Goal: Task Accomplishment & Management: Use online tool/utility

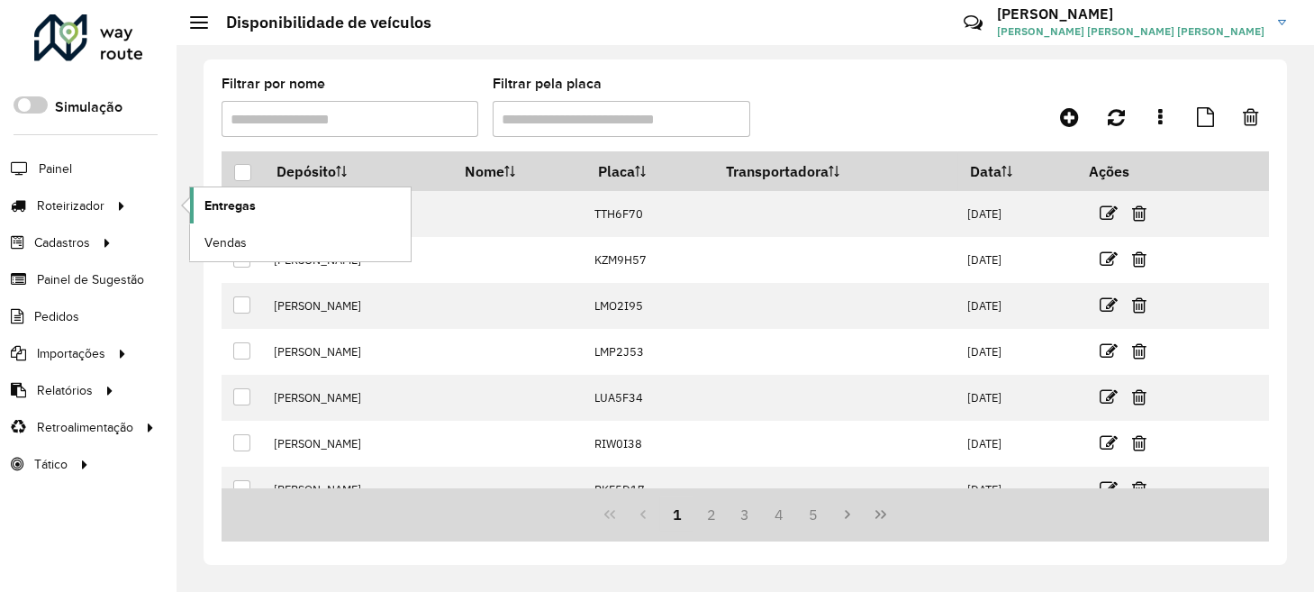
click at [239, 203] on span "Entregas" at bounding box center [229, 205] width 51 height 19
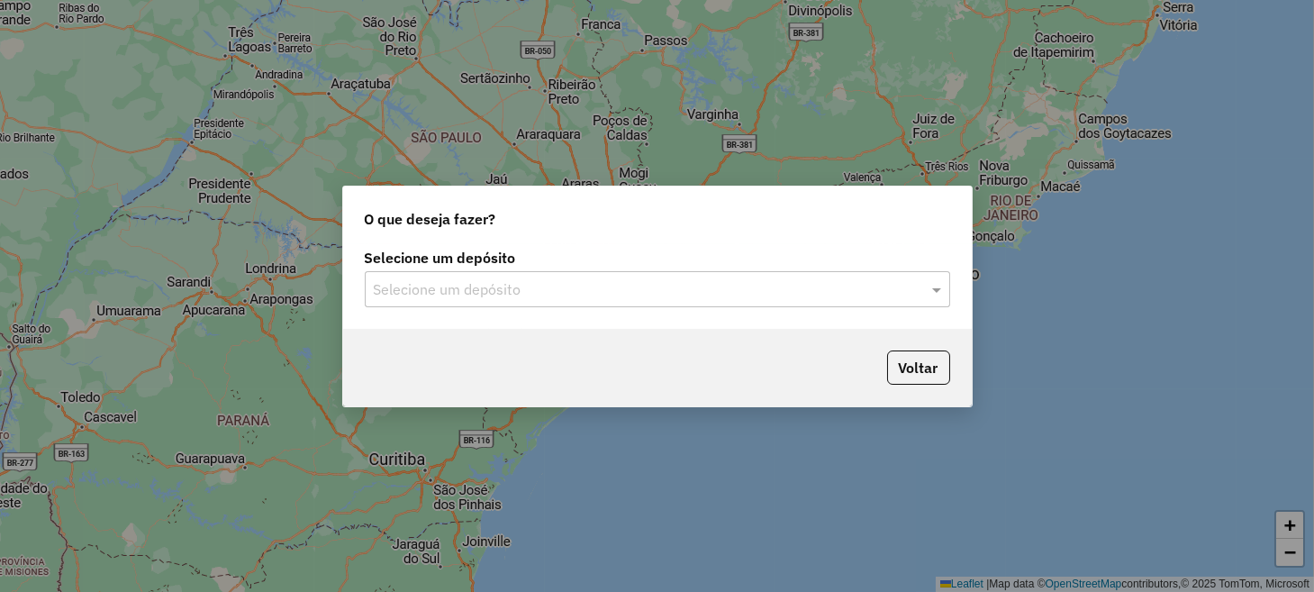
click at [559, 279] on input "text" at bounding box center [639, 290] width 531 height 22
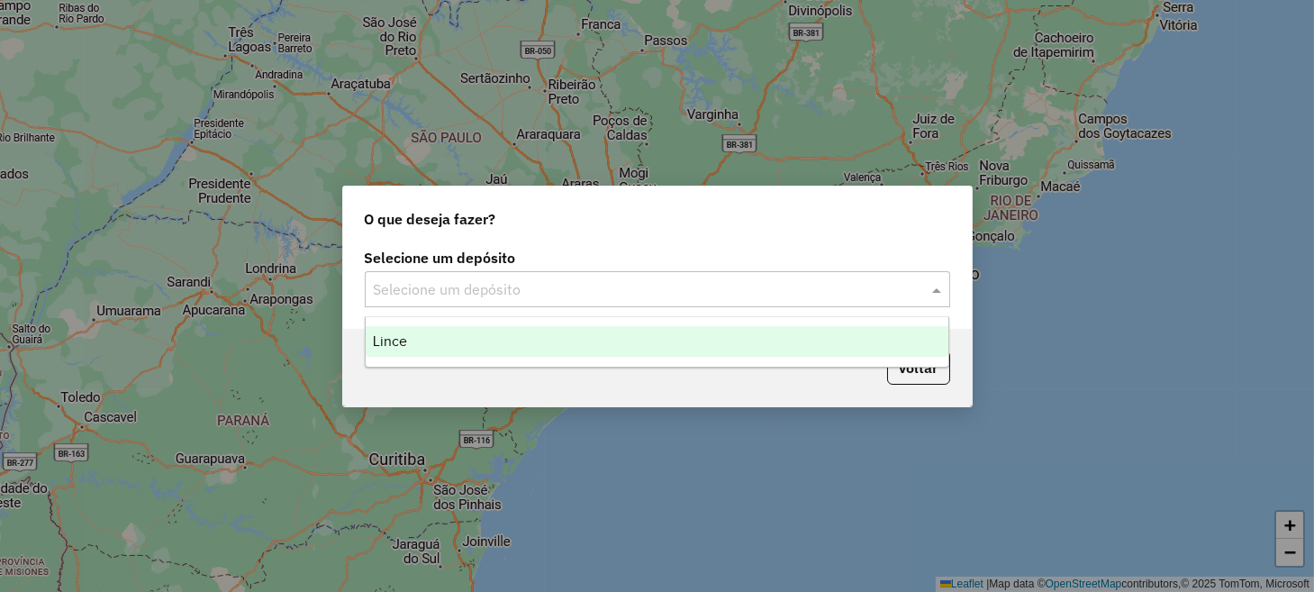
click at [548, 340] on div "Lince" at bounding box center [657, 341] width 583 height 31
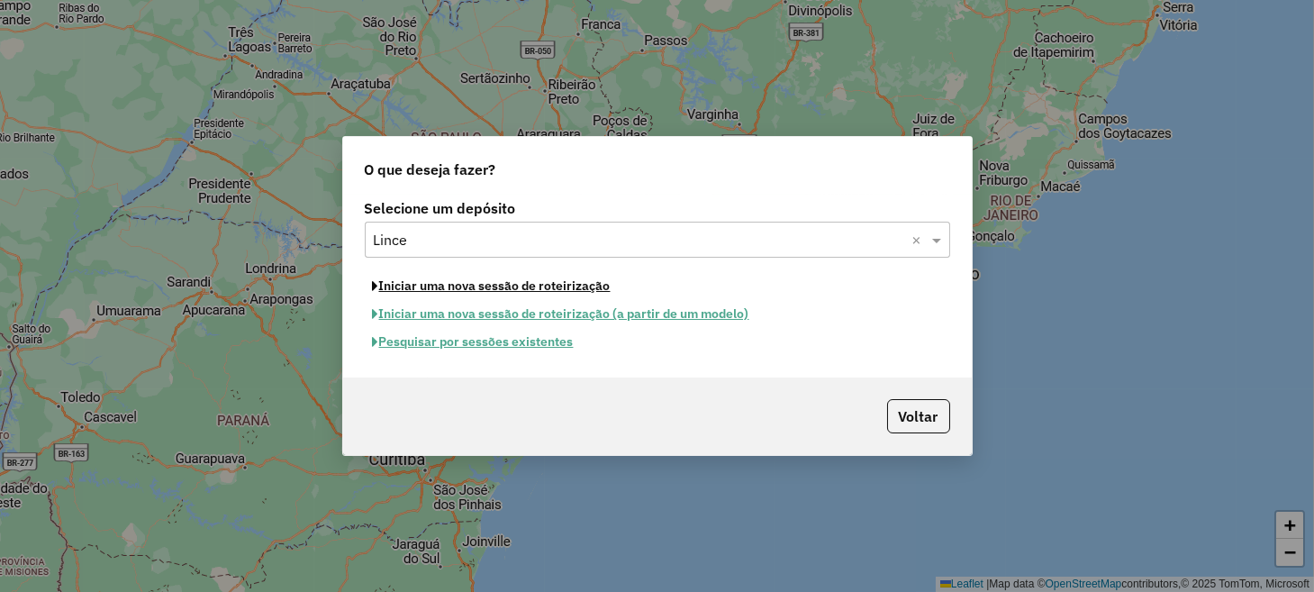
click at [529, 289] on button "Iniciar uma nova sessão de roteirização" at bounding box center [492, 286] width 254 height 28
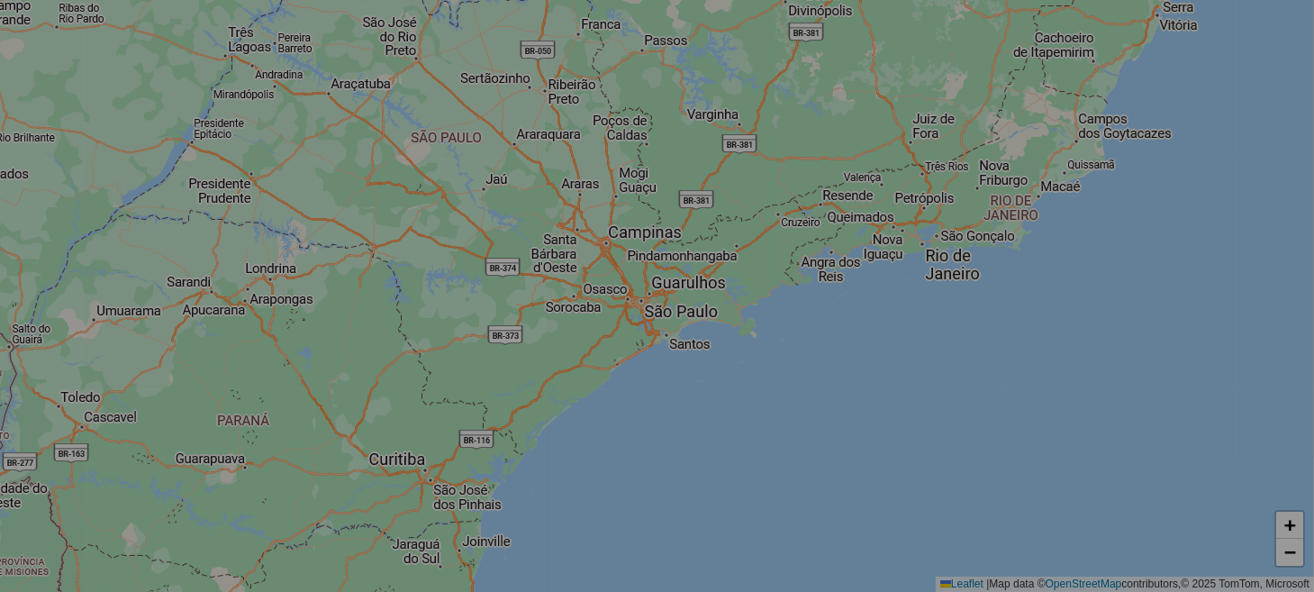
select select "*"
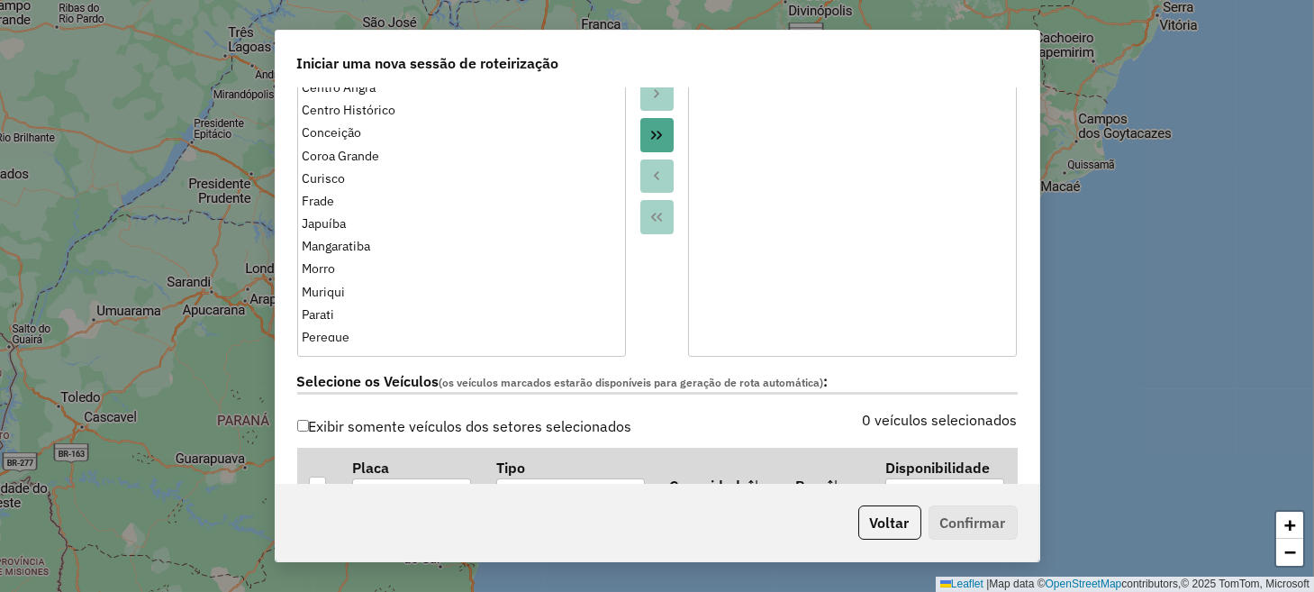
scroll to position [360, 0]
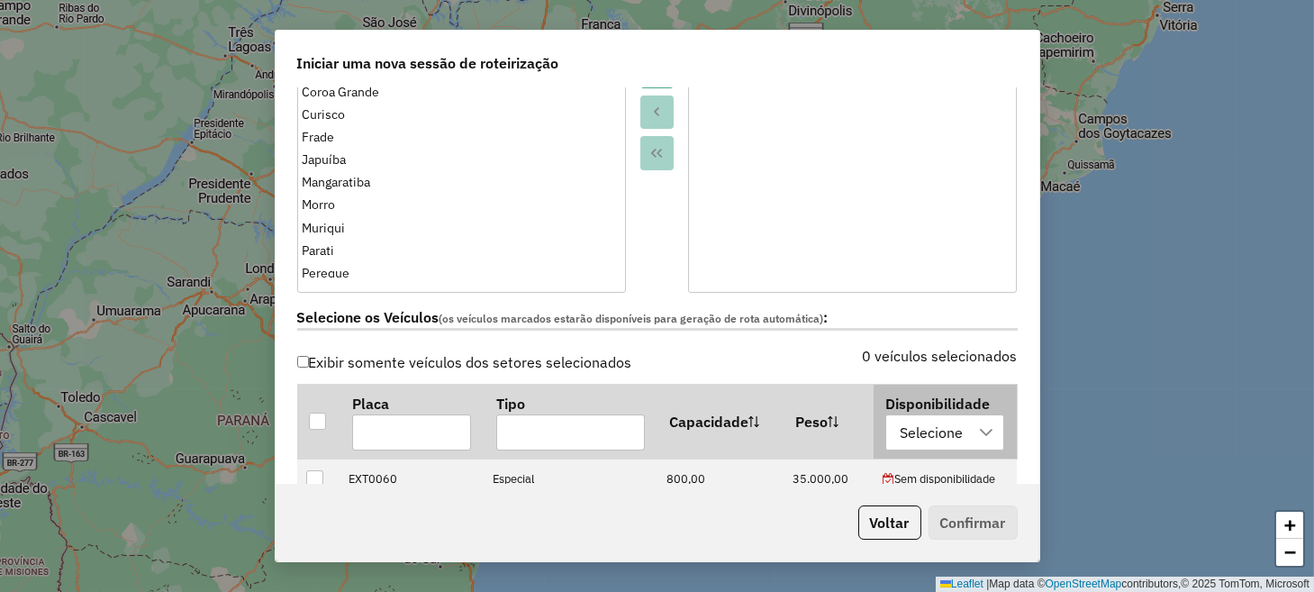
click at [969, 438] on div at bounding box center [986, 432] width 34 height 34
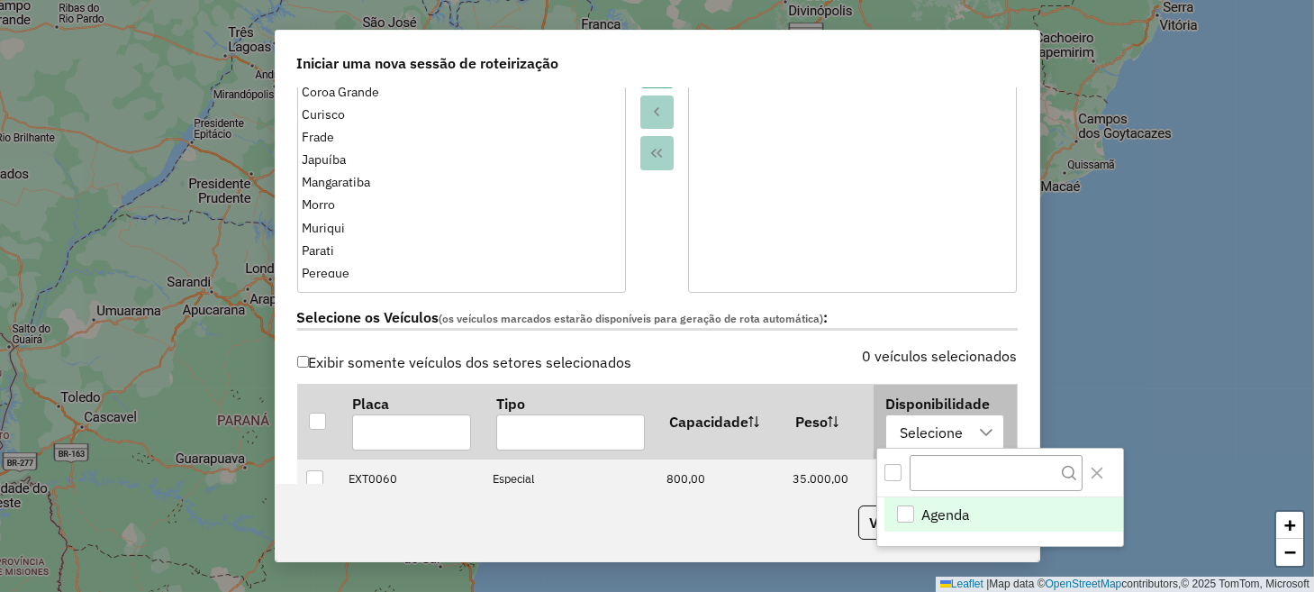
scroll to position [13, 83]
click at [959, 521] on span "Agenda" at bounding box center [946, 514] width 49 height 22
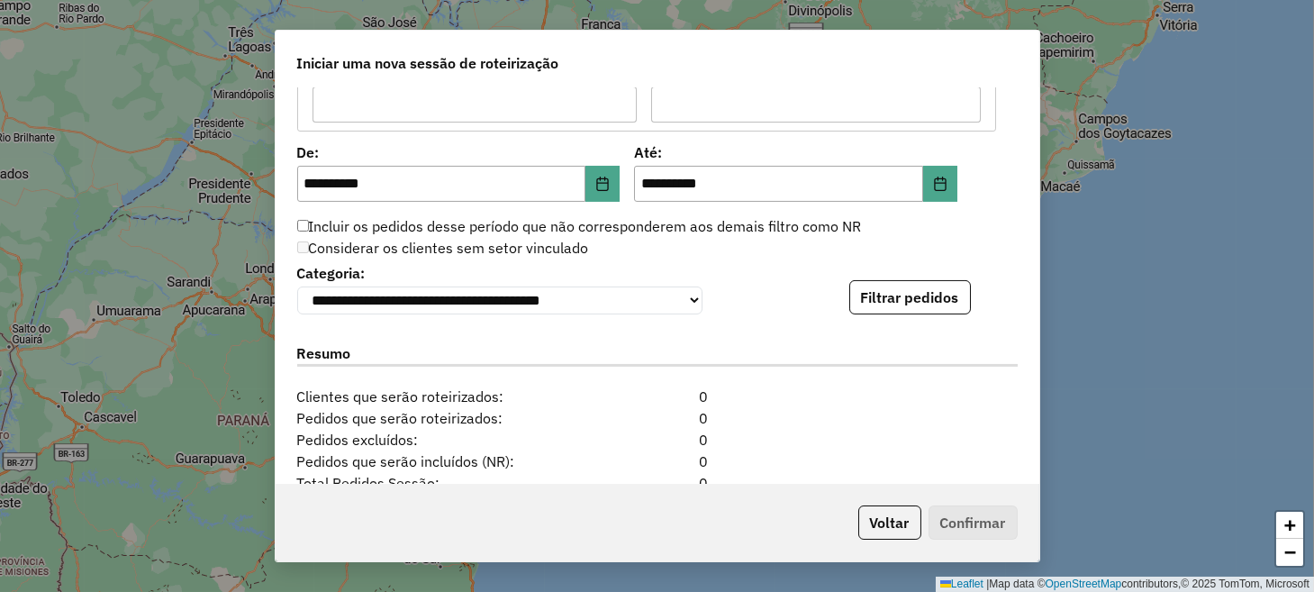
scroll to position [1711, 0]
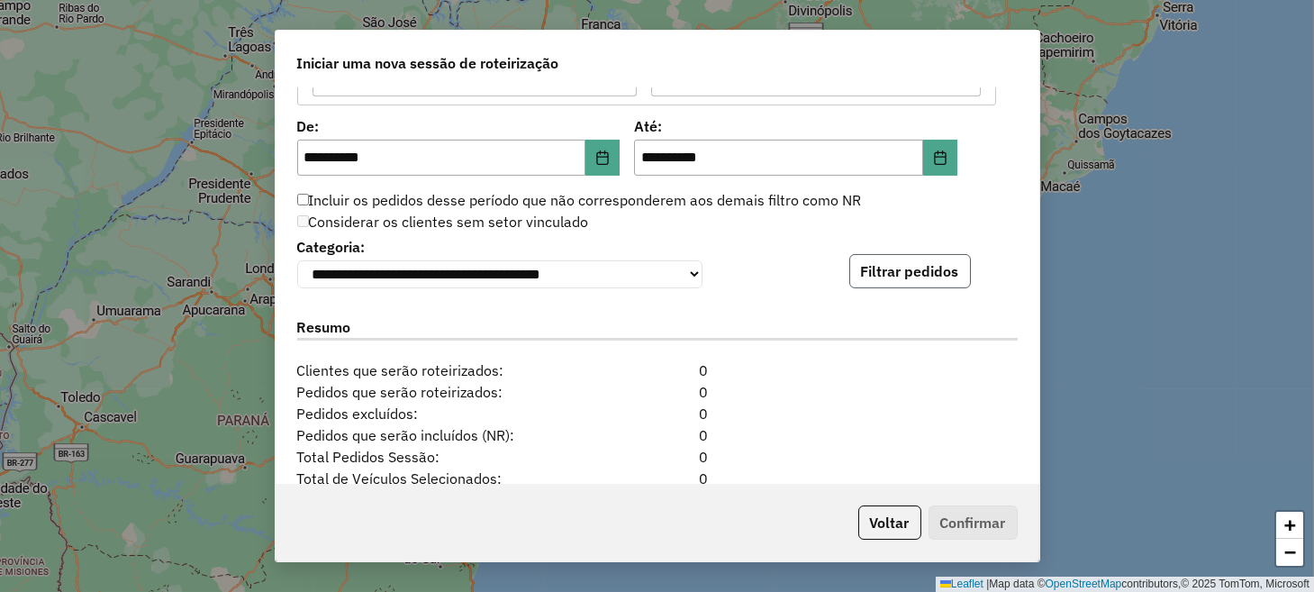
click at [905, 283] on button "Filtrar pedidos" at bounding box center [910, 271] width 122 height 34
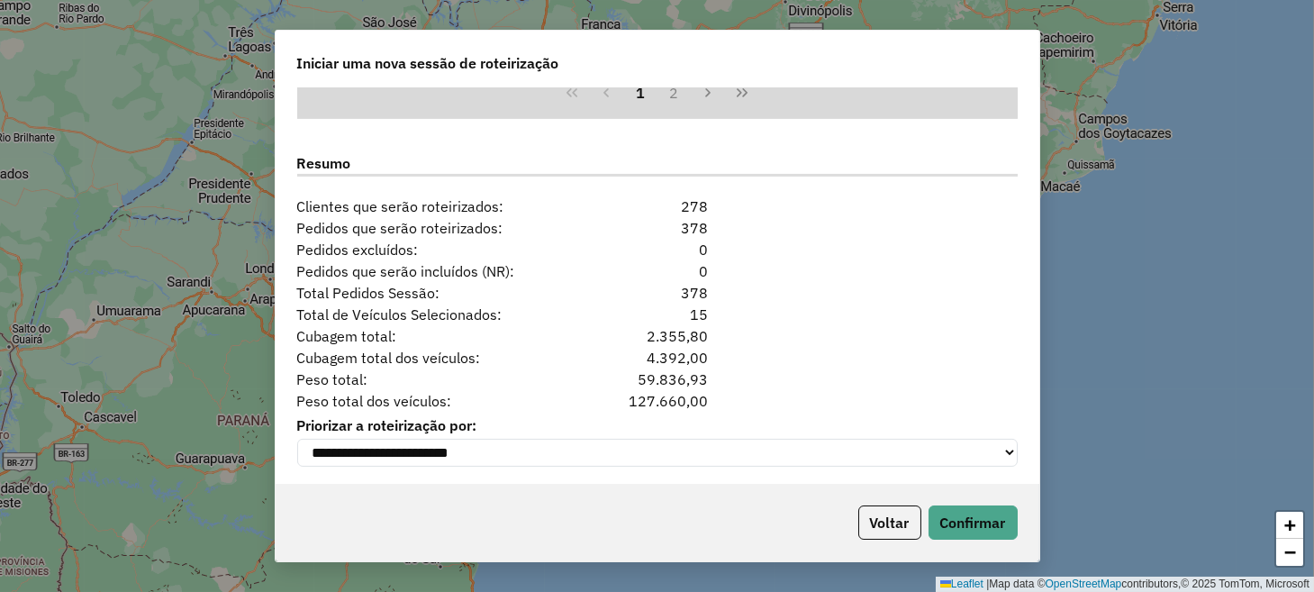
scroll to position [2254, 0]
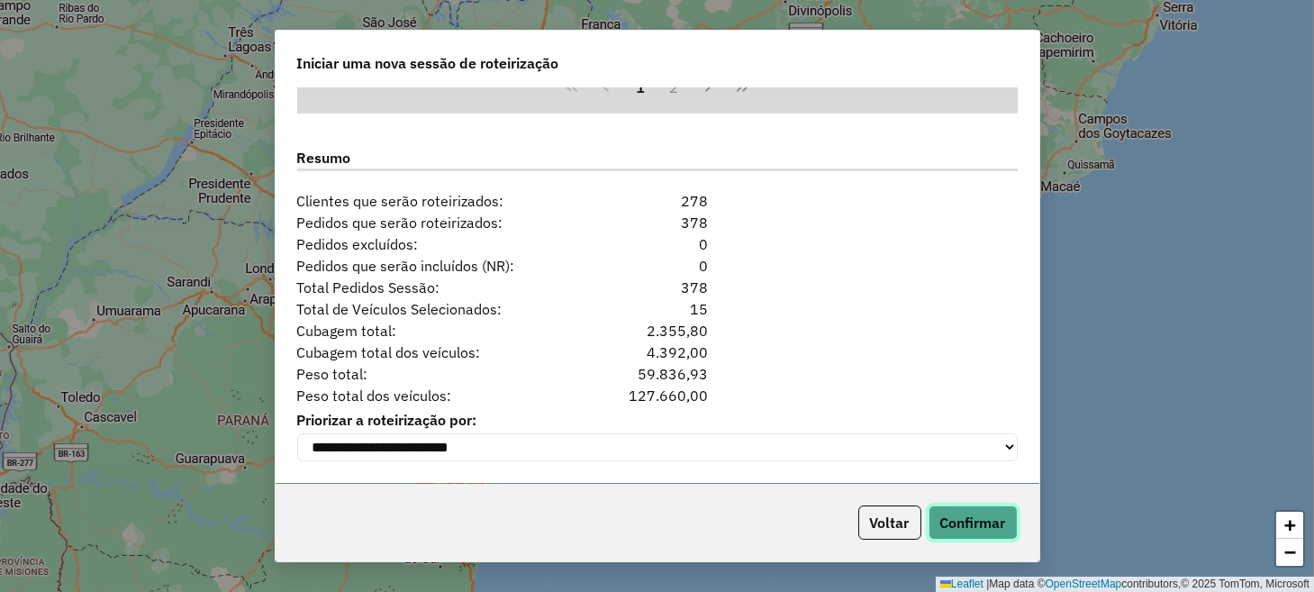
click at [997, 510] on button "Confirmar" at bounding box center [972, 522] width 89 height 34
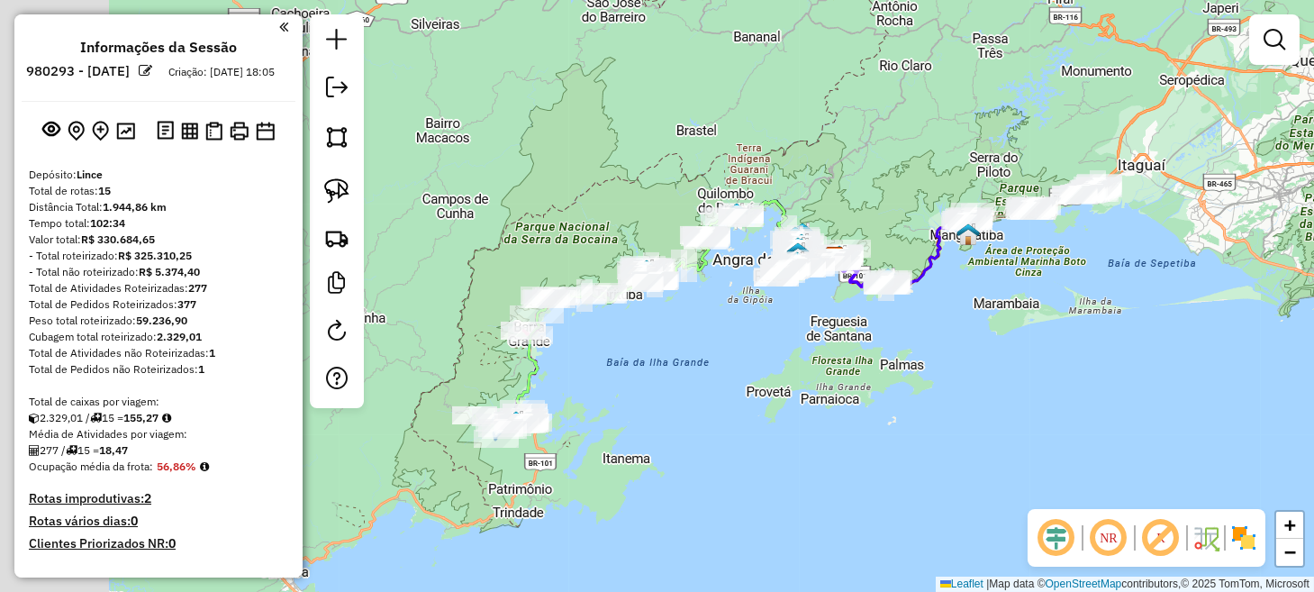
drag, startPoint x: 504, startPoint y: 513, endPoint x: 639, endPoint y: 492, distance: 136.6
click at [637, 493] on div "Janela de atendimento Grade de atendimento Capacidade Transportadoras Veículos …" at bounding box center [657, 296] width 1314 height 592
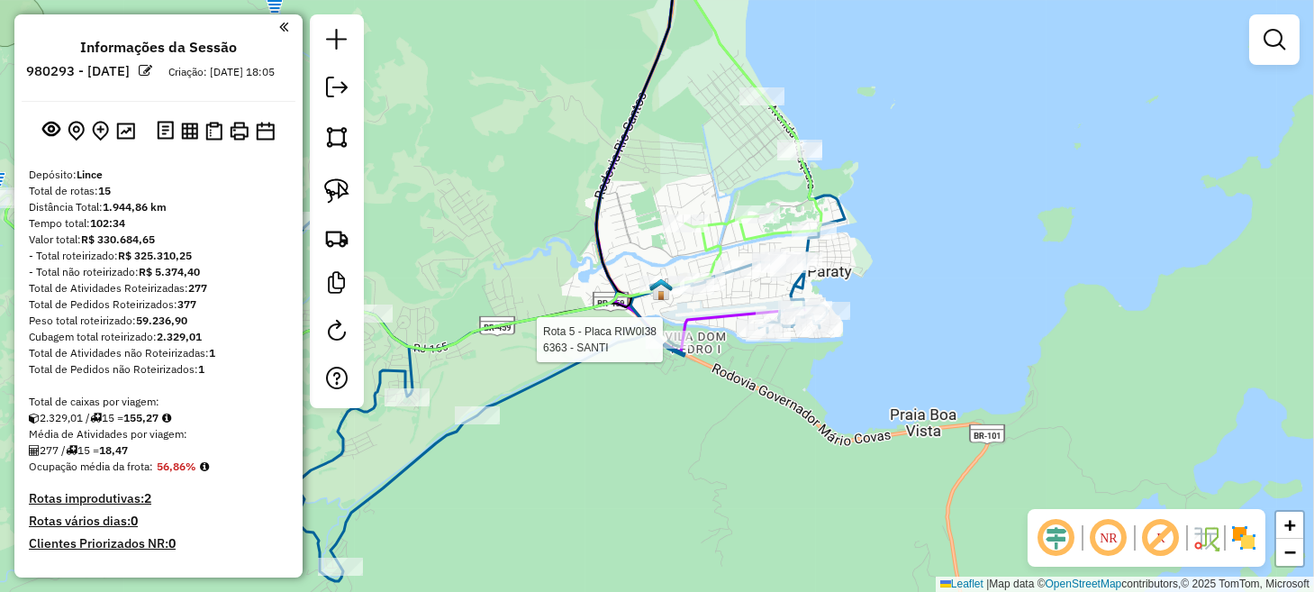
select select "**********"
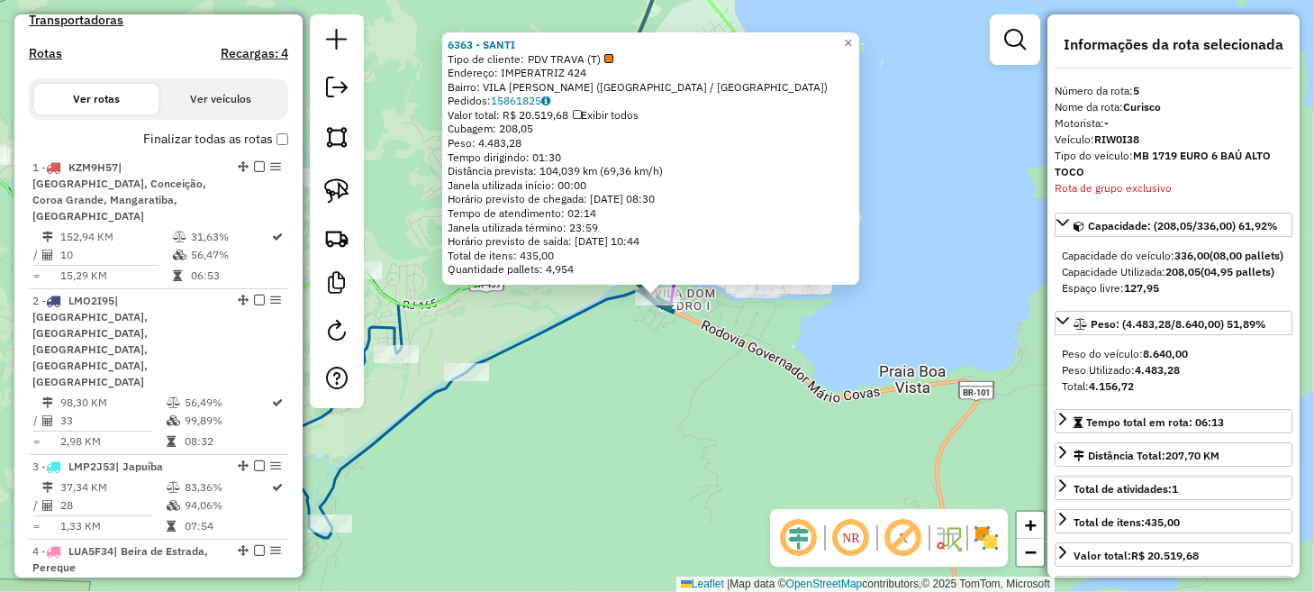
scroll to position [1121, 0]
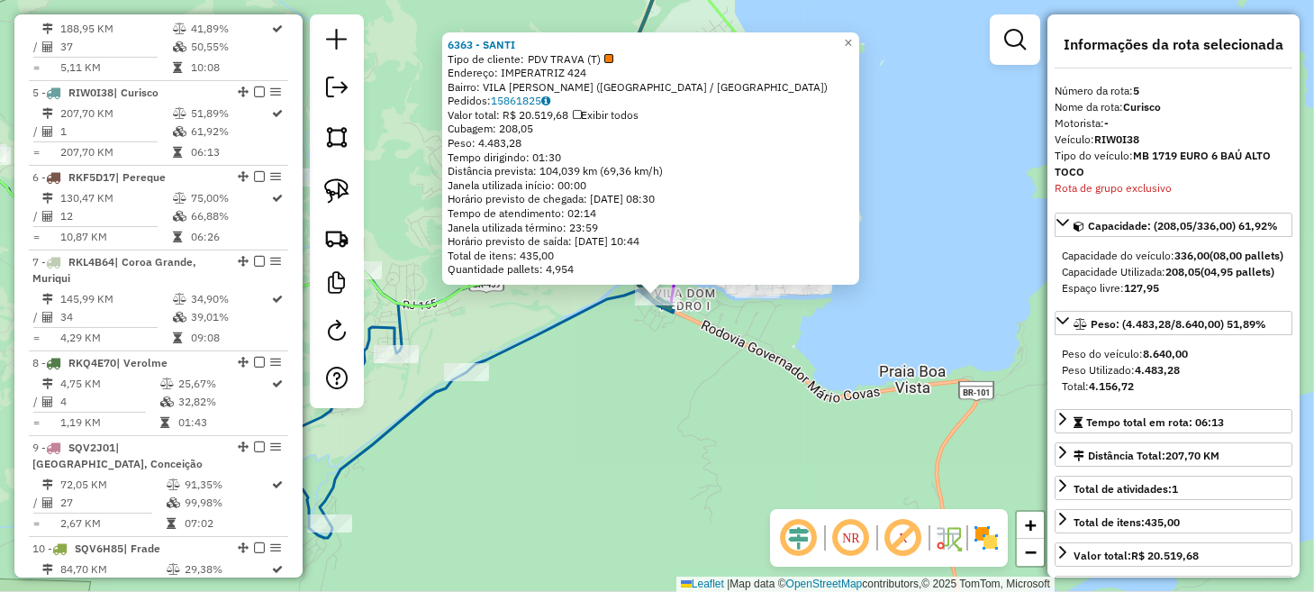
click at [688, 413] on div "6363 - SANTI Tipo de cliente: PDV TRAVA (T) Endereço: IMPERATRIZ 424 Bairro: VI…" at bounding box center [657, 296] width 1314 height 592
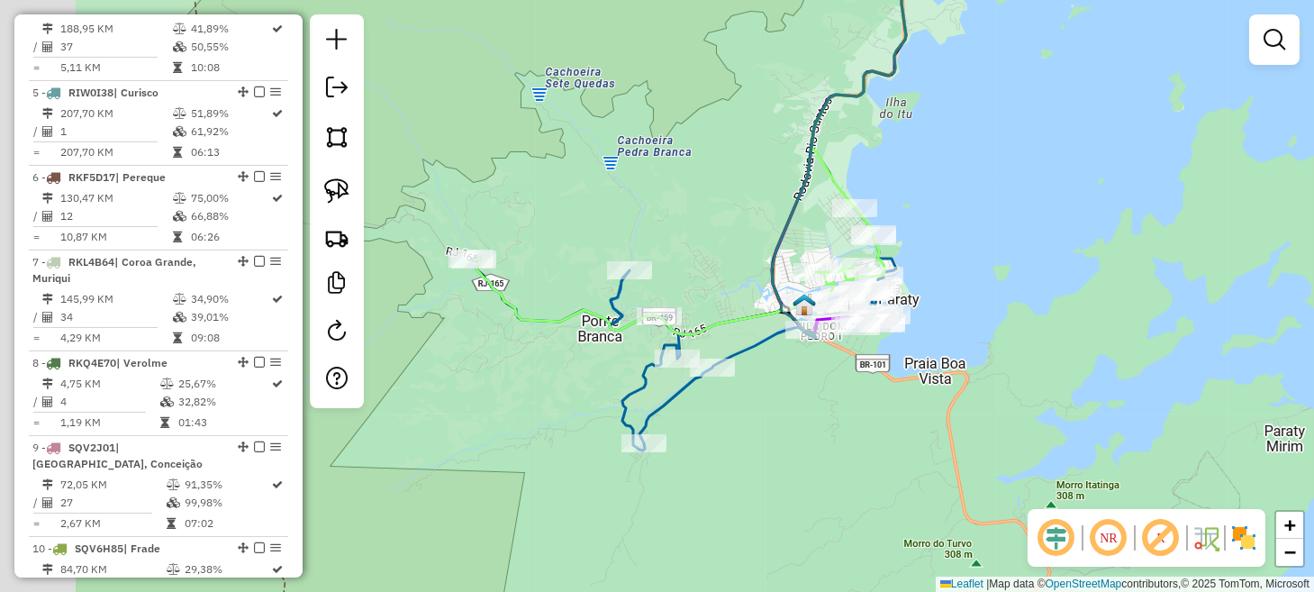
drag, startPoint x: 685, startPoint y: 417, endPoint x: 844, endPoint y: 392, distance: 161.3
click at [832, 392] on div "Janela de atendimento Grade de atendimento Capacidade Transportadoras Veículos …" at bounding box center [657, 296] width 1314 height 592
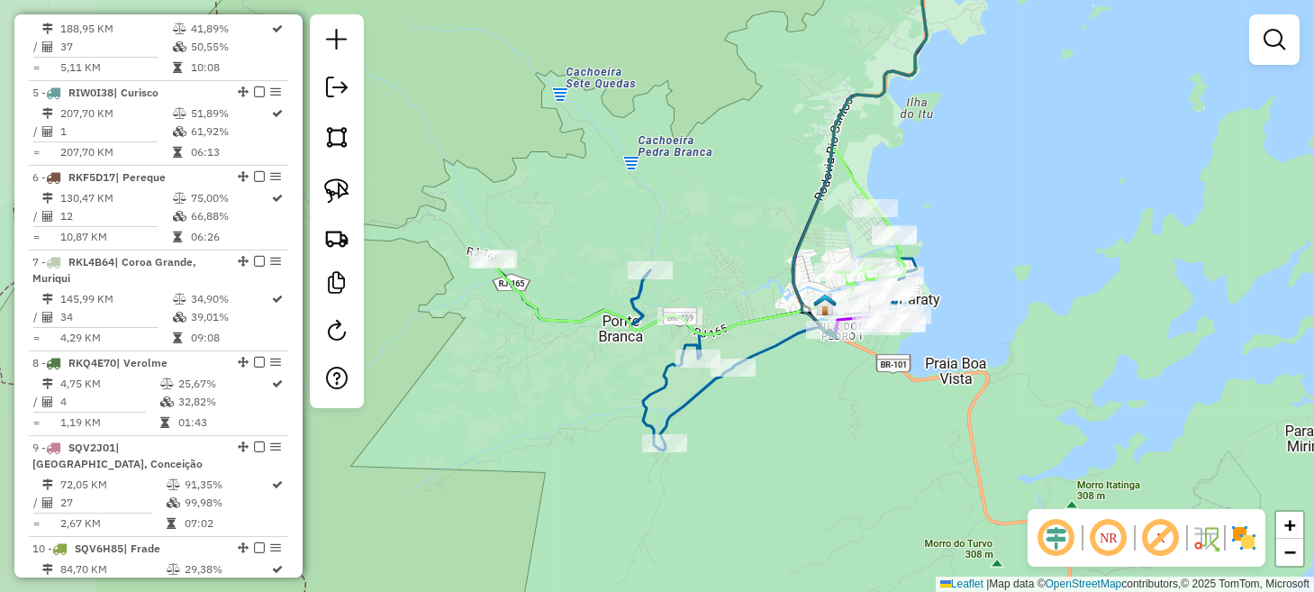
click at [844, 392] on div "Janela de atendimento Grade de atendimento Capacidade Transportadoras Veículos …" at bounding box center [657, 296] width 1314 height 592
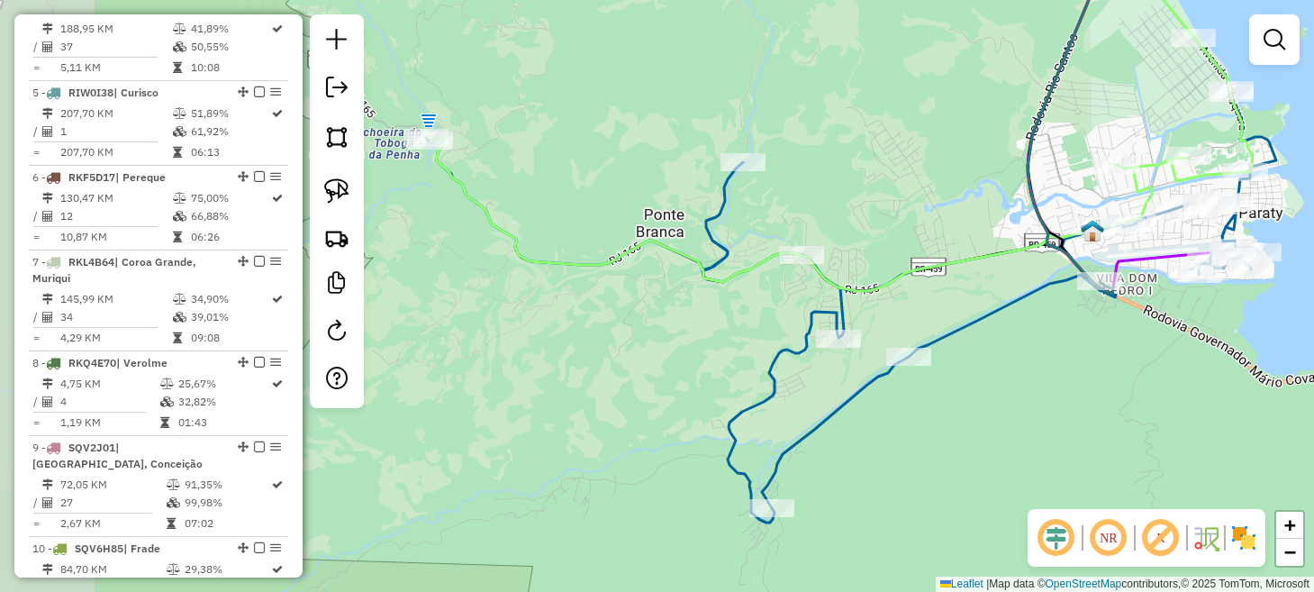
drag, startPoint x: 844, startPoint y: 392, endPoint x: 1132, endPoint y: 405, distance: 287.5
click at [1132, 405] on div "Janela de atendimento Grade de atendimento Capacidade Transportadoras Veículos …" at bounding box center [657, 296] width 1314 height 592
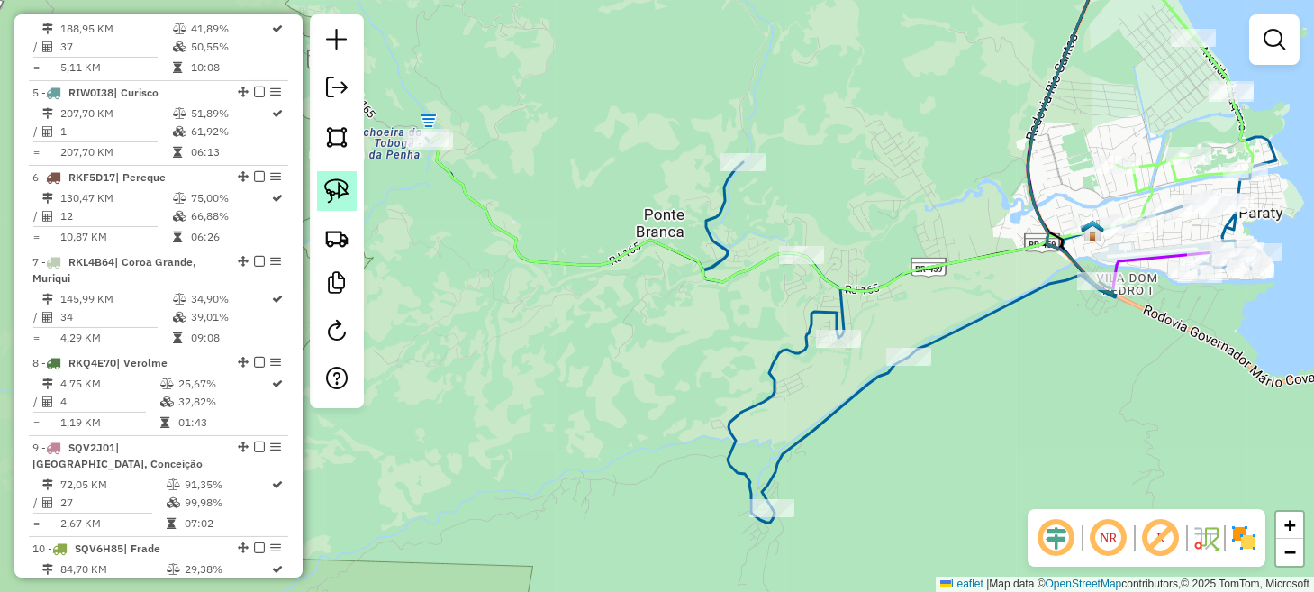
click at [331, 199] on img at bounding box center [336, 190] width 25 height 25
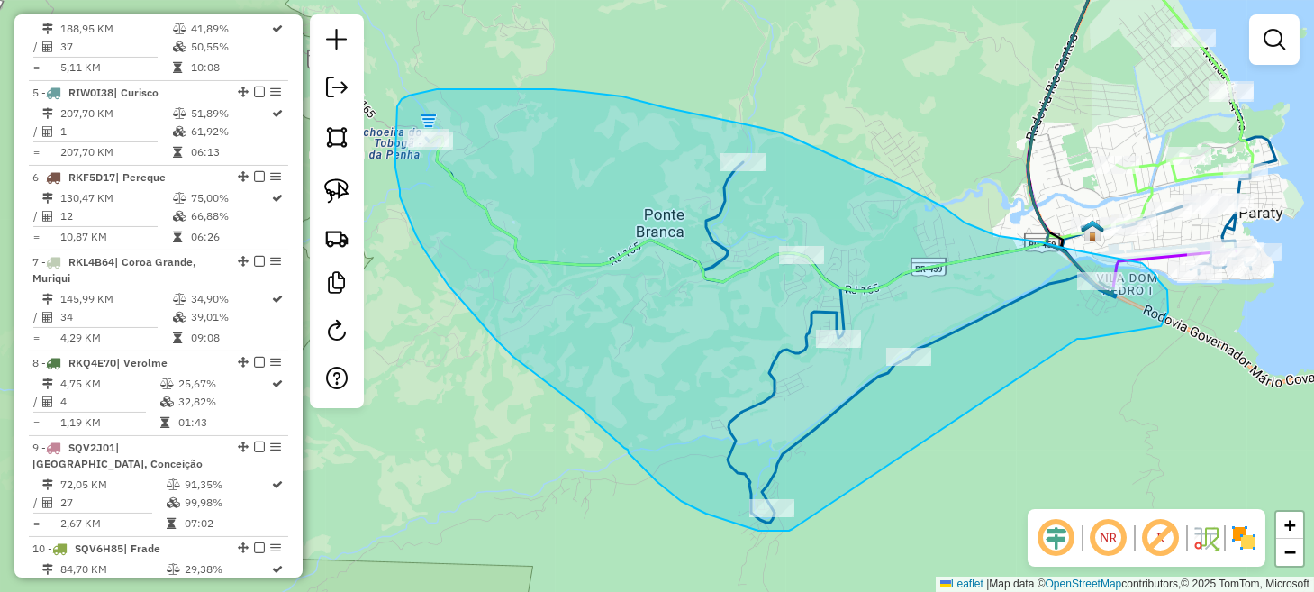
drag, startPoint x: 1084, startPoint y: 339, endPoint x: 803, endPoint y: 526, distance: 337.6
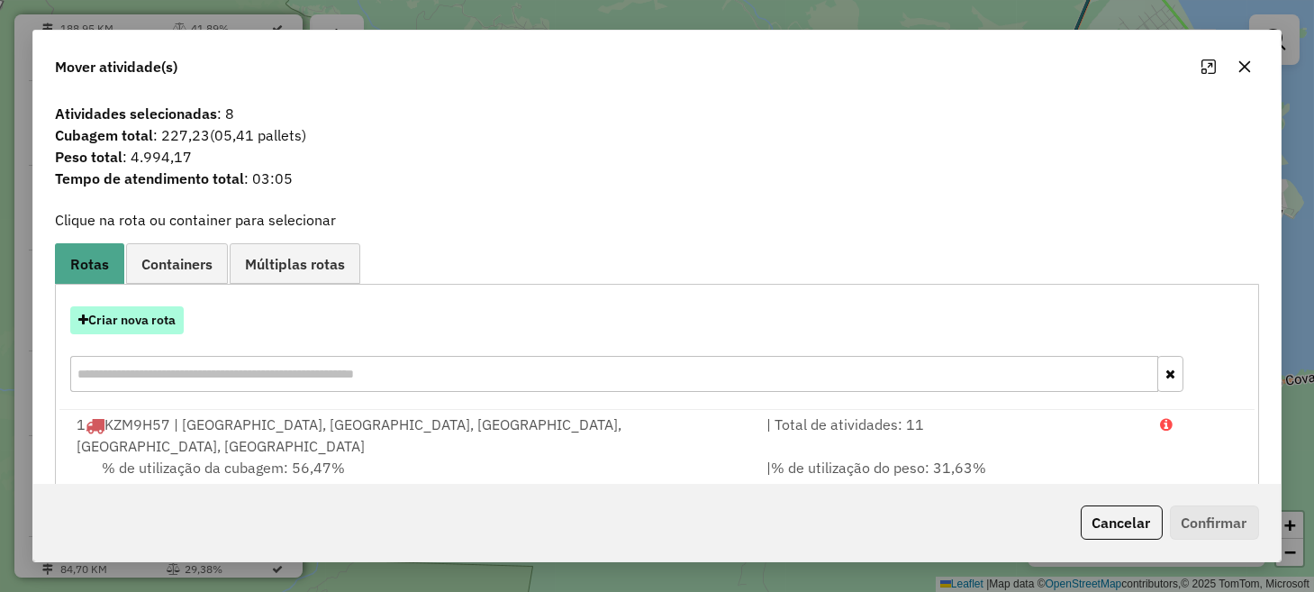
click at [160, 326] on button "Criar nova rota" at bounding box center [126, 320] width 113 height 28
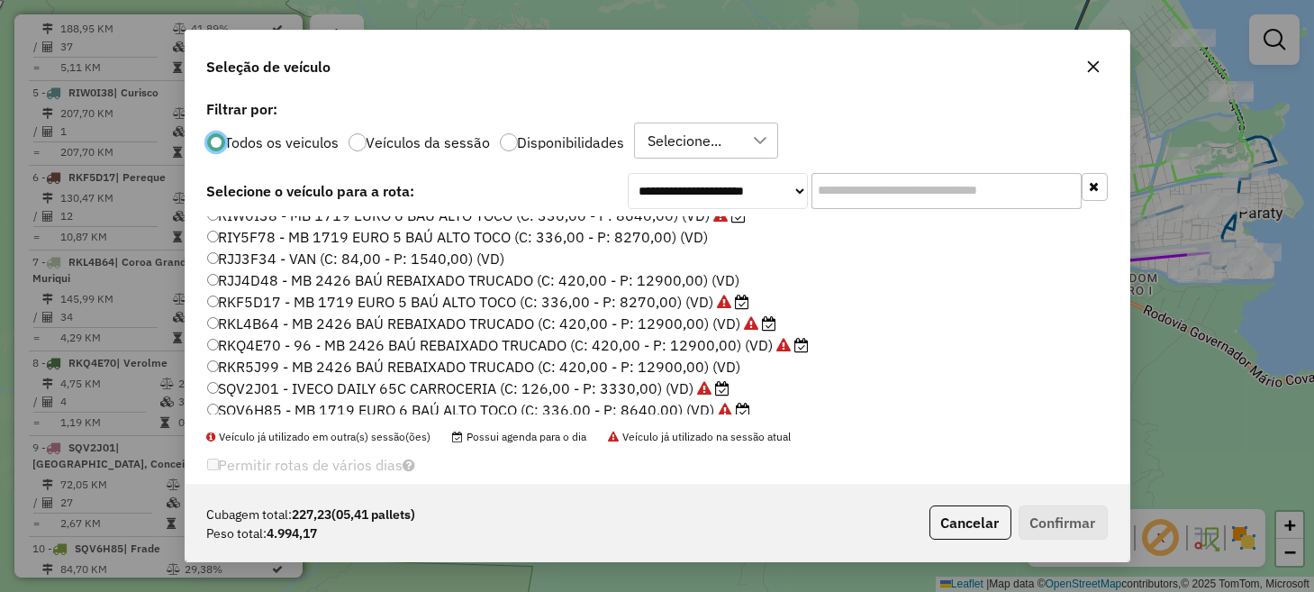
scroll to position [180, 0]
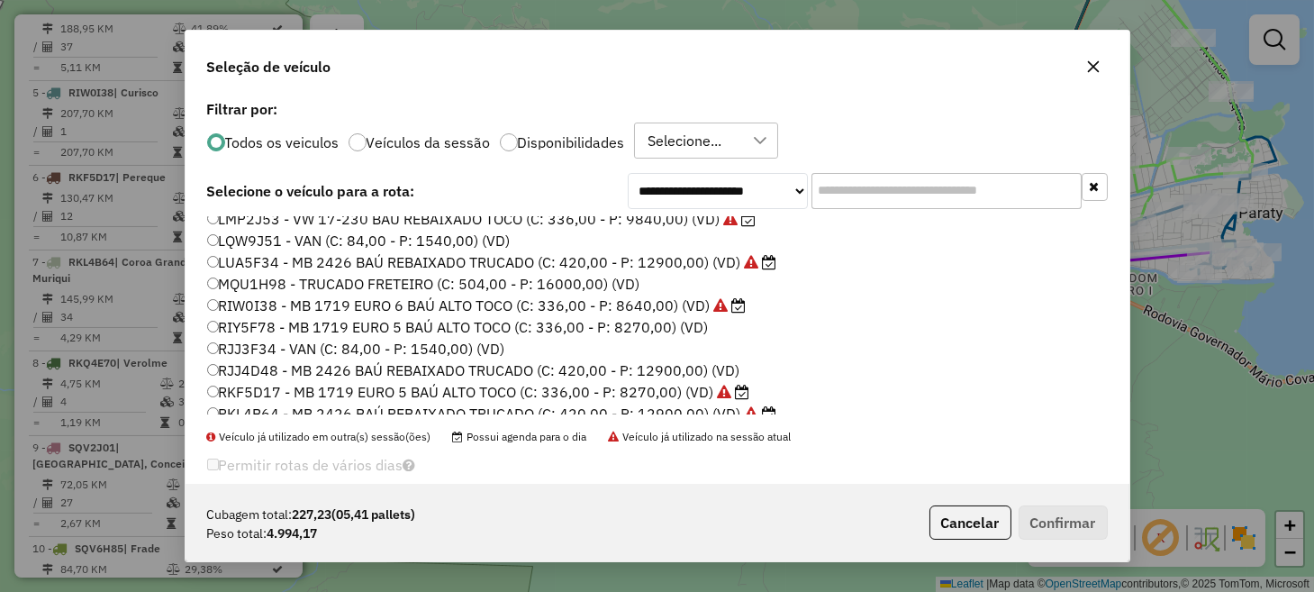
click at [281, 307] on label "RIW0I38 - MB 1719 EURO 6 BAÚ ALTO TOCO (C: 336,00 - P: 8640,00) (VD)" at bounding box center [476, 305] width 539 height 22
click at [1080, 539] on p-footer "Cubagem total: 227,23 (05,41 pallets) Peso total: 4.994,17 Cancelar Confirmar" at bounding box center [1014, 522] width 185 height 34
click at [1048, 507] on button "Confirmar" at bounding box center [1062, 522] width 89 height 34
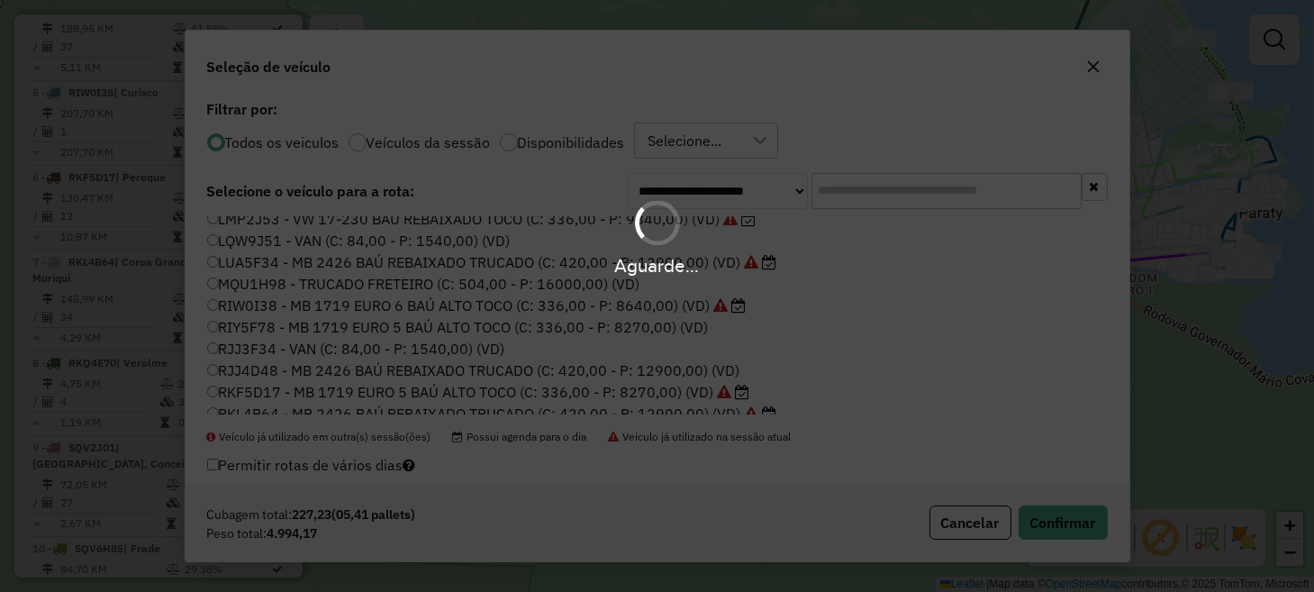
click at [1040, 510] on div "Aguarde..." at bounding box center [657, 296] width 1314 height 592
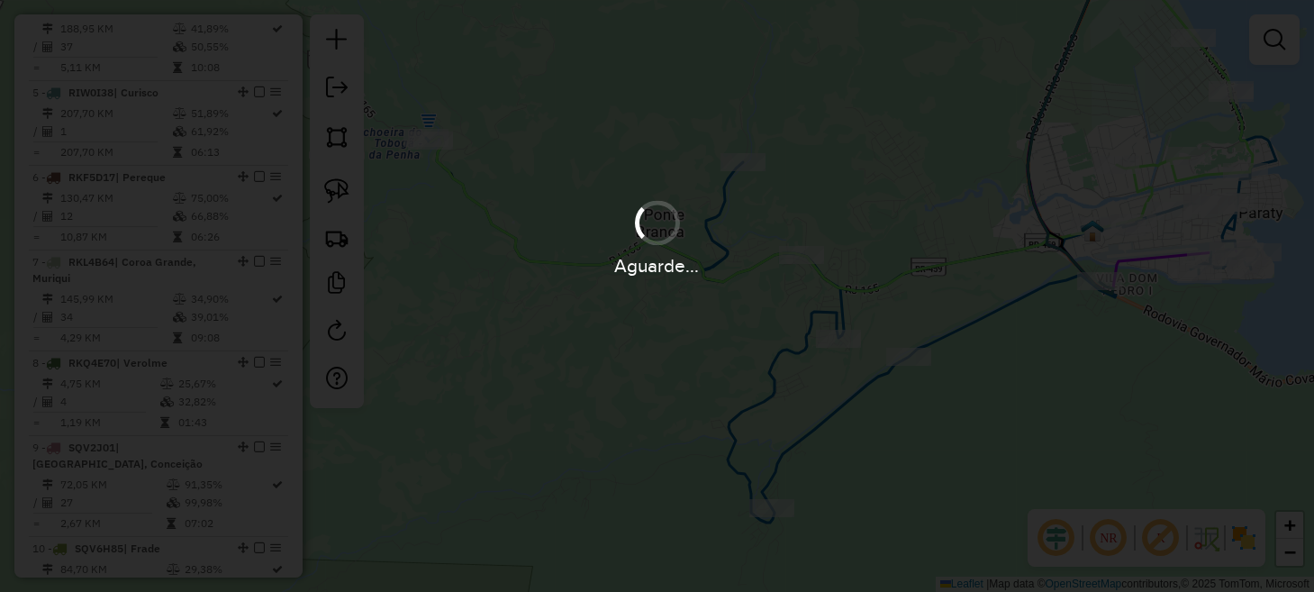
scroll to position [1037, 0]
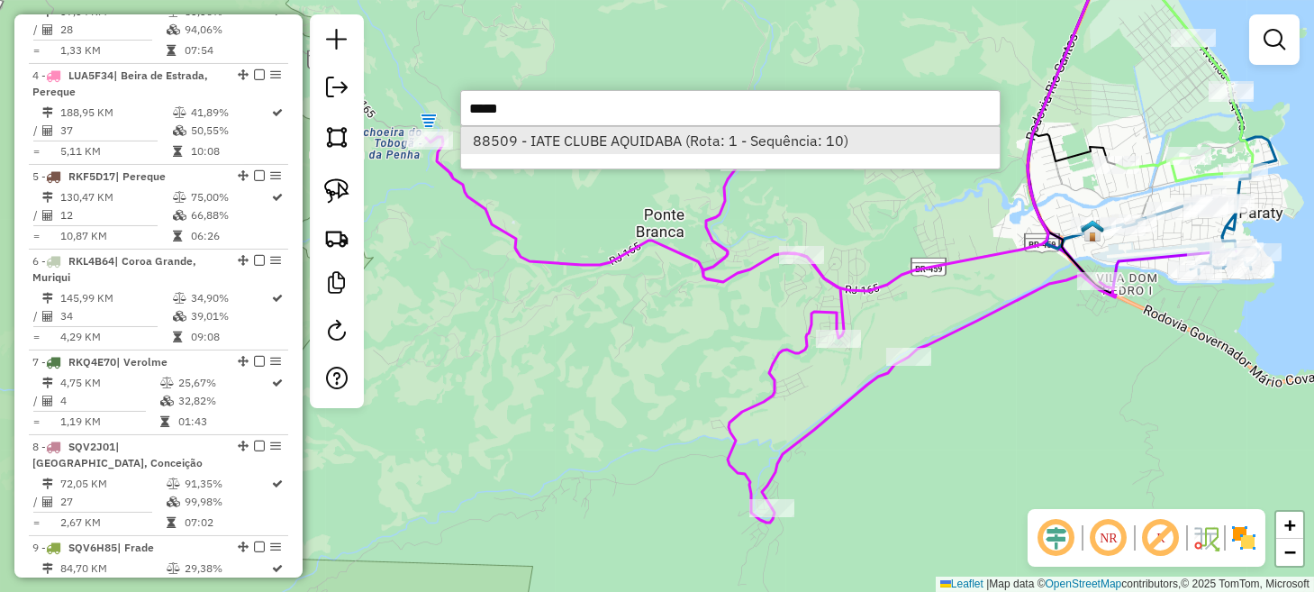
type input "*****"
click at [621, 152] on li "88509 - IATE CLUBE AQUIDABA (Rota: 1 - Sequência: 10)" at bounding box center [730, 140] width 538 height 27
select select "**********"
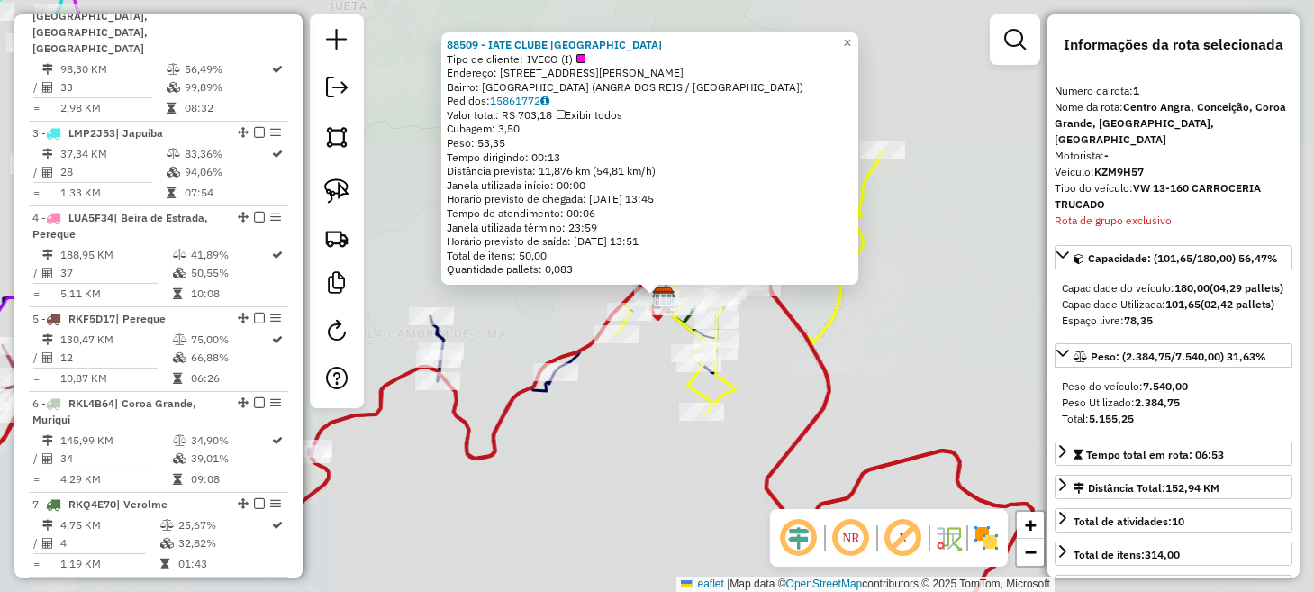
scroll to position [719, 0]
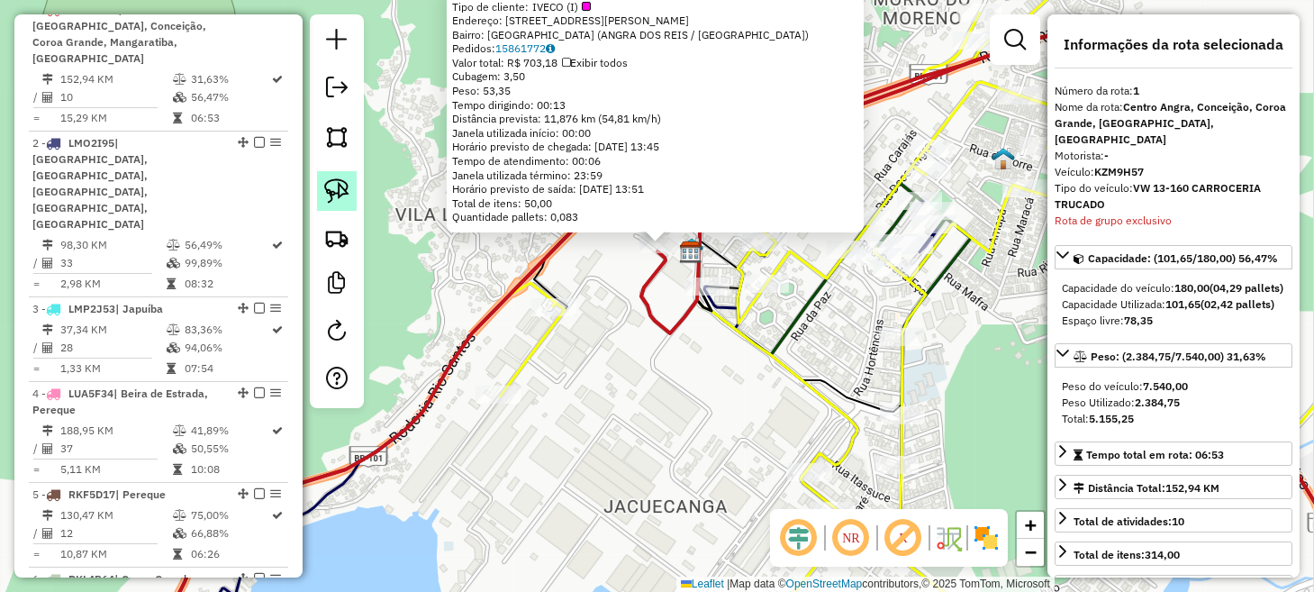
click at [339, 188] on img at bounding box center [336, 190] width 25 height 25
drag, startPoint x: 618, startPoint y: 242, endPoint x: 682, endPoint y: 229, distance: 65.3
click at [682, 229] on div "88509 - IATE CLUBE AQUIDABA Tipo de cliente: IVECO (I) Endereço: Av AYRTON SENN…" at bounding box center [657, 296] width 1314 height 592
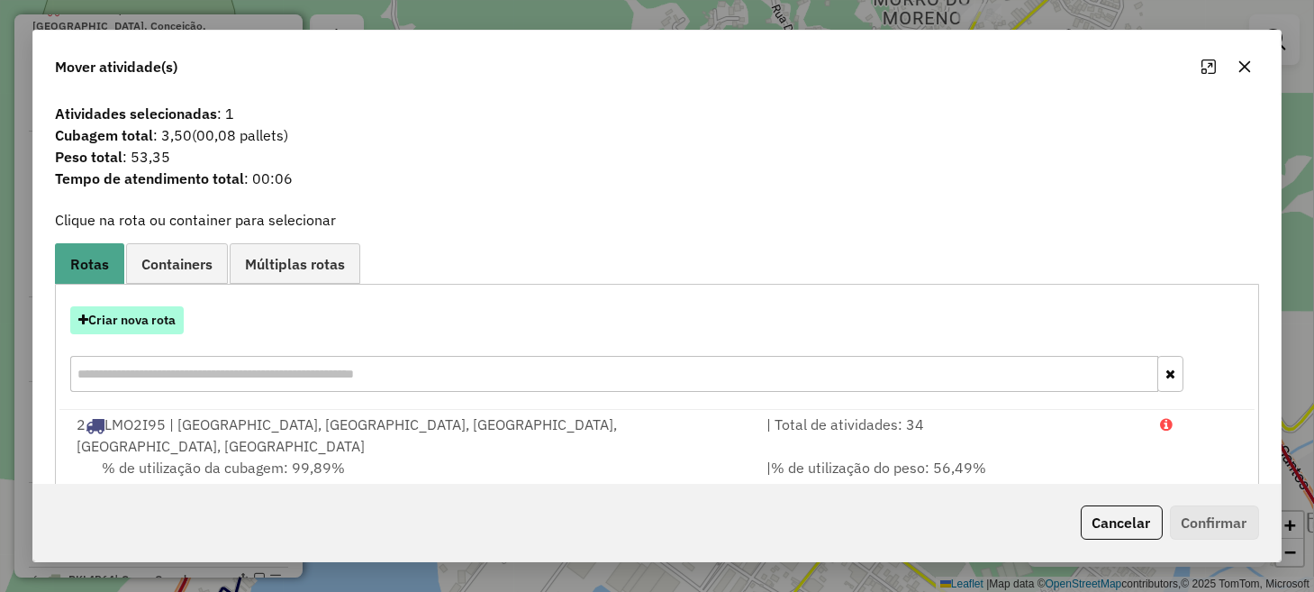
click at [161, 322] on button "Criar nova rota" at bounding box center [126, 320] width 113 height 28
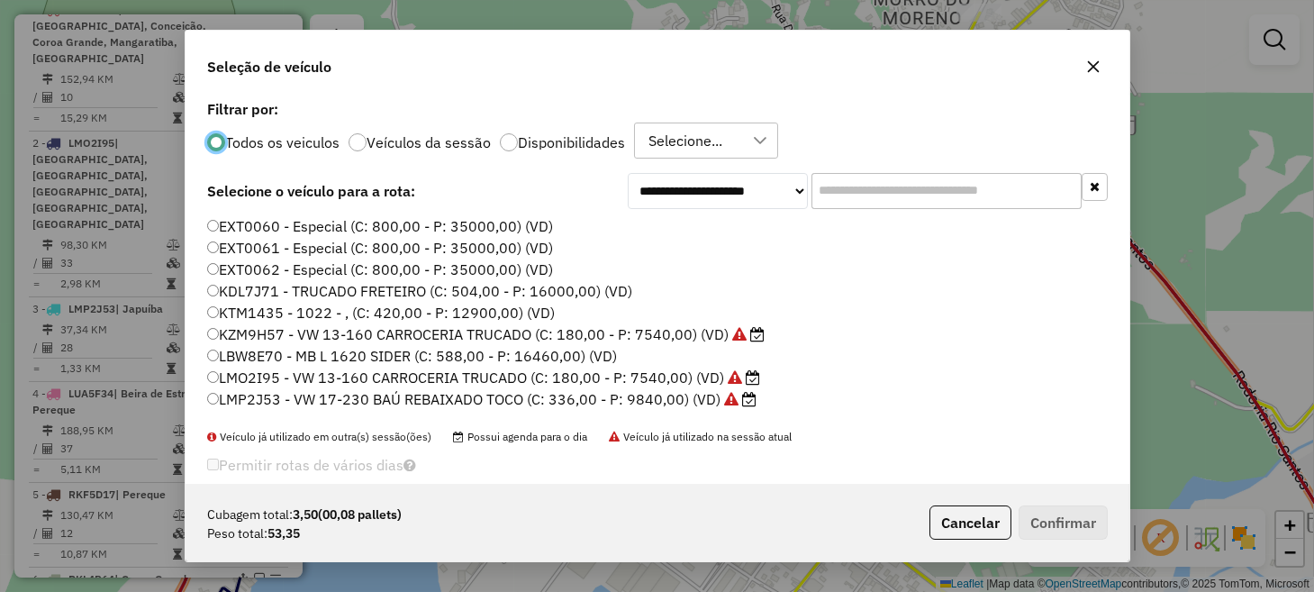
scroll to position [9, 5]
click at [303, 227] on label "EXT0060 - Especial (C: 800,00 - P: 35000,00) (VD)" at bounding box center [379, 226] width 345 height 22
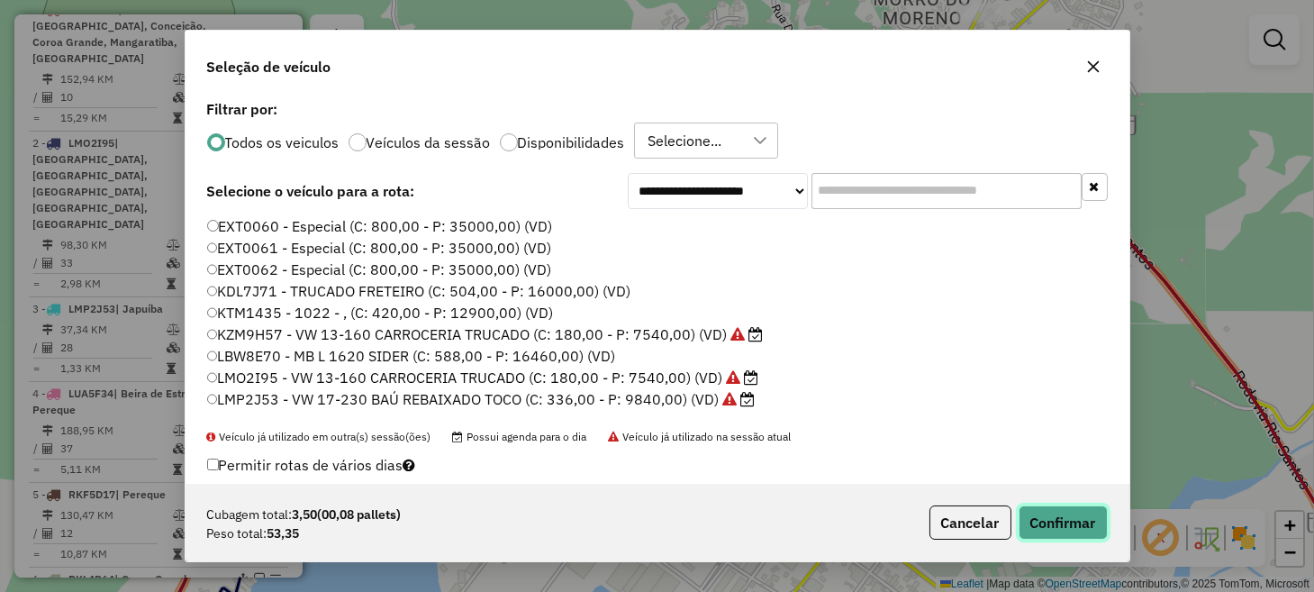
click at [1081, 507] on button "Confirmar" at bounding box center [1062, 522] width 89 height 34
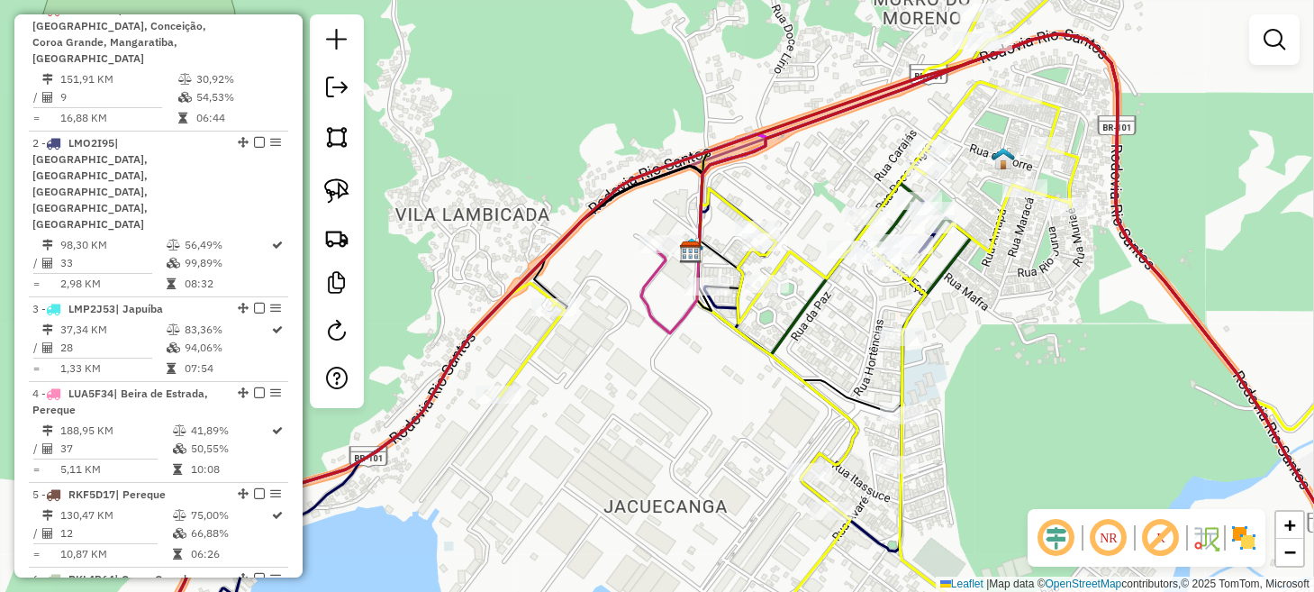
scroll to position [602, 0]
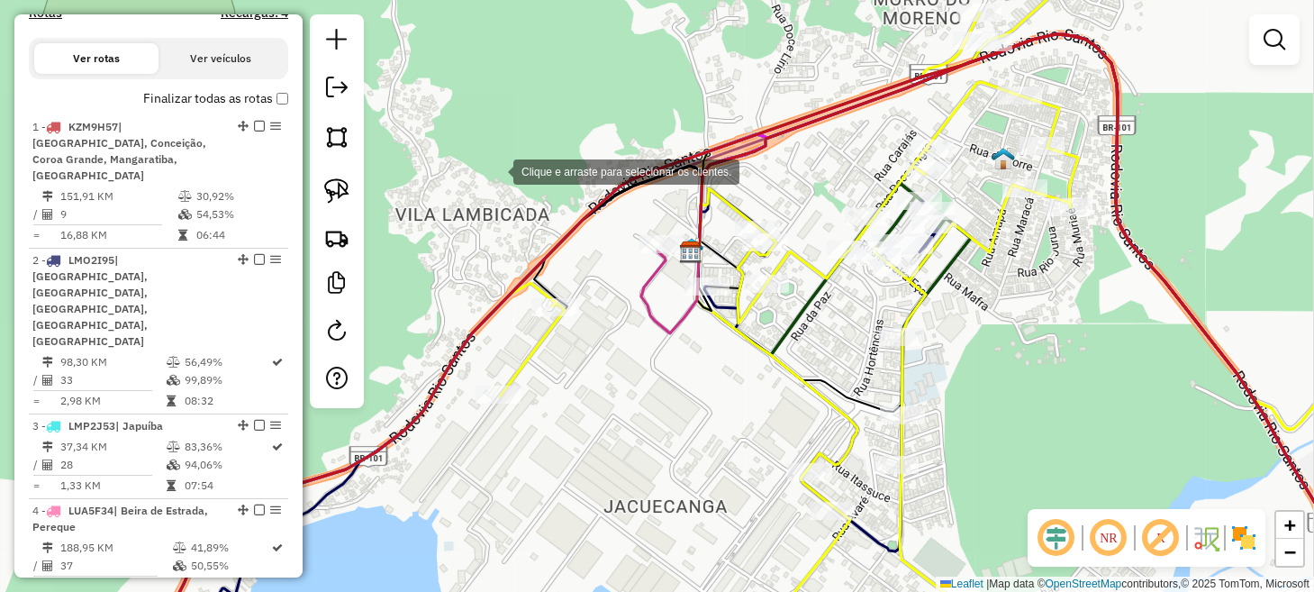
click at [495, 170] on div "Clique e arraste para selecionar os clientes. Janela de atendimento Grade de at…" at bounding box center [657, 296] width 1314 height 592
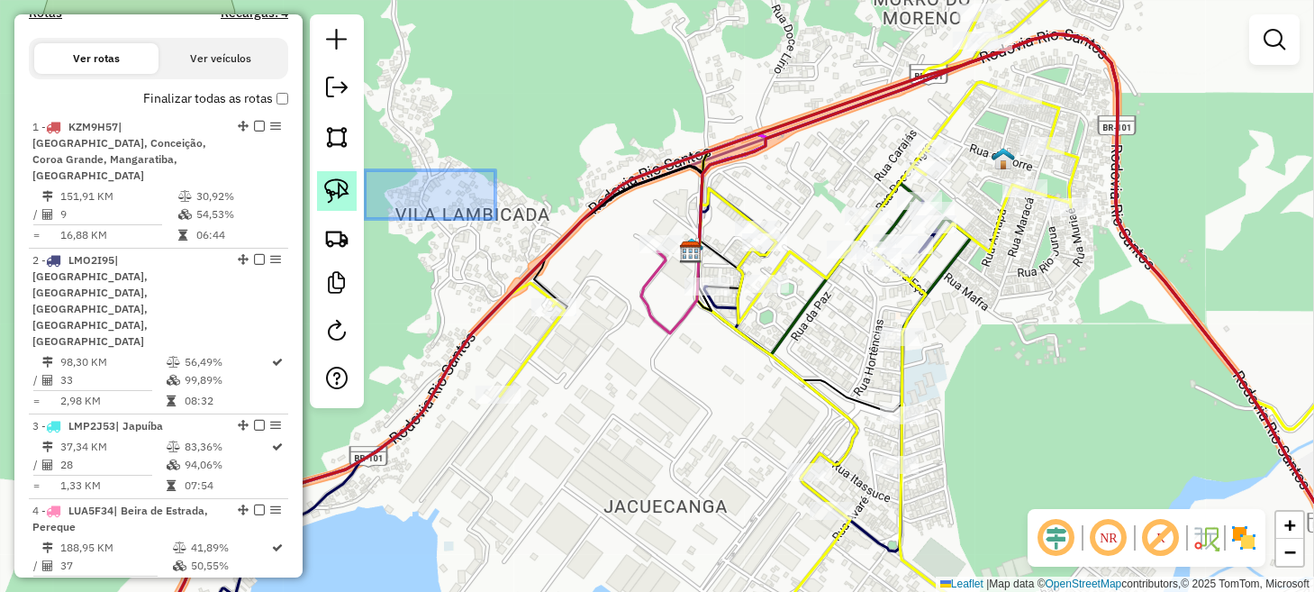
click at [339, 186] on img at bounding box center [336, 190] width 25 height 25
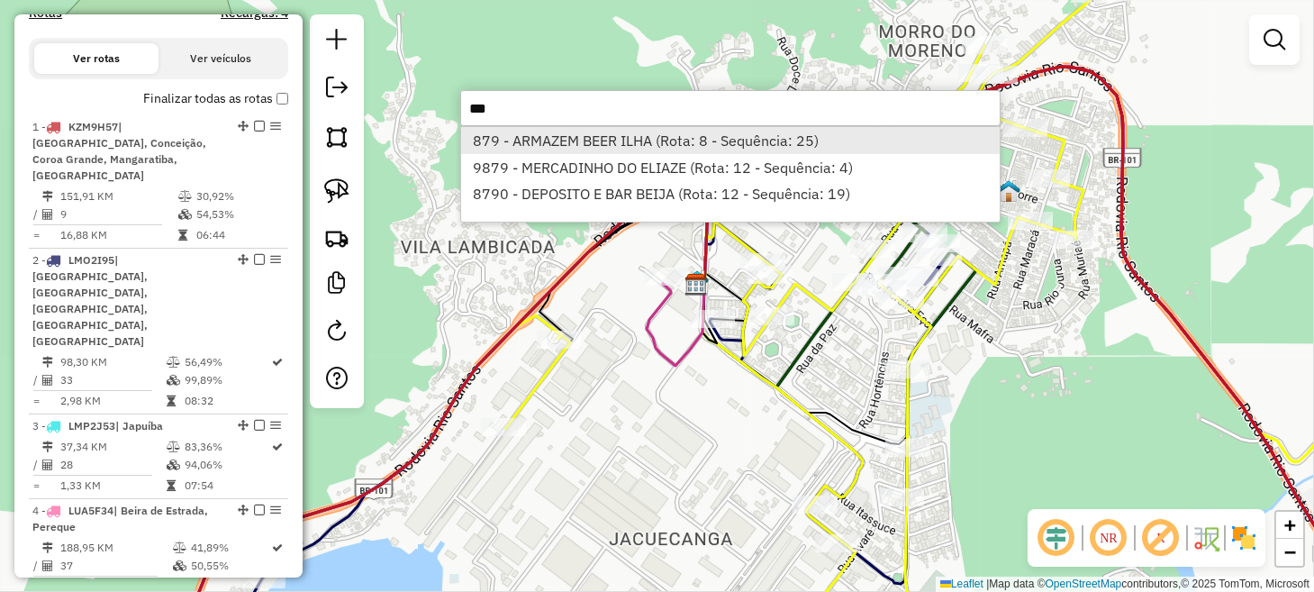
type input "***"
click at [552, 144] on li "879 - ARMAZEM BEER ILHA (Rota: 8 - Sequência: 25)" at bounding box center [730, 140] width 538 height 27
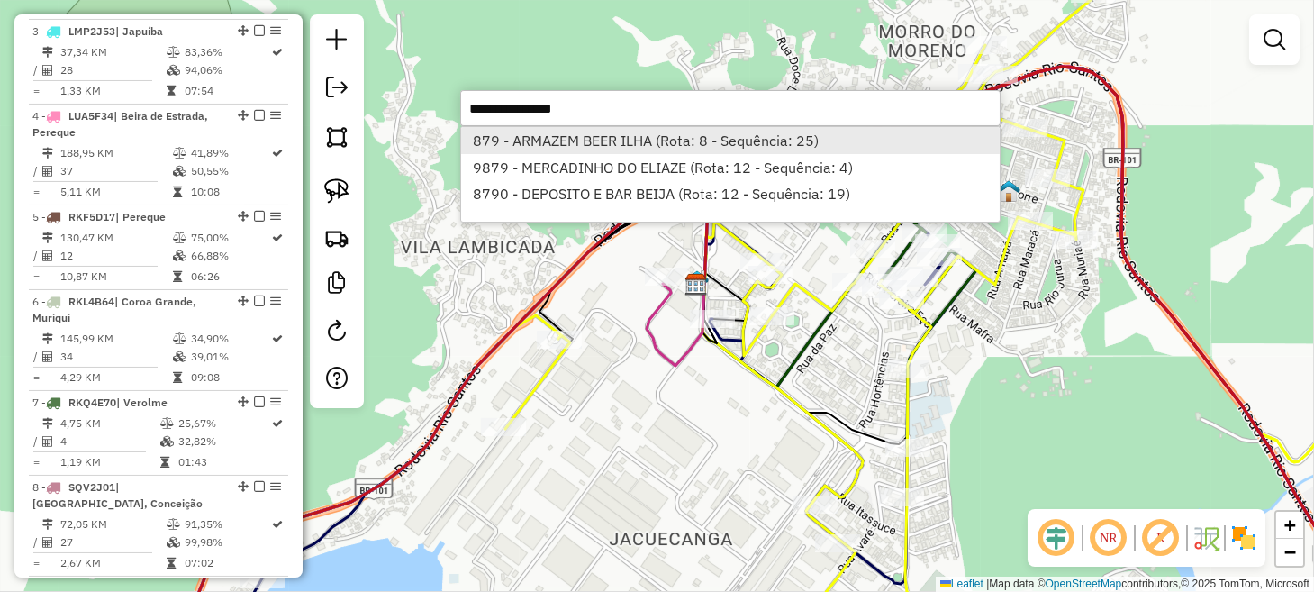
select select "**********"
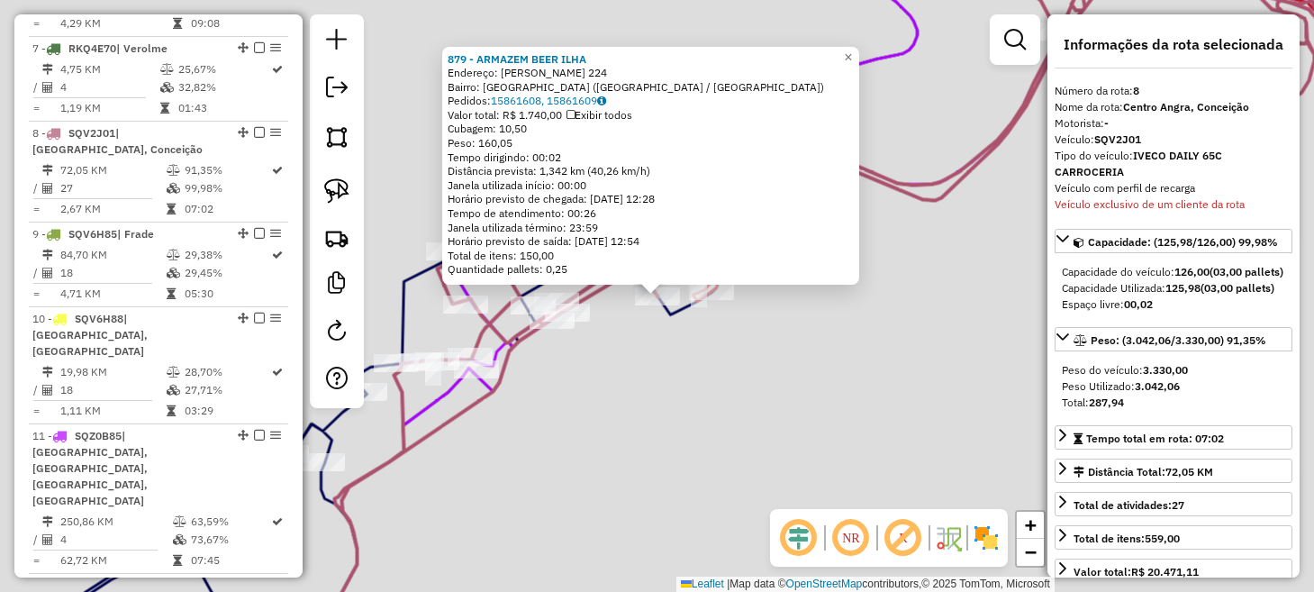
scroll to position [1391, 0]
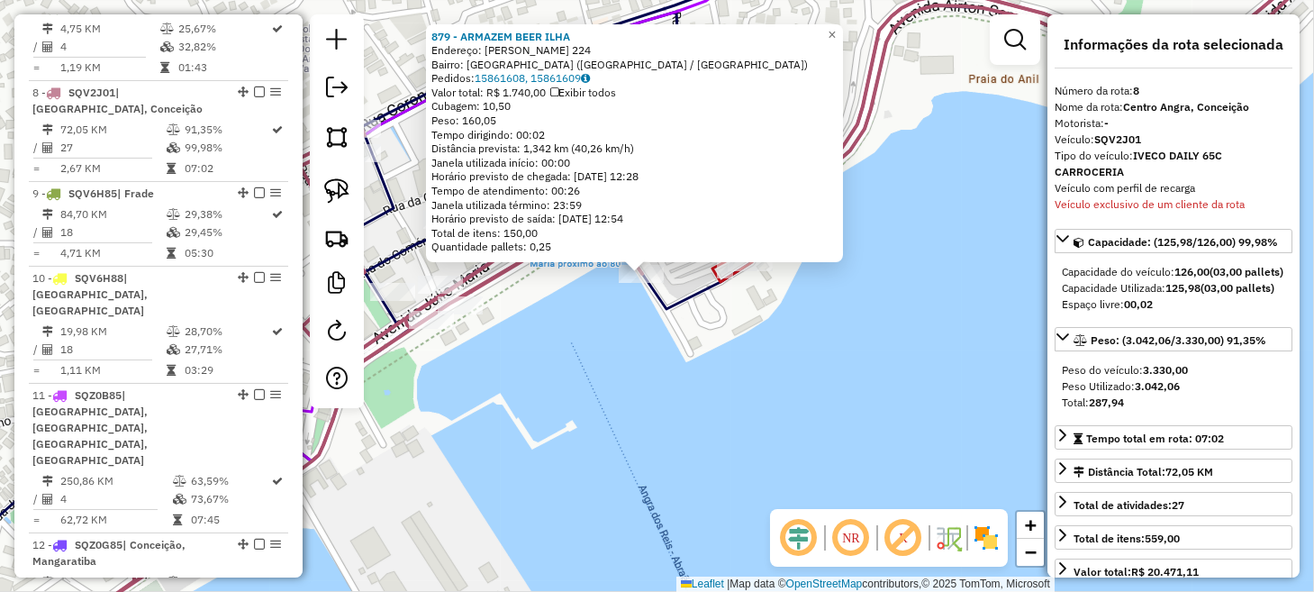
click at [619, 332] on div "879 - ARMAZEM BEER ILHA Endereço: GETULIO VARGAS 224 Bairro: ILHA GRANDE (ANGRA…" at bounding box center [657, 296] width 1314 height 592
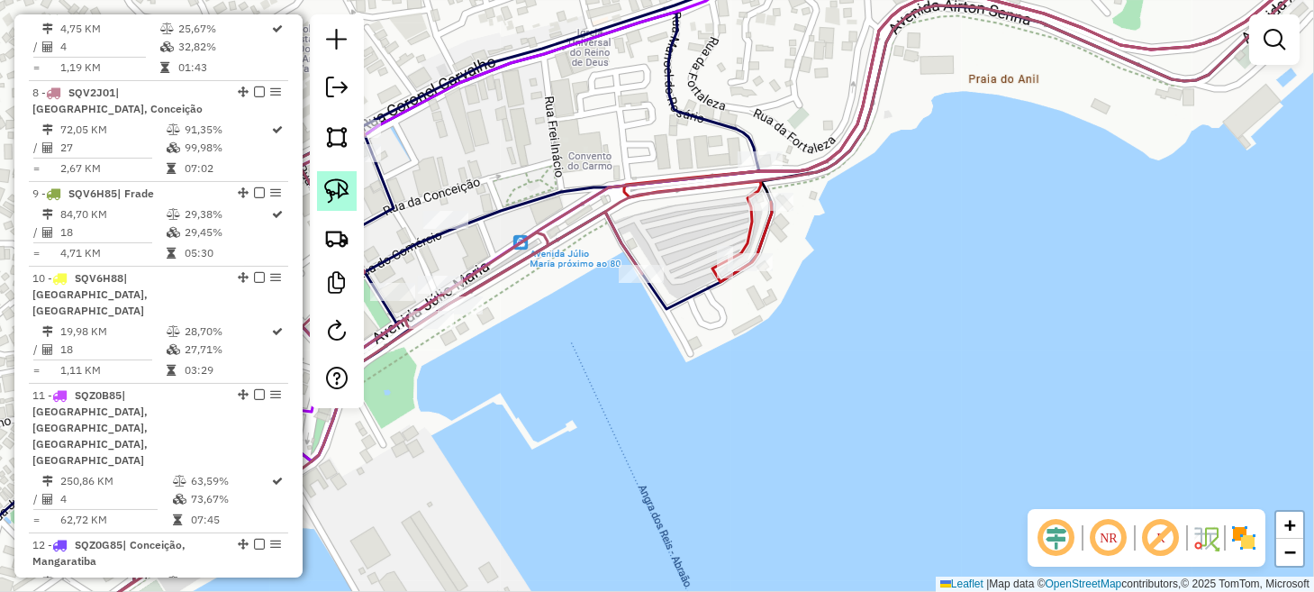
click at [339, 178] on img at bounding box center [336, 190] width 25 height 25
click at [649, 276] on div "Rota 8 - Placa SQV2J01 879 - ARMAZEM BEER ILHA Janela de atendimento Grade de a…" at bounding box center [657, 296] width 1314 height 592
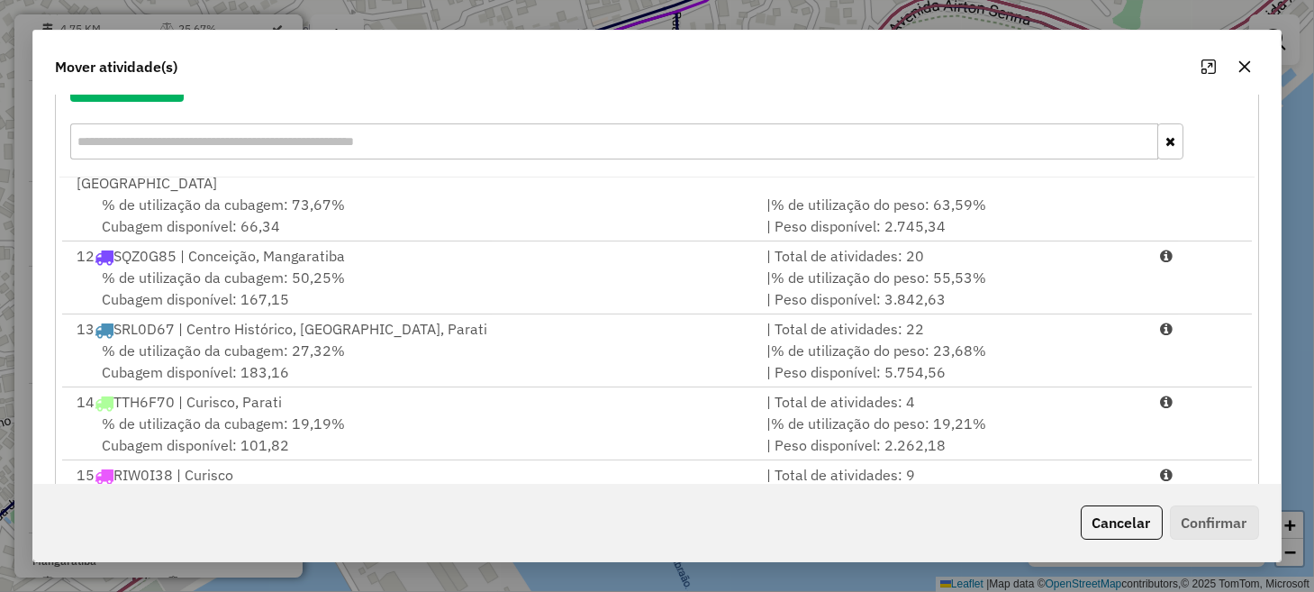
scroll to position [315, 0]
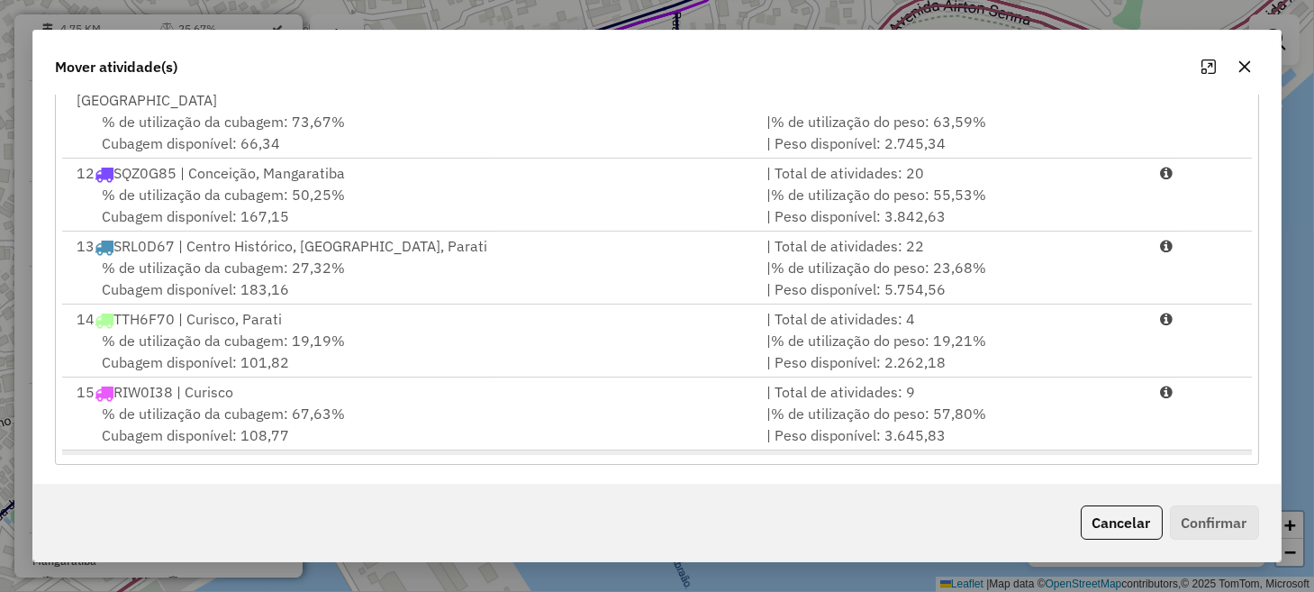
click at [629, 475] on div "% de utilização da cubagem: 00,44% Cubagem disponível: 796,50" at bounding box center [410, 496] width 689 height 43
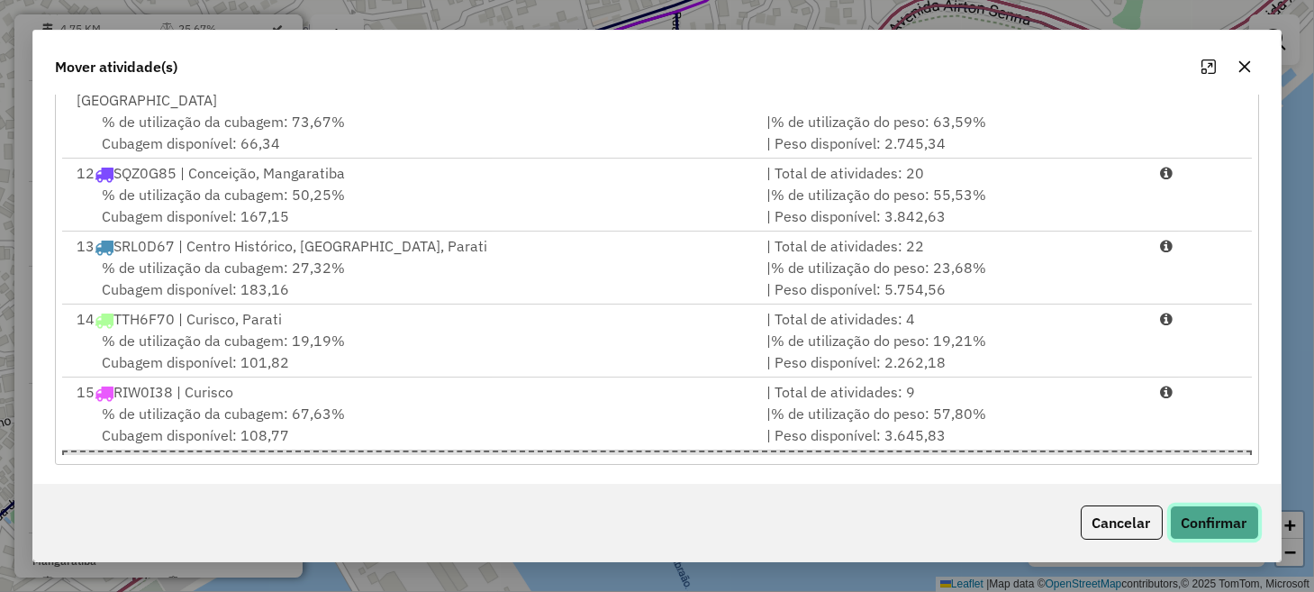
click at [1218, 528] on button "Confirmar" at bounding box center [1214, 522] width 89 height 34
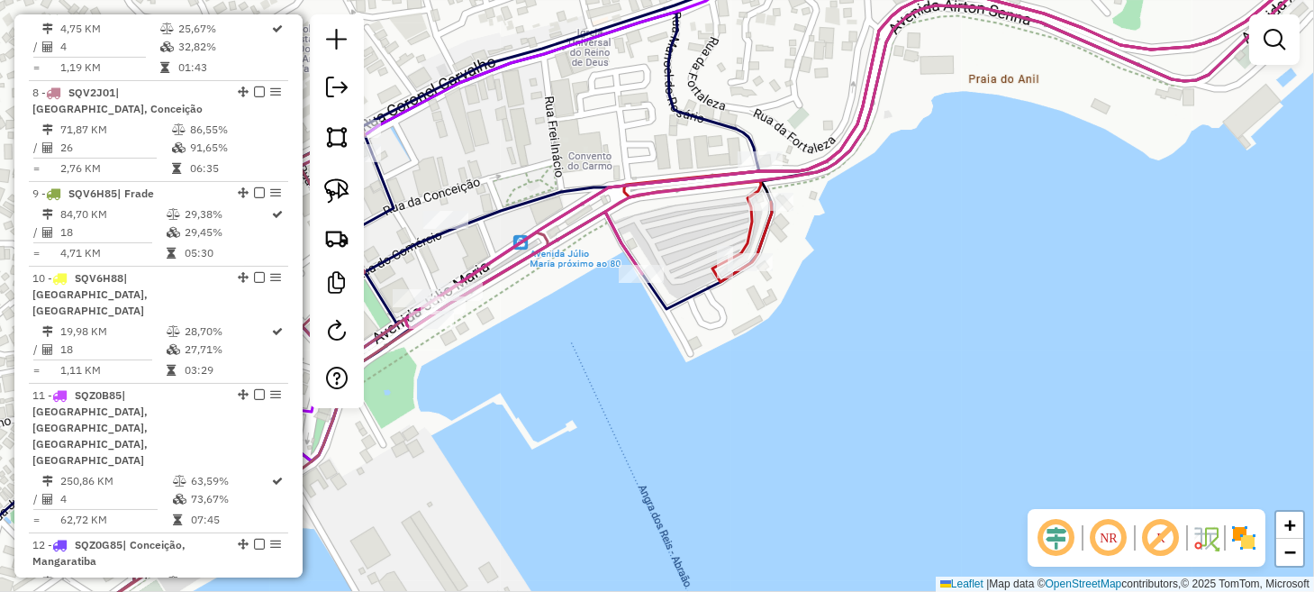
scroll to position [1290, 0]
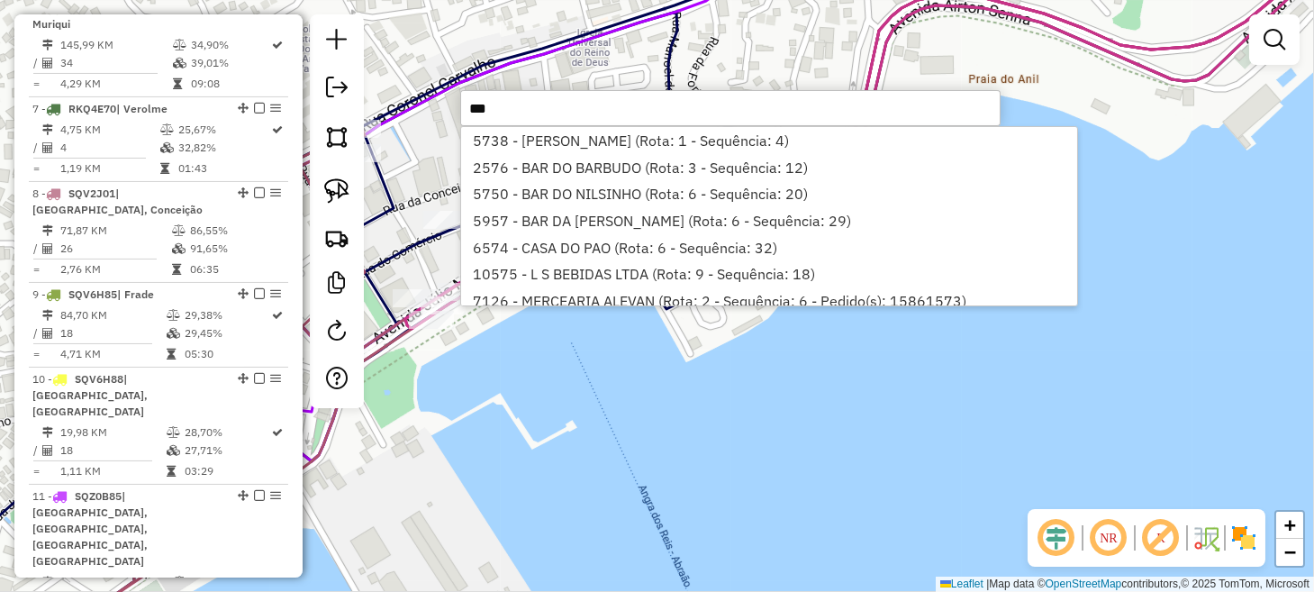
type input "****"
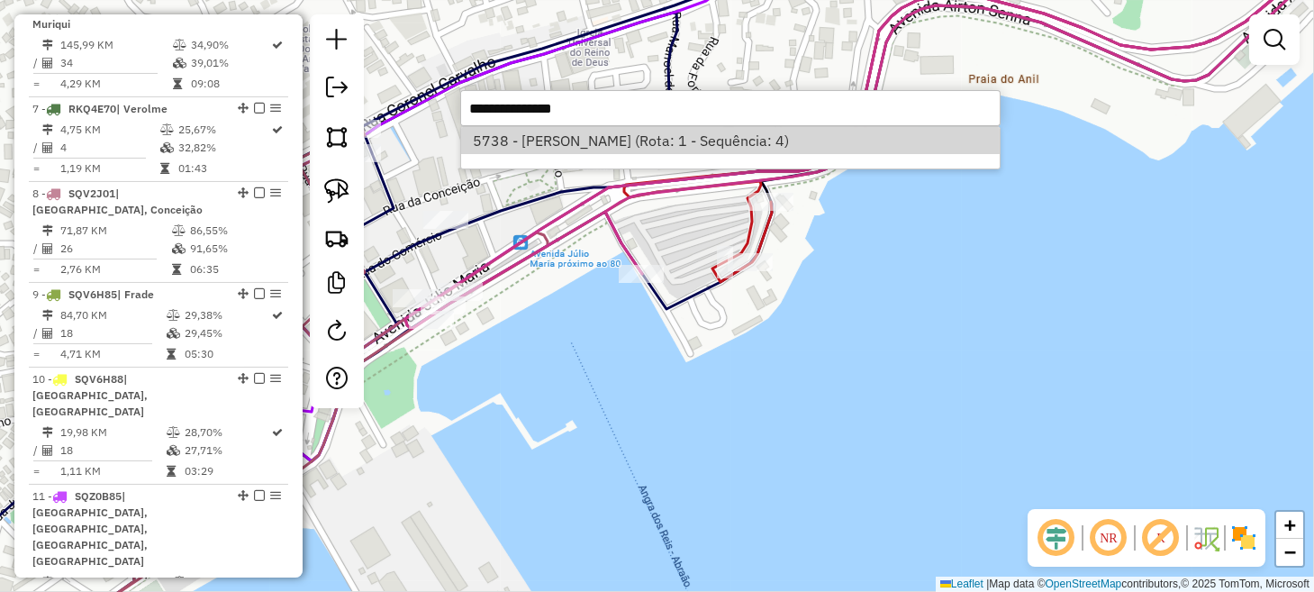
select select "**********"
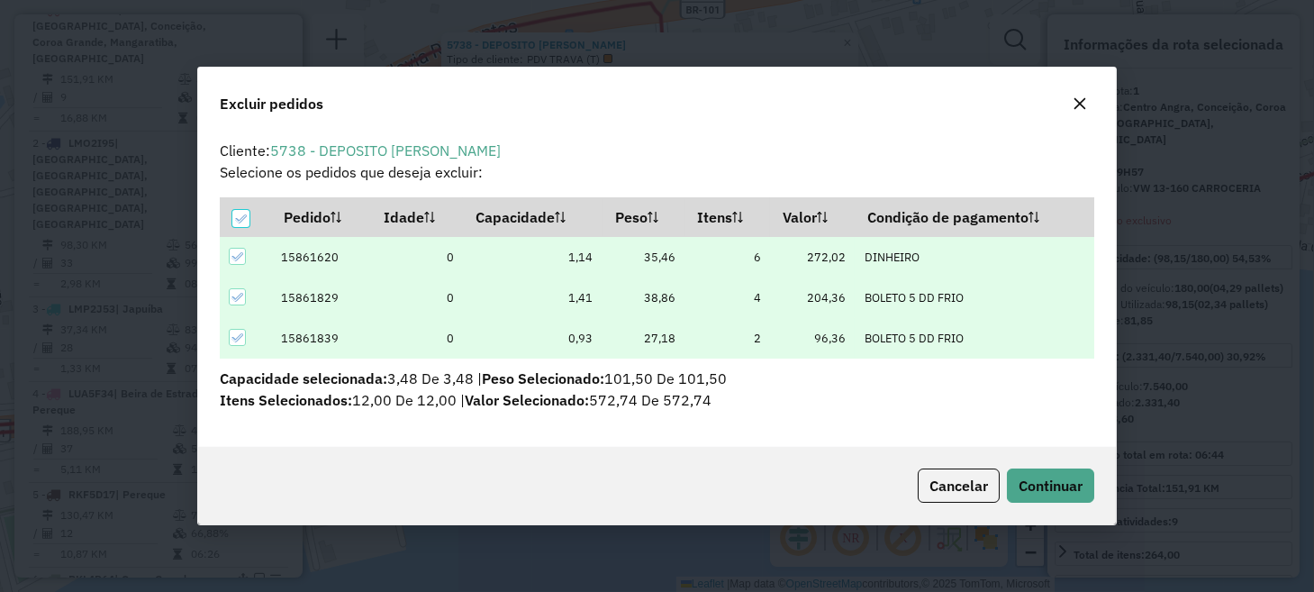
scroll to position [0, 0]
click at [239, 292] on icon at bounding box center [236, 297] width 13 height 13
click at [233, 337] on icon at bounding box center [236, 337] width 13 height 13
click at [1021, 471] on button "Continuar" at bounding box center [1050, 485] width 87 height 34
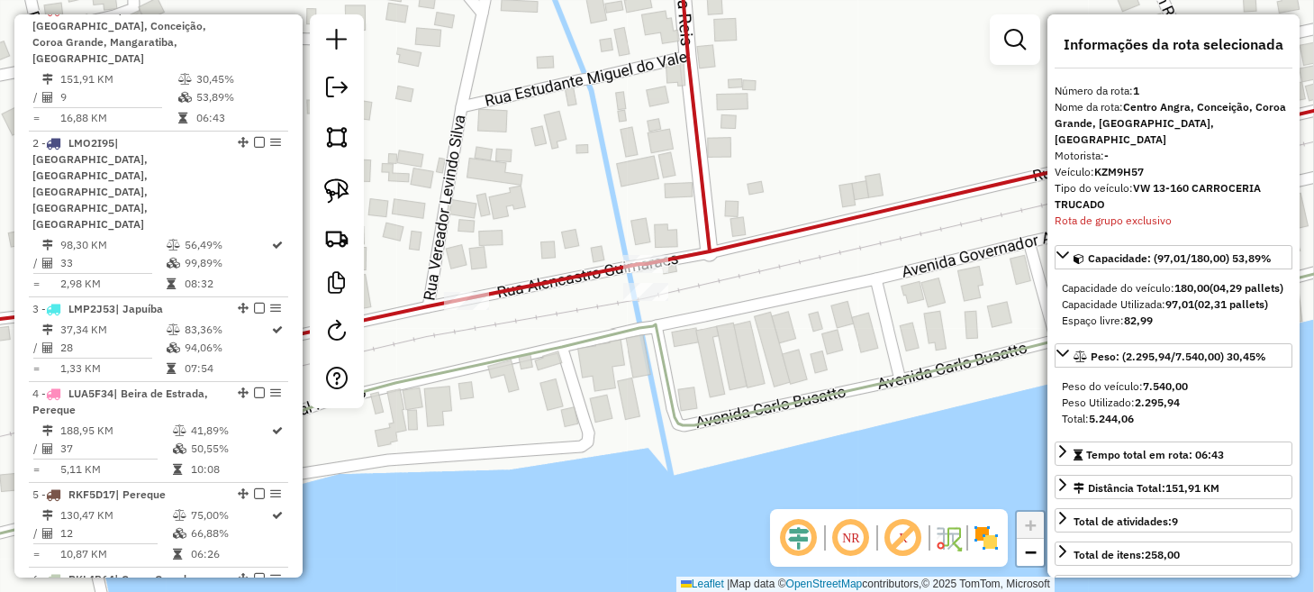
drag, startPoint x: 346, startPoint y: 186, endPoint x: 377, endPoint y: 204, distance: 36.3
click at [346, 186] on img at bounding box center [336, 190] width 25 height 25
drag, startPoint x: 600, startPoint y: 283, endPoint x: 627, endPoint y: 315, distance: 42.2
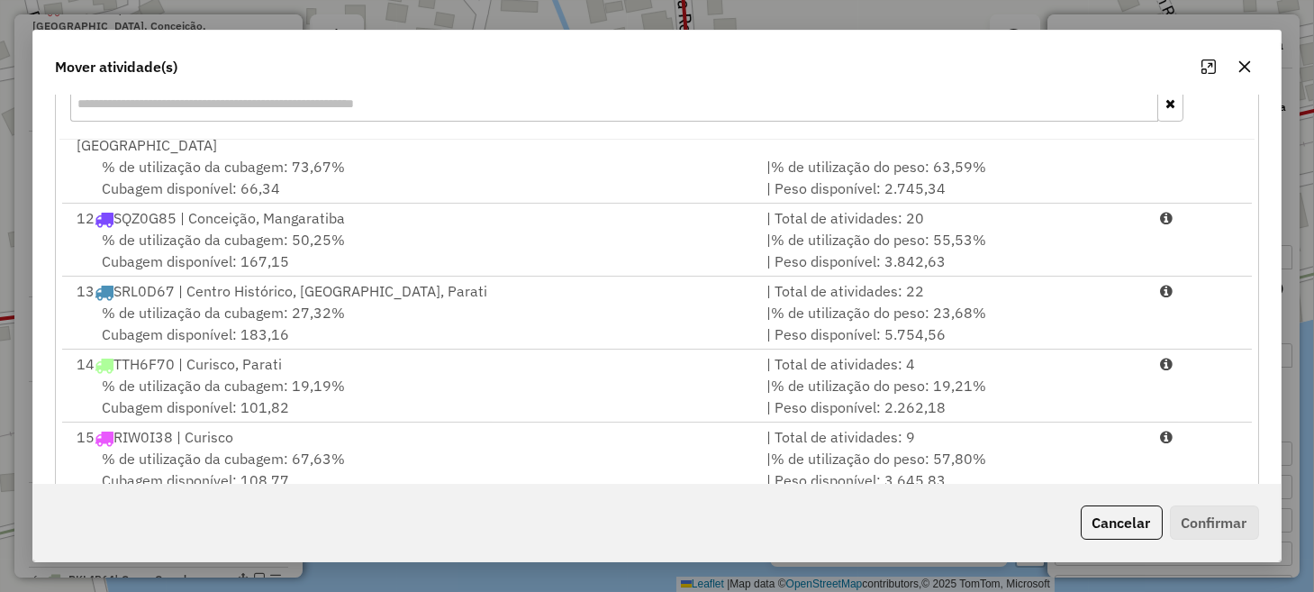
scroll to position [315, 0]
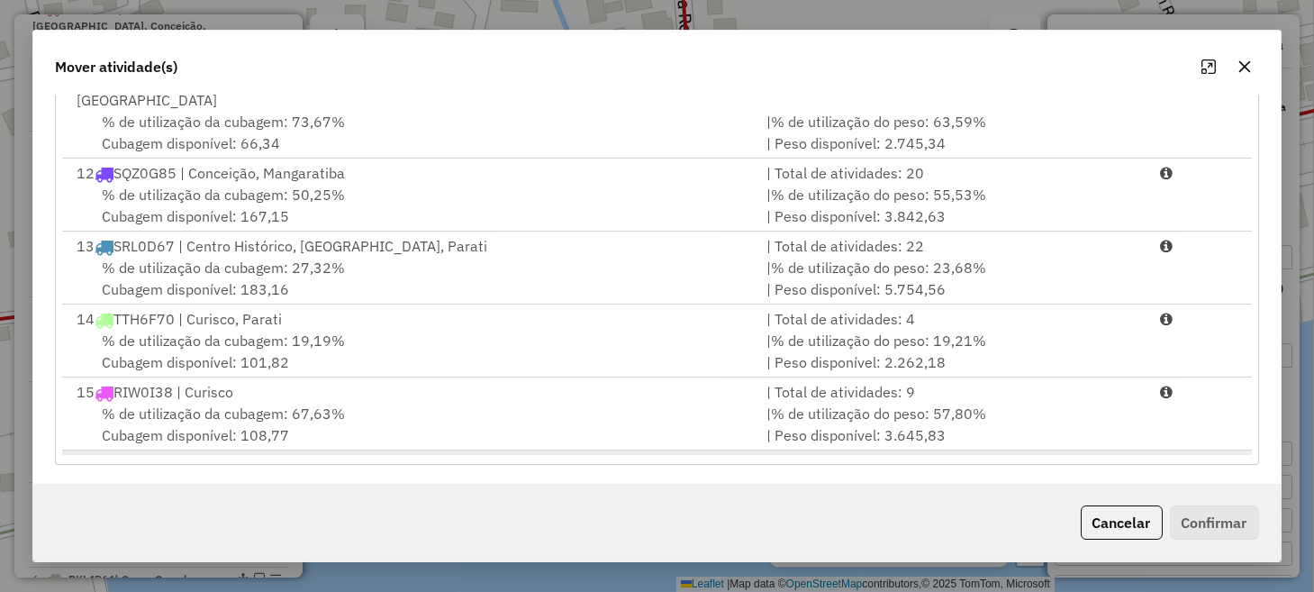
drag, startPoint x: 864, startPoint y: 412, endPoint x: 886, endPoint y: 408, distance: 22.1
click at [868, 477] on span "% de utilização do peso: 00,61%" at bounding box center [878, 486] width 215 height 18
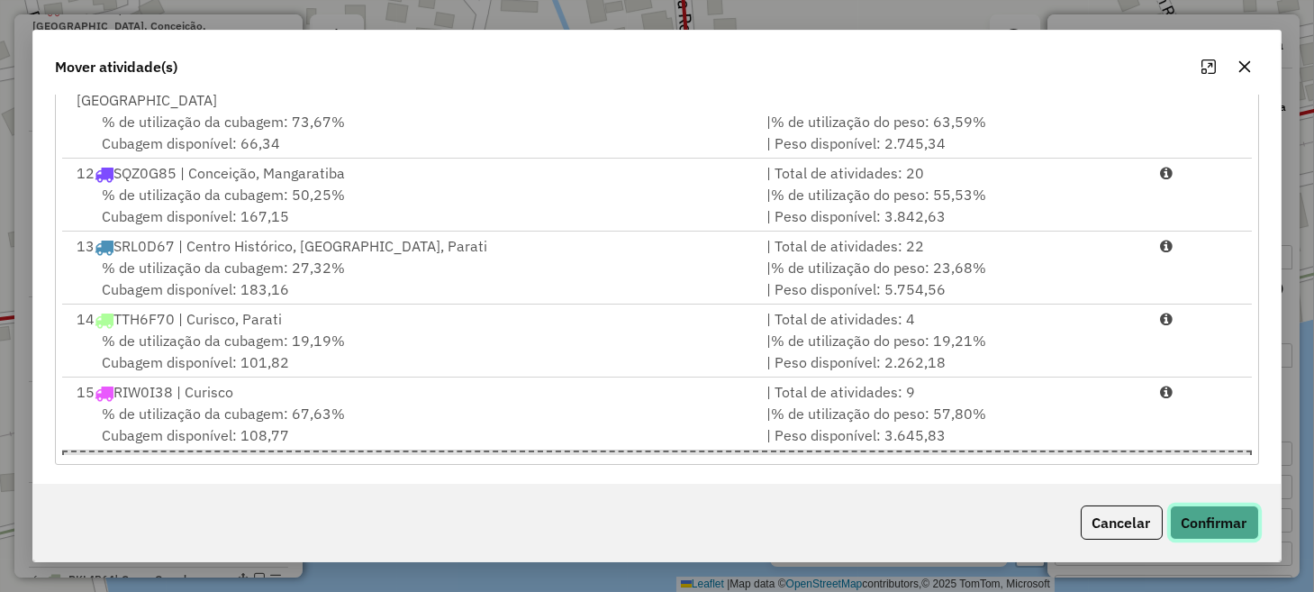
click at [1181, 513] on button "Confirmar" at bounding box center [1214, 522] width 89 height 34
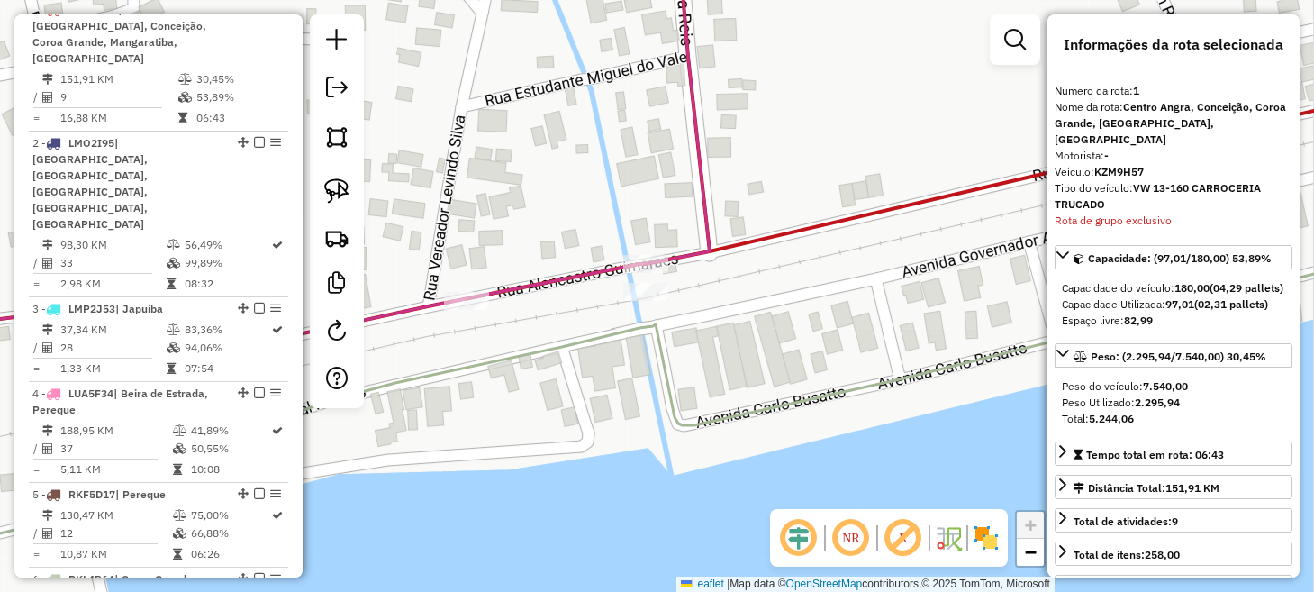
scroll to position [0, 0]
type input "****"
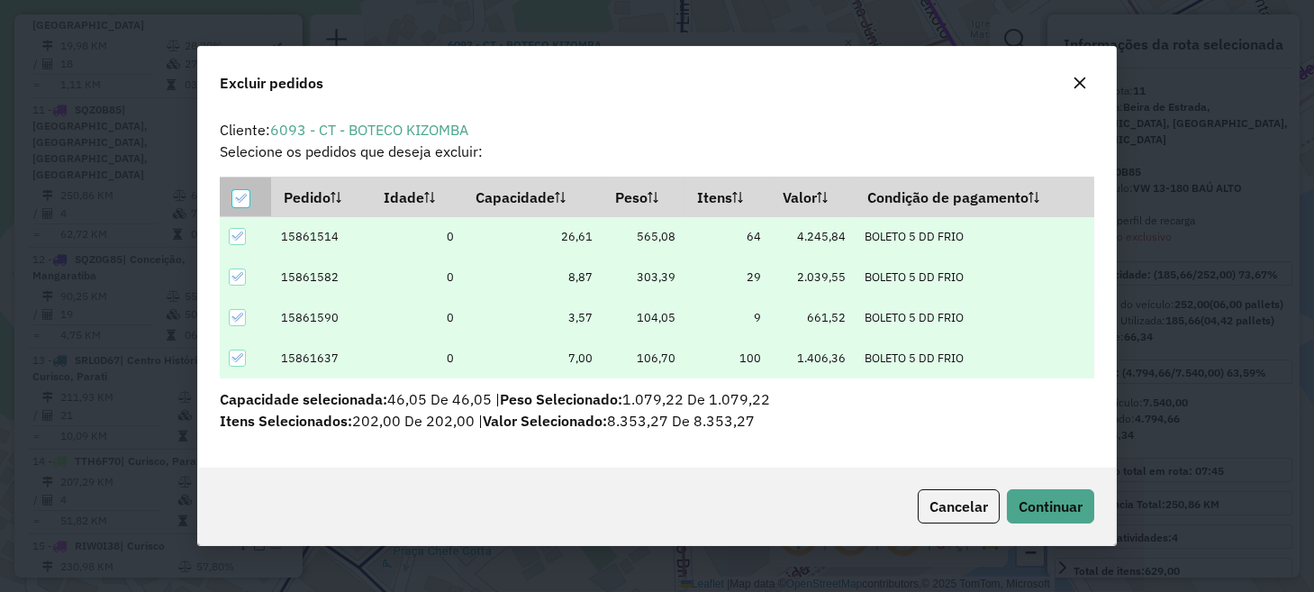
click at [239, 202] on icon at bounding box center [240, 198] width 13 height 13
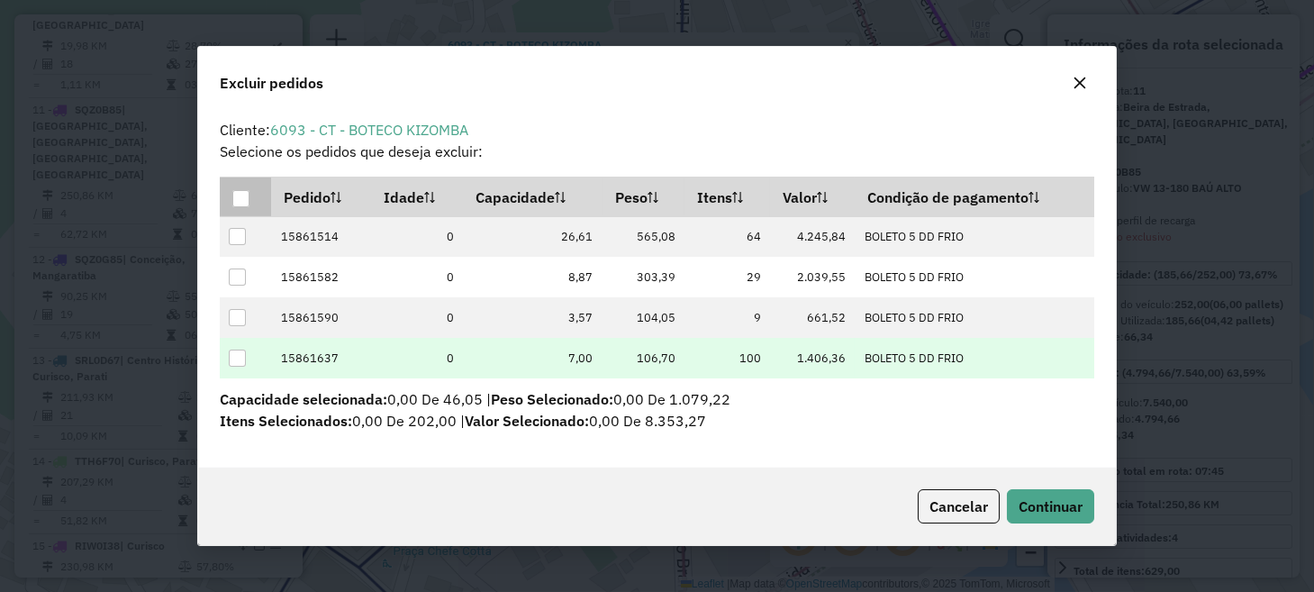
click at [239, 357] on div at bounding box center [237, 357] width 17 height 17
click at [1058, 508] on span "Continuar" at bounding box center [1050, 506] width 64 height 18
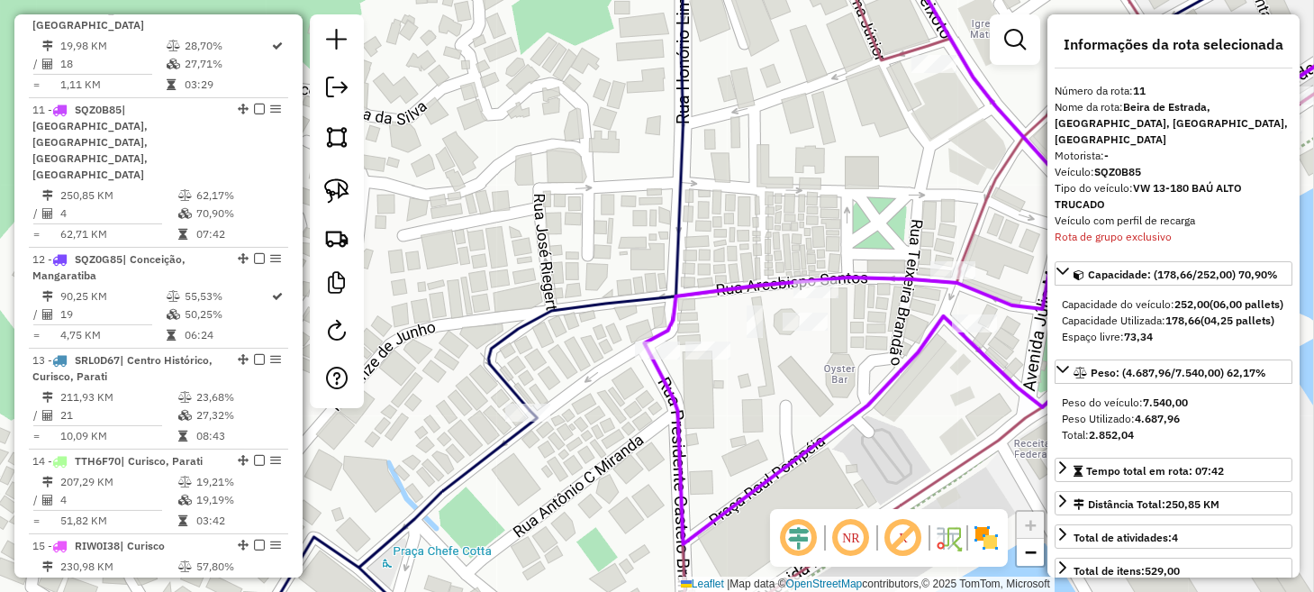
drag, startPoint x: 332, startPoint y: 194, endPoint x: 389, endPoint y: 219, distance: 62.1
click at [332, 194] on img at bounding box center [336, 190] width 25 height 25
drag, startPoint x: 693, startPoint y: 330, endPoint x: 730, endPoint y: 335, distance: 37.2
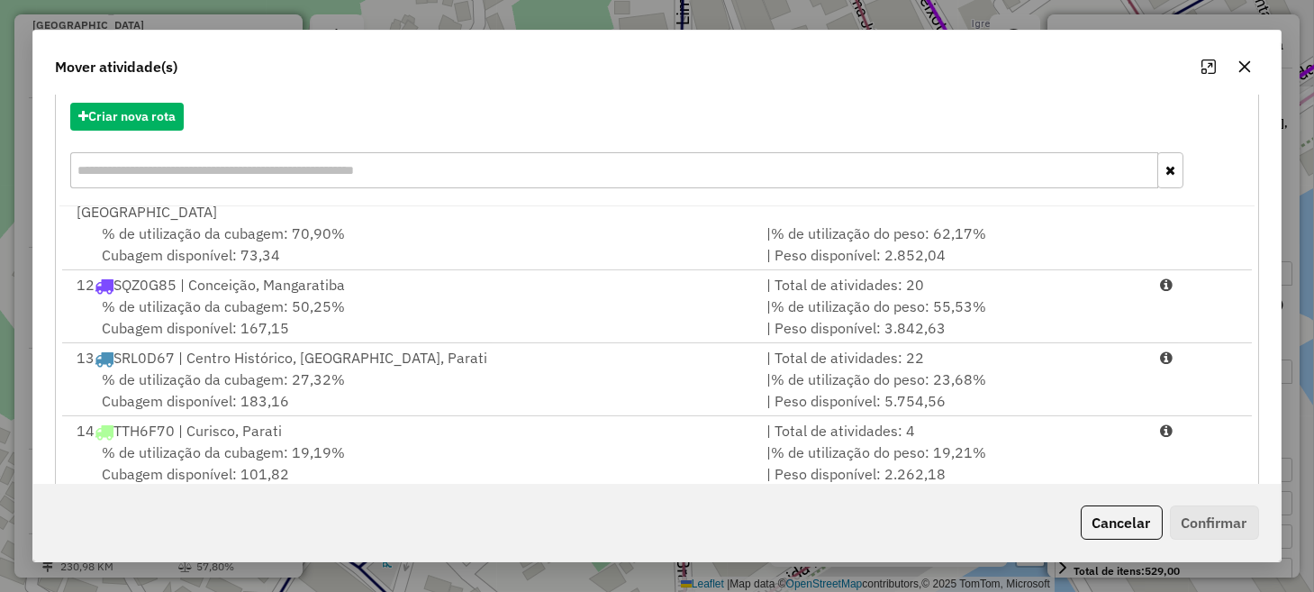
scroll to position [315, 0]
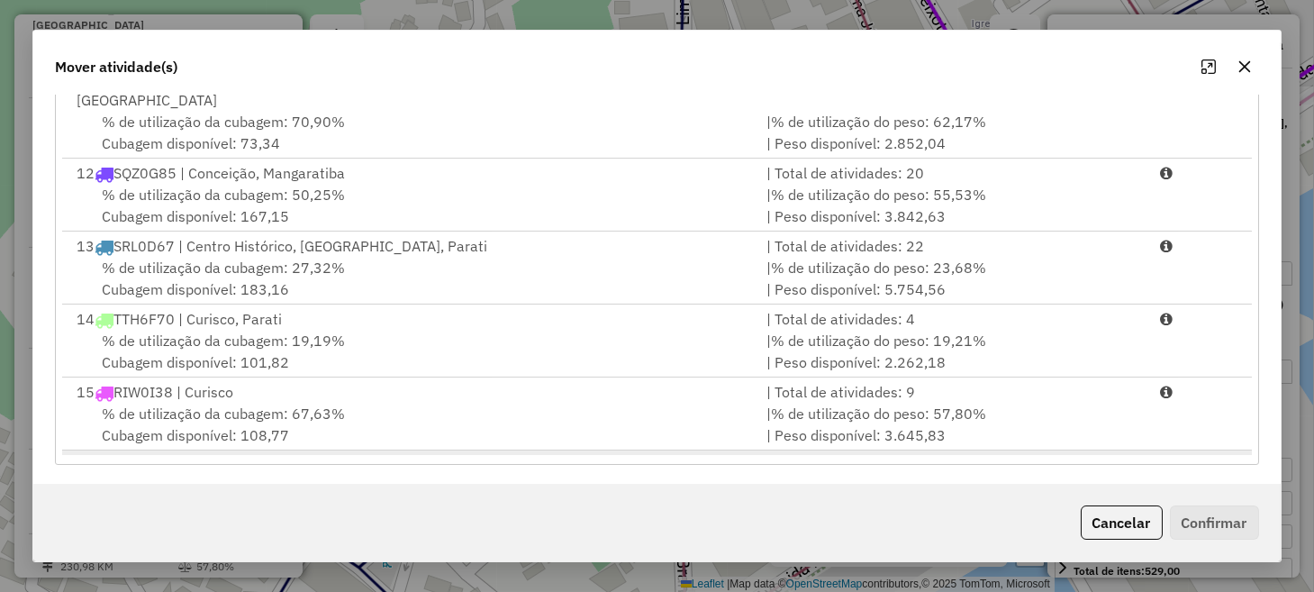
click at [730, 475] on div "% de utilização da cubagem: 01,89% Cubagem disponível: 784,86" at bounding box center [410, 496] width 689 height 43
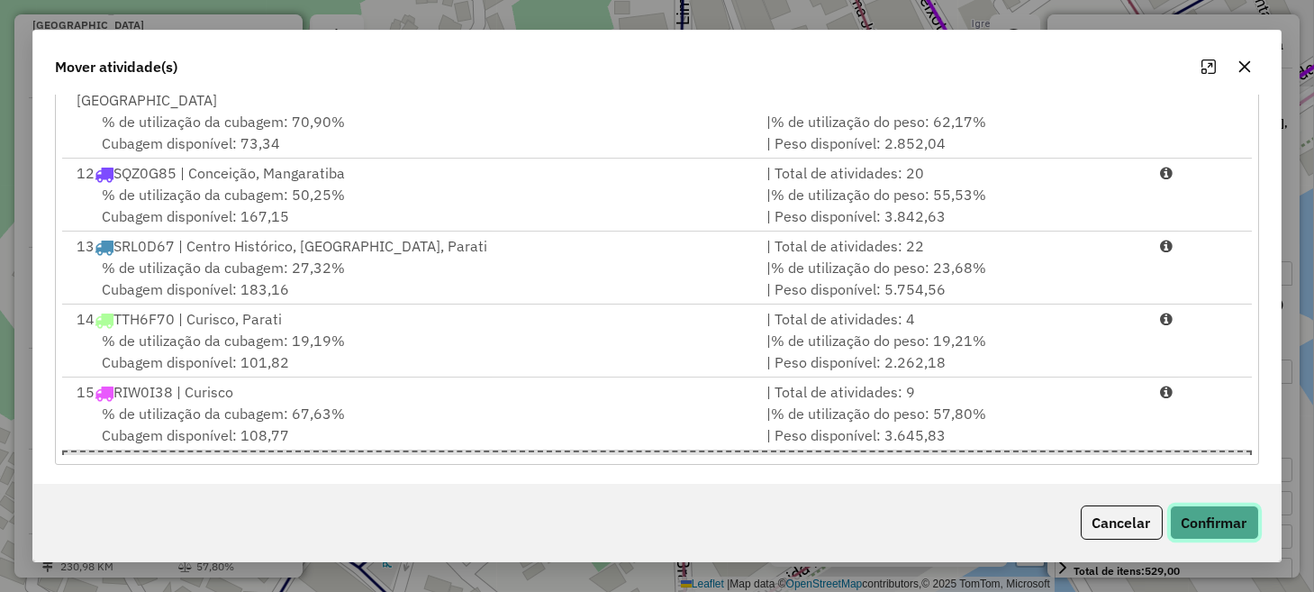
click at [1224, 528] on button "Confirmar" at bounding box center [1214, 522] width 89 height 34
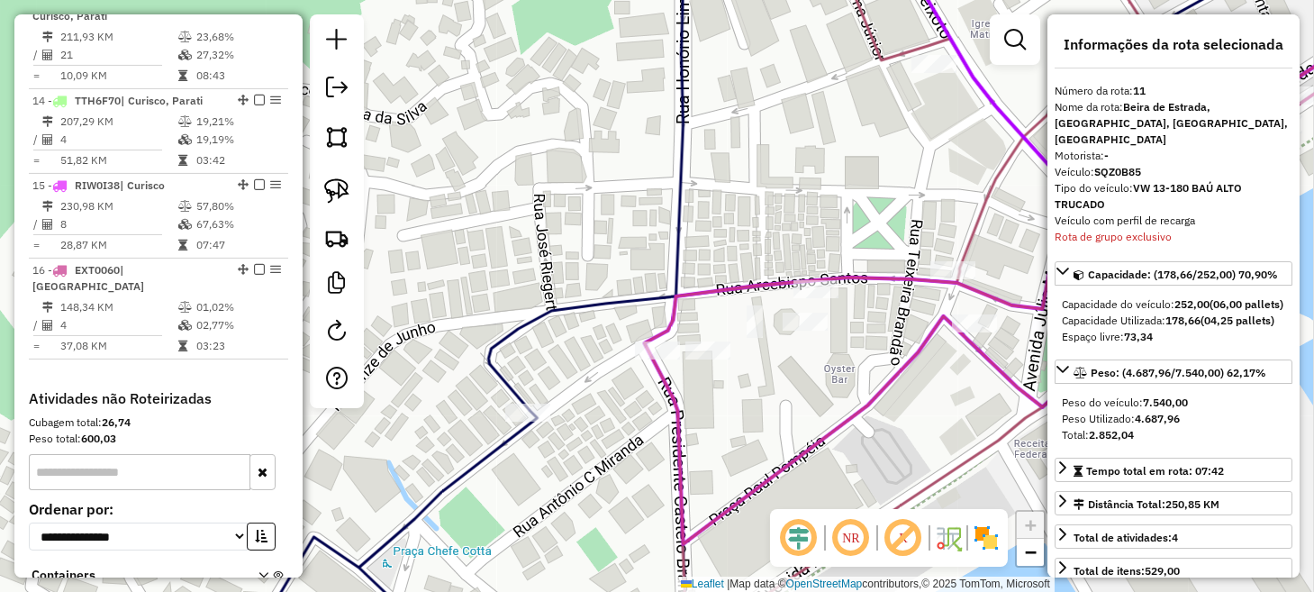
scroll to position [2037, 0]
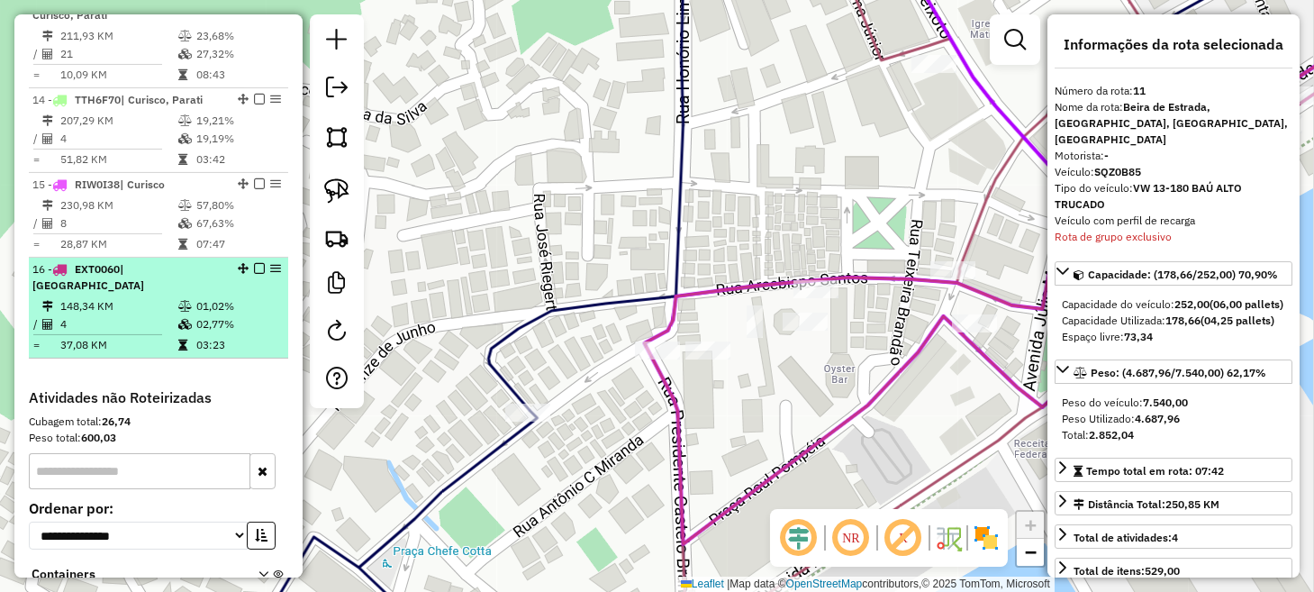
click at [256, 263] on em at bounding box center [259, 268] width 11 height 11
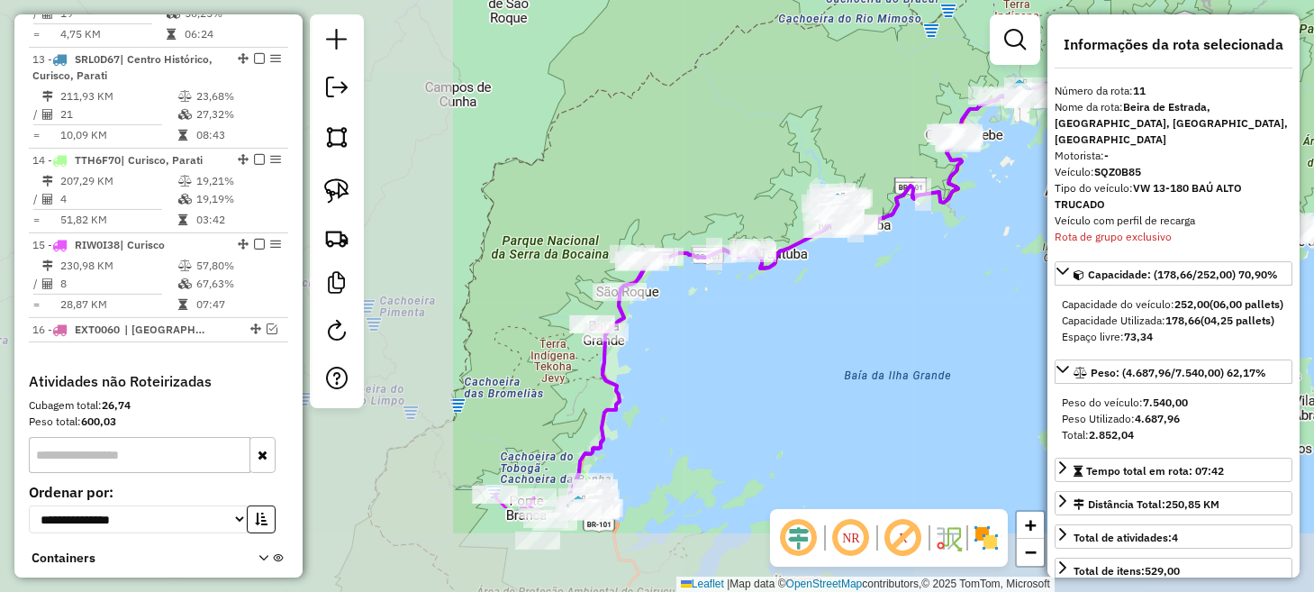
drag, startPoint x: 537, startPoint y: 435, endPoint x: 1130, endPoint y: 187, distance: 642.1
click at [1129, 190] on hb-router-mapa "Informações da Sessão 980293 - 16/08/2025 Criação: 15/08/2025 18:05 Depósito: L…" at bounding box center [657, 296] width 1314 height 592
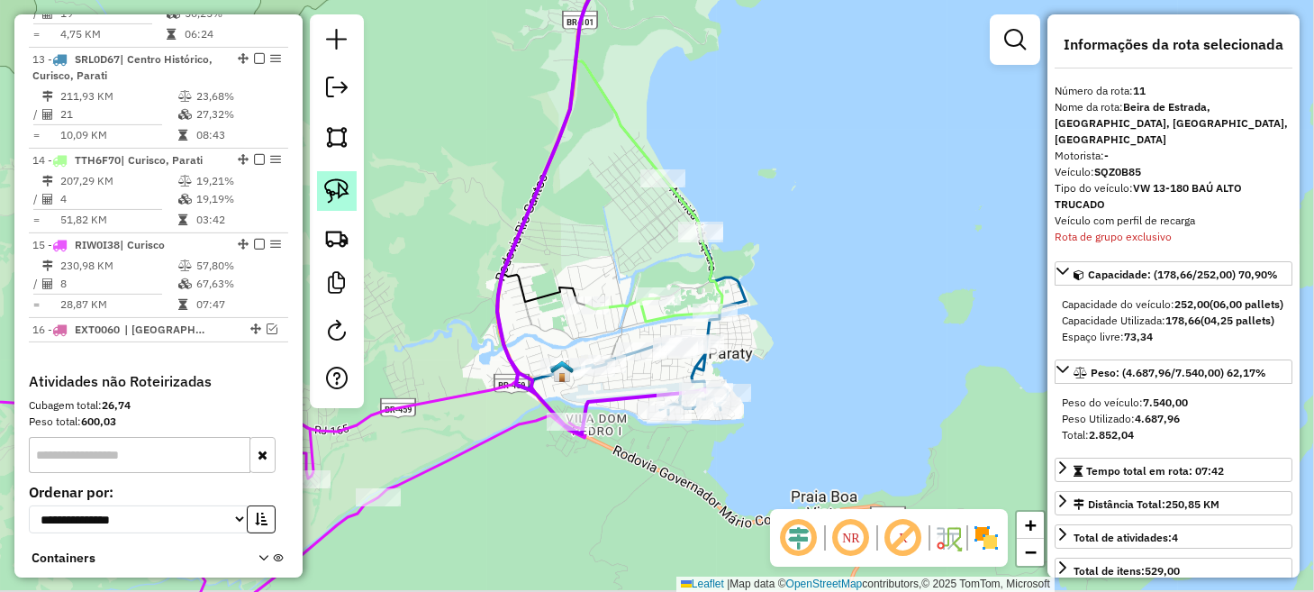
click at [348, 198] on img at bounding box center [336, 190] width 25 height 25
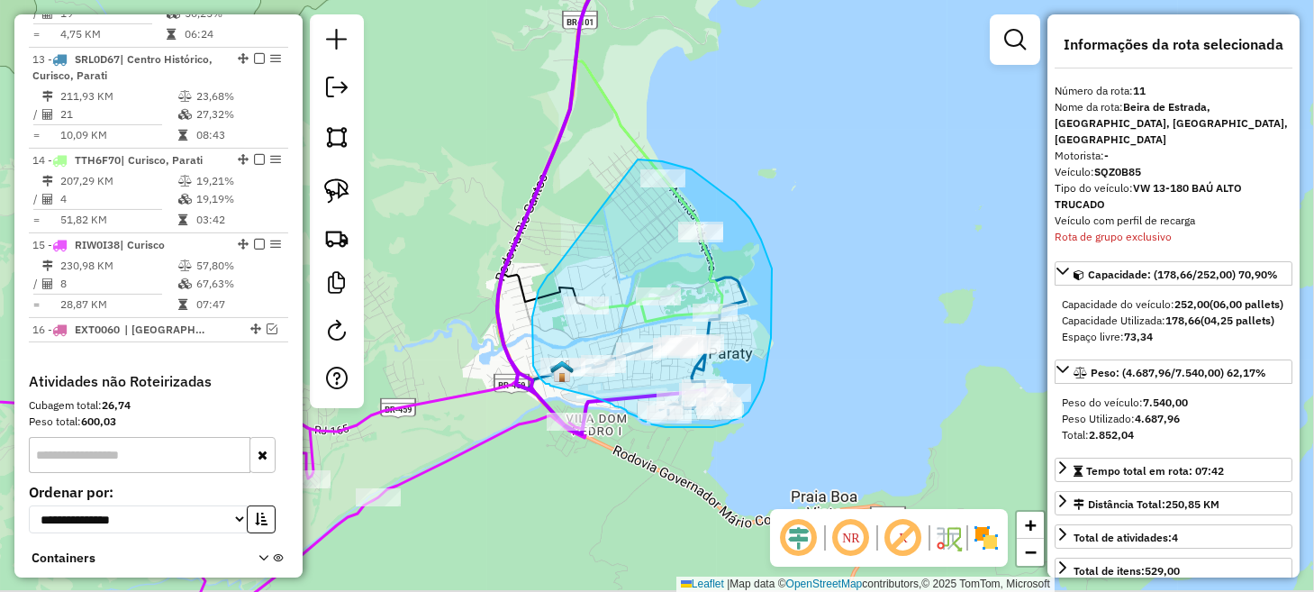
drag, startPoint x: 553, startPoint y: 271, endPoint x: 636, endPoint y: 159, distance: 139.0
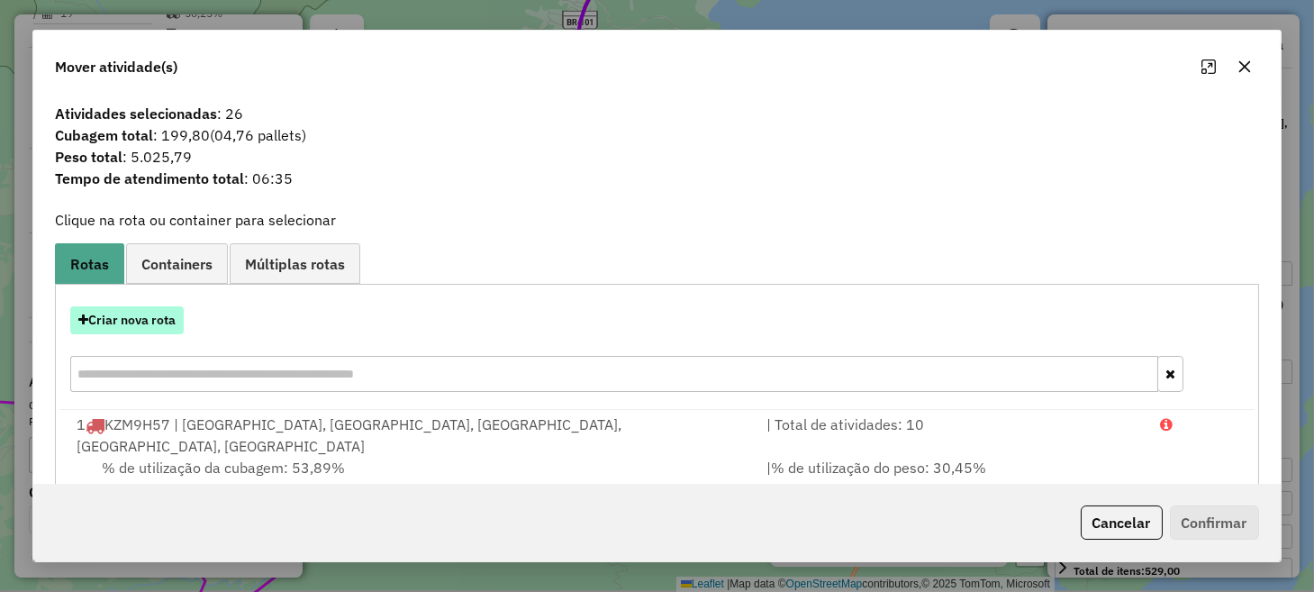
click at [149, 316] on button "Criar nova rota" at bounding box center [126, 320] width 113 height 28
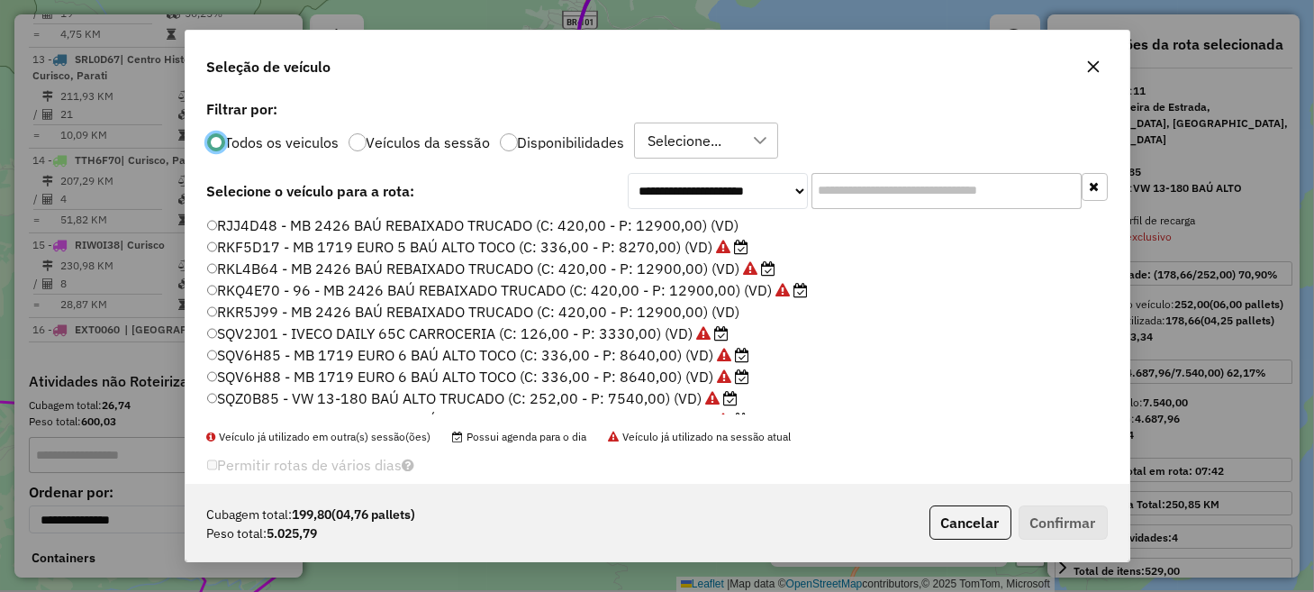
scroll to position [385, 0]
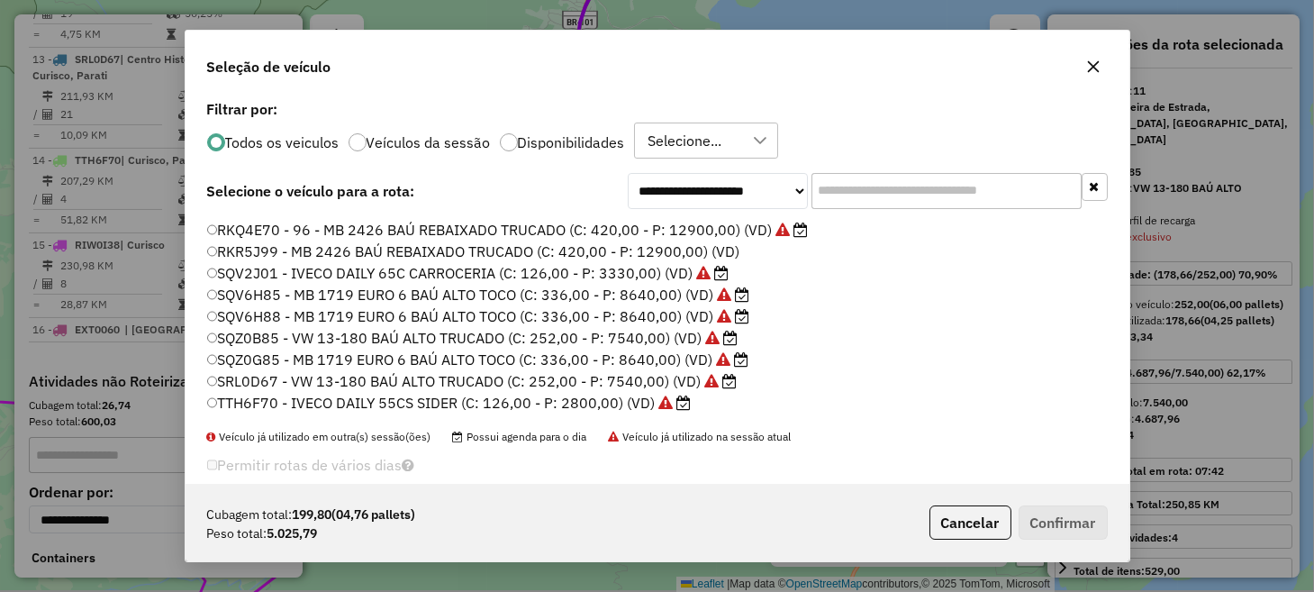
click at [270, 376] on label "SRL0D67 - VW 13-180 BAÚ ALTO TRUCADO (C: 252,00 - P: 7540,00) (VD)" at bounding box center [472, 381] width 530 height 22
click at [1070, 519] on button "Confirmar" at bounding box center [1062, 522] width 89 height 34
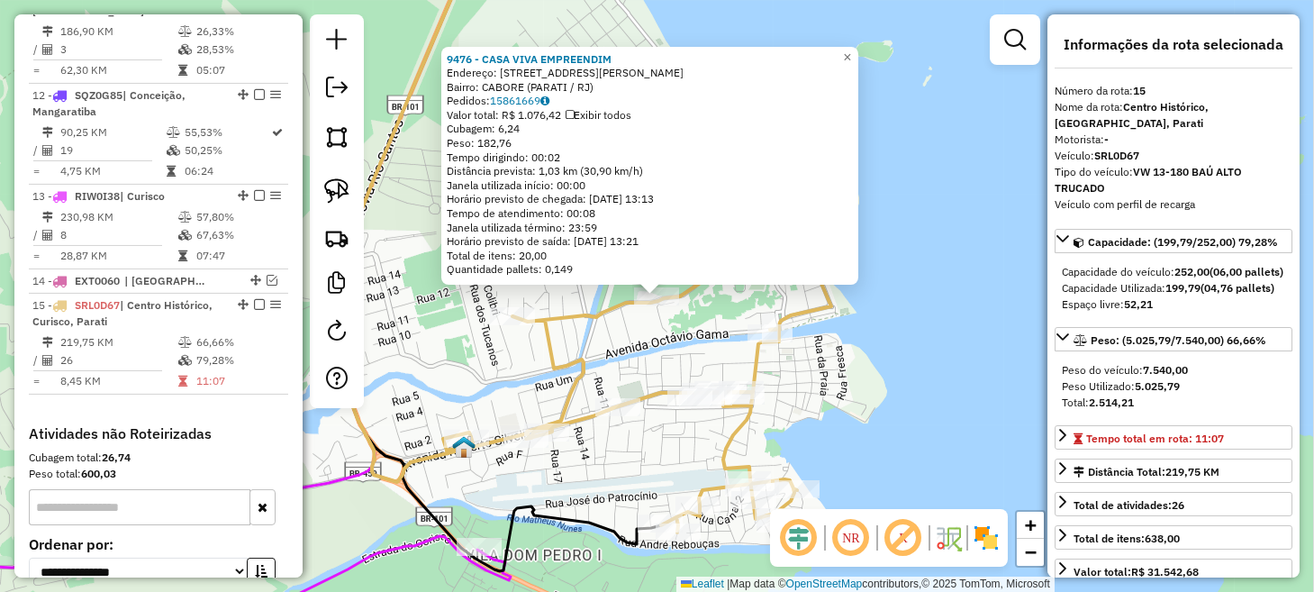
scroll to position [1892, 0]
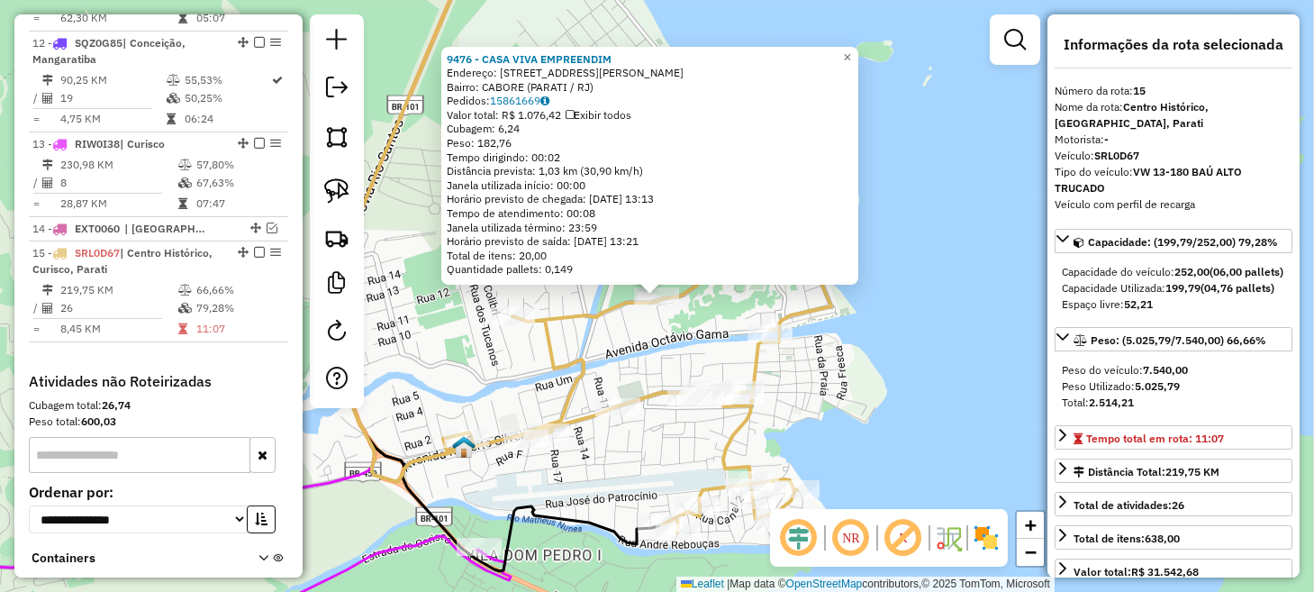
click at [841, 297] on div "9476 - CASA VIVA EMPREENDIM Endereço: RUA RITA RIBEIRO GAMA 12 Bairro: CABORE (…" at bounding box center [657, 296] width 1314 height 592
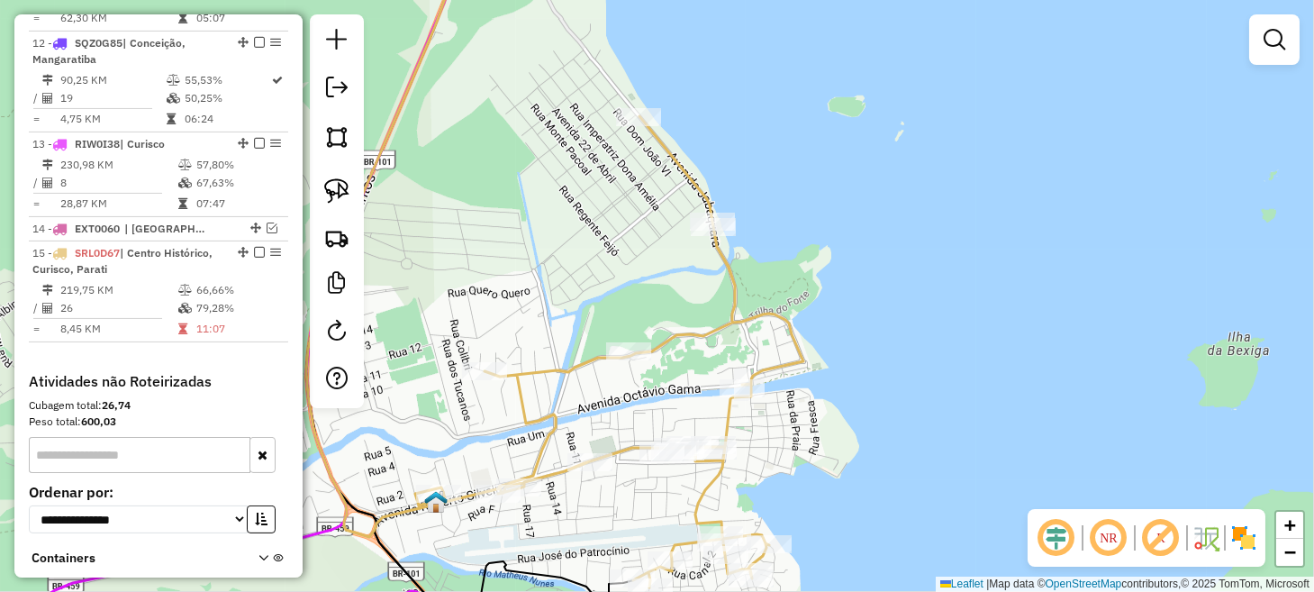
drag, startPoint x: 575, startPoint y: 286, endPoint x: 574, endPoint y: 303, distance: 17.1
click at [574, 303] on div "Janela de atendimento Grade de atendimento Capacidade Transportadoras Veículos …" at bounding box center [657, 296] width 1314 height 592
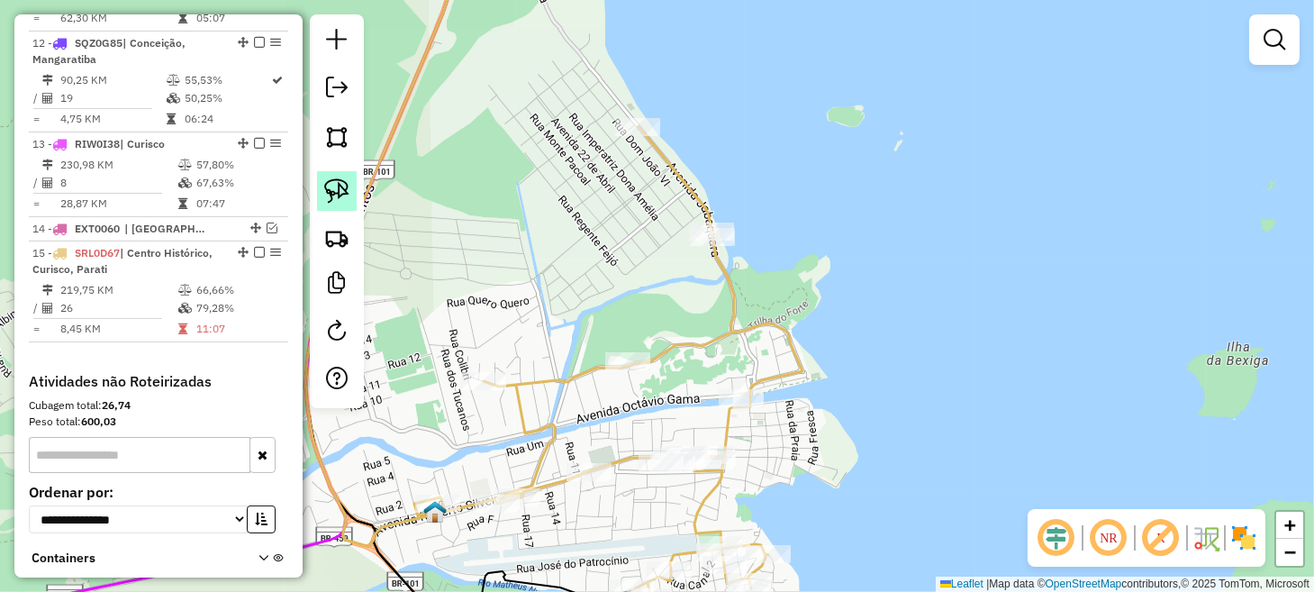
click at [346, 194] on img at bounding box center [336, 190] width 25 height 25
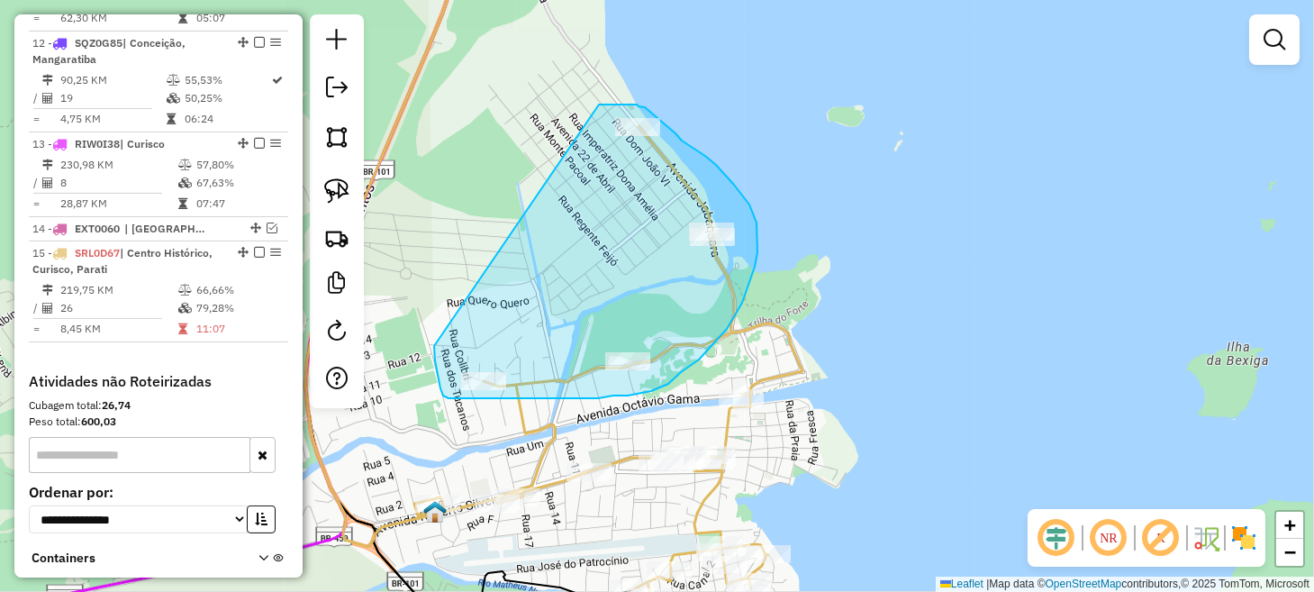
drag, startPoint x: 434, startPoint y: 346, endPoint x: 591, endPoint y: 106, distance: 286.2
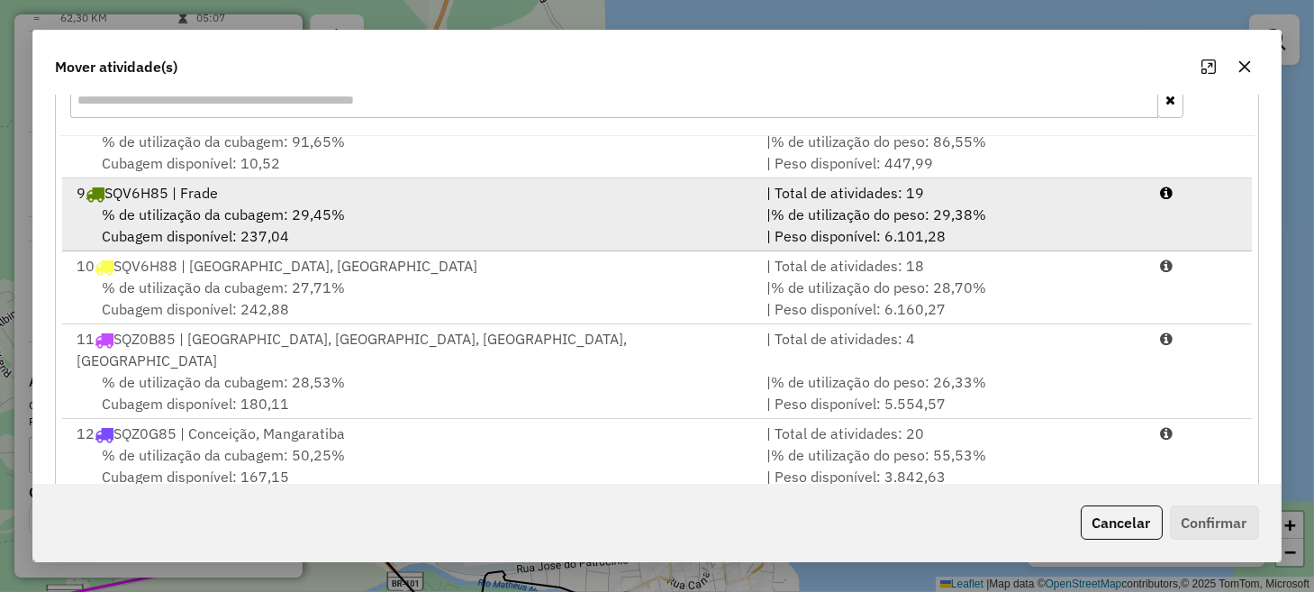
scroll to position [315, 0]
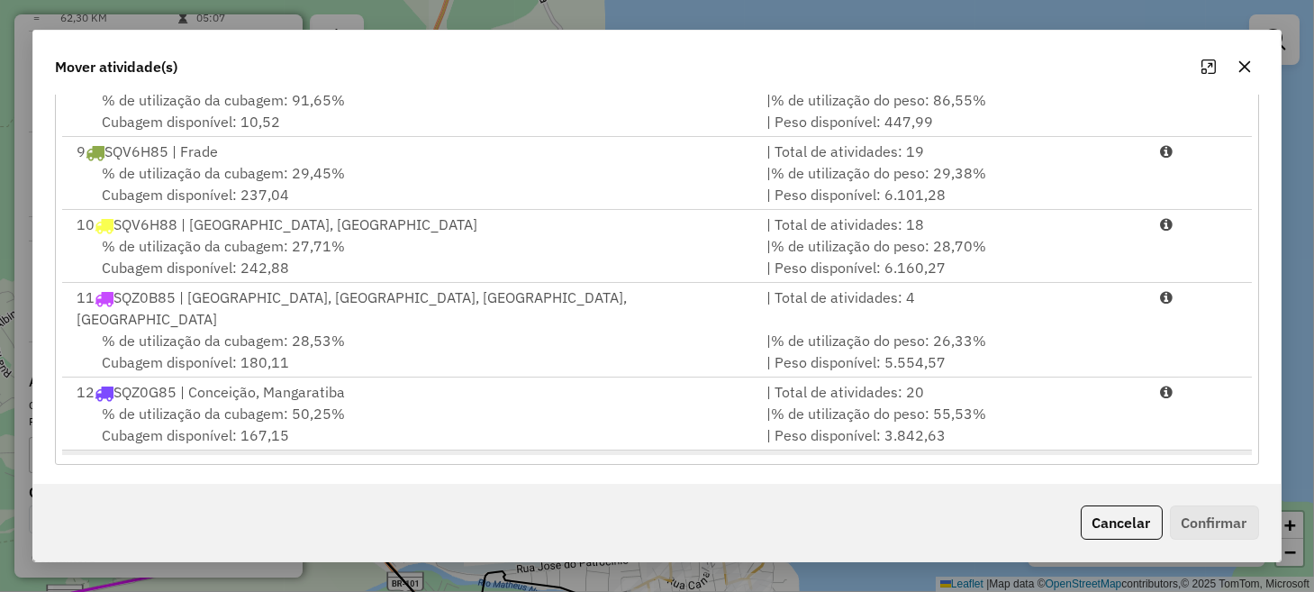
click at [309, 454] on div "13 RIW0I38 | Curisco" at bounding box center [410, 465] width 689 height 22
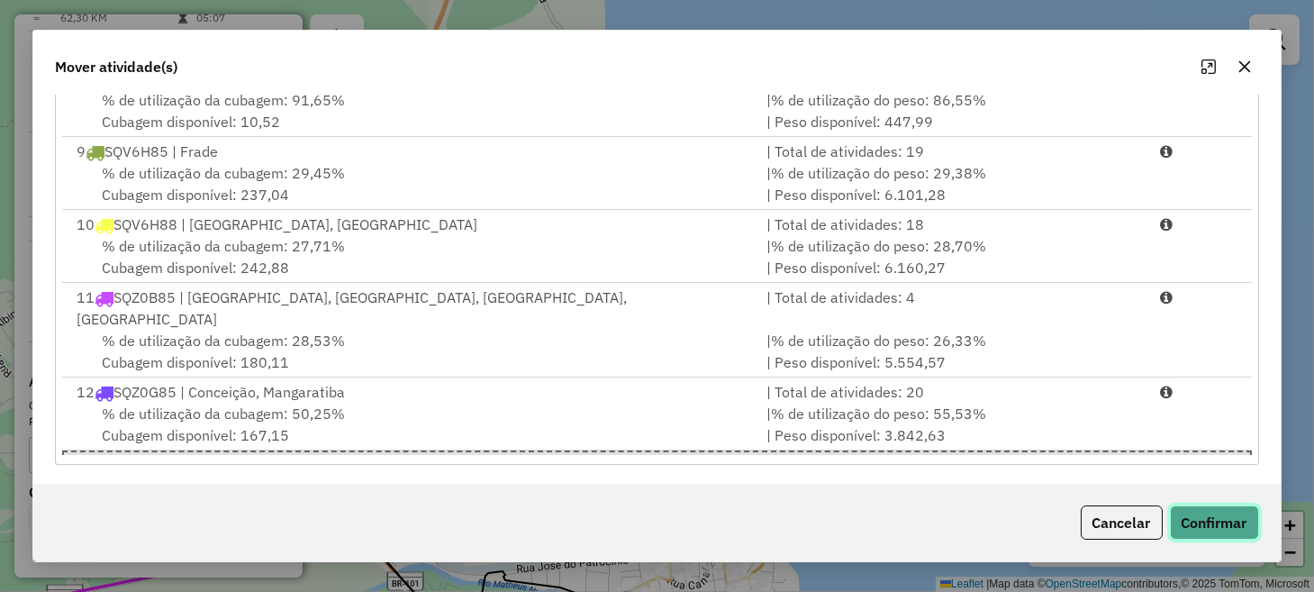
click at [1215, 518] on button "Confirmar" at bounding box center [1214, 522] width 89 height 34
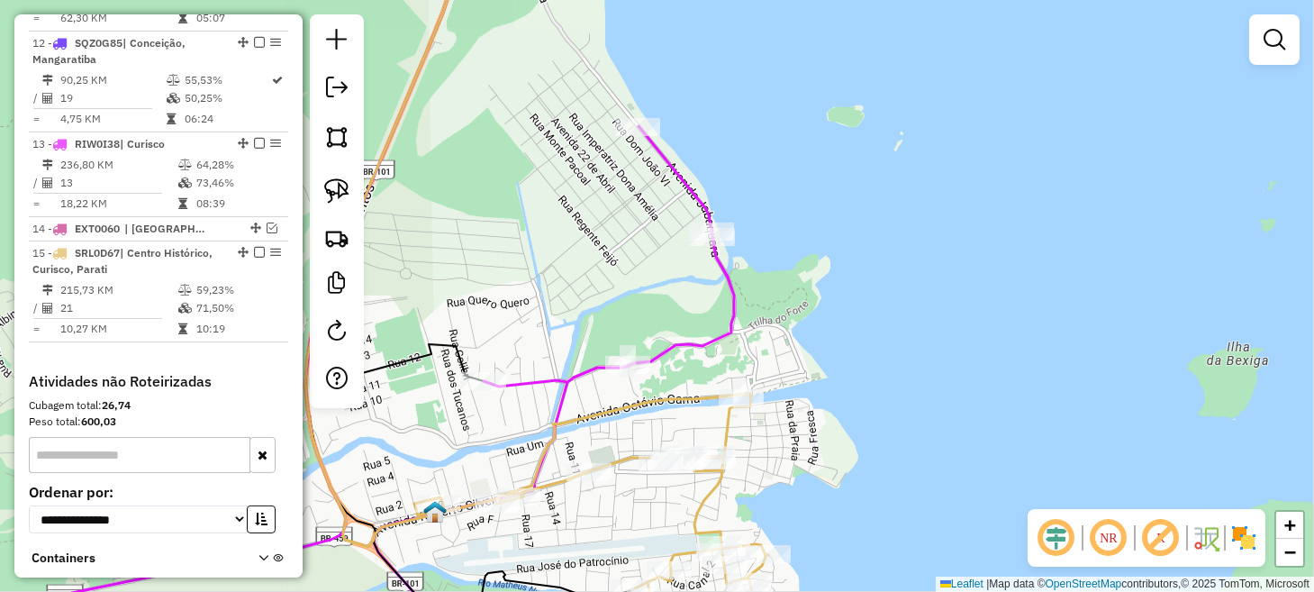
scroll to position [0, 0]
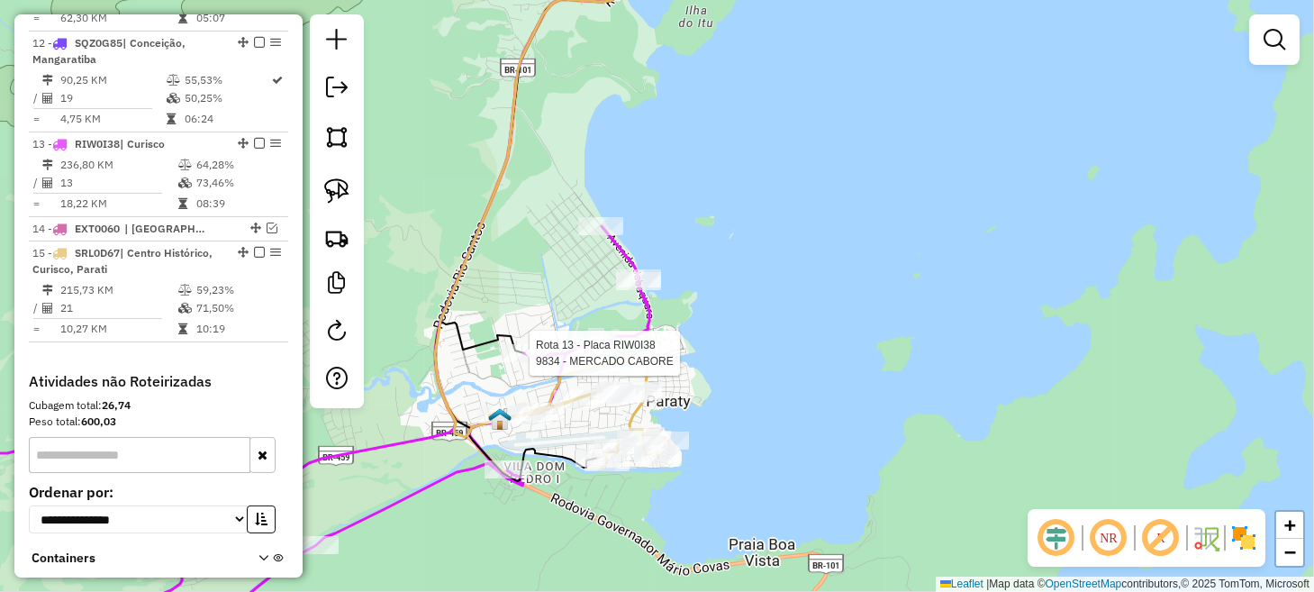
select select "**********"
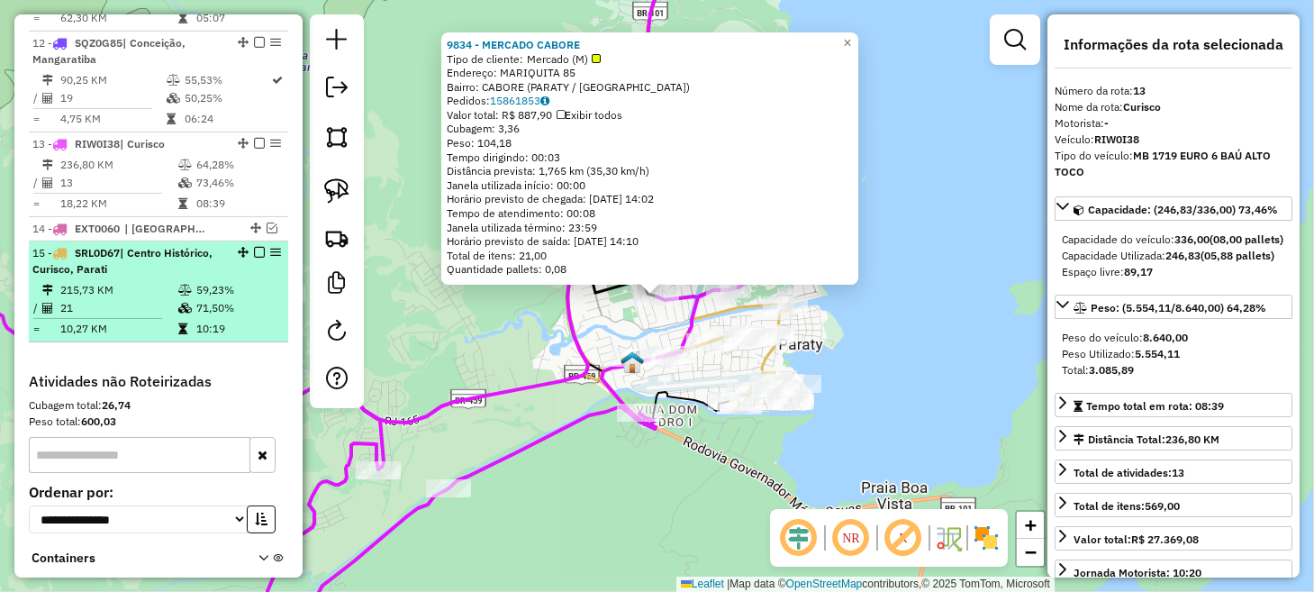
click at [257, 247] on em at bounding box center [259, 252] width 11 height 11
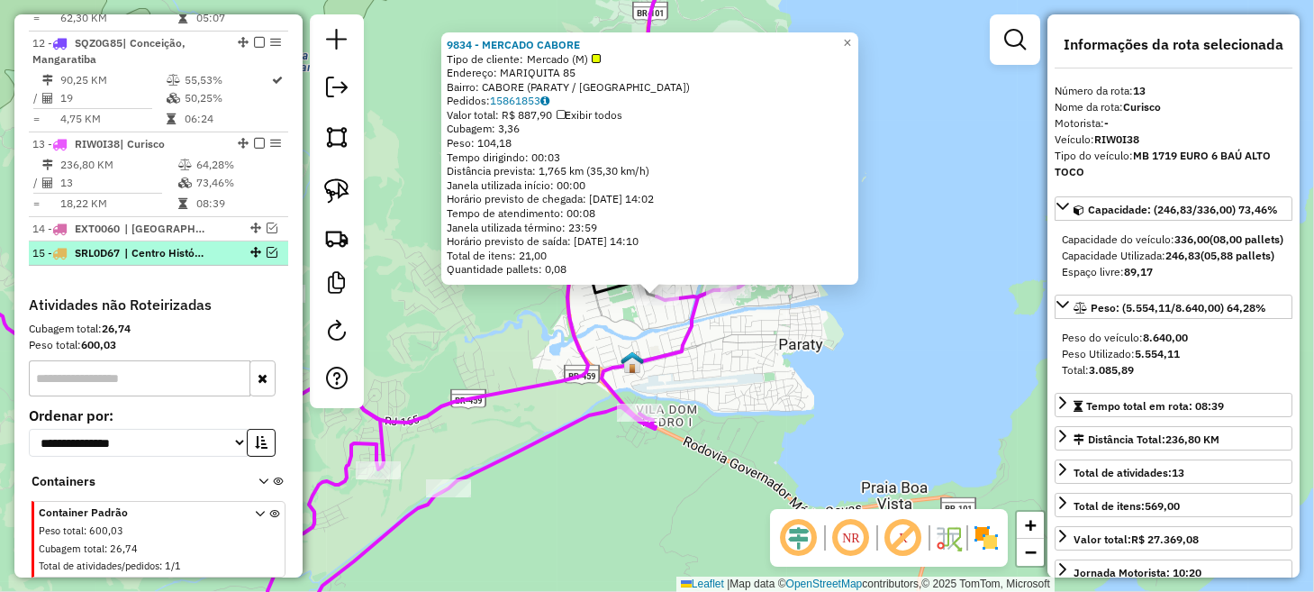
scroll to position [1817, 0]
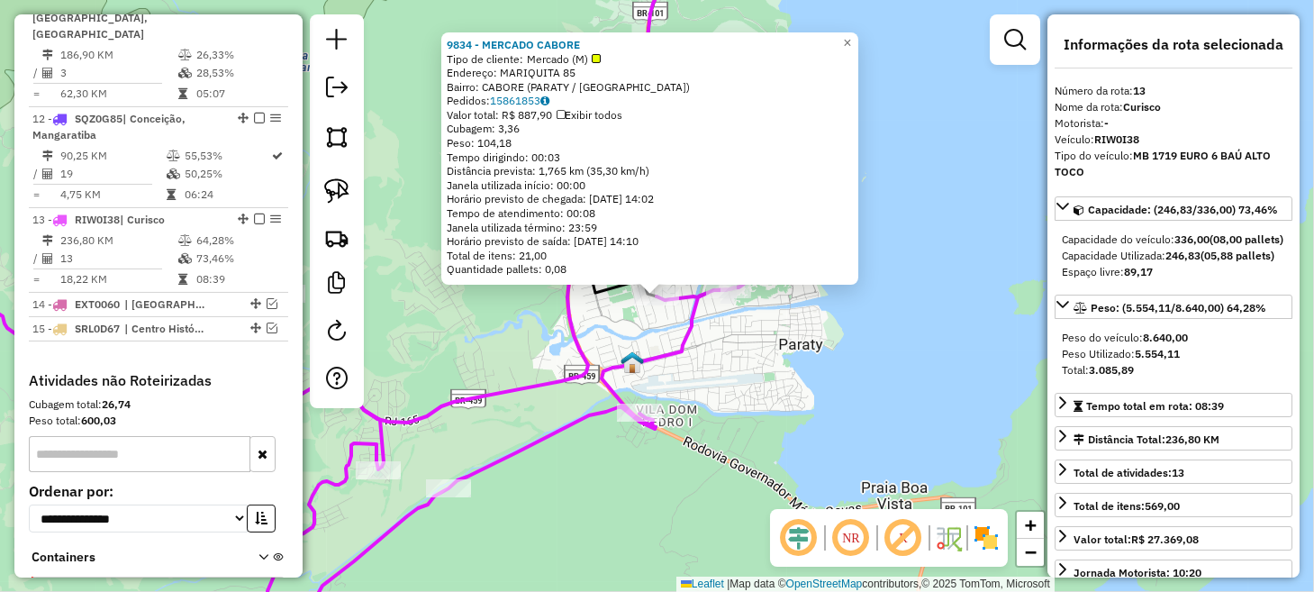
click at [774, 381] on div "9834 - MERCADO CABORE Tipo de cliente: Mercado (M) Endereço: MARIQUITA 85 Bairr…" at bounding box center [657, 296] width 1314 height 592
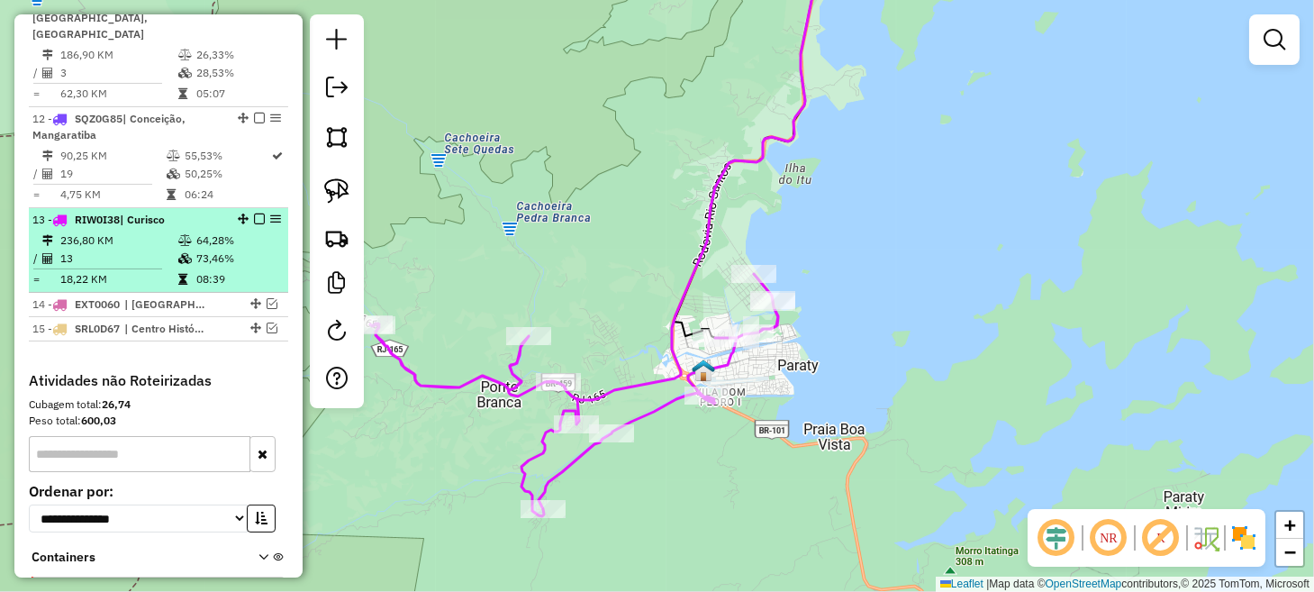
click at [254, 213] on em at bounding box center [259, 218] width 11 height 11
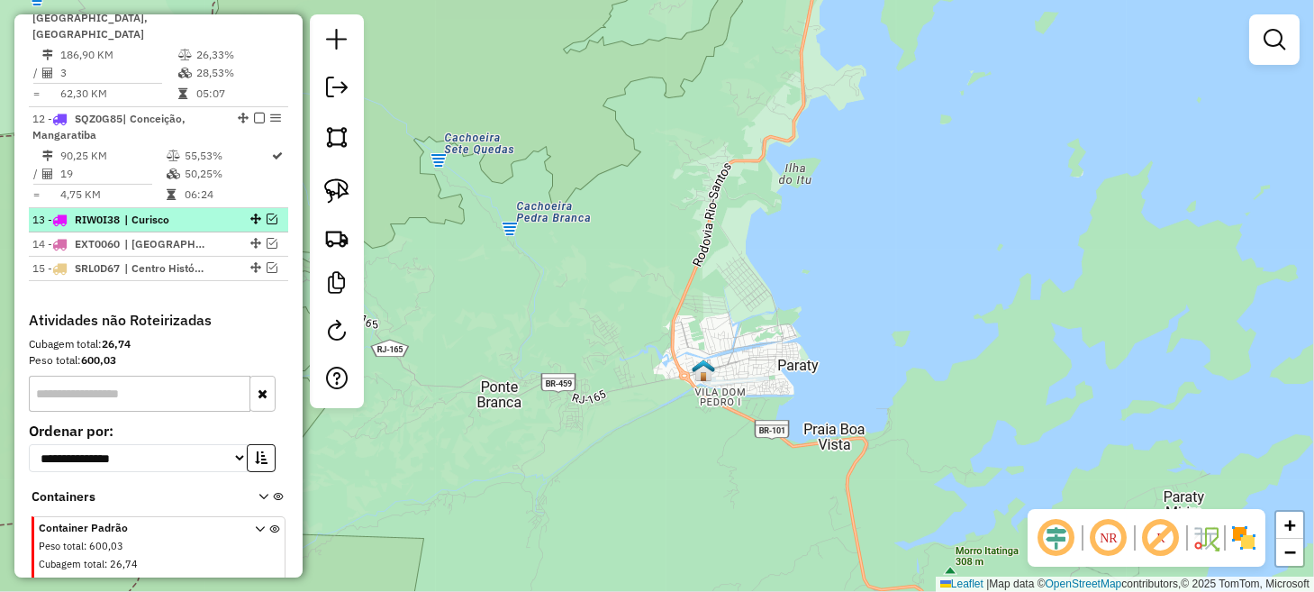
scroll to position [1757, 0]
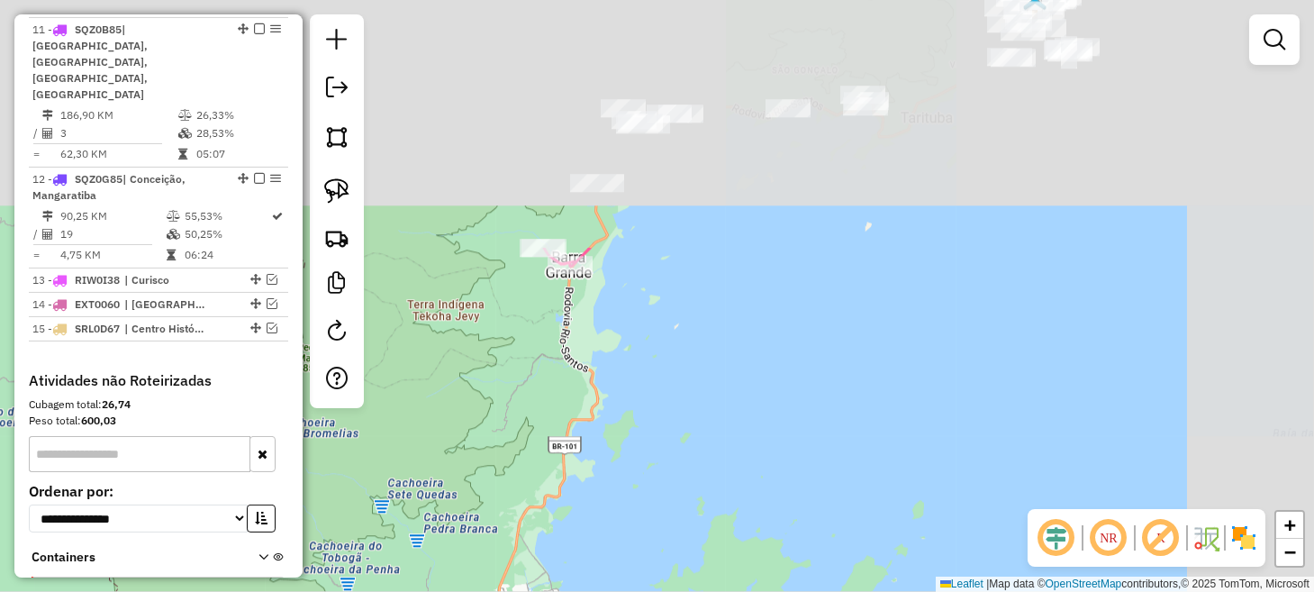
drag, startPoint x: 803, startPoint y: 225, endPoint x: 648, endPoint y: 519, distance: 331.8
click at [648, 518] on div "Janela de atendimento Grade de atendimento Capacidade Transportadoras Veículos …" at bounding box center [657, 296] width 1314 height 592
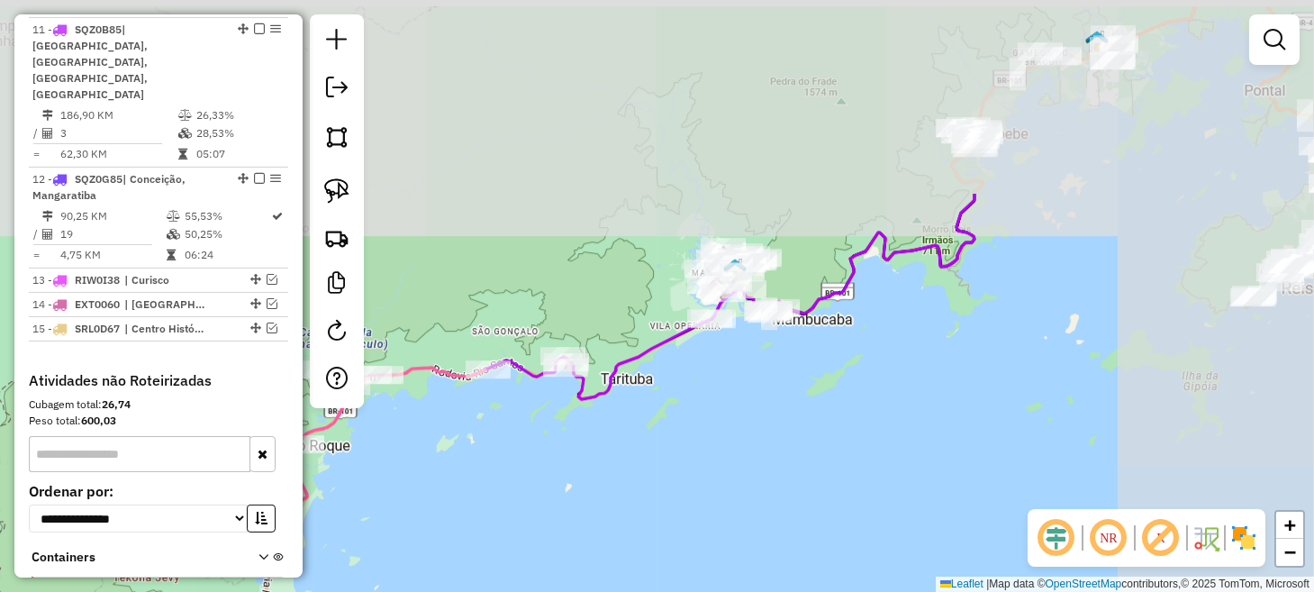
drag, startPoint x: 800, startPoint y: 277, endPoint x: 492, endPoint y: 534, distance: 400.8
click at [492, 534] on div "Janela de atendimento Grade de atendimento Capacidade Transportadoras Veículos …" at bounding box center [657, 296] width 1314 height 592
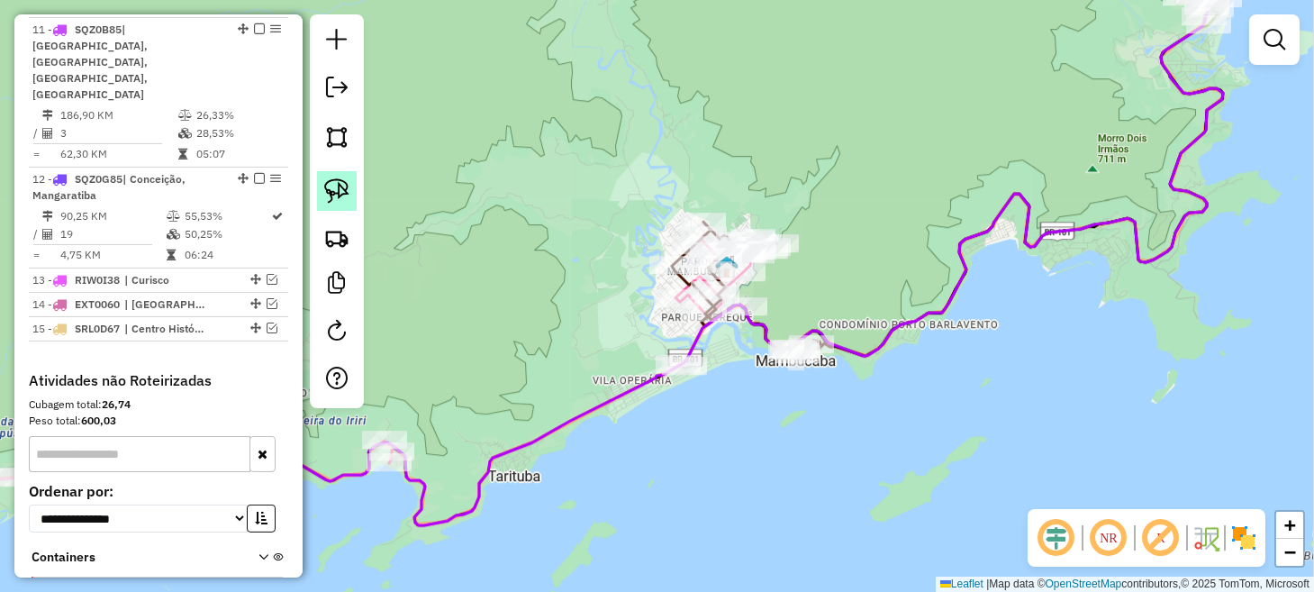
click at [338, 188] on img at bounding box center [336, 190] width 25 height 25
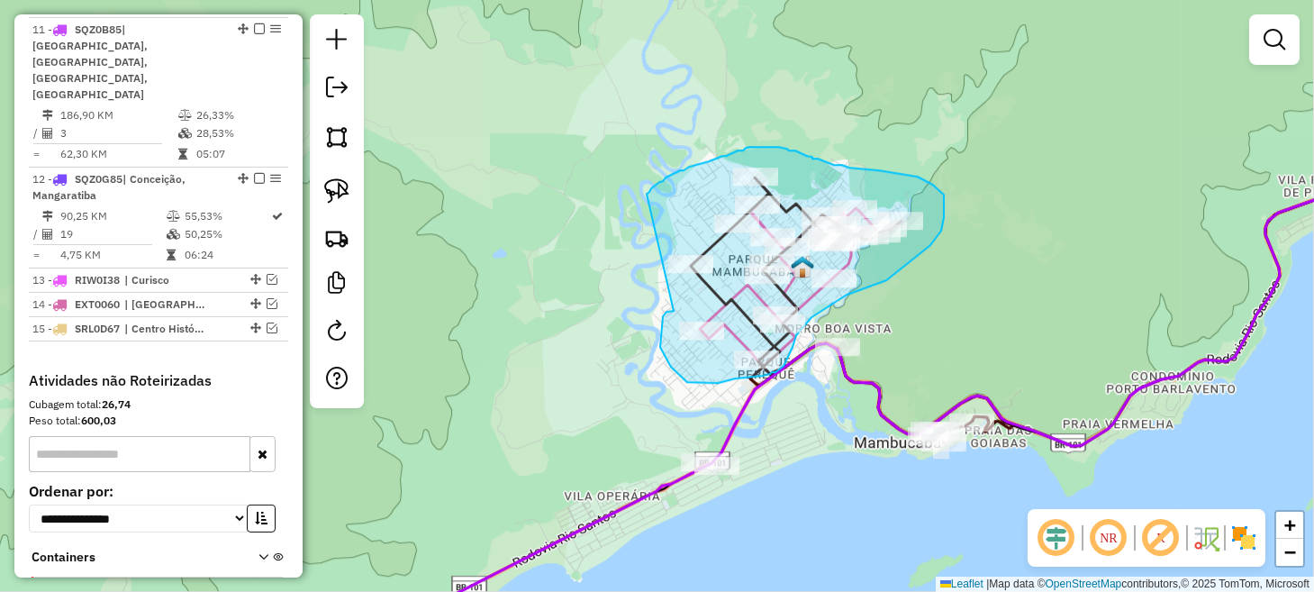
drag, startPoint x: 665, startPoint y: 312, endPoint x: 645, endPoint y: 195, distance: 118.9
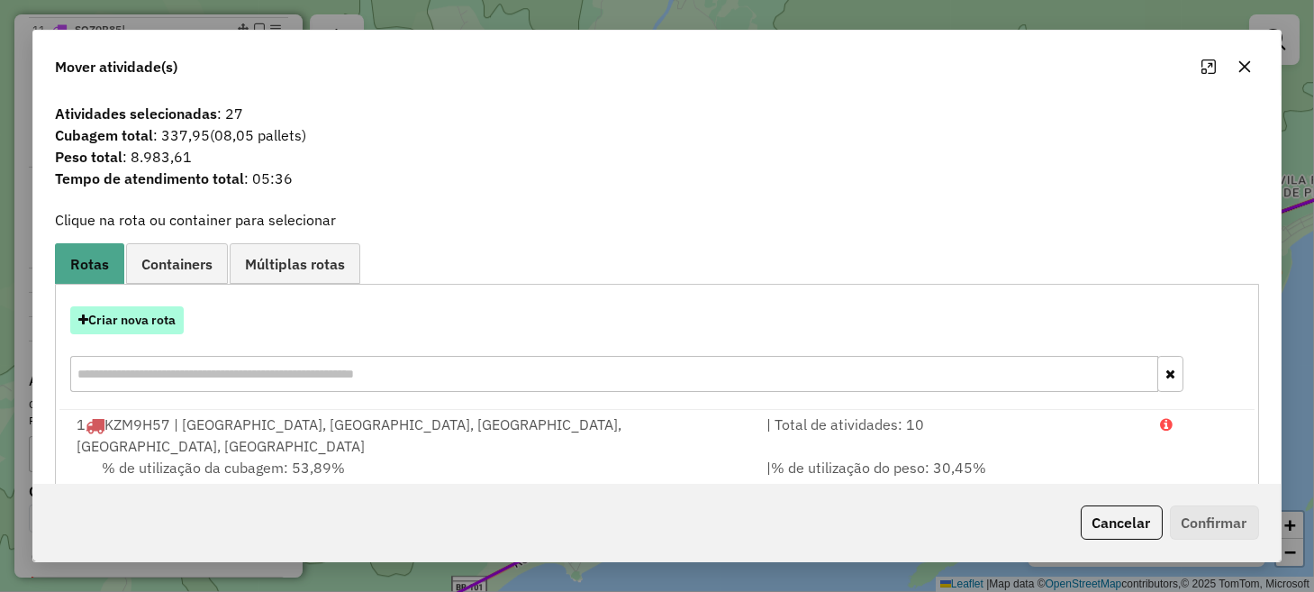
click at [164, 315] on button "Criar nova rota" at bounding box center [126, 320] width 113 height 28
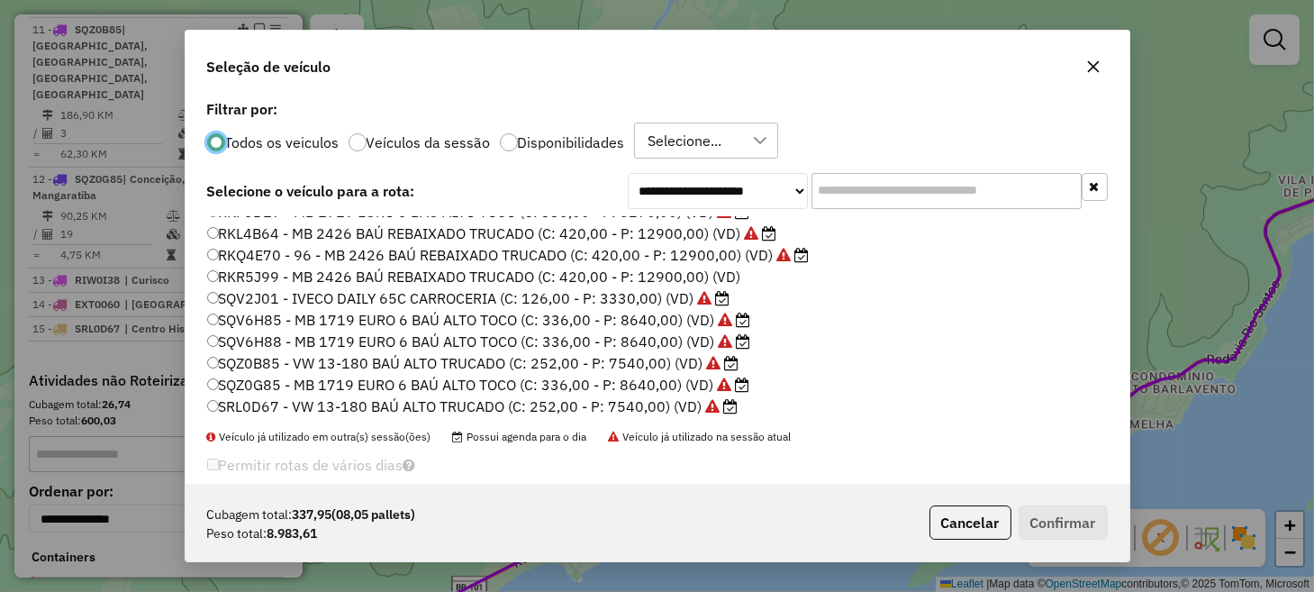
scroll to position [270, 0]
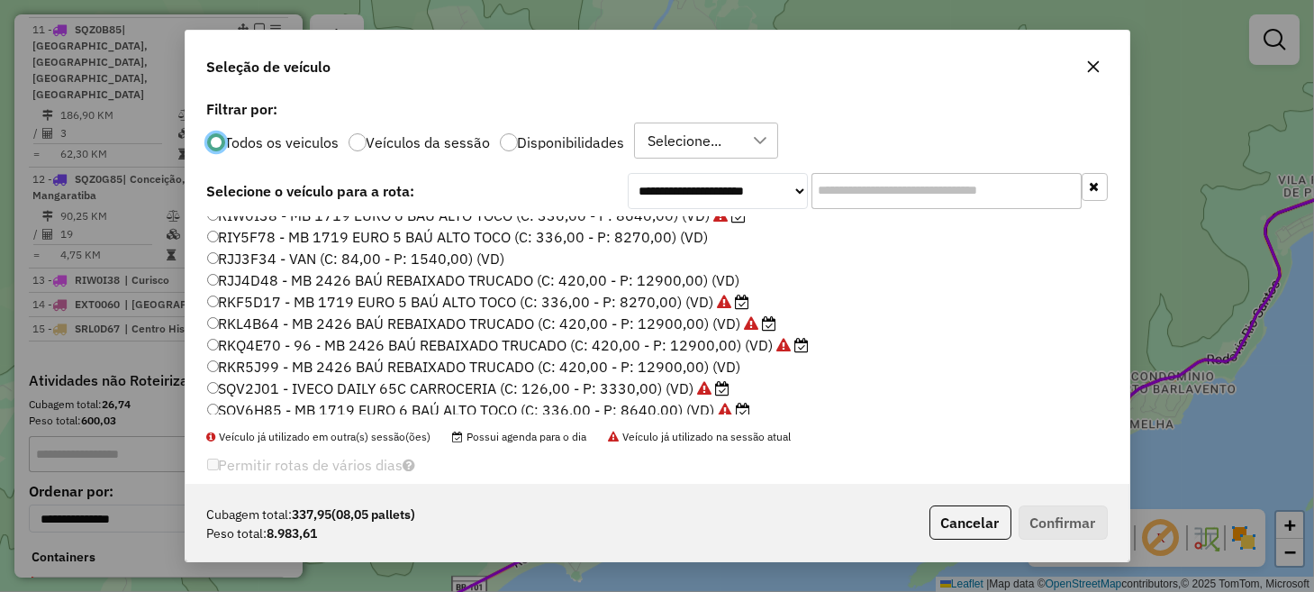
click at [279, 345] on label "RKQ4E70 - 96 - MB 2426 BAÚ REBAIXADO TRUCADO (C: 420,00 - P: 12900,00) (VD)" at bounding box center [508, 345] width 602 height 22
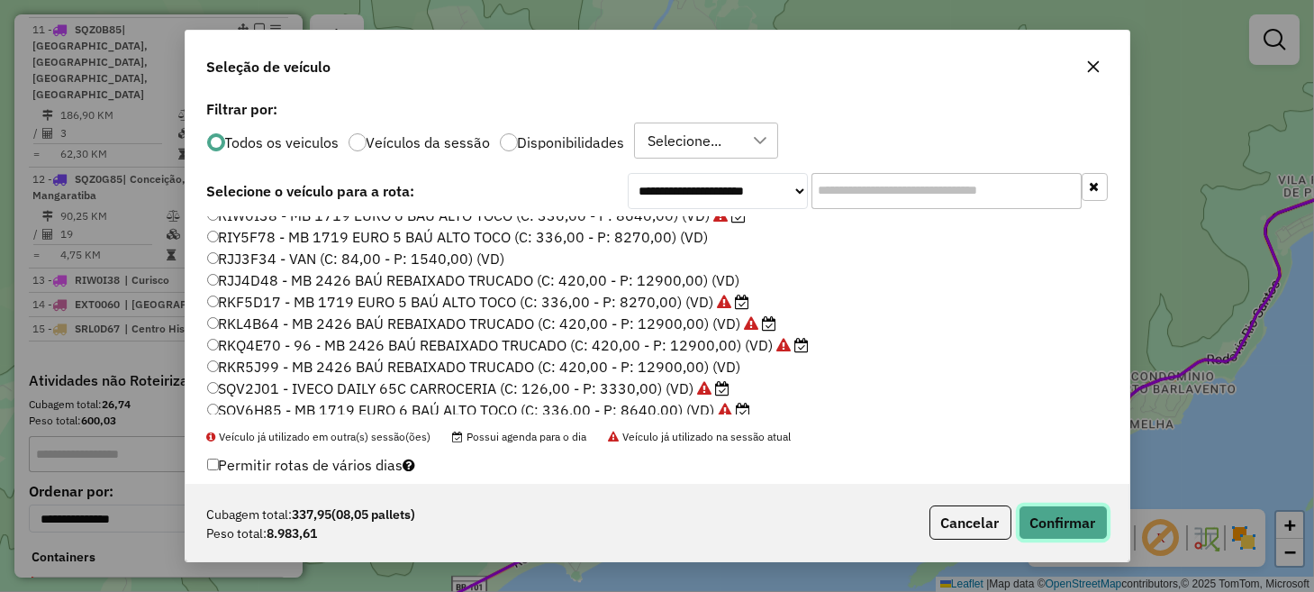
click at [1074, 528] on button "Confirmar" at bounding box center [1062, 522] width 89 height 34
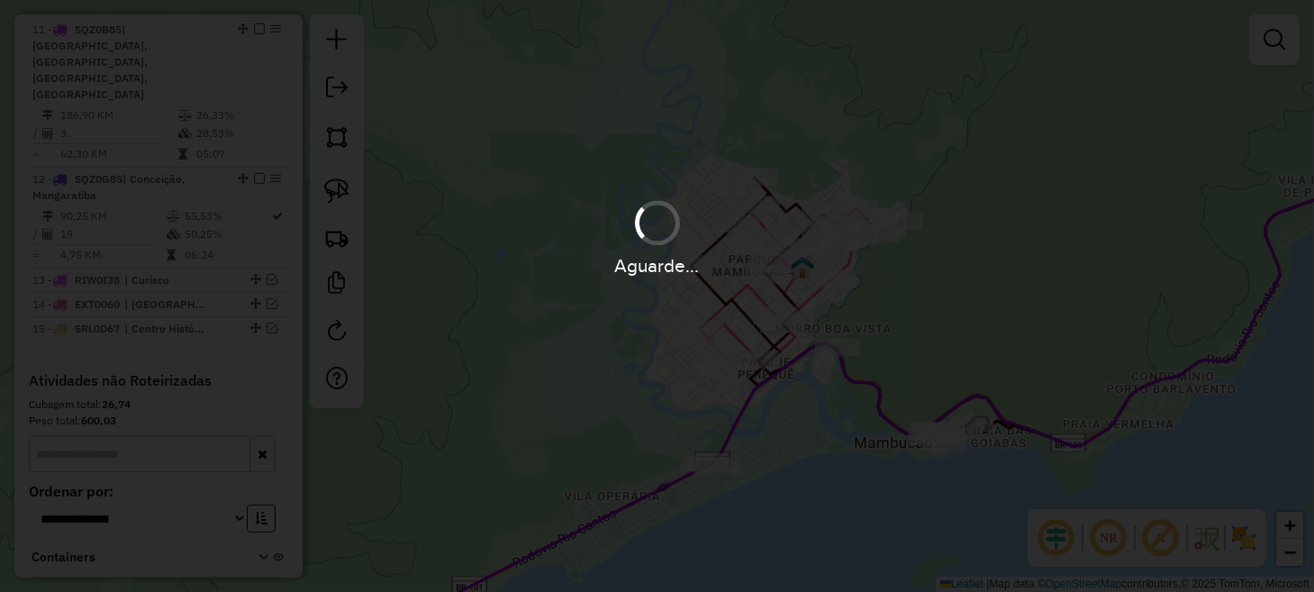
scroll to position [1840, 0]
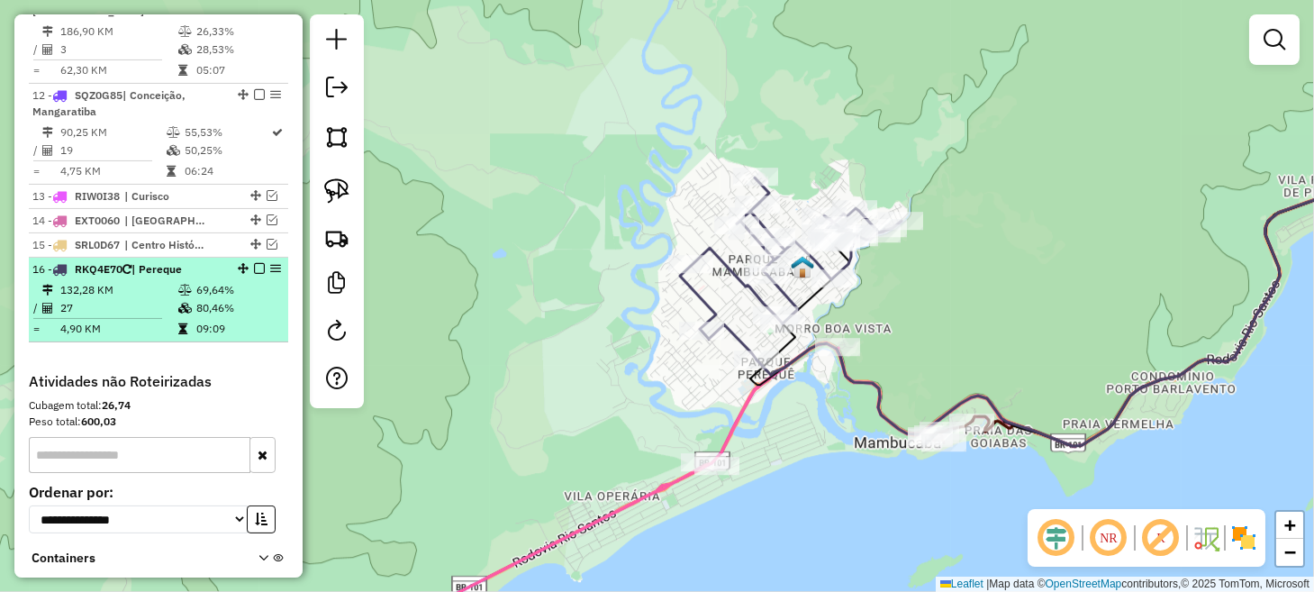
click at [256, 263] on em at bounding box center [259, 268] width 11 height 11
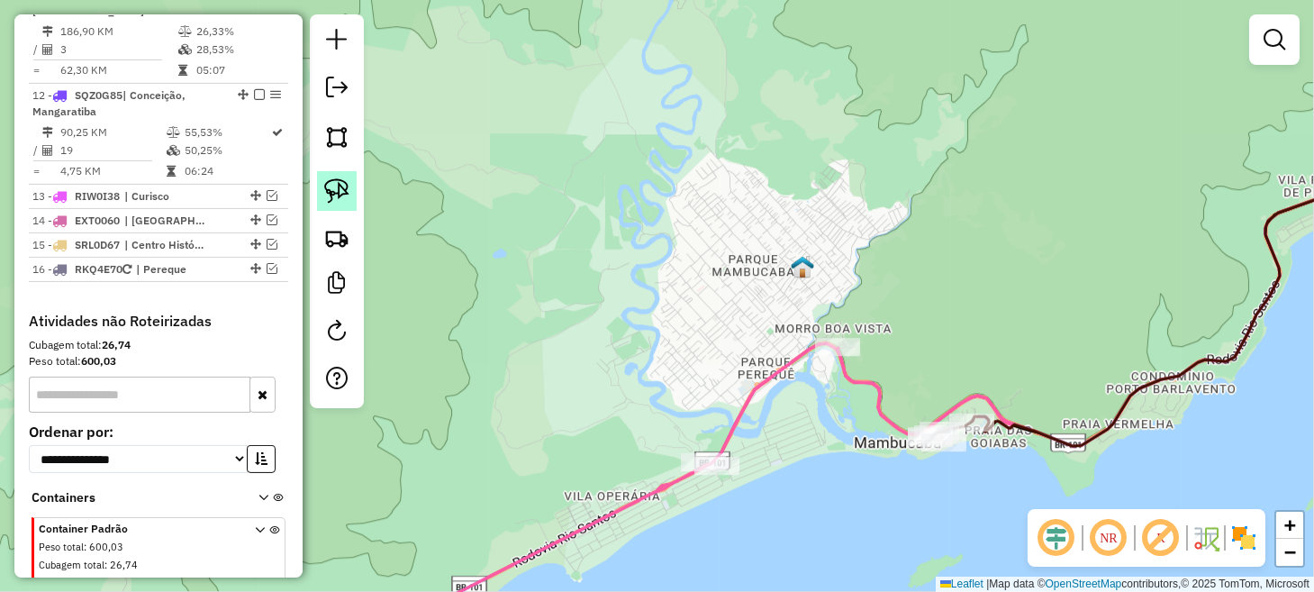
scroll to position [1780, 0]
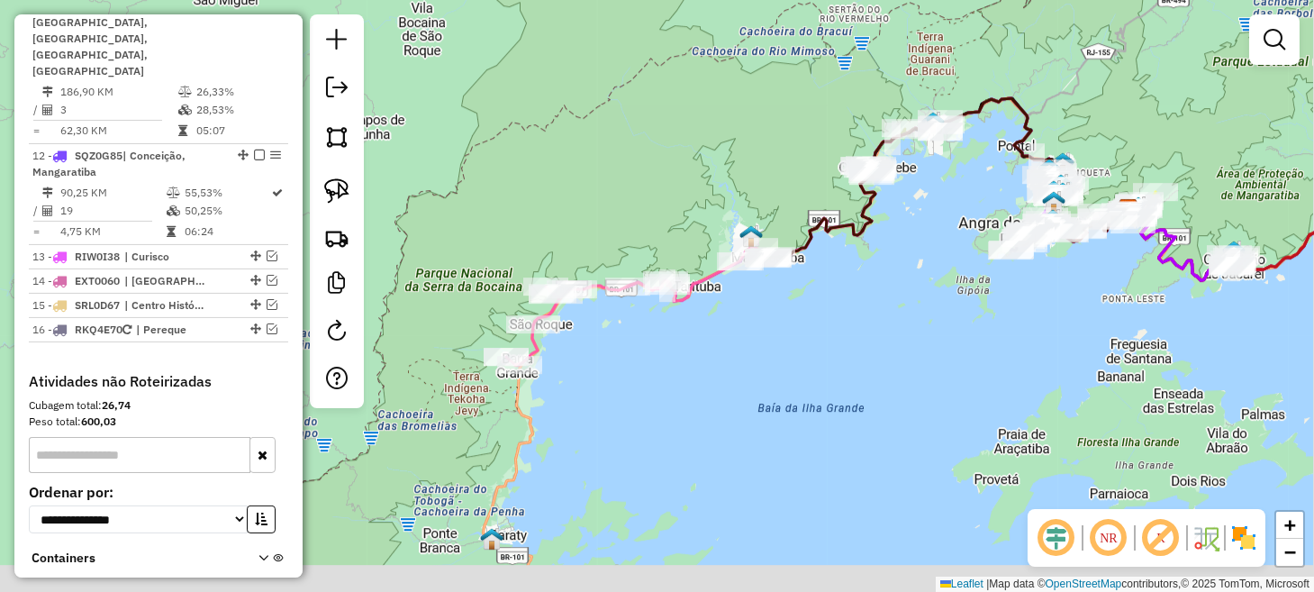
drag, startPoint x: 659, startPoint y: 386, endPoint x: 728, endPoint y: 348, distance: 79.0
click at [728, 348] on div "Janela de atendimento Grade de atendimento Capacidade Transportadoras Veículos …" at bounding box center [657, 296] width 1314 height 592
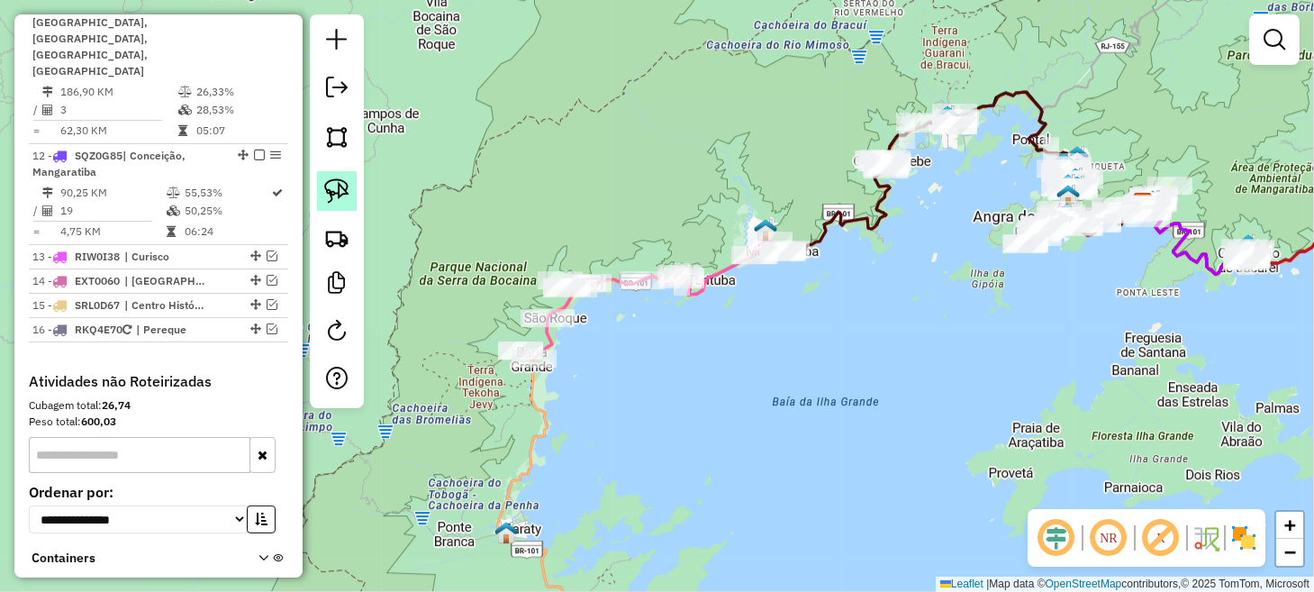
click at [333, 189] on img at bounding box center [336, 190] width 25 height 25
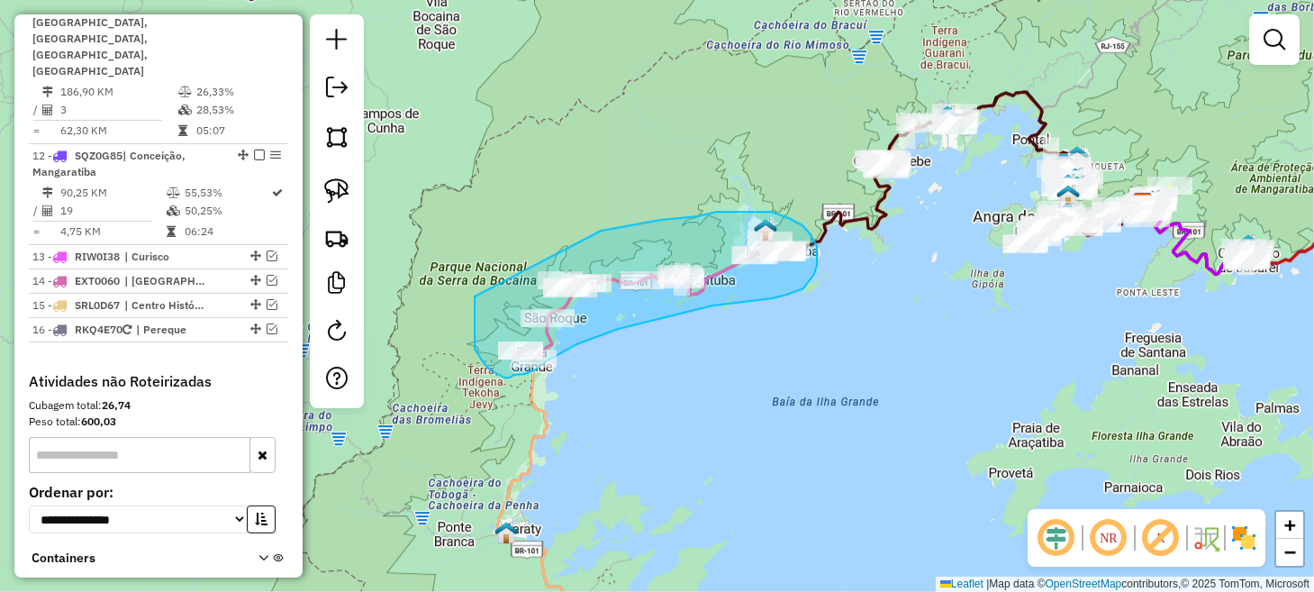
drag, startPoint x: 474, startPoint y: 343, endPoint x: 584, endPoint y: 233, distance: 155.3
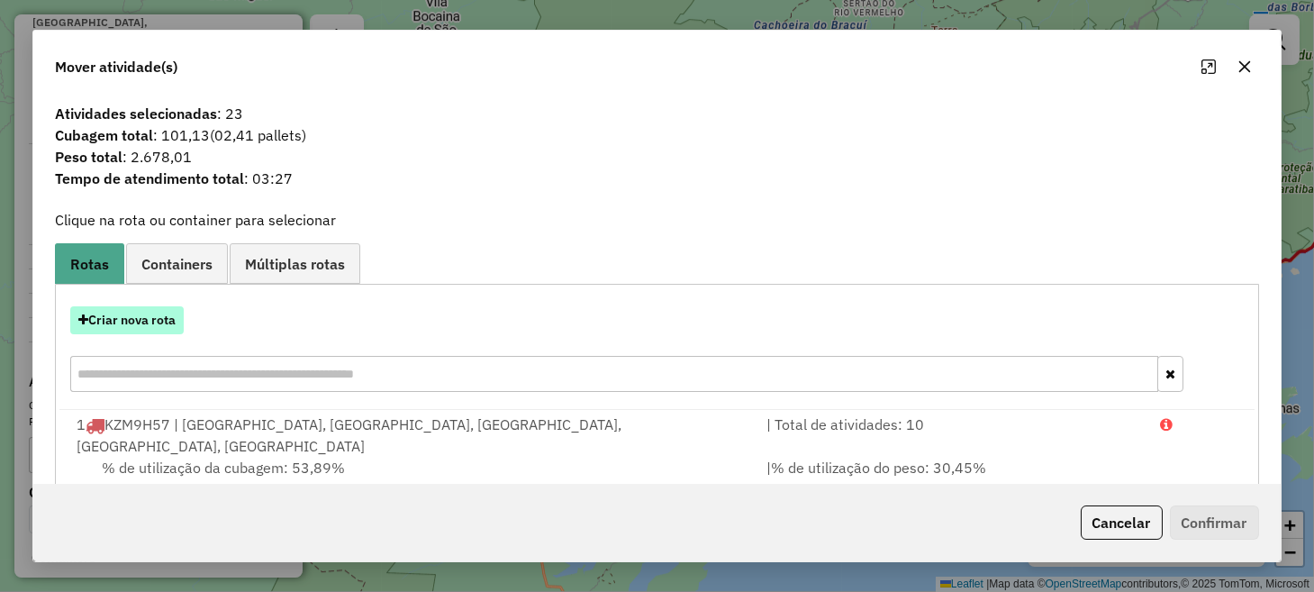
click at [164, 320] on button "Criar nova rota" at bounding box center [126, 320] width 113 height 28
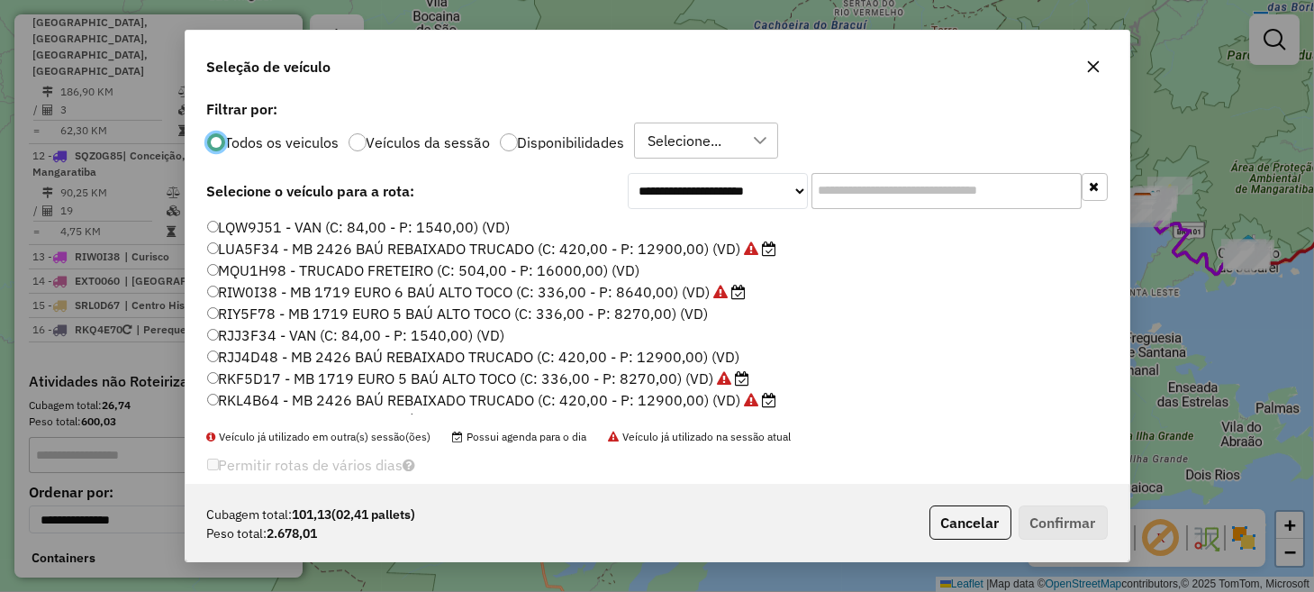
scroll to position [385, 0]
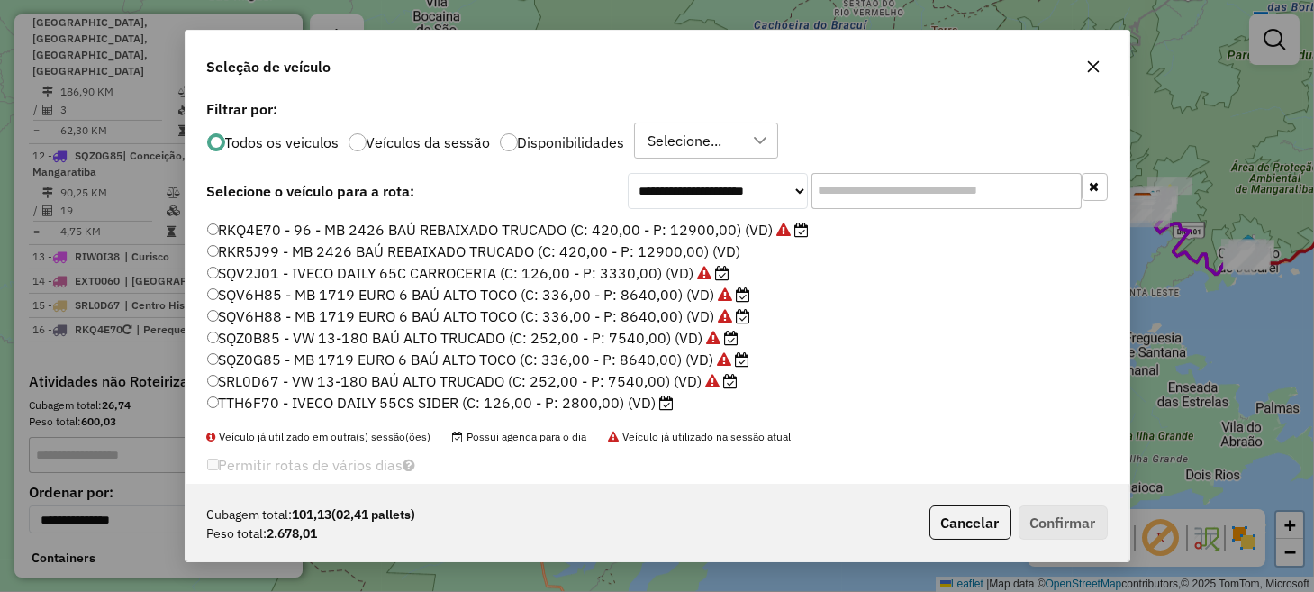
click at [321, 398] on label "TTH6F70 - IVECO DAILY 55CS SIDER (C: 126,00 - P: 2800,00) (VD)" at bounding box center [440, 403] width 467 height 22
click at [1057, 514] on button "Confirmar" at bounding box center [1062, 522] width 89 height 34
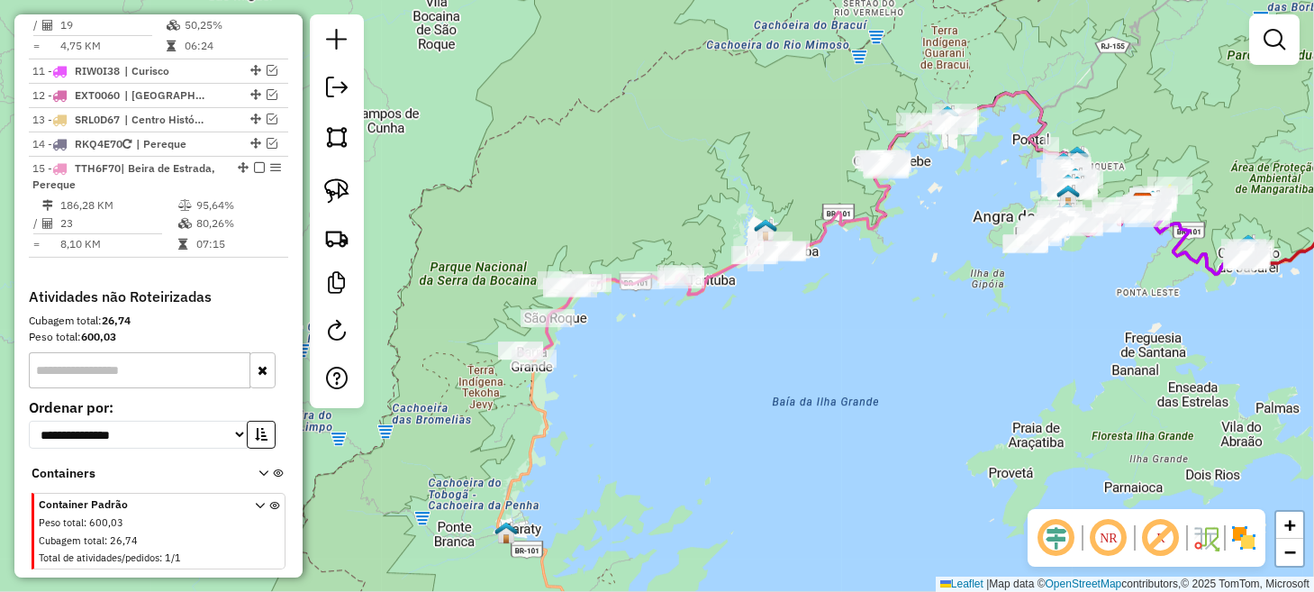
scroll to position [1679, 0]
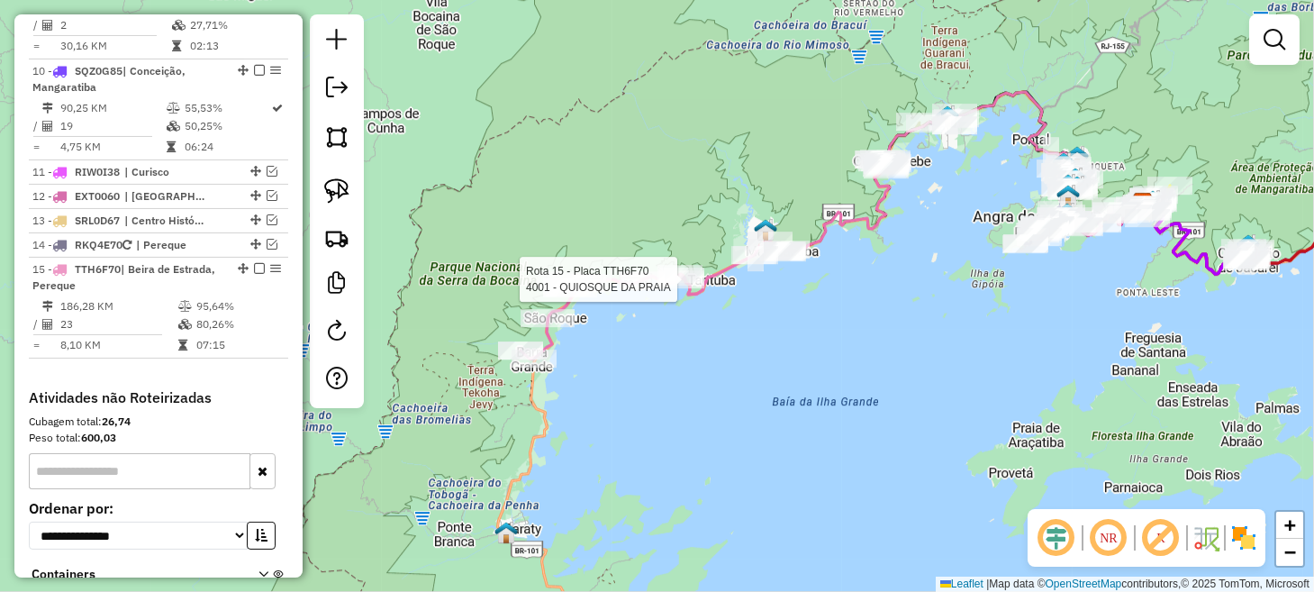
select select "**********"
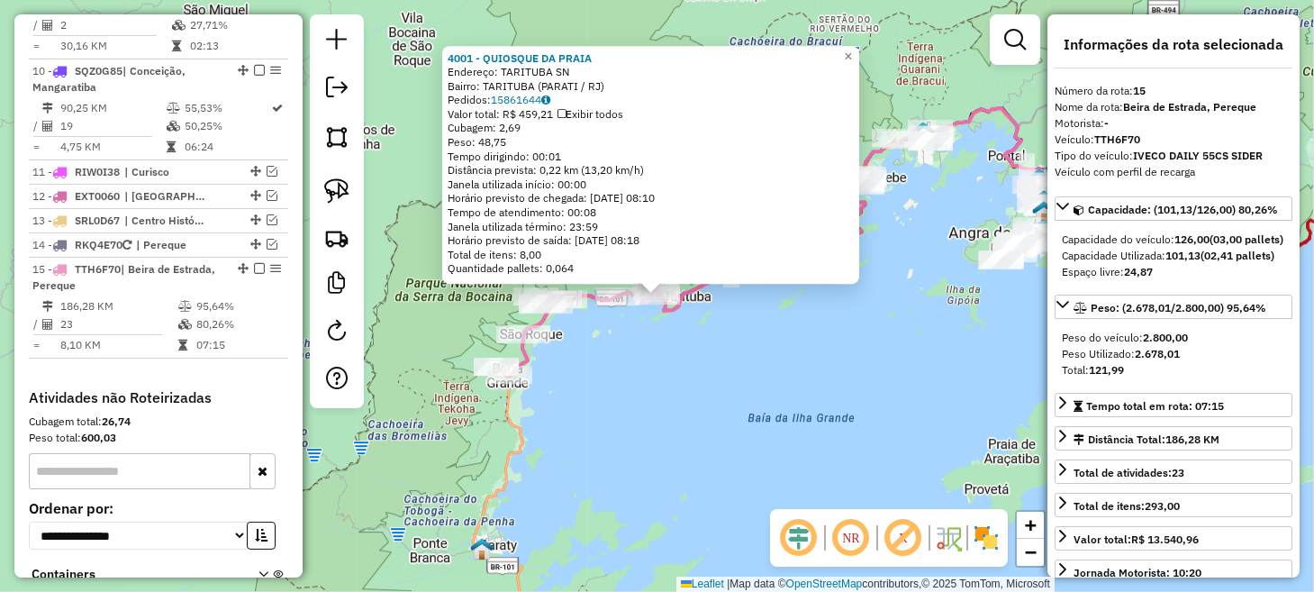
click at [758, 401] on div "4001 - QUIOSQUE DA PRAIA Endereço: TARITUBA SN Bairro: TARITUBA (PARATI / RJ) P…" at bounding box center [657, 296] width 1314 height 592
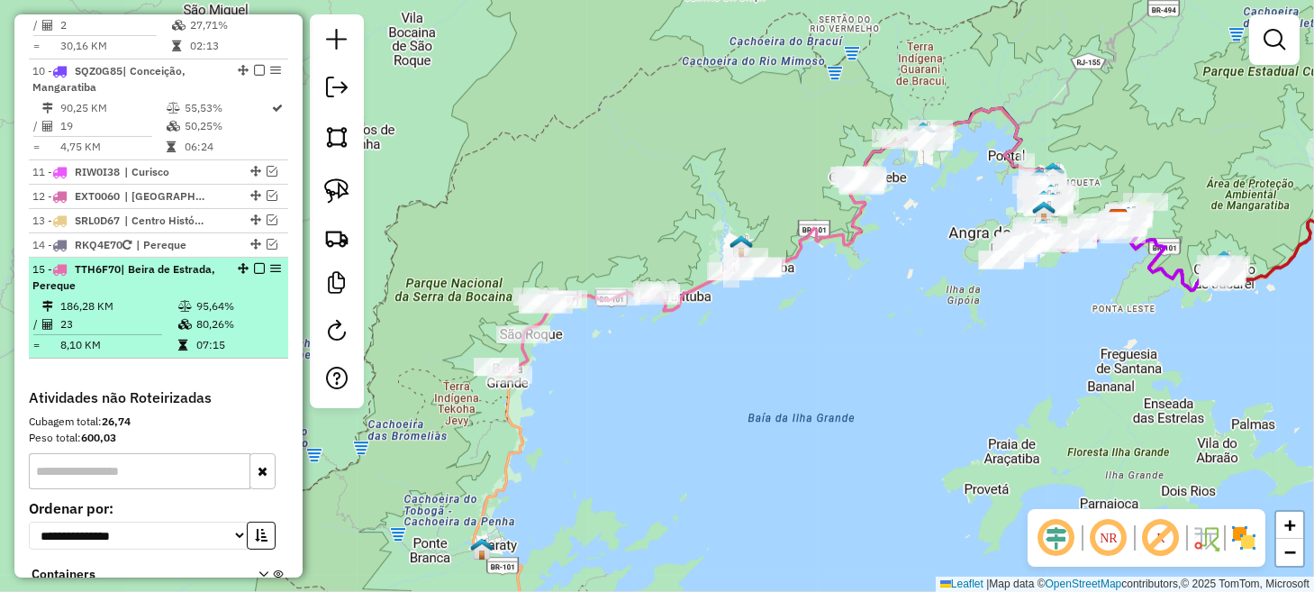
click at [258, 263] on em at bounding box center [259, 268] width 11 height 11
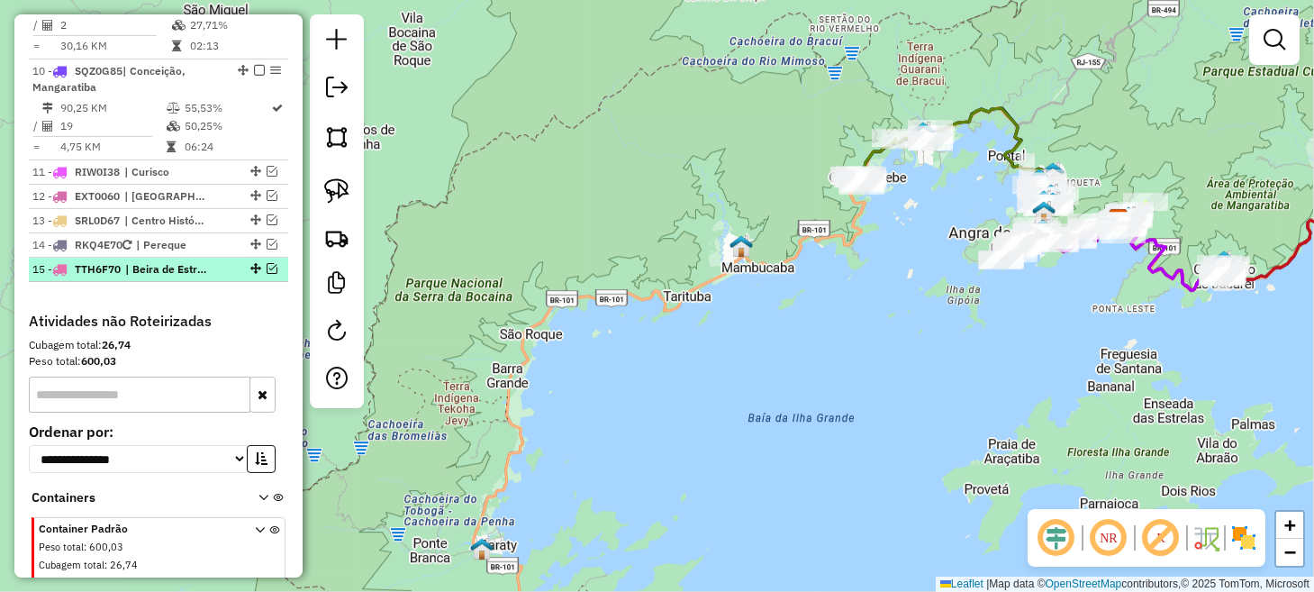
scroll to position [1603, 0]
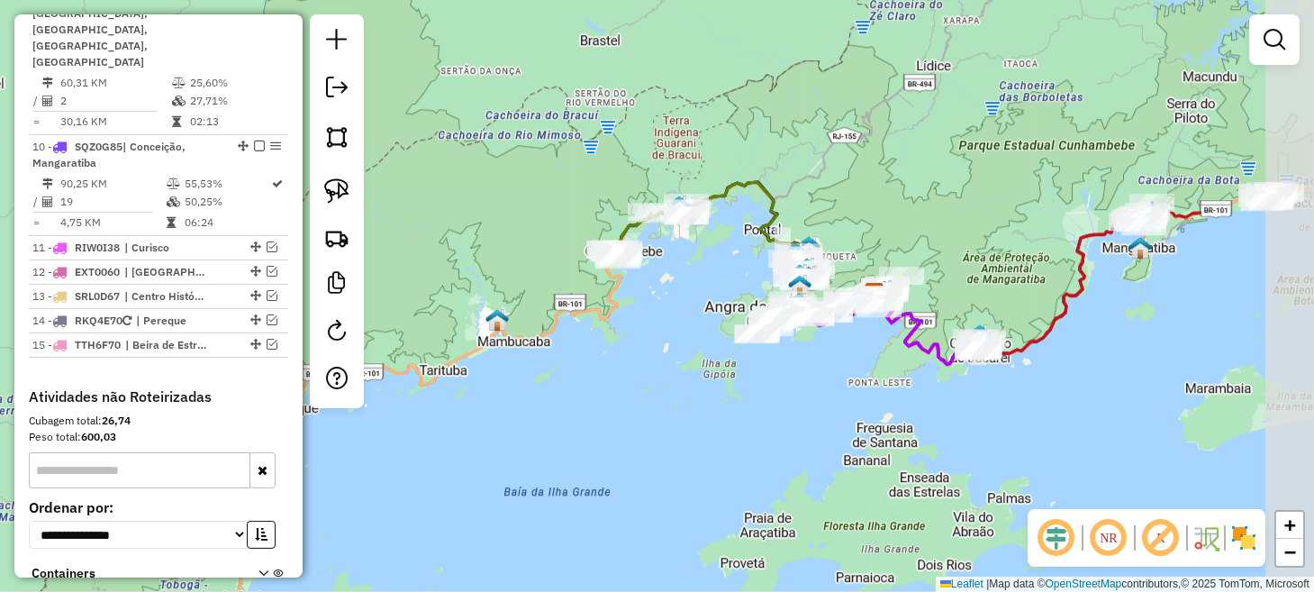
drag, startPoint x: 799, startPoint y: 329, endPoint x: 550, endPoint y: 406, distance: 261.1
click at [550, 405] on div "Janela de atendimento Grade de atendimento Capacidade Transportadoras Veículos …" at bounding box center [657, 296] width 1314 height 592
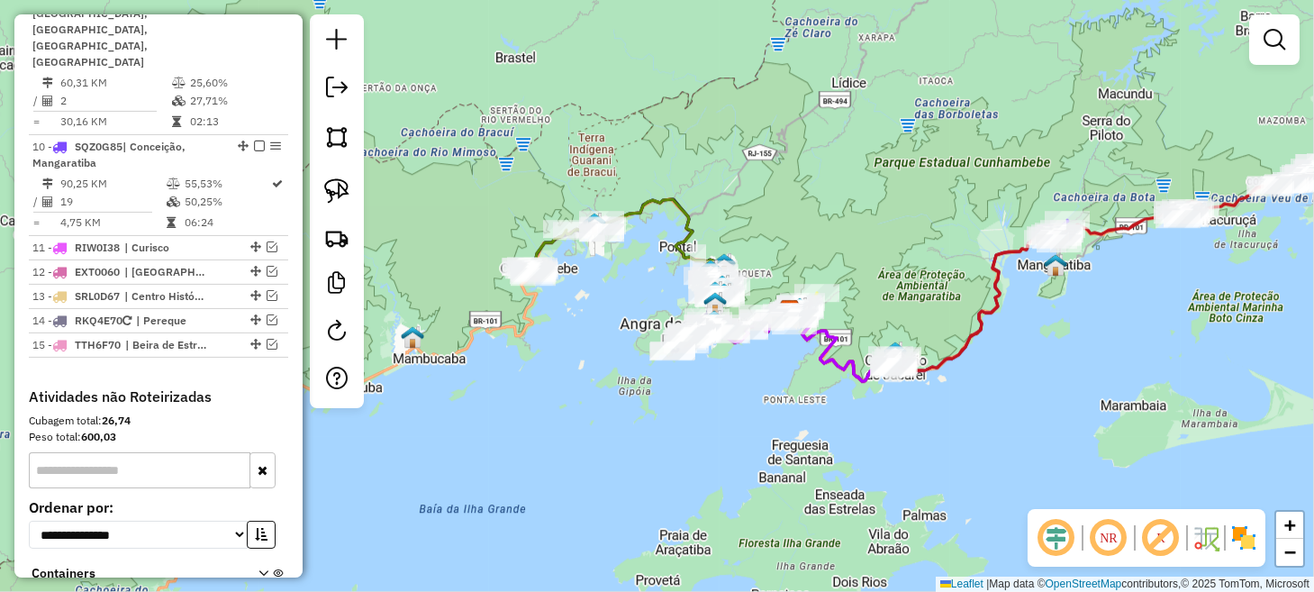
drag, startPoint x: 741, startPoint y: 421, endPoint x: 681, endPoint y: 435, distance: 61.8
click at [681, 435] on div "Janela de atendimento Grade de atendimento Capacidade Transportadoras Veículos …" at bounding box center [657, 296] width 1314 height 592
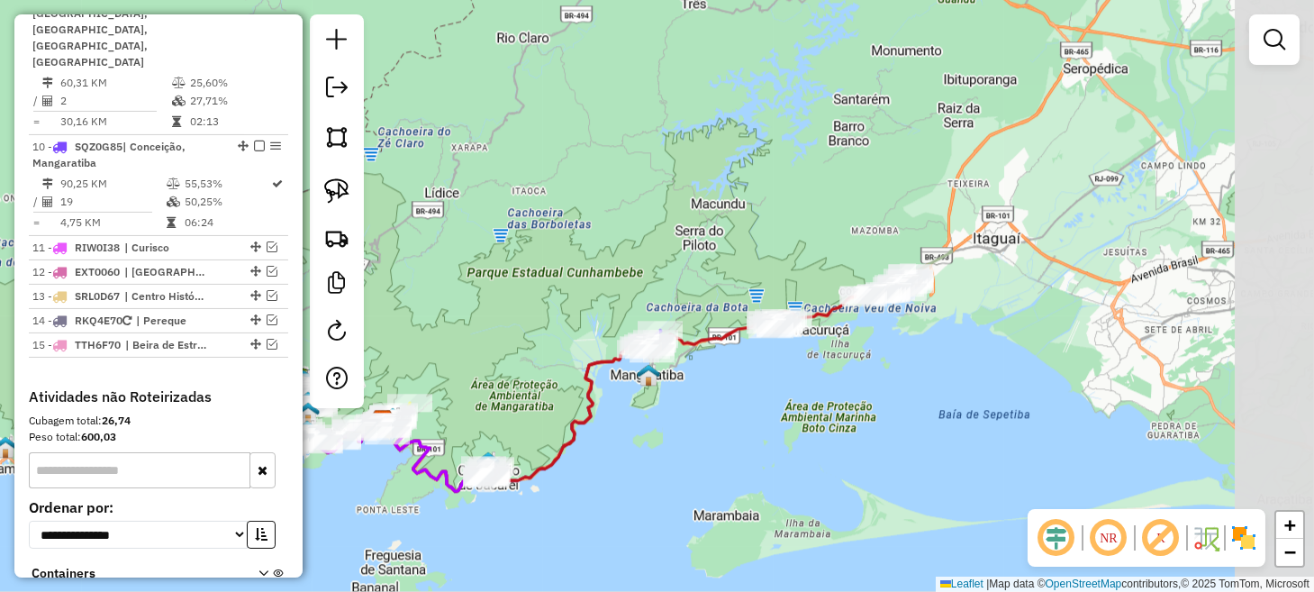
drag, startPoint x: 995, startPoint y: 321, endPoint x: 671, endPoint y: 391, distance: 331.6
click at [625, 419] on div "Janela de atendimento Grade de atendimento Capacidade Transportadoras Veículos …" at bounding box center [657, 296] width 1314 height 592
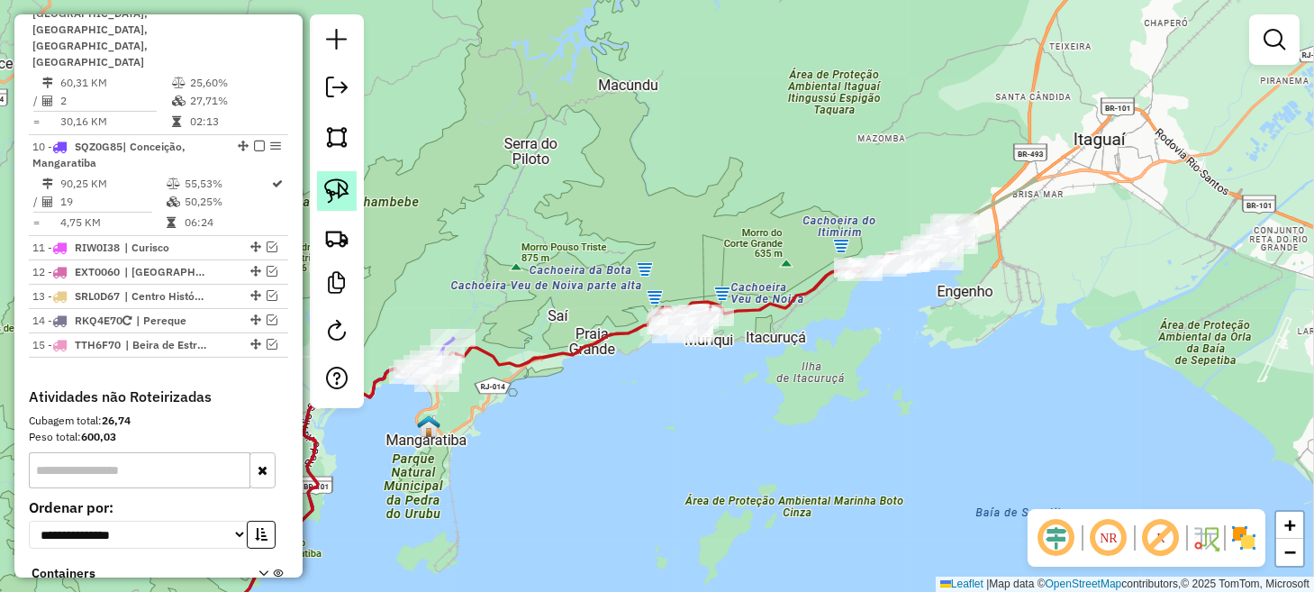
click at [343, 191] on img at bounding box center [336, 190] width 25 height 25
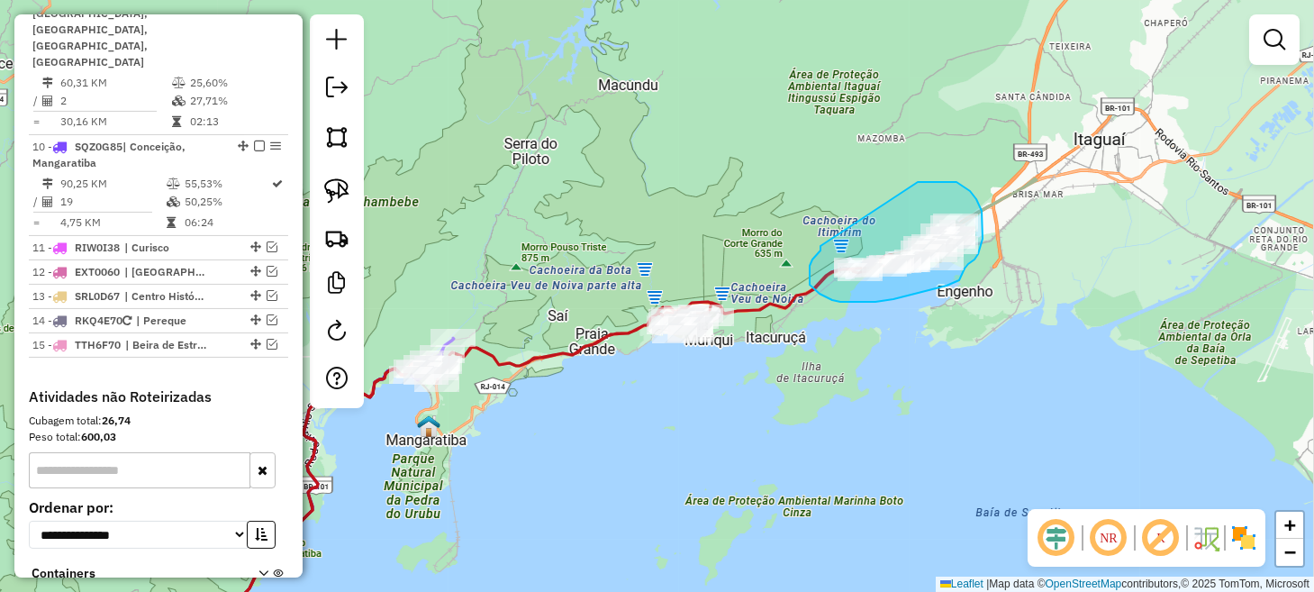
drag, startPoint x: 820, startPoint y: 246, endPoint x: 904, endPoint y: 182, distance: 105.3
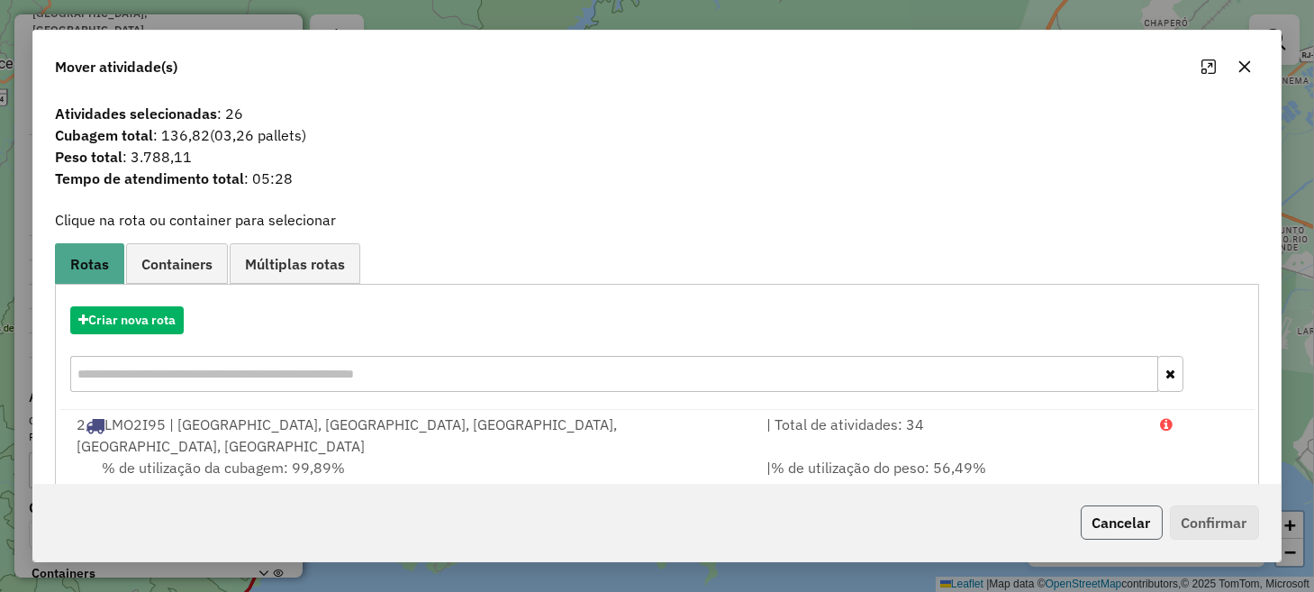
click at [1113, 525] on button "Cancelar" at bounding box center [1121, 522] width 82 height 34
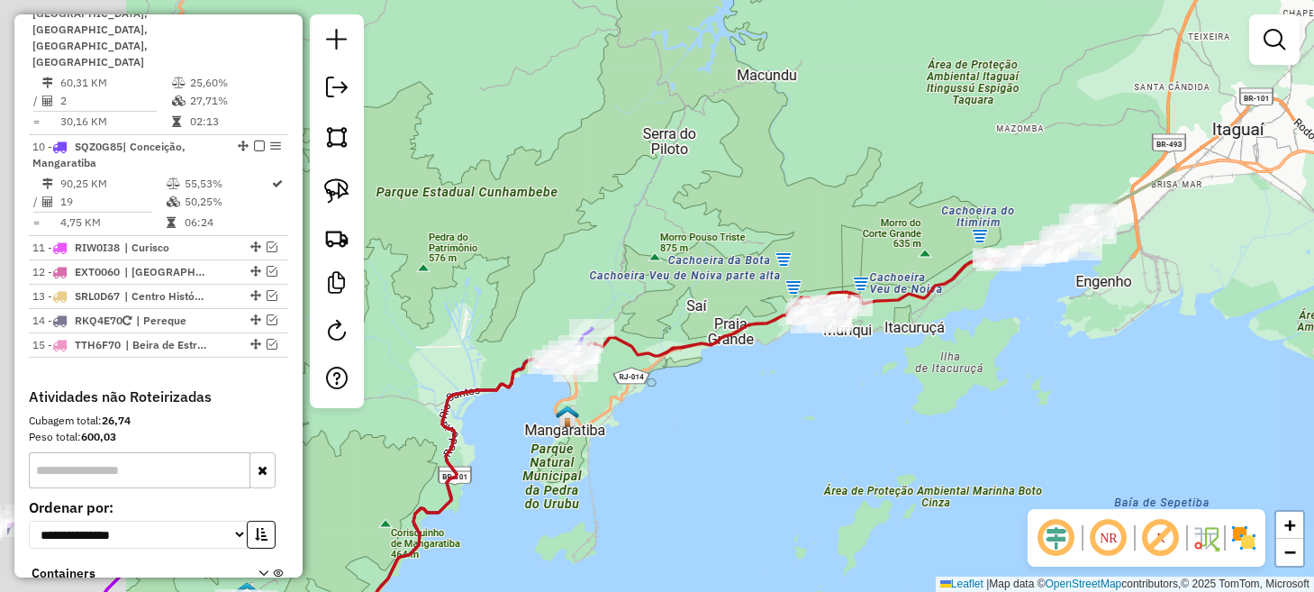
drag, startPoint x: 560, startPoint y: 401, endPoint x: 706, endPoint y: 392, distance: 146.1
click at [706, 392] on div "Janela de atendimento Grade de atendimento Capacidade Transportadoras Veículos …" at bounding box center [657, 296] width 1314 height 592
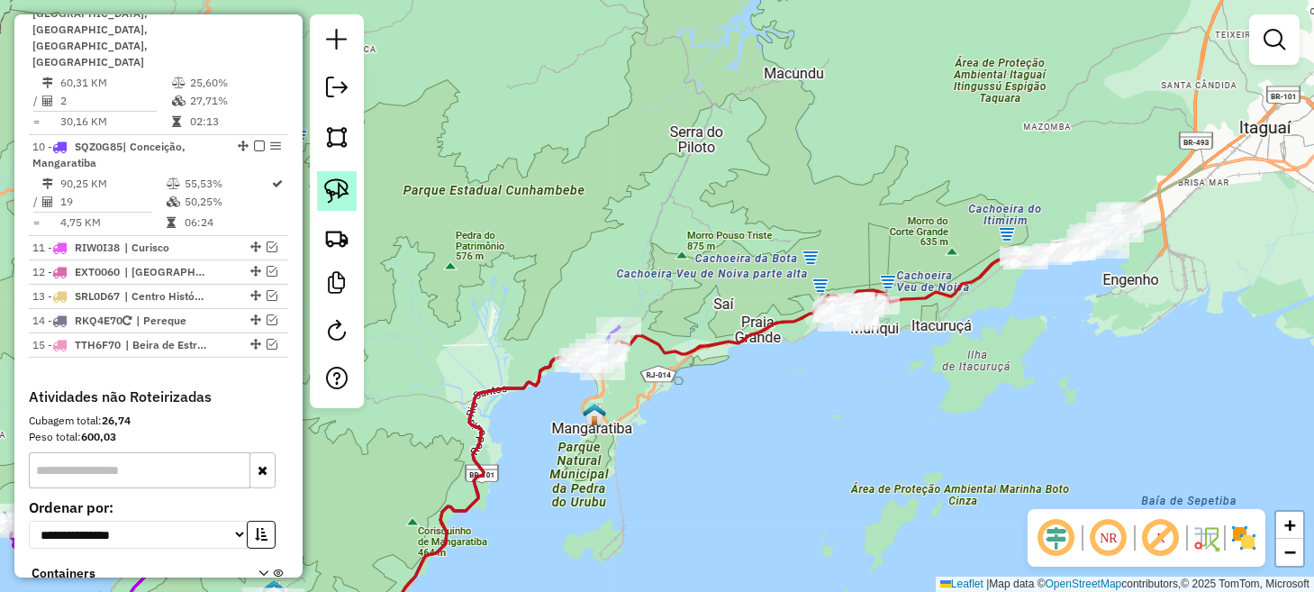
click at [337, 190] on img at bounding box center [336, 190] width 25 height 25
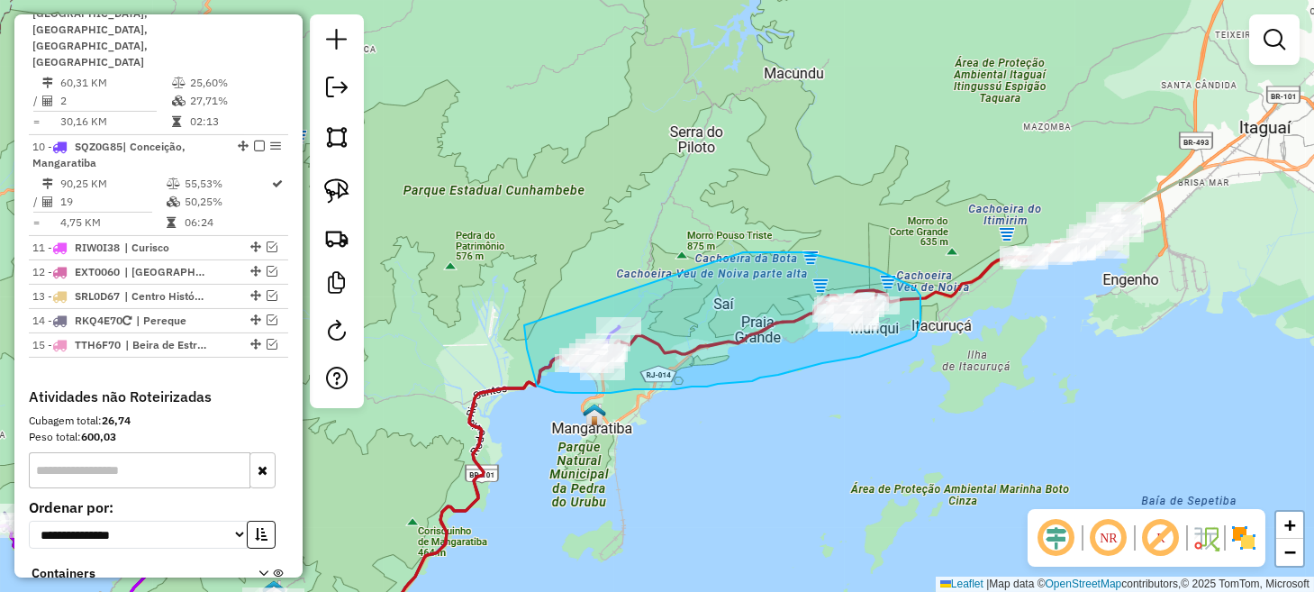
drag, startPoint x: 524, startPoint y: 325, endPoint x: 719, endPoint y: 252, distance: 208.5
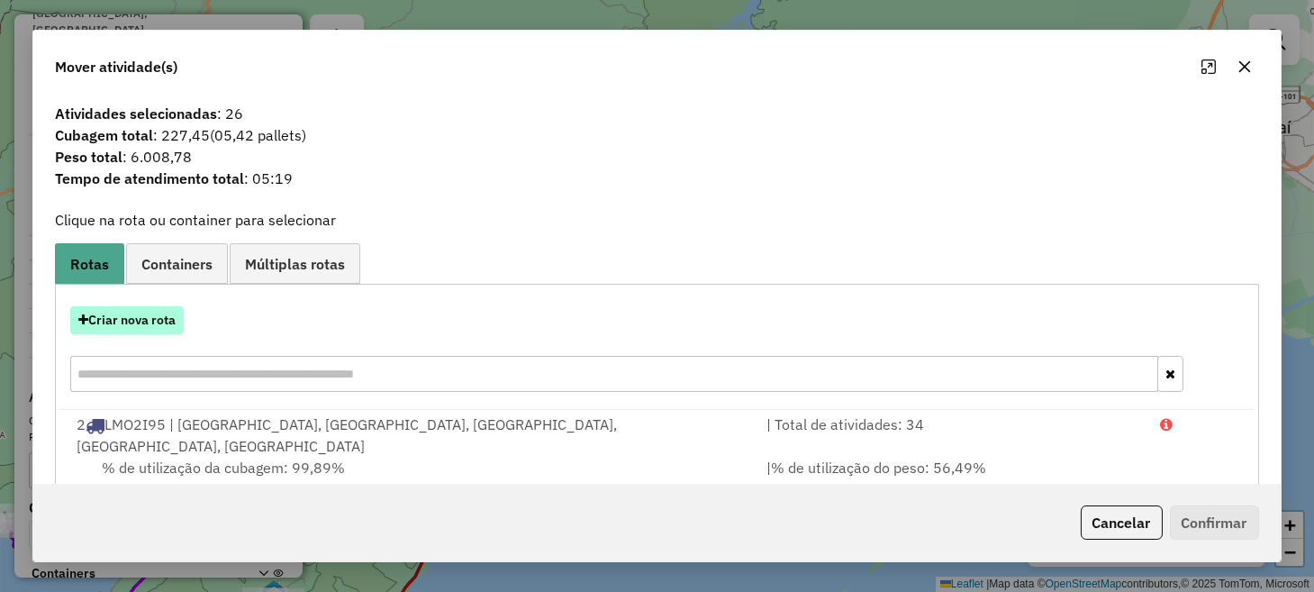
click at [143, 319] on button "Criar nova rota" at bounding box center [126, 320] width 113 height 28
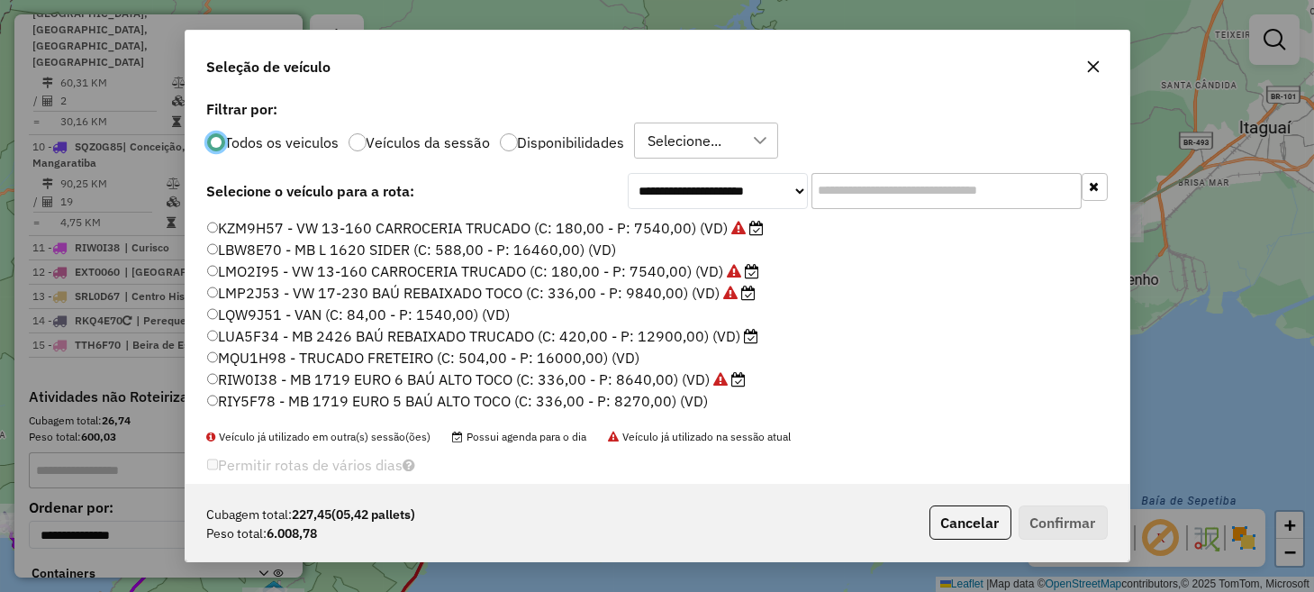
scroll to position [385, 0]
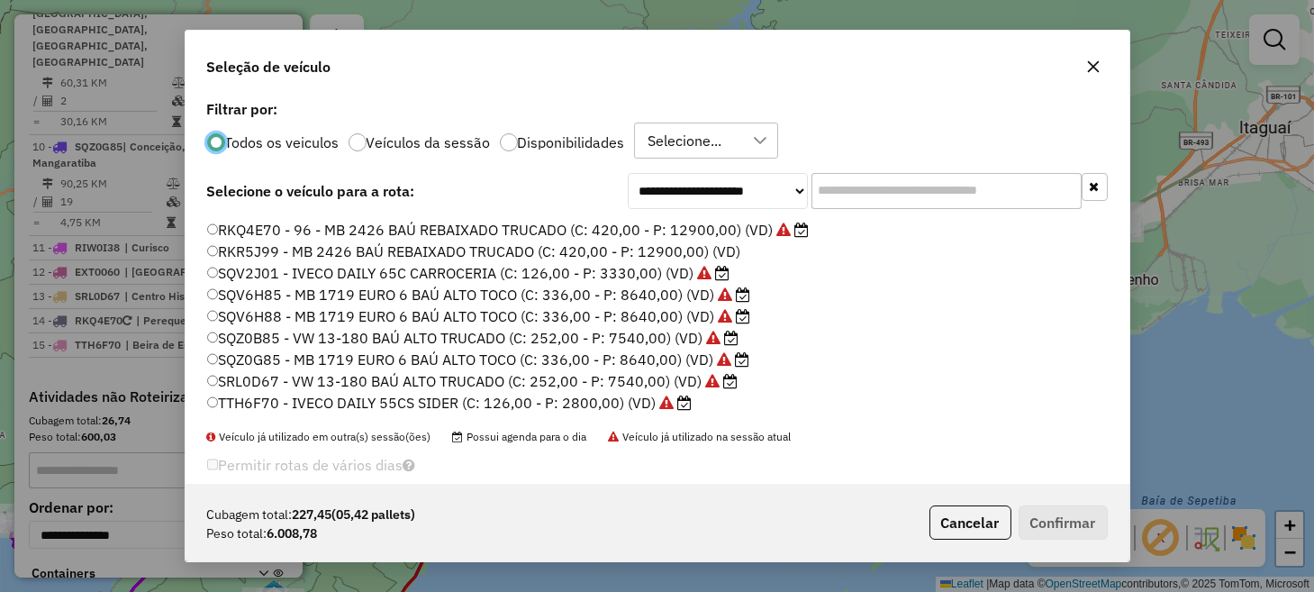
click at [305, 356] on label "SQZ0G85 - MB 1719 EURO 6 BAÚ ALTO TOCO (C: 336,00 - P: 8640,00) (VD)" at bounding box center [478, 359] width 542 height 22
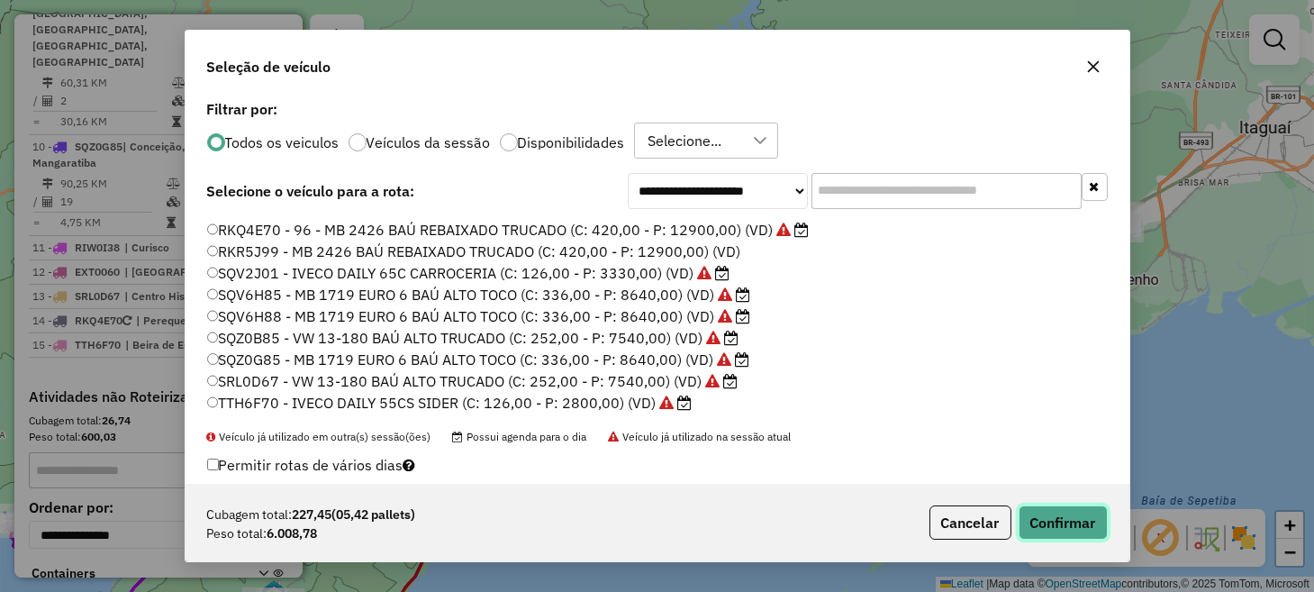
click at [1056, 520] on button "Confirmar" at bounding box center [1062, 522] width 89 height 34
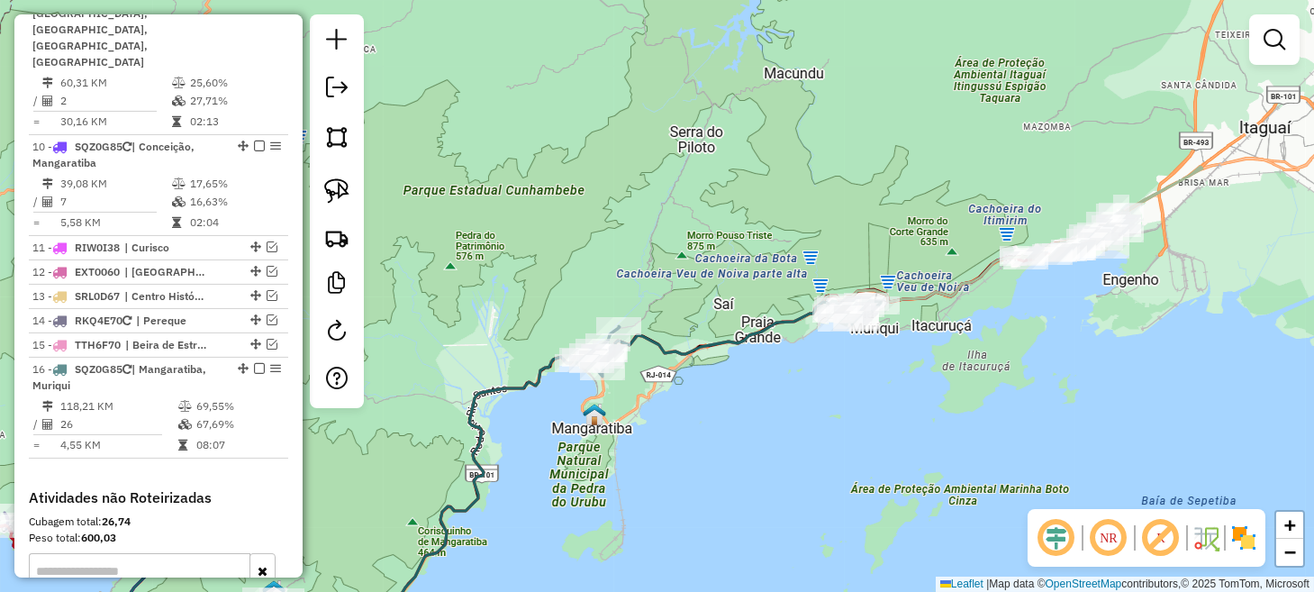
scroll to position [1591, 0]
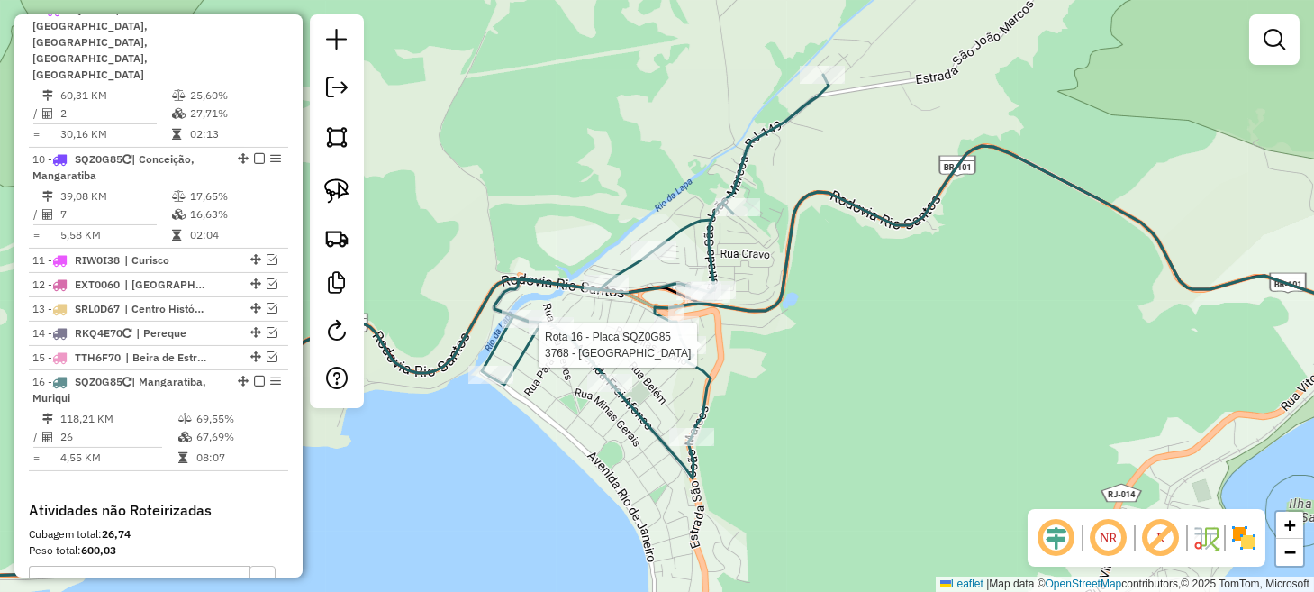
select select "**********"
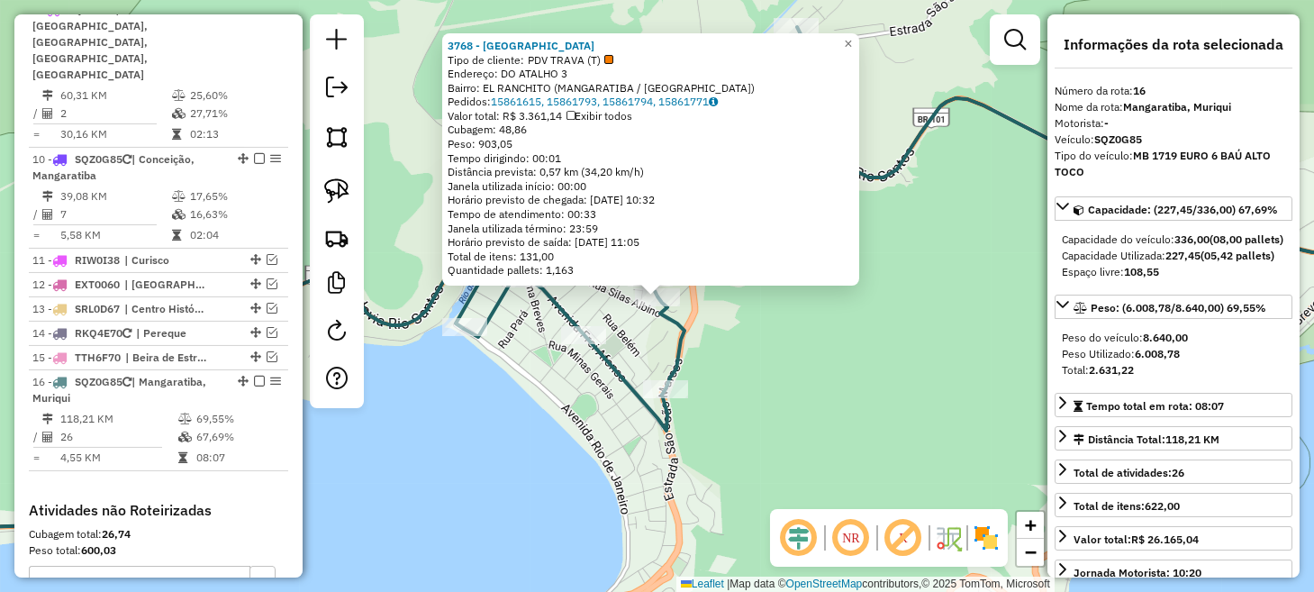
scroll to position [1703, 0]
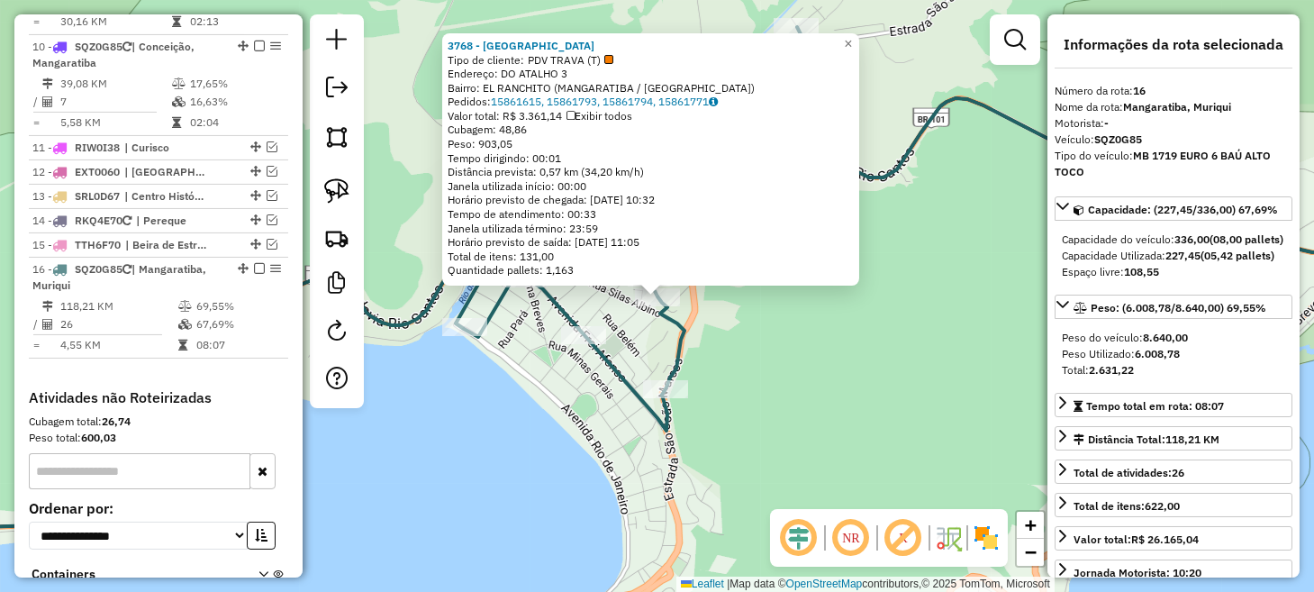
click at [731, 362] on div "3768 - WAMAABY BAZAR Tipo de cliente: PDV TRAVA (T) Endereço: DO ATALHO 3 Bairr…" at bounding box center [657, 296] width 1314 height 592
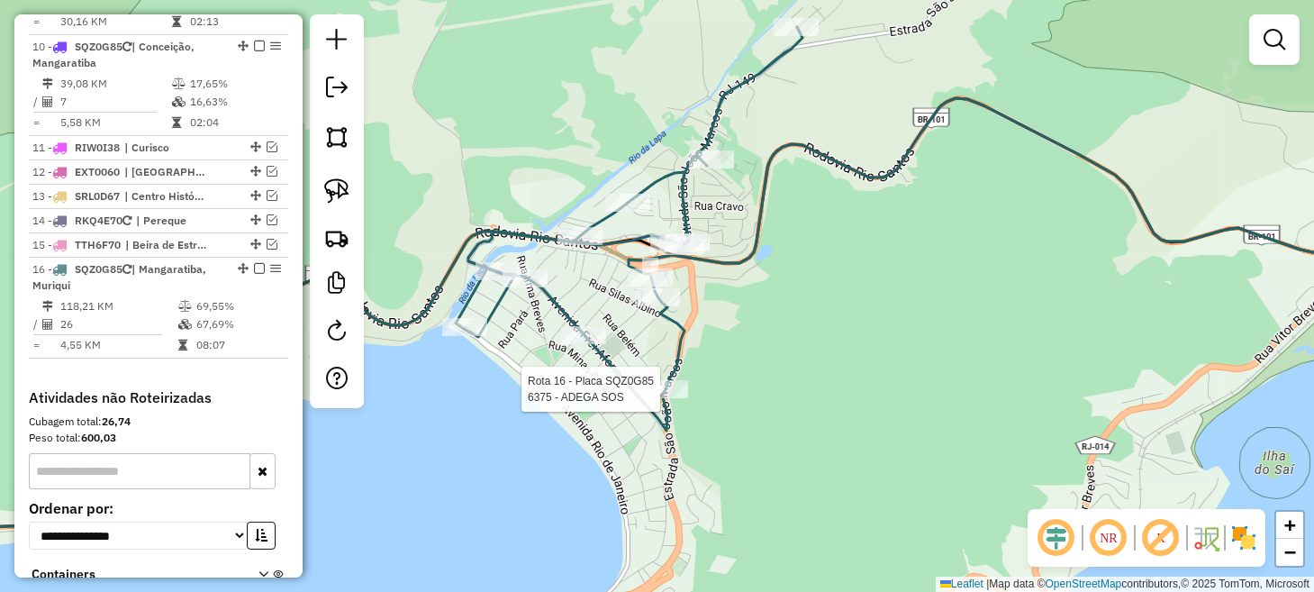
select select "**********"
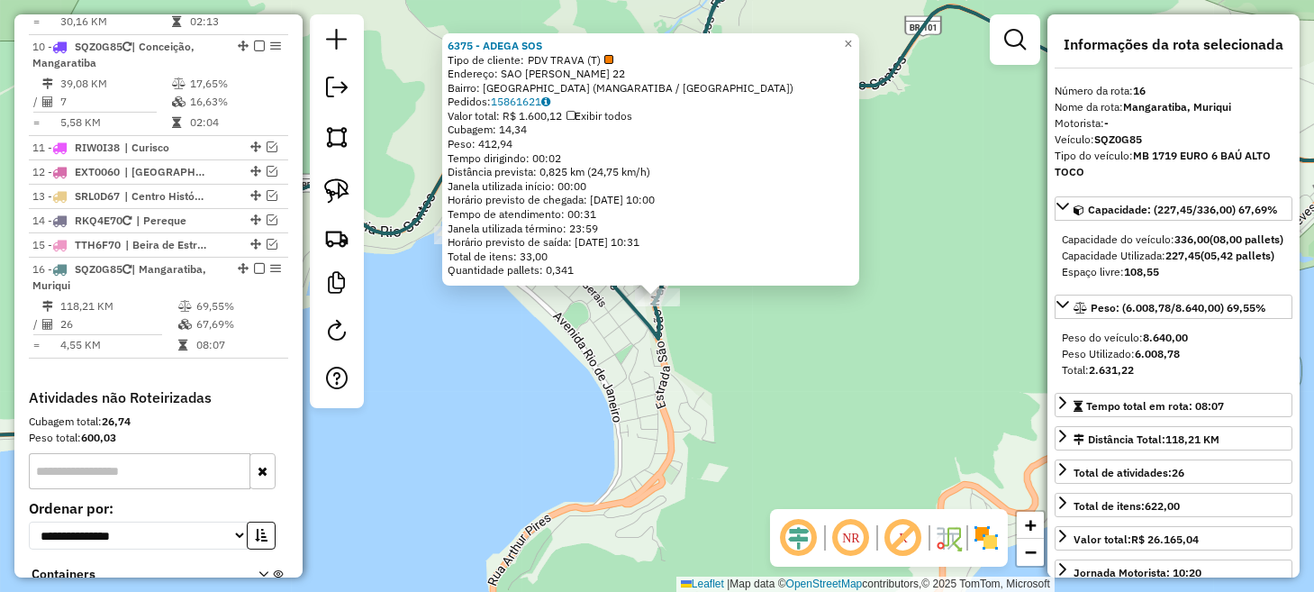
click at [726, 363] on div "6375 - ADEGA SOS Tipo de cliente: PDV TRAVA (T) Endereço: SAO JOAO MARCOS 22 Ba…" at bounding box center [657, 296] width 1314 height 592
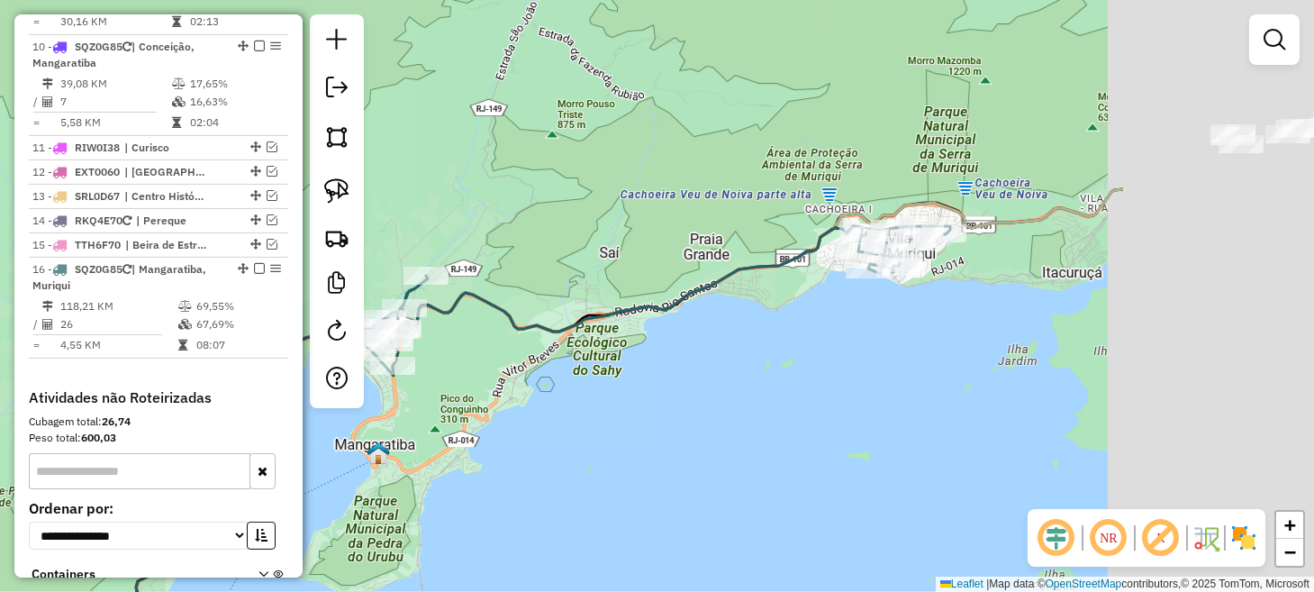
drag, startPoint x: 959, startPoint y: 312, endPoint x: 497, endPoint y: 375, distance: 466.0
click at [498, 375] on div "Janela de atendimento Grade de atendimento Capacidade Transportadoras Veículos …" at bounding box center [657, 296] width 1314 height 592
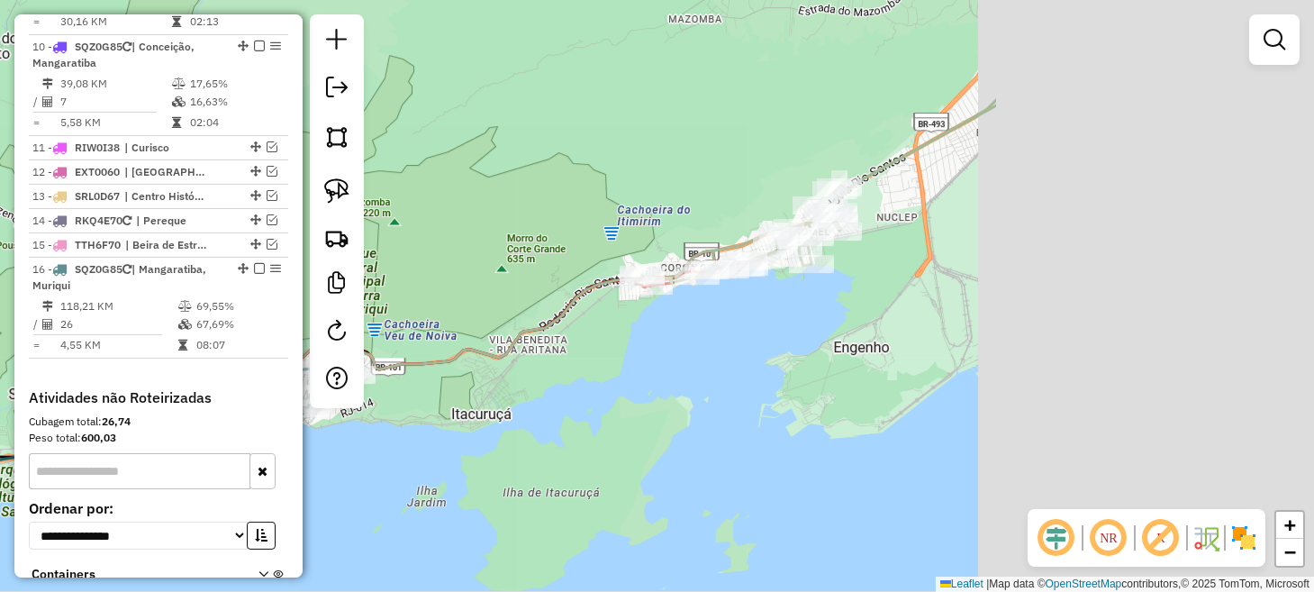
drag, startPoint x: 1031, startPoint y: 277, endPoint x: 579, endPoint y: 384, distance: 464.3
click at [579, 384] on div "Janela de atendimento Grade de atendimento Capacidade Transportadoras Veículos …" at bounding box center [657, 296] width 1314 height 592
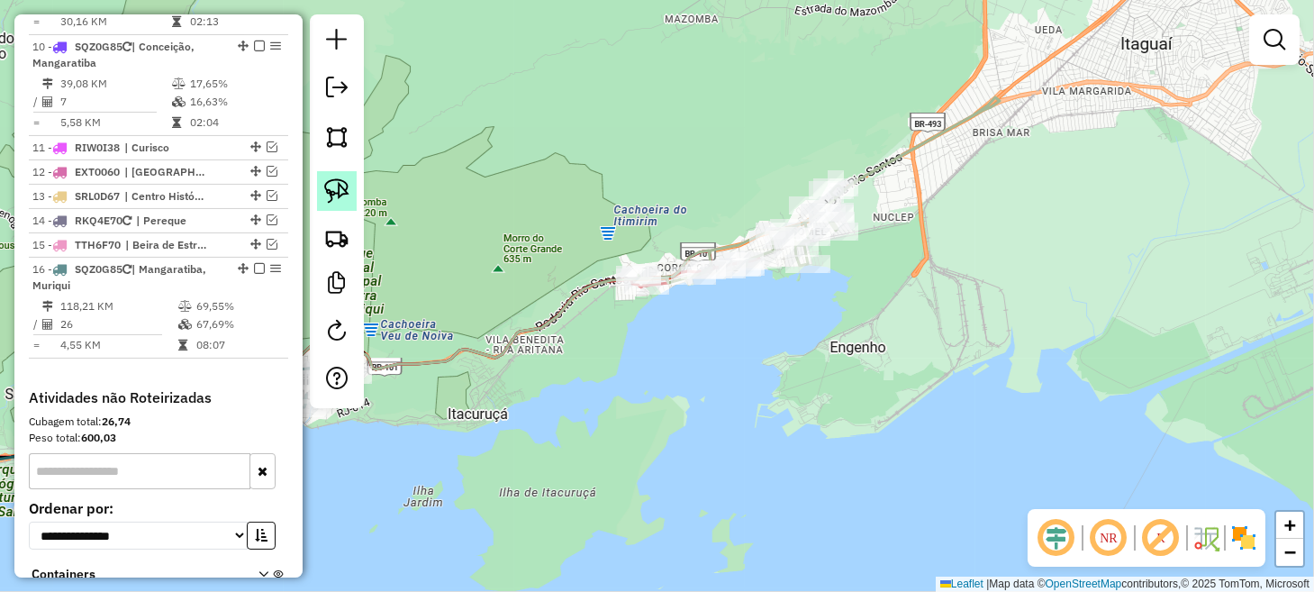
click at [332, 188] on img at bounding box center [336, 190] width 25 height 25
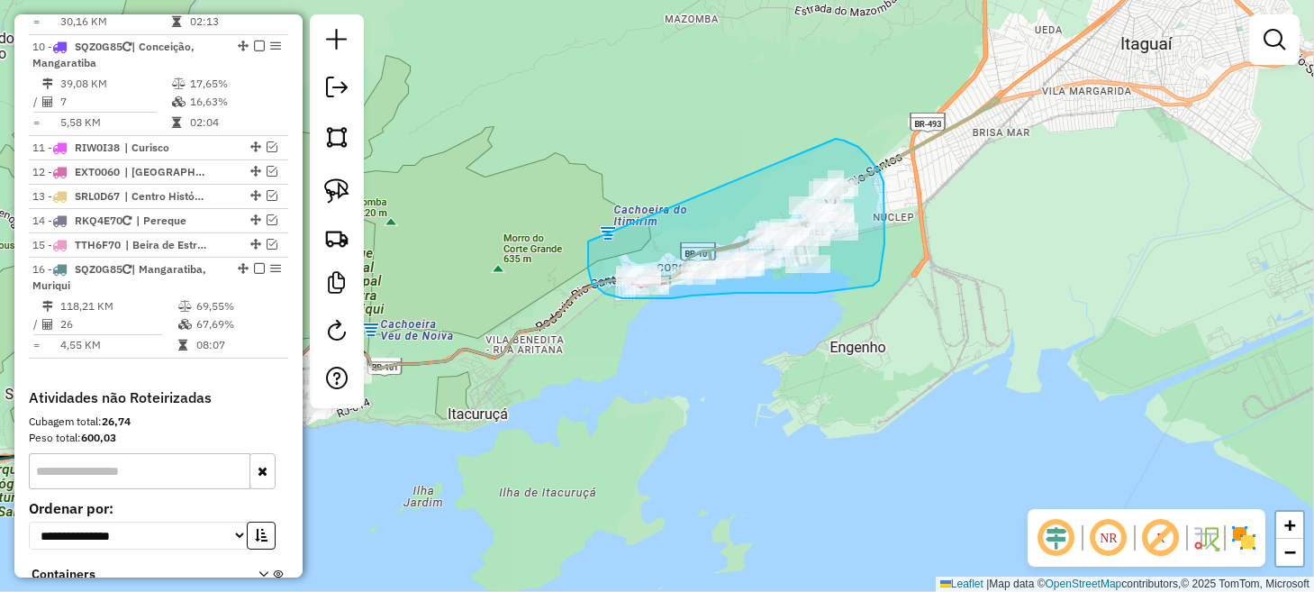
drag, startPoint x: 588, startPoint y: 241, endPoint x: 835, endPoint y: 138, distance: 267.5
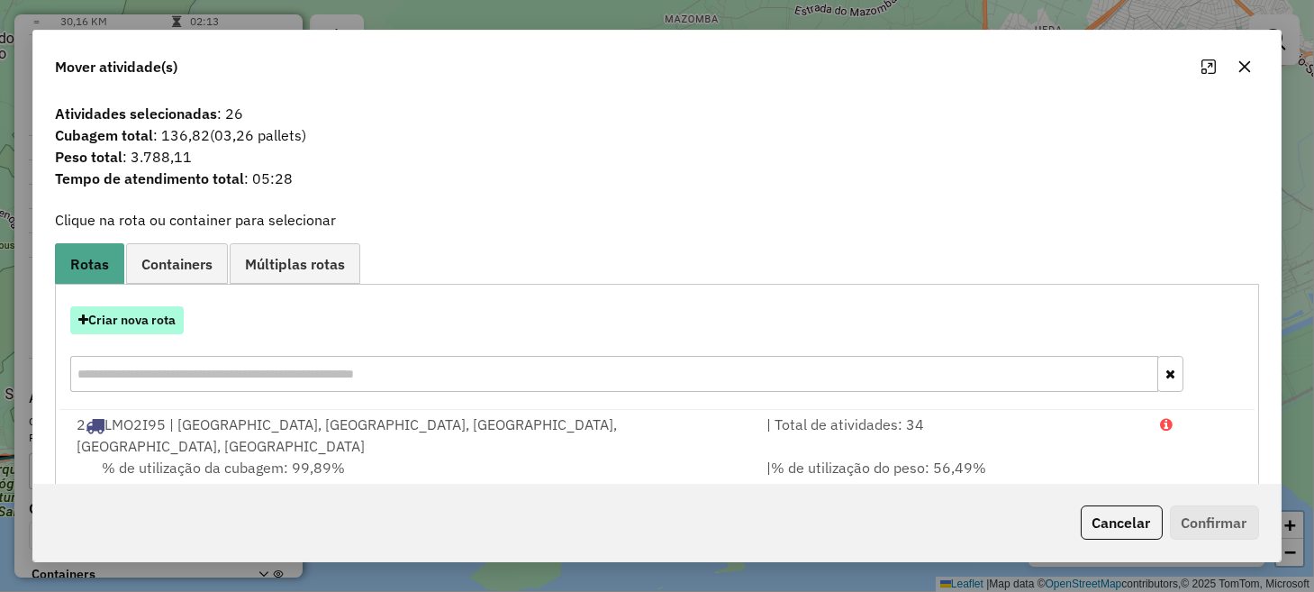
click at [146, 323] on button "Criar nova rota" at bounding box center [126, 320] width 113 height 28
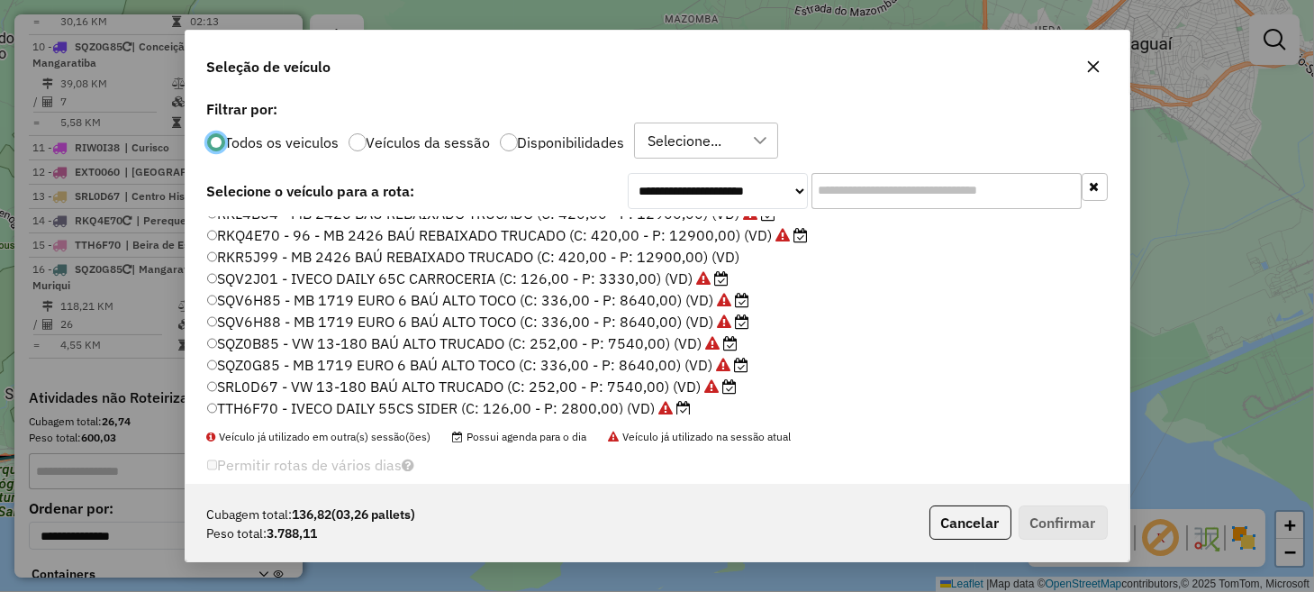
scroll to position [385, 0]
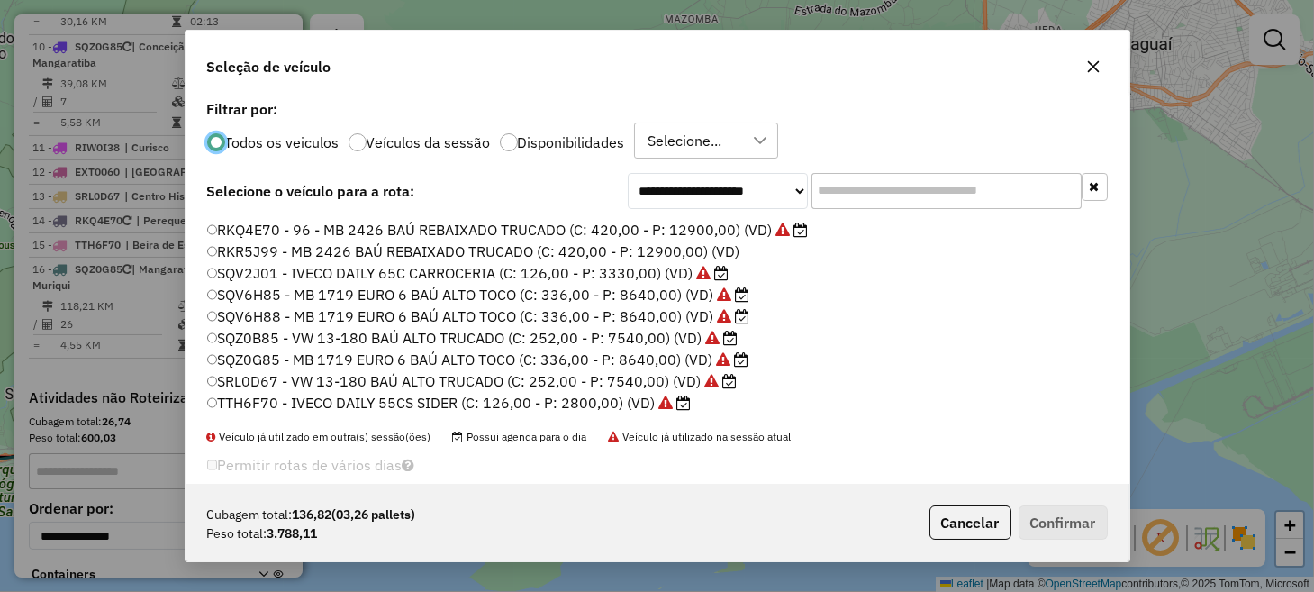
click at [296, 317] on label "SQV6H88 - MB 1719 EURO 6 BAÚ ALTO TOCO (C: 336,00 - P: 8640,00) (VD)" at bounding box center [478, 316] width 543 height 22
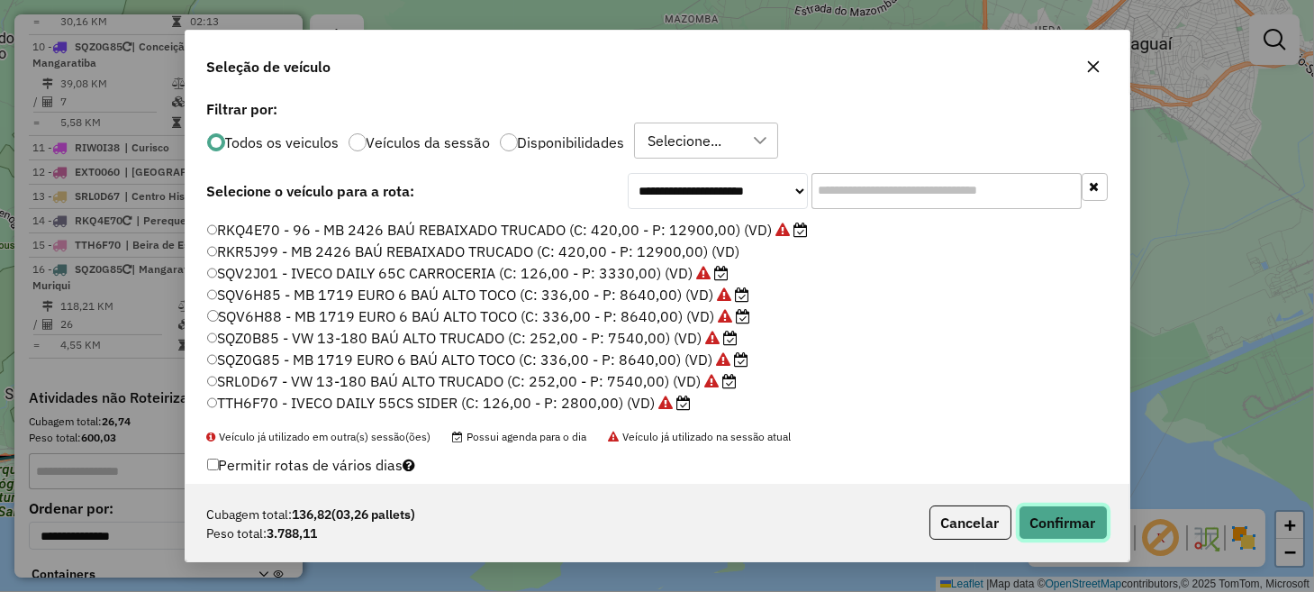
click at [1041, 508] on button "Confirmar" at bounding box center [1062, 522] width 89 height 34
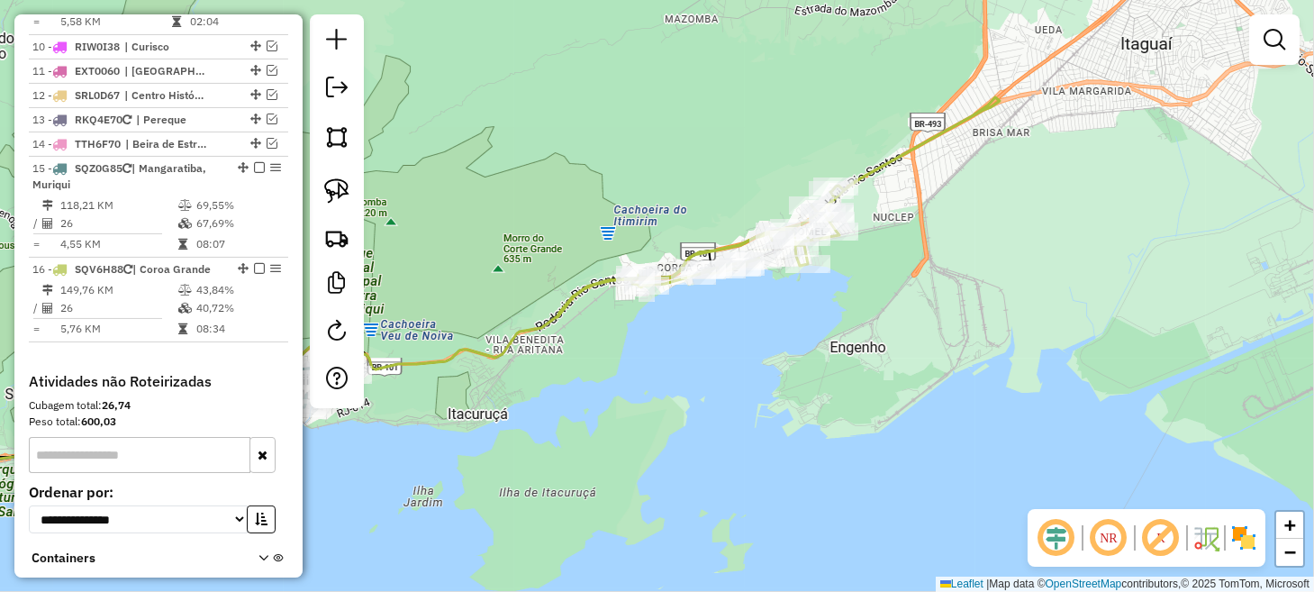
scroll to position [1603, 0]
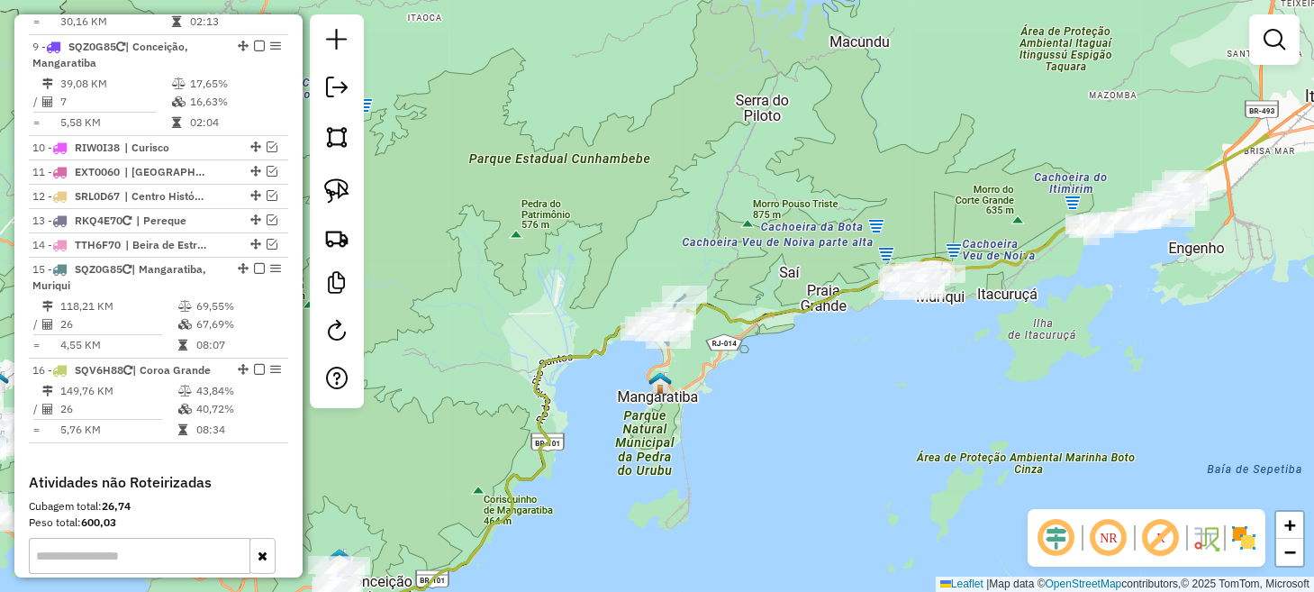
drag, startPoint x: 533, startPoint y: 378, endPoint x: 997, endPoint y: 323, distance: 466.9
click at [997, 323] on div "Janela de atendimento Grade de atendimento Capacidade Transportadoras Veículos …" at bounding box center [657, 296] width 1314 height 592
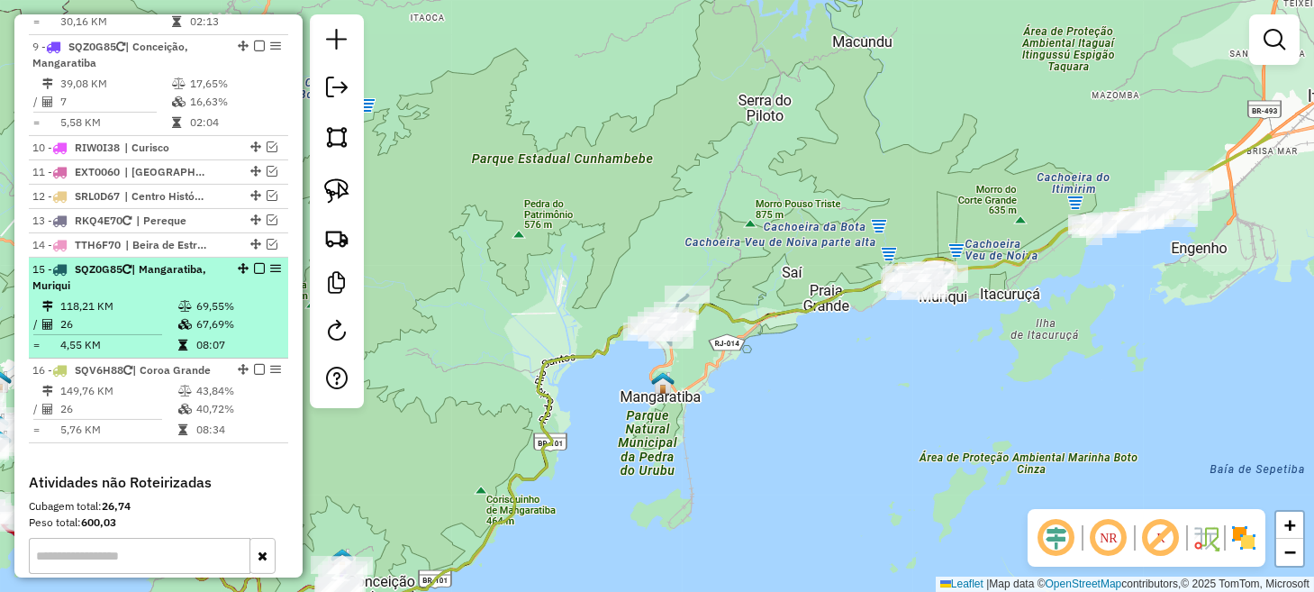
click at [254, 263] on em at bounding box center [259, 268] width 11 height 11
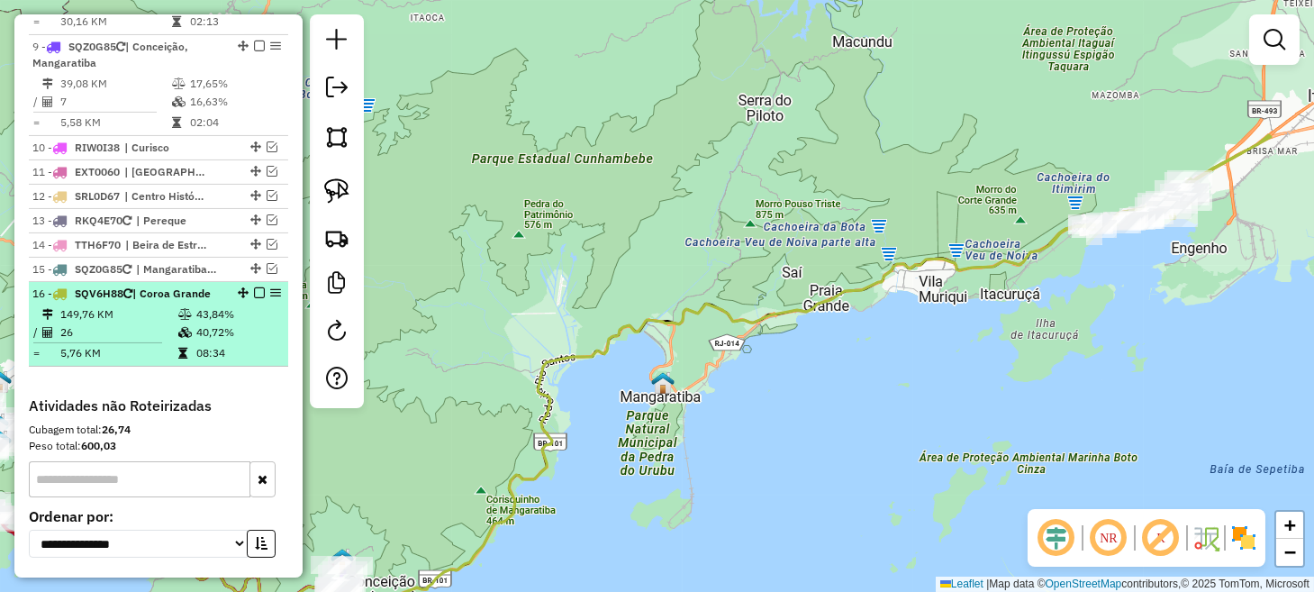
click at [257, 287] on em at bounding box center [259, 292] width 11 height 11
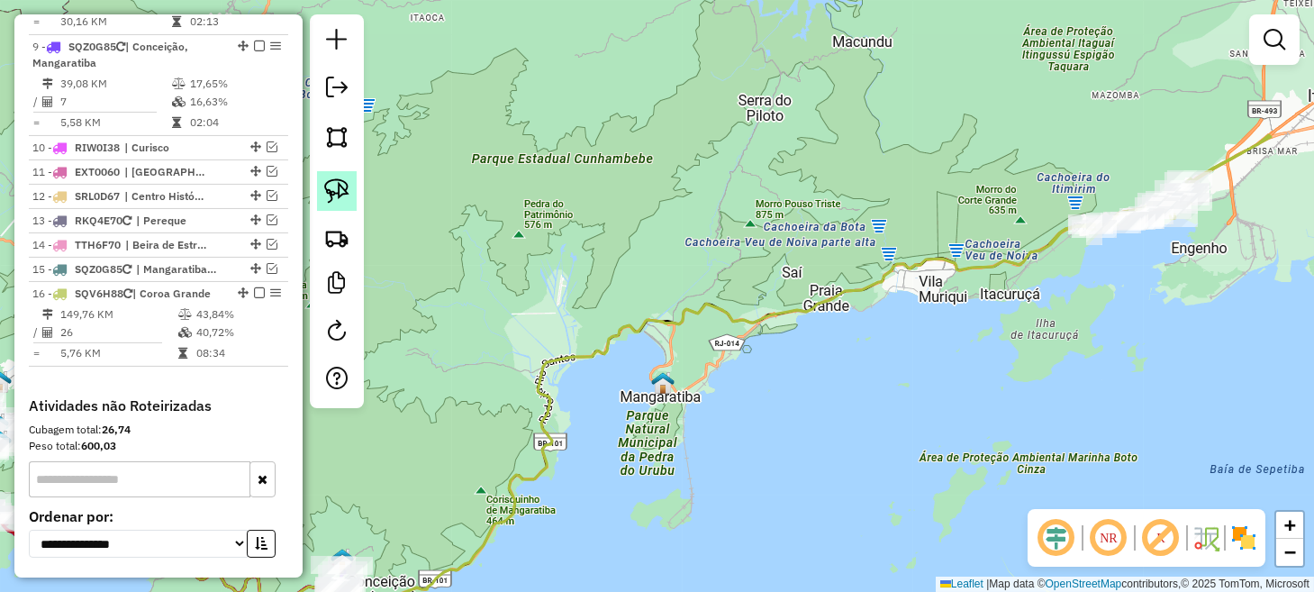
scroll to position [1550, 0]
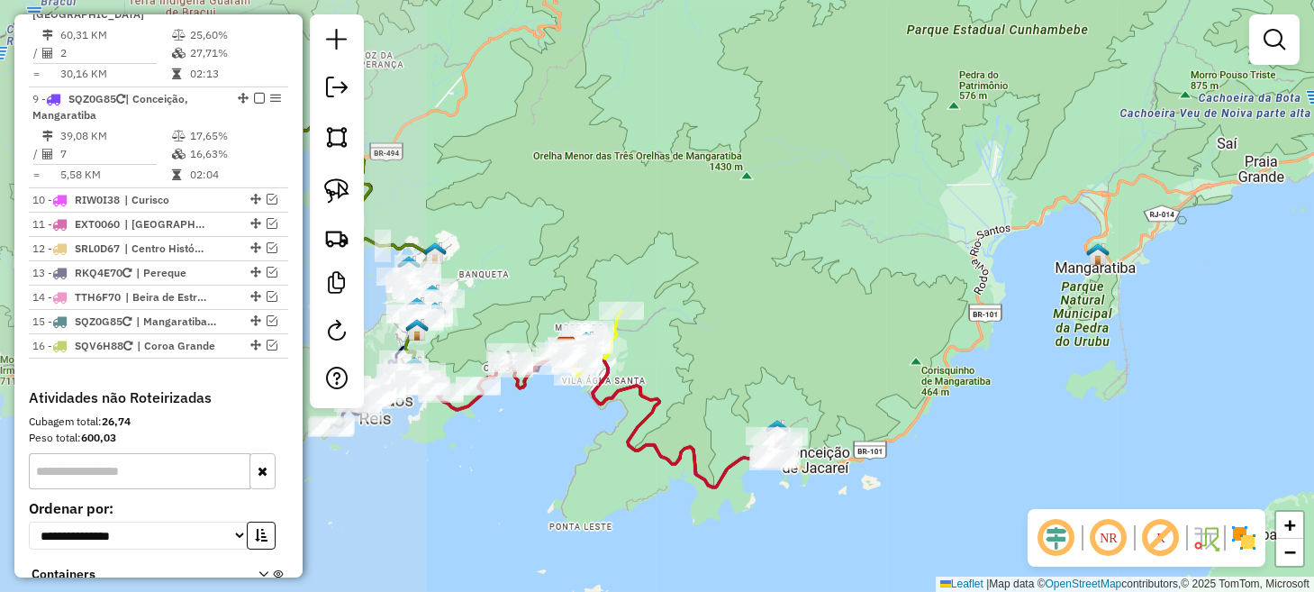
drag, startPoint x: 483, startPoint y: 356, endPoint x: 1023, endPoint y: 197, distance: 562.1
click at [1024, 197] on div "Janela de atendimento Grade de atendimento Capacidade Transportadoras Veículos …" at bounding box center [657, 296] width 1314 height 592
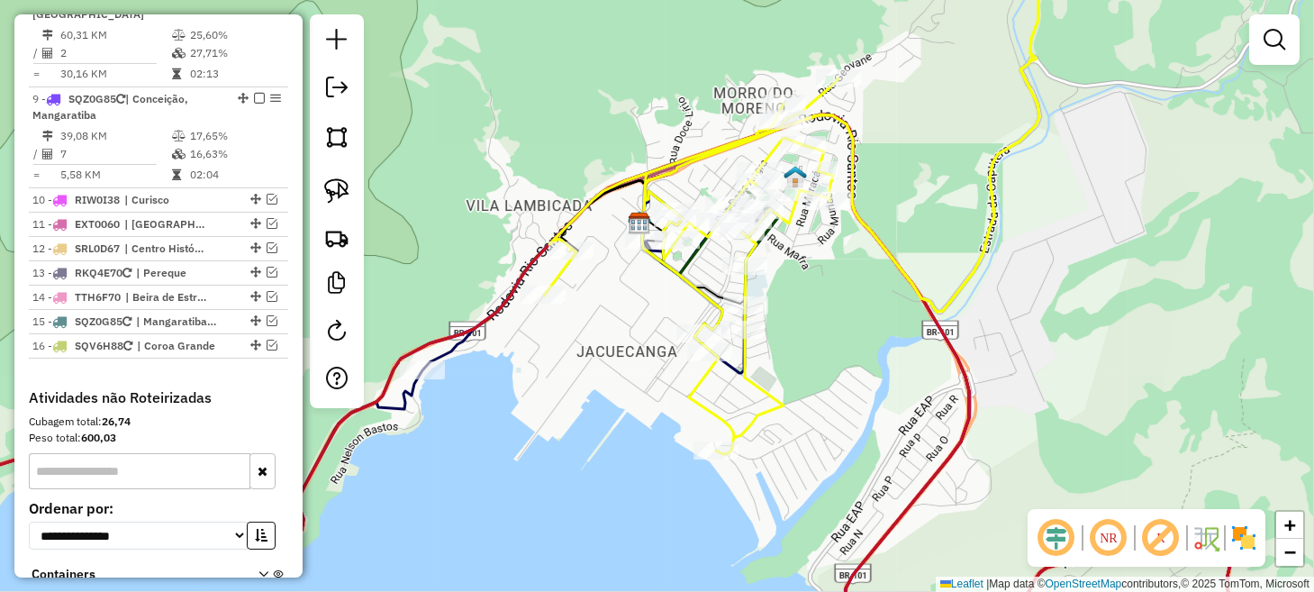
drag, startPoint x: 755, startPoint y: 266, endPoint x: 605, endPoint y: 330, distance: 163.4
click at [613, 323] on div "Janela de atendimento Grade de atendimento Capacidade Transportadoras Veículos …" at bounding box center [657, 296] width 1314 height 592
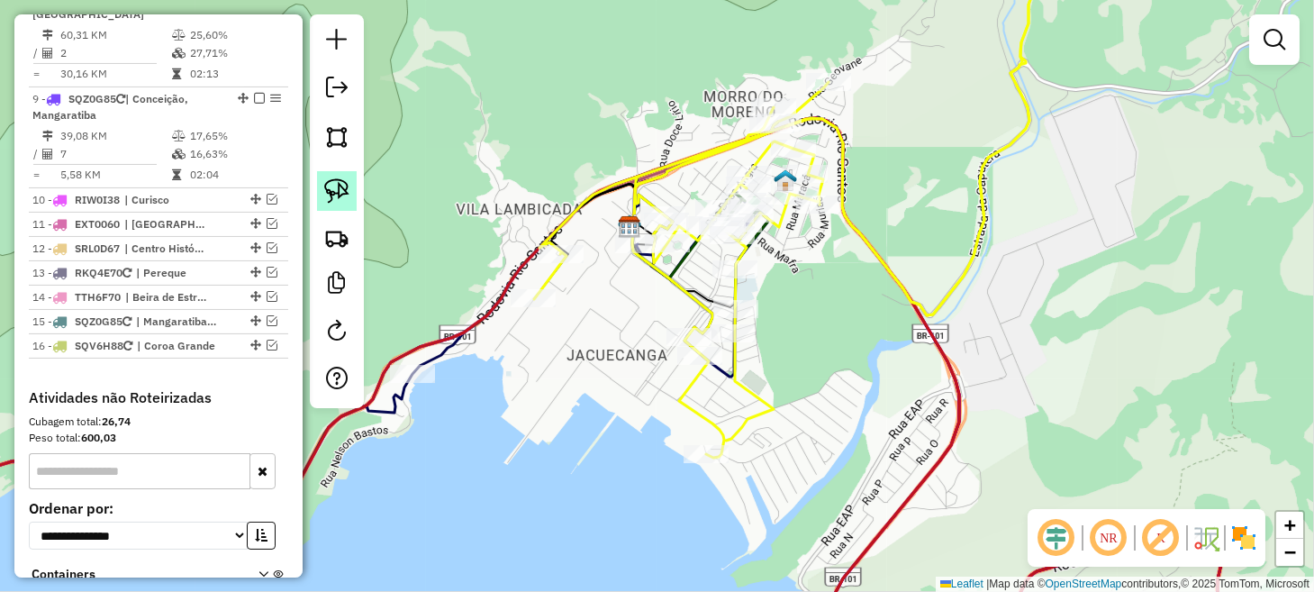
click at [349, 194] on link at bounding box center [337, 191] width 40 height 40
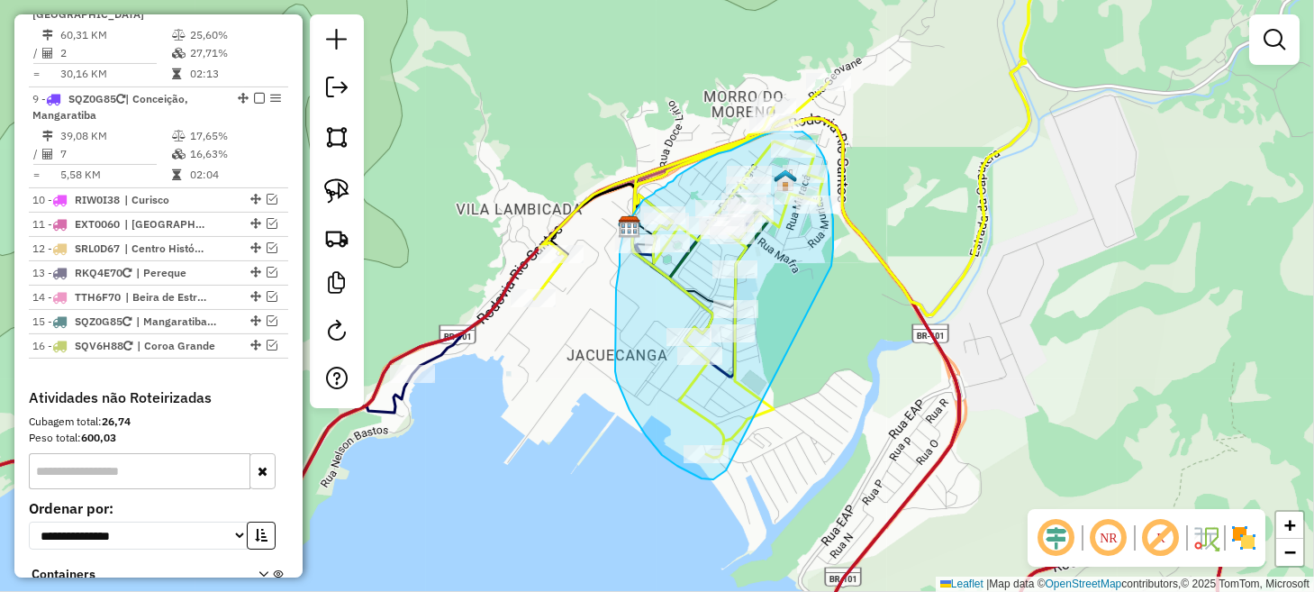
drag, startPoint x: 831, startPoint y: 266, endPoint x: 726, endPoint y: 470, distance: 229.9
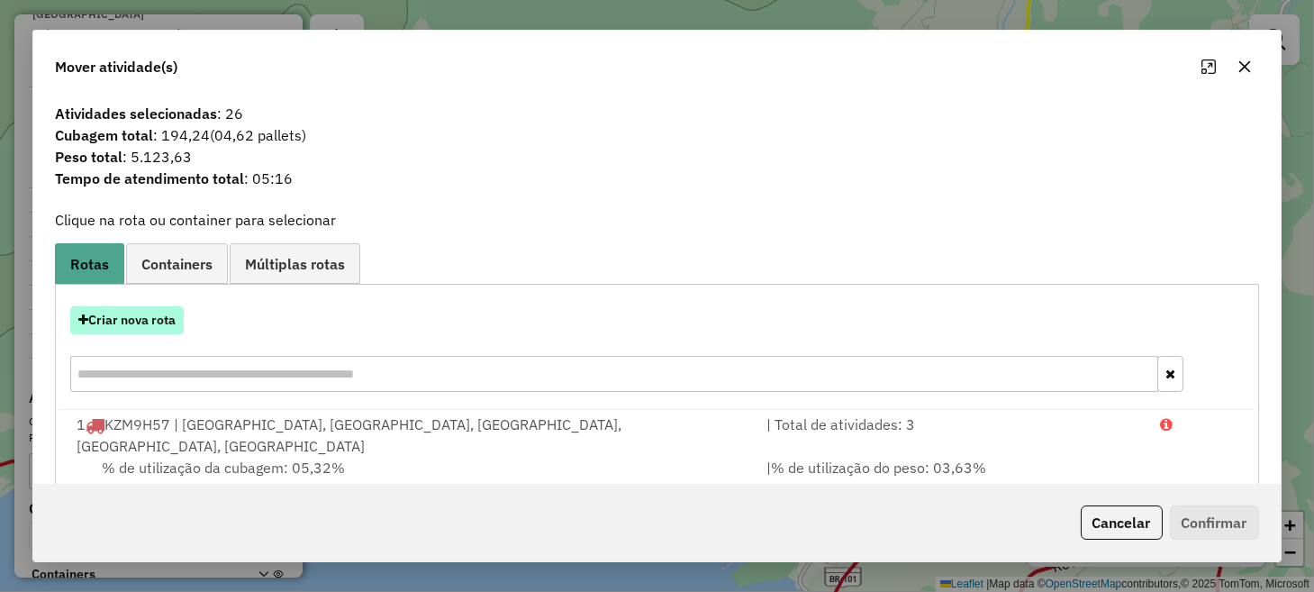
click at [150, 327] on button "Criar nova rota" at bounding box center [126, 320] width 113 height 28
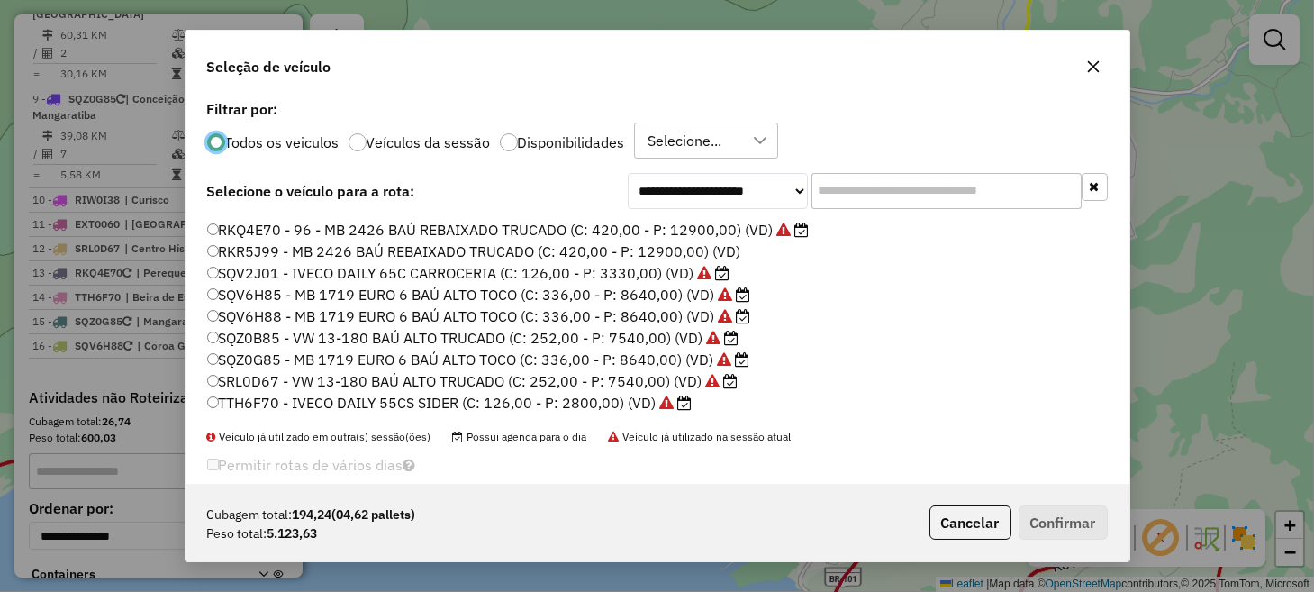
scroll to position [295, 0]
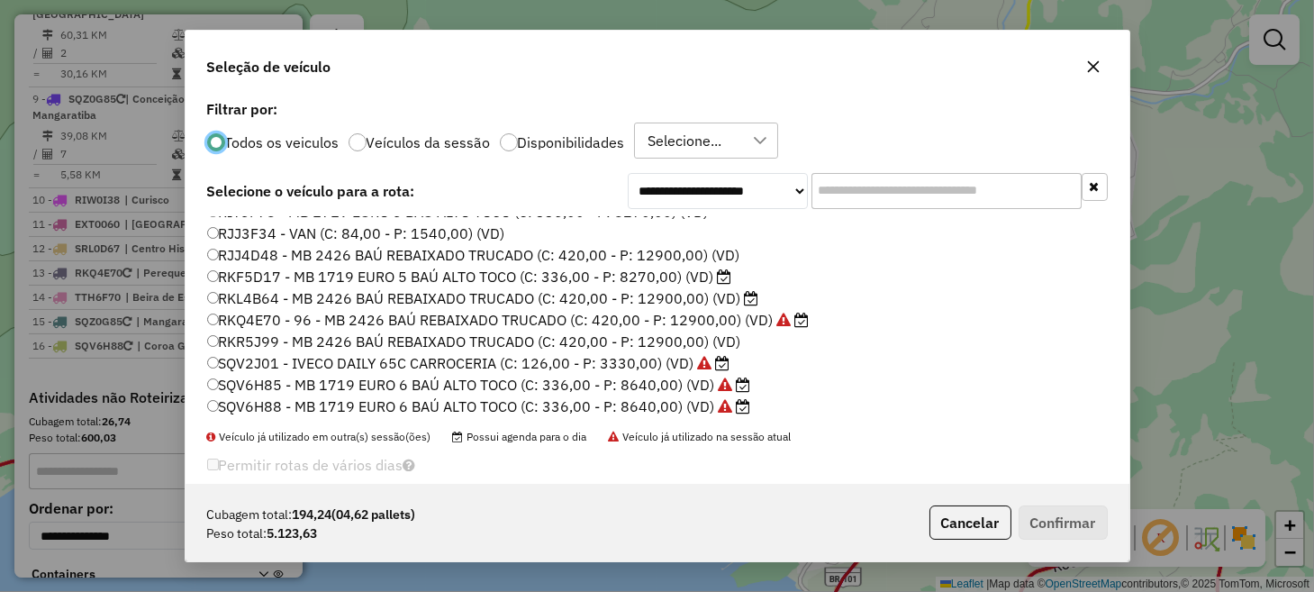
click at [287, 297] on label "RKL4B64 - MB 2426 BAÚ REBAIXADO TRUCADO (C: 420,00 - P: 12900,00) (VD)" at bounding box center [483, 298] width 552 height 22
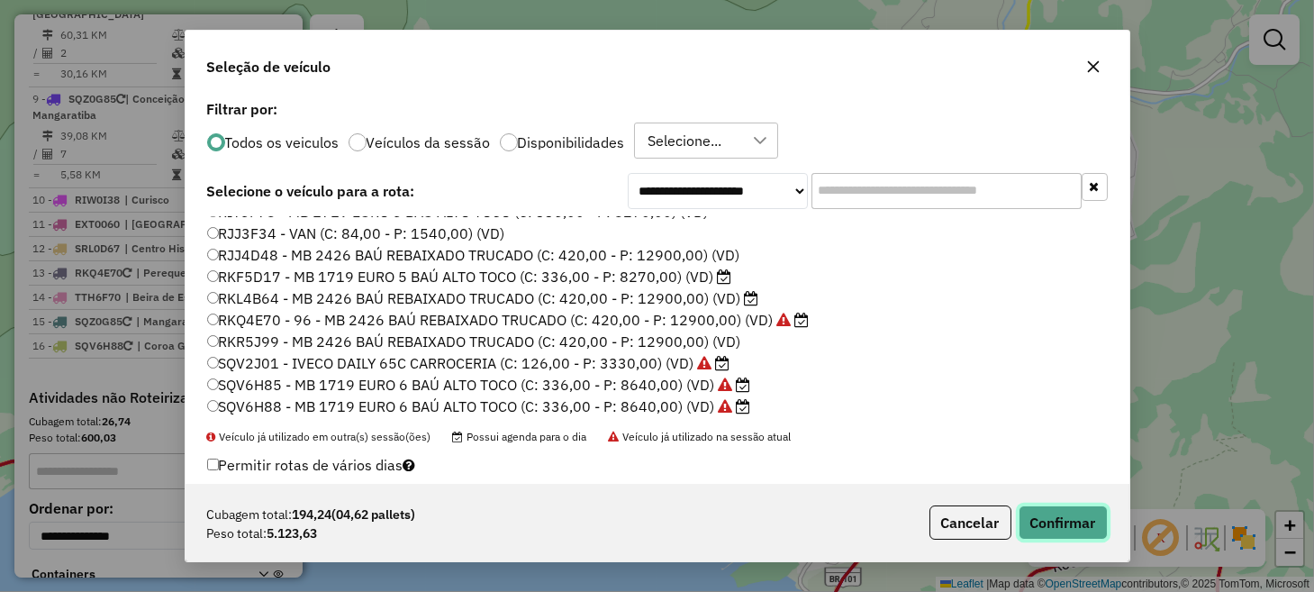
click at [1055, 516] on button "Confirmar" at bounding box center [1062, 522] width 89 height 34
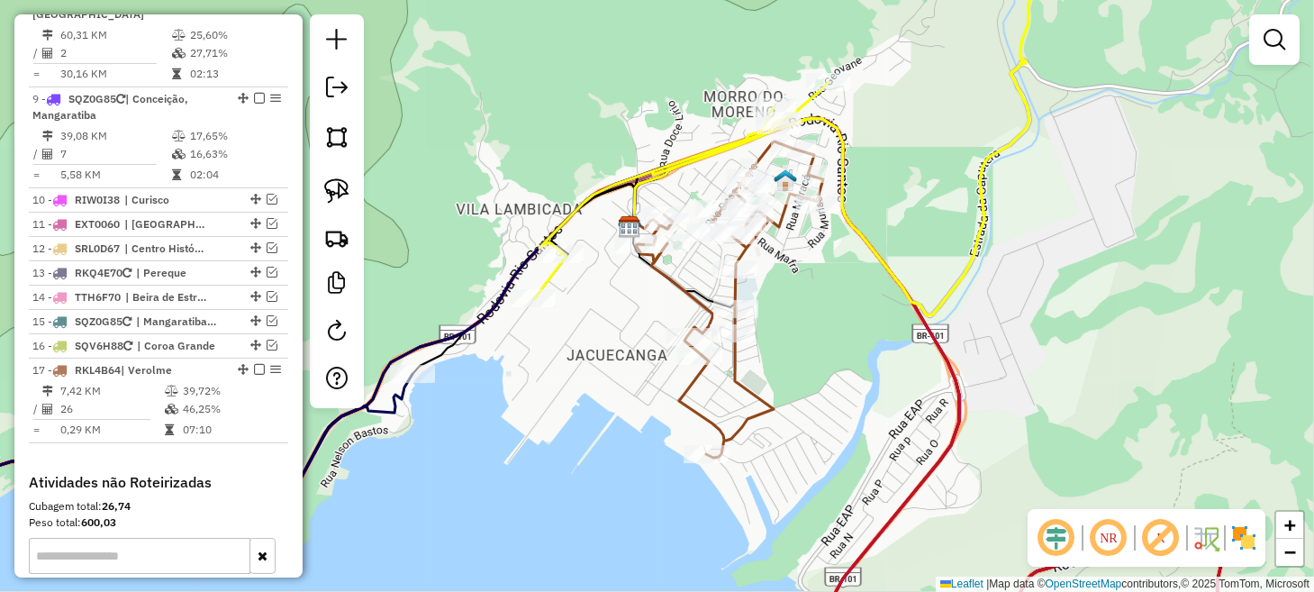
scroll to position [1603, 0]
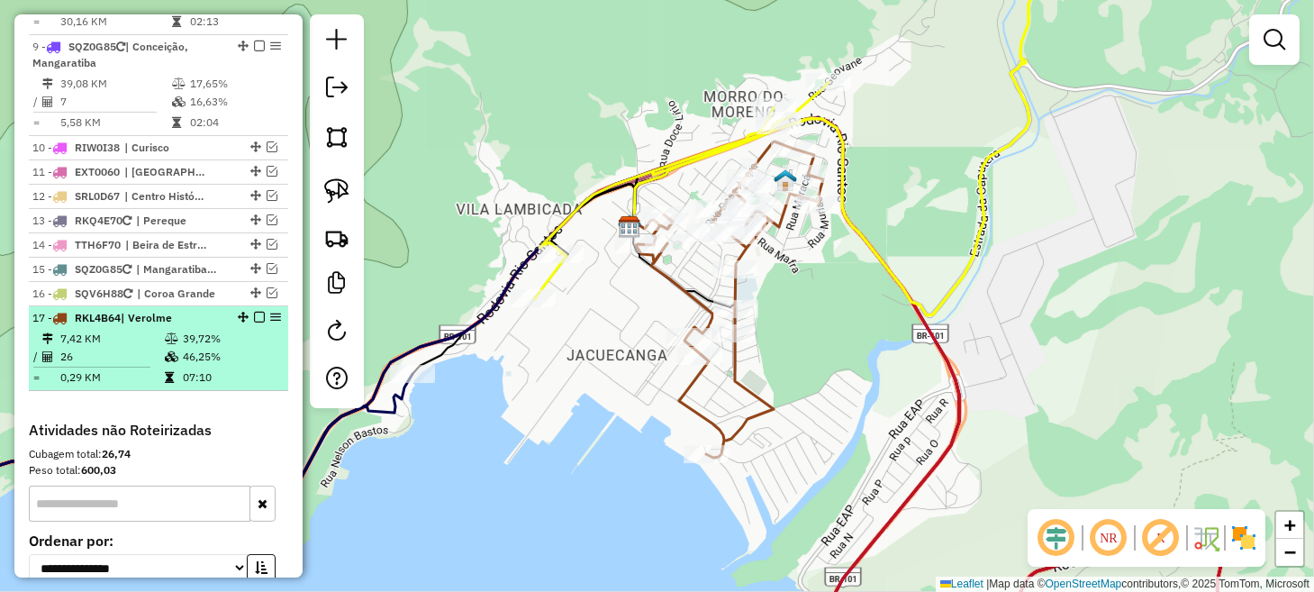
click at [254, 312] on em at bounding box center [259, 317] width 11 height 11
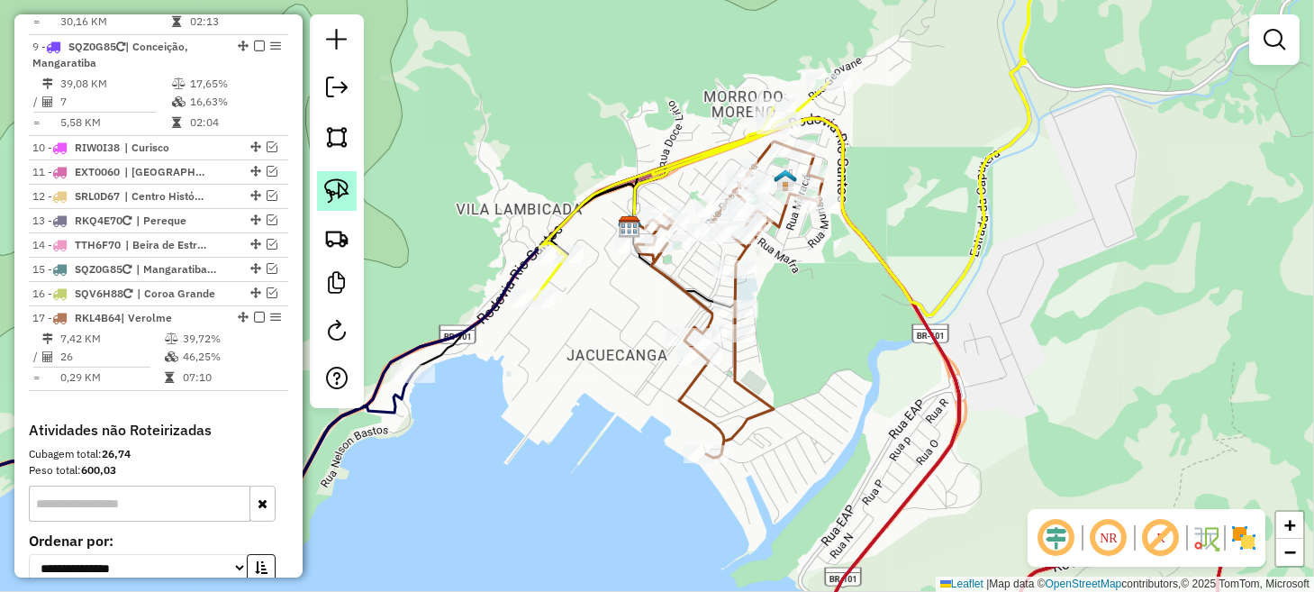
scroll to position [1575, 0]
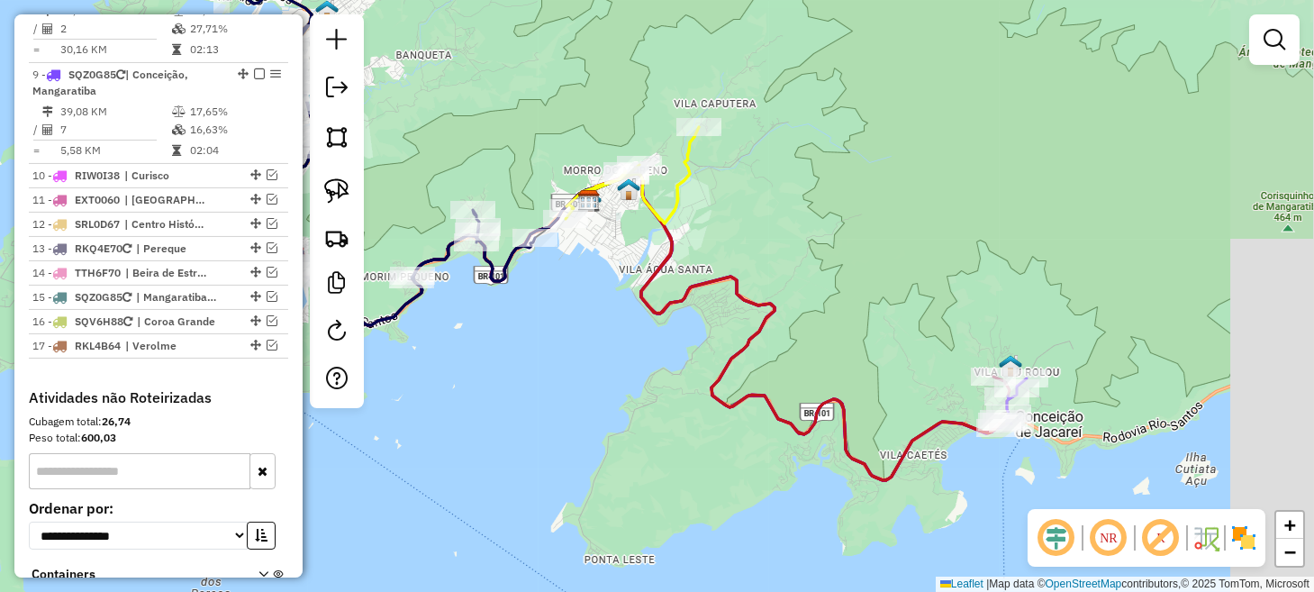
drag, startPoint x: 958, startPoint y: 329, endPoint x: 758, endPoint y: 244, distance: 217.0
click at [758, 244] on div "Janela de atendimento Grade de atendimento Capacidade Transportadoras Veículos …" at bounding box center [657, 296] width 1314 height 592
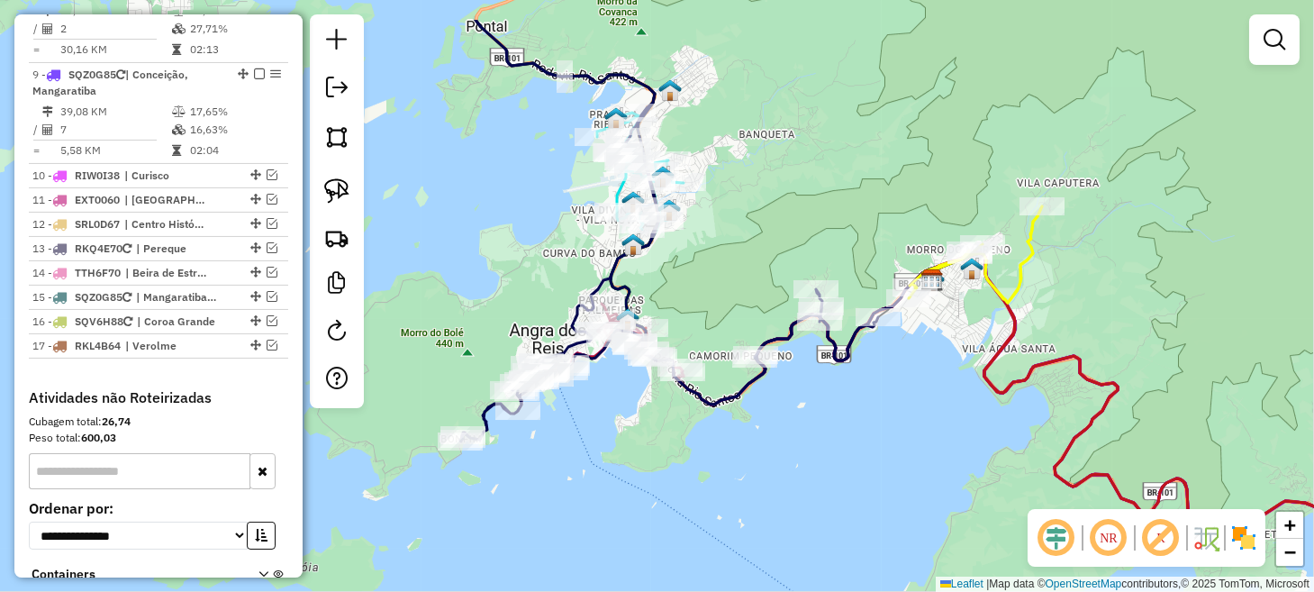
drag, startPoint x: 679, startPoint y: 386, endPoint x: 1065, endPoint y: 477, distance: 396.8
click at [1065, 477] on div "Janela de atendimento Grade de atendimento Capacidade Transportadoras Veículos …" at bounding box center [657, 296] width 1314 height 592
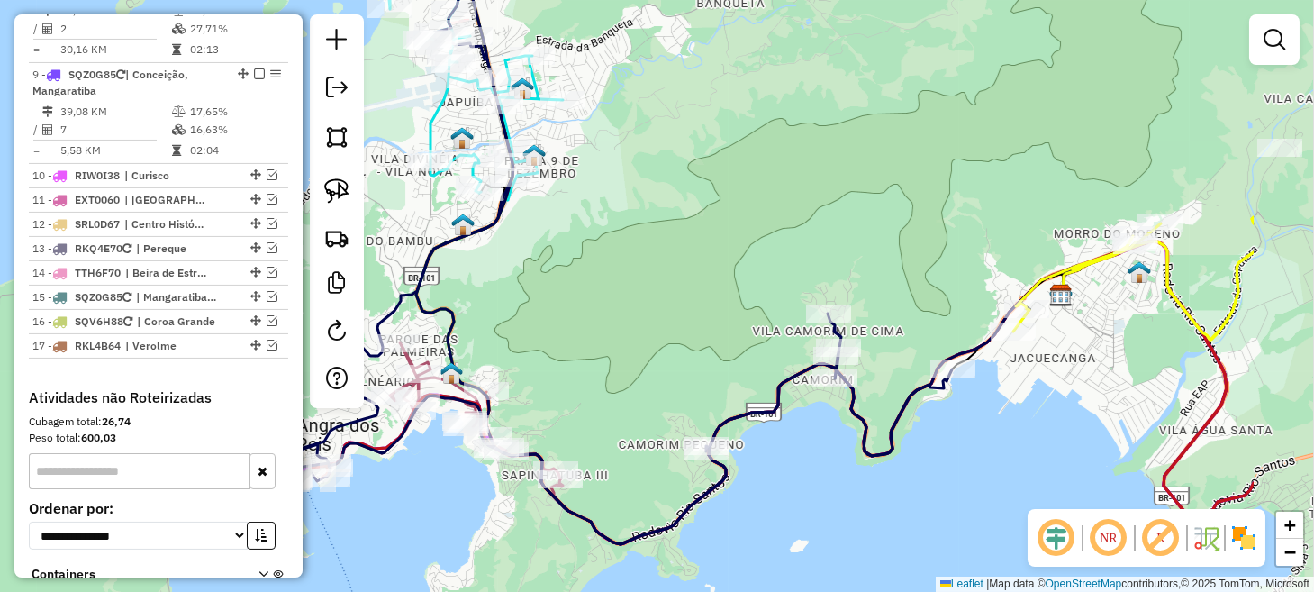
drag, startPoint x: 763, startPoint y: 392, endPoint x: 562, endPoint y: 301, distance: 221.2
click at [562, 301] on div "Janela de atendimento Grade de atendimento Capacidade Transportadoras Veículos …" at bounding box center [657, 296] width 1314 height 592
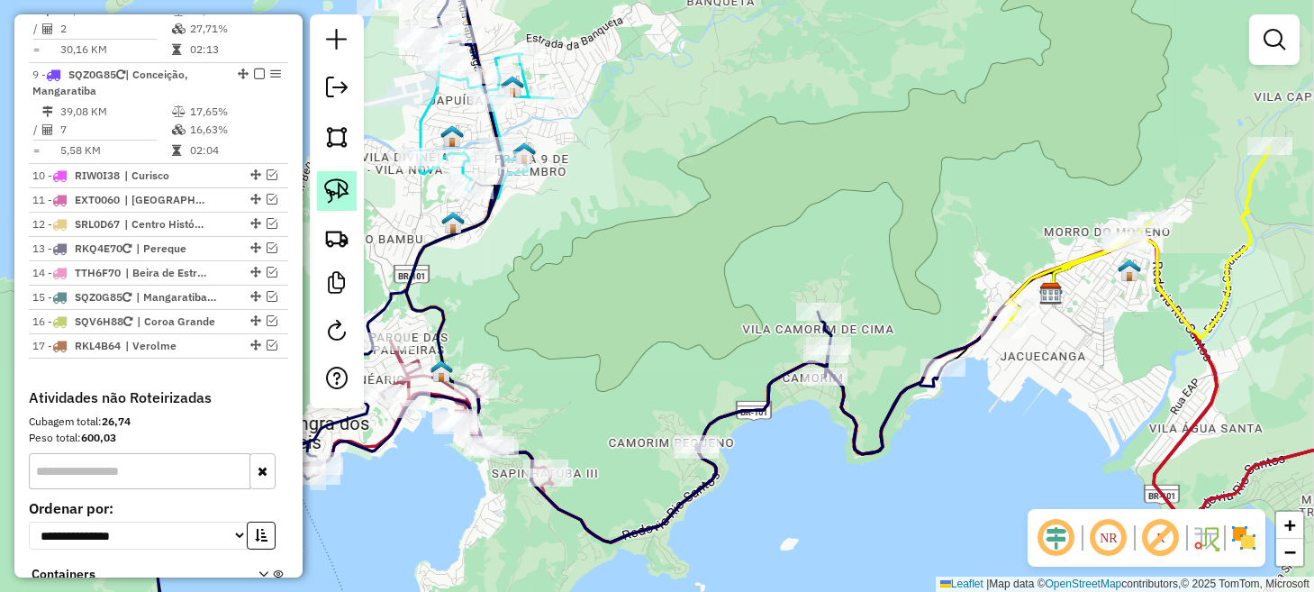
click at [336, 182] on img at bounding box center [336, 190] width 25 height 25
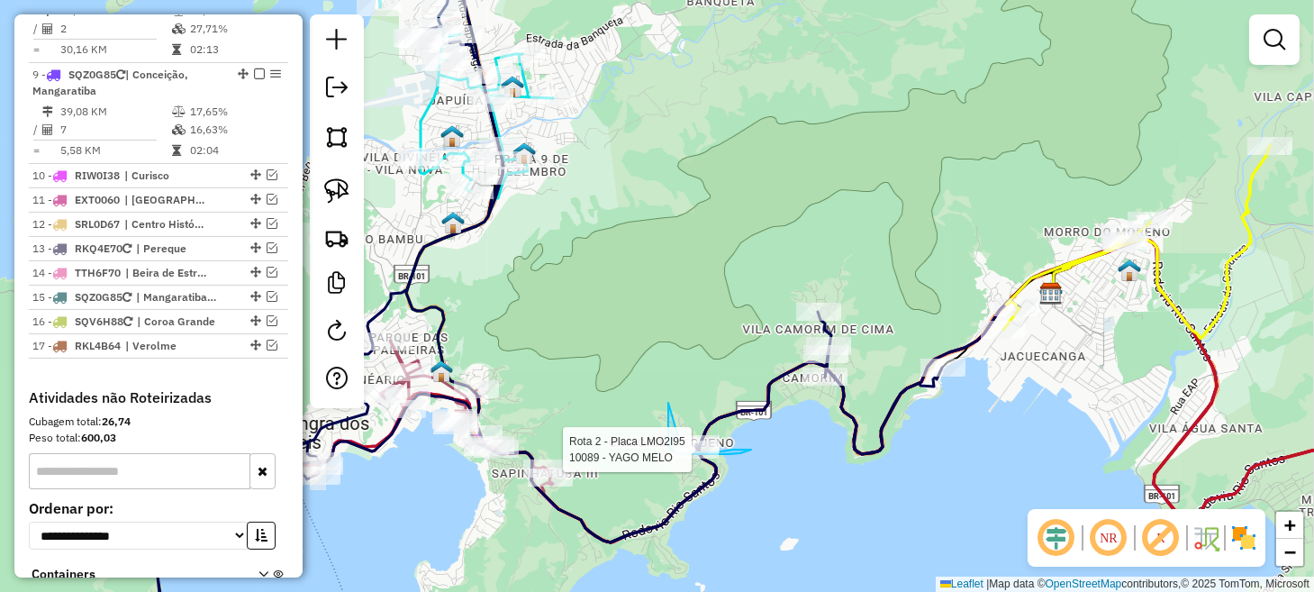
click at [680, 452] on div "Rota 2 - Placa LMO2I95 10089 - YAGO MELO Janela de atendimento Grade de atendim…" at bounding box center [657, 296] width 1314 height 592
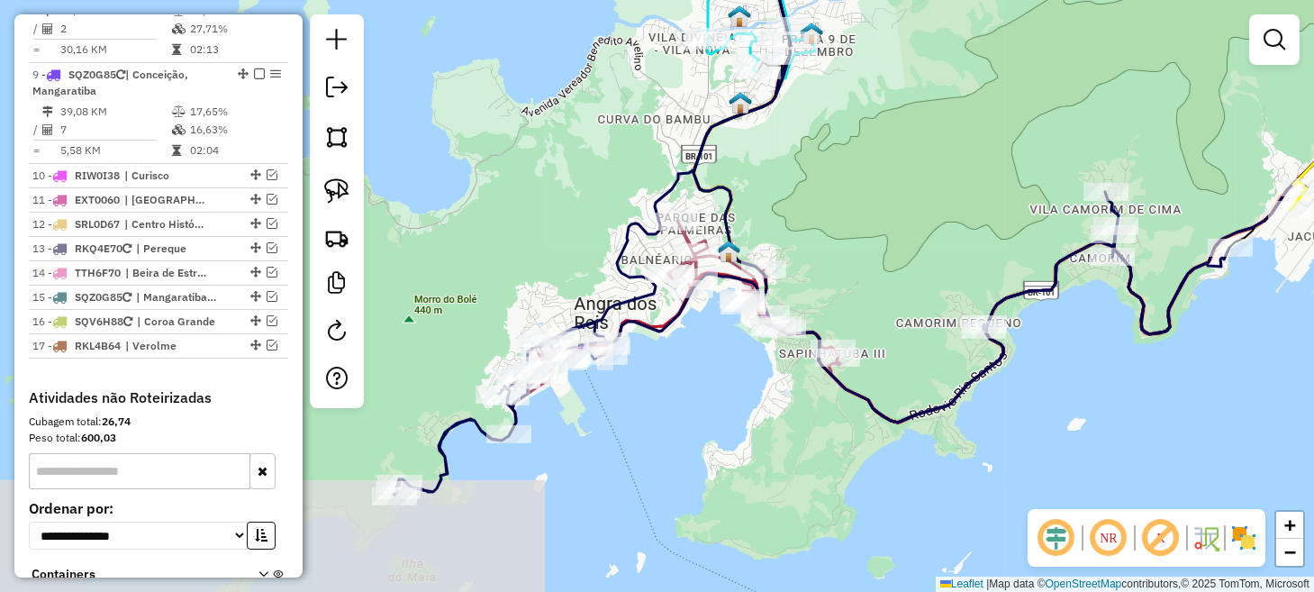
drag, startPoint x: 580, startPoint y: 376, endPoint x: 884, endPoint y: 235, distance: 335.5
click at [881, 240] on div "Janela de atendimento Grade de atendimento Capacidade Transportadoras Veículos …" at bounding box center [657, 296] width 1314 height 592
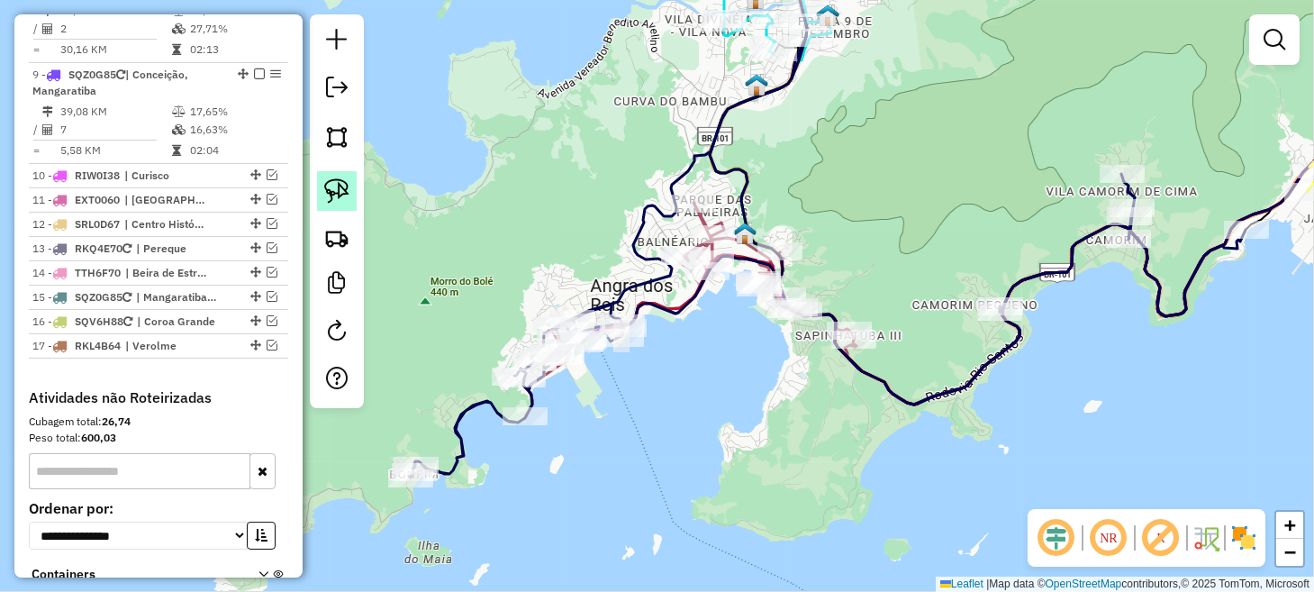
click at [346, 199] on img at bounding box center [336, 190] width 25 height 25
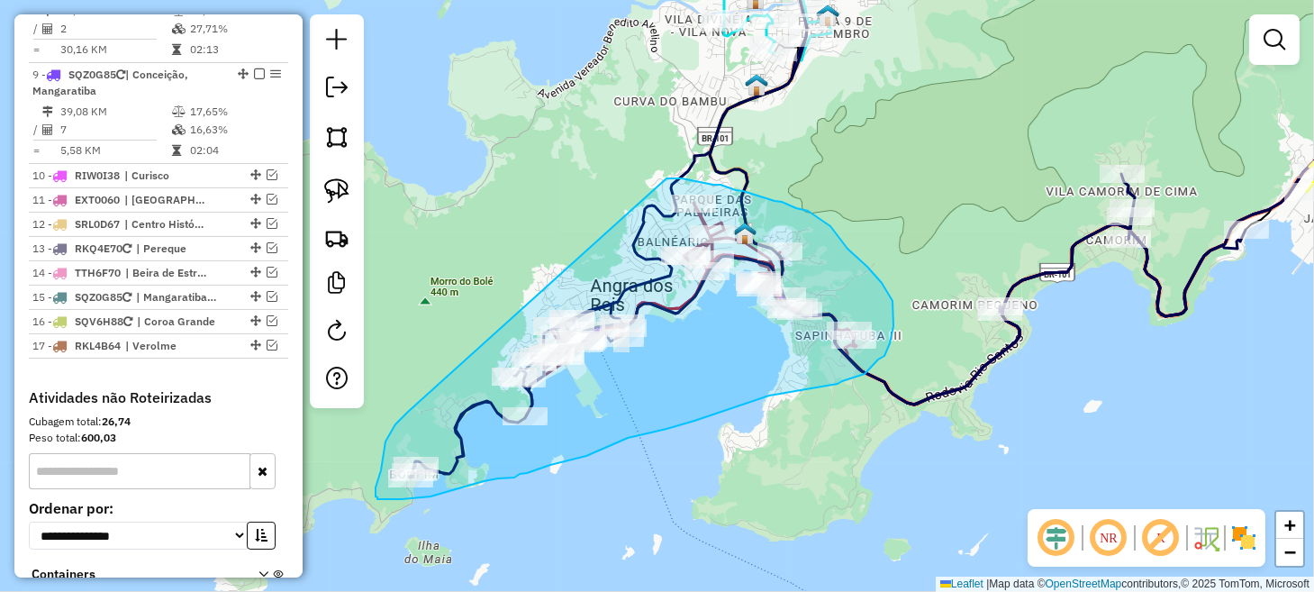
drag, startPoint x: 406, startPoint y: 413, endPoint x: 666, endPoint y: 178, distance: 350.6
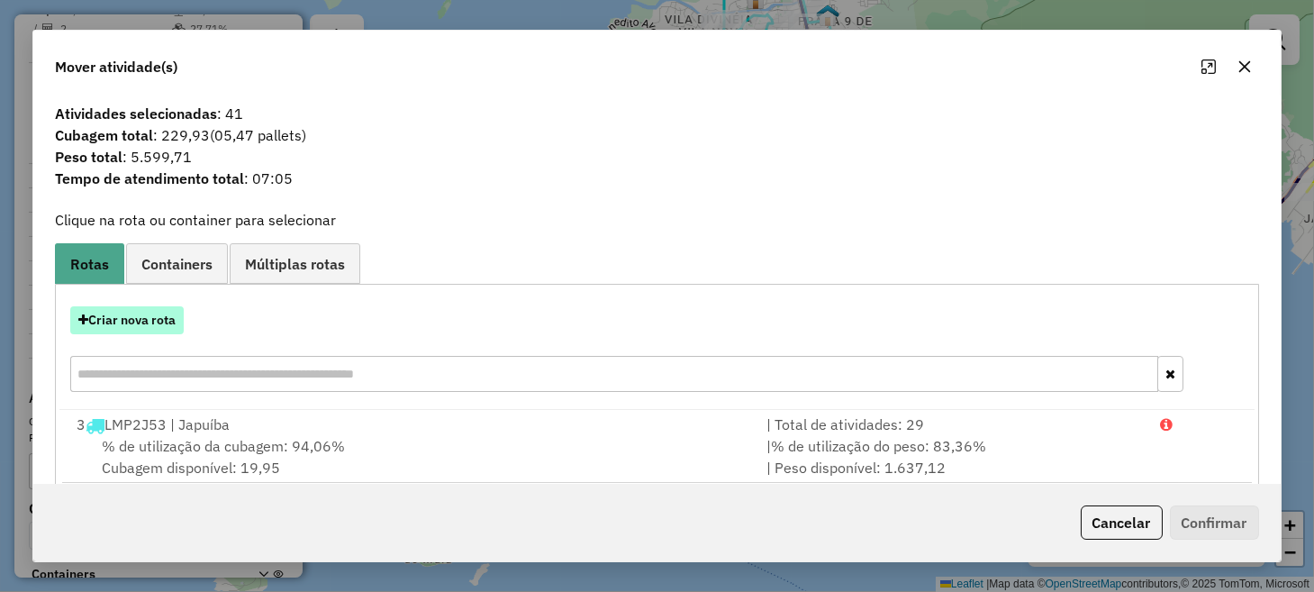
click at [176, 321] on button "Criar nova rota" at bounding box center [126, 320] width 113 height 28
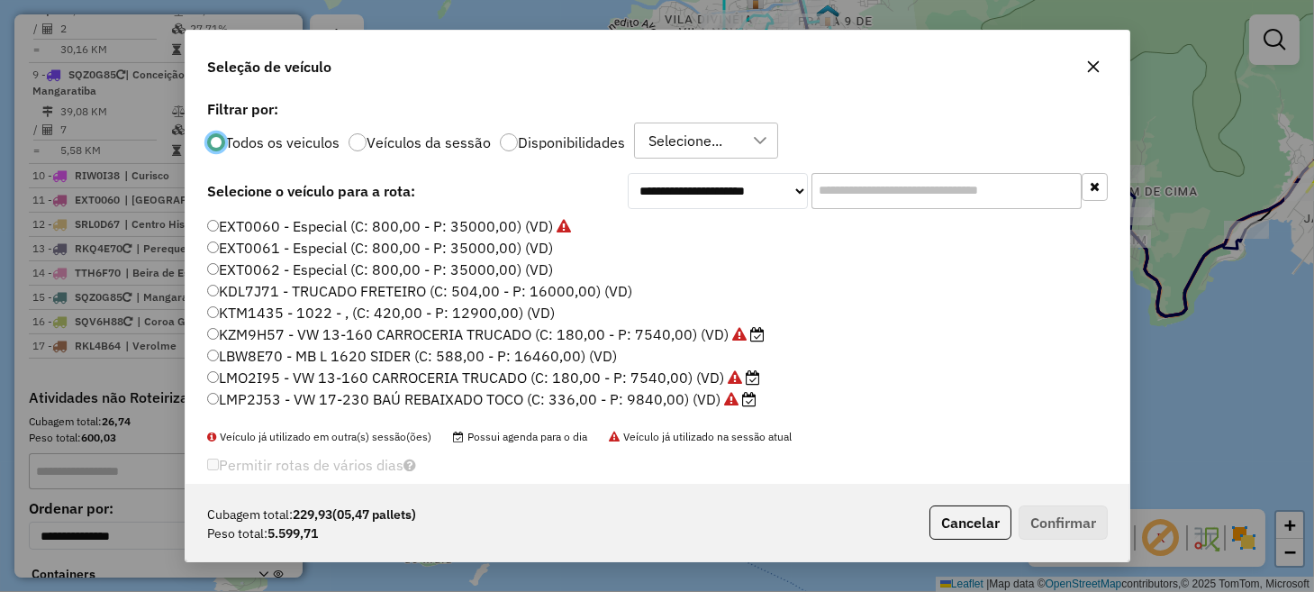
scroll to position [9, 5]
click at [282, 375] on label "LMO2I95 - VW 13-160 CARROCERIA TRUCADO (C: 180,00 - P: 7540,00) (VD)" at bounding box center [483, 377] width 552 height 22
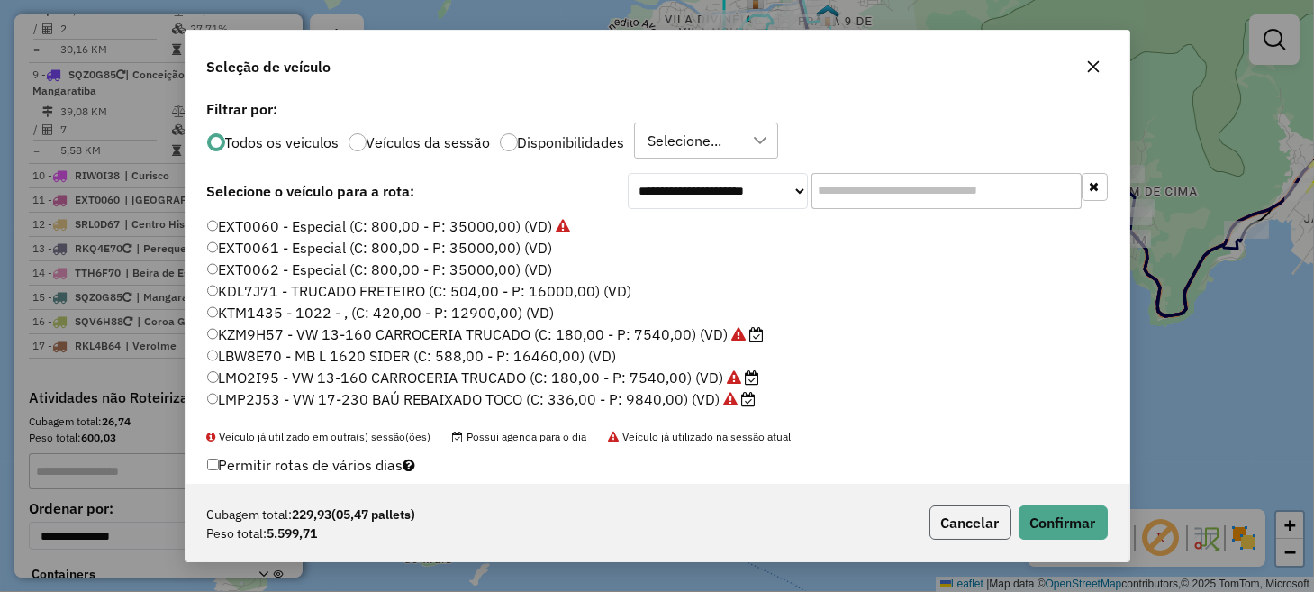
click at [974, 517] on button "Cancelar" at bounding box center [970, 522] width 82 height 34
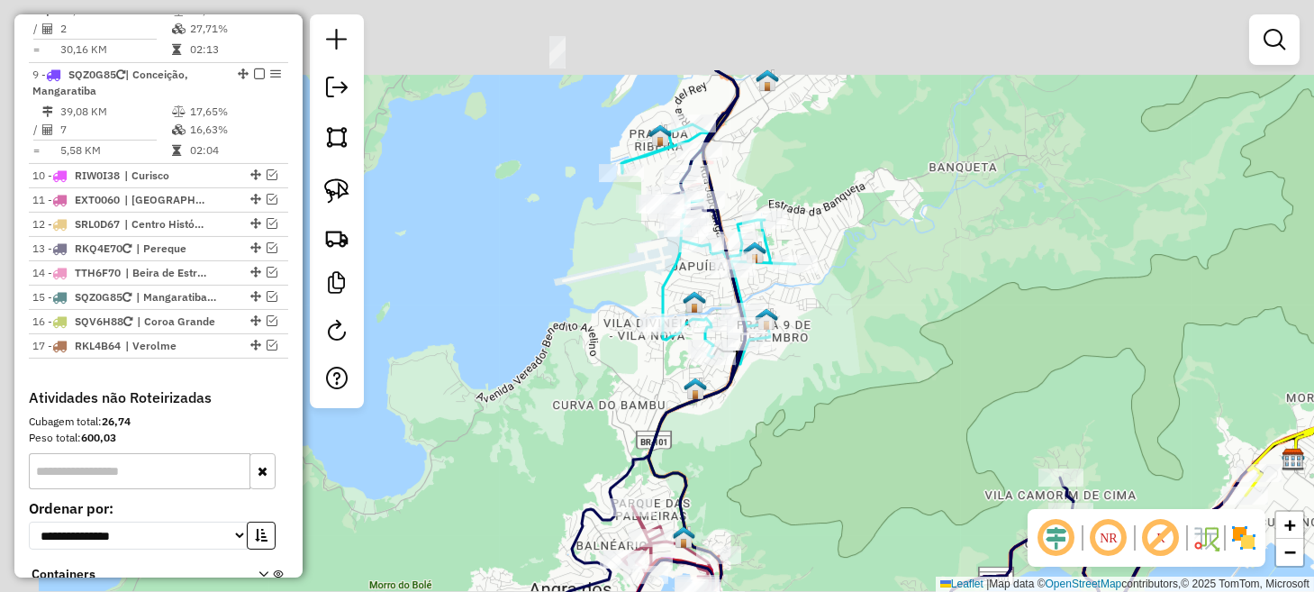
drag, startPoint x: 746, startPoint y: 190, endPoint x: 817, endPoint y: 366, distance: 189.9
click at [817, 365] on div "Janela de atendimento Grade de atendimento Capacidade Transportadoras Veículos …" at bounding box center [657, 296] width 1314 height 592
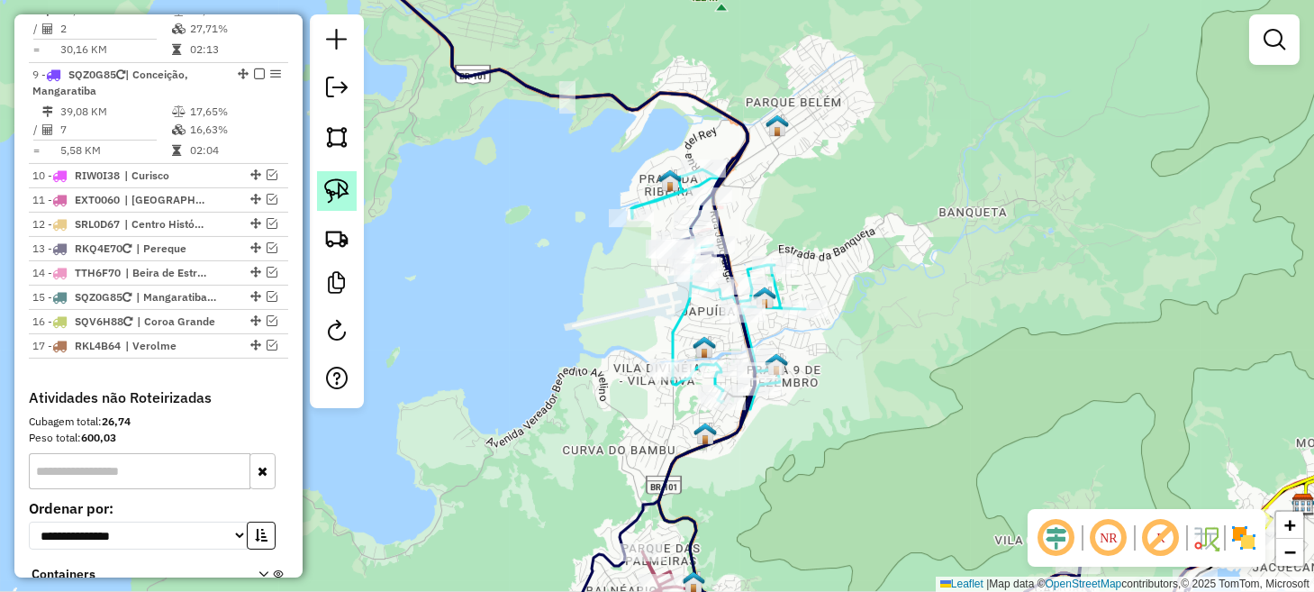
click at [332, 194] on img at bounding box center [336, 190] width 25 height 25
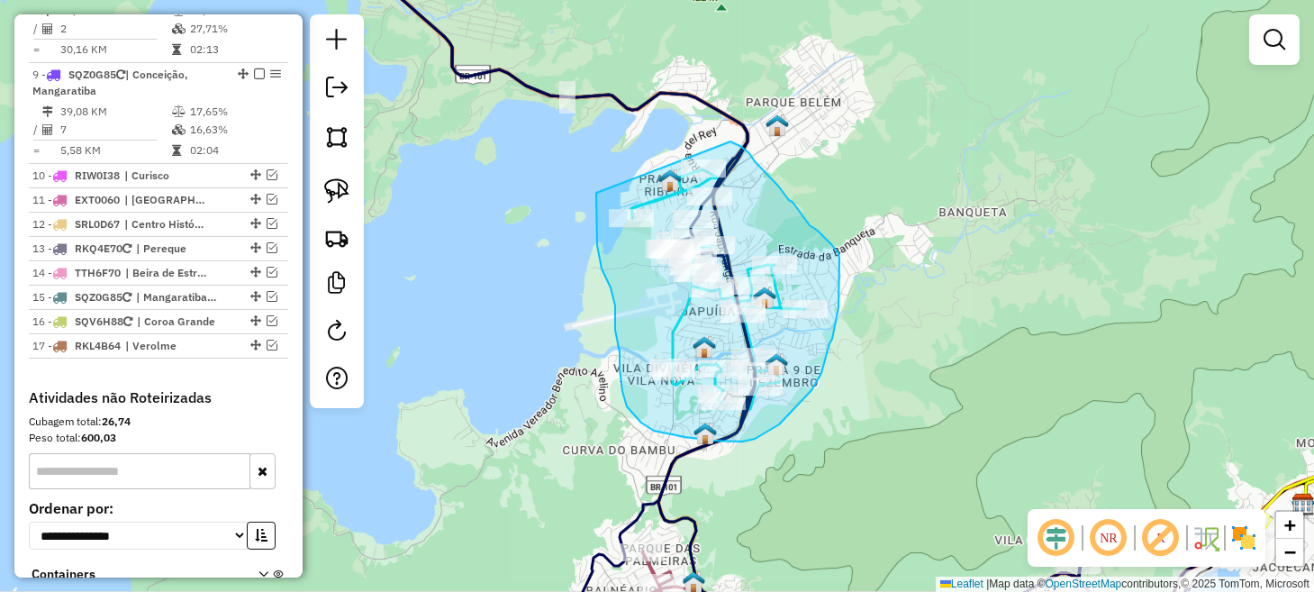
drag, startPoint x: 596, startPoint y: 193, endPoint x: 700, endPoint y: 135, distance: 118.5
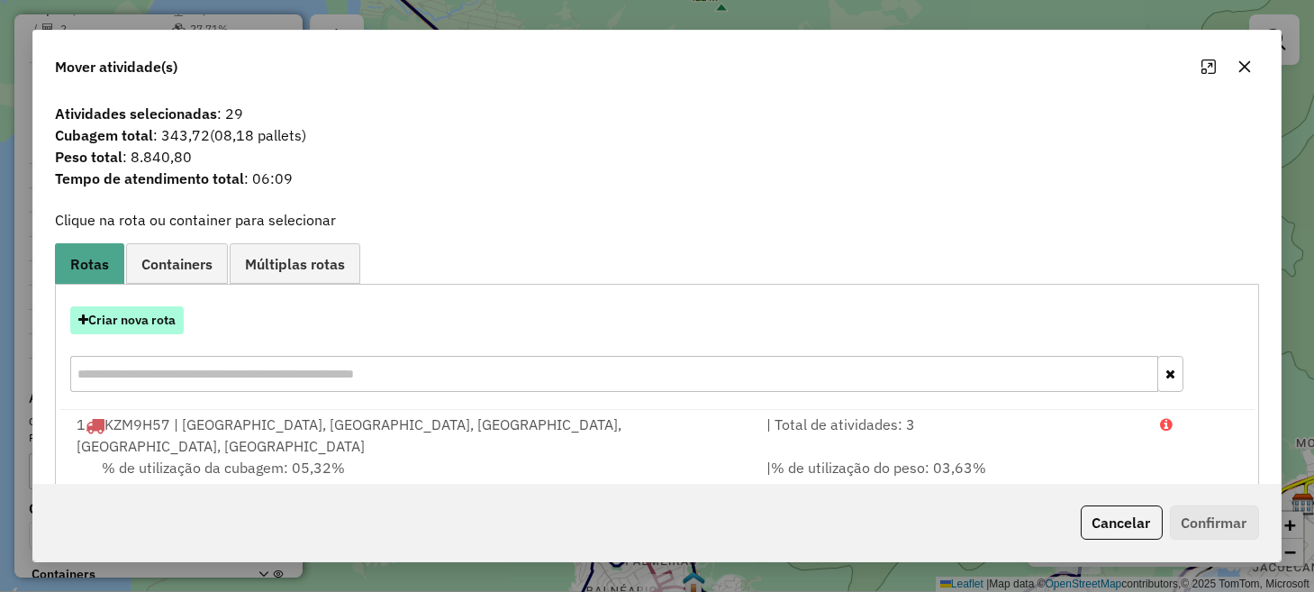
click at [164, 323] on button "Criar nova rota" at bounding box center [126, 320] width 113 height 28
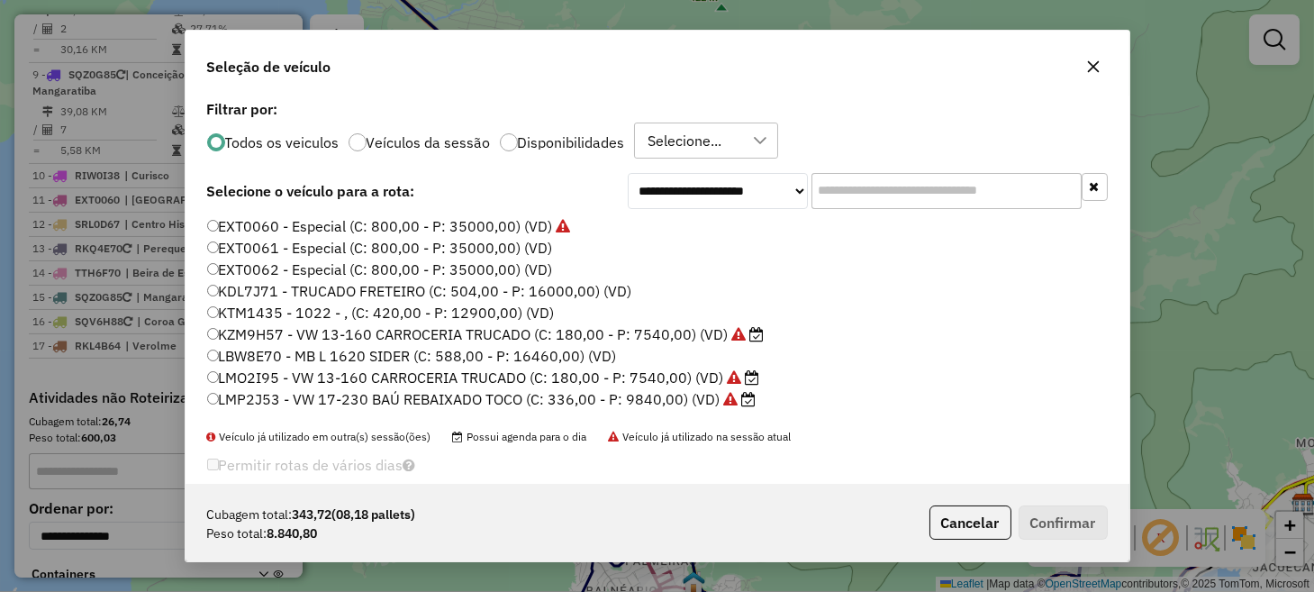
click at [296, 395] on label "LMP2J53 - VW 17-230 BAÚ REBAIXADO TOCO (C: 336,00 - P: 9840,00) (VD)" at bounding box center [481, 399] width 549 height 22
click at [1073, 537] on button "Confirmar" at bounding box center [1062, 522] width 89 height 34
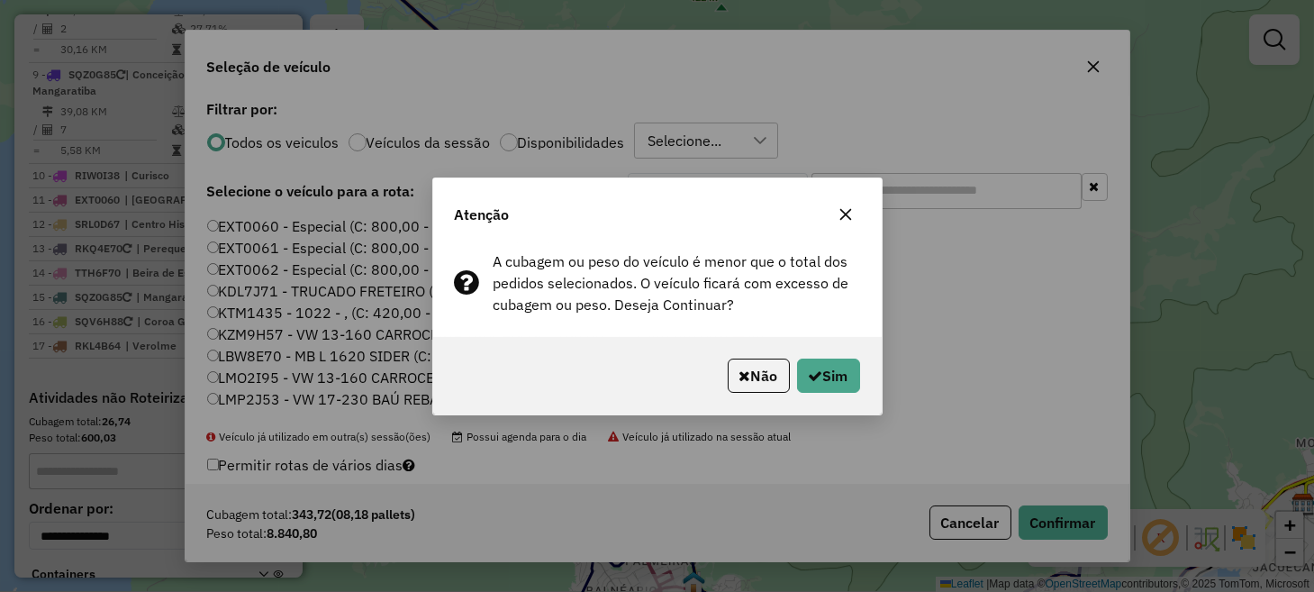
click at [786, 372] on p-footer "Não Sim" at bounding box center [790, 375] width 140 height 34
click at [807, 384] on button "Sim" at bounding box center [828, 375] width 63 height 34
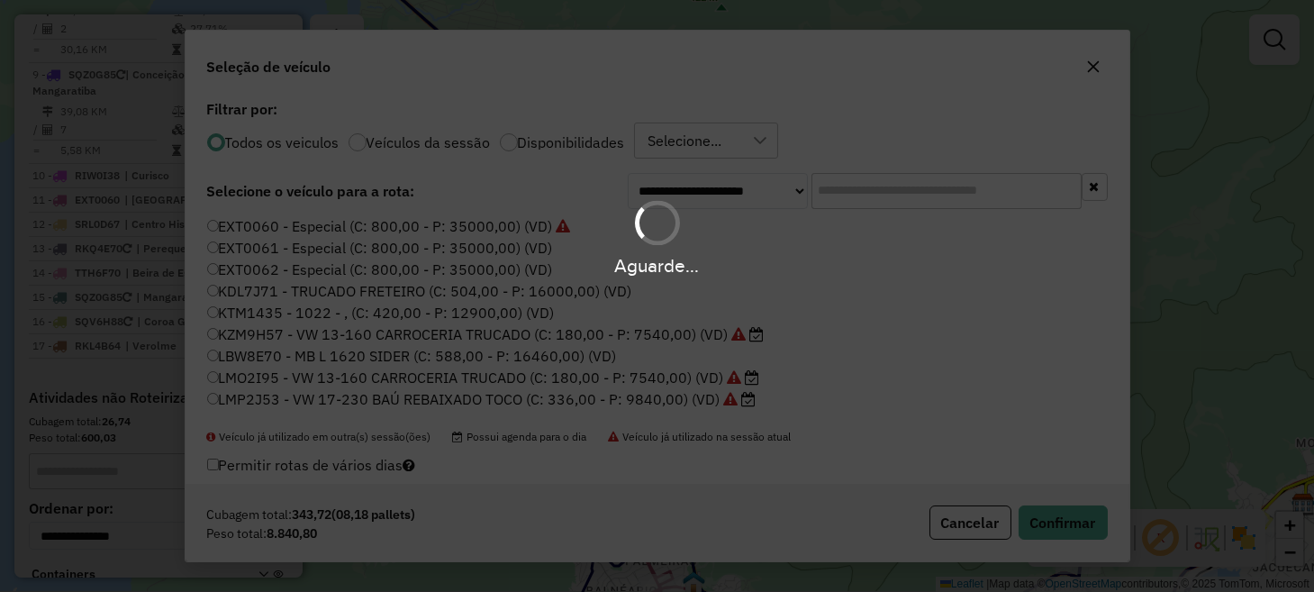
scroll to position [1518, 0]
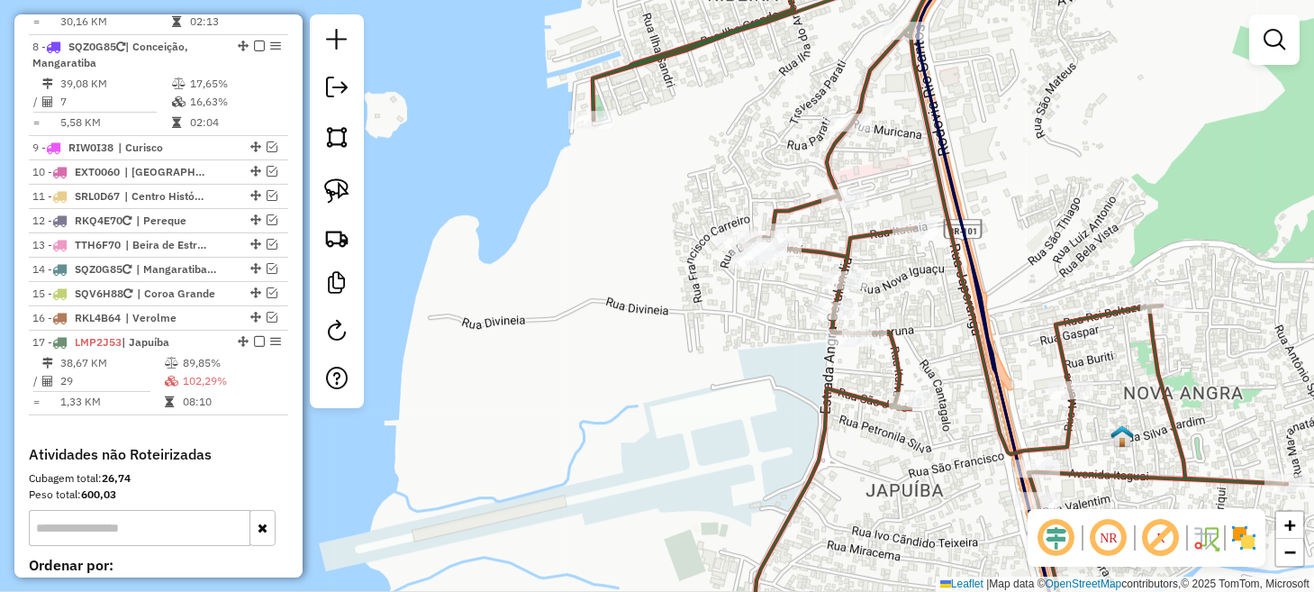
drag, startPoint x: 675, startPoint y: 196, endPoint x: 679, endPoint y: 226, distance: 29.9
click at [679, 226] on div "Janela de atendimento Grade de atendimento Capacidade Transportadoras Veículos …" at bounding box center [657, 296] width 1314 height 592
click at [348, 184] on img at bounding box center [336, 190] width 25 height 25
drag, startPoint x: 723, startPoint y: 218, endPoint x: 770, endPoint y: 209, distance: 47.7
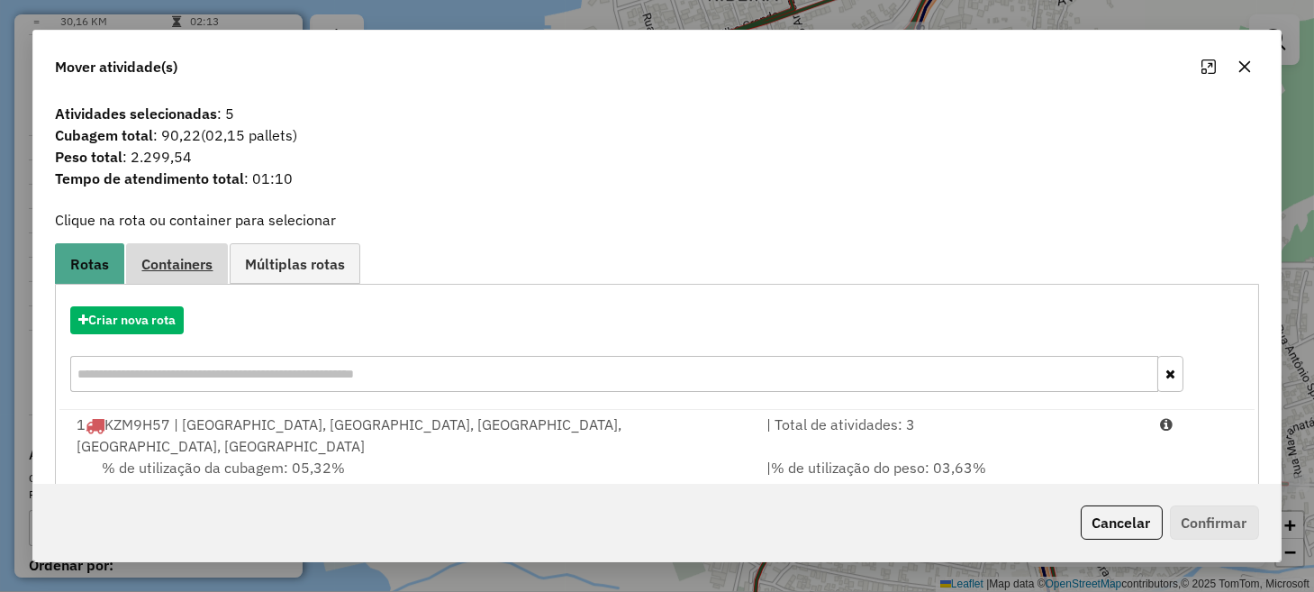
click at [179, 267] on span "Containers" at bounding box center [176, 264] width 71 height 14
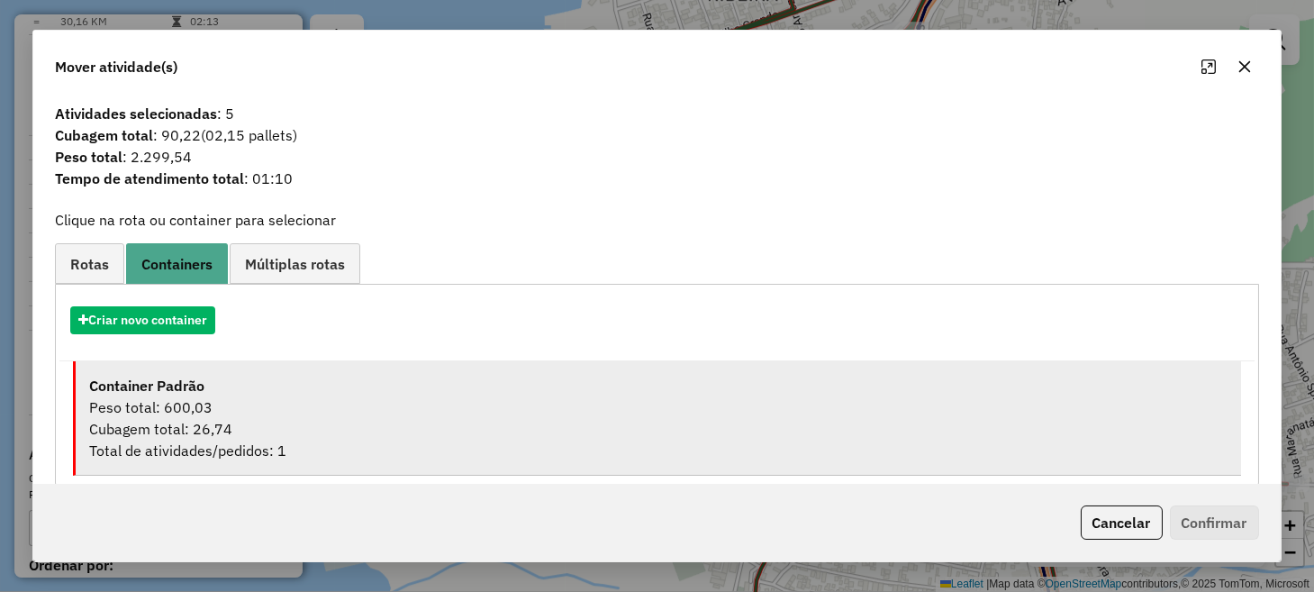
click at [291, 393] on div "Container Padrão" at bounding box center [657, 386] width 1137 height 22
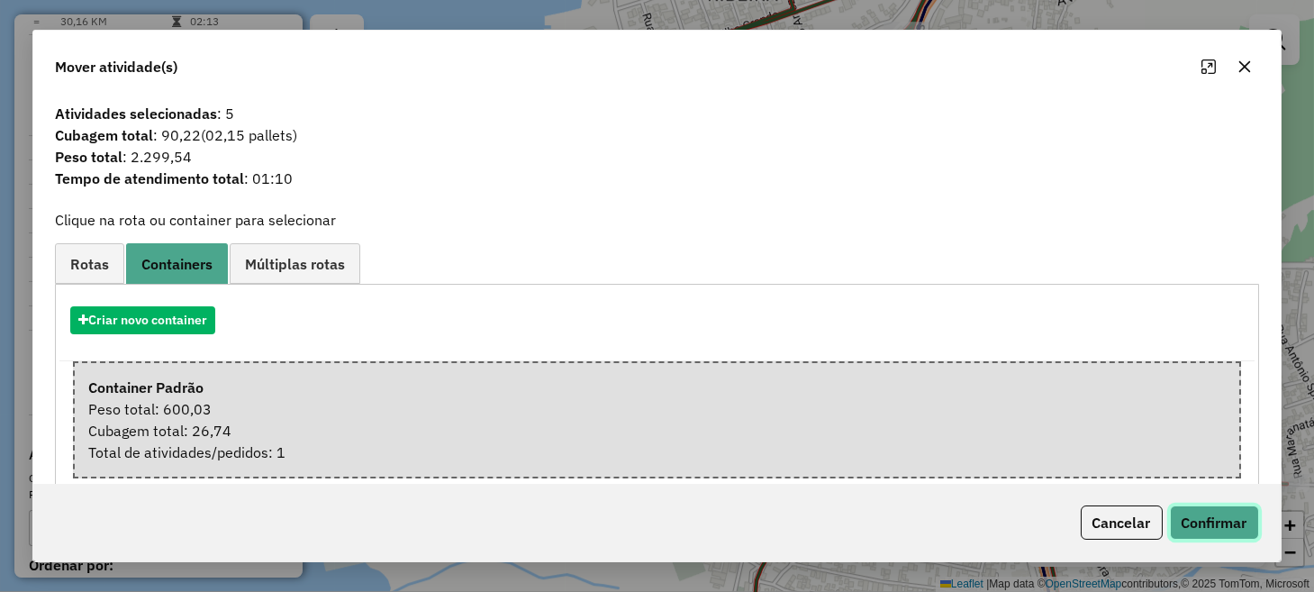
click at [1241, 526] on button "Confirmar" at bounding box center [1214, 522] width 89 height 34
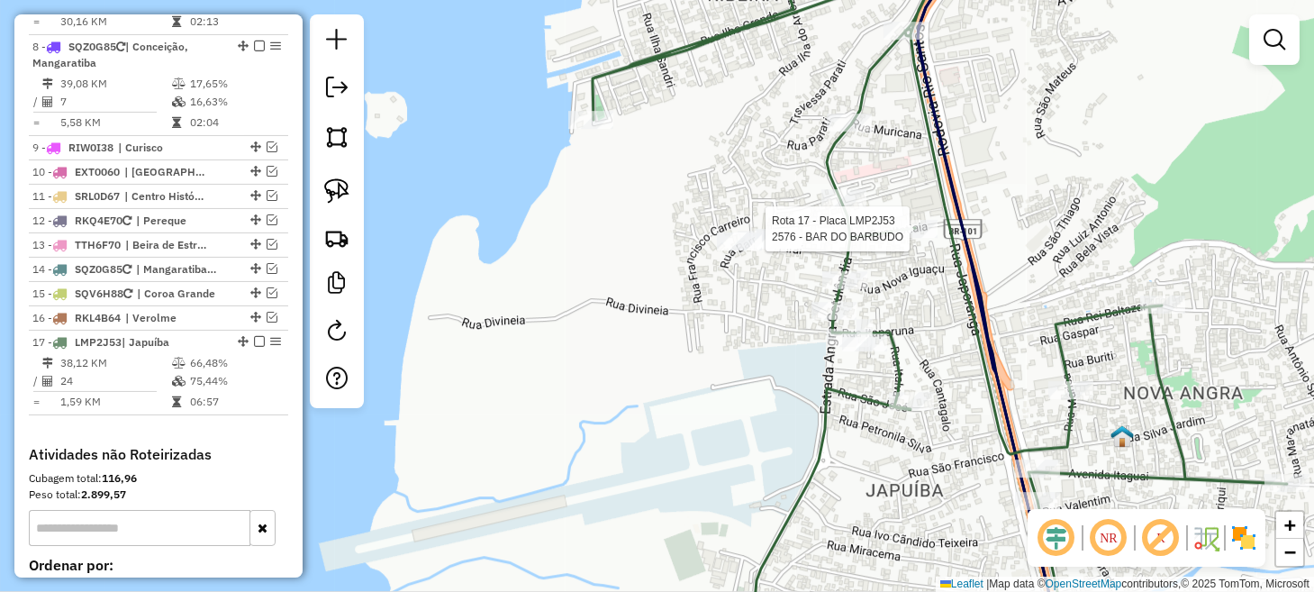
select select "**********"
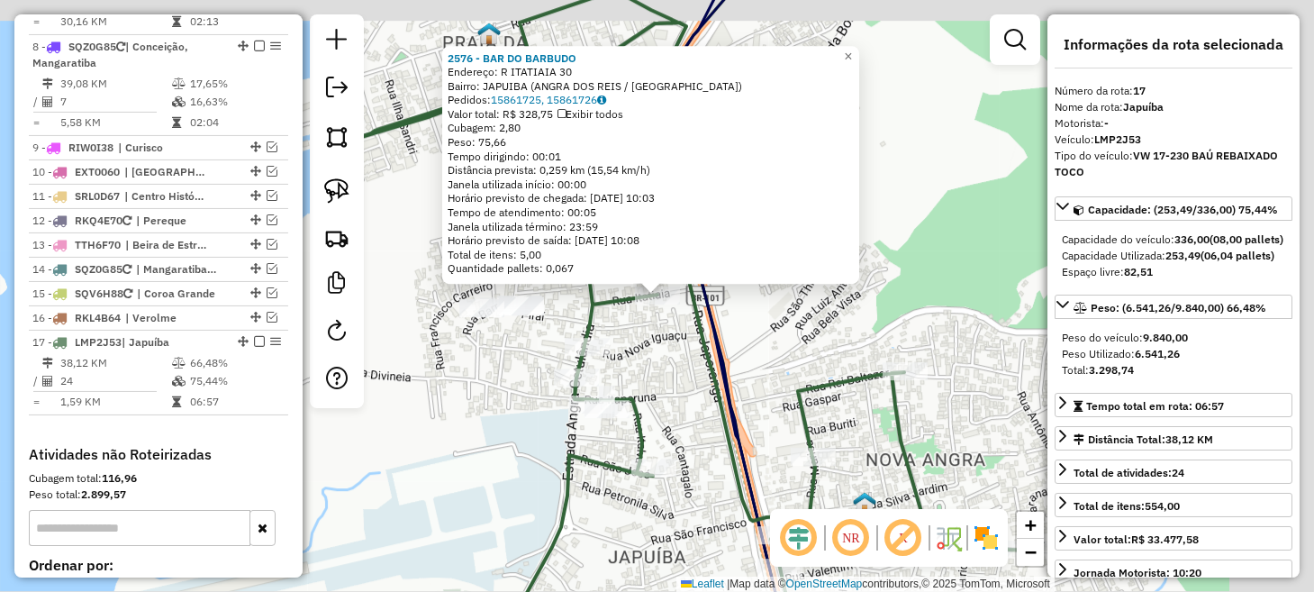
scroll to position [1575, 0]
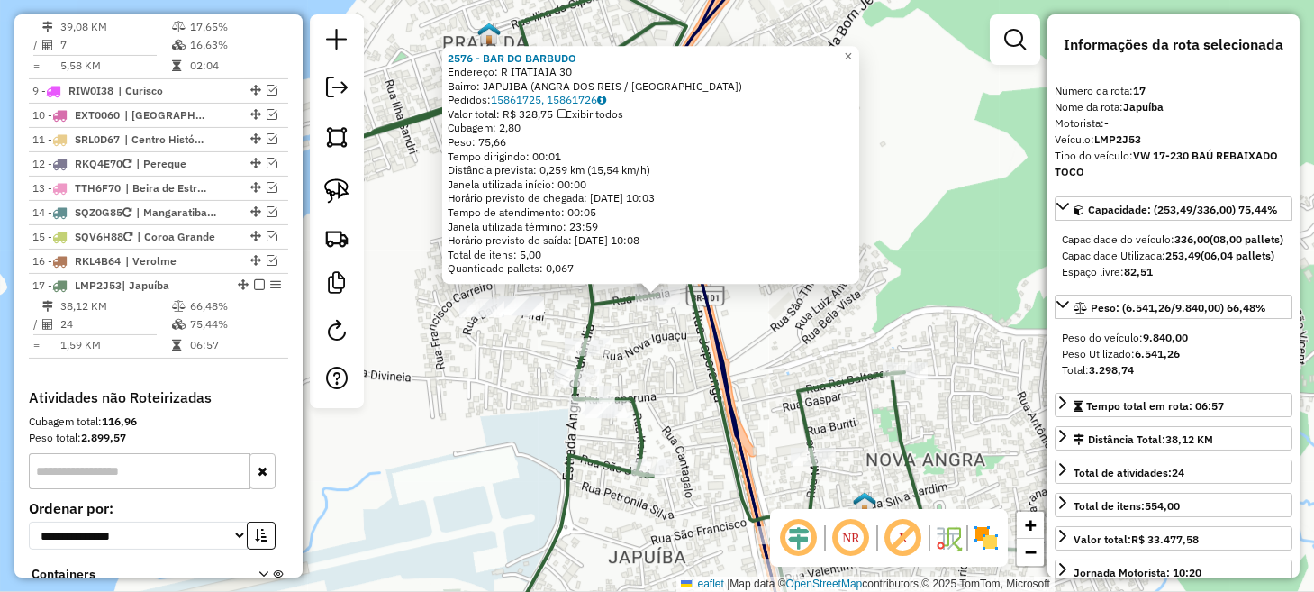
click at [929, 339] on div "2576 - BAR DO BARBUDO Endereço: R ITATIAIA 30 Bairro: JAPUIBA (ANGRA DOS REIS /…" at bounding box center [657, 296] width 1314 height 592
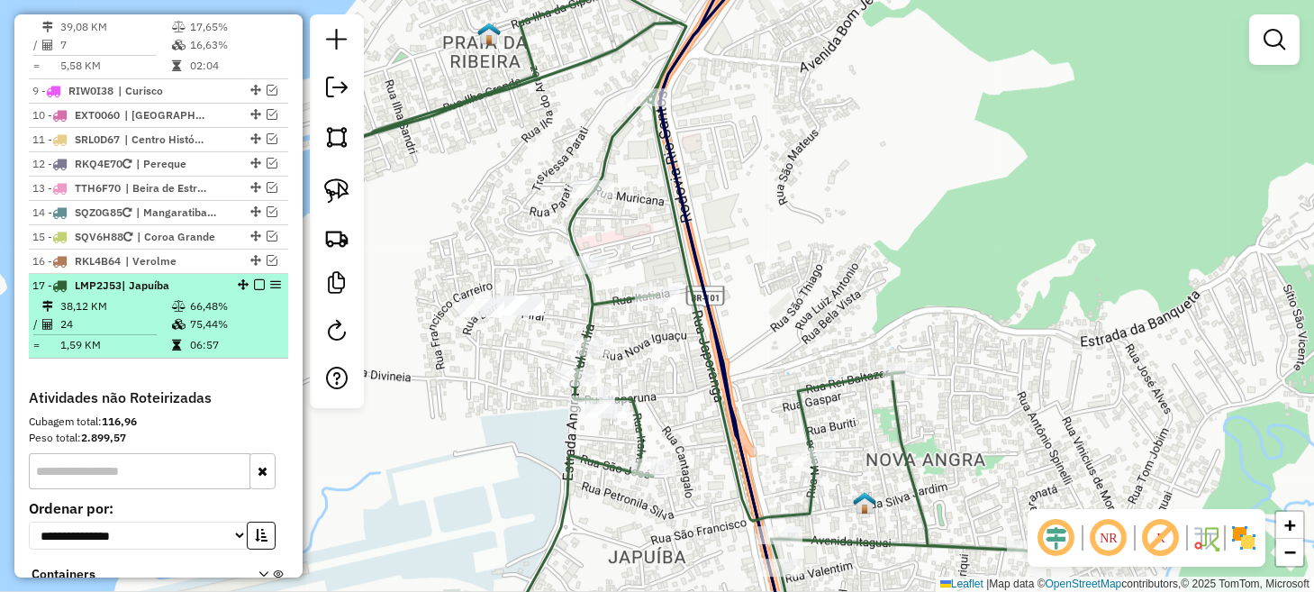
click at [255, 279] on em at bounding box center [259, 284] width 11 height 11
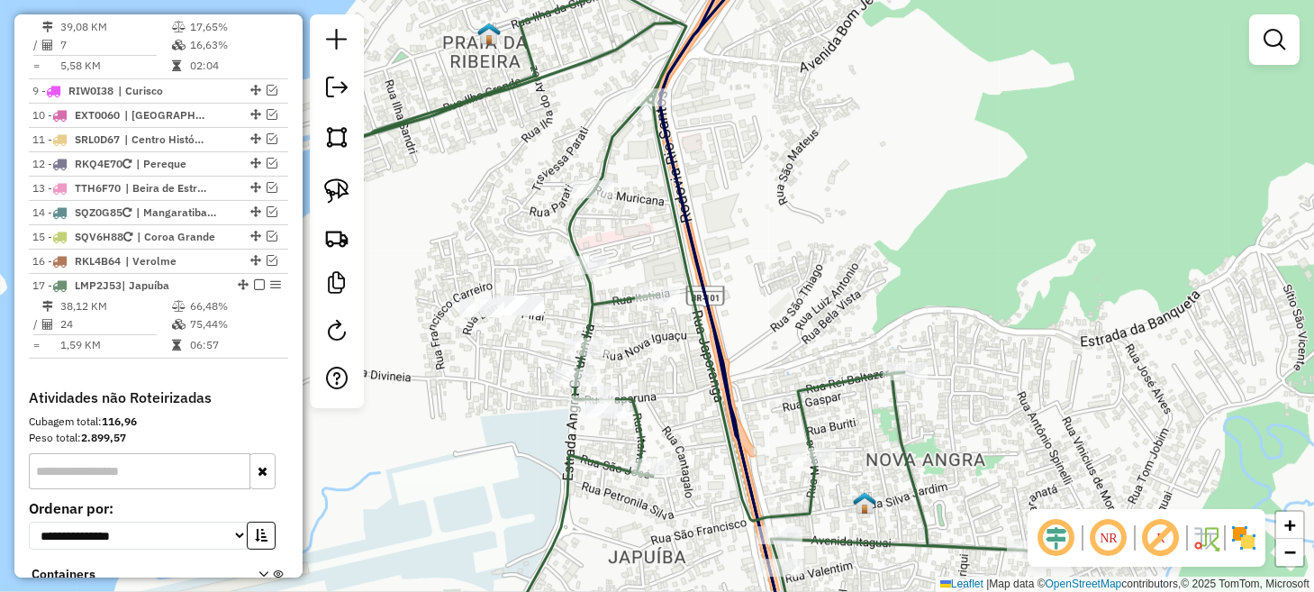
scroll to position [1515, 0]
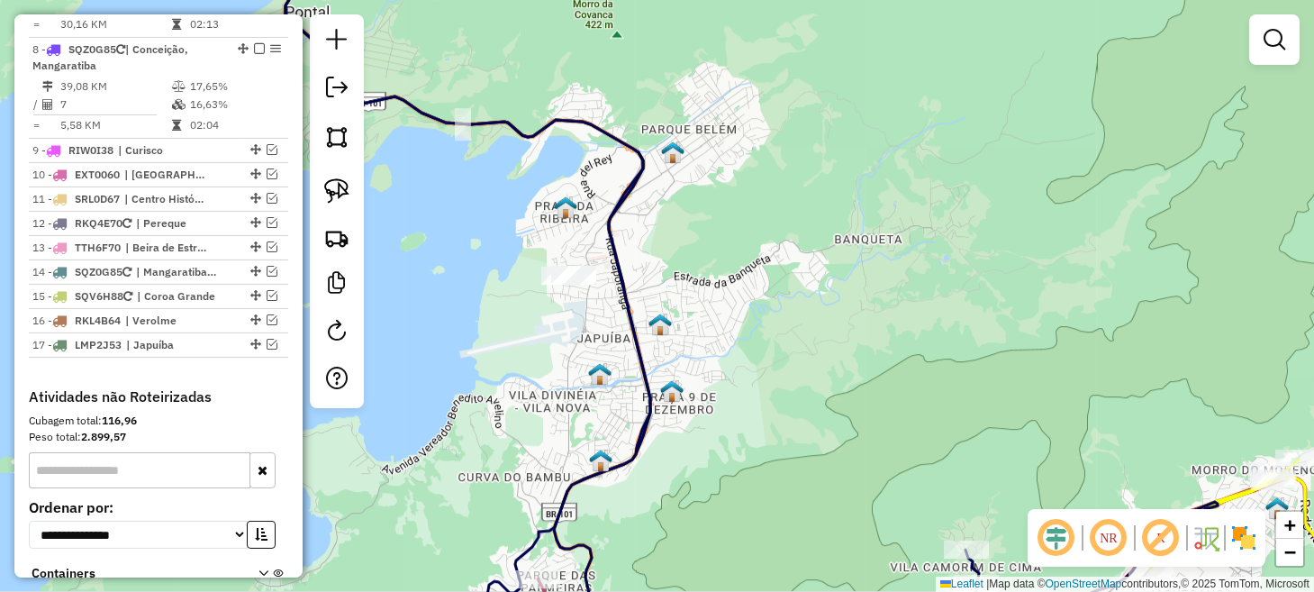
drag, startPoint x: 792, startPoint y: 373, endPoint x: 844, endPoint y: 240, distance: 142.3
click at [844, 243] on div "Janela de atendimento Grade de atendimento Capacidade Transportadoras Veículos …" at bounding box center [657, 296] width 1314 height 592
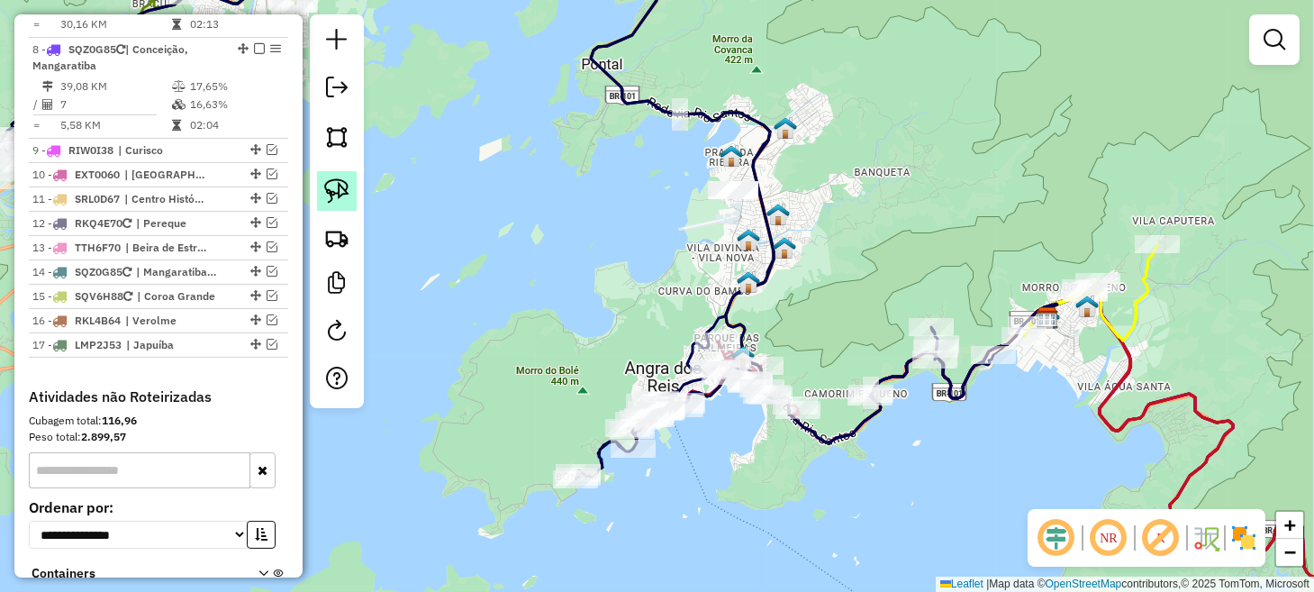
click at [344, 188] on img at bounding box center [336, 190] width 25 height 25
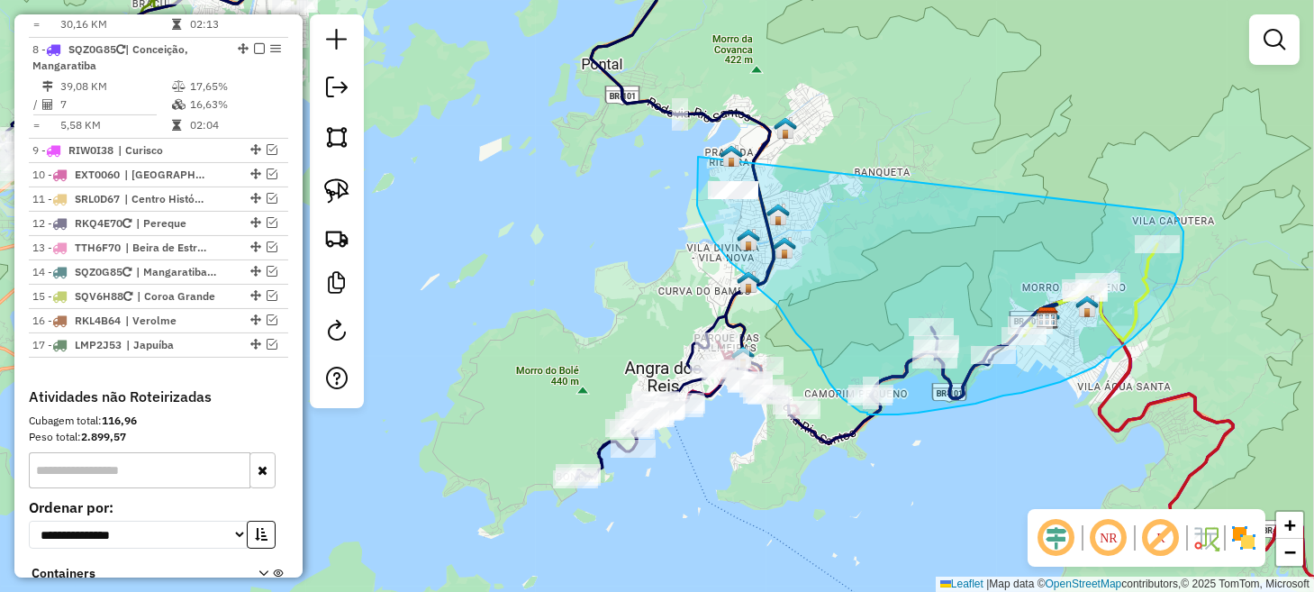
drag, startPoint x: 698, startPoint y: 157, endPoint x: 1167, endPoint y: 211, distance: 472.2
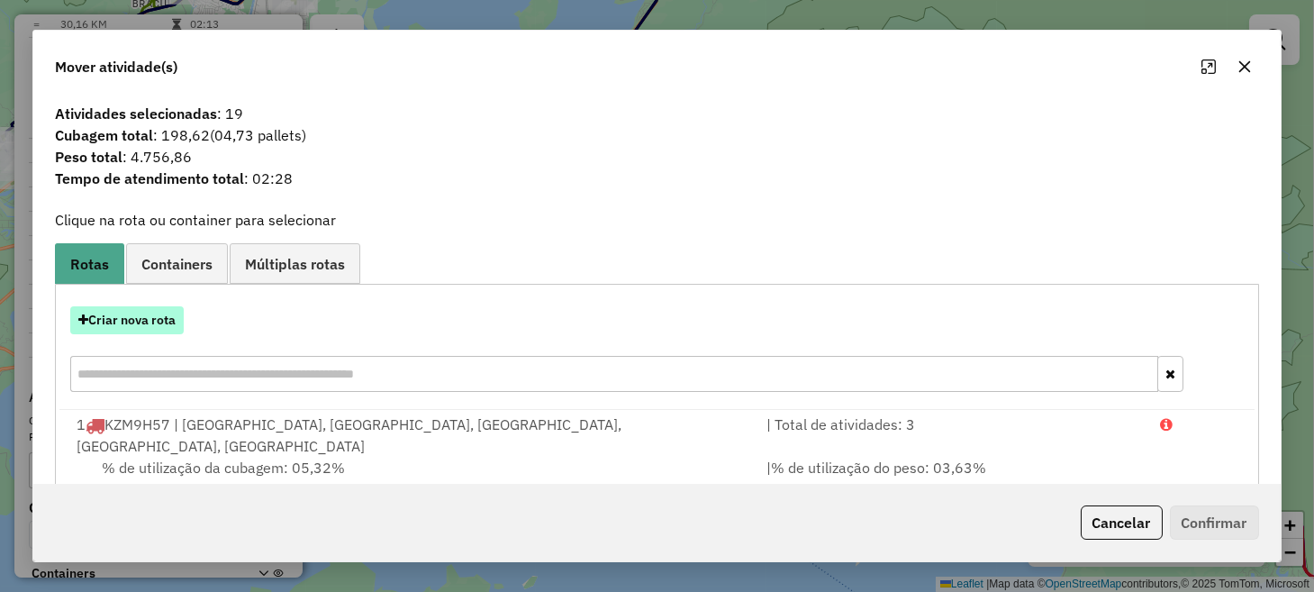
click at [126, 328] on button "Criar nova rota" at bounding box center [126, 320] width 113 height 28
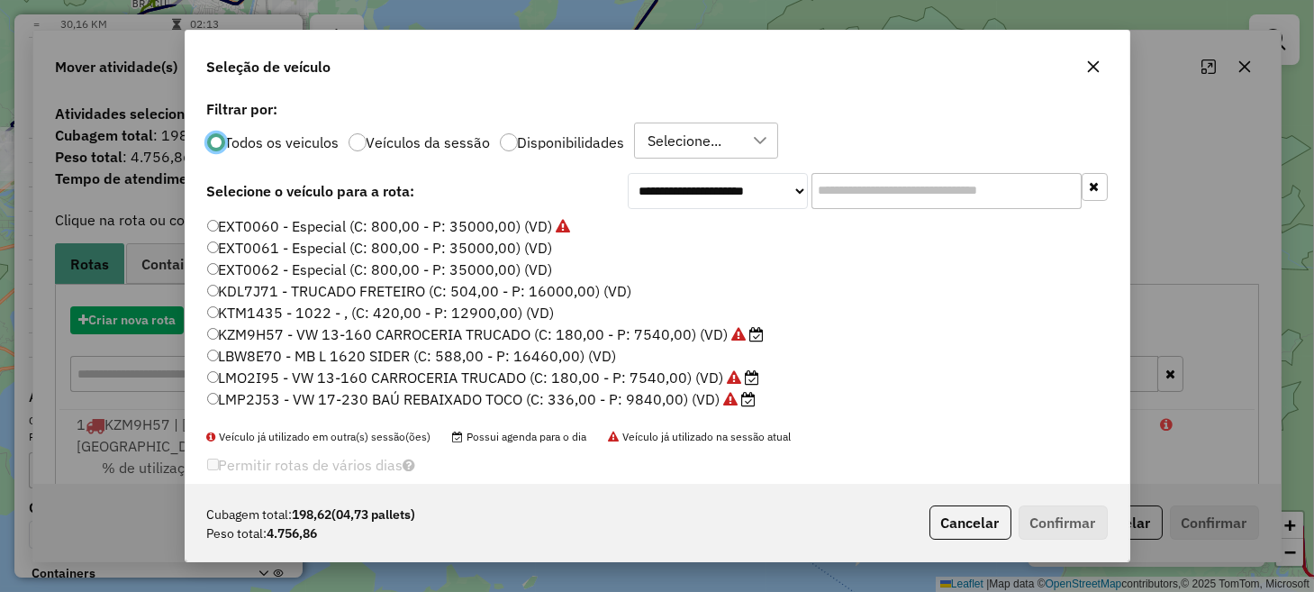
scroll to position [9, 5]
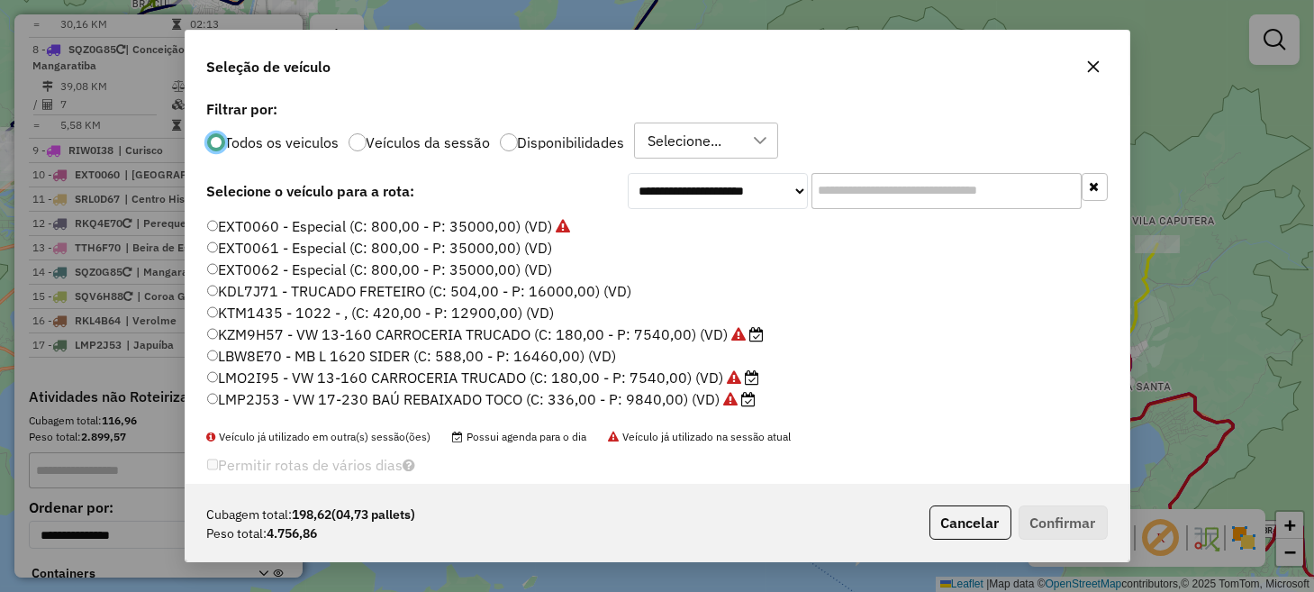
click at [273, 336] on label "KZM9H57 - VW 13-160 CARROCERIA TRUCADO (C: 180,00 - P: 7540,00) (VD)" at bounding box center [485, 334] width 556 height 22
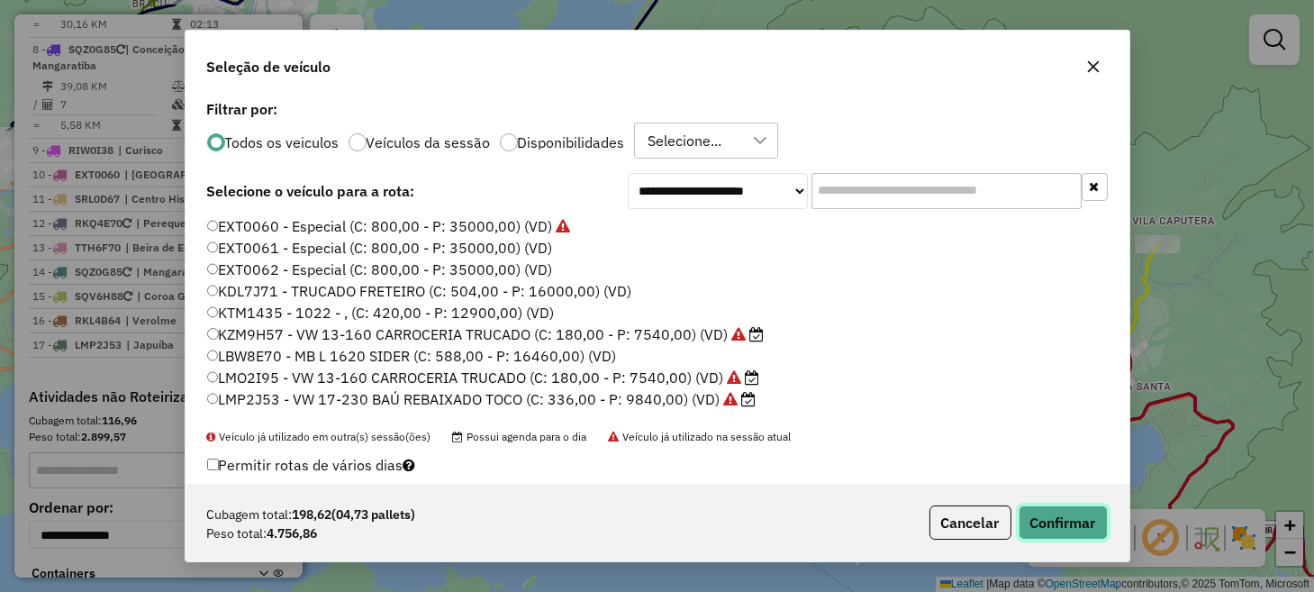
click at [1055, 510] on button "Confirmar" at bounding box center [1062, 522] width 89 height 34
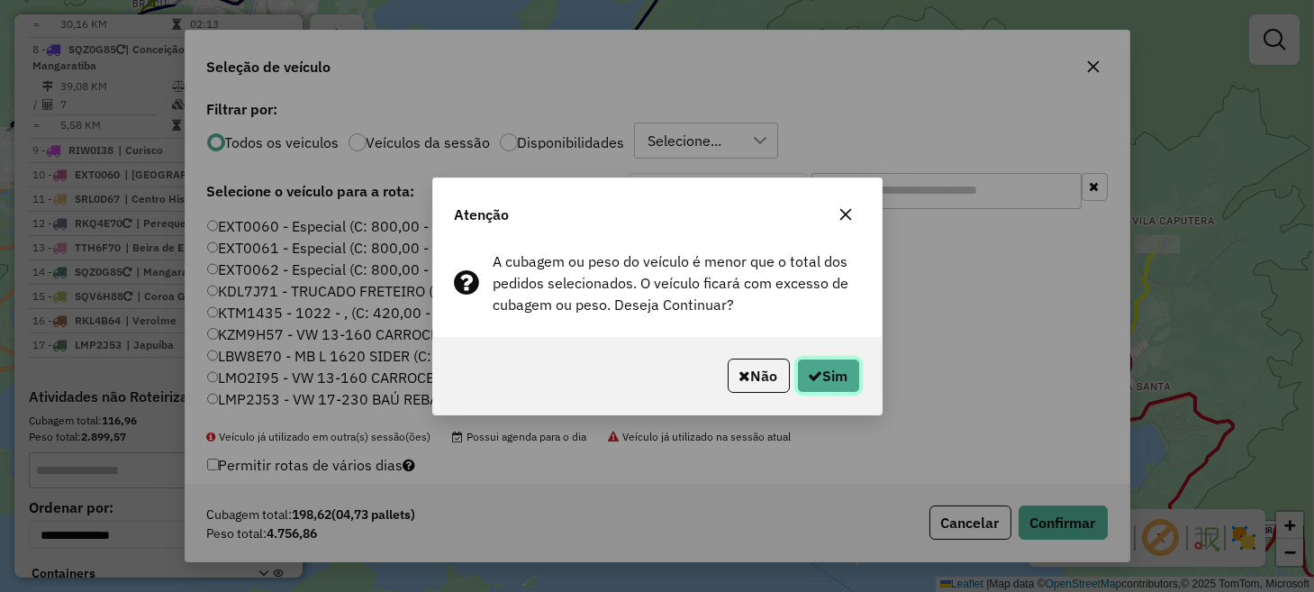
click at [842, 382] on button "Sim" at bounding box center [828, 375] width 63 height 34
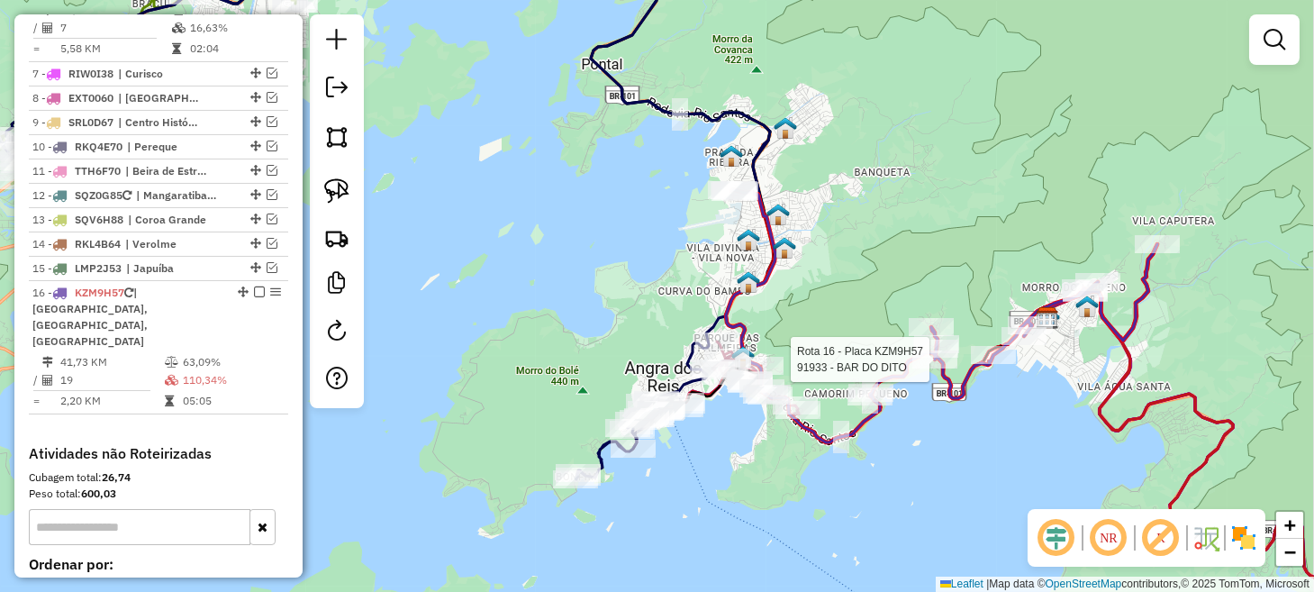
scroll to position [1430, 0]
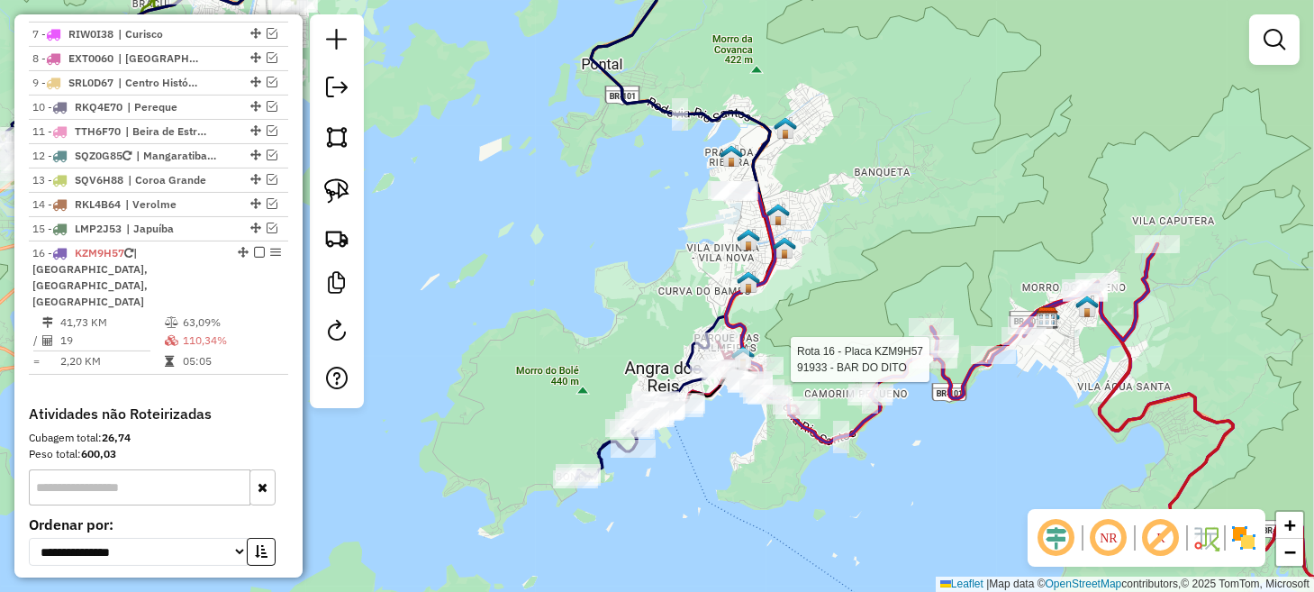
select select "**********"
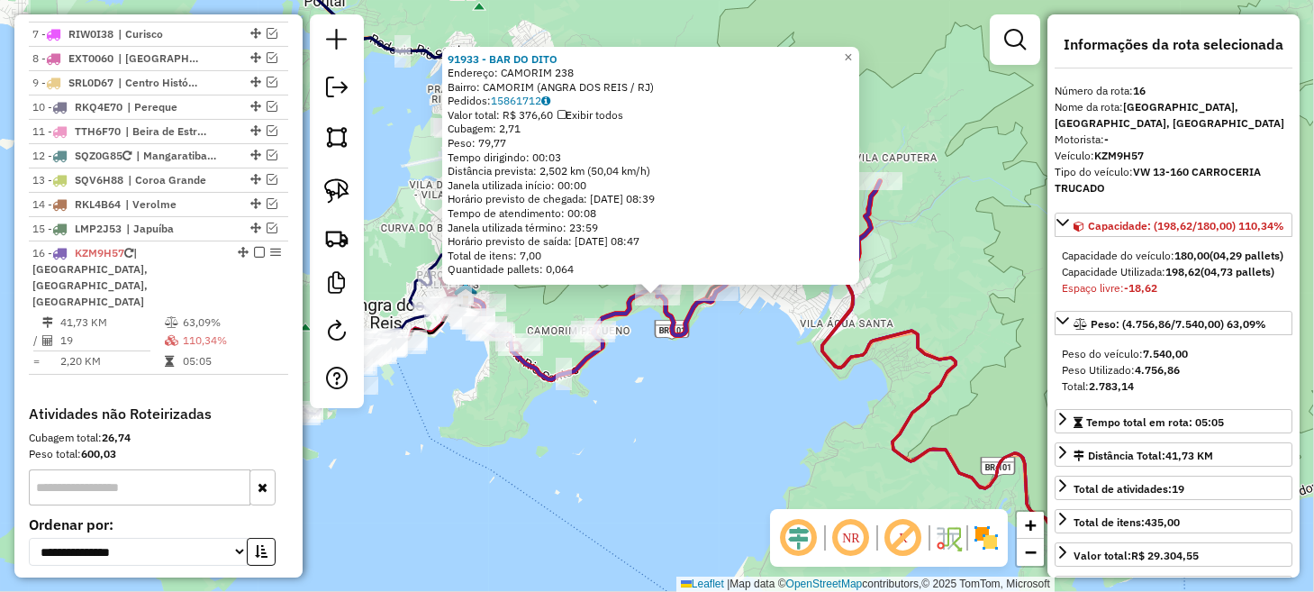
click at [959, 274] on div "91933 - BAR DO DITO Endereço: CAMORIM 238 Bairro: CAMORIM (ANGRA DOS REIS / [GE…" at bounding box center [657, 296] width 1314 height 592
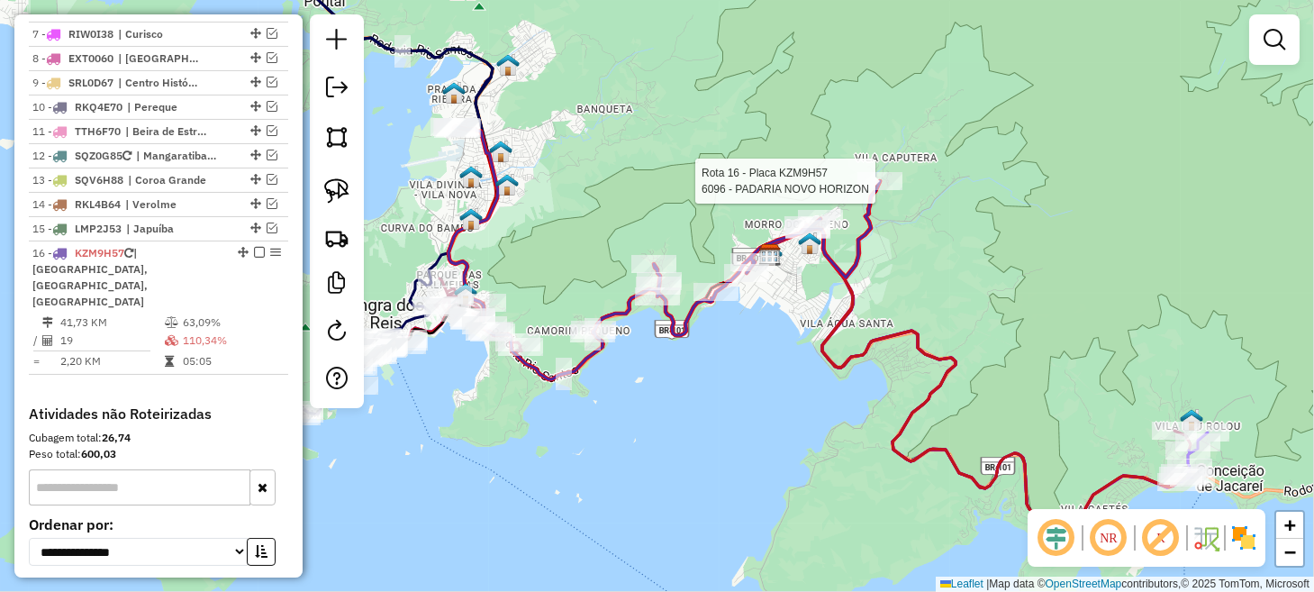
select select "**********"
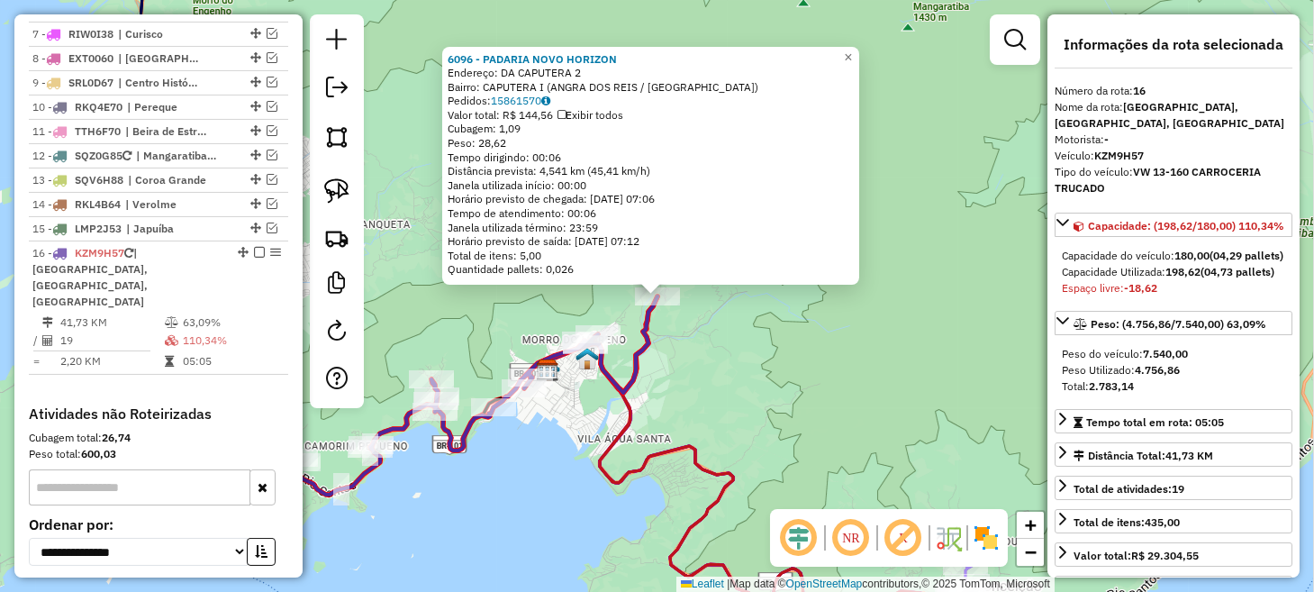
click at [860, 398] on div "6096 - PADARIA NOVO HORIZON Endereço: DA CAPUTERA 2 Bairro: CAPUTERA I (ANGRA D…" at bounding box center [657, 296] width 1314 height 592
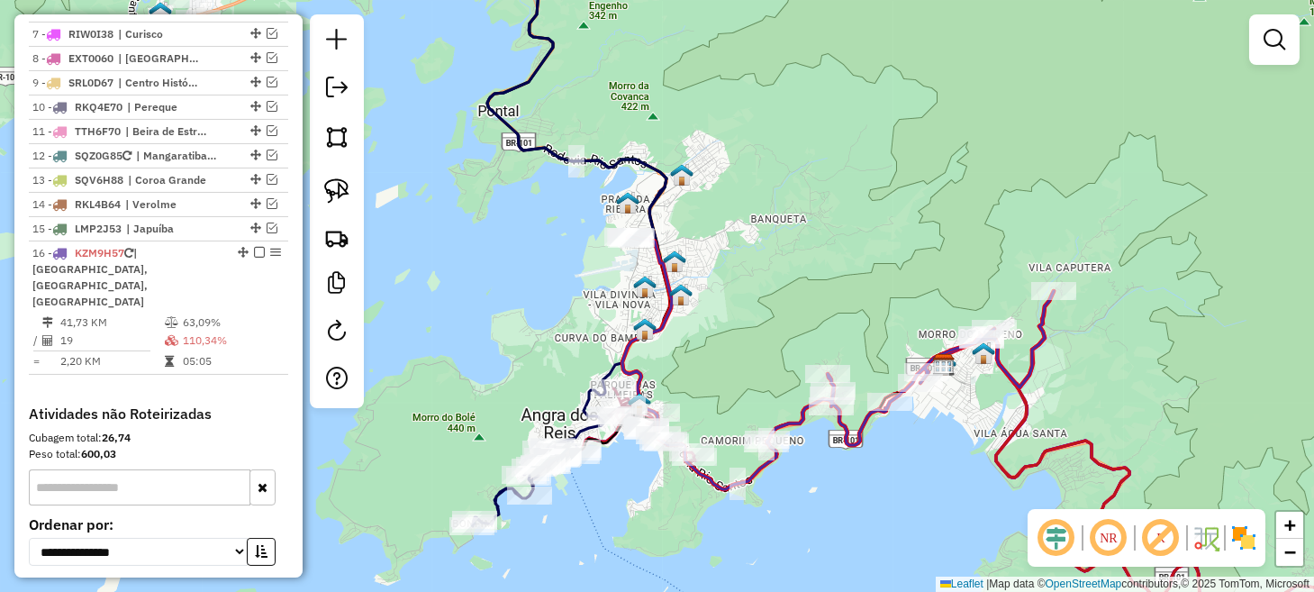
drag, startPoint x: 692, startPoint y: 420, endPoint x: 1106, endPoint y: 415, distance: 413.3
click at [1106, 415] on div "Janela de atendimento Grade de atendimento Capacidade Transportadoras Veículos …" at bounding box center [657, 296] width 1314 height 592
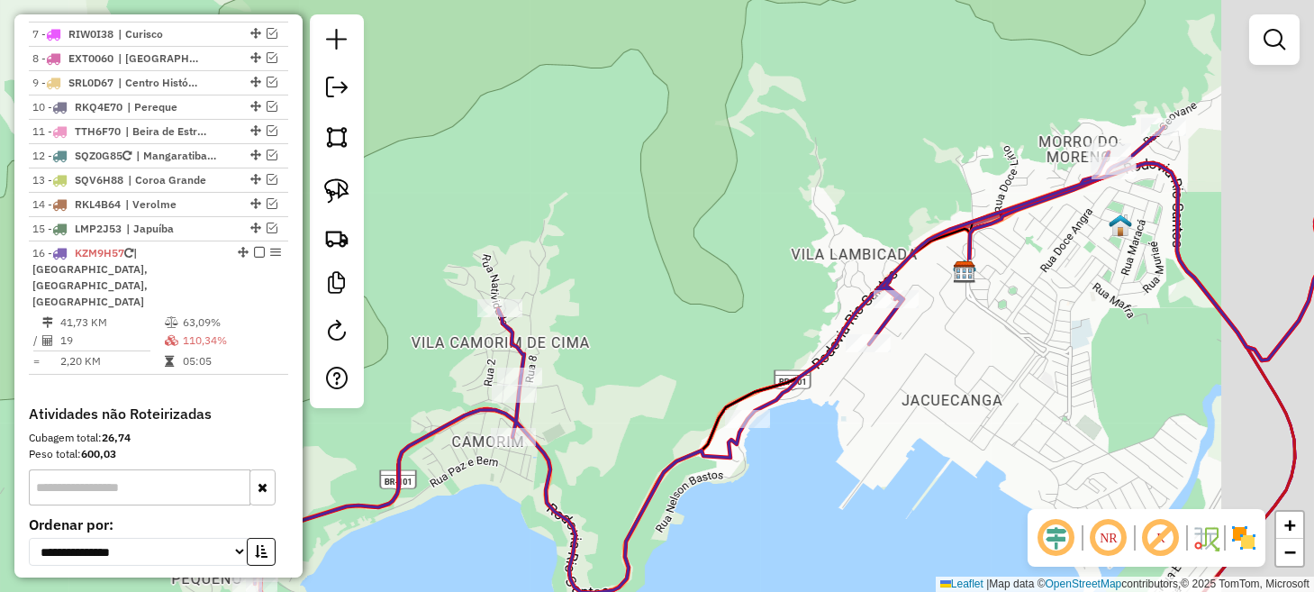
drag, startPoint x: 1043, startPoint y: 389, endPoint x: 872, endPoint y: 388, distance: 171.1
click at [878, 386] on div "Janela de atendimento Grade de atendimento Capacidade Transportadoras Veículos …" at bounding box center [657, 296] width 1314 height 592
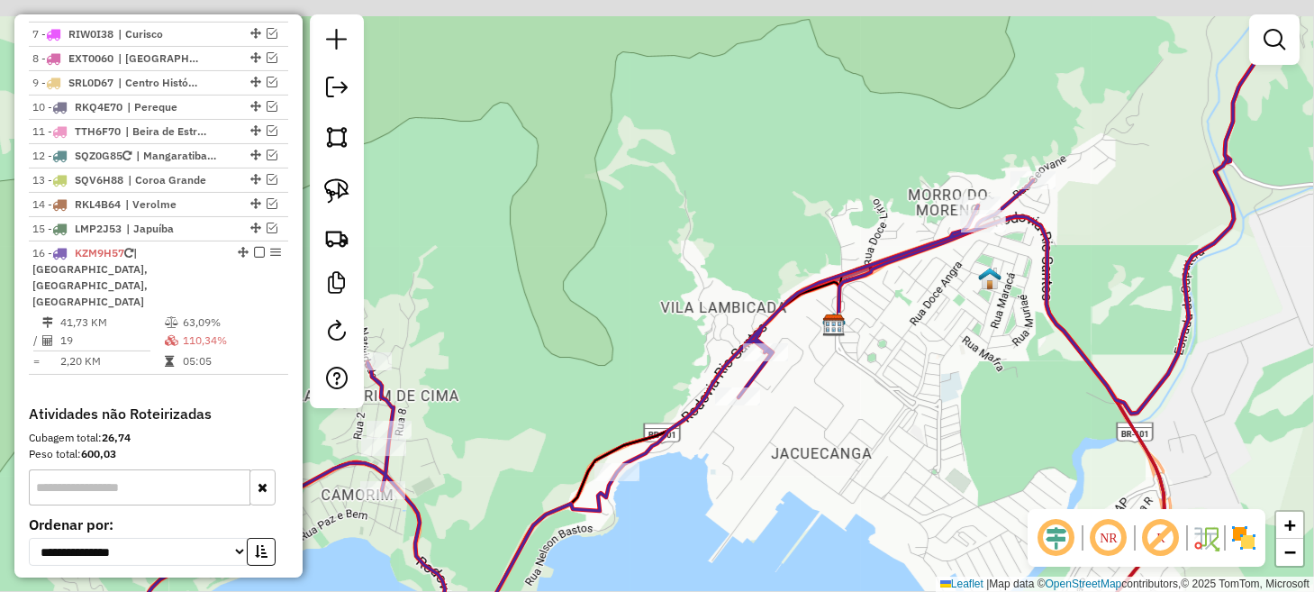
drag, startPoint x: 986, startPoint y: 291, endPoint x: 827, endPoint y: 375, distance: 179.2
click at [829, 372] on div "Janela de atendimento Grade de atendimento Capacidade Transportadoras Veículos …" at bounding box center [657, 296] width 1314 height 592
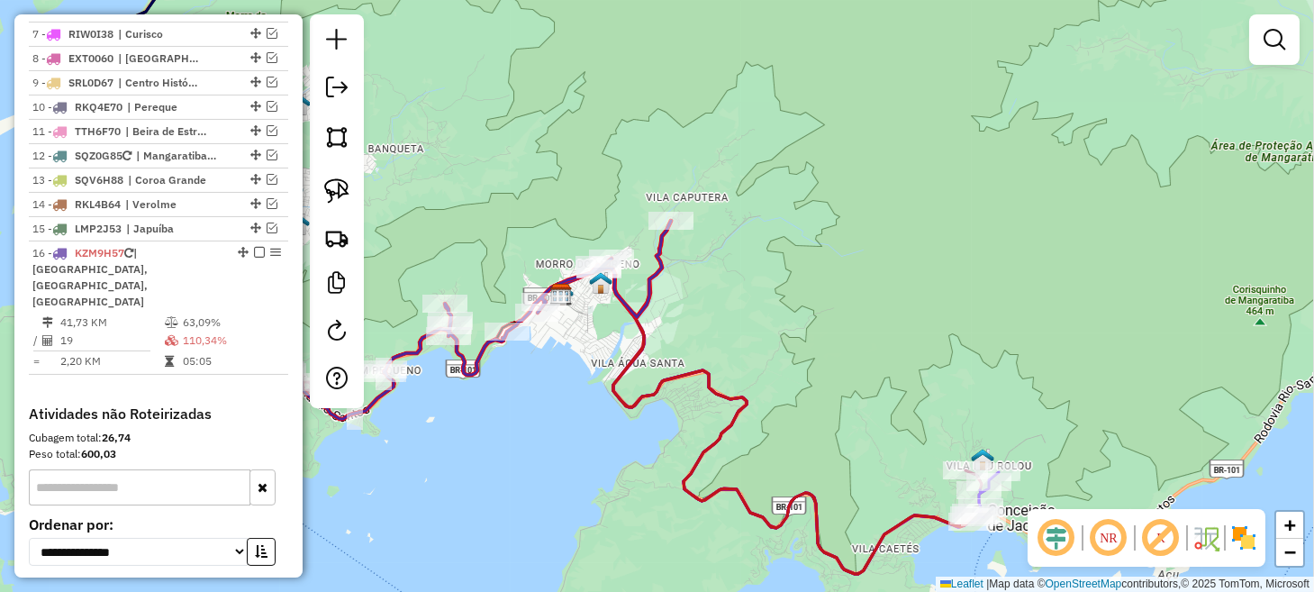
drag, startPoint x: 545, startPoint y: 398, endPoint x: 633, endPoint y: 403, distance: 88.4
click at [633, 403] on div "Janela de atendimento Grade de atendimento Capacidade Transportadoras Veículos …" at bounding box center [657, 296] width 1314 height 592
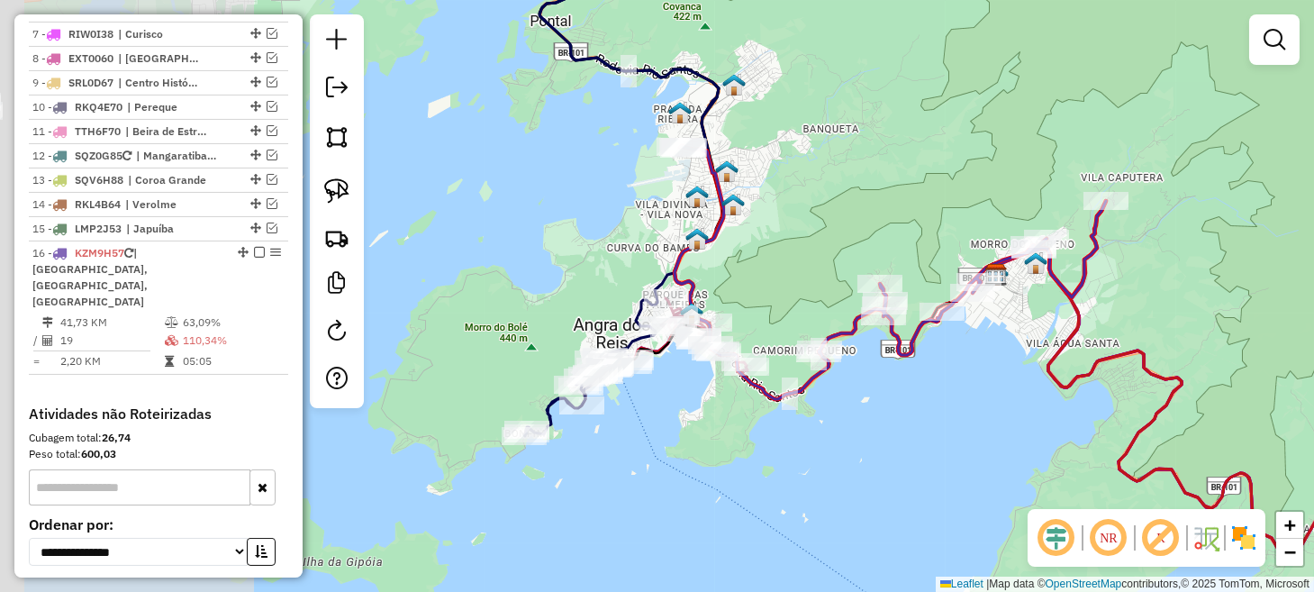
drag, startPoint x: 642, startPoint y: 493, endPoint x: 989, endPoint y: 468, distance: 347.5
click at [989, 468] on div "Janela de atendimento Grade de atendimento Capacidade Transportadoras Veículos …" at bounding box center [657, 296] width 1314 height 592
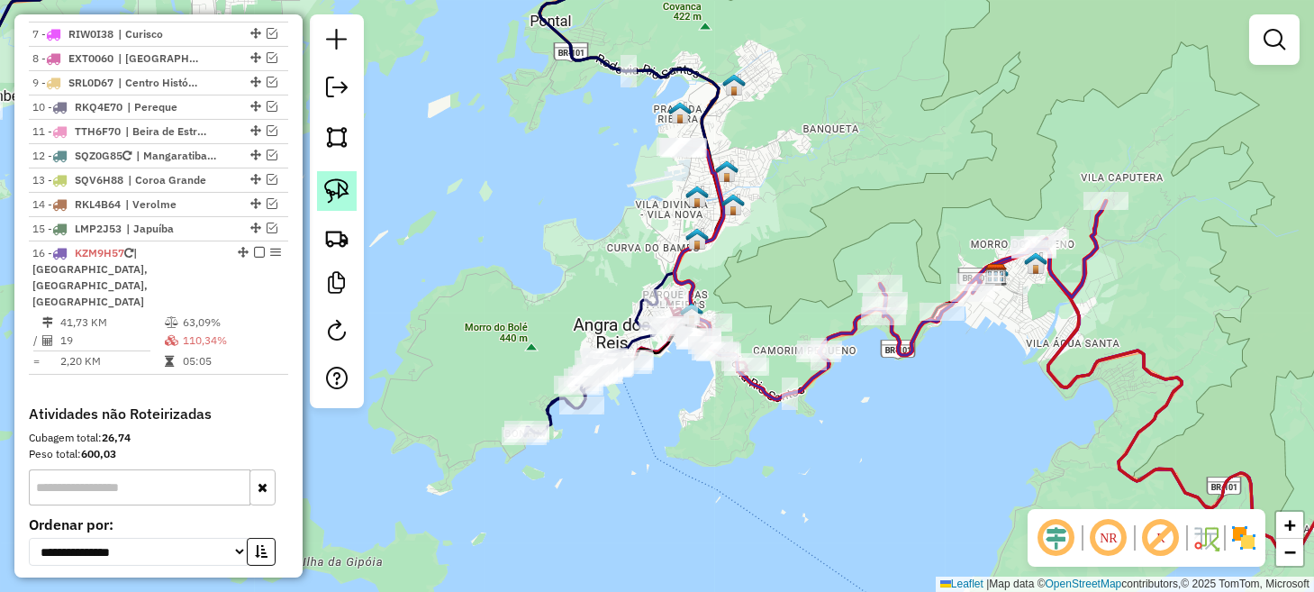
click at [337, 182] on img at bounding box center [336, 190] width 25 height 25
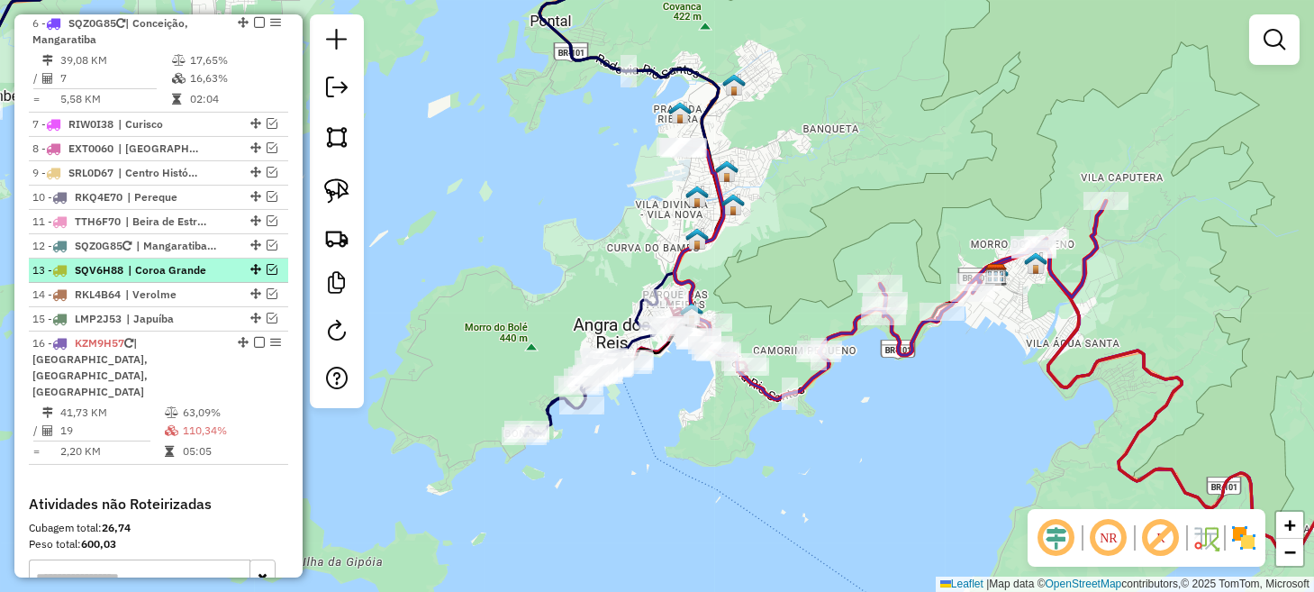
scroll to position [1250, 0]
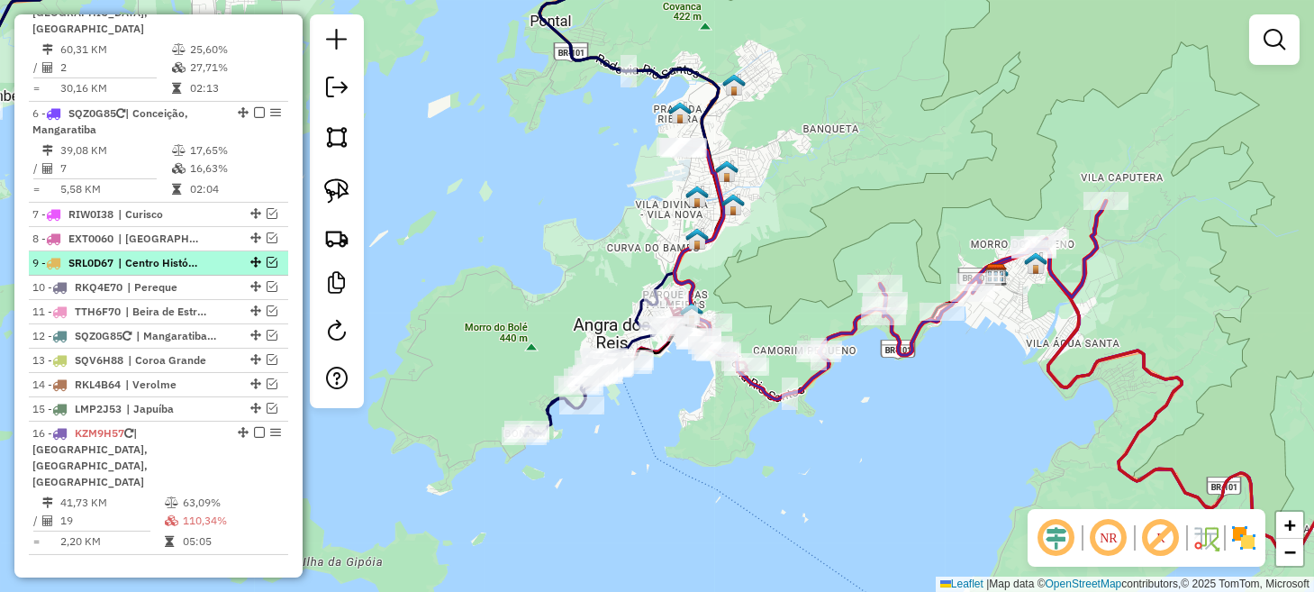
click at [243, 257] on div at bounding box center [254, 262] width 54 height 11
select select "**********"
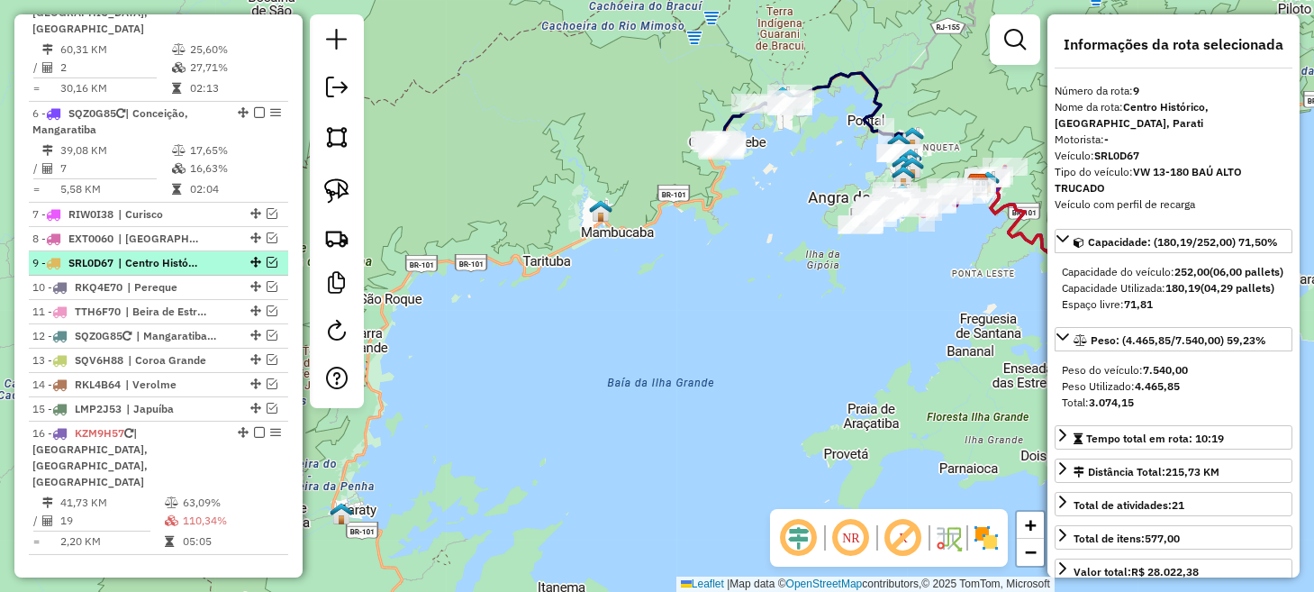
click at [274, 257] on div at bounding box center [254, 262] width 54 height 11
click at [266, 257] on em at bounding box center [271, 262] width 11 height 11
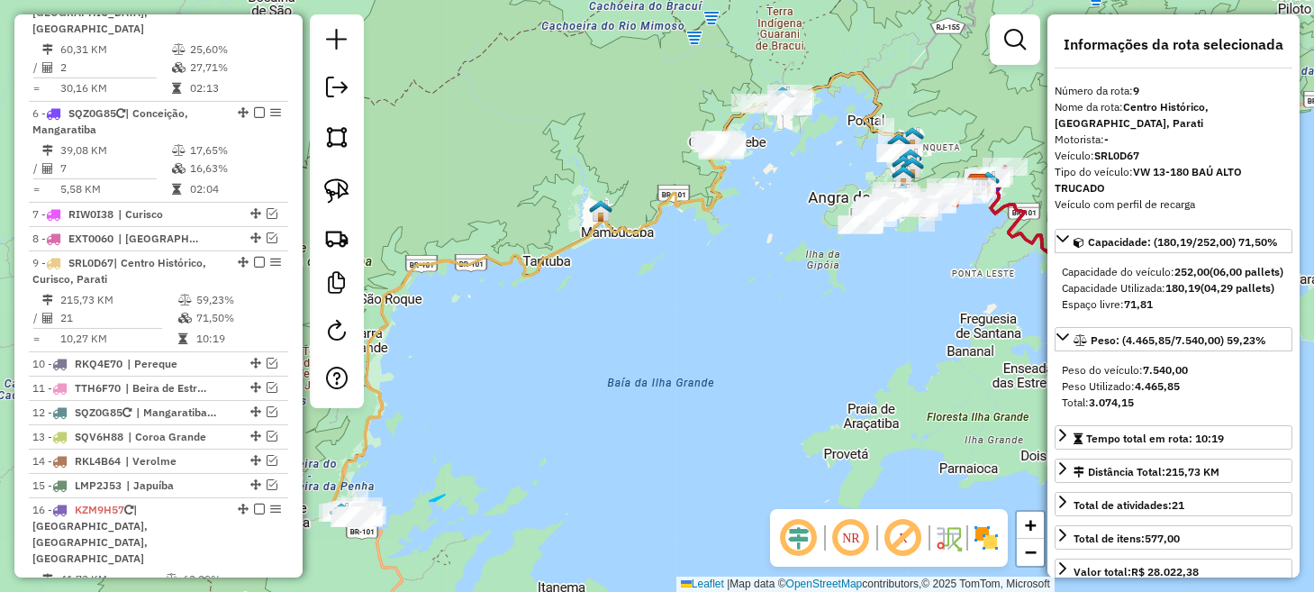
drag, startPoint x: 430, startPoint y: 501, endPoint x: 551, endPoint y: 424, distance: 142.9
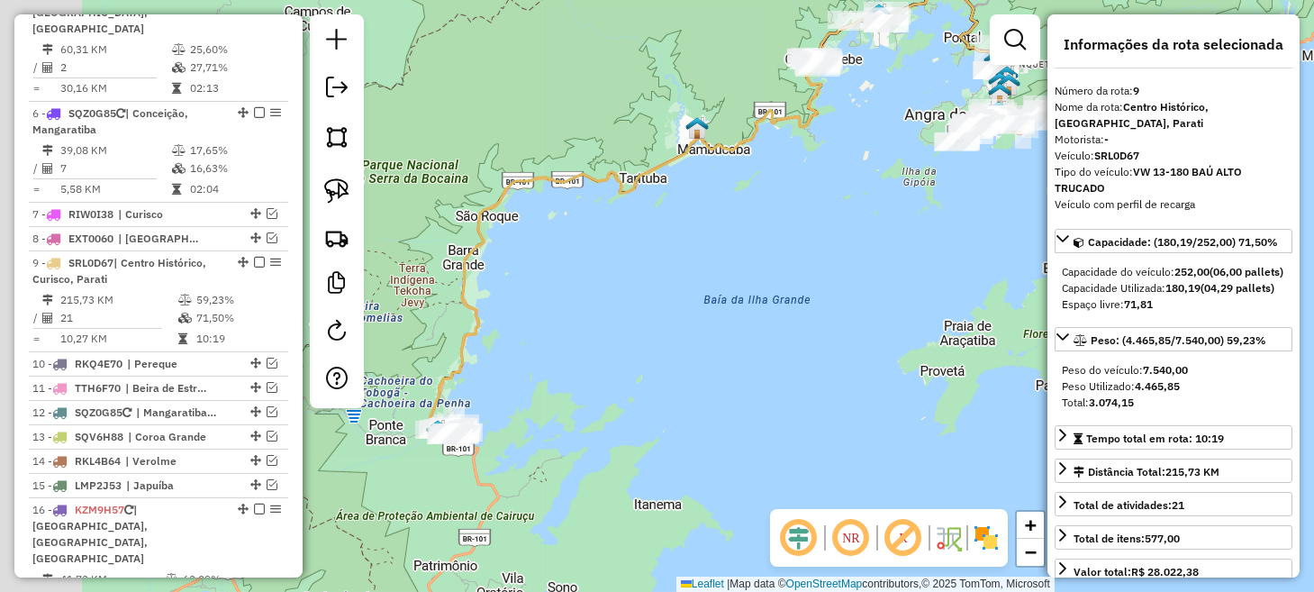
drag, startPoint x: 474, startPoint y: 483, endPoint x: 571, endPoint y: 398, distance: 128.9
click at [570, 398] on div "Janela de atendimento Grade de atendimento Capacidade Transportadoras Veículos …" at bounding box center [657, 296] width 1314 height 592
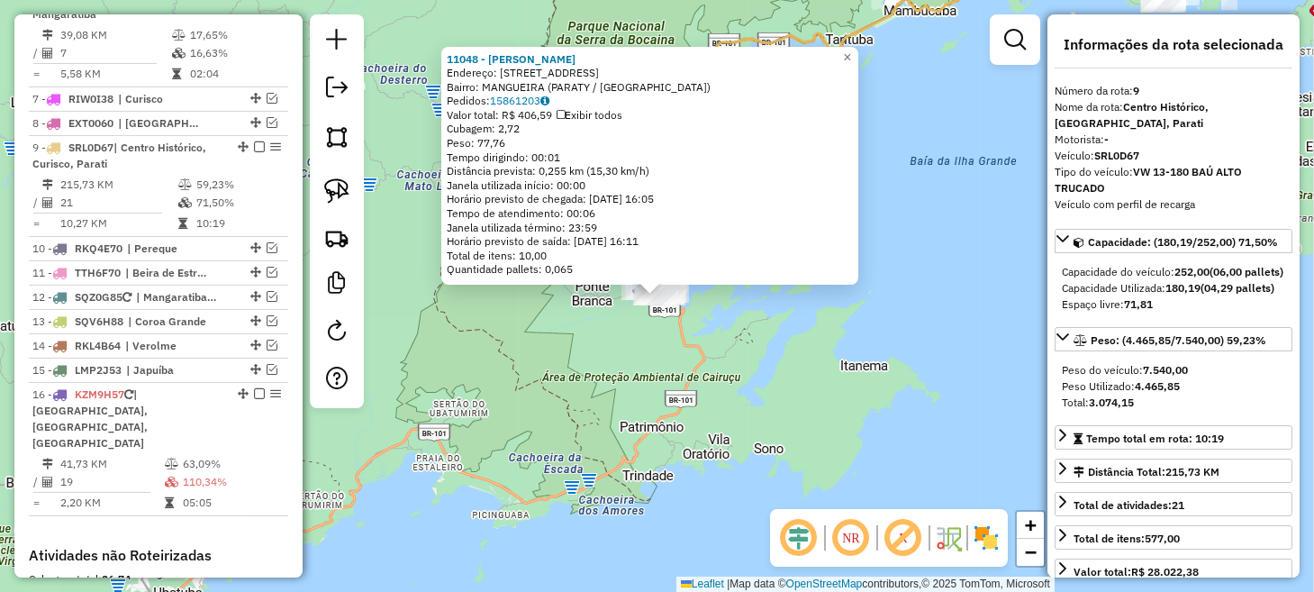
scroll to position [1371, 0]
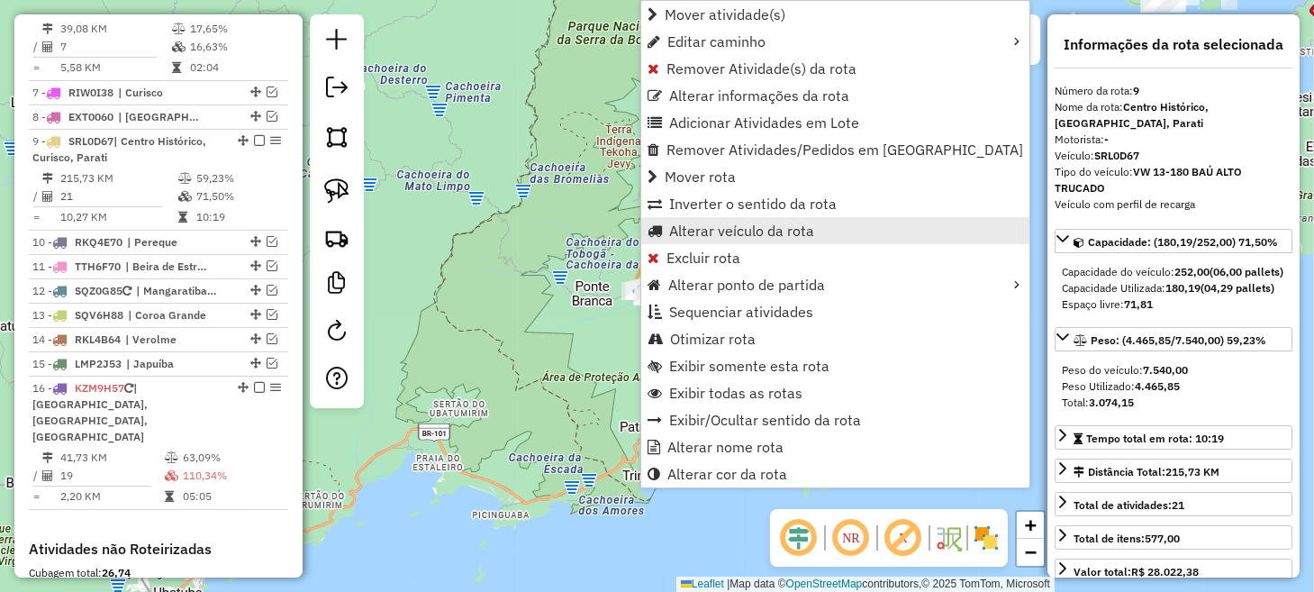
click at [702, 233] on span "Alterar veículo da rota" at bounding box center [741, 230] width 145 height 14
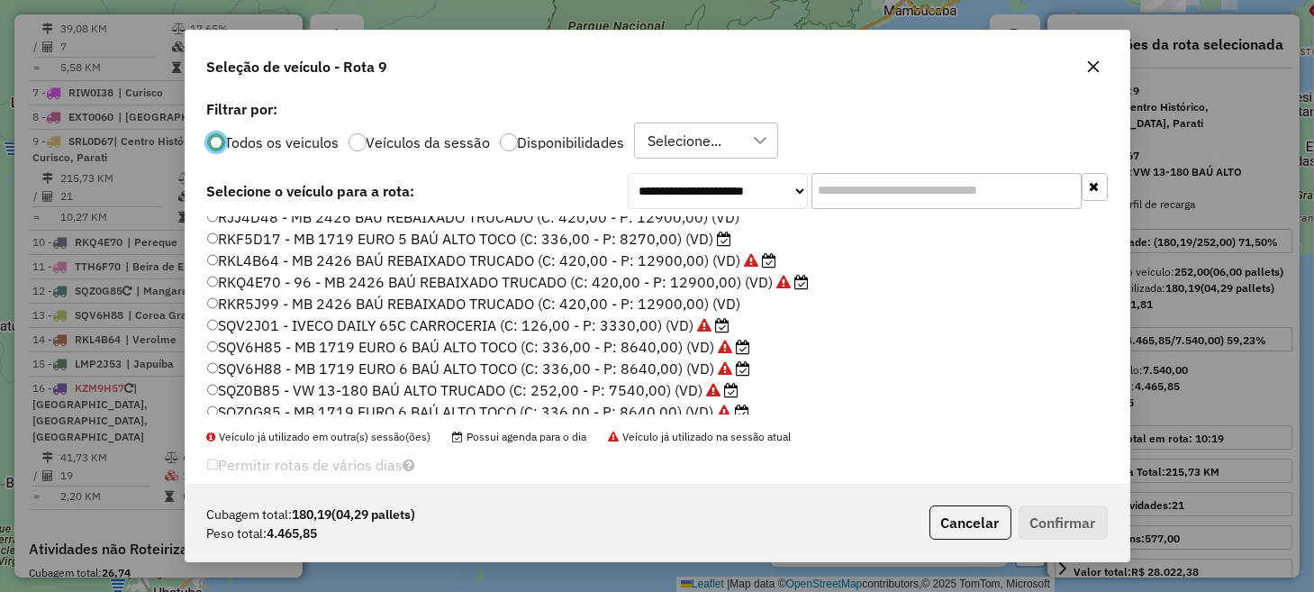
scroll to position [360, 0]
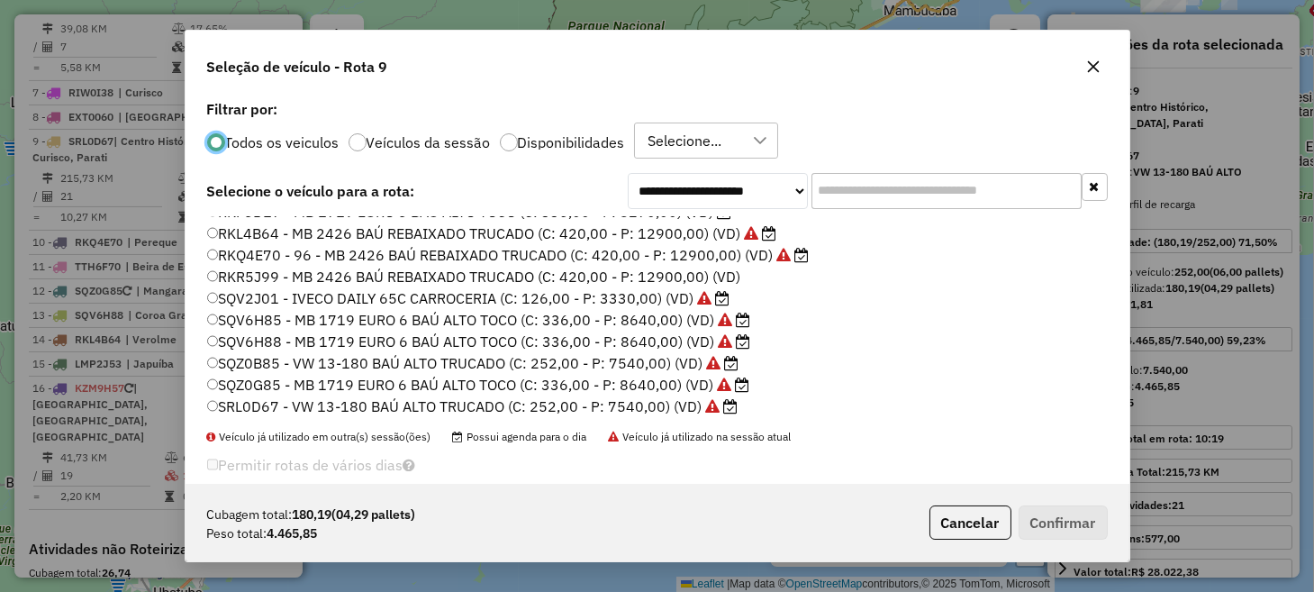
click at [281, 312] on label "SQV6H85 - MB 1719 EURO 6 BAÚ ALTO TOCO (C: 336,00 - P: 8640,00) (VD)" at bounding box center [479, 320] width 544 height 22
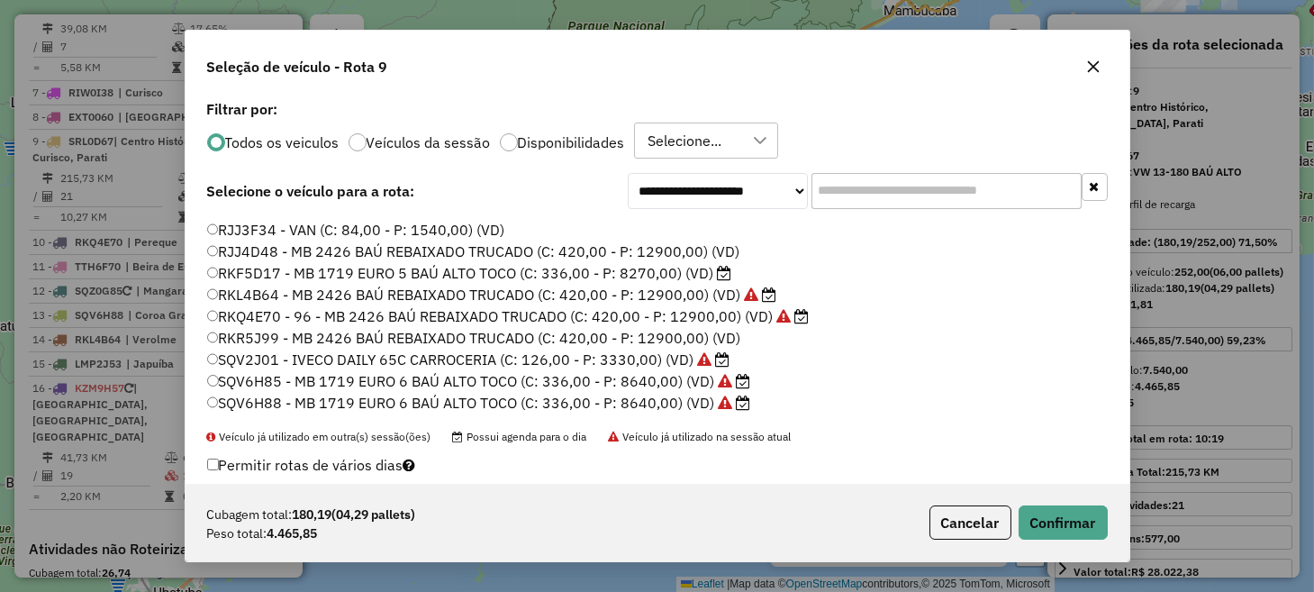
scroll to position [270, 0]
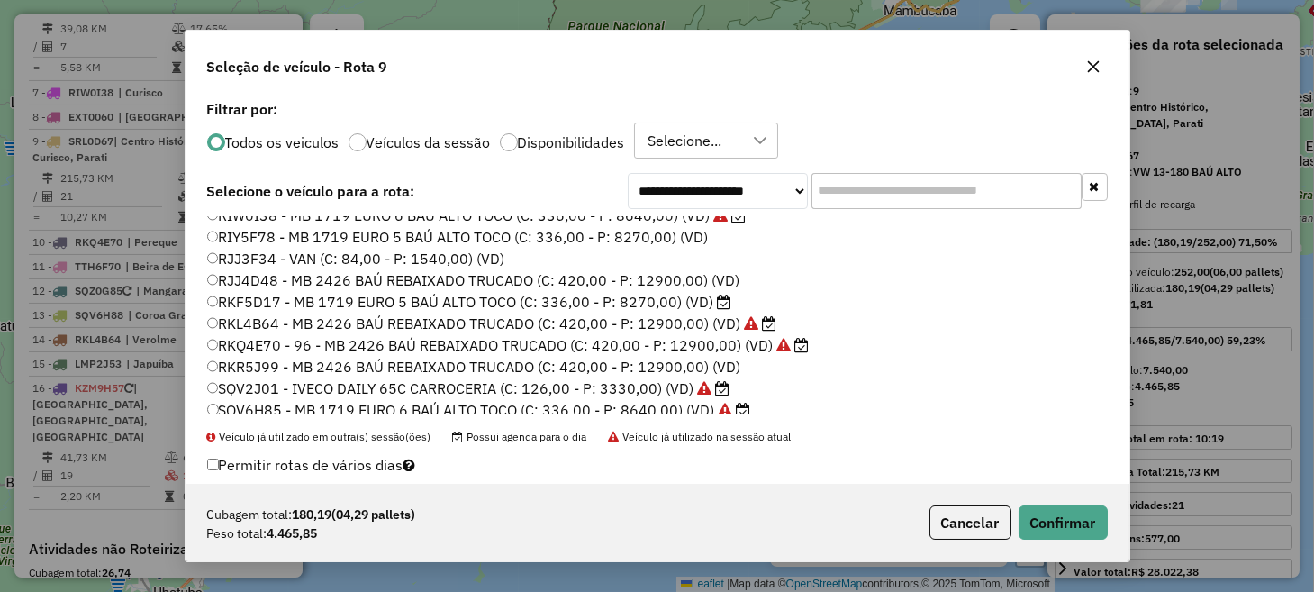
click at [282, 305] on label "RKF5D17 - MB 1719 EURO 5 BAÚ ALTO TOCO (C: 336,00 - P: 8270,00) (VD)" at bounding box center [469, 302] width 525 height 22
click at [1076, 517] on button "Confirmar" at bounding box center [1062, 522] width 89 height 34
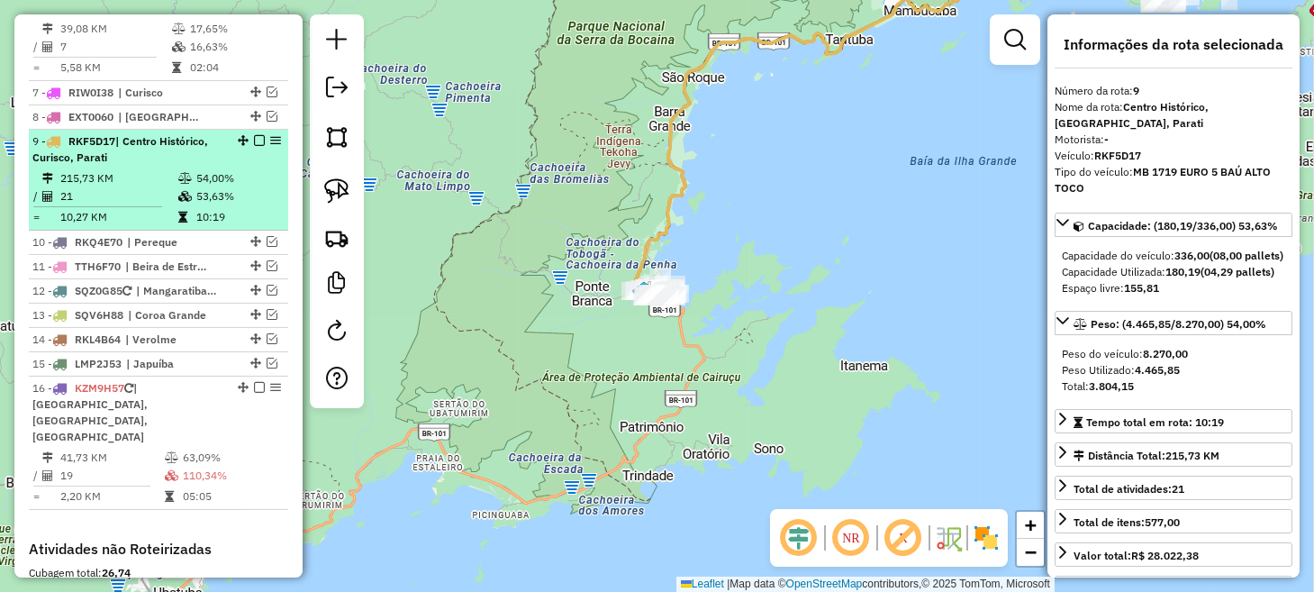
click at [254, 135] on em at bounding box center [259, 140] width 11 height 11
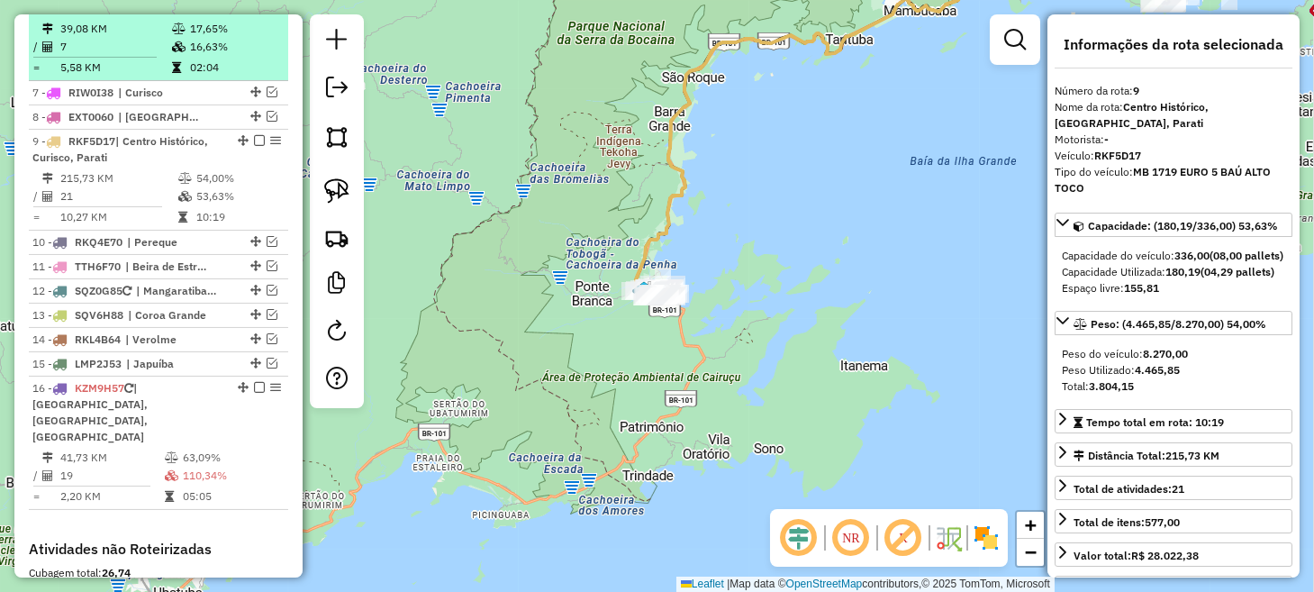
scroll to position [1295, 0]
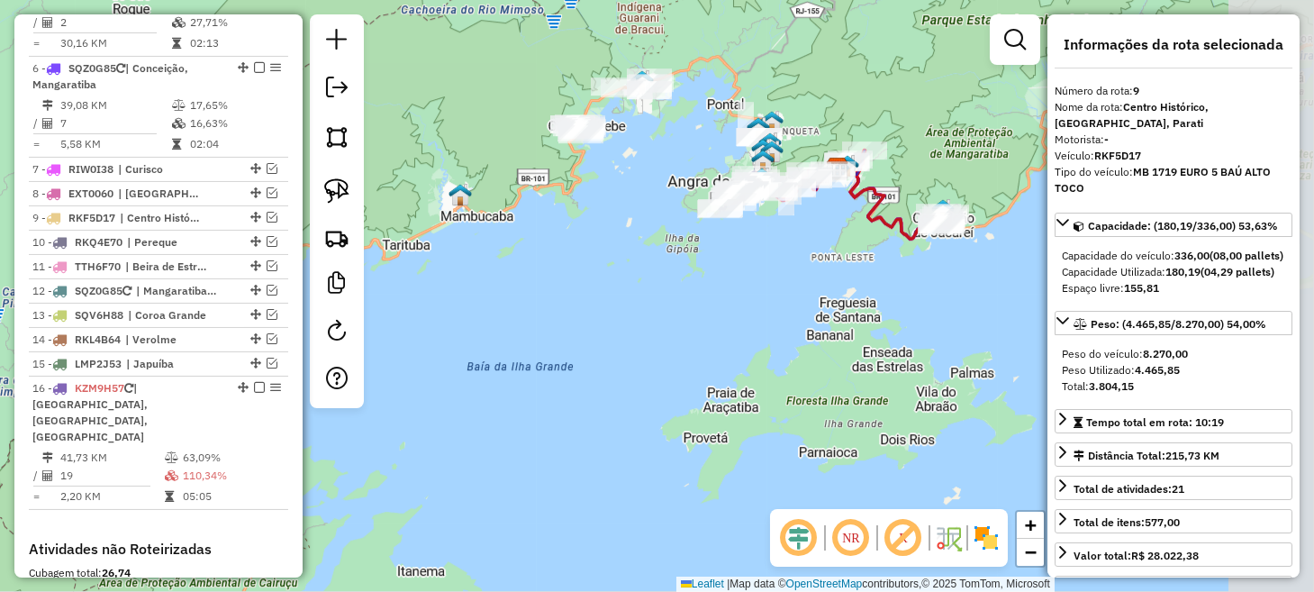
drag, startPoint x: 844, startPoint y: 184, endPoint x: 308, endPoint y: 485, distance: 615.5
click at [308, 484] on div "Janela de atendimento Grade de atendimento Capacidade Transportadoras Veículos …" at bounding box center [657, 296] width 1314 height 592
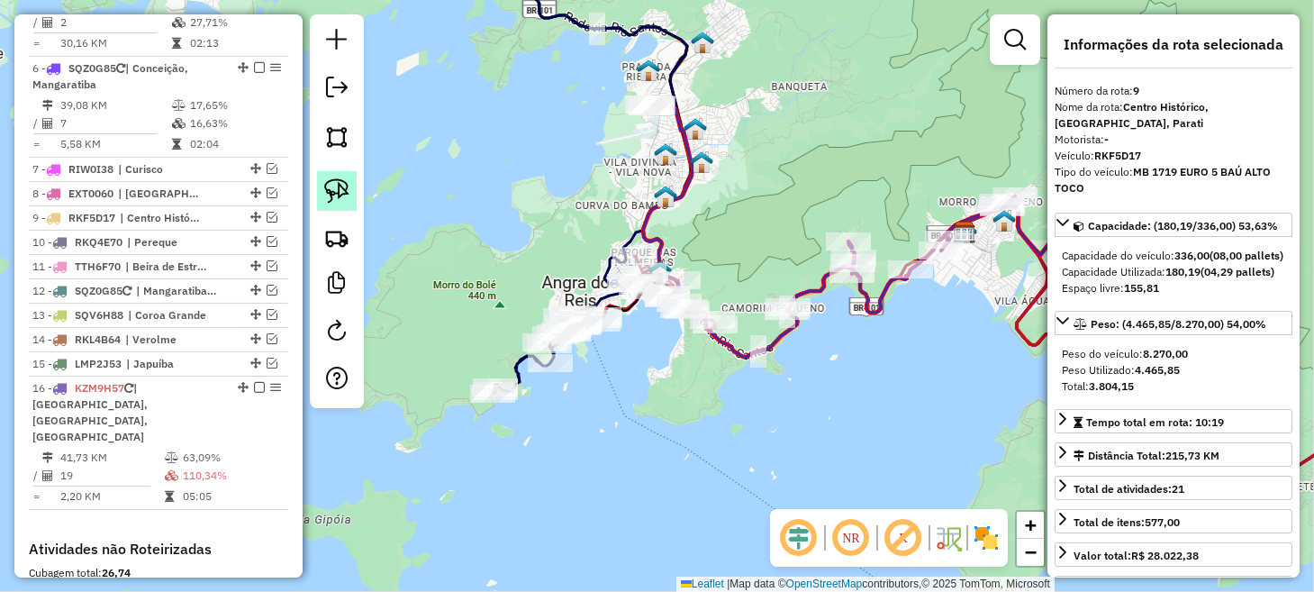
click at [325, 187] on img at bounding box center [336, 190] width 25 height 25
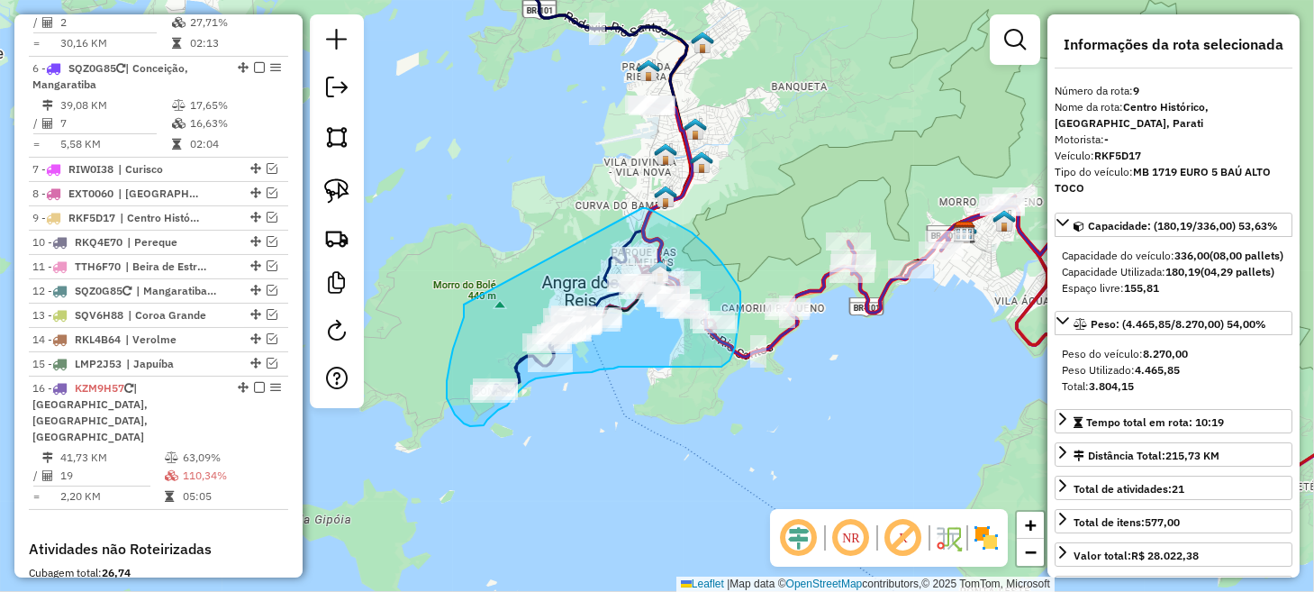
drag, startPoint x: 464, startPoint y: 304, endPoint x: 608, endPoint y: 208, distance: 173.3
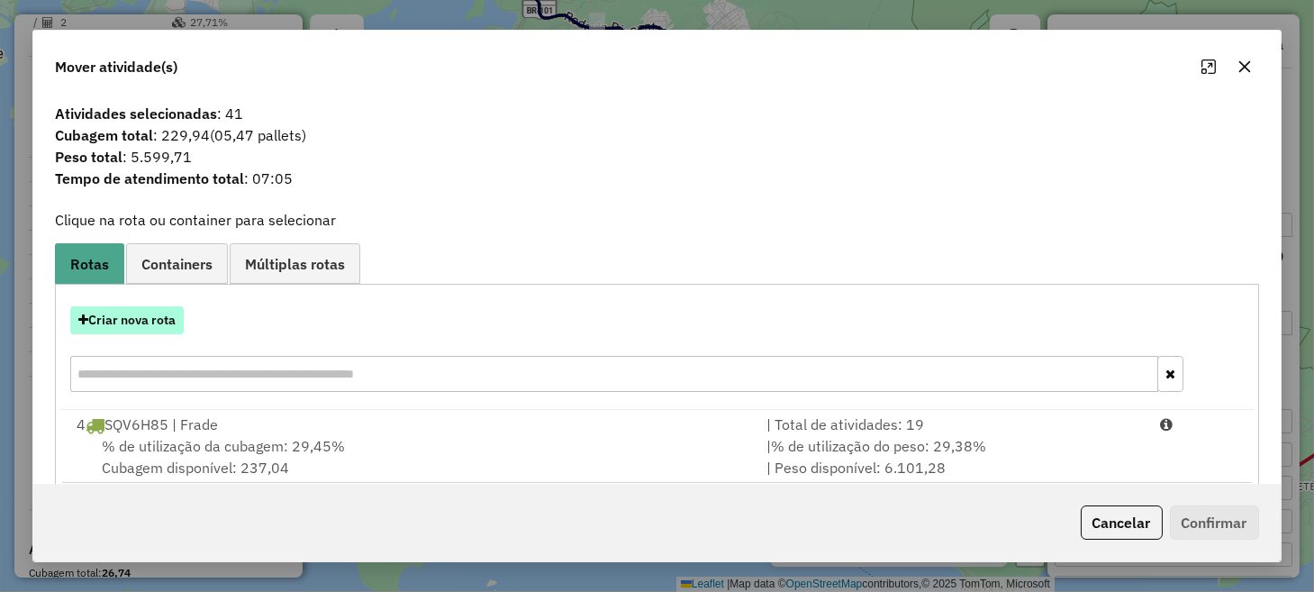
click at [161, 317] on button "Criar nova rota" at bounding box center [126, 320] width 113 height 28
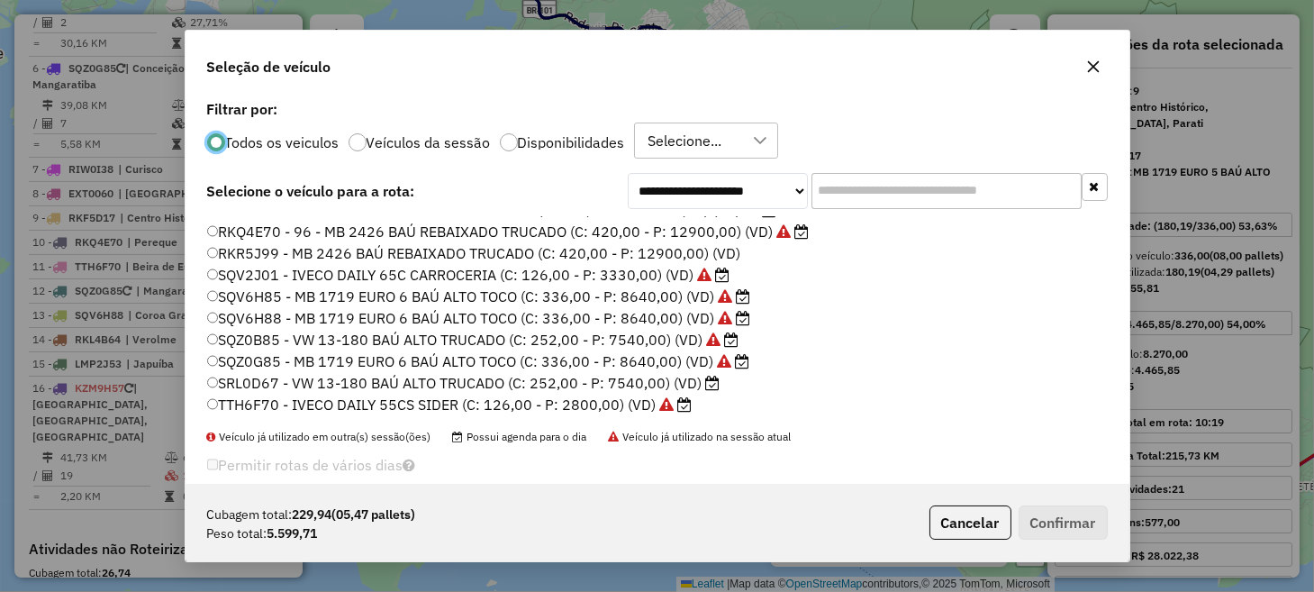
scroll to position [385, 0]
click at [308, 381] on label "SRL0D67 - VW 13-180 BAÚ ALTO TRUCADO (C: 252,00 - P: 7540,00) (VD)" at bounding box center [463, 381] width 512 height 22
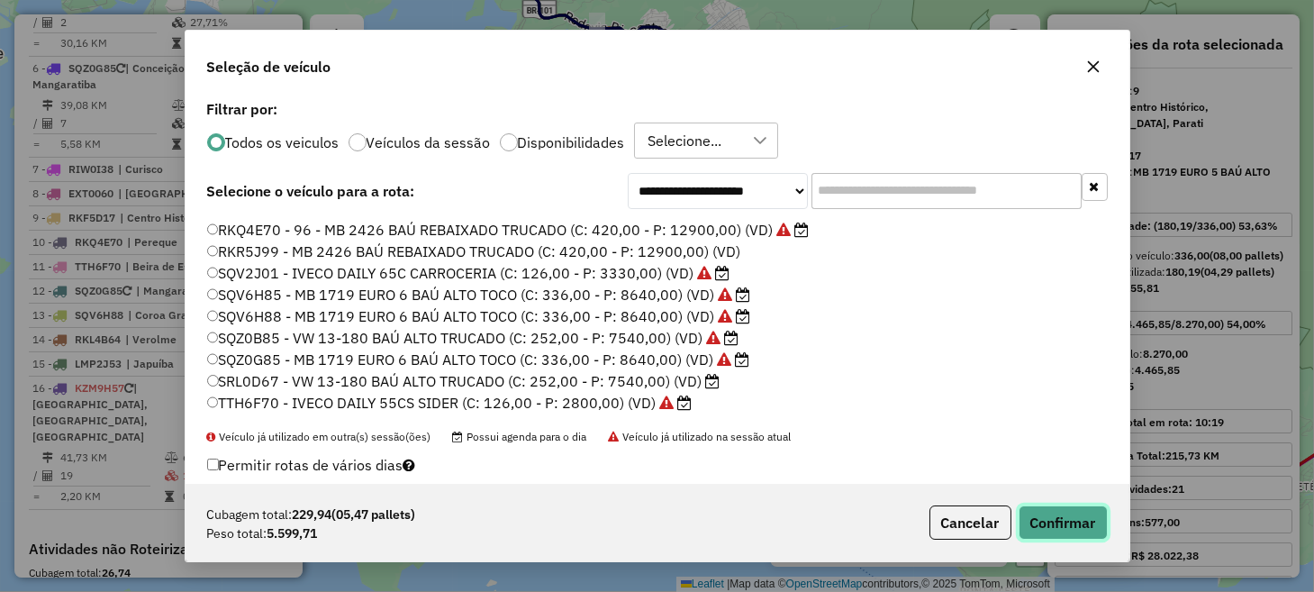
click at [1054, 526] on button "Confirmar" at bounding box center [1062, 522] width 89 height 34
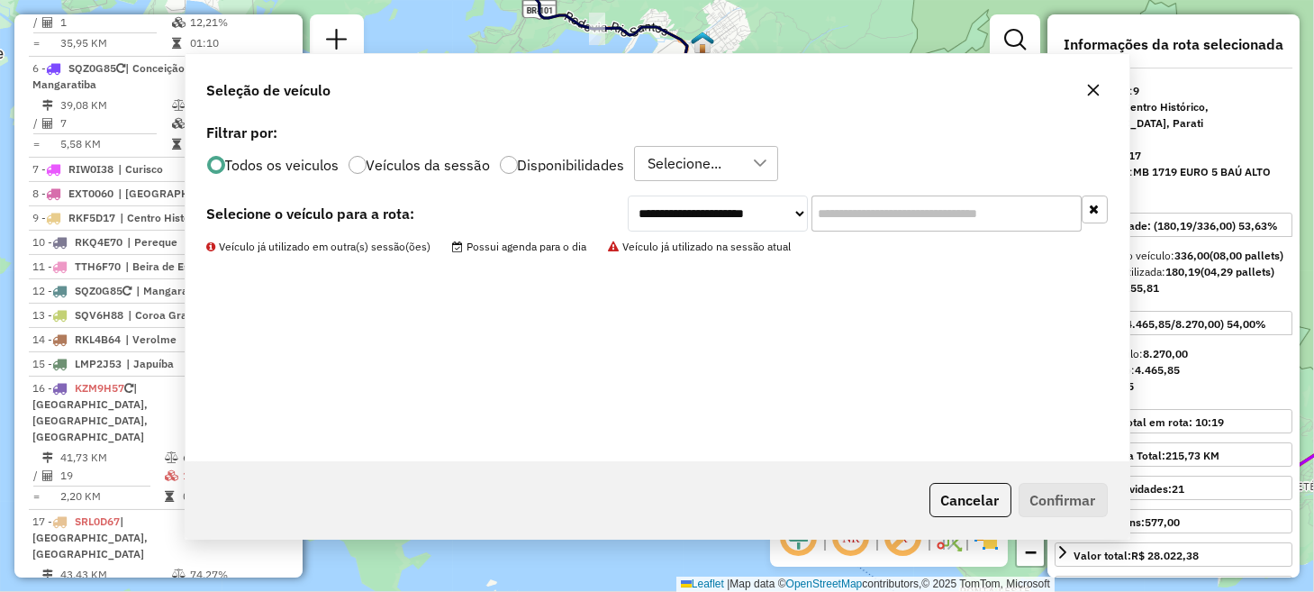
scroll to position [1248, 0]
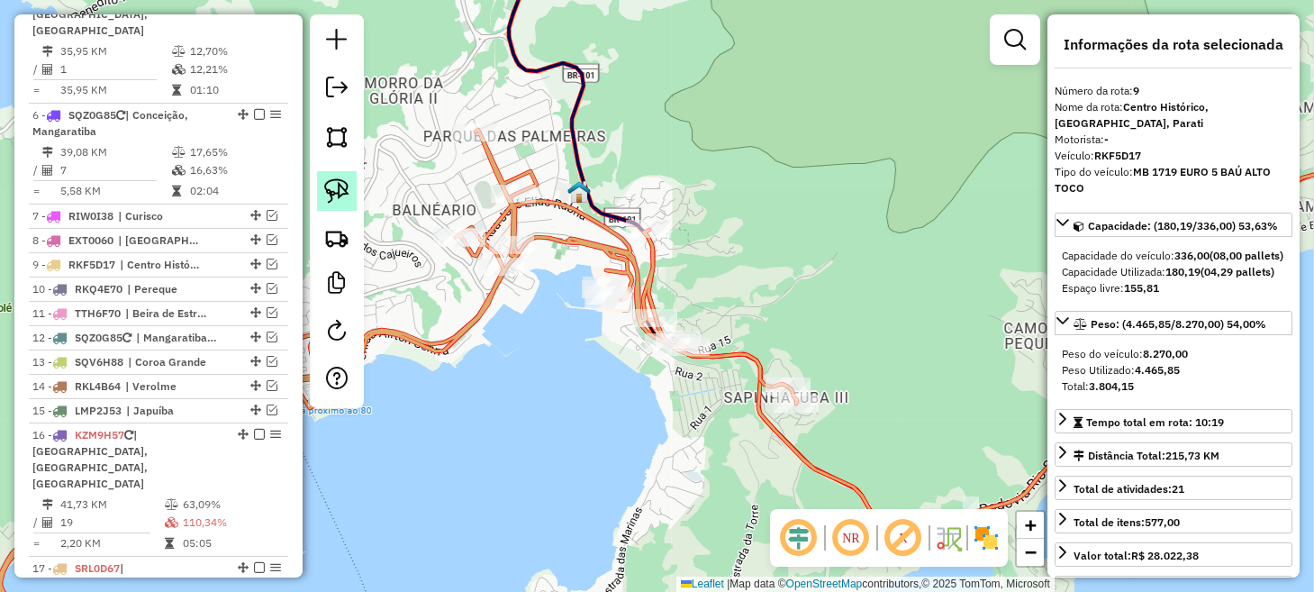
click at [349, 187] on link at bounding box center [337, 191] width 40 height 40
drag, startPoint x: 773, startPoint y: 326, endPoint x: 818, endPoint y: 343, distance: 48.2
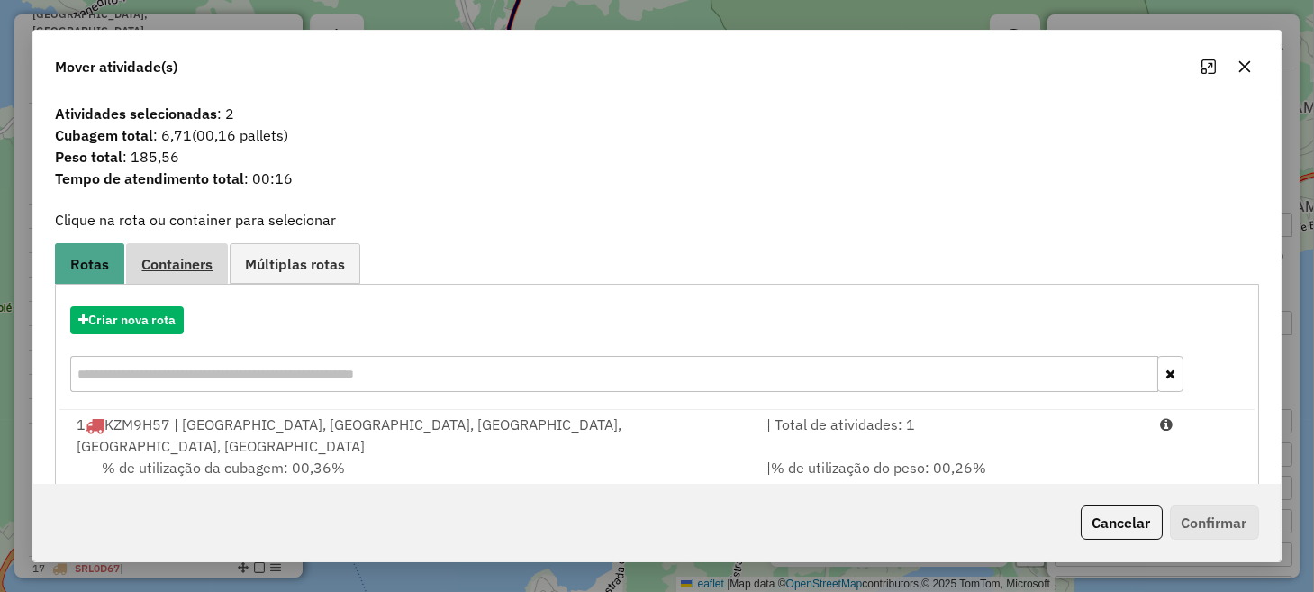
click at [190, 274] on link "Containers" at bounding box center [177, 263] width 102 height 41
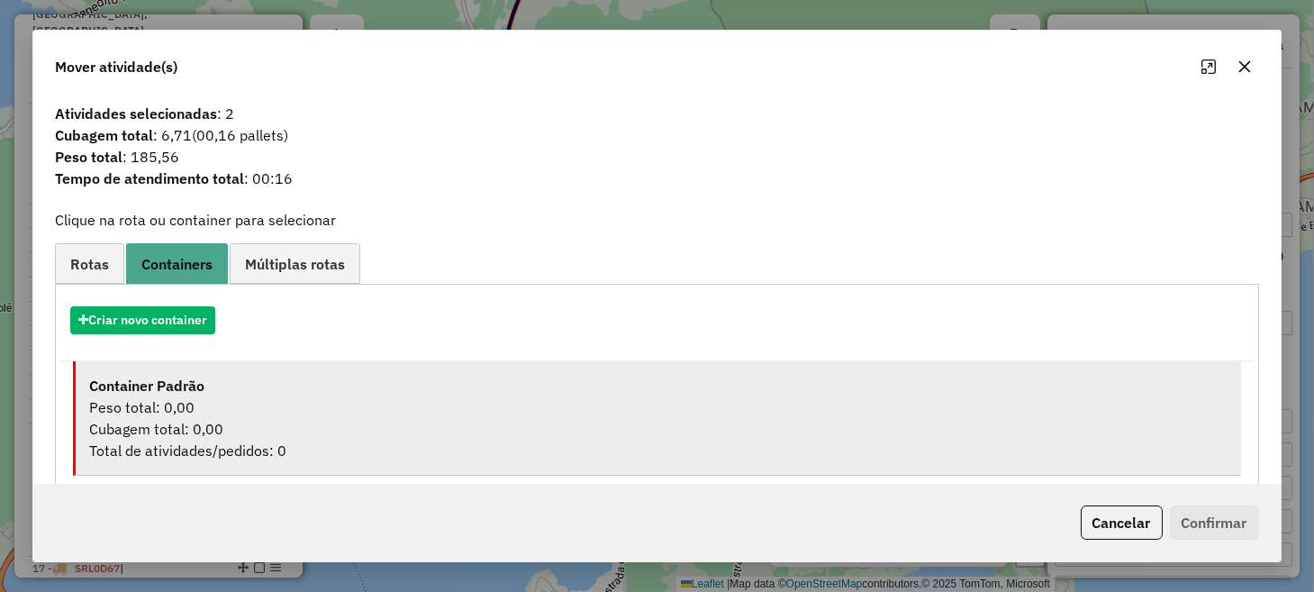
click at [320, 386] on div "Container Padrão" at bounding box center [657, 386] width 1137 height 22
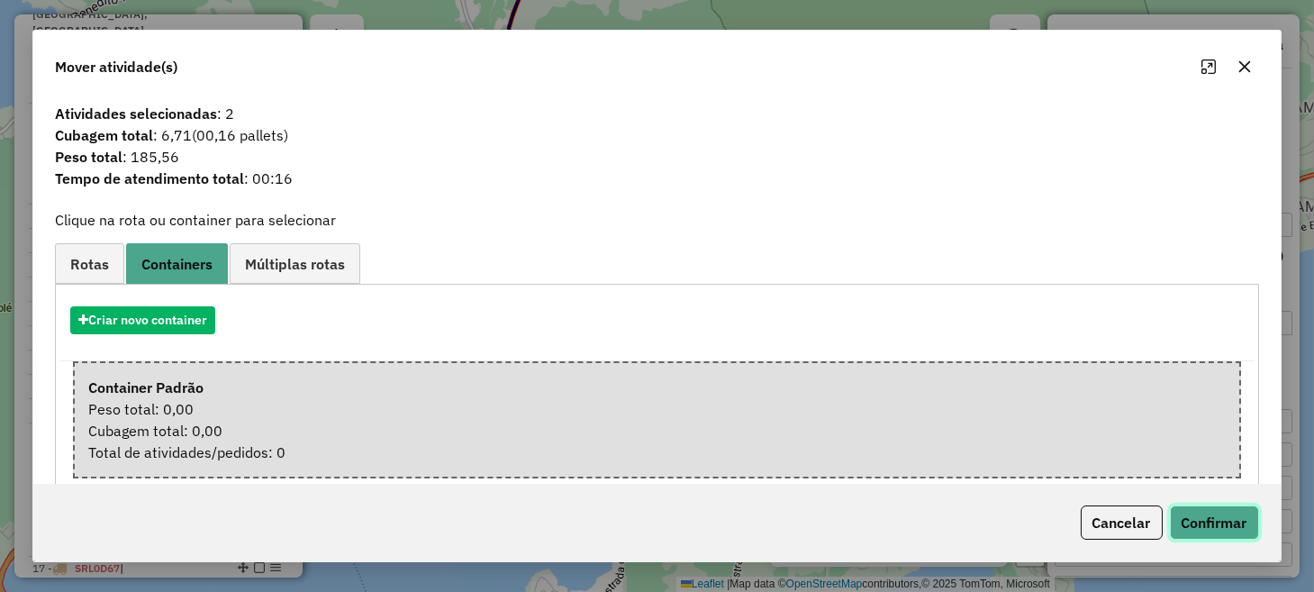
click at [1218, 513] on button "Confirmar" at bounding box center [1214, 522] width 89 height 34
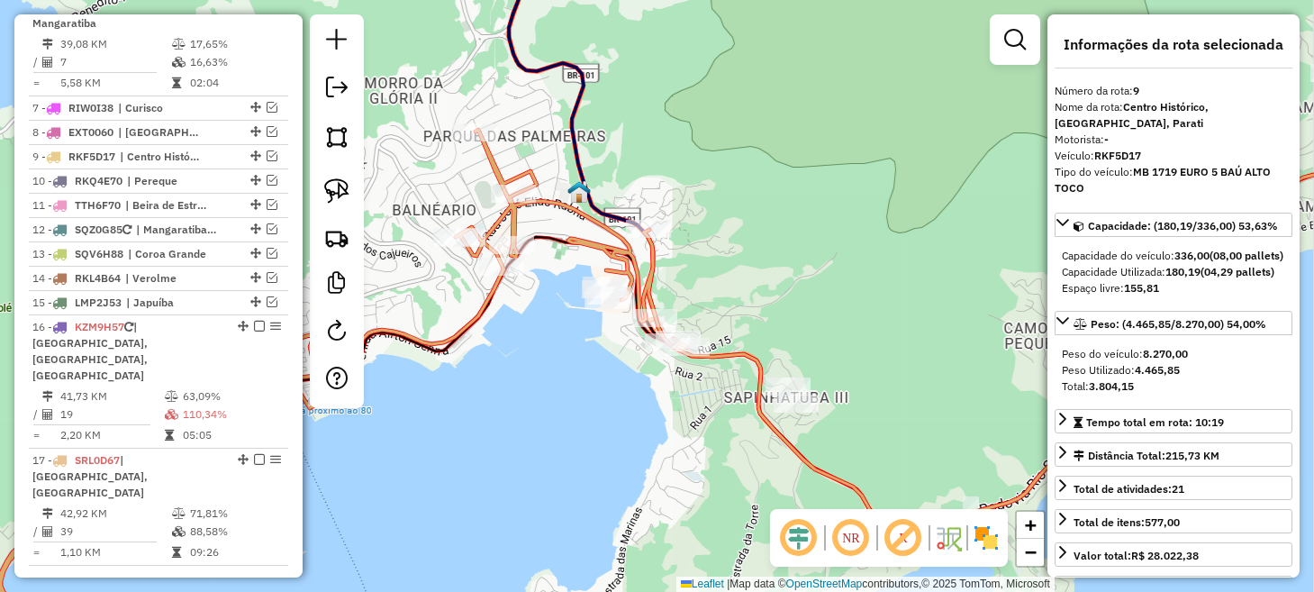
scroll to position [1371, 0]
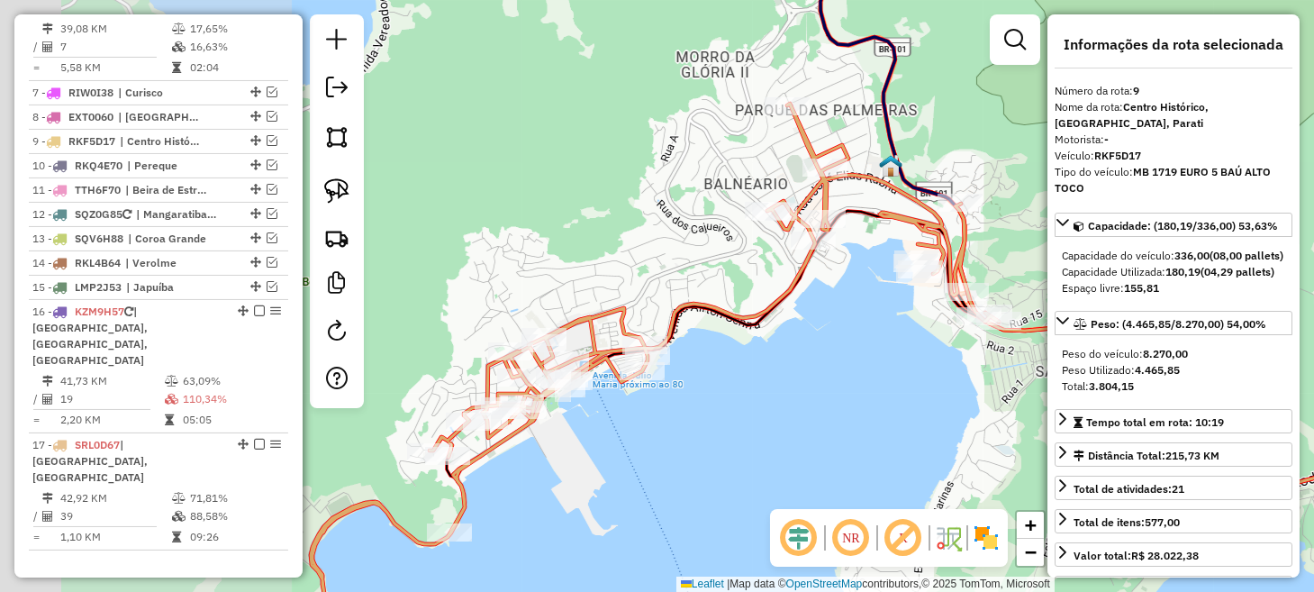
drag, startPoint x: 591, startPoint y: 398, endPoint x: 926, endPoint y: 362, distance: 336.8
click at [926, 363] on div "Janela de atendimento Grade de atendimento Capacidade Transportadoras Veículos …" at bounding box center [657, 296] width 1314 height 592
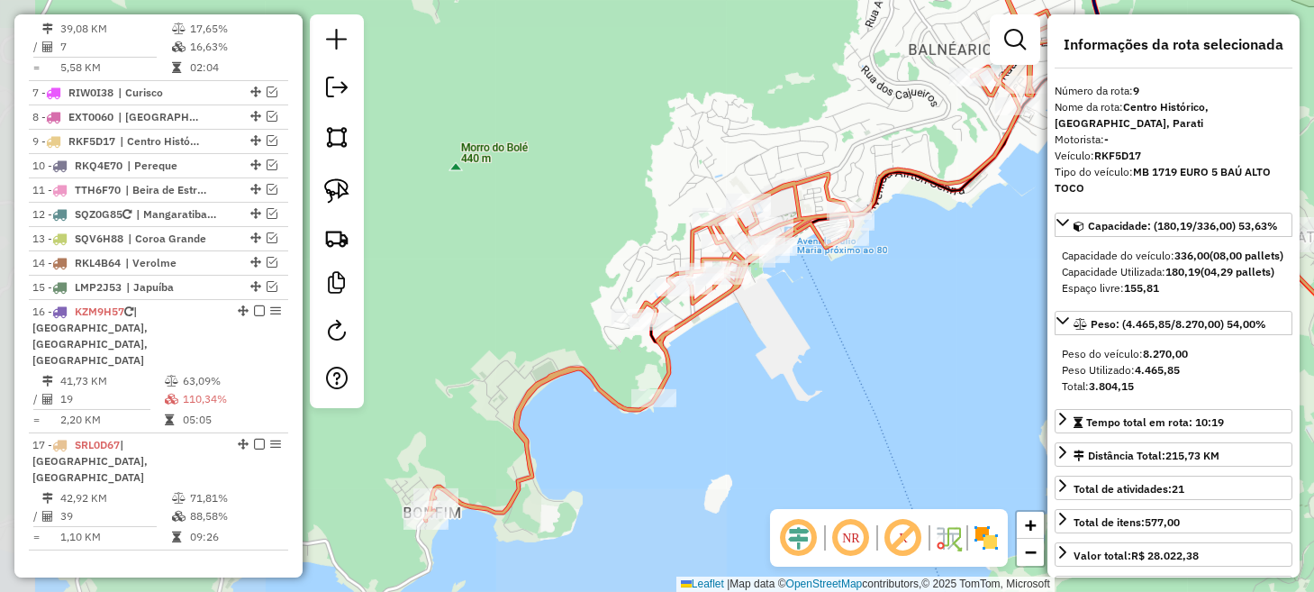
drag, startPoint x: 761, startPoint y: 420, endPoint x: 938, endPoint y: 285, distance: 222.4
click at [937, 285] on div "Janela de atendimento Grade de atendimento Capacidade Transportadoras Veículos …" at bounding box center [657, 296] width 1314 height 592
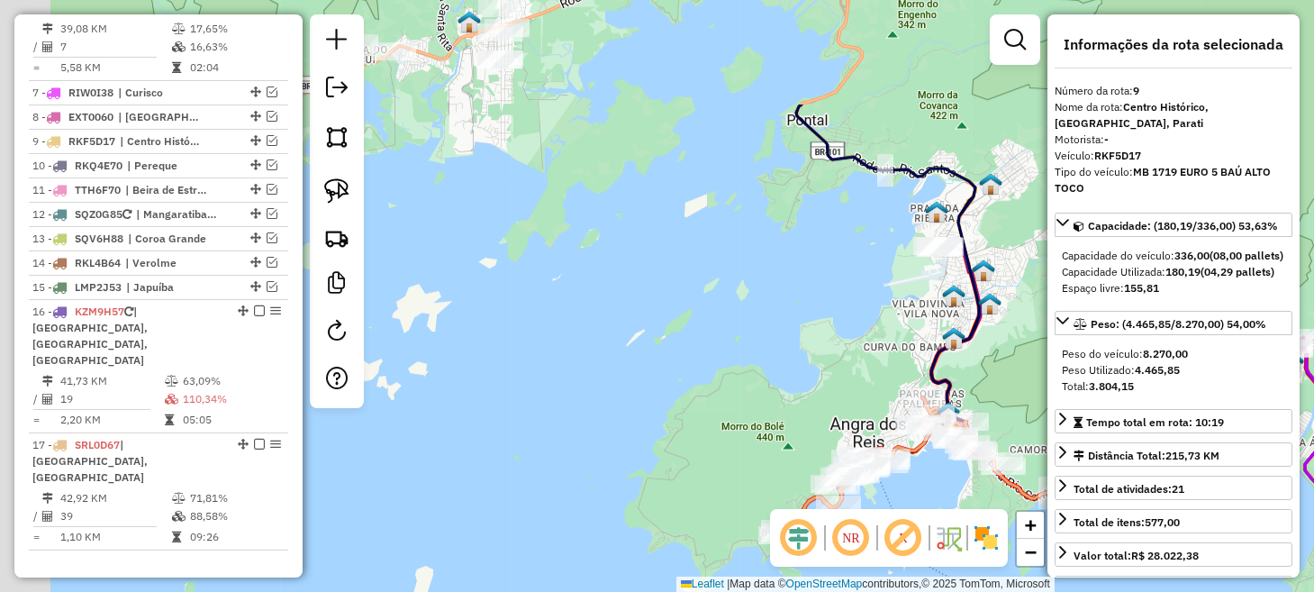
drag, startPoint x: 792, startPoint y: 314, endPoint x: 892, endPoint y: 453, distance: 170.9
click at [891, 453] on div "Janela de atendimento Grade de atendimento Capacidade Transportadoras Veículos …" at bounding box center [657, 296] width 1314 height 592
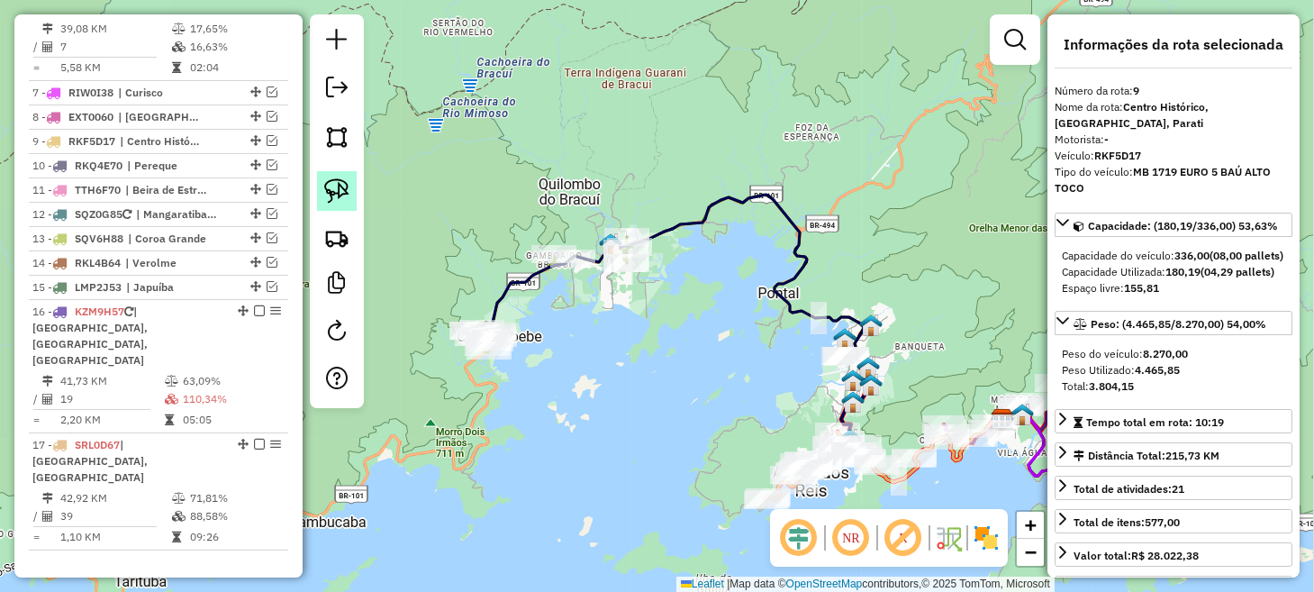
click at [338, 188] on img at bounding box center [336, 190] width 25 height 25
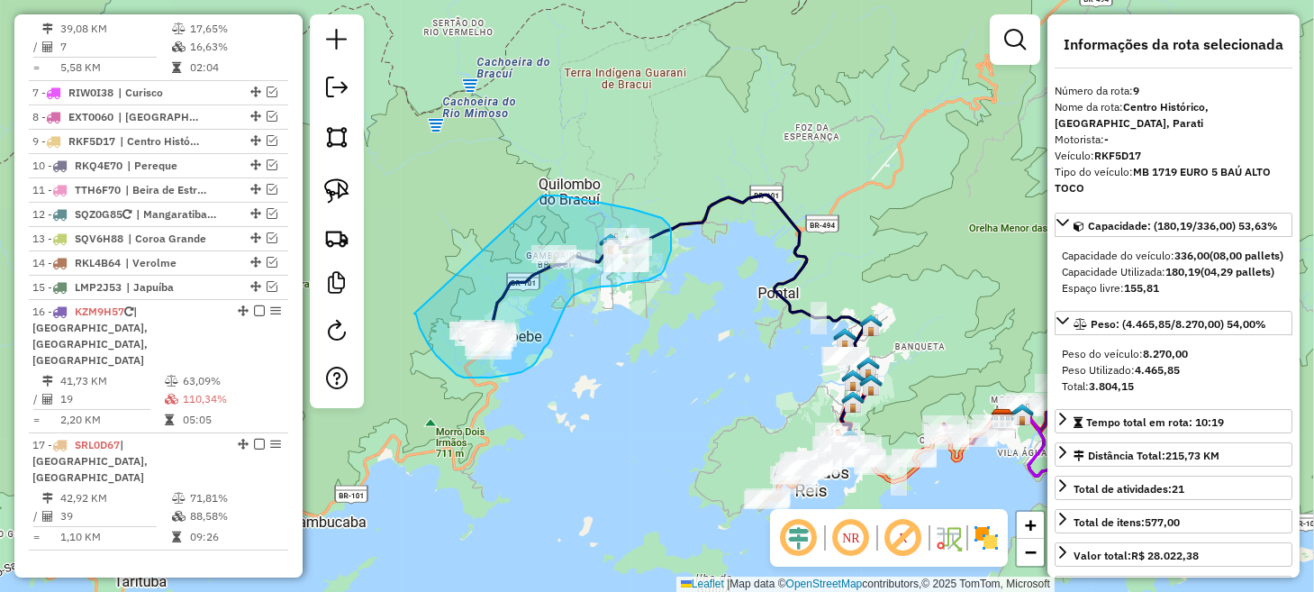
drag, startPoint x: 414, startPoint y: 313, endPoint x: 496, endPoint y: 208, distance: 133.4
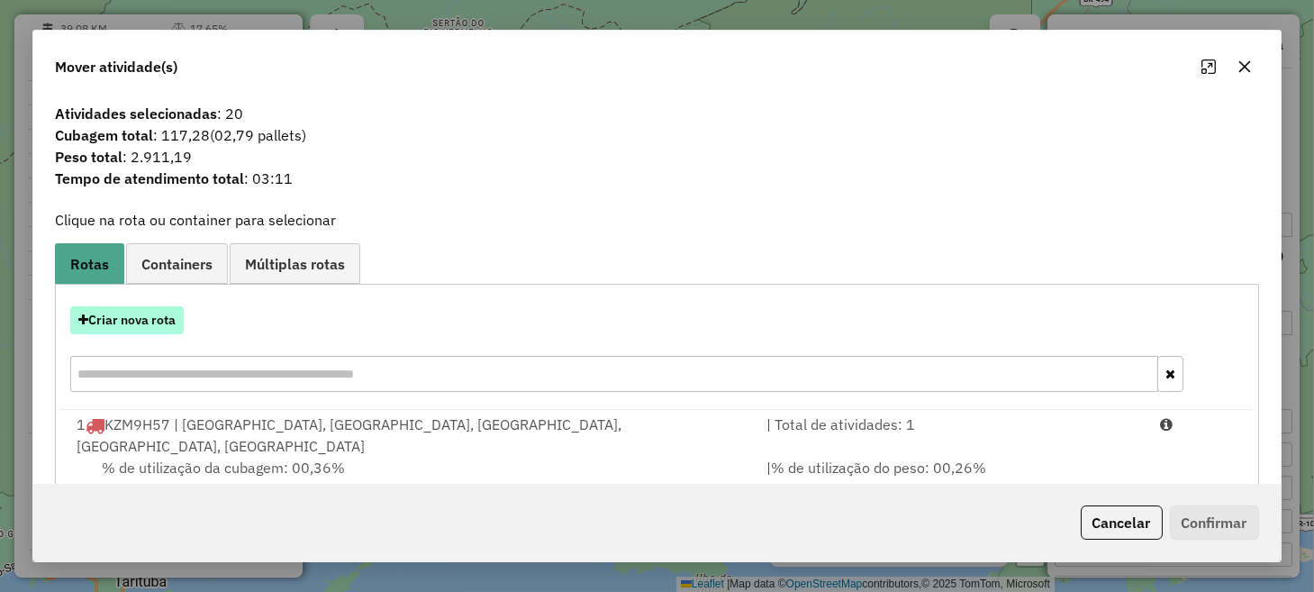
click at [167, 312] on button "Criar nova rota" at bounding box center [126, 320] width 113 height 28
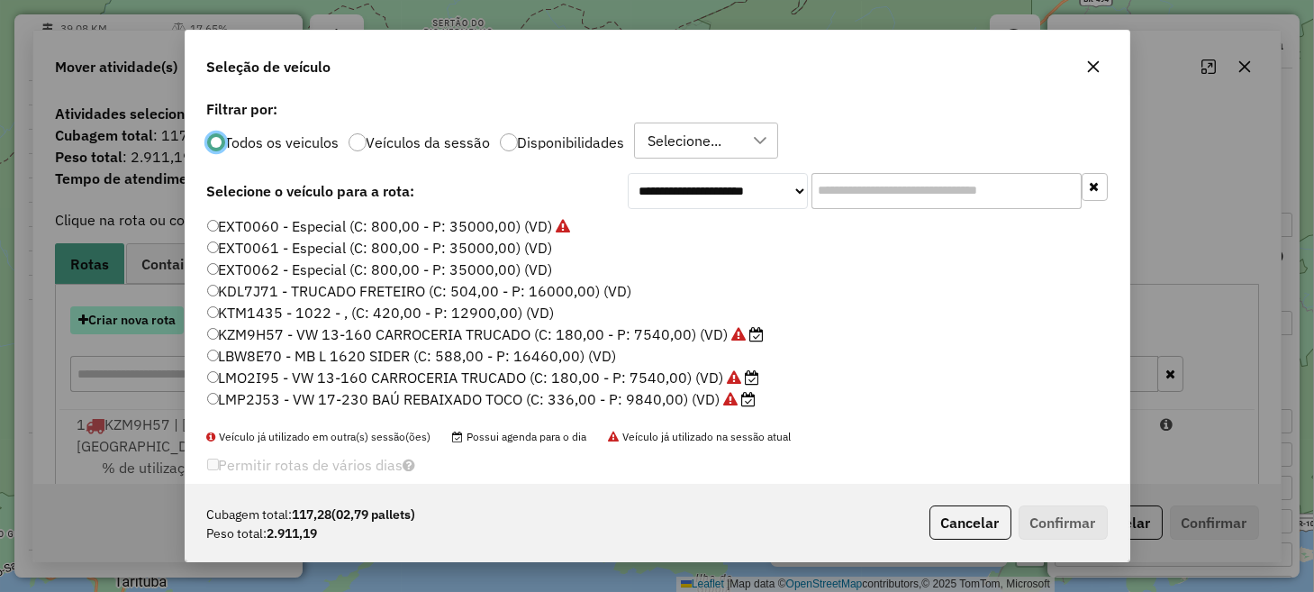
scroll to position [9, 5]
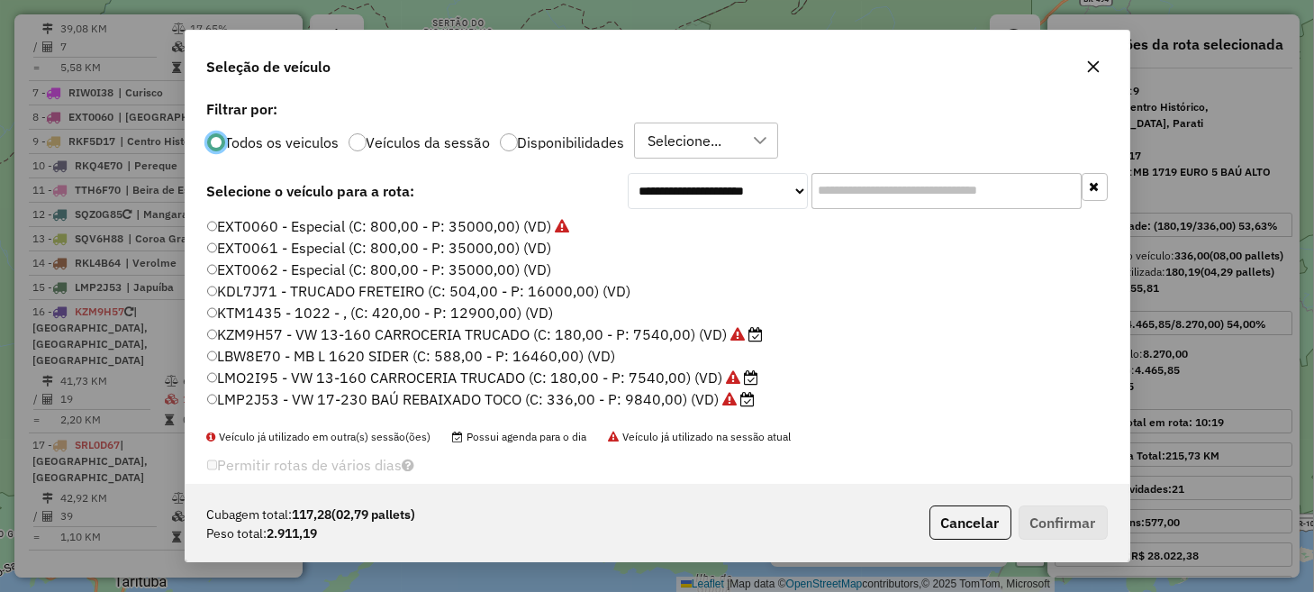
click at [282, 332] on label "KZM9H57 - VW 13-160 CARROCERIA TRUCADO (C: 180,00 - P: 7540,00) (VD)" at bounding box center [485, 334] width 556 height 22
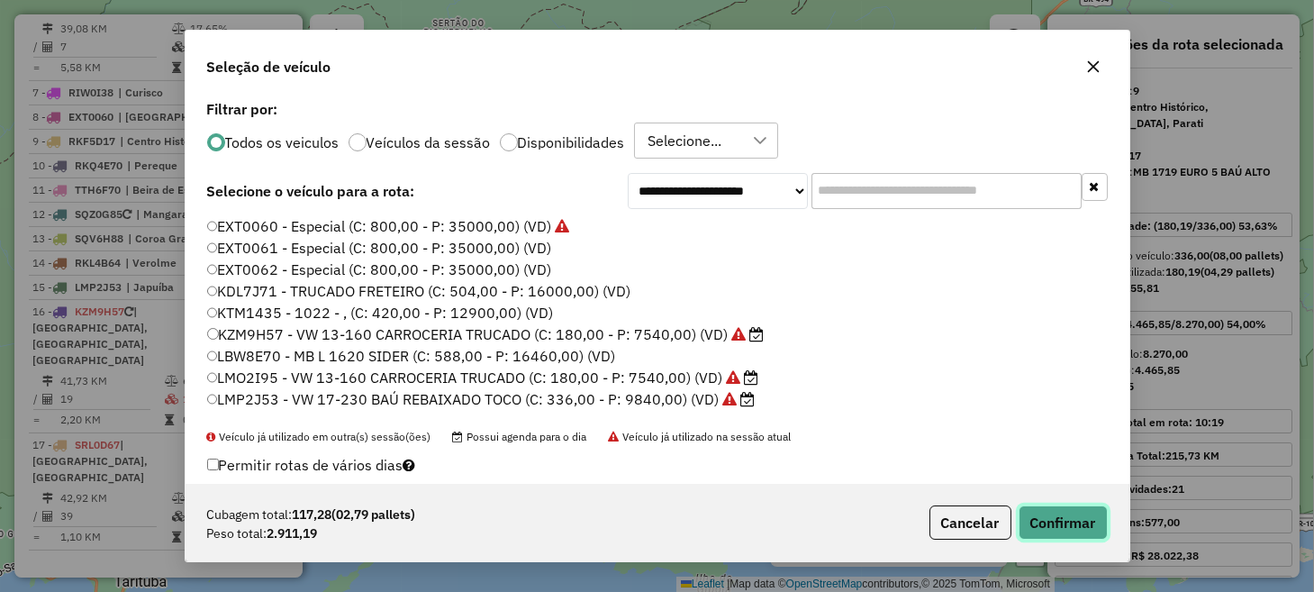
click at [1062, 519] on button "Confirmar" at bounding box center [1062, 522] width 89 height 34
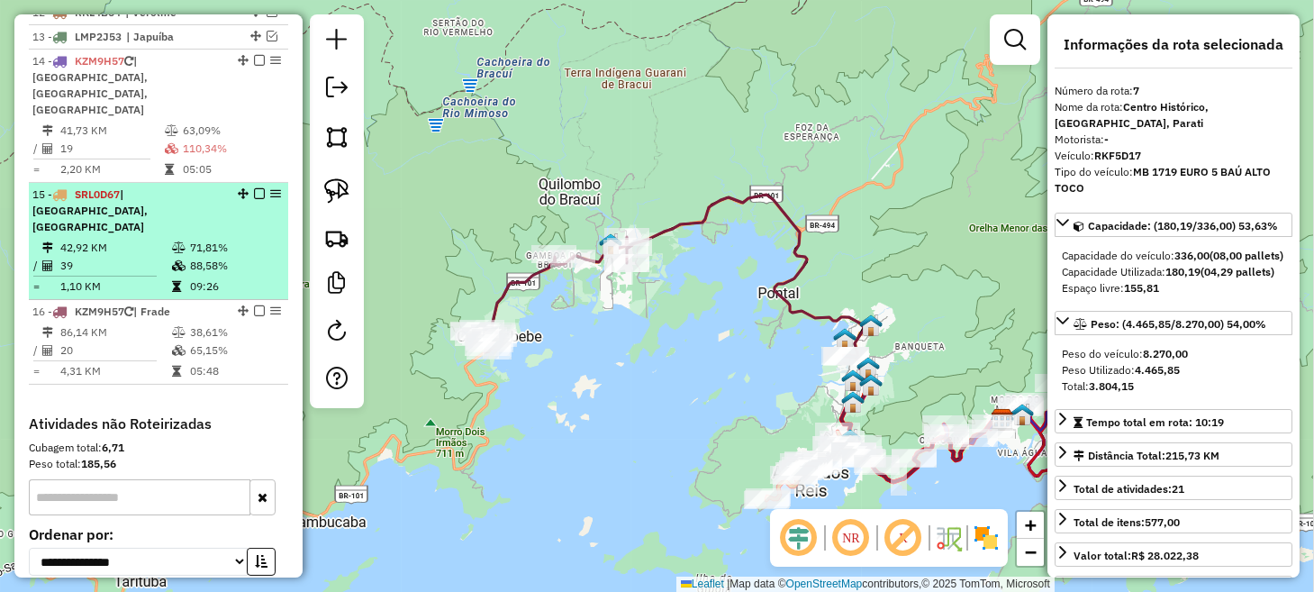
scroll to position [1280, 0]
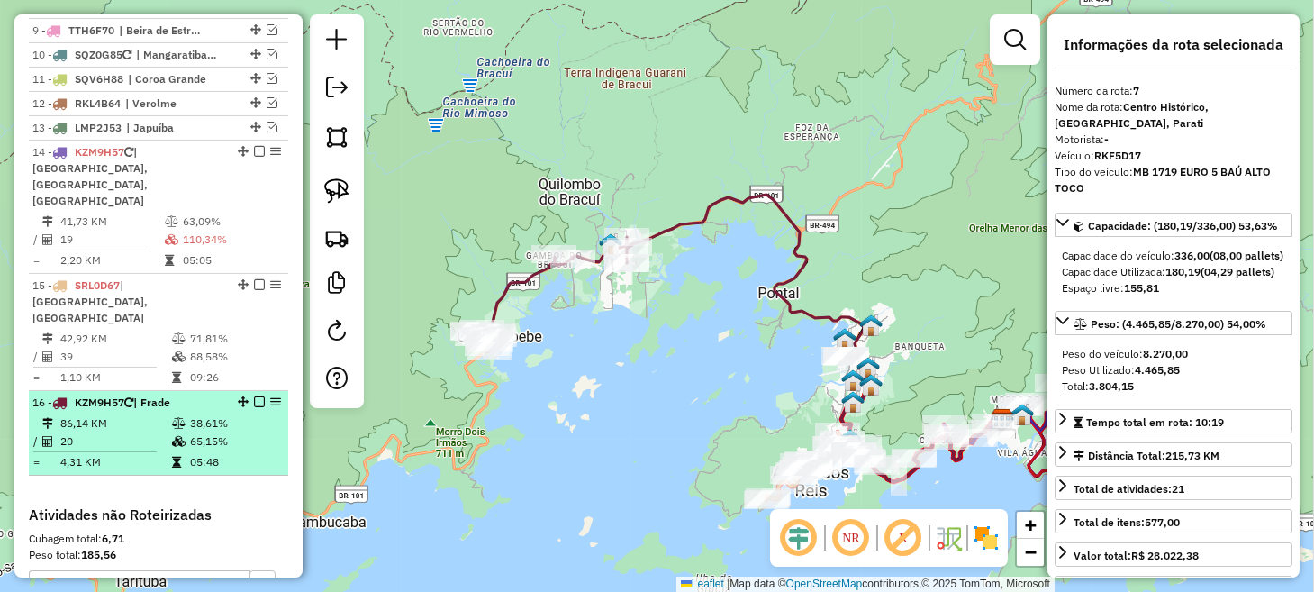
click at [257, 396] on em at bounding box center [259, 401] width 11 height 11
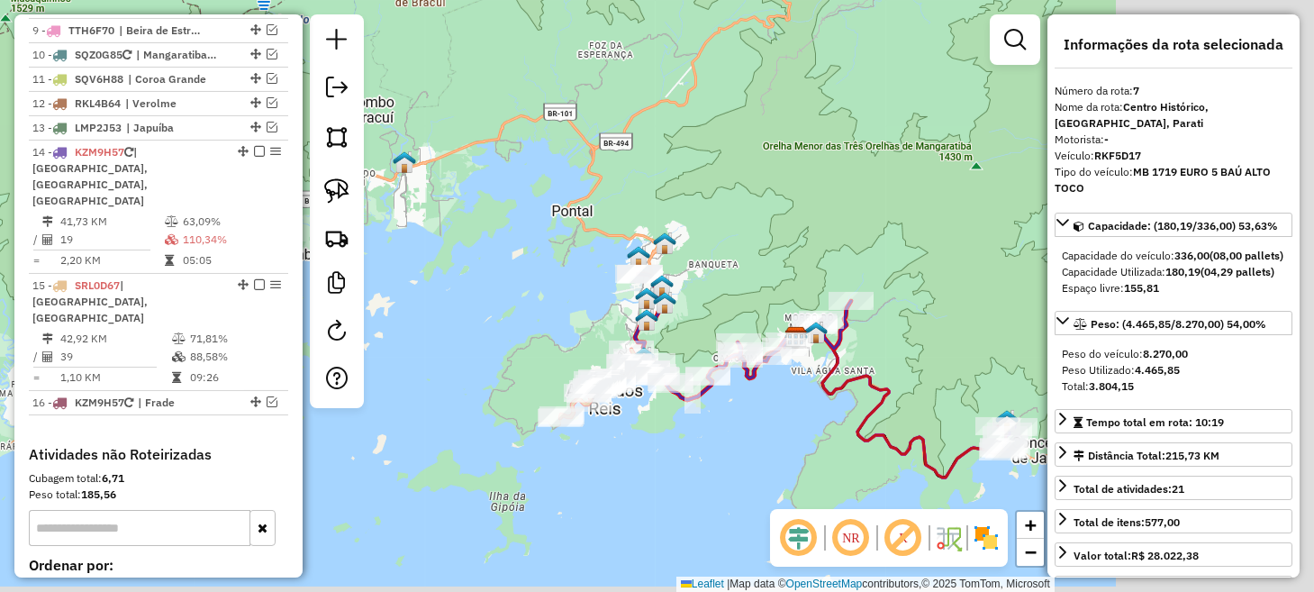
drag, startPoint x: 692, startPoint y: 342, endPoint x: 387, endPoint y: 232, distance: 324.4
click at [387, 232] on div "Janela de atendimento Grade de atendimento Capacidade Transportadoras Veículos …" at bounding box center [657, 296] width 1314 height 592
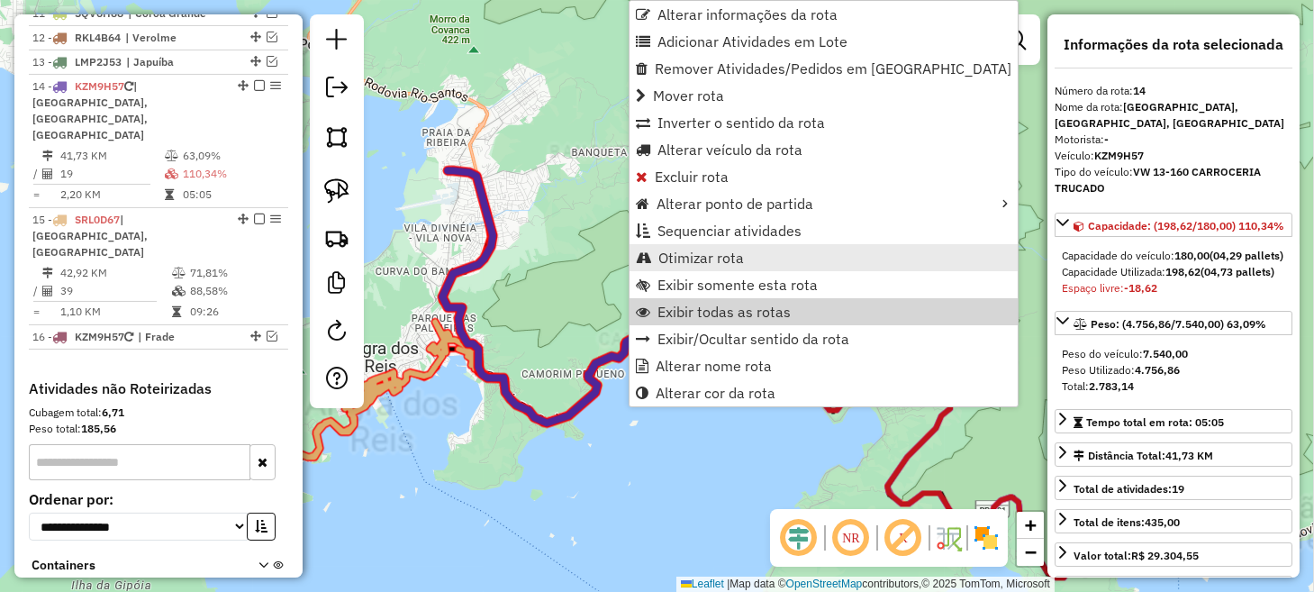
scroll to position [1354, 0]
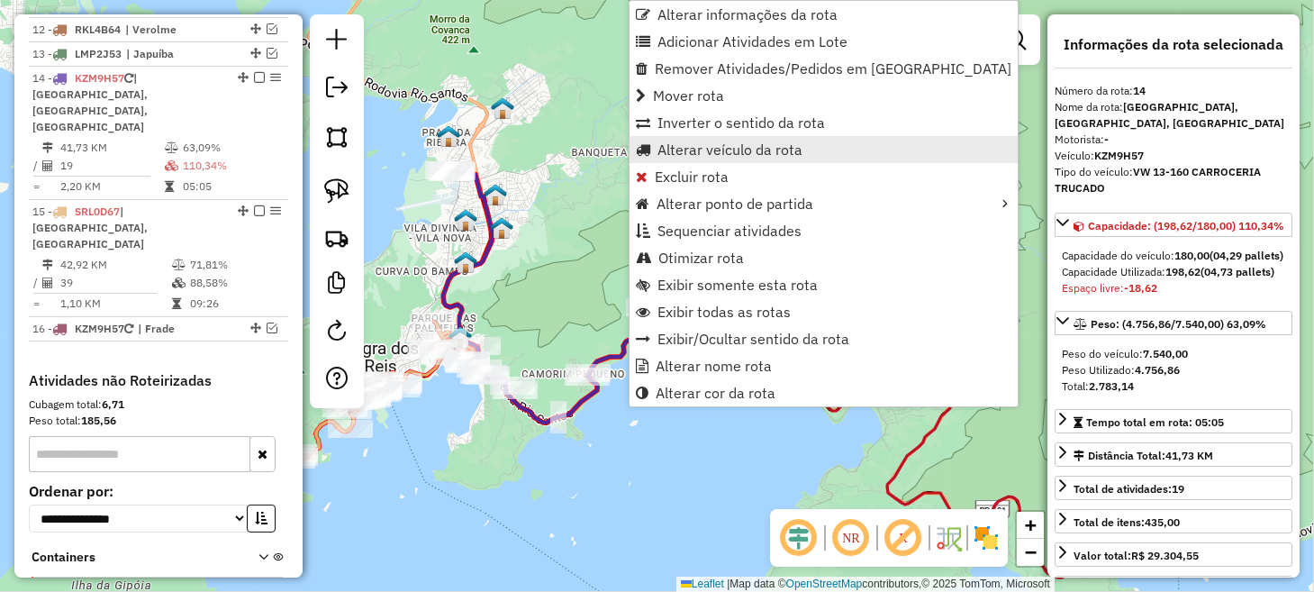
click at [705, 147] on span "Alterar veículo da rota" at bounding box center [729, 149] width 145 height 14
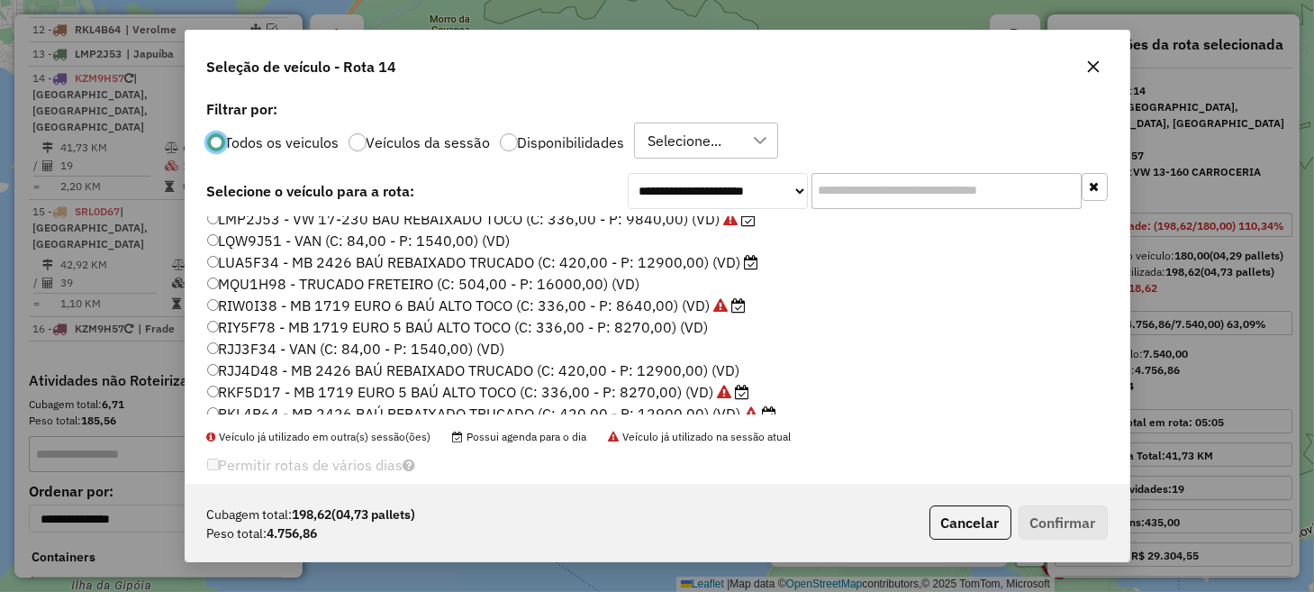
scroll to position [89, 0]
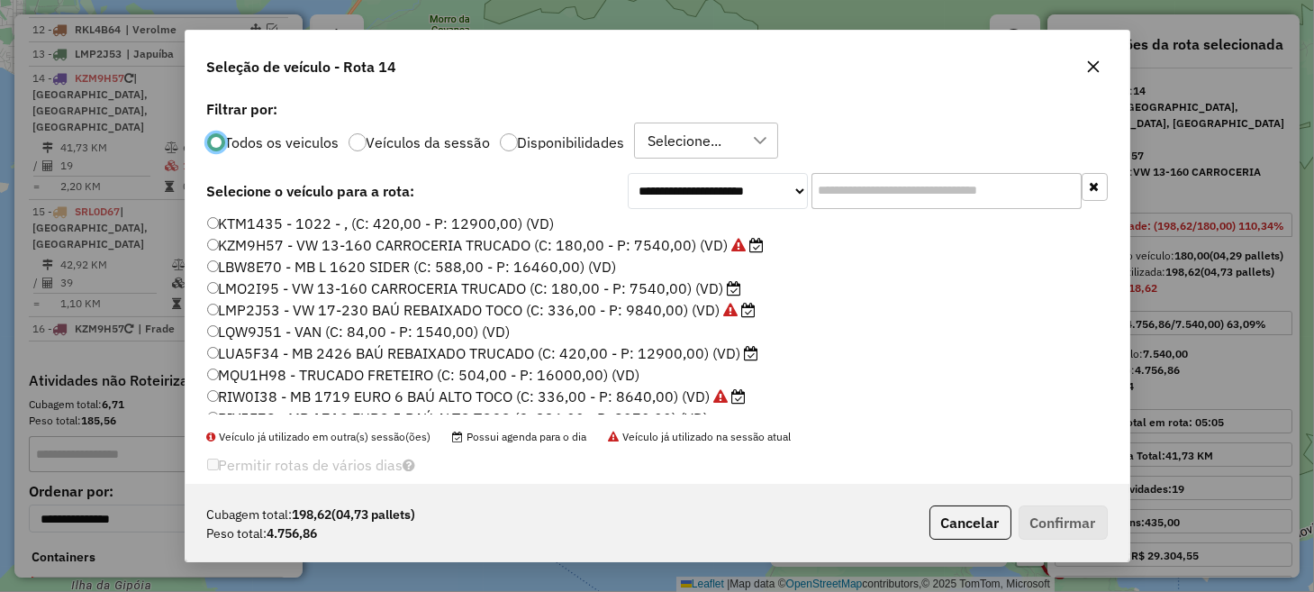
click at [285, 283] on label "LMO2I95 - VW 13-160 CARROCERIA TRUCADO (C: 180,00 - P: 7540,00) (VD)" at bounding box center [474, 288] width 535 height 22
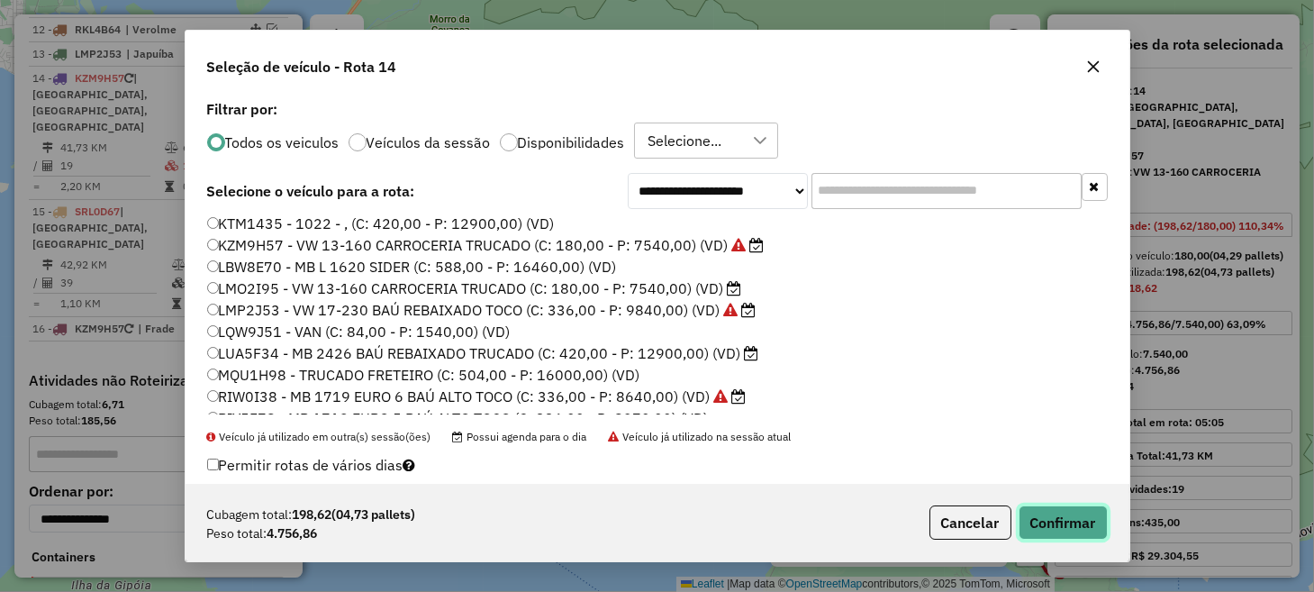
click at [1059, 525] on button "Confirmar" at bounding box center [1062, 522] width 89 height 34
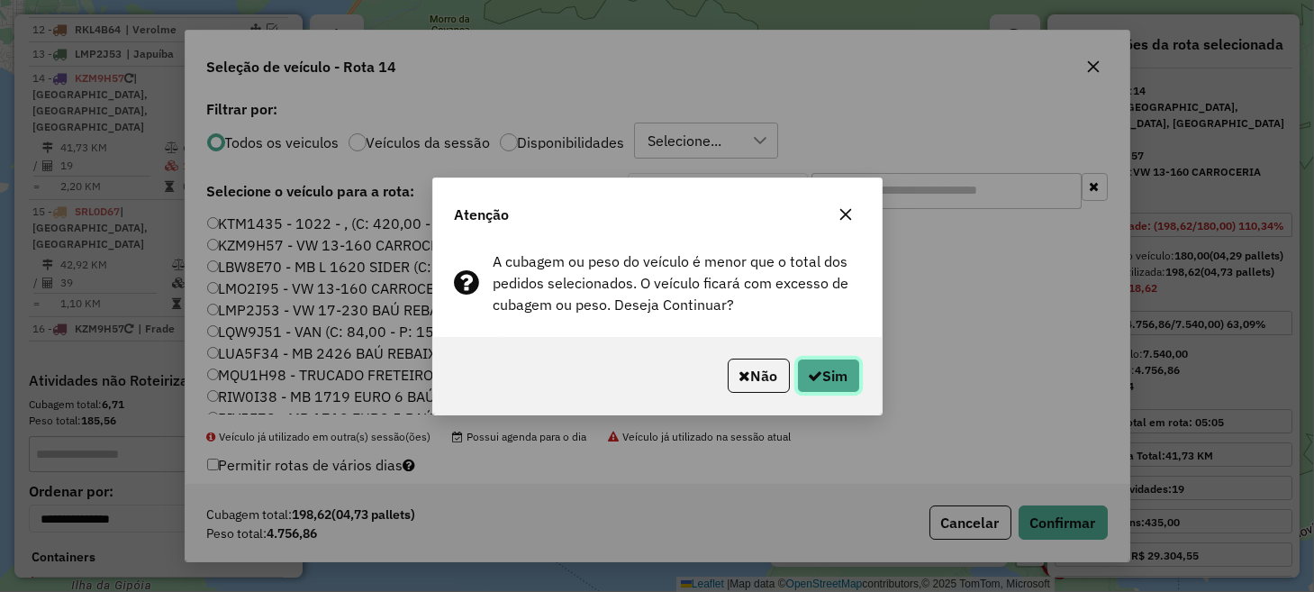
click at [853, 380] on button "Sim" at bounding box center [828, 375] width 63 height 34
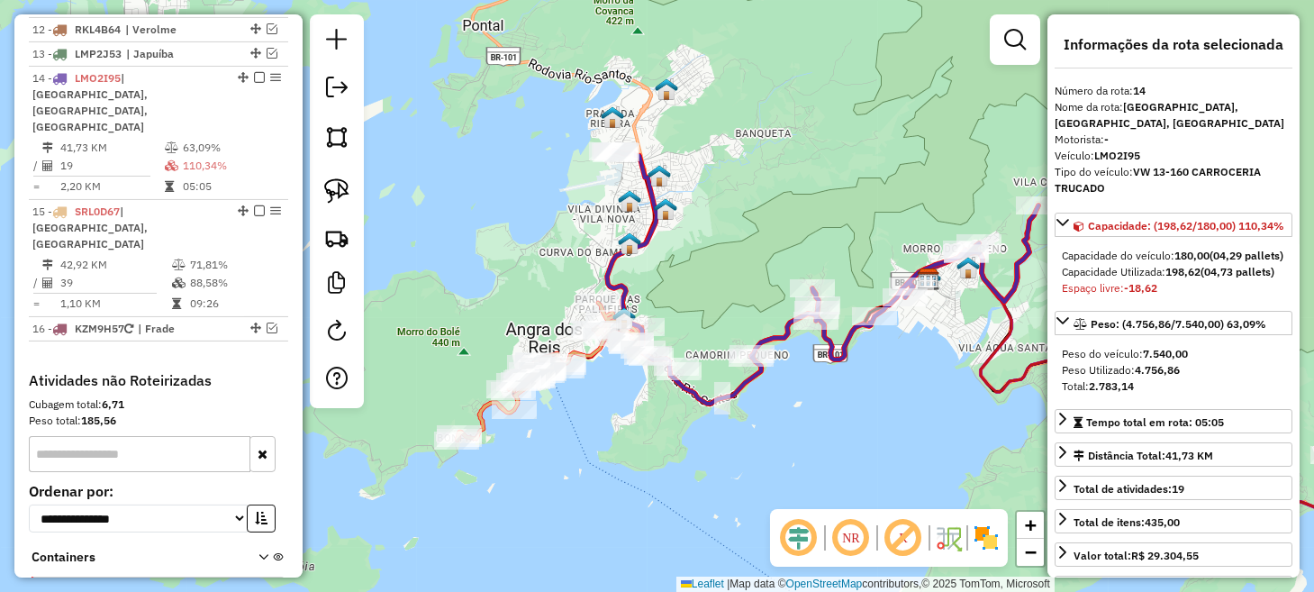
drag, startPoint x: 494, startPoint y: 430, endPoint x: 663, endPoint y: 406, distance: 170.1
click at [663, 406] on div "Janela de atendimento Grade de atendimento Capacidade Transportadoras Veículos …" at bounding box center [657, 296] width 1314 height 592
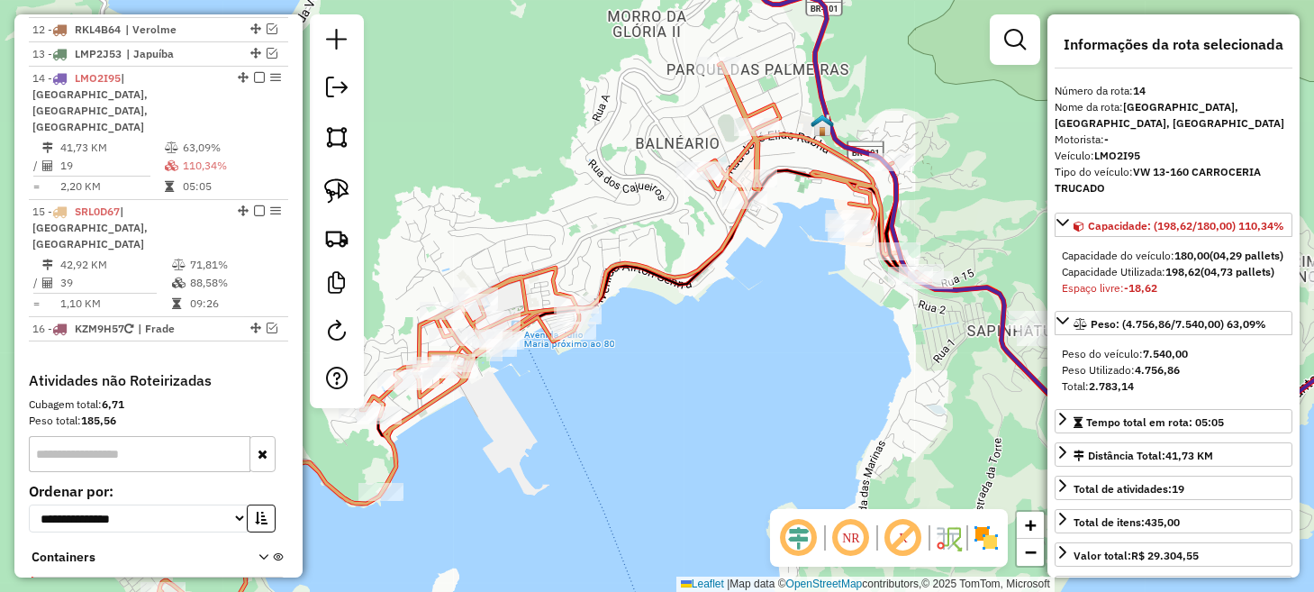
drag, startPoint x: 538, startPoint y: 410, endPoint x: 659, endPoint y: 427, distance: 121.8
click at [659, 427] on div "Janela de atendimento Grade de atendimento Capacidade Transportadoras Veículos …" at bounding box center [657, 296] width 1314 height 592
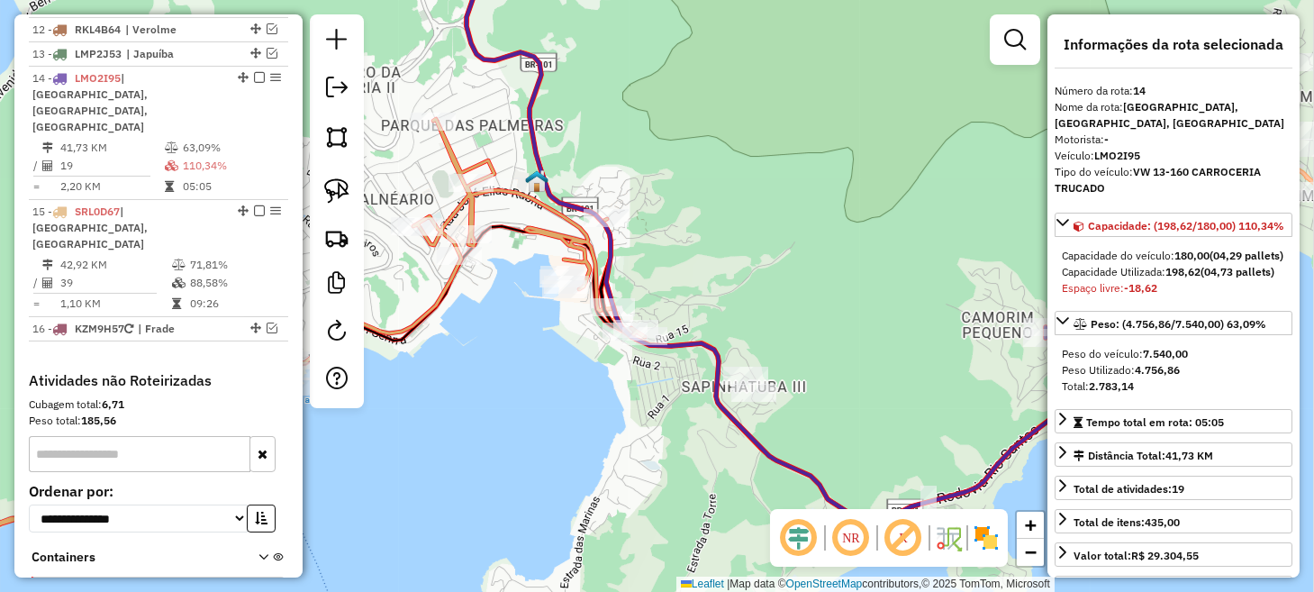
drag, startPoint x: 892, startPoint y: 337, endPoint x: 602, endPoint y: 394, distance: 295.6
click at [602, 394] on div "Janela de atendimento Grade de atendimento Capacidade Transportadoras Veículos …" at bounding box center [657, 296] width 1314 height 592
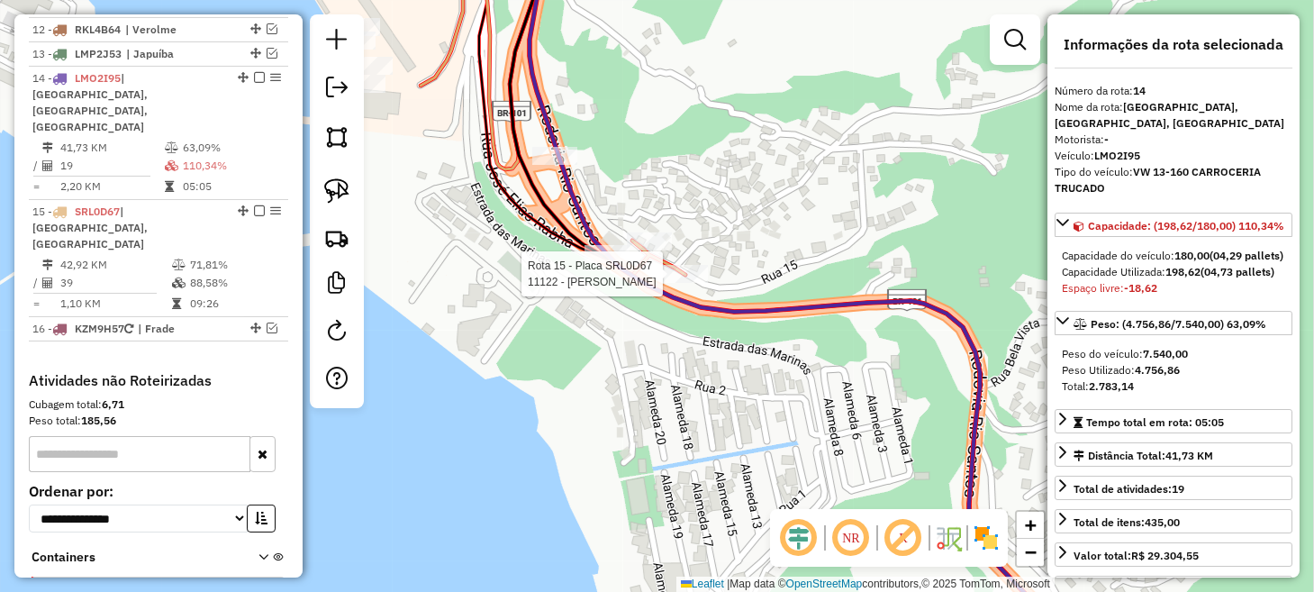
scroll to position [1370, 0]
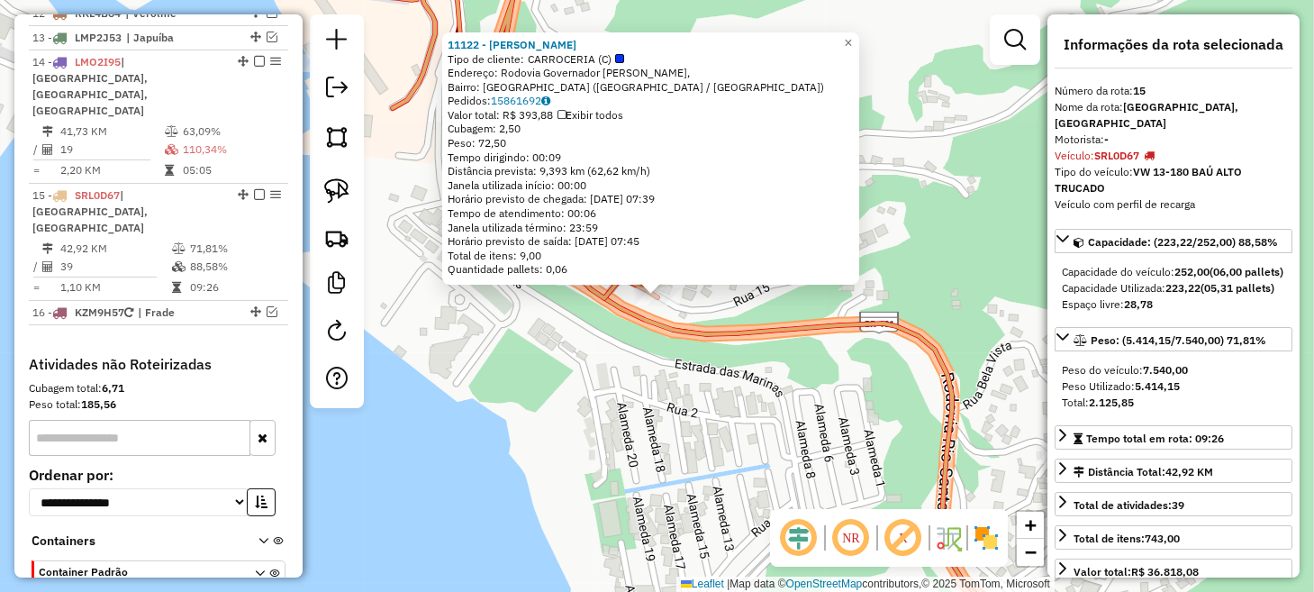
click at [663, 372] on div "11122 - CLAUDINEI PEREIRA Tipo de cliente: CARROCERIA (C) Endereço: Rodovia Gov…" at bounding box center [657, 296] width 1314 height 592
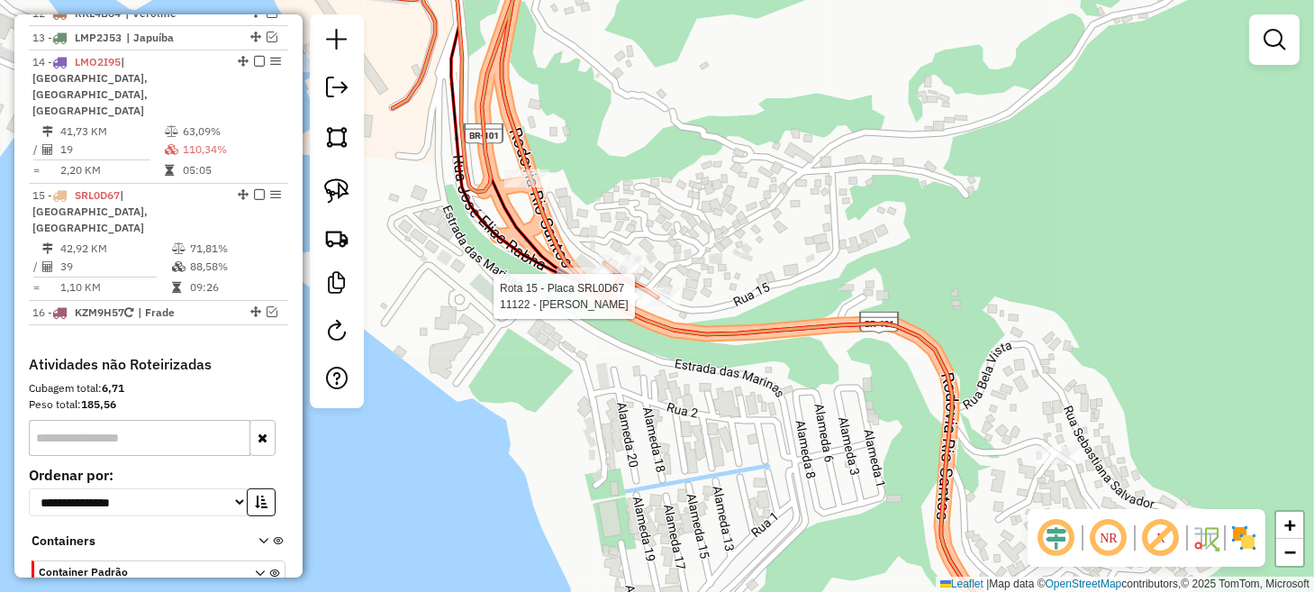
select select "**********"
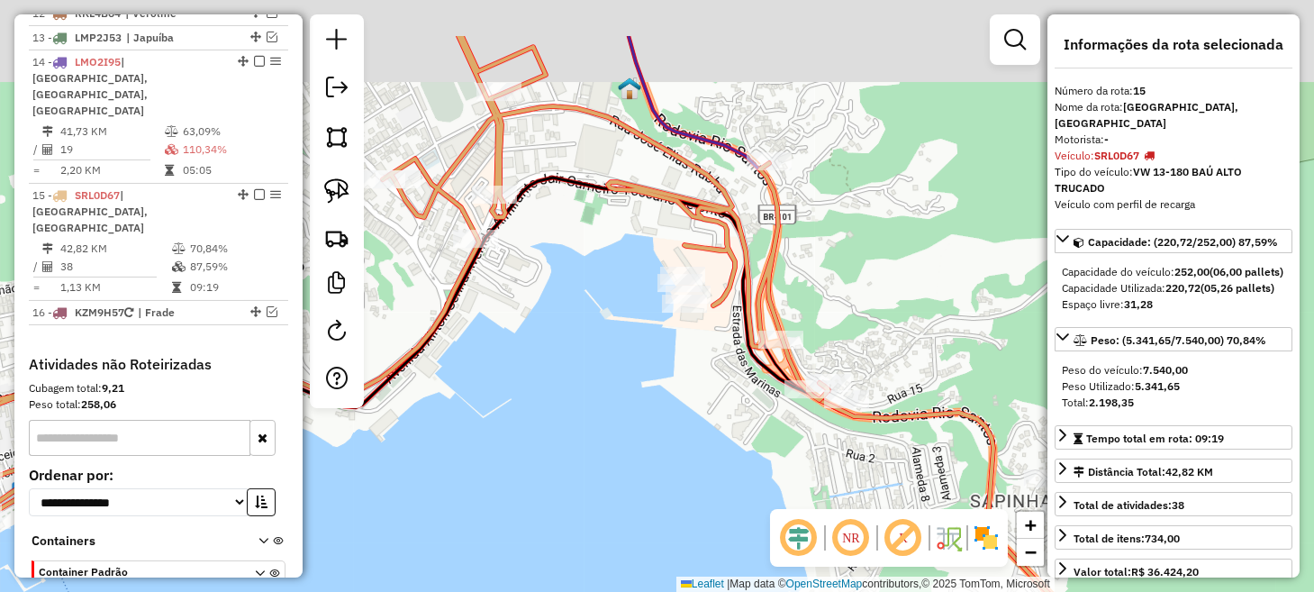
drag, startPoint x: 601, startPoint y: 406, endPoint x: 740, endPoint y: 509, distance: 172.5
click at [736, 509] on div "Janela de atendimento Grade de atendimento Capacidade Transportadoras Veículos …" at bounding box center [657, 296] width 1314 height 592
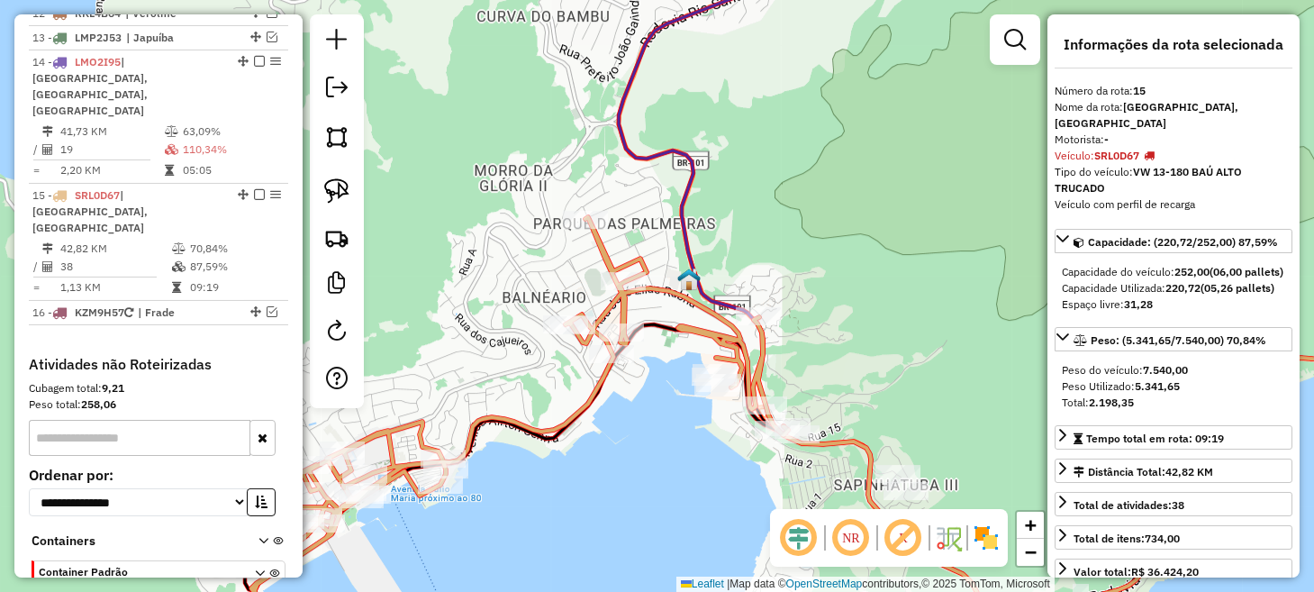
click at [844, 536] on em at bounding box center [850, 537] width 43 height 43
click at [341, 188] on img at bounding box center [336, 190] width 25 height 25
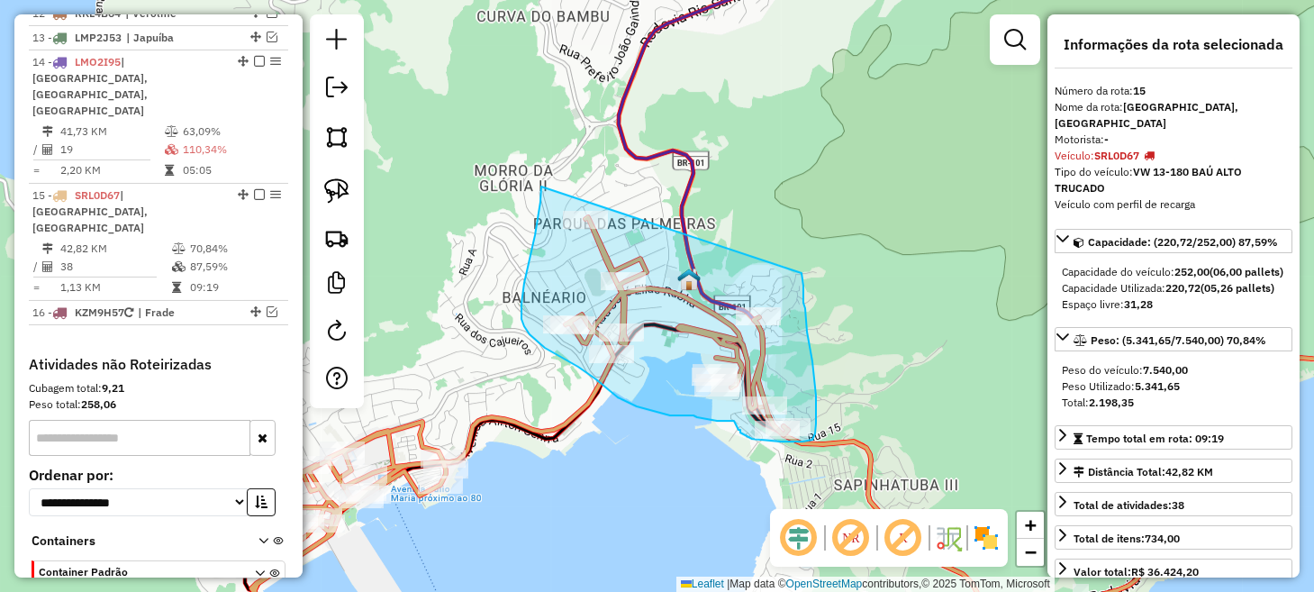
drag, startPoint x: 541, startPoint y: 186, endPoint x: 801, endPoint y: 273, distance: 274.2
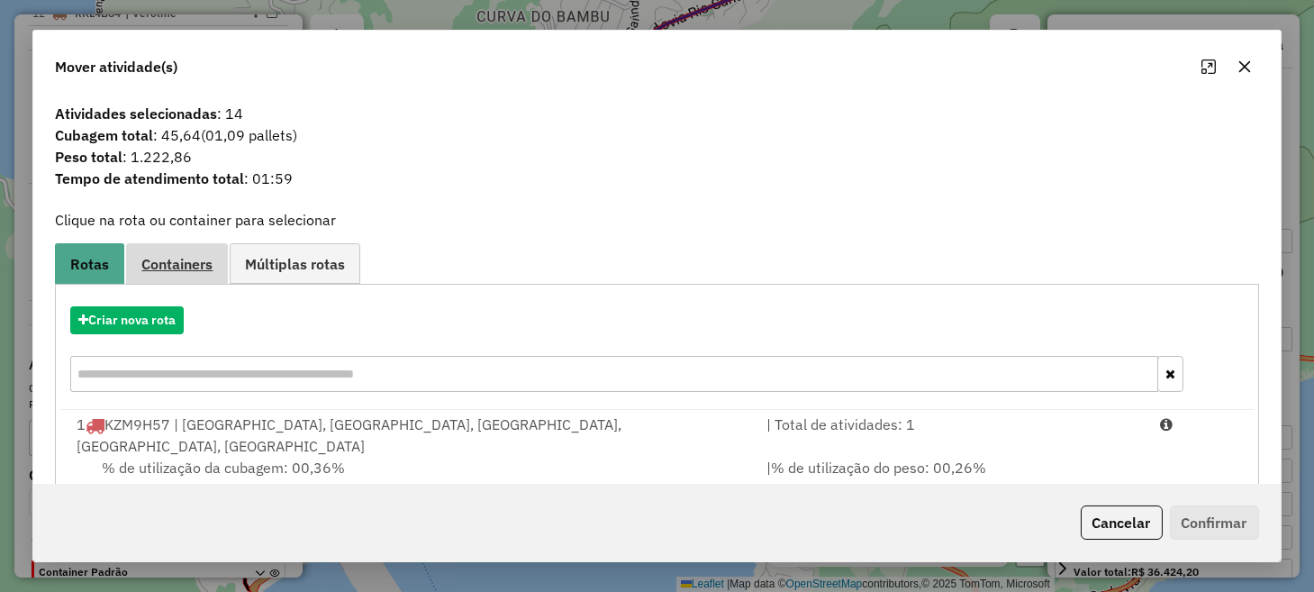
click at [180, 264] on span "Containers" at bounding box center [176, 264] width 71 height 14
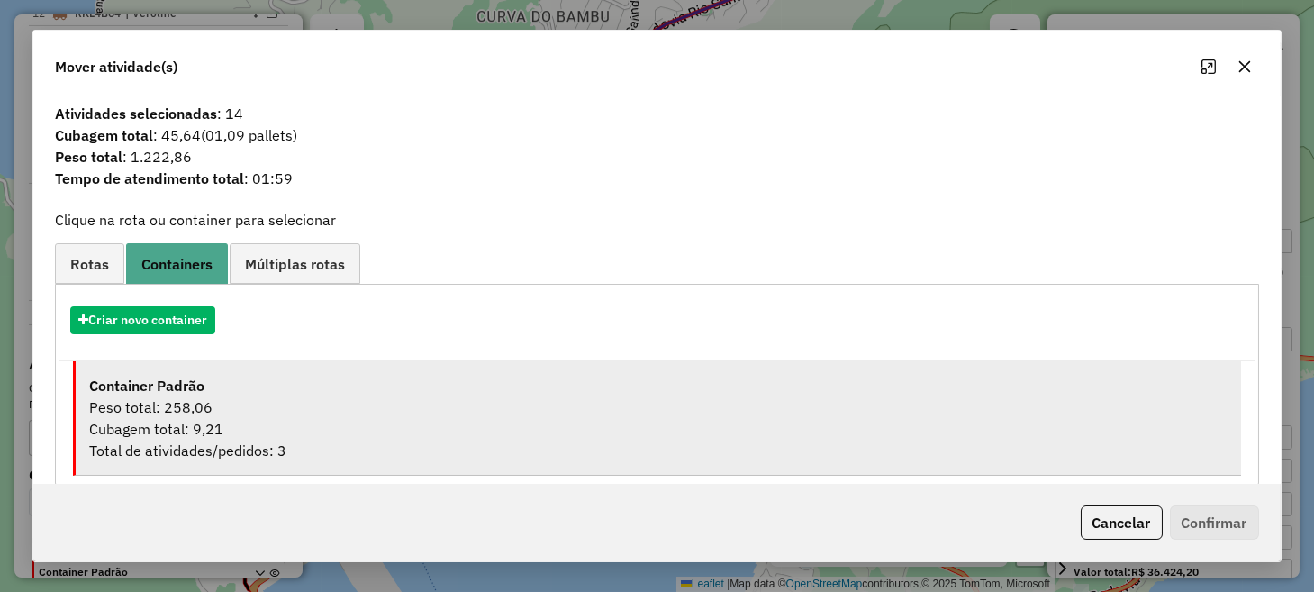
drag, startPoint x: 368, startPoint y: 384, endPoint x: 415, endPoint y: 392, distance: 47.5
click at [370, 384] on div "Container Padrão" at bounding box center [657, 386] width 1137 height 22
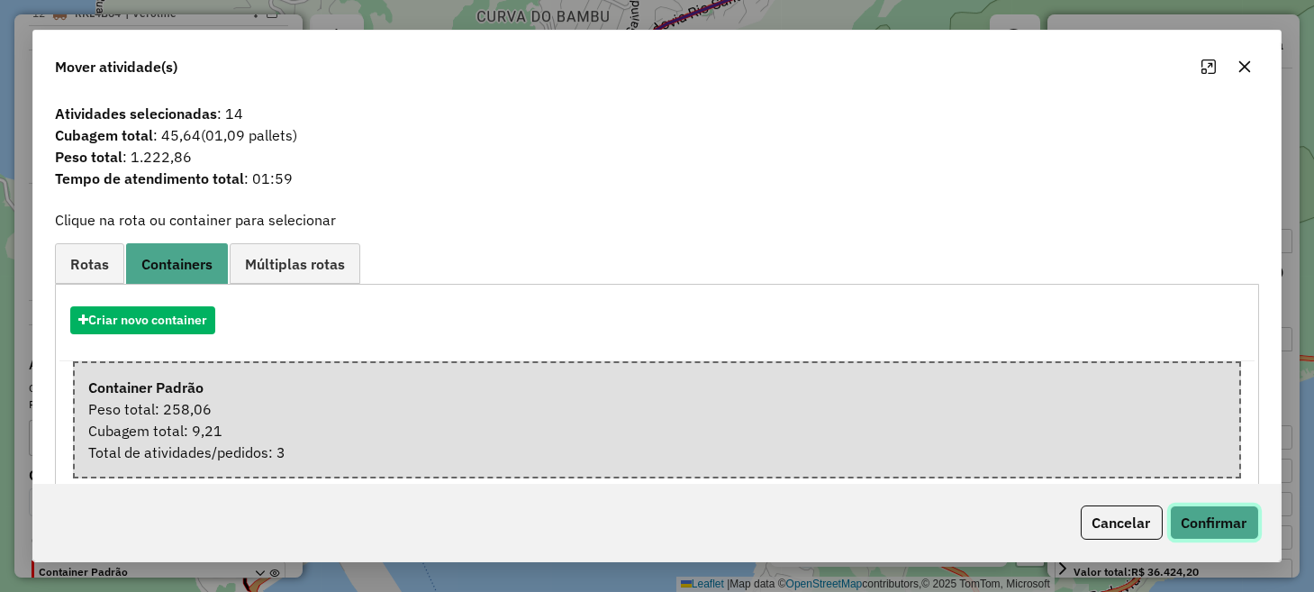
click at [1242, 516] on button "Confirmar" at bounding box center [1214, 522] width 89 height 34
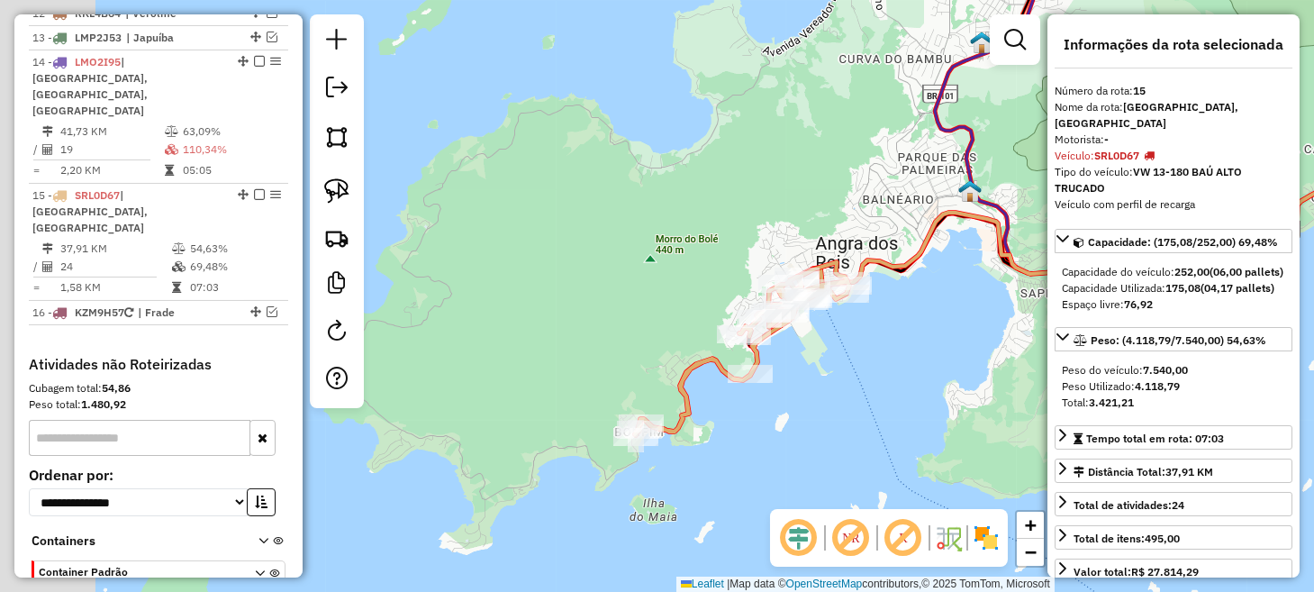
drag, startPoint x: 582, startPoint y: 492, endPoint x: 942, endPoint y: 317, distance: 400.2
click at [942, 317] on div "Janela de atendimento Grade de atendimento Capacidade Transportadoras Veículos …" at bounding box center [657, 296] width 1314 height 592
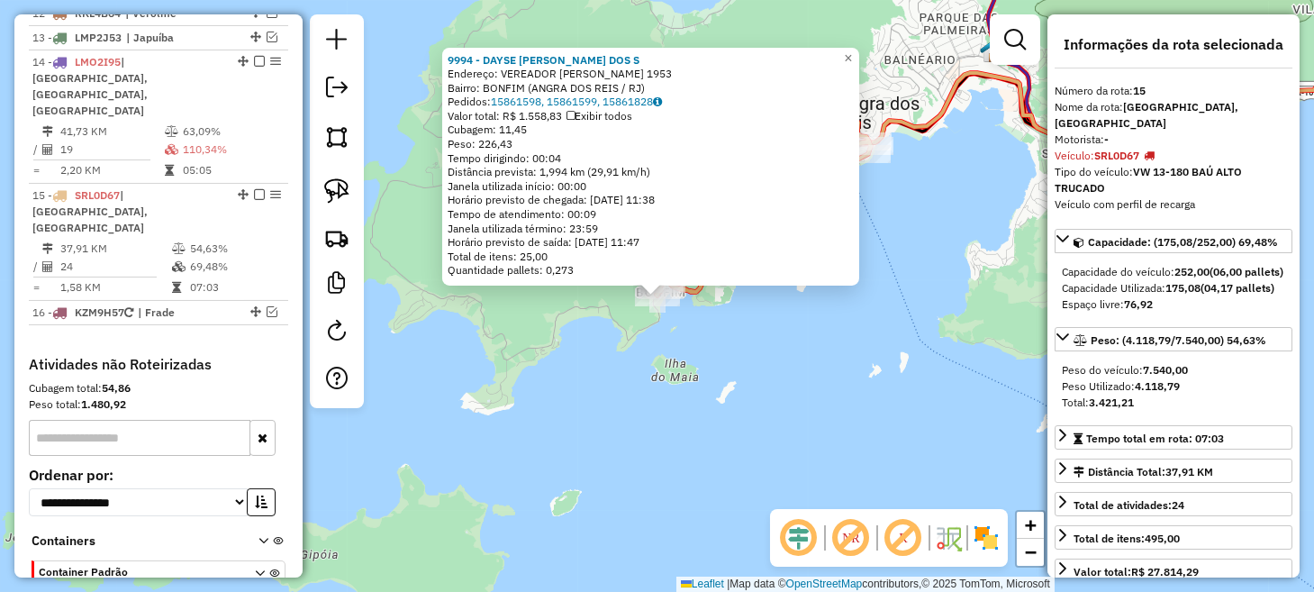
click at [755, 363] on div "9994 - DAYSE CRISTINA DOS S Endereço: VEREADOR BENEDITO ADELINO 1953 Bairro: BO…" at bounding box center [657, 296] width 1314 height 592
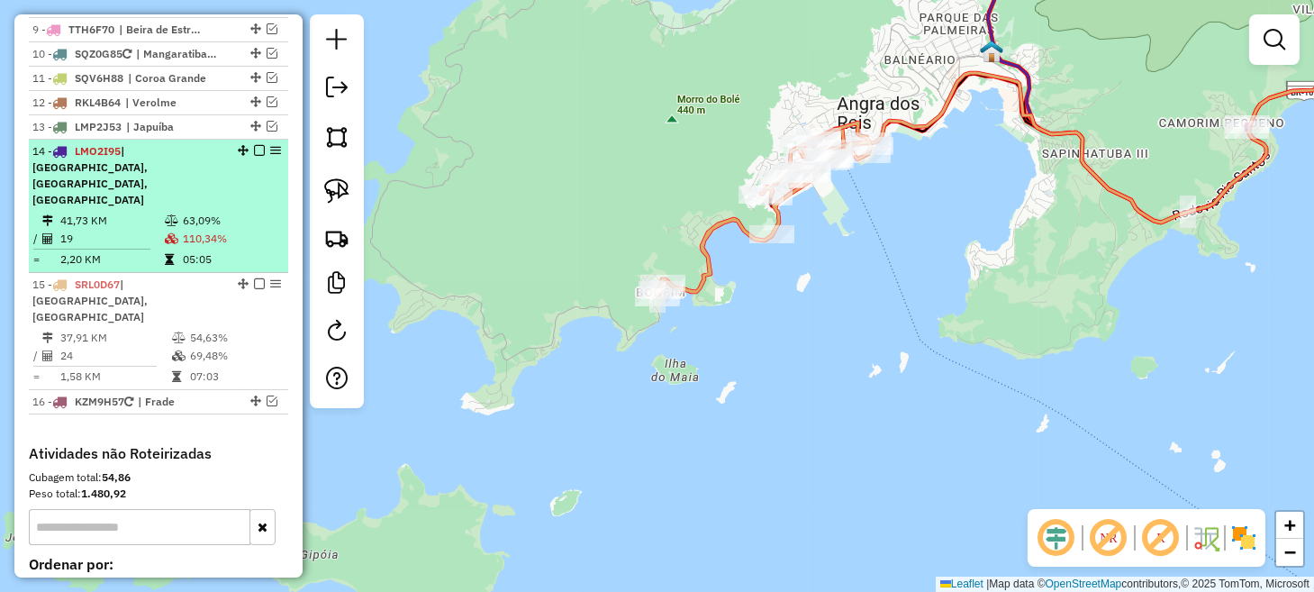
scroll to position [1280, 0]
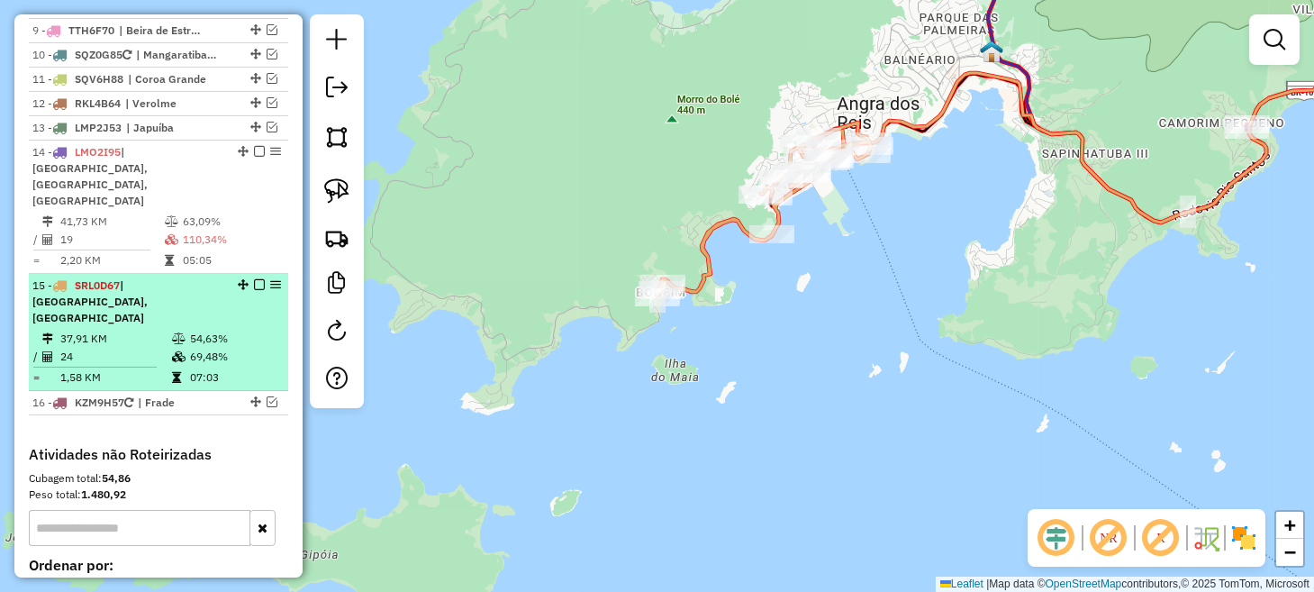
click at [258, 279] on em at bounding box center [259, 284] width 11 height 11
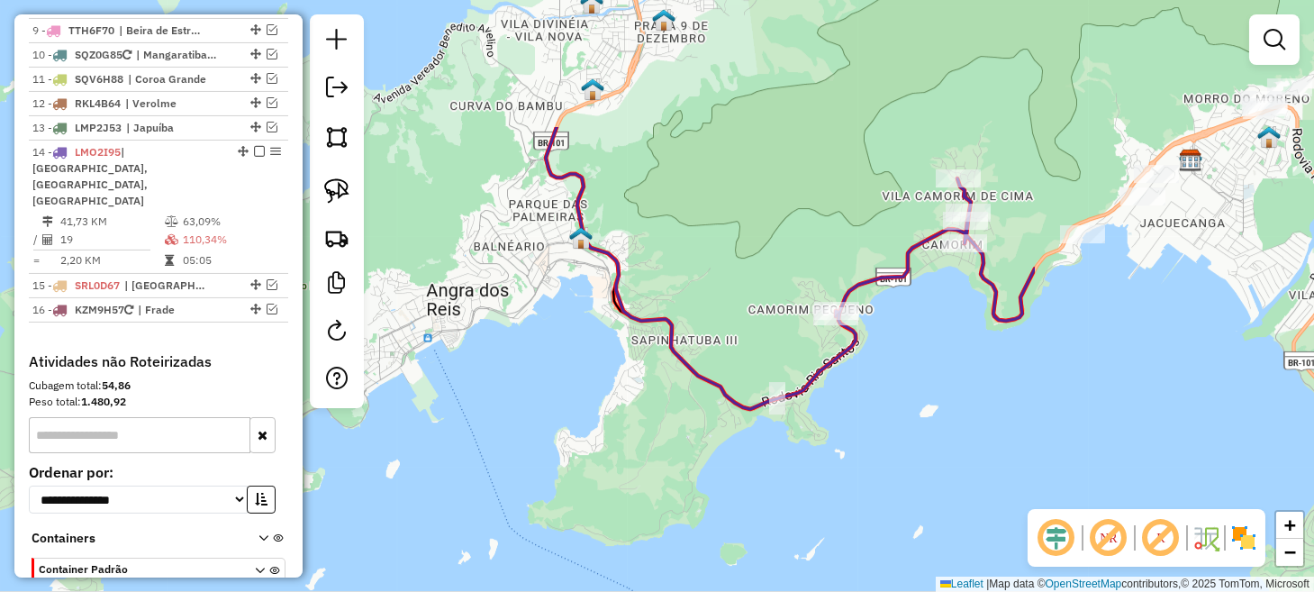
drag, startPoint x: 1033, startPoint y: 209, endPoint x: 615, endPoint y: 398, distance: 458.5
click at [616, 398] on div "Janela de atendimento Grade de atendimento Capacidade Transportadoras Veículos …" at bounding box center [657, 296] width 1314 height 592
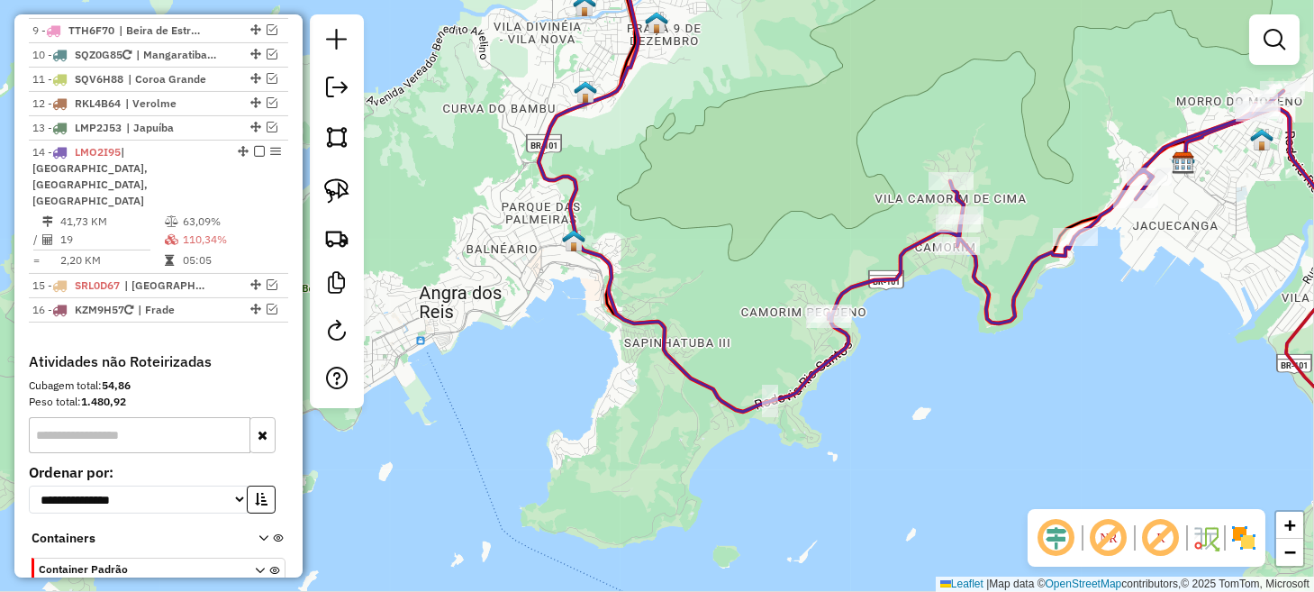
click at [1105, 535] on em at bounding box center [1108, 537] width 43 height 43
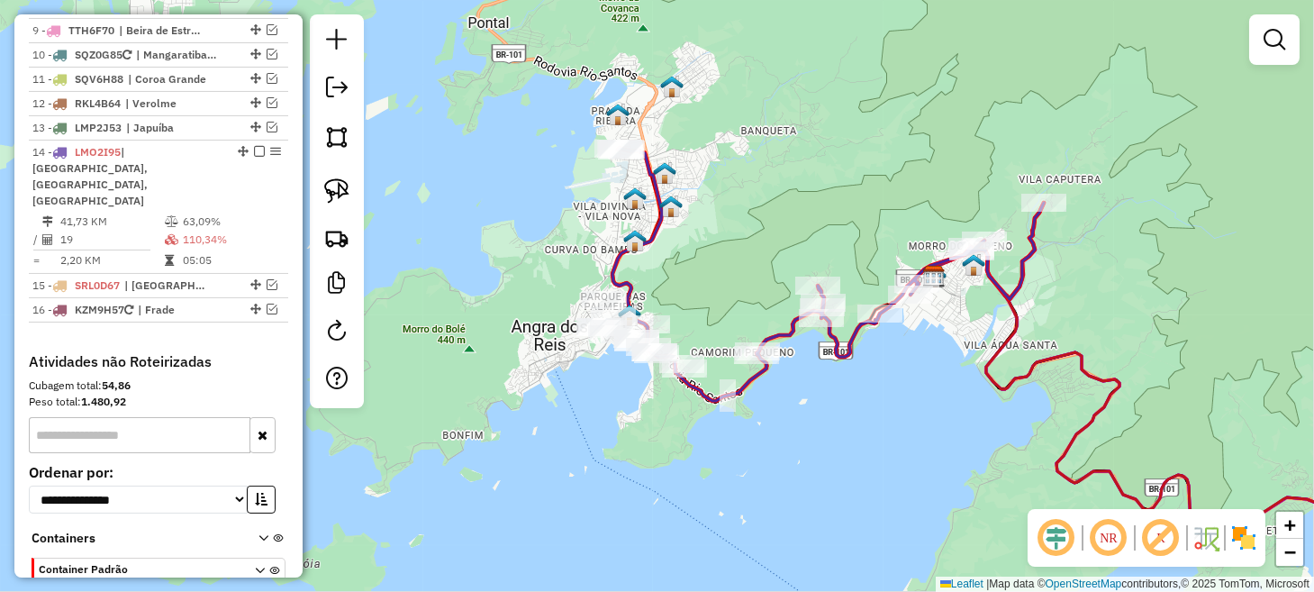
click at [1100, 533] on em at bounding box center [1108, 537] width 43 height 43
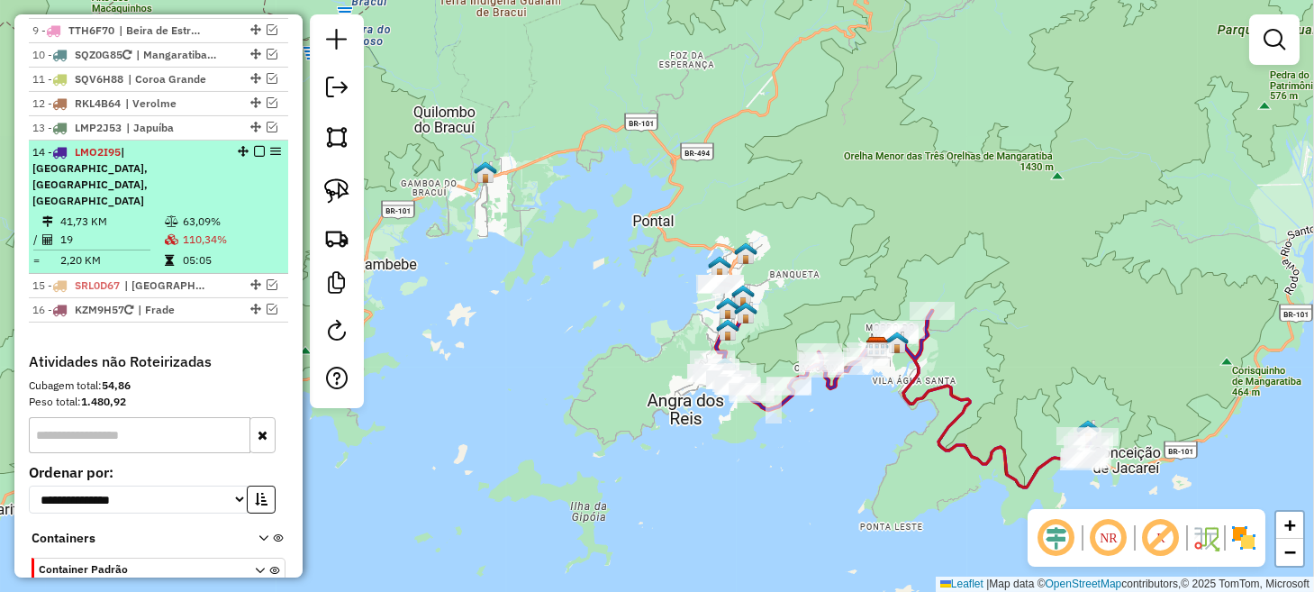
click at [257, 146] on em at bounding box center [259, 151] width 11 height 11
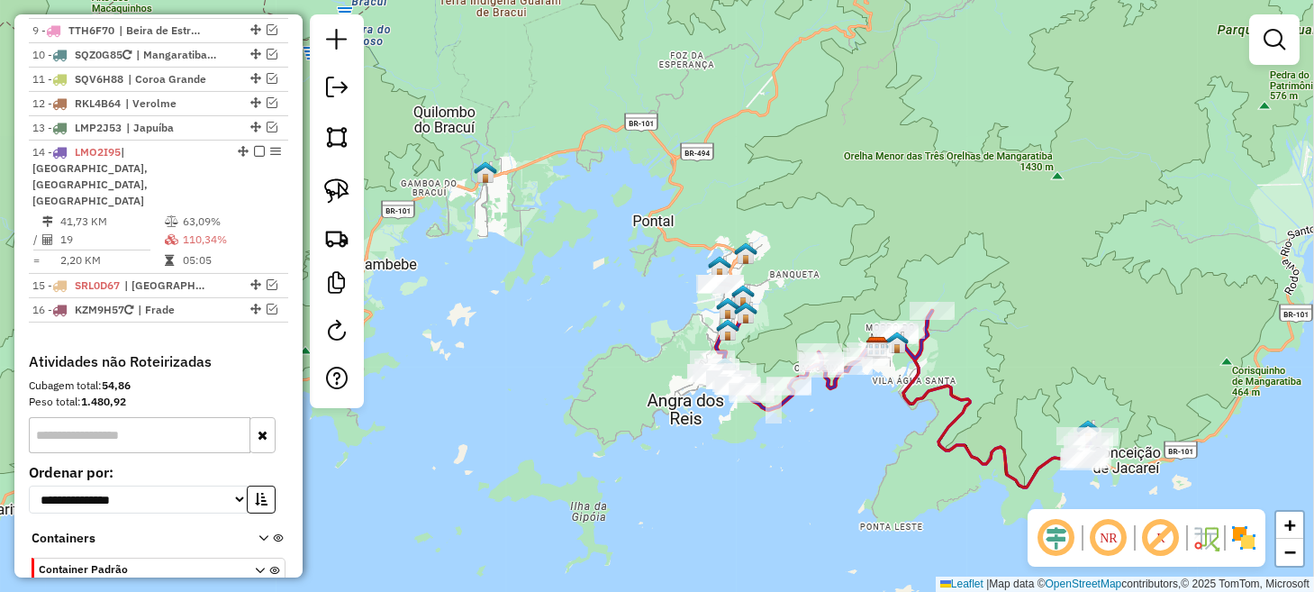
scroll to position [1216, 0]
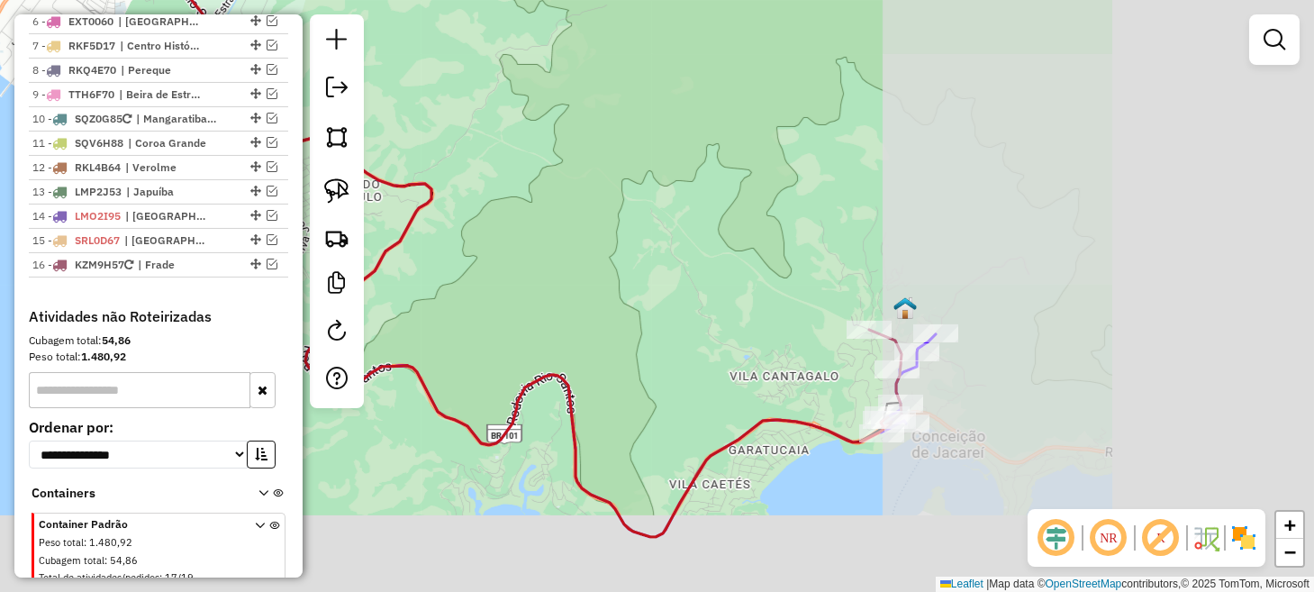
drag, startPoint x: 1104, startPoint y: 417, endPoint x: 663, endPoint y: 333, distance: 449.0
click at [628, 322] on div "Janela de atendimento Grade de atendimento Capacidade Transportadoras Veículos …" at bounding box center [657, 296] width 1314 height 592
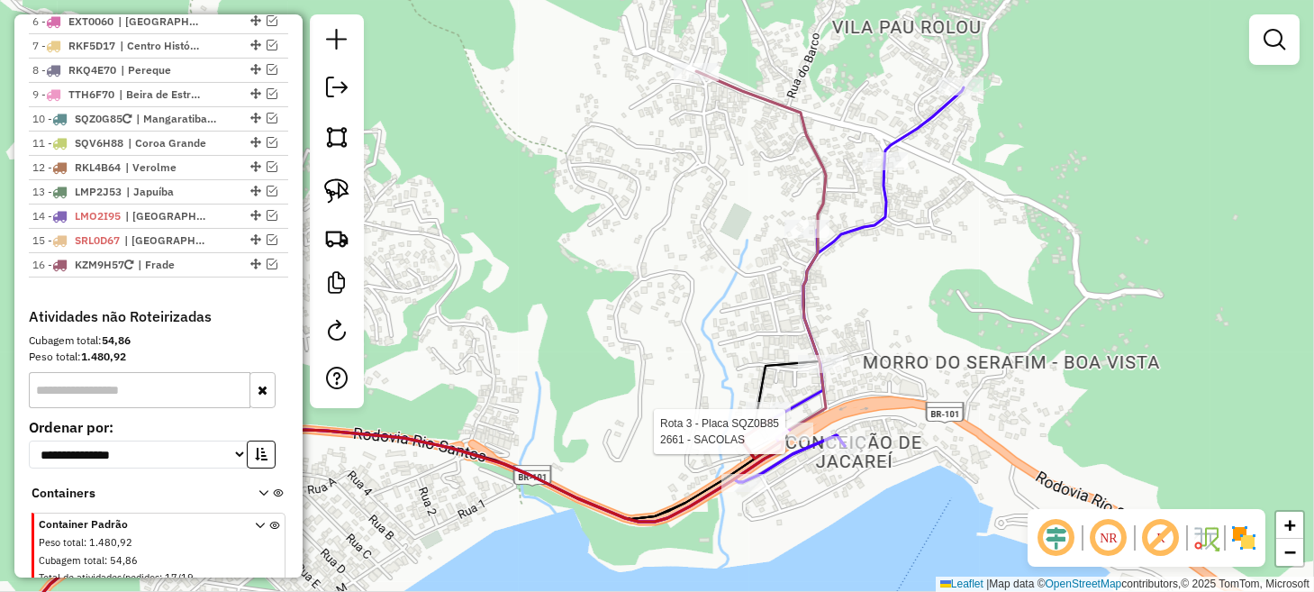
select select "**********"
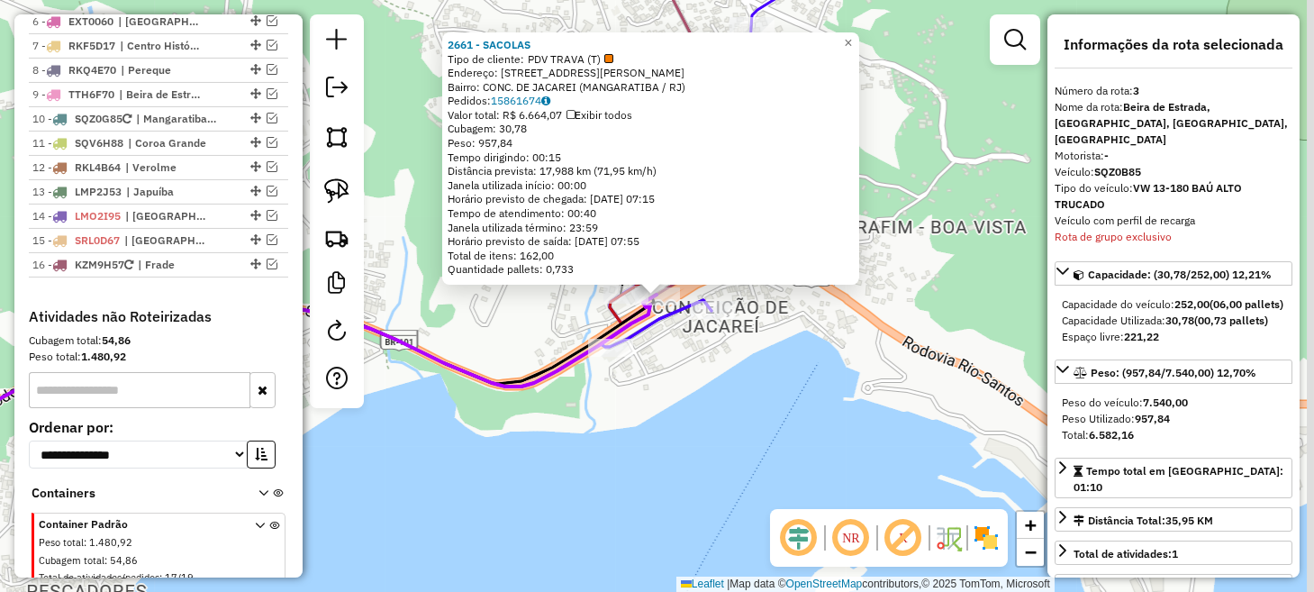
scroll to position [936, 0]
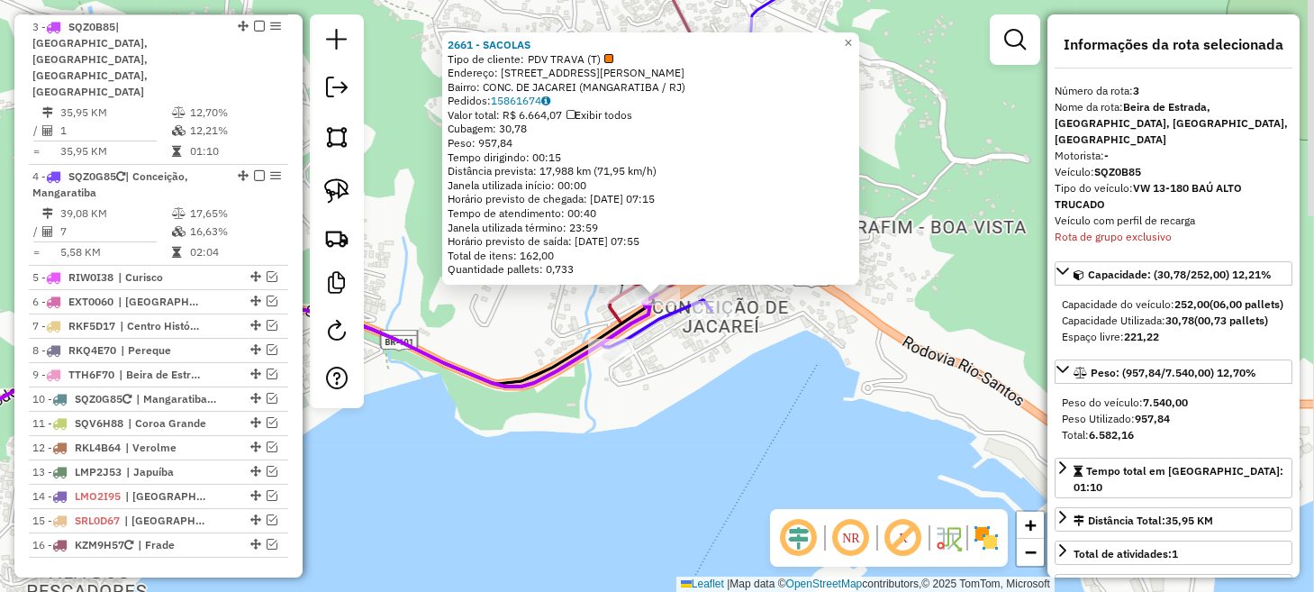
click at [680, 395] on div "2661 - SACOLAS Tipo de cliente: PDV TRAVA (T) Endereço: 10 R ADALBERTO PEREIRA …" at bounding box center [657, 296] width 1314 height 592
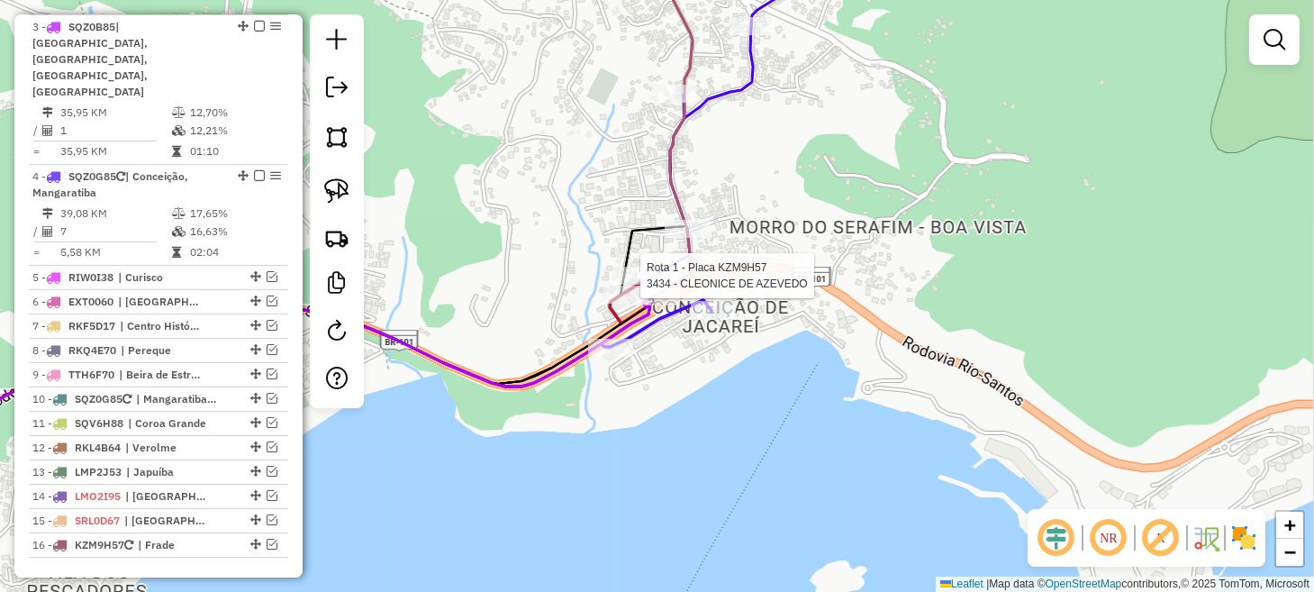
select select "**********"
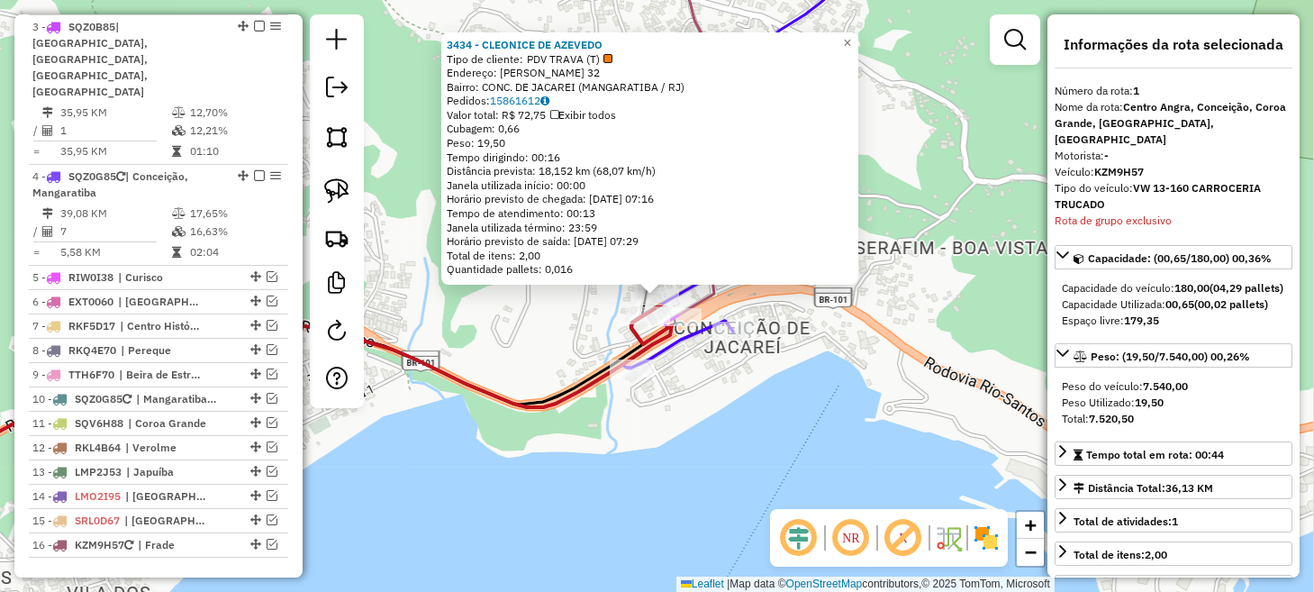
scroll to position [719, 0]
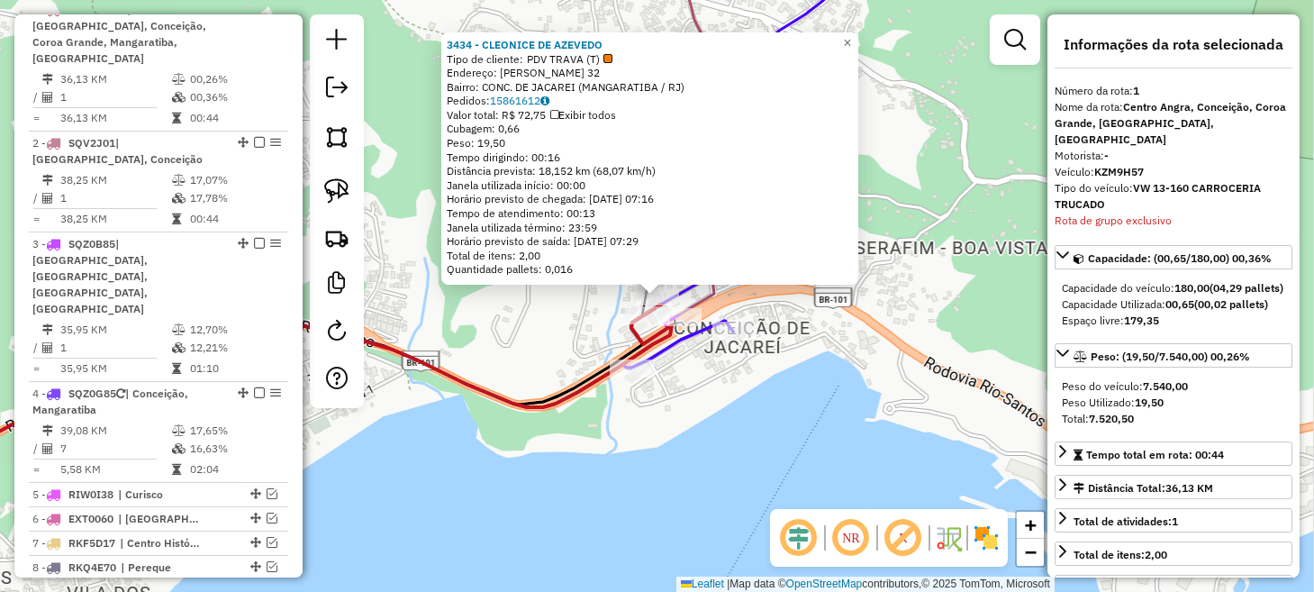
click at [713, 401] on div "3434 - CLEONICE DE AZEVEDO Tipo de cliente: PDV TRAVA (T) Endereço: ANTONIO ALV…" at bounding box center [657, 296] width 1314 height 592
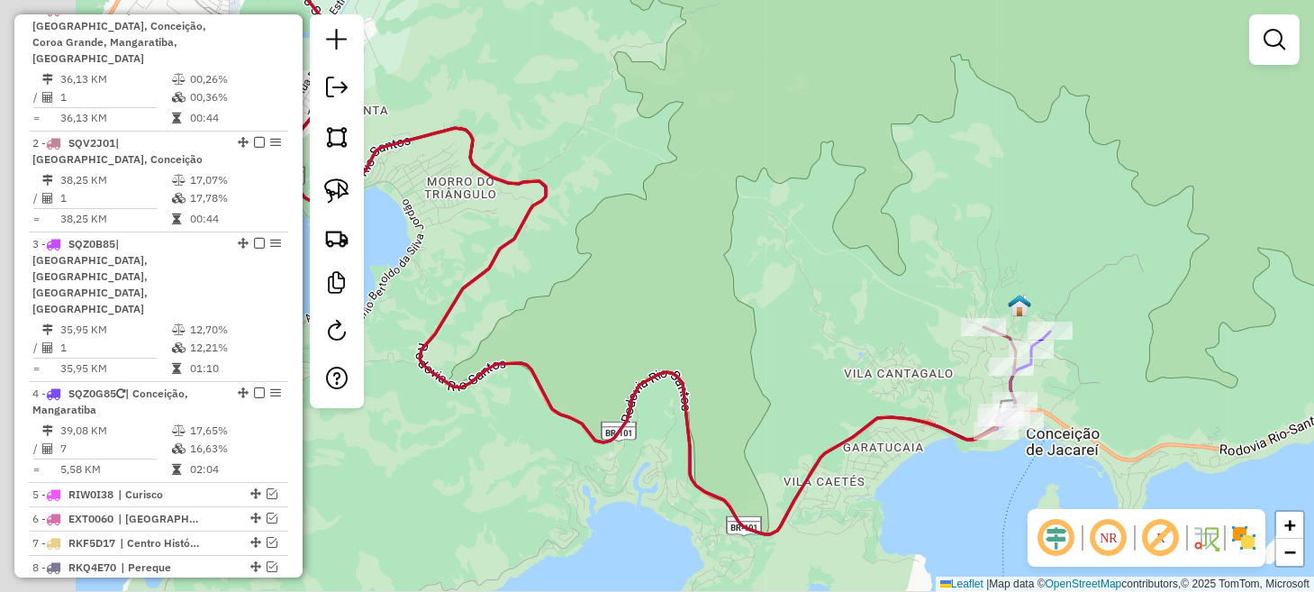
drag, startPoint x: 573, startPoint y: 293, endPoint x: 1096, endPoint y: 333, distance: 524.7
click at [1089, 334] on div "Janela de atendimento Grade de atendimento Capacidade Transportadoras Veículos …" at bounding box center [657, 296] width 1314 height 592
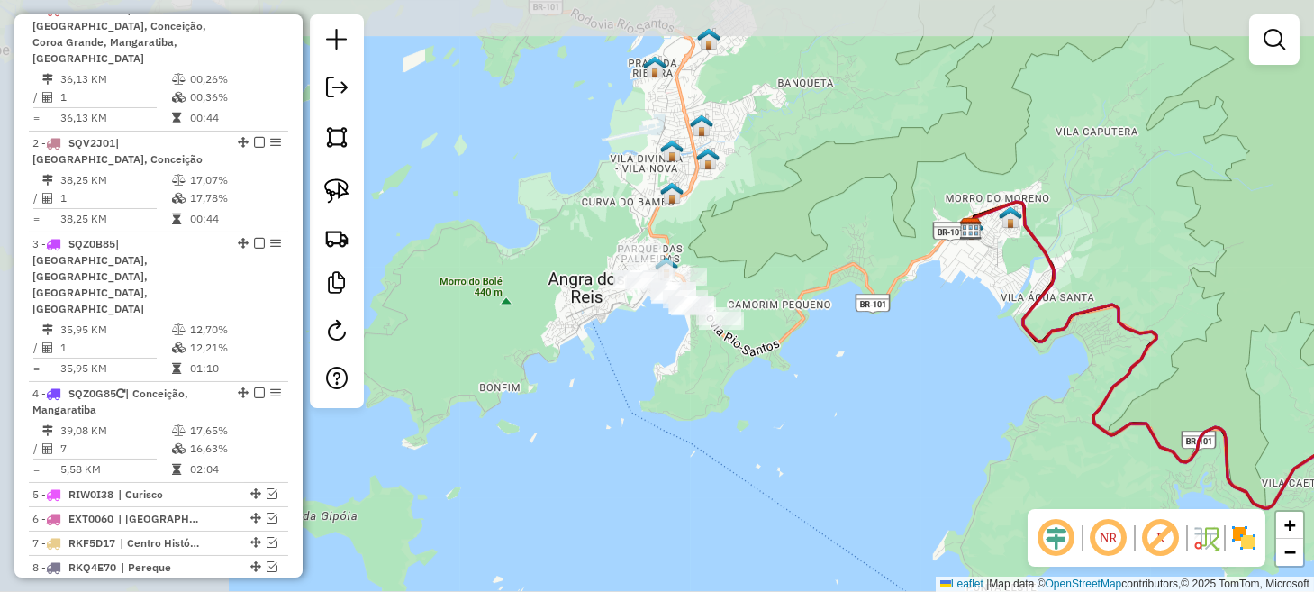
drag, startPoint x: 700, startPoint y: 250, endPoint x: 1005, endPoint y: 355, distance: 321.7
click at [1002, 355] on div "Janela de atendimento Grade de atendimento Capacidade Transportadoras Veículos …" at bounding box center [657, 296] width 1314 height 592
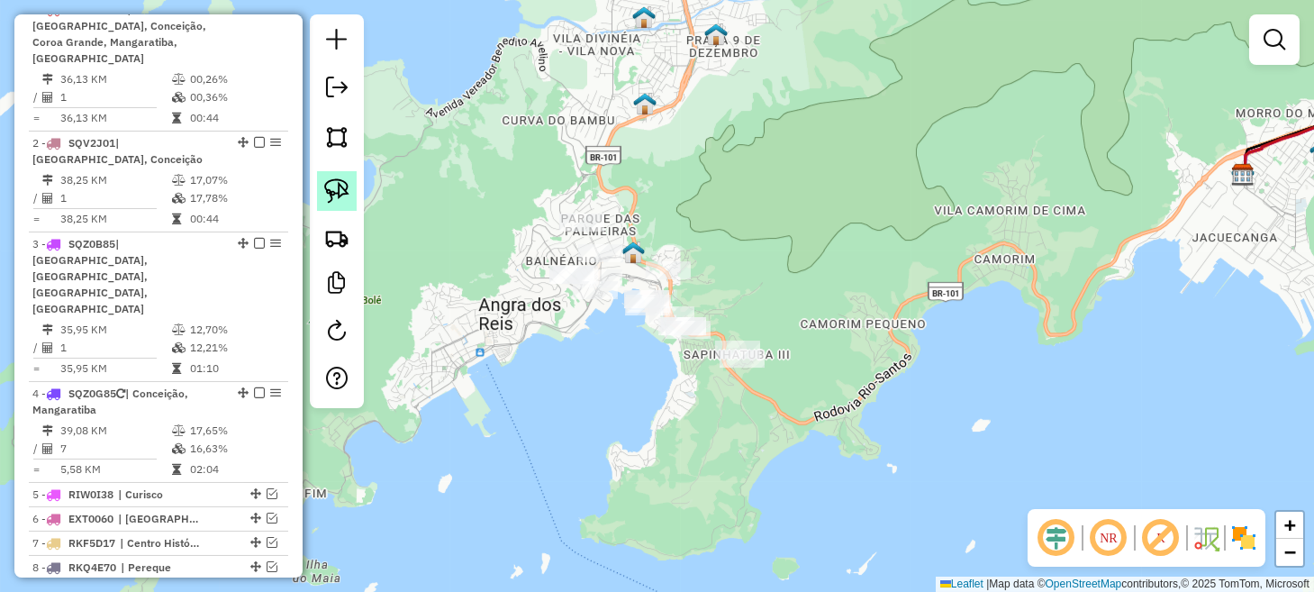
click at [332, 194] on img at bounding box center [336, 190] width 25 height 25
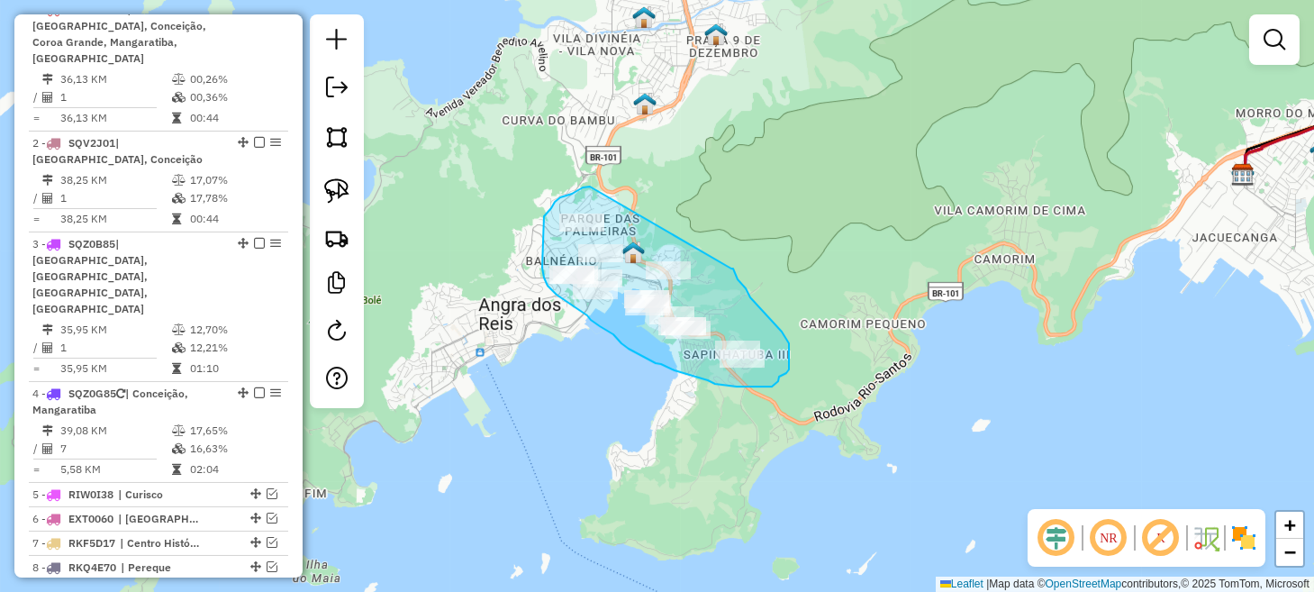
drag, startPoint x: 590, startPoint y: 186, endPoint x: 731, endPoint y: 266, distance: 162.5
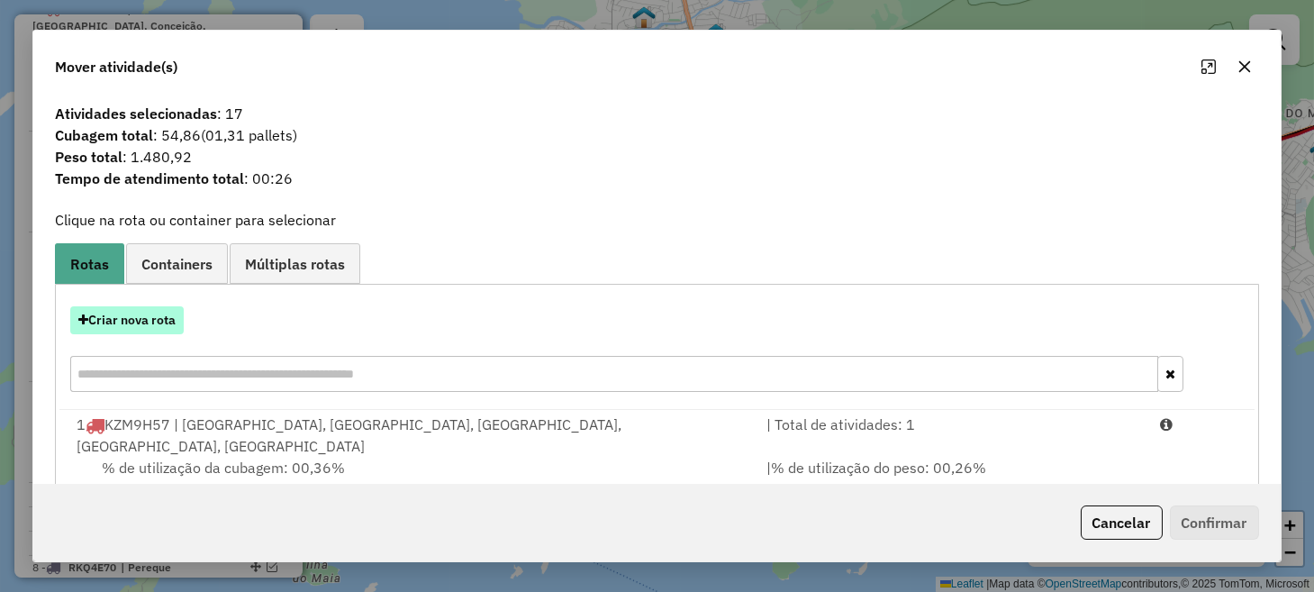
click at [146, 319] on button "Criar nova rota" at bounding box center [126, 320] width 113 height 28
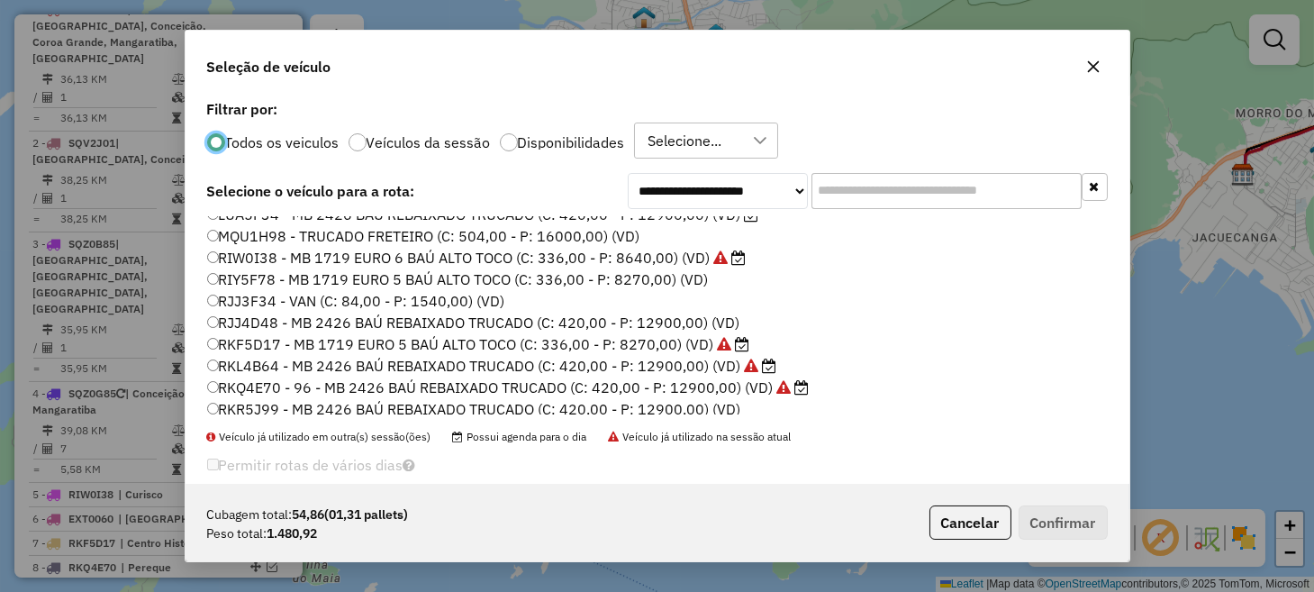
scroll to position [270, 0]
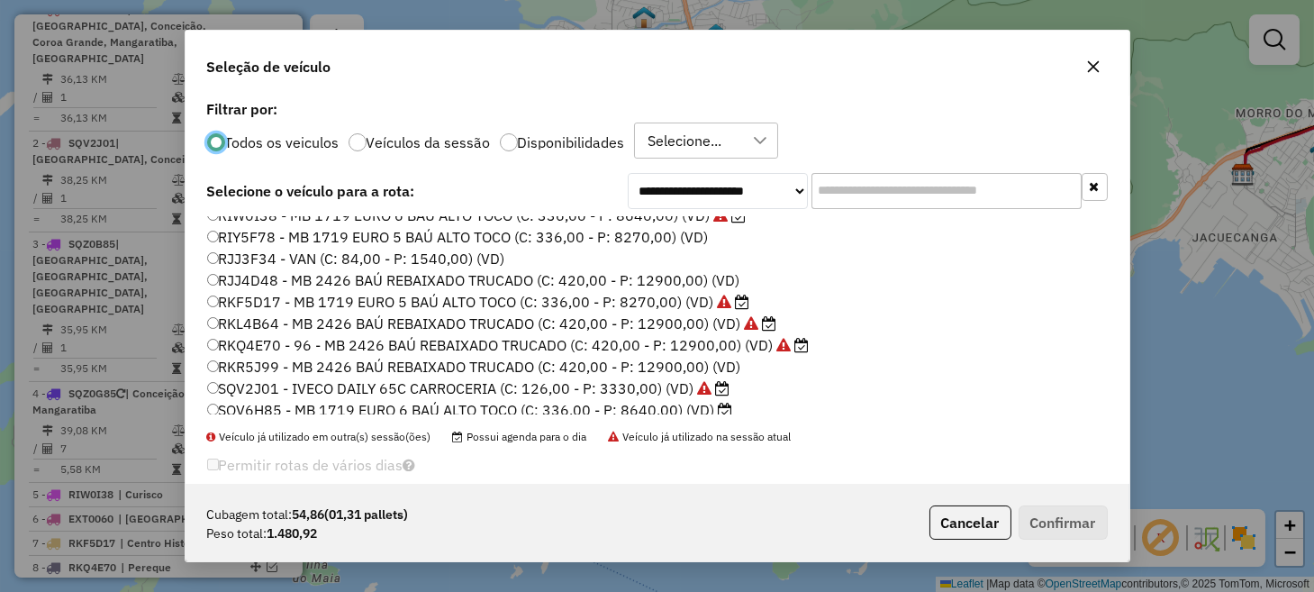
click at [288, 384] on label "SQV2J01 - IVECO DAILY 65C CARROCERIA (C: 126,00 - P: 3330,00) (VD)" at bounding box center [468, 388] width 523 height 22
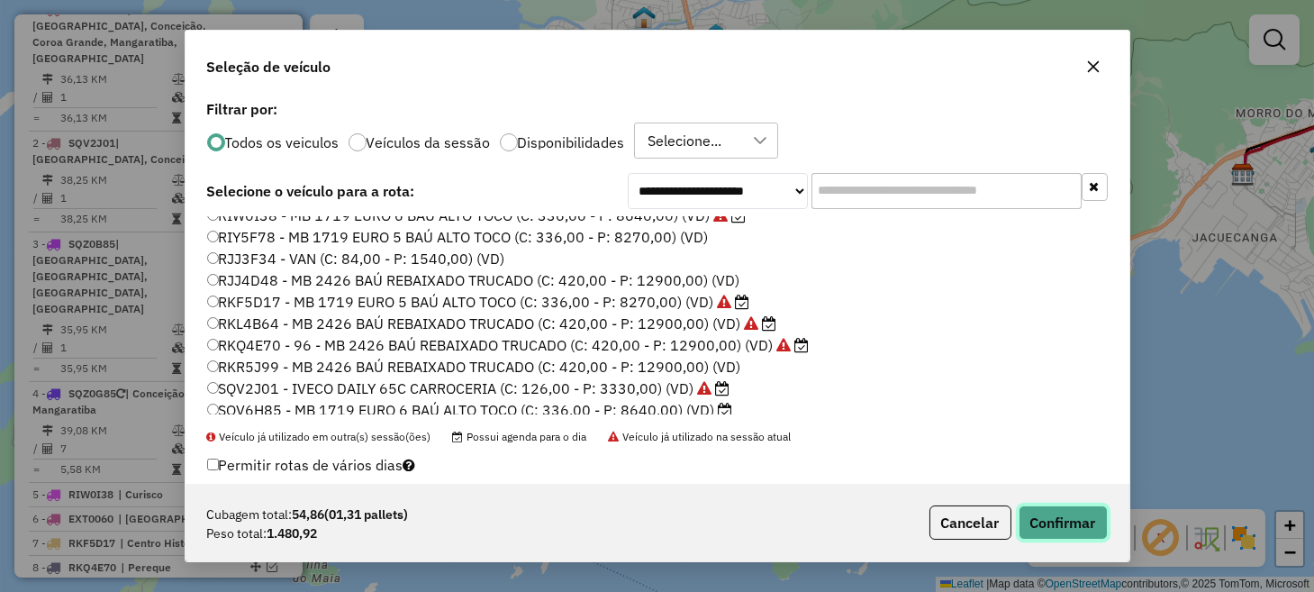
click at [1045, 516] on button "Confirmar" at bounding box center [1062, 522] width 89 height 34
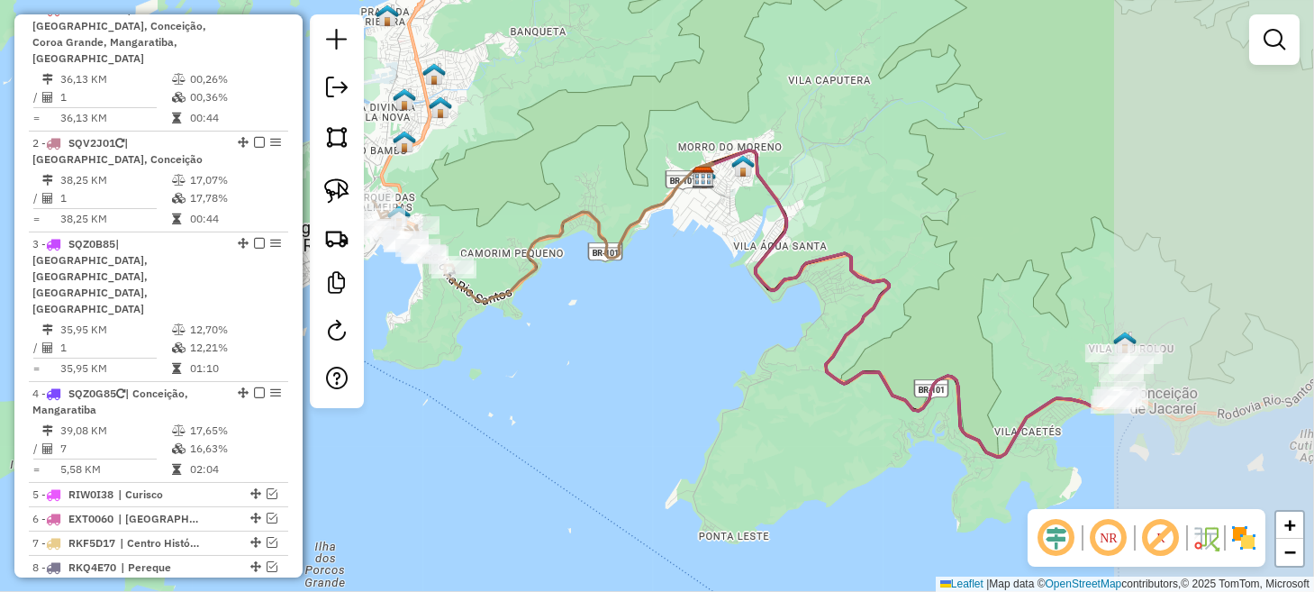
drag, startPoint x: 990, startPoint y: 305, endPoint x: 637, endPoint y: 289, distance: 354.2
click at [625, 294] on div "Janela de atendimento Grade de atendimento Capacidade Transportadoras Veículos …" at bounding box center [657, 296] width 1314 height 592
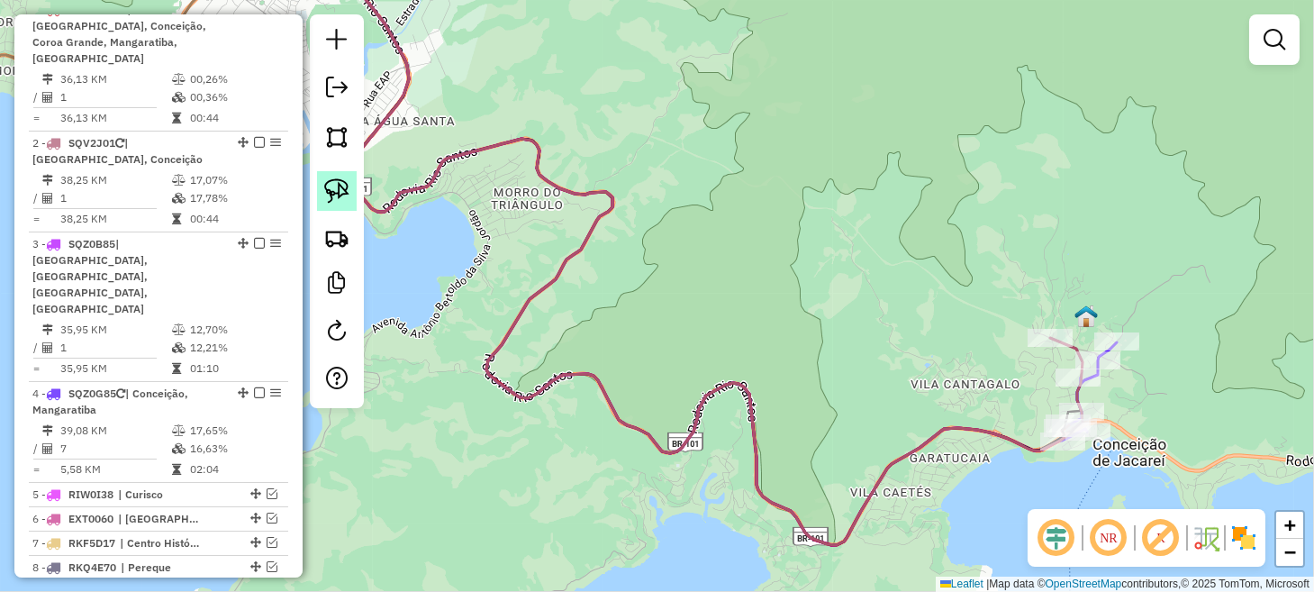
click at [342, 188] on img at bounding box center [336, 190] width 25 height 25
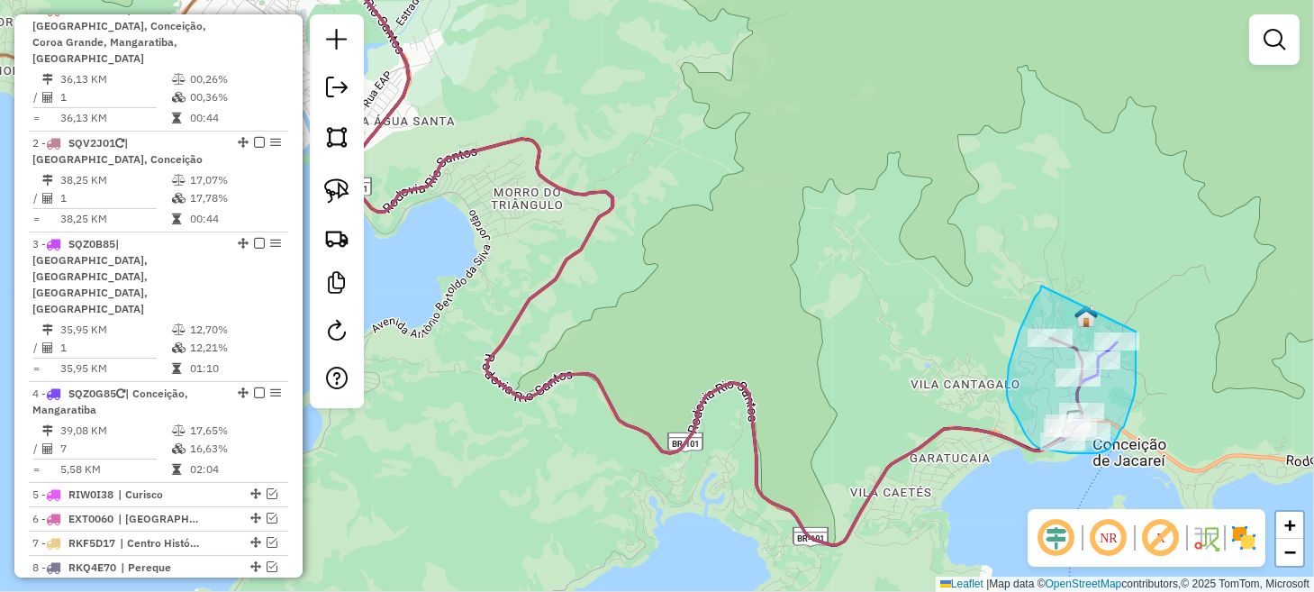
drag, startPoint x: 1041, startPoint y: 285, endPoint x: 1135, endPoint y: 320, distance: 100.5
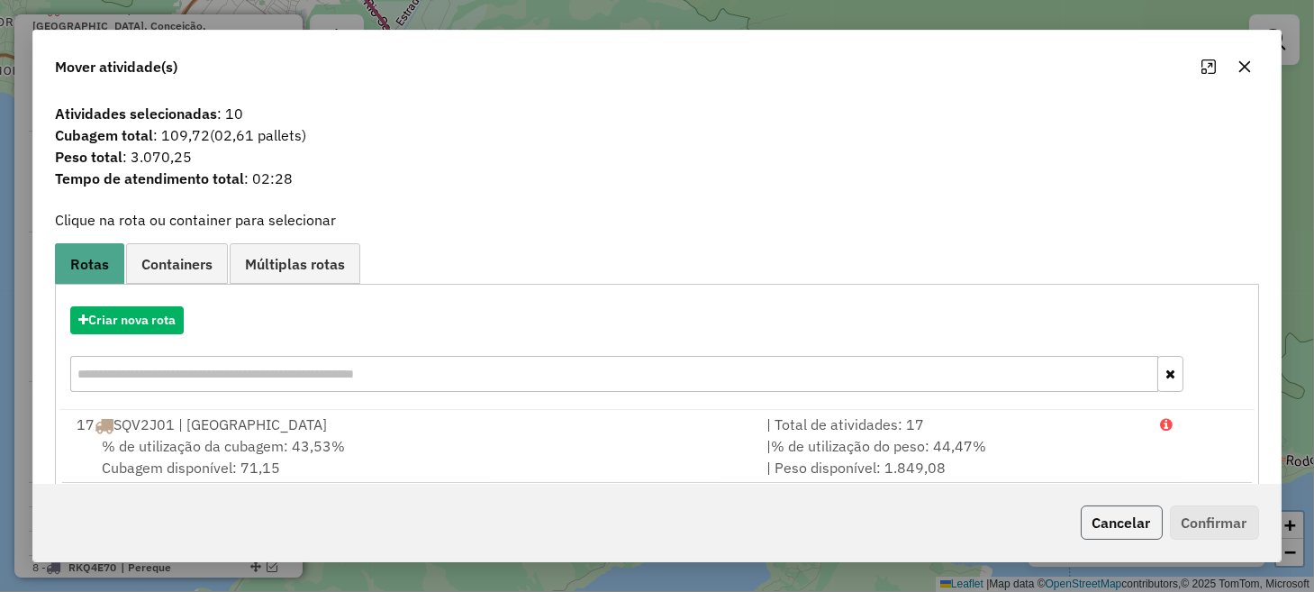
click at [1131, 509] on button "Cancelar" at bounding box center [1121, 522] width 82 height 34
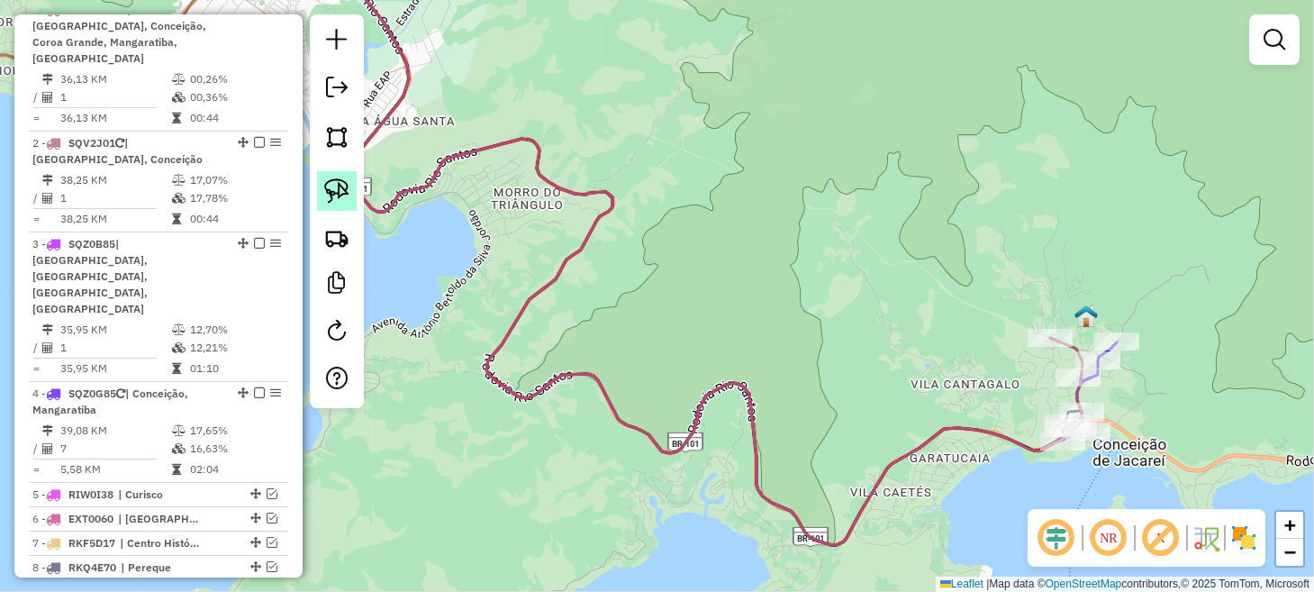
click at [337, 182] on img at bounding box center [336, 190] width 25 height 25
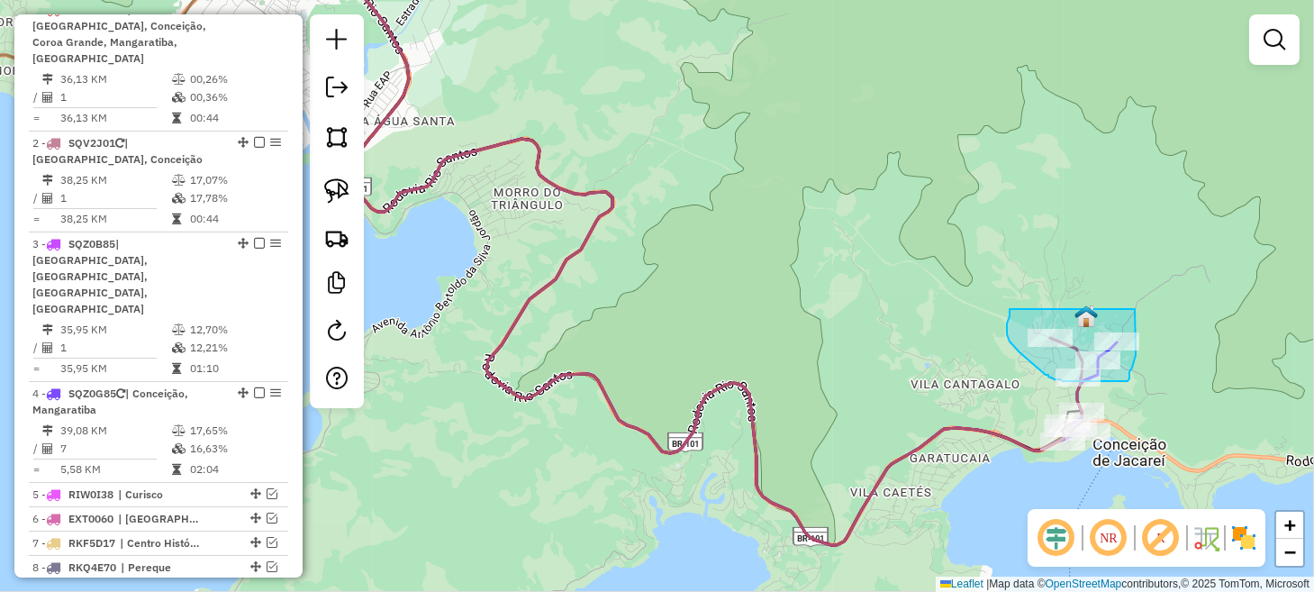
drag, startPoint x: 1009, startPoint y: 309, endPoint x: 1134, endPoint y: 309, distance: 125.1
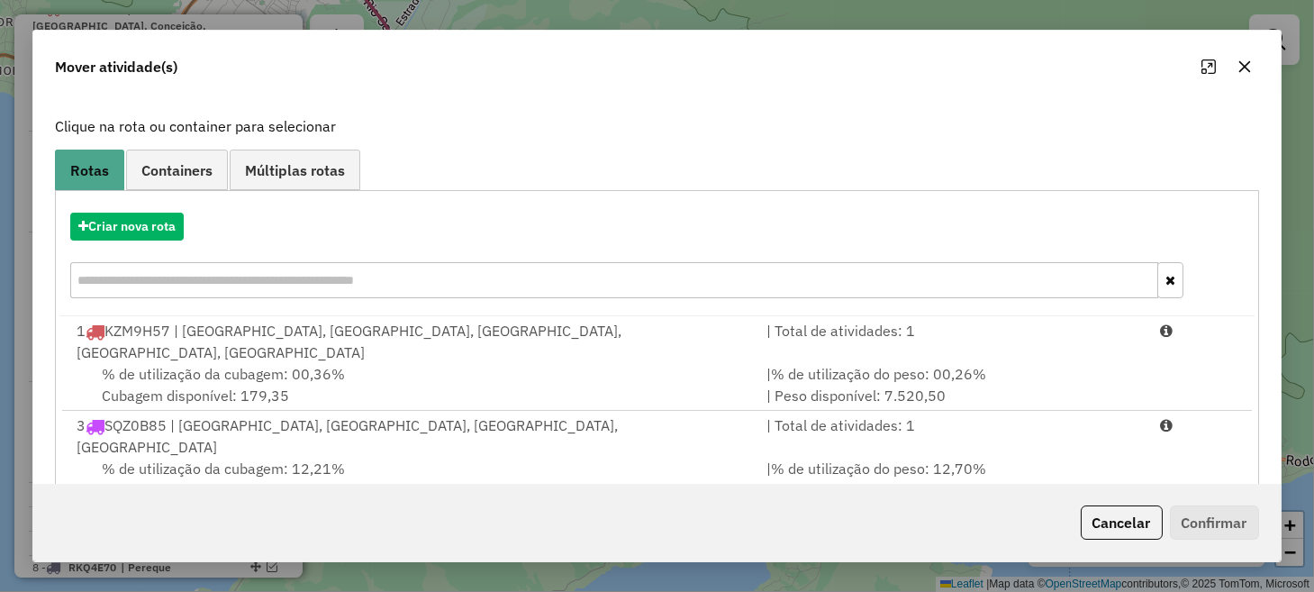
scroll to position [173, 0]
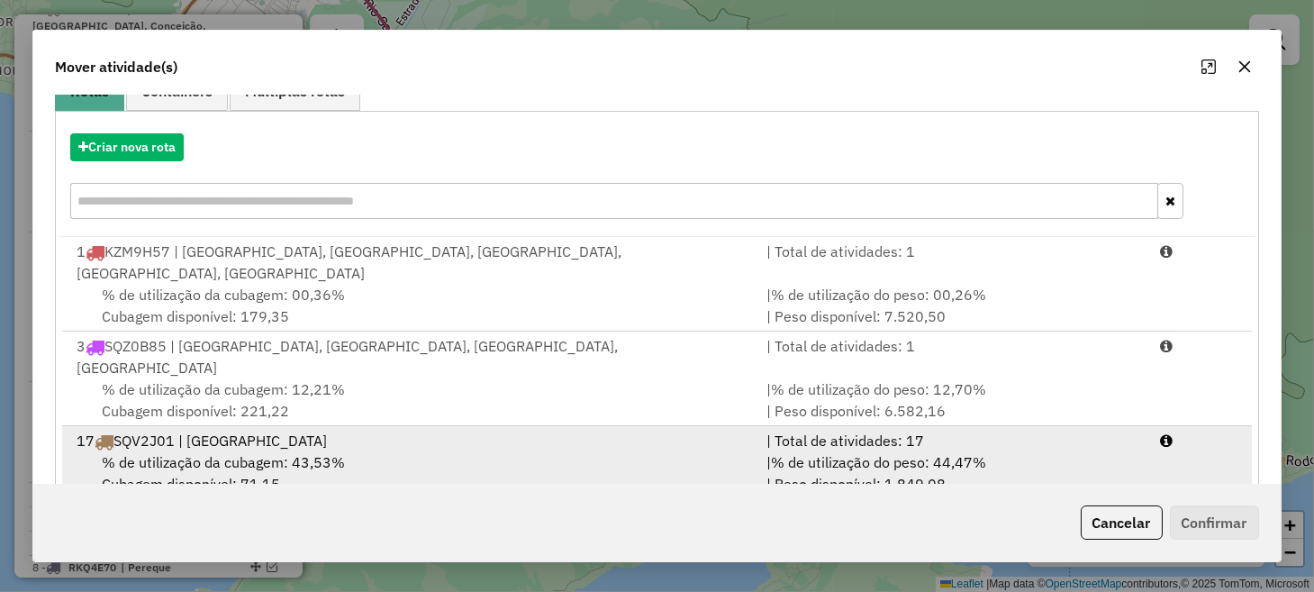
click at [541, 451] on div "% de utilização da cubagem: 43,53% Cubagem disponível: 71,15" at bounding box center [410, 472] width 689 height 43
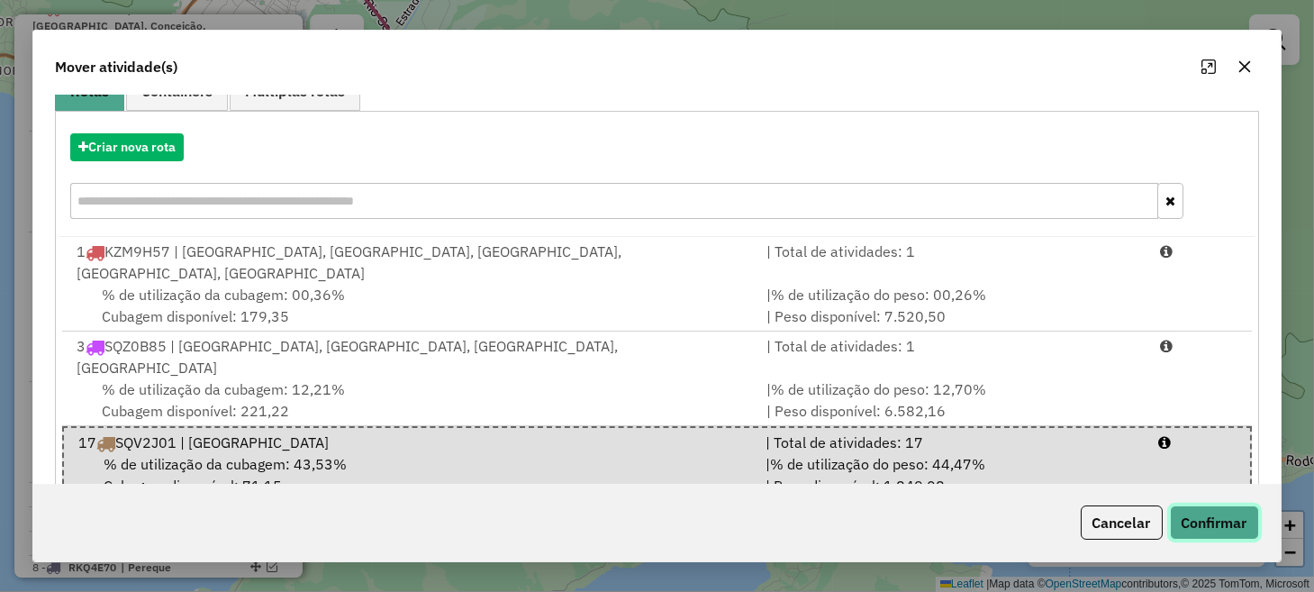
click at [1201, 511] on button "Confirmar" at bounding box center [1214, 522] width 89 height 34
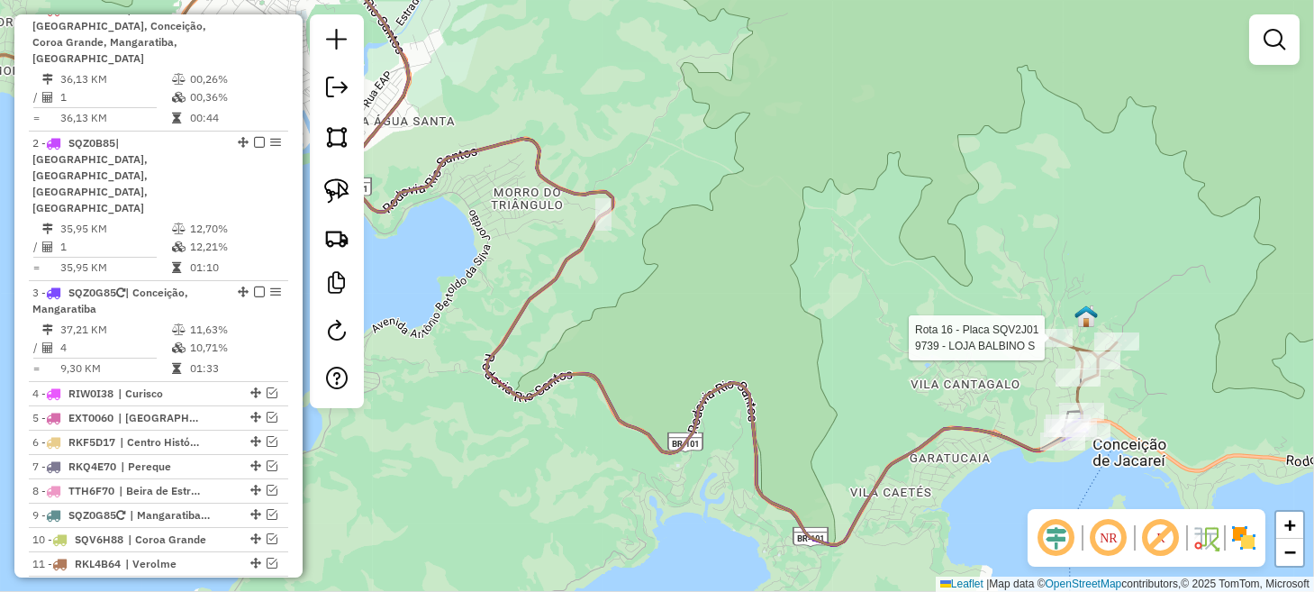
scroll to position [918, 0]
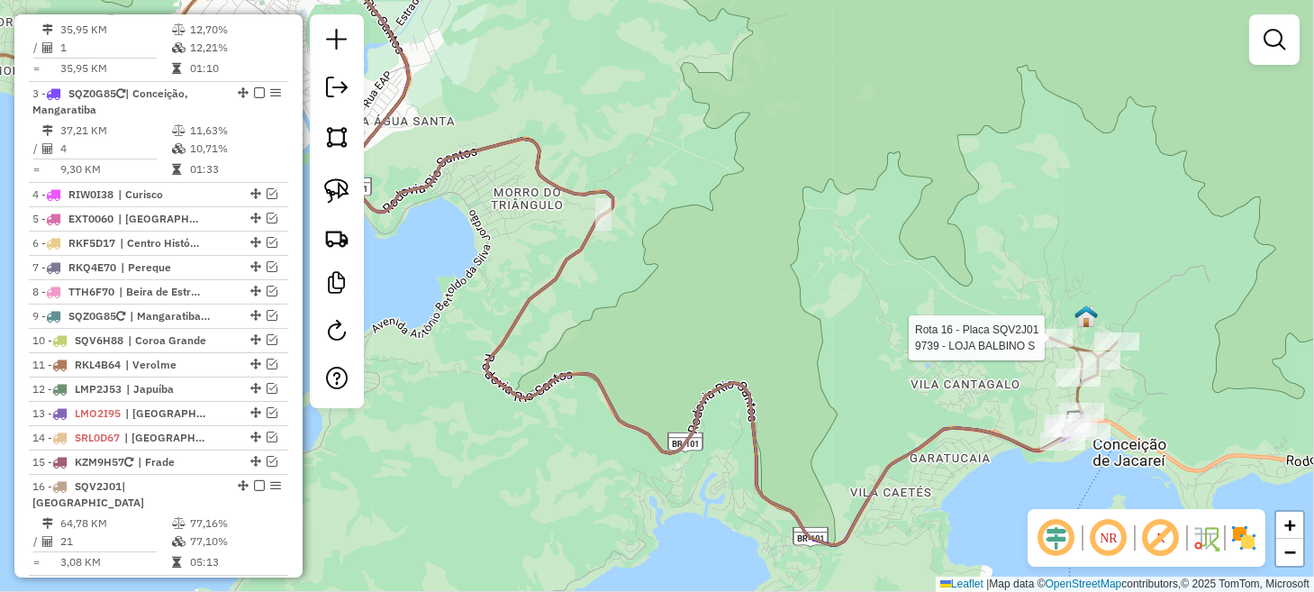
select select "**********"
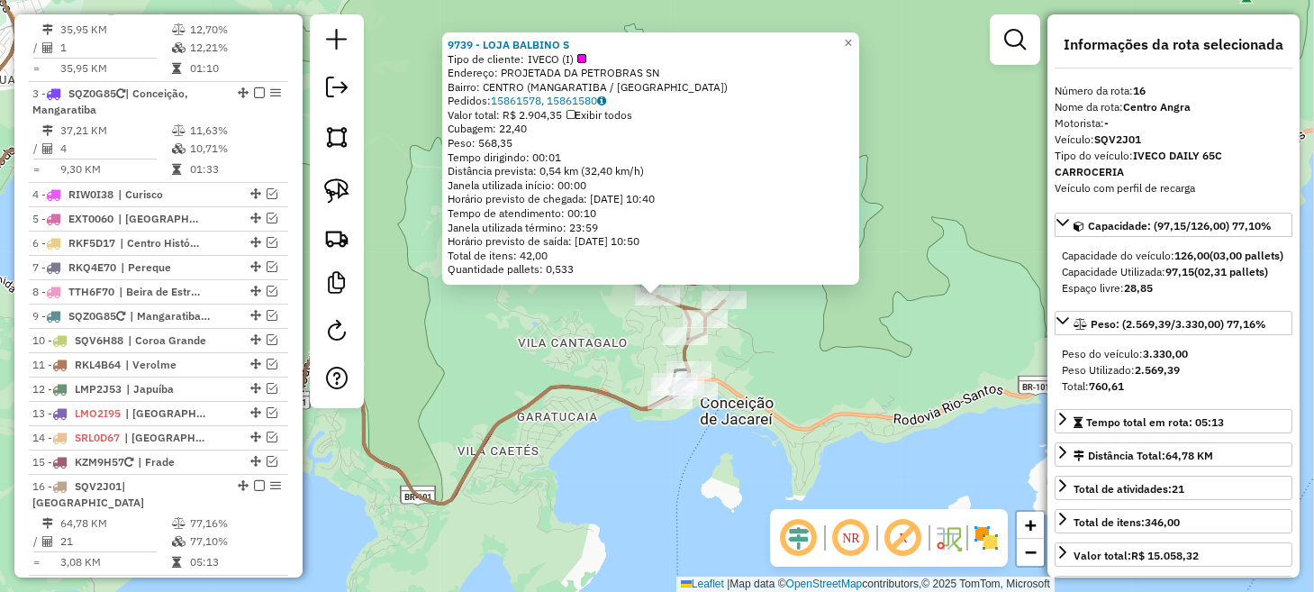
click at [814, 354] on div "9739 - LOJA BALBINO S Tipo de cliente: IVECO (I) Endereço: PROJETADA DA PETROBR…" at bounding box center [657, 296] width 1314 height 592
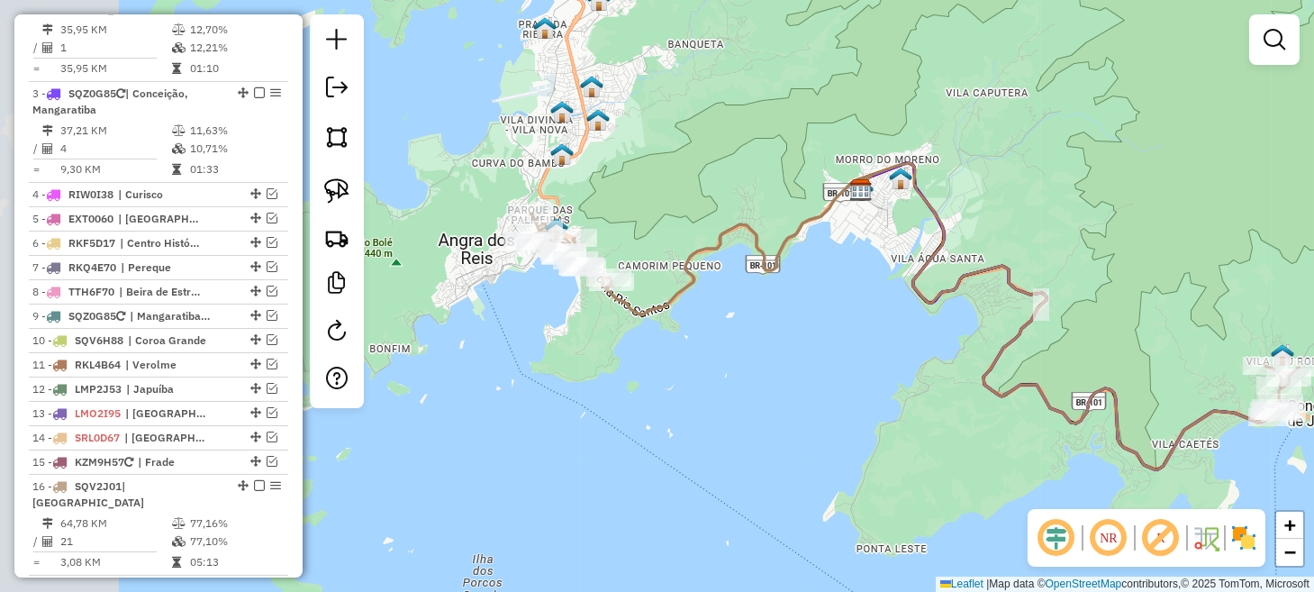
drag, startPoint x: 573, startPoint y: 474, endPoint x: 1229, endPoint y: 470, distance: 656.3
click at [1229, 470] on div "Janela de atendimento Grade de atendimento Capacidade Transportadoras Veículos …" at bounding box center [657, 296] width 1314 height 592
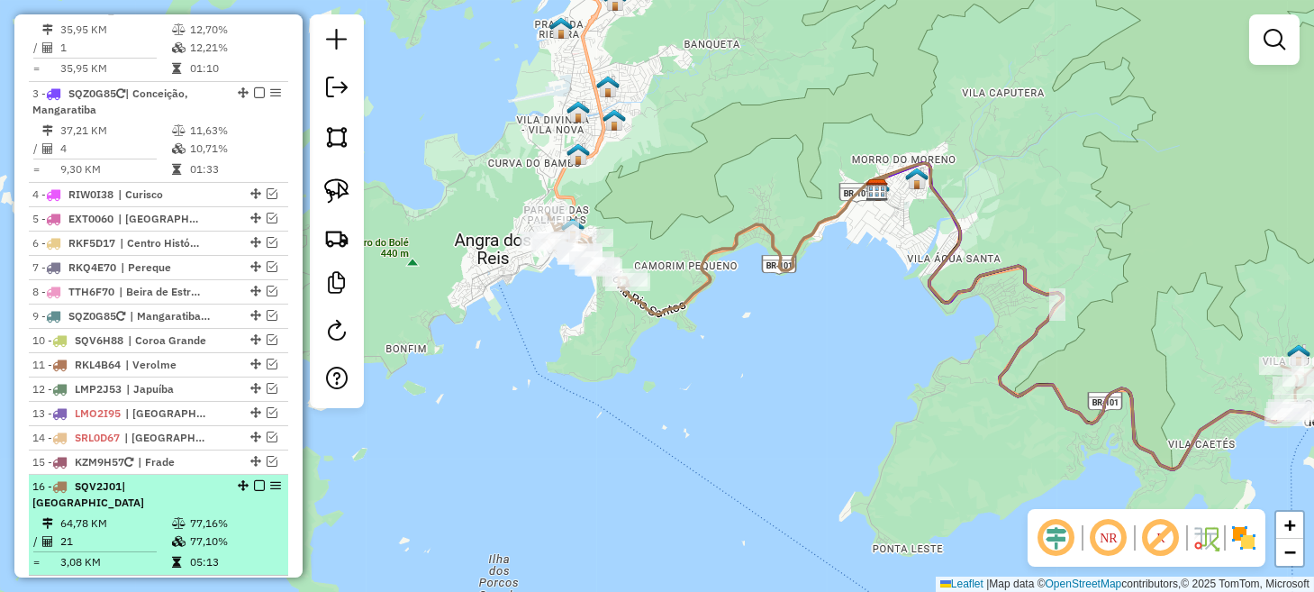
click at [254, 480] on em at bounding box center [259, 485] width 11 height 11
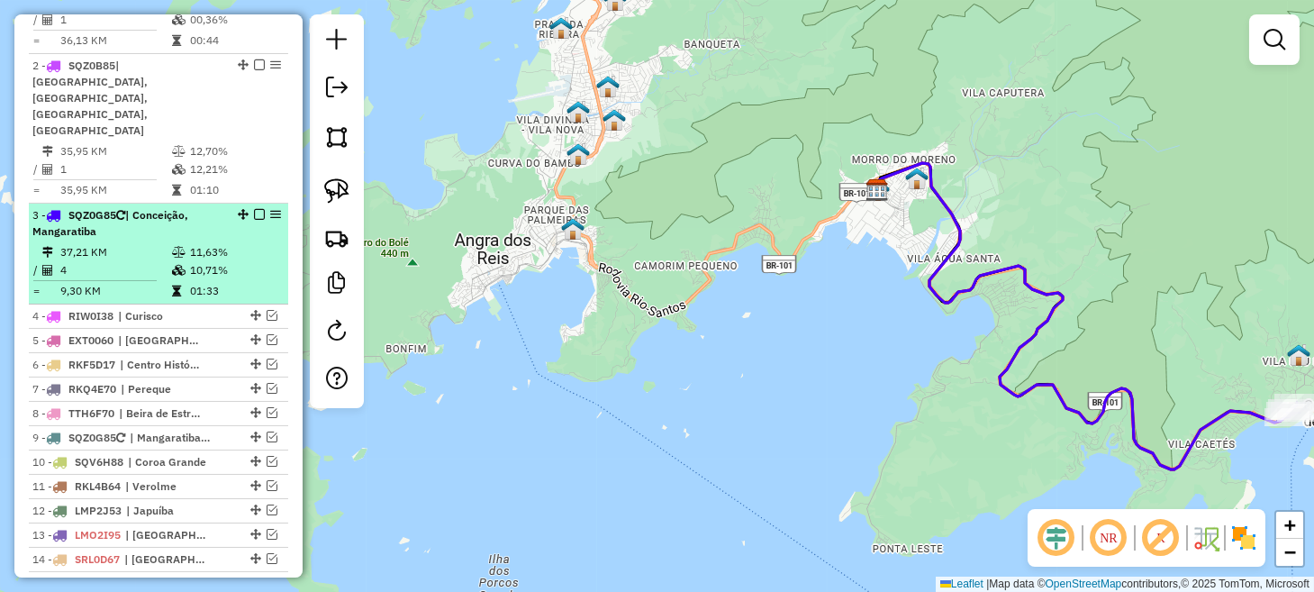
scroll to position [768, 0]
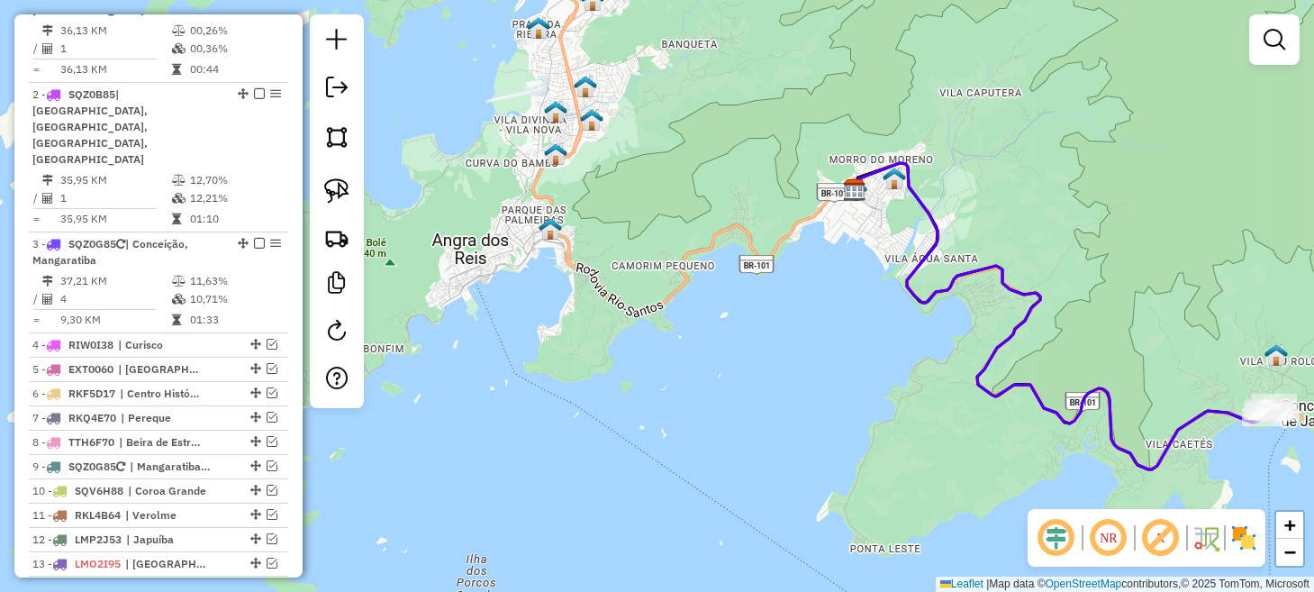
drag, startPoint x: 958, startPoint y: 447, endPoint x: 655, endPoint y: 422, distance: 304.4
click at [655, 422] on div "Janela de atendimento Grade de atendimento Capacidade Transportadoras Veículos …" at bounding box center [657, 296] width 1314 height 592
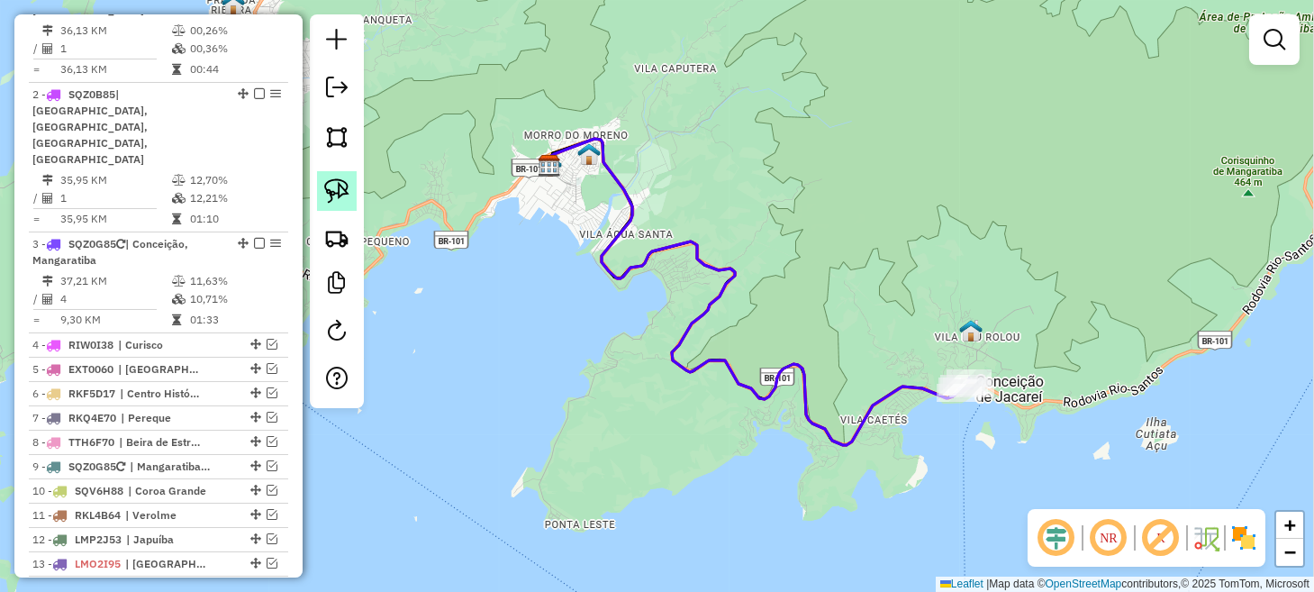
click at [351, 196] on link at bounding box center [337, 191] width 40 height 40
drag, startPoint x: 926, startPoint y: 361, endPoint x: 976, endPoint y: 351, distance: 51.4
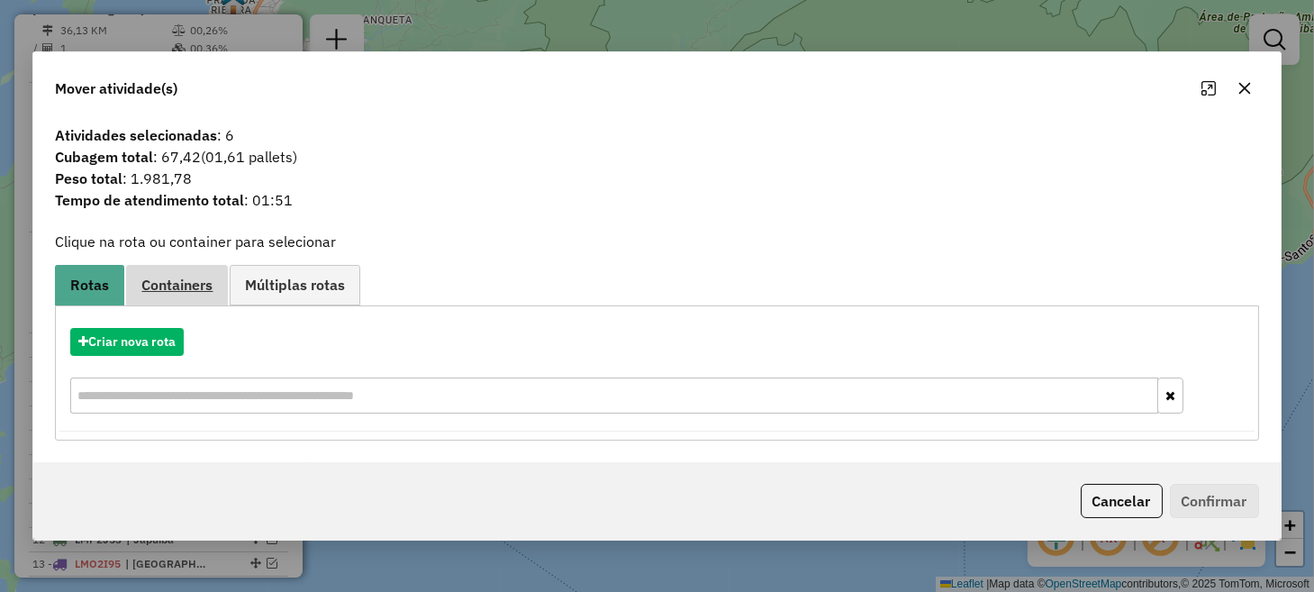
click at [176, 292] on span "Containers" at bounding box center [176, 284] width 71 height 14
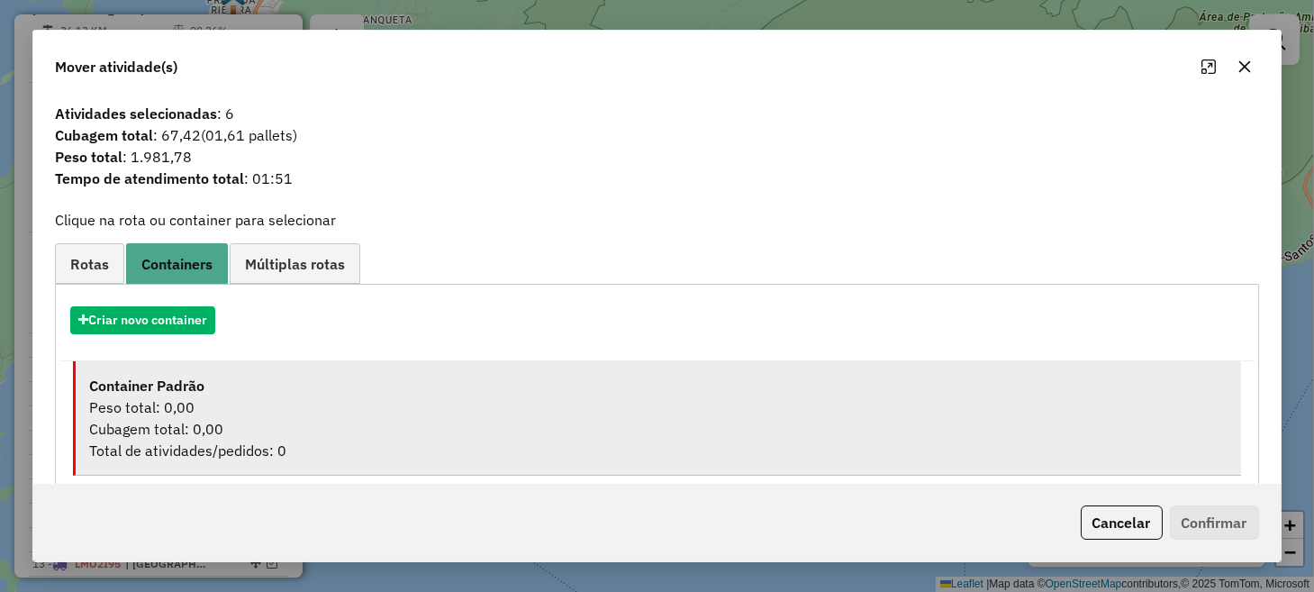
drag, startPoint x: 229, startPoint y: 397, endPoint x: 333, endPoint y: 410, distance: 105.2
click at [230, 397] on div "Peso total: 0,00" at bounding box center [657, 407] width 1137 height 22
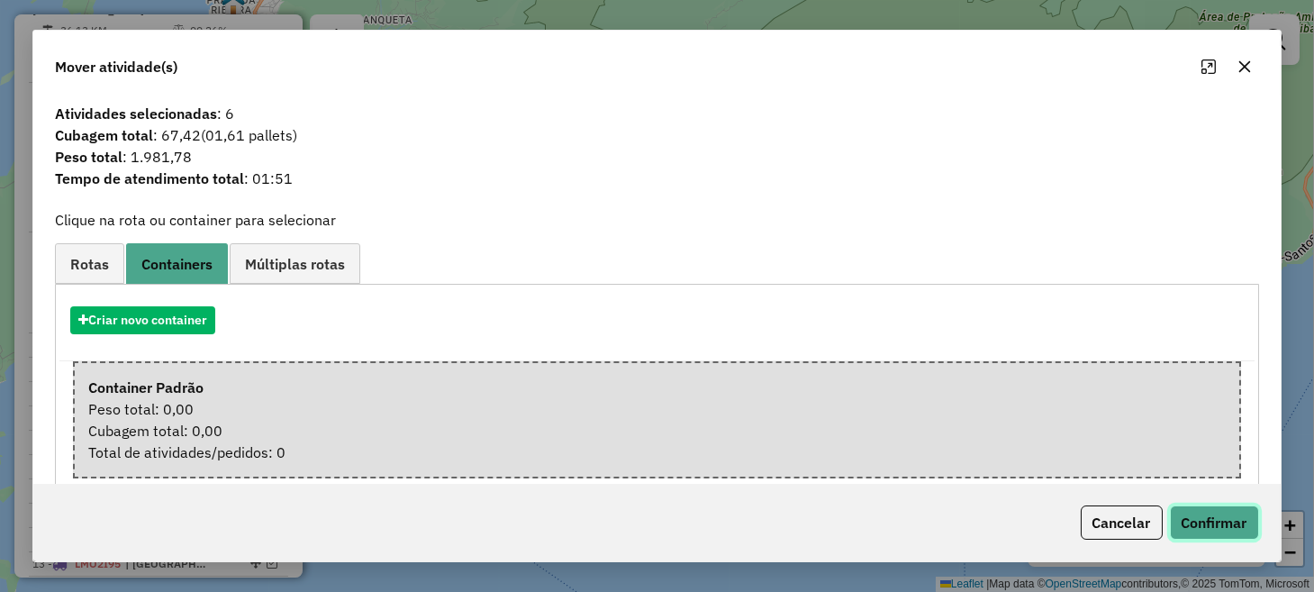
click at [1197, 516] on button "Confirmar" at bounding box center [1214, 522] width 89 height 34
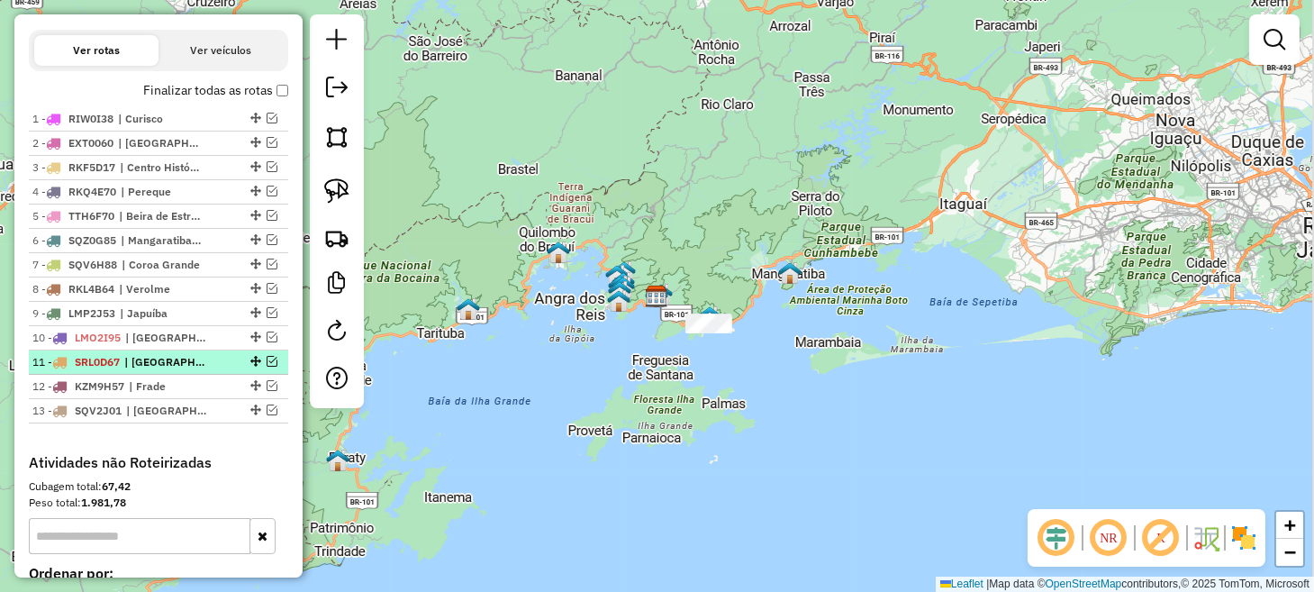
scroll to position [629, 0]
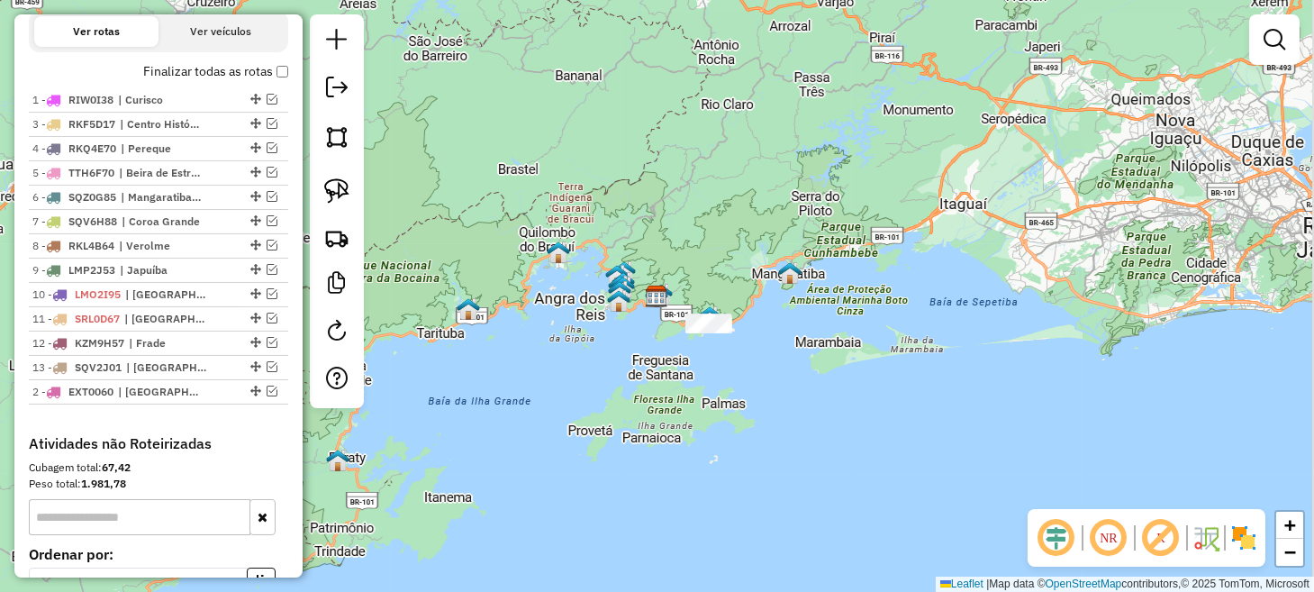
drag, startPoint x: 250, startPoint y: 136, endPoint x: 253, endPoint y: 417, distance: 280.9
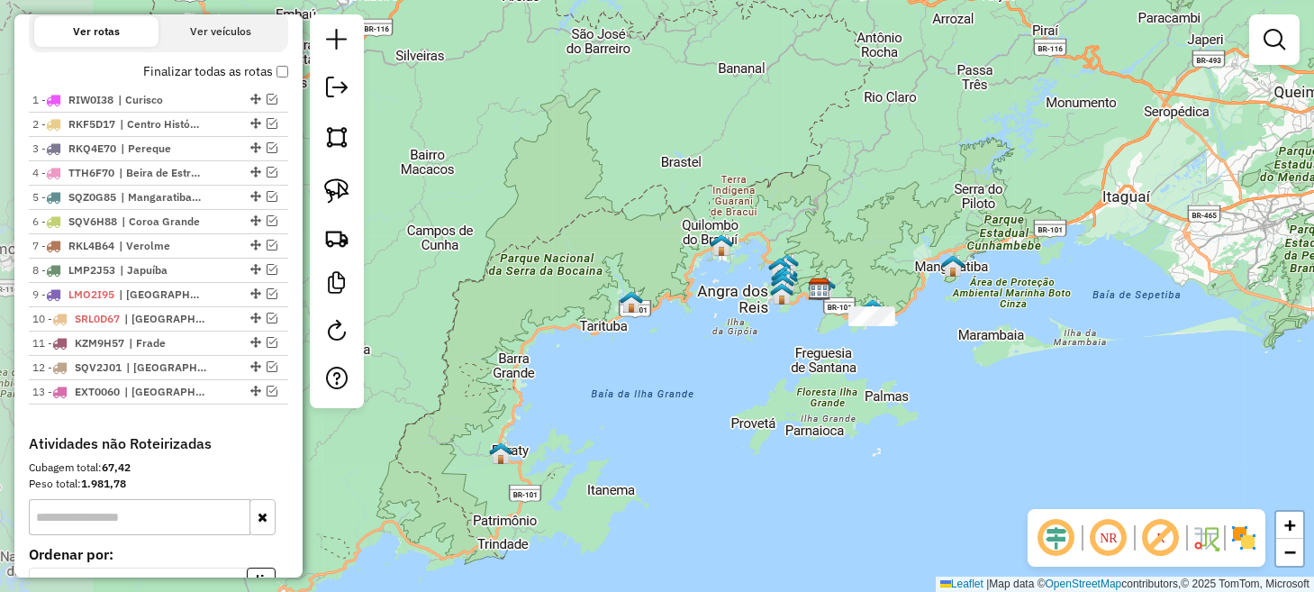
drag, startPoint x: 475, startPoint y: 425, endPoint x: 639, endPoint y: 418, distance: 164.0
click at [639, 418] on div "Janela de atendimento Grade de atendimento Capacidade Transportadoras Veículos …" at bounding box center [657, 296] width 1314 height 592
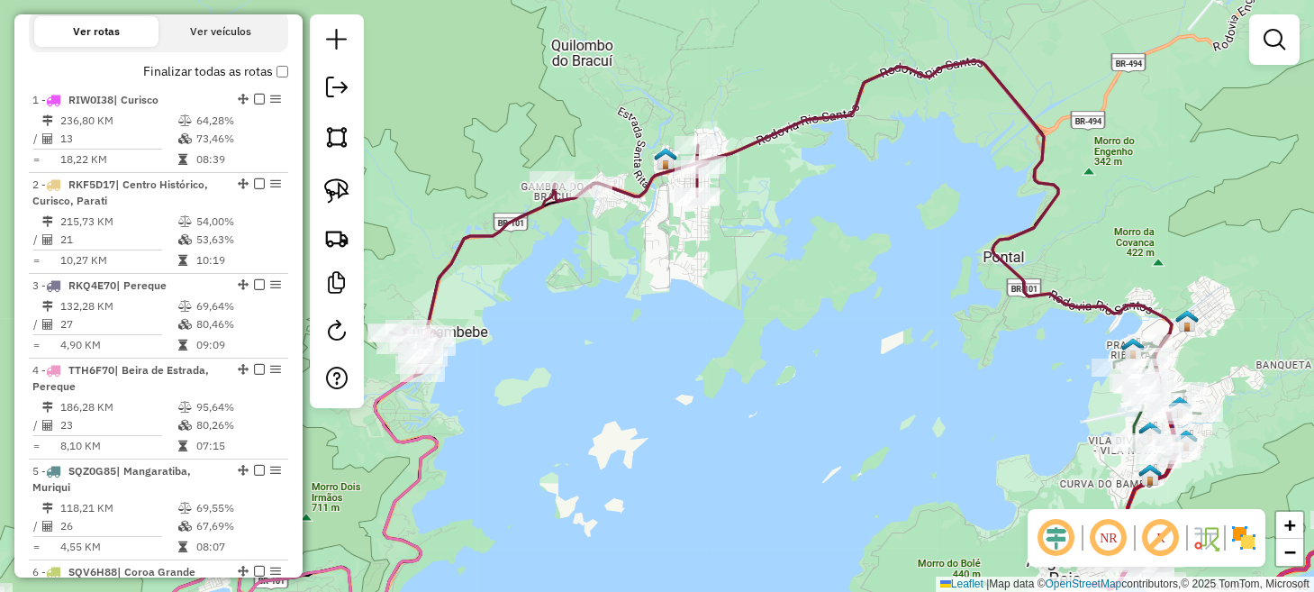
drag, startPoint x: 826, startPoint y: 336, endPoint x: 731, endPoint y: 294, distance: 104.0
click at [731, 294] on div "Janela de atendimento Grade de atendimento Capacidade Transportadoras Veículos …" at bounding box center [657, 296] width 1314 height 592
select select "**********"
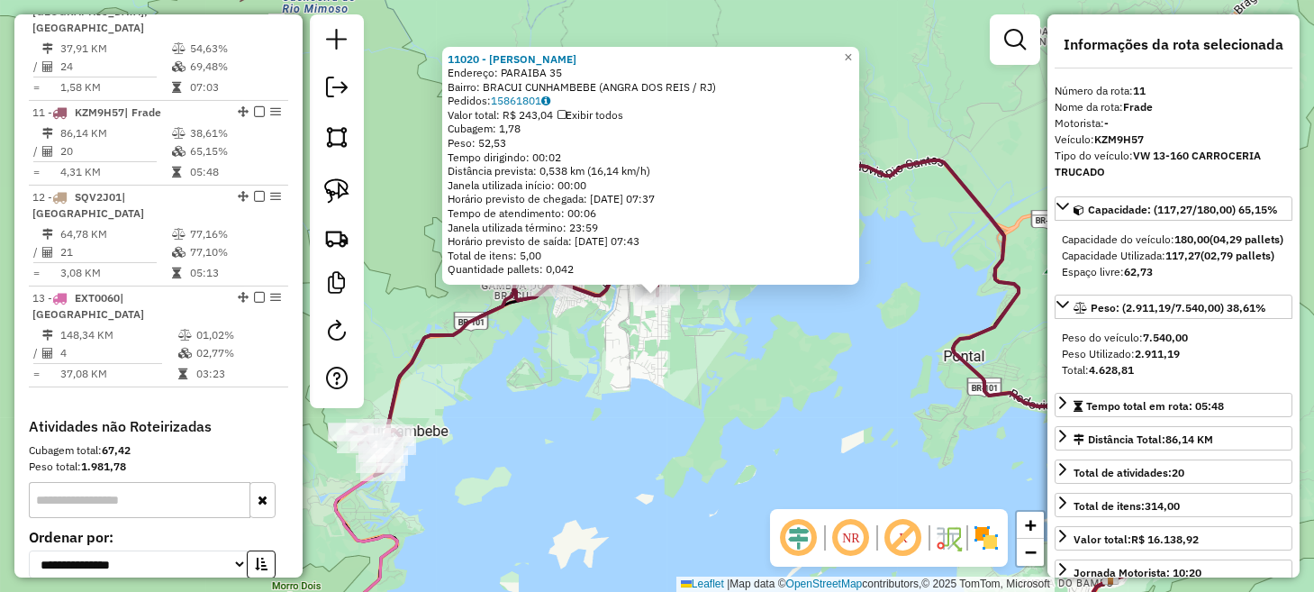
scroll to position [1644, 0]
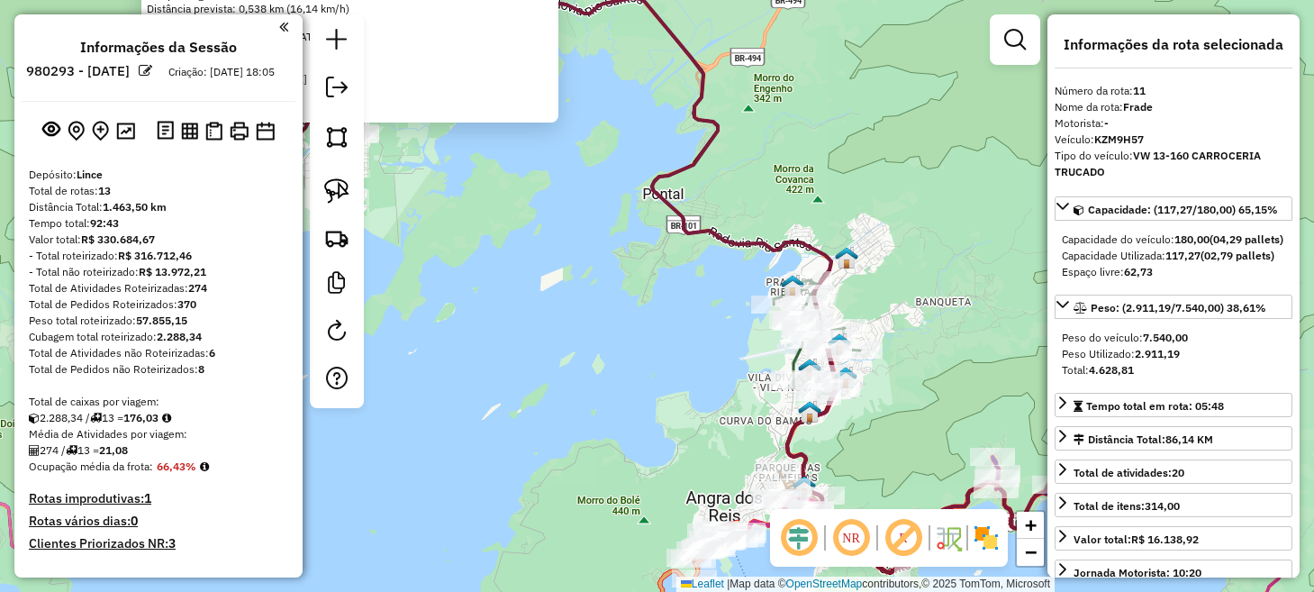
select select "**********"
click at [603, 303] on div "11020 - [PERSON_NAME]: PARAIBA 35 Bairro: BRACUI CUNHAMBEBE (ANGRA DOS REIS / […" at bounding box center [657, 296] width 1314 height 592
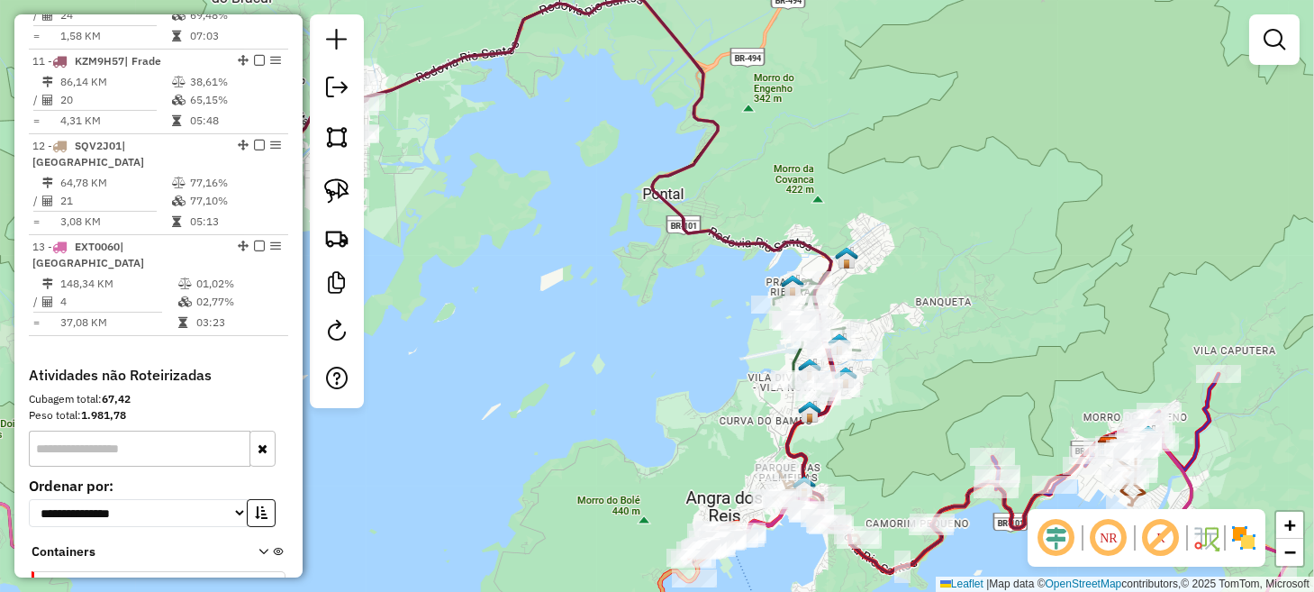
drag, startPoint x: 684, startPoint y: 357, endPoint x: 444, endPoint y: 236, distance: 269.4
click at [444, 236] on div "Janela de atendimento Grade de atendimento Capacidade Transportadoras Veículos …" at bounding box center [657, 296] width 1314 height 592
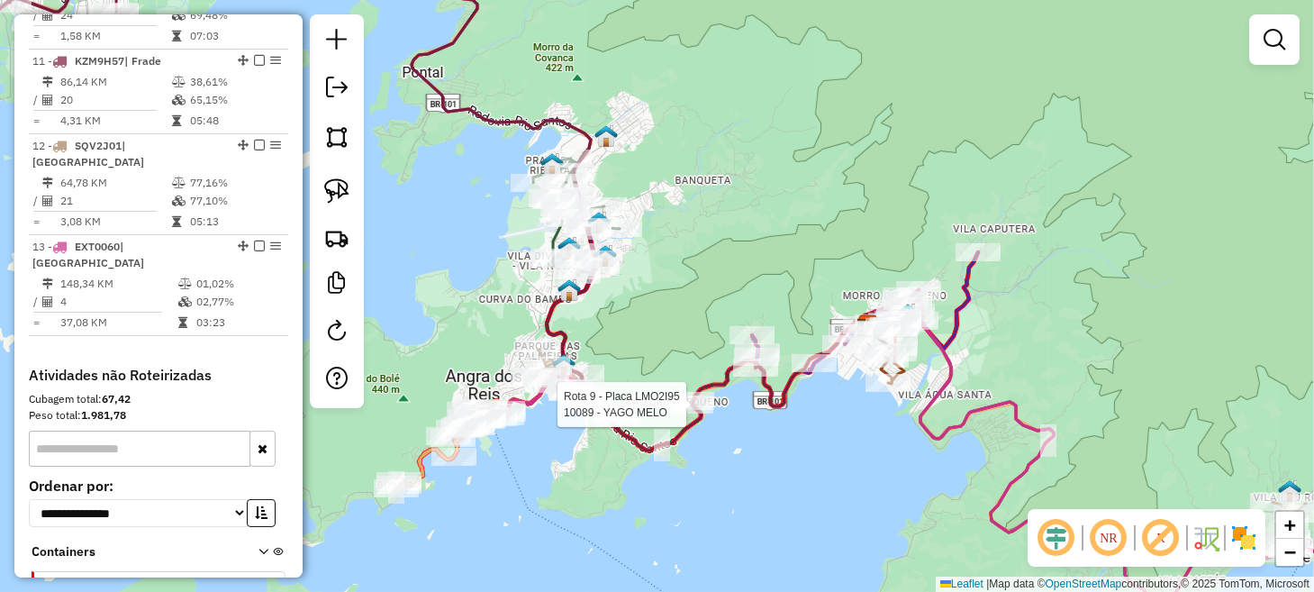
select select "**********"
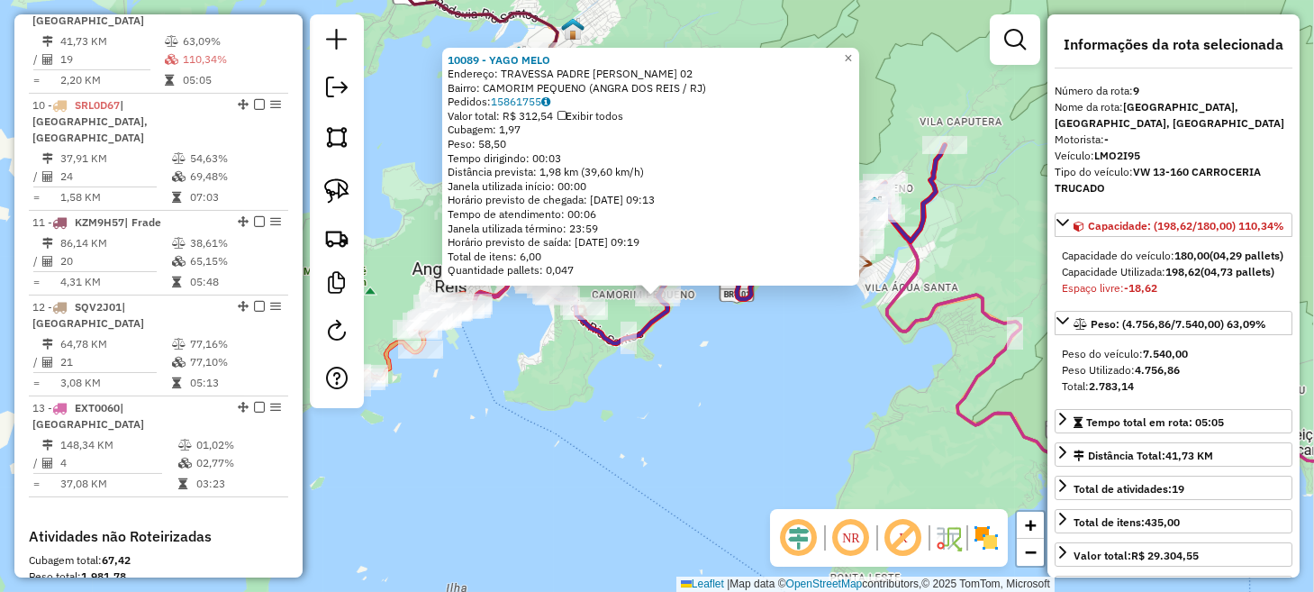
scroll to position [1443, 0]
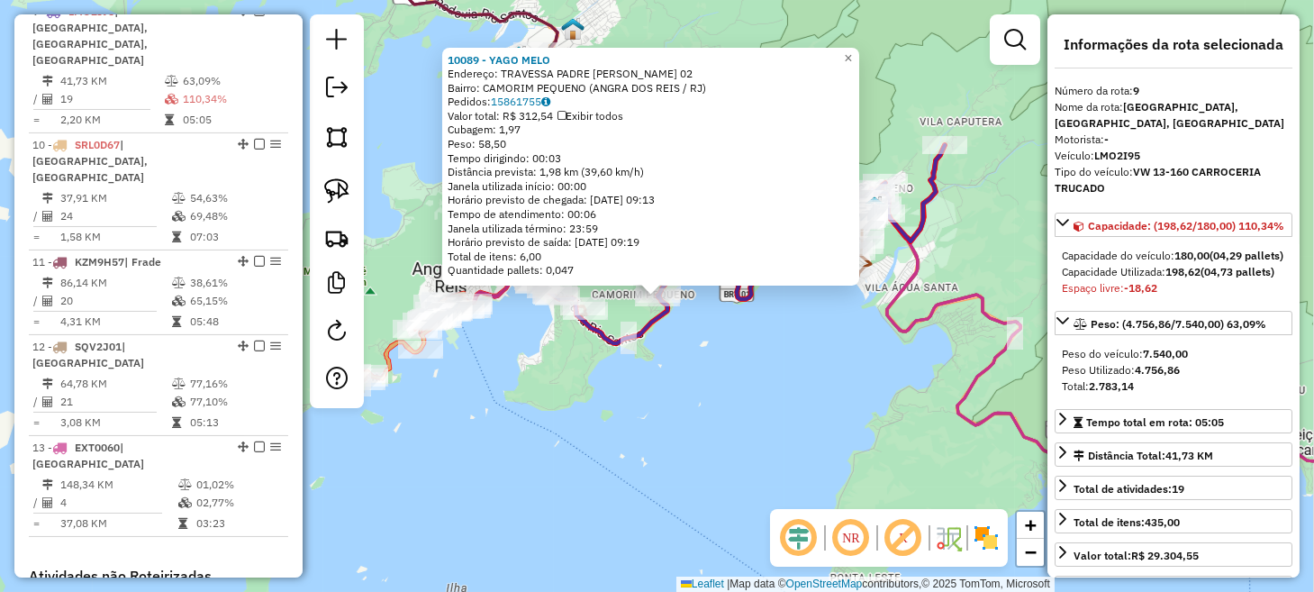
click at [691, 400] on div "10089 - [PERSON_NAME]: TRAVESSA PADRE [PERSON_NAME] 02 Bairro: CAMORIM PEQUENO …" at bounding box center [657, 296] width 1314 height 592
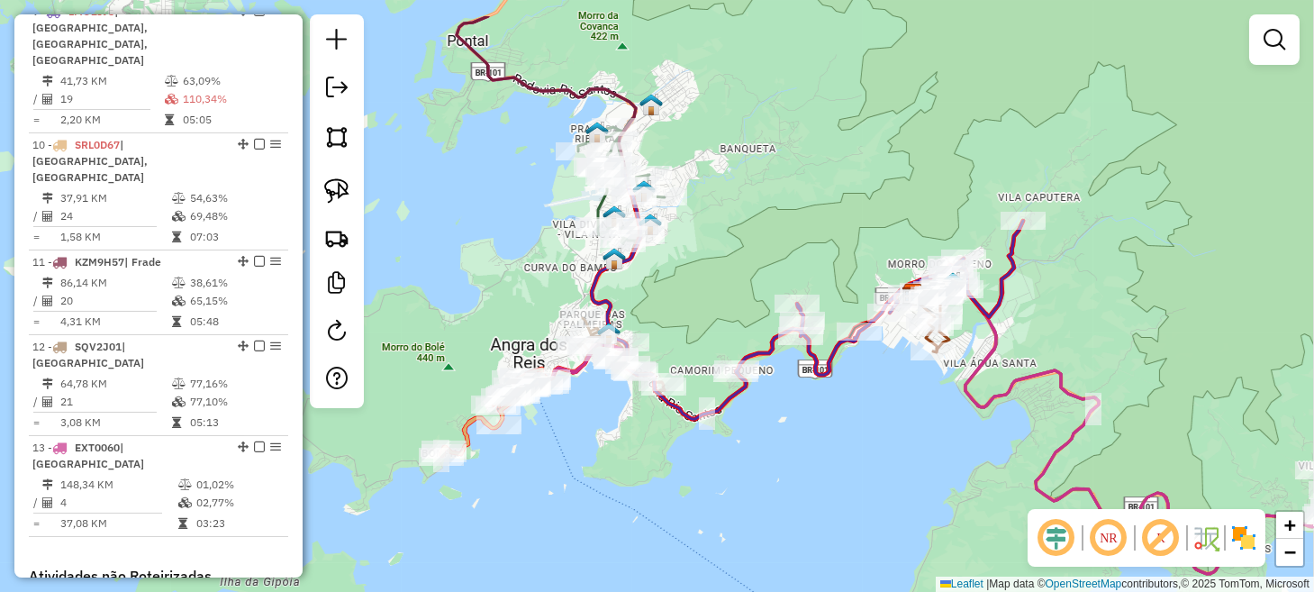
drag, startPoint x: 573, startPoint y: 212, endPoint x: 709, endPoint y: 340, distance: 186.6
click at [694, 330] on div "Janela de atendimento Grade de atendimento Capacidade Transportadoras Veículos …" at bounding box center [657, 296] width 1314 height 592
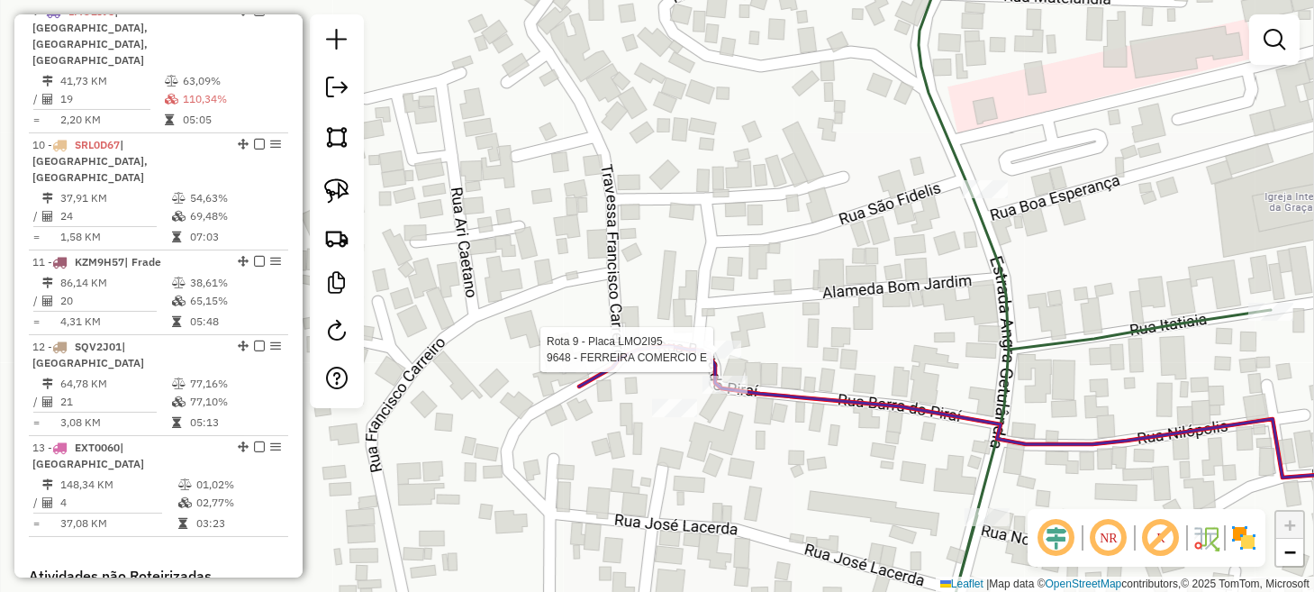
select select "**********"
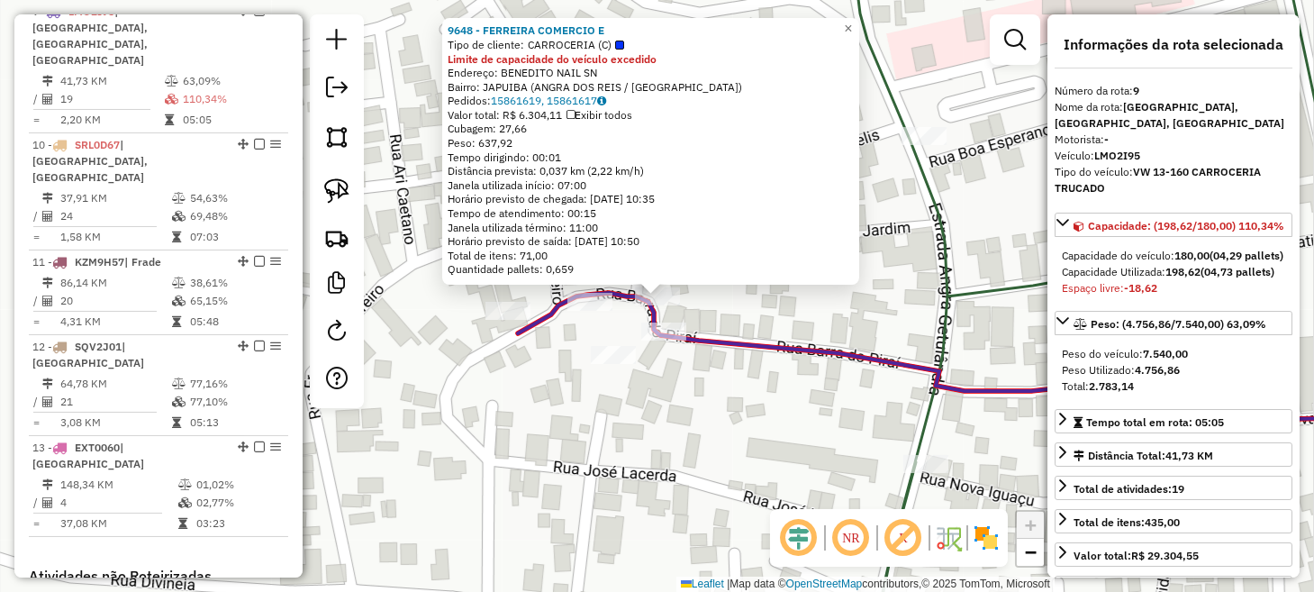
click at [686, 409] on div "9648 - FERREIRA COMERCIO E Tipo de cliente: CARROCERIA (C) Limite de capacidade…" at bounding box center [657, 296] width 1314 height 592
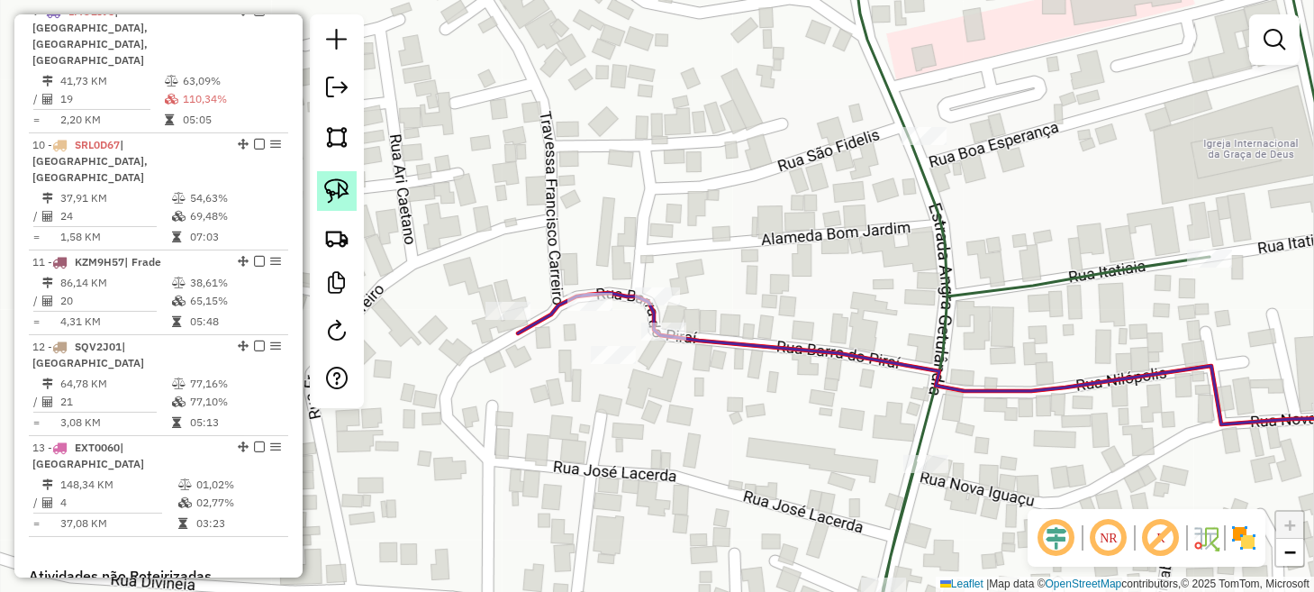
click at [351, 190] on link at bounding box center [337, 191] width 40 height 40
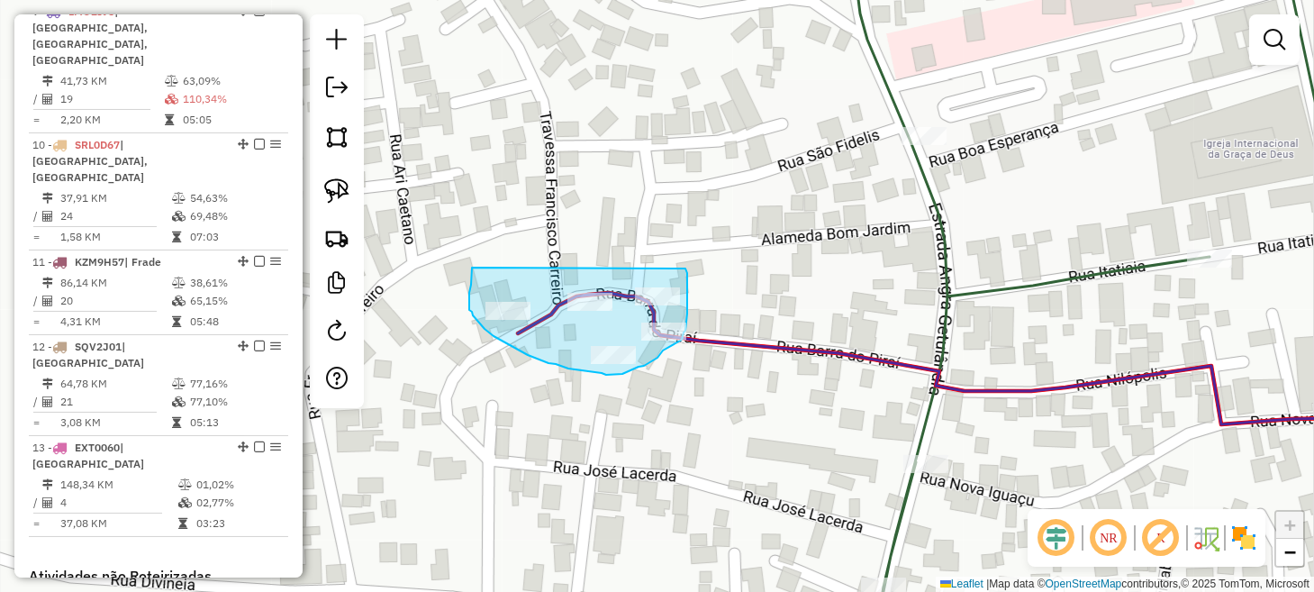
drag, startPoint x: 472, startPoint y: 267, endPoint x: 682, endPoint y: 261, distance: 210.8
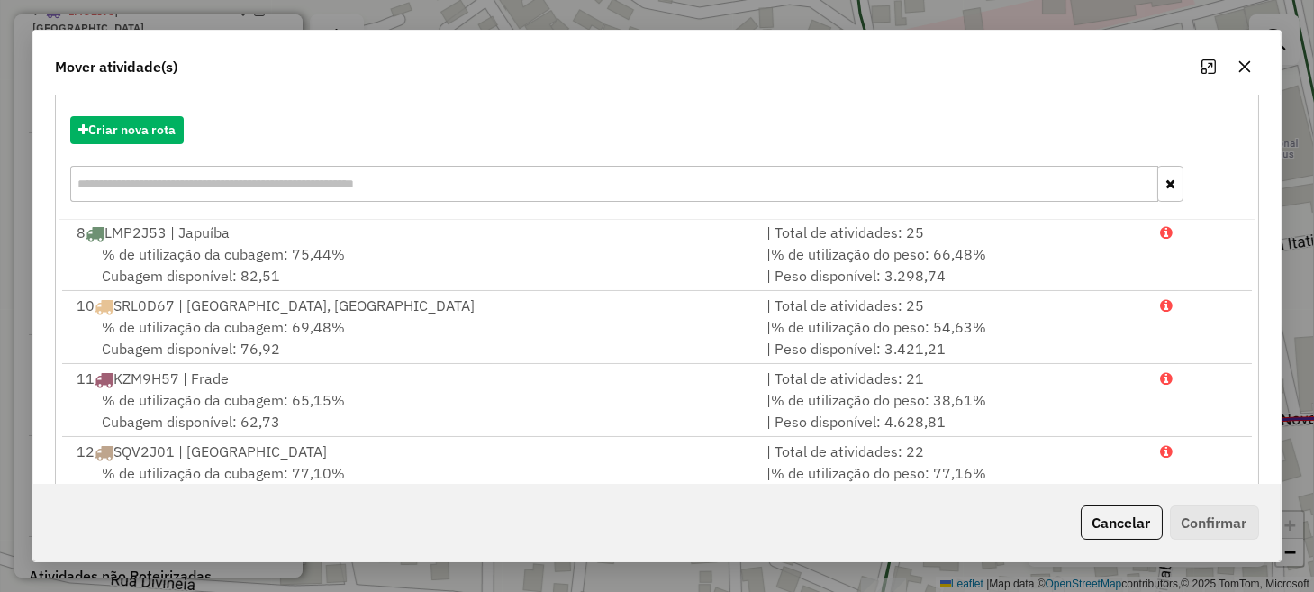
scroll to position [315, 0]
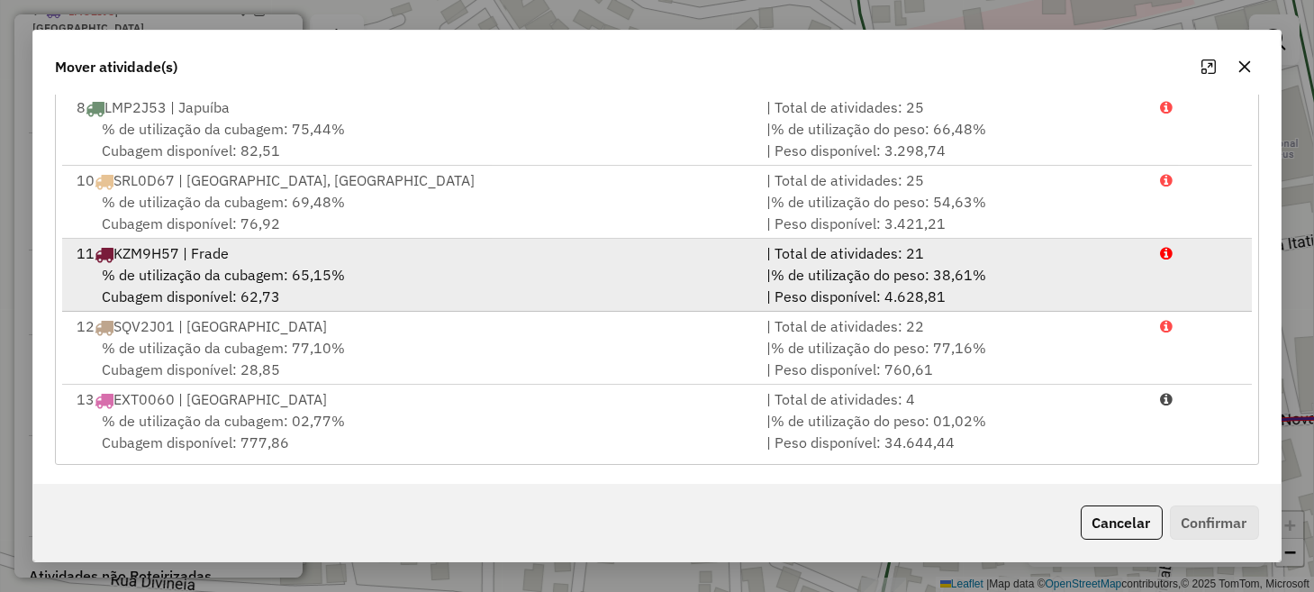
click at [502, 288] on div "% de utilização da cubagem: 65,15% Cubagem disponível: 62,73" at bounding box center [410, 285] width 689 height 43
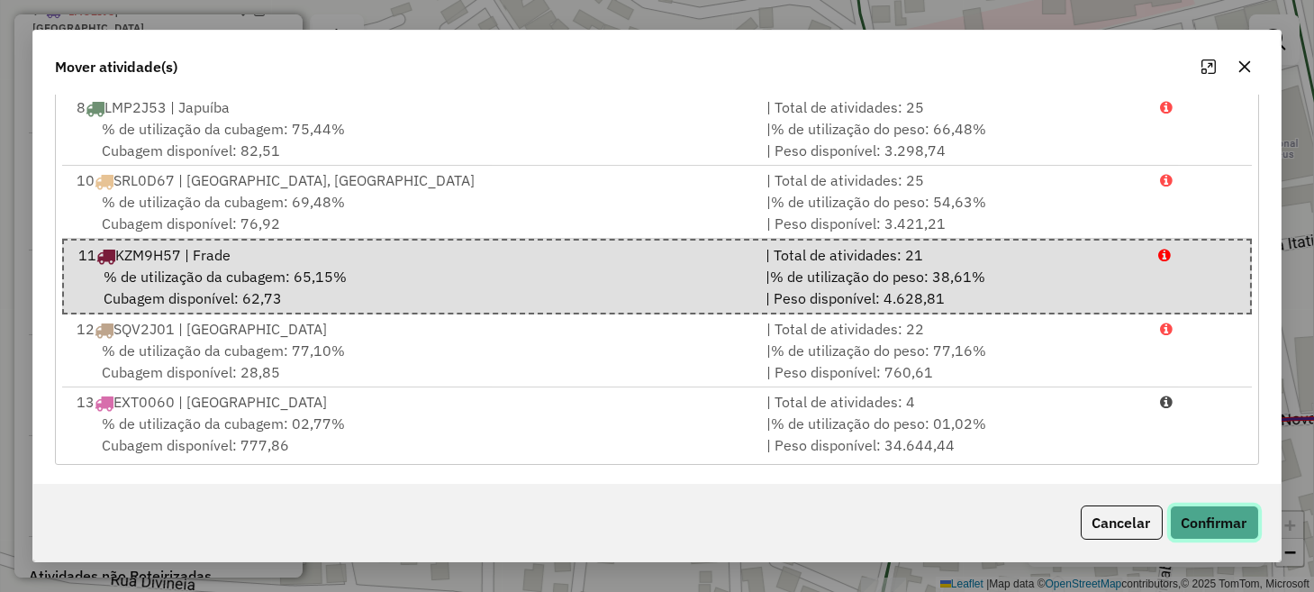
click at [1198, 529] on button "Confirmar" at bounding box center [1214, 522] width 89 height 34
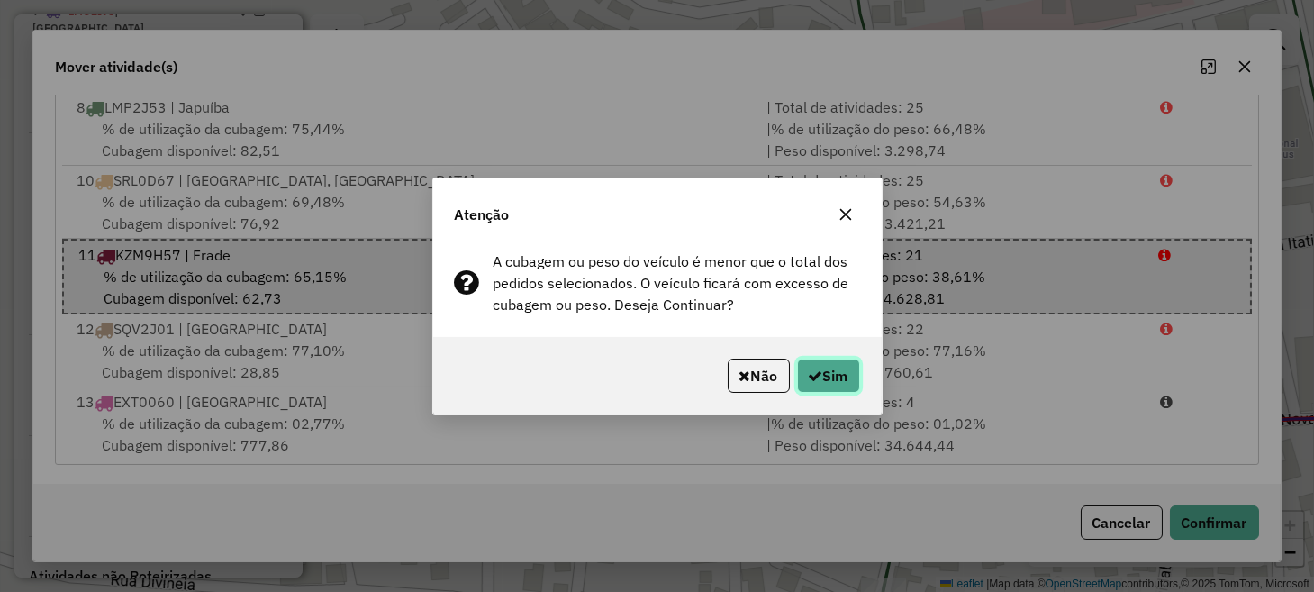
click at [819, 384] on button "Sim" at bounding box center [828, 375] width 63 height 34
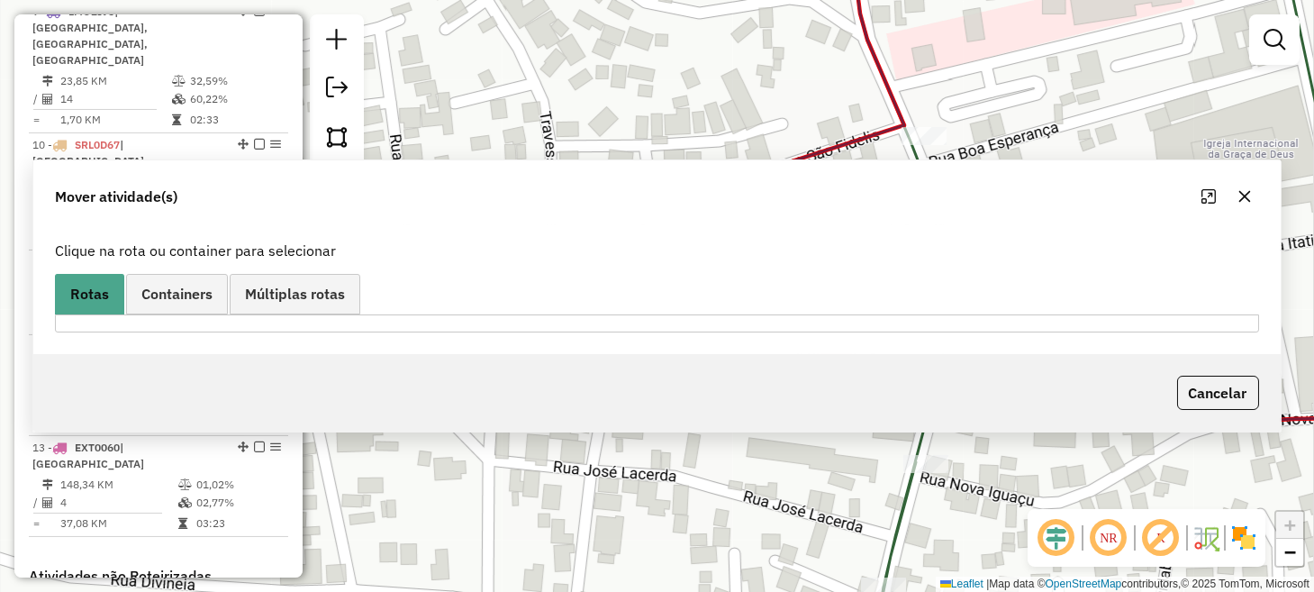
scroll to position [265, 0]
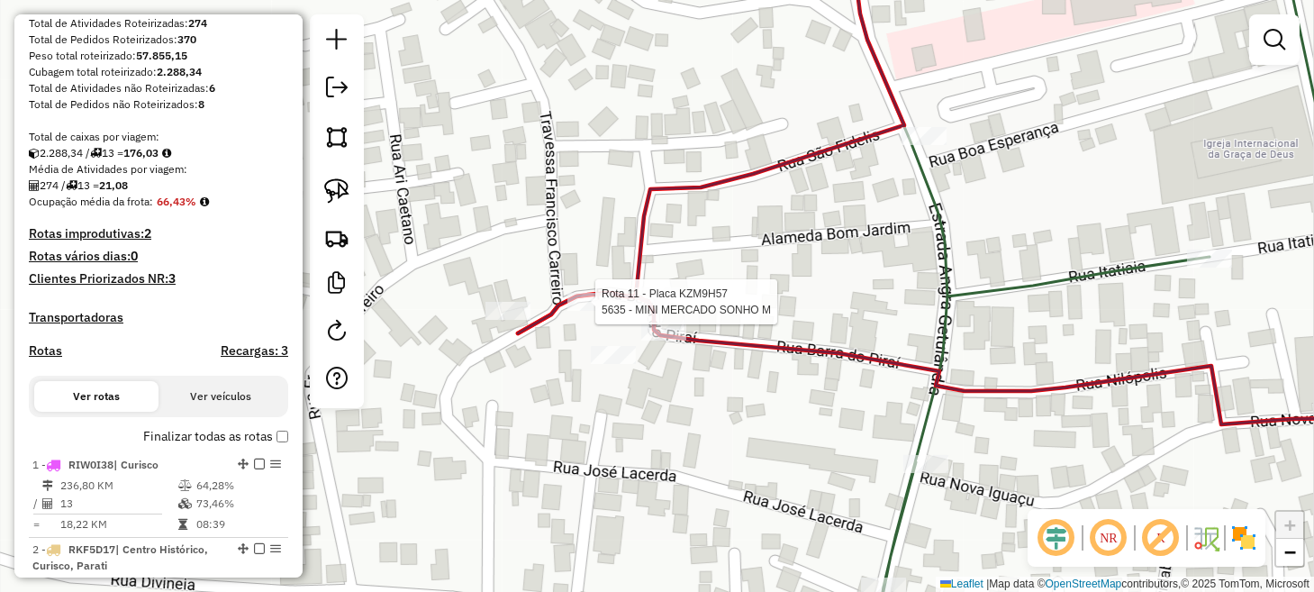
select select "**********"
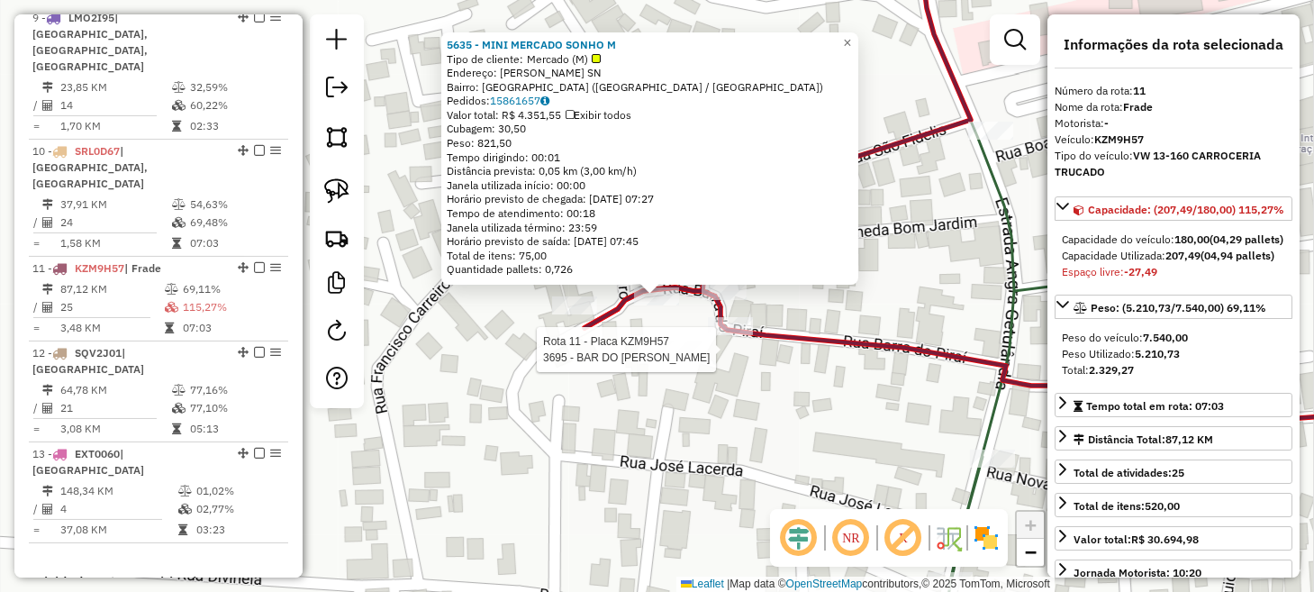
scroll to position [1644, 0]
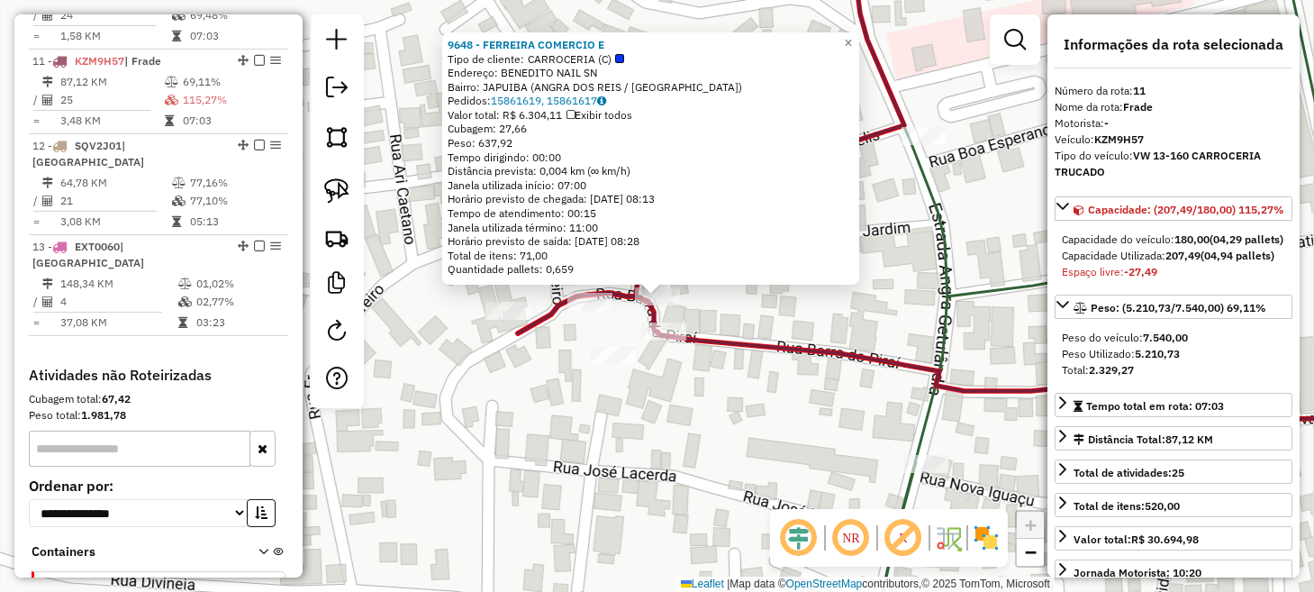
click at [704, 419] on div "9648 - FERREIRA COMERCIO E Tipo de cliente: CARROCERIA (C) Endereço: BENEDITO N…" at bounding box center [657, 296] width 1314 height 592
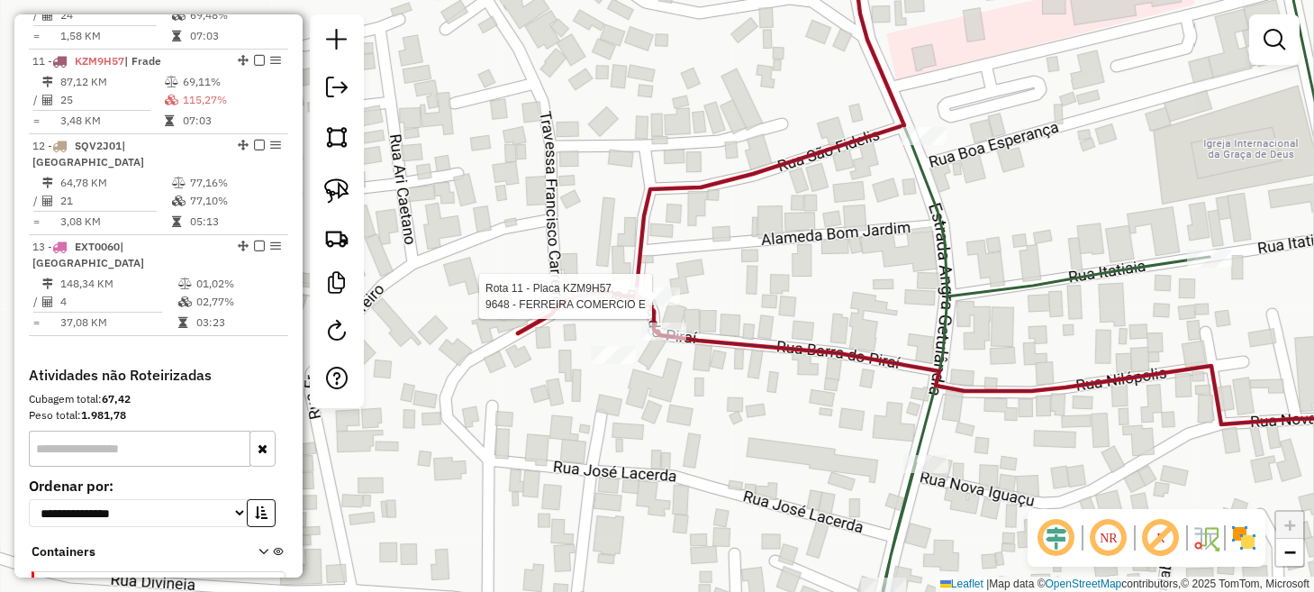
select select "**********"
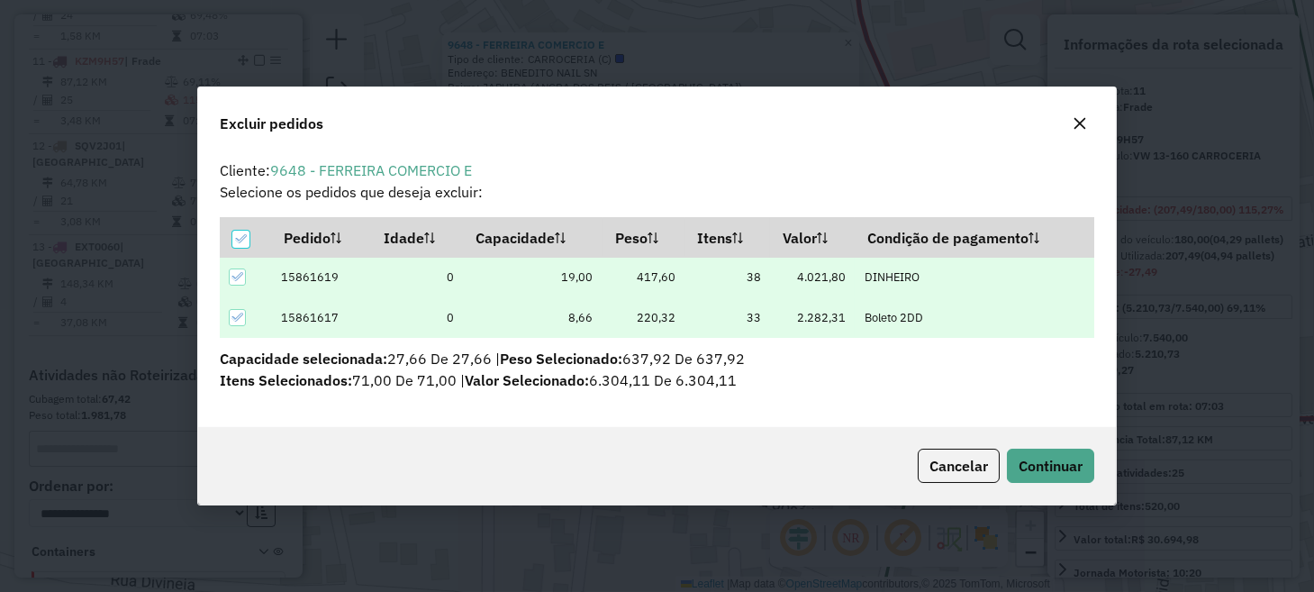
scroll to position [0, 0]
click at [1068, 463] on span "Continuar" at bounding box center [1050, 465] width 64 height 18
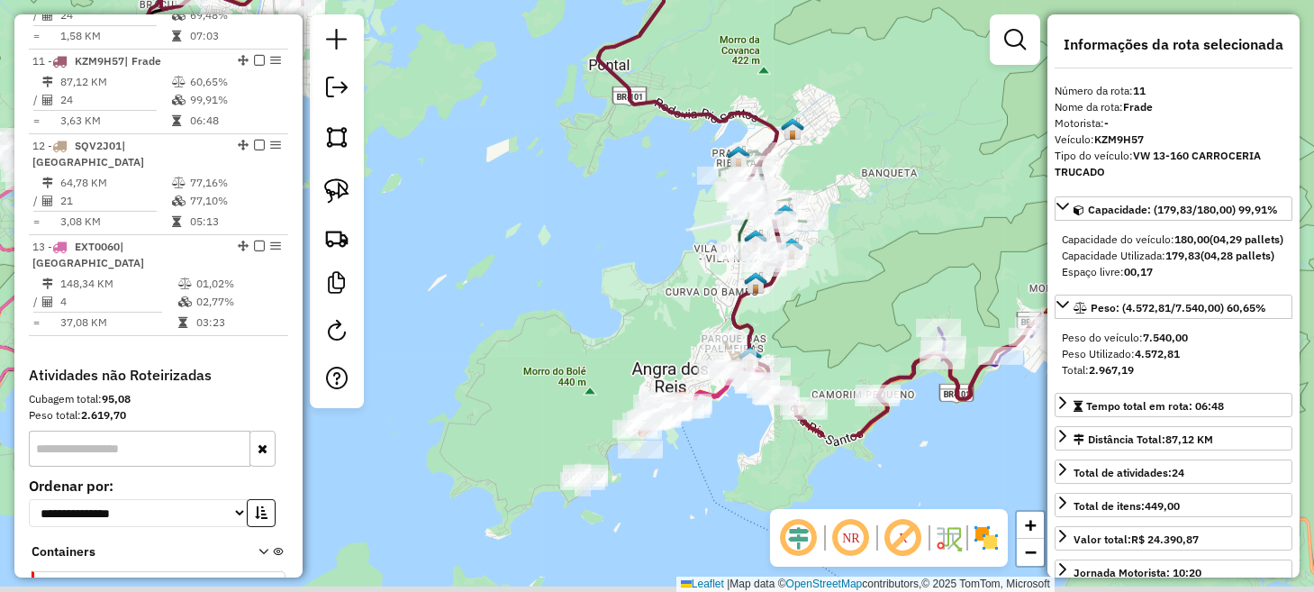
drag, startPoint x: 521, startPoint y: 438, endPoint x: 426, endPoint y: 218, distance: 239.5
click at [429, 216] on div "Janela de atendimento Grade de atendimento Capacidade Transportadoras Veículos …" at bounding box center [657, 296] width 1314 height 592
click at [428, 216] on div "Janela de atendimento Grade de atendimento Capacidade Transportadoras Veículos …" at bounding box center [657, 296] width 1314 height 592
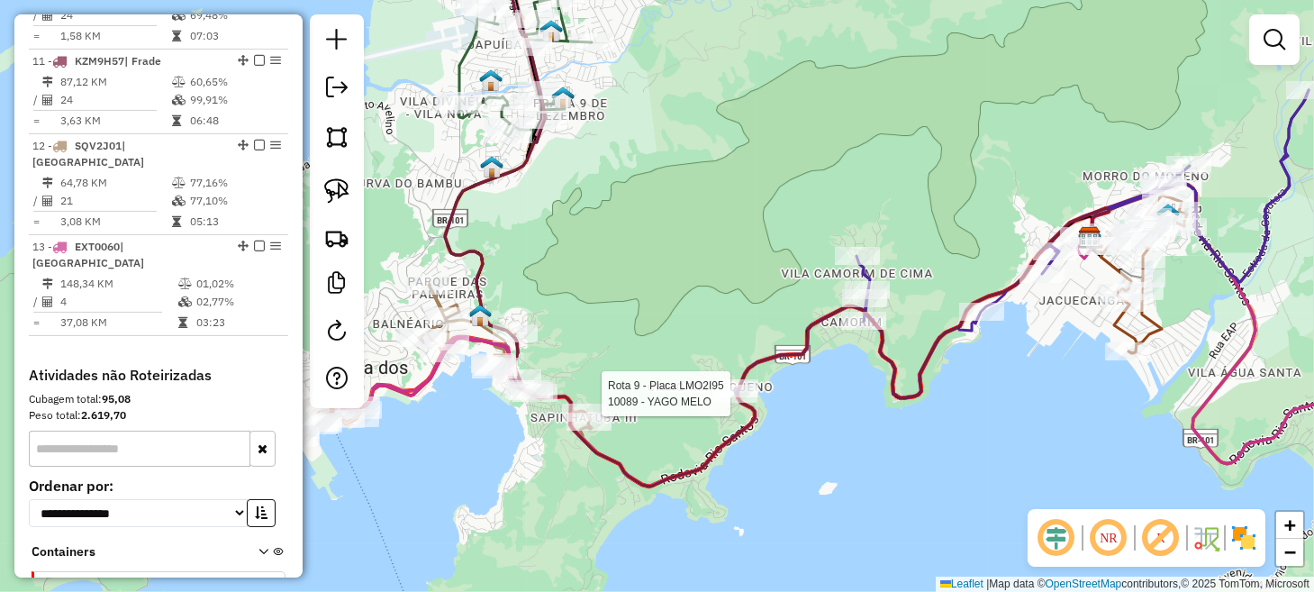
select select "**********"
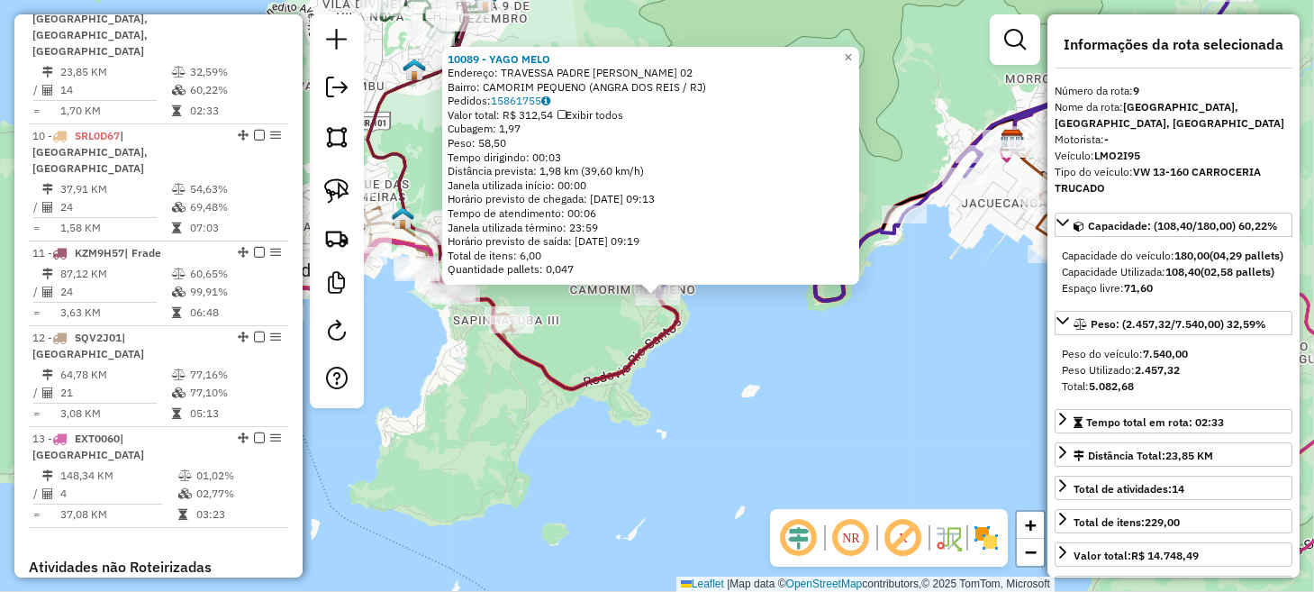
scroll to position [1443, 0]
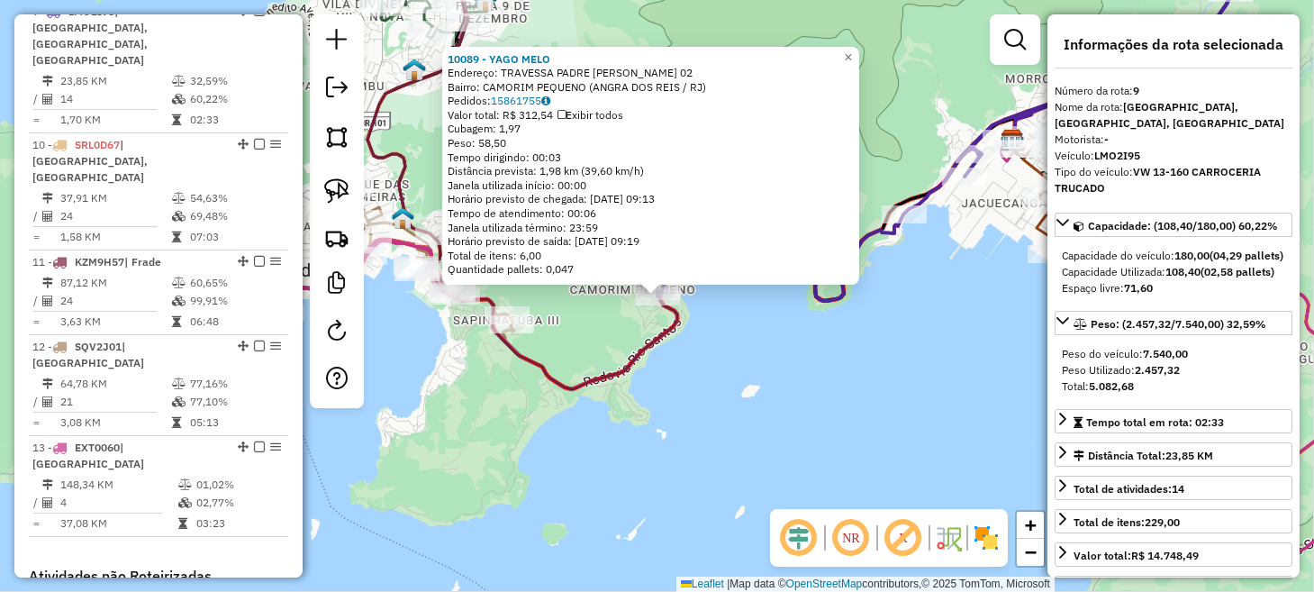
click at [694, 449] on div "10089 - [PERSON_NAME]: TRAVESSA PADRE [PERSON_NAME] 02 Bairro: CAMORIM PEQUENO …" at bounding box center [657, 296] width 1314 height 592
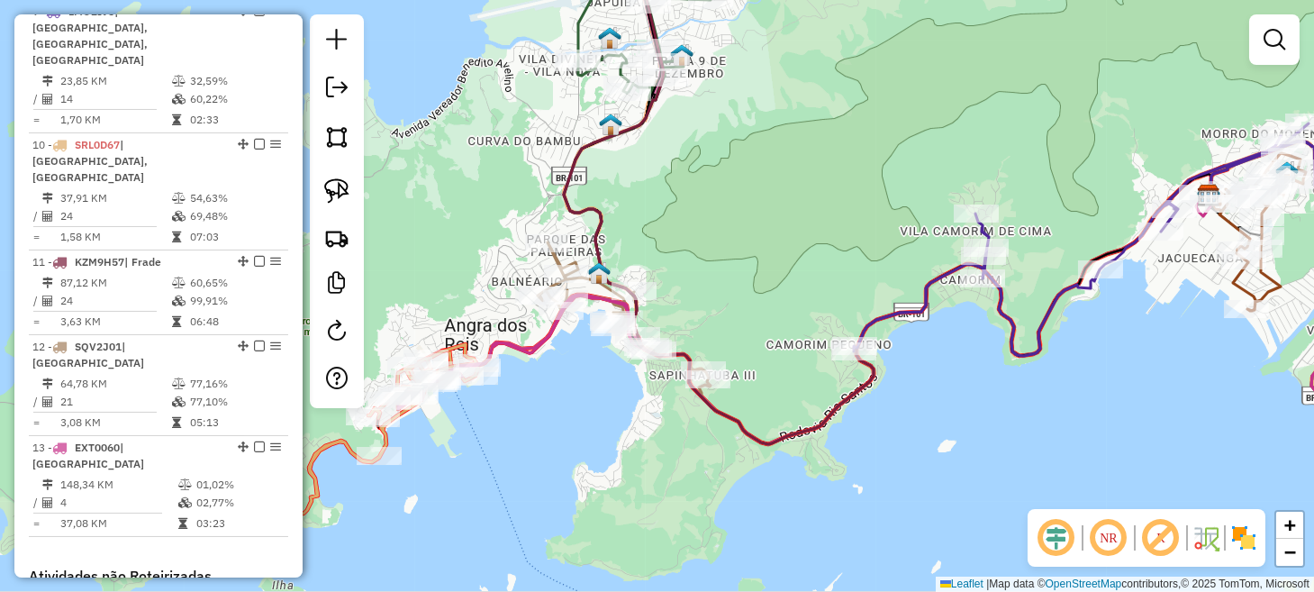
drag, startPoint x: 558, startPoint y: 429, endPoint x: 835, endPoint y: 506, distance: 287.7
click at [835, 506] on div "Janela de atendimento Grade de atendimento Capacidade Transportadoras Veículos …" at bounding box center [657, 296] width 1314 height 592
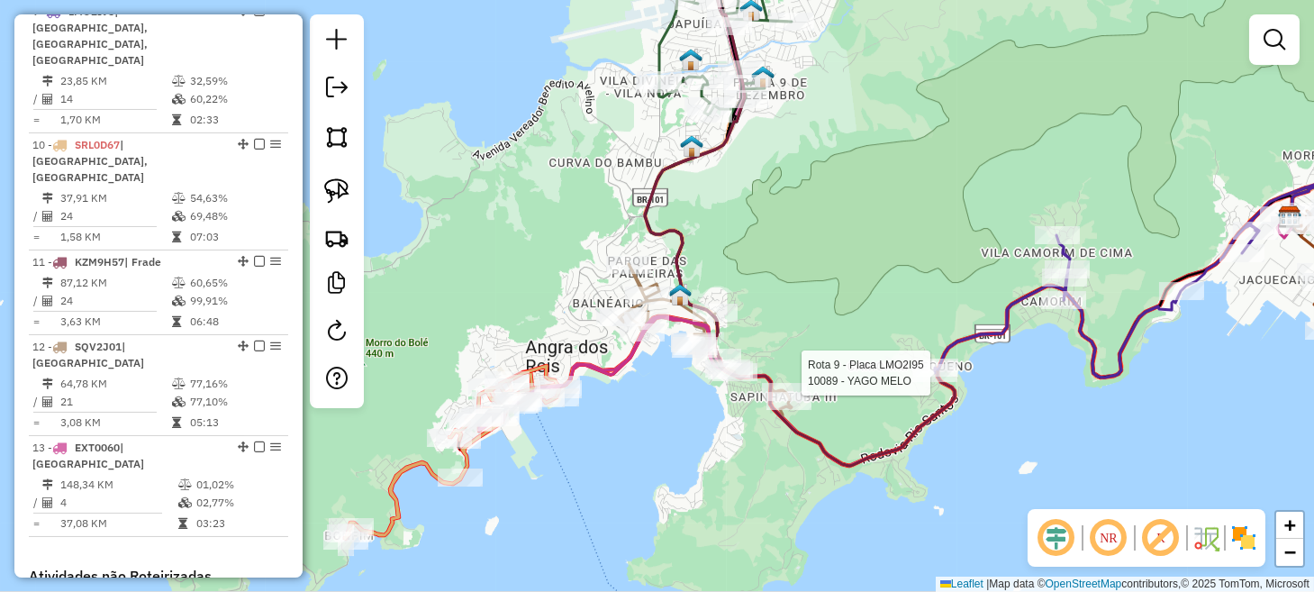
select select "**********"
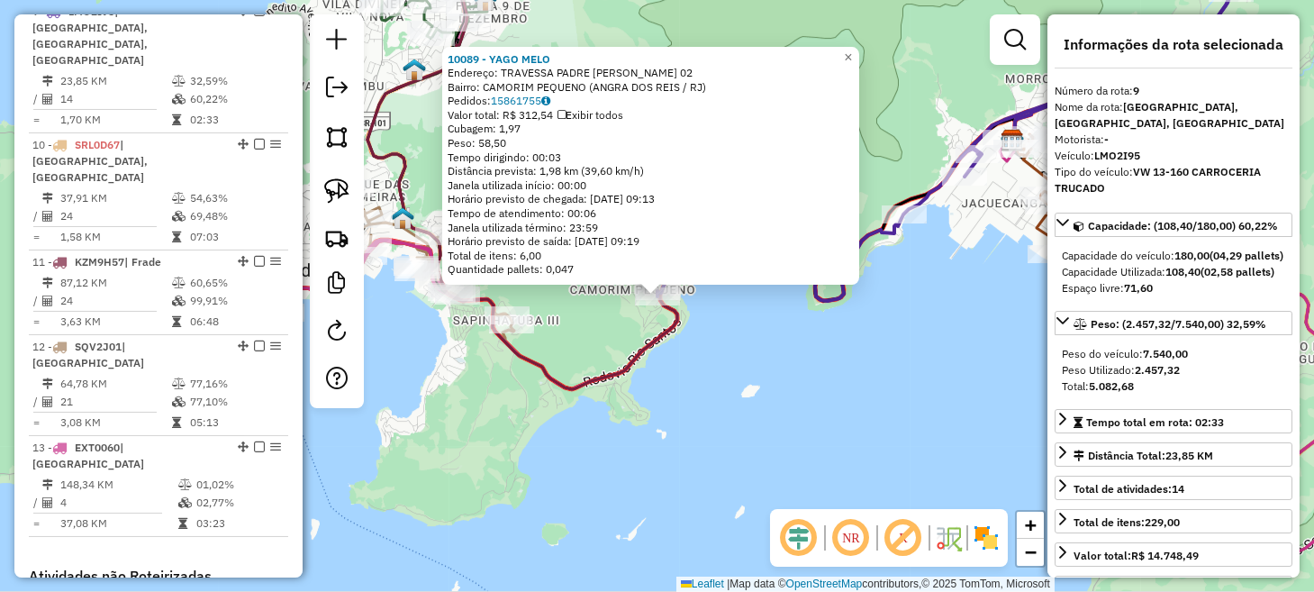
click at [897, 419] on div "10089 - [PERSON_NAME]: TRAVESSA PADRE [PERSON_NAME] 02 Bairro: CAMORIM PEQUENO …" at bounding box center [657, 296] width 1314 height 592
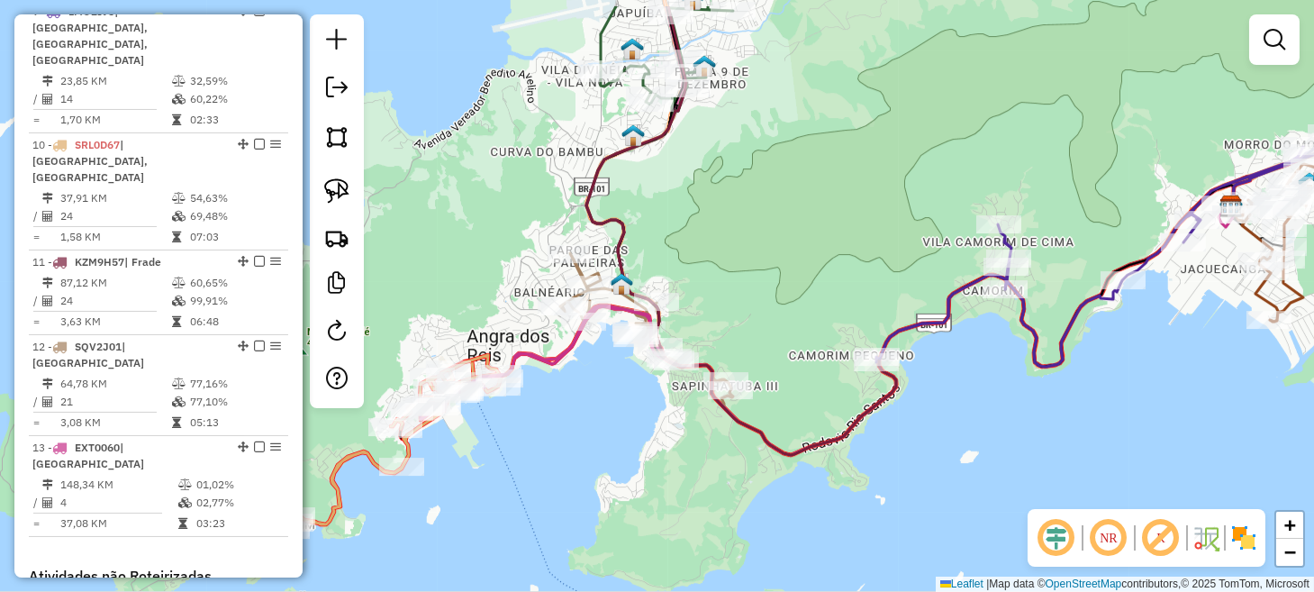
drag, startPoint x: 668, startPoint y: 430, endPoint x: 904, endPoint y: 496, distance: 244.9
click at [901, 496] on div "Janela de atendimento Grade de atendimento Capacidade Transportadoras Veículos …" at bounding box center [657, 296] width 1314 height 592
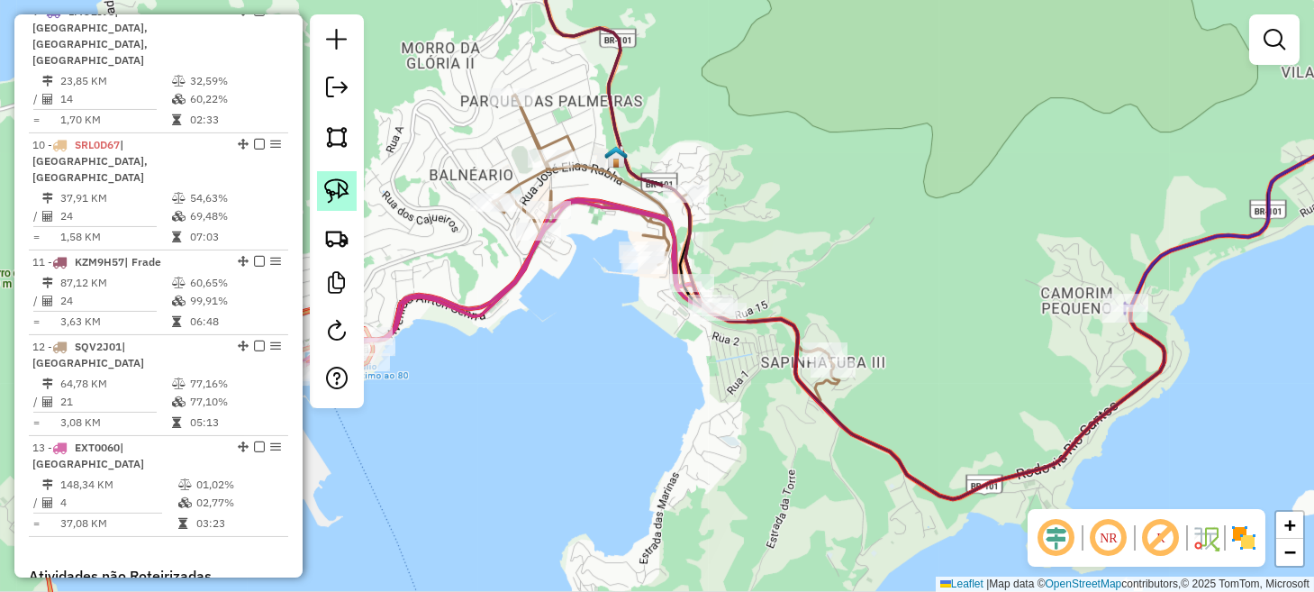
click at [339, 188] on img at bounding box center [336, 190] width 25 height 25
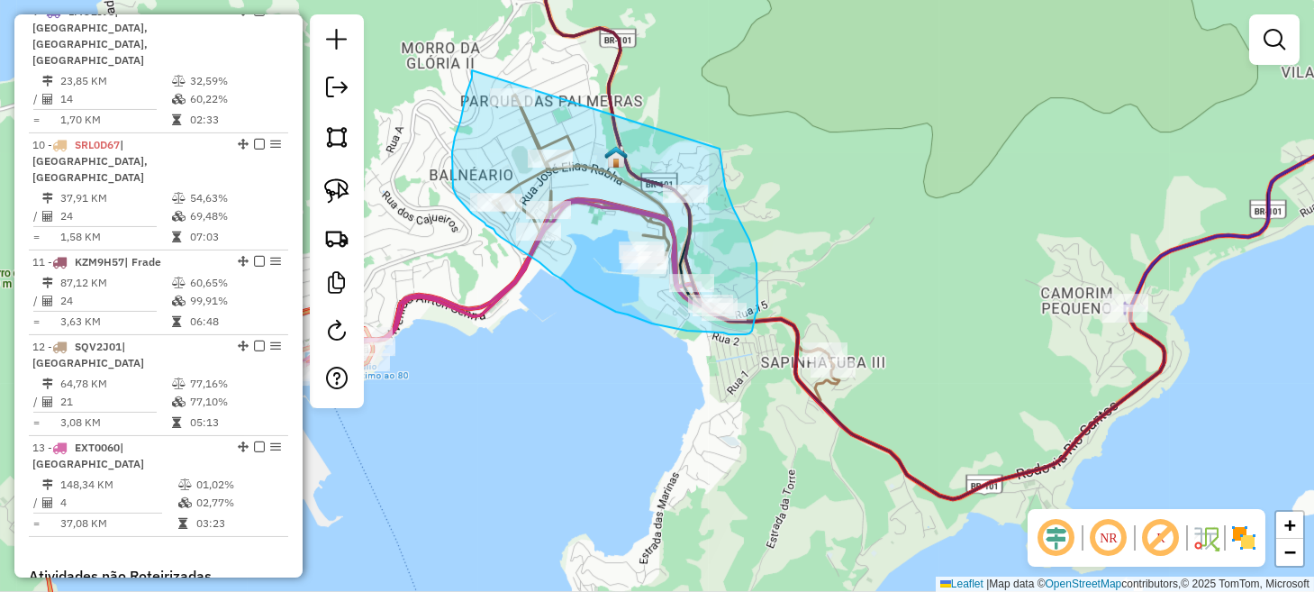
drag, startPoint x: 472, startPoint y: 70, endPoint x: 719, endPoint y: 144, distance: 258.4
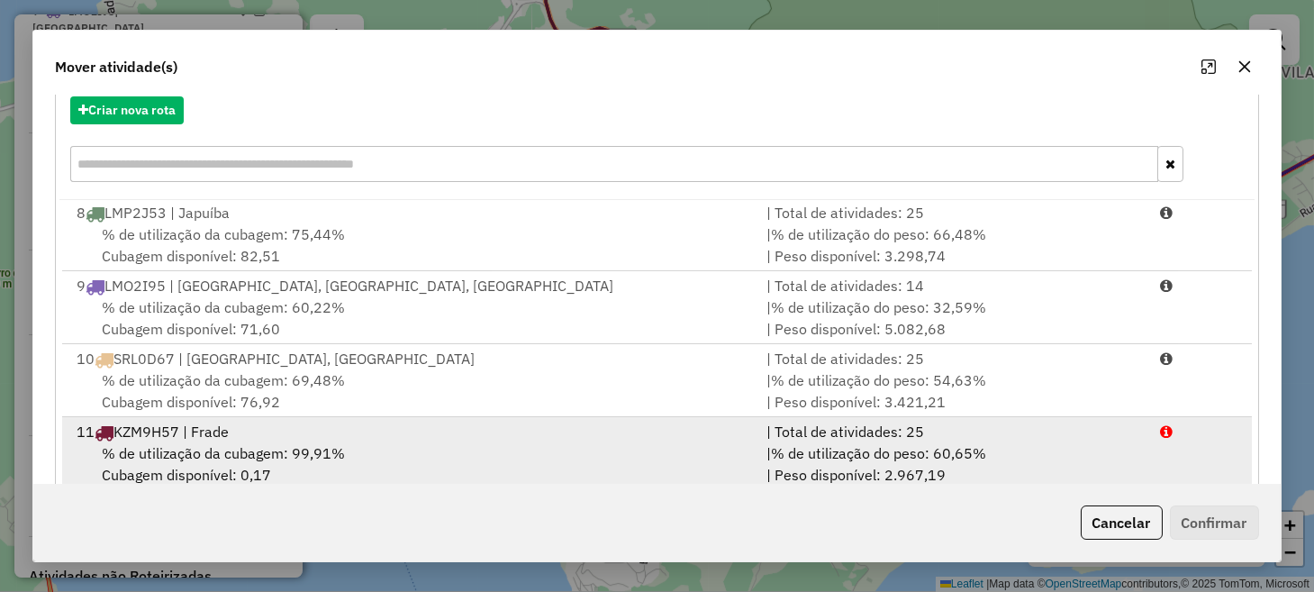
scroll to position [315, 0]
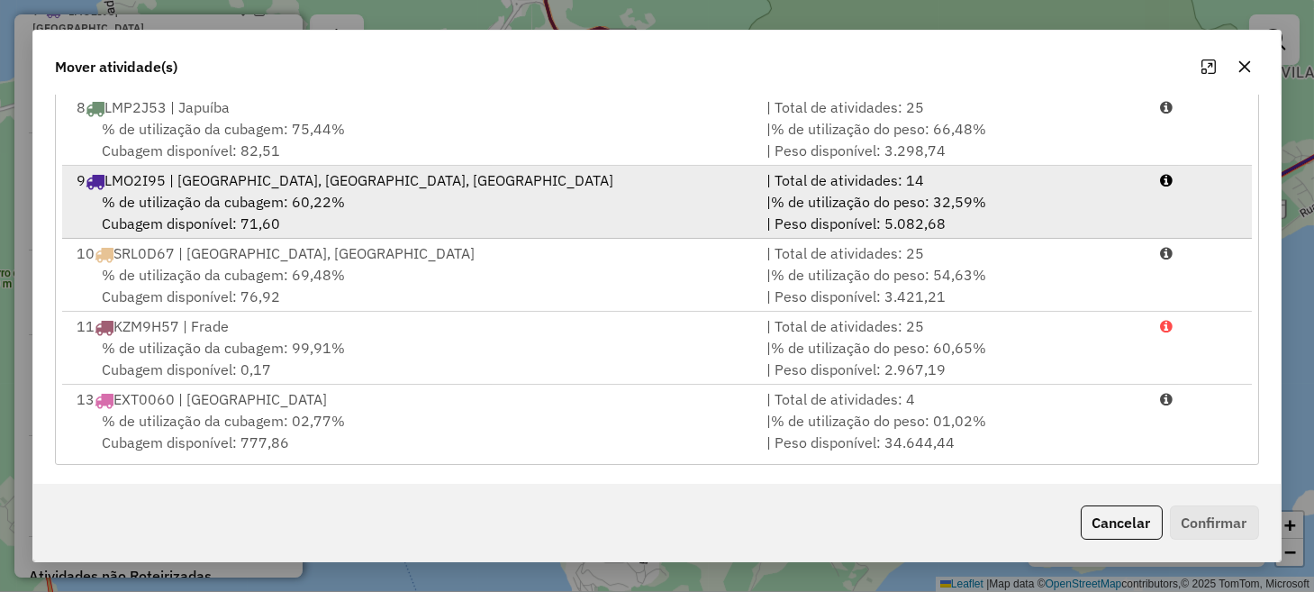
click at [682, 194] on div "% de utilização da cubagem: 60,22% Cubagem disponível: 71,60" at bounding box center [410, 212] width 689 height 43
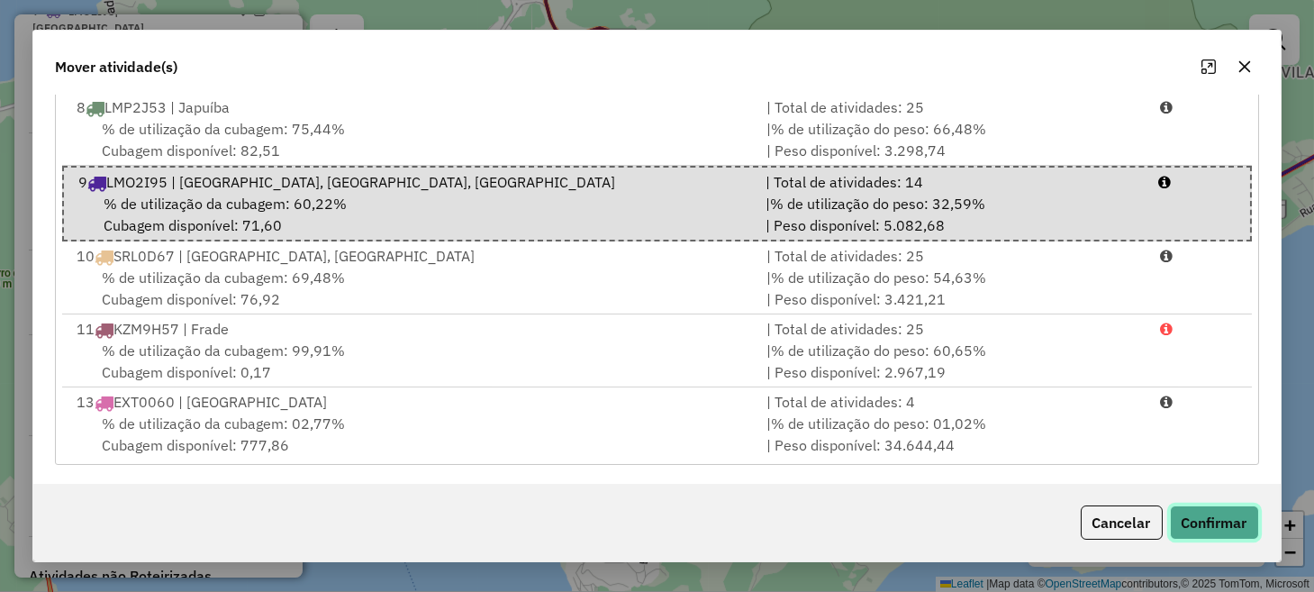
click at [1233, 521] on button "Confirmar" at bounding box center [1214, 522] width 89 height 34
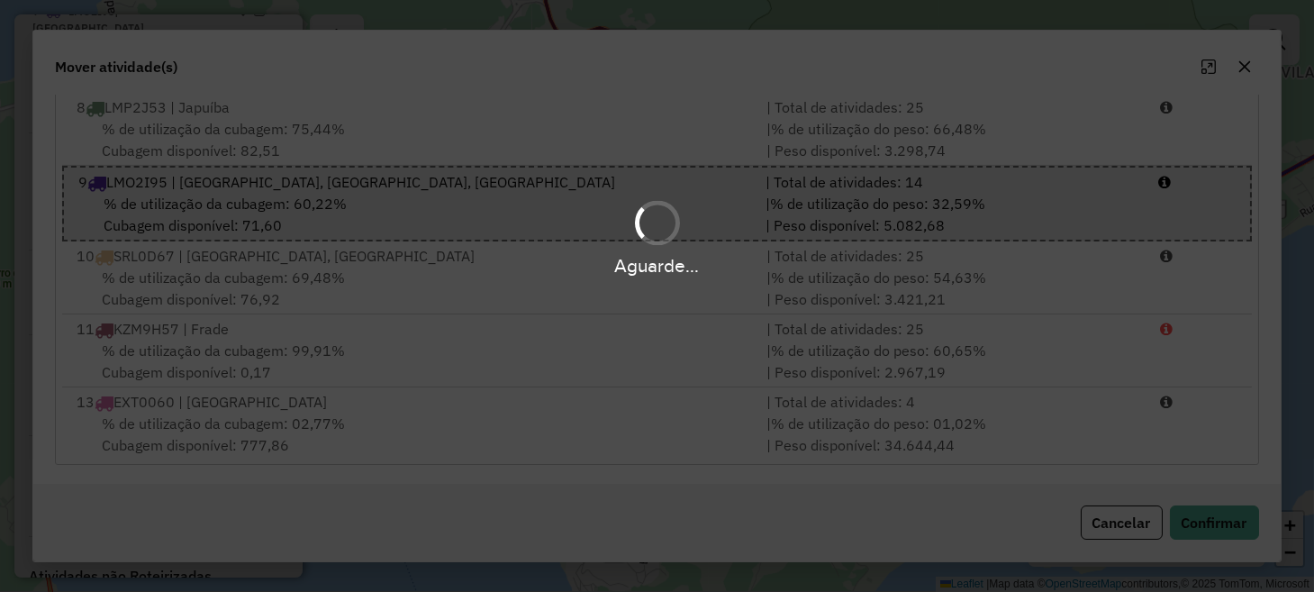
scroll to position [1342, 0]
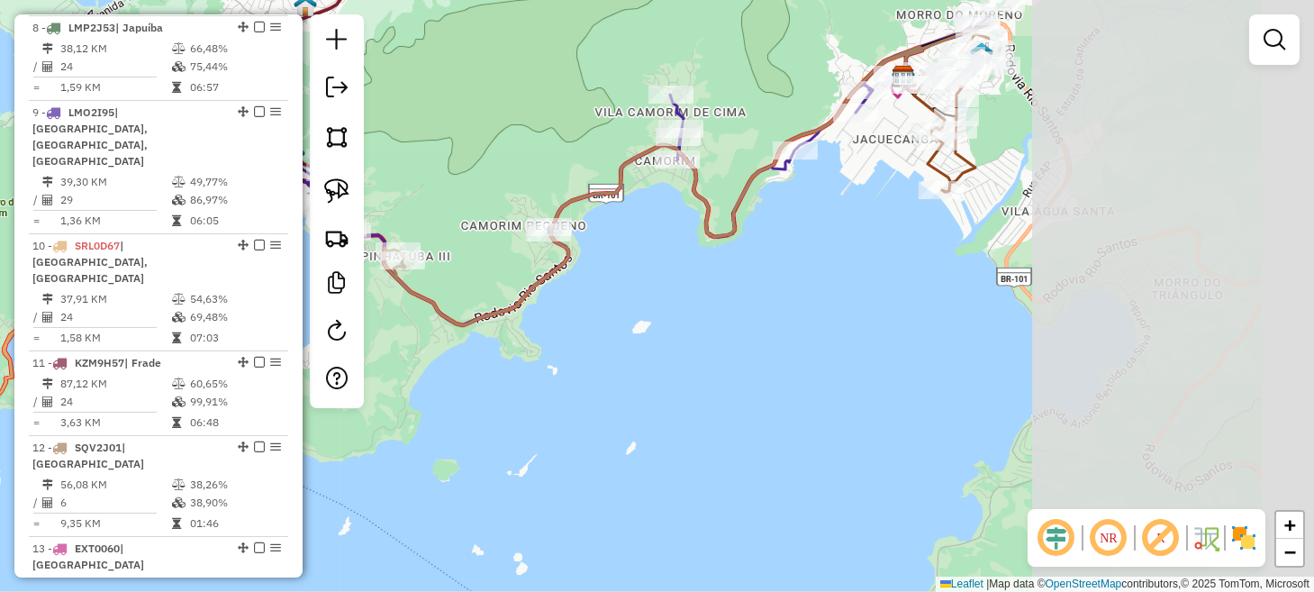
drag, startPoint x: 1080, startPoint y: 397, endPoint x: 538, endPoint y: 292, distance: 552.1
click at [499, 290] on div "Janela de atendimento Grade de atendimento Capacidade Transportadoras Veículos …" at bounding box center [657, 296] width 1314 height 592
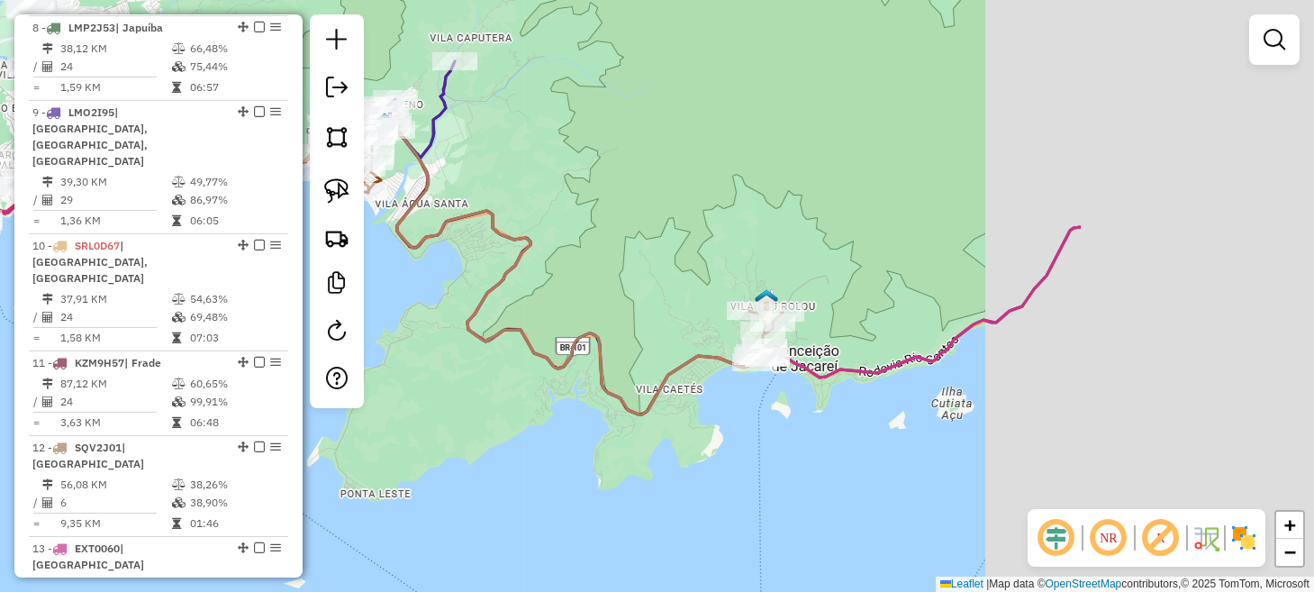
drag, startPoint x: 793, startPoint y: 332, endPoint x: 414, endPoint y: 283, distance: 382.3
click at [414, 283] on div "Janela de atendimento Grade de atendimento Capacidade Transportadoras Veículos …" at bounding box center [657, 296] width 1314 height 592
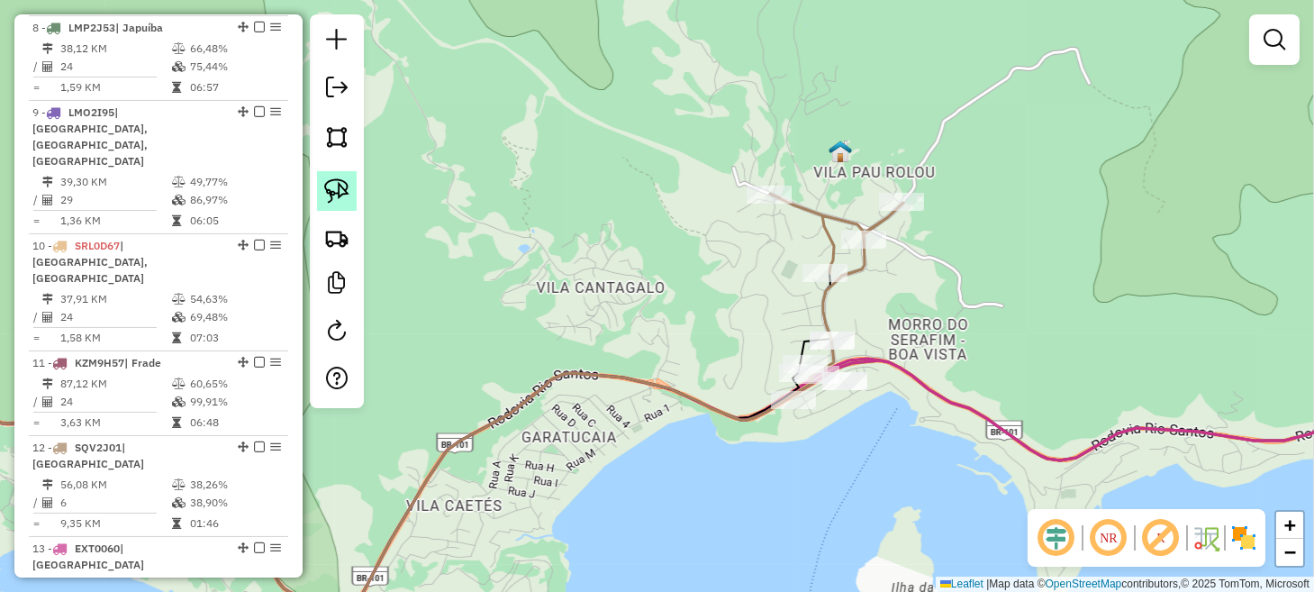
click at [346, 191] on img at bounding box center [336, 190] width 25 height 25
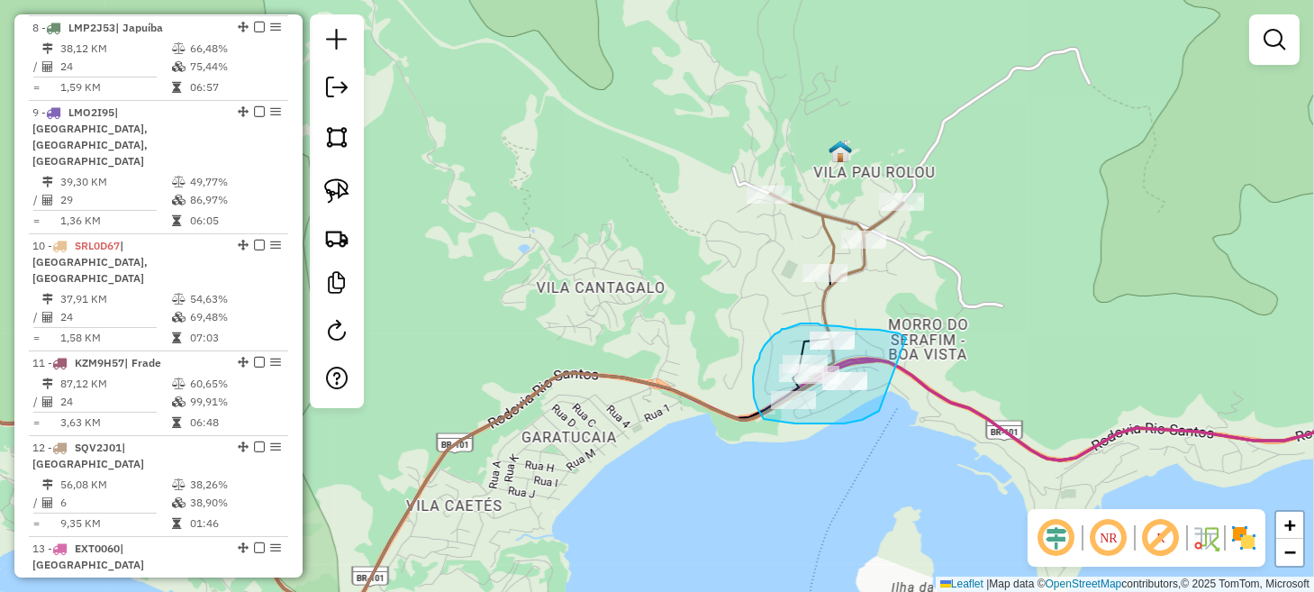
drag, startPoint x: 893, startPoint y: 332, endPoint x: 881, endPoint y: 405, distance: 73.9
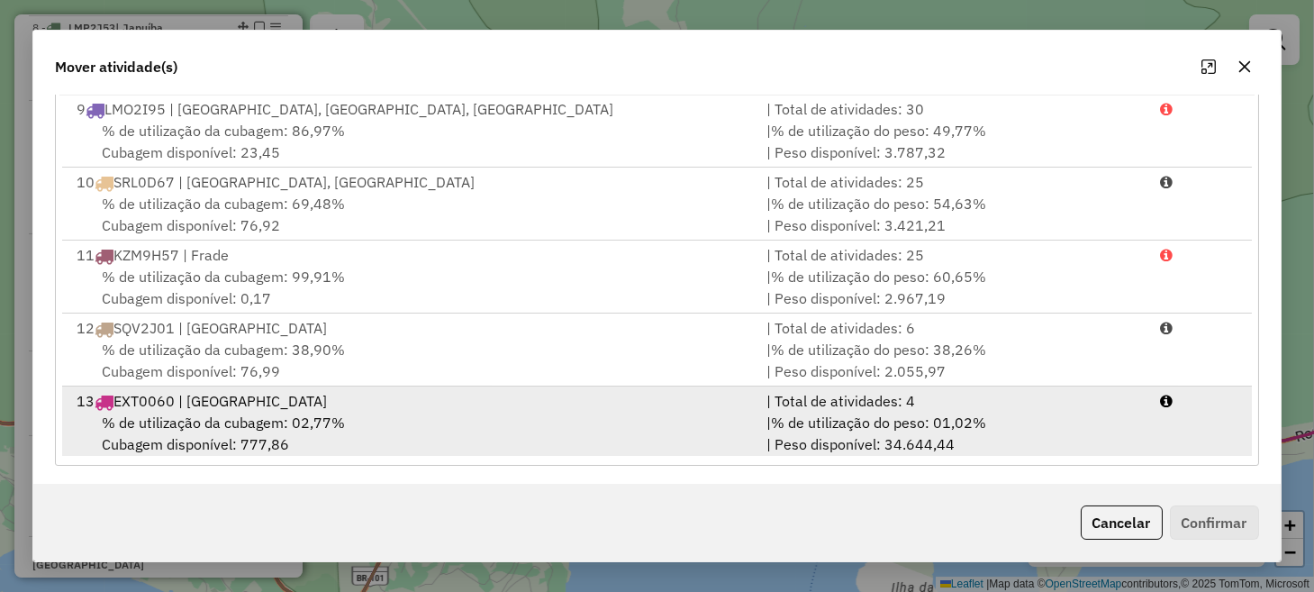
scroll to position [315, 0]
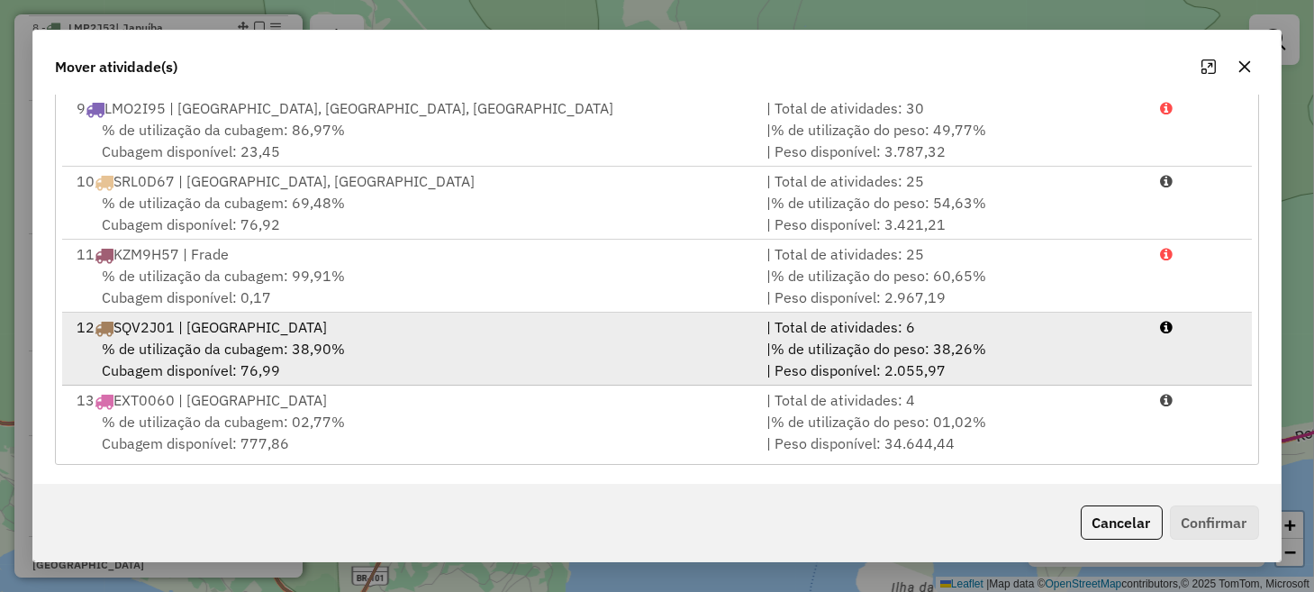
click at [510, 344] on div "% de utilização da cubagem: 38,90% Cubagem disponível: 76,99" at bounding box center [410, 359] width 689 height 43
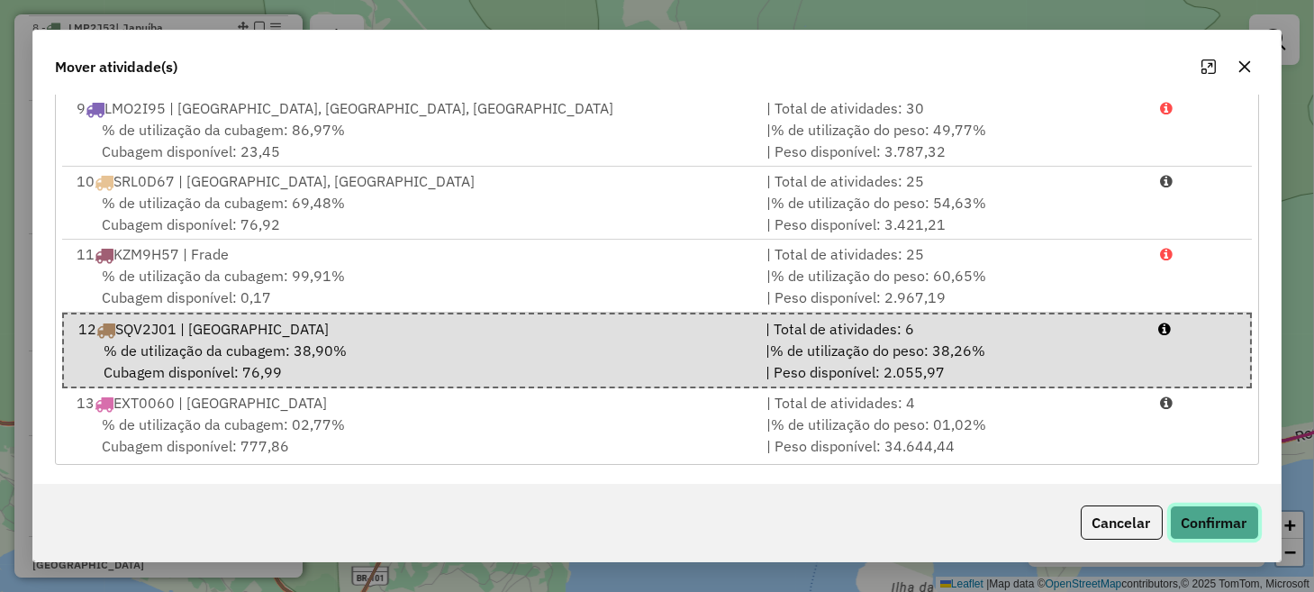
click at [1209, 520] on button "Confirmar" at bounding box center [1214, 522] width 89 height 34
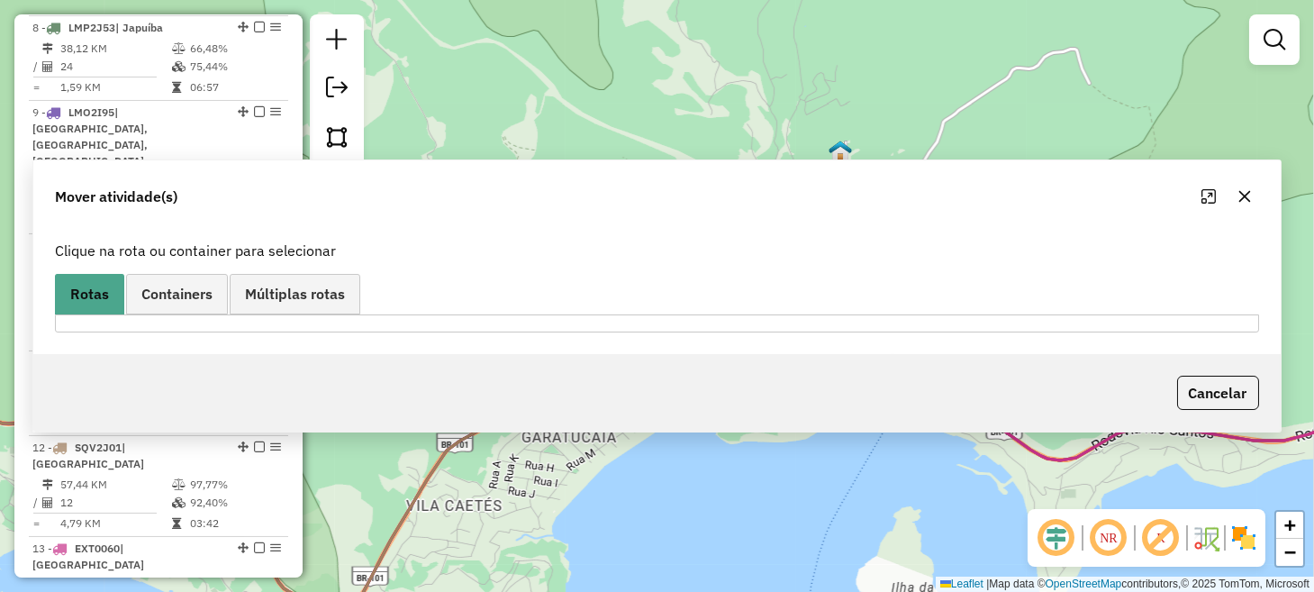
scroll to position [0, 0]
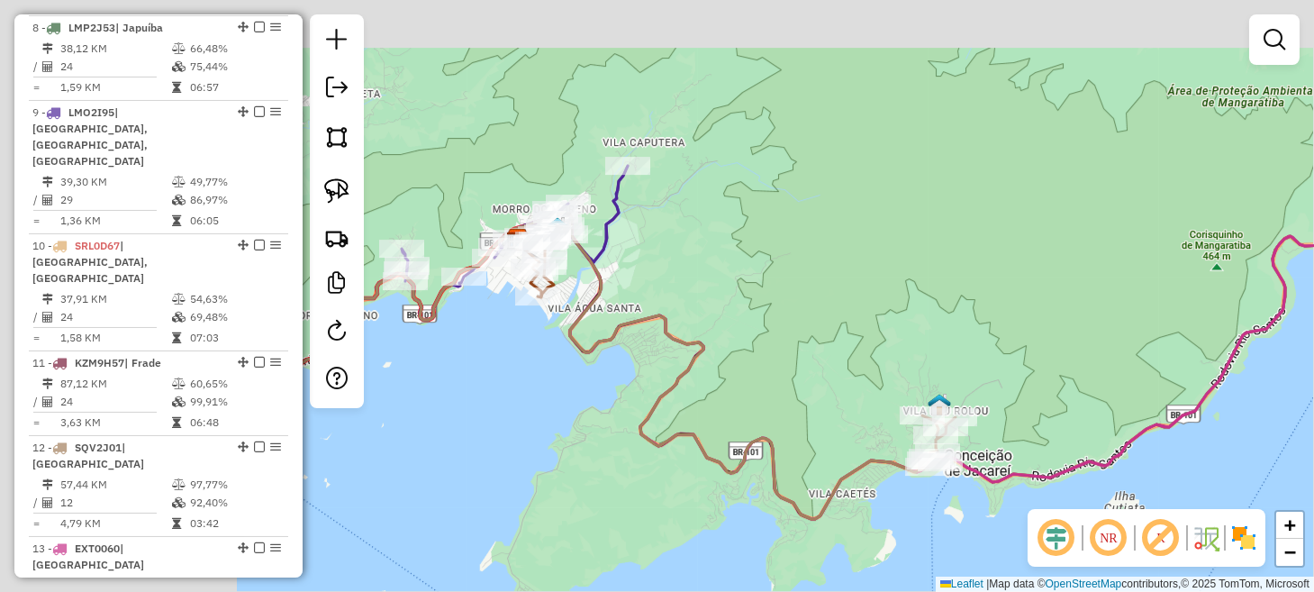
drag, startPoint x: 466, startPoint y: 196, endPoint x: 1071, endPoint y: 539, distance: 695.5
click at [1061, 538] on hb-router-mapa "Informações da Sessão 980293 - [DATE] Criação: [DATE] 18:05 Depósito: Lince Tot…" at bounding box center [657, 296] width 1314 height 592
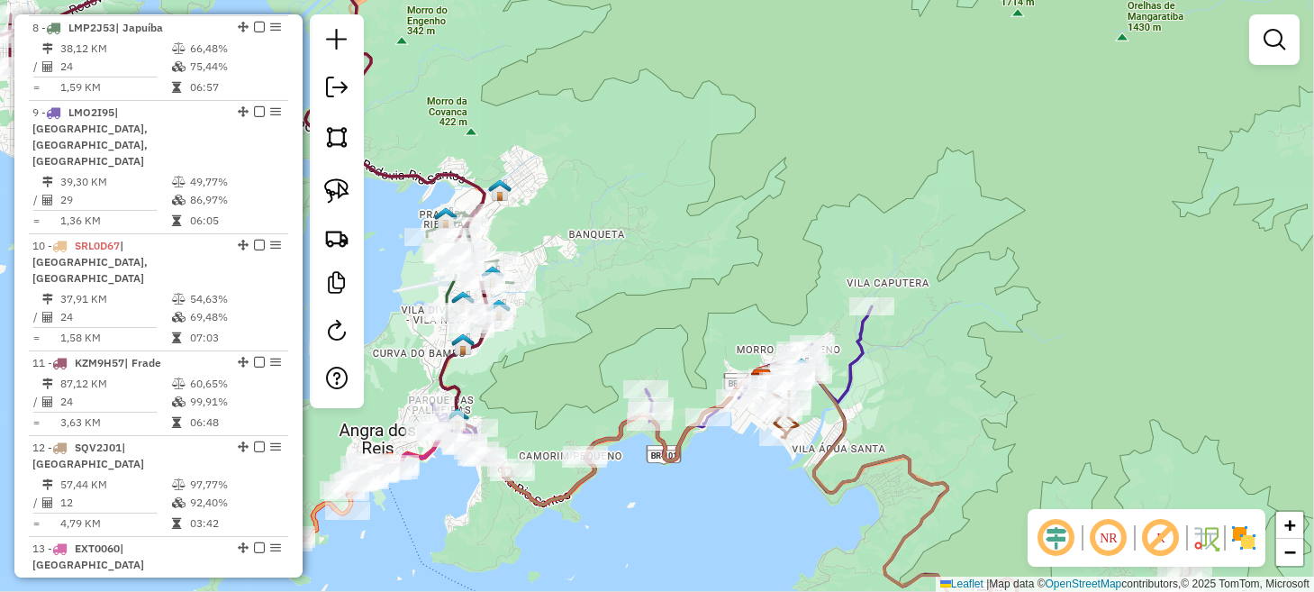
drag, startPoint x: 512, startPoint y: 334, endPoint x: 808, endPoint y: 482, distance: 330.2
click at [808, 484] on div "Janela de atendimento Grade de atendimento Capacidade Transportadoras Veículos …" at bounding box center [657, 296] width 1314 height 592
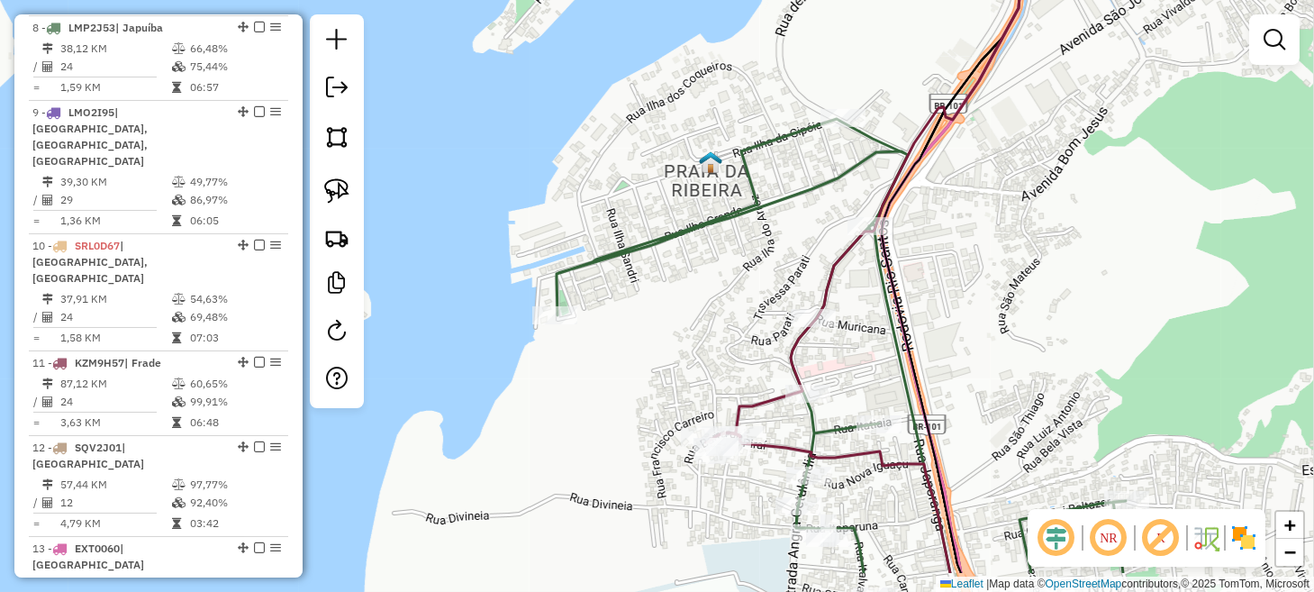
drag, startPoint x: 726, startPoint y: 332, endPoint x: 693, endPoint y: 297, distance: 47.8
click at [713, 312] on div "Janela de atendimento Grade de atendimento Capacidade Transportadoras Veículos …" at bounding box center [657, 296] width 1314 height 592
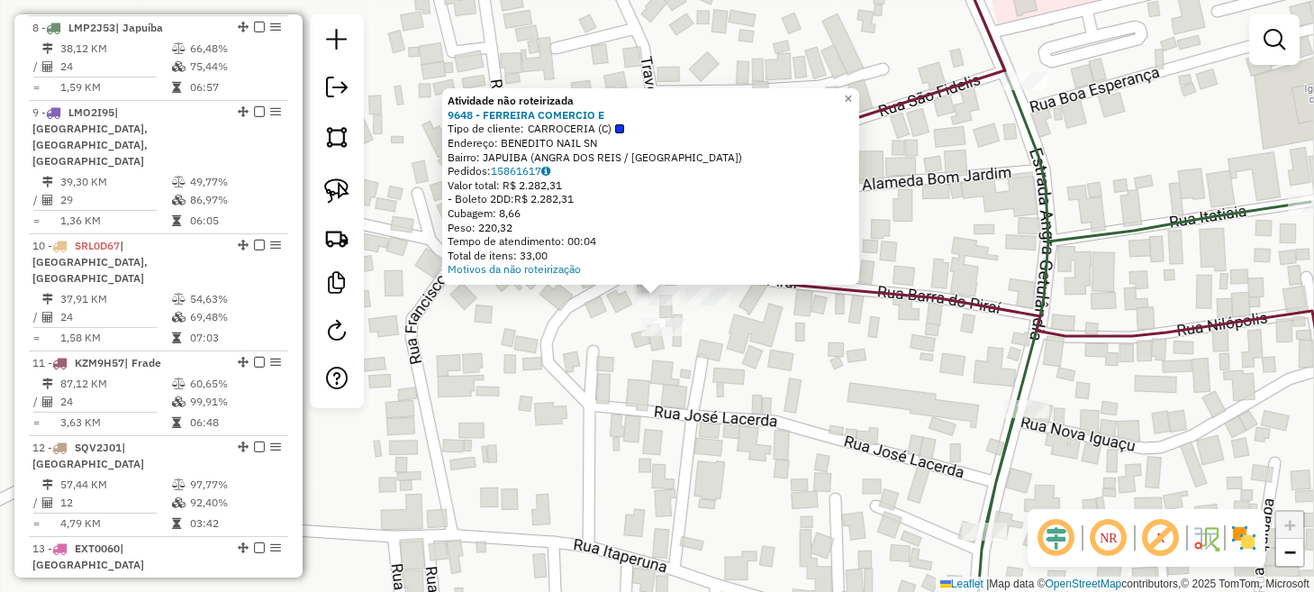
click at [612, 431] on div "Atividade não roteirizada 9648 - FERREIRA COMERCIO E Tipo de cliente: CARROCERI…" at bounding box center [657, 296] width 1314 height 592
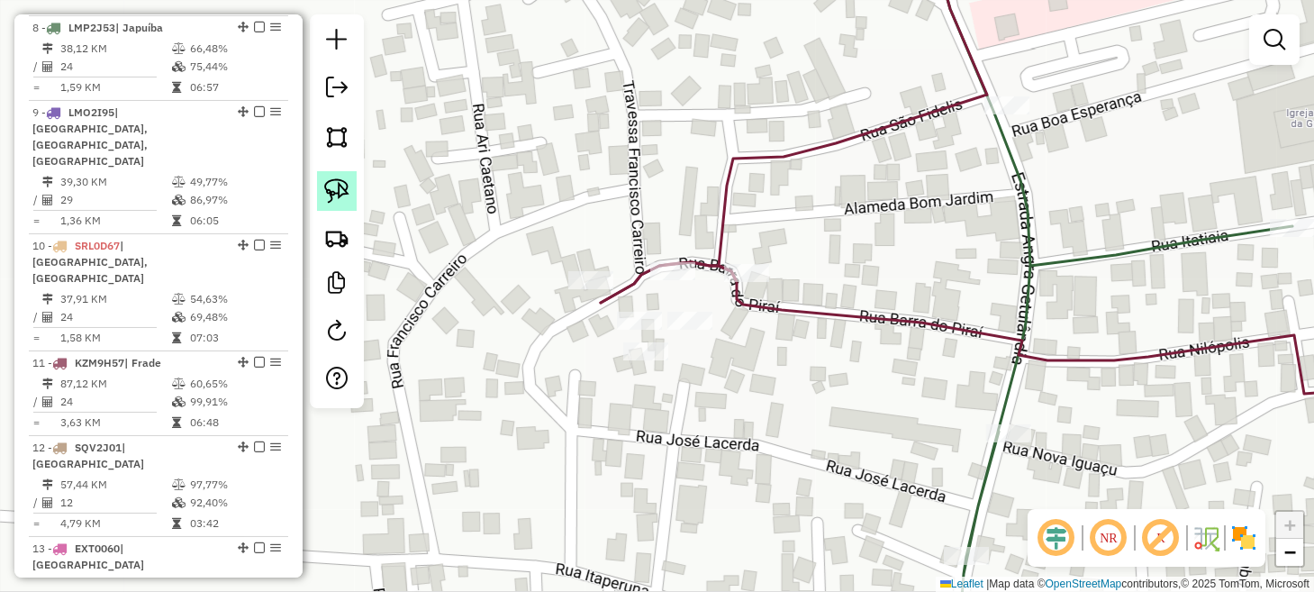
click at [327, 184] on img at bounding box center [336, 190] width 25 height 25
drag, startPoint x: 613, startPoint y: 305, endPoint x: 702, endPoint y: 295, distance: 89.7
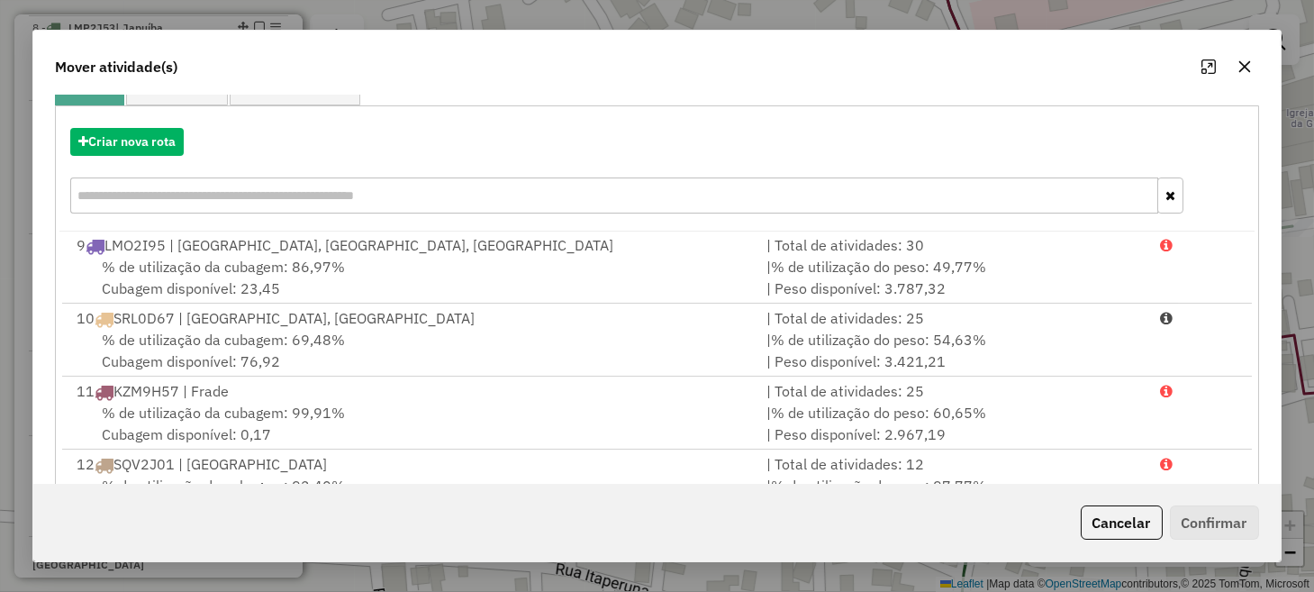
scroll to position [315, 0]
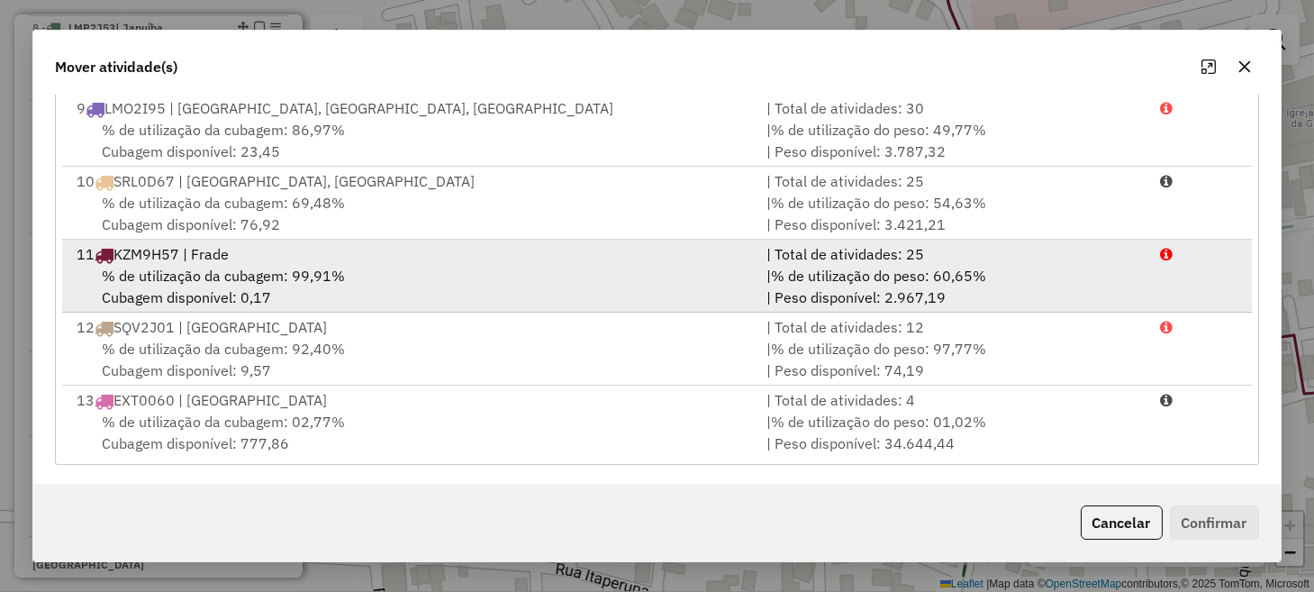
click at [253, 251] on div "11 KZM9H57 | Frade" at bounding box center [410, 254] width 689 height 22
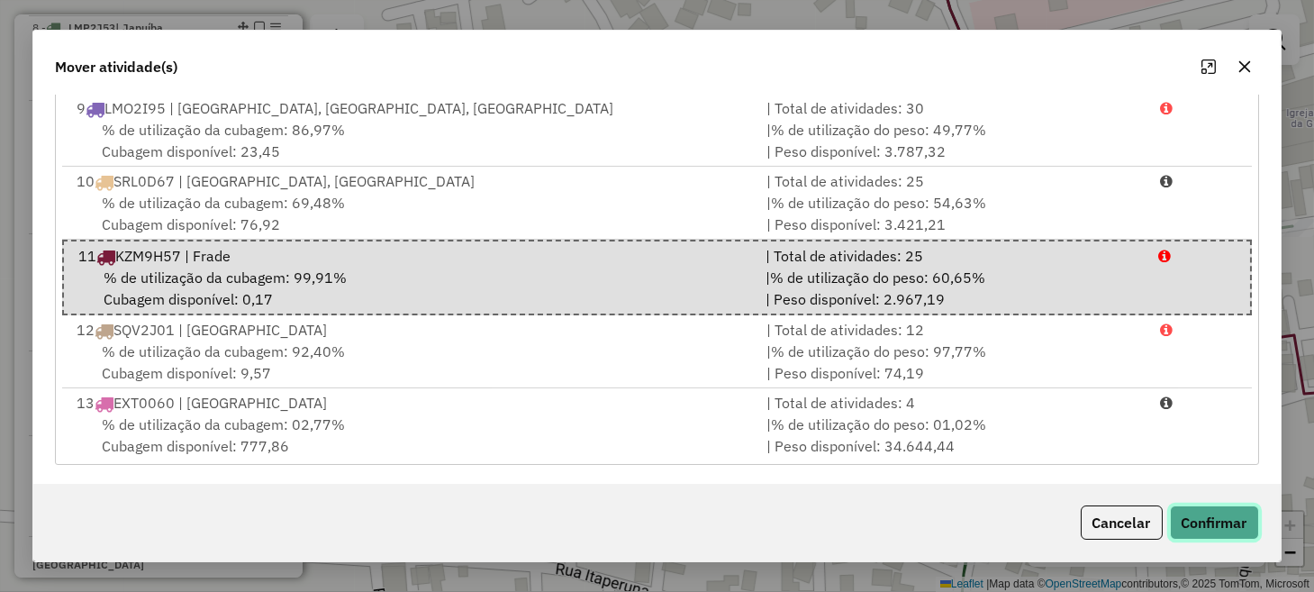
click at [1204, 507] on button "Confirmar" at bounding box center [1214, 522] width 89 height 34
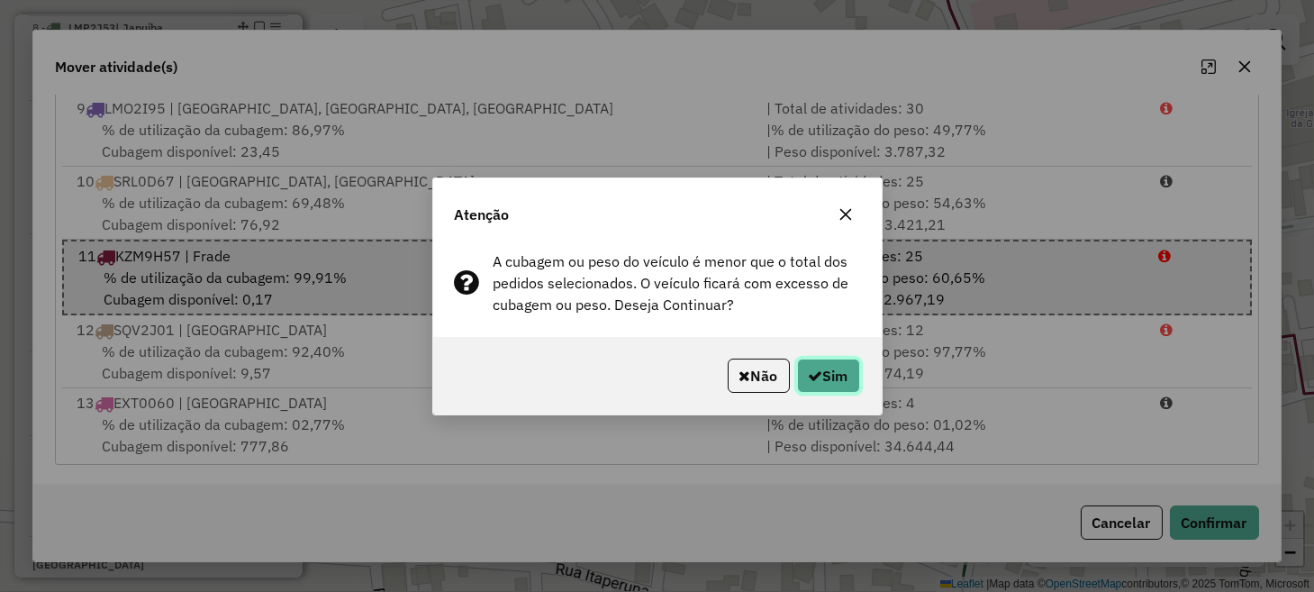
click at [846, 369] on button "Sim" at bounding box center [828, 375] width 63 height 34
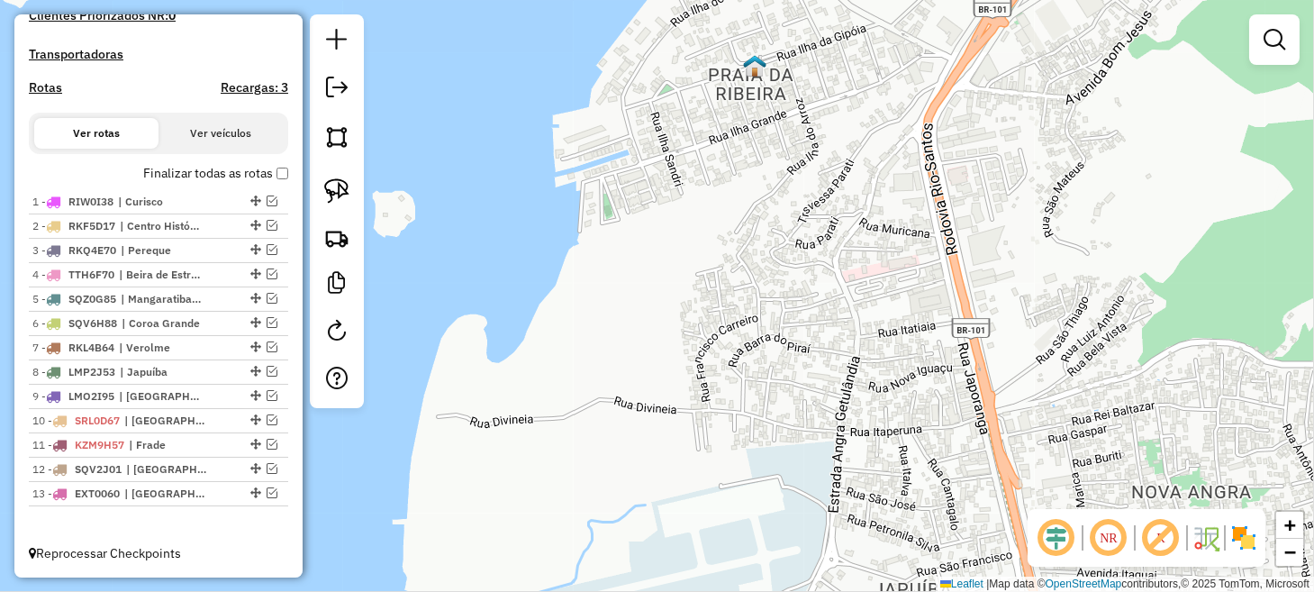
scroll to position [539, 0]
click at [260, 464] on div at bounding box center [254, 468] width 54 height 11
select select "**********"
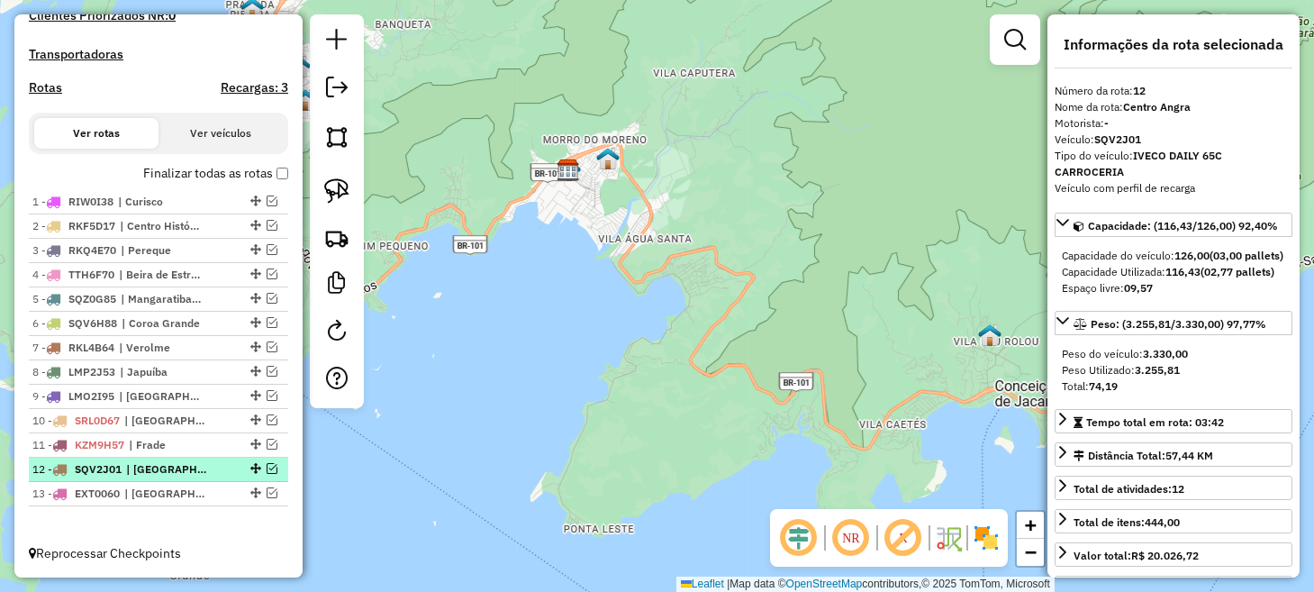
click at [269, 467] on em at bounding box center [271, 468] width 11 height 11
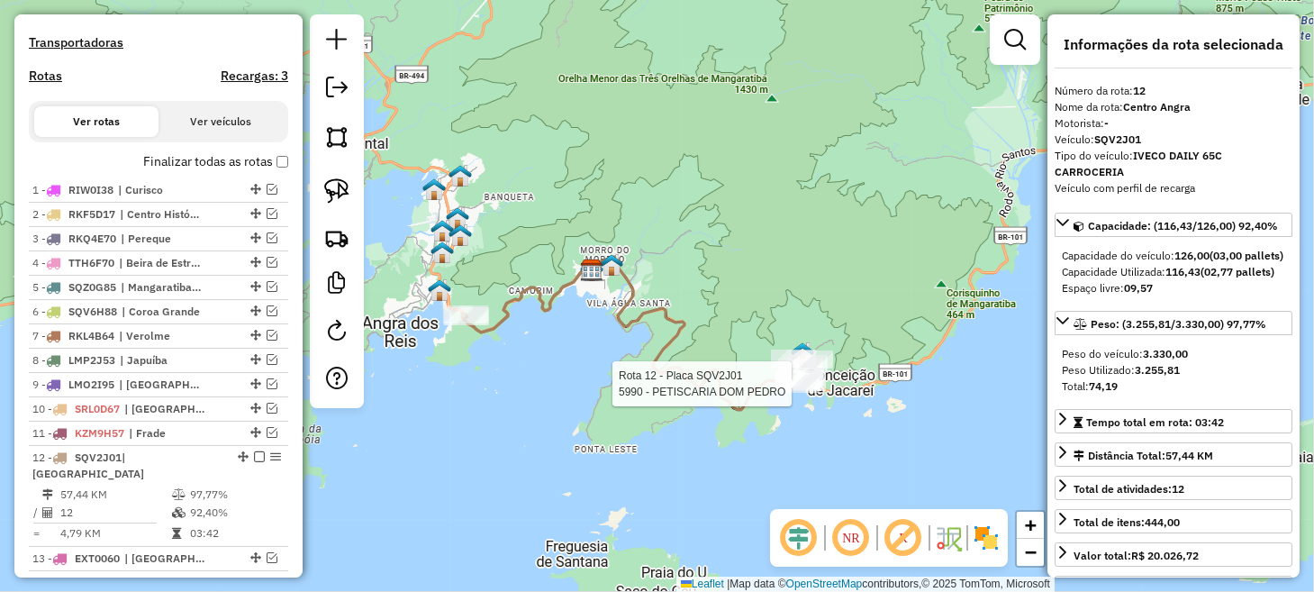
scroll to position [600, 0]
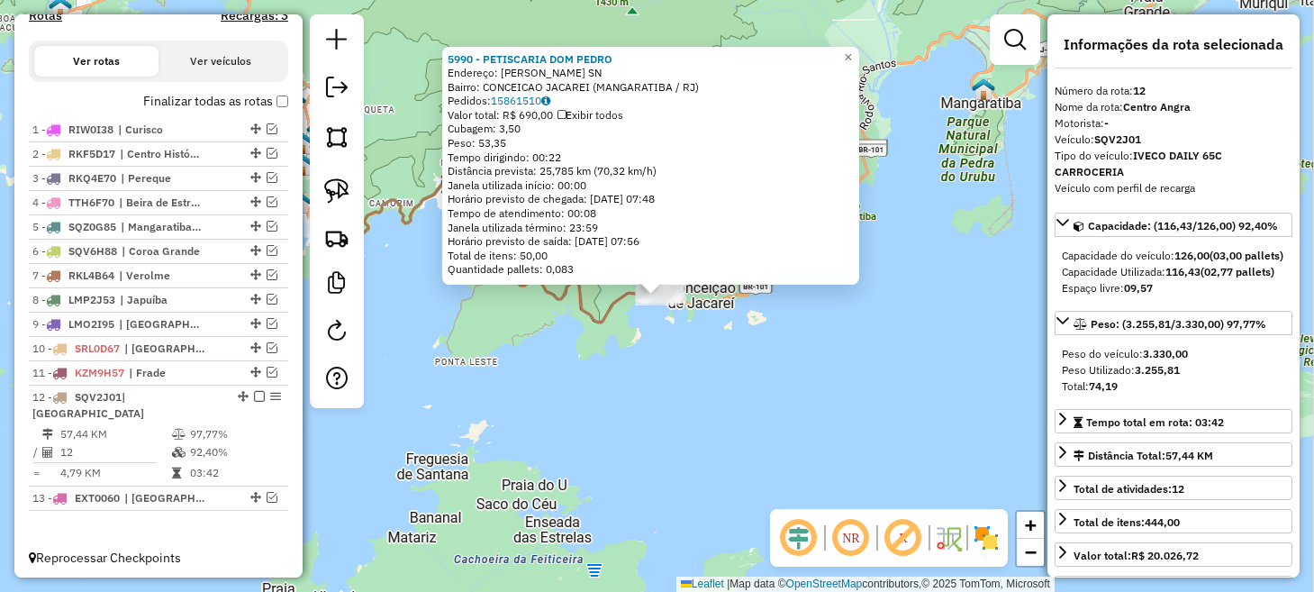
click at [742, 393] on div "5990 - PETISCARIA [PERSON_NAME]: [PERSON_NAME] MATTOS SN Bairro: CONCEICAO JACA…" at bounding box center [657, 296] width 1314 height 592
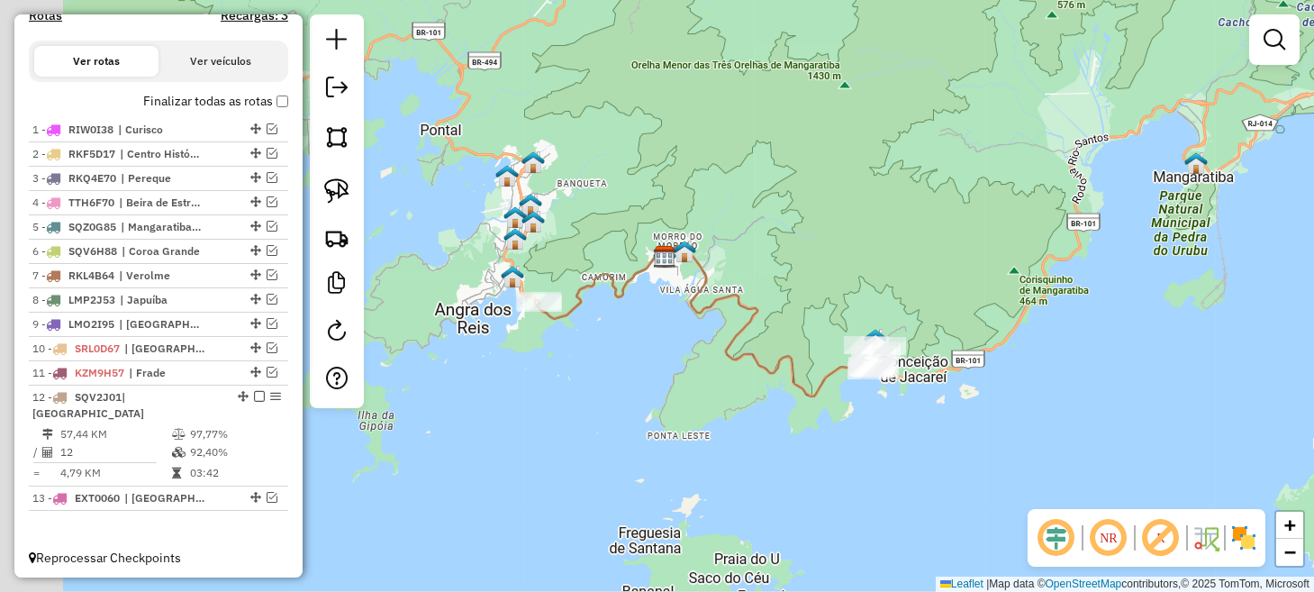
drag, startPoint x: 607, startPoint y: 357, endPoint x: 840, endPoint y: 438, distance: 246.9
click at [840, 438] on div "Janela de atendimento Grade de atendimento Capacidade Transportadoras Veículos …" at bounding box center [657, 296] width 1314 height 592
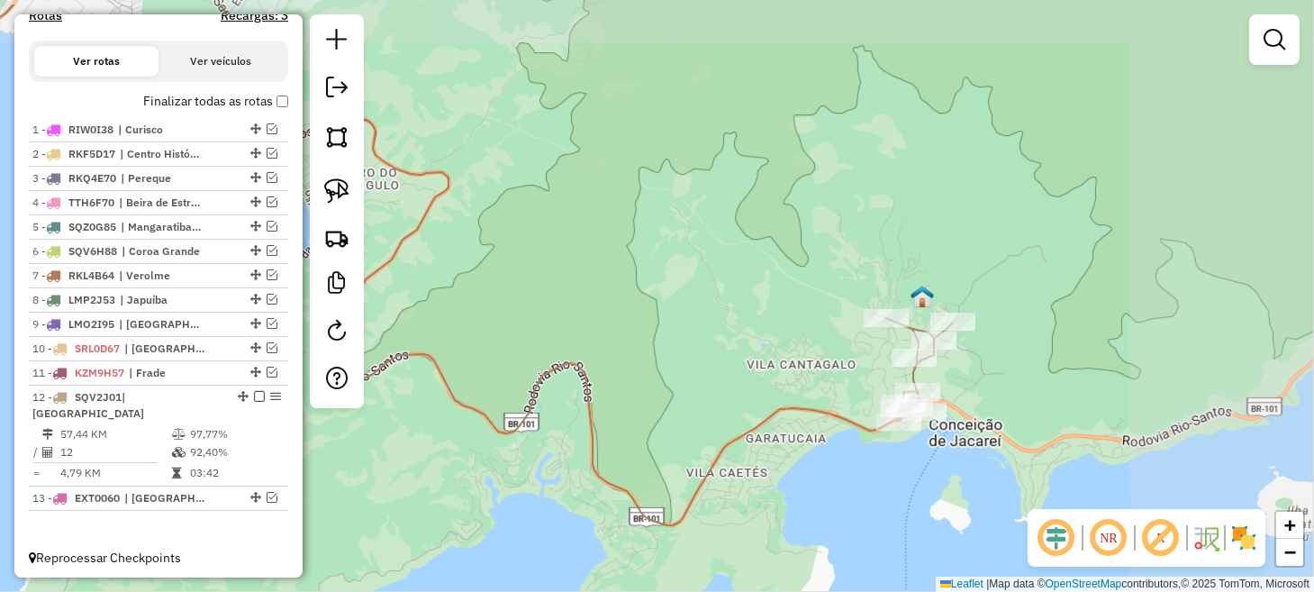
drag, startPoint x: 1194, startPoint y: 401, endPoint x: 846, endPoint y: 480, distance: 356.4
click at [858, 478] on div "Janela de atendimento Grade de atendimento Capacidade Transportadoras Veículos …" at bounding box center [657, 296] width 1314 height 592
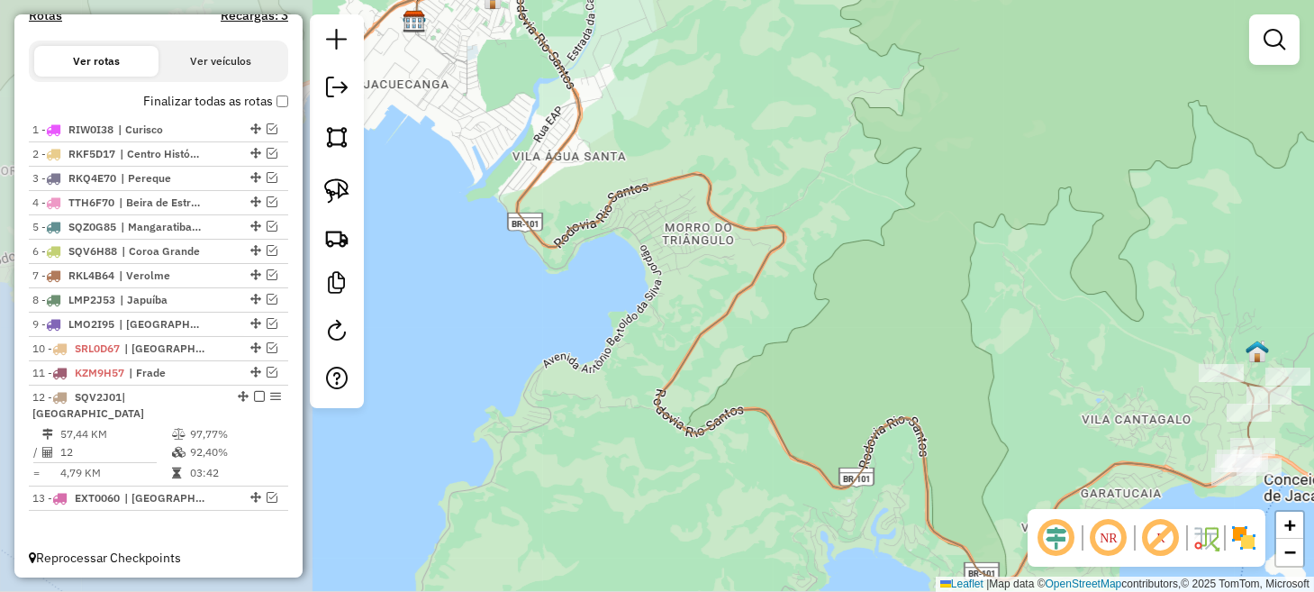
drag, startPoint x: 645, startPoint y: 371, endPoint x: 1156, endPoint y: 422, distance: 513.9
click at [1155, 422] on div "Janela de atendimento Grade de atendimento Capacidade Transportadoras Veículos …" at bounding box center [657, 296] width 1314 height 592
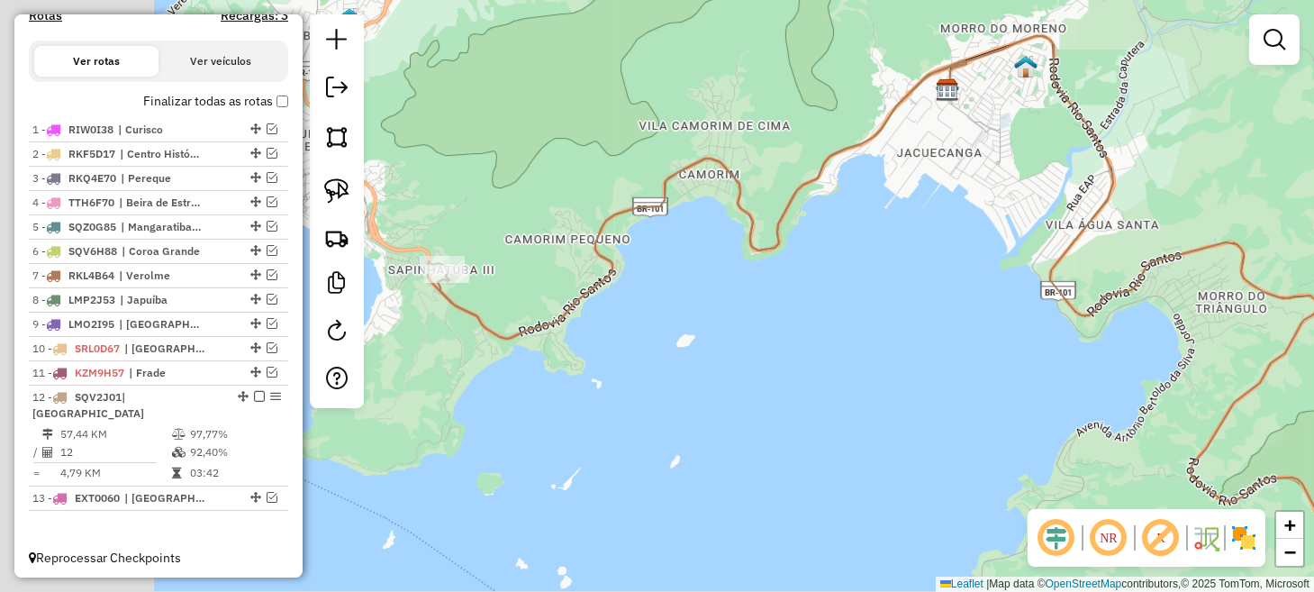
drag, startPoint x: 763, startPoint y: 381, endPoint x: 1248, endPoint y: 447, distance: 489.7
click at [1248, 447] on div "Janela de atendimento Grade de atendimento Capacidade Transportadoras Veículos …" at bounding box center [657, 296] width 1314 height 592
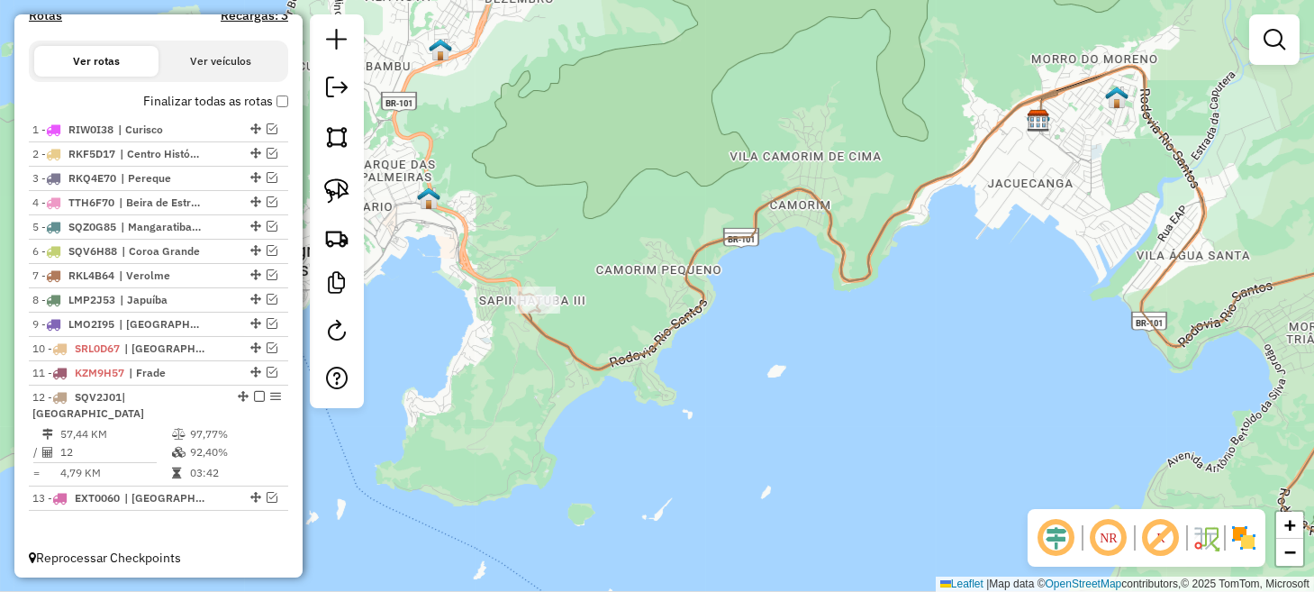
drag, startPoint x: 792, startPoint y: 402, endPoint x: 873, endPoint y: 432, distance: 86.6
click at [873, 432] on div "Janela de atendimento Grade de atendimento Capacidade Transportadoras Veículos …" at bounding box center [657, 296] width 1314 height 592
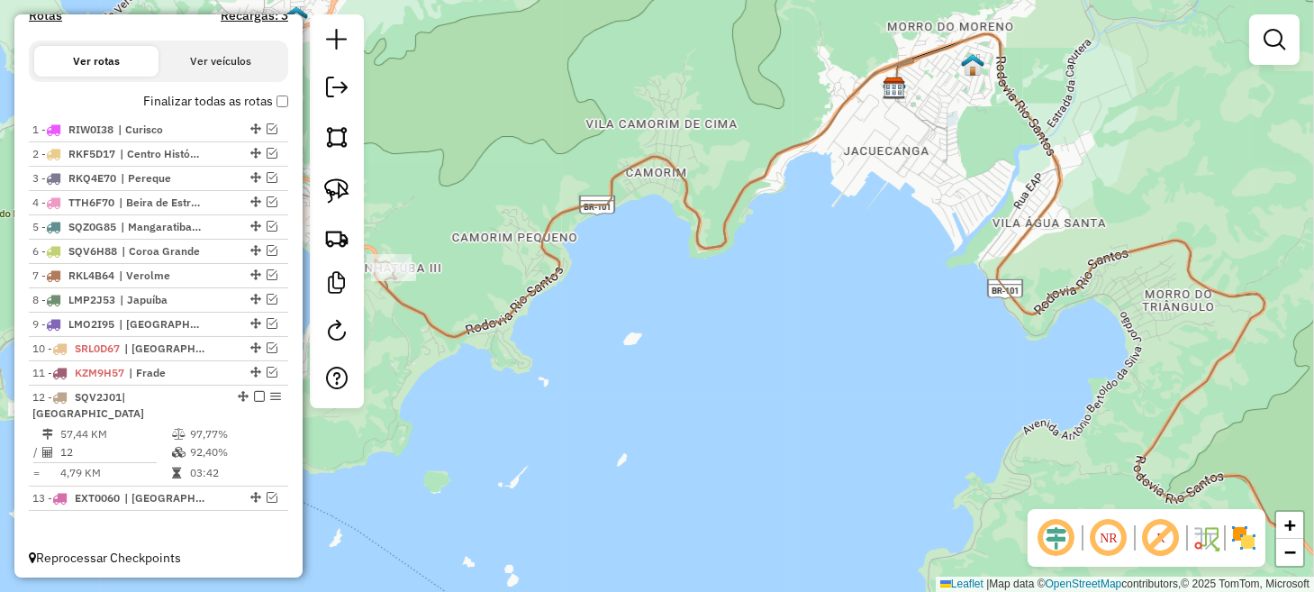
drag, startPoint x: 798, startPoint y: 410, endPoint x: 633, endPoint y: 348, distance: 175.8
click at [598, 356] on div "Janela de atendimento Grade de atendimento Capacidade Transportadoras Veículos …" at bounding box center [657, 296] width 1314 height 592
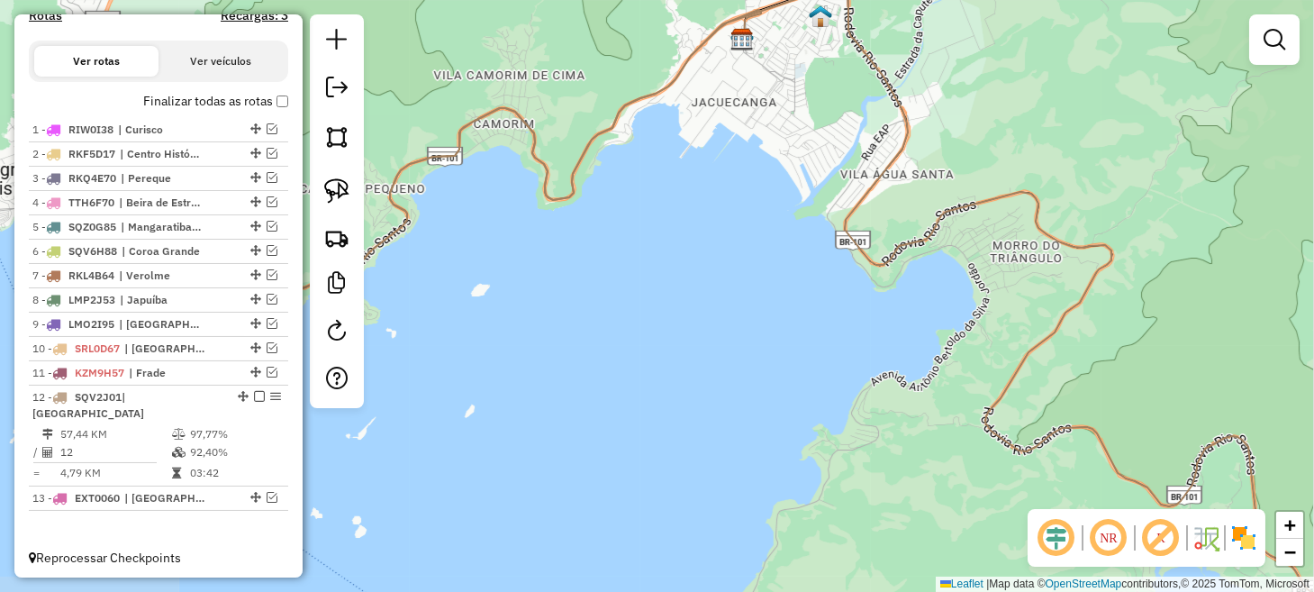
drag, startPoint x: 908, startPoint y: 431, endPoint x: 625, endPoint y: 348, distance: 294.6
click at [630, 350] on div "Janela de atendimento Grade de atendimento Capacidade Transportadoras Veículos …" at bounding box center [657, 296] width 1314 height 592
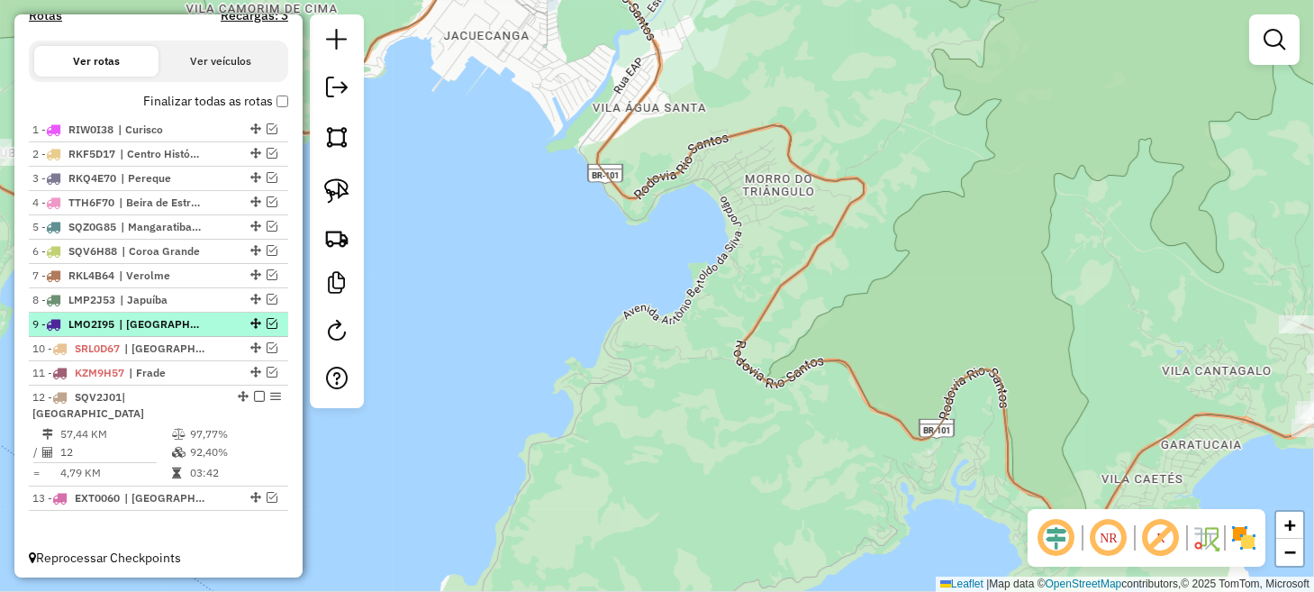
click at [266, 329] on em at bounding box center [271, 323] width 11 height 11
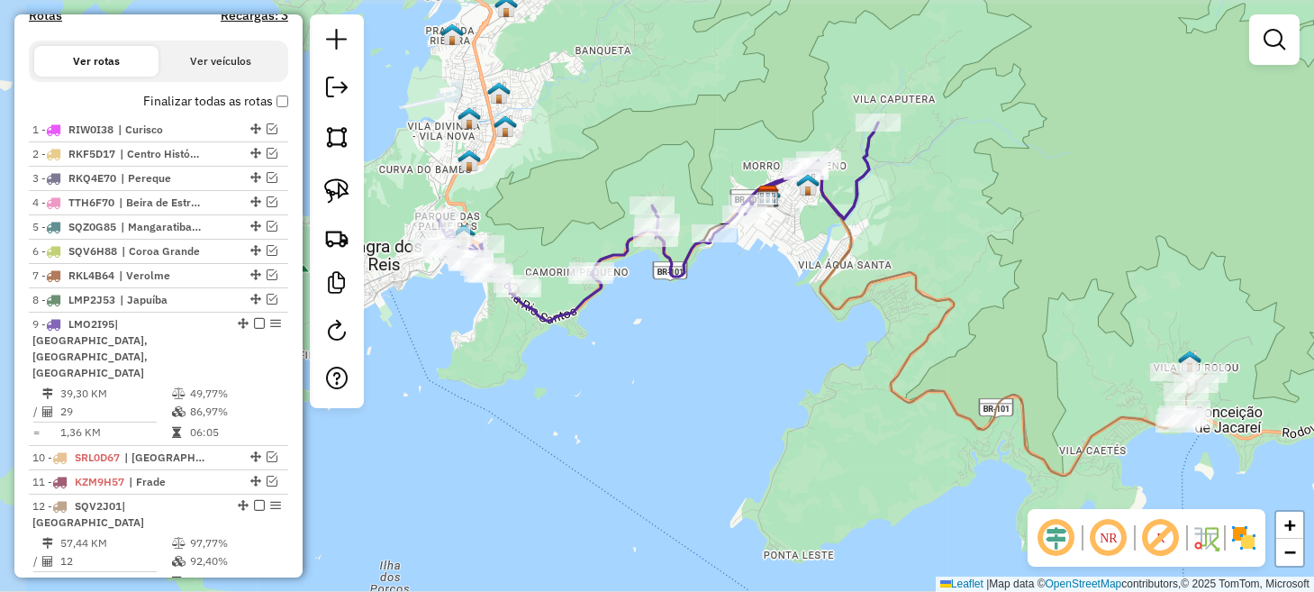
drag, startPoint x: 534, startPoint y: 316, endPoint x: 770, endPoint y: 376, distance: 243.5
click at [770, 376] on div "Janela de atendimento Grade de atendimento Capacidade Transportadoras Veículos …" at bounding box center [657, 296] width 1314 height 592
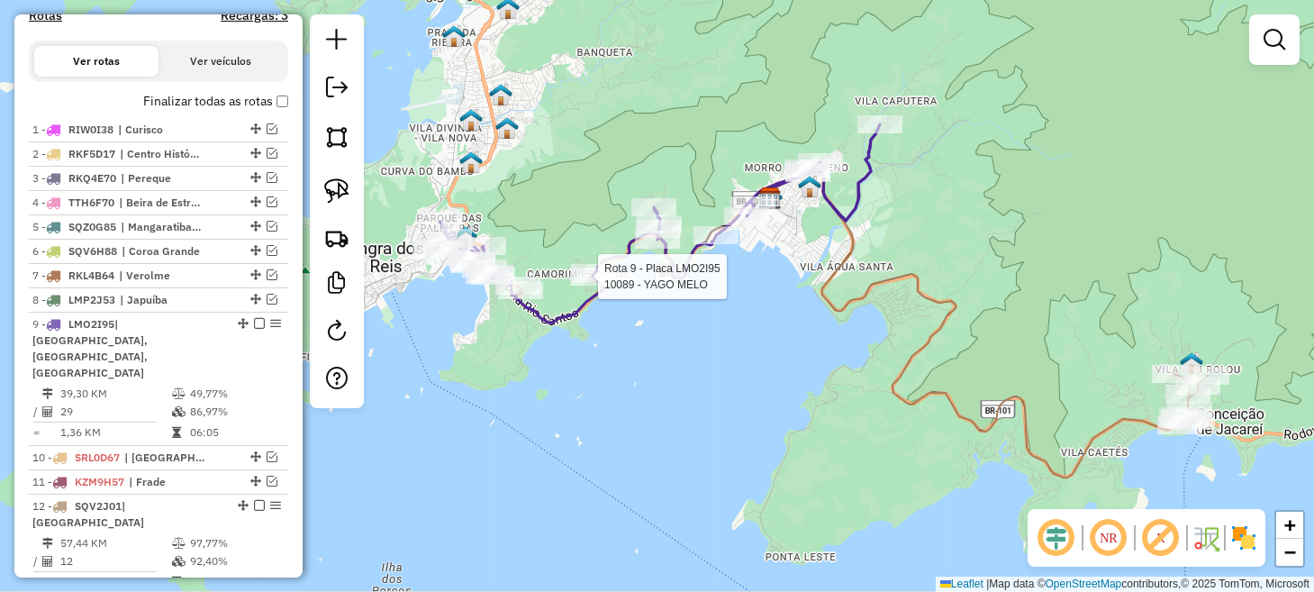
select select "**********"
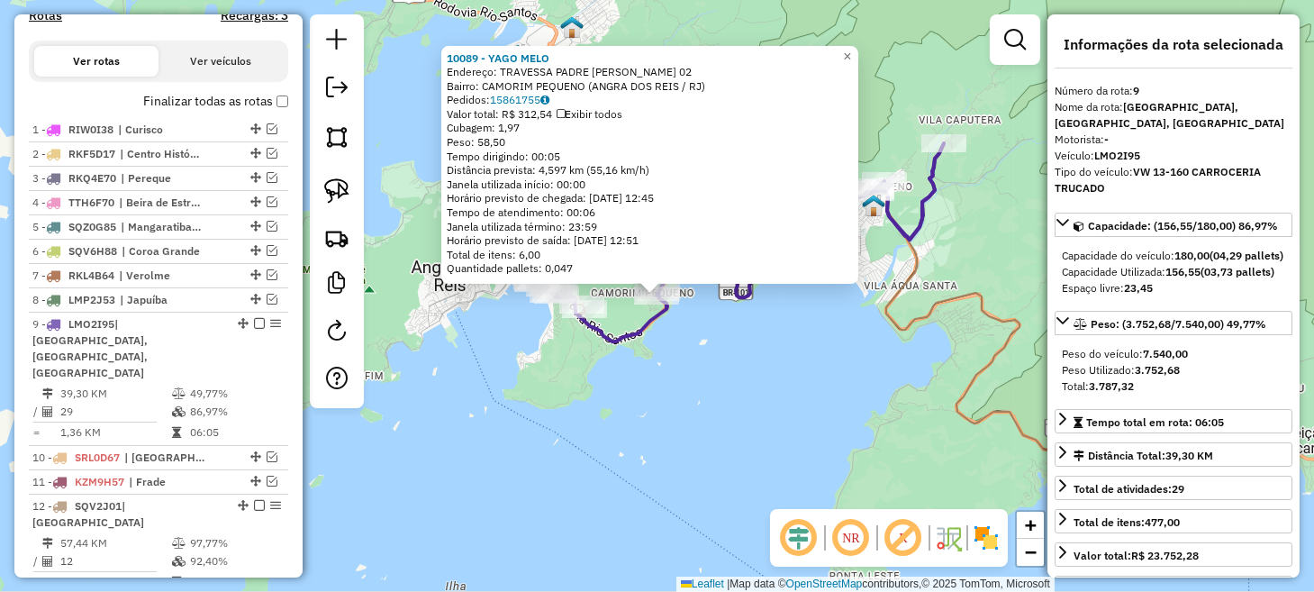
scroll to position [677, 0]
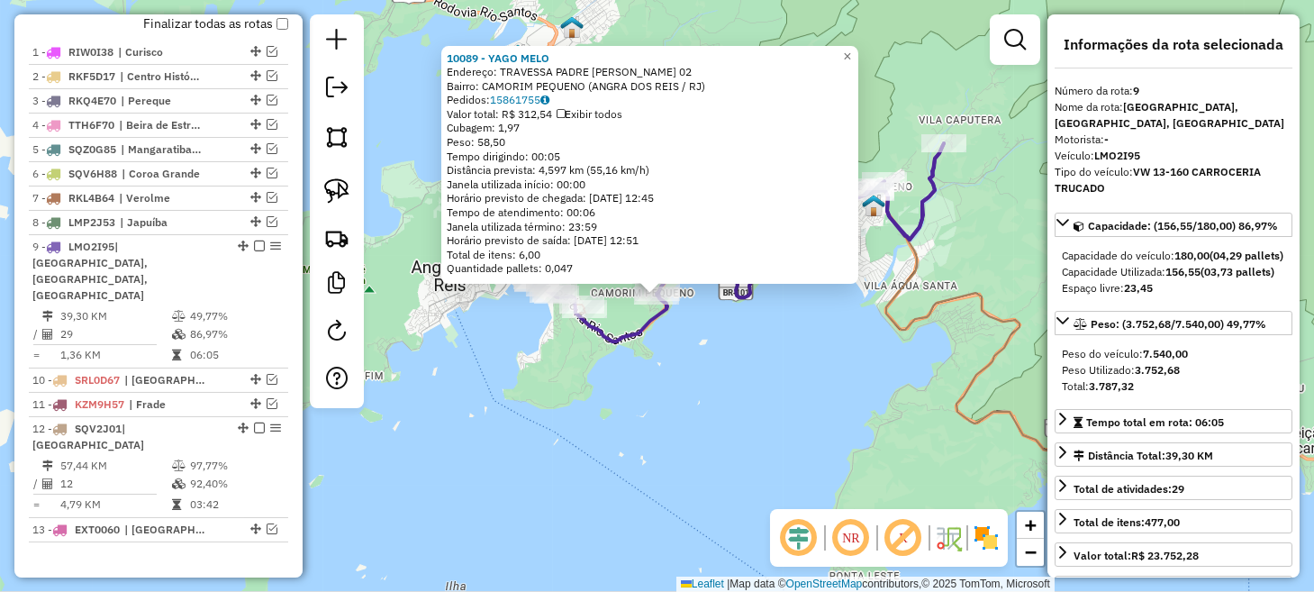
click at [719, 375] on div "10089 - [PERSON_NAME]: TRAVESSA PADRE [PERSON_NAME] 02 Bairro: CAMORIM PEQUENO …" at bounding box center [657, 296] width 1314 height 592
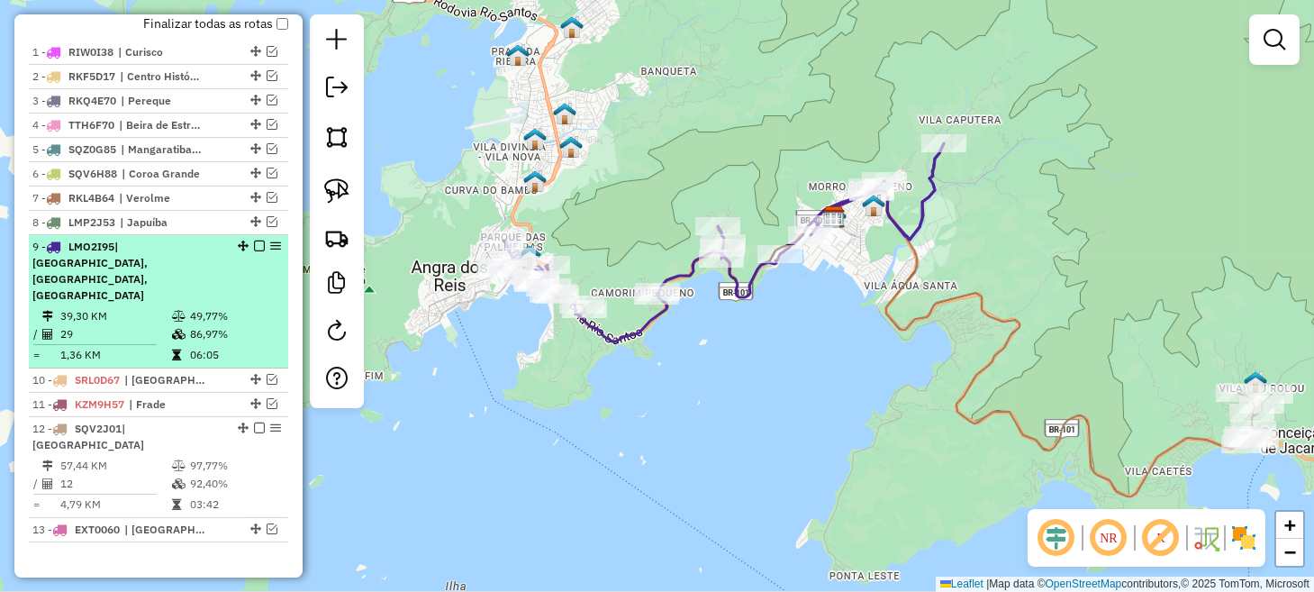
click at [257, 251] on em at bounding box center [259, 245] width 11 height 11
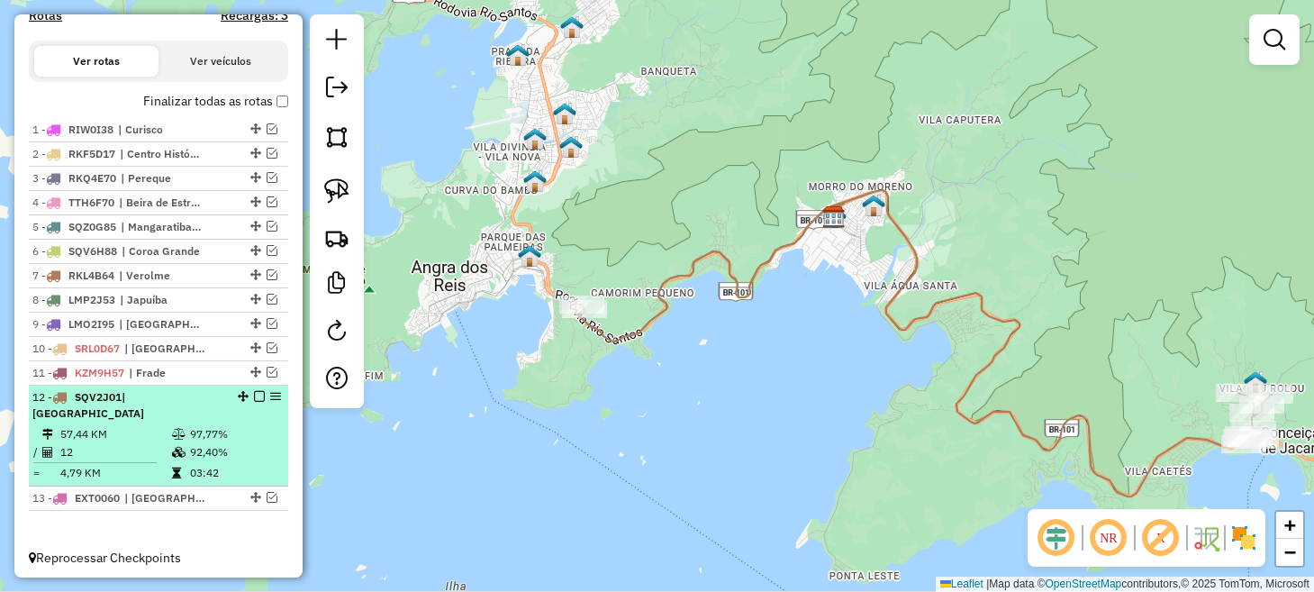
click at [256, 402] on em at bounding box center [259, 396] width 11 height 11
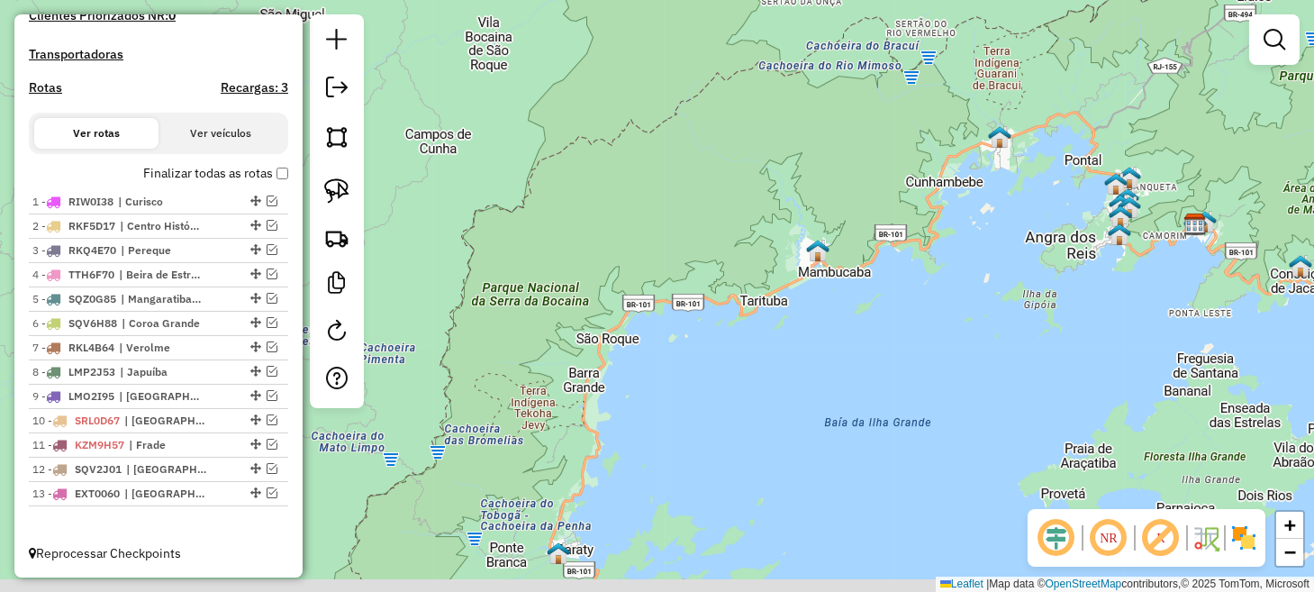
drag, startPoint x: 558, startPoint y: 326, endPoint x: 1123, endPoint y: 155, distance: 589.8
click at [1123, 156] on div "Janela de atendimento Grade de atendimento Capacidade Transportadoras Veículos …" at bounding box center [657, 296] width 1314 height 592
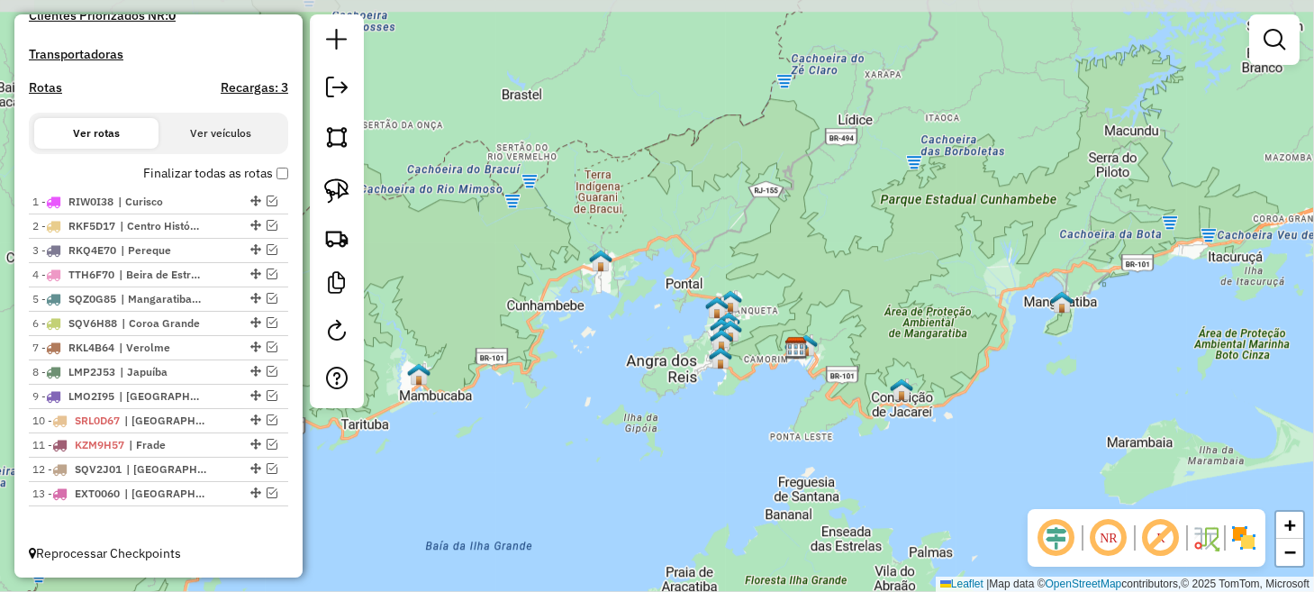
drag, startPoint x: 957, startPoint y: 350, endPoint x: 506, endPoint y: 605, distance: 518.0
click at [506, 591] on html "Aguarde... Pop-up bloqueado! Seu navegador bloqueou automáticamente a abertura …" at bounding box center [657, 296] width 1314 height 592
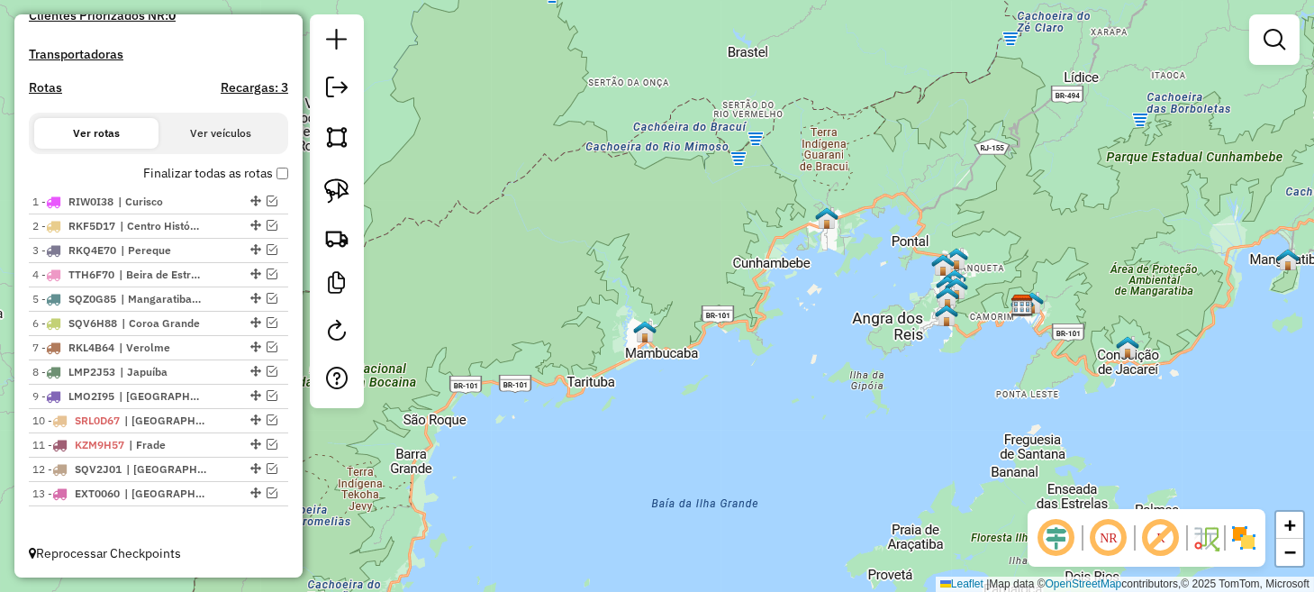
drag, startPoint x: 376, startPoint y: 504, endPoint x: 623, endPoint y: 450, distance: 252.5
click at [623, 450] on div "Janela de atendimento Grade de atendimento Capacidade Transportadoras Veículos …" at bounding box center [657, 296] width 1314 height 592
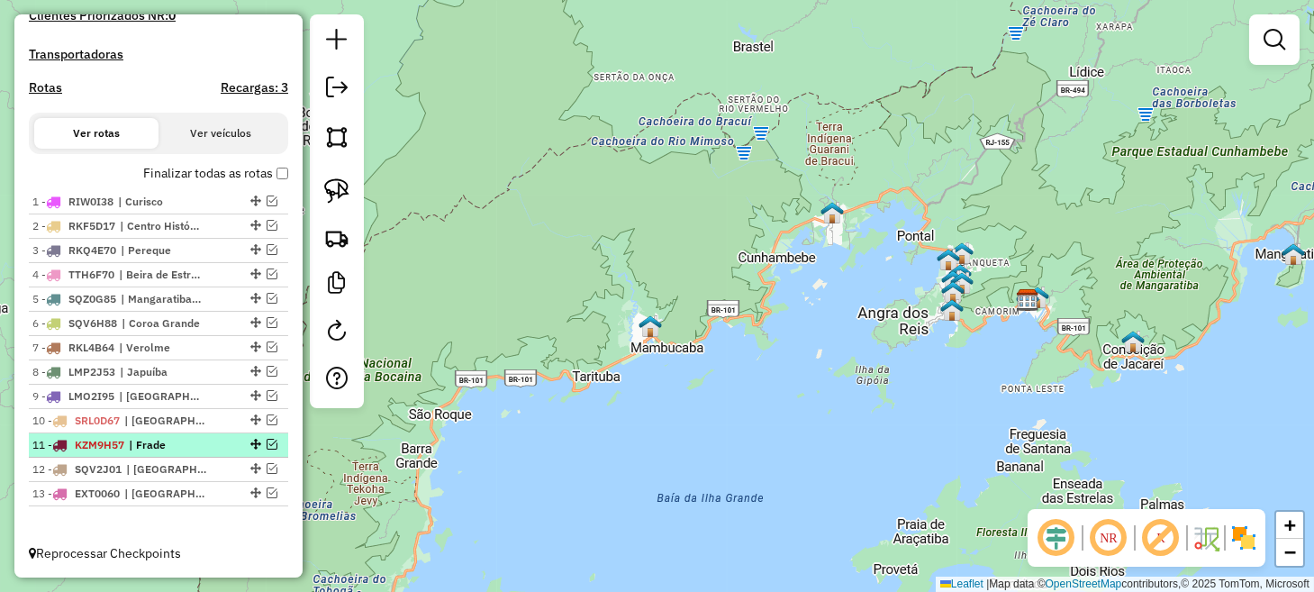
click at [266, 443] on em at bounding box center [271, 443] width 11 height 11
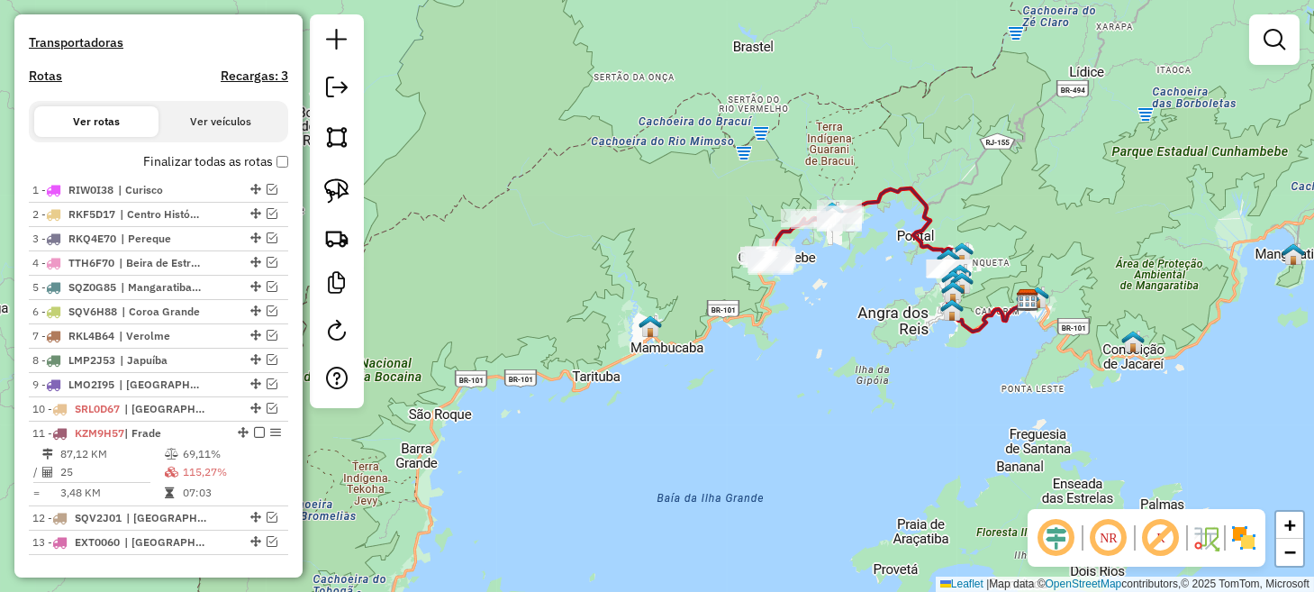
scroll to position [600, 0]
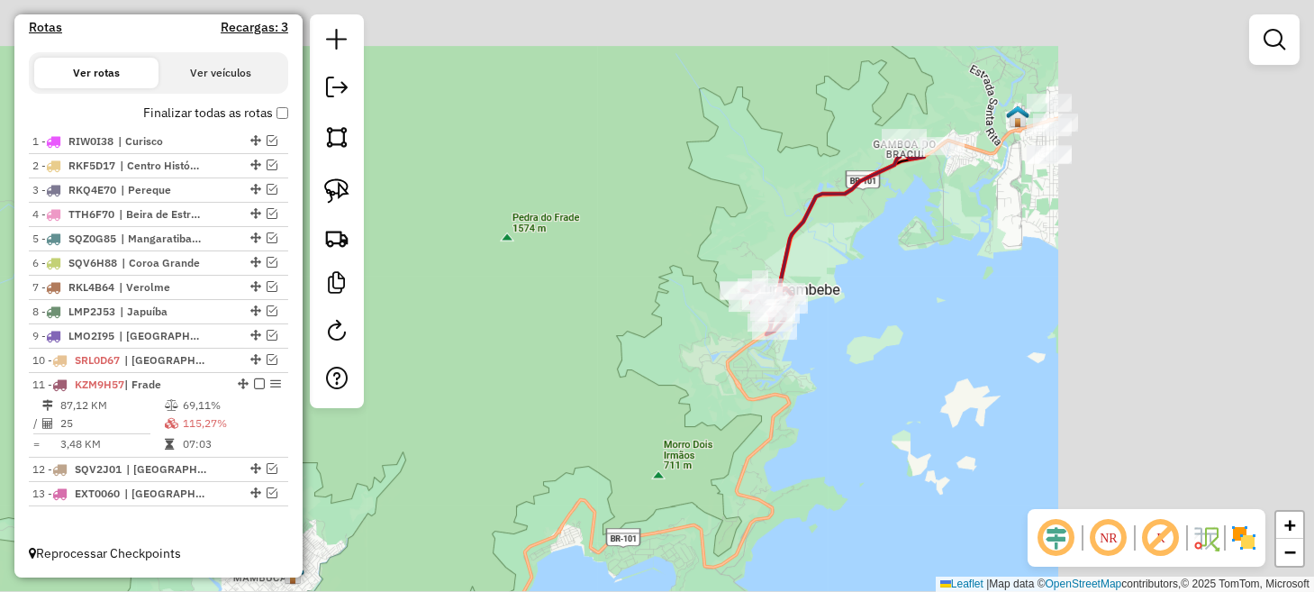
drag, startPoint x: 904, startPoint y: 217, endPoint x: 573, endPoint y: 444, distance: 401.6
click at [574, 444] on div "Janela de atendimento Grade de atendimento Capacidade Transportadoras Veículos …" at bounding box center [657, 296] width 1314 height 592
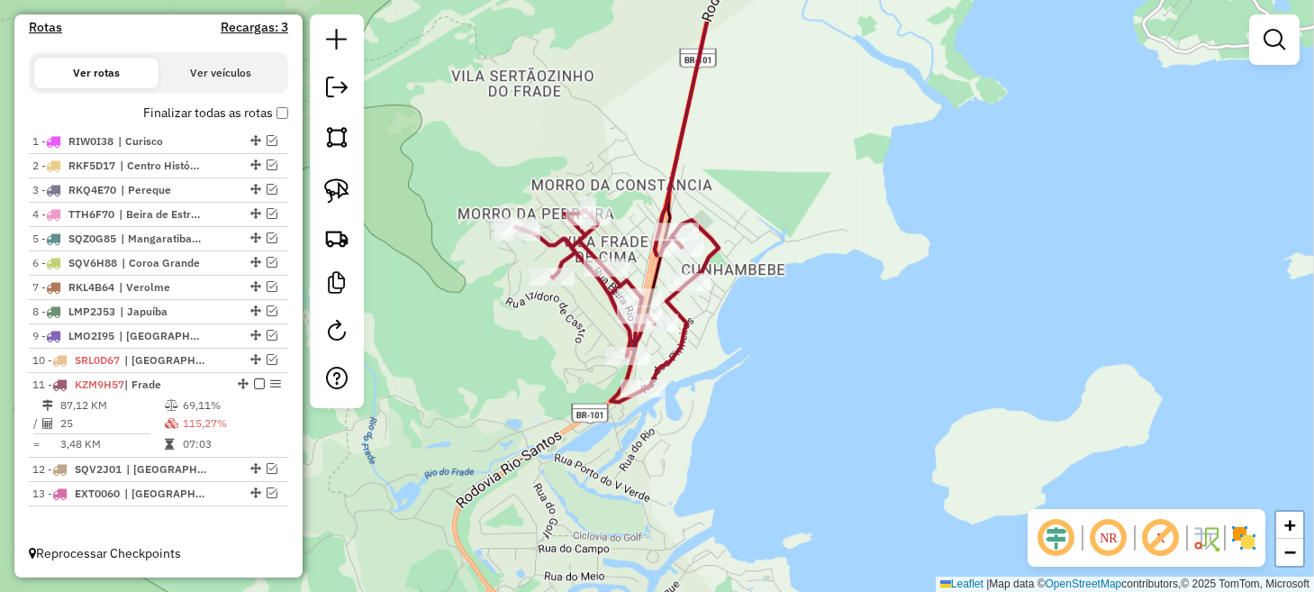
drag, startPoint x: 625, startPoint y: 296, endPoint x: 510, endPoint y: 378, distance: 140.7
click at [510, 378] on div "Janela de atendimento Grade de atendimento Capacidade Transportadoras Veículos …" at bounding box center [657, 296] width 1314 height 592
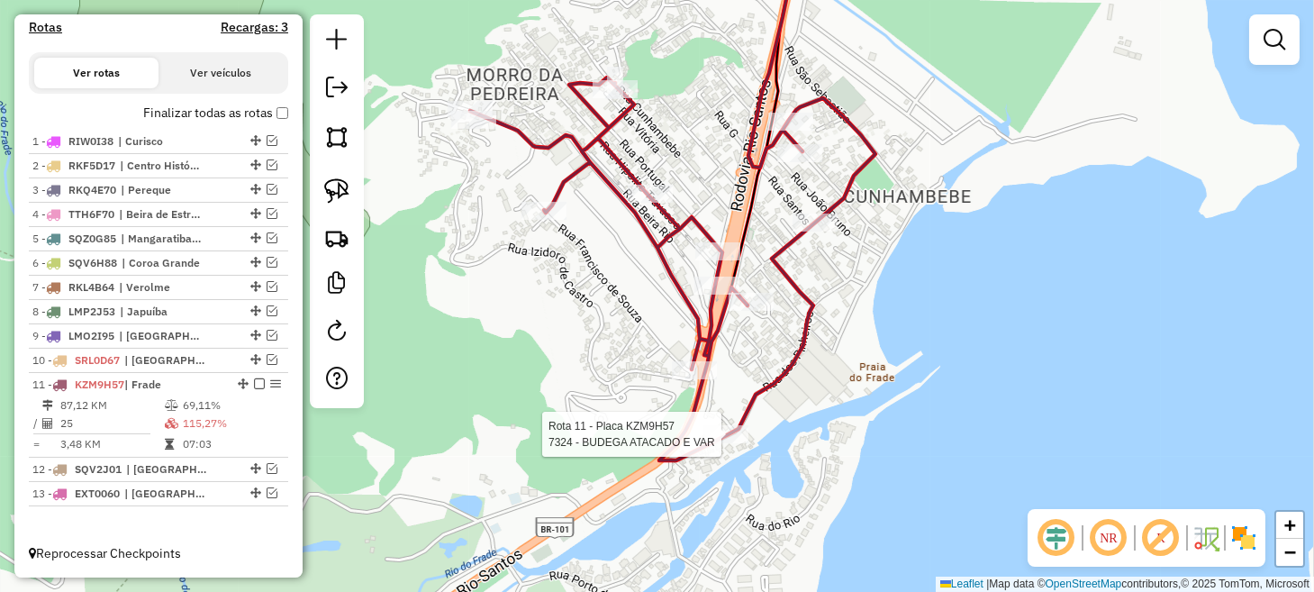
select select "**********"
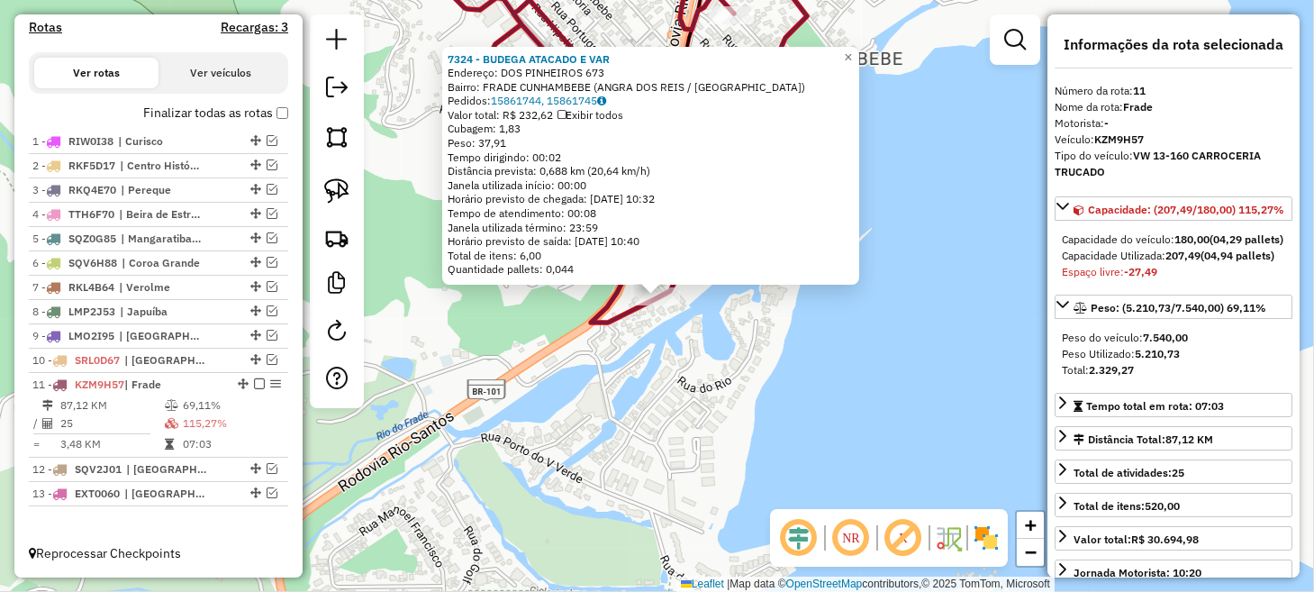
click at [685, 432] on div "7324 - BUDEGA ATACADO E VAR Endereço: DOS PINHEIROS 673 Bairro: FRADE CUNHAMBEB…" at bounding box center [657, 296] width 1314 height 592
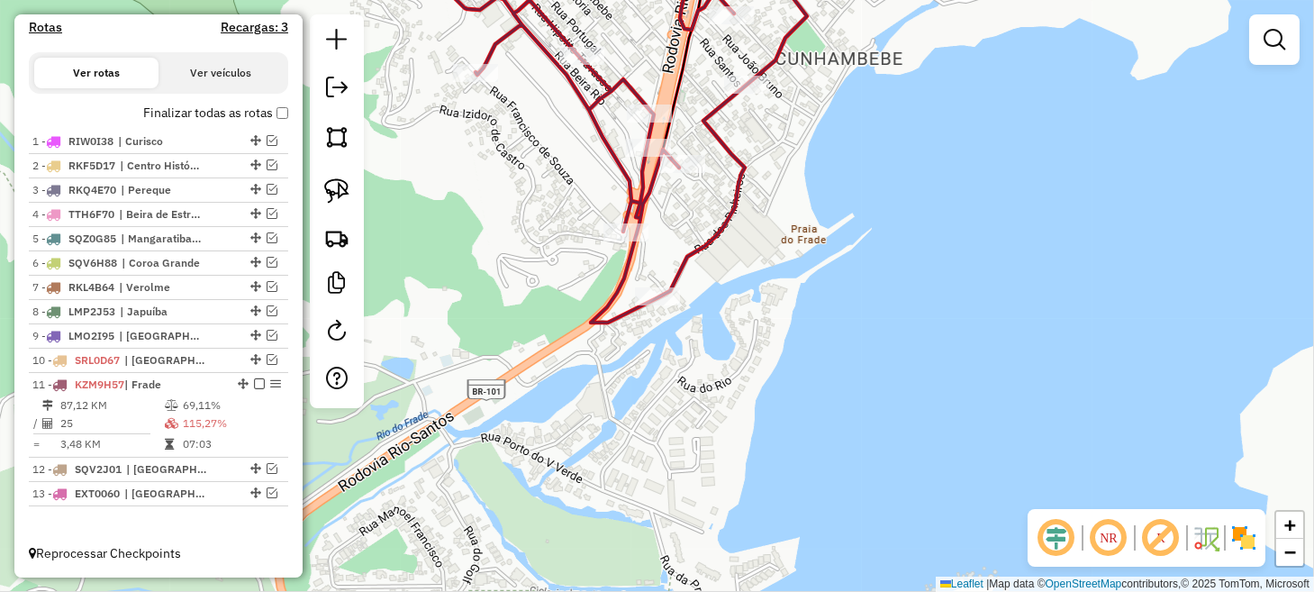
click at [622, 221] on icon at bounding box center [604, 132] width 405 height 382
select select "**********"
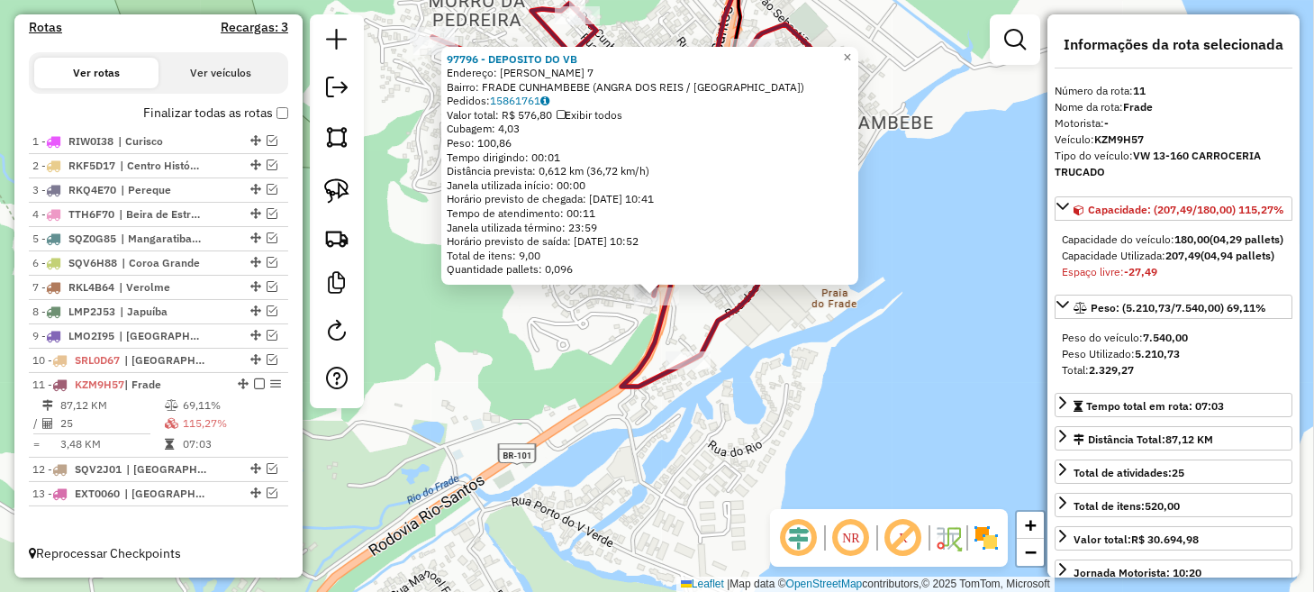
click at [495, 310] on div "97796 - DEPOSITO DO VB Endereço: [PERSON_NAME] 7 Bairro: FRADE CUNHAMBEBE ([GEO…" at bounding box center [657, 296] width 1314 height 592
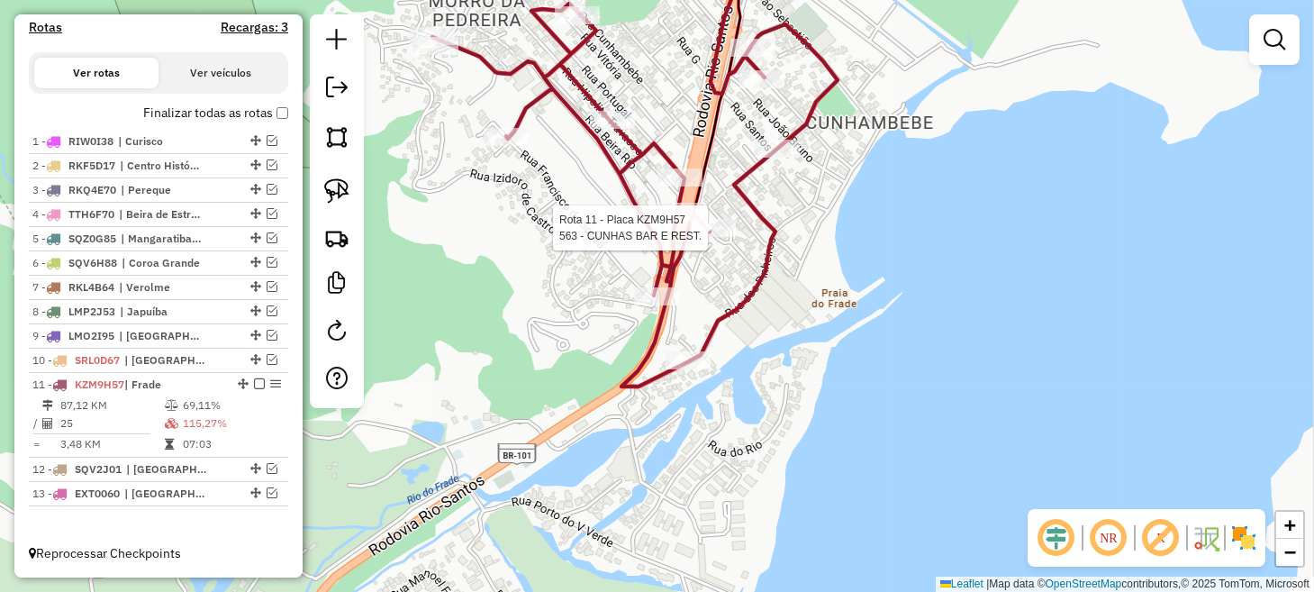
select select "**********"
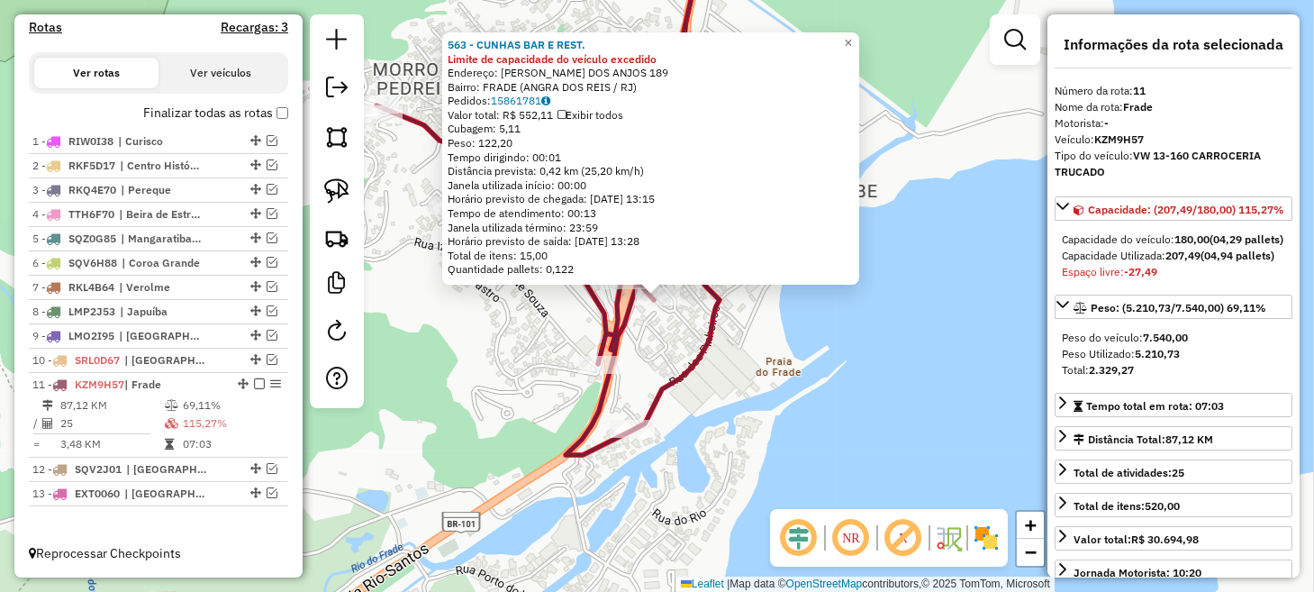
click at [709, 355] on icon at bounding box center [578, 198] width 405 height 514
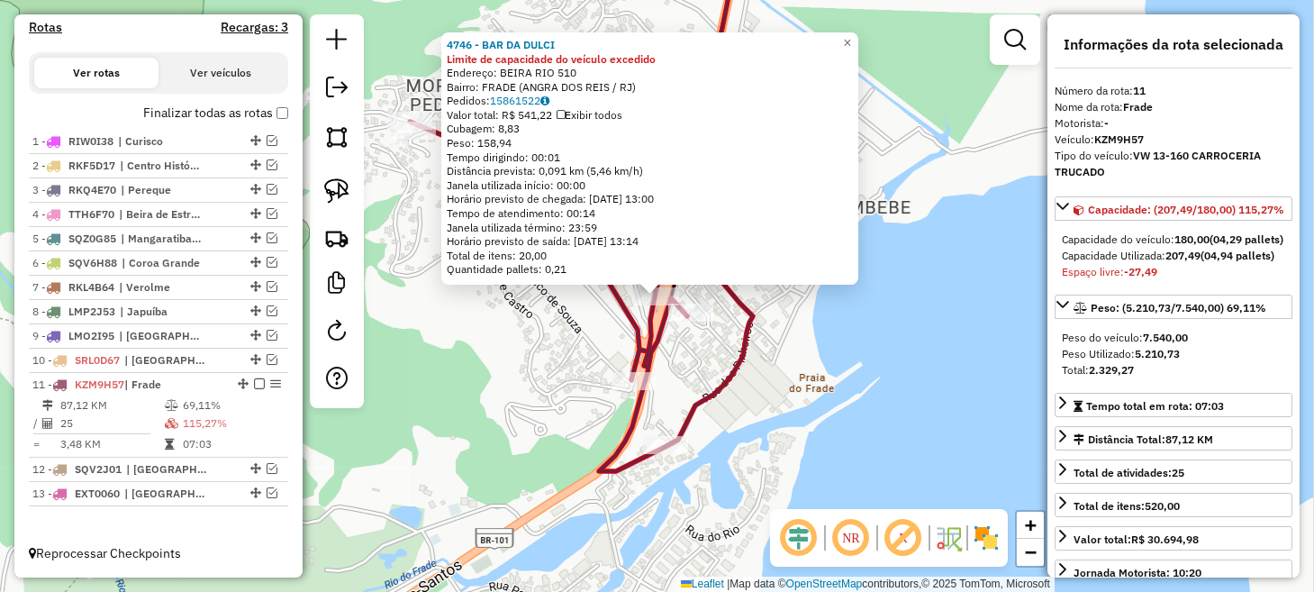
click at [521, 352] on div "4746 - BAR DA DULCI Limite de capacidade do veículo excedido Endereço: BEIRA RI…" at bounding box center [657, 296] width 1314 height 592
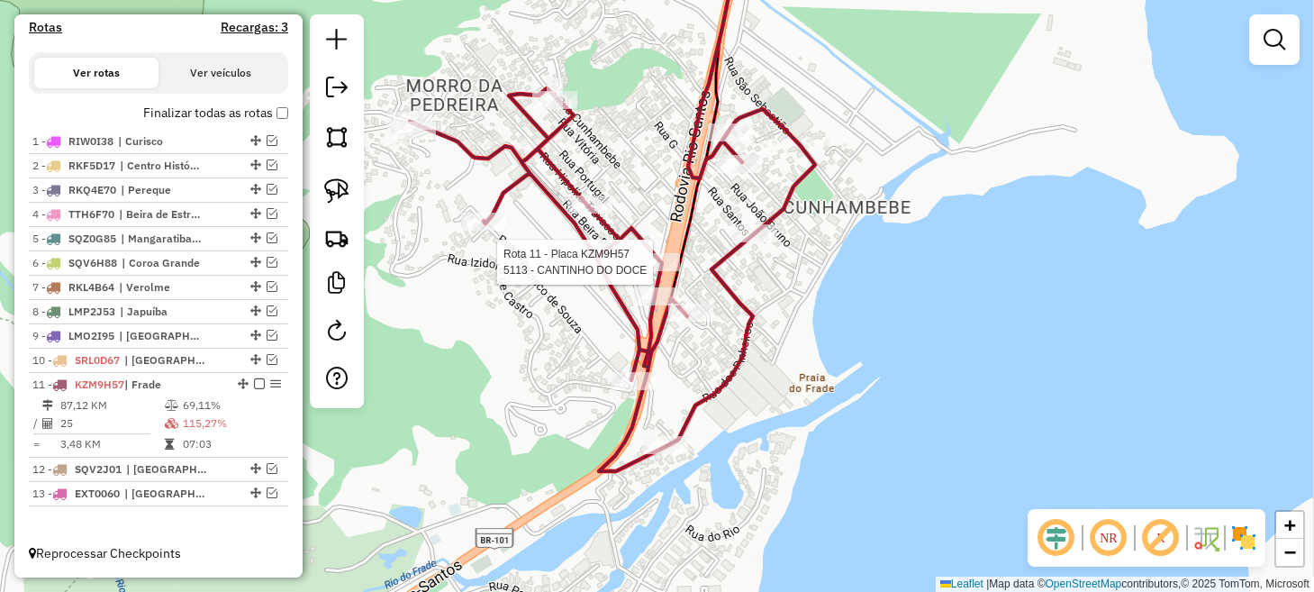
select select "**********"
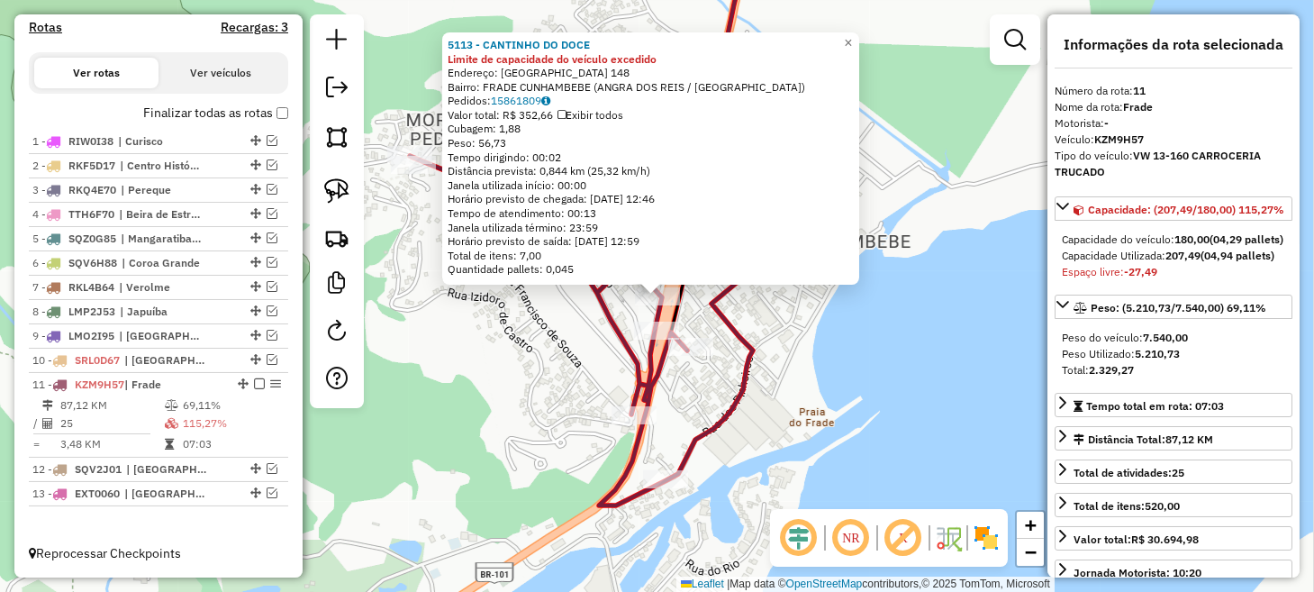
click at [799, 357] on div "5113 - CANTINHO DO DOCE Limite de capacidade do veículo excedido Endereço: [GEO…" at bounding box center [657, 296] width 1314 height 592
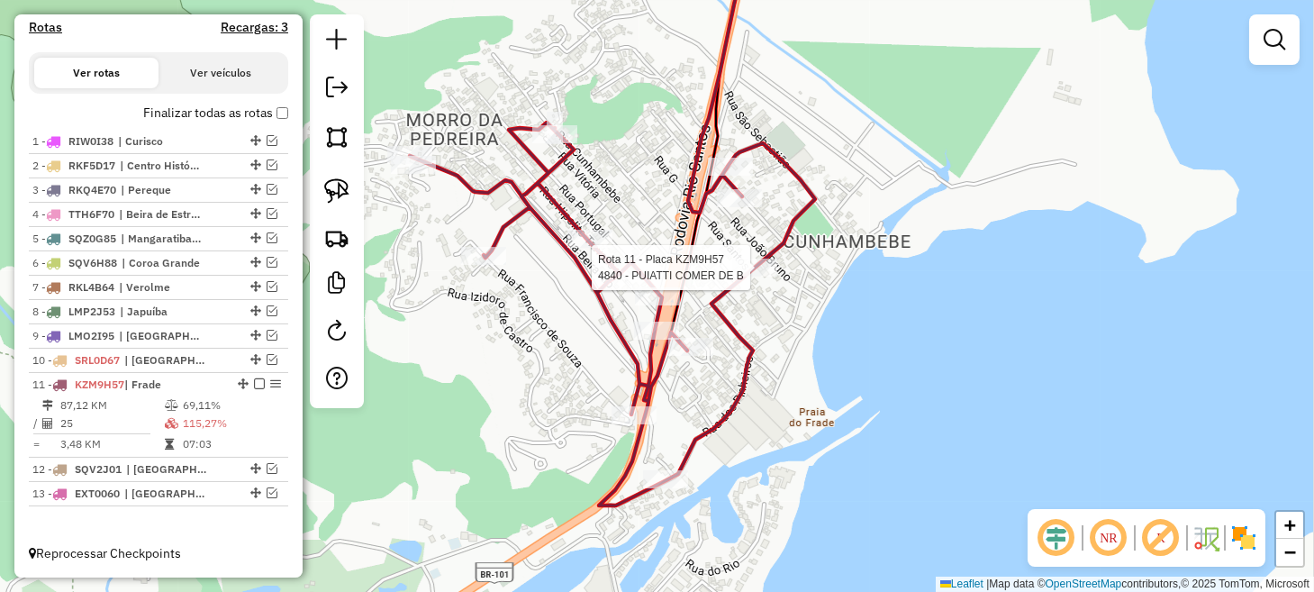
select select "**********"
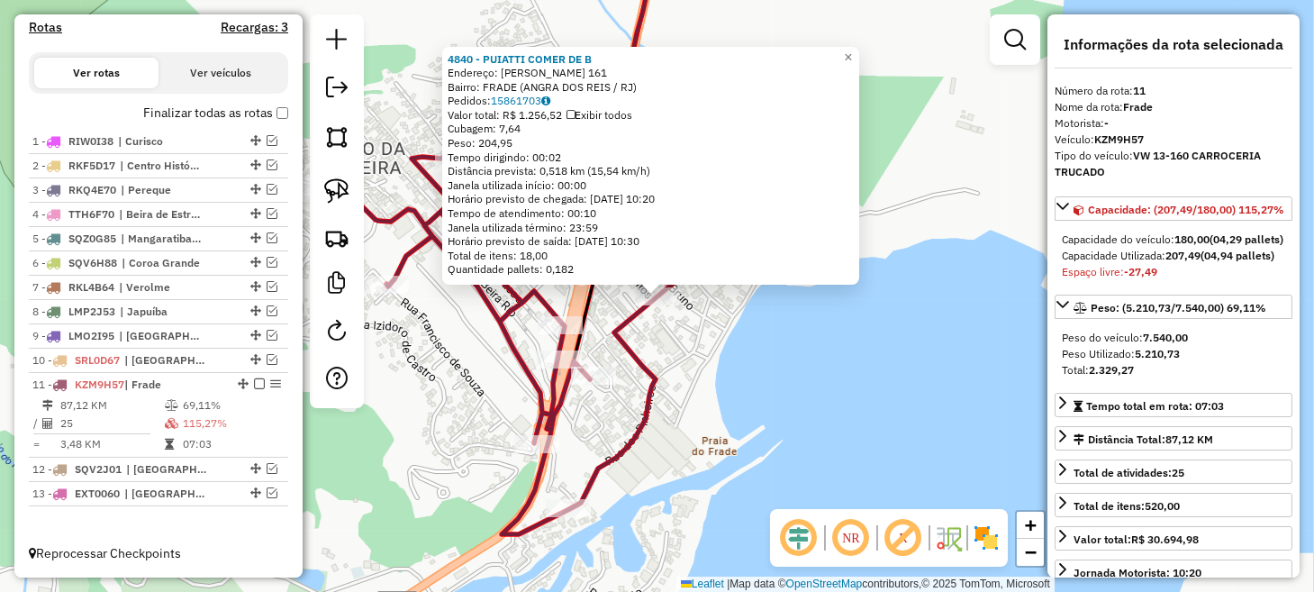
click at [743, 354] on div "4840 - PUIATTI COMER DE B Endereço: [PERSON_NAME] DA NOBREGA 161 Bairro: FRADE …" at bounding box center [657, 296] width 1314 height 592
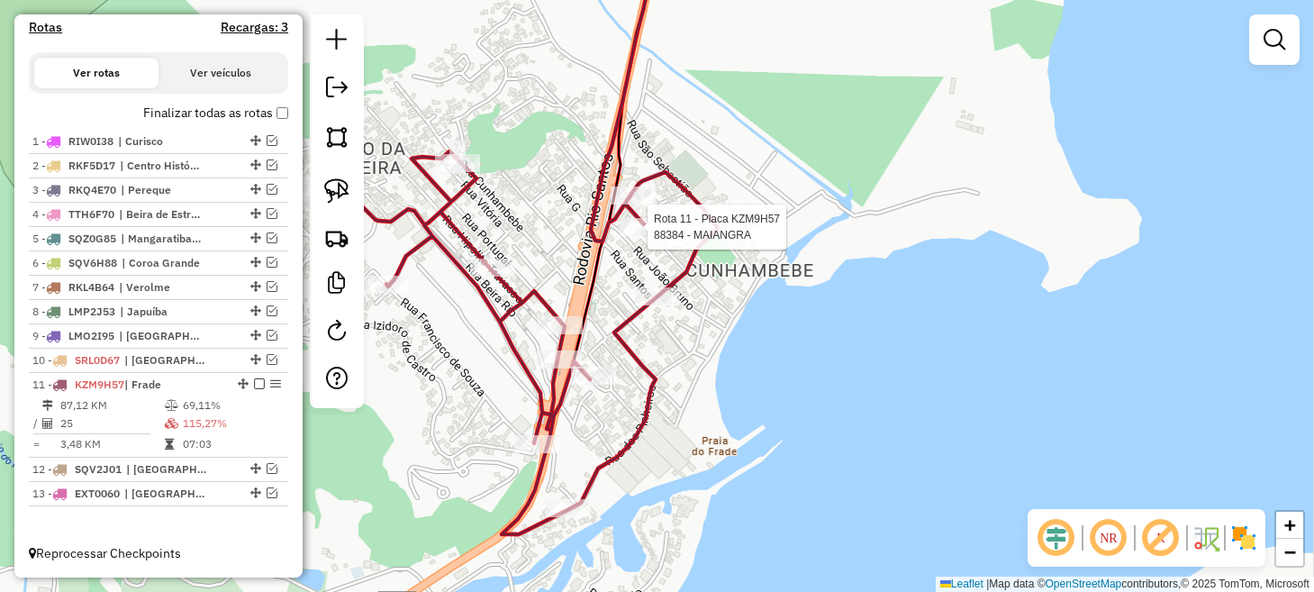
select select "**********"
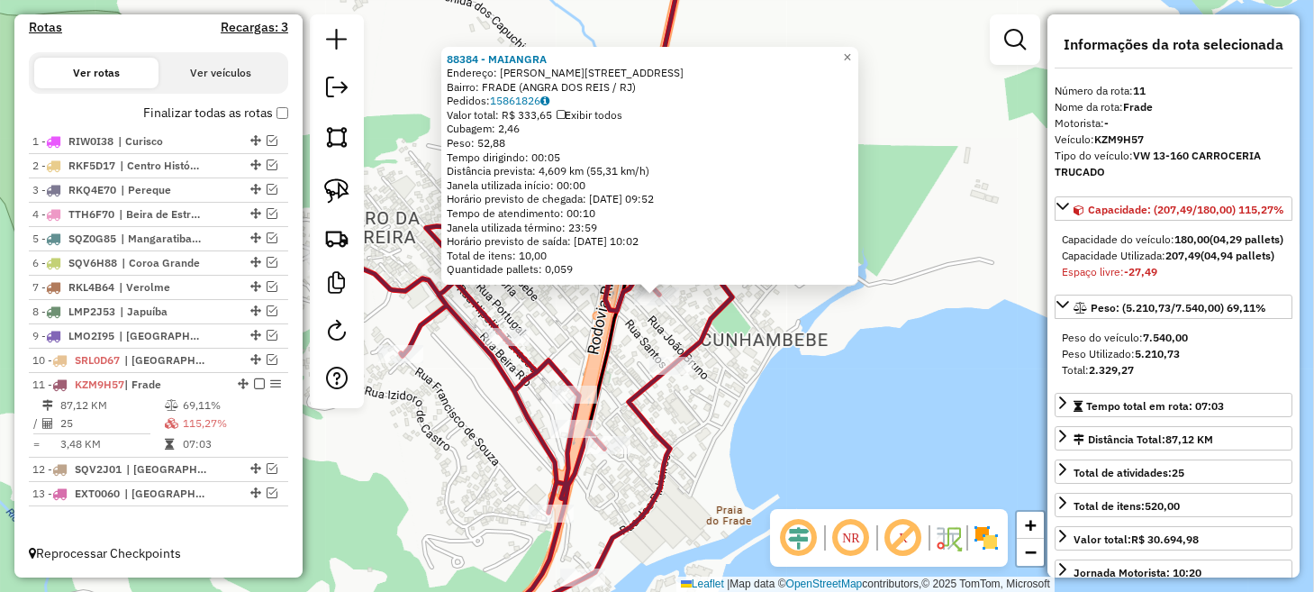
click at [608, 314] on icon at bounding box center [529, 272] width 405 height 663
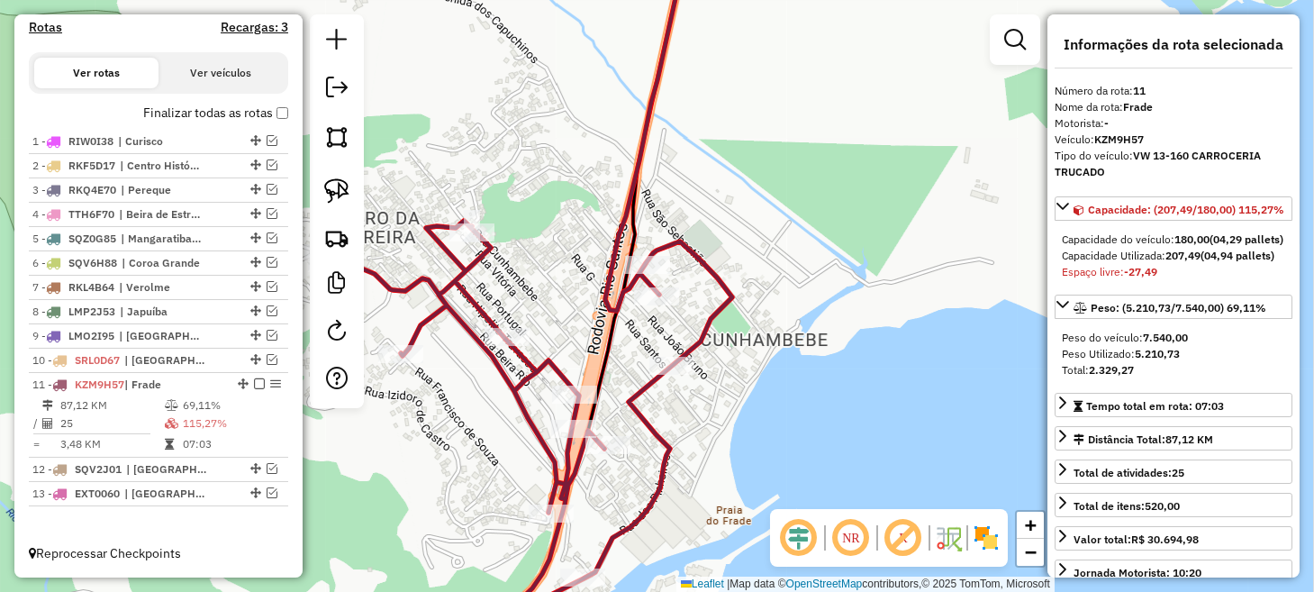
click at [630, 254] on icon at bounding box center [637, 195] width 99 height 508
click at [631, 254] on icon at bounding box center [637, 195] width 99 height 508
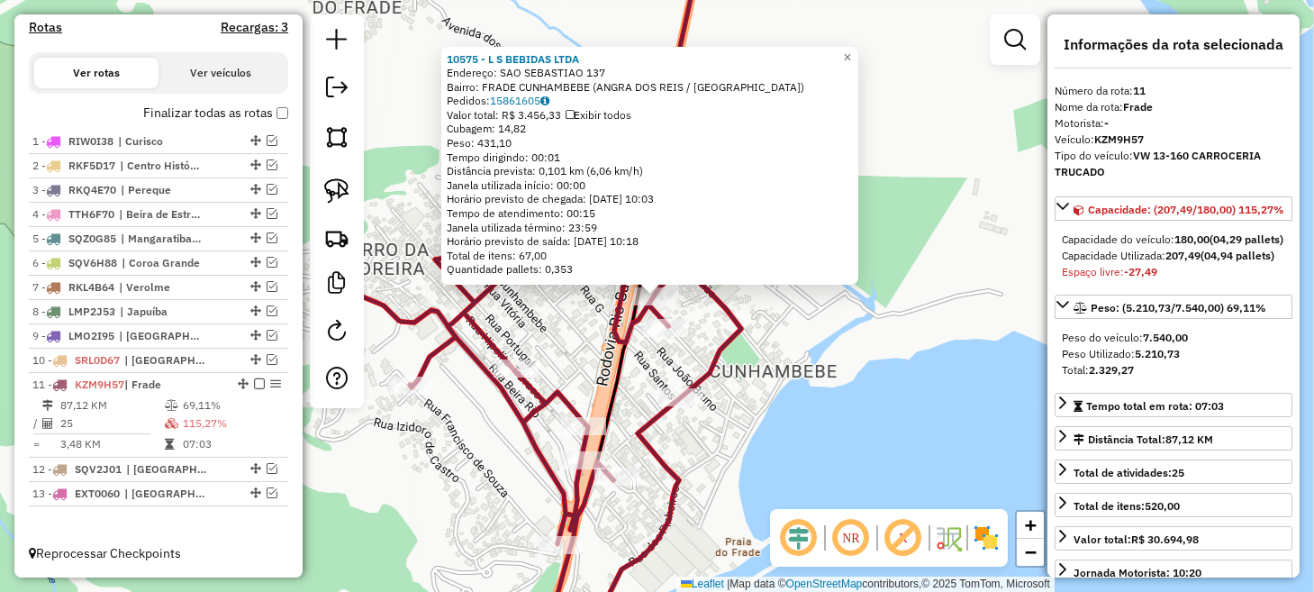
click at [569, 288] on div "10575 - L S BEBIDAS LTDA Endereço: [GEOGRAPHIC_DATA] 137 Bairro: FRADE CUNHAMBE…" at bounding box center [657, 296] width 1314 height 592
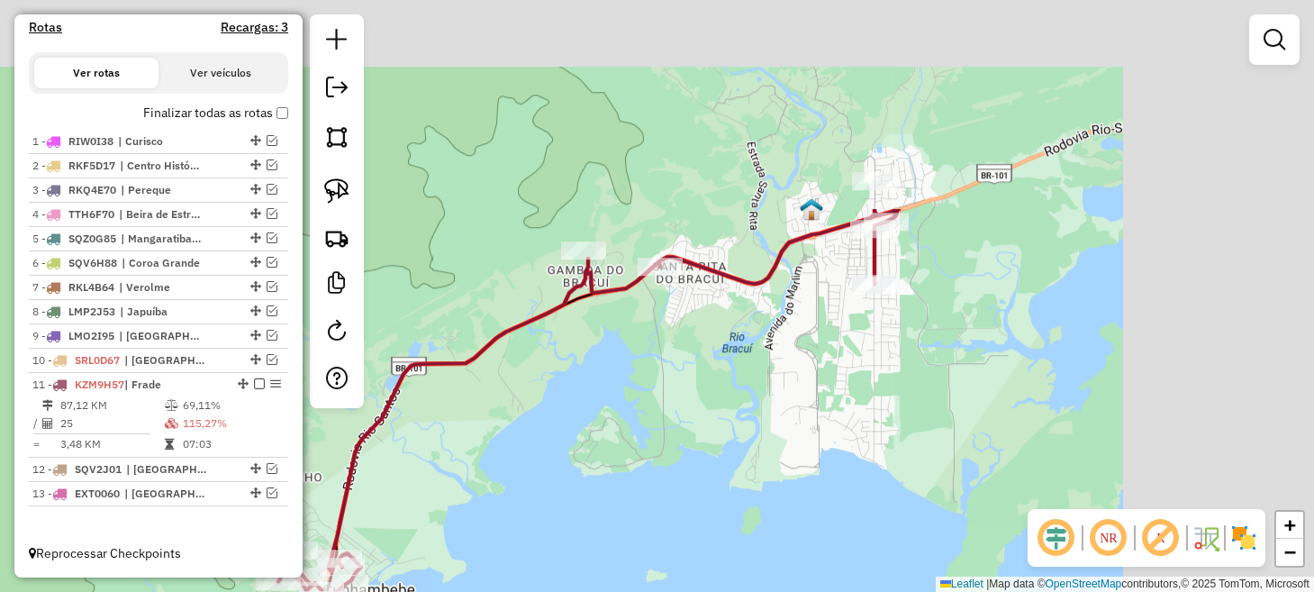
drag, startPoint x: 829, startPoint y: 225, endPoint x: 560, endPoint y: 513, distance: 394.3
click at [562, 511] on div "Janela de atendimento Grade de atendimento Capacidade Transportadoras Veículos …" at bounding box center [657, 296] width 1314 height 592
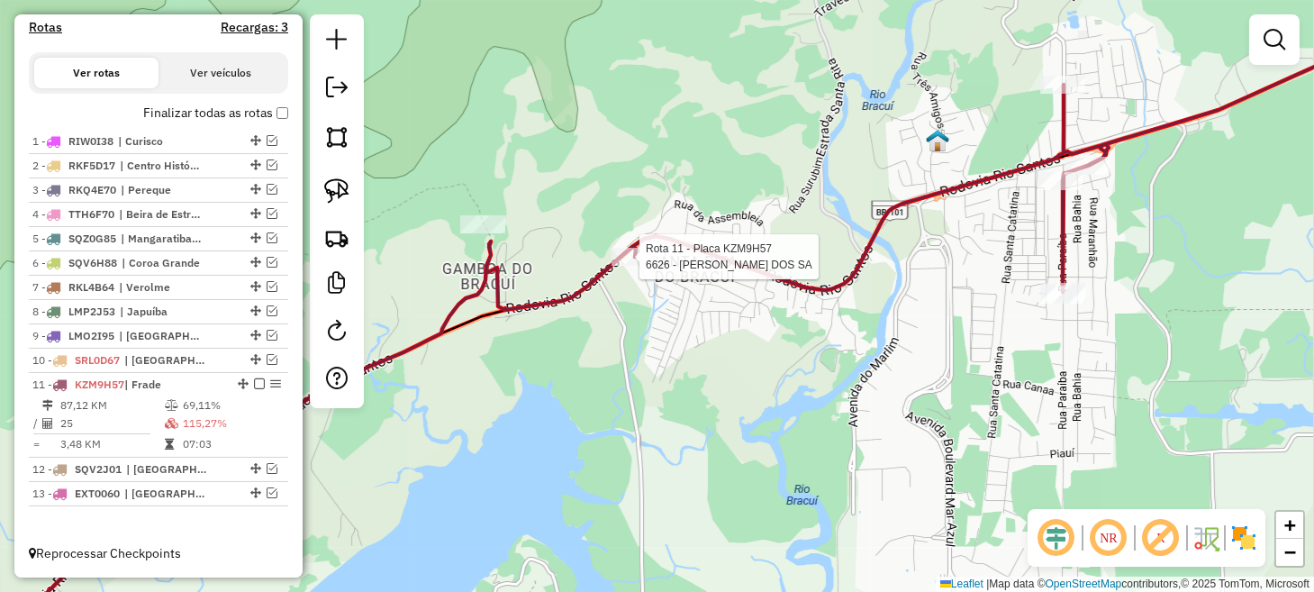
select select "**********"
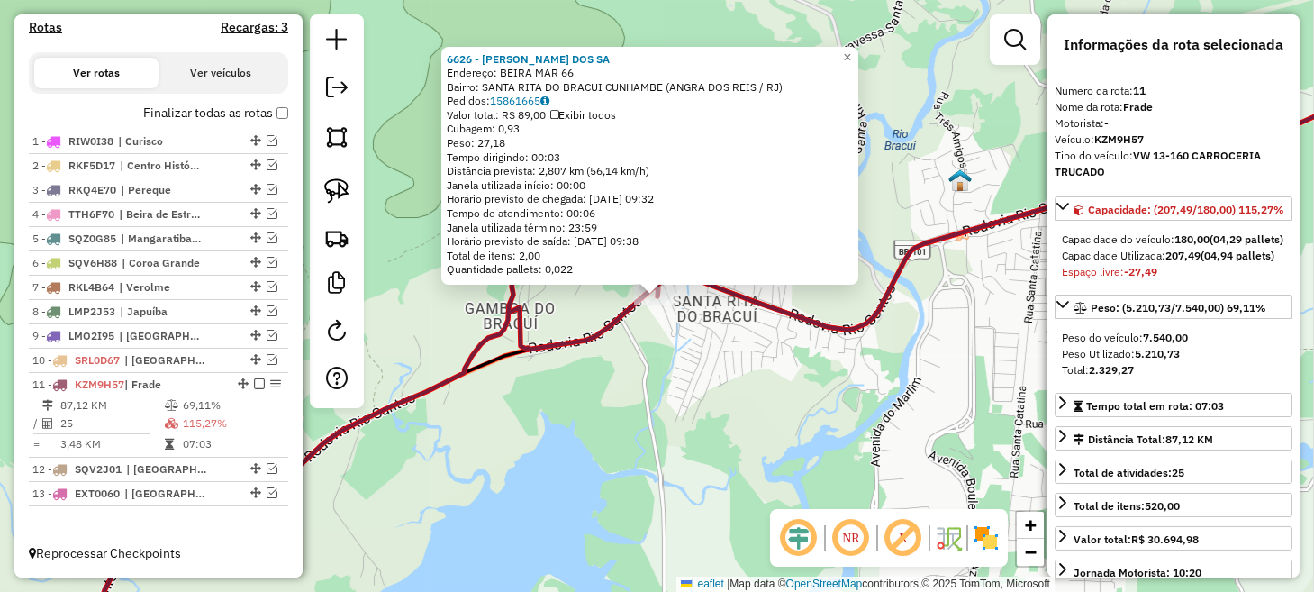
click at [673, 368] on div "6626 - [PERSON_NAME] DOS SA Endereço: BEIRA MAR 66 Bairro: [GEOGRAPHIC_DATA] CU…" at bounding box center [657, 296] width 1314 height 592
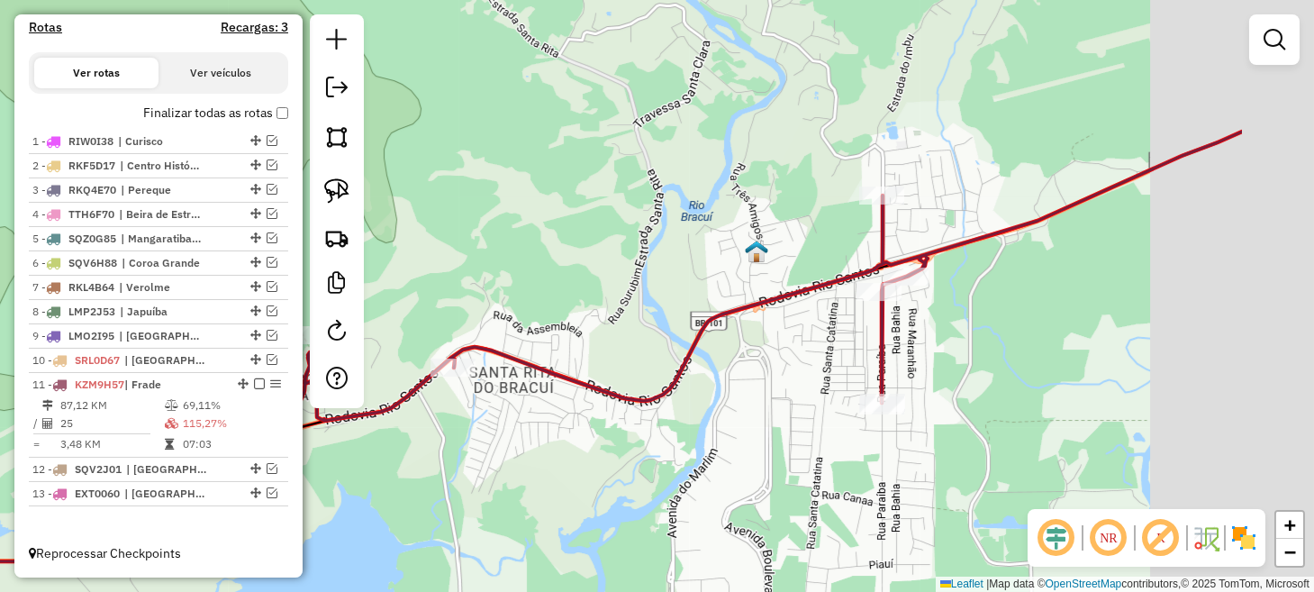
drag, startPoint x: 742, startPoint y: 382, endPoint x: 455, endPoint y: 501, distance: 311.2
click at [456, 504] on div "Janela de atendimento Grade de atendimento Capacidade Transportadoras Veículos …" at bounding box center [657, 296] width 1314 height 592
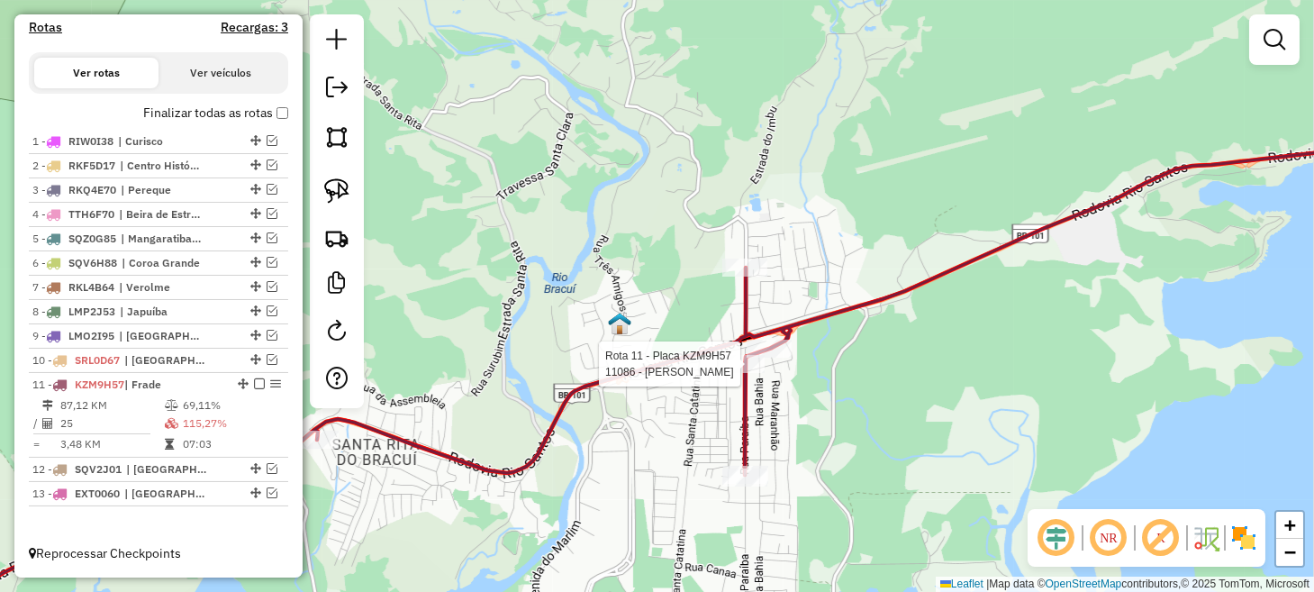
select select "**********"
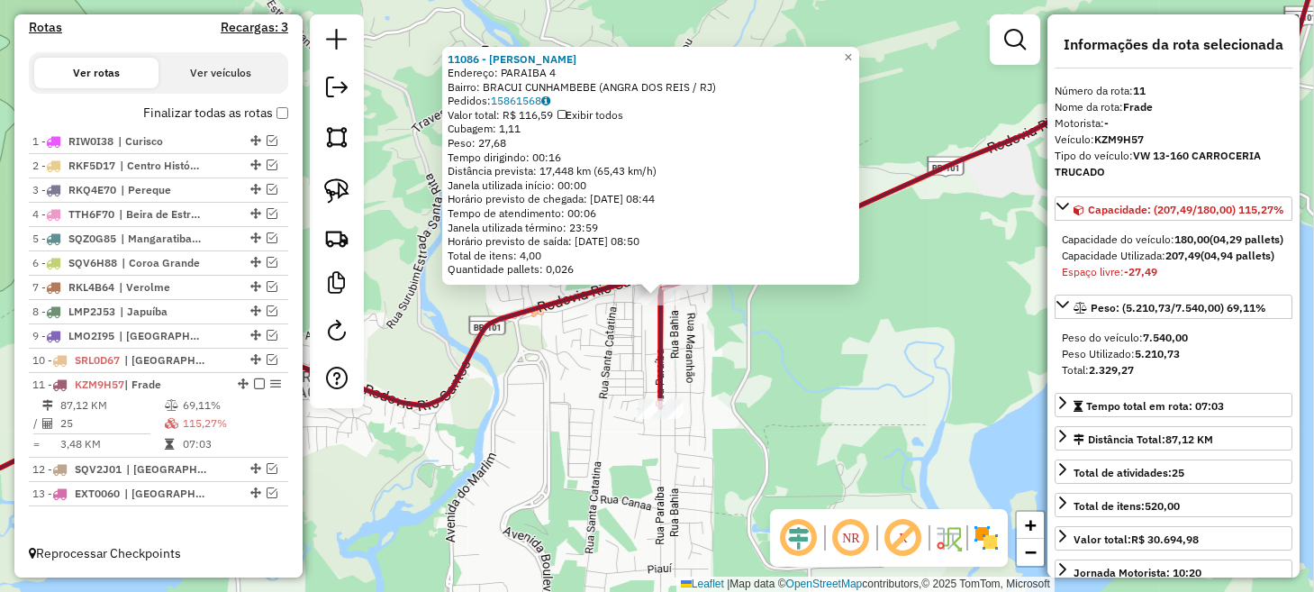
click at [511, 392] on div "11086 - [PERSON_NAME]: PARAIBA 4 Bairro: BRACUI CUNHAMBEBE (ANGRA DOS REIS / [G…" at bounding box center [657, 296] width 1314 height 592
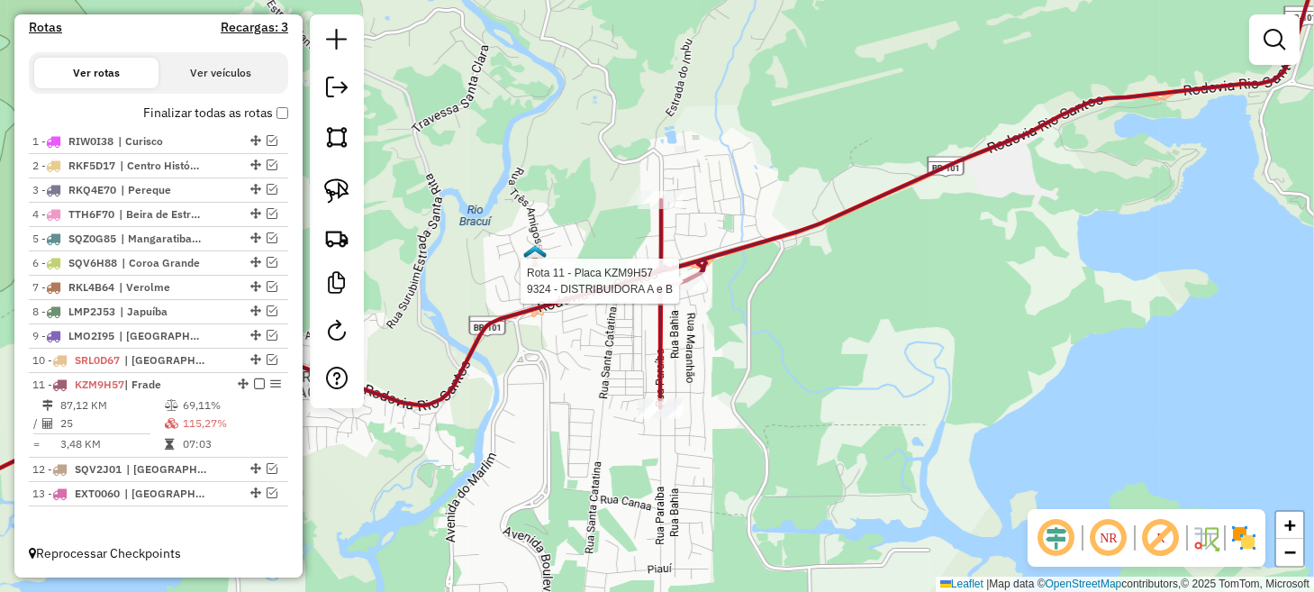
select select "**********"
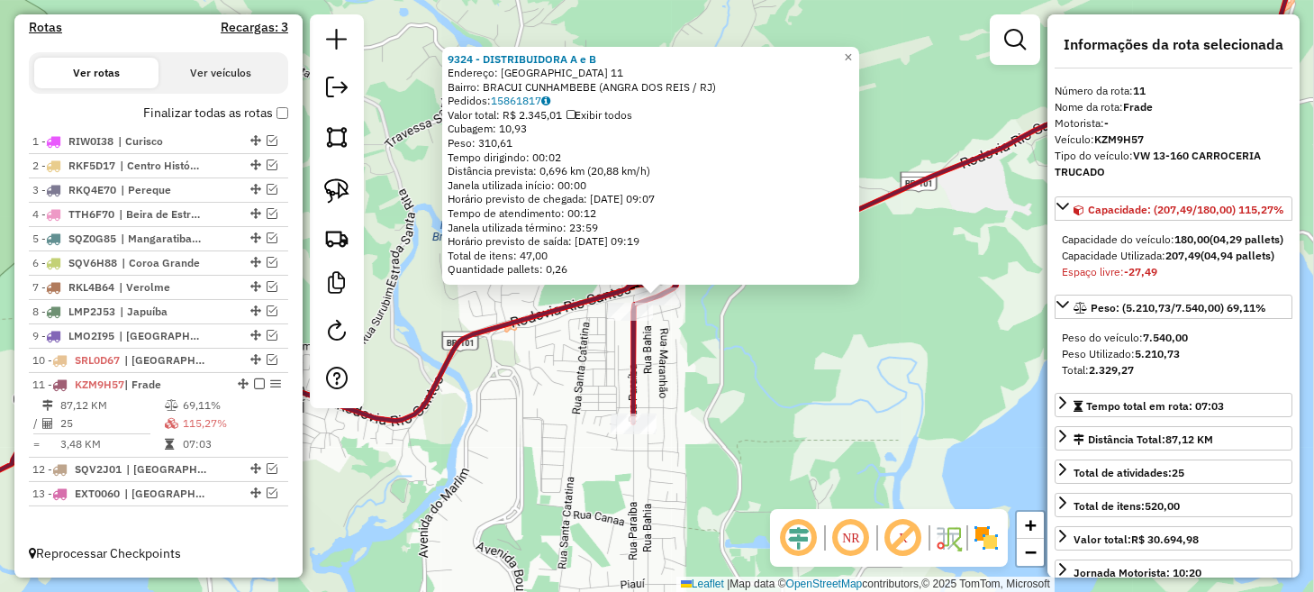
click at [689, 330] on div "9324 - DISTRIBUIDORA A e B Endereço: [GEOGRAPHIC_DATA] 11 Bairro: BRACUI CUNHAM…" at bounding box center [657, 296] width 1314 height 592
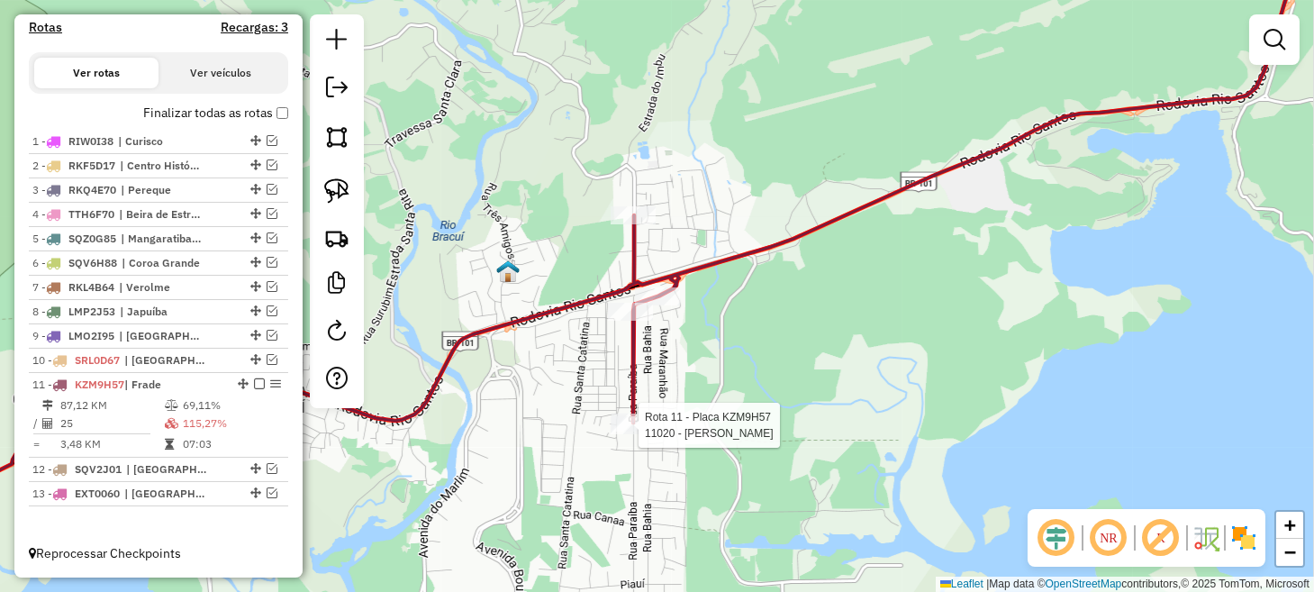
select select "**********"
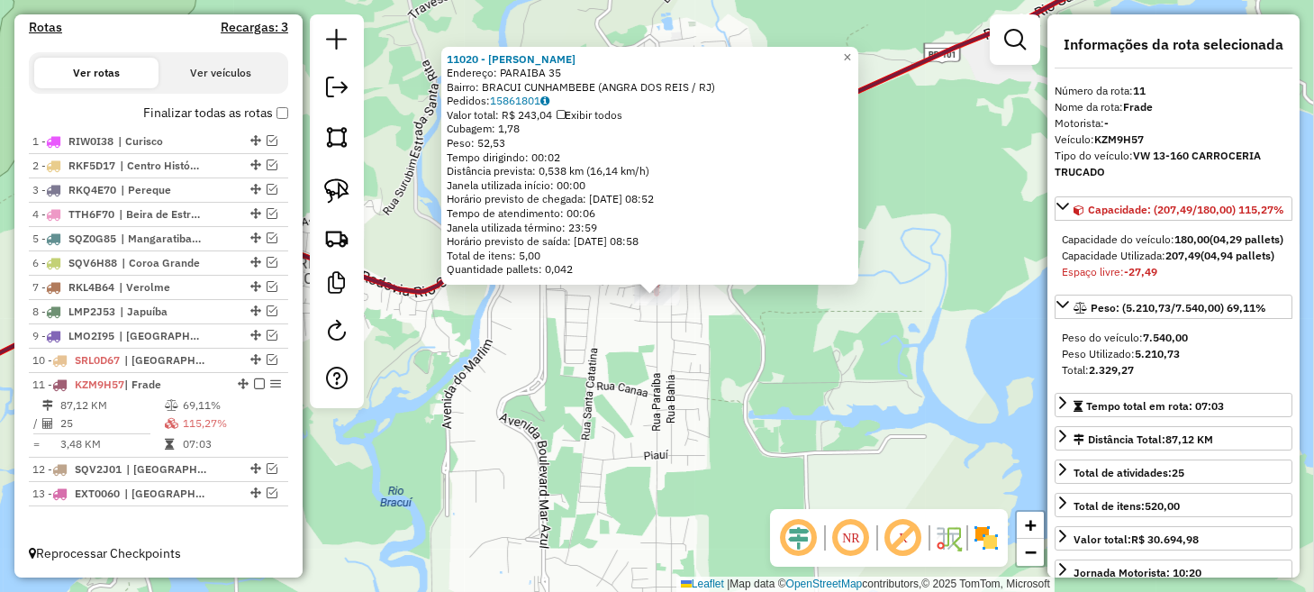
click at [614, 372] on div "11020 - [PERSON_NAME]: PARAIBA 35 Bairro: BRACUI CUNHAMBEBE (ANGRA DOS REIS / […" at bounding box center [657, 296] width 1314 height 592
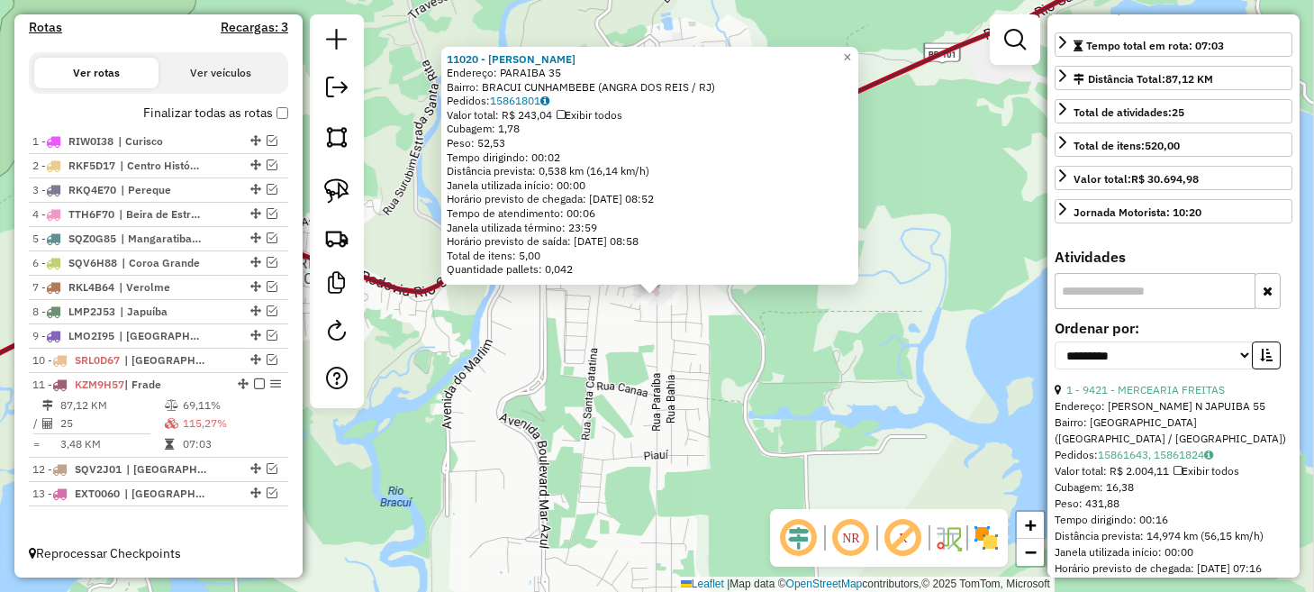
scroll to position [449, 0]
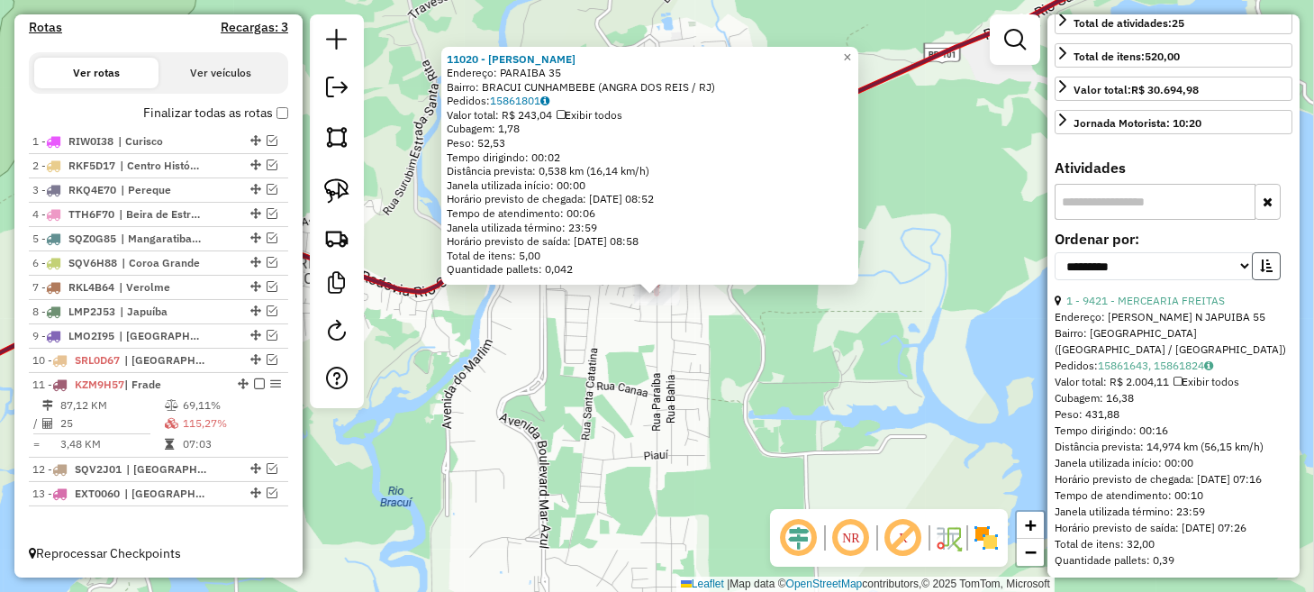
click at [1260, 272] on icon "button" at bounding box center [1266, 265] width 13 height 13
click at [1230, 280] on select "**********" at bounding box center [1153, 266] width 198 height 28
select select "*********"
click at [1054, 280] on select "**********" at bounding box center [1153, 266] width 198 height 28
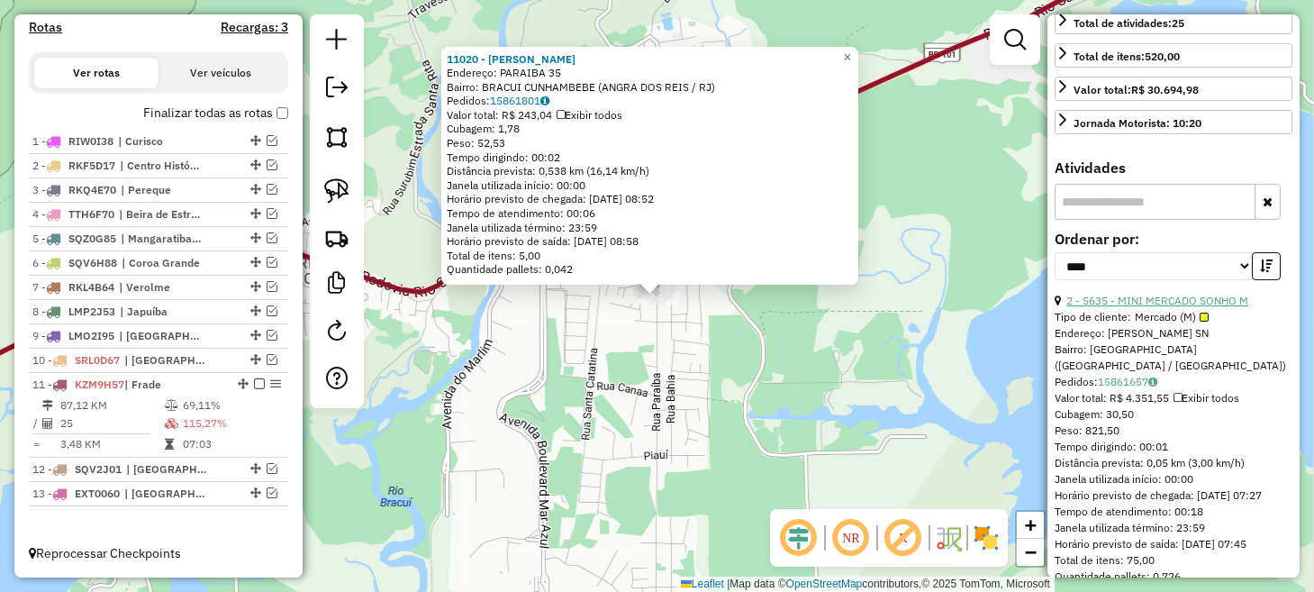
click at [1203, 307] on link "2 - 5635 - MINI MERCADO SONHO M" at bounding box center [1157, 301] width 182 height 14
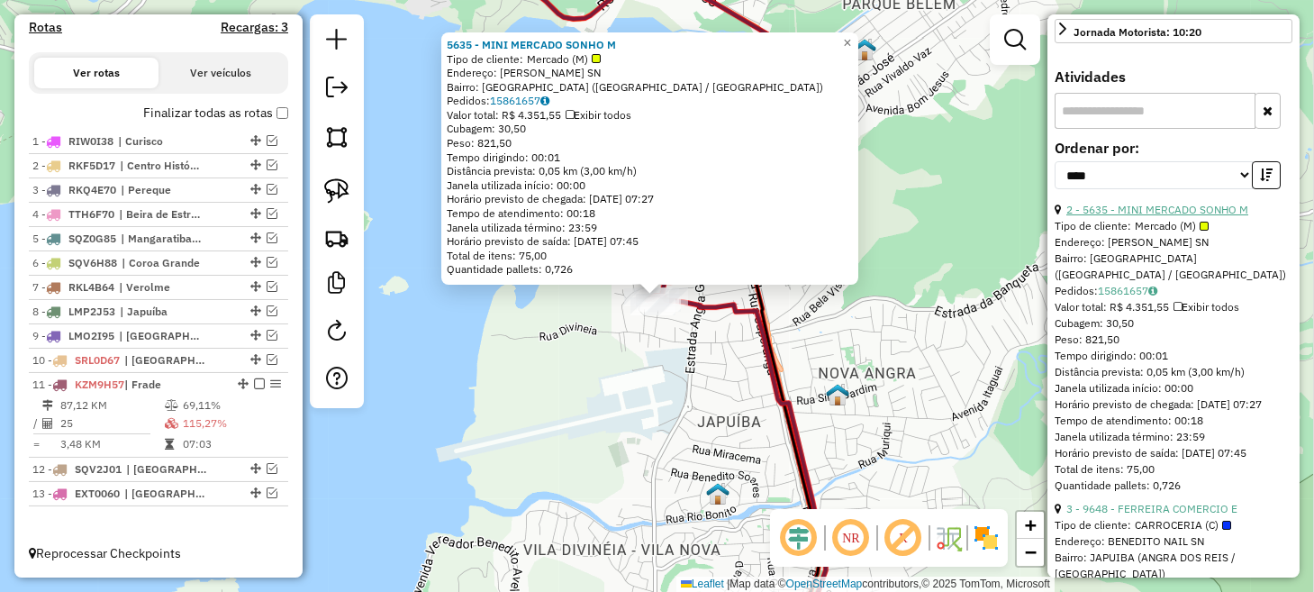
scroll to position [630, 0]
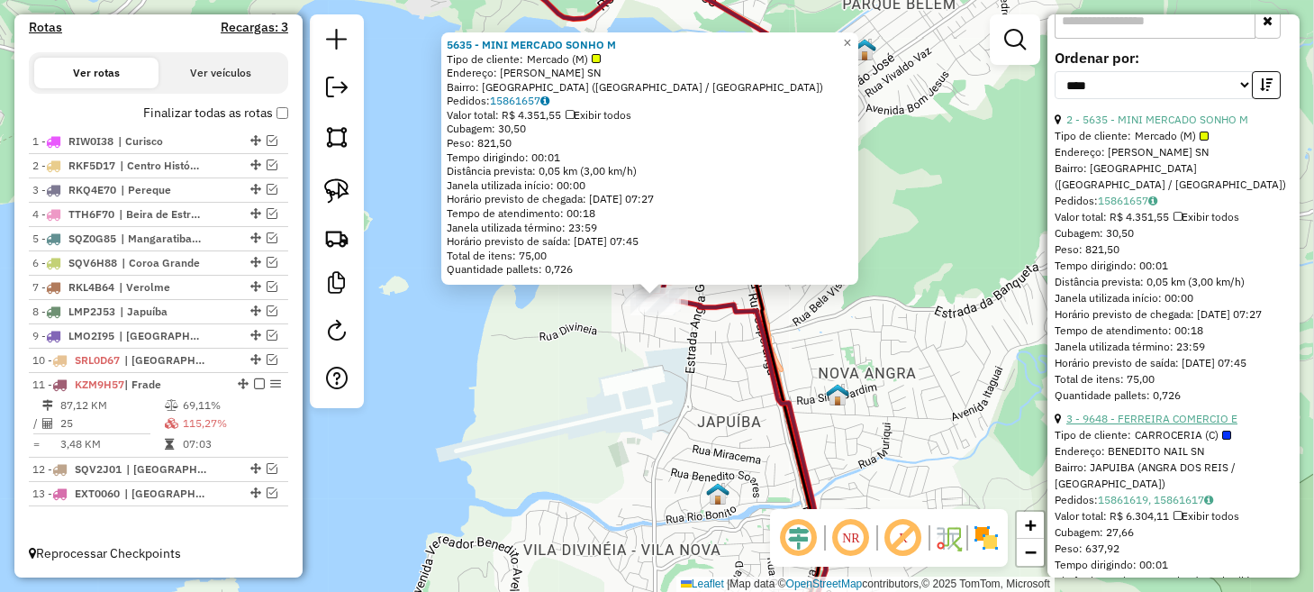
click at [1176, 425] on link "3 - 9648 - FERREIRA COMERCIO E" at bounding box center [1151, 418] width 171 height 14
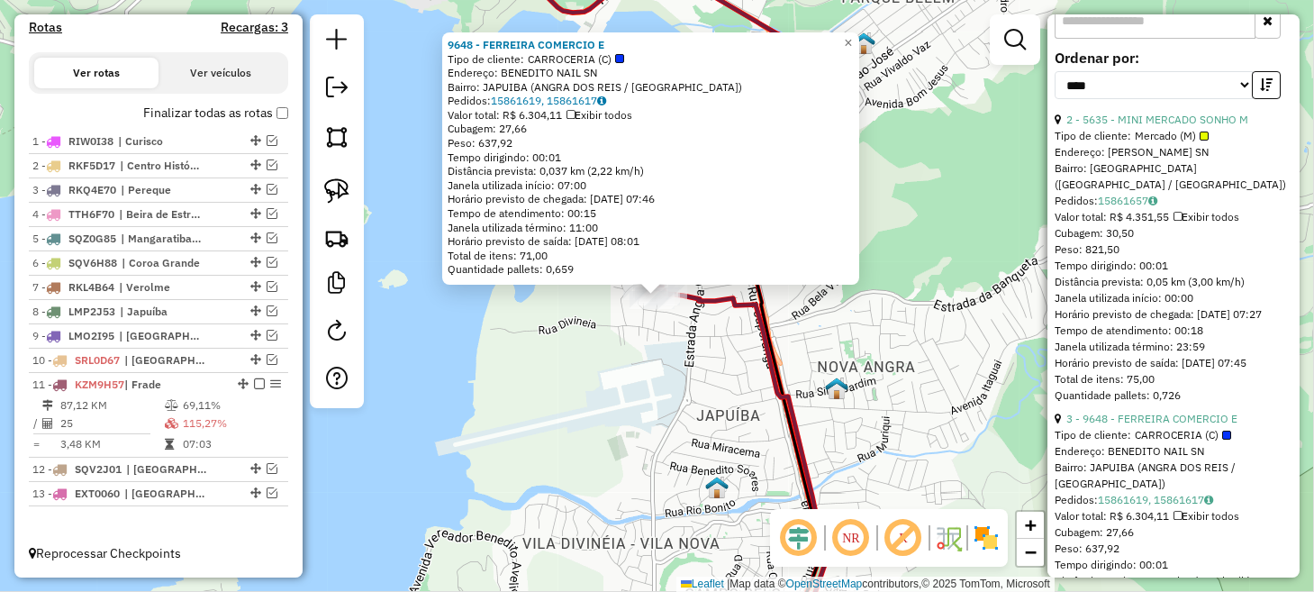
click at [682, 363] on div "9648 - FERREIRA COMERCIO E Tipo de cliente: CARROCERIA (C) Endereço: BENEDITO N…" at bounding box center [657, 296] width 1314 height 592
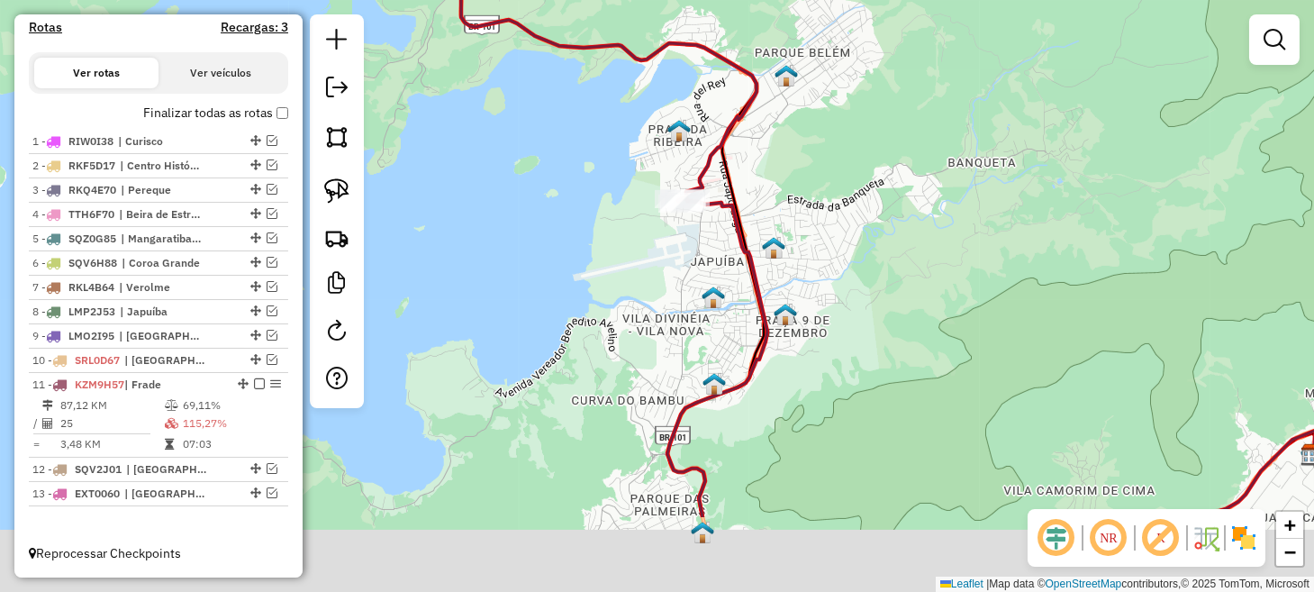
drag, startPoint x: 800, startPoint y: 416, endPoint x: 835, endPoint y: 89, distance: 328.7
click at [834, 93] on div "Janela de atendimento Grade de atendimento Capacidade Transportadoras Veículos …" at bounding box center [657, 296] width 1314 height 592
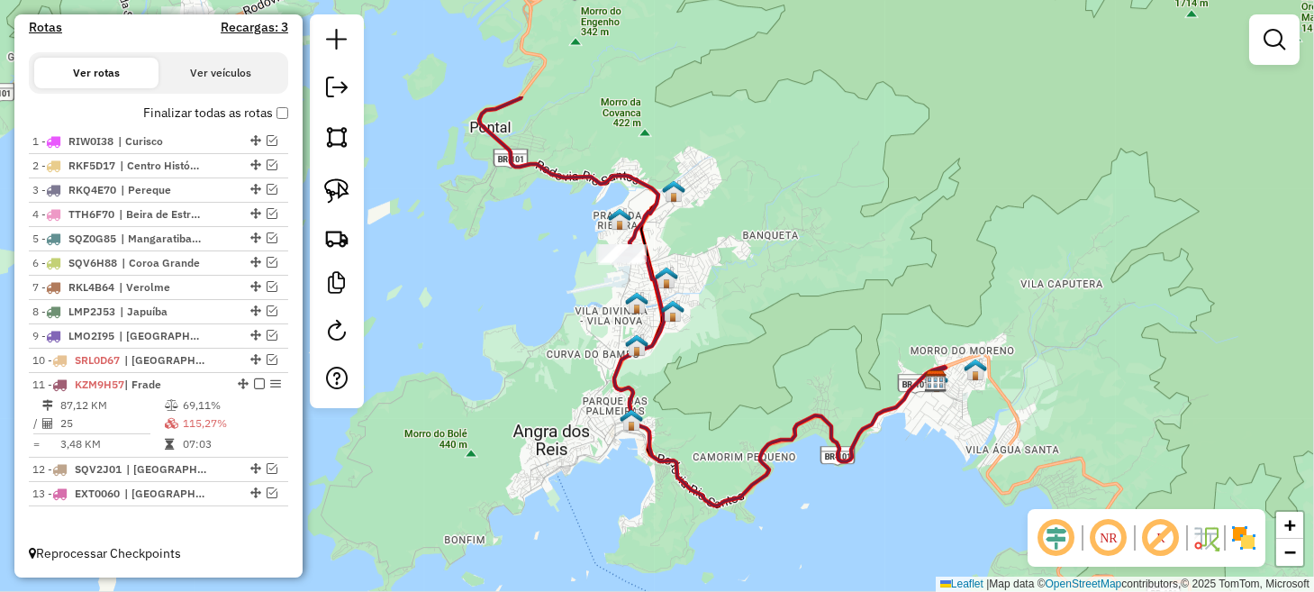
drag, startPoint x: 880, startPoint y: 199, endPoint x: 692, endPoint y: 342, distance: 235.7
click at [694, 344] on div "Janela de atendimento Grade de atendimento Capacidade Transportadoras Veículos …" at bounding box center [657, 296] width 1314 height 592
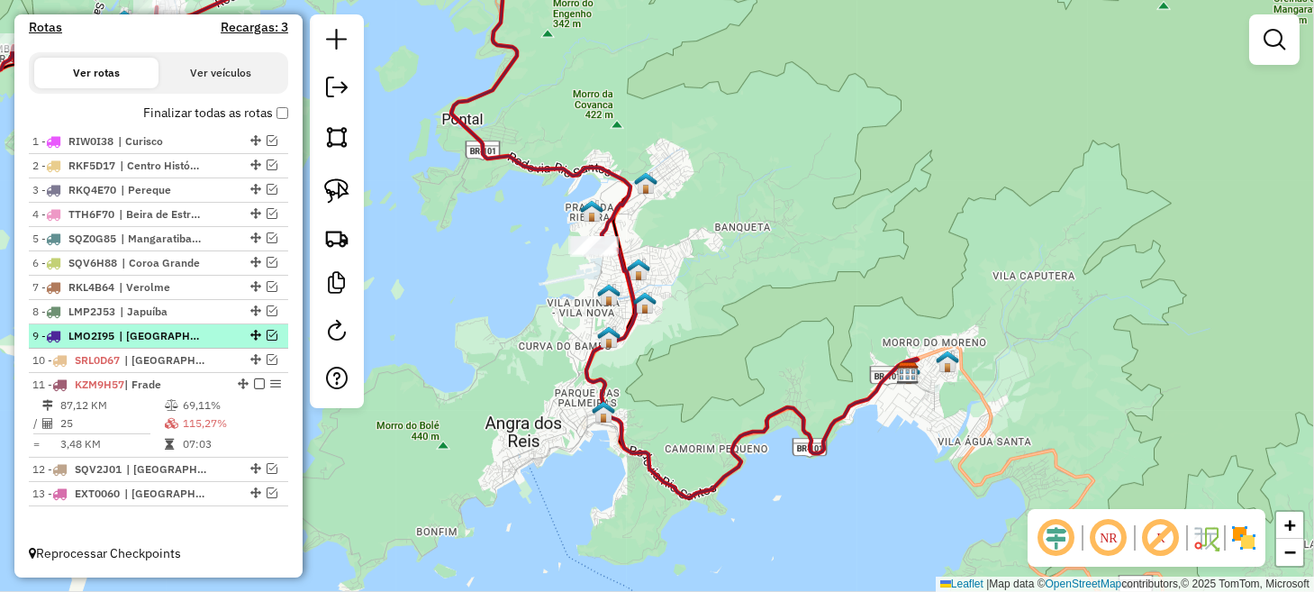
click at [266, 337] on em at bounding box center [271, 335] width 11 height 11
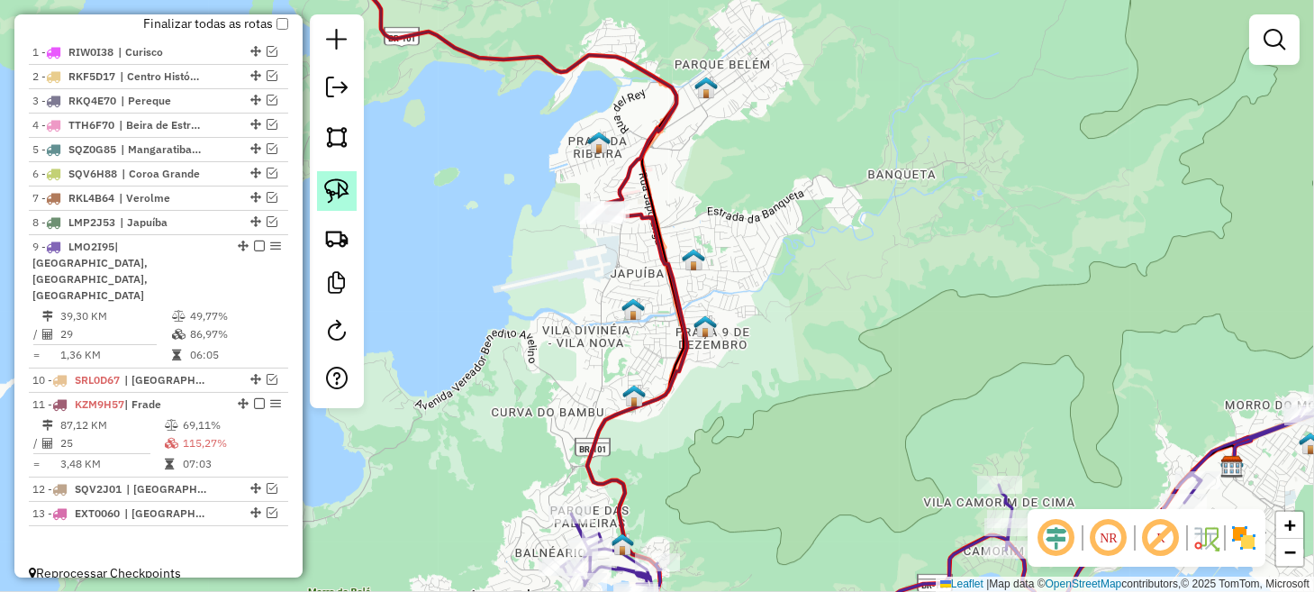
click at [344, 192] on img at bounding box center [336, 190] width 25 height 25
drag, startPoint x: 555, startPoint y: 189, endPoint x: 619, endPoint y: 179, distance: 64.7
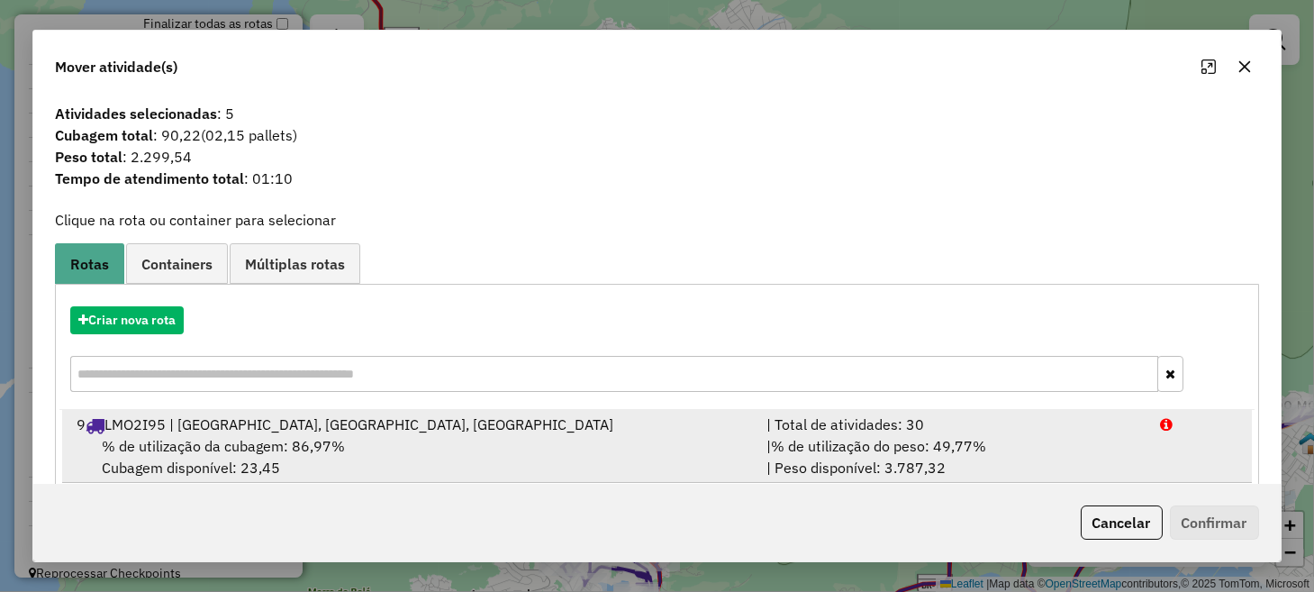
scroll to position [28, 0]
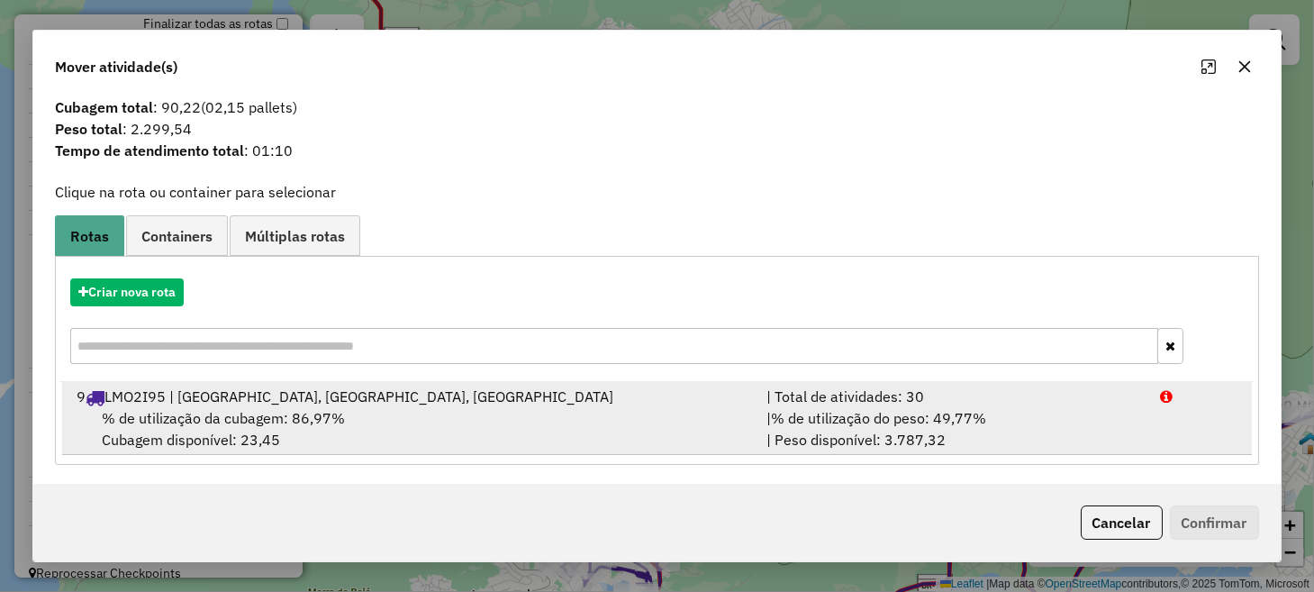
drag, startPoint x: 522, startPoint y: 409, endPoint x: 572, endPoint y: 410, distance: 49.5
click at [524, 408] on div "% de utilização da cubagem: 86,97% Cubagem disponível: 23,45" at bounding box center [410, 428] width 689 height 43
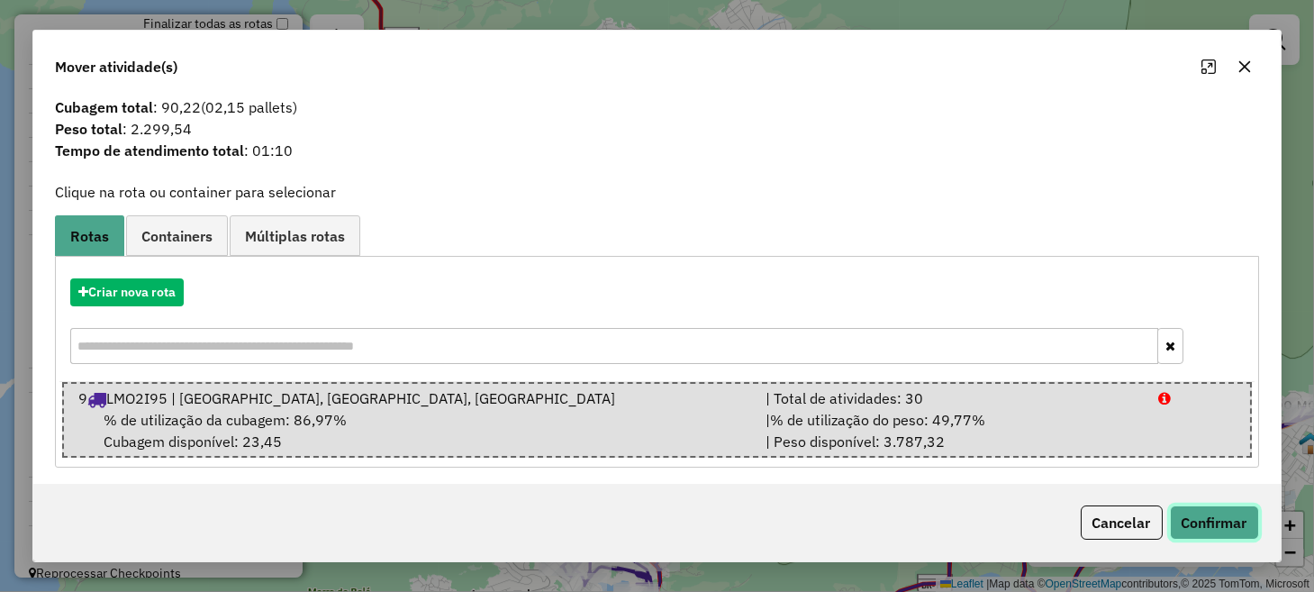
click at [1185, 513] on button "Confirmar" at bounding box center [1214, 522] width 89 height 34
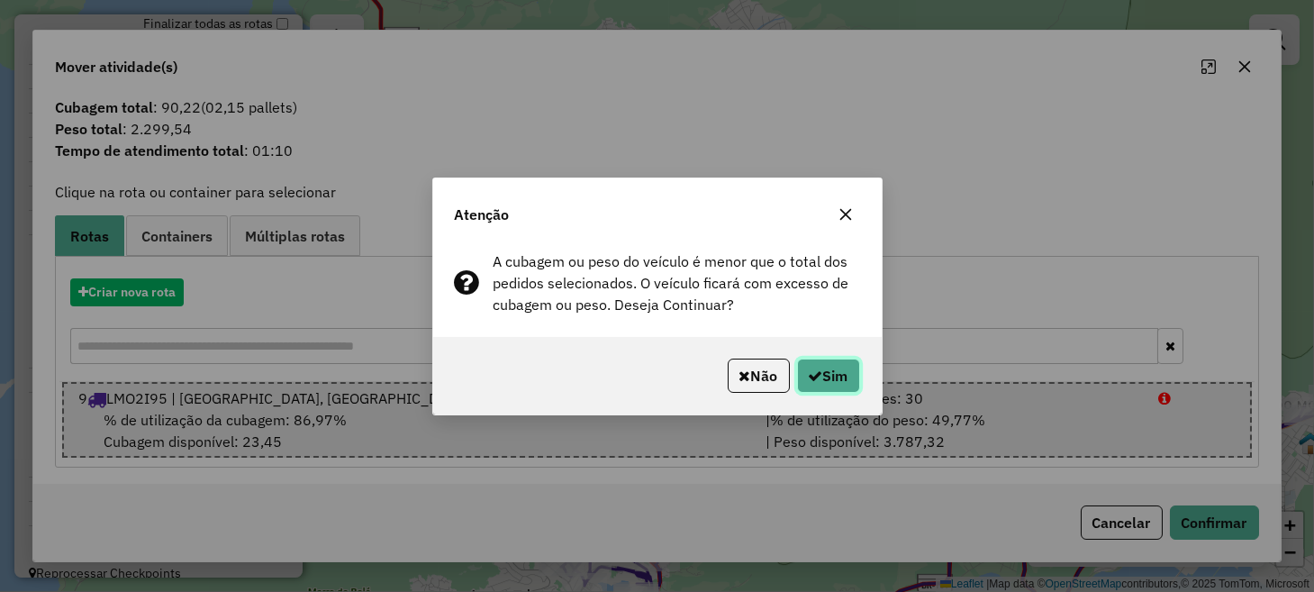
click at [818, 383] on button "Sim" at bounding box center [828, 375] width 63 height 34
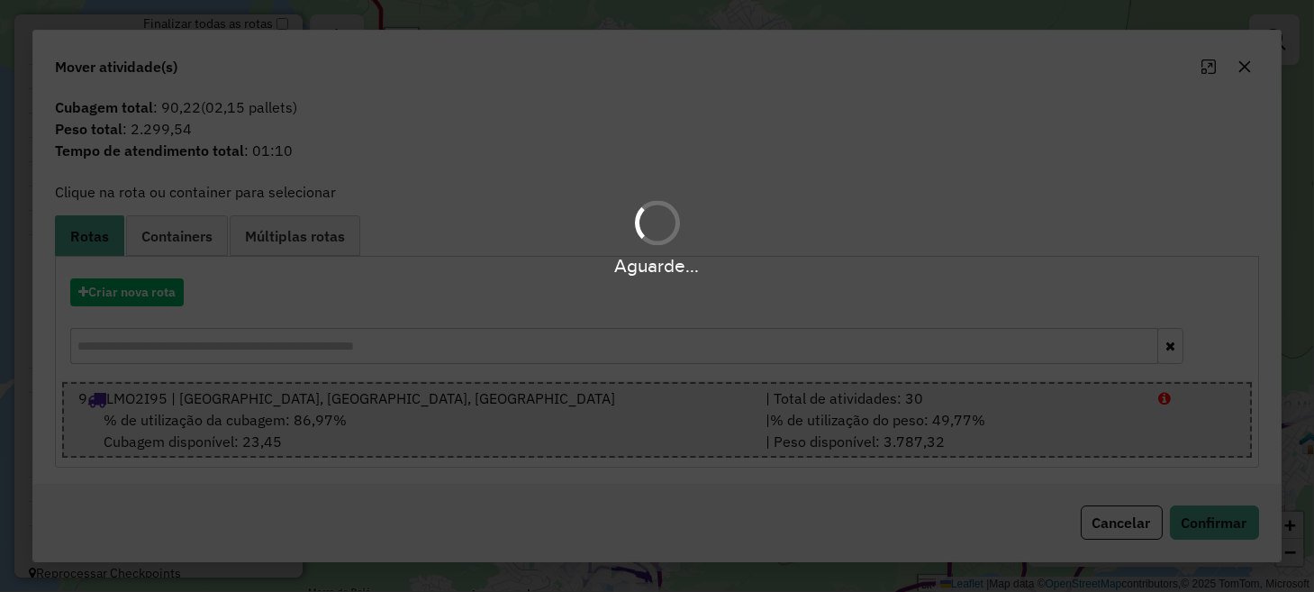
scroll to position [0, 0]
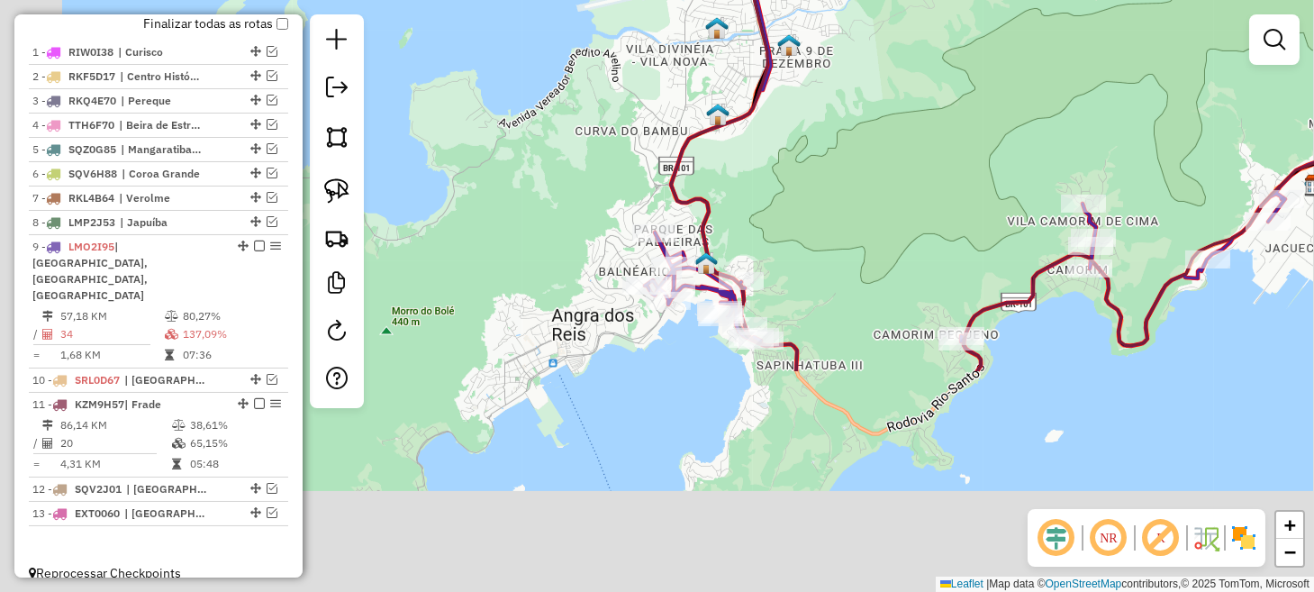
drag, startPoint x: 808, startPoint y: 164, endPoint x: 857, endPoint y: -19, distance: 189.1
click at [857, 0] on html "Aguarde... Pop-up bloqueado! Seu navegador bloqueou automáticamente a abertura …" at bounding box center [657, 296] width 1314 height 592
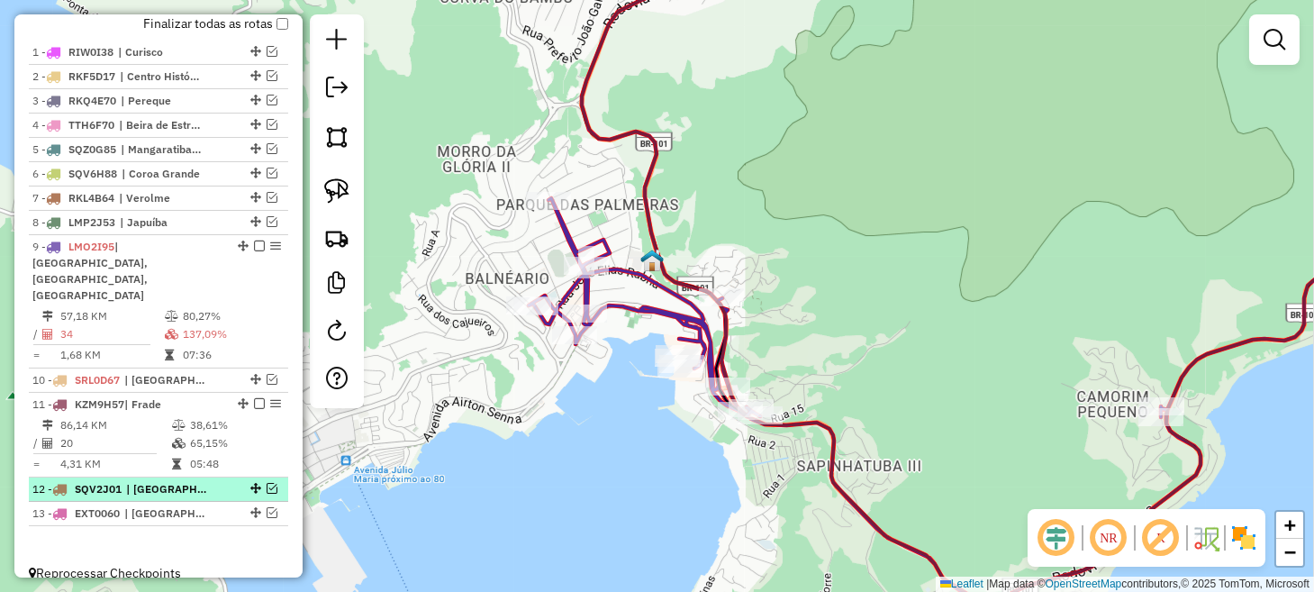
click at [266, 483] on em at bounding box center [271, 488] width 11 height 11
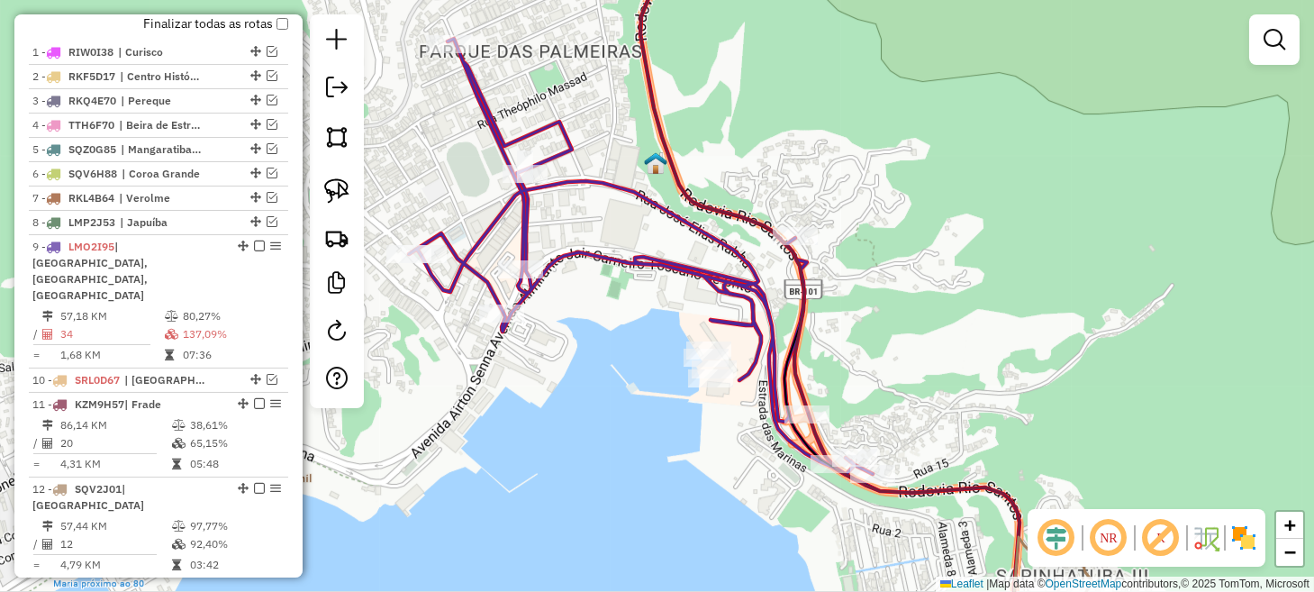
drag, startPoint x: 641, startPoint y: 401, endPoint x: 703, endPoint y: 422, distance: 65.8
click at [703, 422] on div "Janela de atendimento Grade de atendimento Capacidade Transportadoras Veículos …" at bounding box center [657, 296] width 1314 height 592
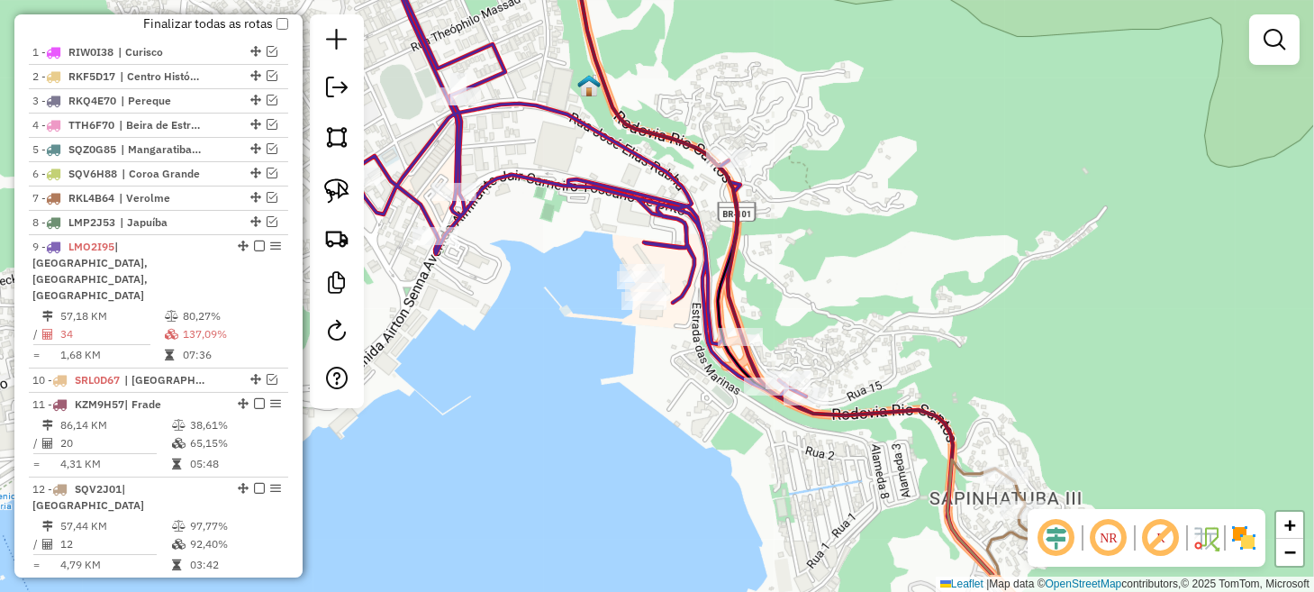
drag, startPoint x: 707, startPoint y: 449, endPoint x: 669, endPoint y: 385, distance: 74.3
click at [669, 385] on div "Janela de atendimento Grade de atendimento Capacidade Transportadoras Veículos …" at bounding box center [657, 296] width 1314 height 592
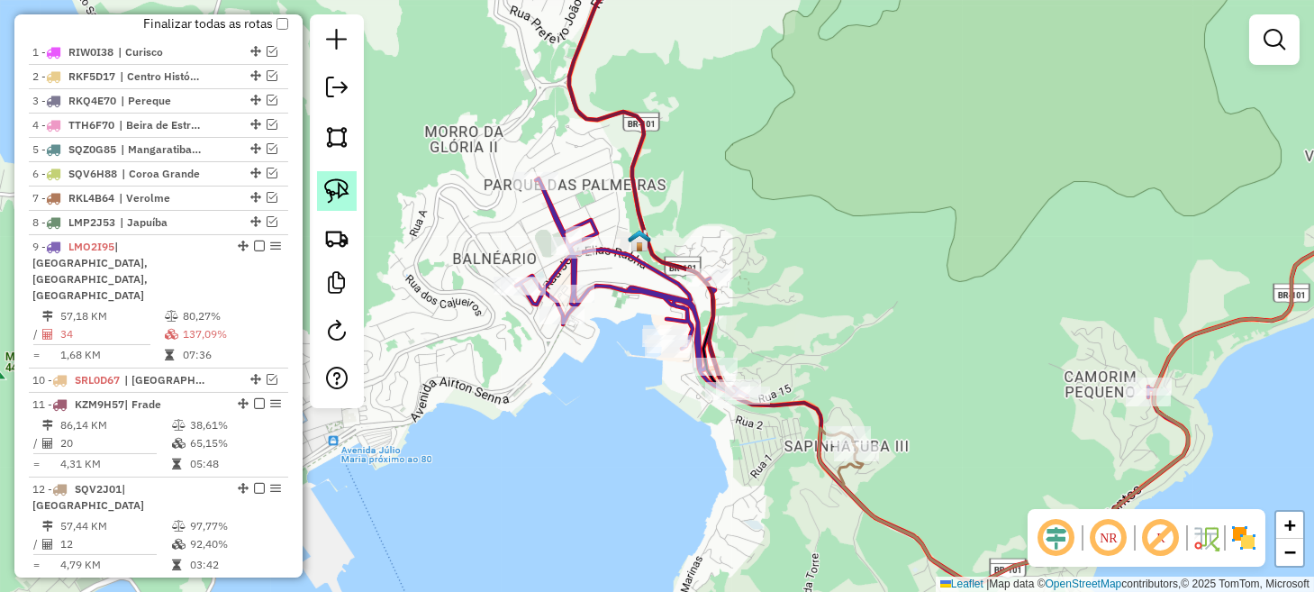
click at [342, 185] on img at bounding box center [336, 190] width 25 height 25
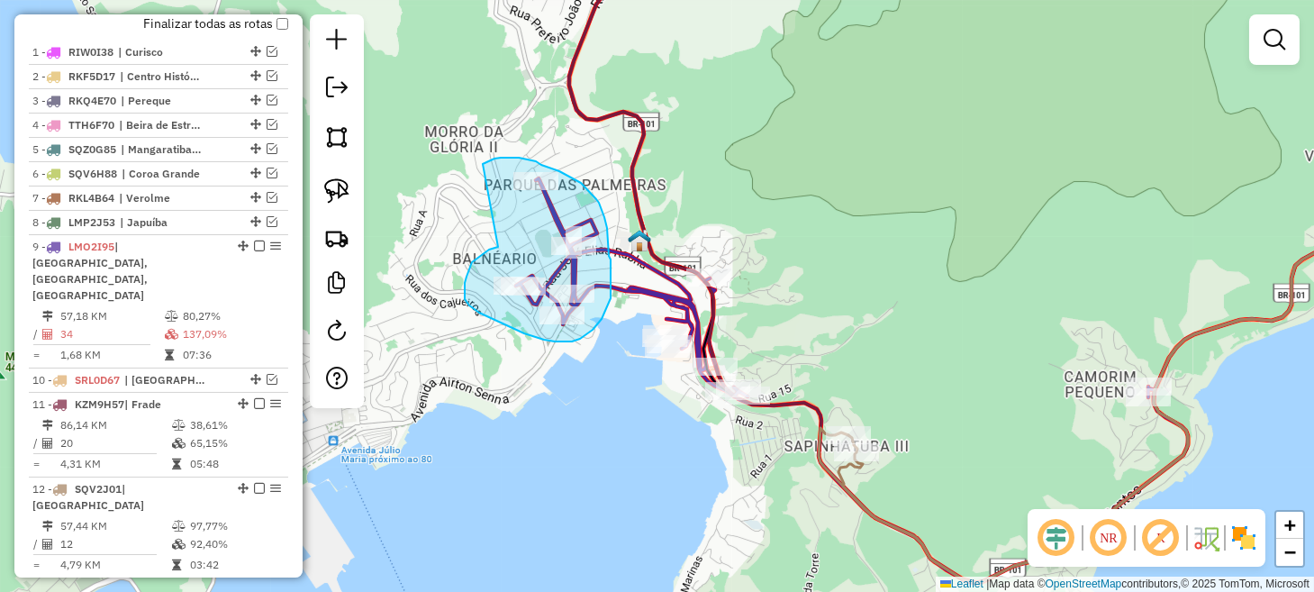
drag, startPoint x: 466, startPoint y: 276, endPoint x: 474, endPoint y: 167, distance: 110.1
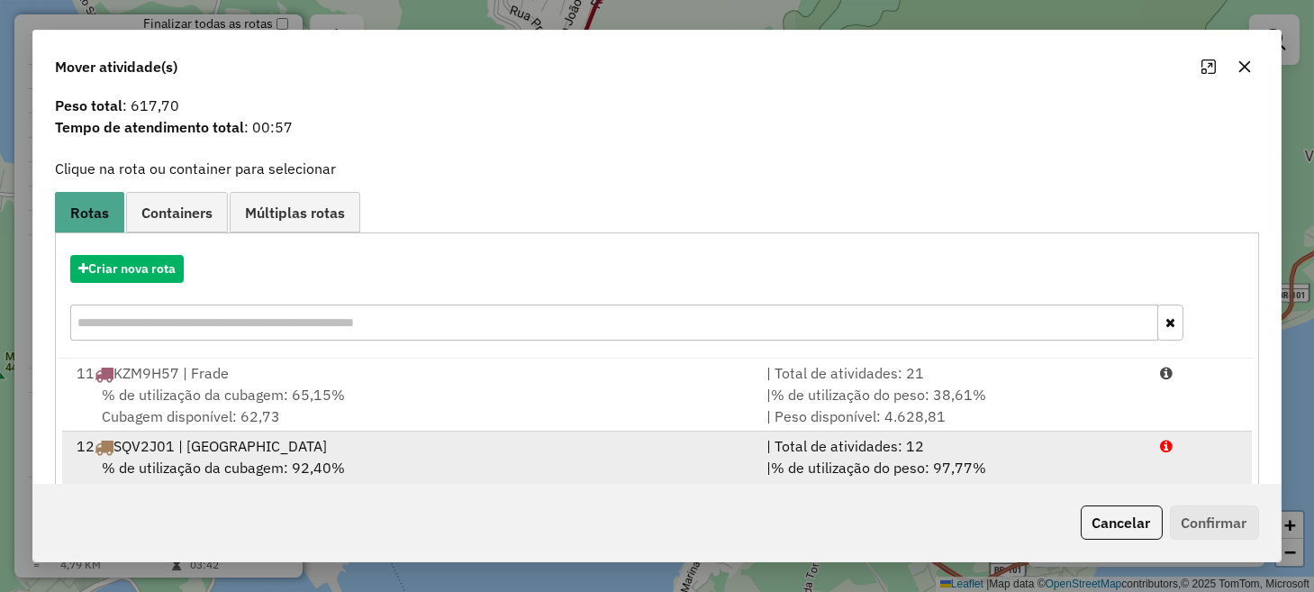
scroll to position [101, 0]
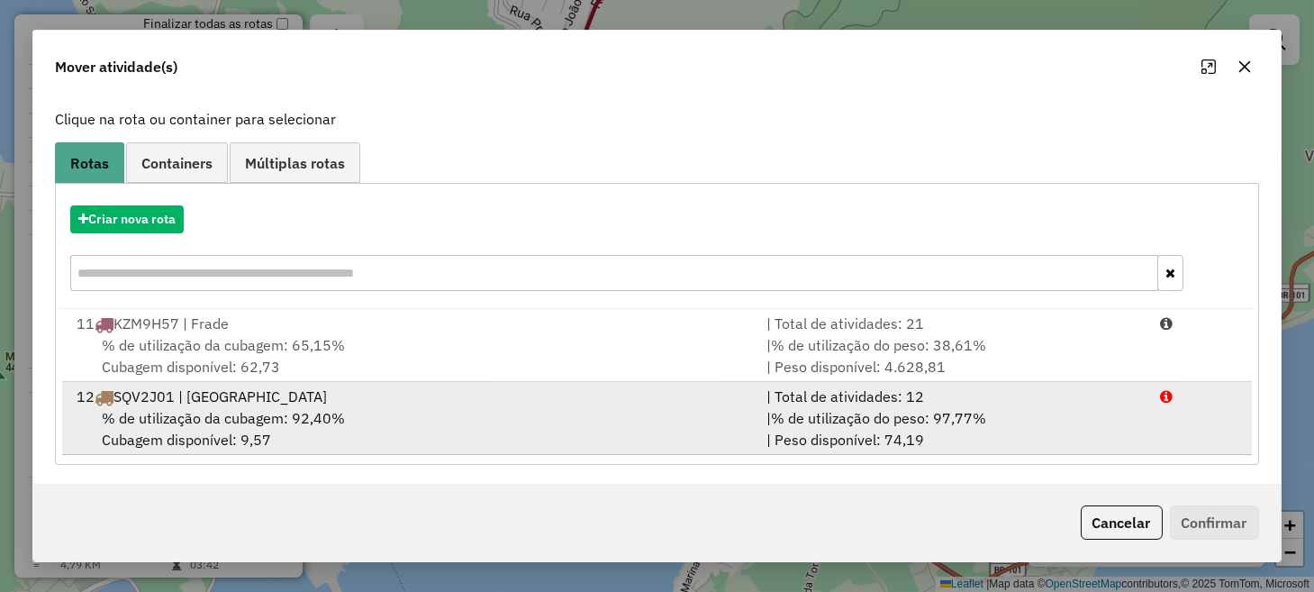
click at [755, 410] on div "| % de utilização do peso: 97,77% | Peso disponível: 74,19" at bounding box center [951, 428] width 393 height 43
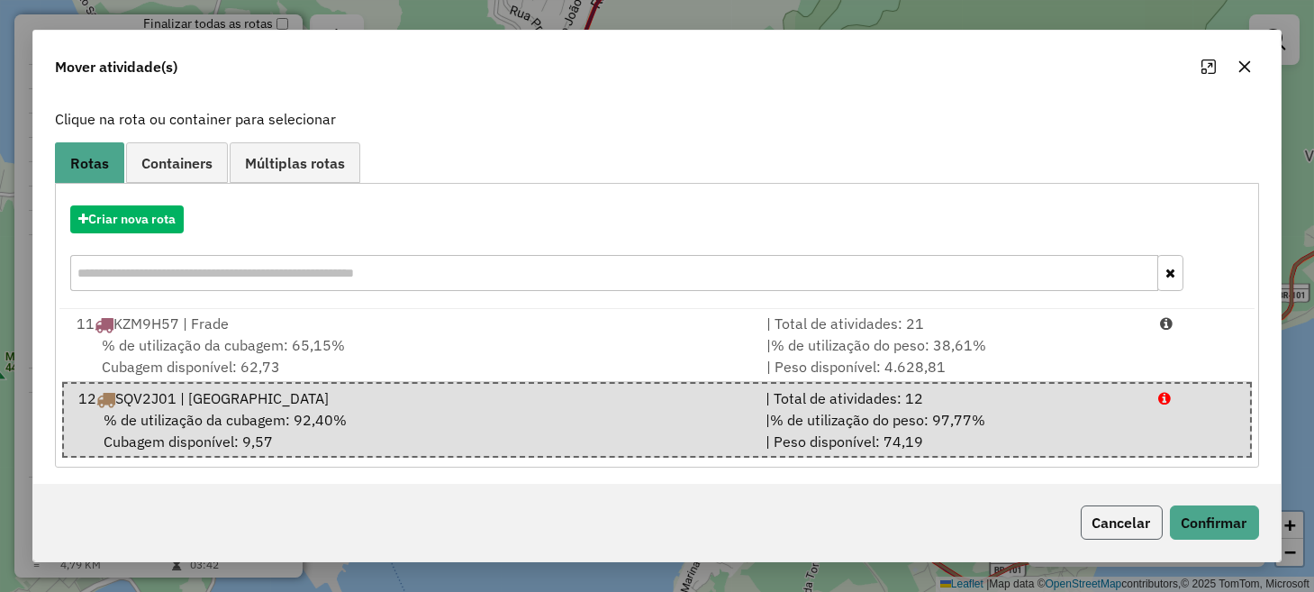
click at [1108, 516] on button "Cancelar" at bounding box center [1121, 522] width 82 height 34
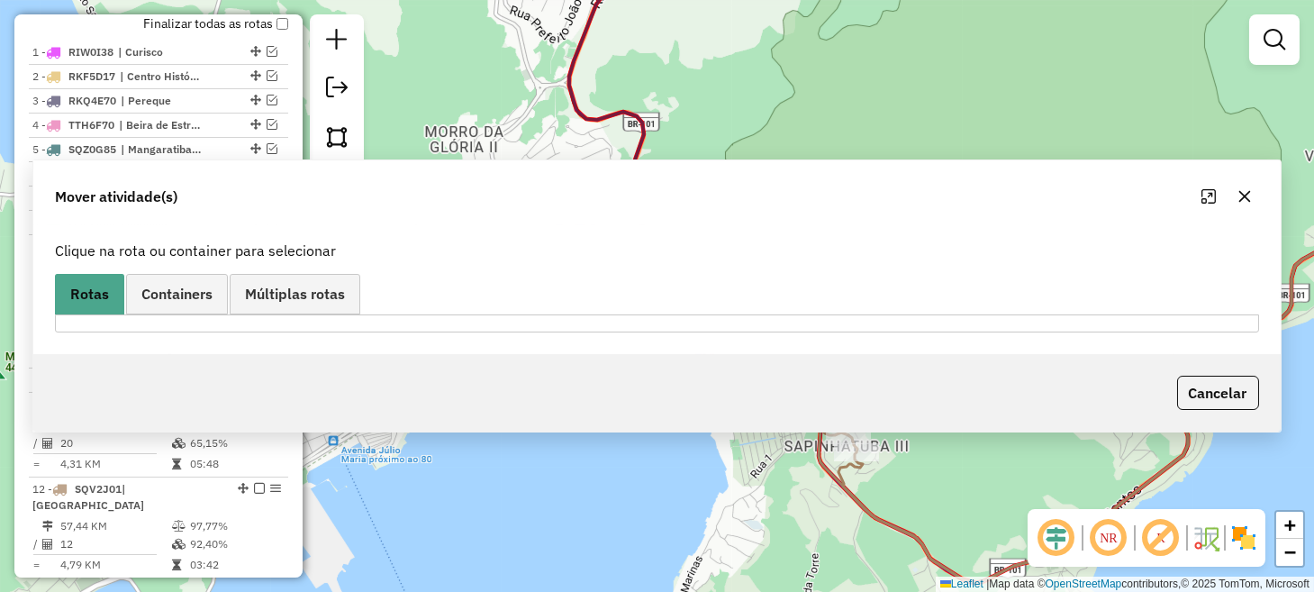
scroll to position [0, 0]
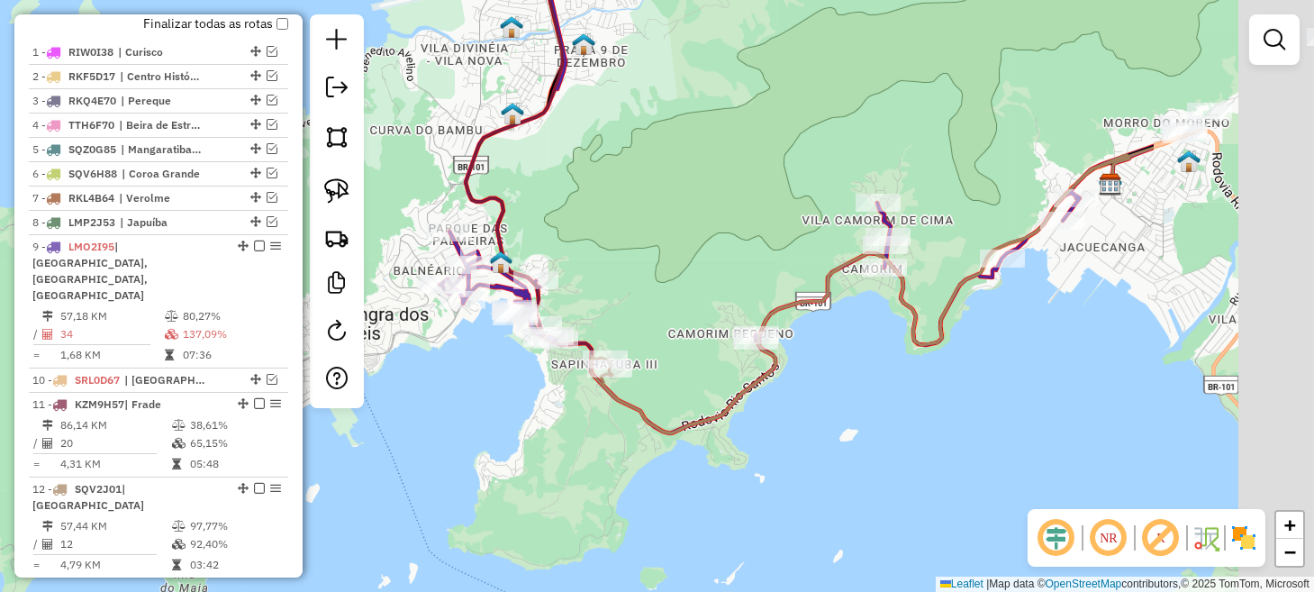
drag, startPoint x: 1129, startPoint y: 401, endPoint x: 636, endPoint y: 357, distance: 495.3
click at [636, 357] on div "Janela de atendimento Grade de atendimento Capacidade Transportadoras Veículos …" at bounding box center [657, 296] width 1314 height 592
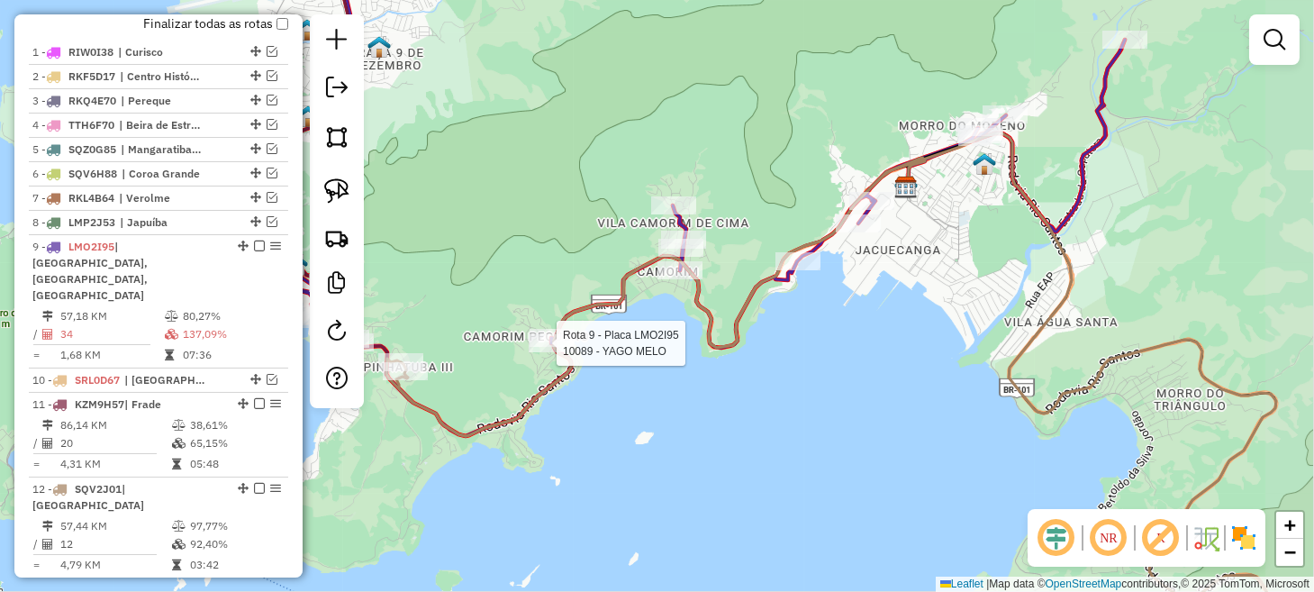
drag, startPoint x: 1025, startPoint y: 385, endPoint x: 591, endPoint y: 296, distance: 443.9
click at [591, 296] on icon at bounding box center [907, 392] width 1022 height 519
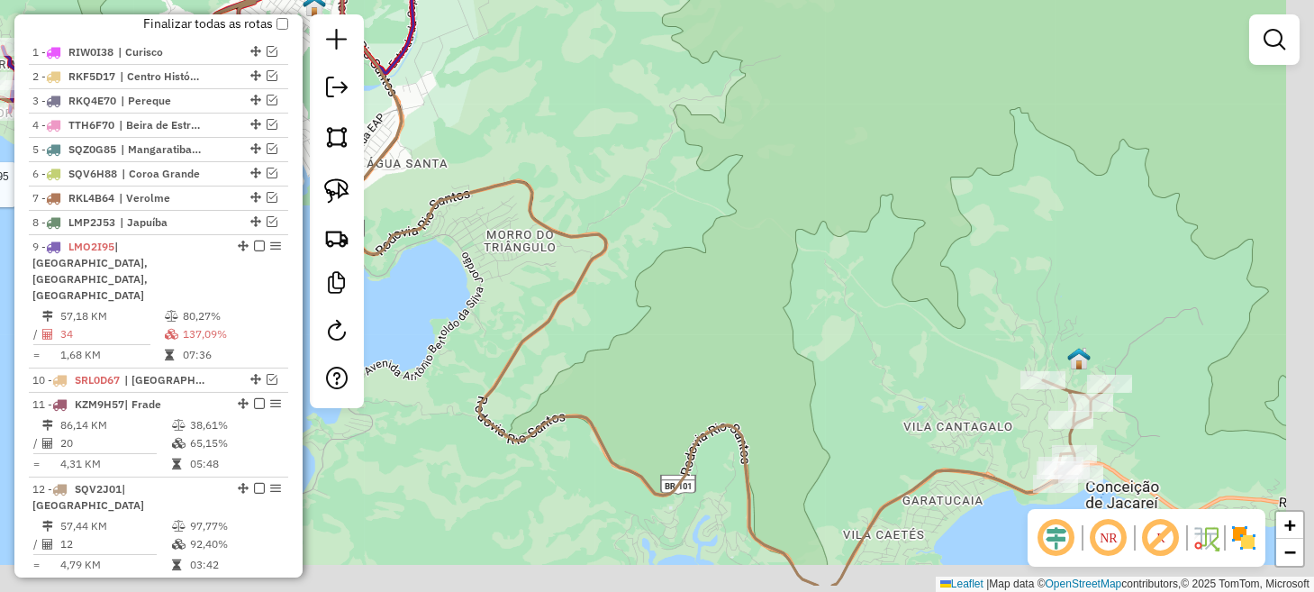
drag, startPoint x: 932, startPoint y: 344, endPoint x: 641, endPoint y: 255, distance: 304.2
click at [641, 255] on div "Rota 9 - Placa LMO2I95 10089 - YAGO MELO Janela de atendimento Grade de atendim…" at bounding box center [657, 296] width 1314 height 592
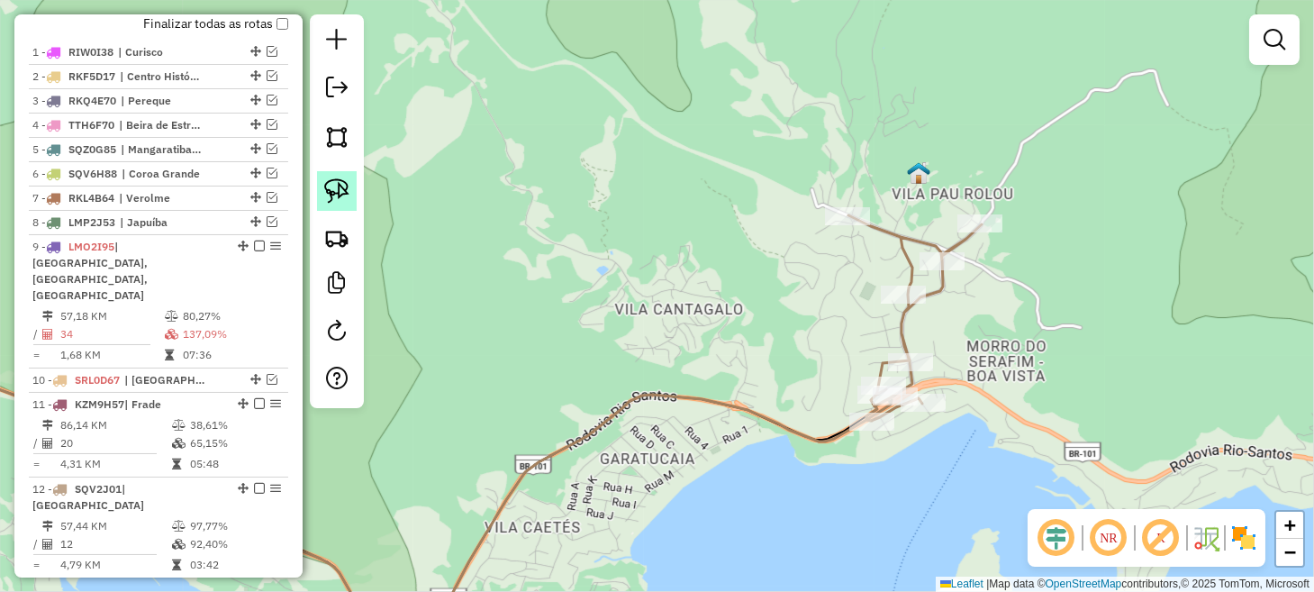
click at [338, 194] on img at bounding box center [336, 190] width 25 height 25
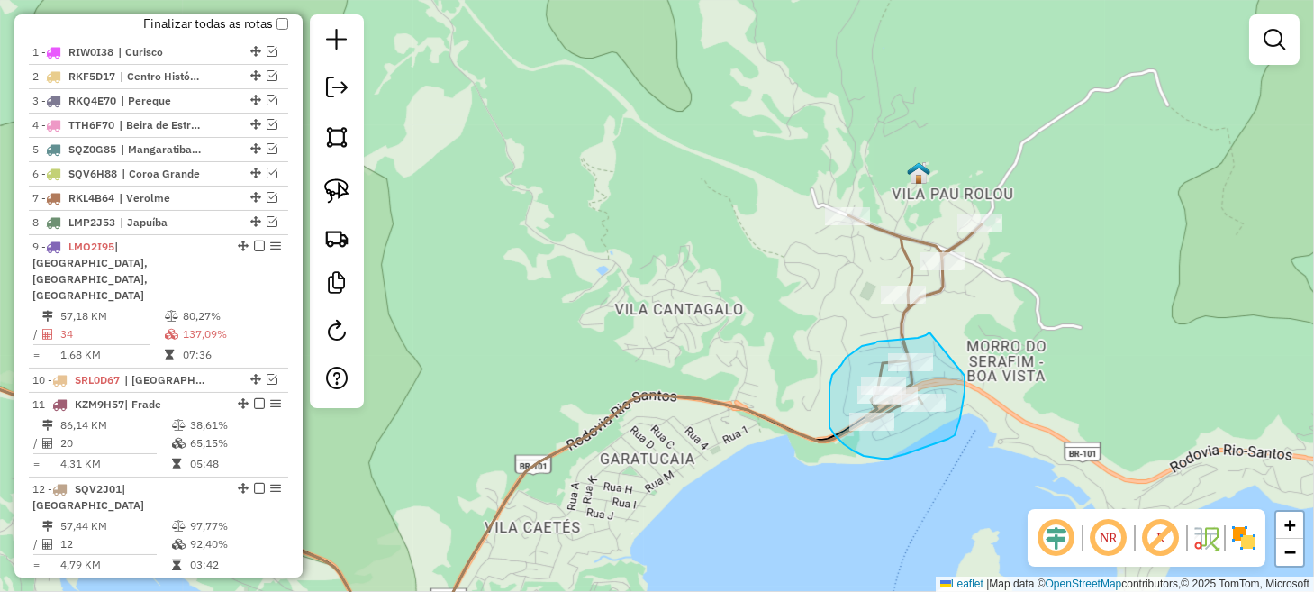
drag, startPoint x: 929, startPoint y: 332, endPoint x: 956, endPoint y: 359, distance: 38.2
click at [958, 359] on hb-app "Aguarde... Pop-up bloqueado! Seu navegador bloqueou automáticamente a abertura …" at bounding box center [657, 296] width 1314 height 592
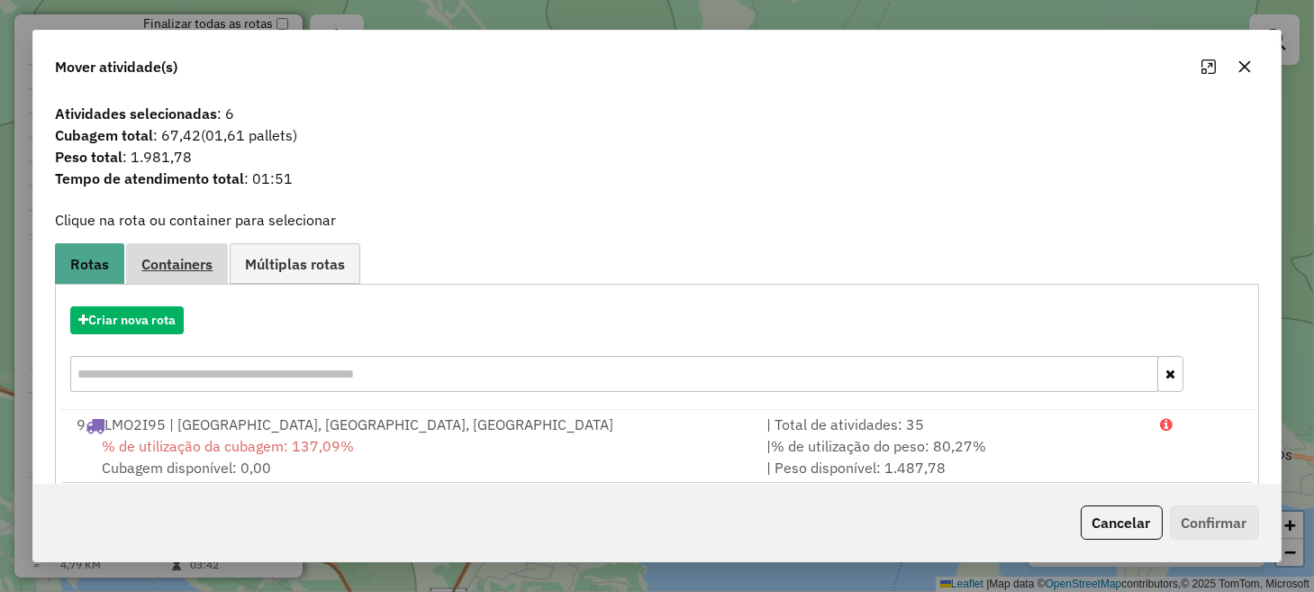
click at [177, 268] on span "Containers" at bounding box center [176, 264] width 71 height 14
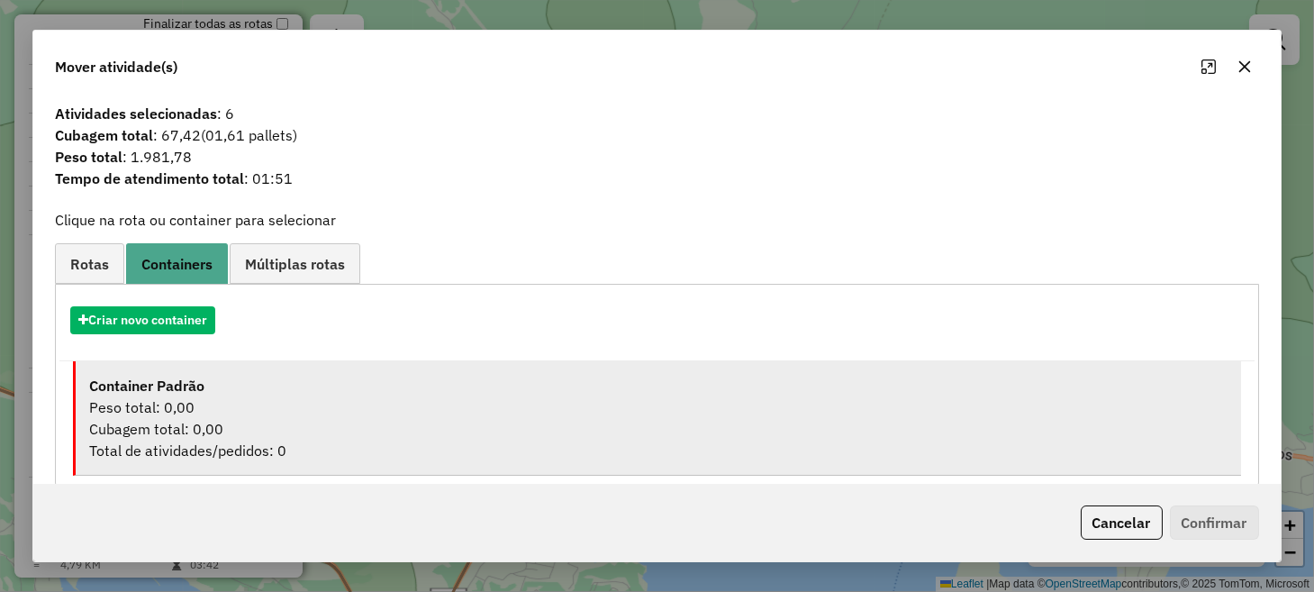
click at [221, 393] on div "Container Padrão" at bounding box center [657, 386] width 1137 height 22
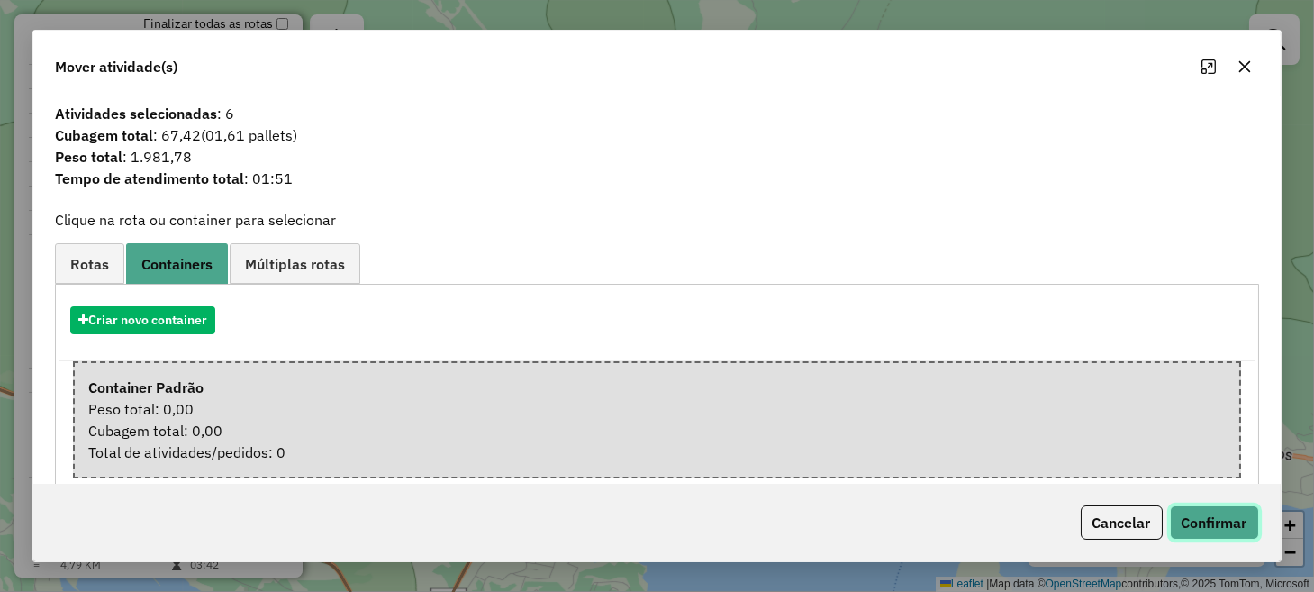
click at [1233, 533] on button "Confirmar" at bounding box center [1214, 522] width 89 height 34
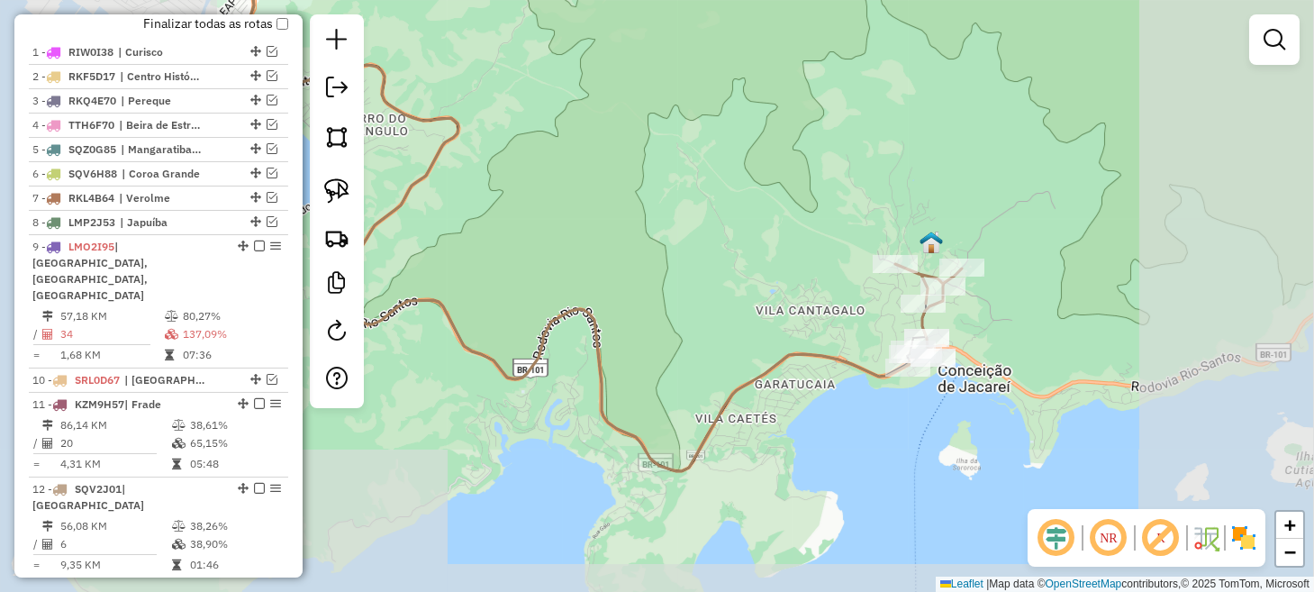
drag, startPoint x: 677, startPoint y: 320, endPoint x: 1044, endPoint y: 300, distance: 367.9
click at [1008, 305] on div "Rota 9 - Placa LMO2I95 10089 - YAGO MELO Janela de atendimento Grade de atendim…" at bounding box center [657, 296] width 1314 height 592
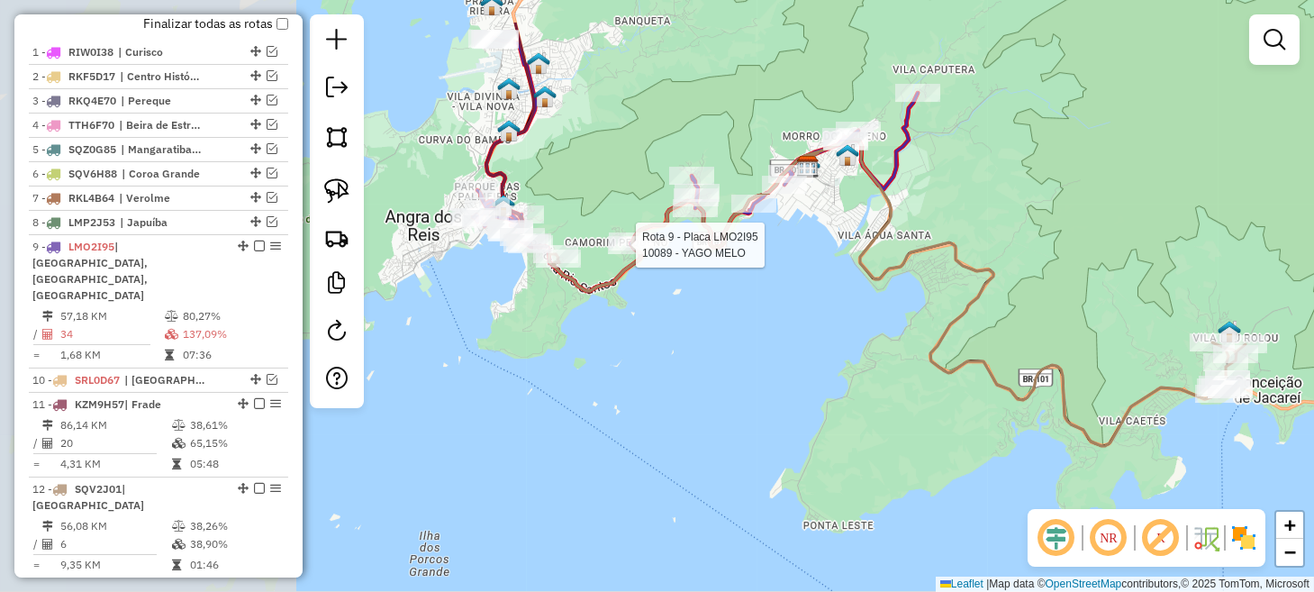
drag, startPoint x: 584, startPoint y: 294, endPoint x: 896, endPoint y: 376, distance: 322.3
click at [896, 376] on div "Rota 9 - Placa LMO2I95 10089 - YAGO MELO Janela de atendimento Grade de atendim…" at bounding box center [657, 296] width 1314 height 592
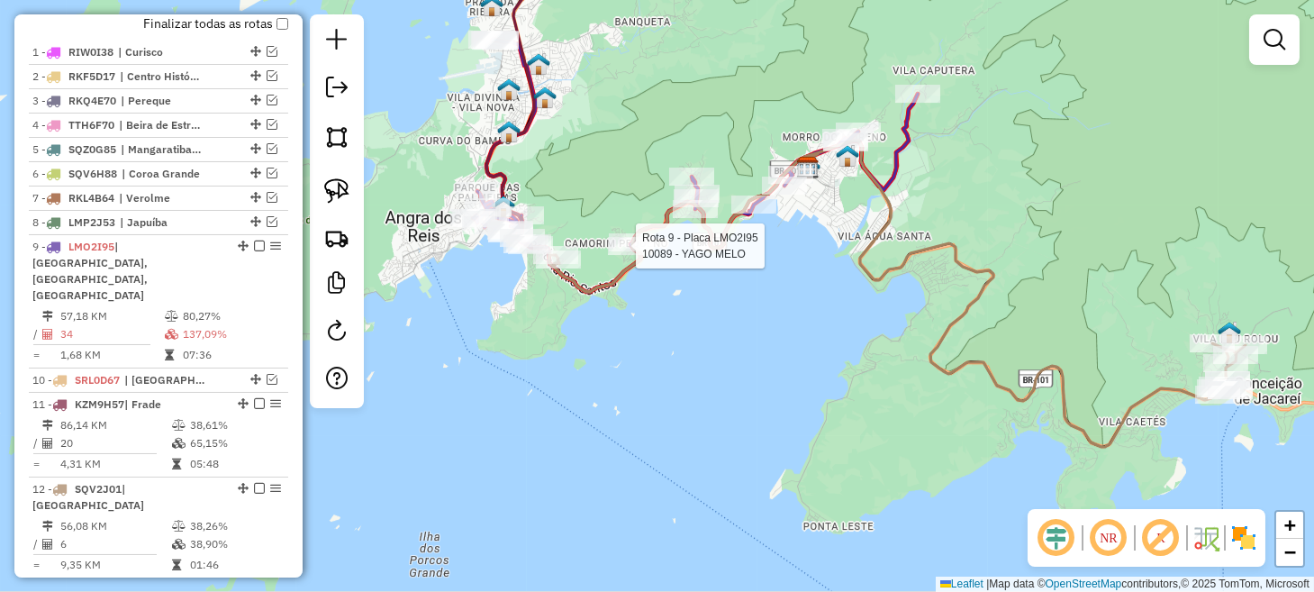
drag, startPoint x: 747, startPoint y: 376, endPoint x: 988, endPoint y: 402, distance: 241.8
click at [988, 402] on div "Rota 9 - Placa LMO2I95 10089 - YAGO MELO Janela de atendimento Grade de atendim…" at bounding box center [657, 296] width 1314 height 592
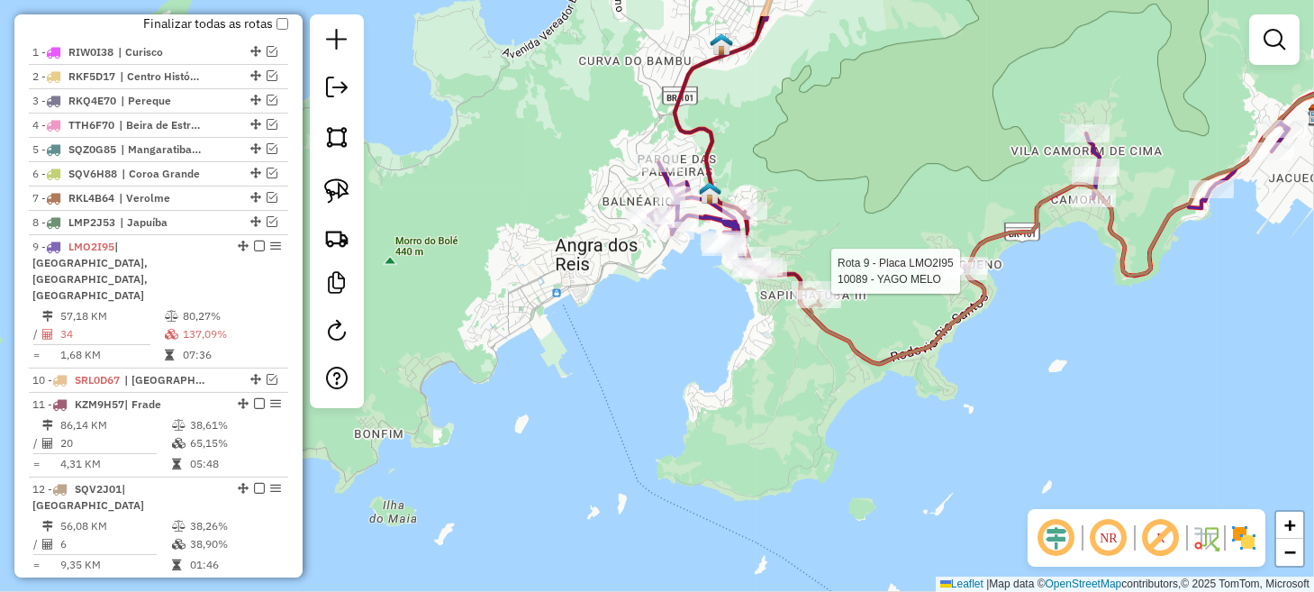
drag, startPoint x: 681, startPoint y: 231, endPoint x: 723, endPoint y: 377, distance: 151.9
click at [722, 376] on div "Rota 9 - Placa LMO2I95 10089 - YAGO MELO Janela de atendimento Grade de atendim…" at bounding box center [657, 296] width 1314 height 592
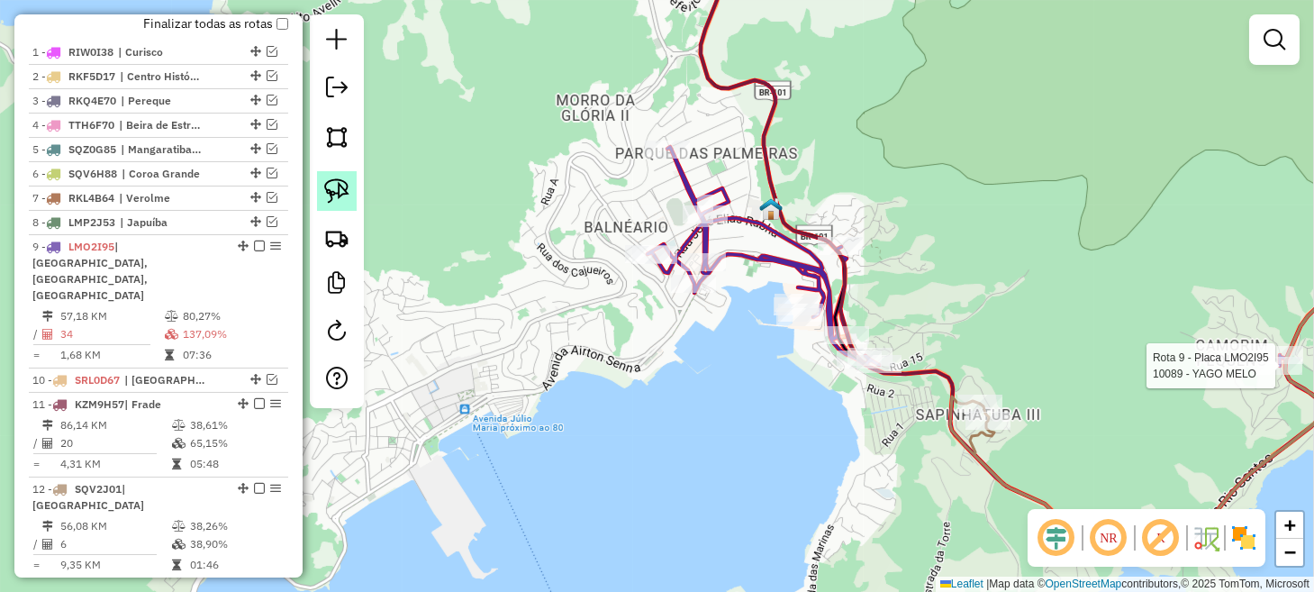
drag, startPoint x: 328, startPoint y: 188, endPoint x: 355, endPoint y: 190, distance: 27.1
click at [329, 187] on img at bounding box center [336, 190] width 25 height 25
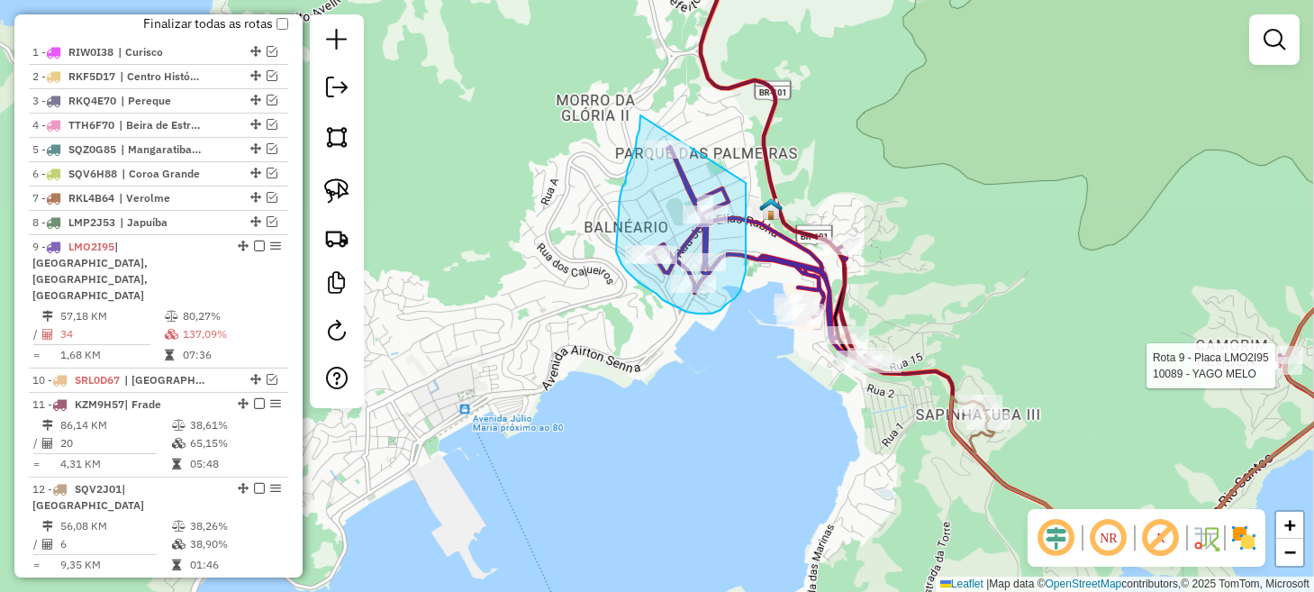
drag, startPoint x: 640, startPoint y: 115, endPoint x: 727, endPoint y: 130, distance: 87.6
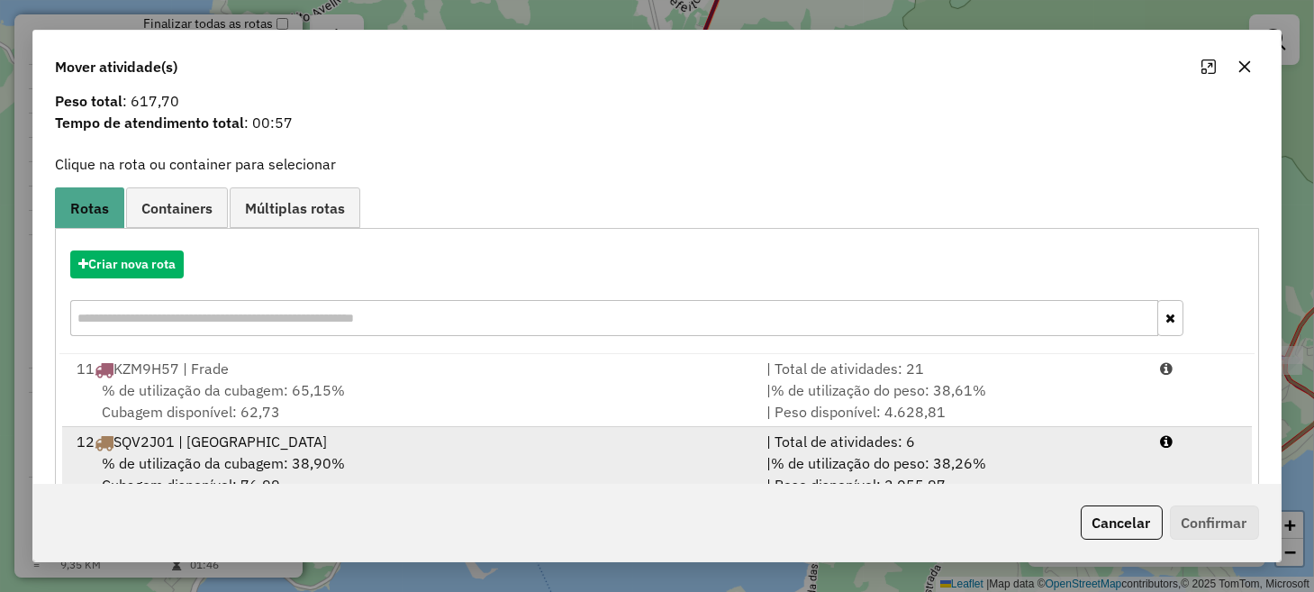
scroll to position [101, 0]
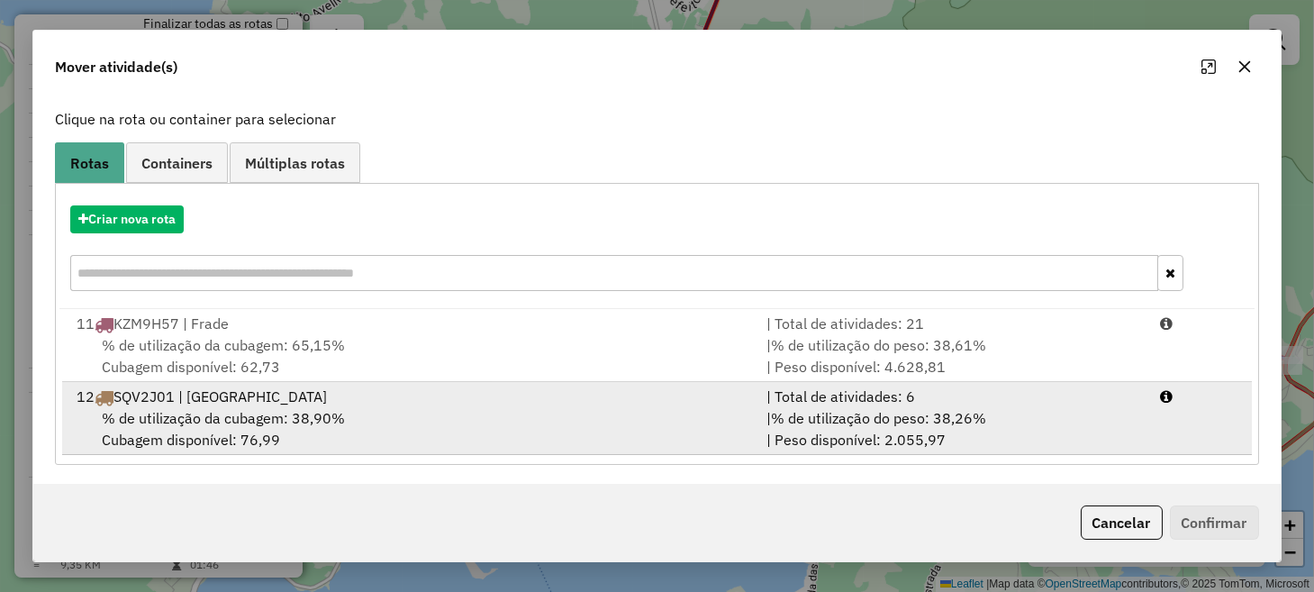
click at [637, 410] on div "% de utilização da cubagem: 38,90% Cubagem disponível: 76,99" at bounding box center [410, 428] width 689 height 43
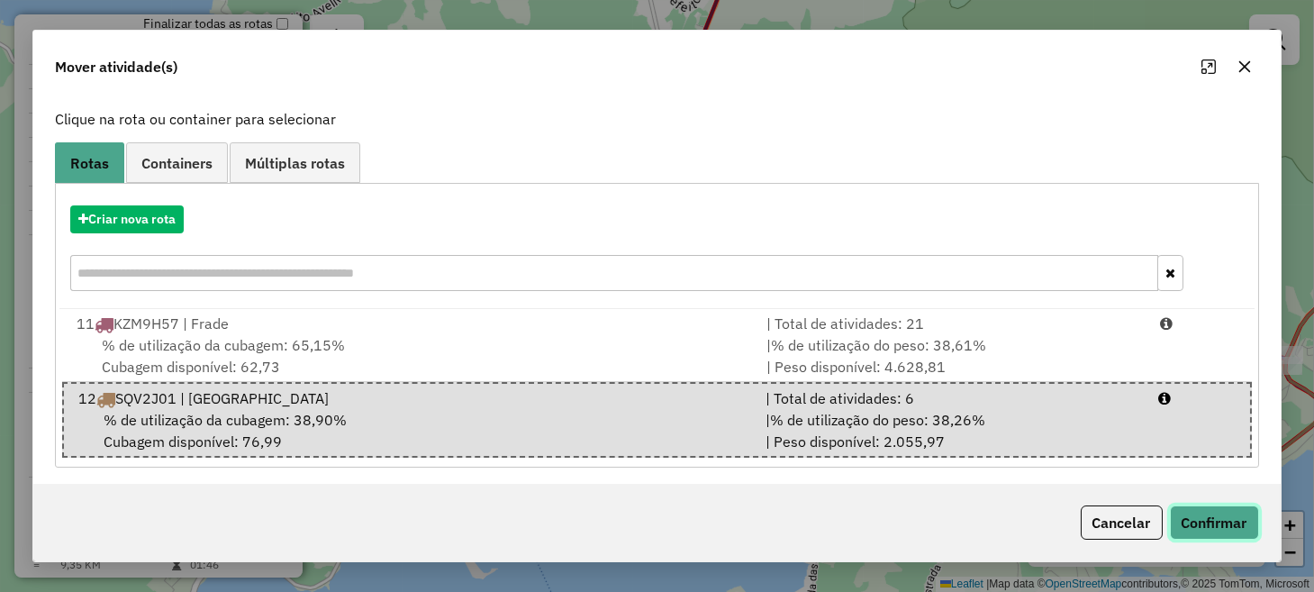
click at [1174, 519] on button "Confirmar" at bounding box center [1214, 522] width 89 height 34
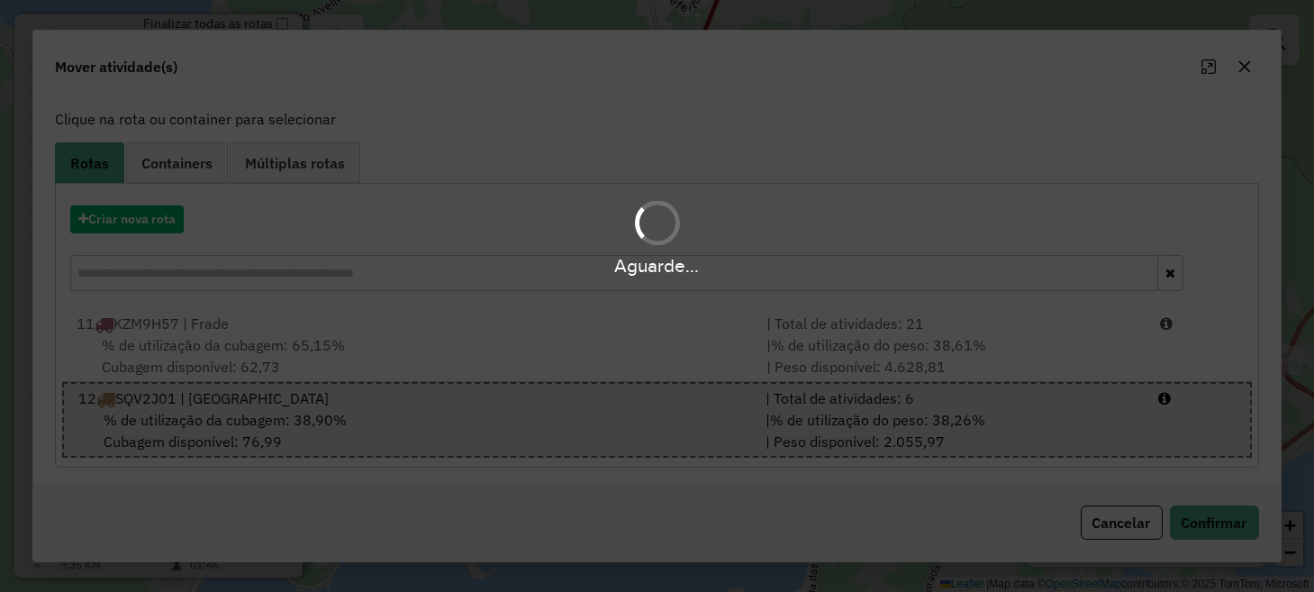
scroll to position [0, 0]
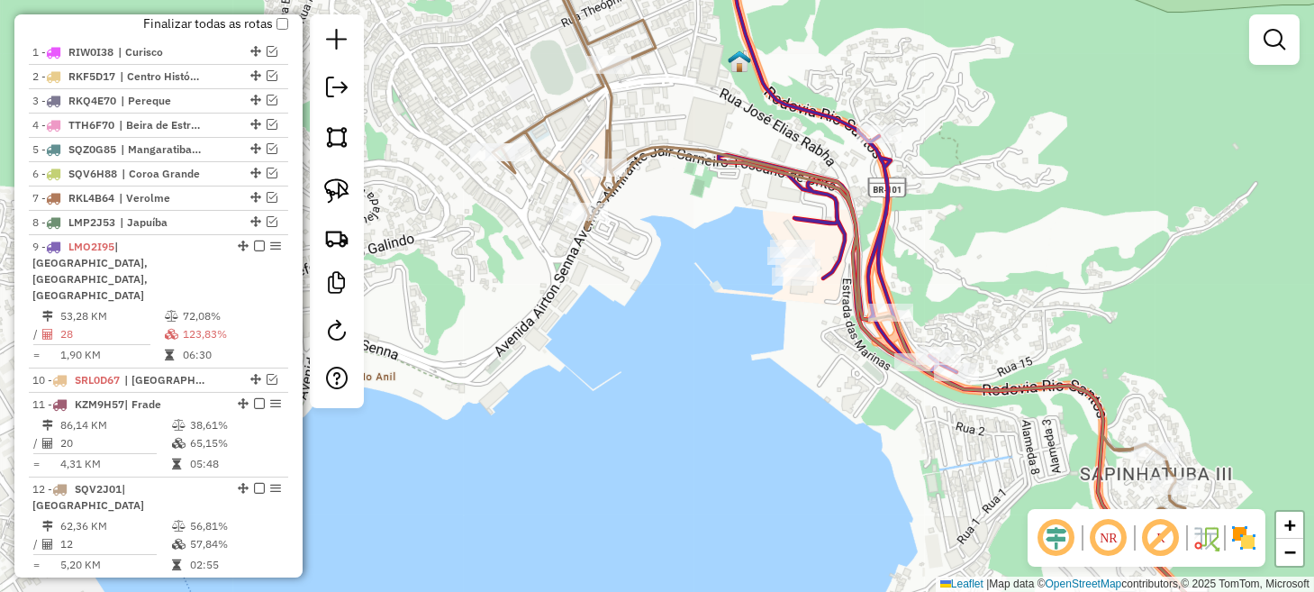
click at [599, 230] on div "Rota 12 - Placa SQV2J01 4190 - BALLARE LOUNGE Janela de atendimento Grade de at…" at bounding box center [657, 296] width 1314 height 592
select select "*********"
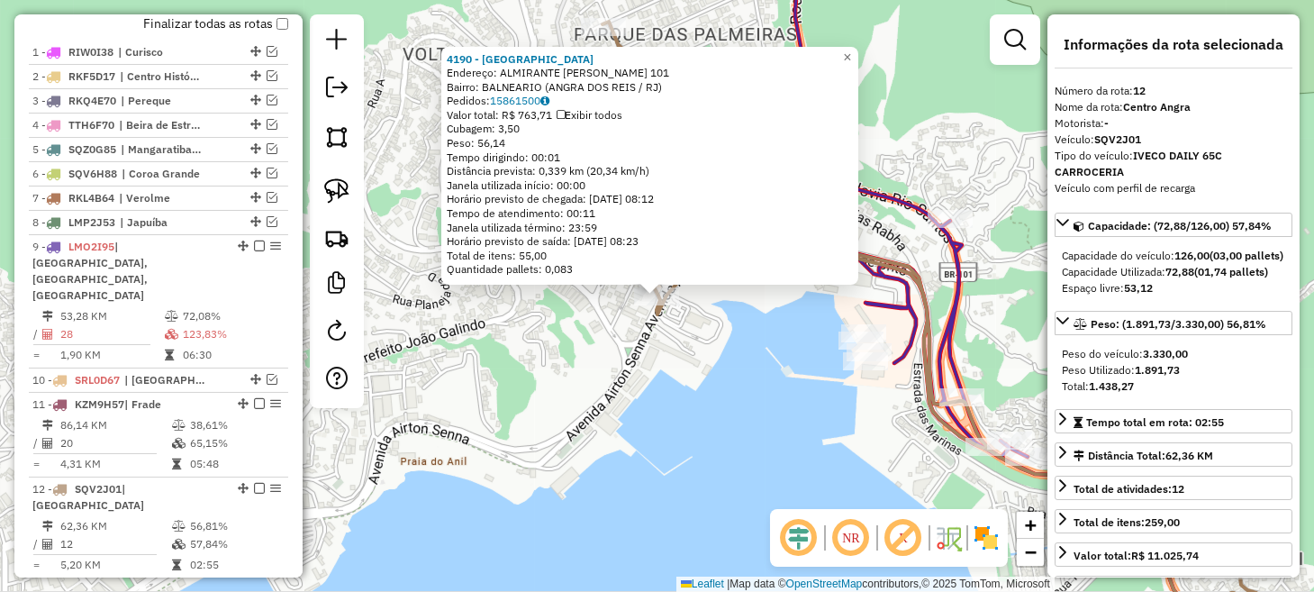
scroll to position [1019, 0]
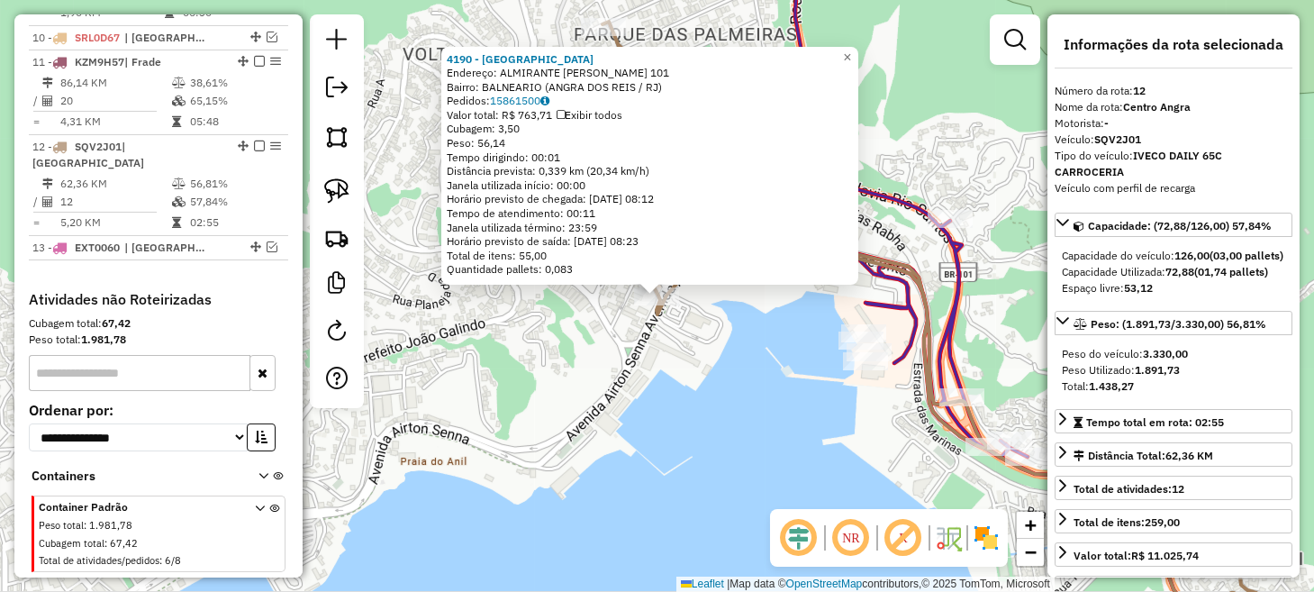
click at [778, 458] on div "4190 - BALLARE LOUNGE Endereço: ALMIRANTE [PERSON_NAME] TOSCAN 101 Bairro: BALN…" at bounding box center [657, 296] width 1314 height 592
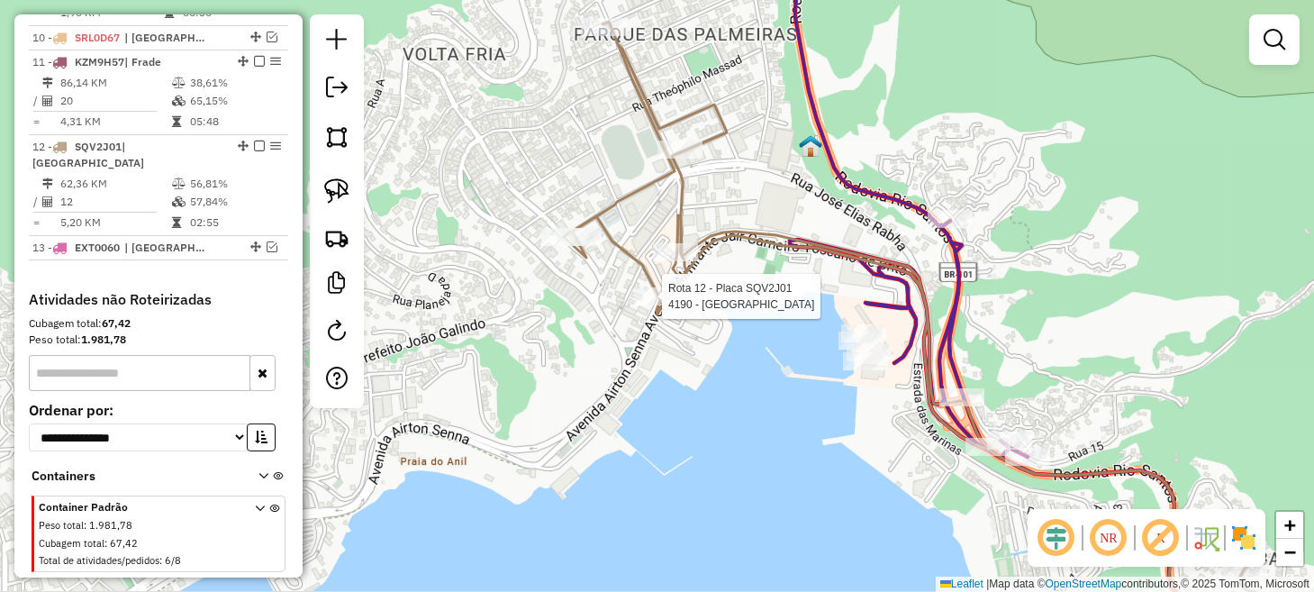
select select "*********"
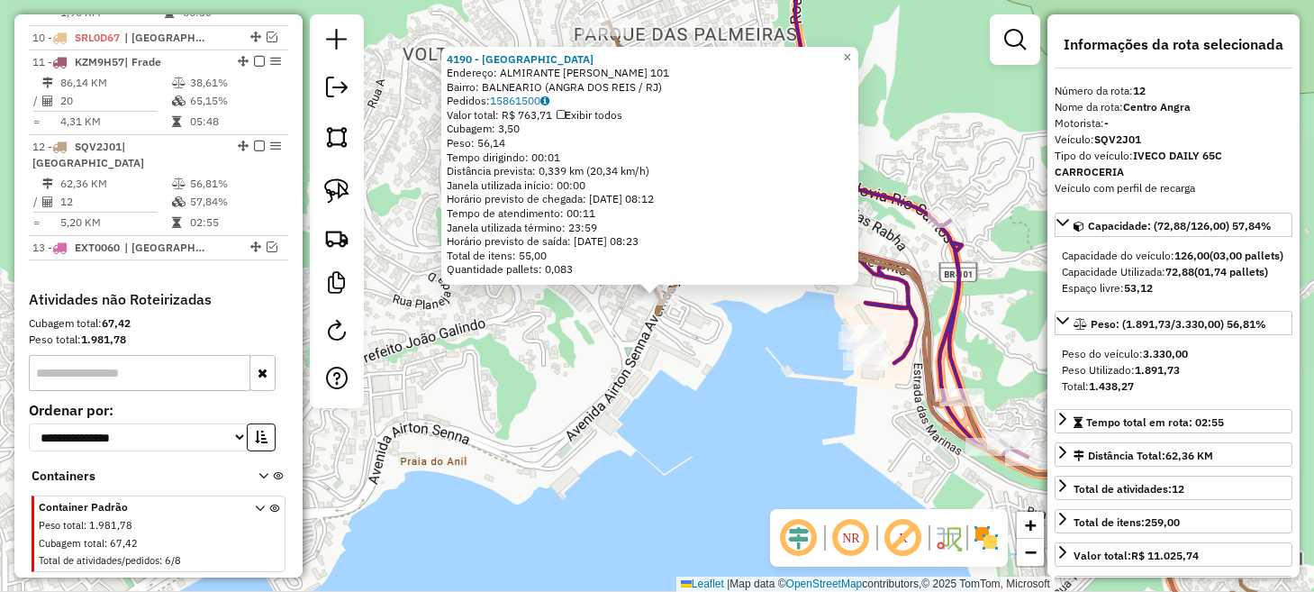
click at [815, 429] on div "4190 - BALLARE LOUNGE Endereço: ALMIRANTE [PERSON_NAME] TOSCAN 101 Bairro: BALN…" at bounding box center [657, 296] width 1314 height 592
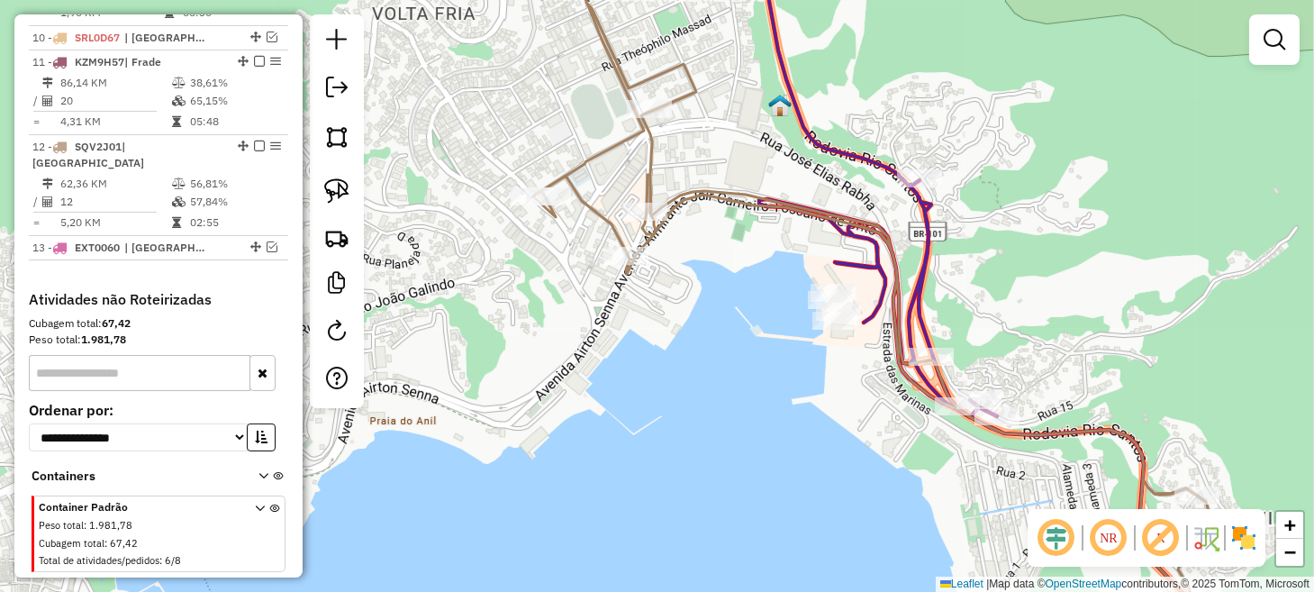
drag, startPoint x: 800, startPoint y: 410, endPoint x: 718, endPoint y: 323, distance: 119.7
click at [728, 332] on div "Janela de atendimento Grade de atendimento Capacidade Transportadoras Veículos …" at bounding box center [657, 296] width 1314 height 592
click at [711, 317] on div "Janela de atendimento Grade de atendimento Capacidade Transportadoras Veículos …" at bounding box center [657, 296] width 1314 height 592
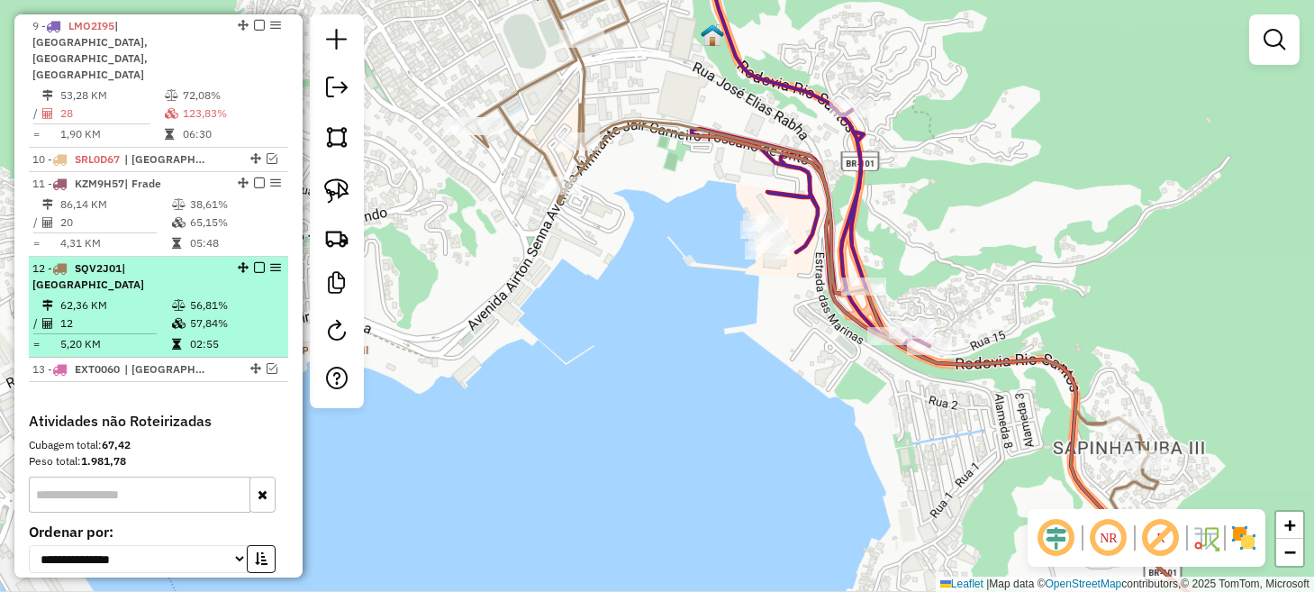
scroll to position [840, 0]
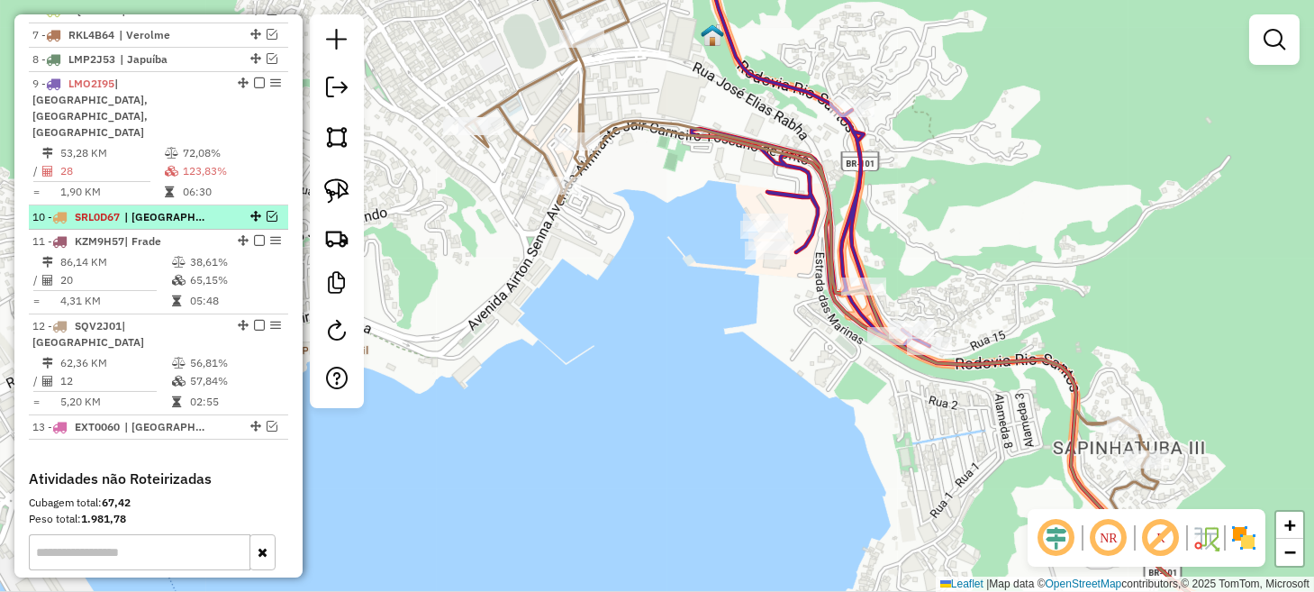
click at [266, 211] on em at bounding box center [271, 216] width 11 height 11
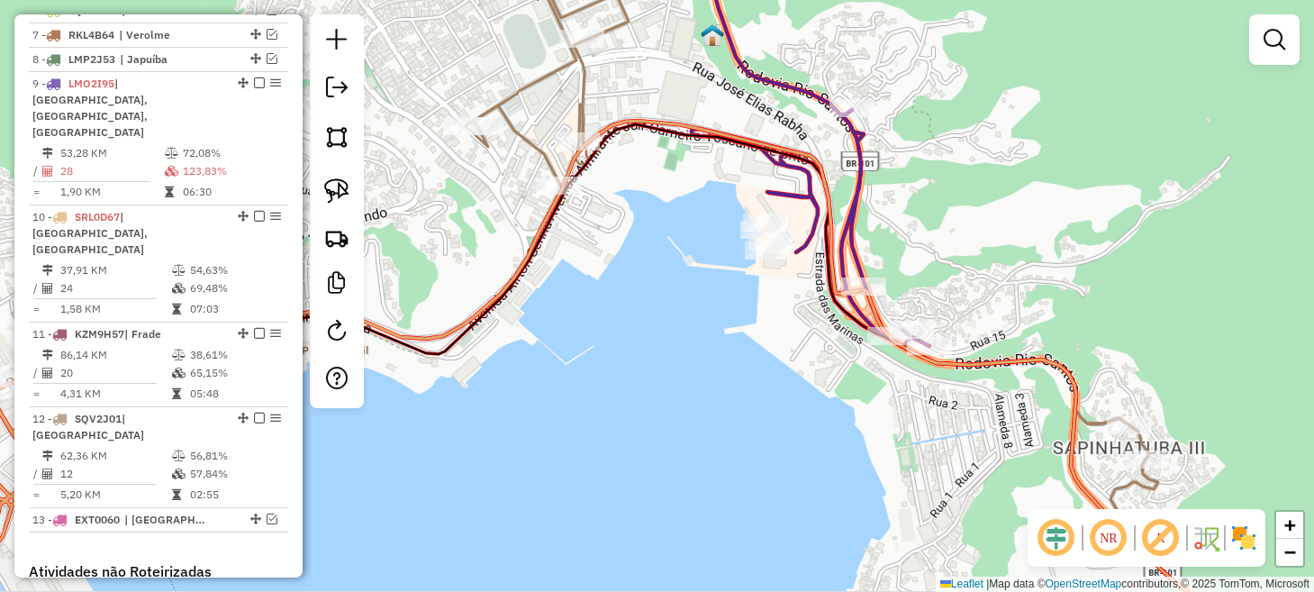
drag, startPoint x: 334, startPoint y: 194, endPoint x: 489, endPoint y: 217, distance: 156.5
click at [334, 194] on img at bounding box center [336, 190] width 25 height 25
drag, startPoint x: 704, startPoint y: 202, endPoint x: 766, endPoint y: 192, distance: 62.9
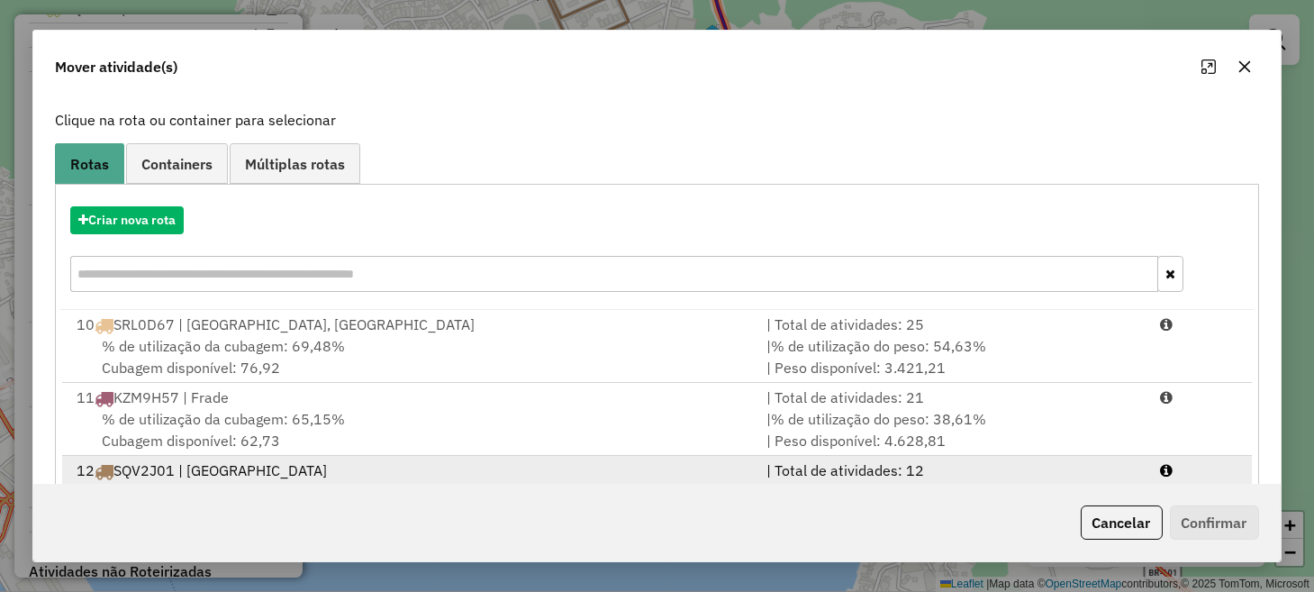
scroll to position [173, 0]
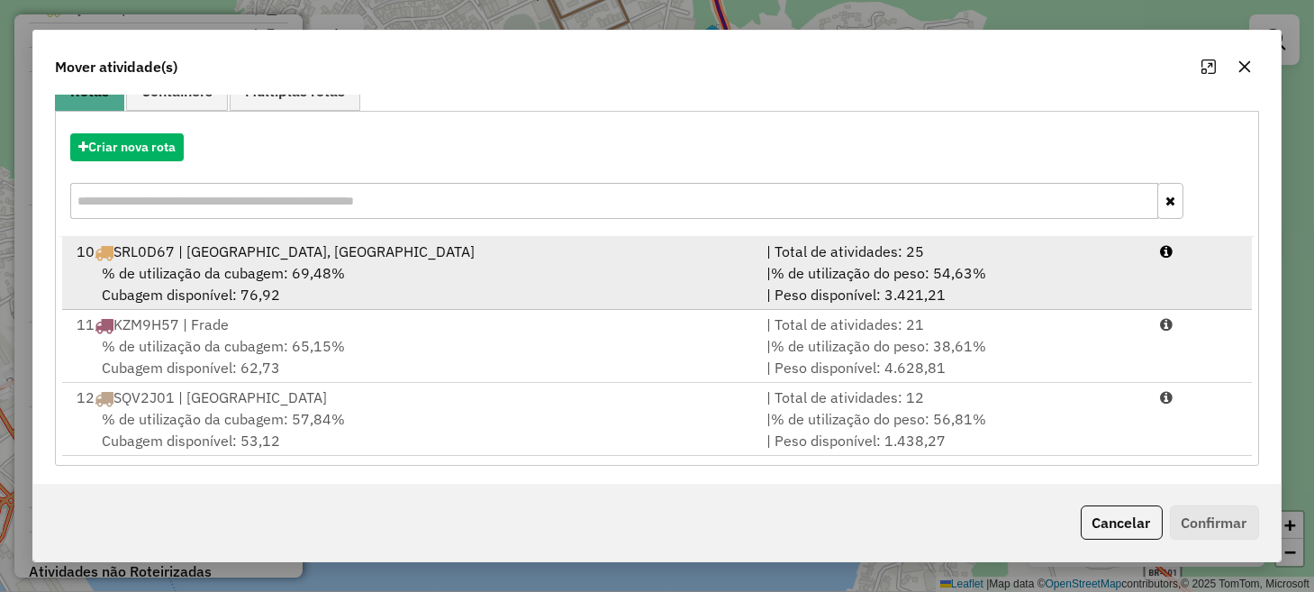
click at [651, 259] on div "10 SRL0D67 | [GEOGRAPHIC_DATA], [GEOGRAPHIC_DATA]" at bounding box center [410, 251] width 689 height 22
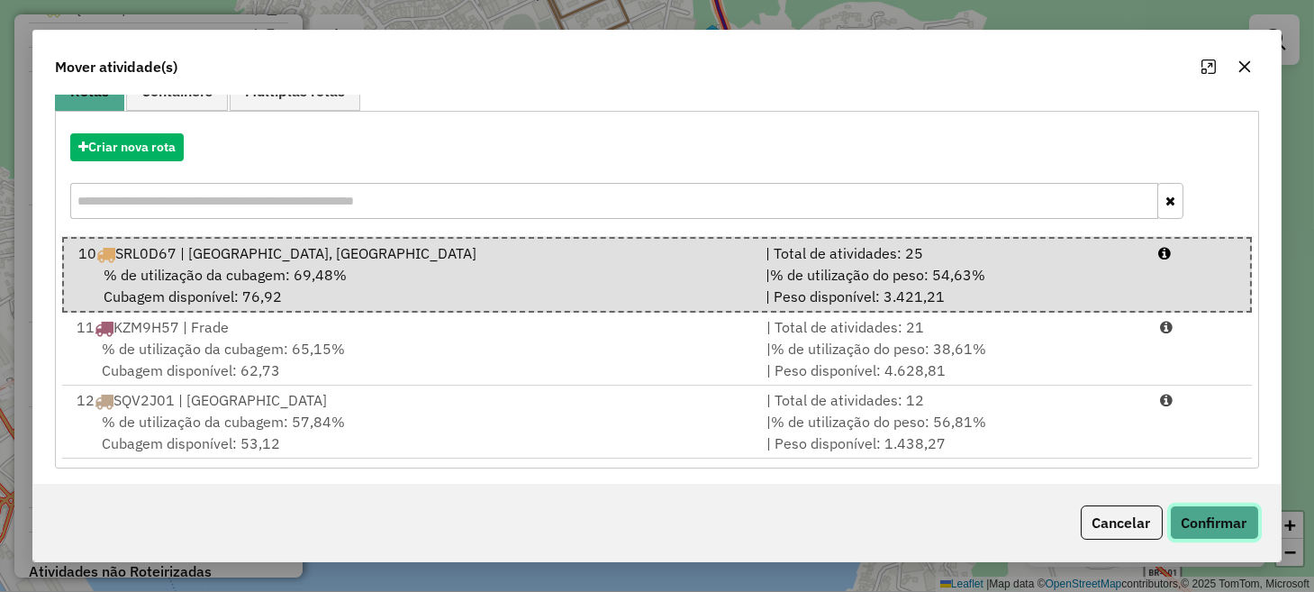
click at [1240, 525] on button "Confirmar" at bounding box center [1214, 522] width 89 height 34
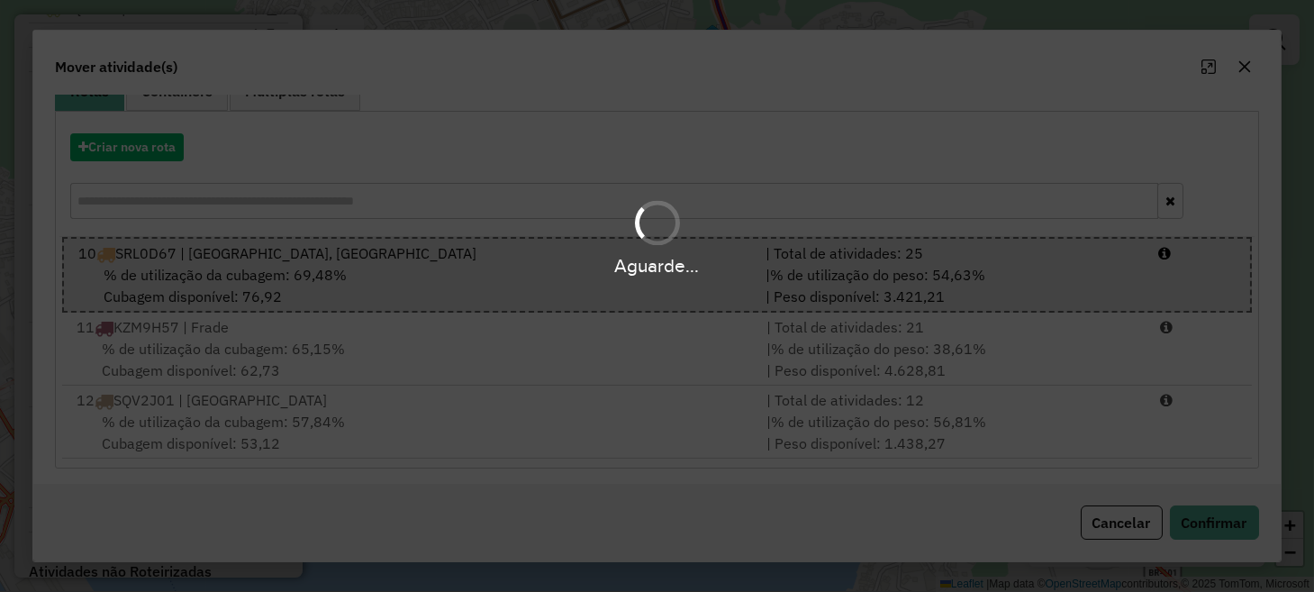
scroll to position [0, 0]
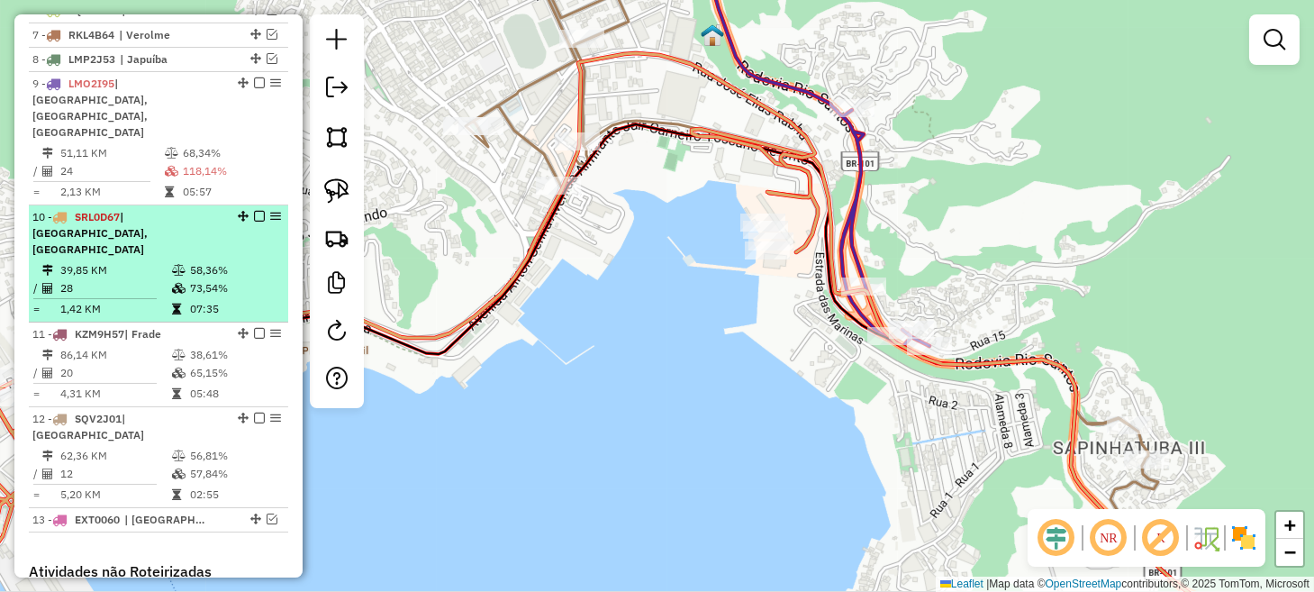
click at [254, 211] on em at bounding box center [259, 216] width 11 height 11
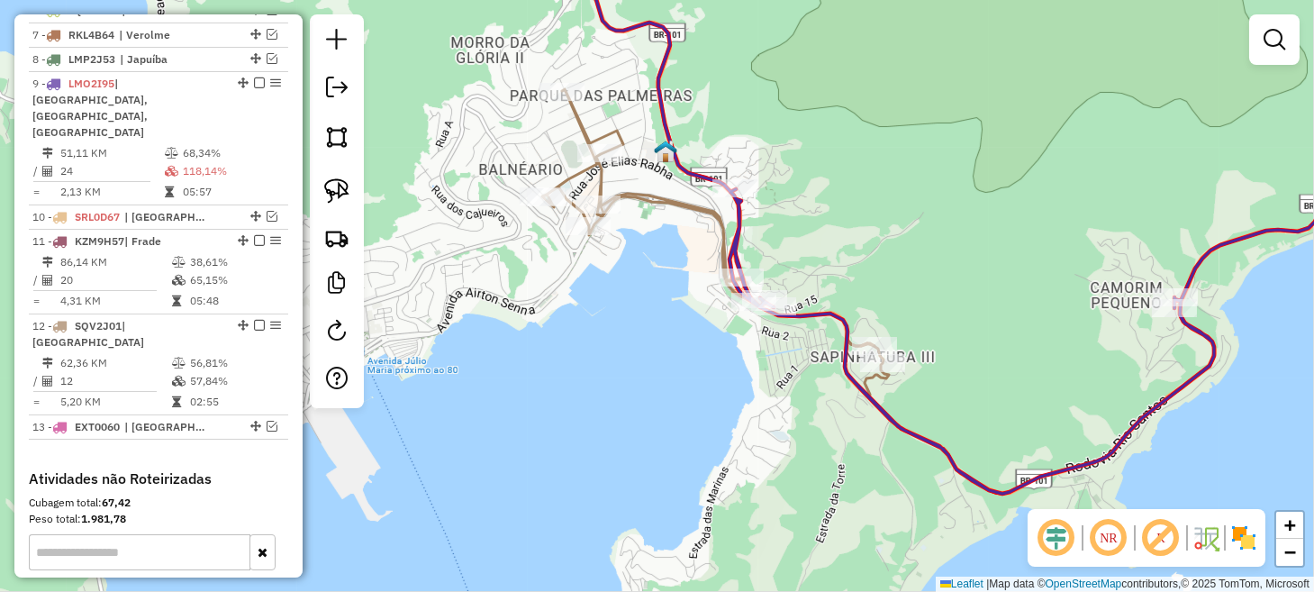
drag, startPoint x: 714, startPoint y: 305, endPoint x: 610, endPoint y: 321, distance: 105.6
click at [610, 320] on div "Janela de atendimento Grade de atendimento Capacidade Transportadoras Veículos …" at bounding box center [657, 296] width 1314 height 592
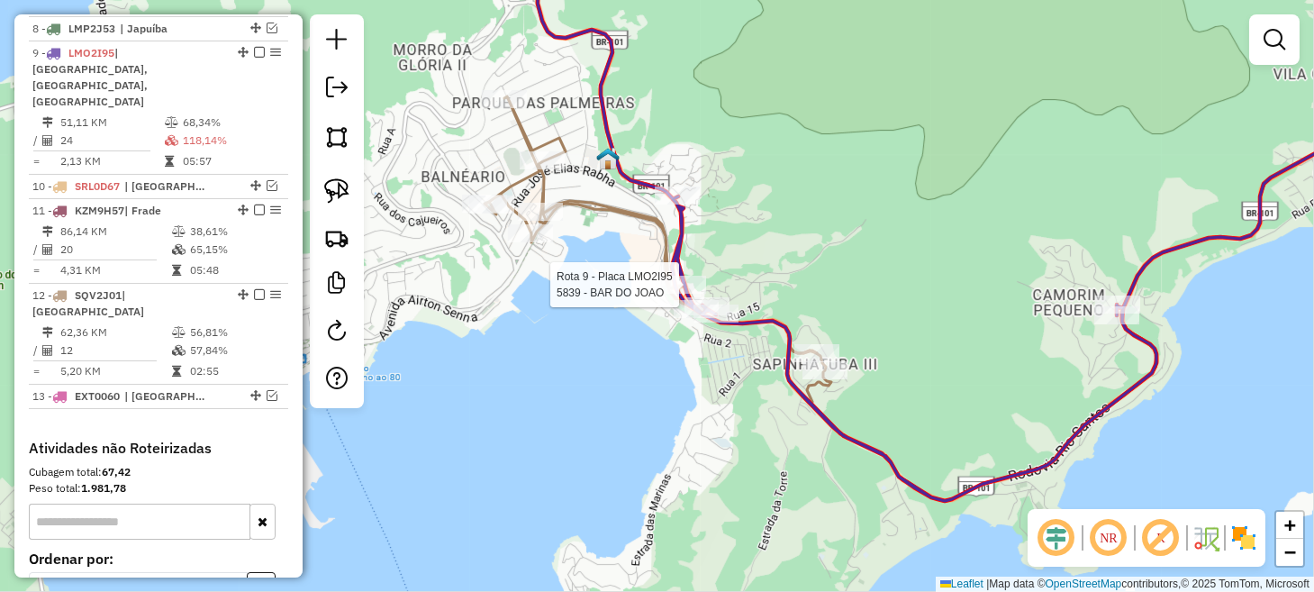
select select "*********"
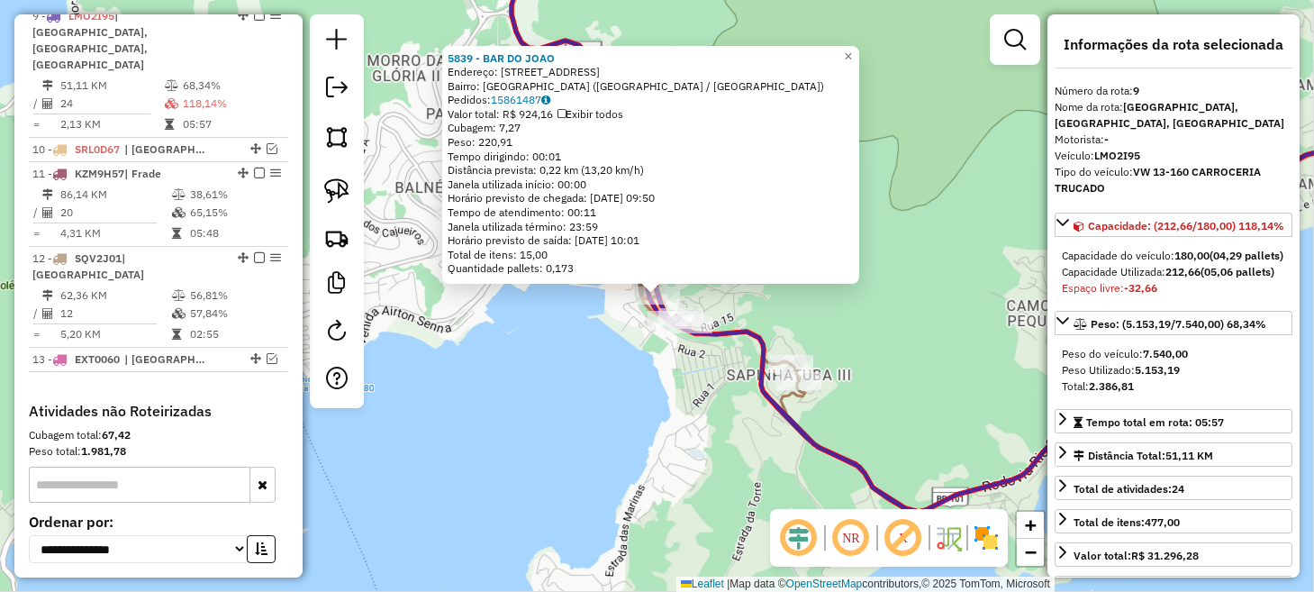
scroll to position [912, 0]
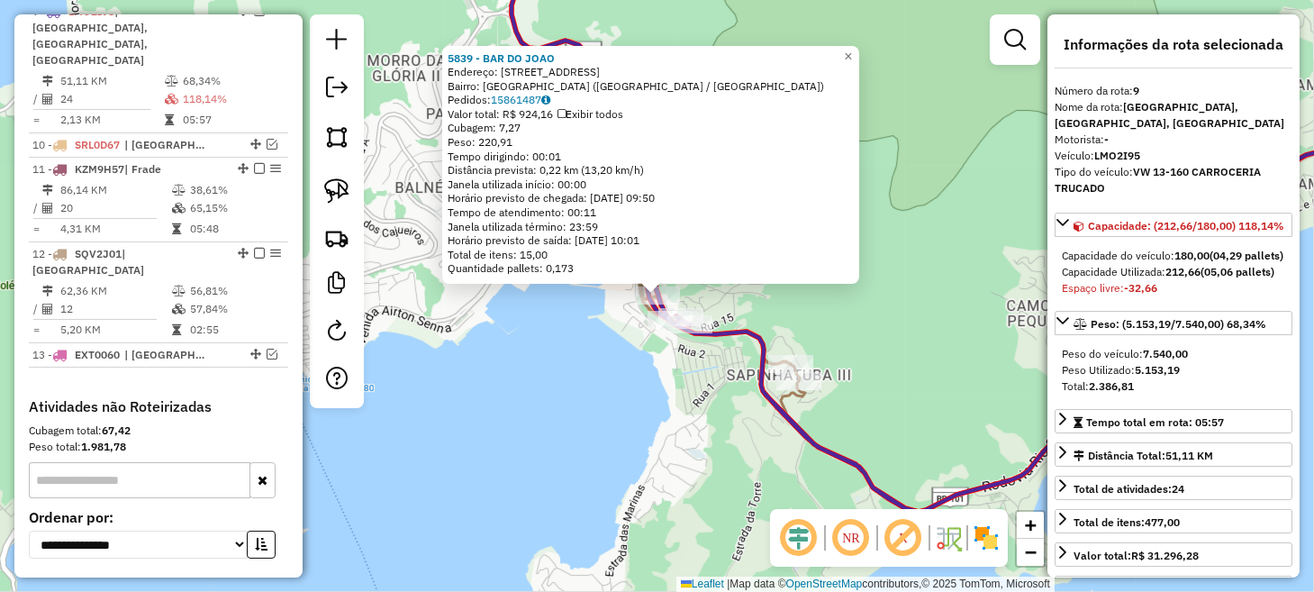
click at [901, 336] on div "5839 - BAR DO [PERSON_NAME]: [STREET_ADDRESS] ([GEOGRAPHIC_DATA] / [GEOGRAPHIC_…" at bounding box center [657, 296] width 1314 height 592
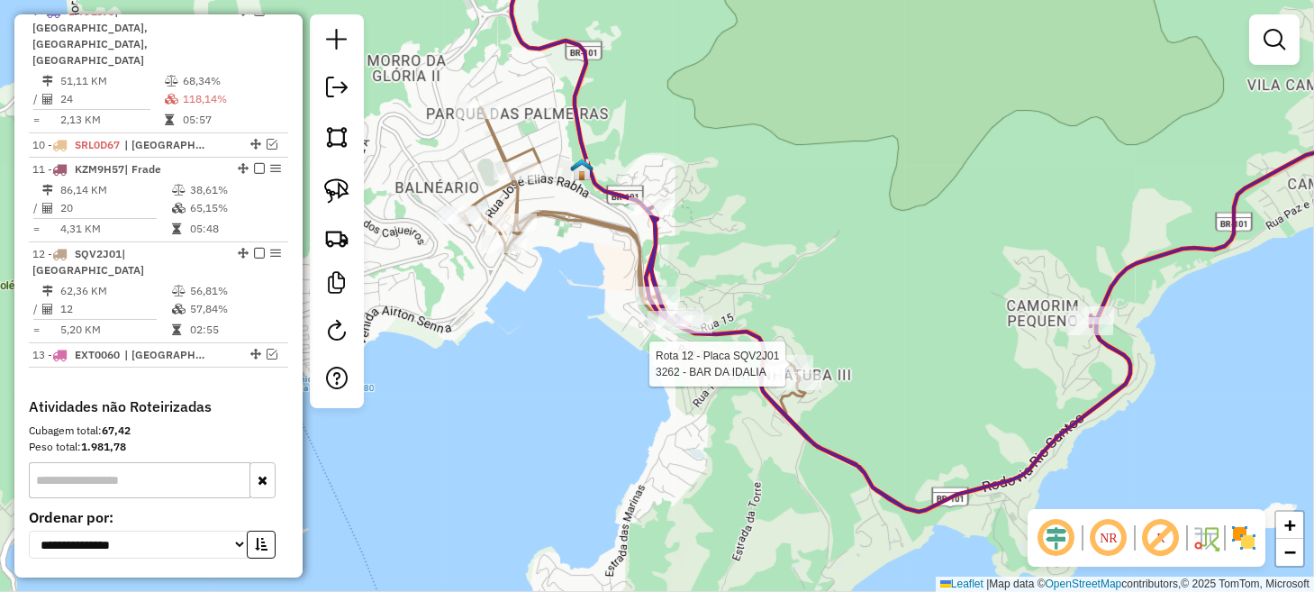
select select "*********"
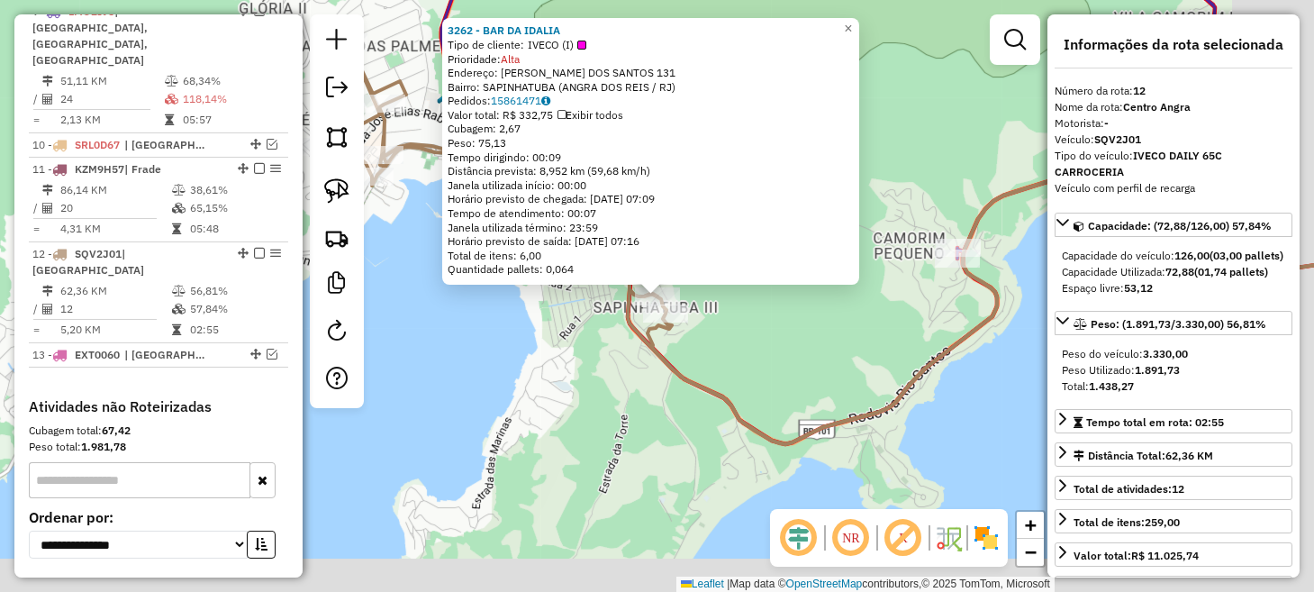
scroll to position [1019, 0]
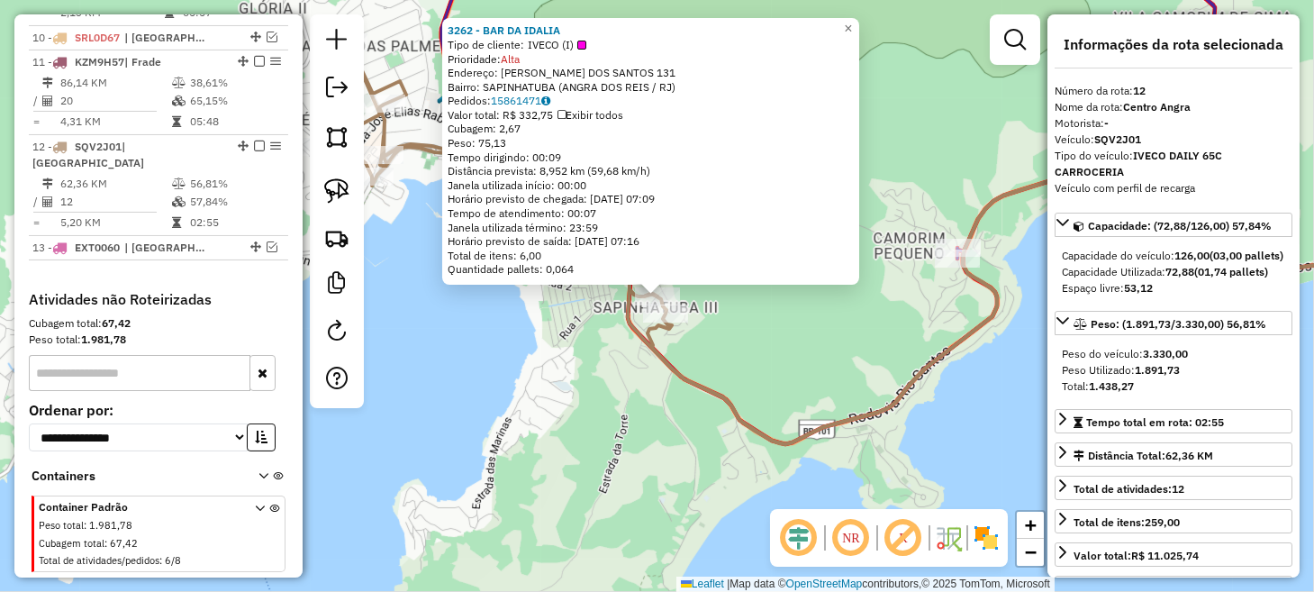
click at [827, 341] on div "3262 - BAR DA IDALIA Tipo de cliente: IVECO (I) Prioridade: Alta Endereço: R [P…" at bounding box center [657, 296] width 1314 height 592
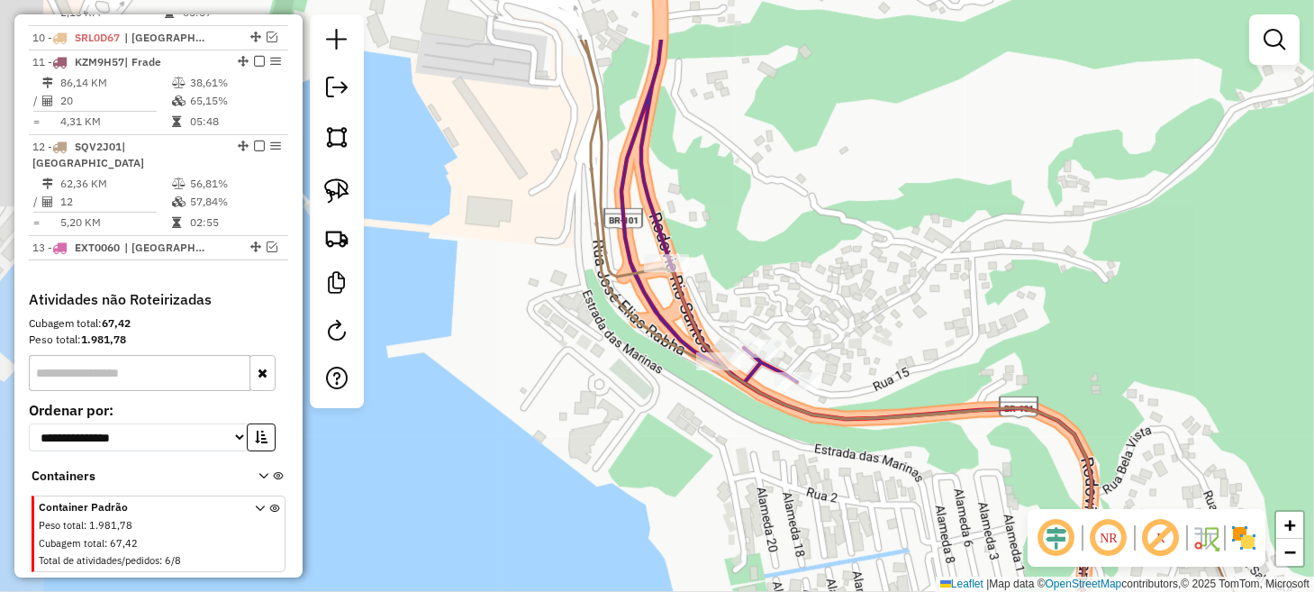
drag, startPoint x: 608, startPoint y: 313, endPoint x: 680, endPoint y: 428, distance: 135.1
click at [680, 428] on div "Janela de atendimento Grade de atendimento Capacidade Transportadoras Veículos …" at bounding box center [657, 296] width 1314 height 592
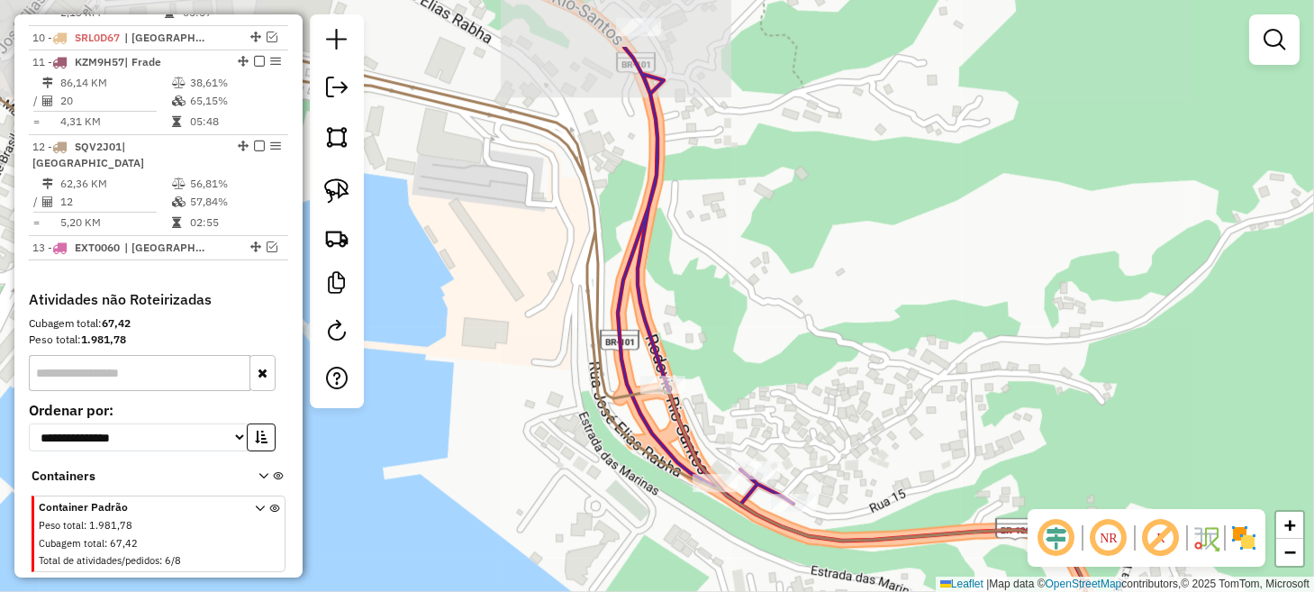
drag, startPoint x: 582, startPoint y: 335, endPoint x: 569, endPoint y: 441, distance: 107.0
click at [569, 441] on div "Janela de atendimento Grade de atendimento Capacidade Transportadoras Veículos …" at bounding box center [657, 296] width 1314 height 592
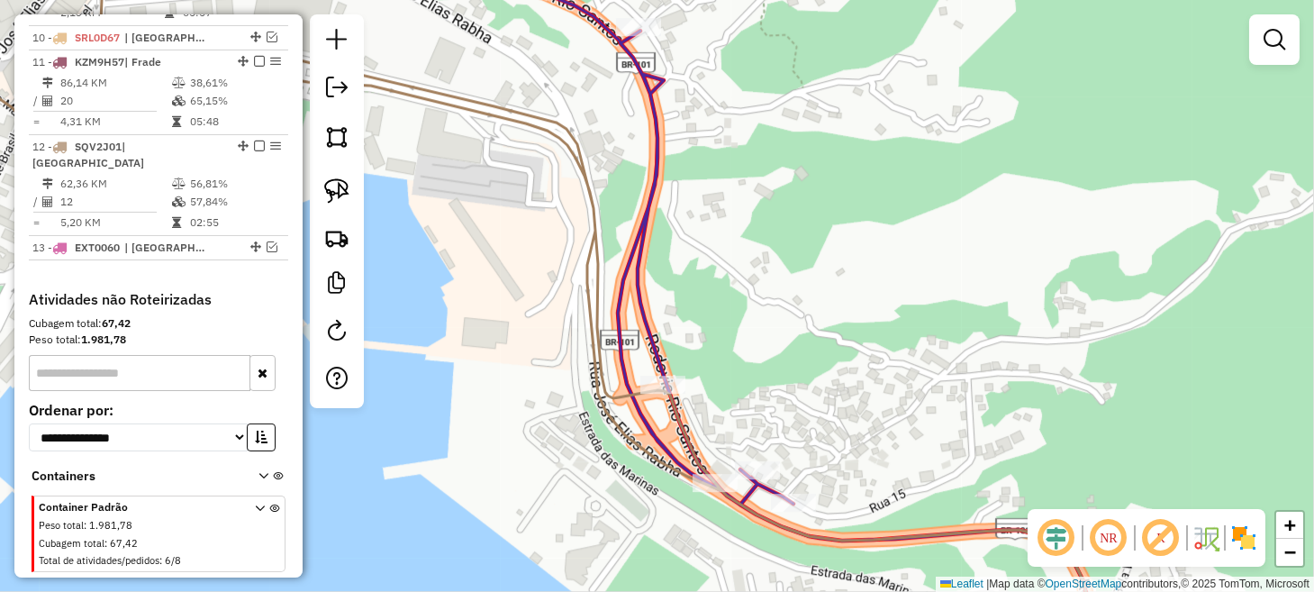
drag, startPoint x: 348, startPoint y: 182, endPoint x: 368, endPoint y: 182, distance: 20.7
click at [348, 182] on img at bounding box center [336, 190] width 25 height 25
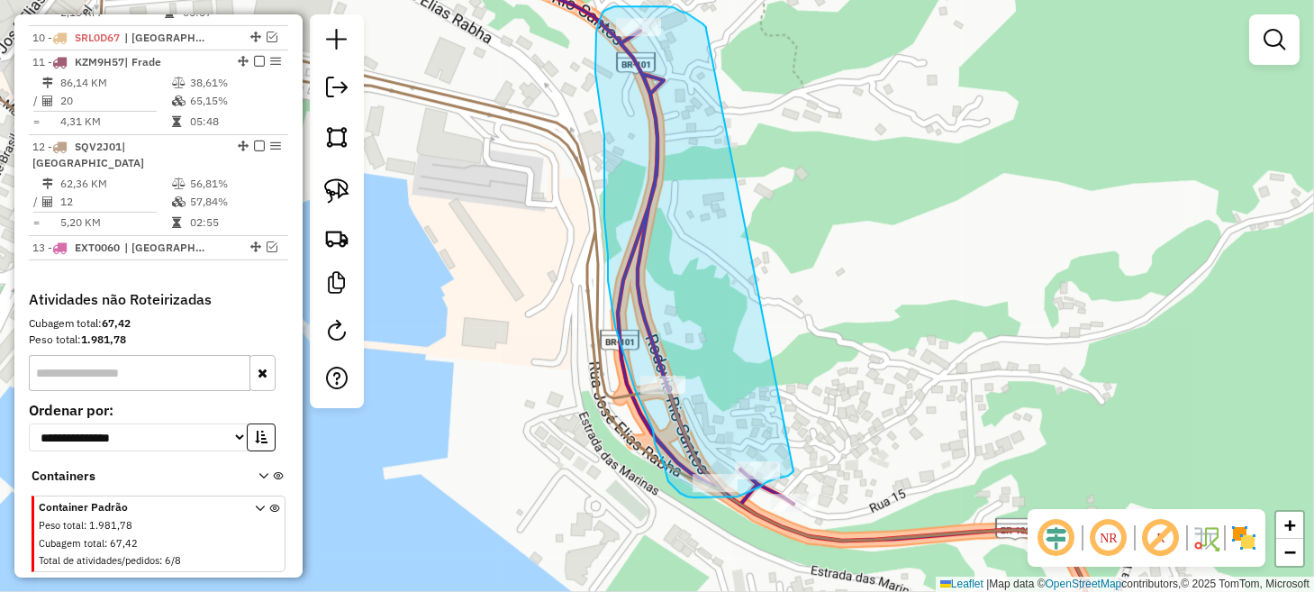
drag, startPoint x: 706, startPoint y: 29, endPoint x: 794, endPoint y: 466, distance: 446.4
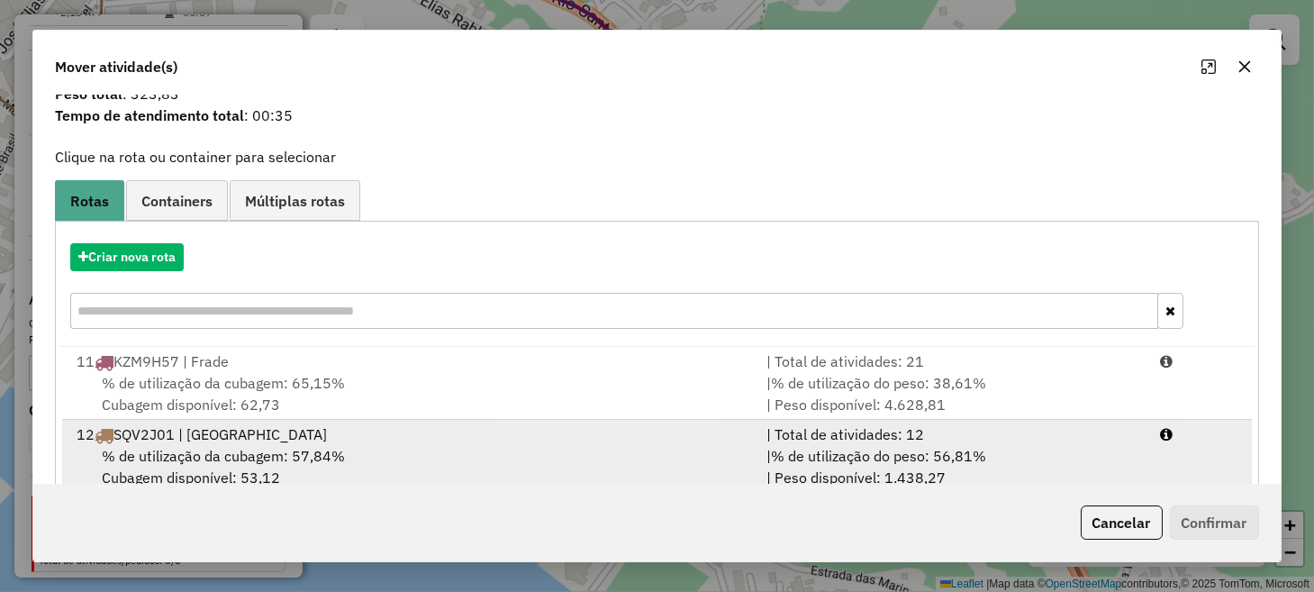
scroll to position [101, 0]
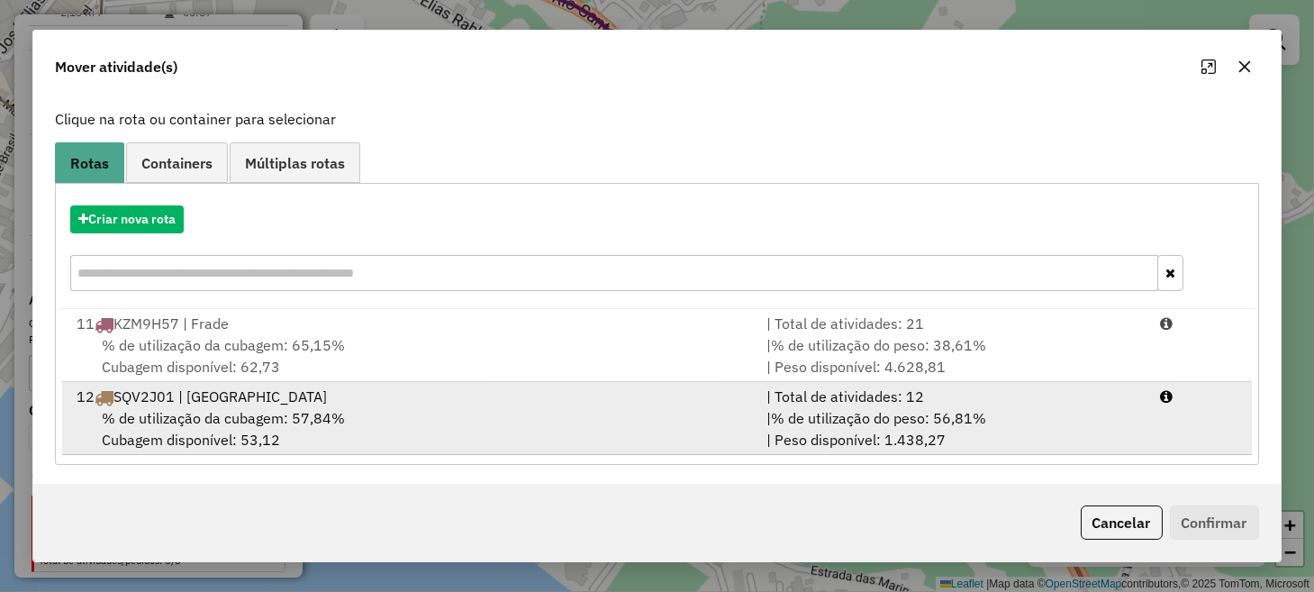
click at [622, 424] on div "% de utilização da cubagem: 57,84% Cubagem disponível: 53,12" at bounding box center [410, 428] width 689 height 43
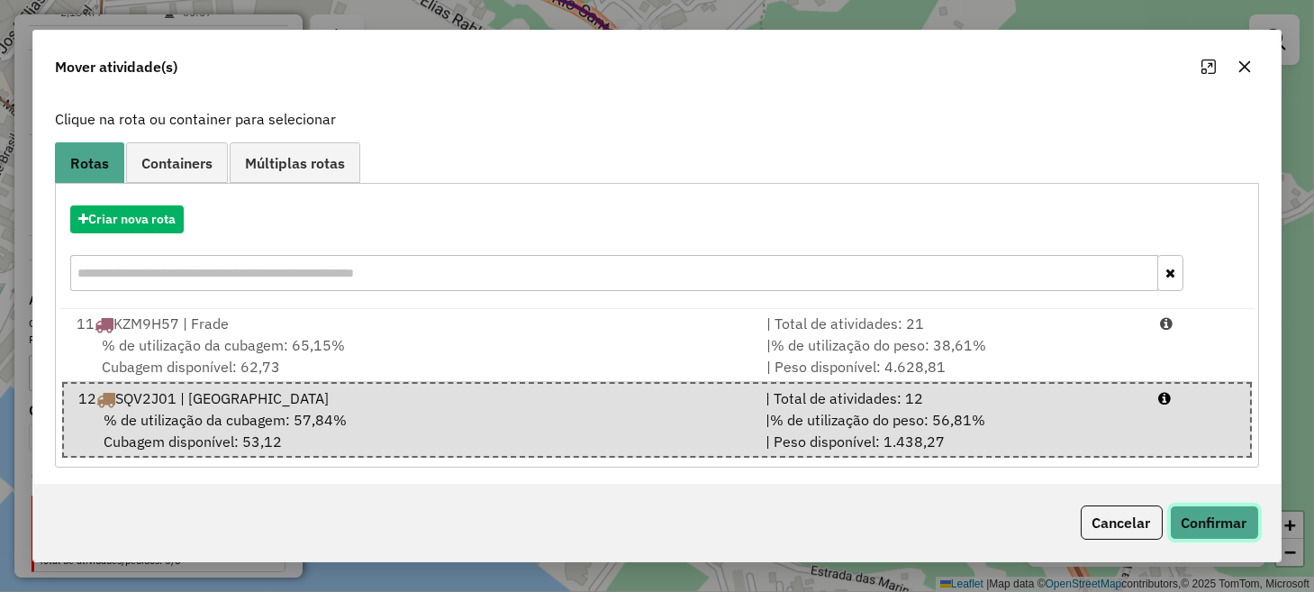
click at [1196, 521] on button "Confirmar" at bounding box center [1214, 522] width 89 height 34
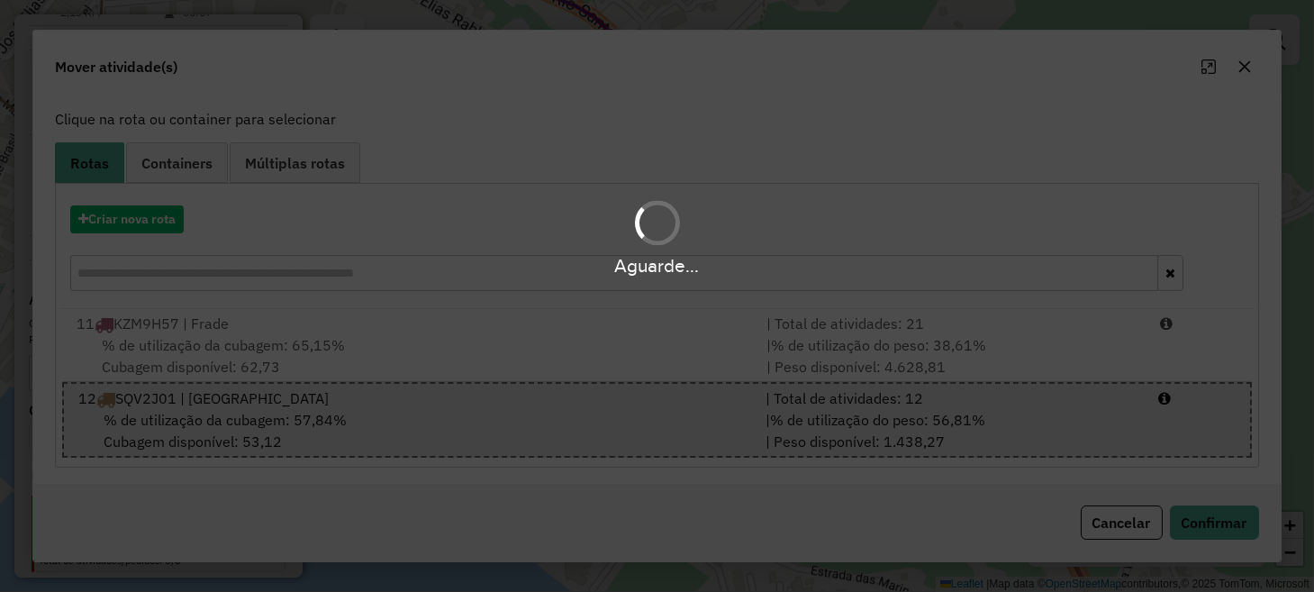
scroll to position [0, 0]
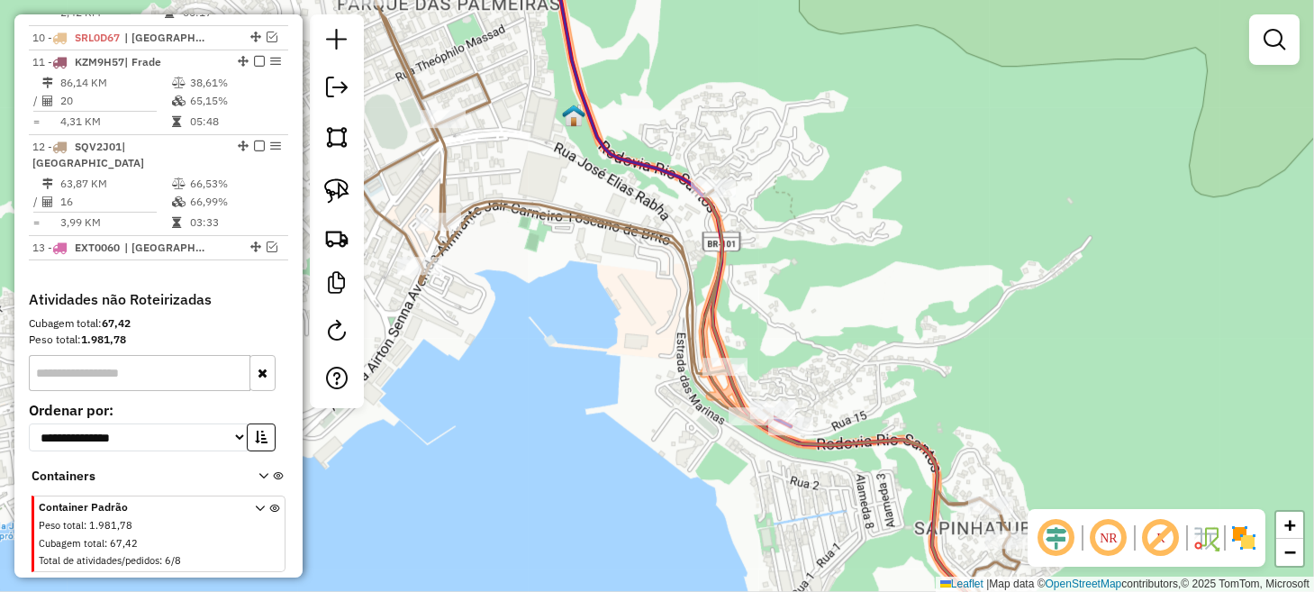
drag, startPoint x: 891, startPoint y: 408, endPoint x: 771, endPoint y: 226, distance: 218.2
click at [772, 229] on div "Janela de atendimento Grade de atendimento Capacidade Transportadoras Veículos …" at bounding box center [657, 296] width 1314 height 592
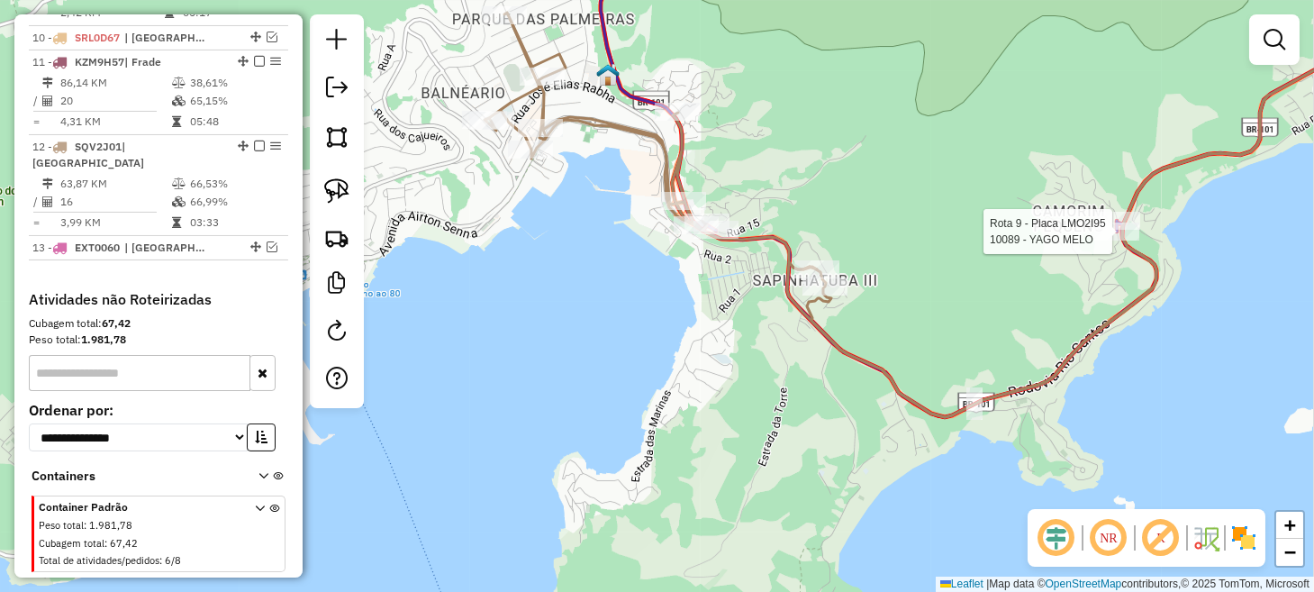
select select "*********"
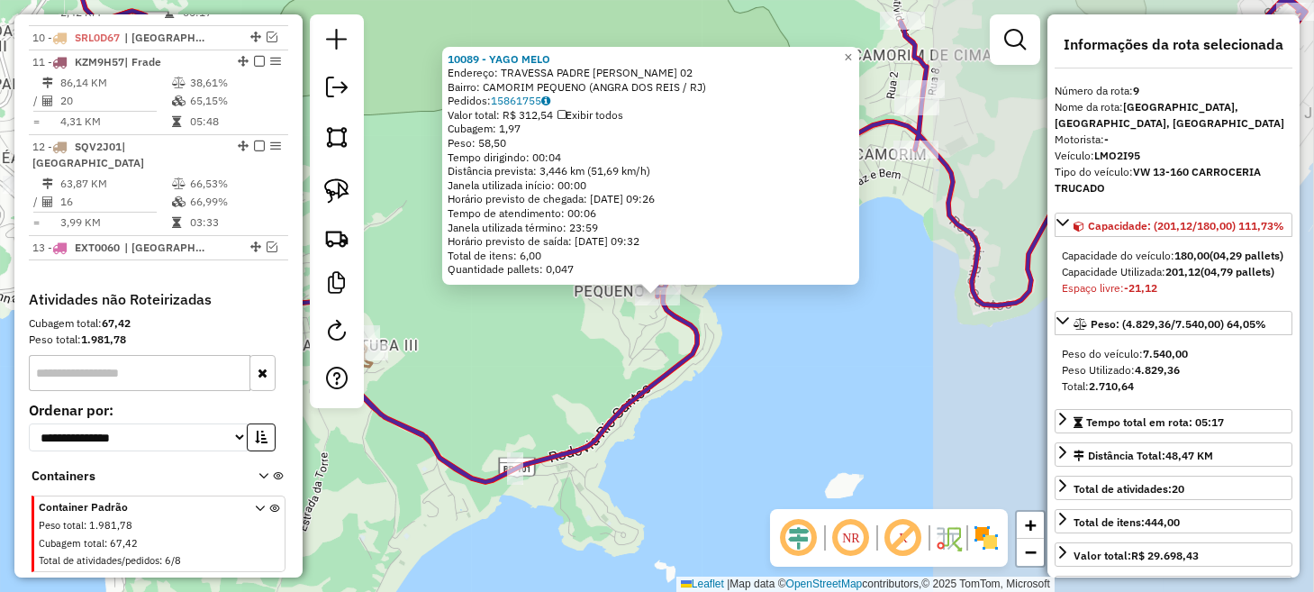
scroll to position [912, 0]
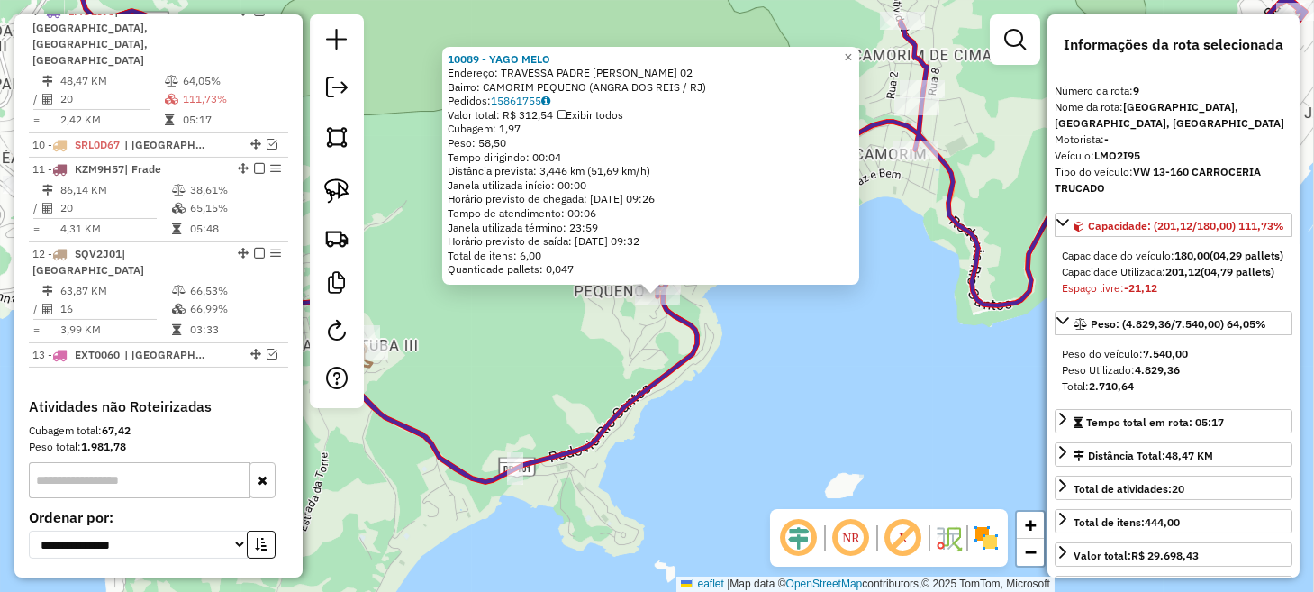
click at [616, 367] on div "10089 - [PERSON_NAME]: TRAVESSA PADRE [PERSON_NAME] 02 Bairro: CAMORIM PEQUENO …" at bounding box center [657, 296] width 1314 height 592
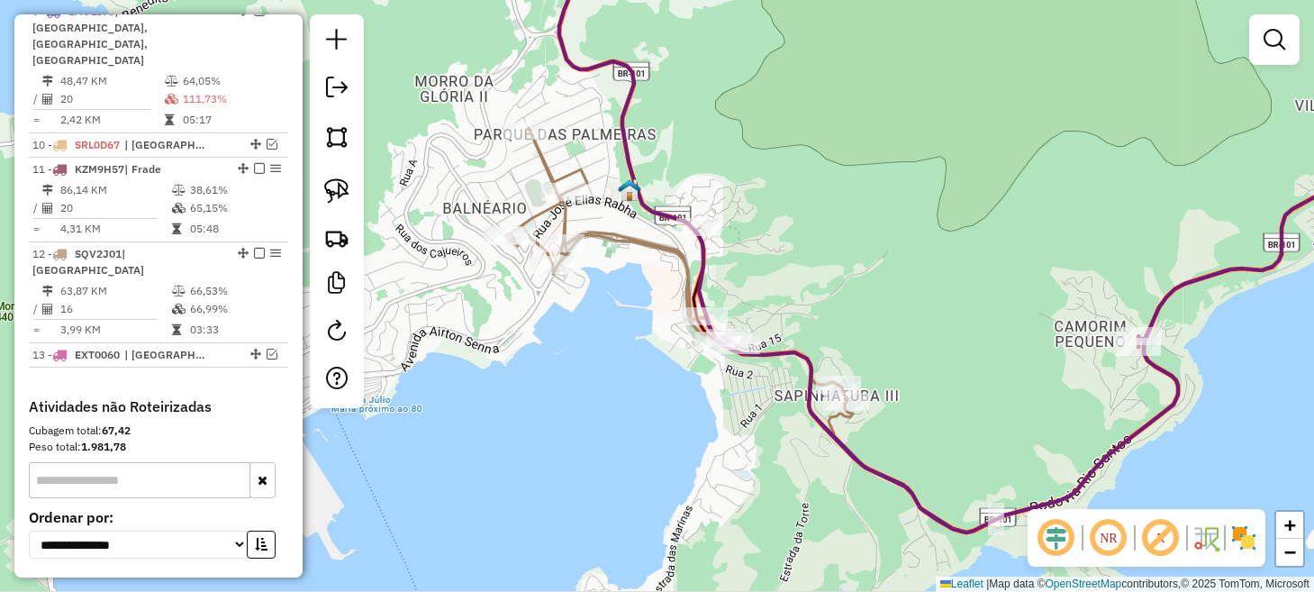
drag, startPoint x: 564, startPoint y: 328, endPoint x: 1137, endPoint y: 381, distance: 575.1
click at [1112, 381] on div "Janela de atendimento Grade de atendimento Capacidade Transportadoras Veículos …" at bounding box center [657, 296] width 1314 height 592
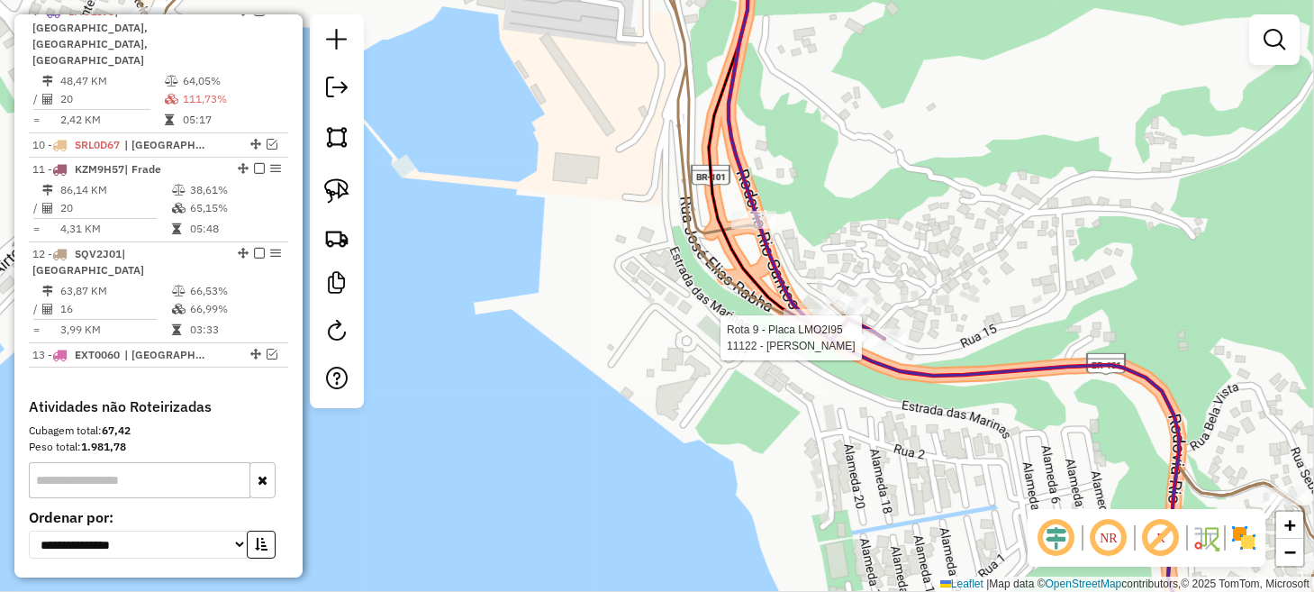
select select "*********"
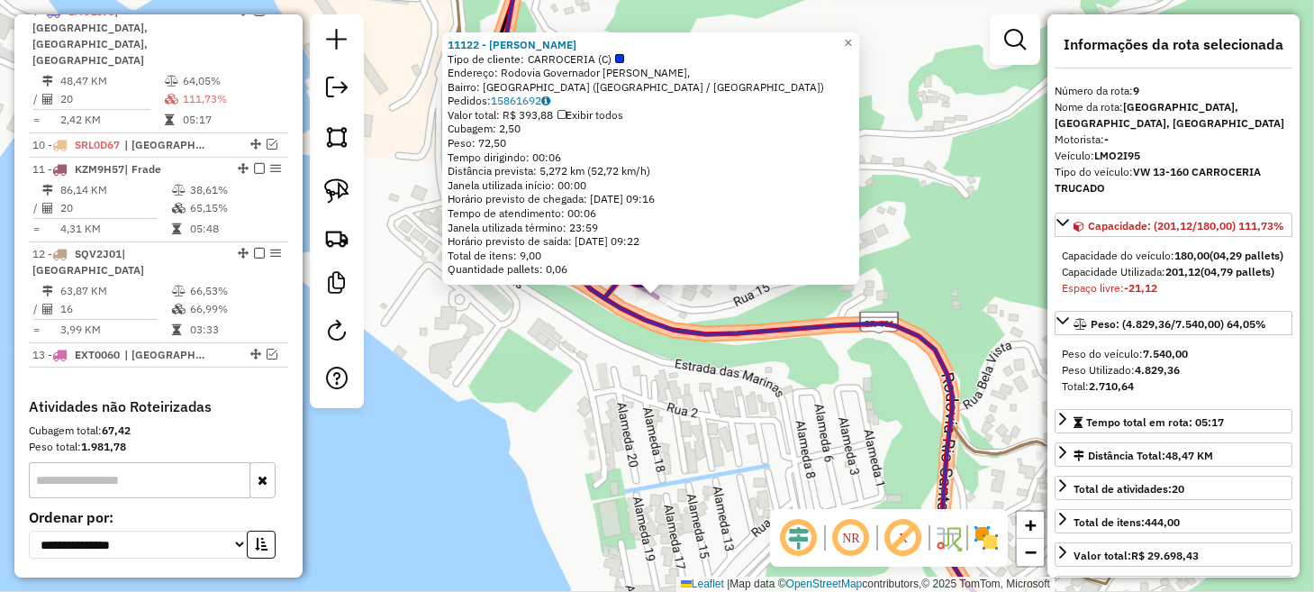
click at [677, 392] on div "11122 - [PERSON_NAME] Tipo de cliente: CARROCERIA (C) Endereço: Rodovia Governa…" at bounding box center [657, 296] width 1314 height 592
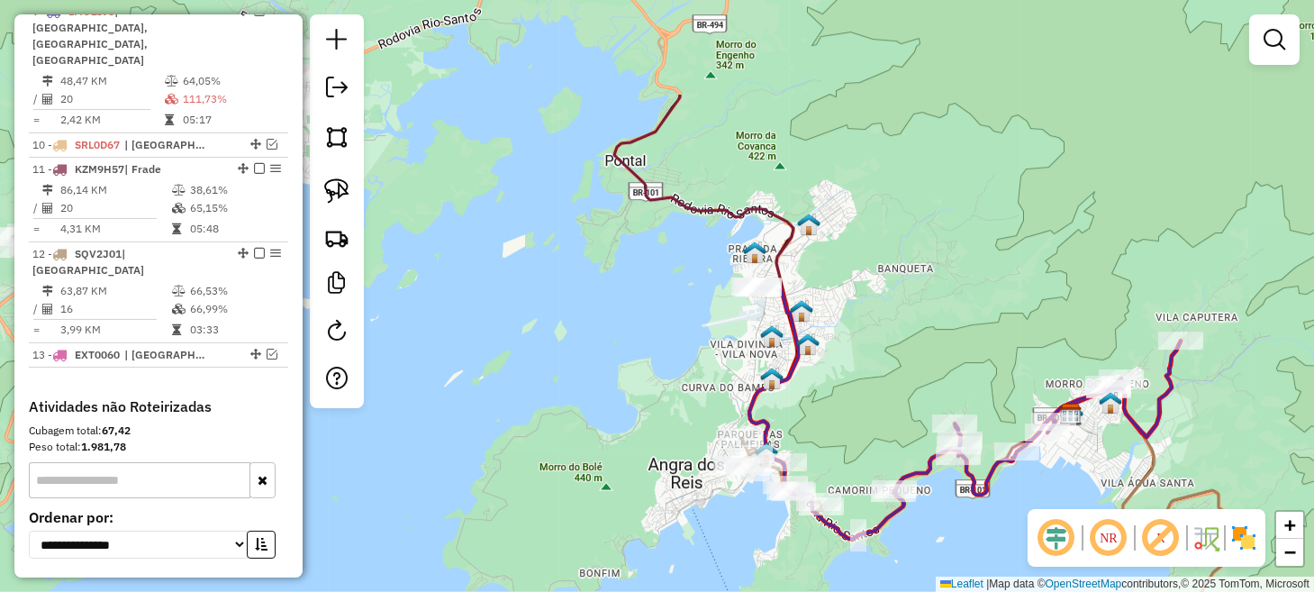
drag, startPoint x: 733, startPoint y: 235, endPoint x: 821, endPoint y: 387, distance: 175.9
click at [820, 385] on div "Janela de atendimento Grade de atendimento Capacidade Transportadoras Veículos …" at bounding box center [657, 296] width 1314 height 592
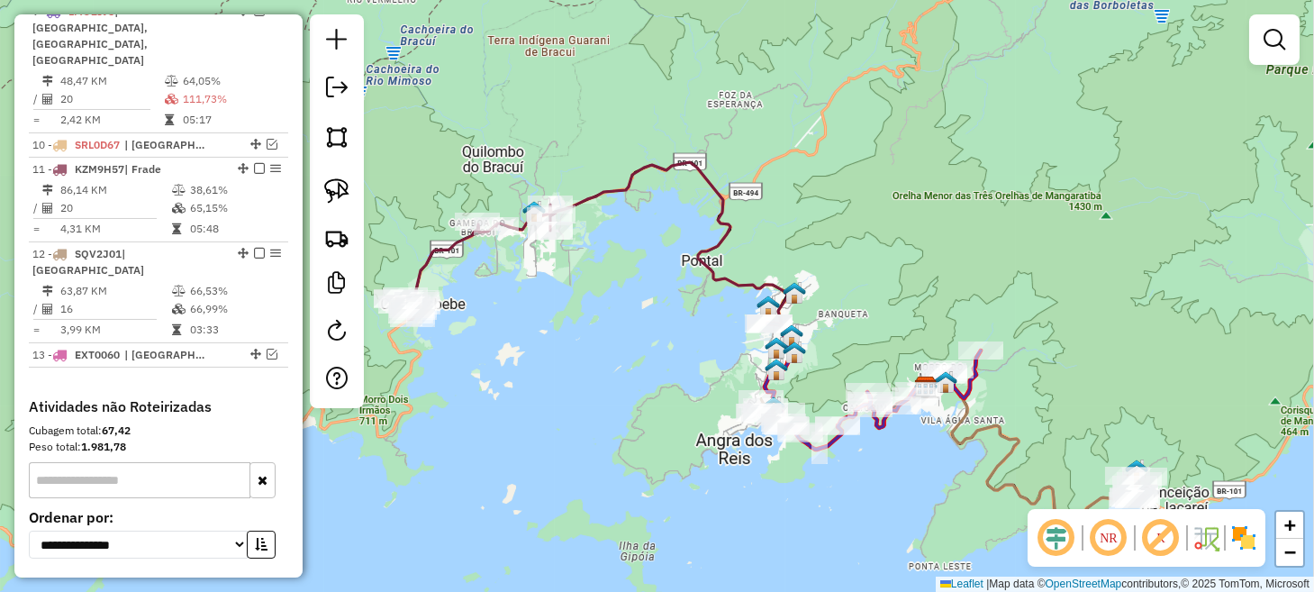
drag, startPoint x: 844, startPoint y: 347, endPoint x: 831, endPoint y: 276, distance: 71.3
click at [831, 277] on div "Janela de atendimento Grade de atendimento Capacidade Transportadoras Veículos …" at bounding box center [657, 296] width 1314 height 592
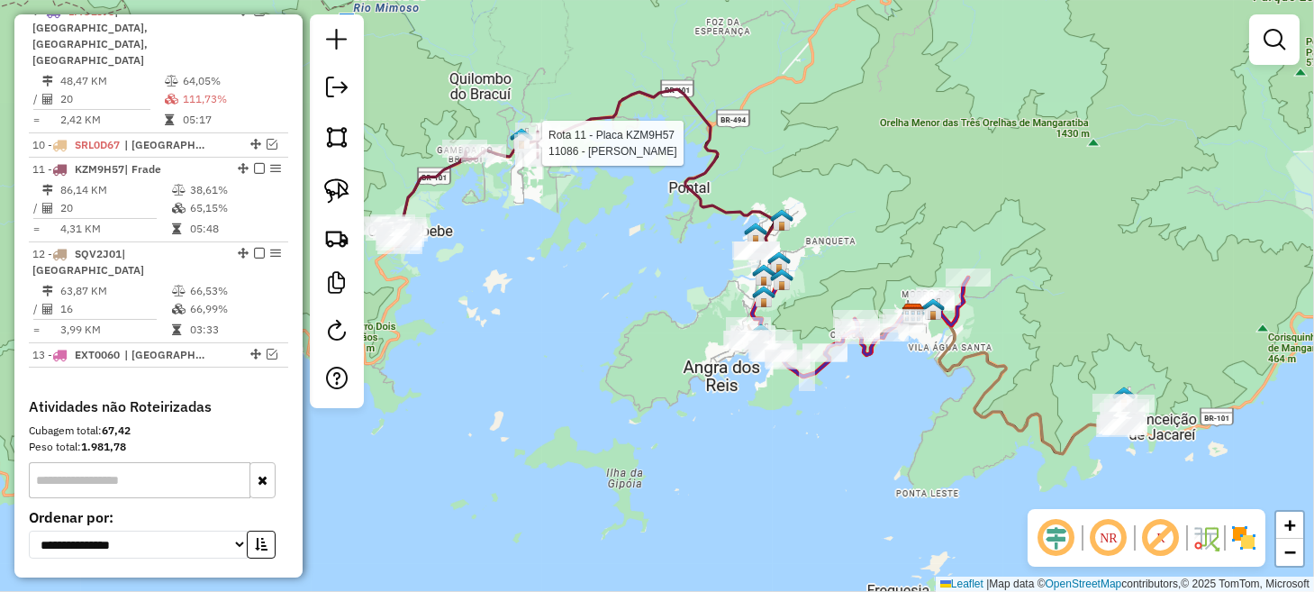
select select "*********"
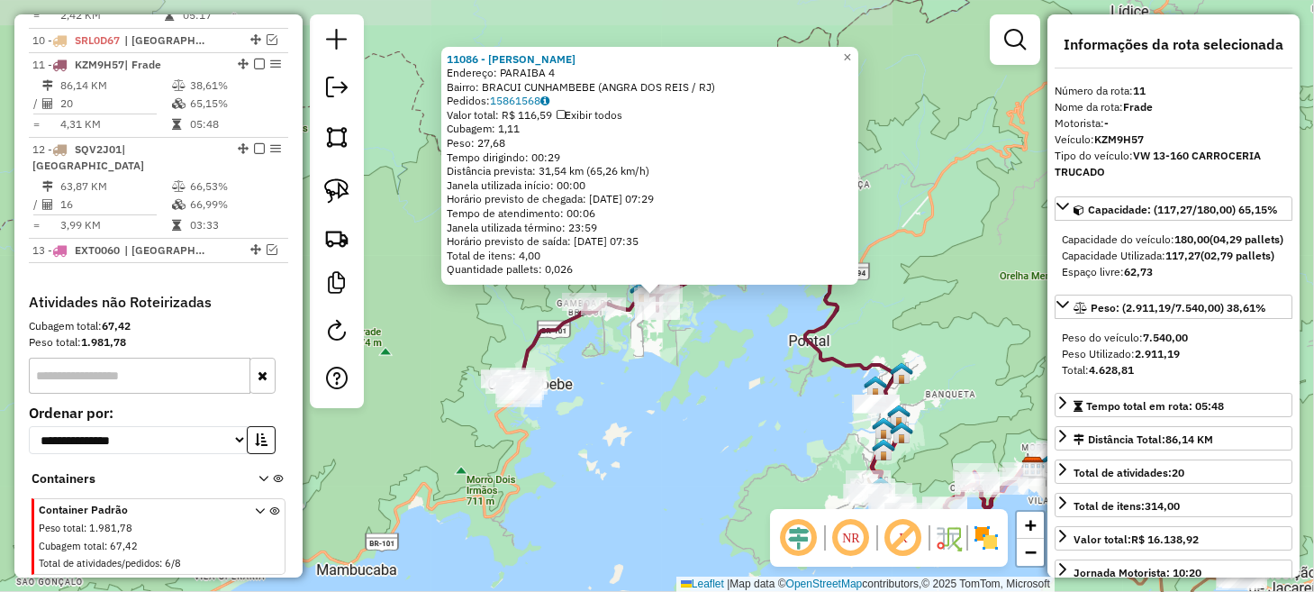
scroll to position [1019, 0]
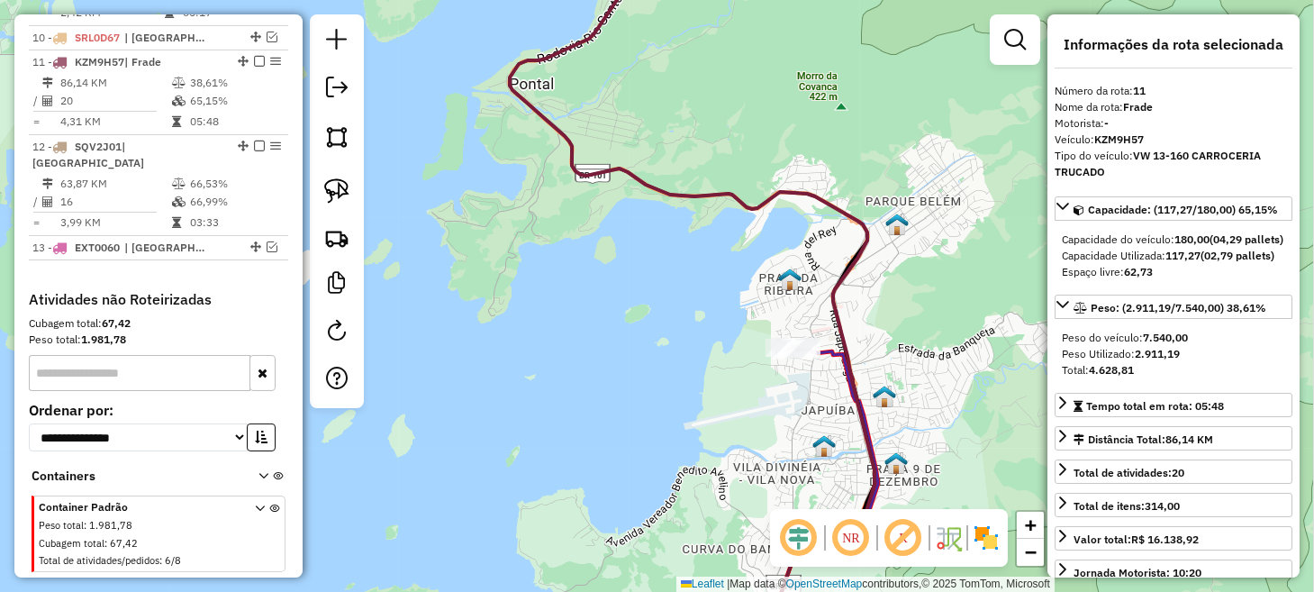
drag, startPoint x: 824, startPoint y: 465, endPoint x: 795, endPoint y: 401, distance: 70.9
click at [799, 407] on div "11086 - [PERSON_NAME]: PARAIBA 4 Bairro: BRACUI CUNHAMBEBE (ANGRA DOS REIS / [G…" at bounding box center [657, 296] width 1314 height 592
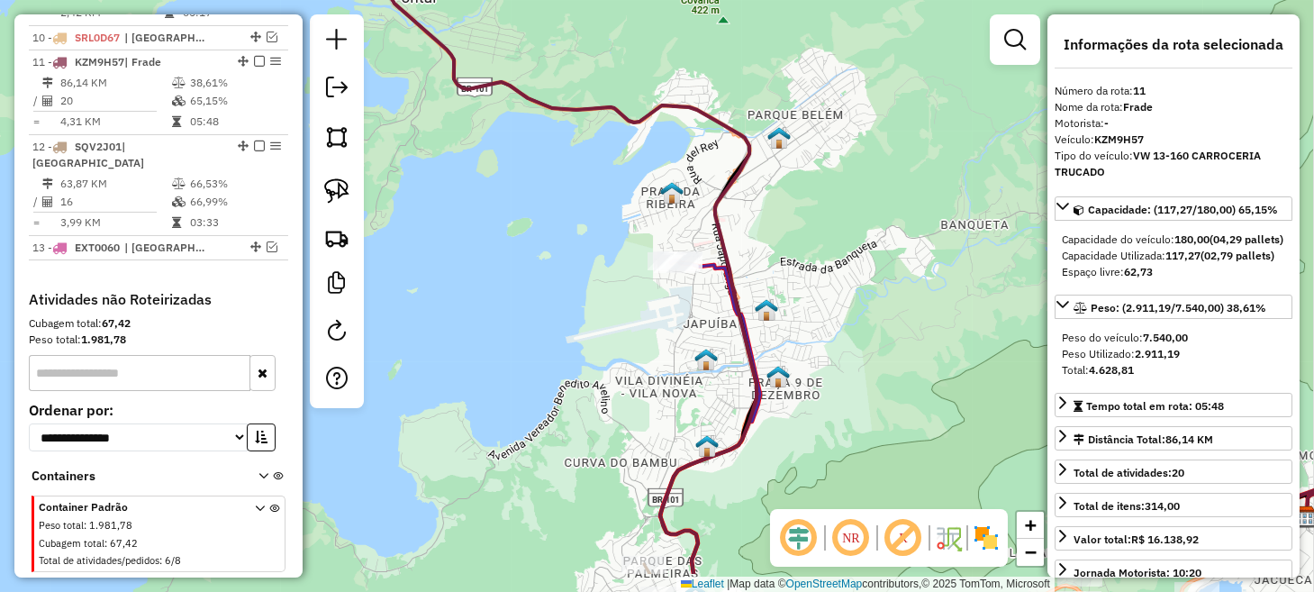
drag, startPoint x: 818, startPoint y: 398, endPoint x: 702, endPoint y: 320, distance: 140.1
click at [703, 320] on div "11086 - [PERSON_NAME]: PARAIBA 4 Bairro: BRACUI CUNHAMBEBE (ANGRA DOS REIS / [G…" at bounding box center [657, 296] width 1314 height 592
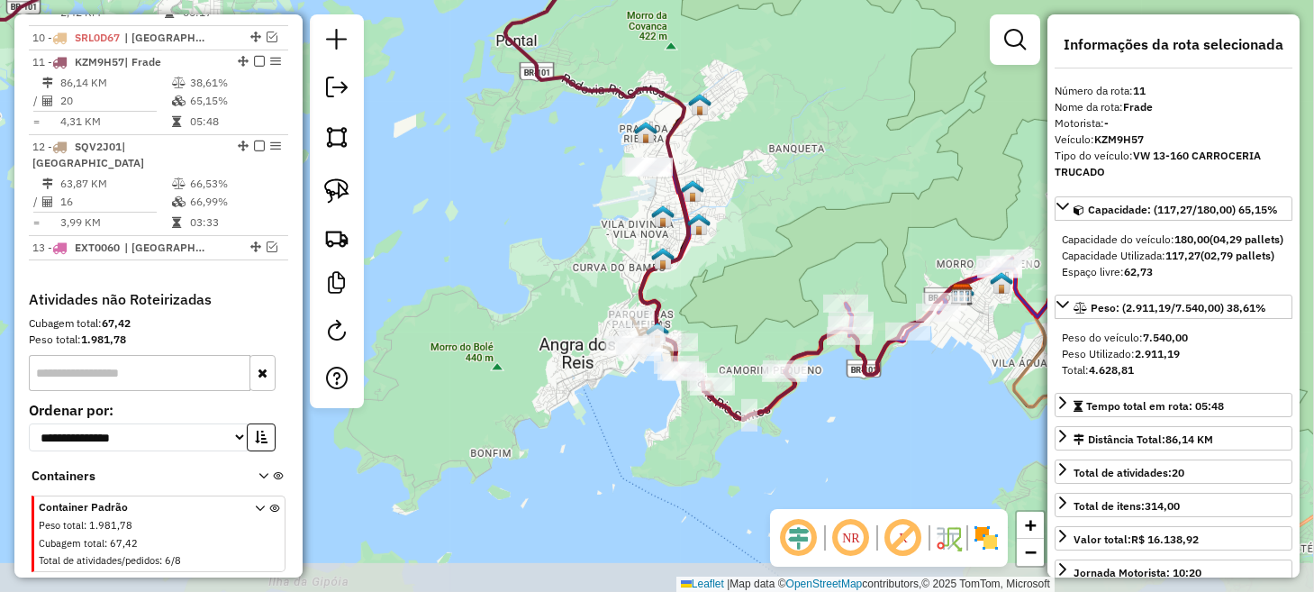
drag, startPoint x: 792, startPoint y: 470, endPoint x: 754, endPoint y: 314, distance: 160.3
click at [754, 314] on div "11086 - [PERSON_NAME]: PARAIBA 4 Bairro: BRACUI CUNHAMBEBE (ANGRA DOS REIS / [G…" at bounding box center [657, 296] width 1314 height 592
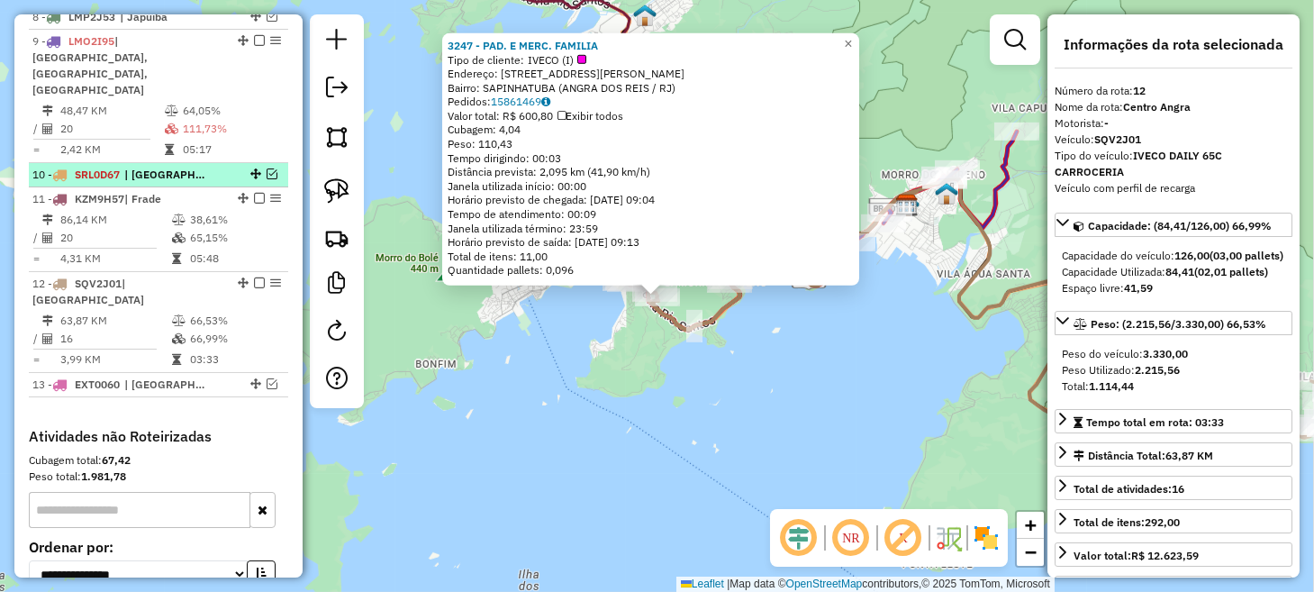
scroll to position [839, 0]
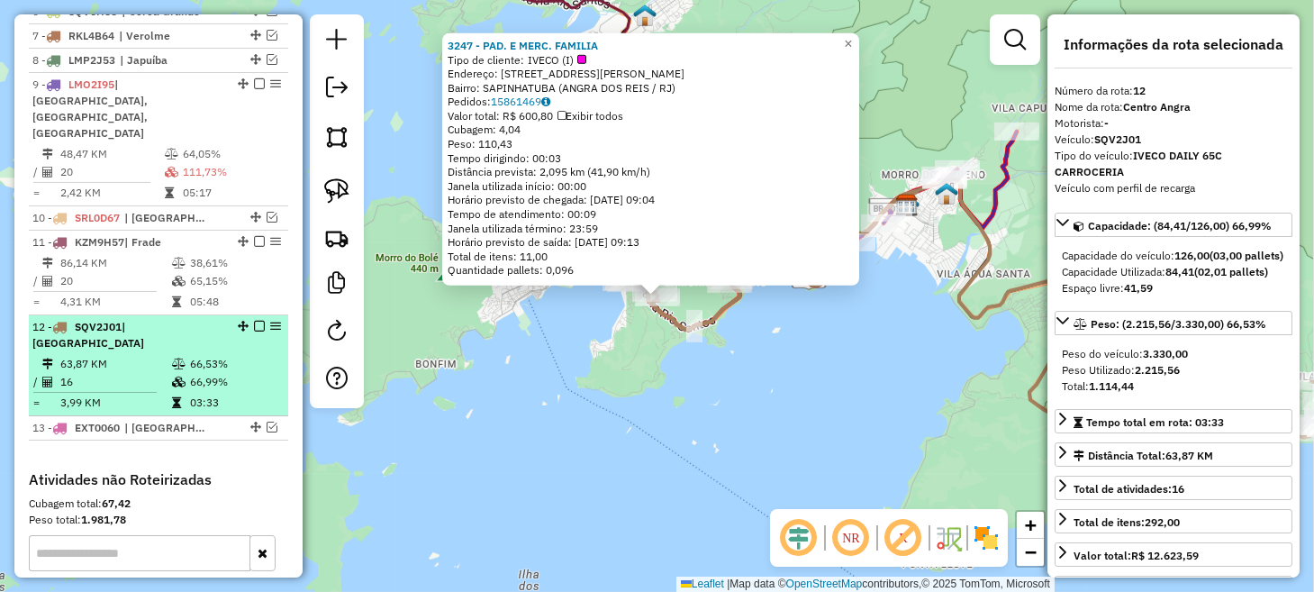
click at [258, 321] on em at bounding box center [259, 326] width 11 height 11
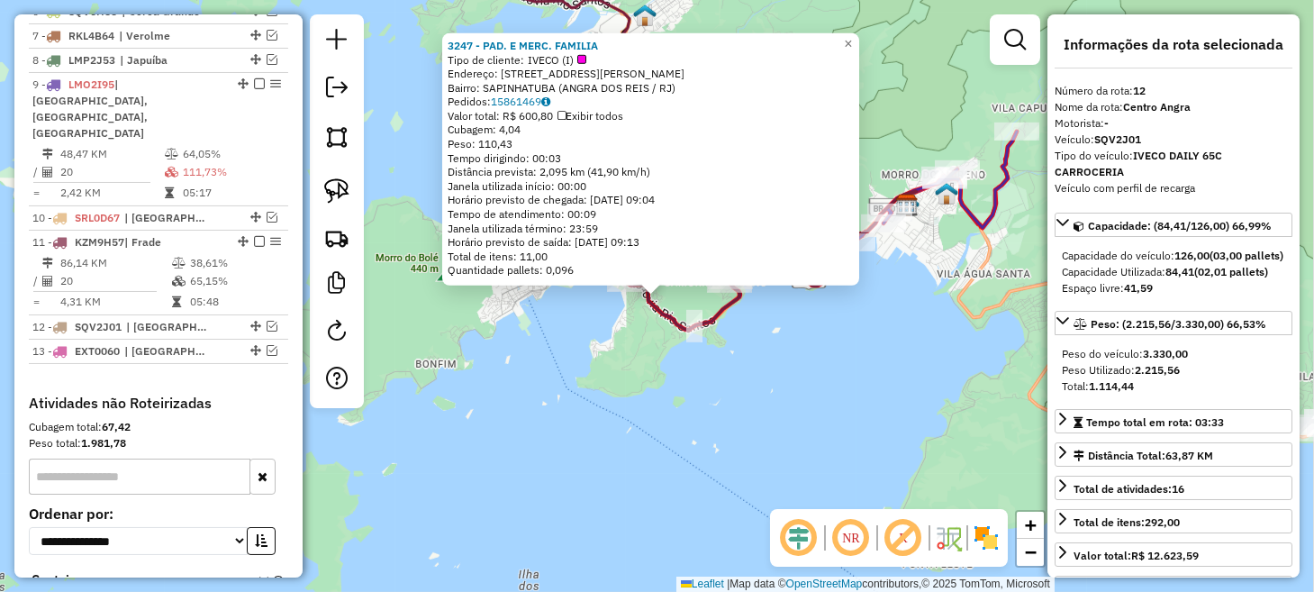
click at [522, 426] on div "3247 - PAD. E MERC. FAMILIA Tipo de cliente: IVECO (I) Endereço: R [PERSON_NAME…" at bounding box center [657, 296] width 1314 height 592
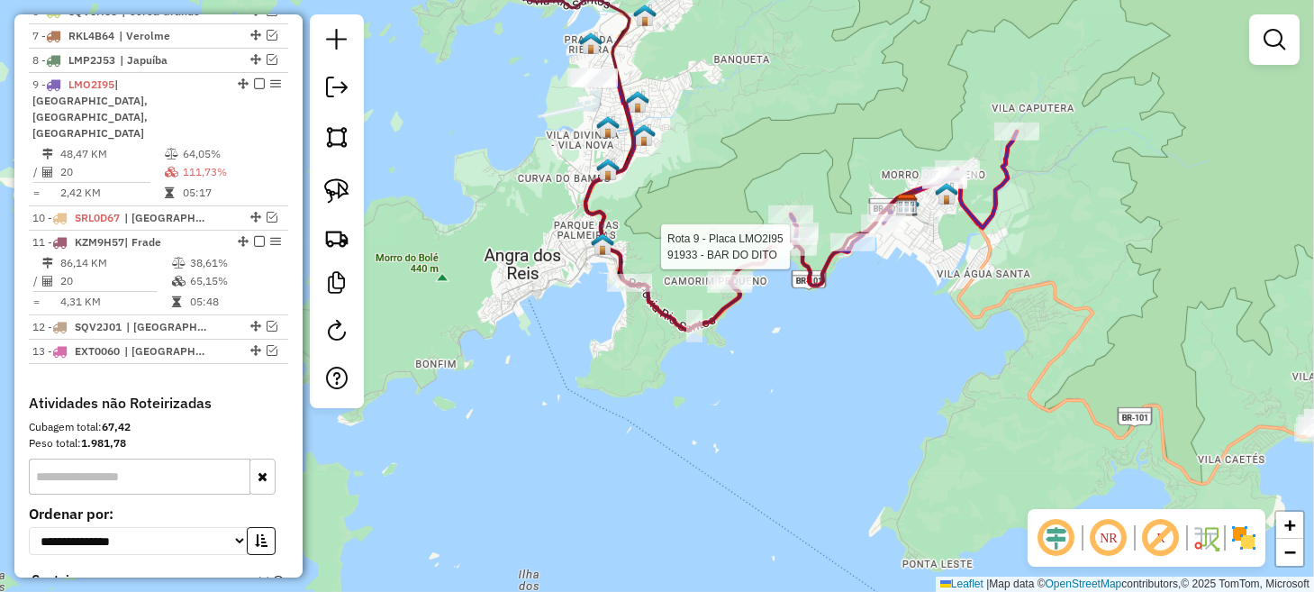
select select "*********"
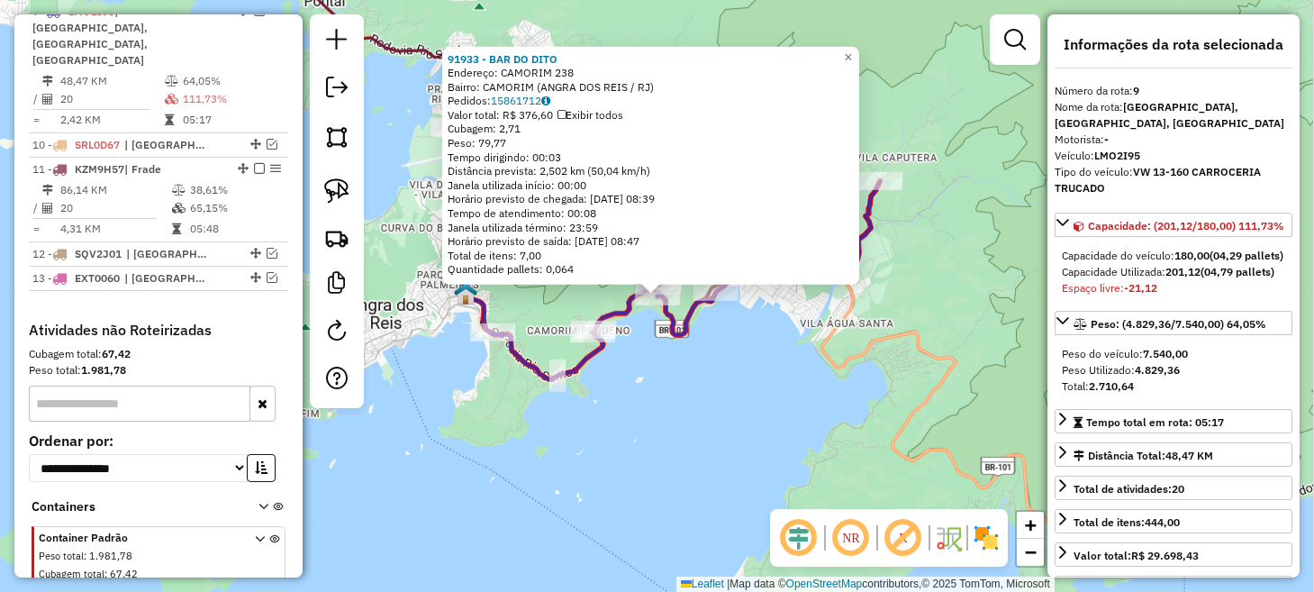
scroll to position [912, 0]
click at [881, 369] on div "91933 - BAR DO DITO Endereço: CAMORIM 238 Bairro: CAMORIM (ANGRA DOS REIS / [GE…" at bounding box center [657, 296] width 1314 height 592
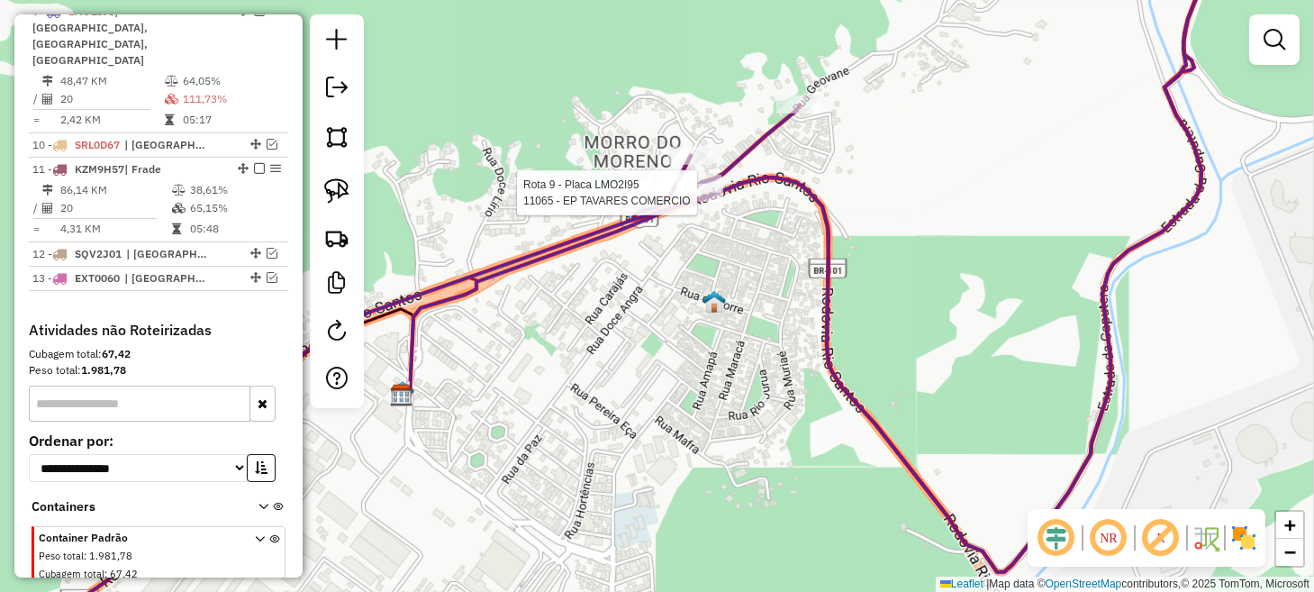
select select "*********"
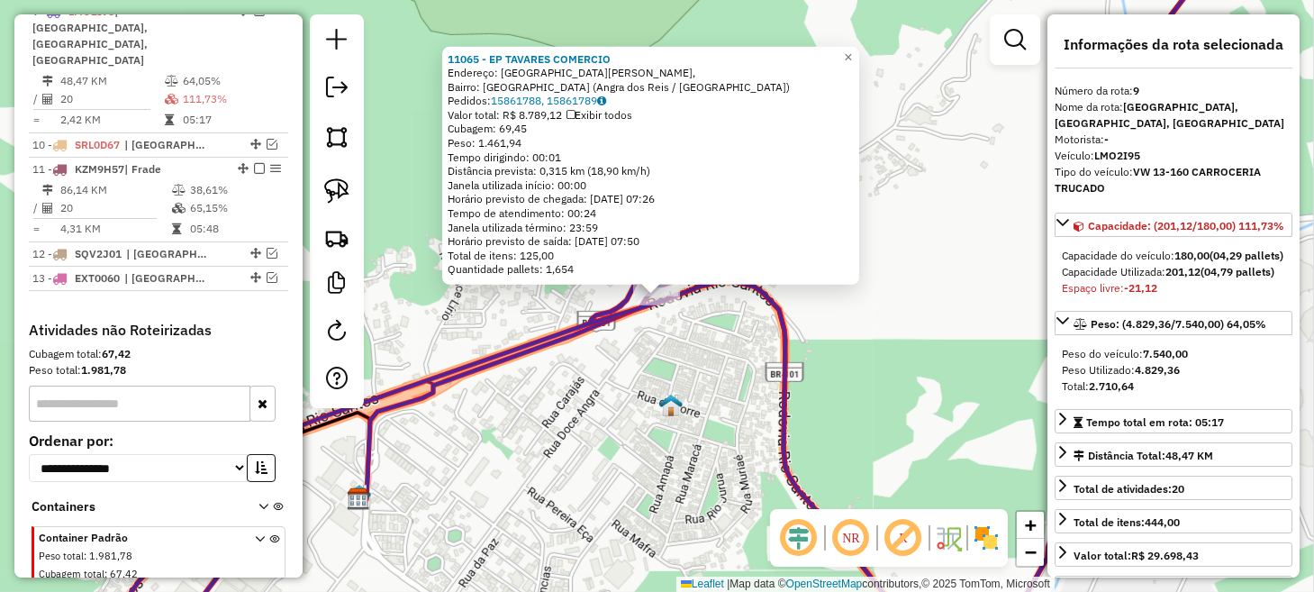
click at [656, 391] on div "11065 - EP TAVARES COMERCIO Endereço: [GEOGRAPHIC_DATA][PERSON_NAME], Bairro: […" at bounding box center [657, 296] width 1314 height 592
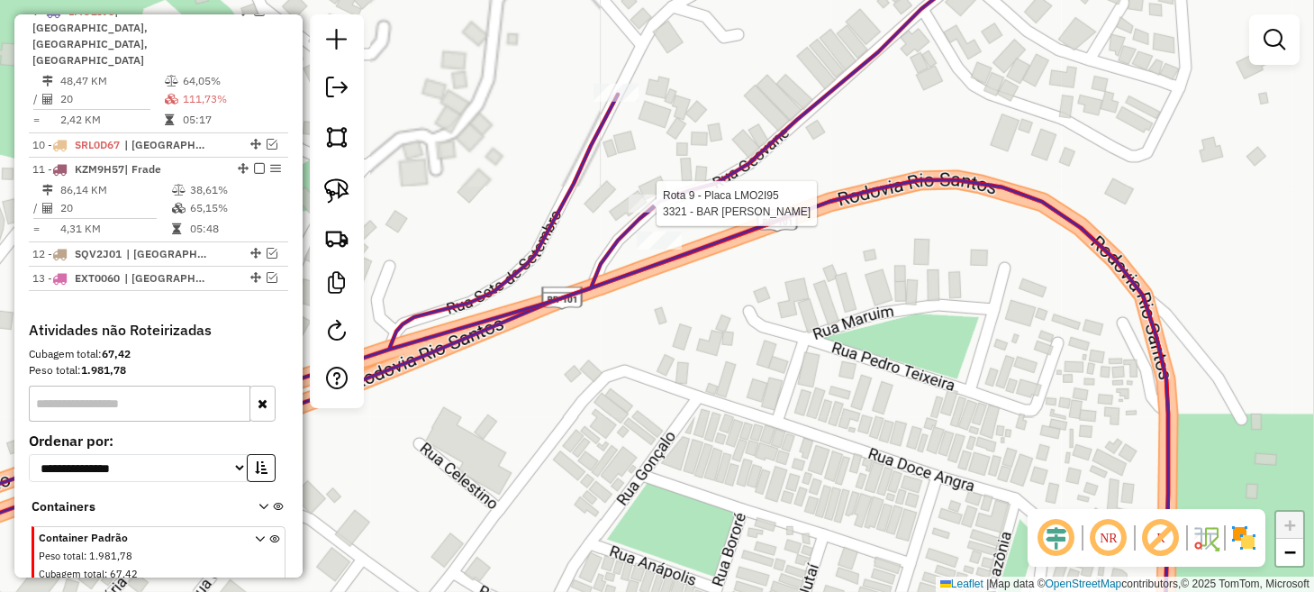
select select "*********"
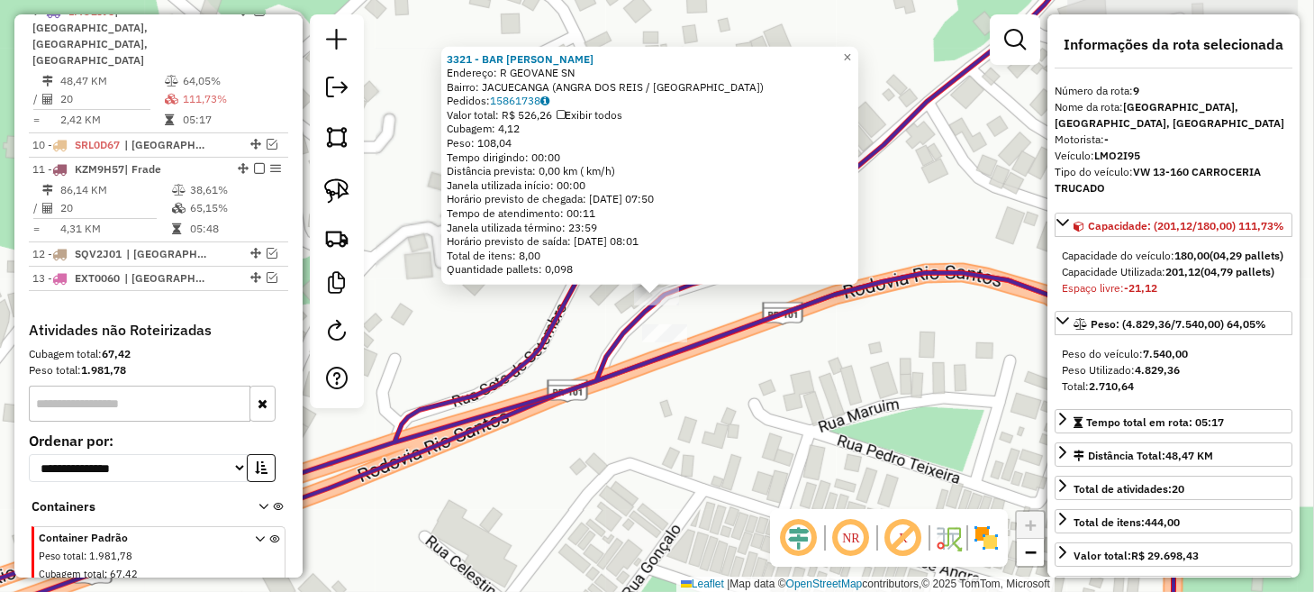
click at [700, 418] on div "Rota 9 - Placa LMO2I95 3321 - BAR [PERSON_NAME] 9 - Placa LMO2I95 11065 - EP TA…" at bounding box center [657, 296] width 1314 height 592
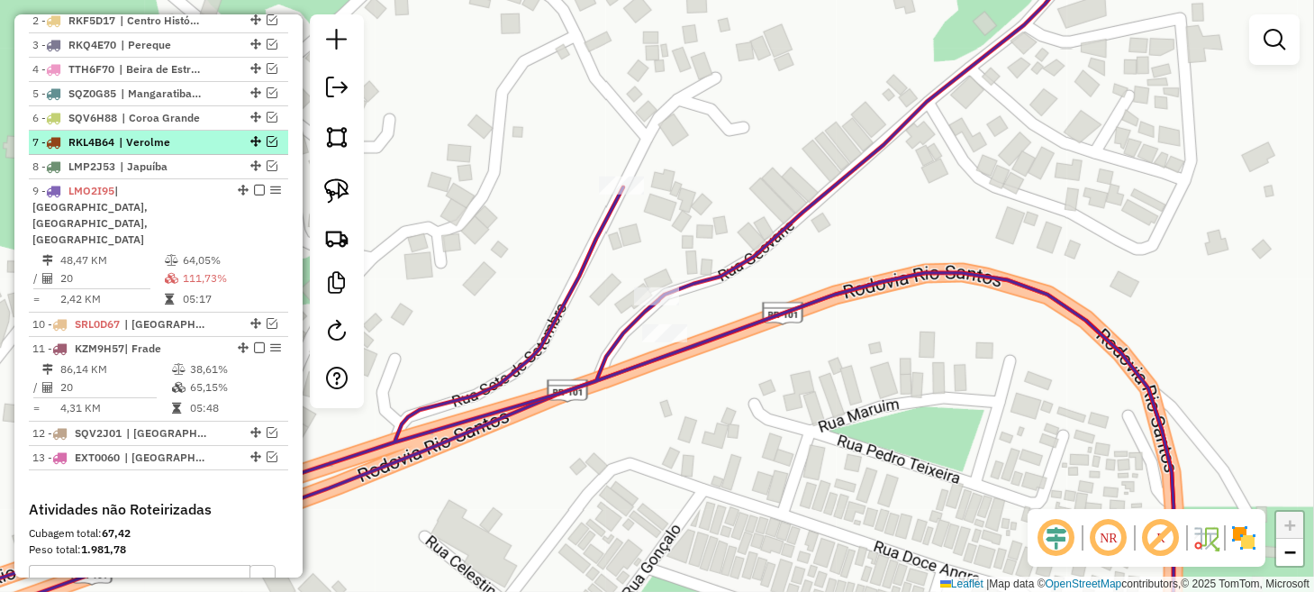
scroll to position [732, 0]
click at [266, 148] on em at bounding box center [271, 142] width 11 height 11
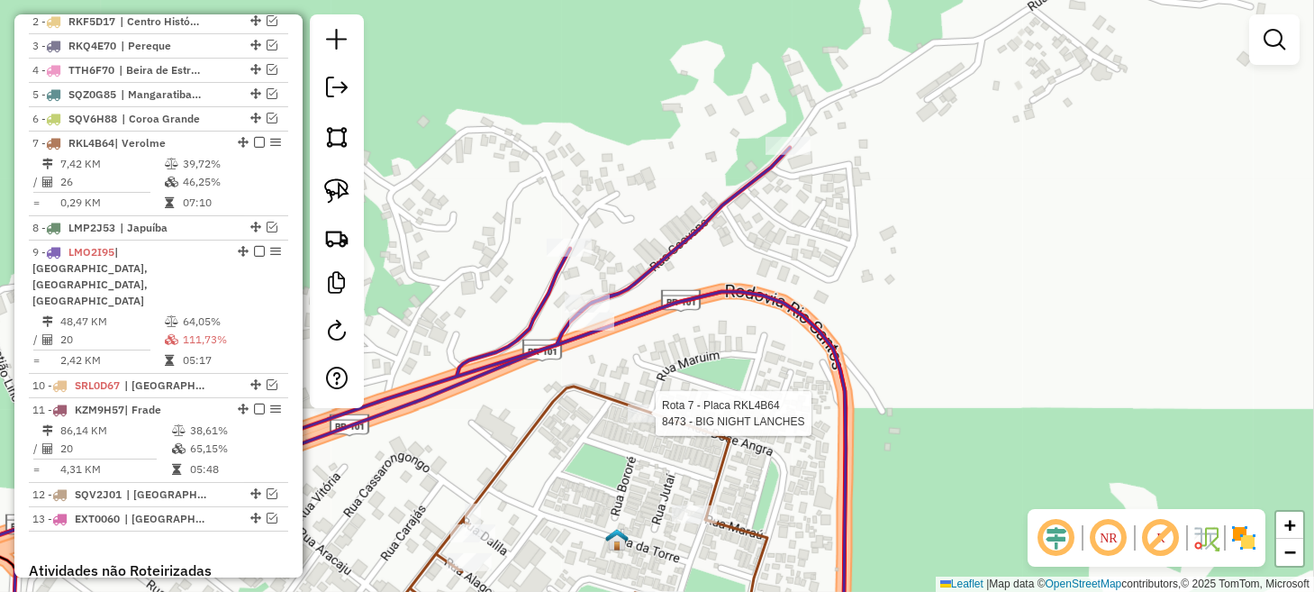
select select "*********"
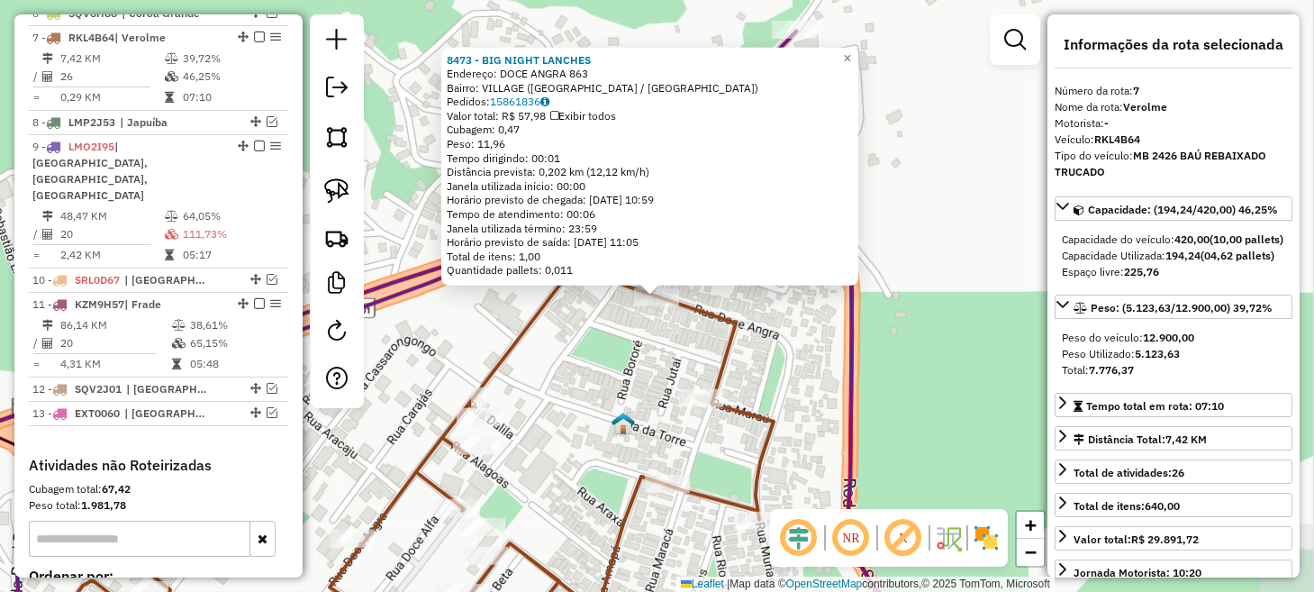
scroll to position [863, 0]
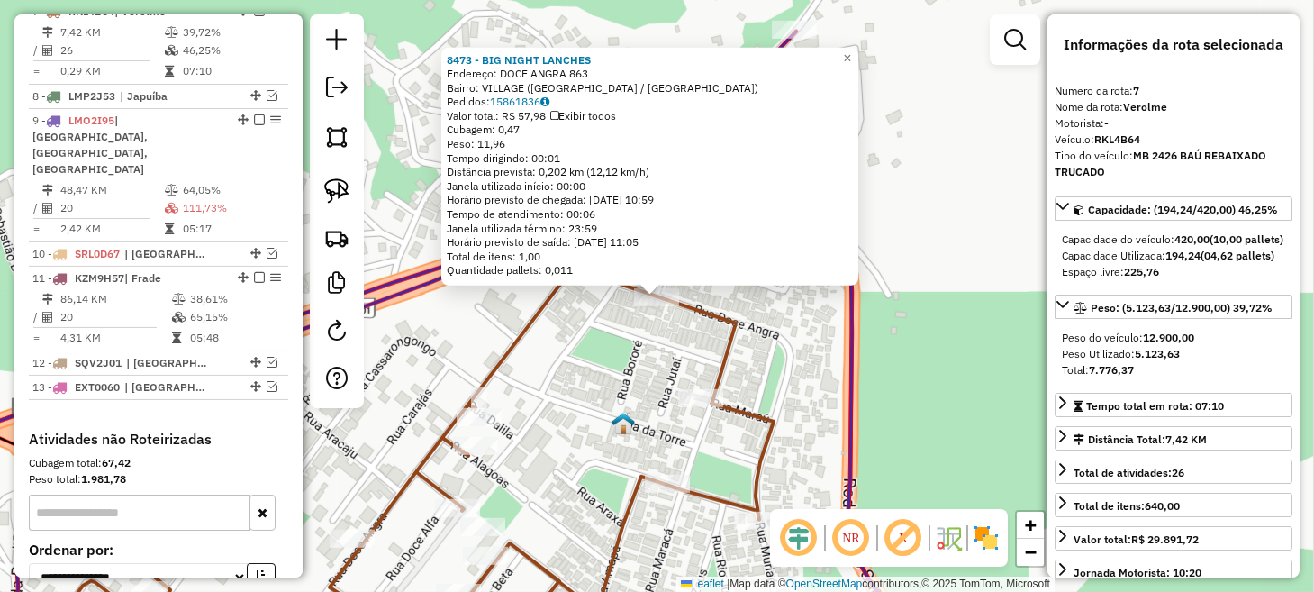
click at [533, 386] on div "8473 - BIG NIGHT LANCHES Endereço: DOCE ANGRA 863 Bairro: VILLAGE ([GEOGRAPHIC_…" at bounding box center [657, 296] width 1314 height 592
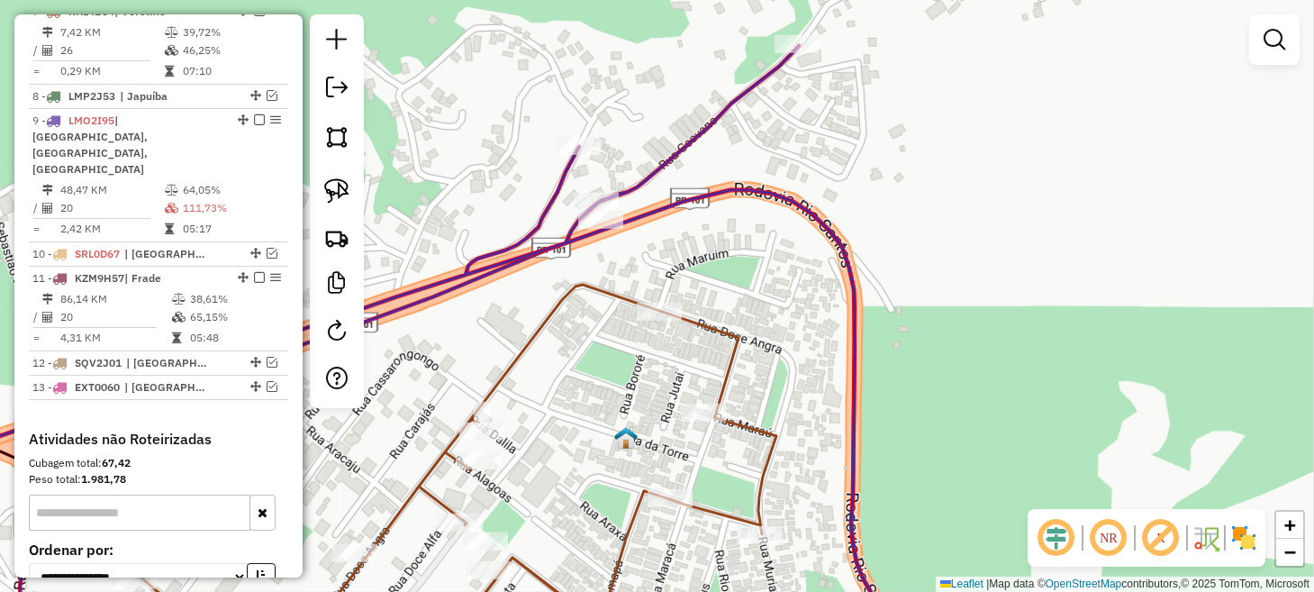
drag, startPoint x: 569, startPoint y: 321, endPoint x: 593, endPoint y: 435, distance: 116.9
click at [589, 427] on div "Janela de atendimento Grade de atendimento Capacidade Transportadoras Veículos …" at bounding box center [657, 296] width 1314 height 592
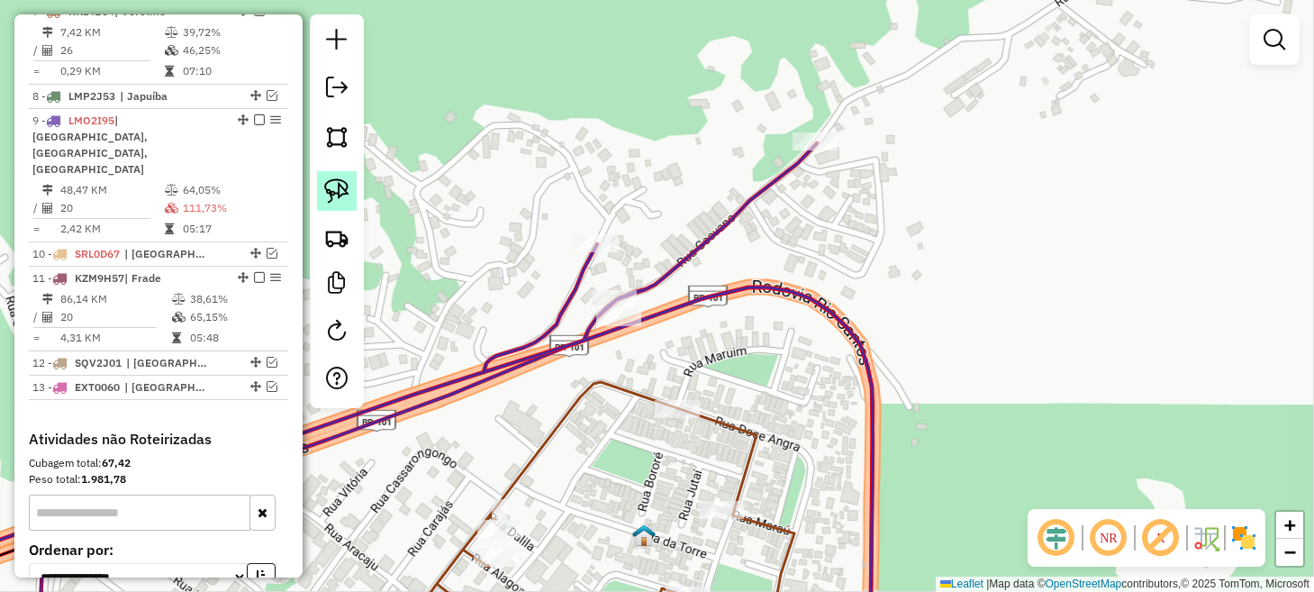
click at [336, 185] on img at bounding box center [336, 190] width 25 height 25
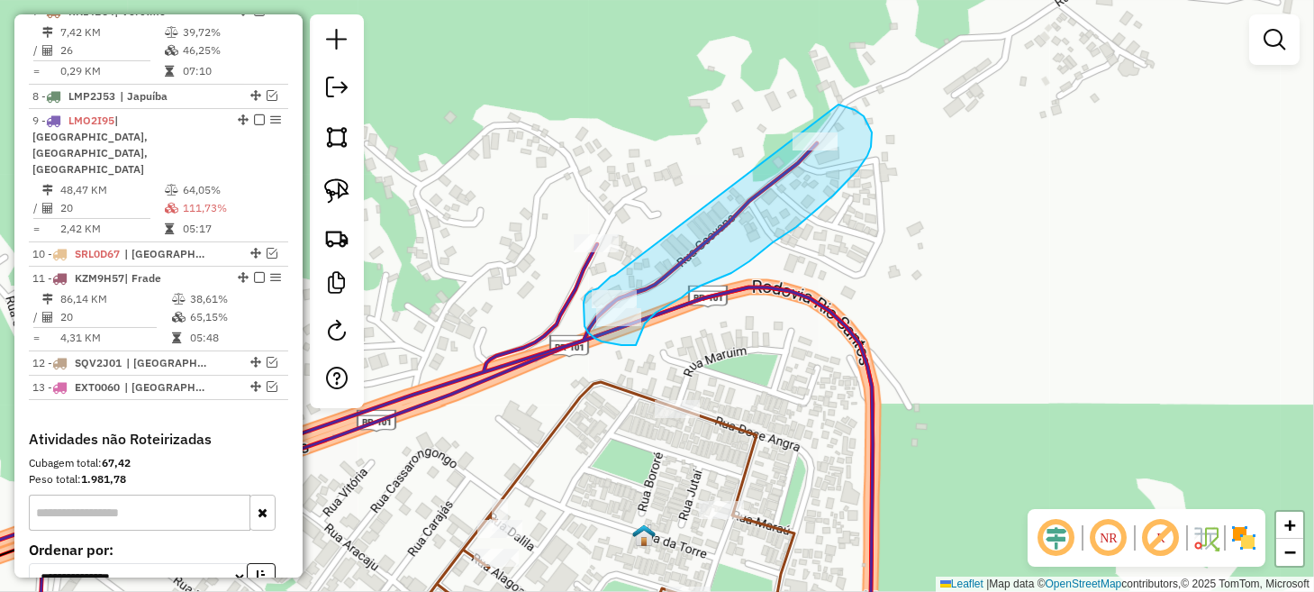
drag, startPoint x: 615, startPoint y: 275, endPoint x: 809, endPoint y: 101, distance: 260.8
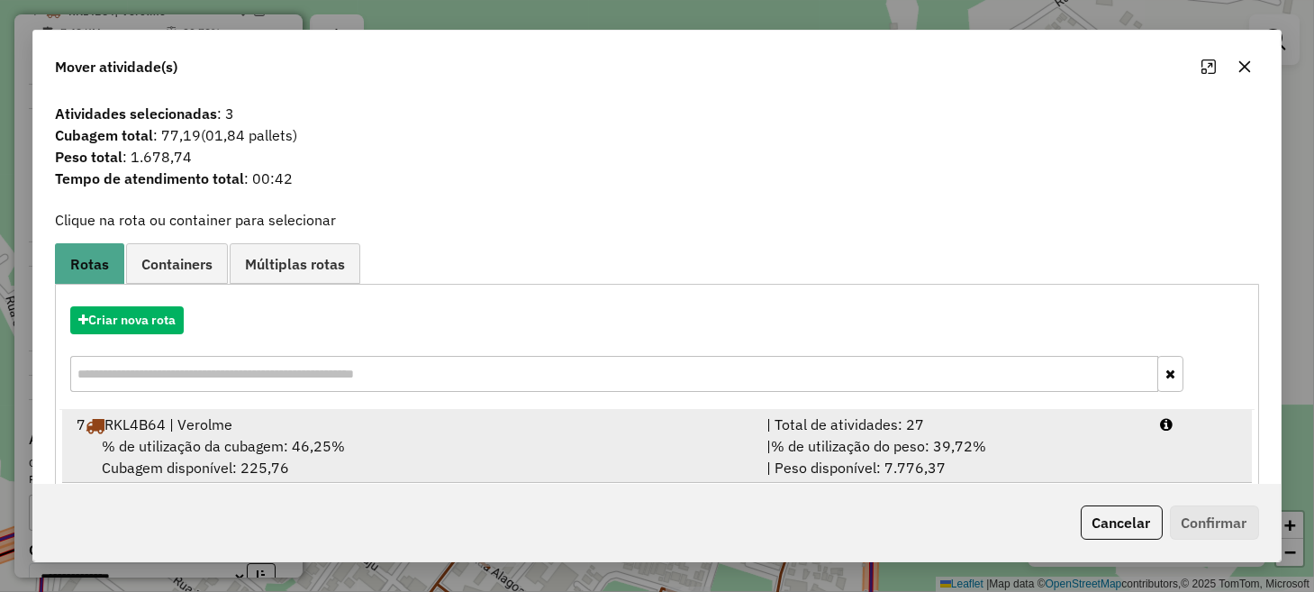
click at [565, 460] on div "% de utilização da cubagem: 46,25% Cubagem disponível: 225,76" at bounding box center [410, 456] width 689 height 43
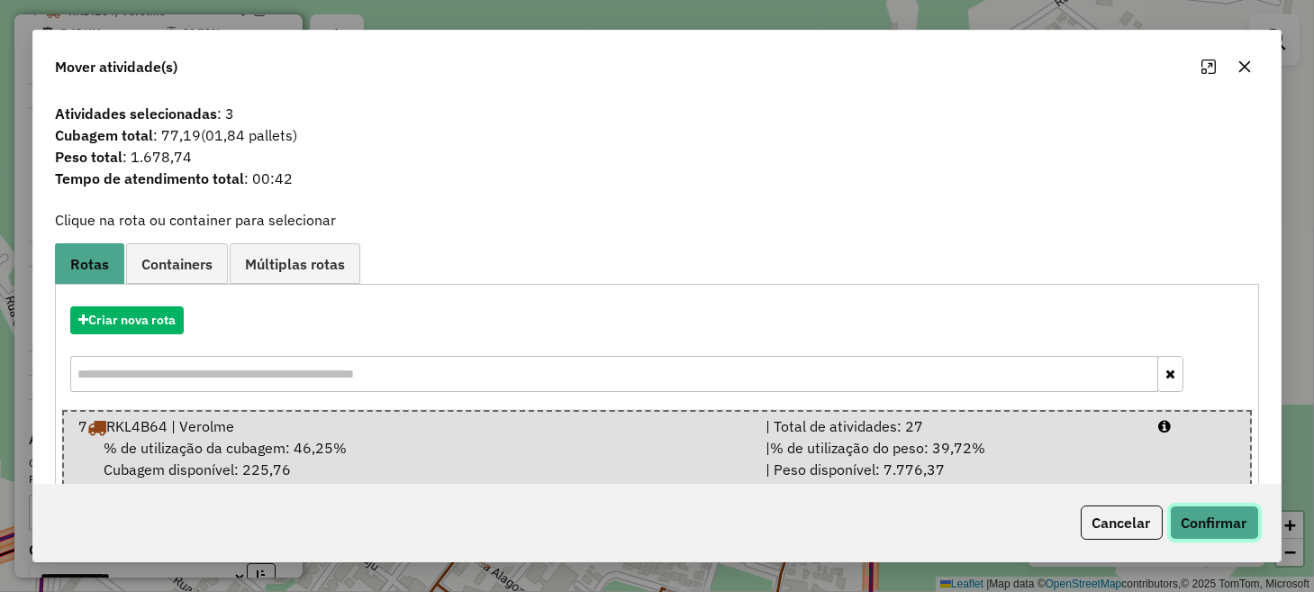
click at [1193, 524] on button "Confirmar" at bounding box center [1214, 522] width 89 height 34
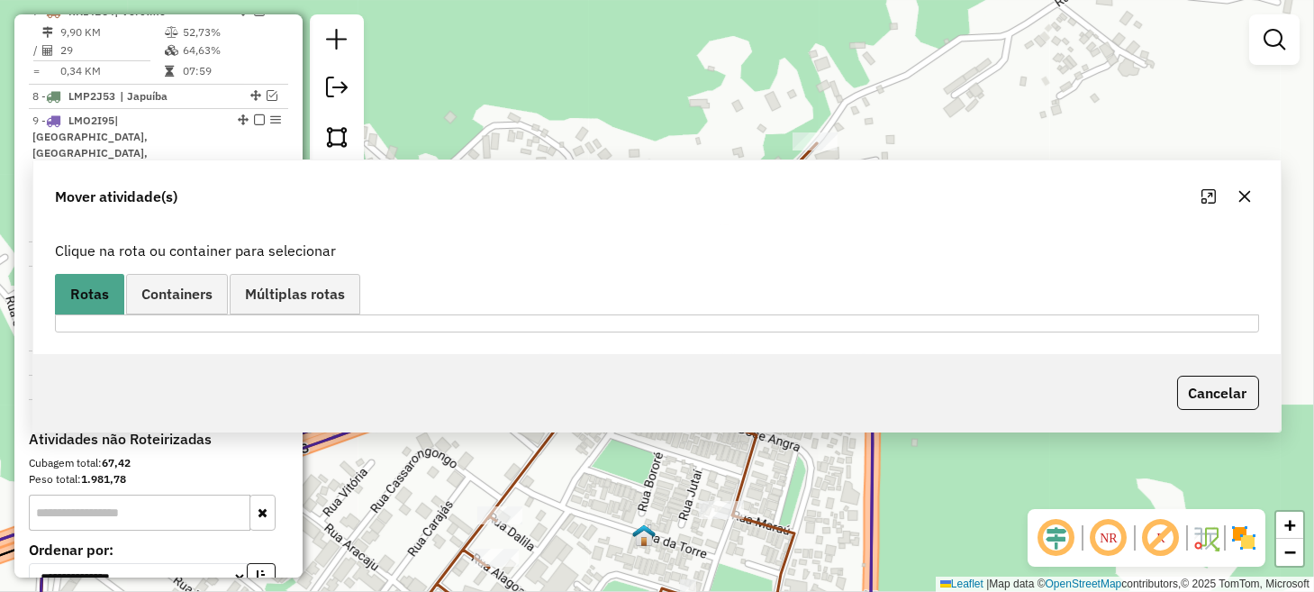
scroll to position [779, 0]
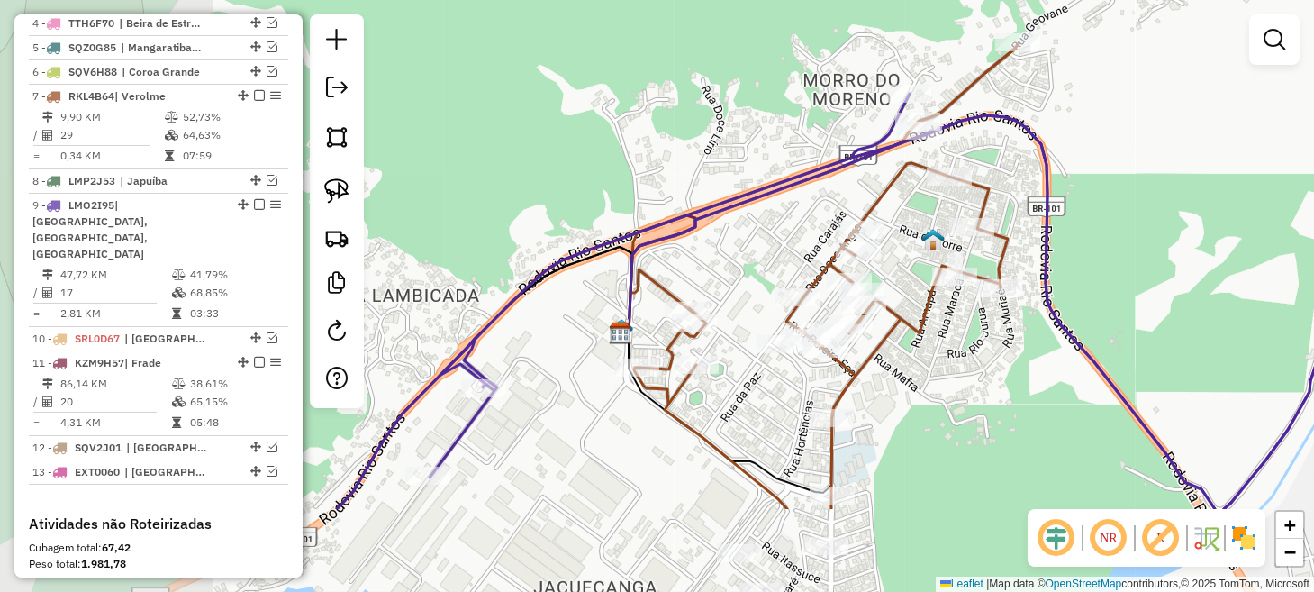
drag, startPoint x: 691, startPoint y: 294, endPoint x: 1019, endPoint y: 123, distance: 370.5
click at [1012, 129] on div "Janela de atendimento Grade de atendimento Capacidade Transportadoras Veículos …" at bounding box center [657, 296] width 1314 height 592
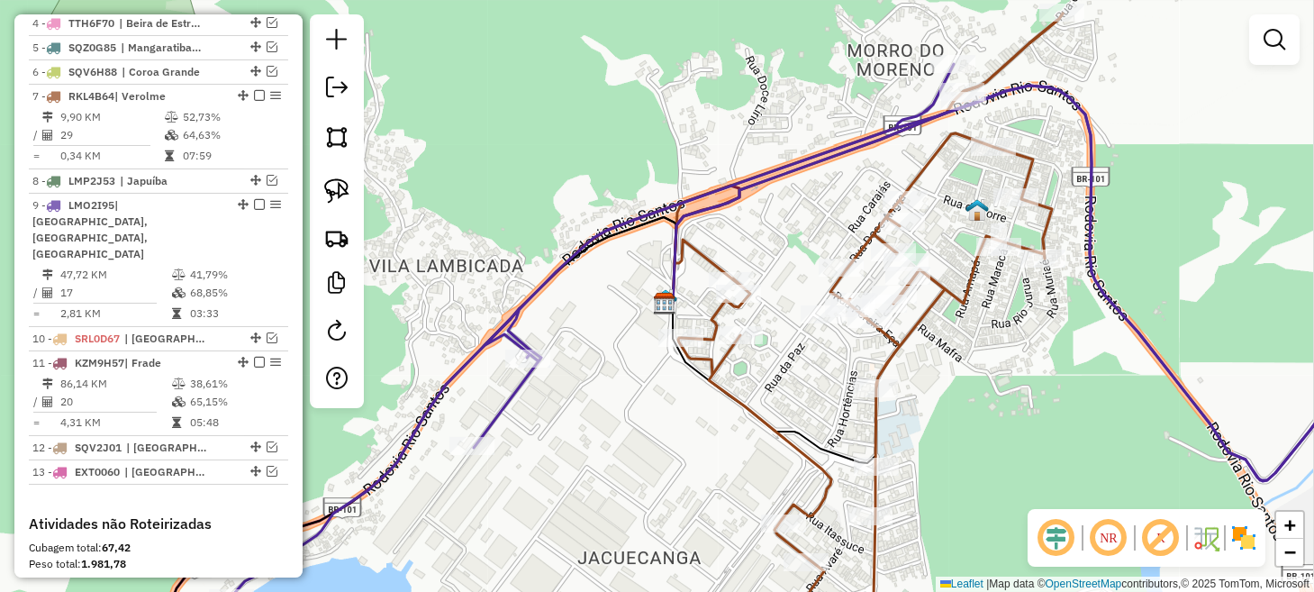
drag, startPoint x: 339, startPoint y: 186, endPoint x: 487, endPoint y: 212, distance: 149.9
click at [341, 186] on img at bounding box center [336, 190] width 25 height 25
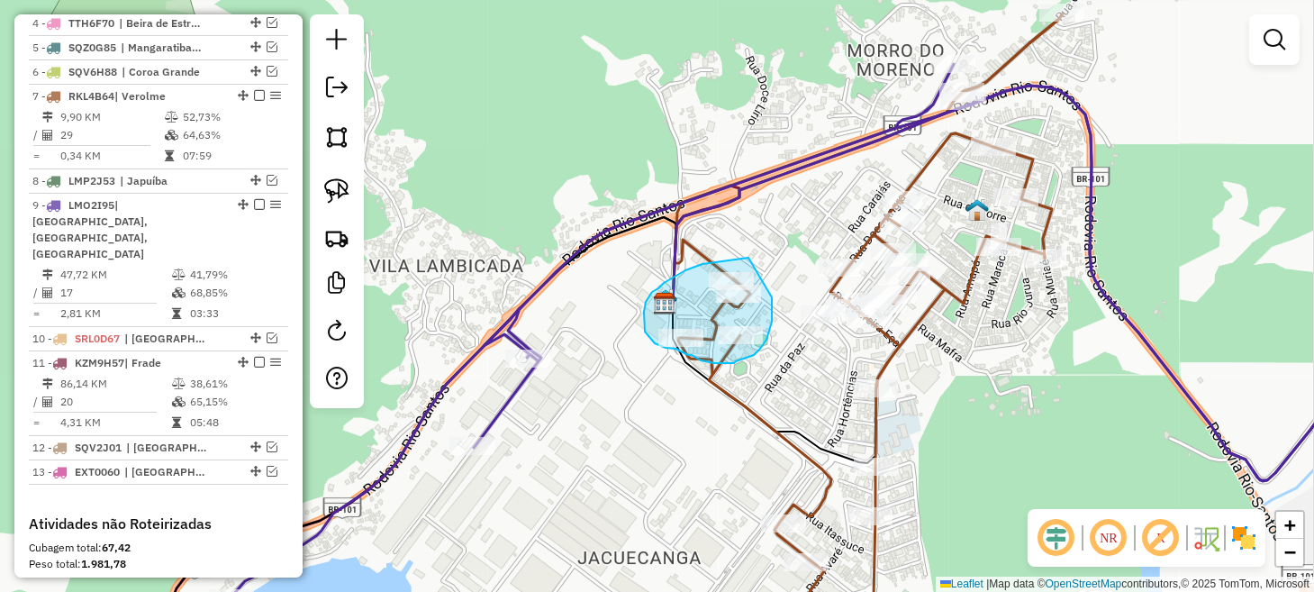
drag, startPoint x: 702, startPoint y: 264, endPoint x: 739, endPoint y: 245, distance: 41.5
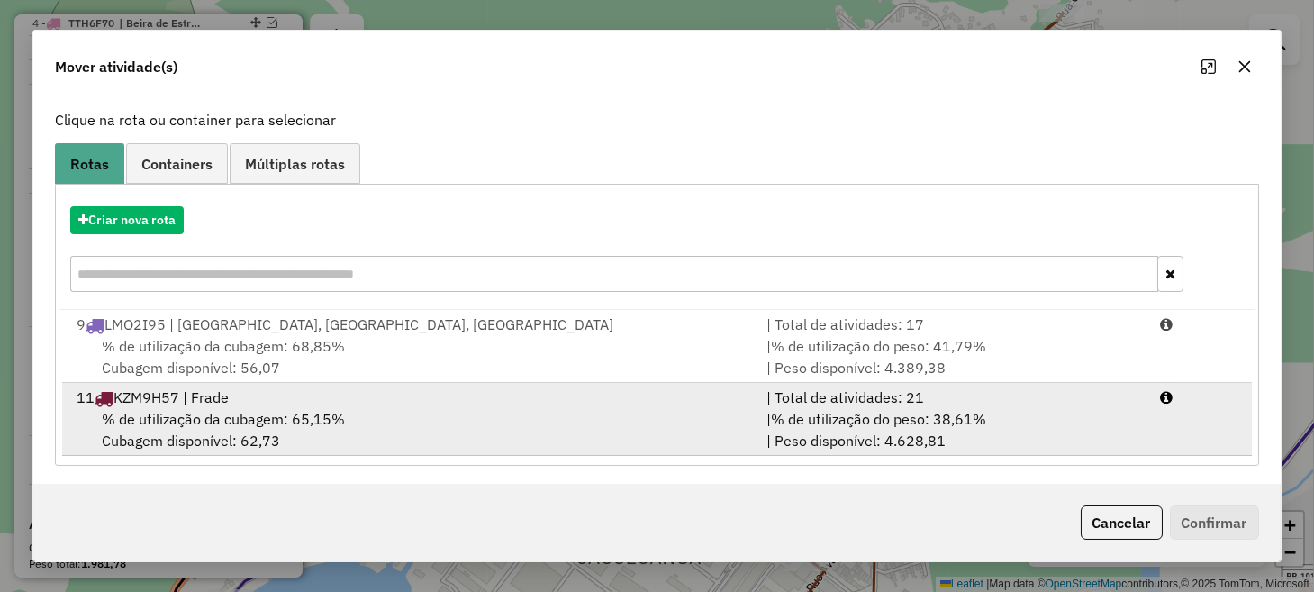
scroll to position [101, 0]
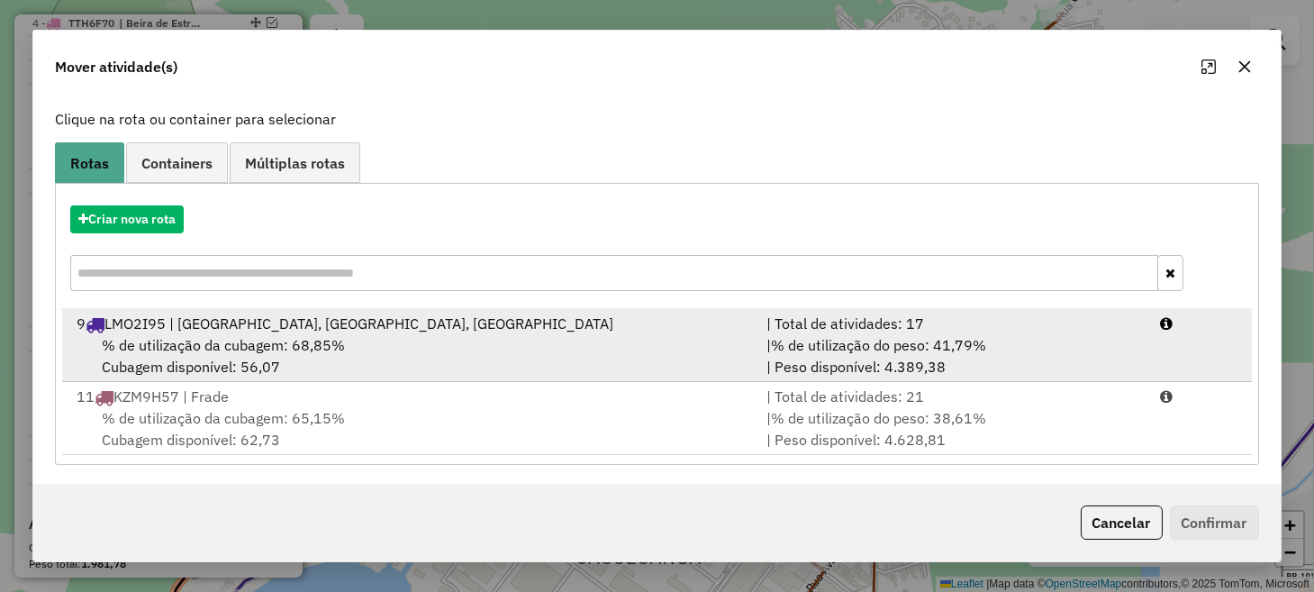
click at [682, 368] on div "% de utilização da cubagem: 68,85% Cubagem disponível: 56,07" at bounding box center [410, 355] width 689 height 43
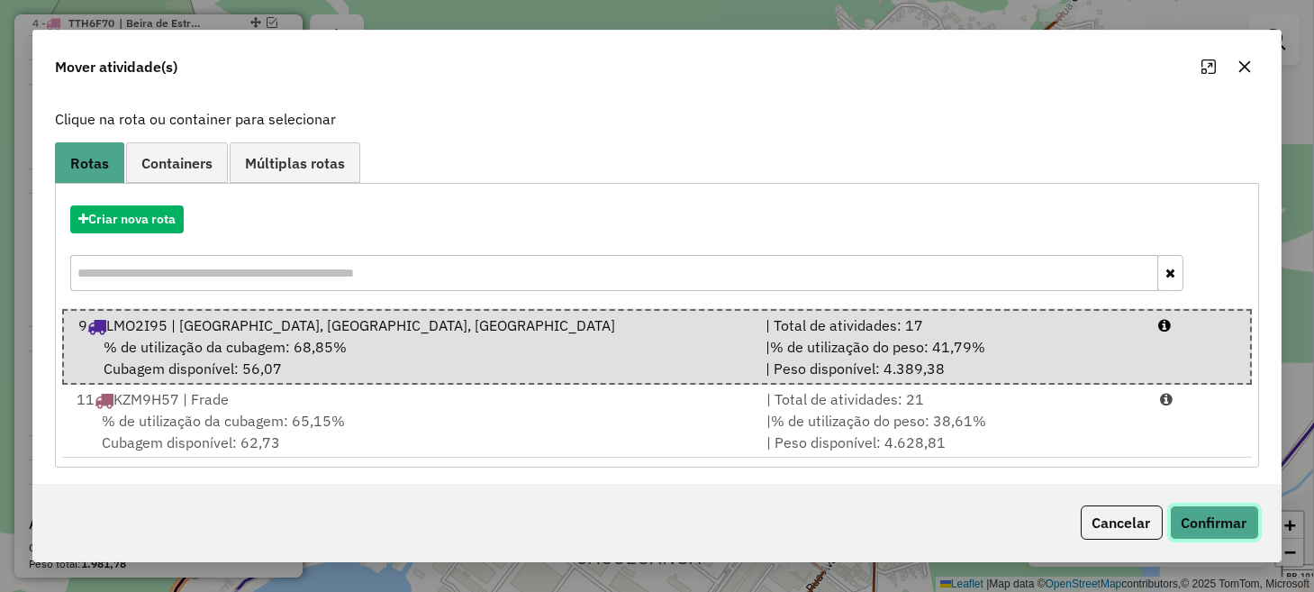
click at [1224, 527] on button "Confirmar" at bounding box center [1214, 522] width 89 height 34
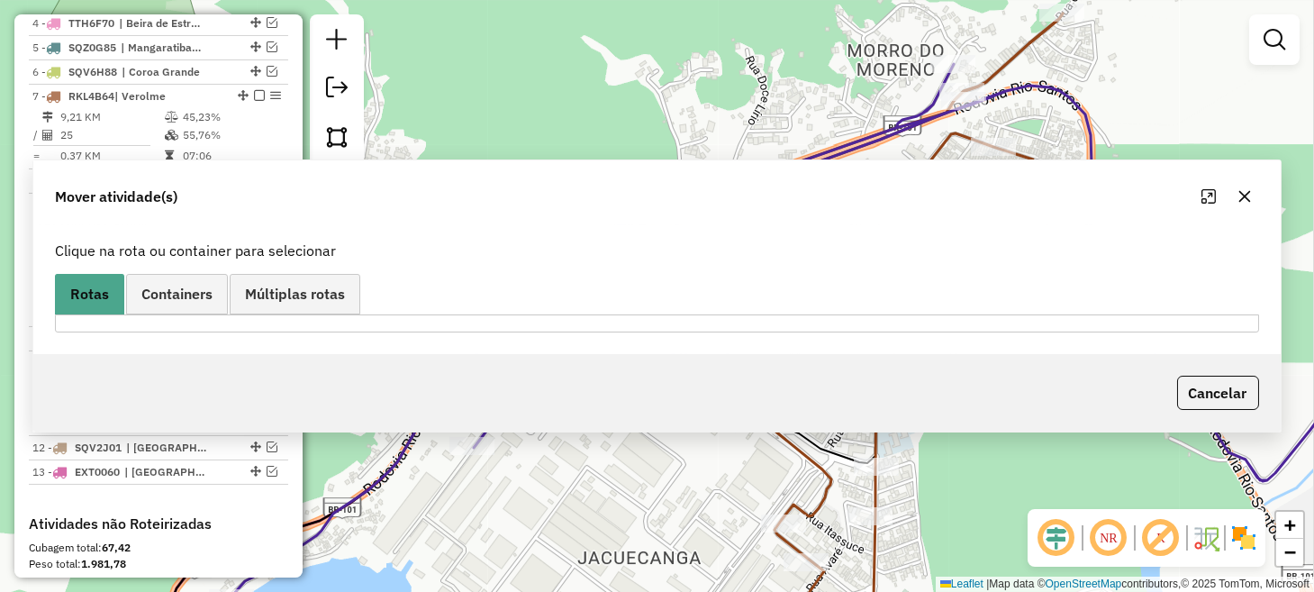
scroll to position [0, 0]
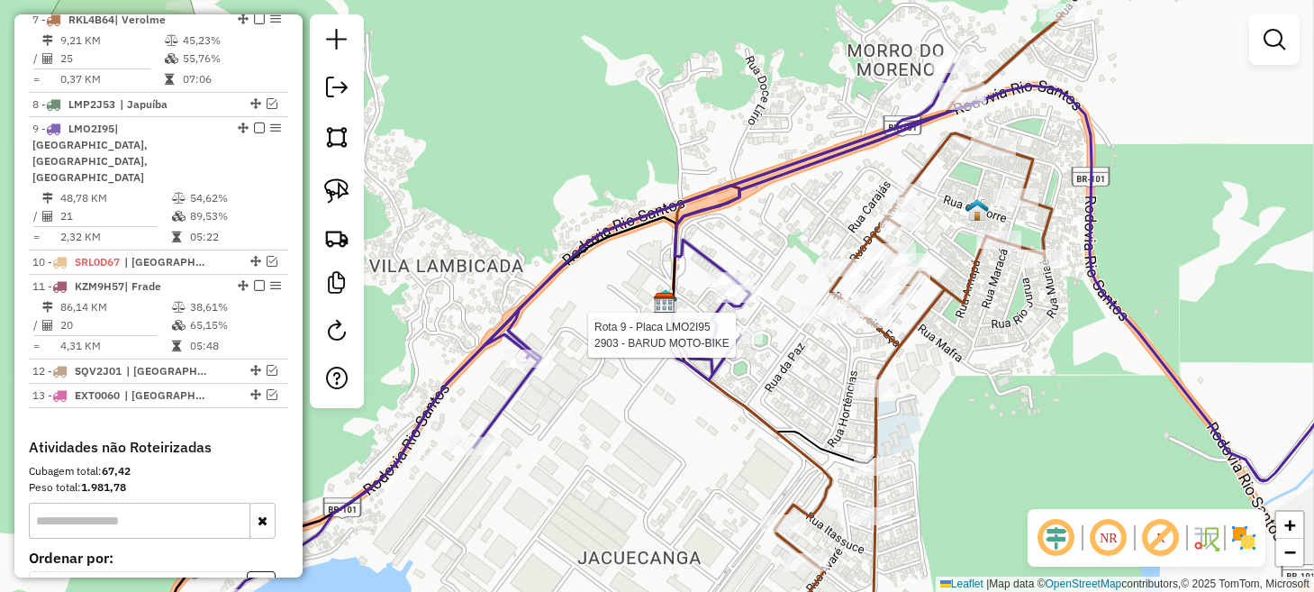
select select "*********"
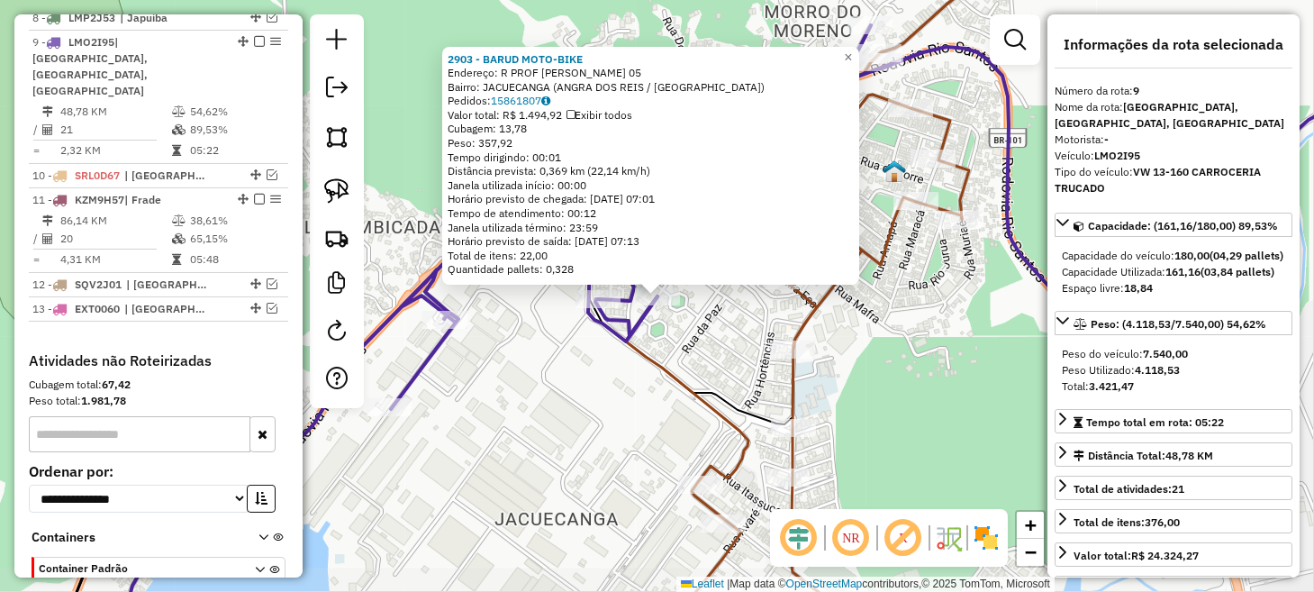
scroll to position [972, 0]
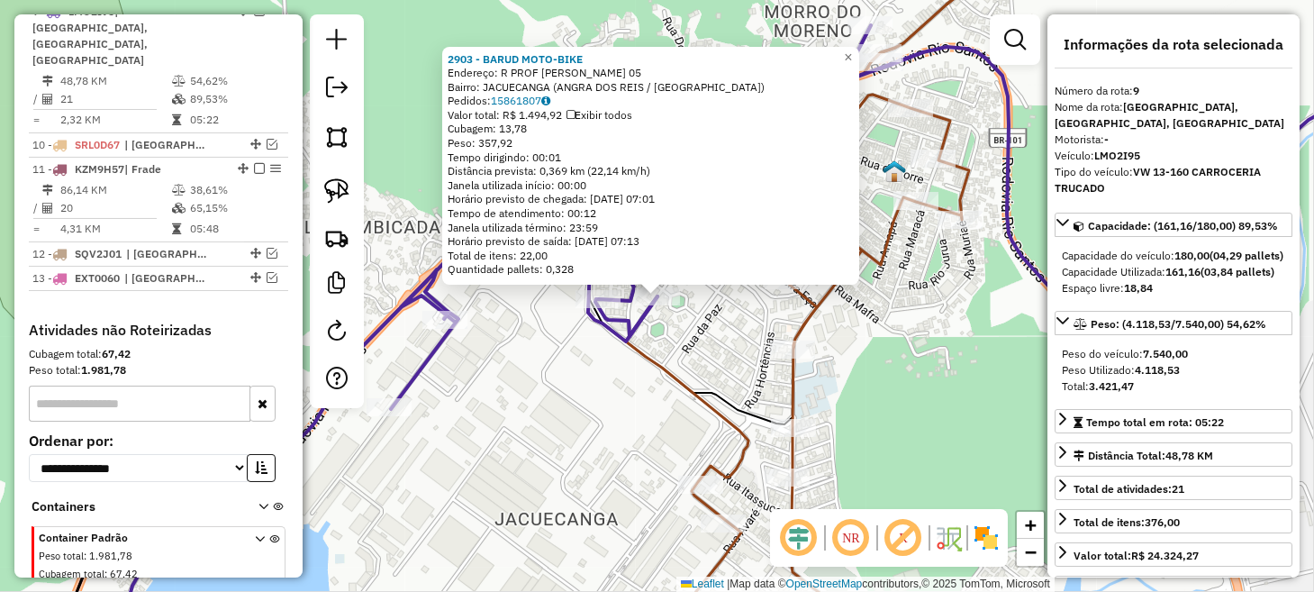
click at [931, 384] on div "2903 - BARUD MOTO-BIKE Endereço: R PROF [PERSON_NAME] 05 Bairro: JACUECANGA ([G…" at bounding box center [657, 296] width 1314 height 592
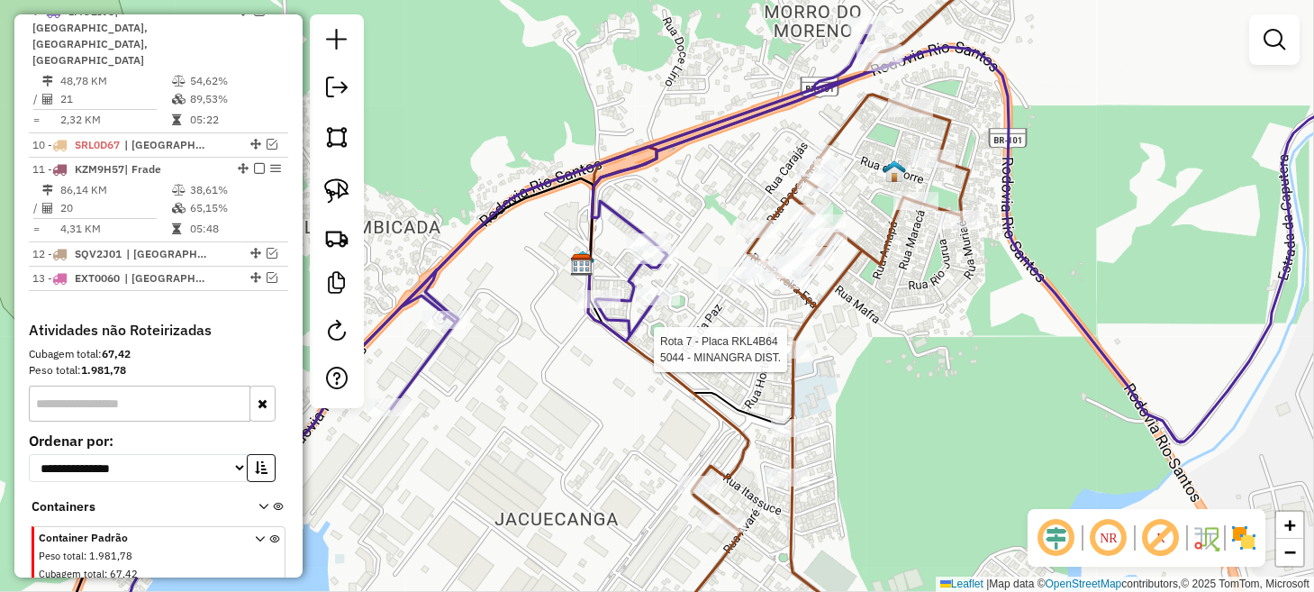
select select "*********"
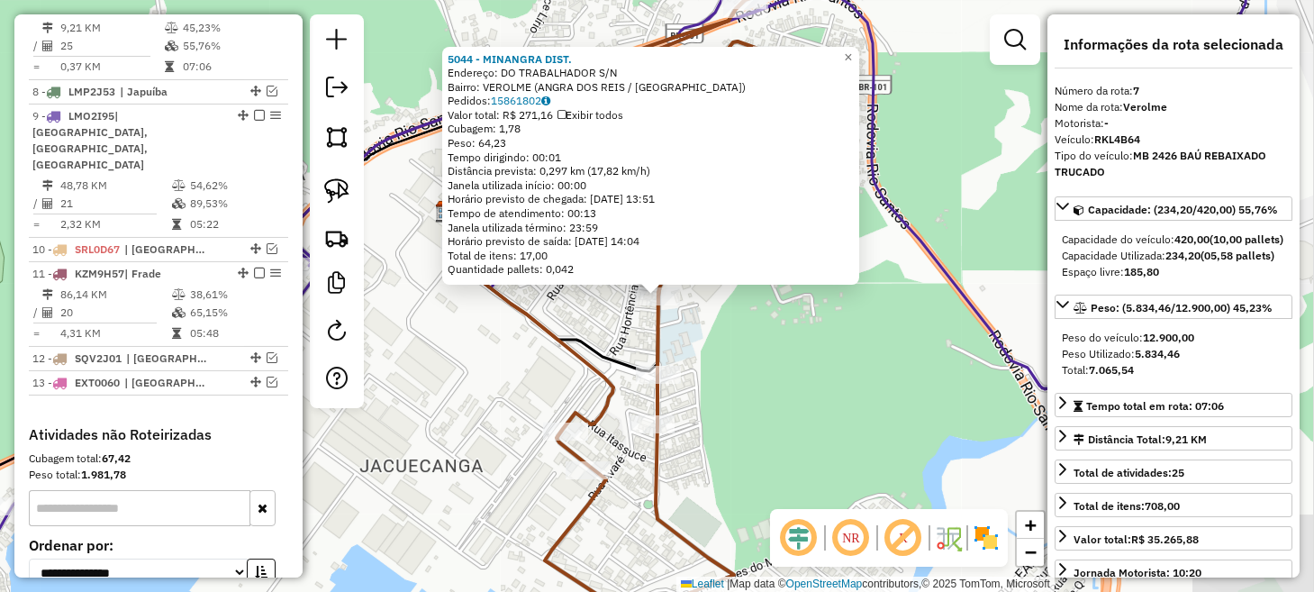
scroll to position [863, 0]
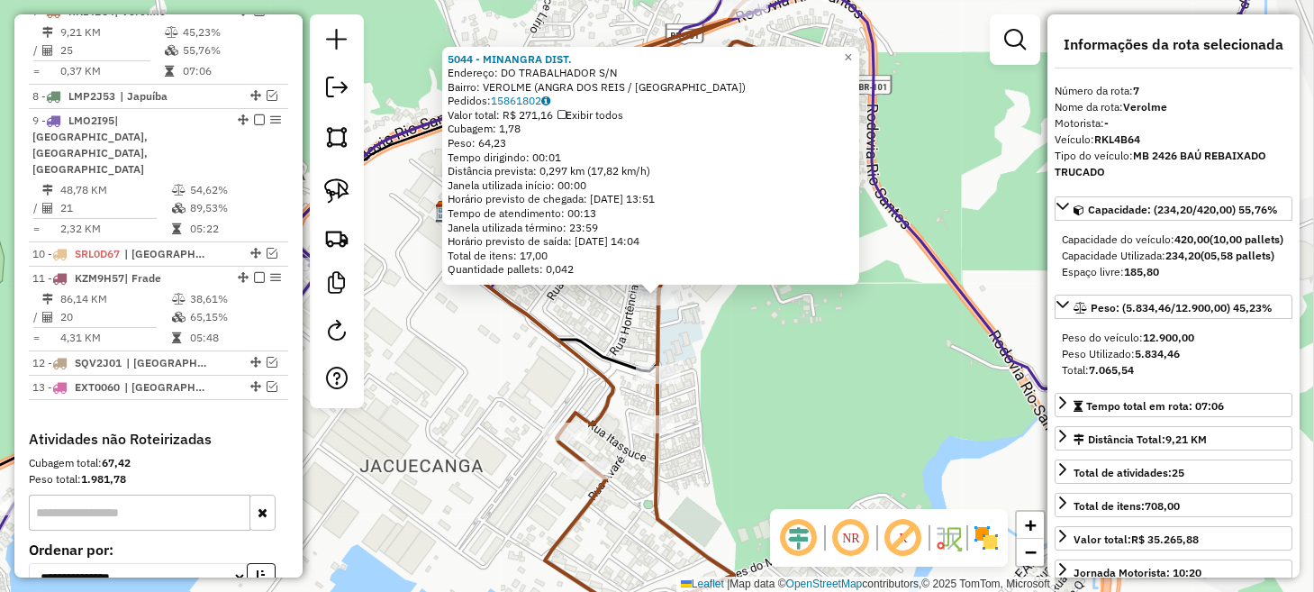
click at [850, 370] on div "5044 - MINANGRA DIST. Endereço: DO TRABALHADOR S/N Bairro: VEROLME ([GEOGRAPHIC…" at bounding box center [657, 296] width 1314 height 592
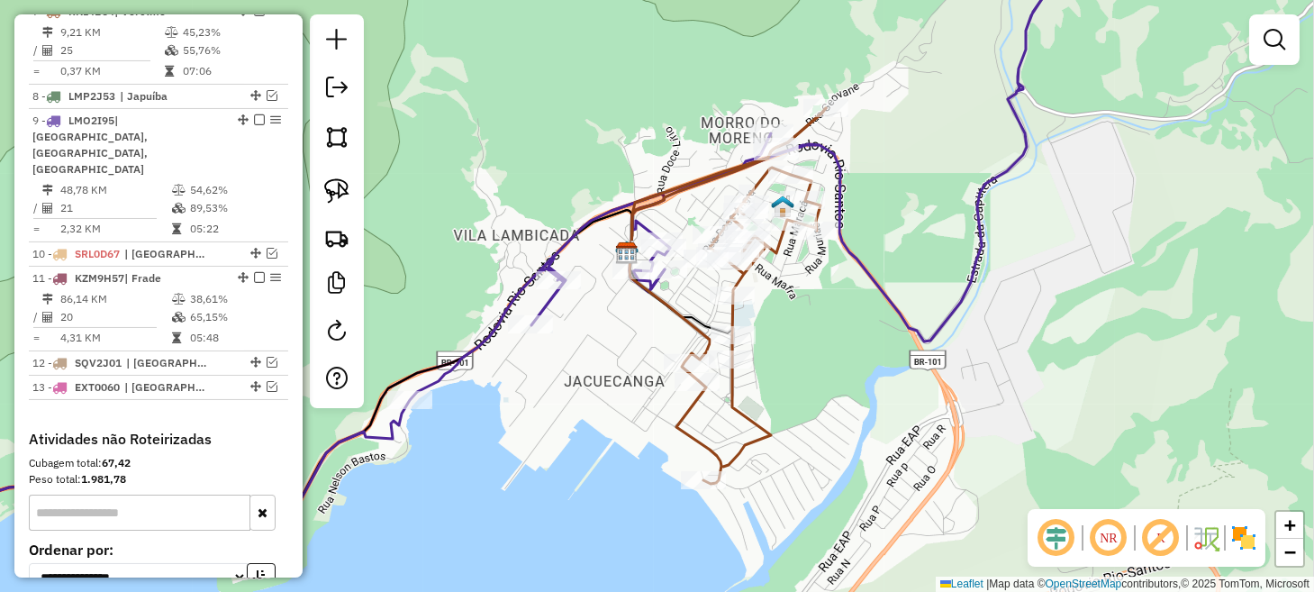
drag, startPoint x: 808, startPoint y: 406, endPoint x: 774, endPoint y: 364, distance: 54.4
click at [809, 367] on div "Janela de atendimento Grade de atendimento Capacidade Transportadoras Veículos …" at bounding box center [657, 296] width 1314 height 592
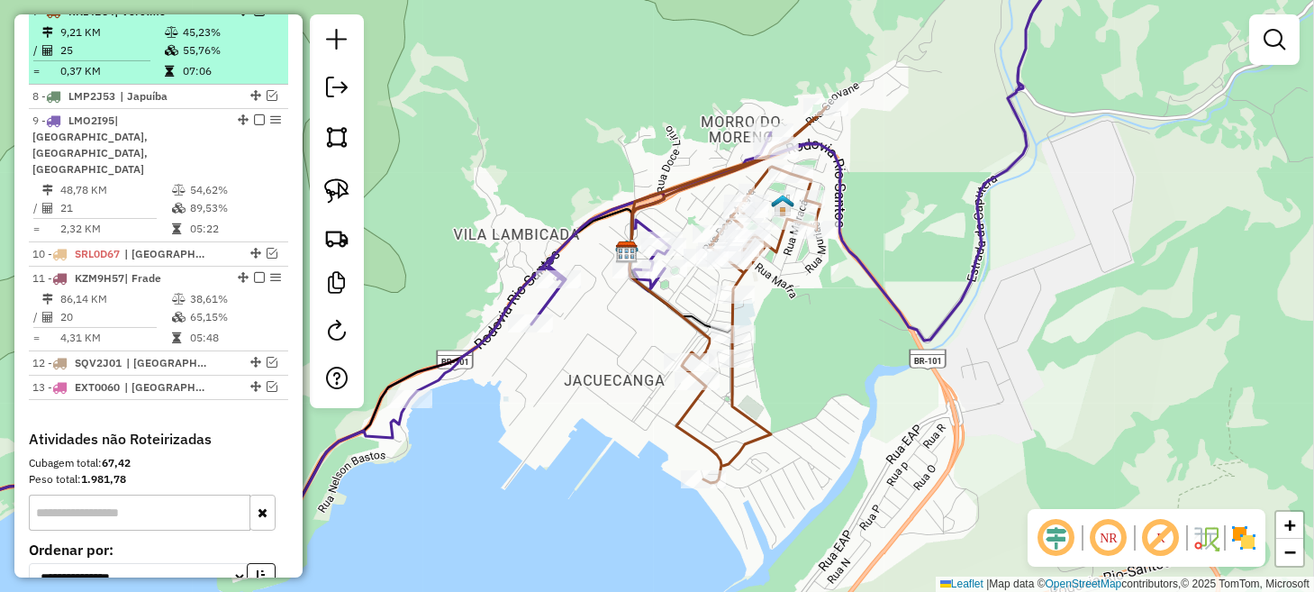
click at [254, 16] on em at bounding box center [259, 10] width 11 height 11
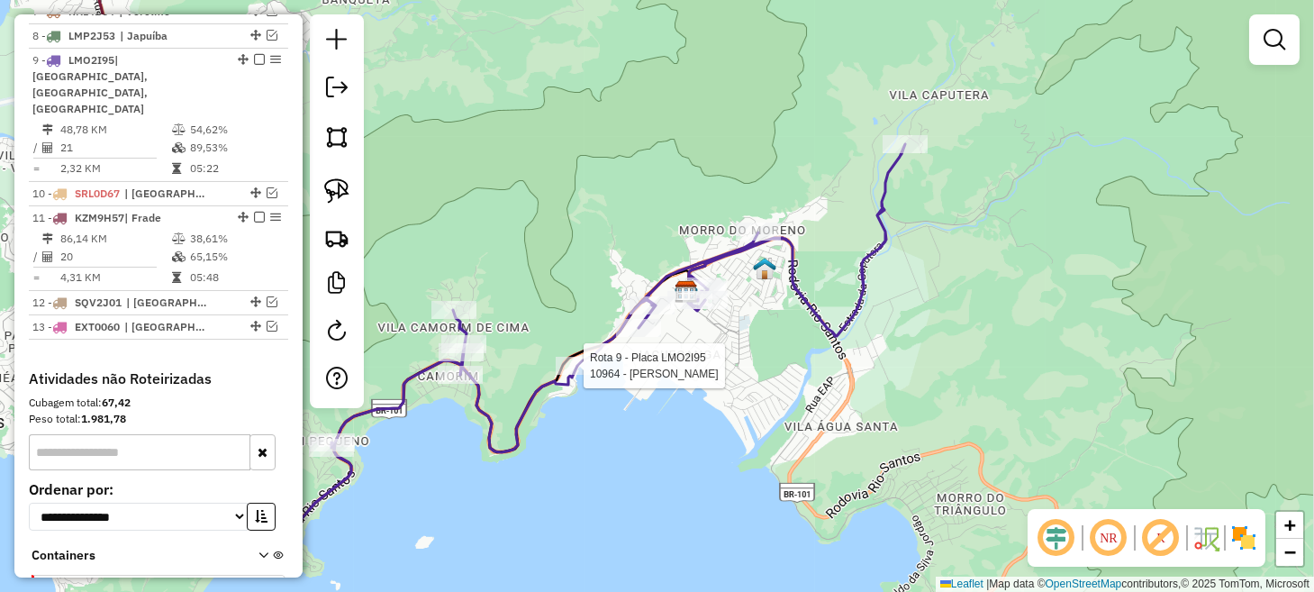
select select "*********"
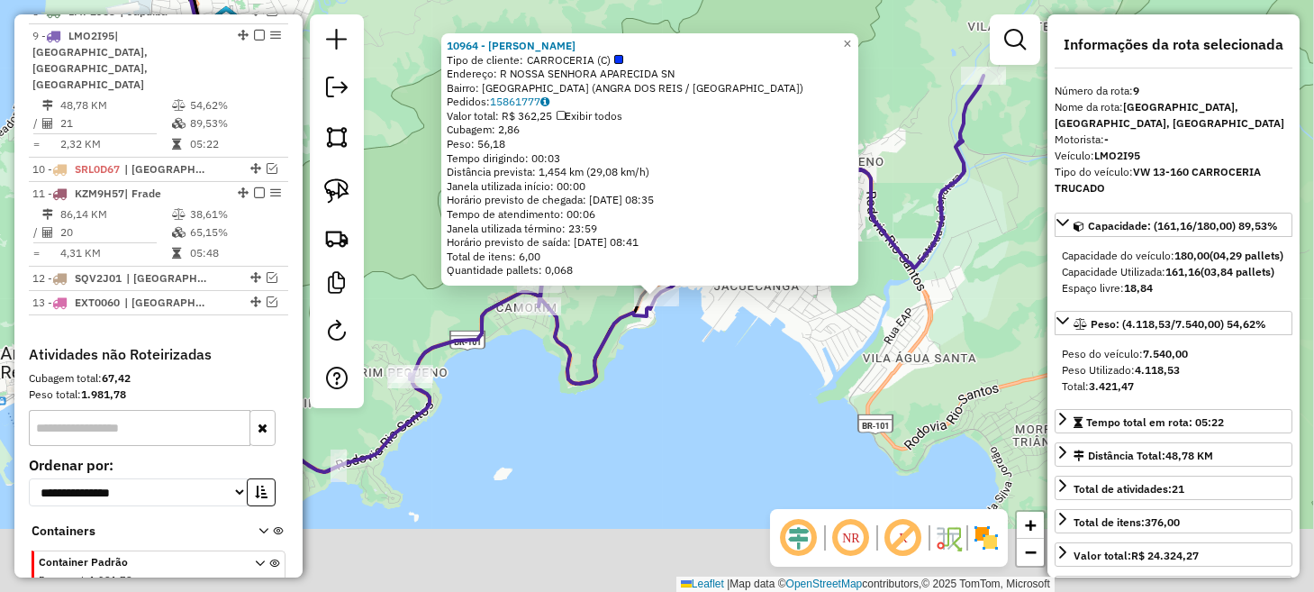
scroll to position [912, 0]
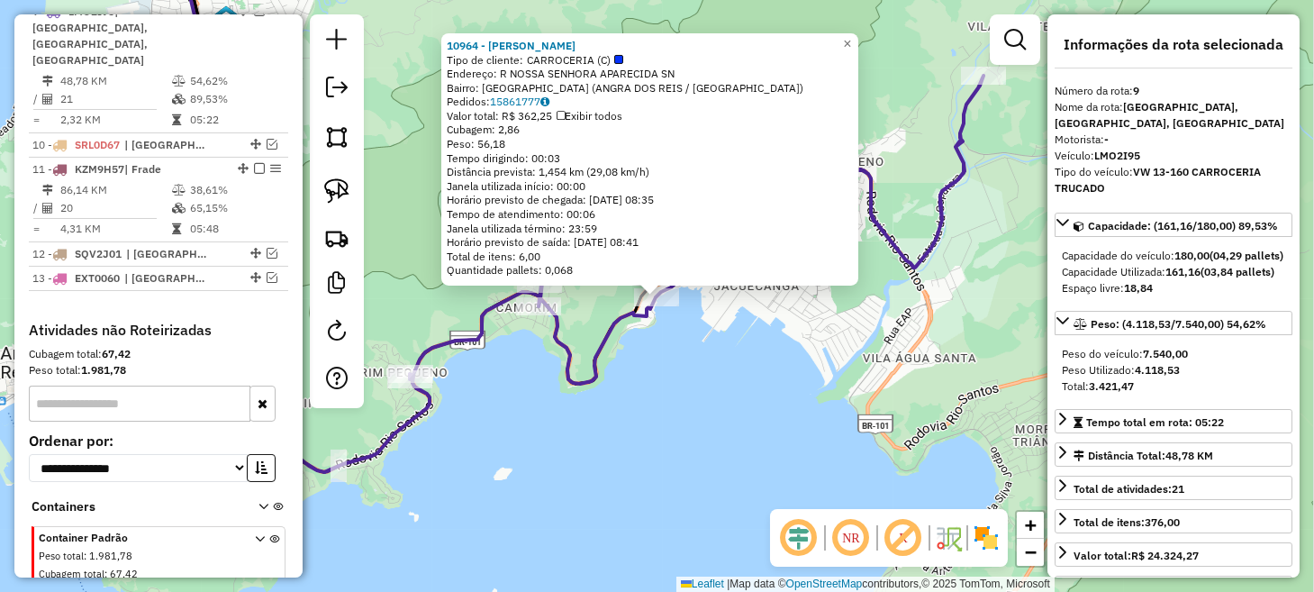
click at [603, 434] on div "10964 - [PERSON_NAME] Tipo de cliente: CARROCERIA (C) Endereço: R NOSSA SENHORA…" at bounding box center [657, 296] width 1314 height 592
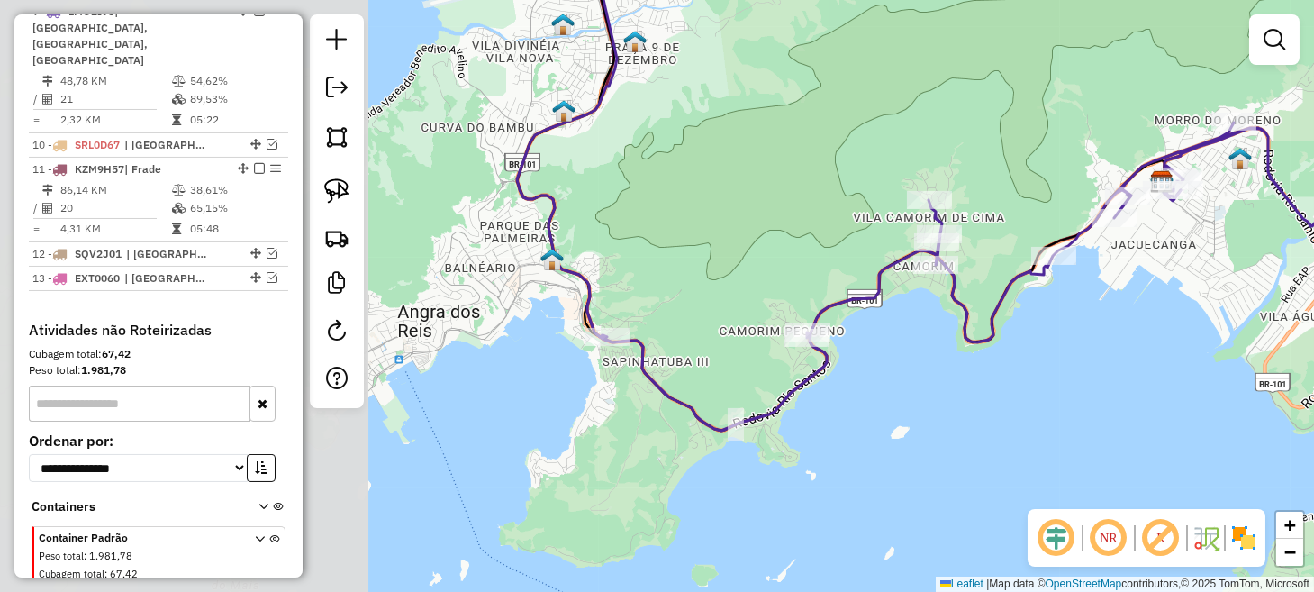
drag, startPoint x: 592, startPoint y: 447, endPoint x: 1116, endPoint y: 384, distance: 528.8
click at [1114, 382] on div "Janela de atendimento Grade de atendimento Capacidade Transportadoras Veículos …" at bounding box center [657, 296] width 1314 height 592
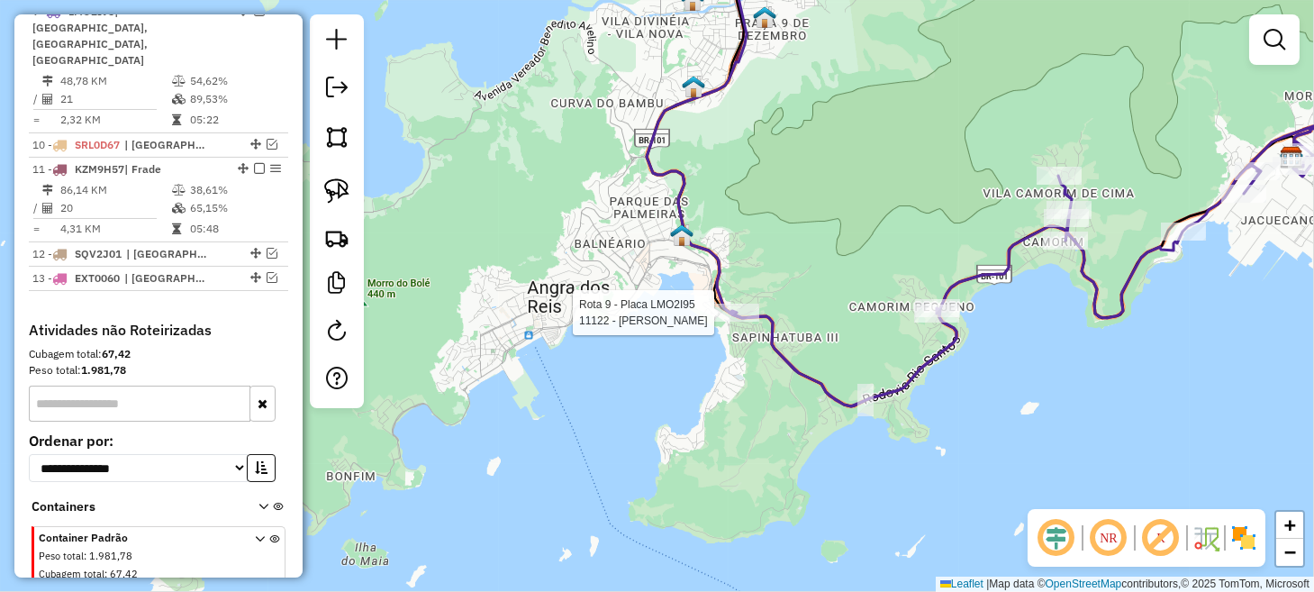
select select "*********"
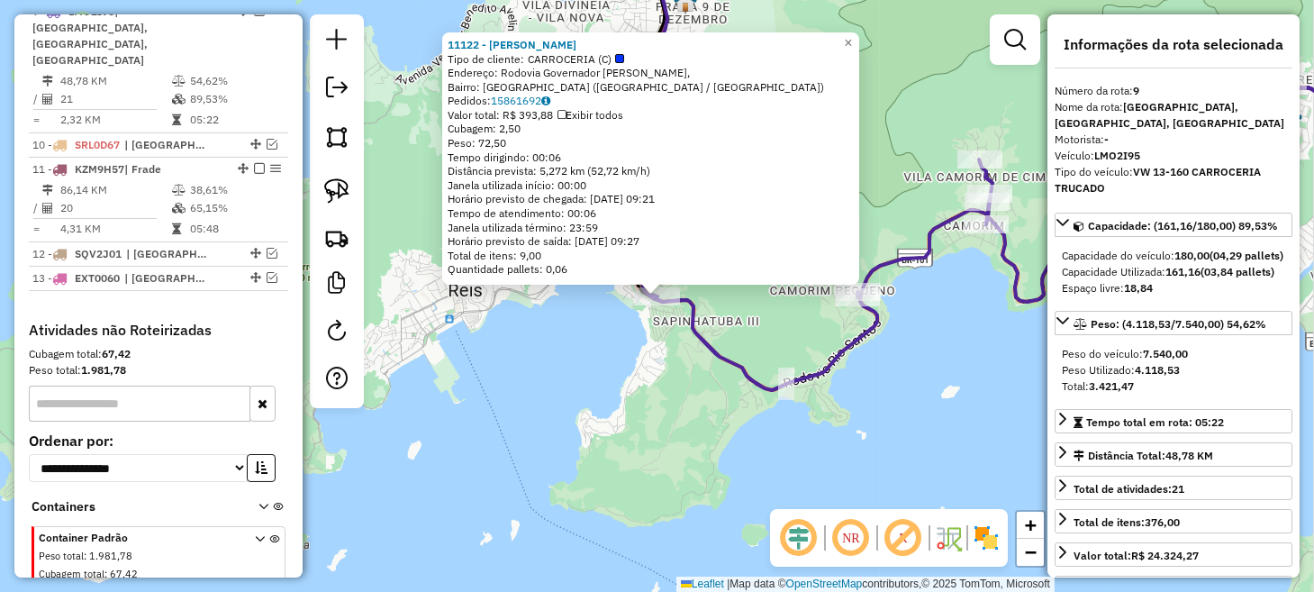
click at [630, 433] on div "11122 - [PERSON_NAME] Tipo de cliente: CARROCERIA (C) Endereço: Rodovia Governa…" at bounding box center [657, 296] width 1314 height 592
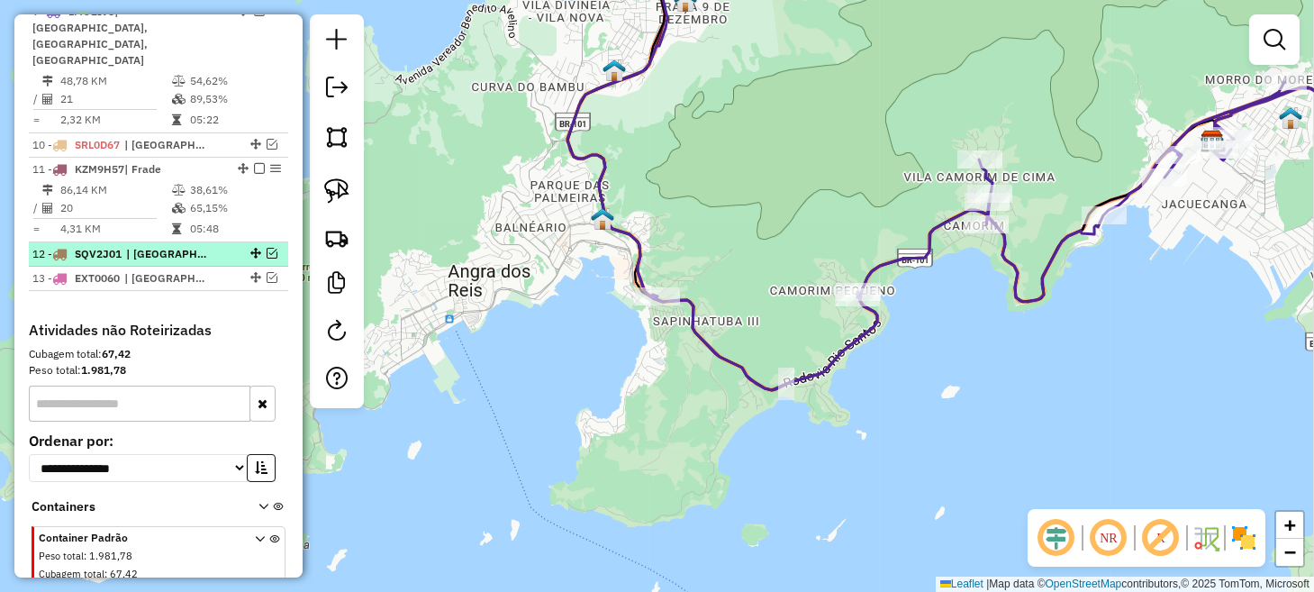
click at [266, 248] on em at bounding box center [271, 253] width 11 height 11
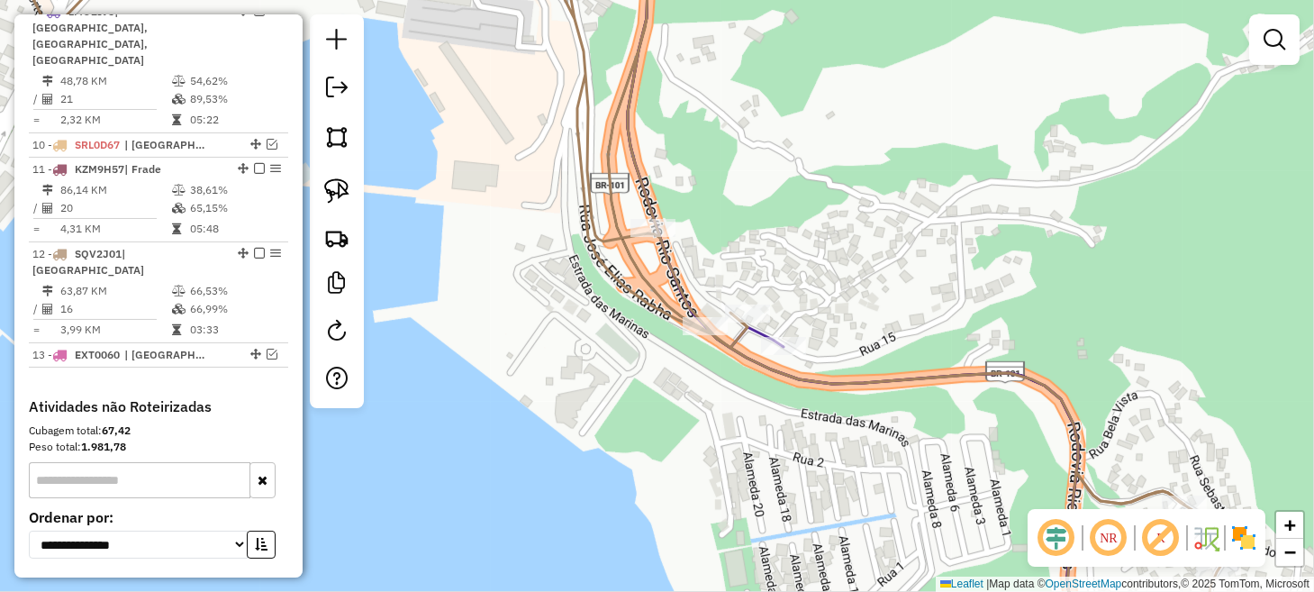
drag, startPoint x: 629, startPoint y: 307, endPoint x: 528, endPoint y: 325, distance: 103.3
click at [571, 342] on div "Janela de atendimento Grade de atendimento Capacidade Transportadoras Veículos …" at bounding box center [657, 296] width 1314 height 592
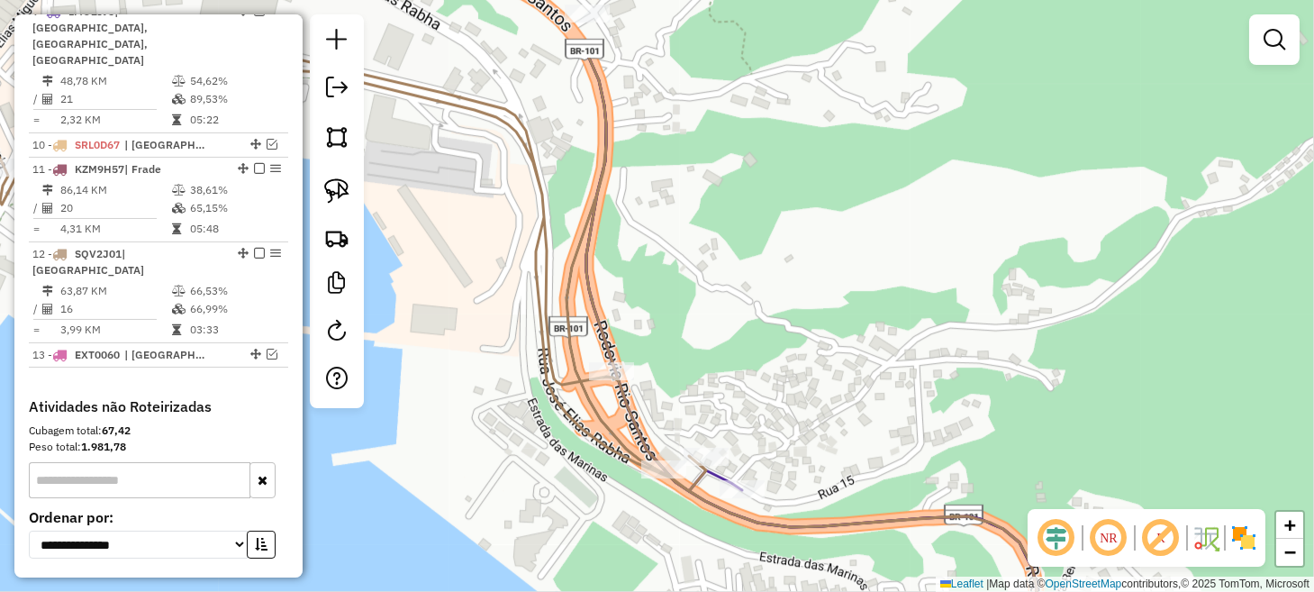
drag, startPoint x: 540, startPoint y: 297, endPoint x: 522, endPoint y: 384, distance: 88.3
click at [522, 384] on div "Janela de atendimento Grade de atendimento Capacidade Transportadoras Veículos …" at bounding box center [657, 296] width 1314 height 592
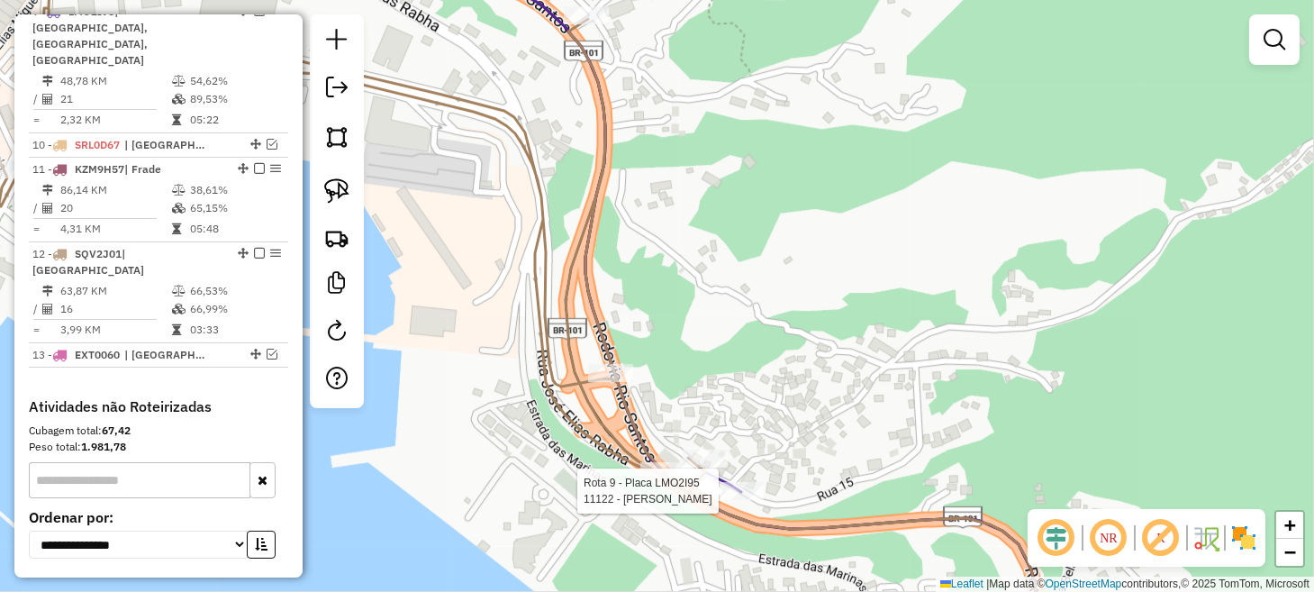
select select "*********"
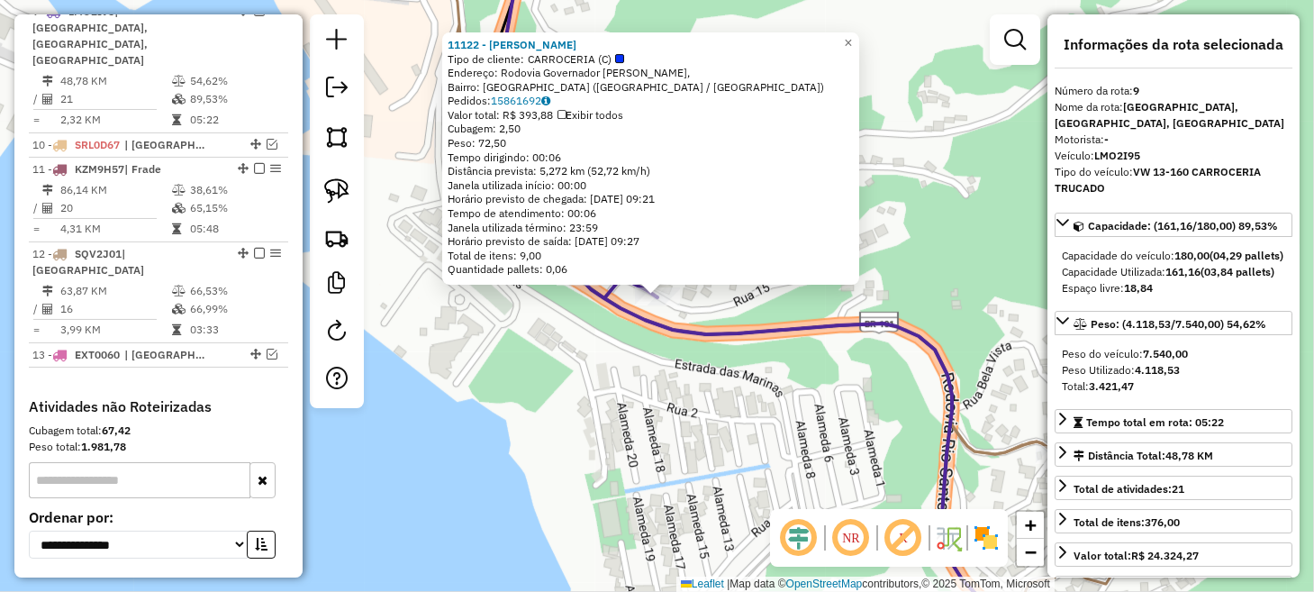
click at [628, 451] on div "11122 - [PERSON_NAME] Tipo de cliente: CARROCERIA (C) Endereço: Rodovia Governa…" at bounding box center [657, 296] width 1314 height 592
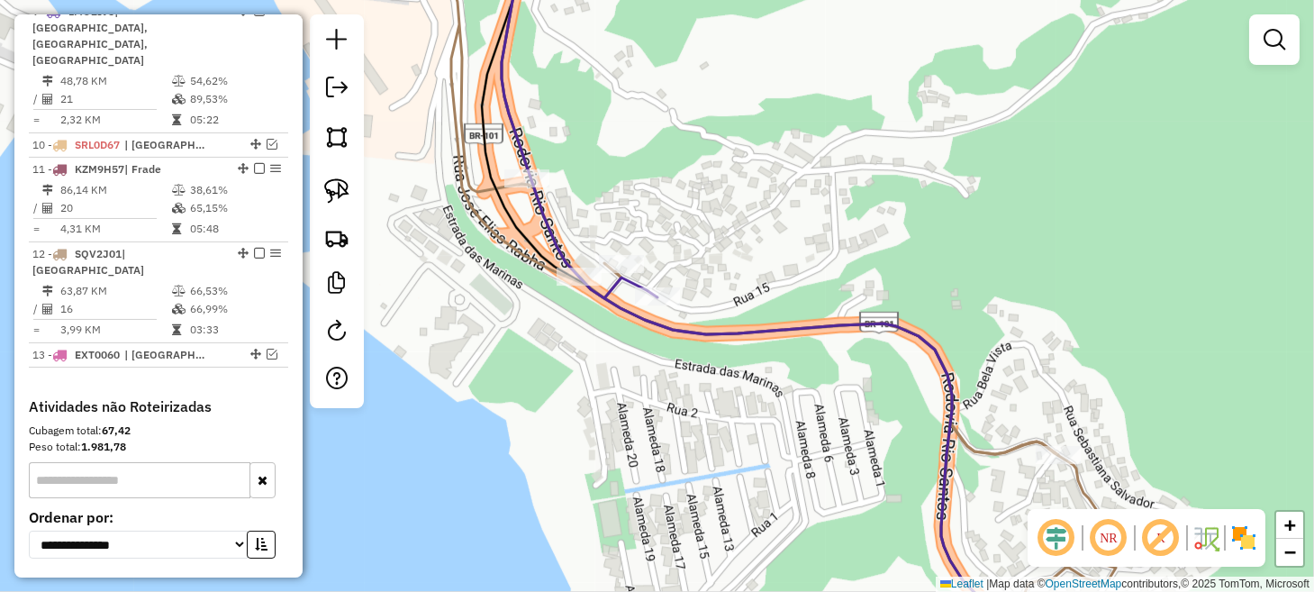
drag, startPoint x: 580, startPoint y: 395, endPoint x: 662, endPoint y: 510, distance: 140.7
click at [662, 510] on div "Janela de atendimento Grade de atendimento Capacidade Transportadoras Veículos …" at bounding box center [657, 296] width 1314 height 592
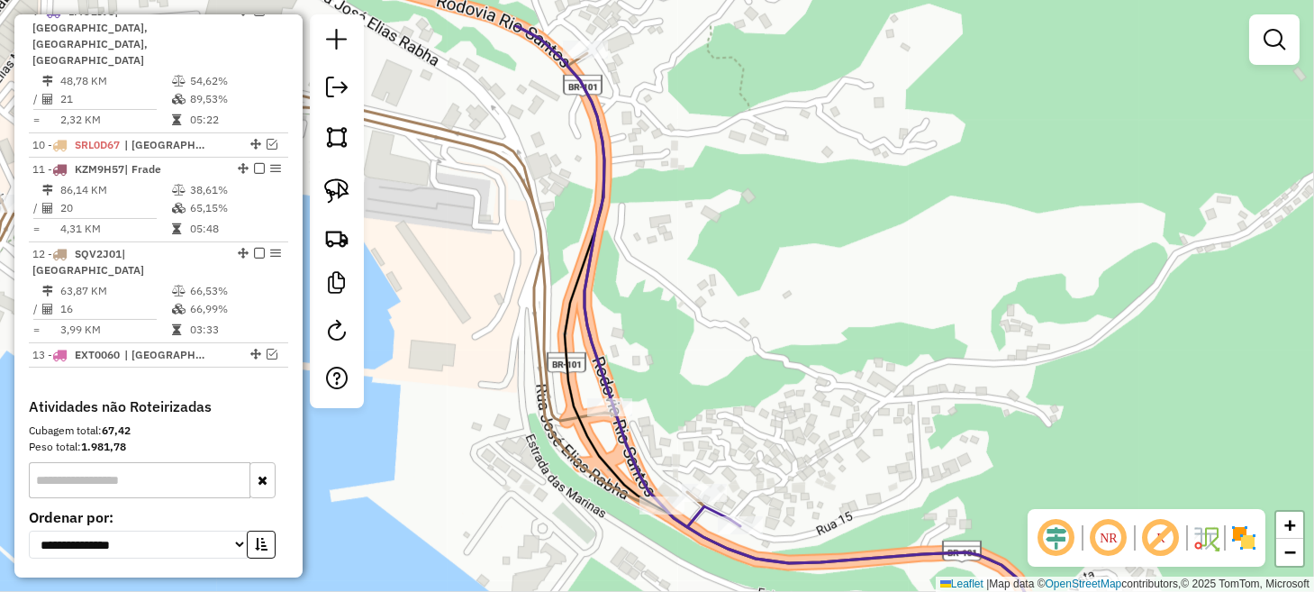
drag, startPoint x: 612, startPoint y: 470, endPoint x: 592, endPoint y: 514, distance: 48.7
click at [592, 514] on div "Janela de atendimento Grade de atendimento Capacidade Transportadoras Veículos …" at bounding box center [657, 296] width 1314 height 592
click at [342, 199] on img at bounding box center [336, 190] width 25 height 25
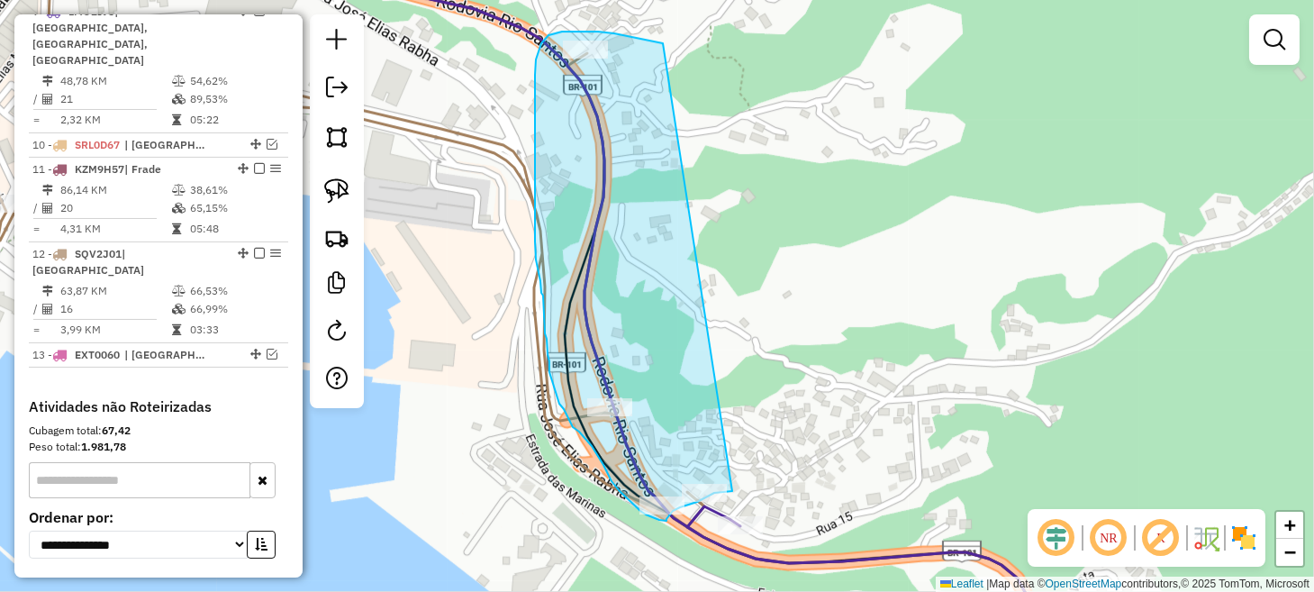
drag, startPoint x: 663, startPoint y: 43, endPoint x: 731, endPoint y: 461, distance: 423.3
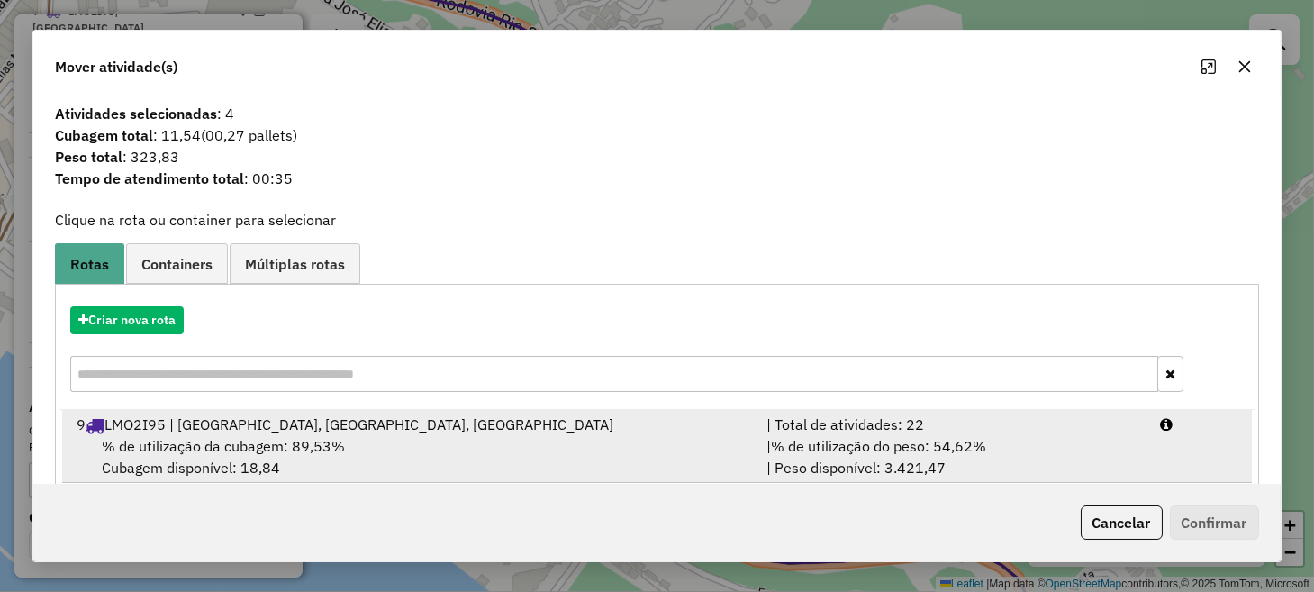
click at [488, 433] on div "9 LMO2I95 | [GEOGRAPHIC_DATA], [GEOGRAPHIC_DATA], [GEOGRAPHIC_DATA]" at bounding box center [410, 424] width 689 height 22
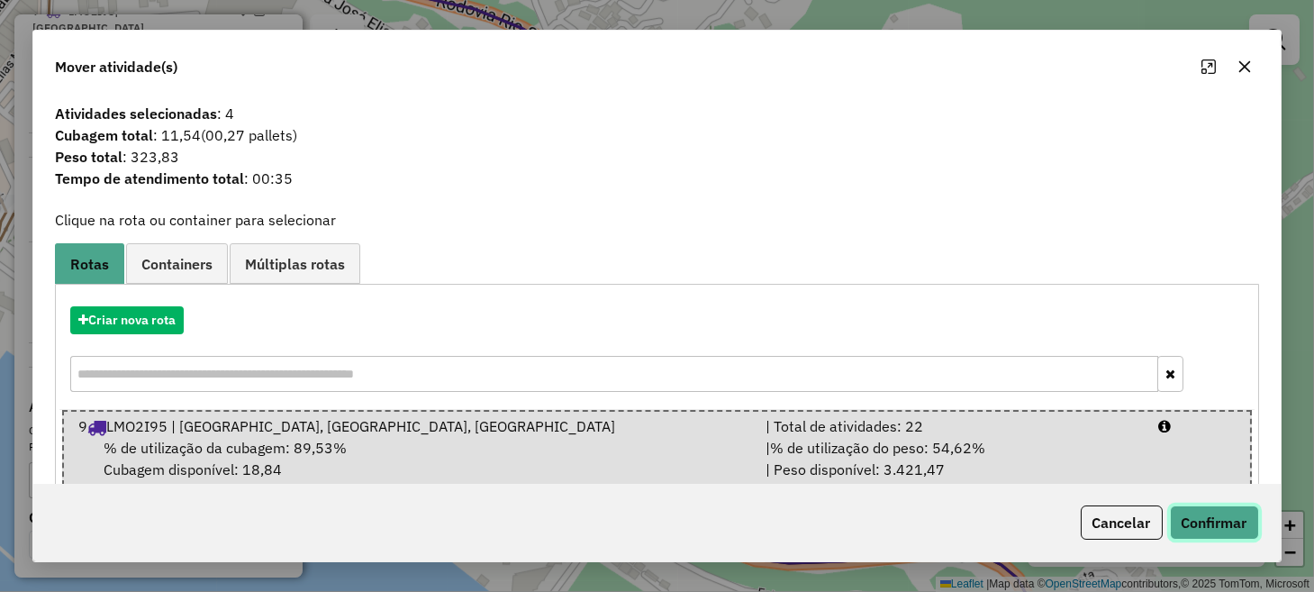
click at [1183, 516] on button "Confirmar" at bounding box center [1214, 522] width 89 height 34
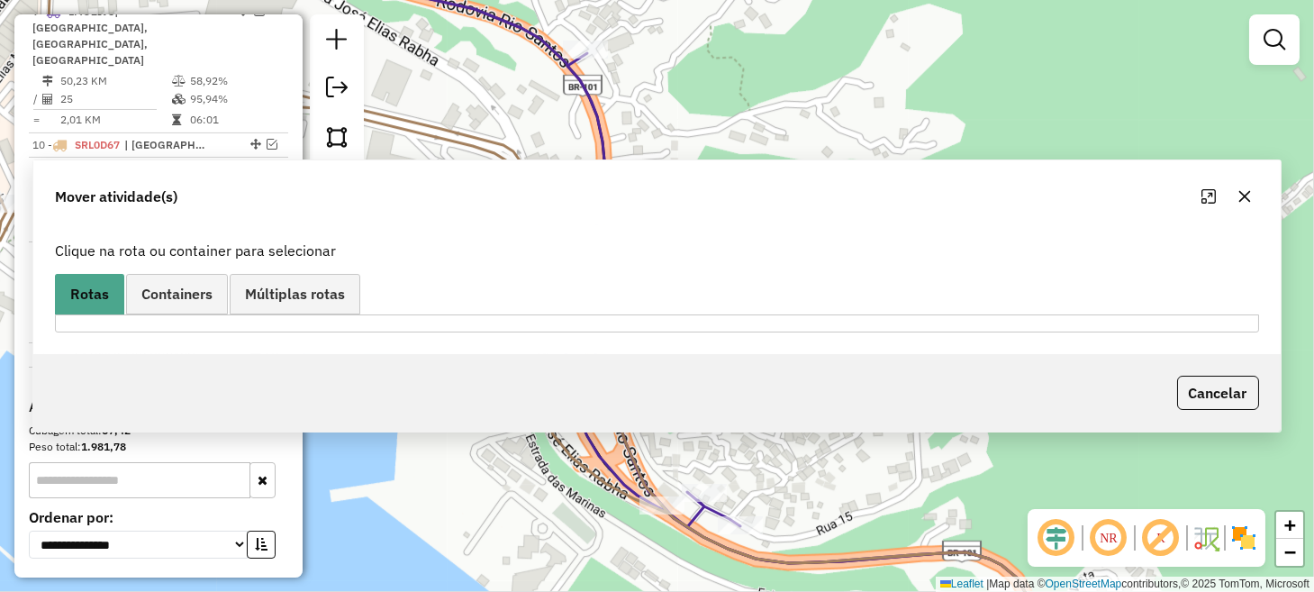
scroll to position [811, 0]
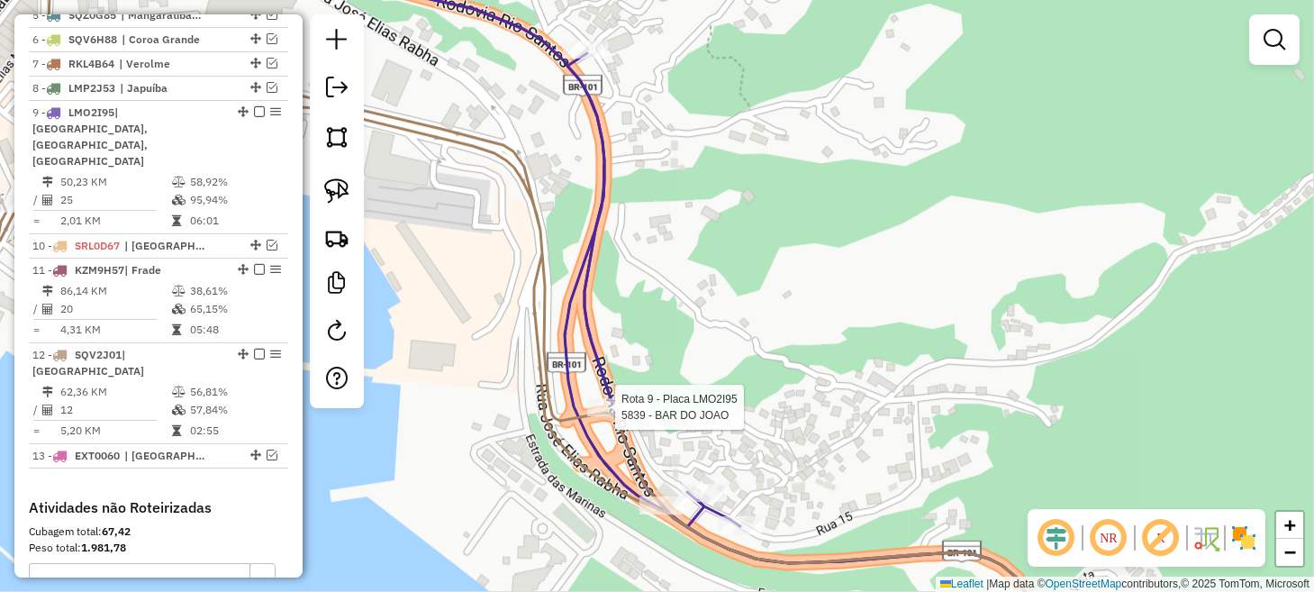
select select "*********"
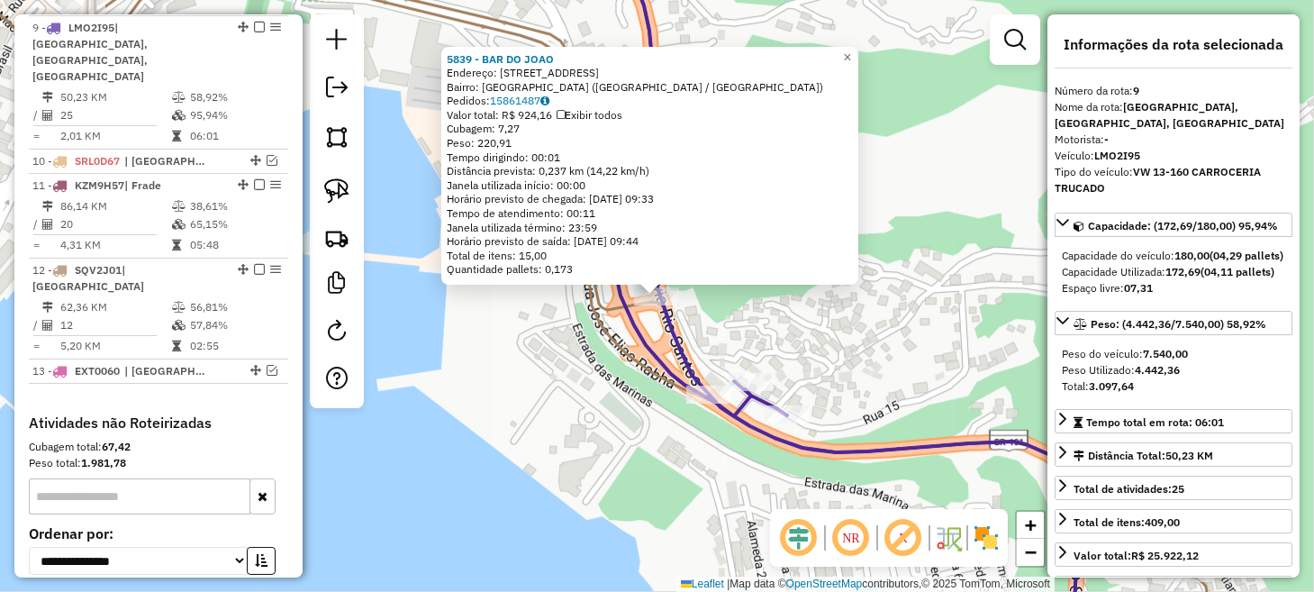
scroll to position [912, 0]
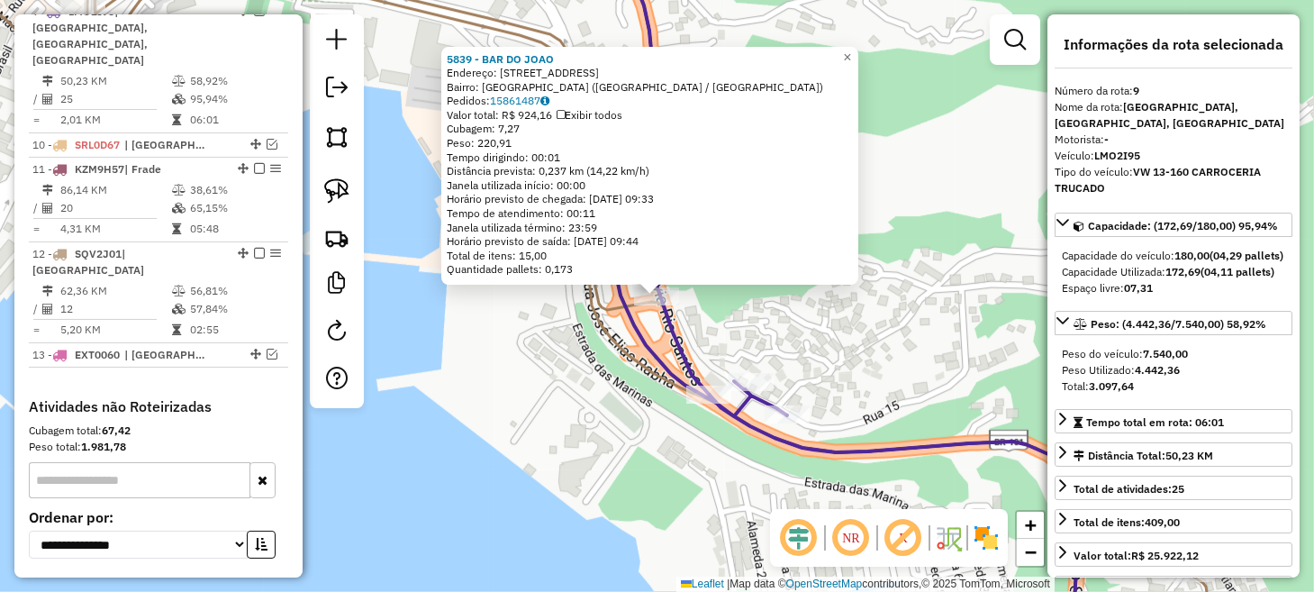
click at [566, 431] on div "5839 - BAR DO [PERSON_NAME]: [STREET_ADDRESS] ([GEOGRAPHIC_DATA] / [GEOGRAPHIC_…" at bounding box center [657, 296] width 1314 height 592
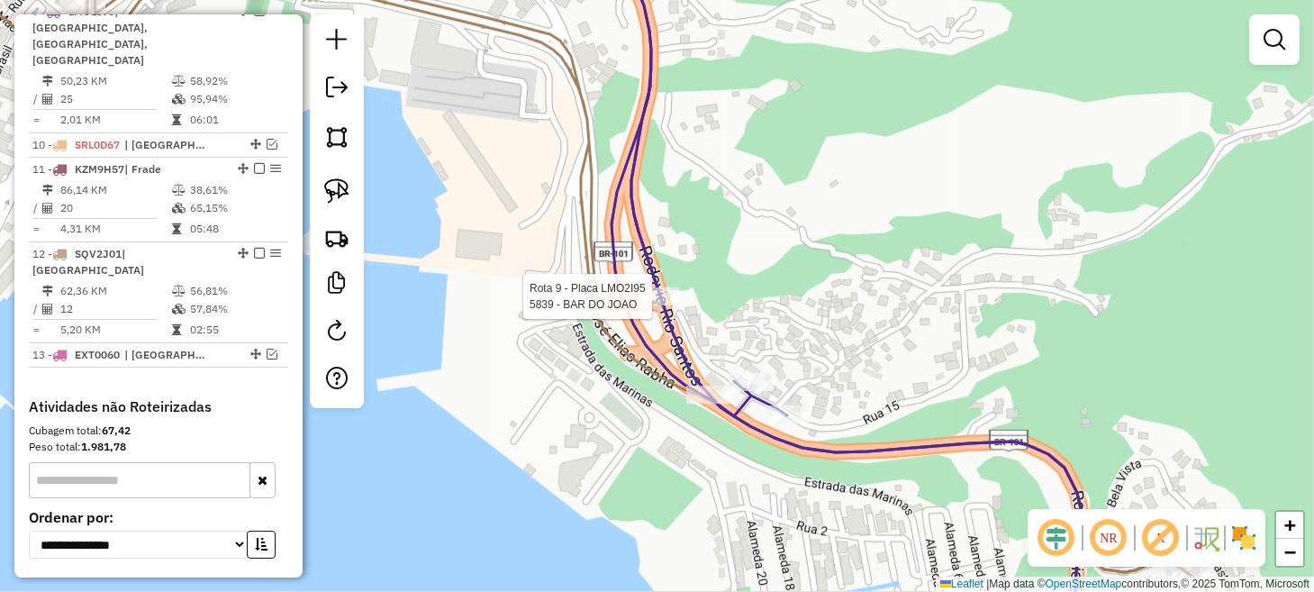
select select "*********"
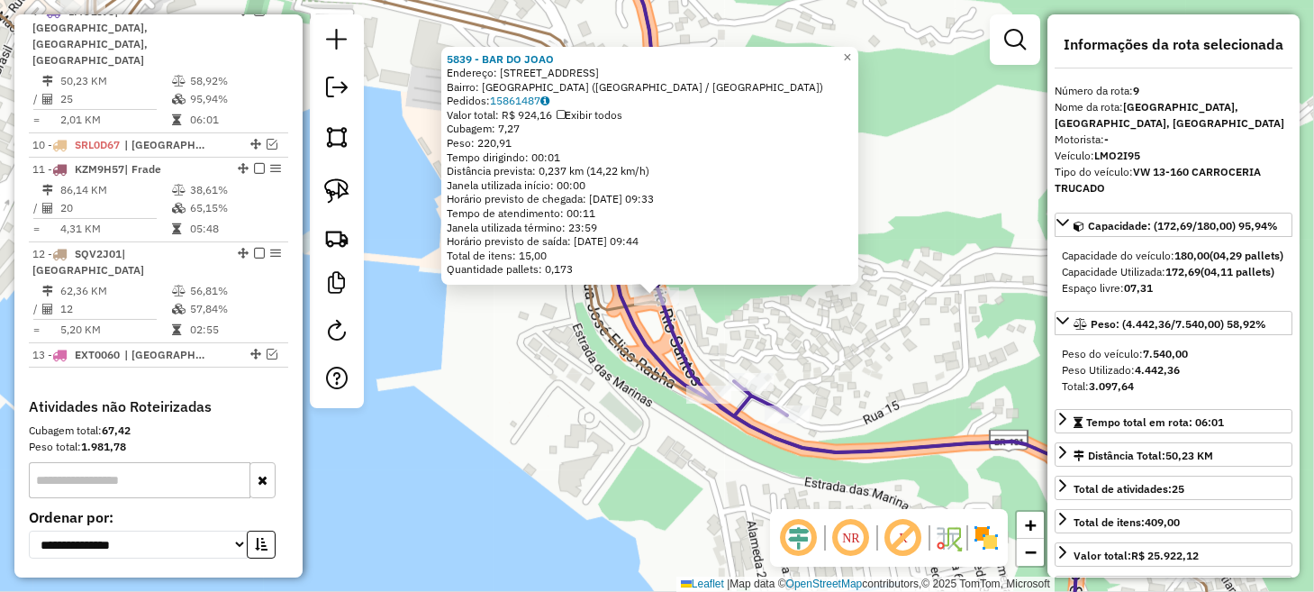
click at [610, 427] on div "5839 - BAR DO [PERSON_NAME]: [STREET_ADDRESS] ([GEOGRAPHIC_DATA] / [GEOGRAPHIC_…" at bounding box center [657, 296] width 1314 height 592
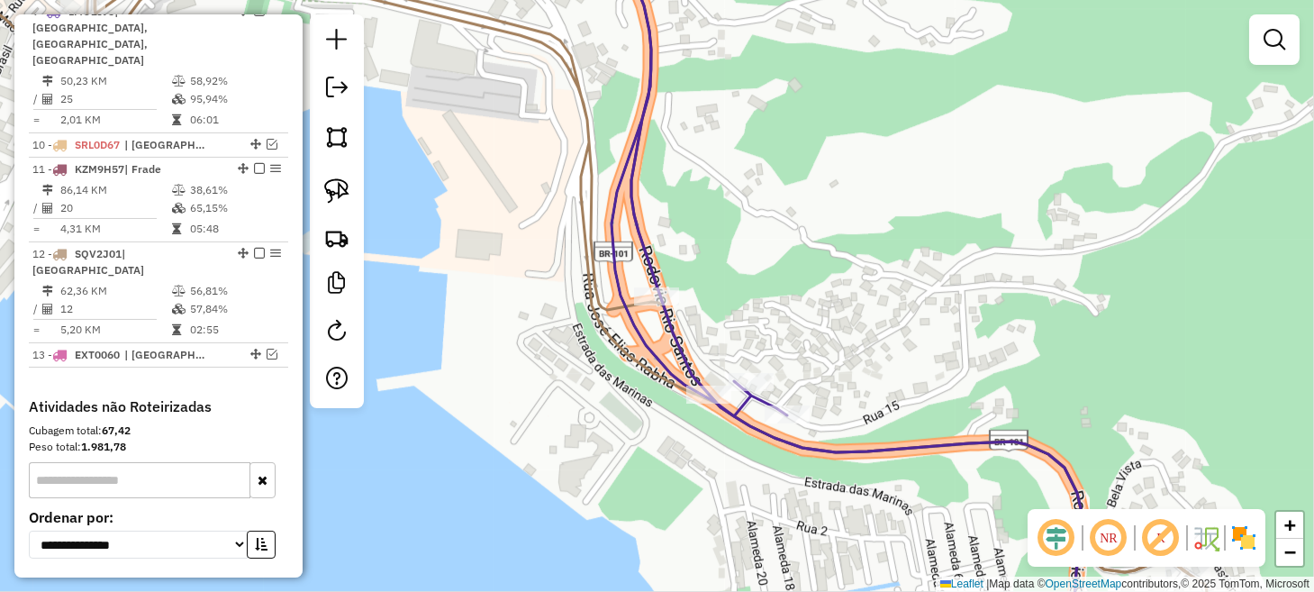
scroll to position [822, 0]
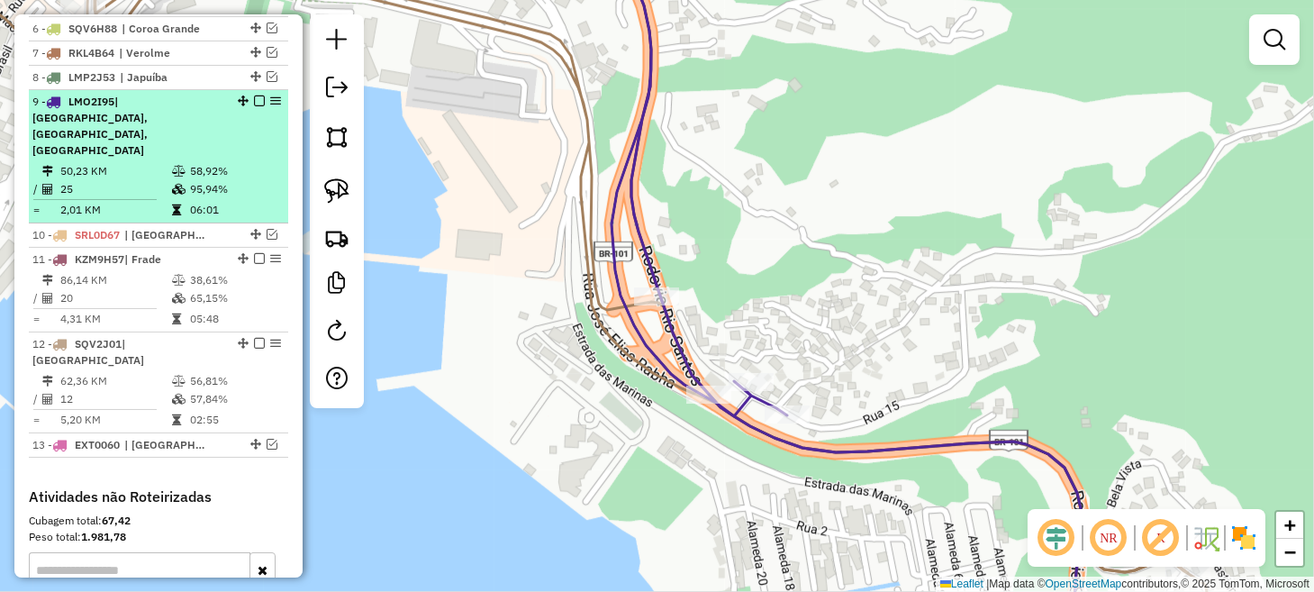
click at [254, 106] on em at bounding box center [259, 100] width 11 height 11
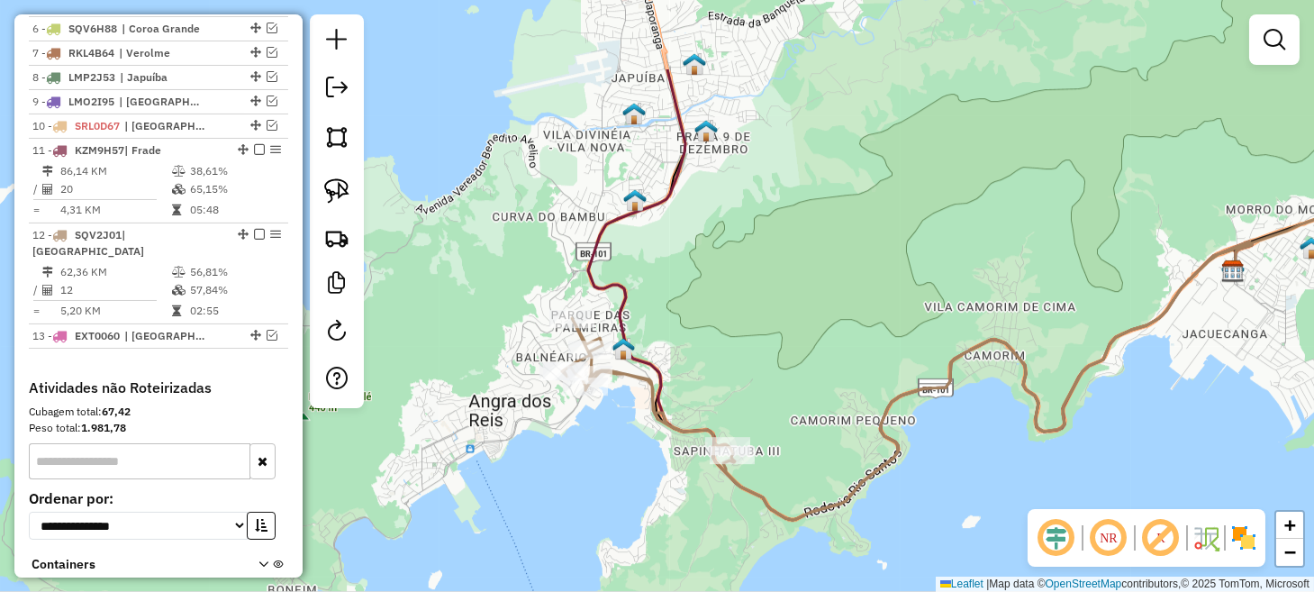
drag, startPoint x: 607, startPoint y: 219, endPoint x: 691, endPoint y: 348, distance: 154.1
click at [691, 348] on div "Janela de atendimento Grade de atendimento Capacidade Transportadoras Veículos …" at bounding box center [657, 296] width 1314 height 592
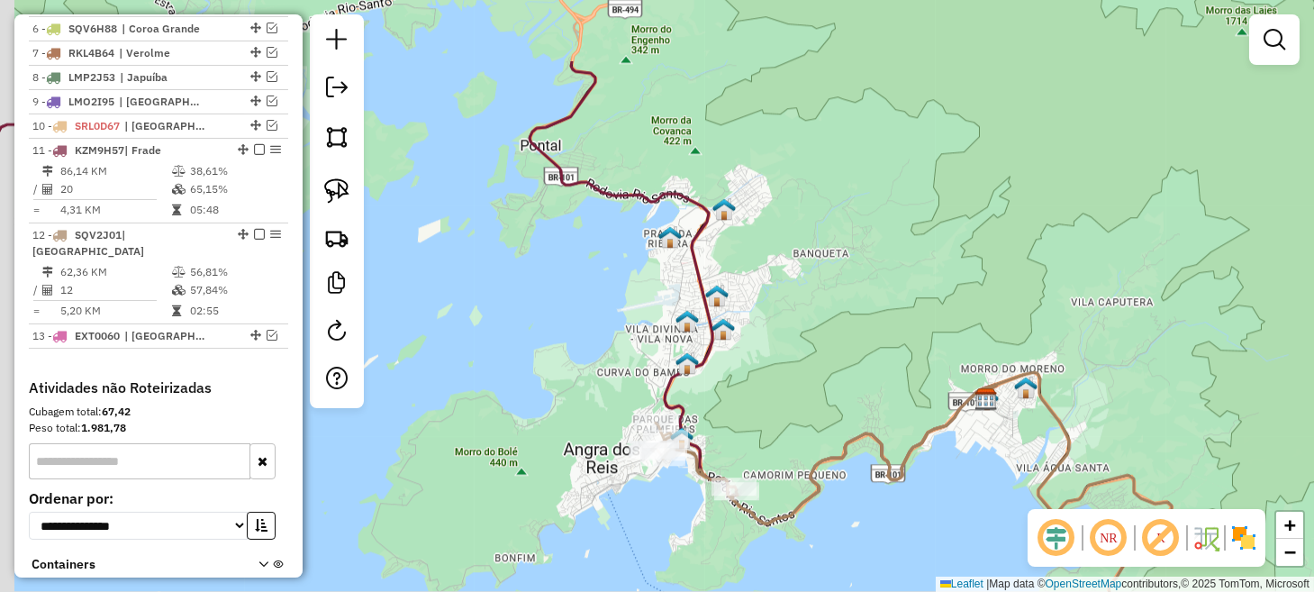
drag, startPoint x: 614, startPoint y: 183, endPoint x: 640, endPoint y: 322, distance: 142.0
click at [640, 322] on div "Janela de atendimento Grade de atendimento Capacidade Transportadoras Veículos …" at bounding box center [657, 296] width 1314 height 592
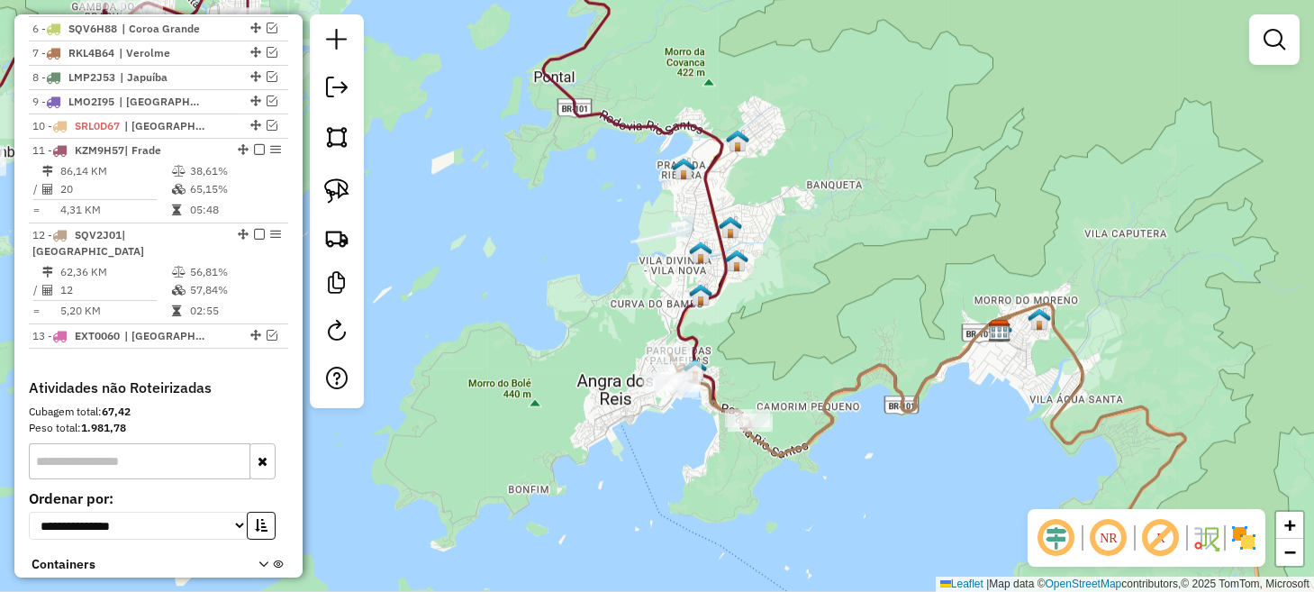
drag, startPoint x: 541, startPoint y: 366, endPoint x: 559, endPoint y: 262, distance: 106.0
click at [555, 271] on div "Janela de atendimento Grade de atendimento Capacidade Transportadoras Veículos …" at bounding box center [657, 296] width 1314 height 592
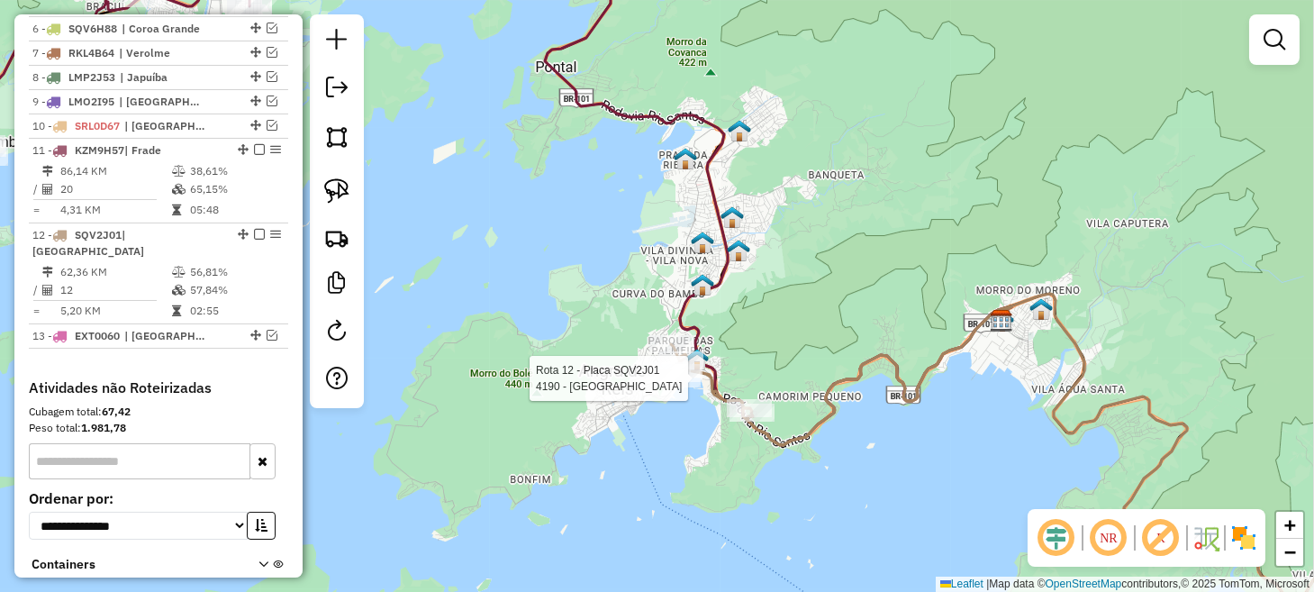
select select "*********"
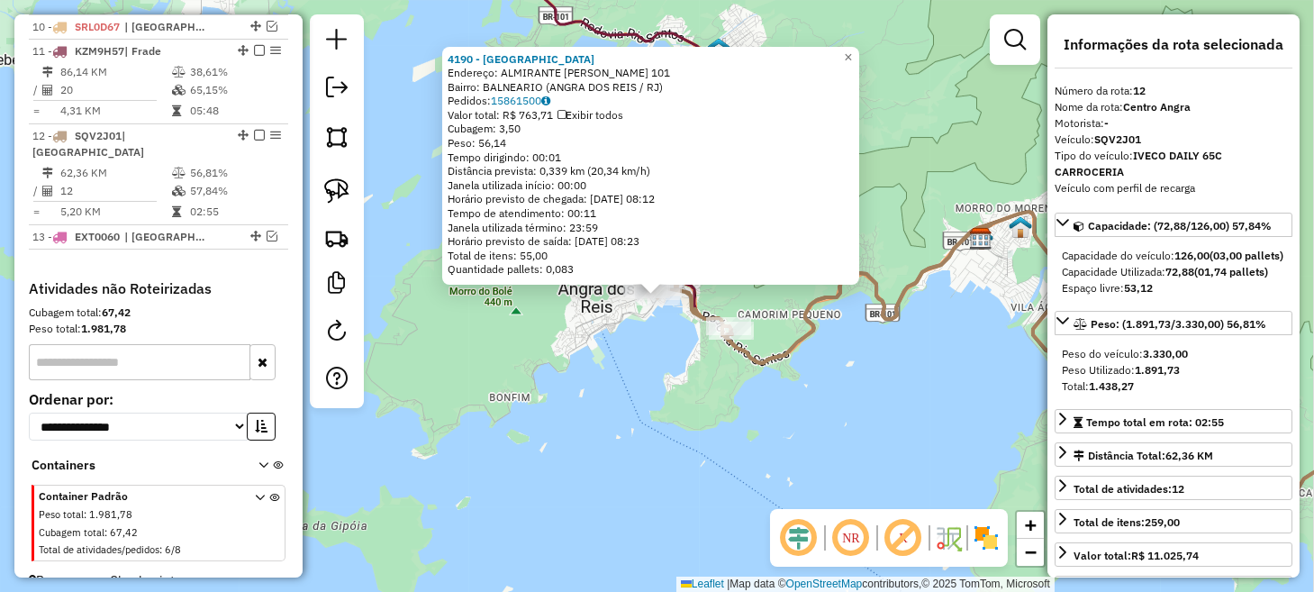
scroll to position [943, 0]
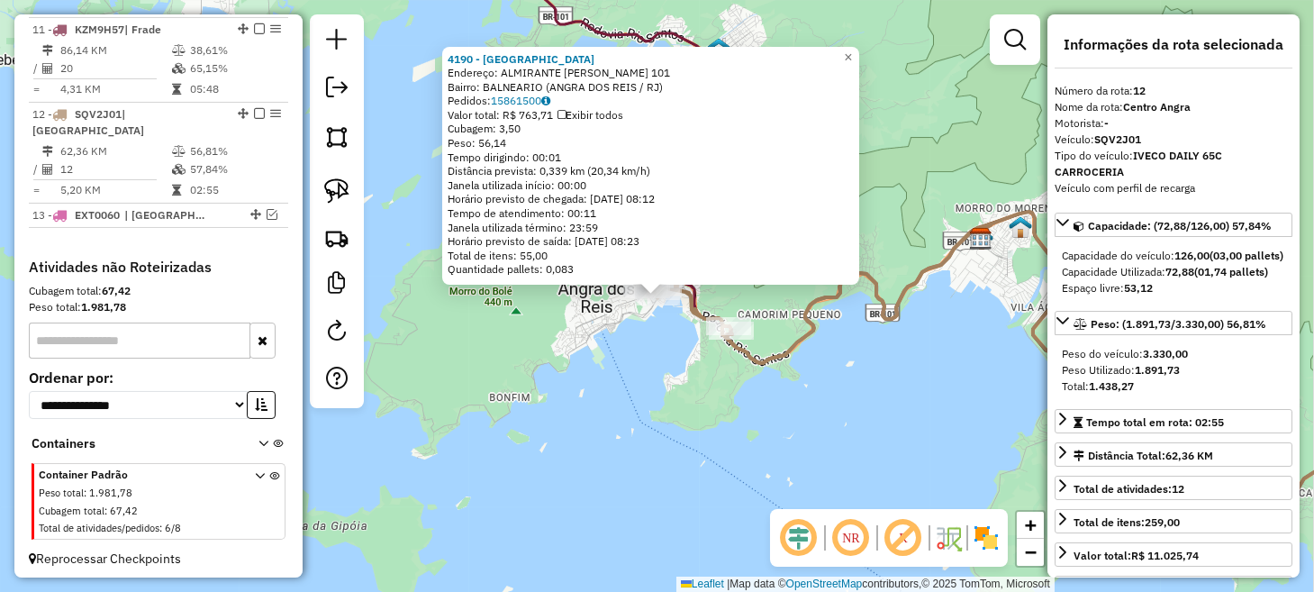
click at [920, 401] on div "4190 - BALLARE LOUNGE Endereço: ALMIRANTE [PERSON_NAME] TOSCAN 101 Bairro: BALN…" at bounding box center [657, 296] width 1314 height 592
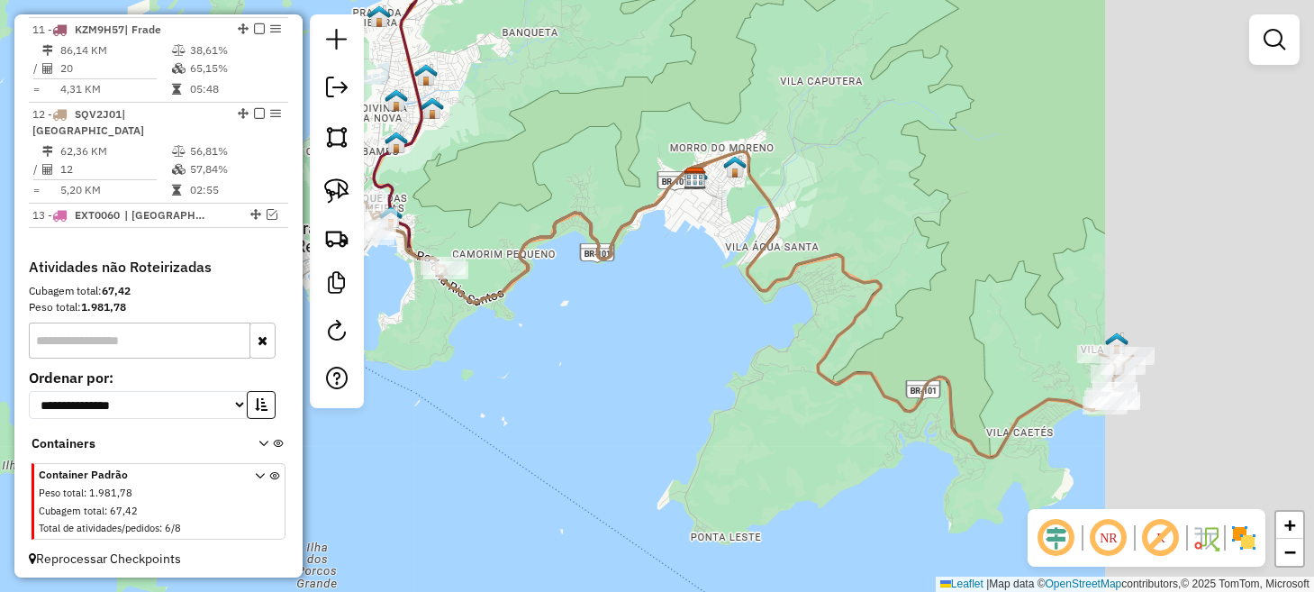
drag, startPoint x: 976, startPoint y: 411, endPoint x: 674, endPoint y: 344, distance: 308.9
click at [675, 344] on div "Janela de atendimento Grade de atendimento Capacidade Transportadoras Veículos …" at bounding box center [657, 296] width 1314 height 592
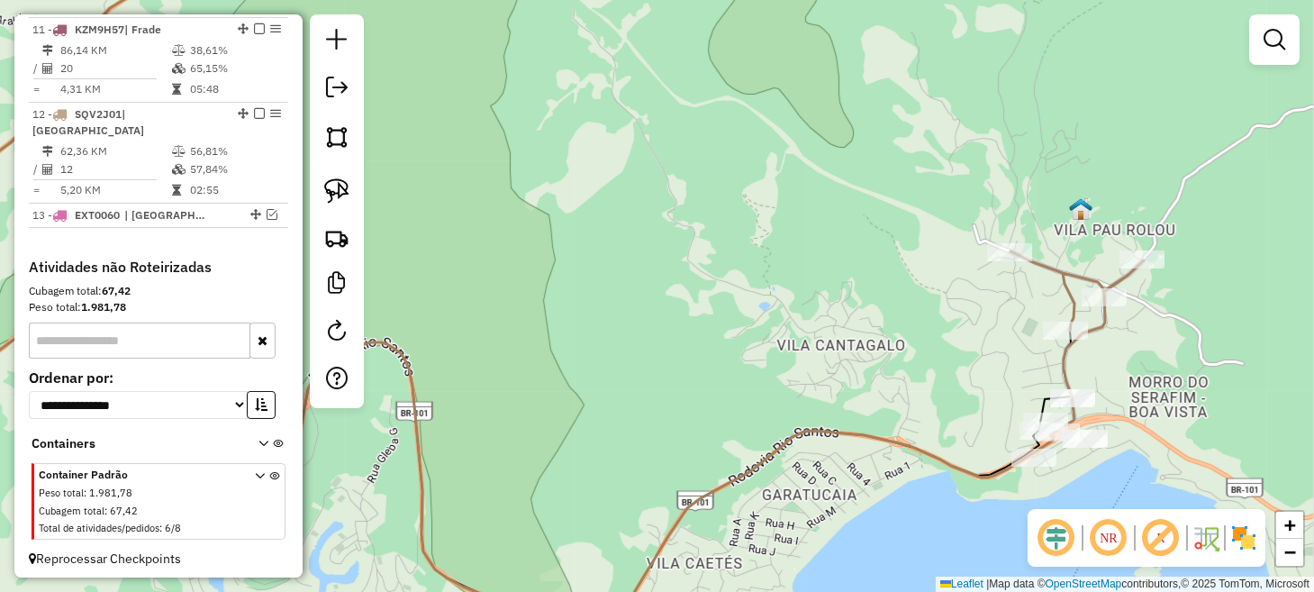
drag, startPoint x: 555, startPoint y: 271, endPoint x: 459, endPoint y: 201, distance: 119.2
click at [459, 202] on div "Janela de atendimento Grade de atendimento Capacidade Transportadoras Veículos …" at bounding box center [657, 296] width 1314 height 592
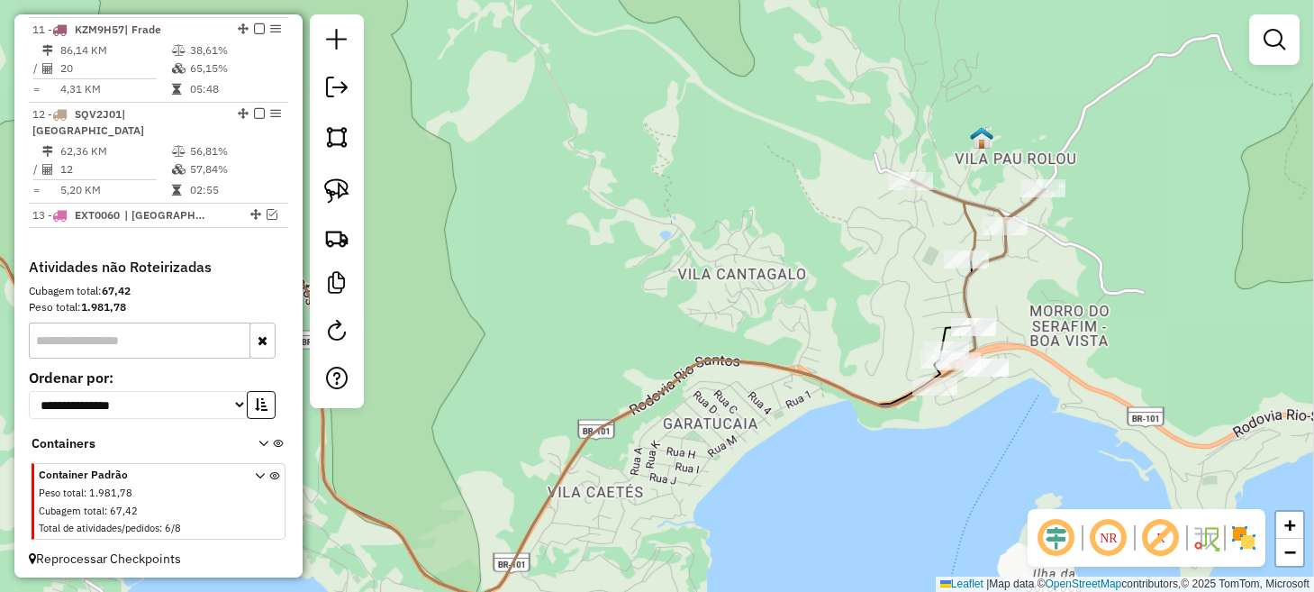
drag, startPoint x: 345, startPoint y: 191, endPoint x: 366, endPoint y: 204, distance: 24.7
click at [346, 192] on img at bounding box center [336, 190] width 25 height 25
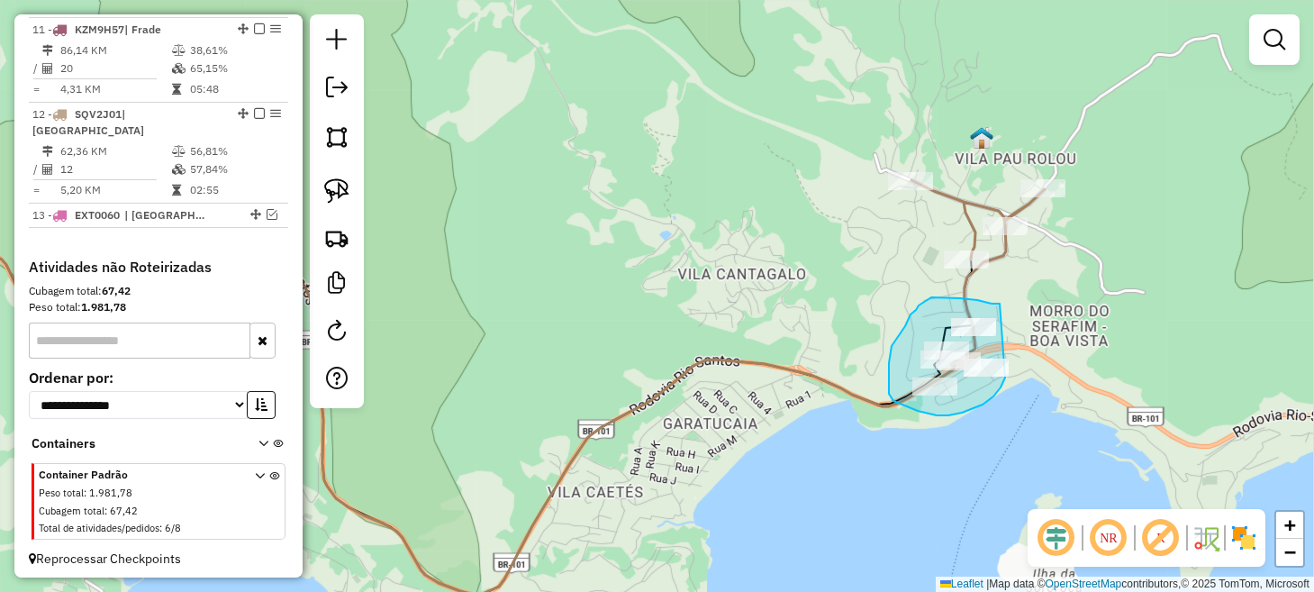
drag, startPoint x: 999, startPoint y: 303, endPoint x: 1009, endPoint y: 348, distance: 46.1
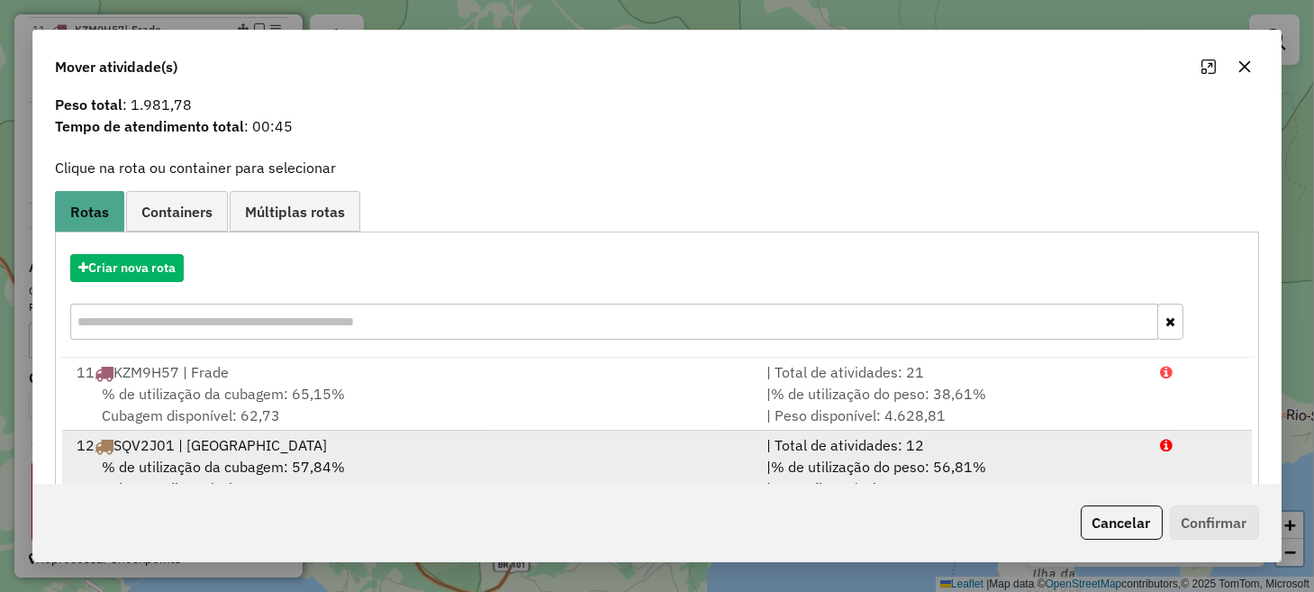
scroll to position [101, 0]
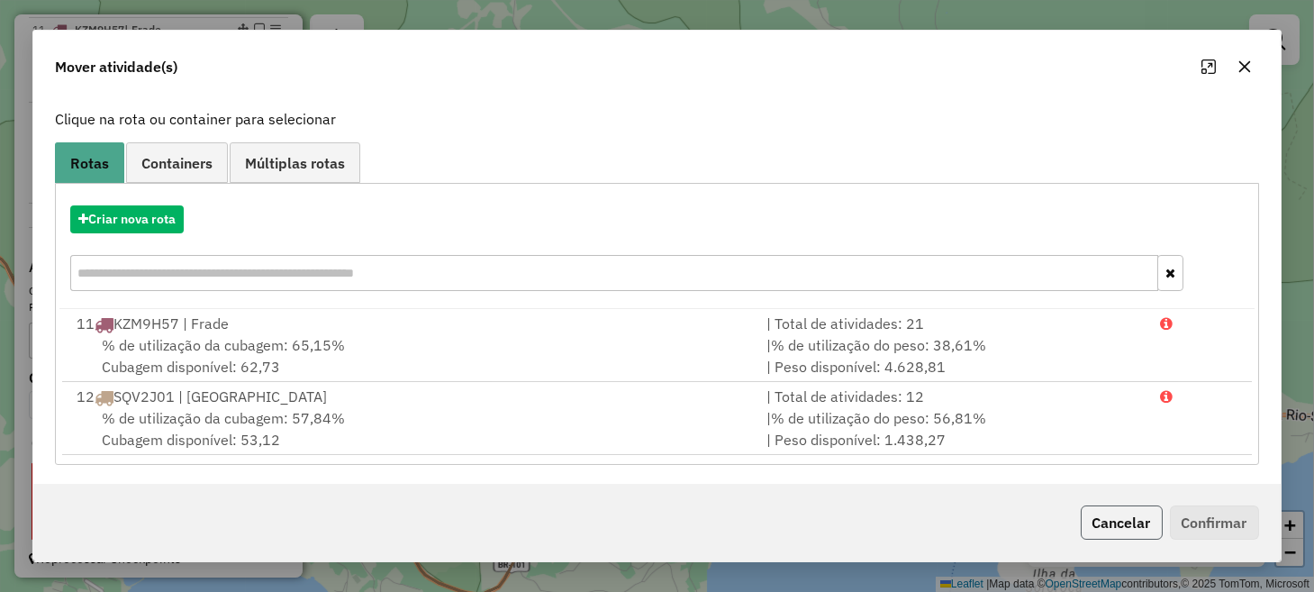
click at [1124, 523] on button "Cancelar" at bounding box center [1121, 522] width 82 height 34
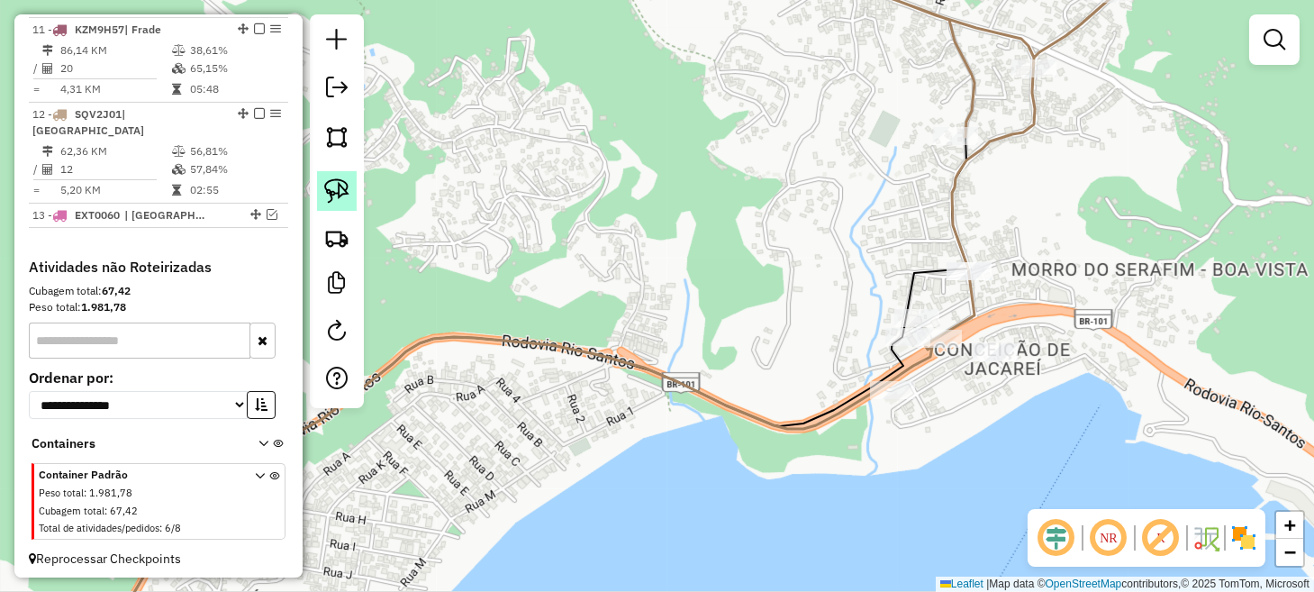
click at [337, 192] on img at bounding box center [336, 190] width 25 height 25
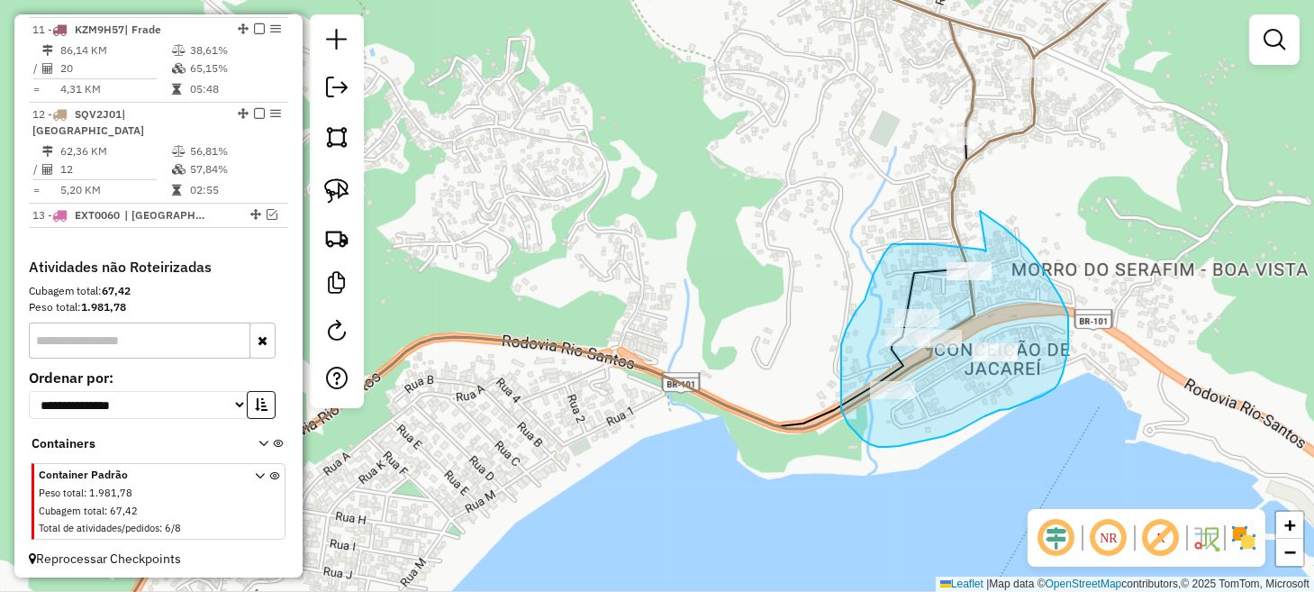
drag, startPoint x: 986, startPoint y: 251, endPoint x: 980, endPoint y: 211, distance: 41.0
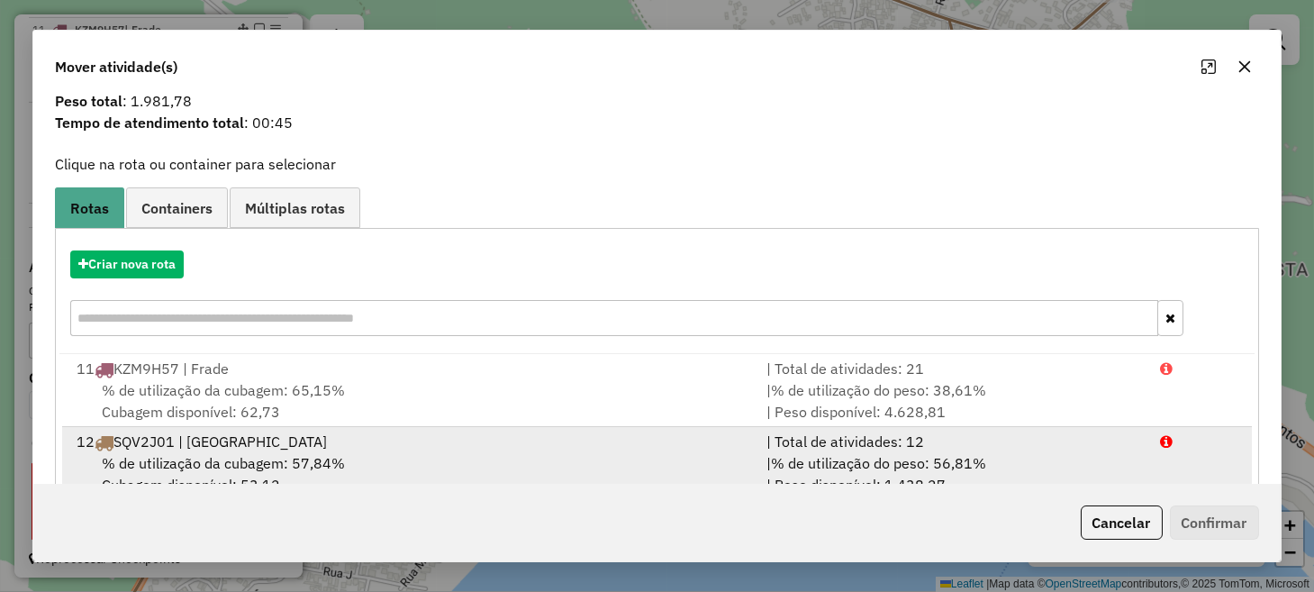
scroll to position [101, 0]
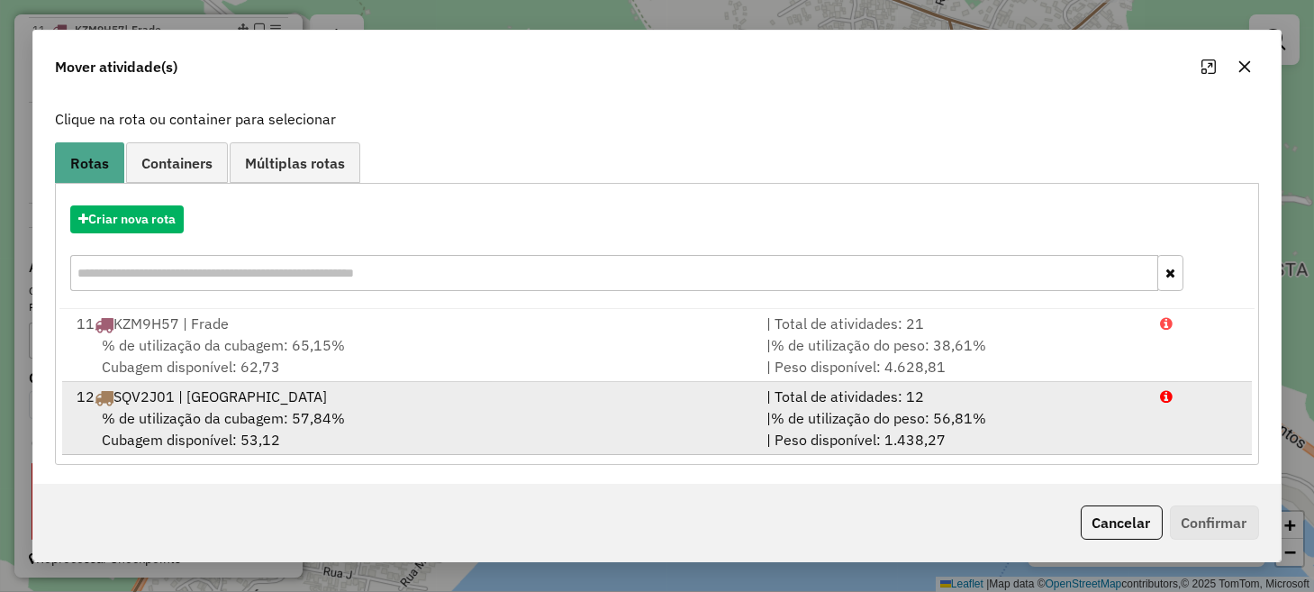
click at [668, 409] on div "% de utilização da cubagem: 57,84% Cubagem disponível: 53,12" at bounding box center [410, 428] width 689 height 43
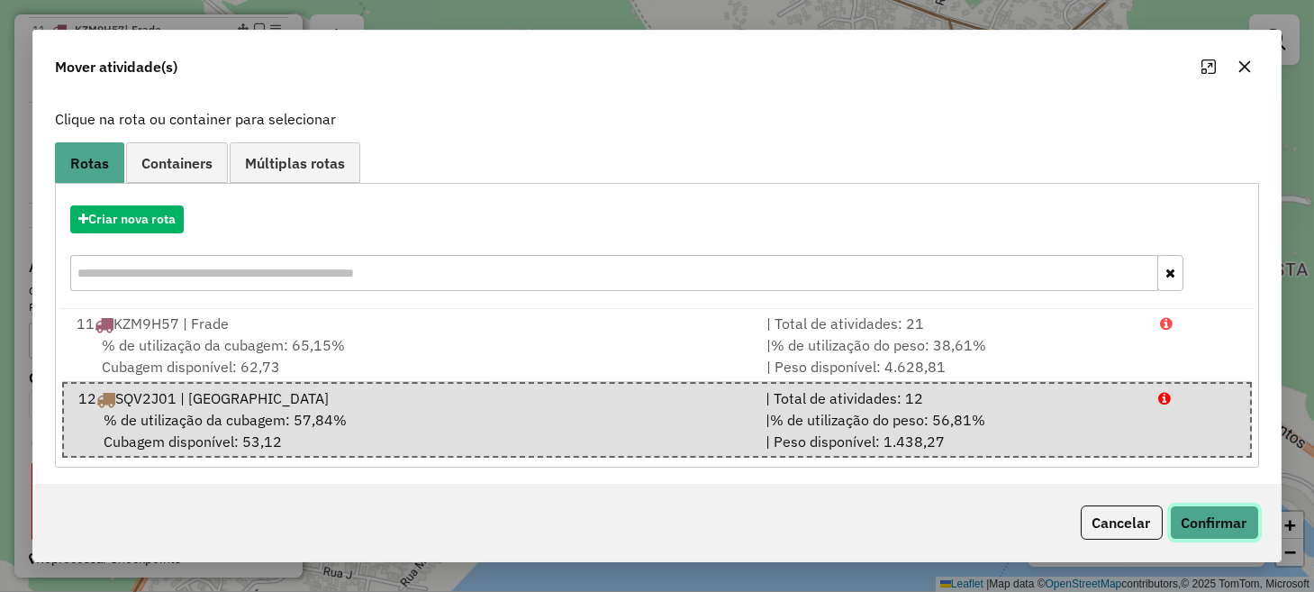
click at [1251, 513] on button "Confirmar" at bounding box center [1214, 522] width 89 height 34
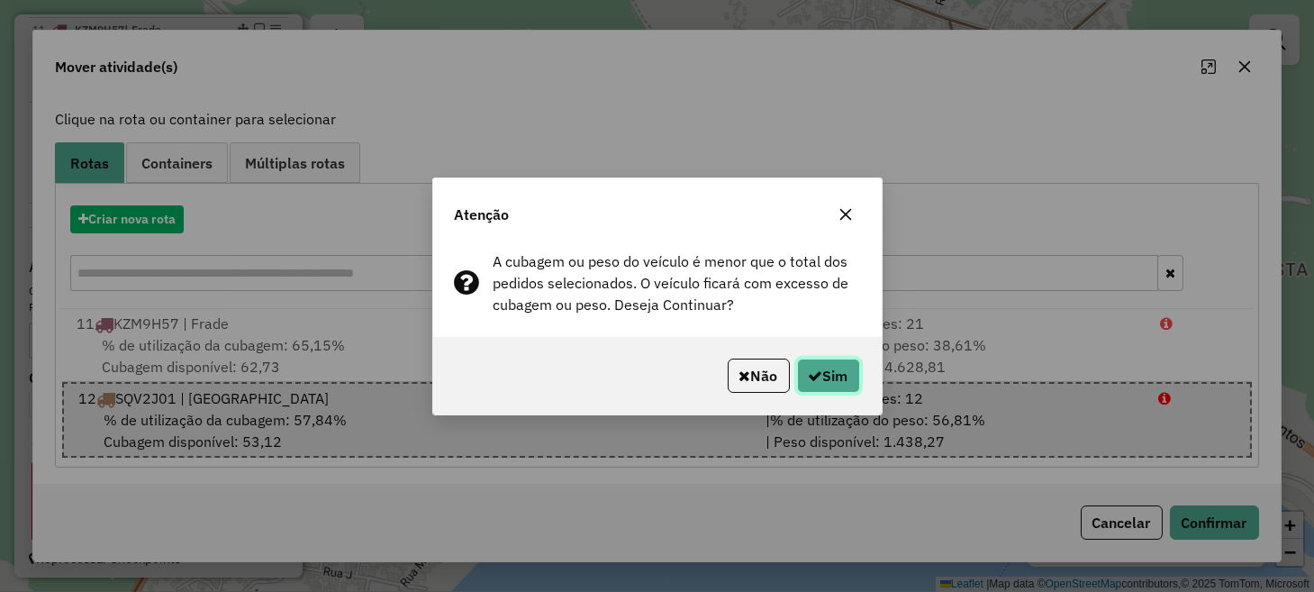
click at [808, 375] on icon "button" at bounding box center [815, 375] width 14 height 14
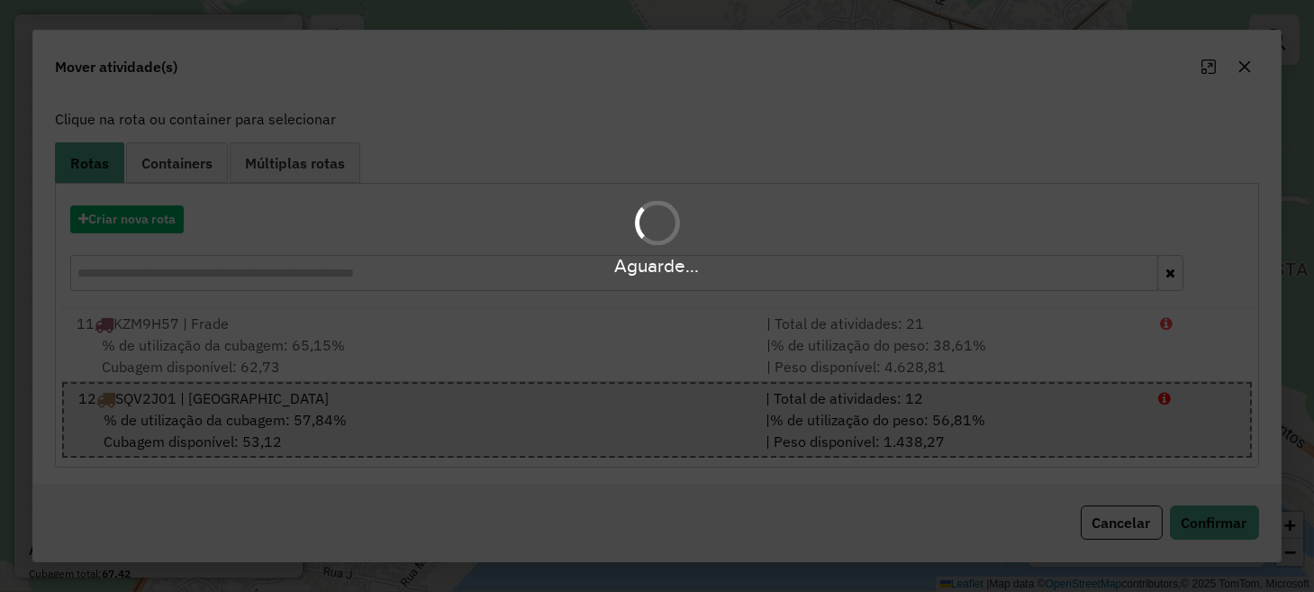
scroll to position [0, 0]
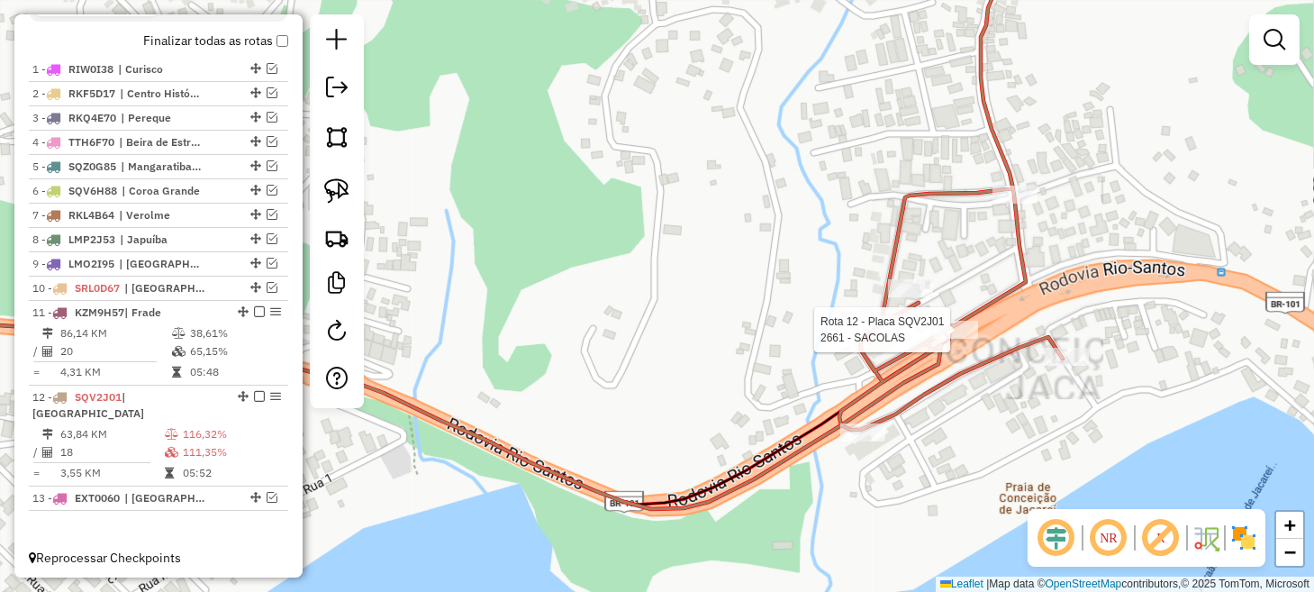
select select "*********"
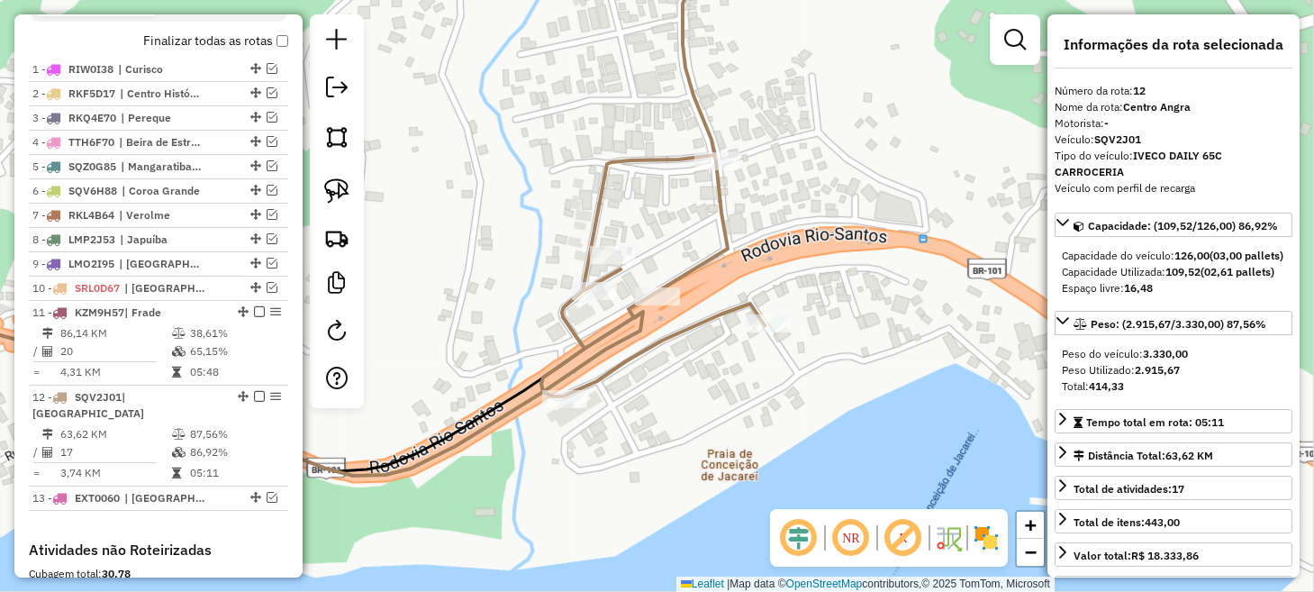
scroll to position [943, 0]
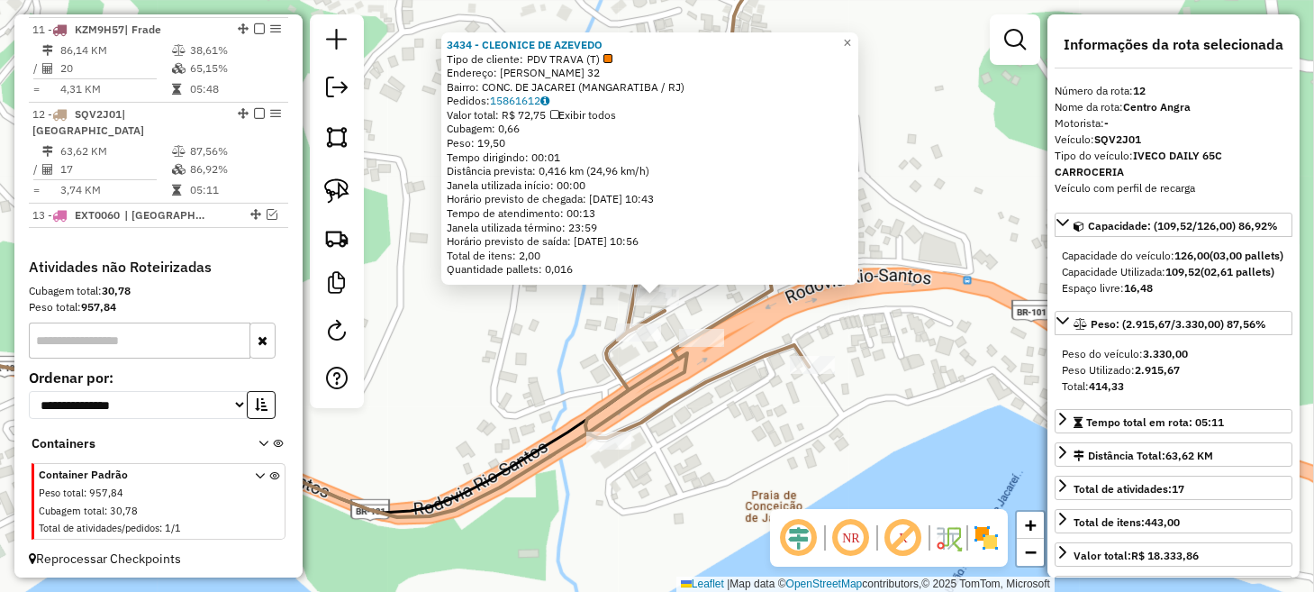
click at [574, 329] on div "3434 - CLEONICE DE AZEVEDO Tipo de cliente: PDV TRAVA (T) Endereço: [PERSON_NAM…" at bounding box center [657, 296] width 1314 height 592
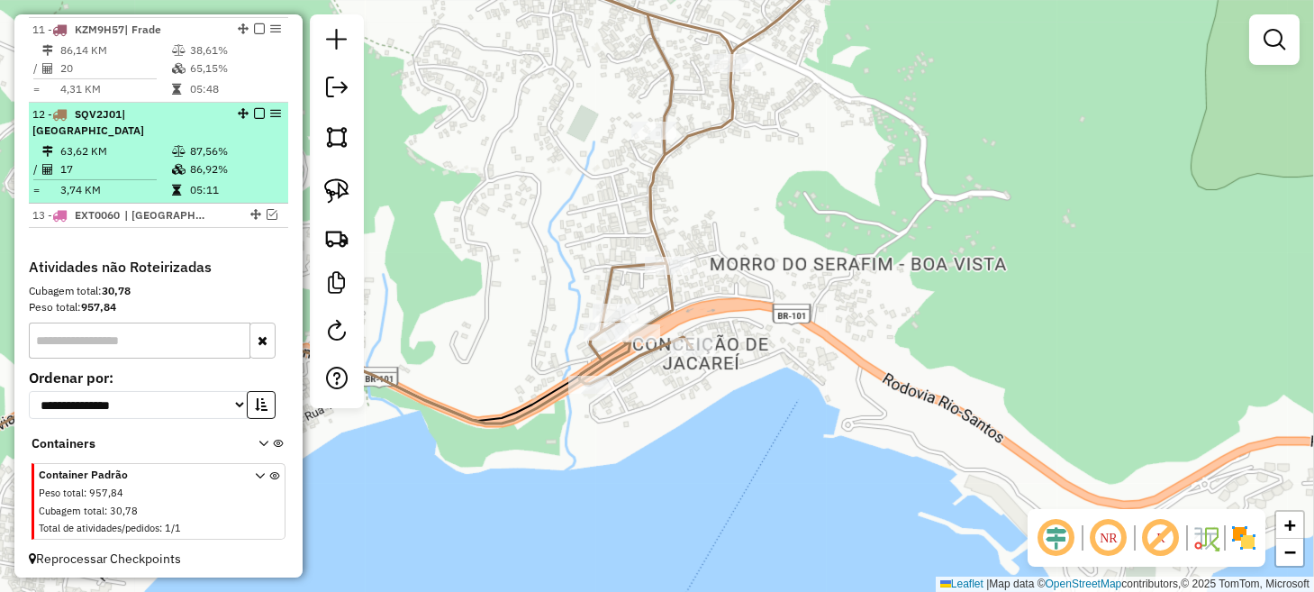
click at [254, 119] on em at bounding box center [259, 113] width 11 height 11
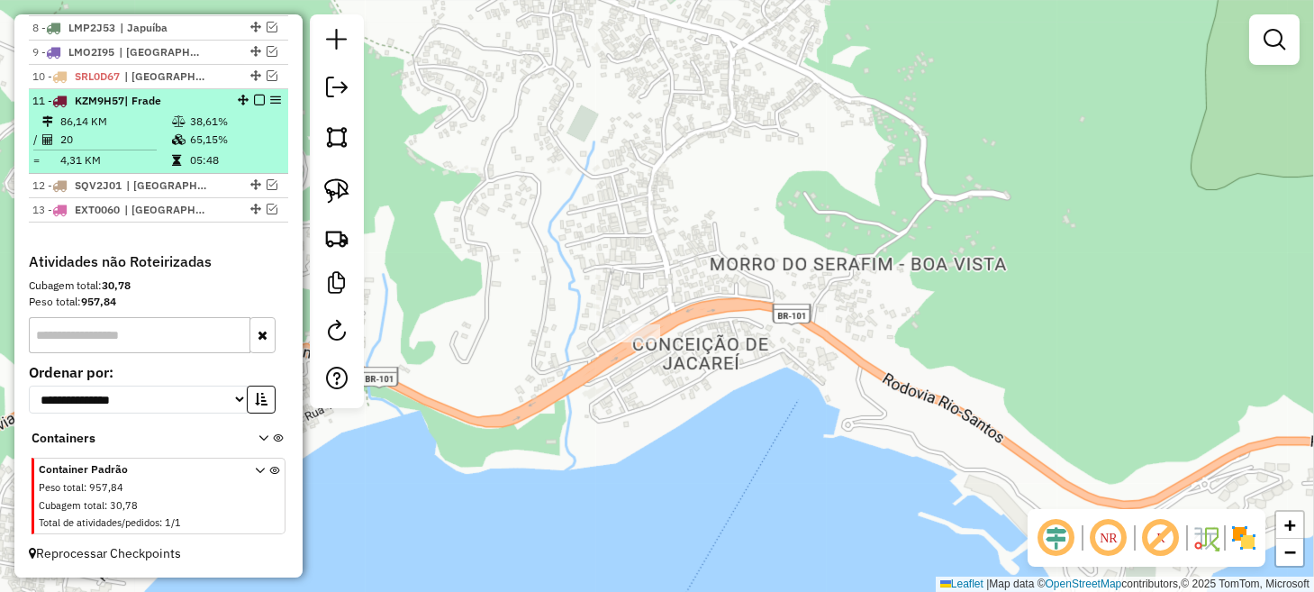
click at [254, 101] on em at bounding box center [259, 100] width 11 height 11
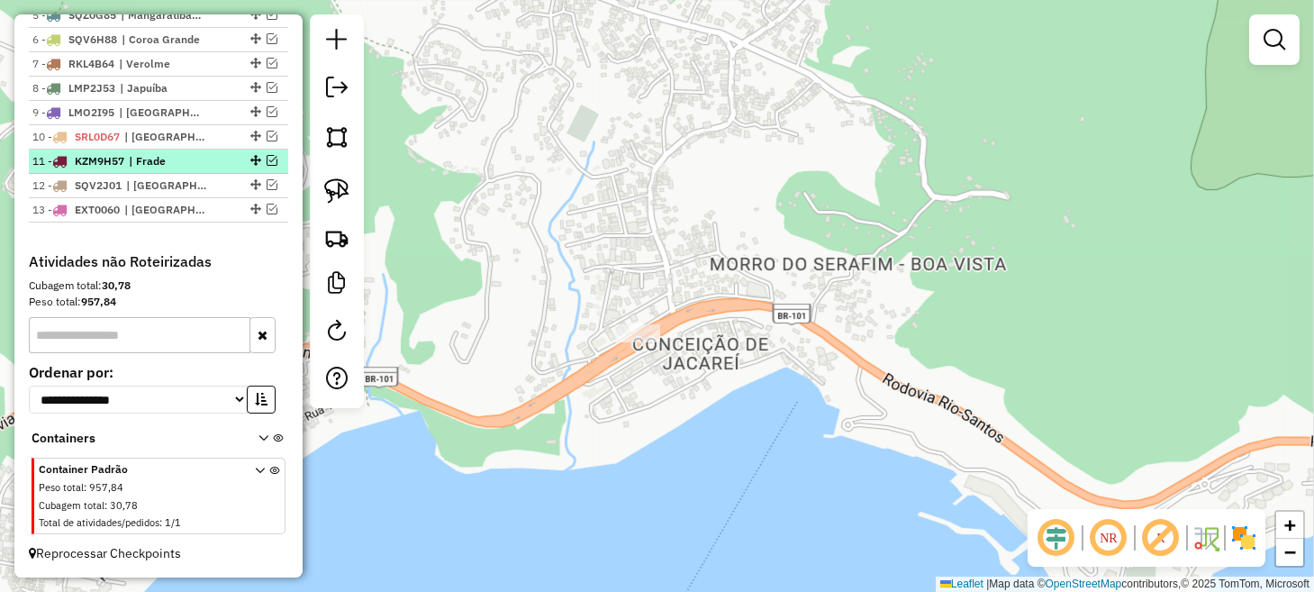
scroll to position [822, 0]
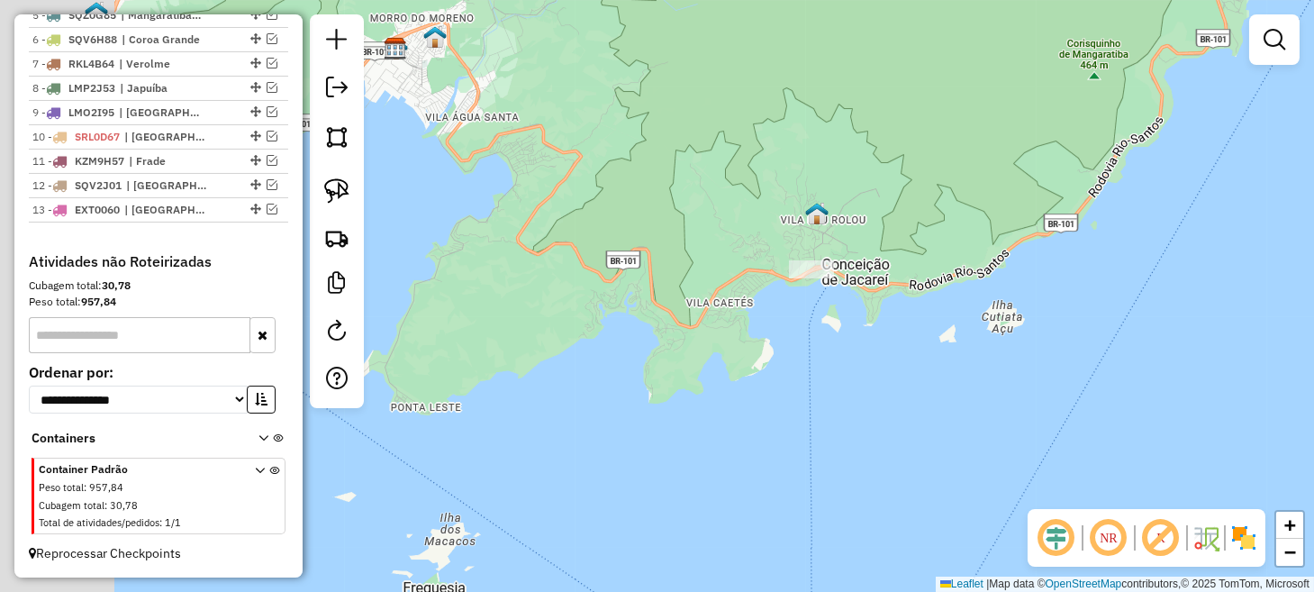
drag, startPoint x: 521, startPoint y: 330, endPoint x: 1152, endPoint y: 347, distance: 631.3
click at [1143, 347] on div "Janela de atendimento Grade de atendimento Capacidade Transportadoras Veículos …" at bounding box center [657, 296] width 1314 height 592
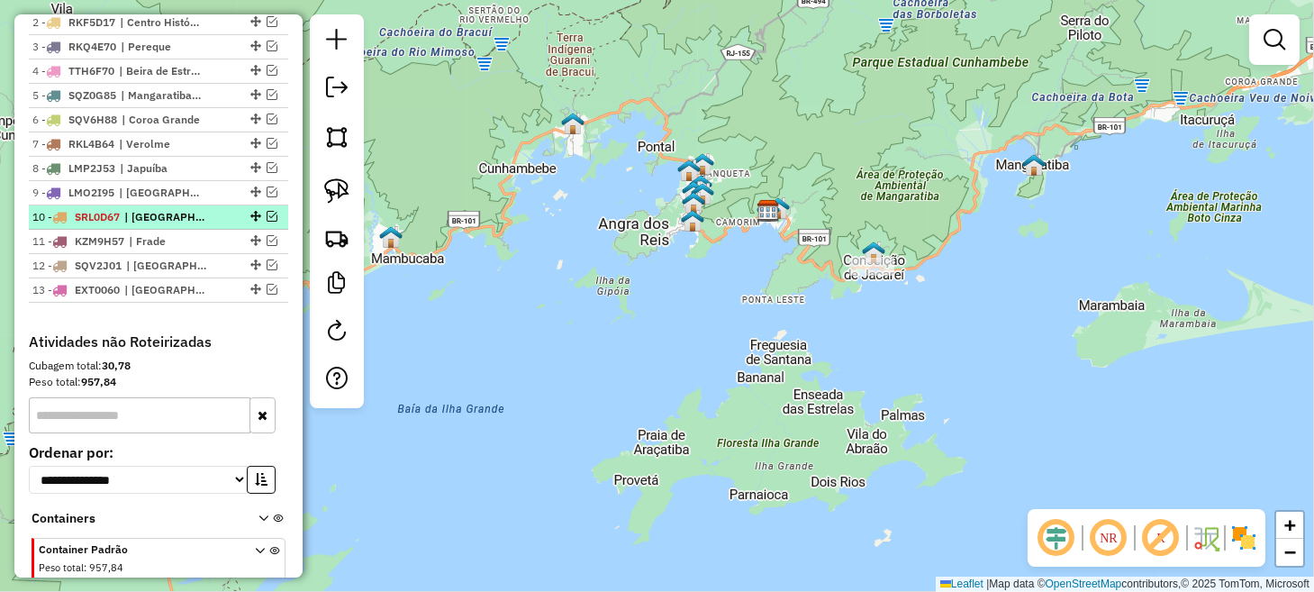
scroll to position [642, 0]
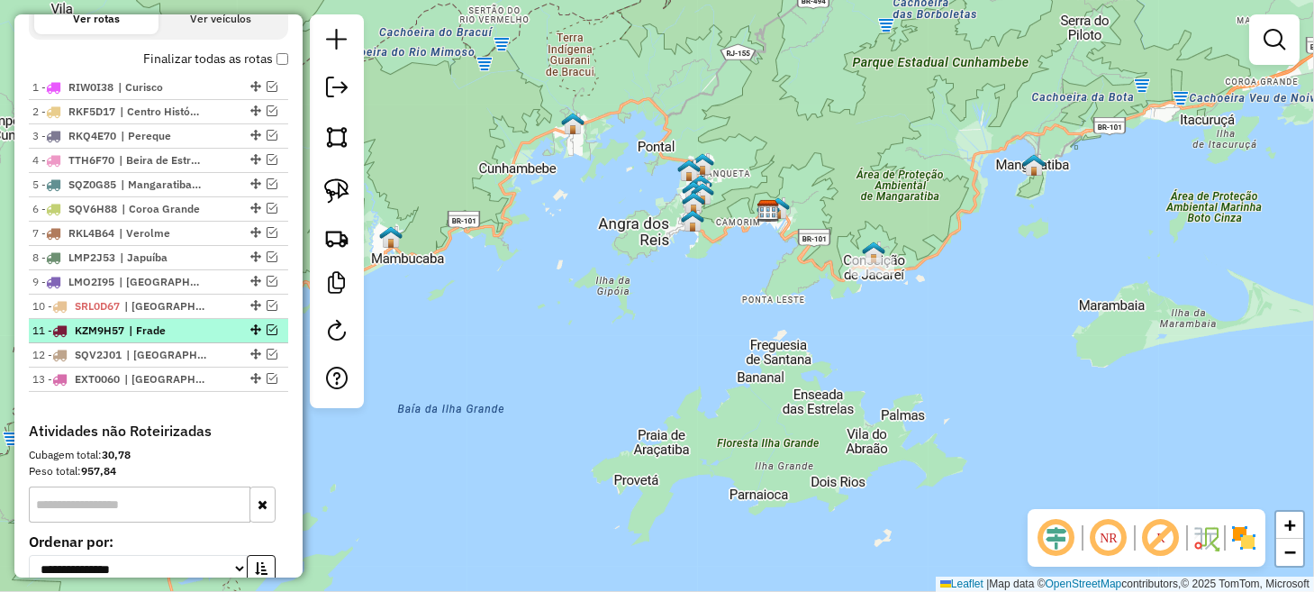
click at [266, 335] on em at bounding box center [271, 329] width 11 height 11
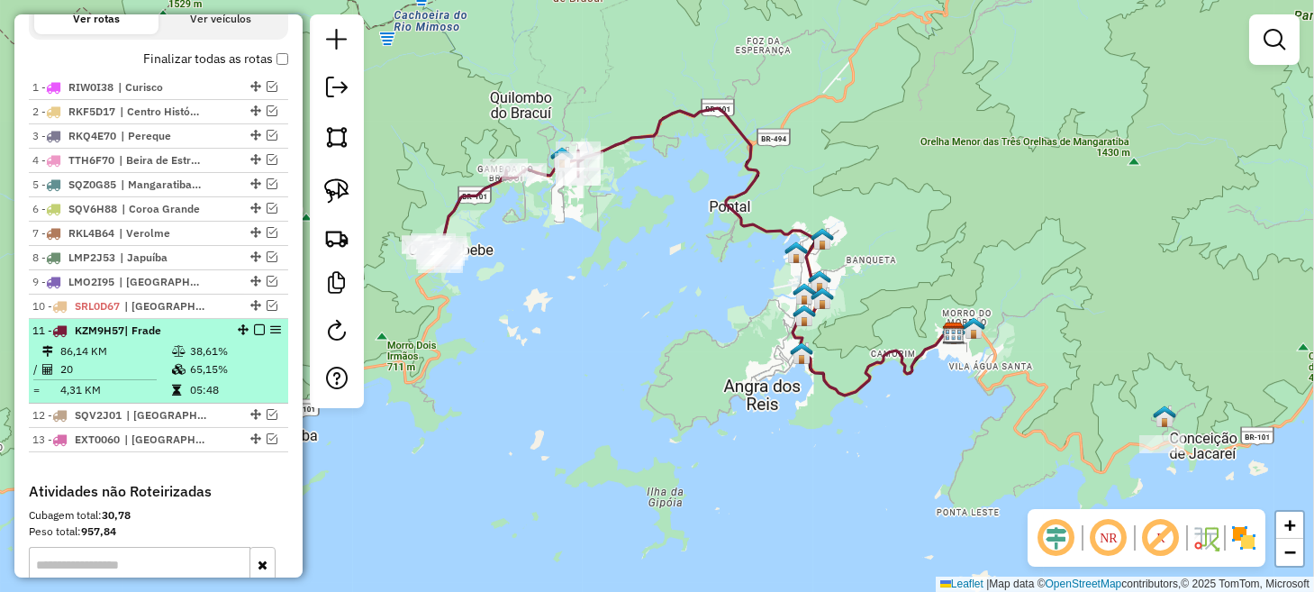
click at [258, 335] on em at bounding box center [259, 329] width 11 height 11
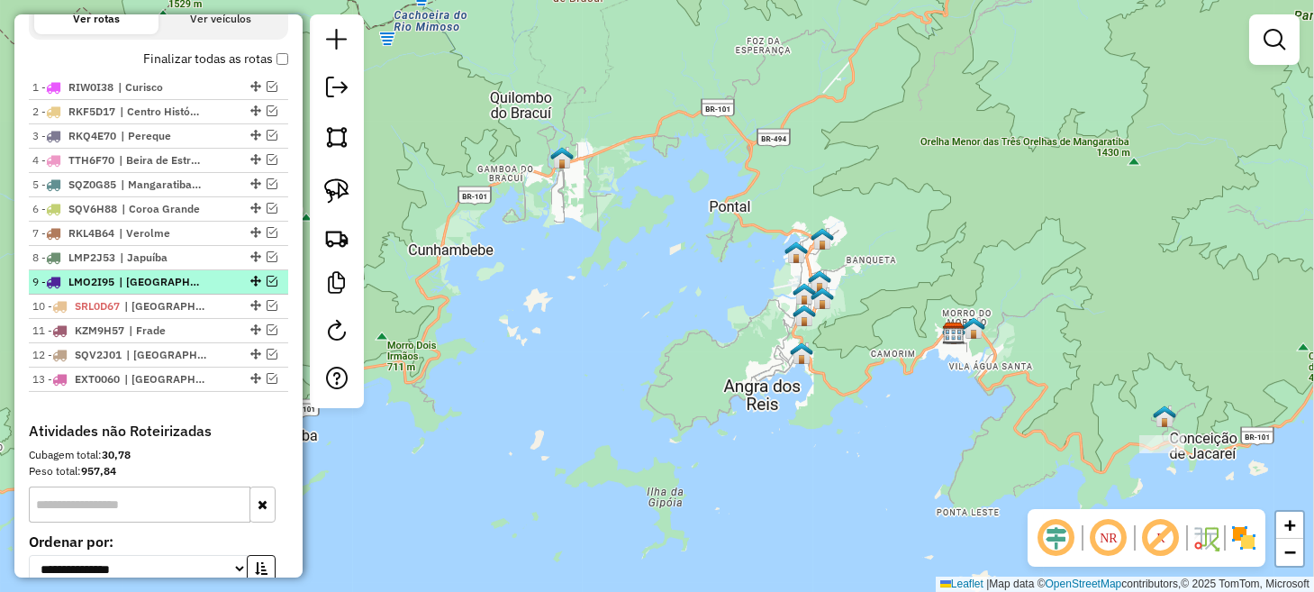
click at [270, 286] on em at bounding box center [271, 280] width 11 height 11
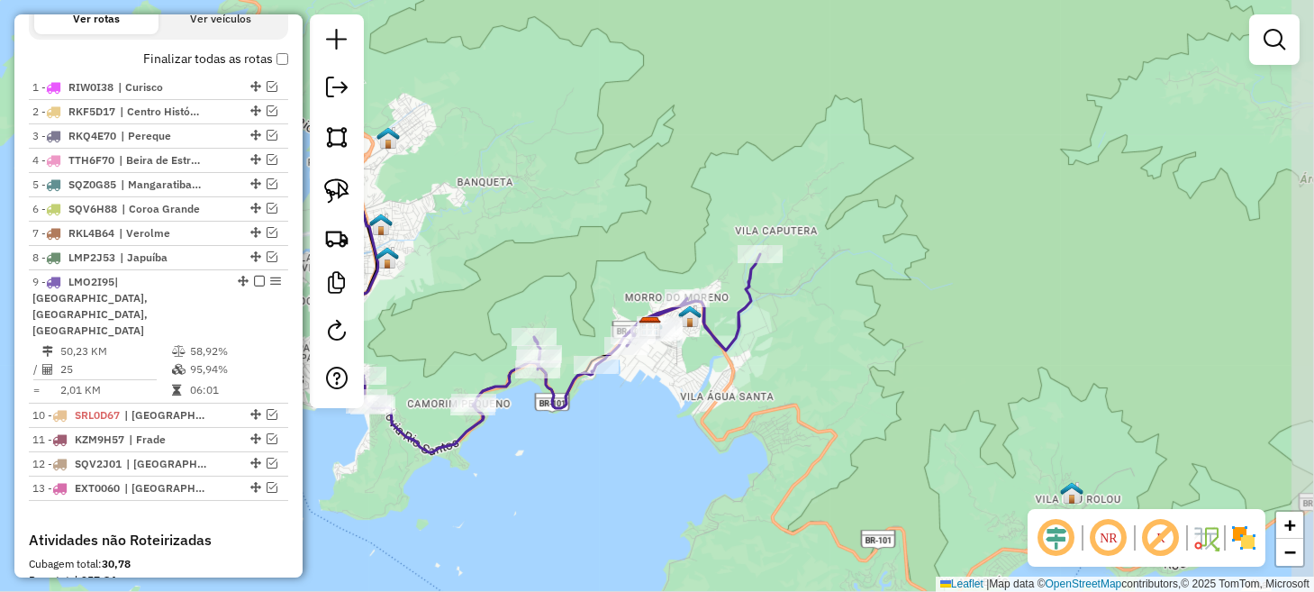
drag, startPoint x: 1052, startPoint y: 406, endPoint x: 688, endPoint y: 420, distance: 364.0
click at [688, 420] on div "Janela de atendimento Grade de atendimento Capacidade Transportadoras Veículos …" at bounding box center [657, 296] width 1314 height 592
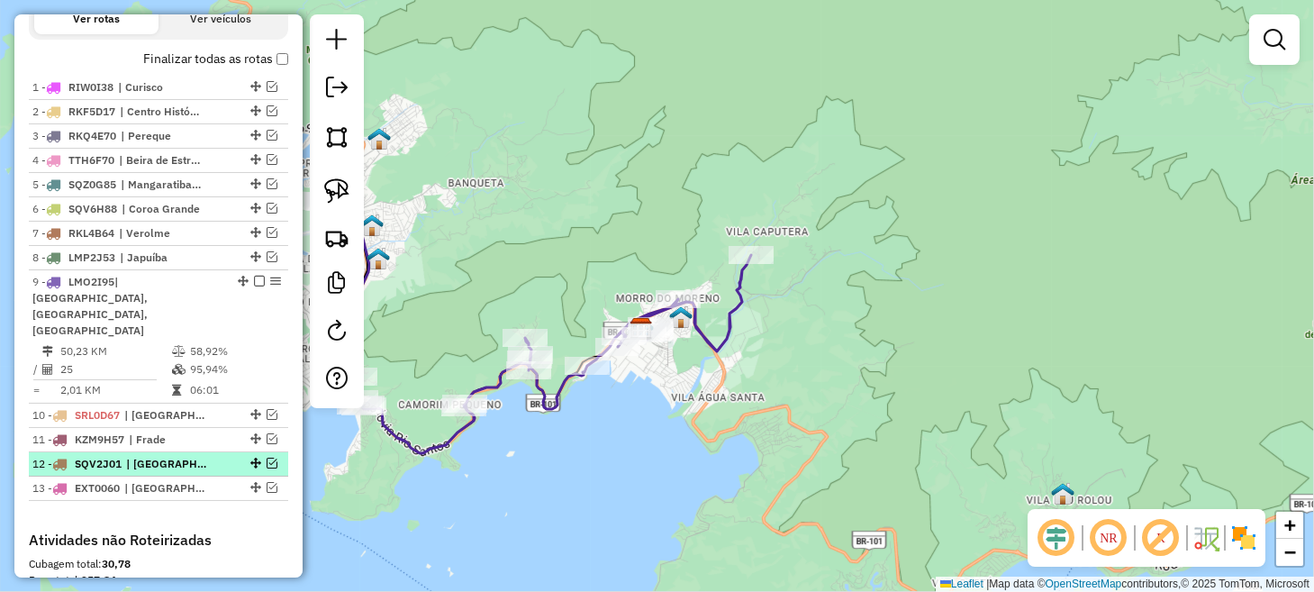
click at [266, 457] on em at bounding box center [271, 462] width 11 height 11
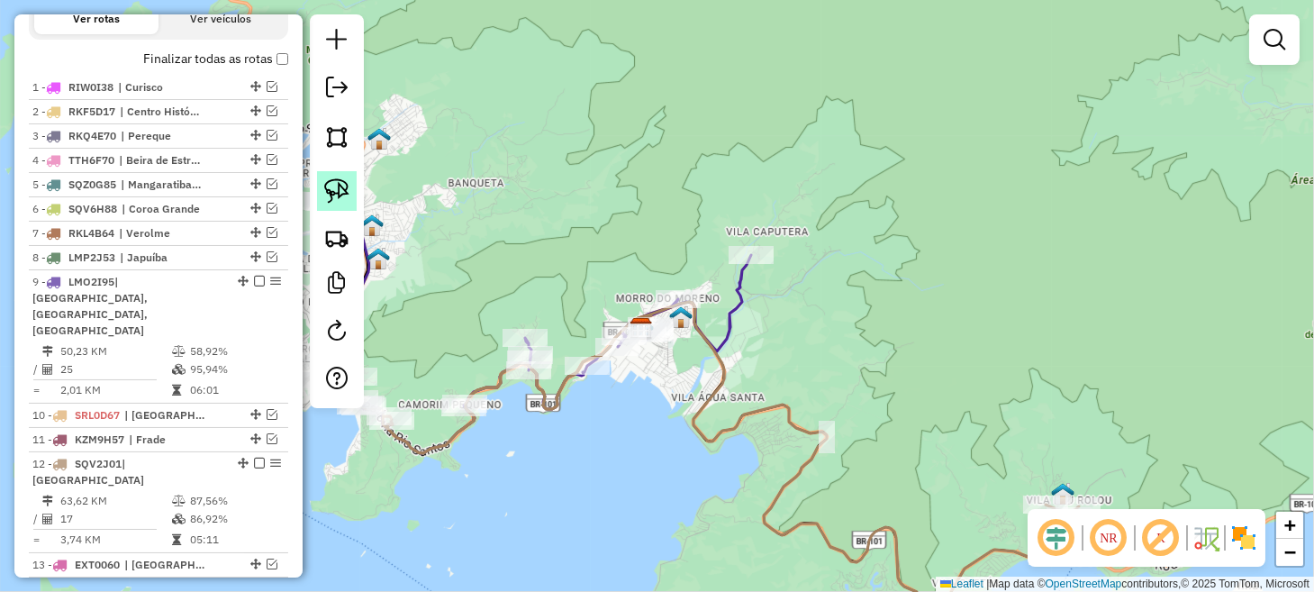
click at [345, 189] on img at bounding box center [336, 190] width 25 height 25
drag, startPoint x: 723, startPoint y: 237, endPoint x: 755, endPoint y: 244, distance: 33.2
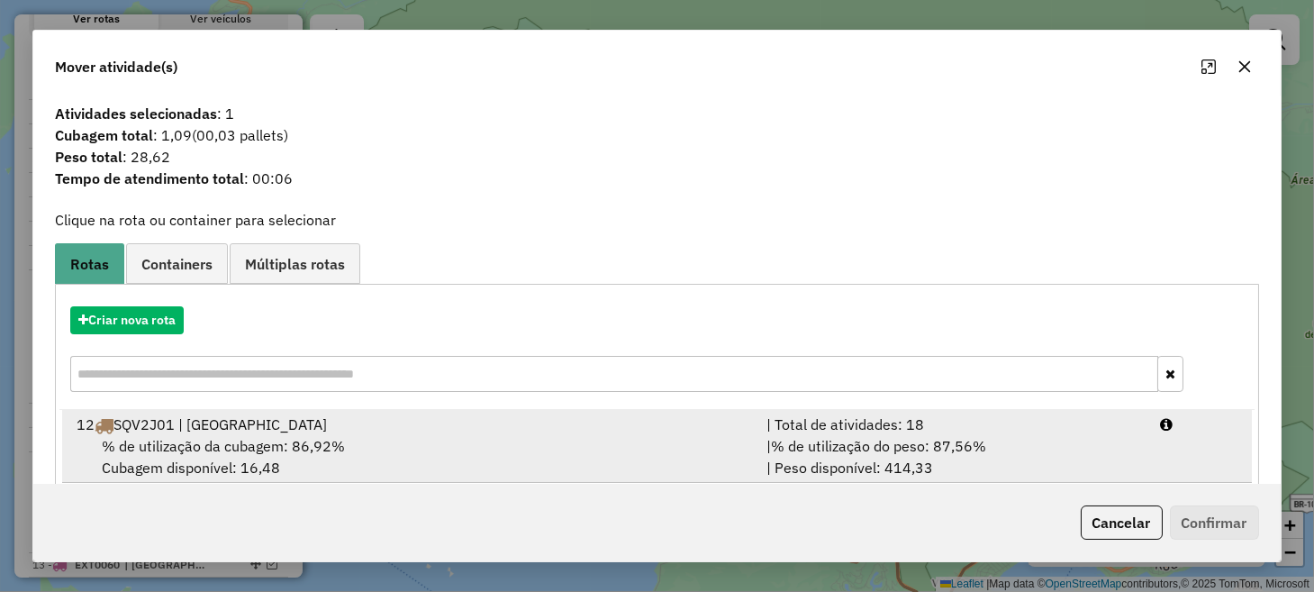
click at [617, 443] on div "% de utilização da cubagem: 86,92% Cubagem disponível: 16,48" at bounding box center [410, 456] width 689 height 43
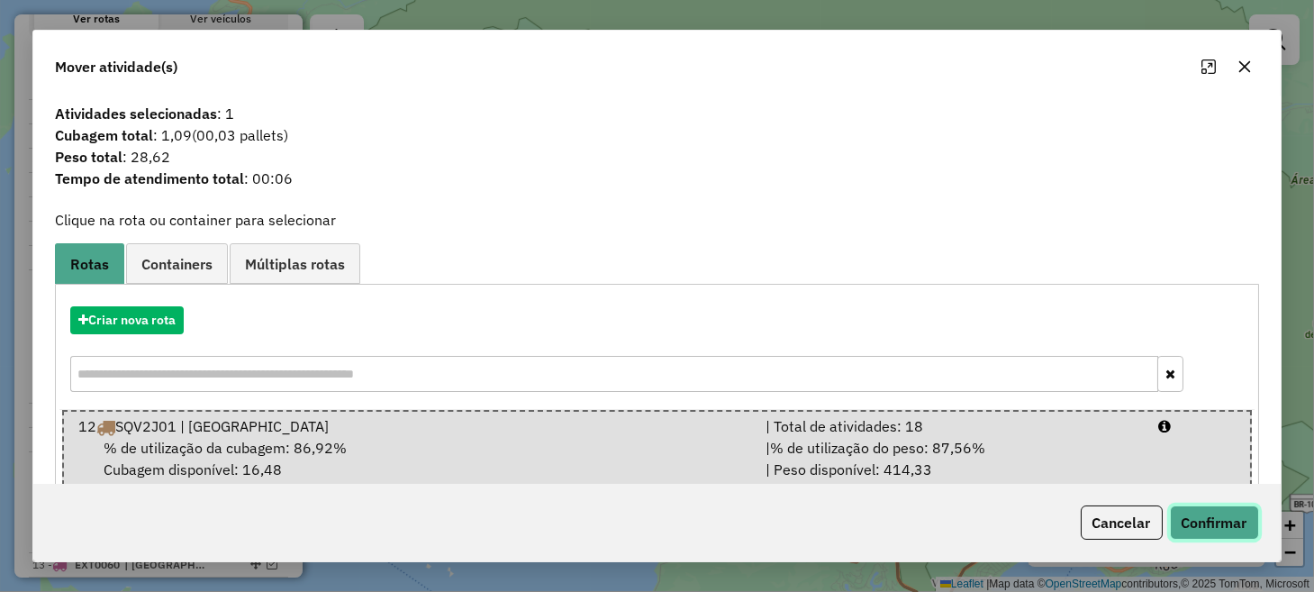
click at [1198, 525] on button "Confirmar" at bounding box center [1214, 522] width 89 height 34
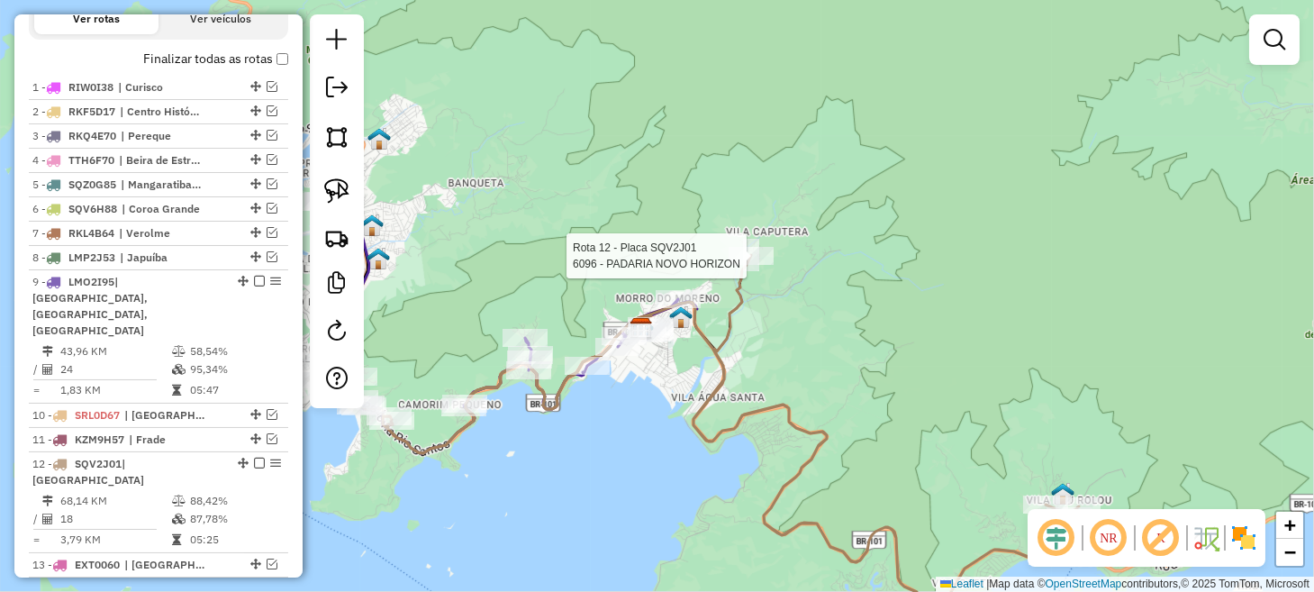
select select "*********"
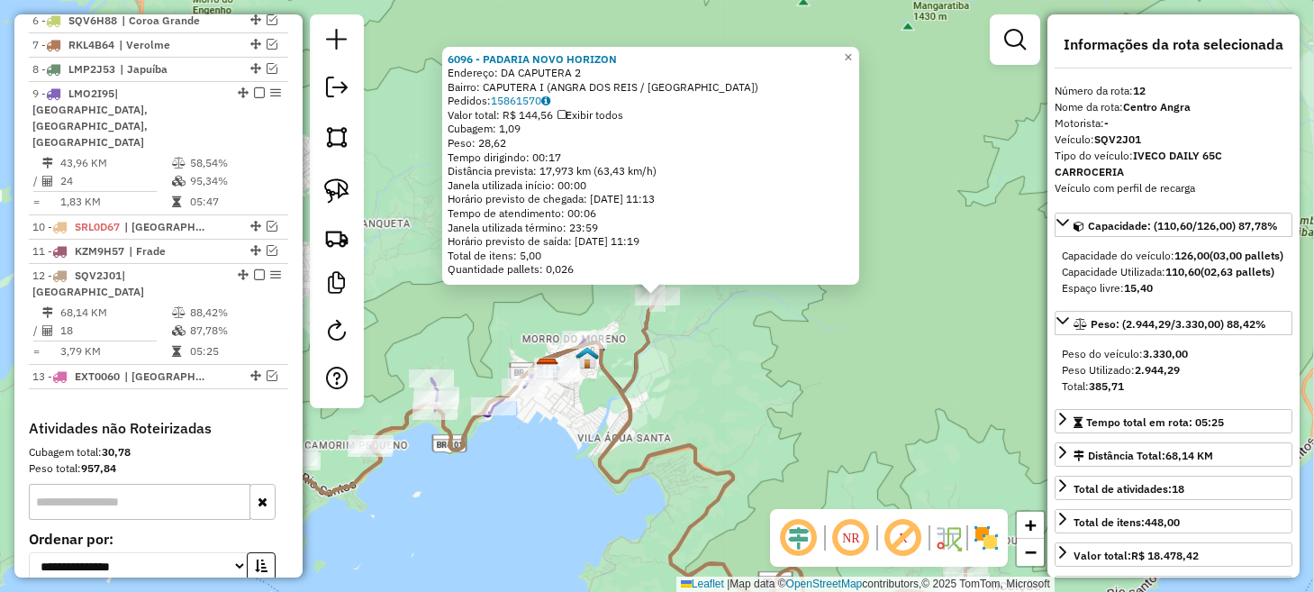
scroll to position [959, 0]
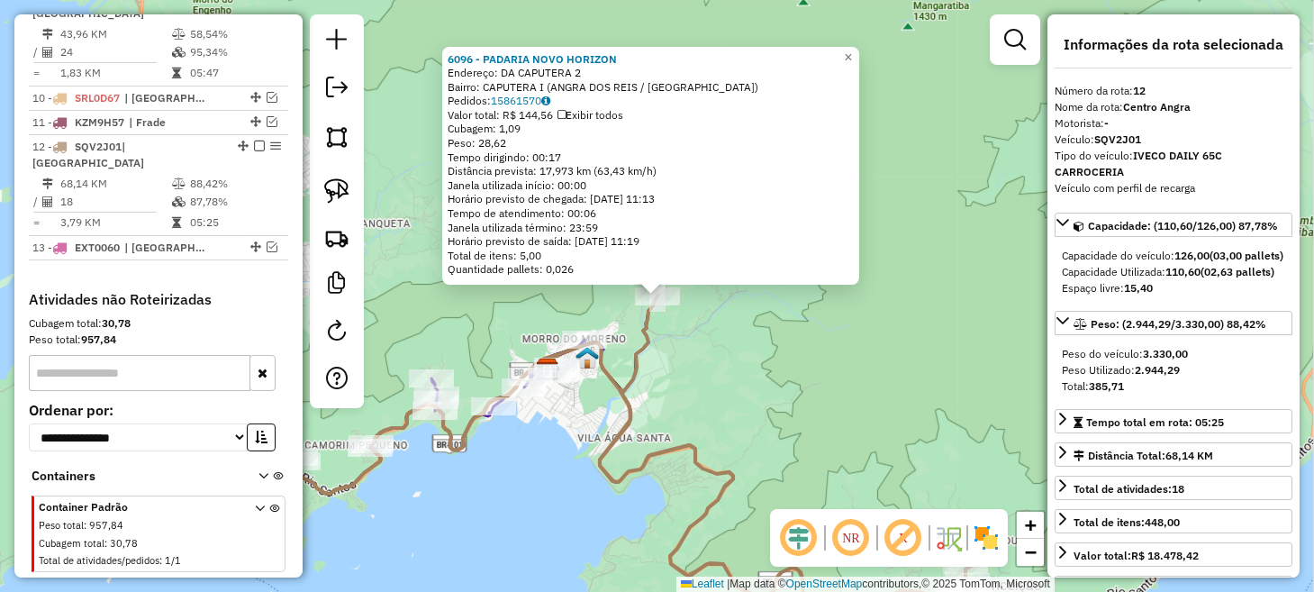
click at [778, 335] on div "6096 - PADARIA NOVO HORIZON Endereço: DA CAPUTERA 2 Bairro: CAPUTERA I ([GEOGRA…" at bounding box center [657, 296] width 1314 height 592
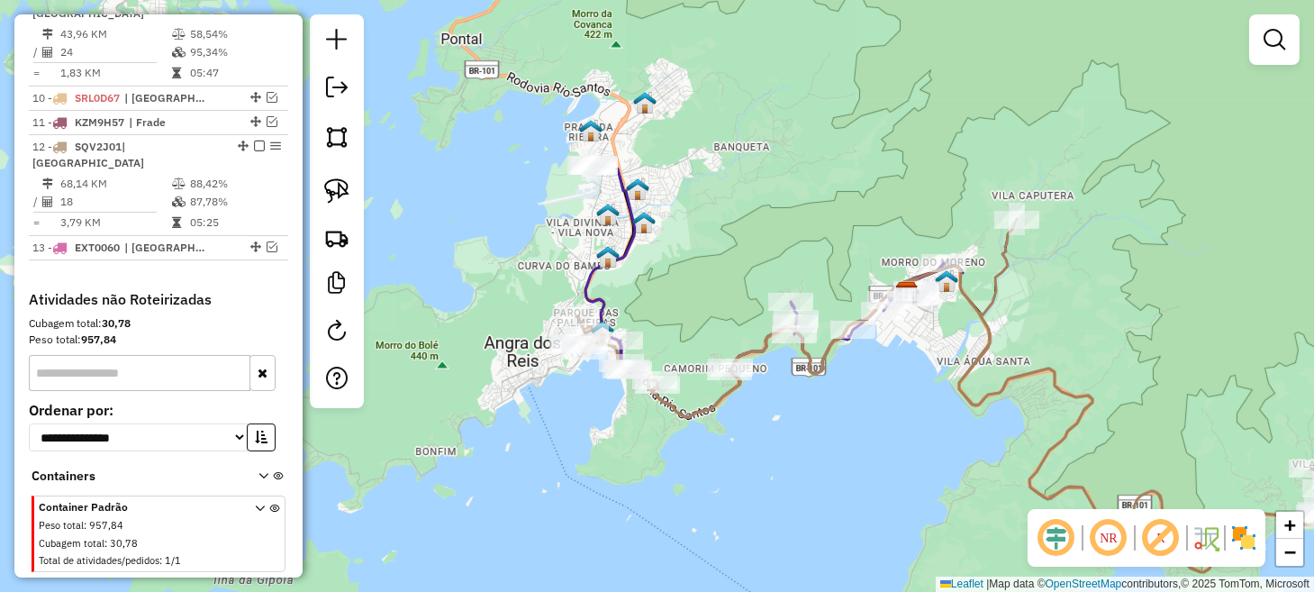
drag, startPoint x: 519, startPoint y: 443, endPoint x: 881, endPoint y: 366, distance: 369.9
click at [881, 366] on div "Janela de atendimento Grade de atendimento Capacidade Transportadoras Veículos …" at bounding box center [657, 296] width 1314 height 592
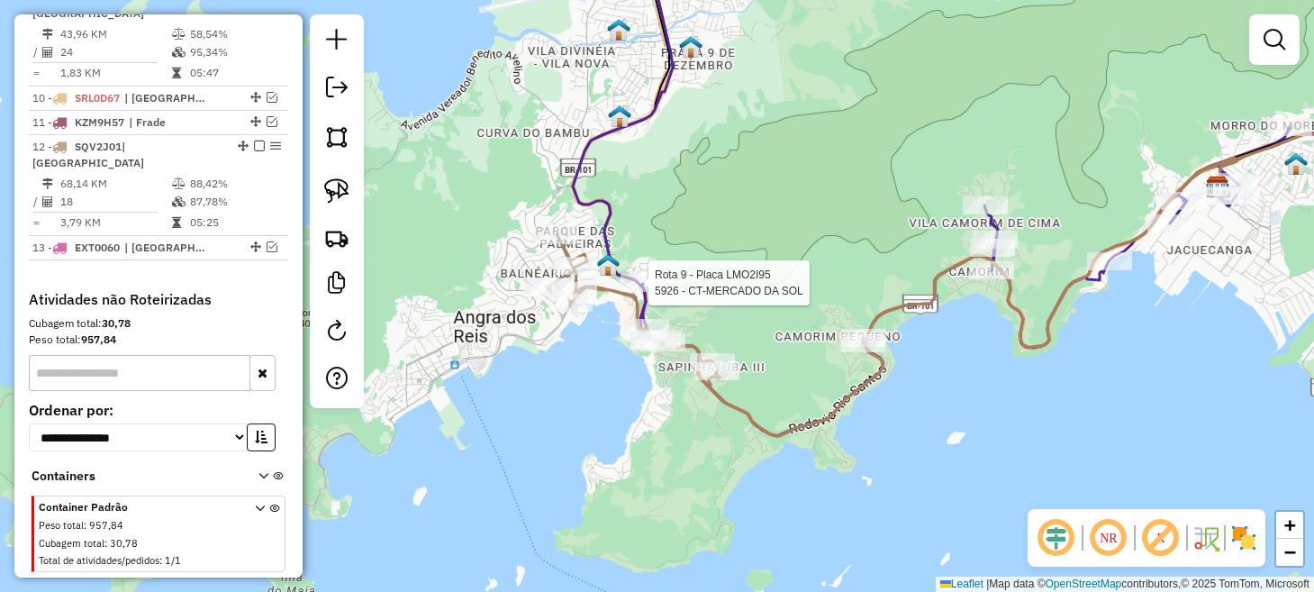
select select "*********"
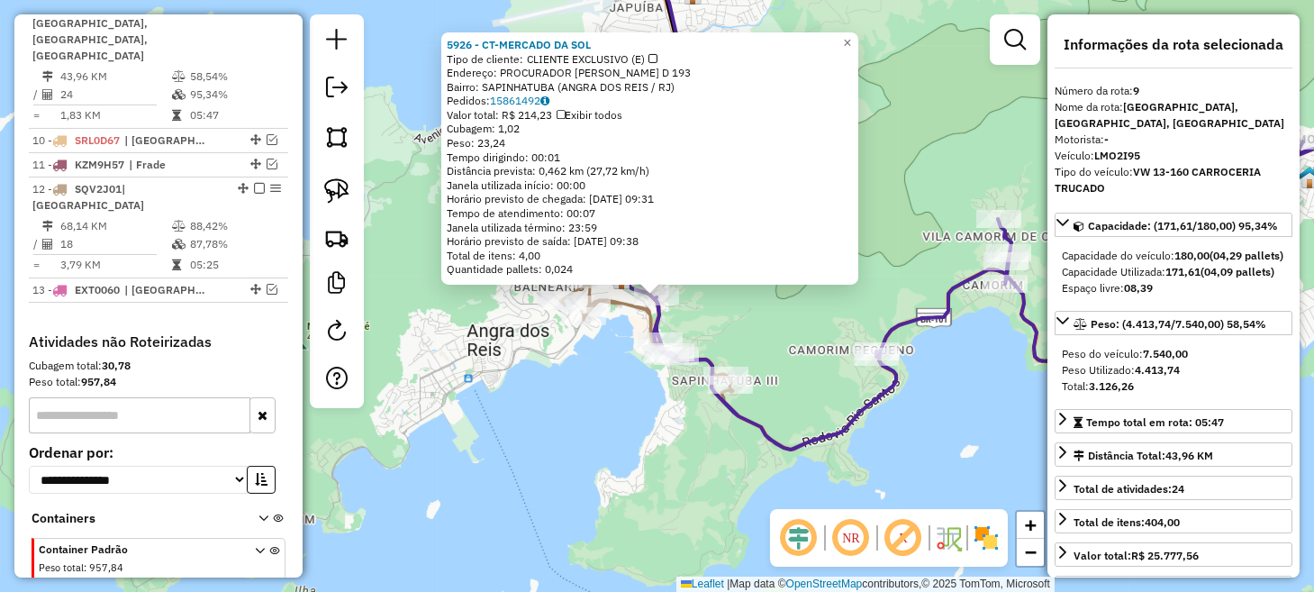
scroll to position [912, 0]
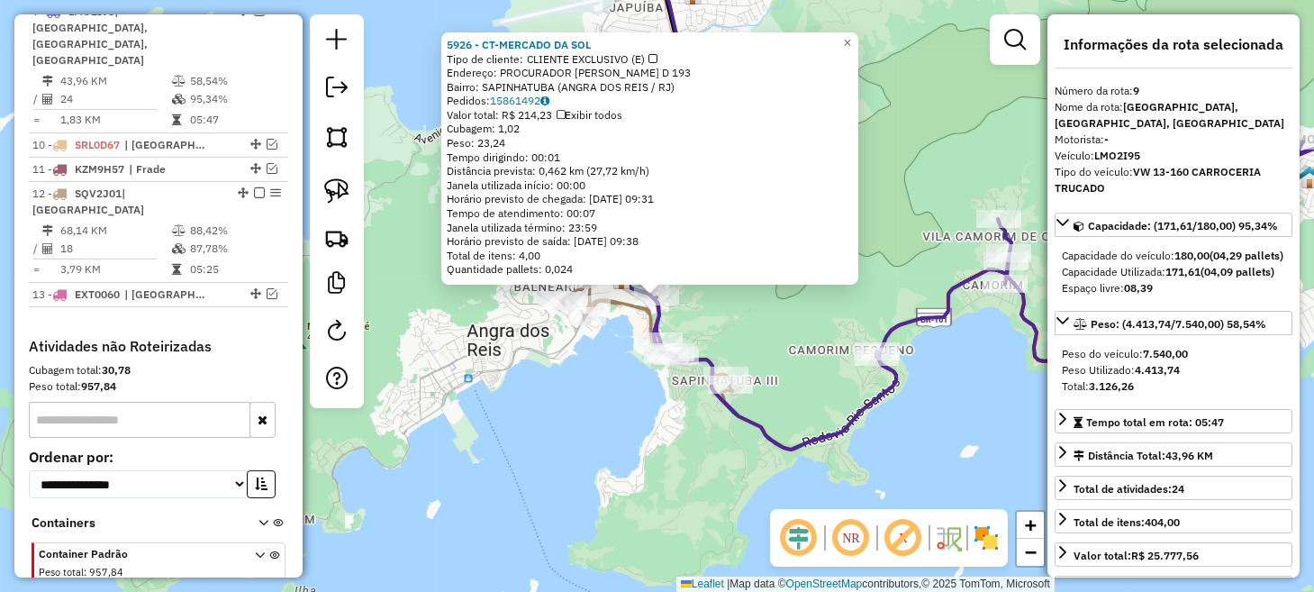
click at [562, 425] on div "Rota 12 - Placa SQV2J01 9615 - PURURUKA S ANGRA 5926 - CT-MERCADO DA SOL Tipo d…" at bounding box center [657, 296] width 1314 height 592
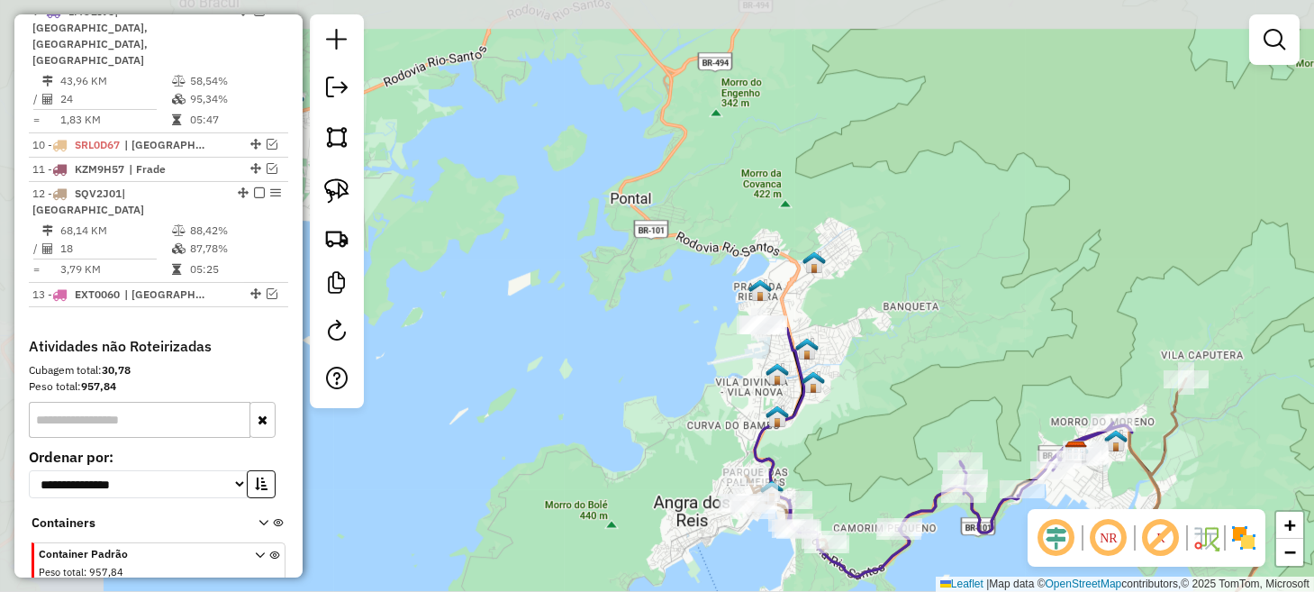
drag, startPoint x: 590, startPoint y: 339, endPoint x: 702, endPoint y: 414, distance: 135.1
click at [702, 414] on div "Janela de atendimento Grade de atendimento Capacidade Transportadoras Veículos …" at bounding box center [657, 296] width 1314 height 592
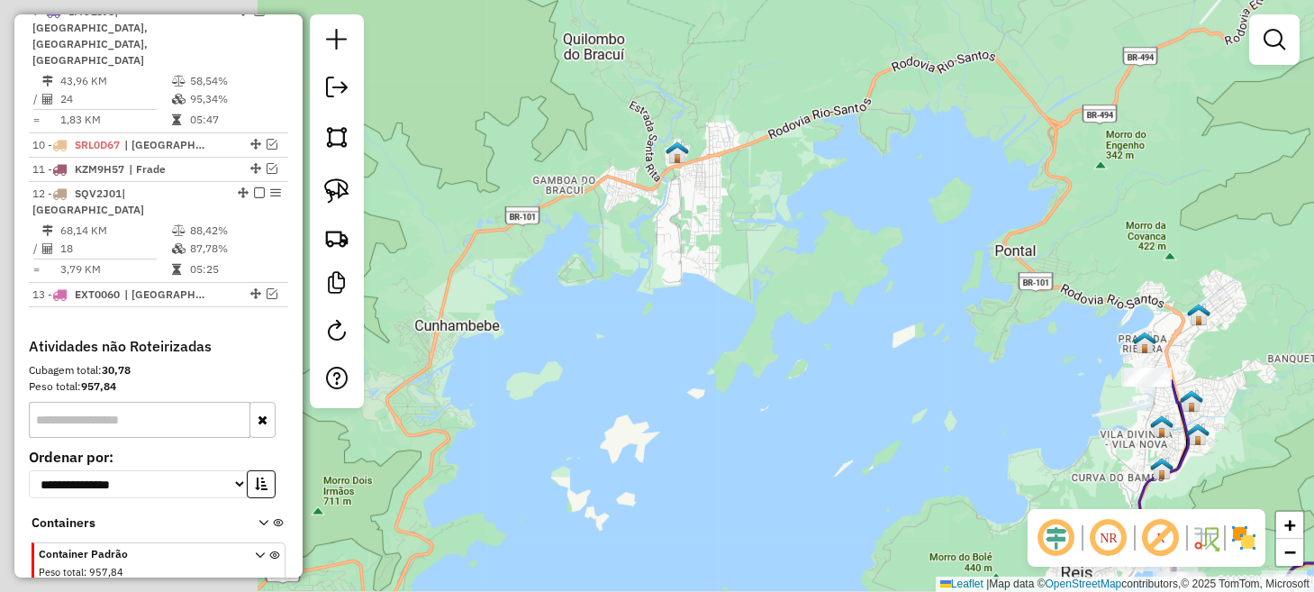
drag, startPoint x: 601, startPoint y: 326, endPoint x: 998, endPoint y: 355, distance: 397.2
click at [1015, 357] on div "Janela de atendimento Grade de atendimento Capacidade Transportadoras Veículos …" at bounding box center [657, 296] width 1314 height 592
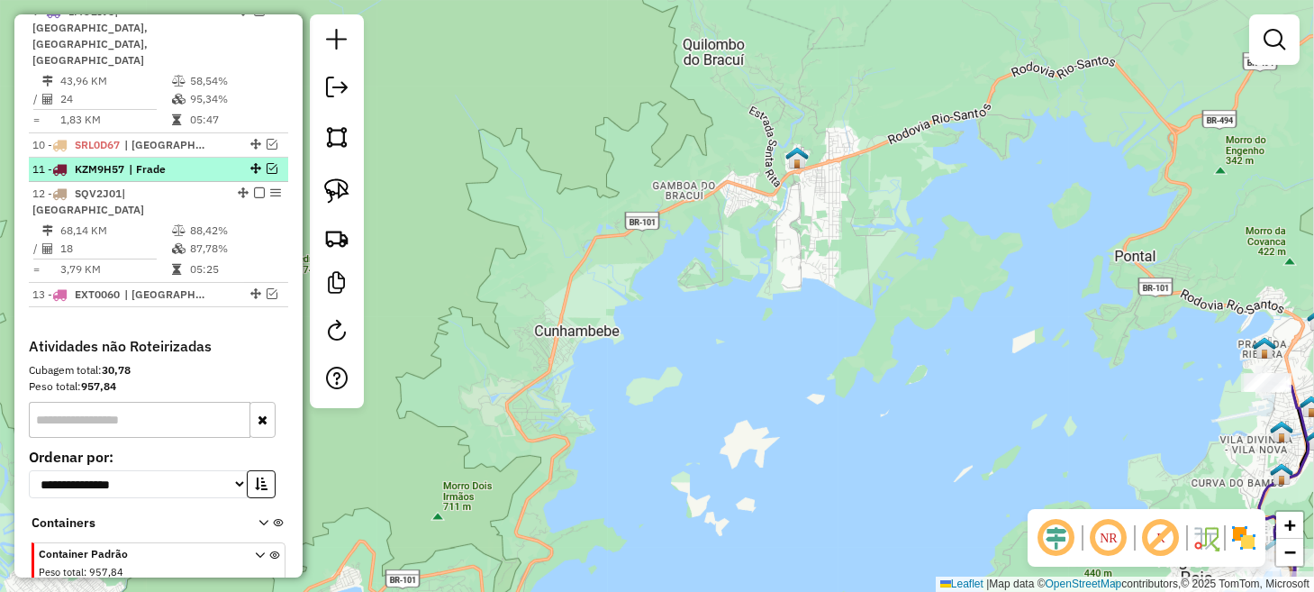
click at [266, 163] on em at bounding box center [271, 168] width 11 height 11
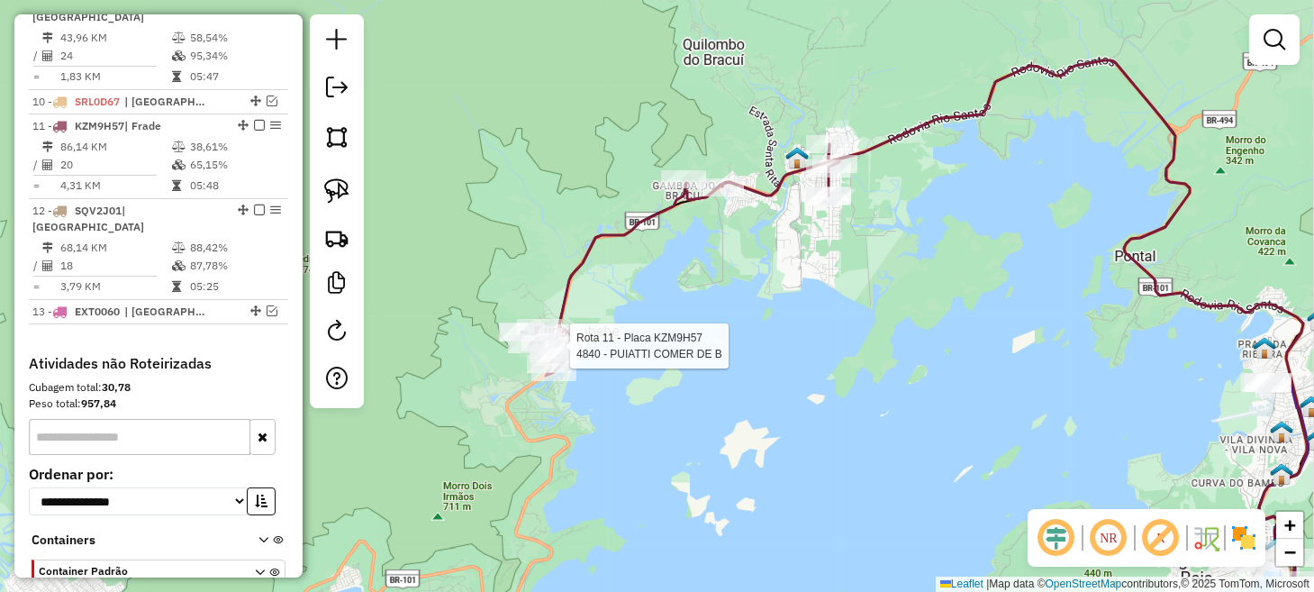
select select "*********"
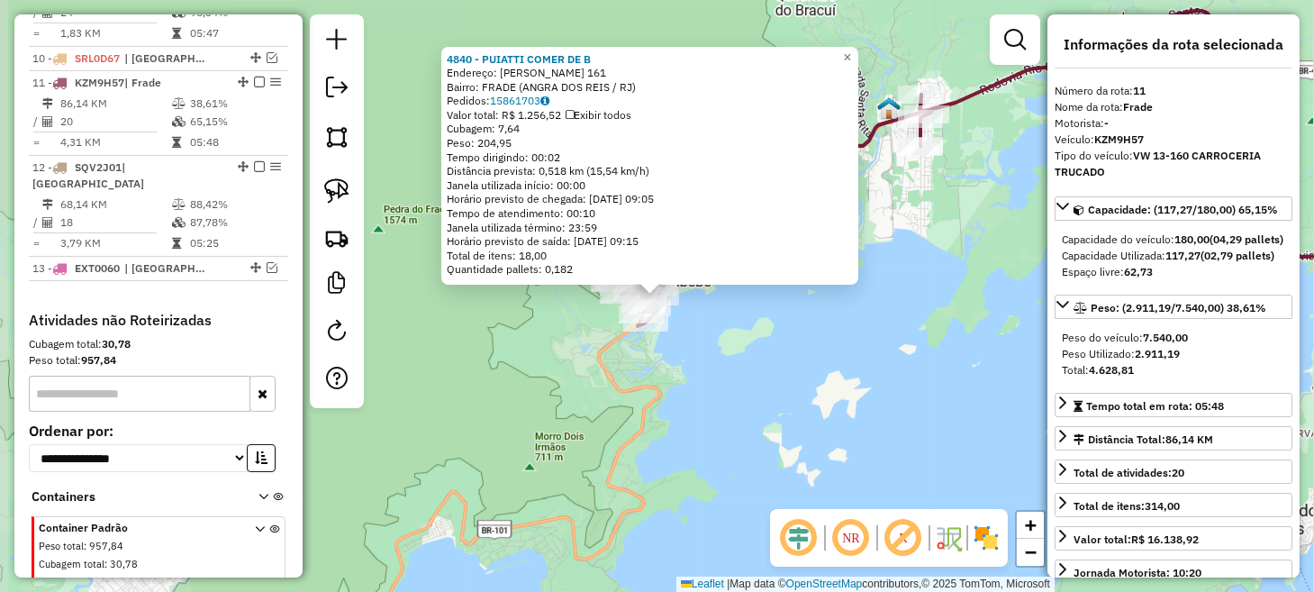
scroll to position [1019, 0]
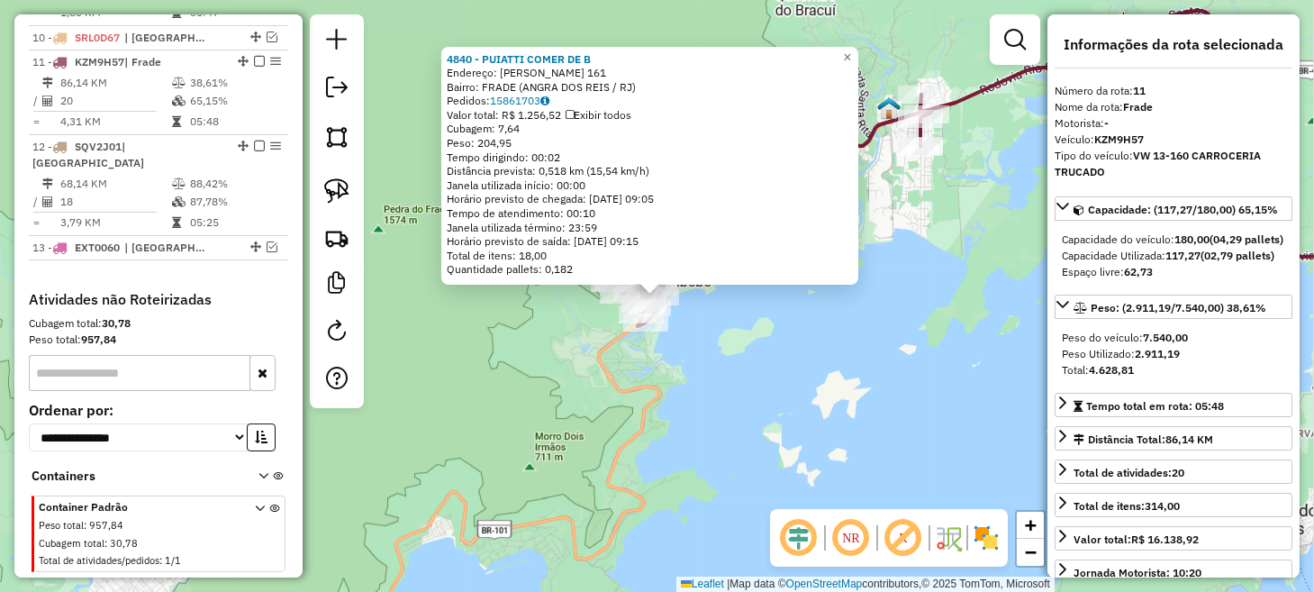
click at [783, 340] on div "4840 - PUIATTI COMER DE B Endereço: [PERSON_NAME] DA NOBREGA 161 Bairro: FRADE …" at bounding box center [657, 296] width 1314 height 592
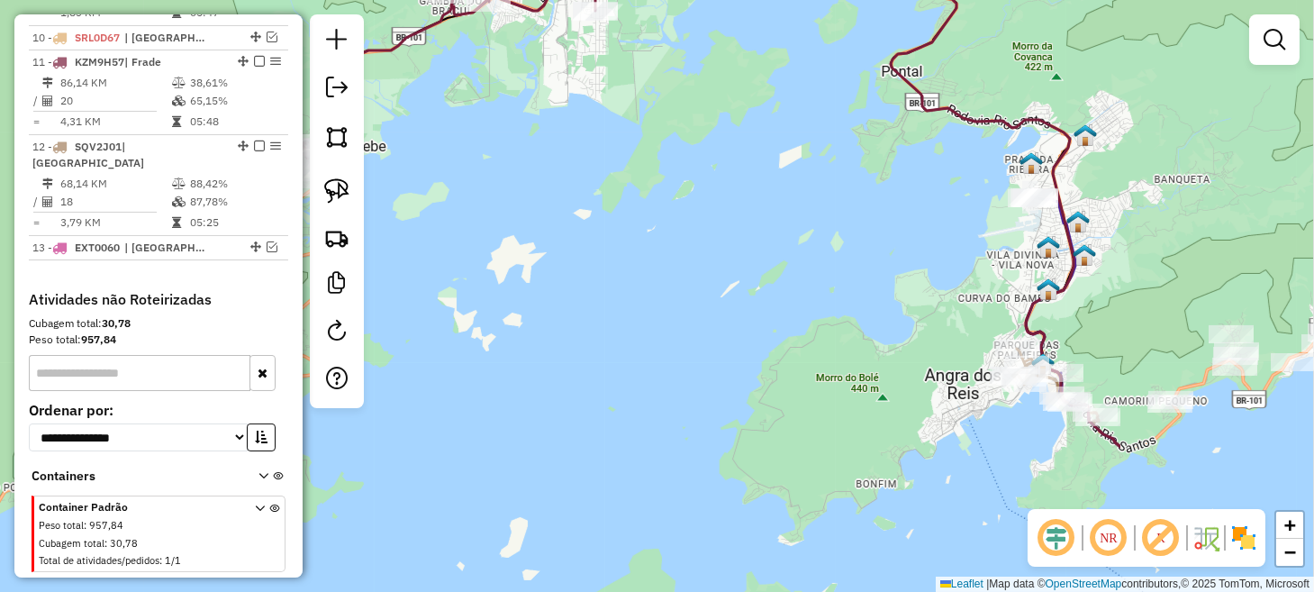
drag, startPoint x: 908, startPoint y: 338, endPoint x: 578, endPoint y: 199, distance: 357.5
click at [578, 199] on div "Janela de atendimento Grade de atendimento Capacidade Transportadoras Veículos …" at bounding box center [657, 296] width 1314 height 592
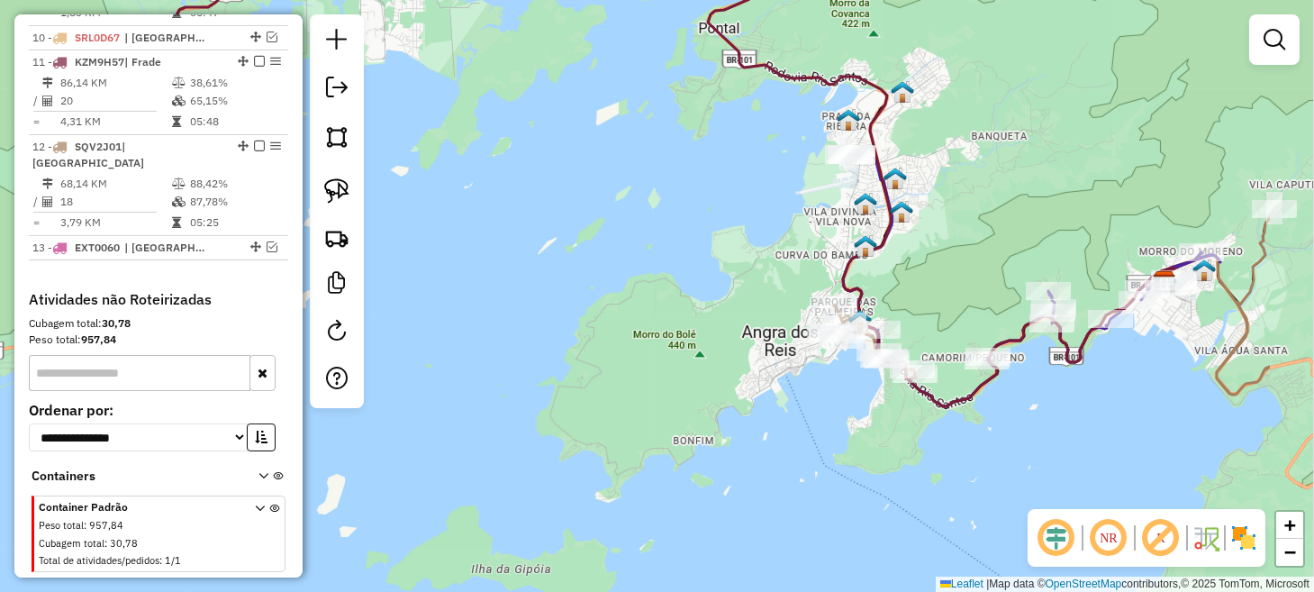
drag, startPoint x: 883, startPoint y: 309, endPoint x: 673, endPoint y: 266, distance: 214.2
click at [683, 266] on div "Janela de atendimento Grade de atendimento Capacidade Transportadoras Veículos …" at bounding box center [657, 296] width 1314 height 592
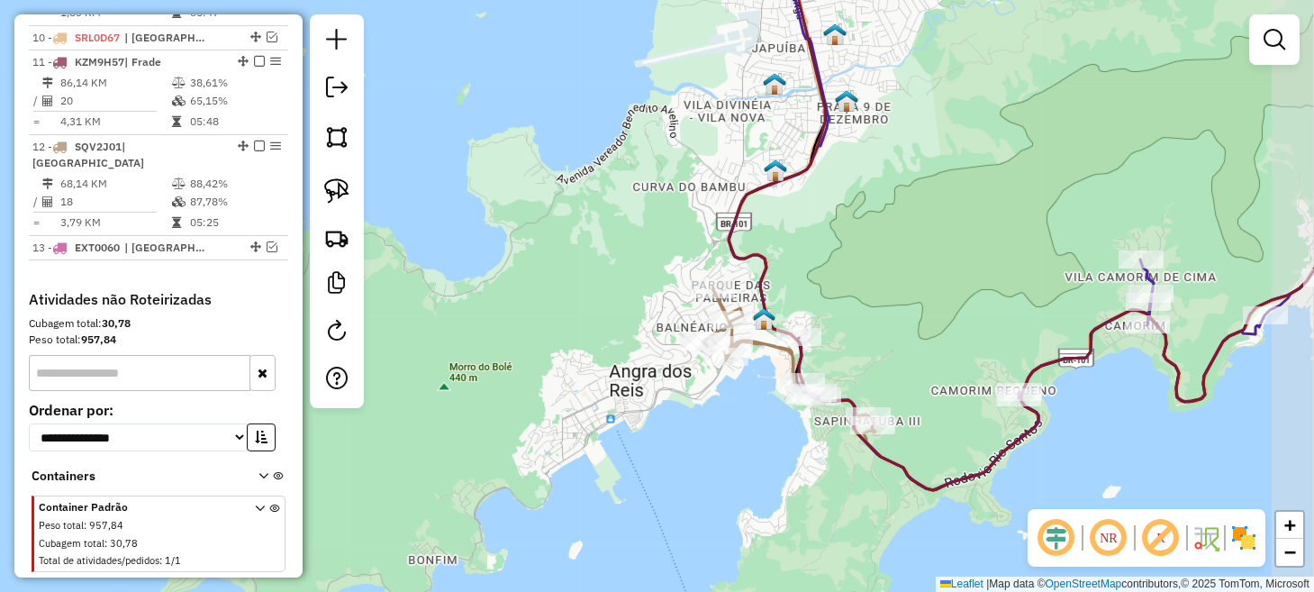
drag, startPoint x: 849, startPoint y: 393, endPoint x: 720, endPoint y: 402, distance: 129.1
click at [722, 402] on div "Janela de atendimento Grade de atendimento Capacidade Transportadoras Veículos …" at bounding box center [657, 296] width 1314 height 592
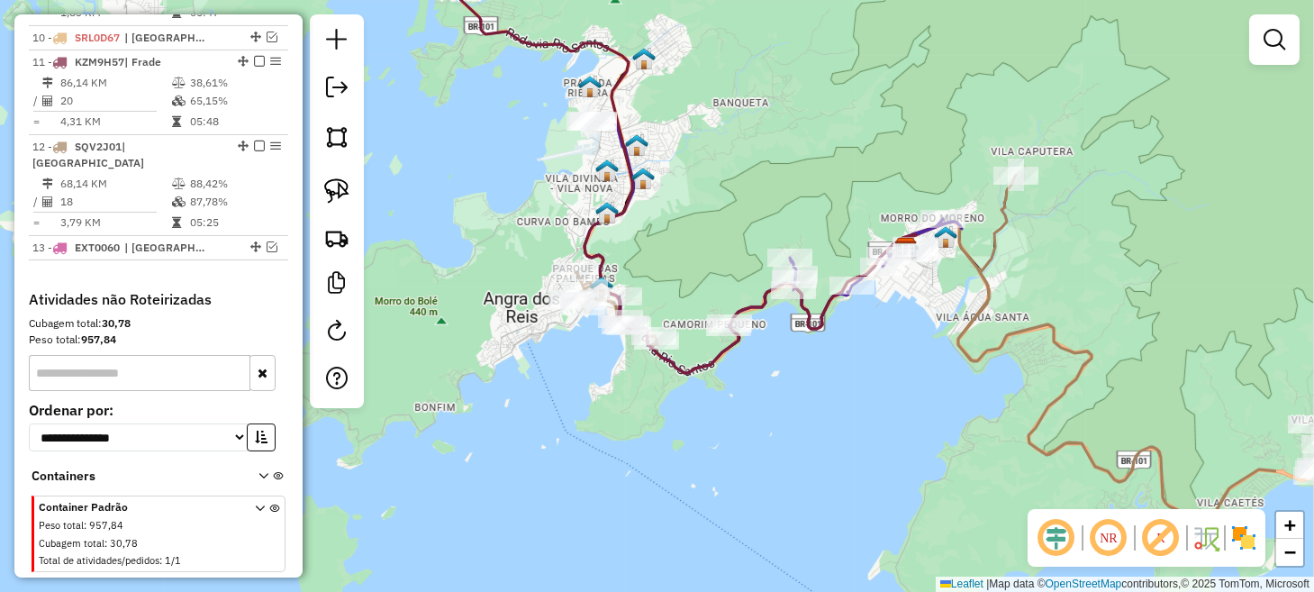
drag, startPoint x: 965, startPoint y: 423, endPoint x: 796, endPoint y: 350, distance: 184.3
click at [796, 350] on div "Janela de atendimento Grade de atendimento Capacidade Transportadoras Veículos …" at bounding box center [657, 296] width 1314 height 592
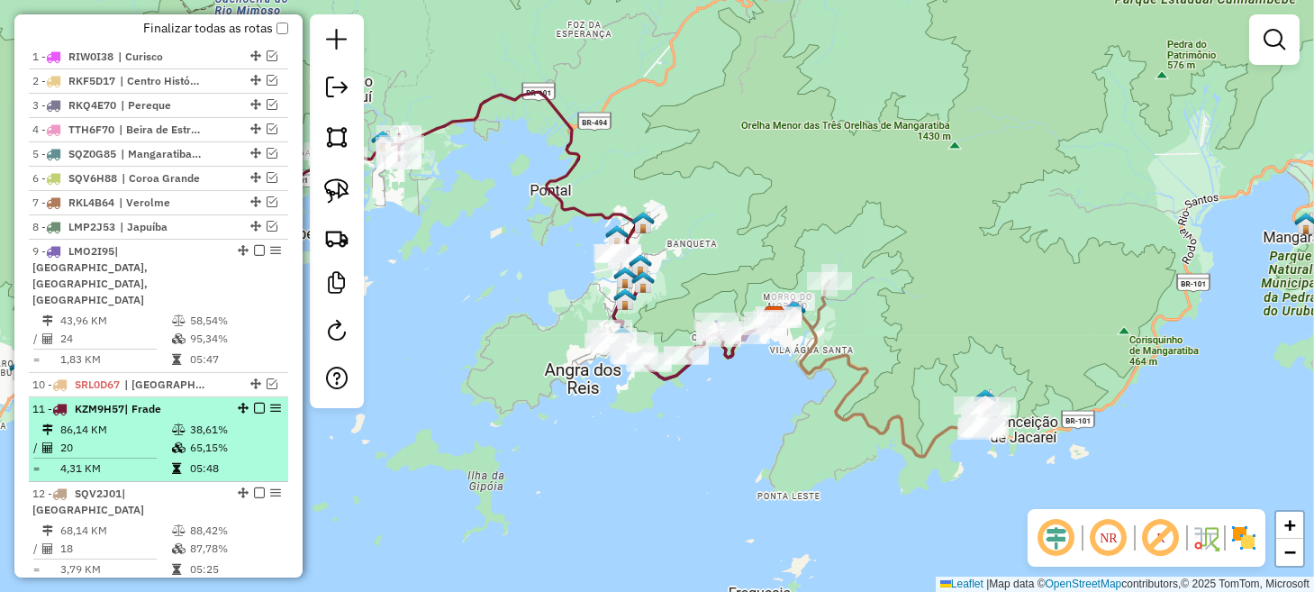
scroll to position [570, 0]
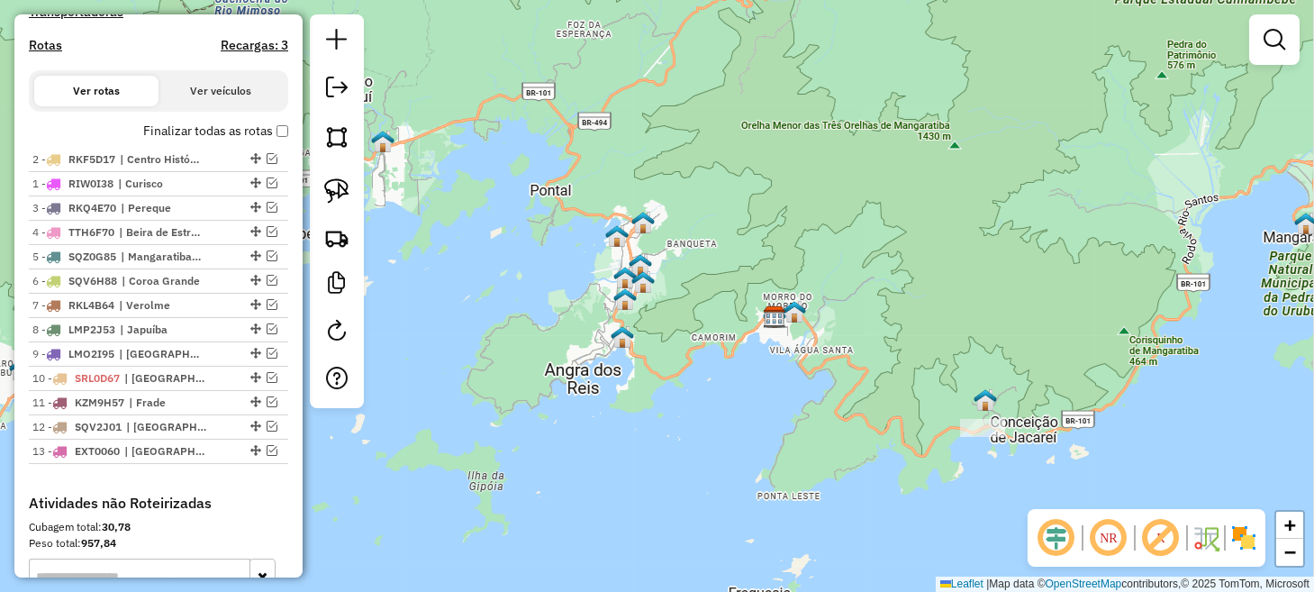
drag, startPoint x: 248, startPoint y: 197, endPoint x: 248, endPoint y: 164, distance: 33.3
drag, startPoint x: 247, startPoint y: 294, endPoint x: 246, endPoint y: 268, distance: 26.1
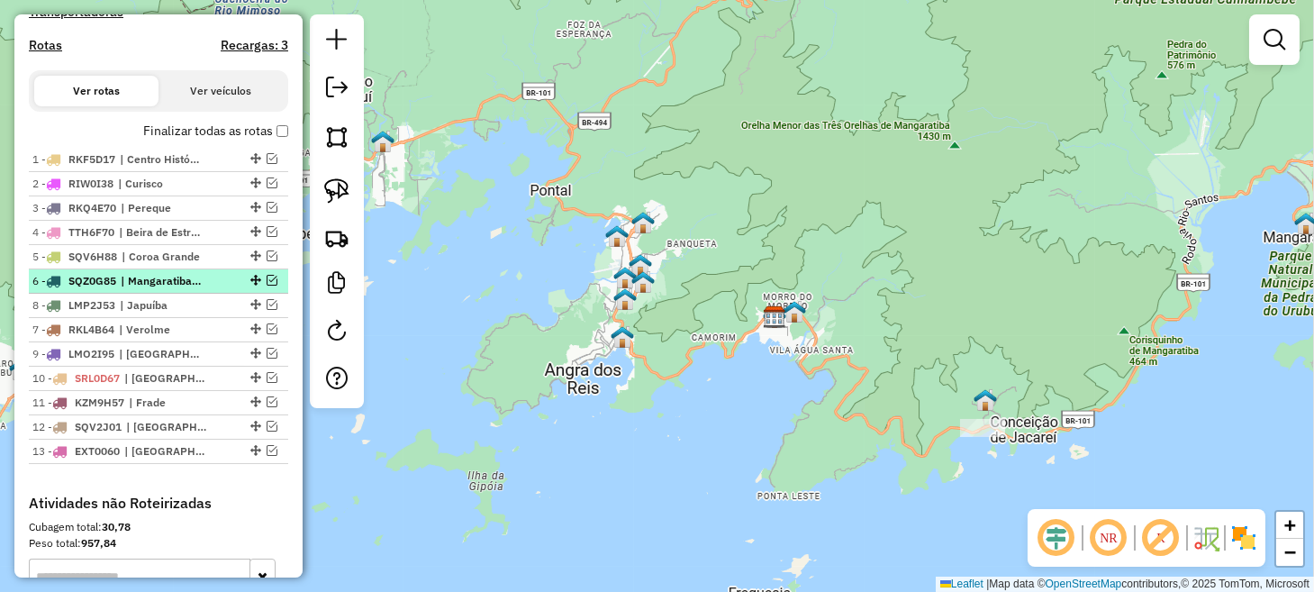
drag, startPoint x: 248, startPoint y: 339, endPoint x: 248, endPoint y: 305, distance: 34.2
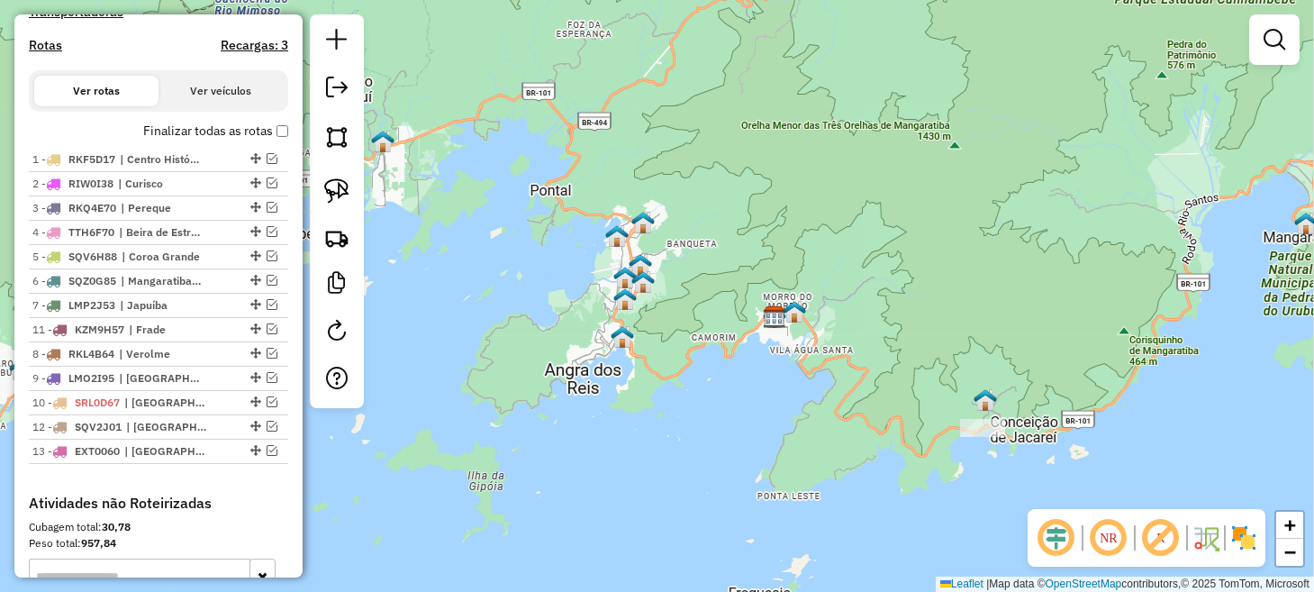
drag, startPoint x: 248, startPoint y: 412, endPoint x: 239, endPoint y: 339, distance: 74.4
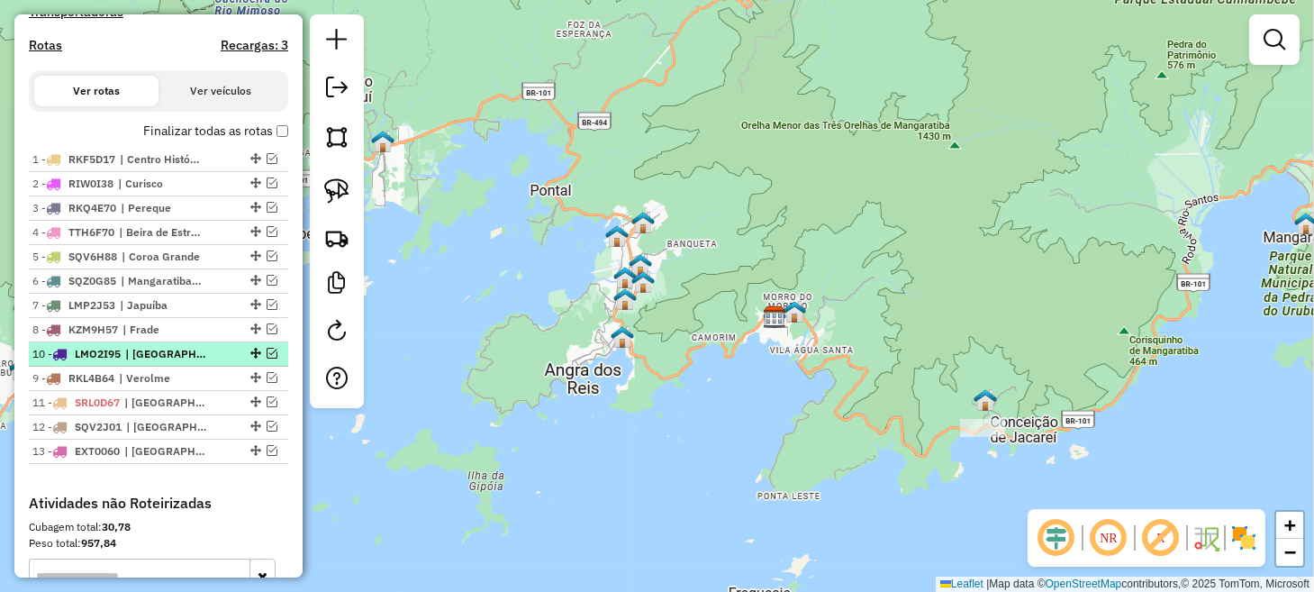
drag, startPoint x: 248, startPoint y: 389, endPoint x: 243, endPoint y: 362, distance: 27.5
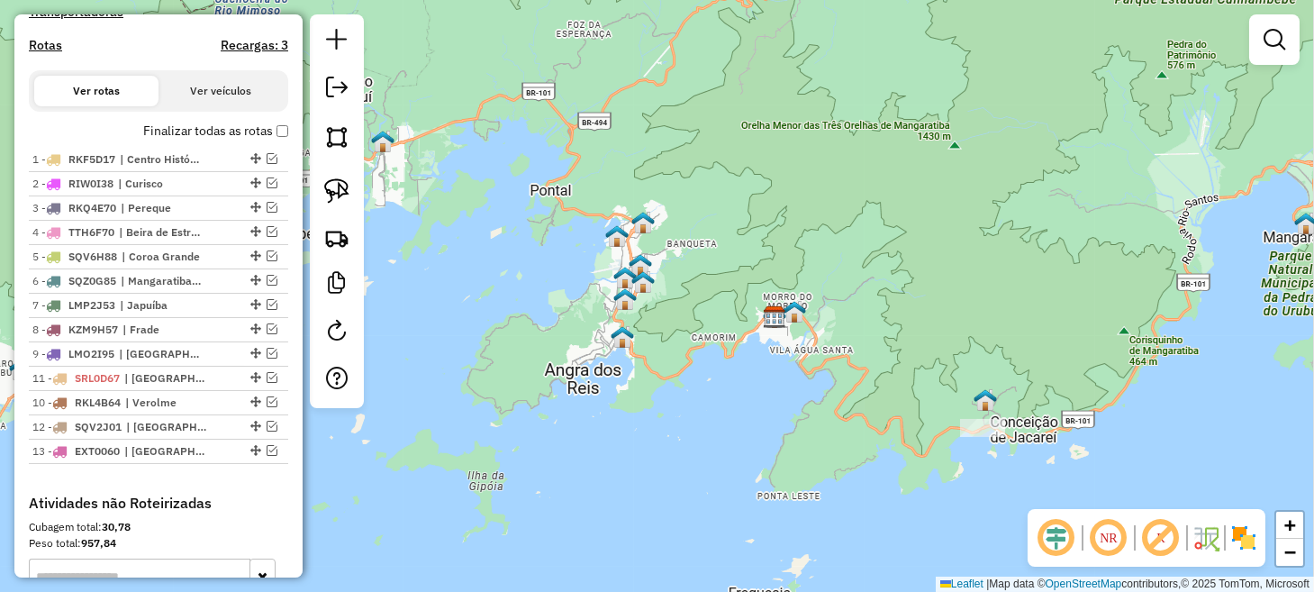
drag, startPoint x: 249, startPoint y: 411, endPoint x: 249, endPoint y: 386, distance: 24.3
drag, startPoint x: 246, startPoint y: 438, endPoint x: 245, endPoint y: 411, distance: 26.1
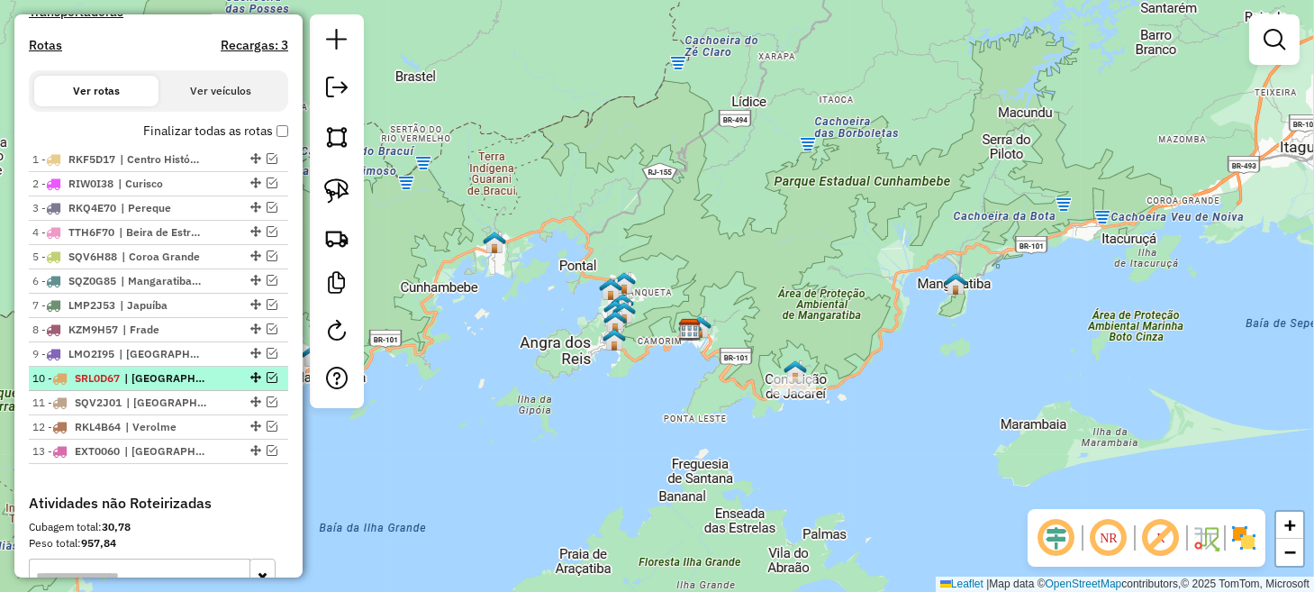
click at [271, 383] on em at bounding box center [271, 377] width 11 height 11
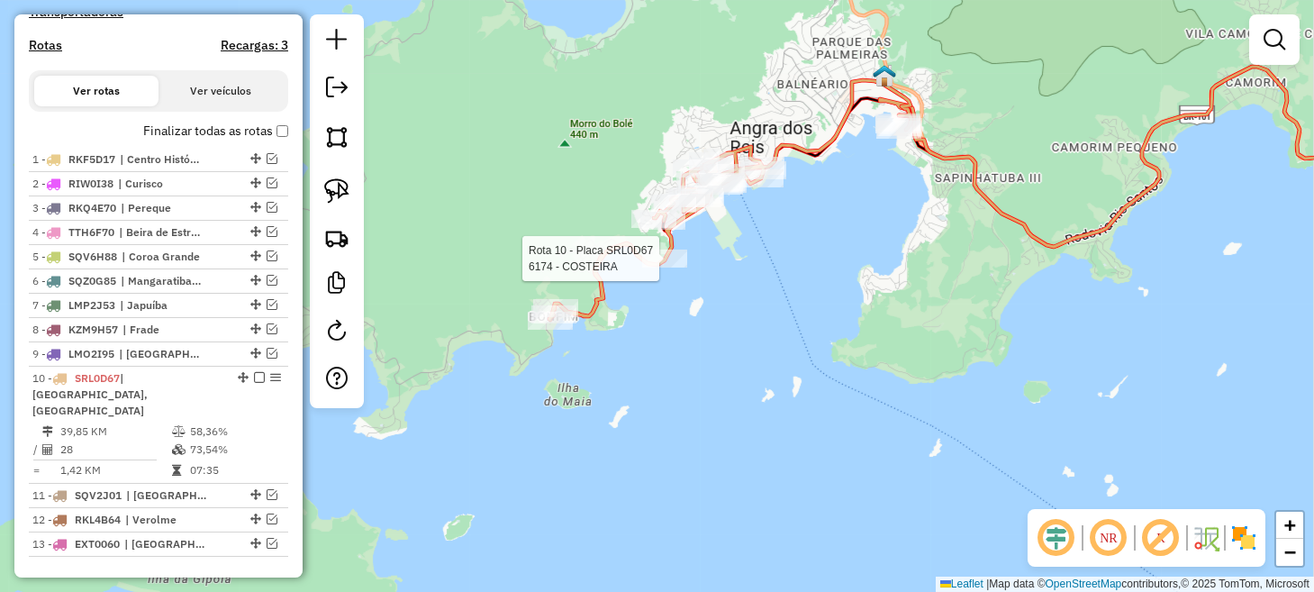
select select "*********"
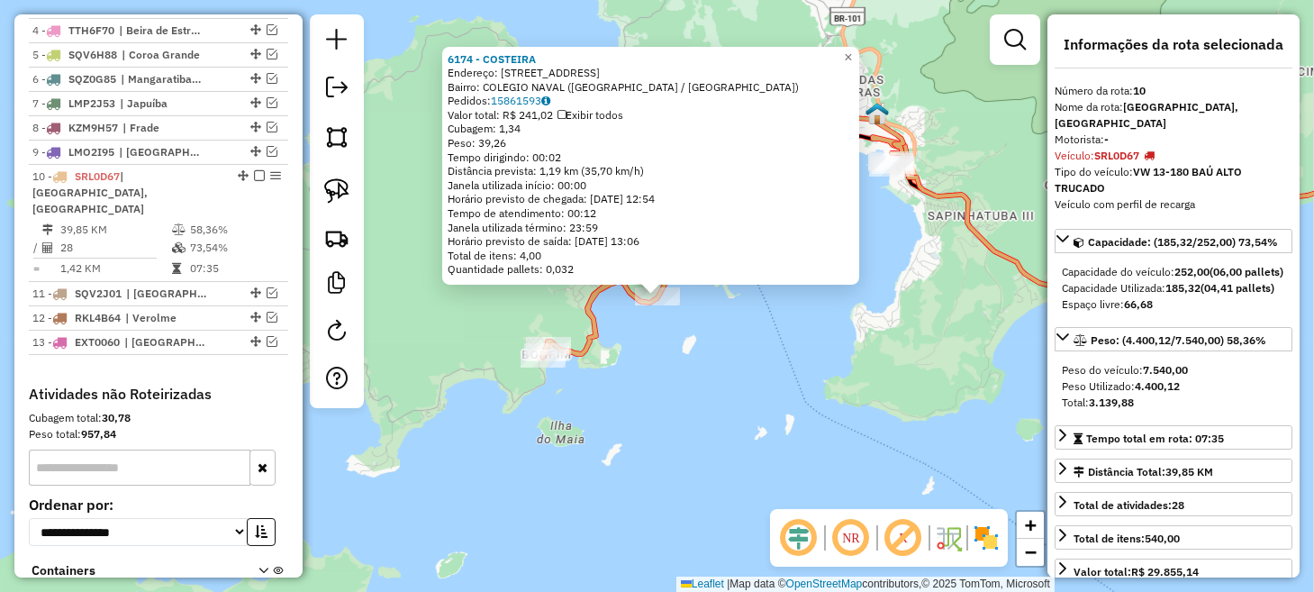
scroll to position [899, 0]
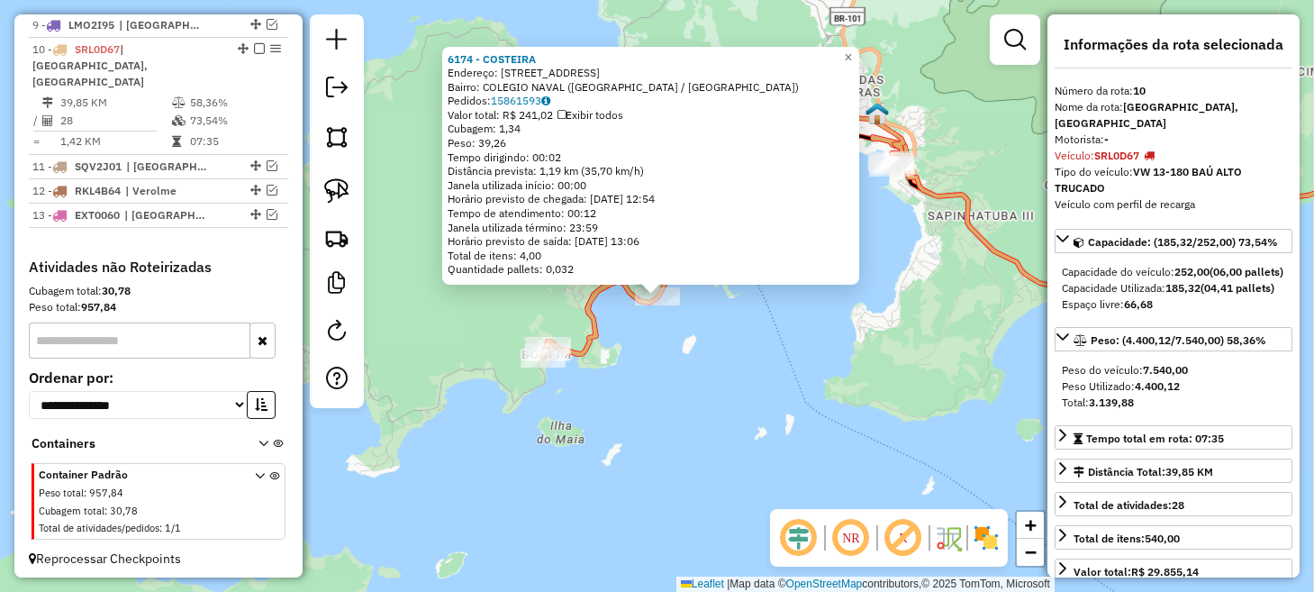
click at [669, 426] on div "6174 - COSTEIRA Endereço: MARQUES DE LEAO 278 Bairro: COLEGIO NAVAL ([GEOGRAPHI…" at bounding box center [657, 296] width 1314 height 592
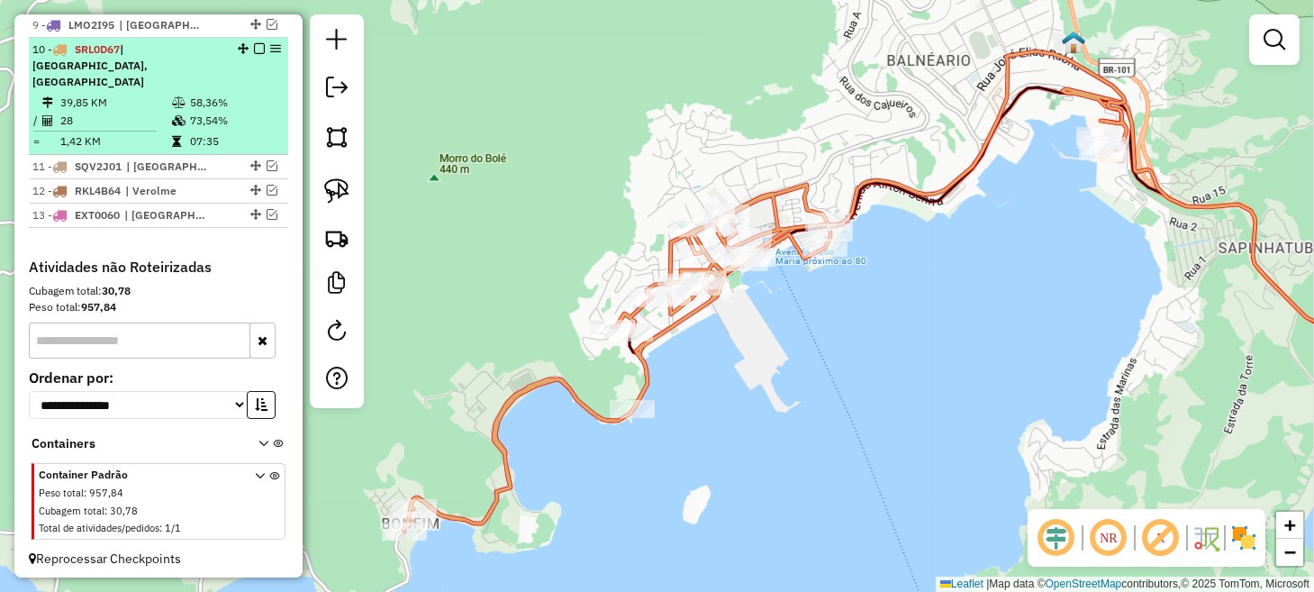
click at [254, 54] on em at bounding box center [259, 48] width 11 height 11
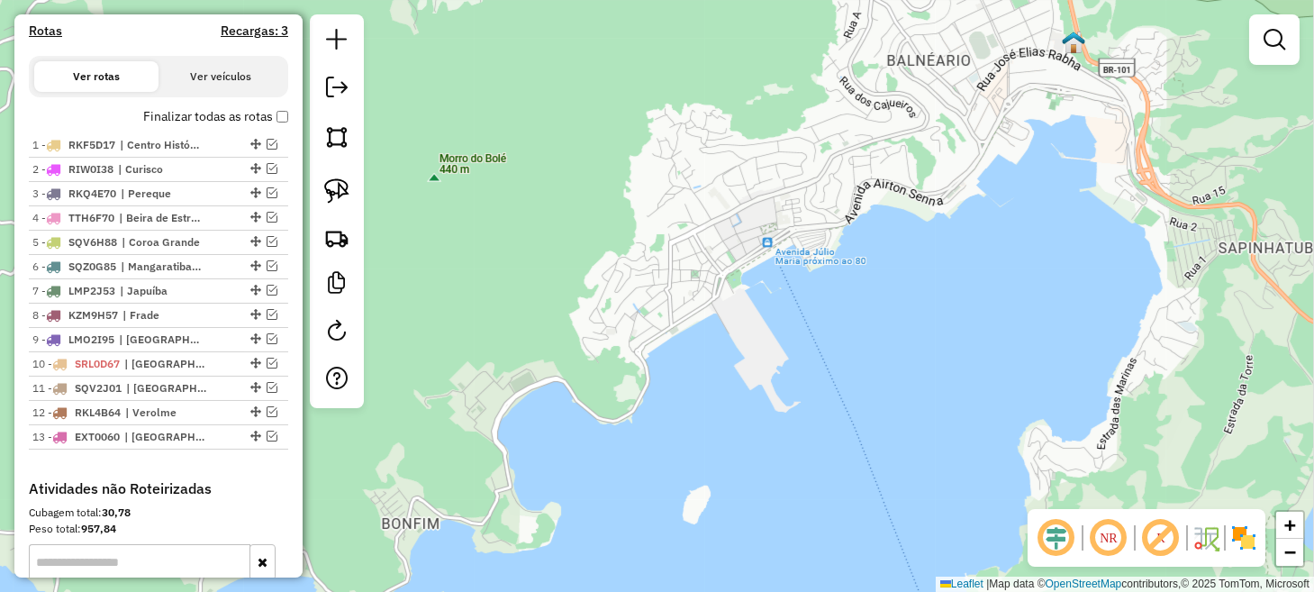
scroll to position [552, 0]
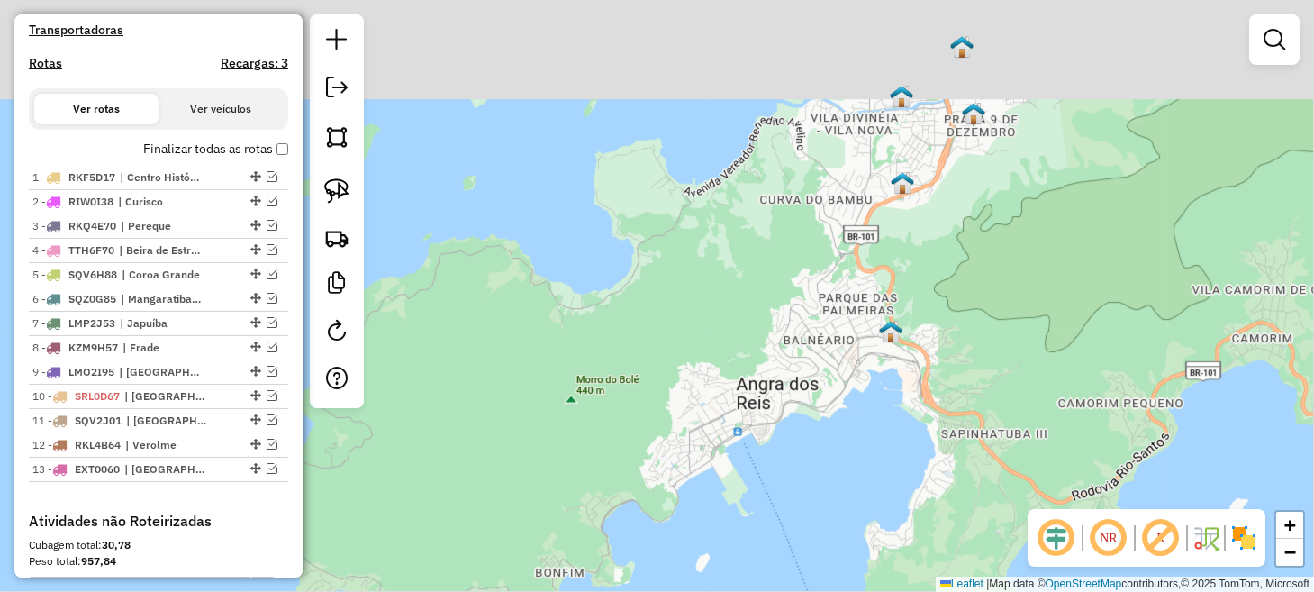
drag, startPoint x: 793, startPoint y: 297, endPoint x: 758, endPoint y: 416, distance: 123.9
click at [760, 415] on div "Janela de atendimento Grade de atendimento Capacidade Transportadoras Veículos …" at bounding box center [657, 296] width 1314 height 592
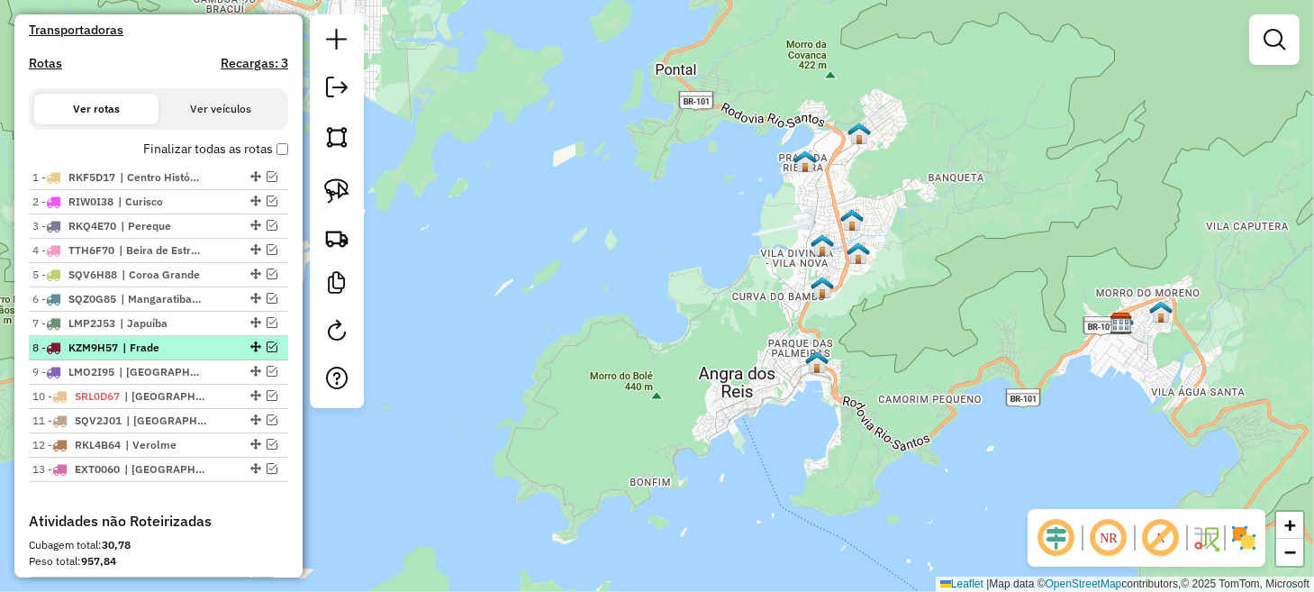
click at [266, 352] on em at bounding box center [271, 346] width 11 height 11
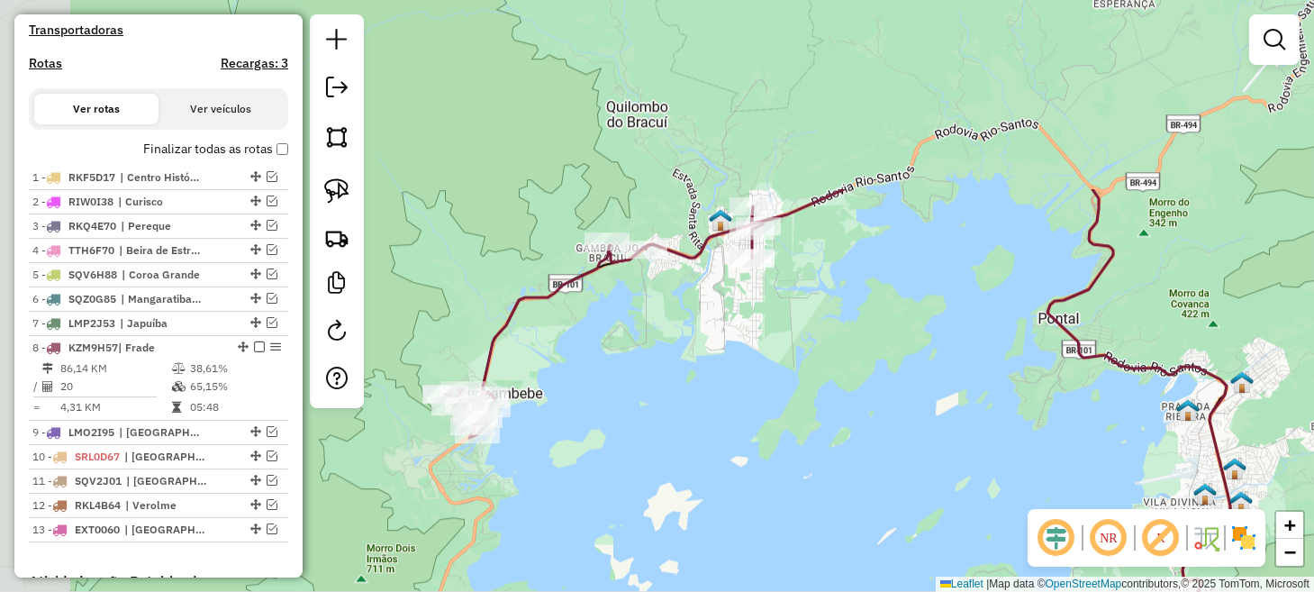
drag, startPoint x: 591, startPoint y: 263, endPoint x: 972, endPoint y: 467, distance: 433.0
click at [968, 468] on div "Janela de atendimento Grade de atendimento Capacidade Transportadoras Veículos …" at bounding box center [657, 296] width 1314 height 592
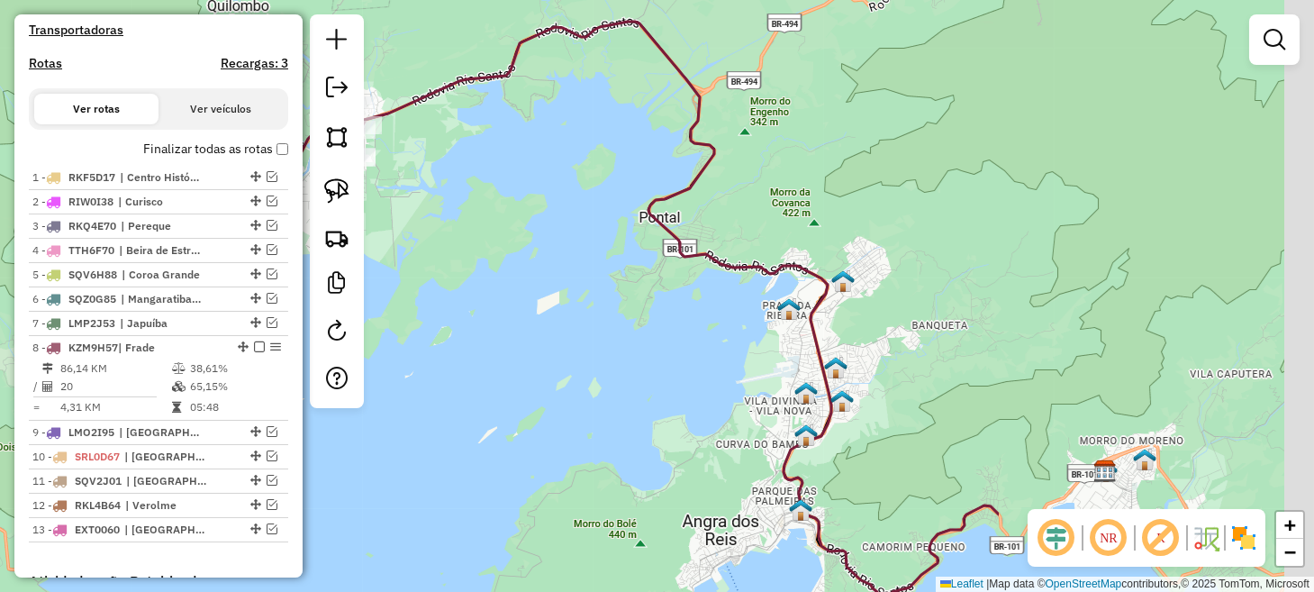
drag, startPoint x: 754, startPoint y: 369, endPoint x: 294, endPoint y: 297, distance: 466.6
click at [298, 300] on hb-router-mapa "Informações da Sessão 980293 - [DATE] Criação: [DATE] 18:05 Depósito: Lince Tot…" at bounding box center [657, 296] width 1314 height 592
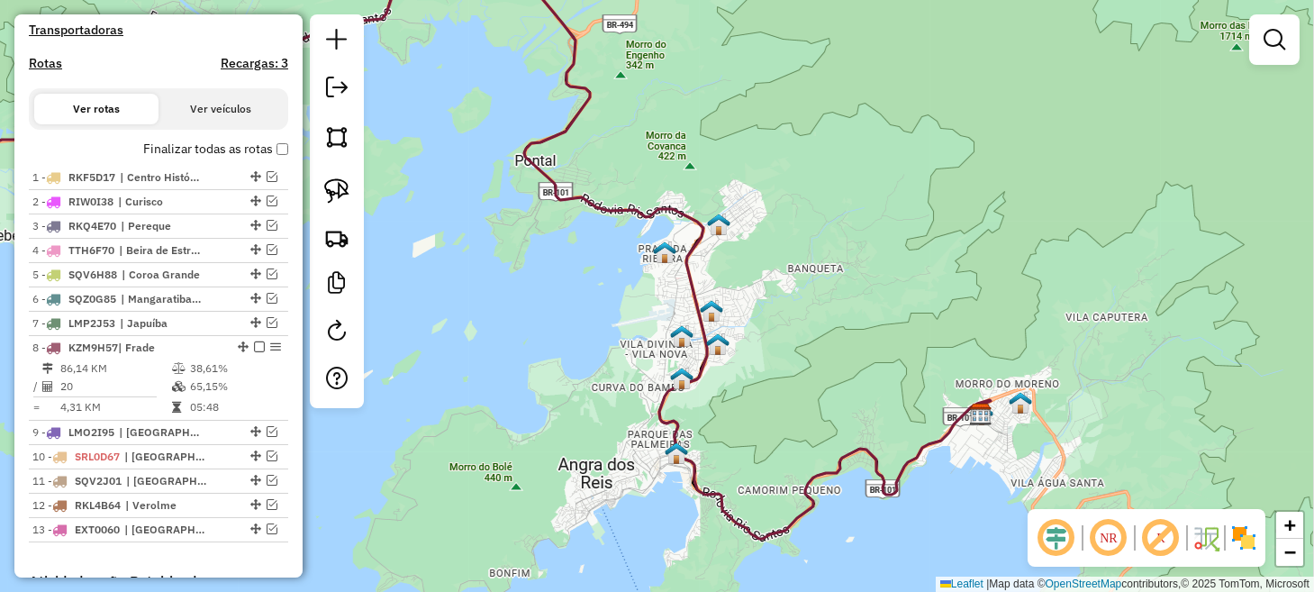
drag, startPoint x: 607, startPoint y: 329, endPoint x: 493, endPoint y: 283, distance: 122.4
click at [493, 283] on div "Janela de atendimento Grade de atendimento Capacidade Transportadoras Veículos …" at bounding box center [657, 296] width 1314 height 592
click at [268, 328] on em at bounding box center [271, 322] width 11 height 11
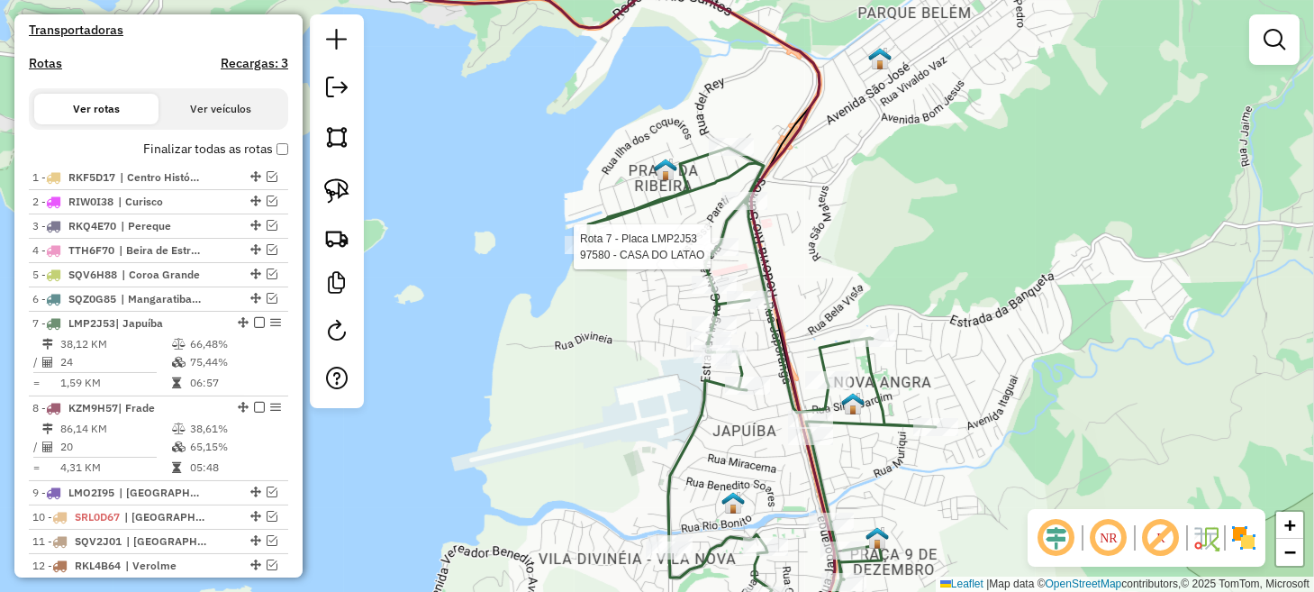
click at [720, 256] on div at bounding box center [715, 247] width 45 height 18
select select "*********"
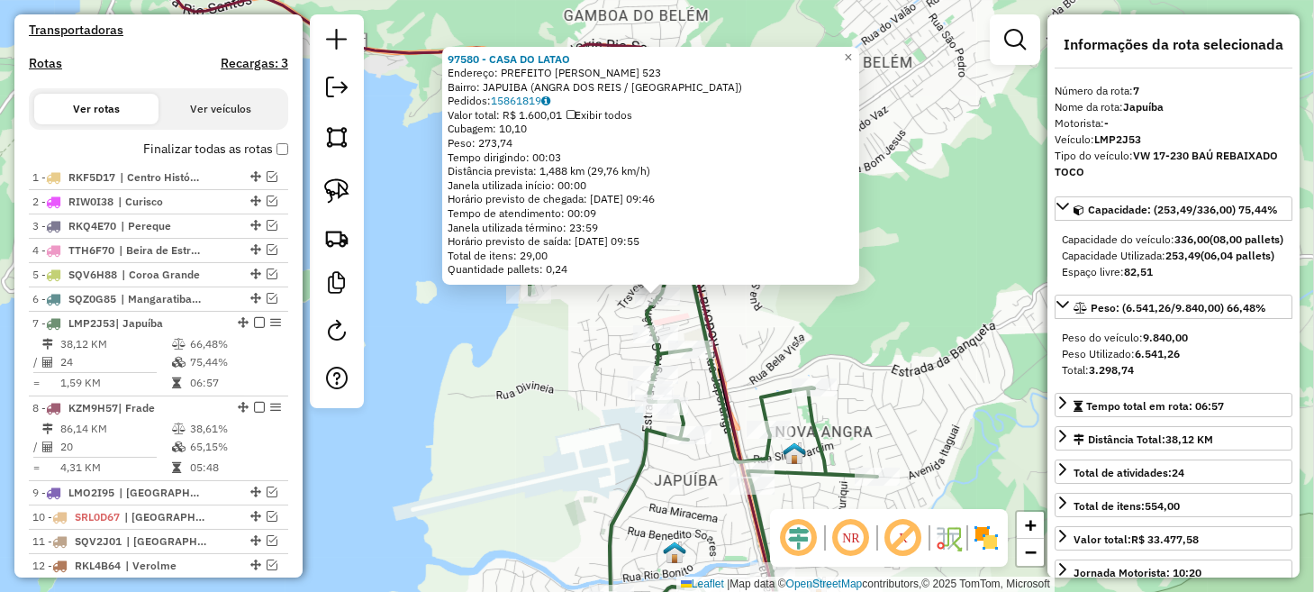
scroll to position [863, 0]
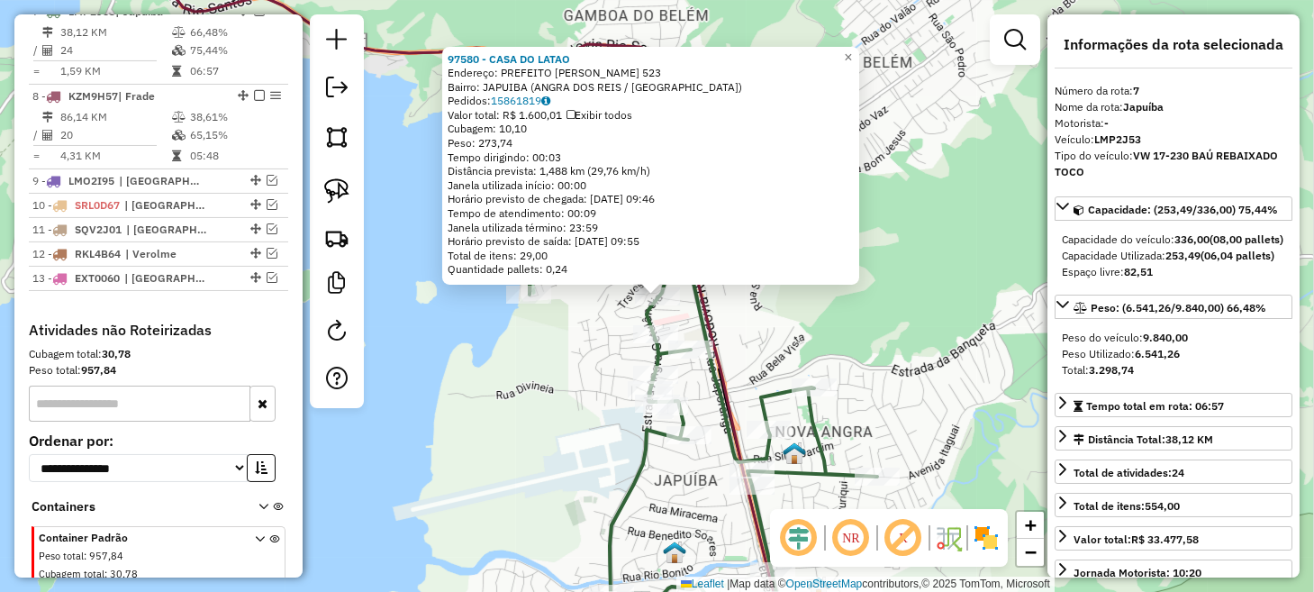
click at [541, 389] on div "97580 - CASA DO [PERSON_NAME]: PREFEITO [PERSON_NAME] 523 Bairro: JAPUIBA (ANGR…" at bounding box center [657, 296] width 1314 height 592
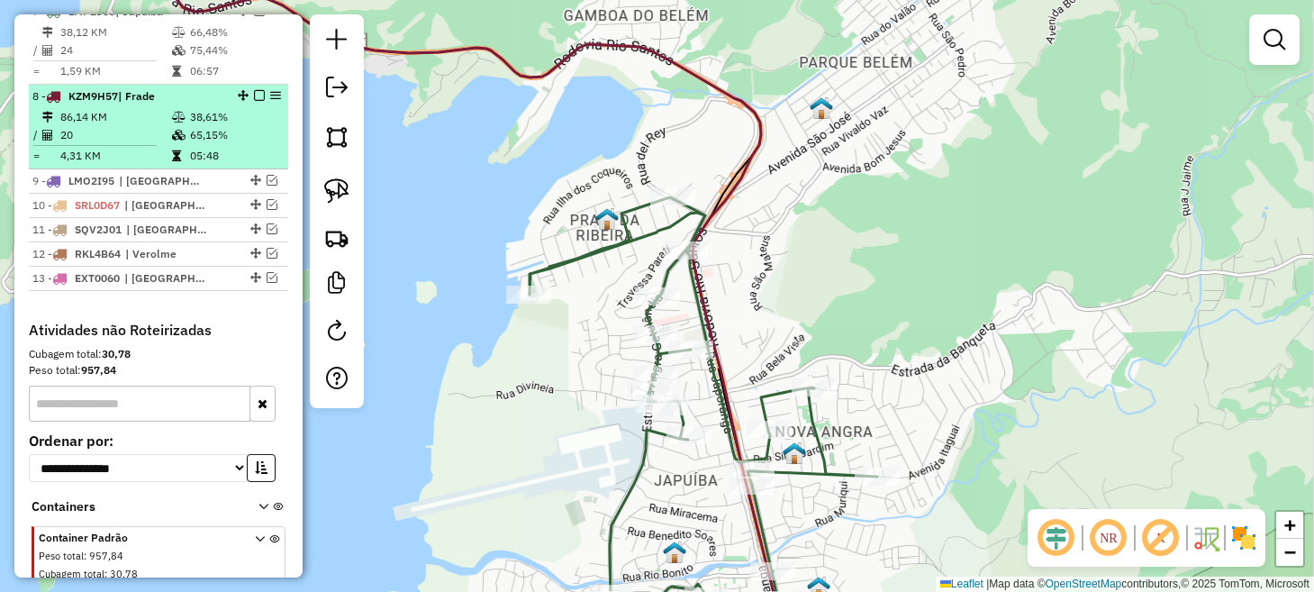
scroll to position [773, 0]
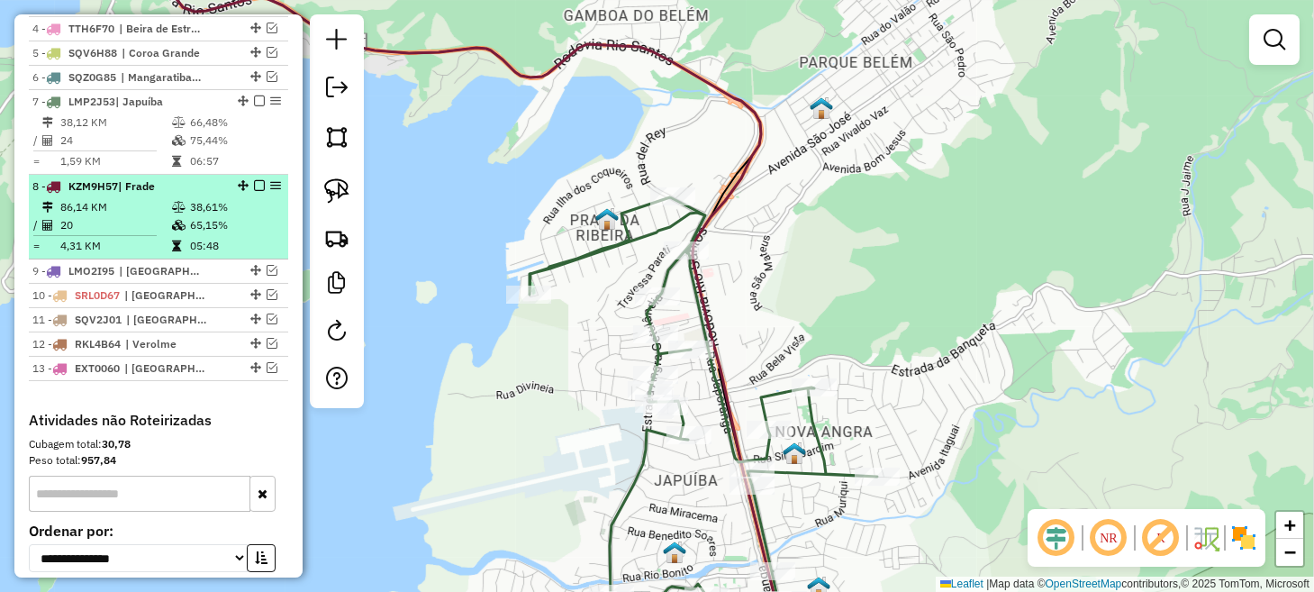
click at [256, 191] on em at bounding box center [259, 185] width 11 height 11
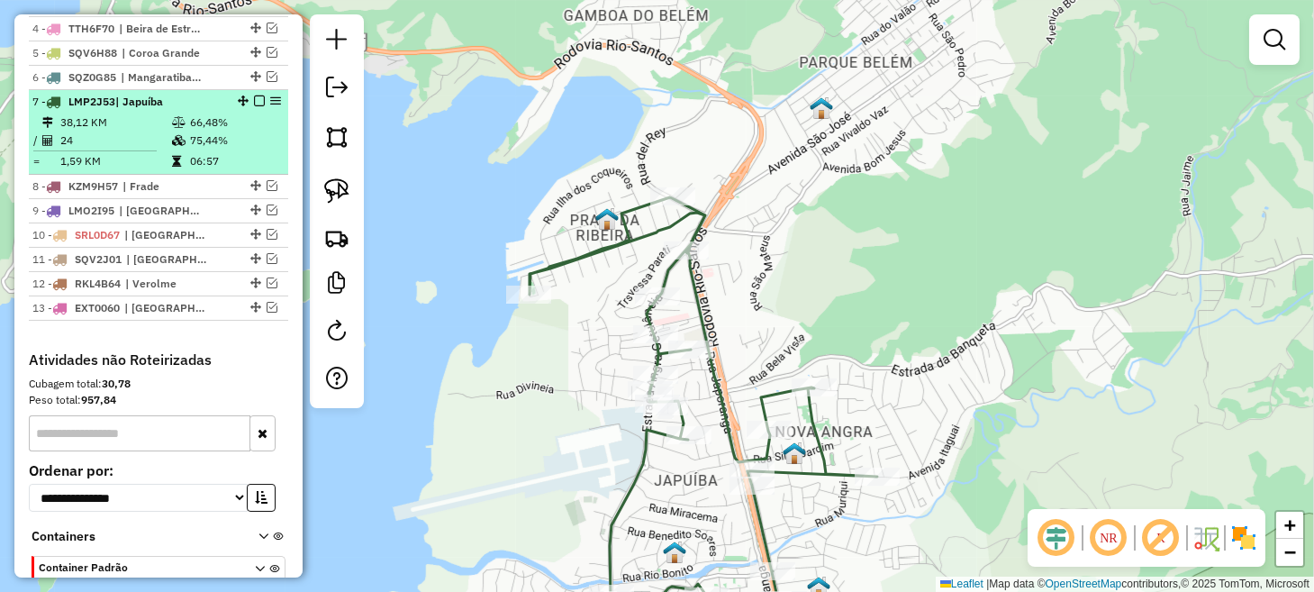
click at [256, 106] on em at bounding box center [259, 100] width 11 height 11
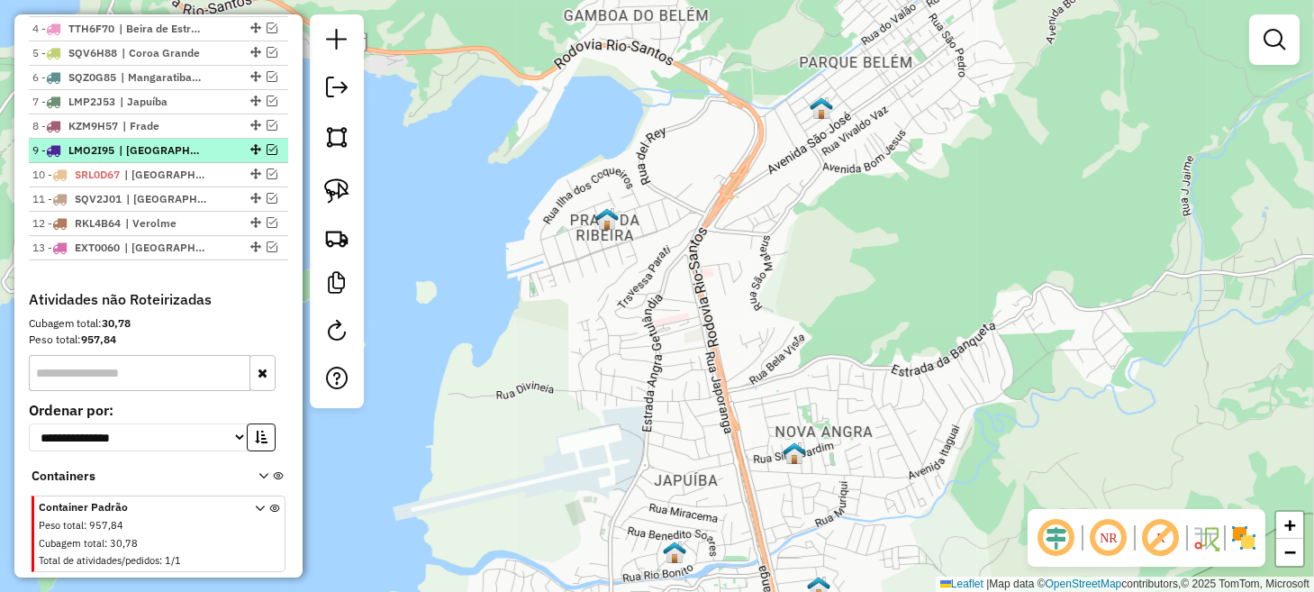
click at [266, 155] on em at bounding box center [271, 149] width 11 height 11
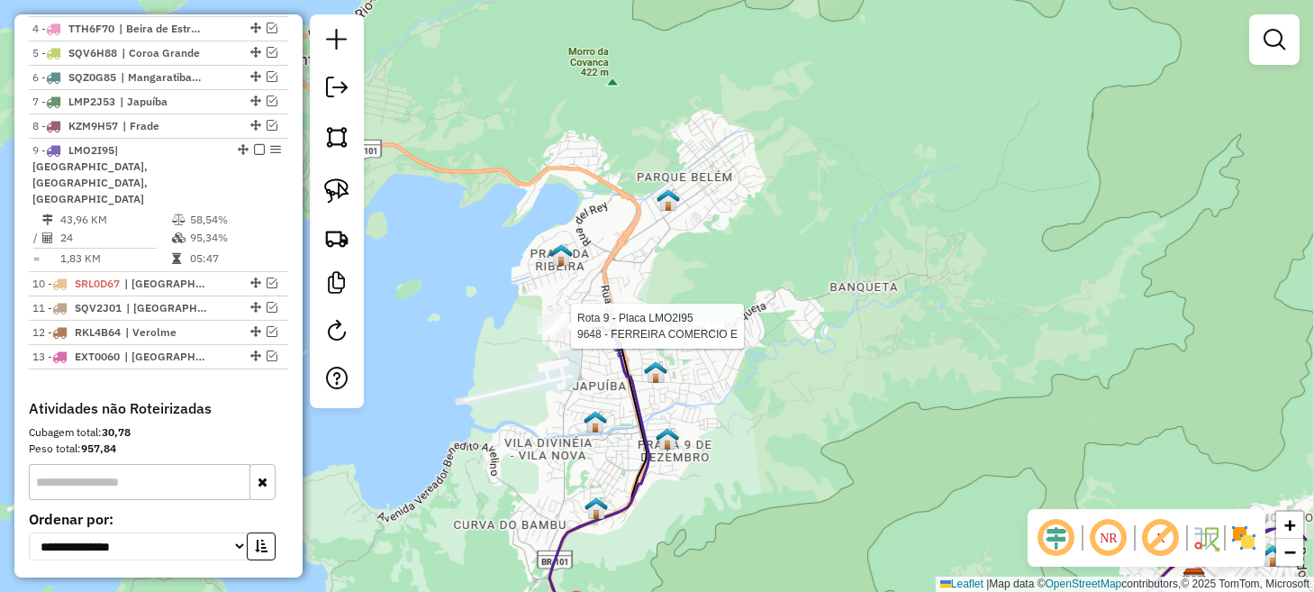
select select "*********"
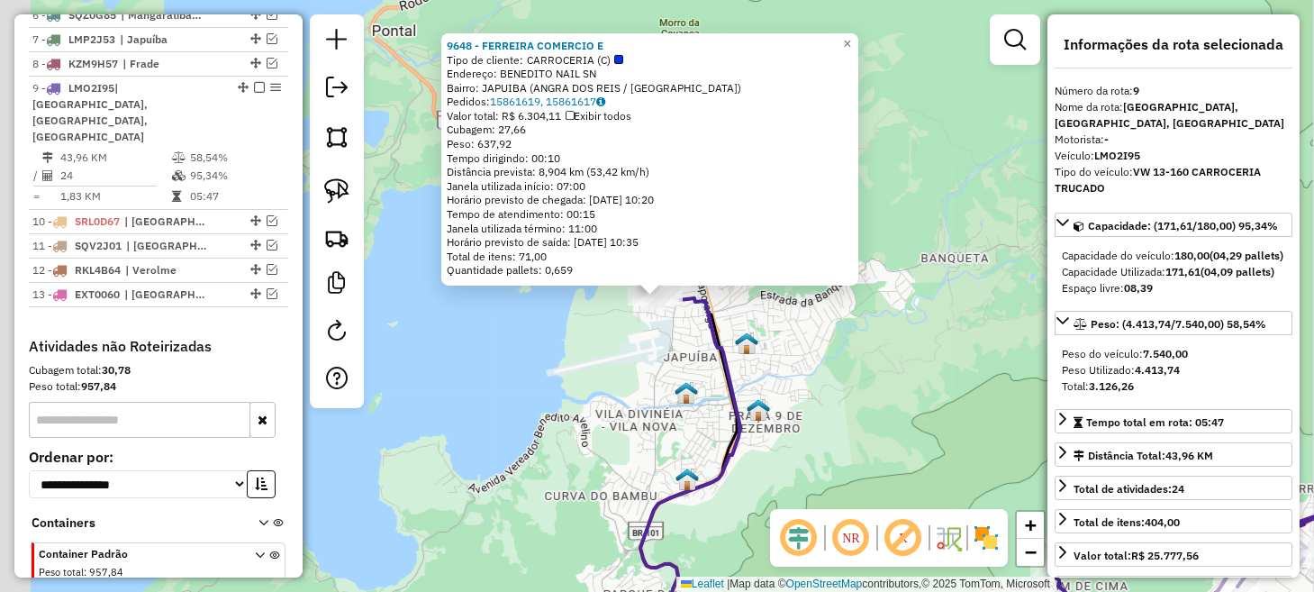
scroll to position [899, 0]
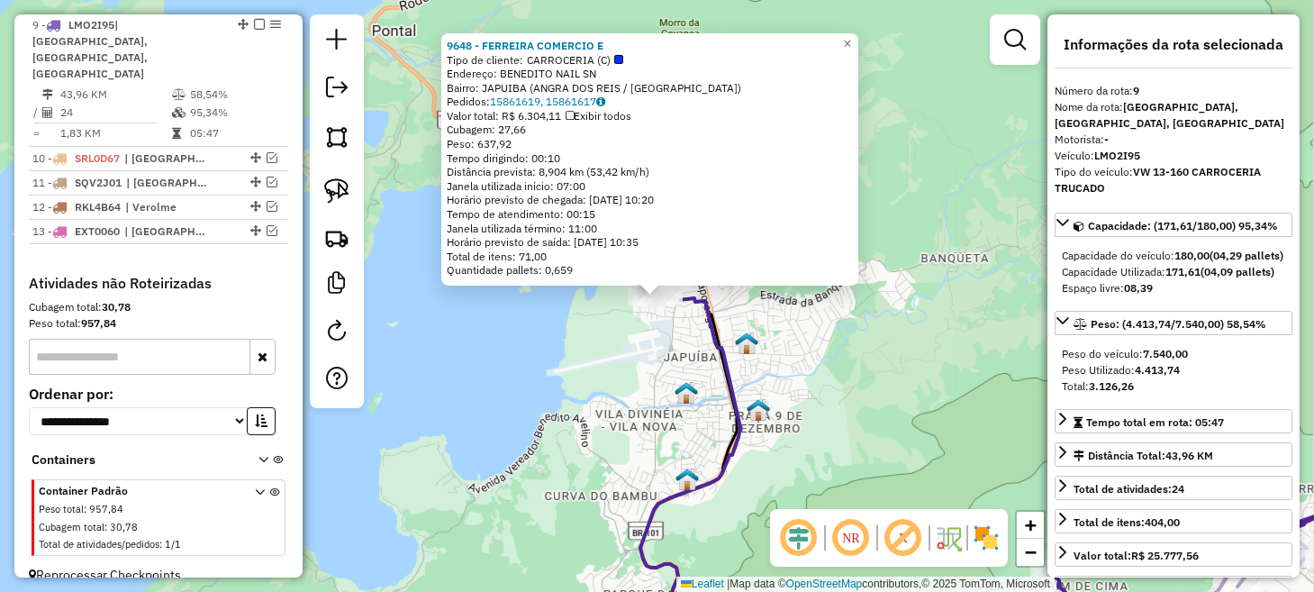
click at [903, 420] on div "9648 - FERREIRA COMERCIO E Tipo de cliente: CARROCERIA (C) Endereço: BENEDITO N…" at bounding box center [657, 296] width 1314 height 592
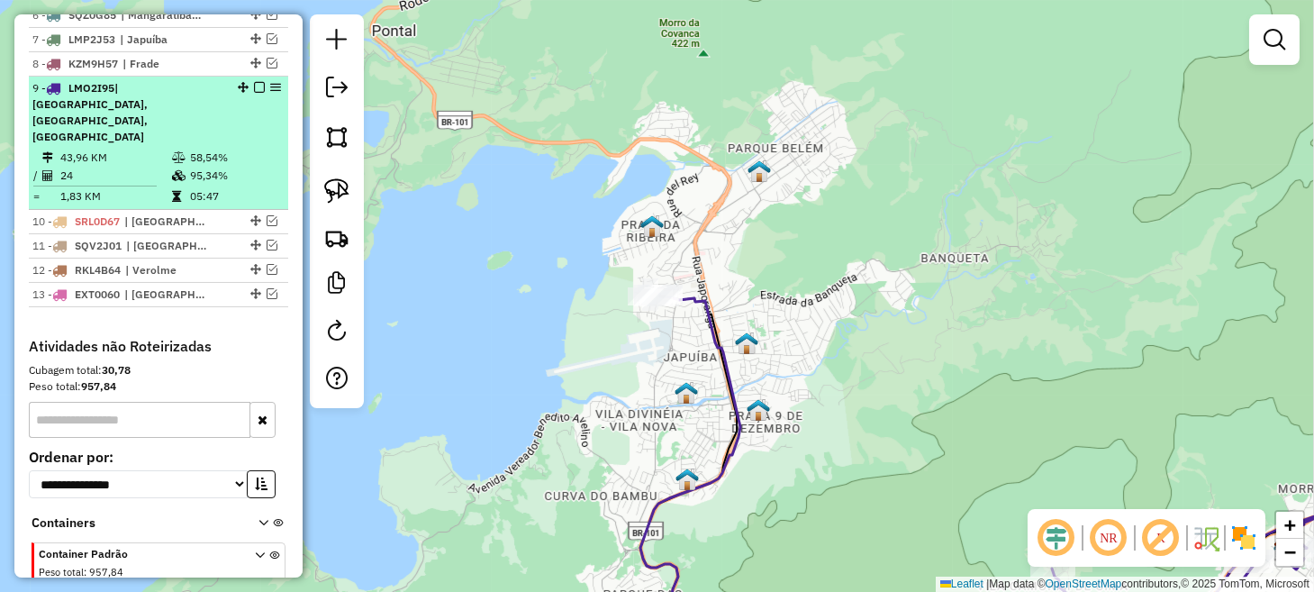
scroll to position [809, 0]
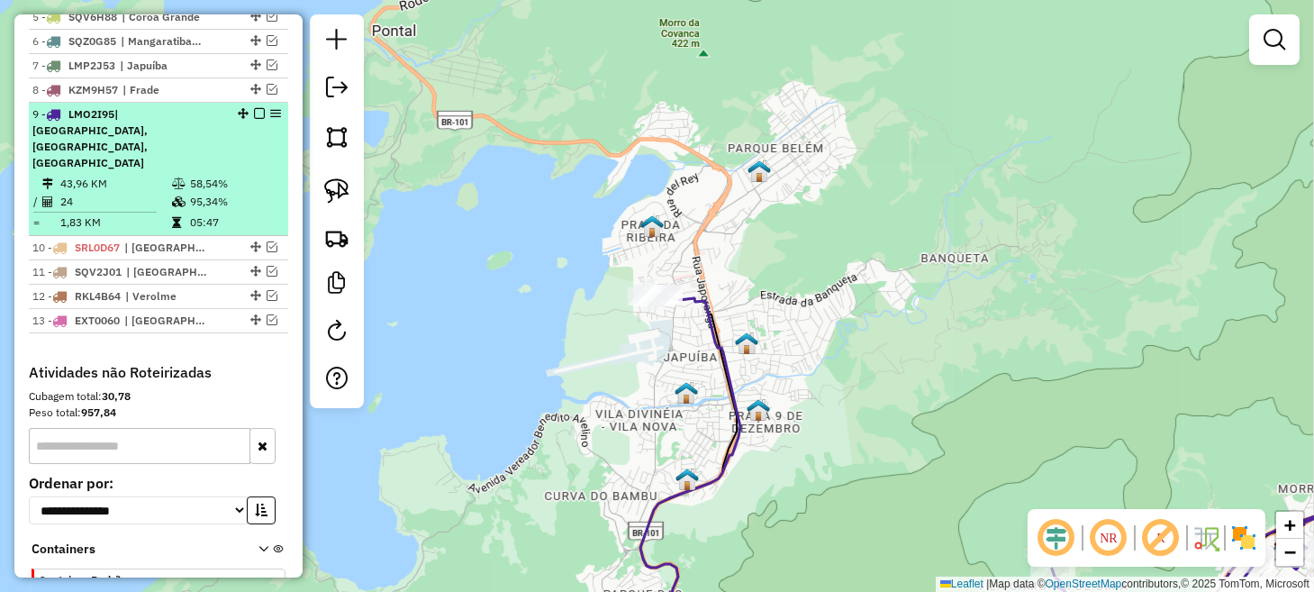
click at [257, 119] on em at bounding box center [259, 113] width 11 height 11
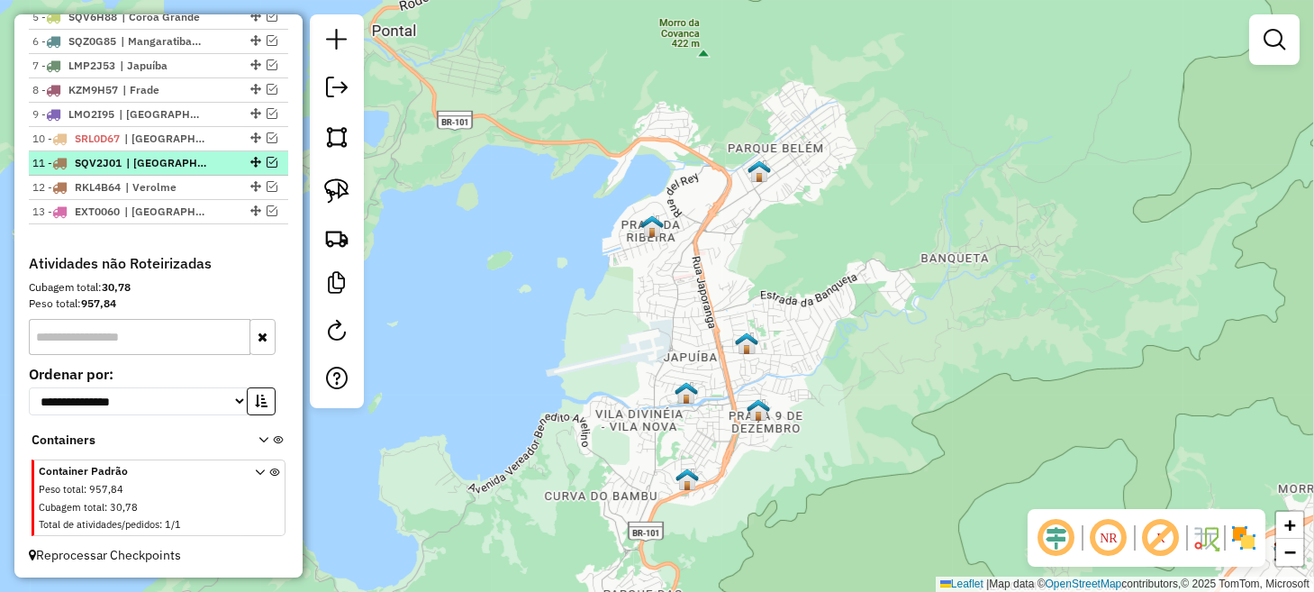
click at [266, 167] on em at bounding box center [271, 162] width 11 height 11
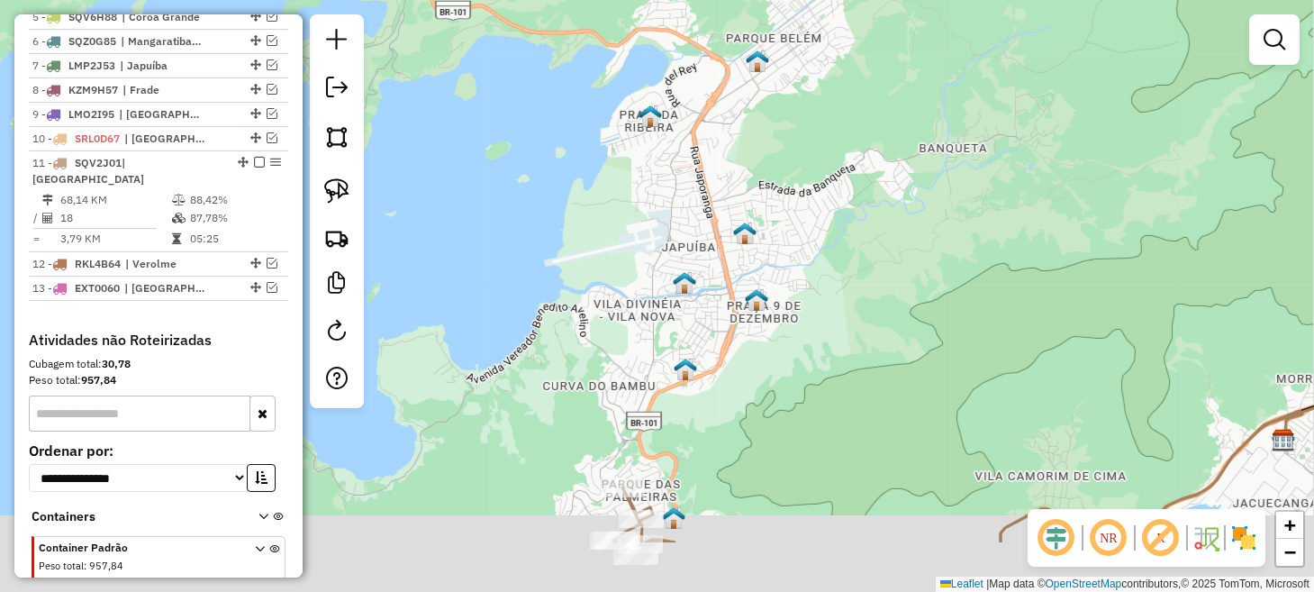
drag, startPoint x: 701, startPoint y: 206, endPoint x: 694, endPoint y: 95, distance: 111.0
click at [694, 104] on div "Janela de atendimento Grade de atendimento Capacidade Transportadoras Veículos …" at bounding box center [657, 296] width 1314 height 592
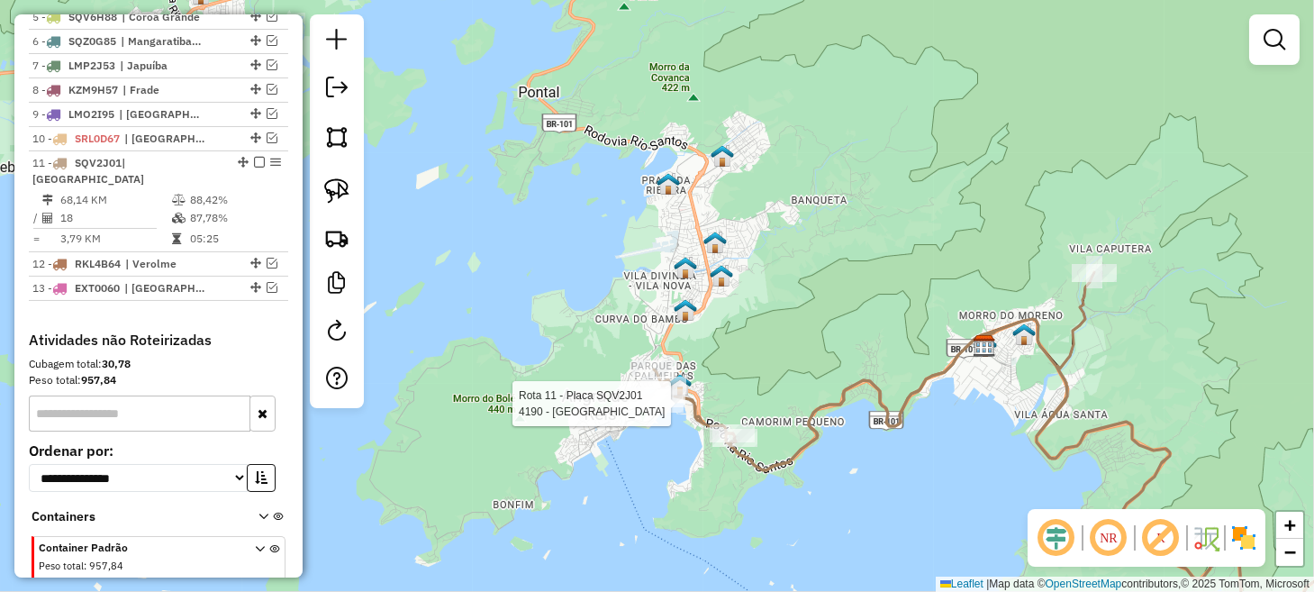
select select "*********"
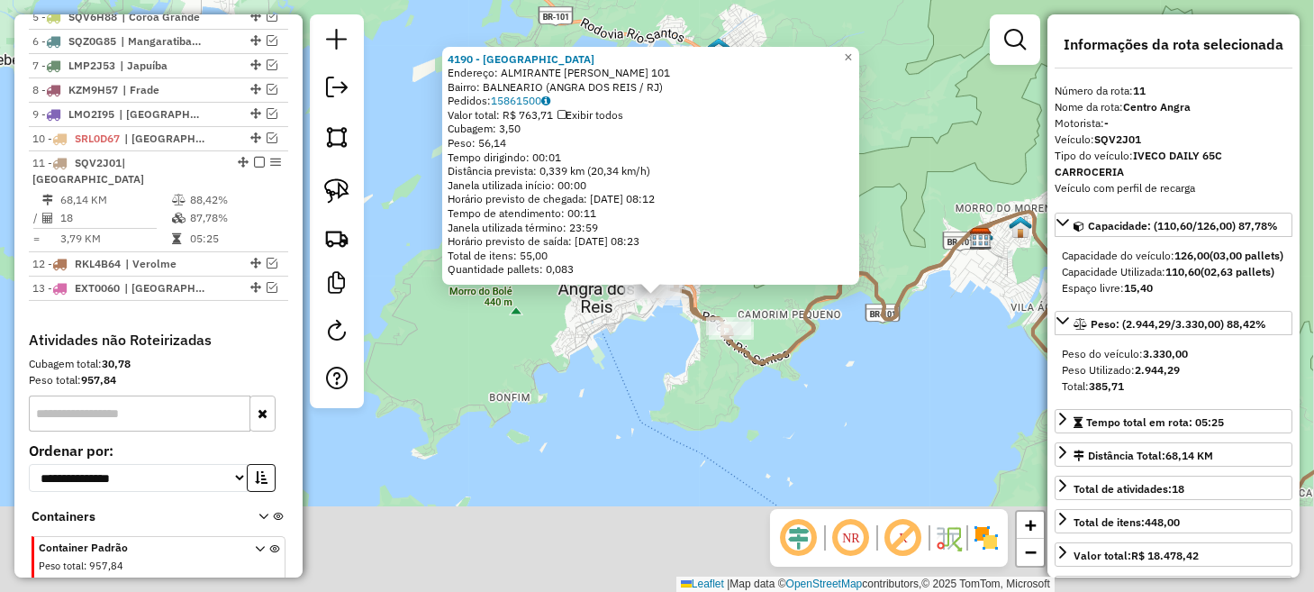
scroll to position [882, 0]
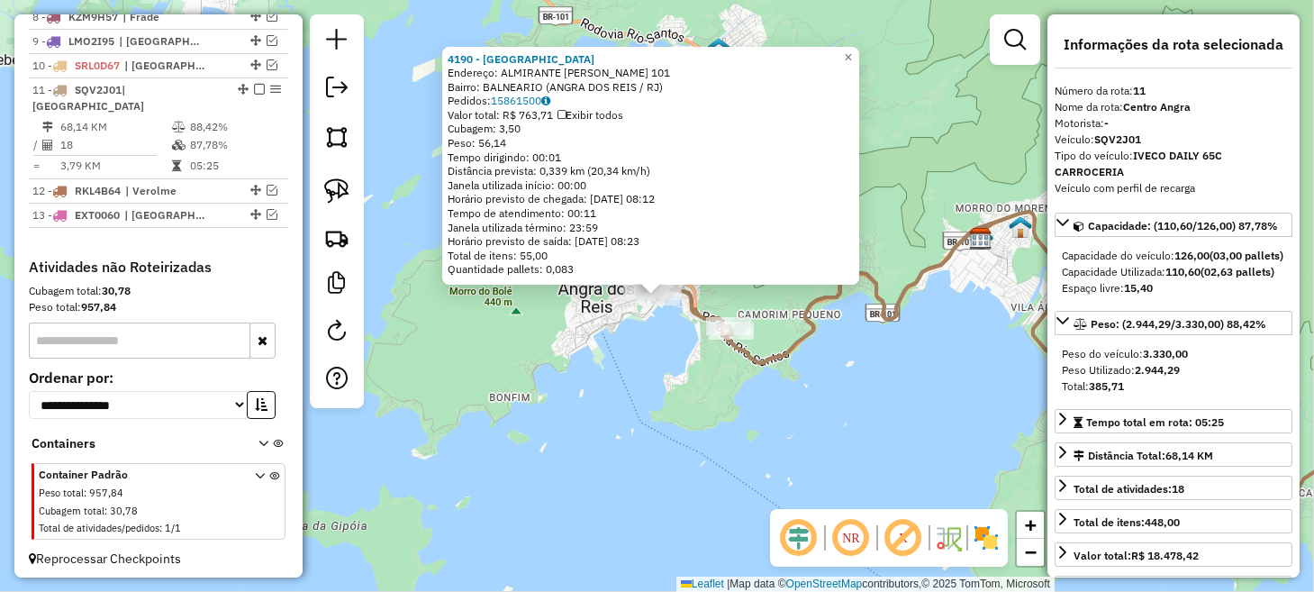
click at [756, 397] on div "4190 - BALLARE LOUNGE Endereço: ALMIRANTE [PERSON_NAME] TOSCAN 101 Bairro: BALN…" at bounding box center [657, 296] width 1314 height 592
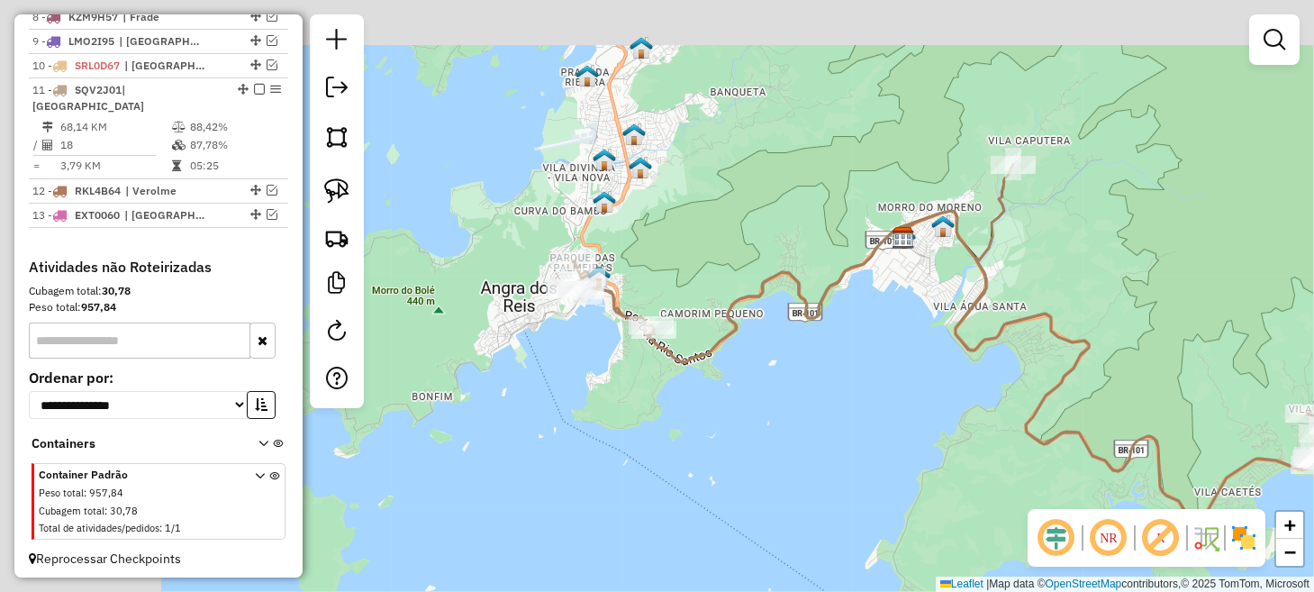
drag, startPoint x: 838, startPoint y: 473, endPoint x: 766, endPoint y: 432, distance: 82.6
click at [850, 474] on div "Janela de atendimento Grade de atendimento Capacidade Transportadoras Veículos …" at bounding box center [657, 296] width 1314 height 592
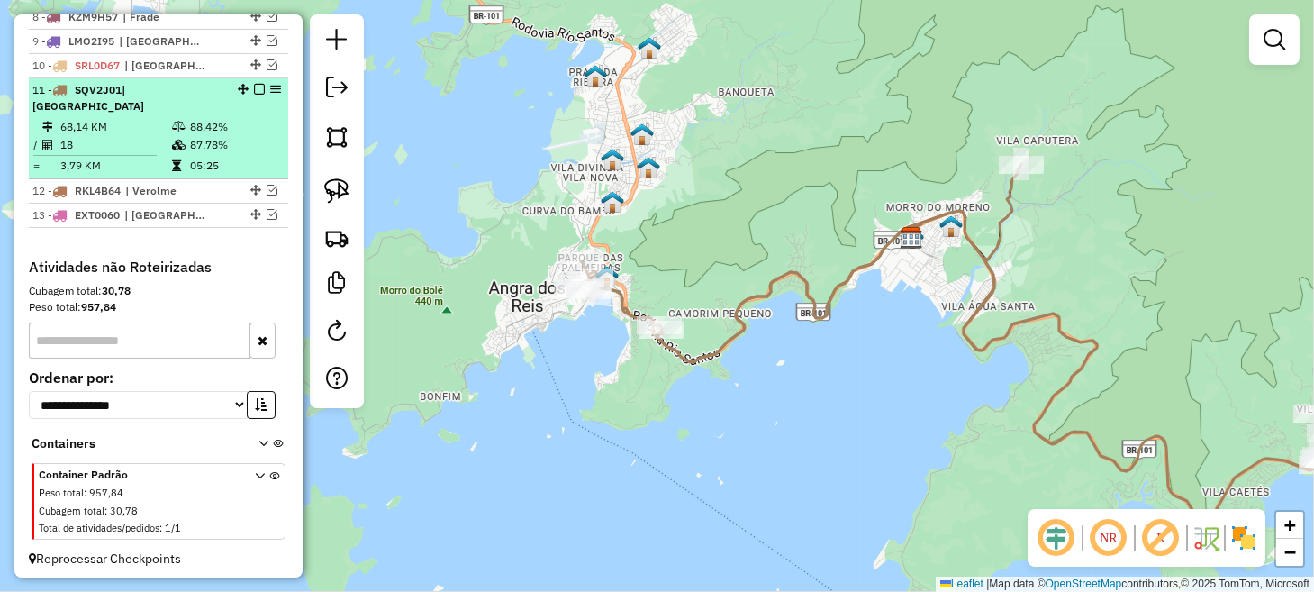
click at [254, 95] on em at bounding box center [259, 89] width 11 height 11
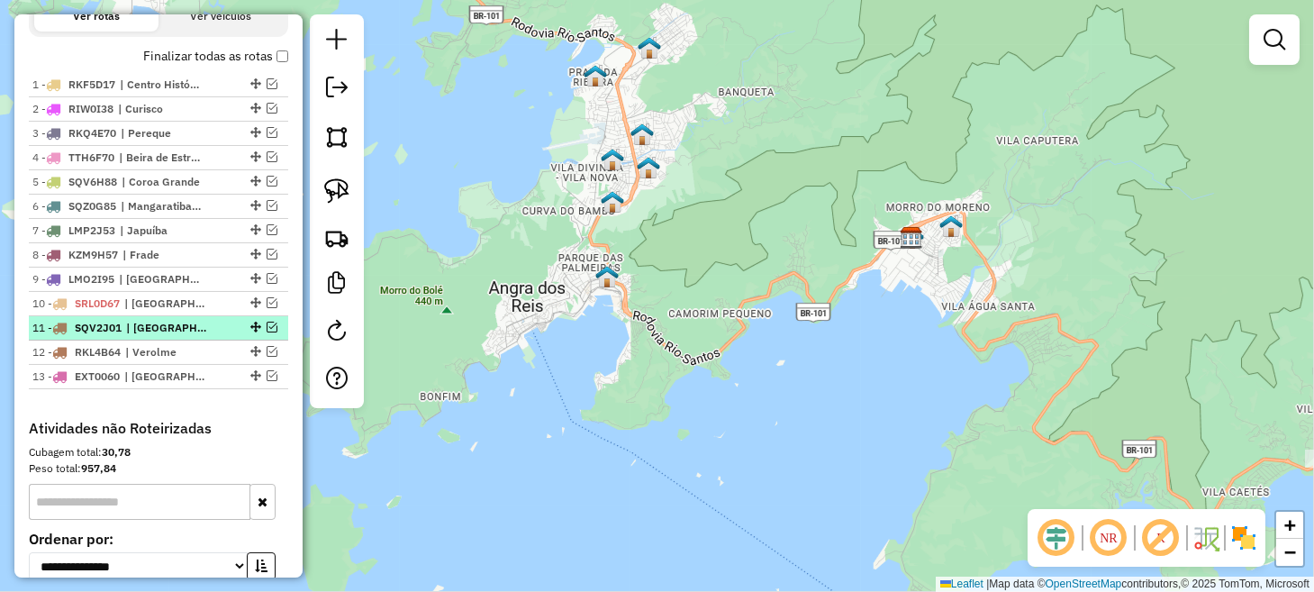
scroll to position [642, 0]
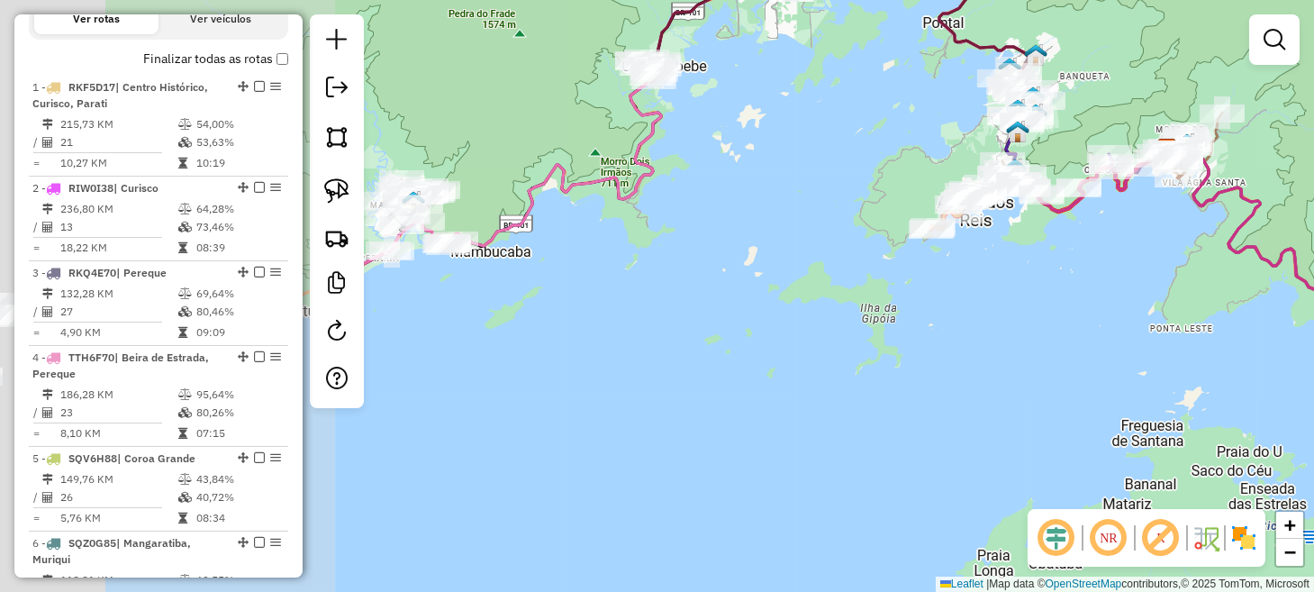
drag, startPoint x: 474, startPoint y: 319, endPoint x: 1034, endPoint y: 204, distance: 571.6
click at [998, 219] on div "Janela de atendimento Grade de atendimento Capacidade Transportadoras Veículos …" at bounding box center [657, 296] width 1314 height 592
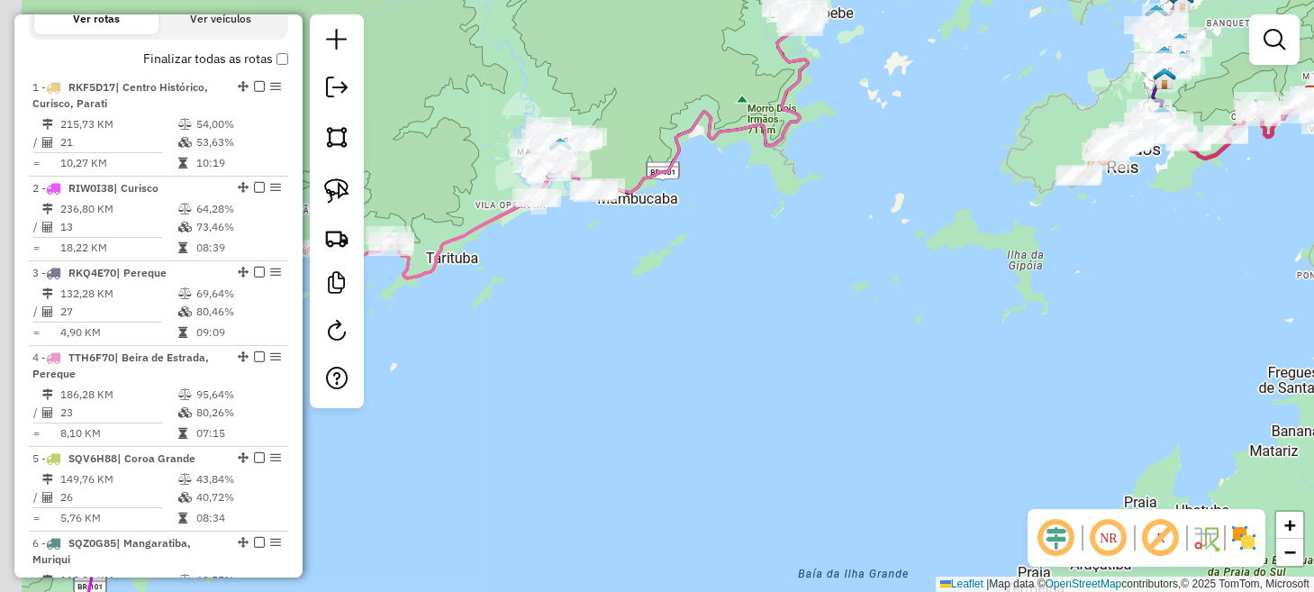
drag, startPoint x: 781, startPoint y: 334, endPoint x: 970, endPoint y: 158, distance: 258.0
click at [952, 192] on div "Janela de atendimento Grade de atendimento Capacidade Transportadoras Veículos …" at bounding box center [657, 296] width 1314 height 592
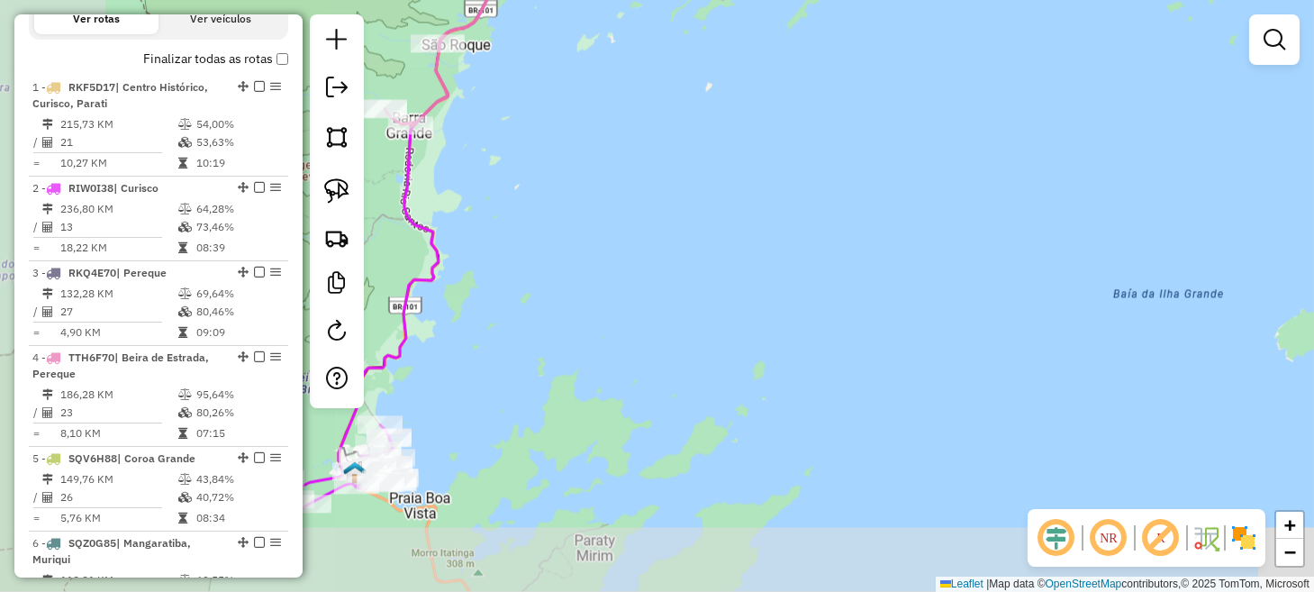
drag, startPoint x: 799, startPoint y: 274, endPoint x: 998, endPoint y: 145, distance: 237.0
click at [998, 145] on div "Janela de atendimento Grade de atendimento Capacidade Transportadoras Veículos …" at bounding box center [657, 296] width 1314 height 592
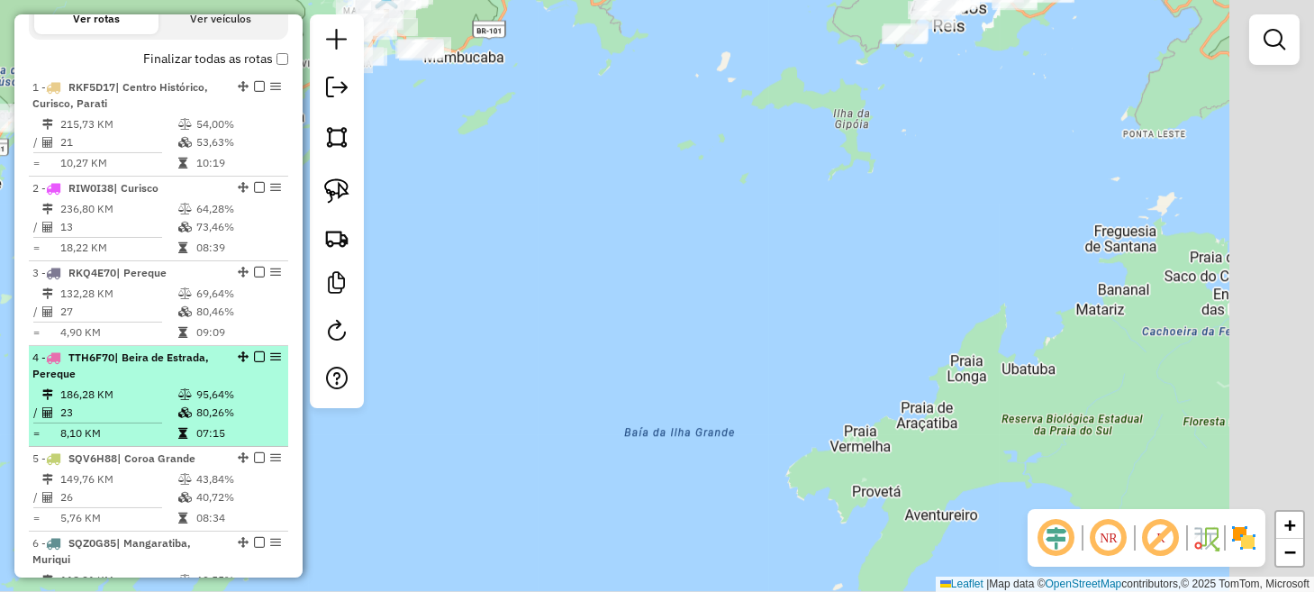
drag, startPoint x: 998, startPoint y: 145, endPoint x: 38, endPoint y: 454, distance: 1008.2
click at [29, 450] on hb-router-mapa "Informações da Sessão 980293 - [DATE] Criação: [DATE] 18:05 Depósito: Lince Tot…" at bounding box center [657, 296] width 1314 height 592
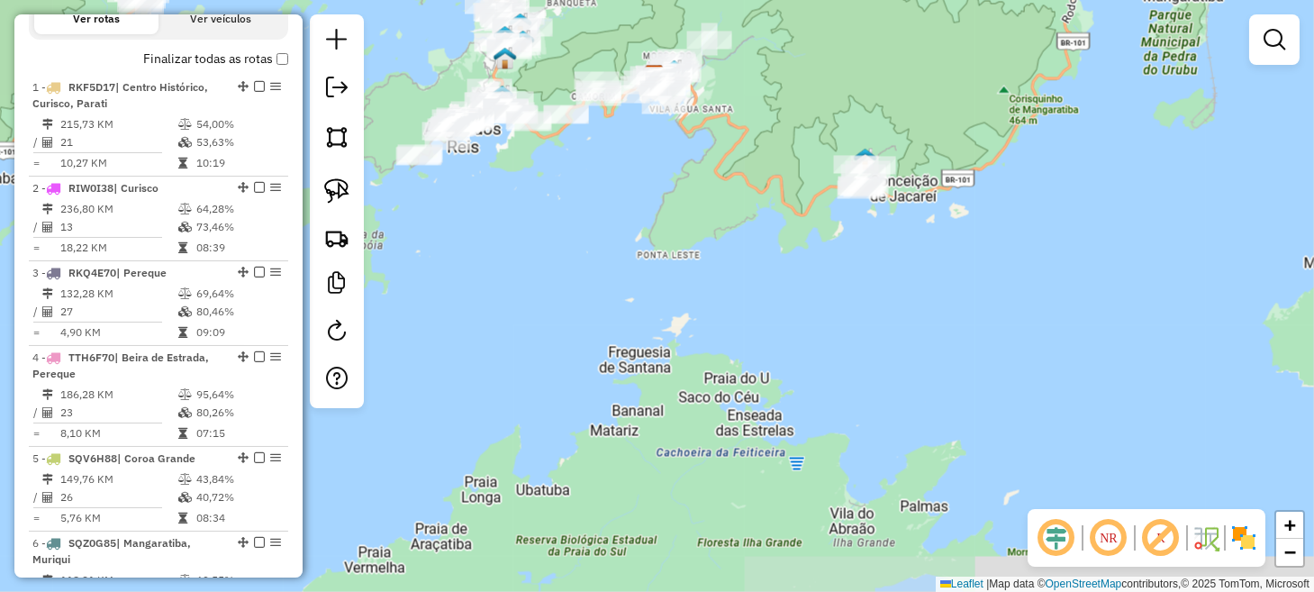
drag, startPoint x: 316, startPoint y: 383, endPoint x: -6, endPoint y: 547, distance: 362.0
click at [0, 547] on html "Aguarde... Pop-up bloqueado! Seu navegador bloqueou automáticamente a abertura …" at bounding box center [657, 296] width 1314 height 592
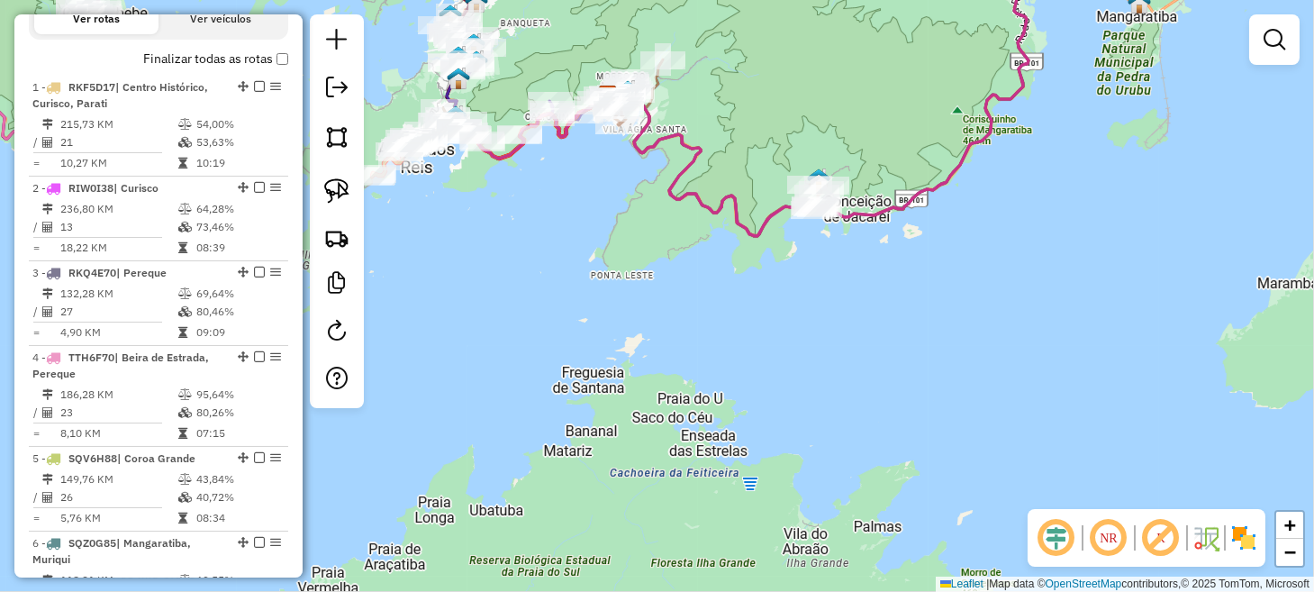
drag, startPoint x: 856, startPoint y: 341, endPoint x: 420, endPoint y: 516, distance: 469.5
click at [420, 516] on div "Janela de atendimento Grade de atendimento Capacidade Transportadoras Veículos …" at bounding box center [657, 296] width 1314 height 592
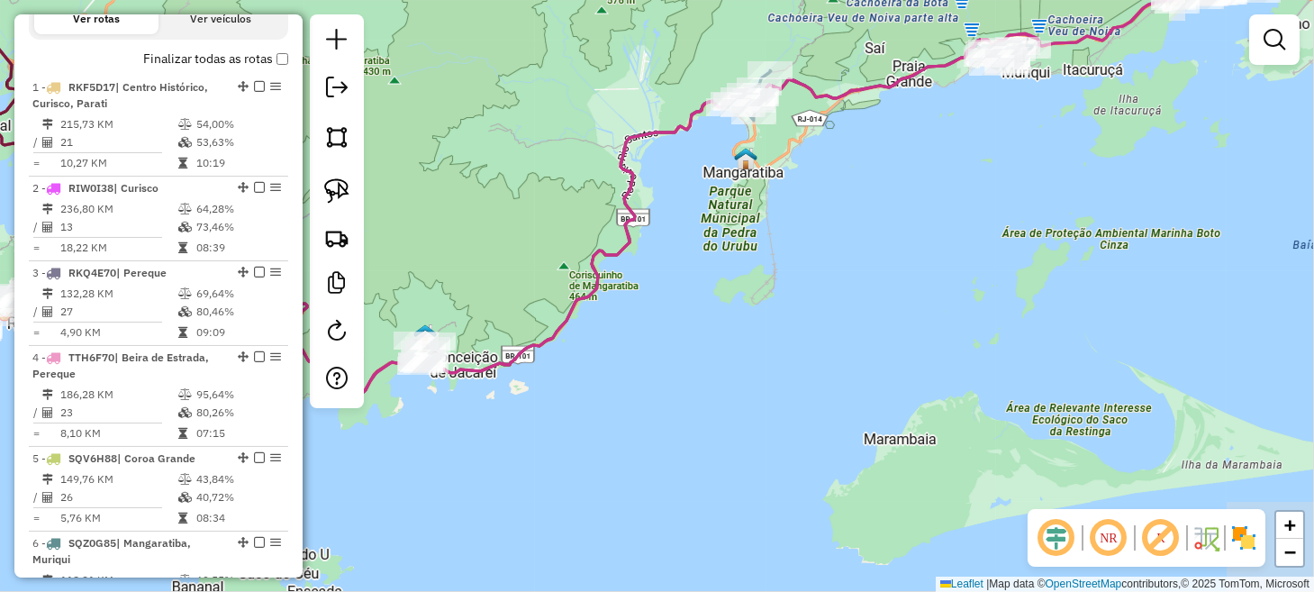
click at [428, 511] on div "Janela de atendimento Grade de atendimento Capacidade Transportadoras Veículos …" at bounding box center [657, 296] width 1314 height 592
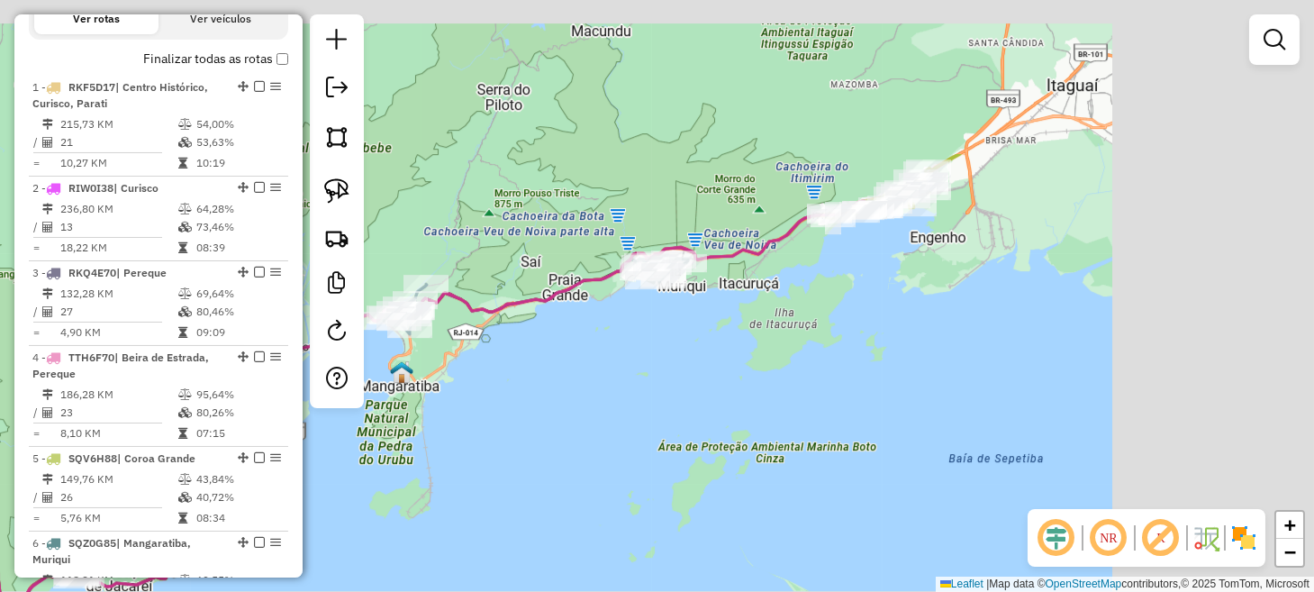
drag, startPoint x: 872, startPoint y: 263, endPoint x: 447, endPoint y: 499, distance: 486.8
click at [456, 497] on div "Janela de atendimento Grade de atendimento Capacidade Transportadoras Veículos …" at bounding box center [657, 296] width 1314 height 592
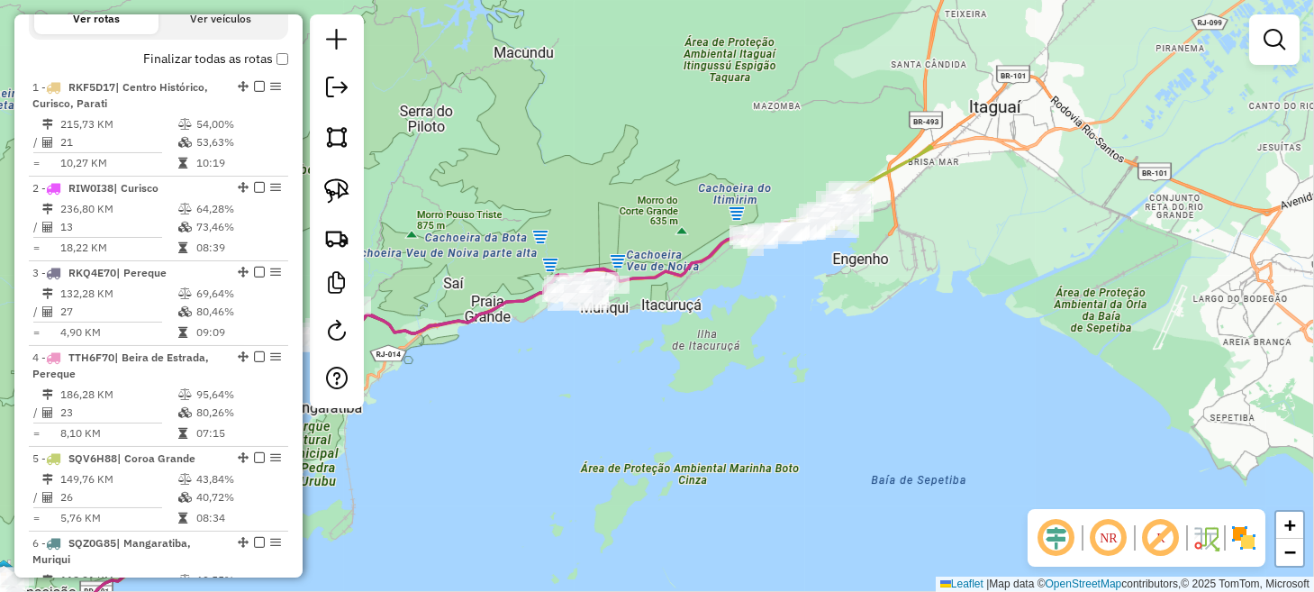
drag, startPoint x: 679, startPoint y: 402, endPoint x: 603, endPoint y: 437, distance: 83.0
click at [603, 437] on div "Janela de atendimento Grade de atendimento Capacidade Transportadoras Veículos …" at bounding box center [657, 296] width 1314 height 592
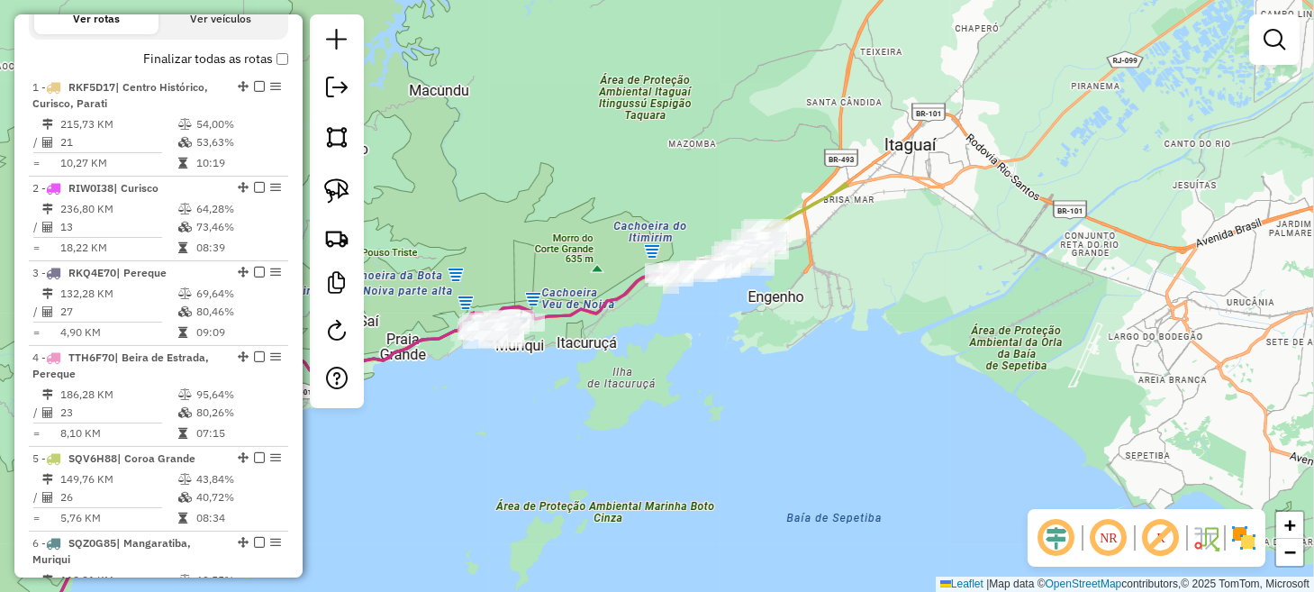
click at [583, 431] on div "Janela de atendimento Grade de atendimento Capacidade Transportadoras Veículos …" at bounding box center [657, 296] width 1314 height 592
click at [447, 183] on div "Janela de atendimento Grade de atendimento Capacidade Transportadoras Veículos …" at bounding box center [657, 296] width 1314 height 592
click at [329, 179] on img at bounding box center [336, 190] width 25 height 25
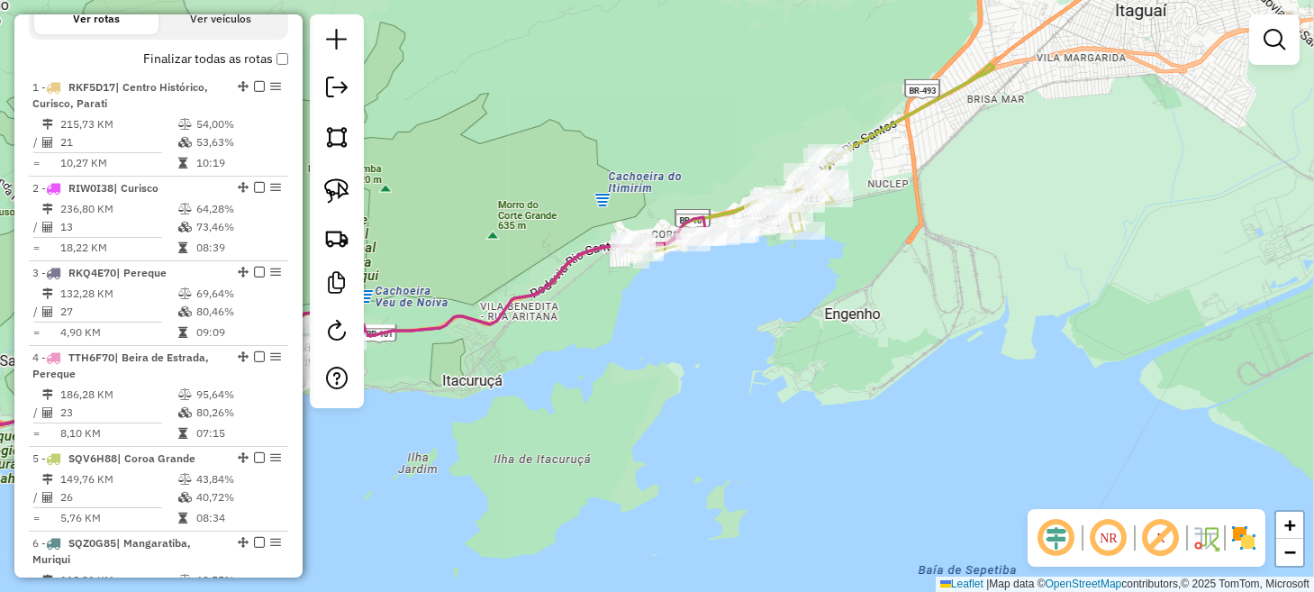
drag, startPoint x: 711, startPoint y: 283, endPoint x: 694, endPoint y: 335, distance: 54.9
click at [694, 335] on div "Janela de atendimento Grade de atendimento Capacidade Transportadoras Veículos …" at bounding box center [657, 296] width 1314 height 592
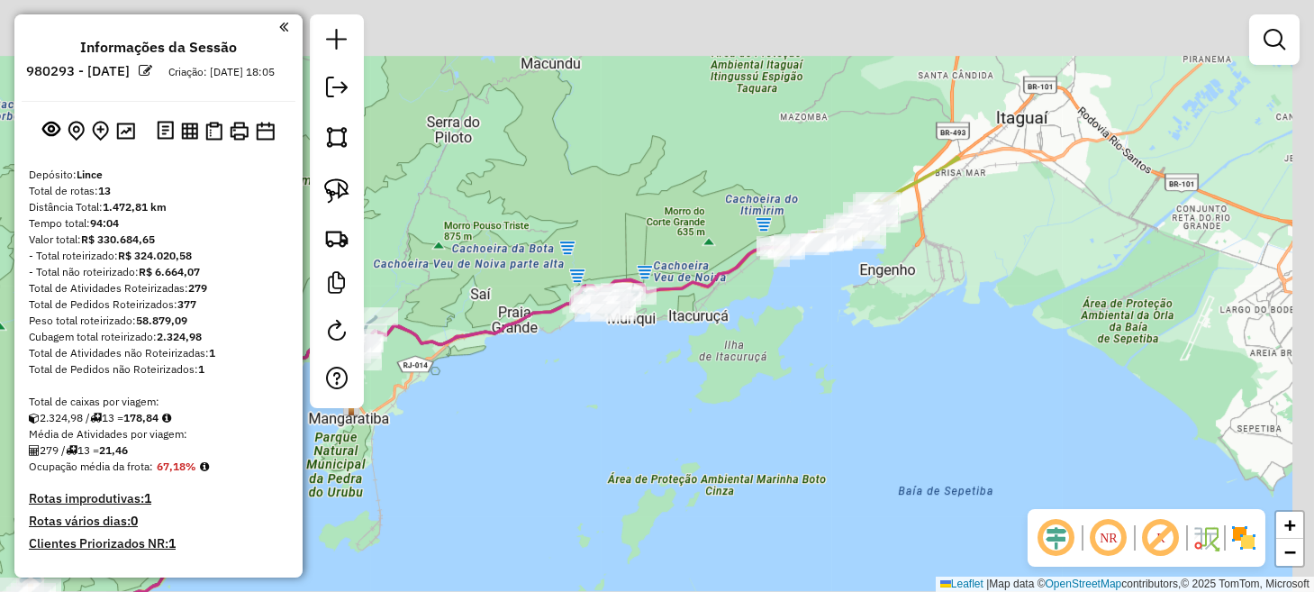
drag, startPoint x: 955, startPoint y: 194, endPoint x: 750, endPoint y: 403, distance: 292.9
click at [751, 401] on div "Janela de atendimento Grade de atendimento Capacidade Transportadoras Veículos …" at bounding box center [657, 296] width 1314 height 592
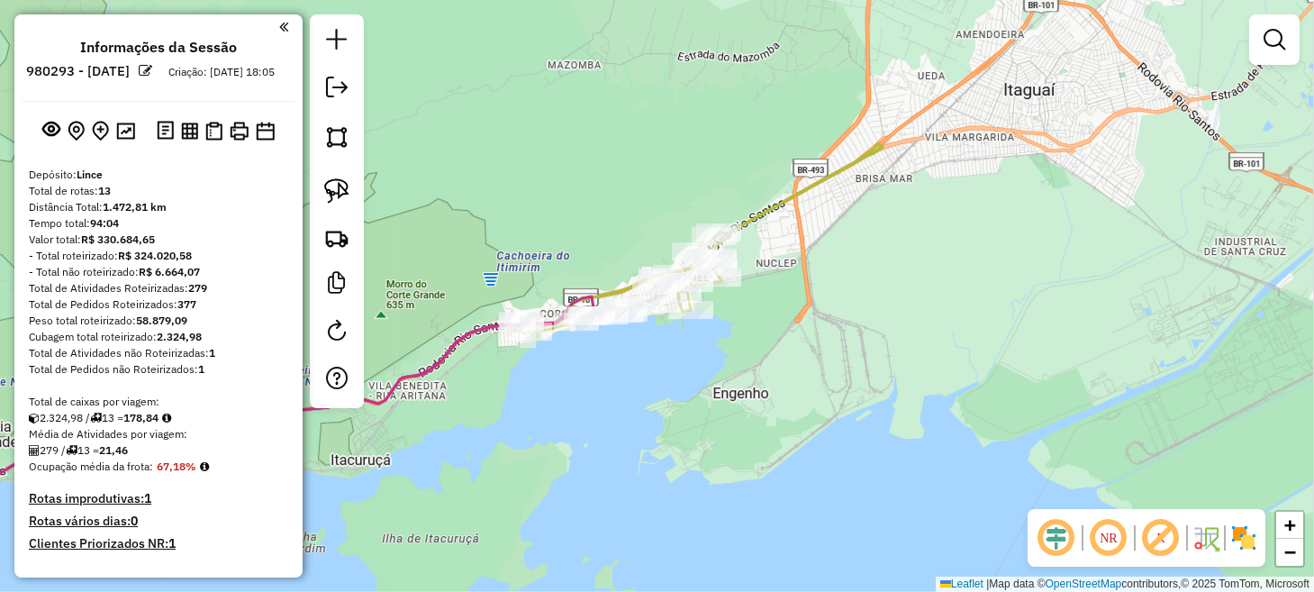
drag, startPoint x: 807, startPoint y: 305, endPoint x: 618, endPoint y: 414, distance: 218.2
click at [618, 414] on div "Janela de atendimento Grade de atendimento Capacidade Transportadoras Veículos …" at bounding box center [657, 296] width 1314 height 592
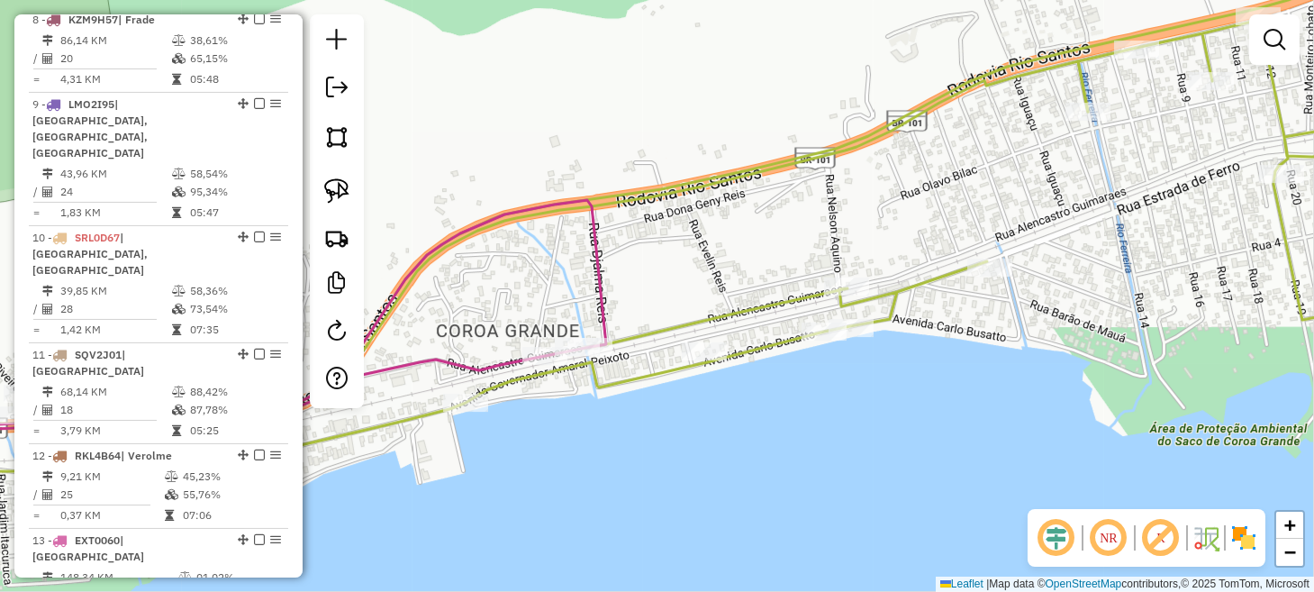
scroll to position [1530, 0]
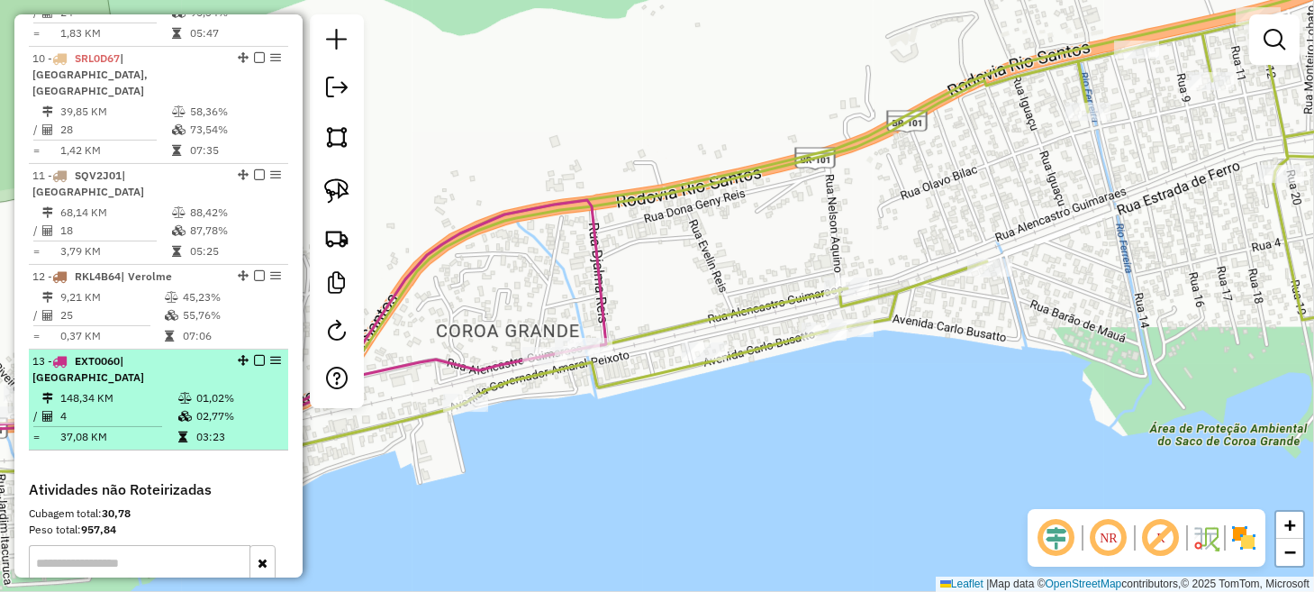
click at [254, 355] on em at bounding box center [259, 360] width 11 height 11
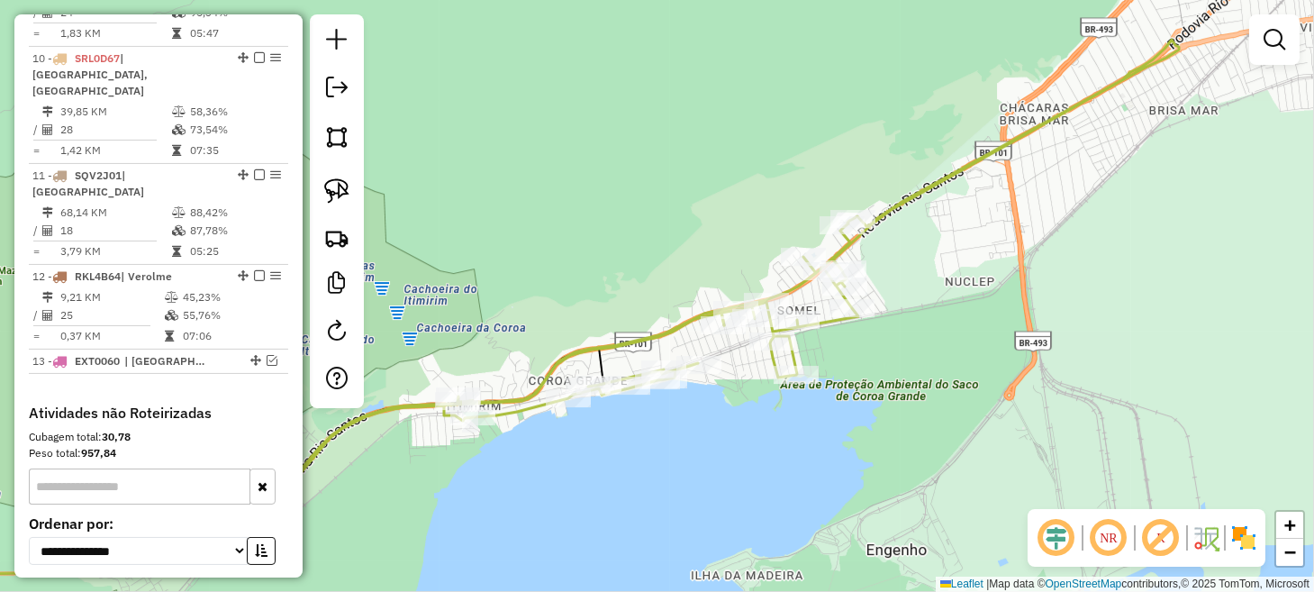
drag, startPoint x: 605, startPoint y: 422, endPoint x: 738, endPoint y: 377, distance: 140.6
click at [738, 377] on div "Janela de atendimento Grade de atendimento Capacidade Transportadoras Veículos …" at bounding box center [657, 296] width 1314 height 592
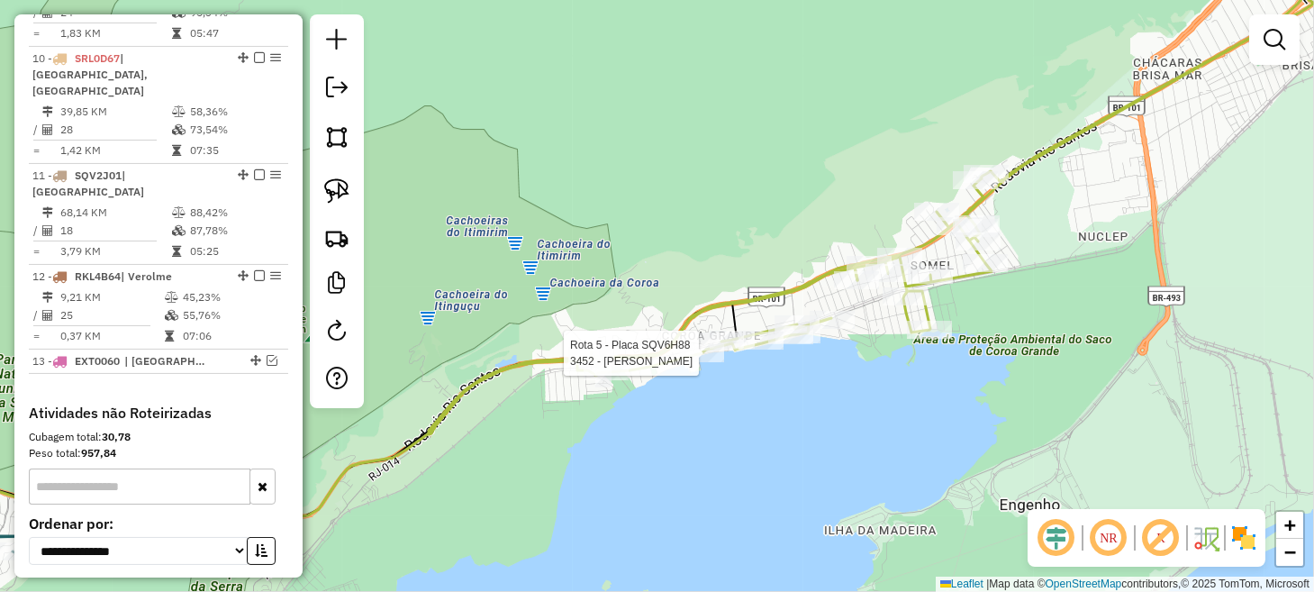
select select "**********"
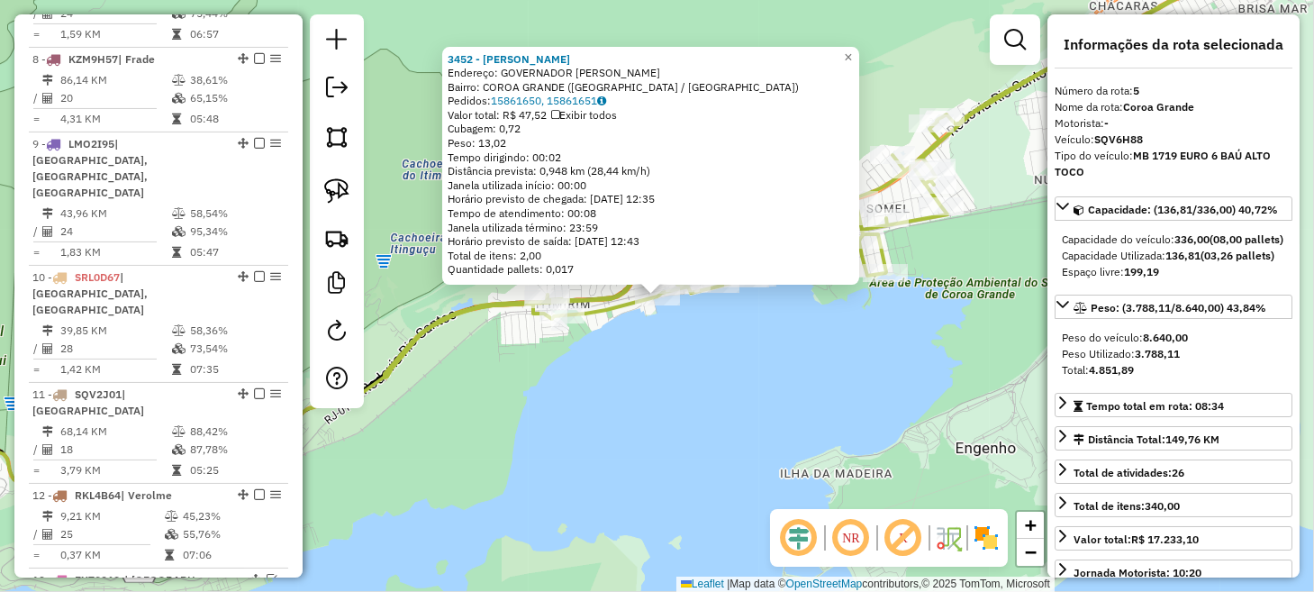
scroll to position [1088, 0]
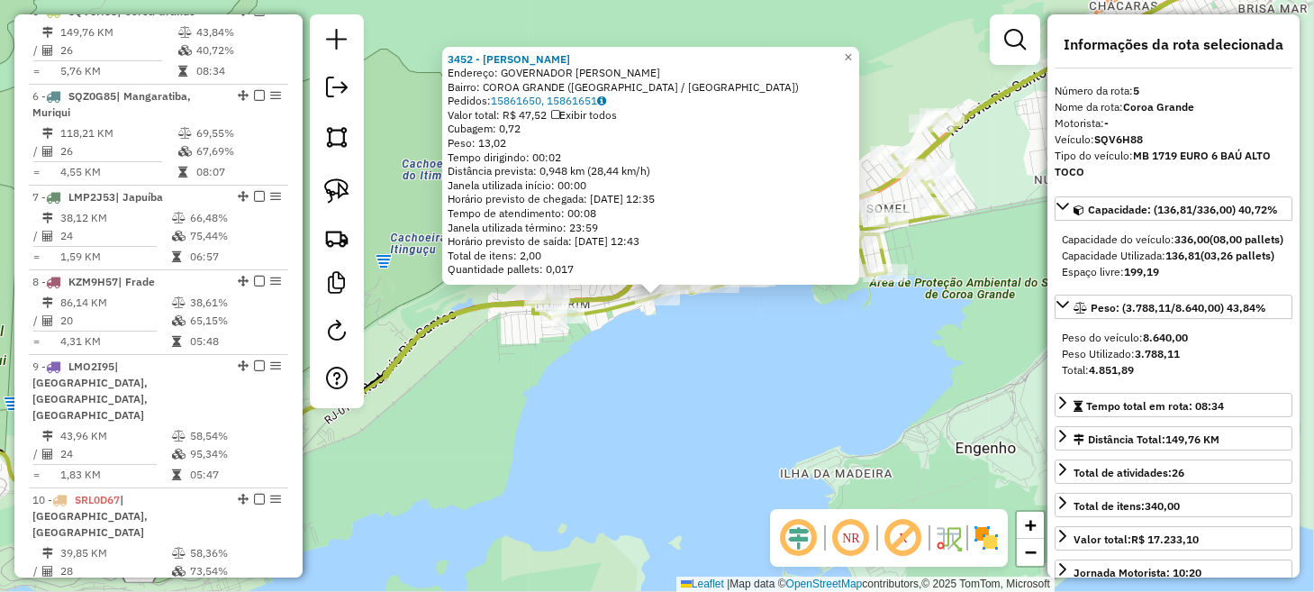
click at [608, 401] on div "3452 - MARIGIL Endereço: GOVERNADOR AMARAL PEIXOTO SN Bairro: COROA GRANDE (ITA…" at bounding box center [657, 296] width 1314 height 592
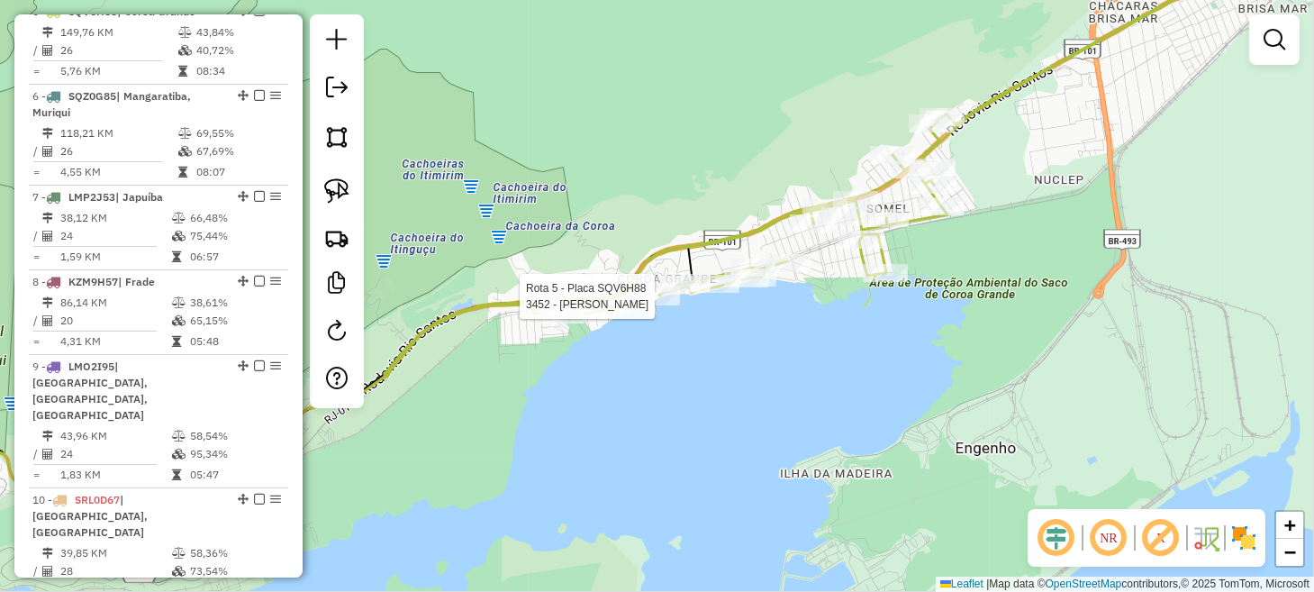
select select "**********"
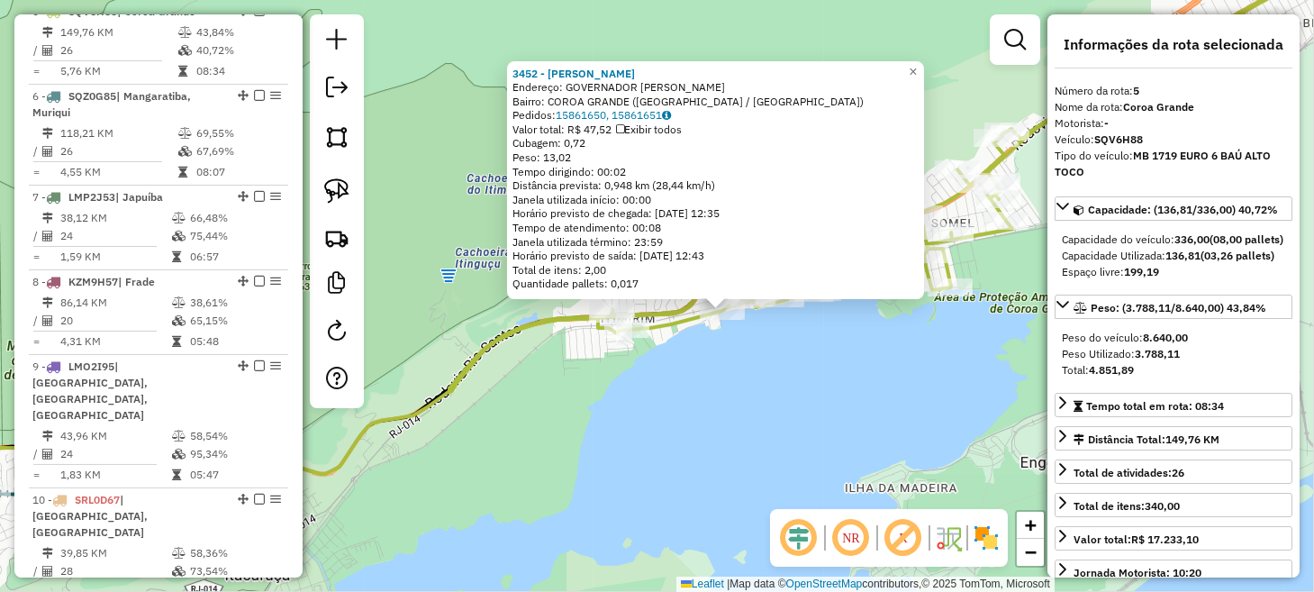
drag, startPoint x: 586, startPoint y: 344, endPoint x: 748, endPoint y: 374, distance: 164.8
click at [748, 374] on div "3452 - MARIGIL Endereço: GOVERNADOR AMARAL PEIXOTO SN Bairro: COROA GRANDE (ITA…" at bounding box center [657, 296] width 1314 height 592
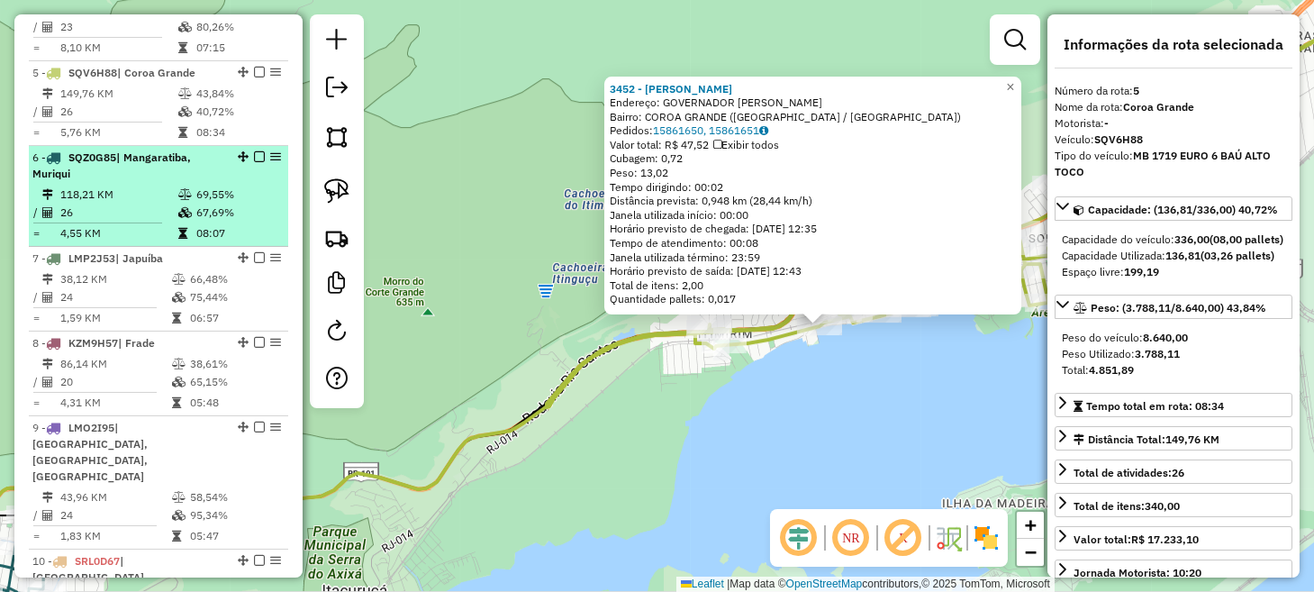
scroll to position [999, 0]
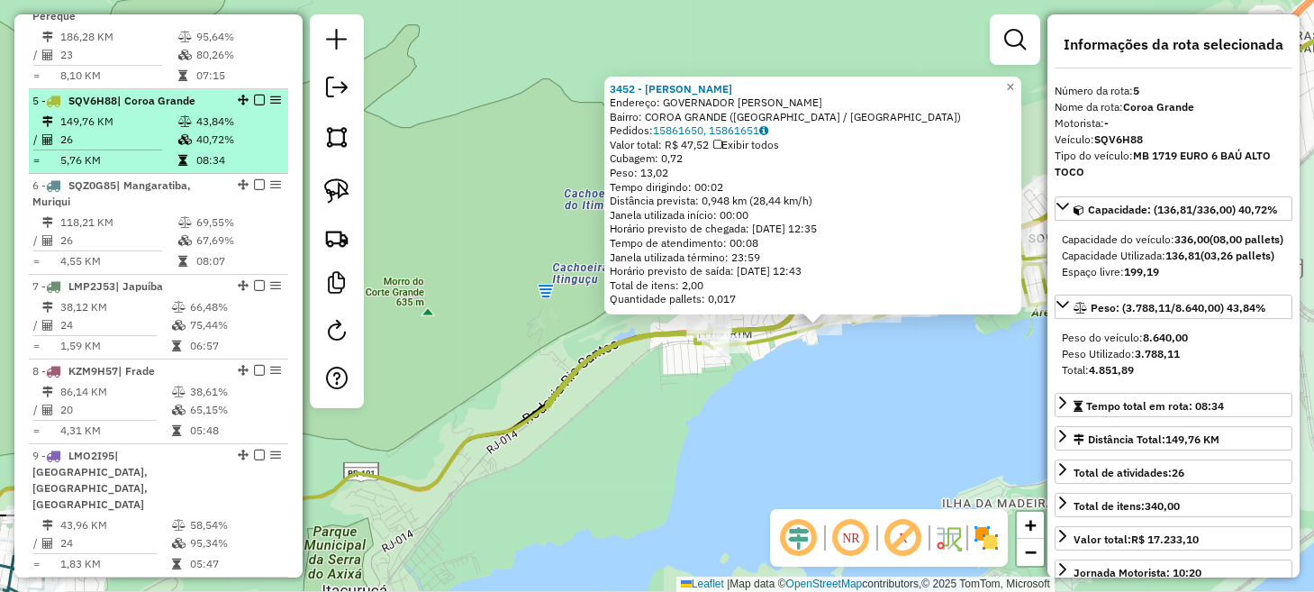
click at [254, 105] on em at bounding box center [259, 100] width 11 height 11
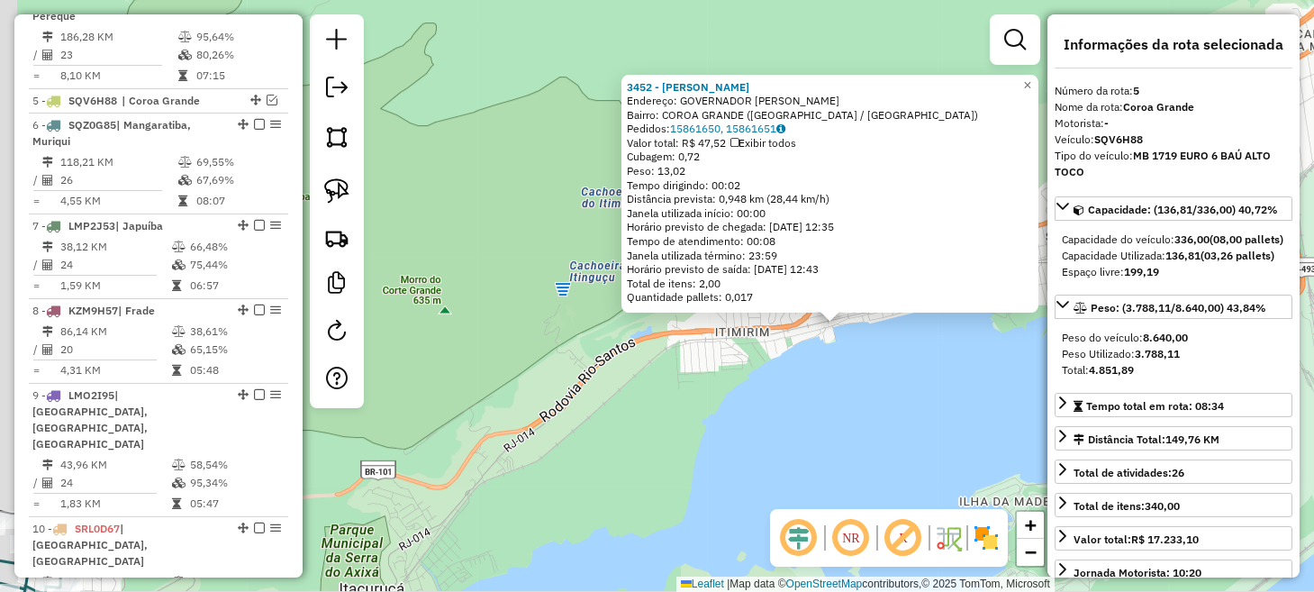
drag, startPoint x: 526, startPoint y: 348, endPoint x: 647, endPoint y: 298, distance: 131.2
click at [647, 298] on div "3452 - MARIGIL Endereço: GOVERNADOR AMARAL PEIXOTO SN Bairro: COROA GRANDE (ITA…" at bounding box center [657, 296] width 1314 height 592
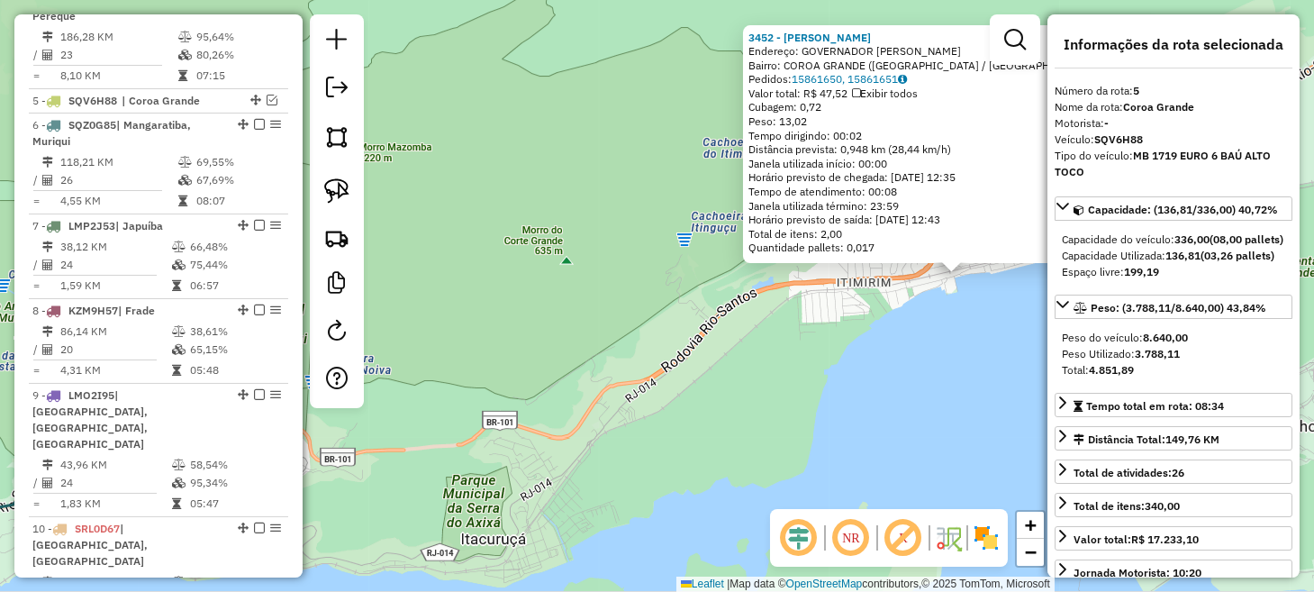
click at [465, 303] on div "3452 - MARIGIL Endereço: GOVERNADOR AMARAL PEIXOTO SN Bairro: COROA GRANDE (ITA…" at bounding box center [657, 296] width 1314 height 592
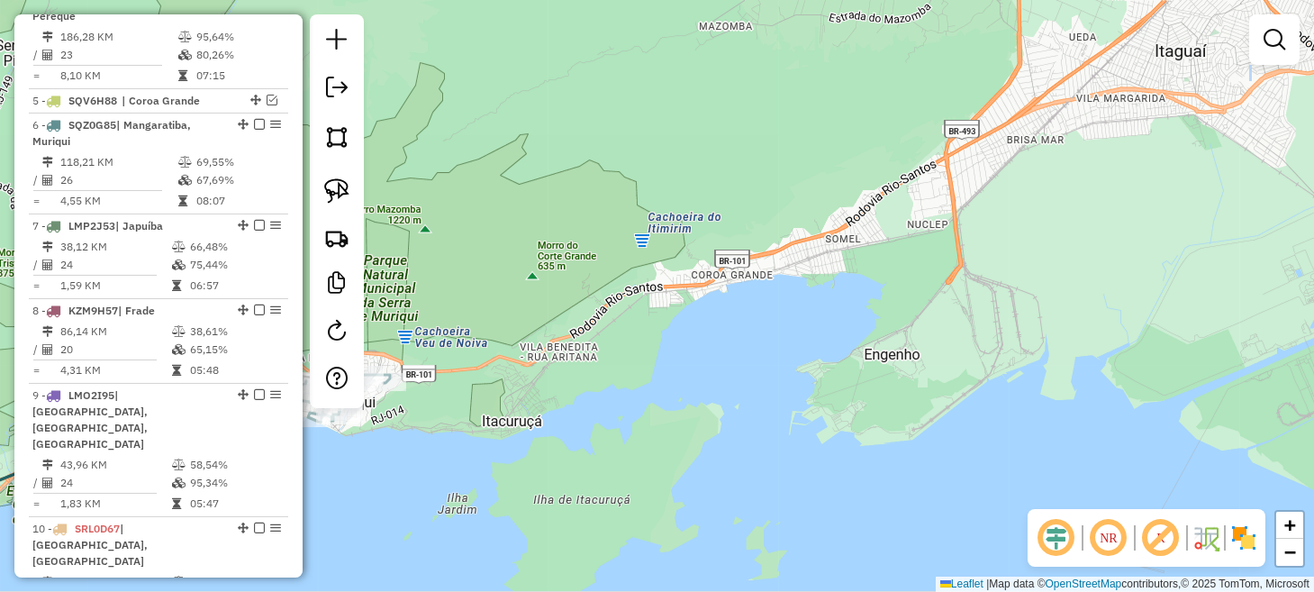
drag, startPoint x: 525, startPoint y: 291, endPoint x: 989, endPoint y: 268, distance: 465.1
click at [984, 271] on div "Janela de atendimento Grade de atendimento Capacidade Transportadoras Veículos …" at bounding box center [657, 296] width 1314 height 592
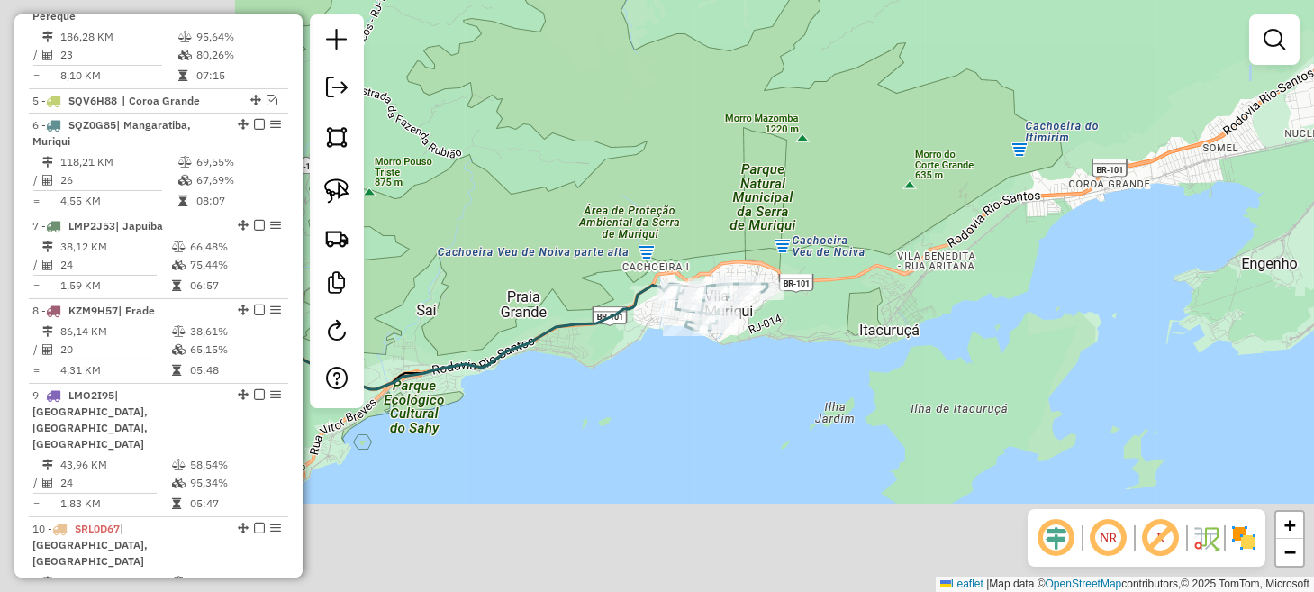
drag, startPoint x: 610, startPoint y: 457, endPoint x: 1094, endPoint y: 316, distance: 503.7
click at [1077, 323] on div "Janela de atendimento Grade de atendimento Capacidade Transportadoras Veículos …" at bounding box center [657, 296] width 1314 height 592
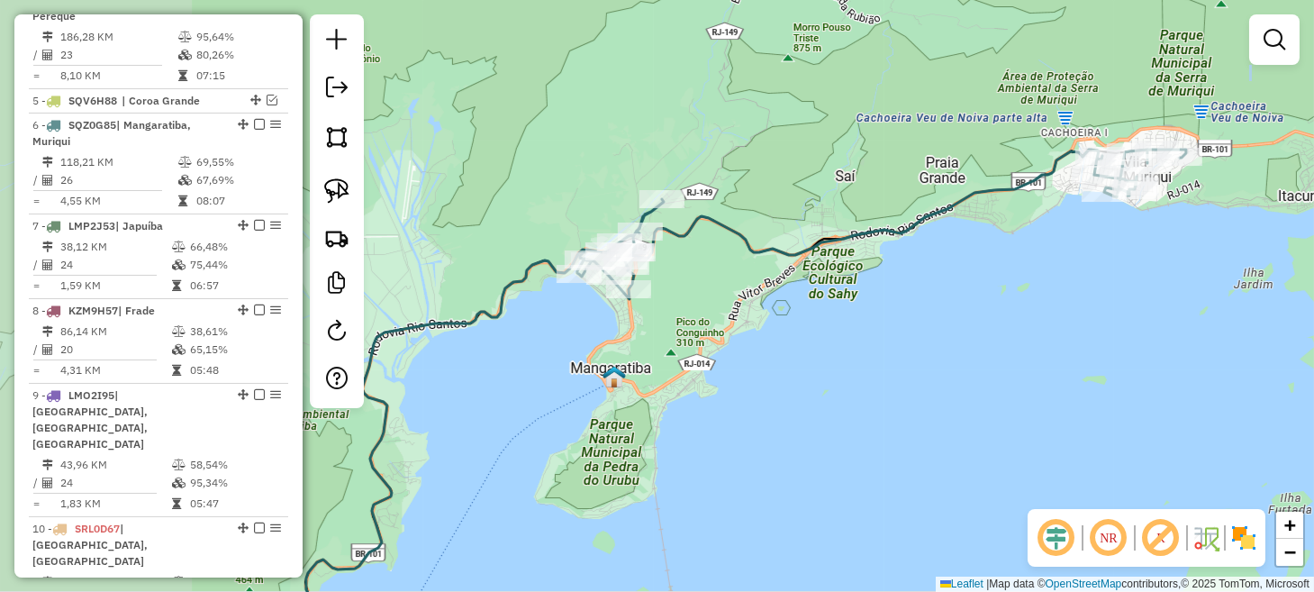
drag, startPoint x: 693, startPoint y: 465, endPoint x: 973, endPoint y: 405, distance: 286.2
click at [968, 405] on div "Janela de atendimento Grade de atendimento Capacidade Transportadoras Veículos …" at bounding box center [657, 296] width 1314 height 592
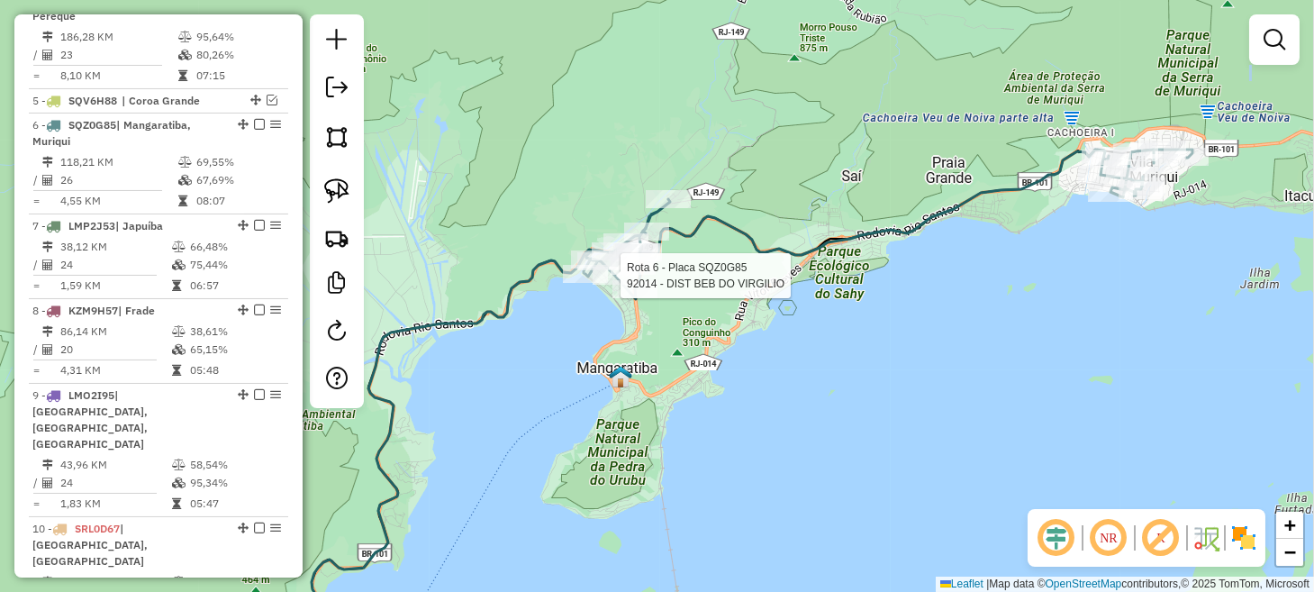
select select "**********"
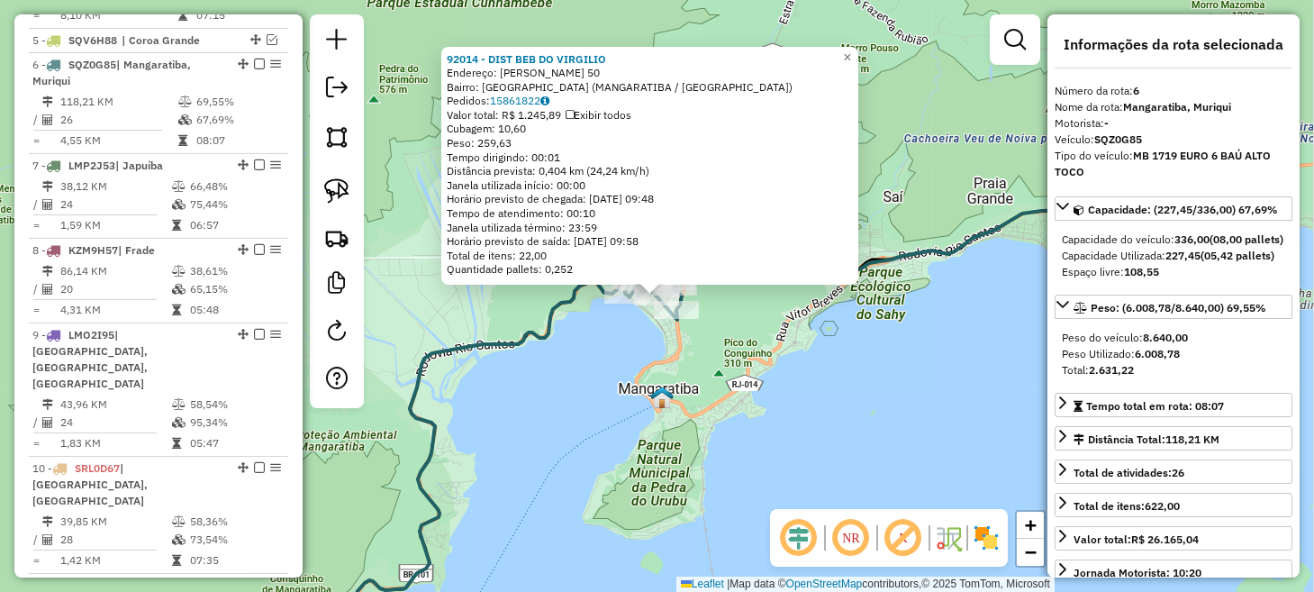
scroll to position [1112, 0]
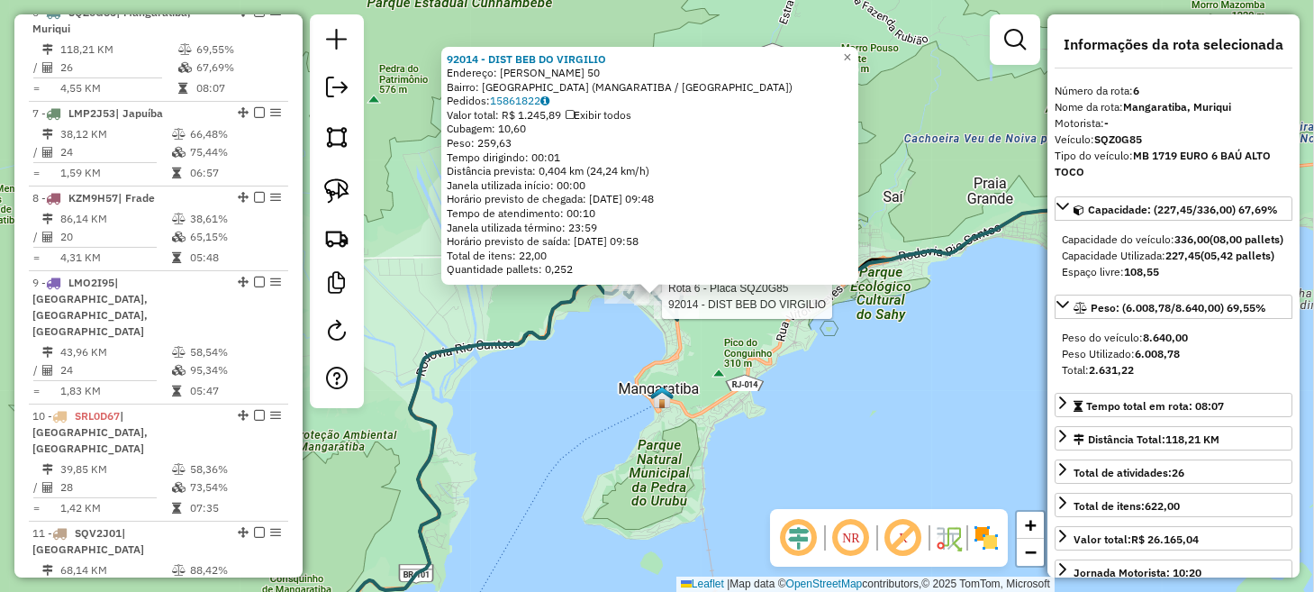
click at [616, 461] on div "Rota 6 - Placa SQZ0G85 92014 - DIST BEB DO VIRGILIO 92014 - DIST BEB DO VIRGILI…" at bounding box center [657, 296] width 1314 height 592
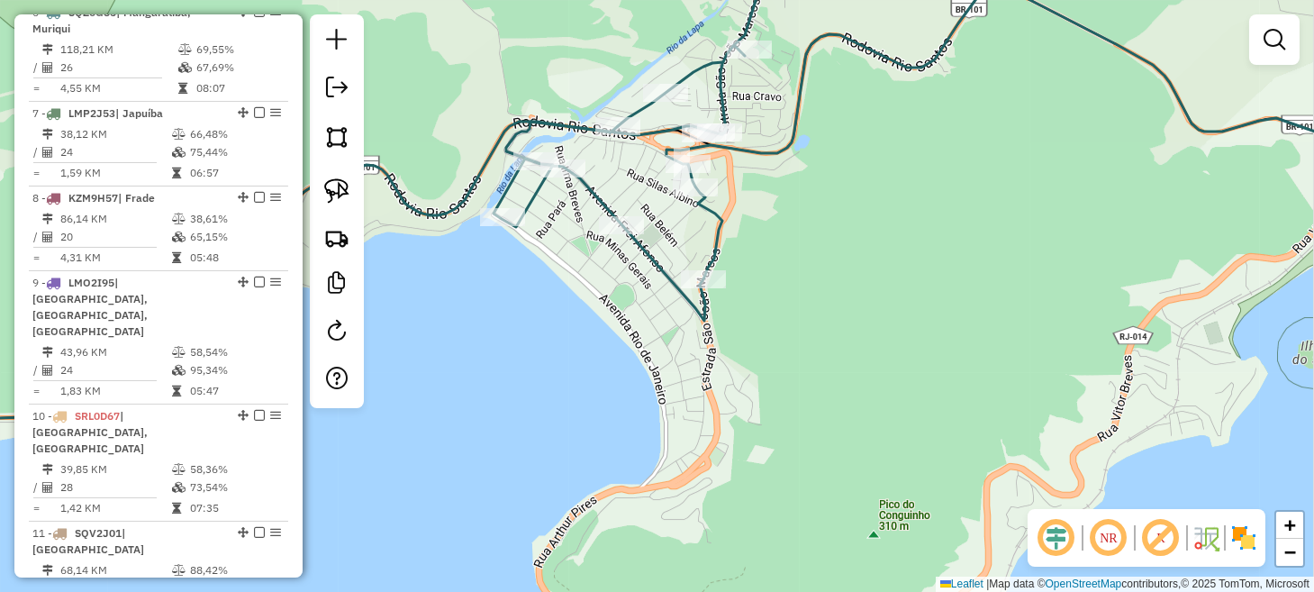
drag, startPoint x: 826, startPoint y: 265, endPoint x: 432, endPoint y: 358, distance: 405.3
click at [438, 358] on div "Janela de atendimento Grade de atendimento Capacidade Transportadoras Veículos …" at bounding box center [657, 296] width 1314 height 592
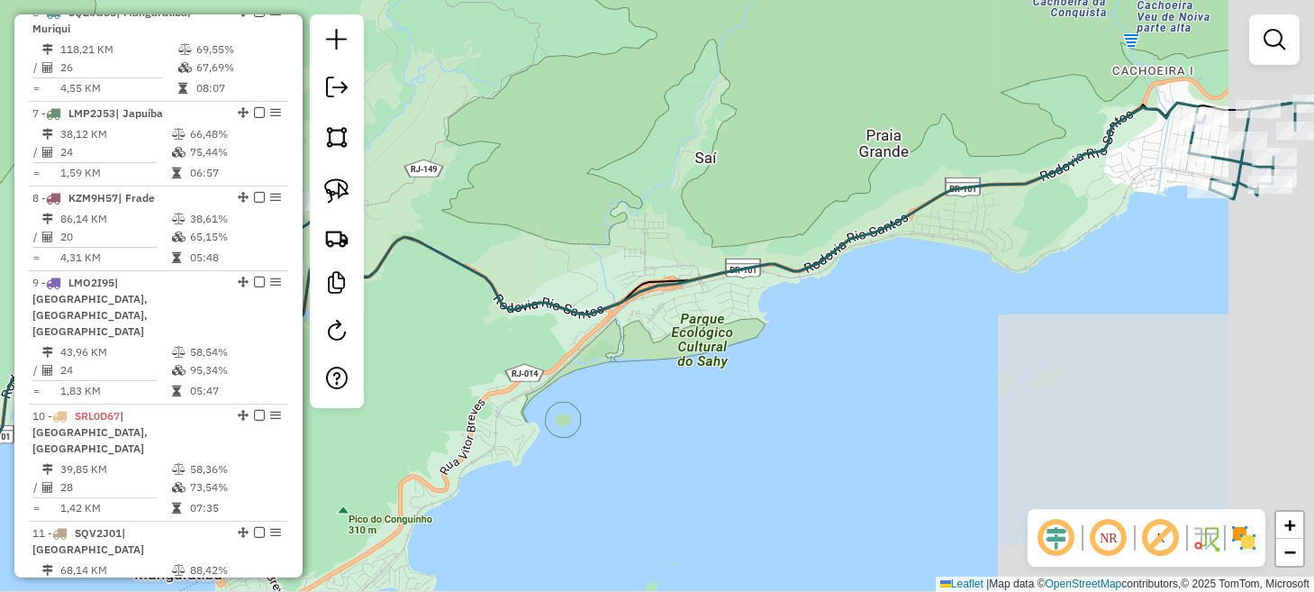
drag, startPoint x: 789, startPoint y: 356, endPoint x: 388, endPoint y: 401, distance: 403.2
click at [393, 400] on div "Janela de atendimento Grade de atendimento Capacidade Transportadoras Veículos …" at bounding box center [657, 296] width 1314 height 592
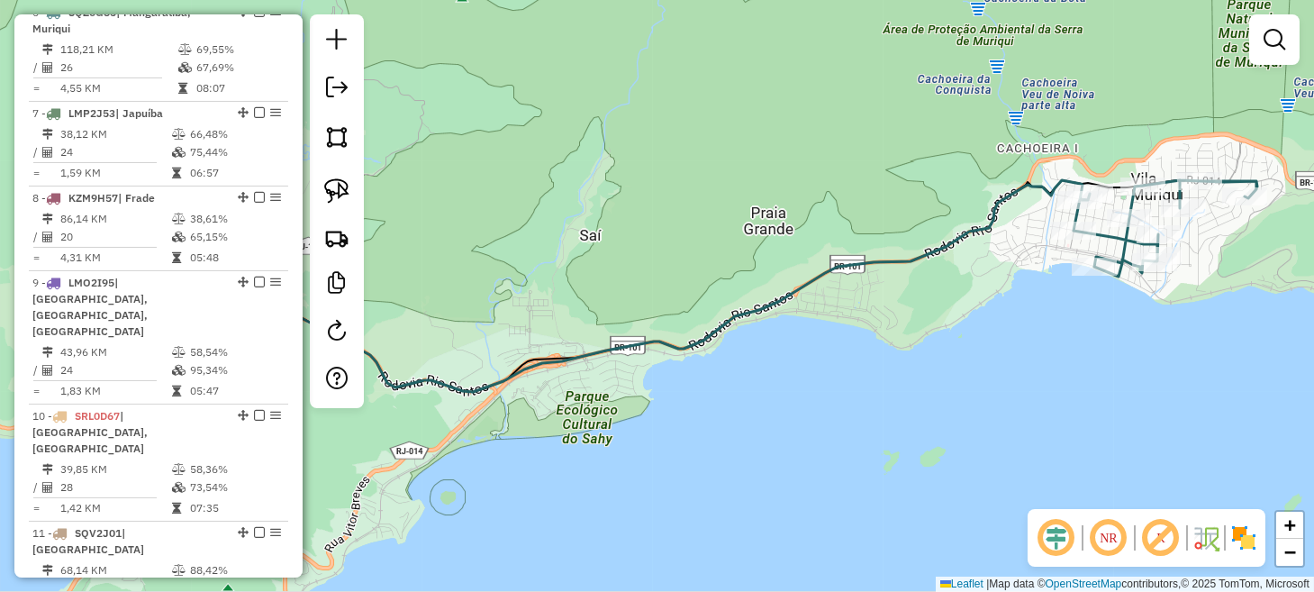
drag, startPoint x: 908, startPoint y: 365, endPoint x: 1137, endPoint y: 418, distance: 235.6
click at [1215, 411] on div "Janela de atendimento Grade de atendimento Capacidade Transportadoras Veículos …" at bounding box center [657, 296] width 1314 height 592
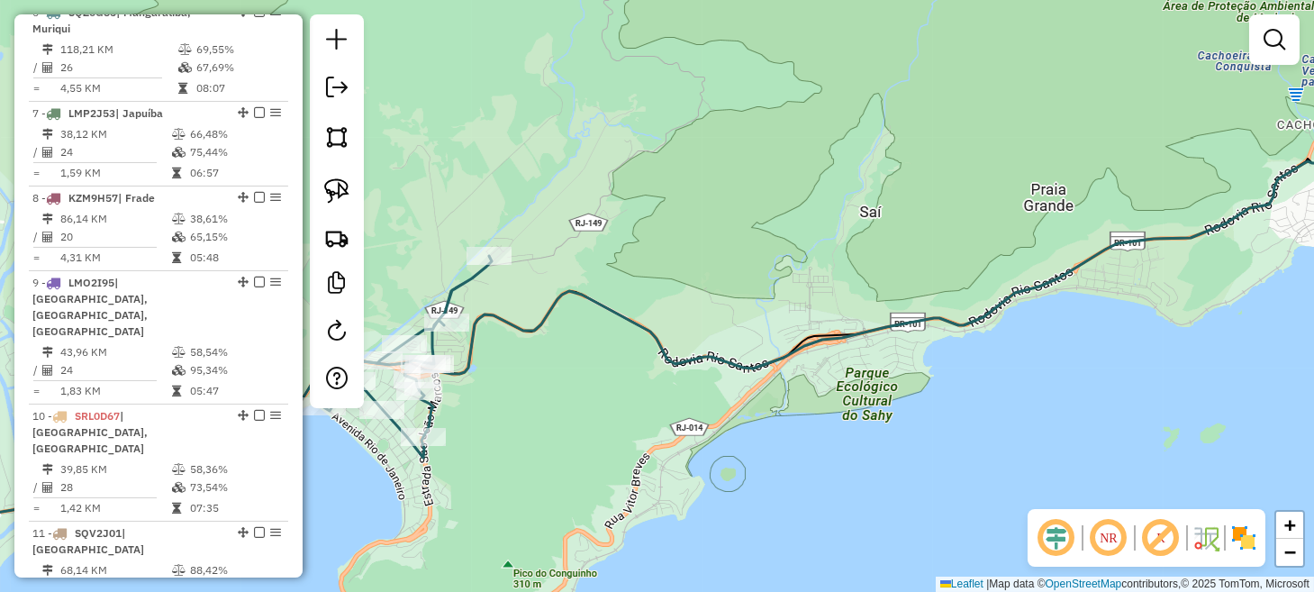
drag, startPoint x: 635, startPoint y: 456, endPoint x: 312, endPoint y: 436, distance: 323.8
click at [335, 436] on div "Janela de atendimento Grade de atendimento Capacidade Transportadoras Veículos …" at bounding box center [657, 296] width 1314 height 592
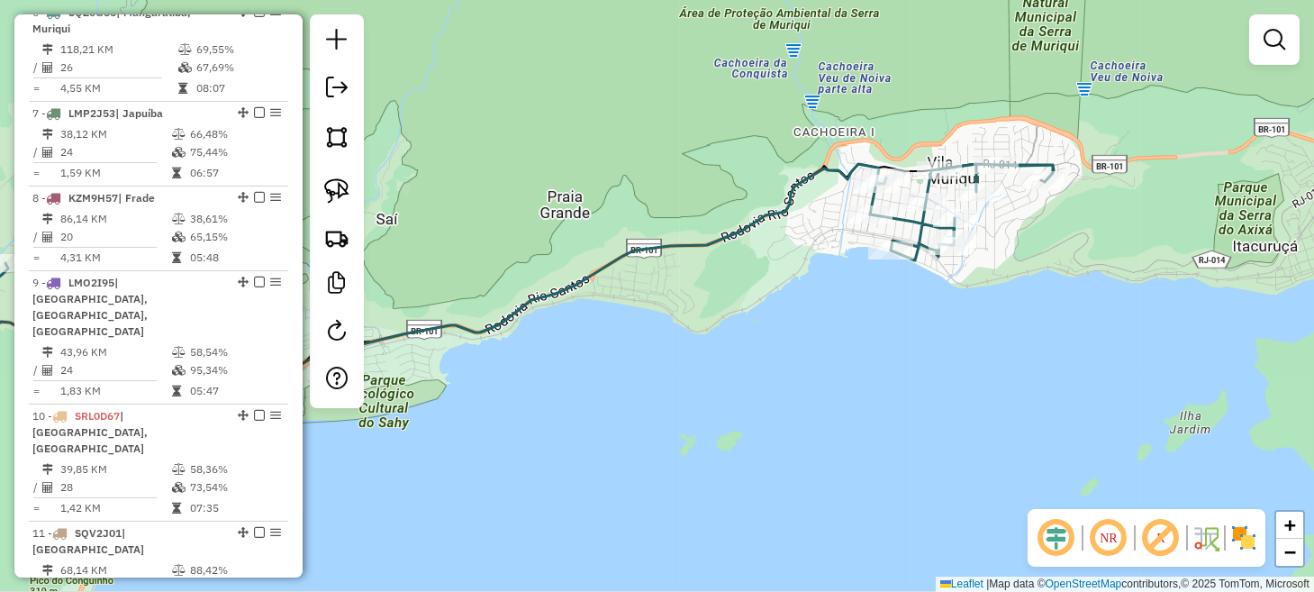
drag, startPoint x: 857, startPoint y: 375, endPoint x: 645, endPoint y: 453, distance: 226.5
click at [646, 452] on div "Janela de atendimento Grade de atendimento Capacidade Transportadoras Veículos …" at bounding box center [657, 296] width 1314 height 592
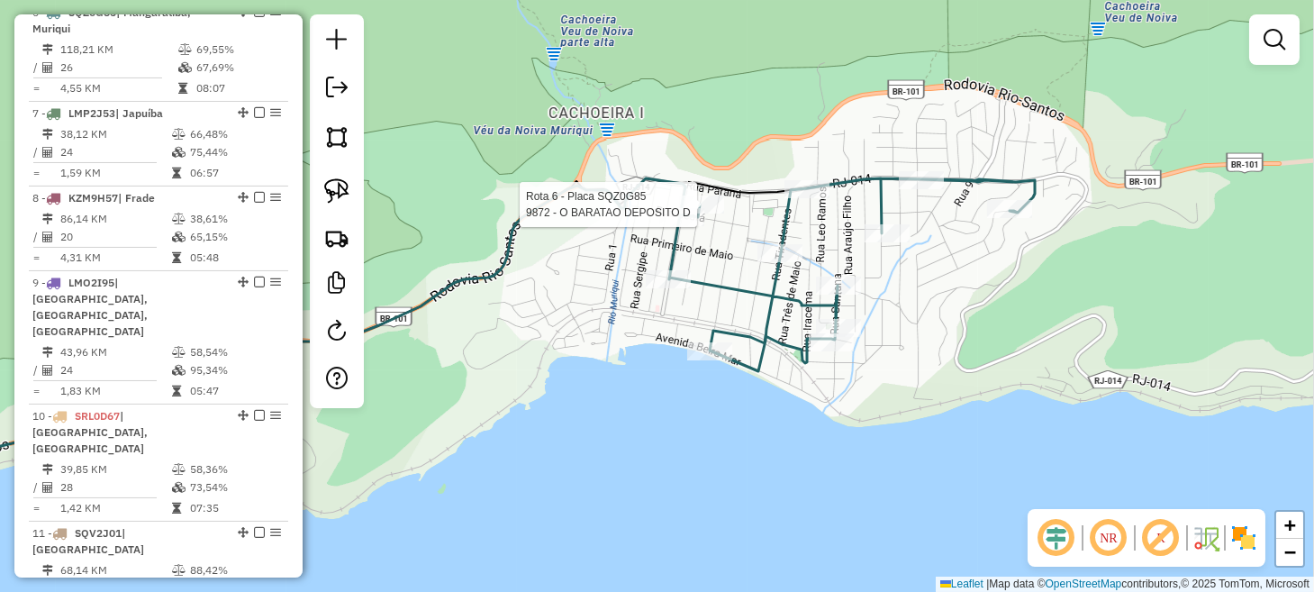
select select "**********"
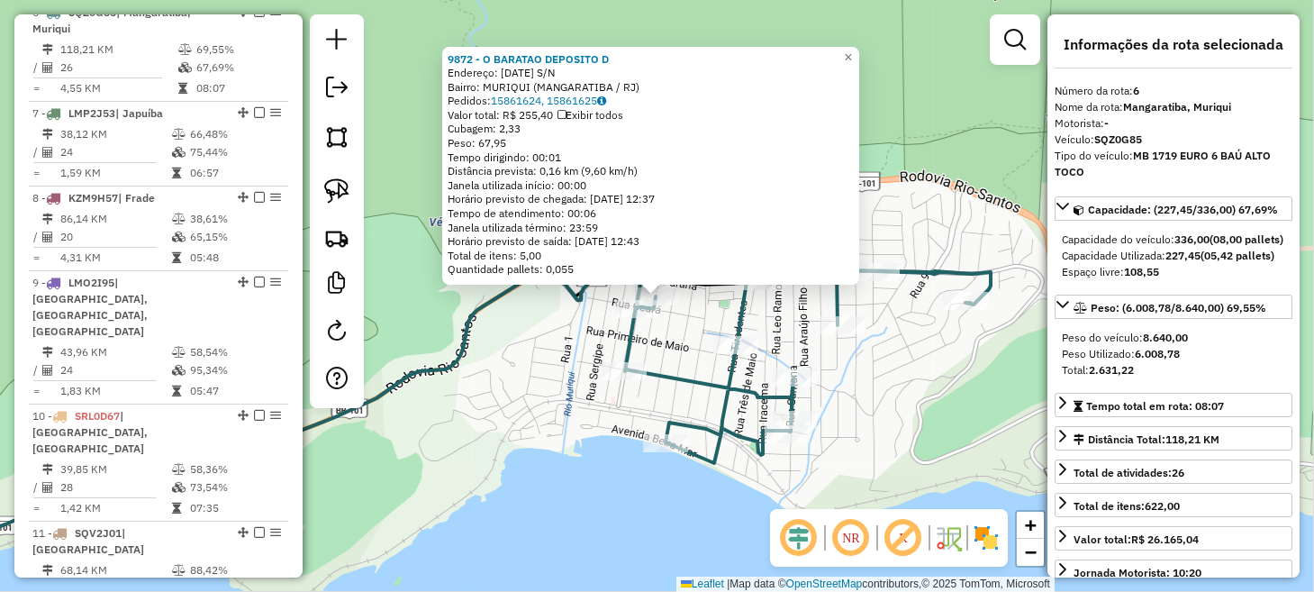
click at [512, 318] on div "9872 - O BARATAO DEPOSITO D Endereço: 05 DE JULHO S/N Bairro: MURIQUI (MANGARAT…" at bounding box center [657, 296] width 1314 height 592
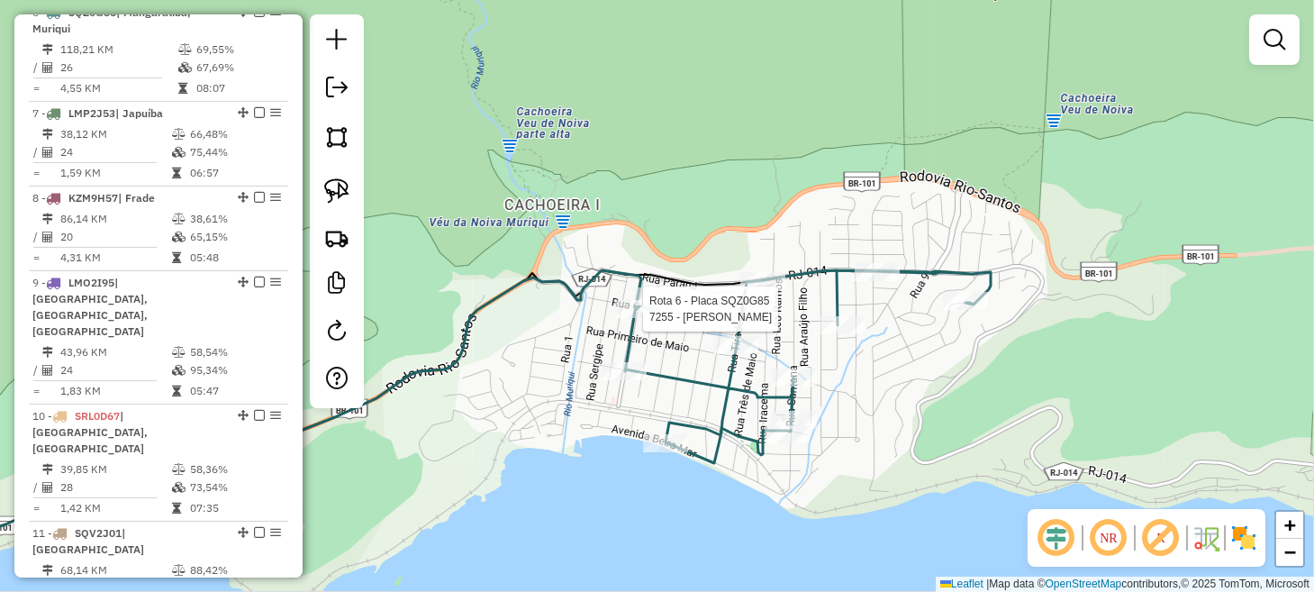
select select "**********"
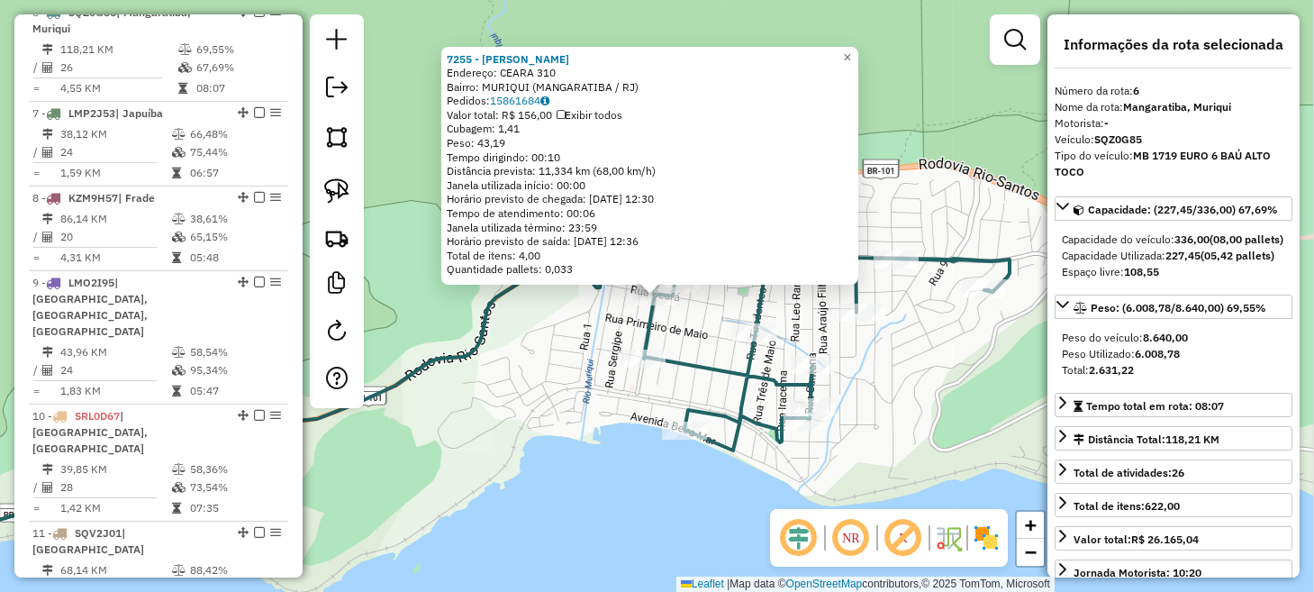
click at [514, 367] on div "7255 - ALCIONE VIEIRA RODRI Endereço: CEARA 310 Bairro: MURIQUI (MANGARATIBA / …" at bounding box center [657, 296] width 1314 height 592
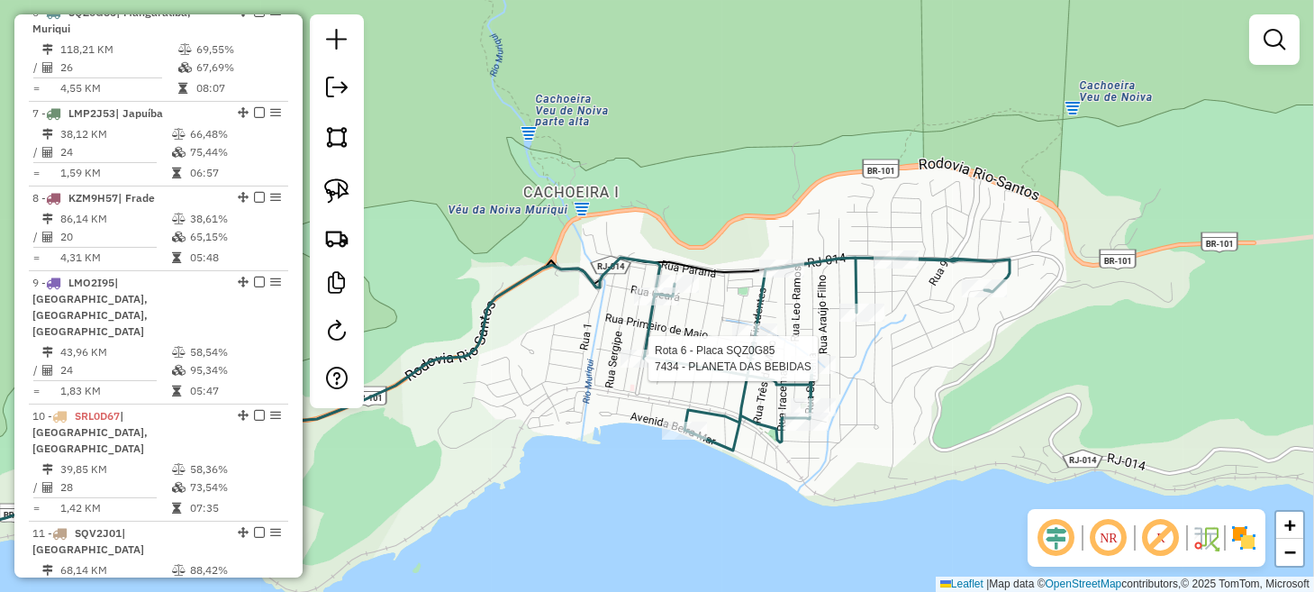
select select "**********"
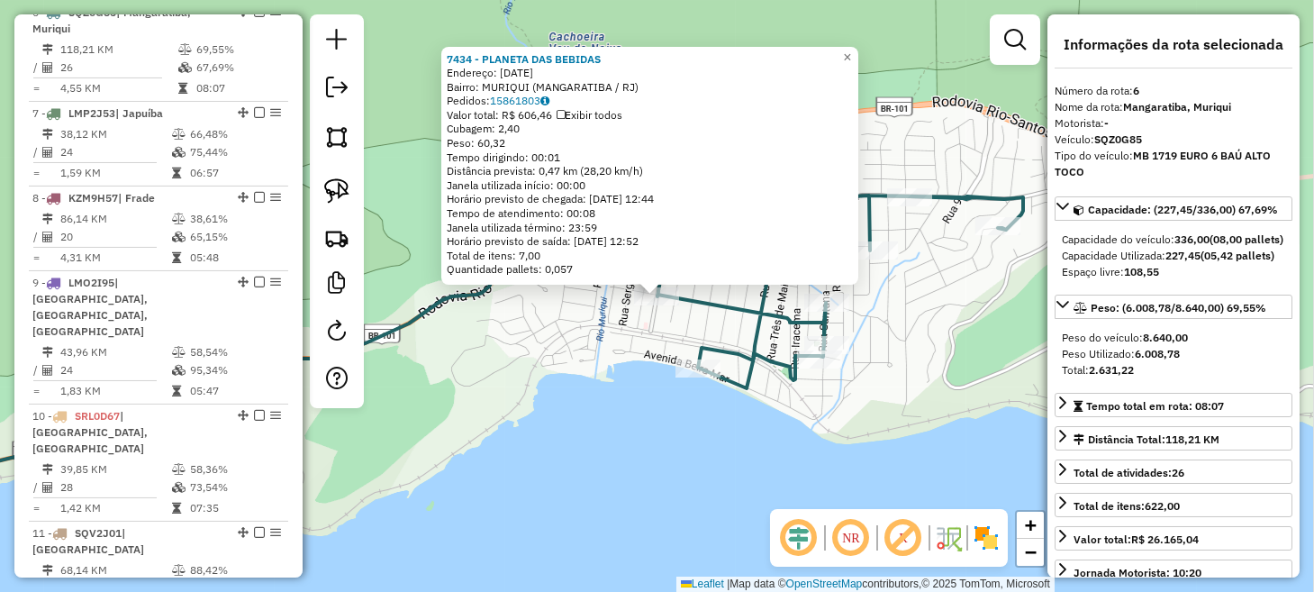
click at [590, 413] on div "7434 - PLANETA DAS BEBIDAS Endereço: 12 DE OUTUBRO 654 Bairro: MURIQUI (MANGARA…" at bounding box center [657, 296] width 1314 height 592
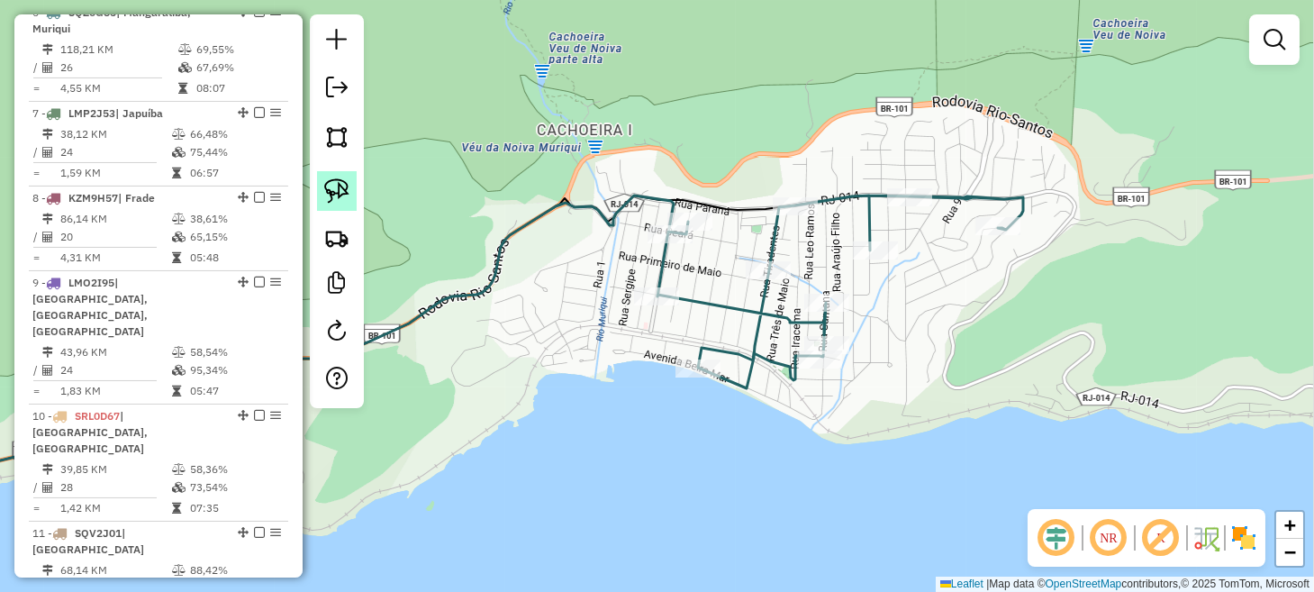
click at [346, 191] on img at bounding box center [336, 190] width 25 height 25
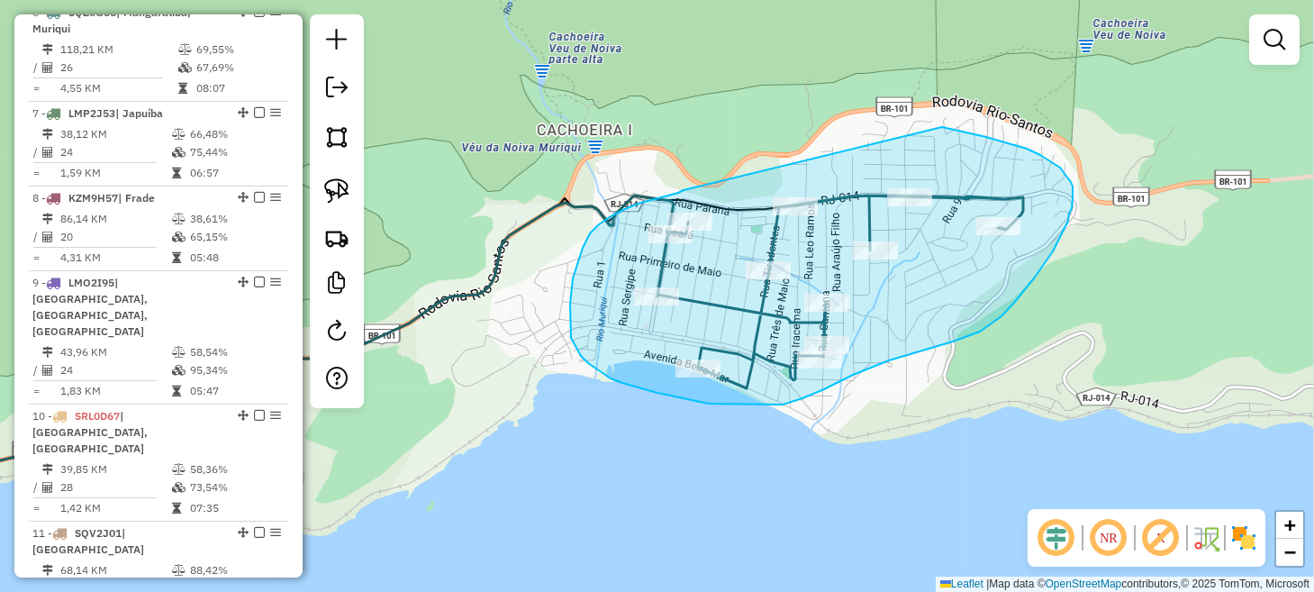
drag, startPoint x: 678, startPoint y: 193, endPoint x: 942, endPoint y: 127, distance: 271.9
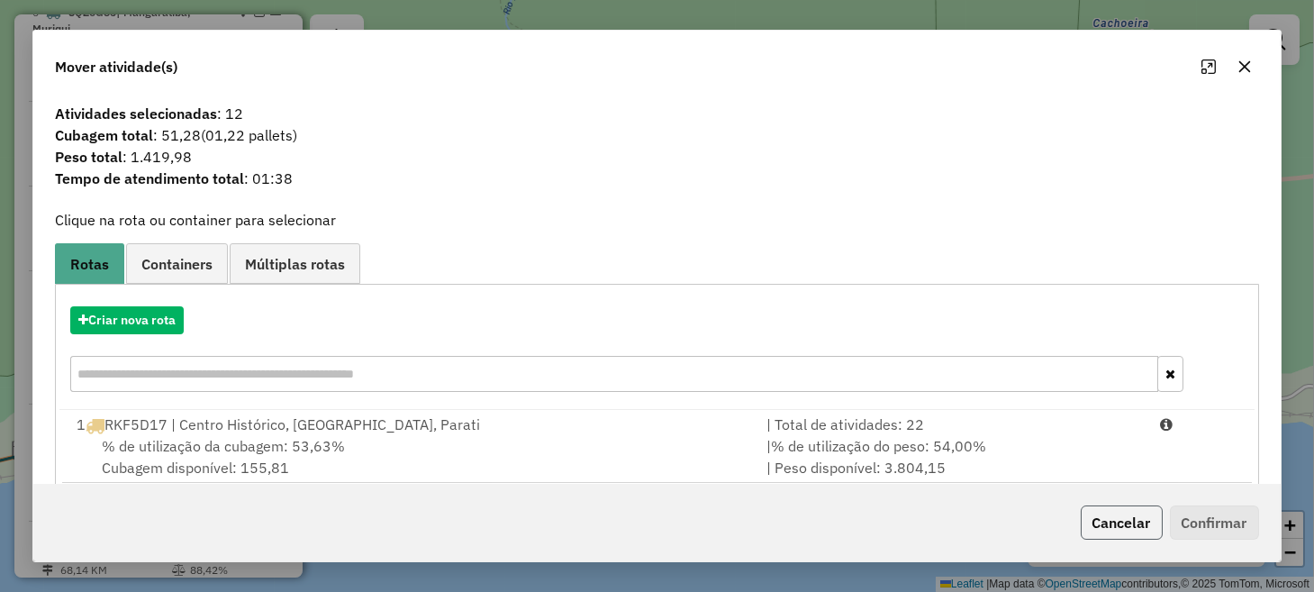
click at [1100, 528] on button "Cancelar" at bounding box center [1121, 522] width 82 height 34
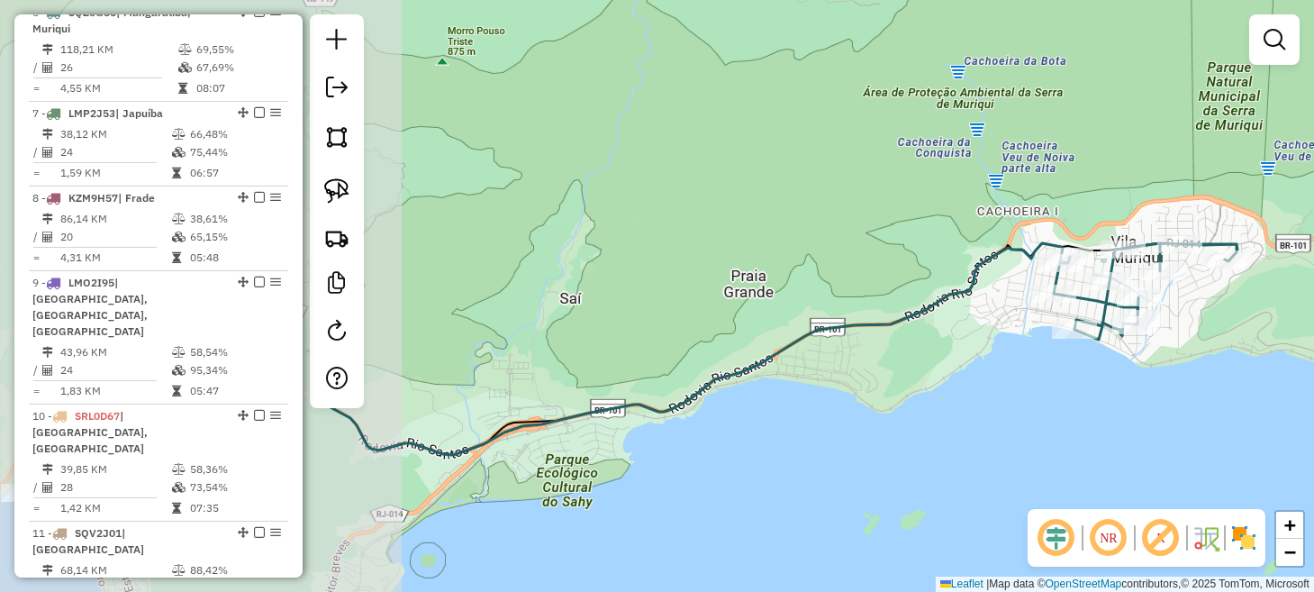
drag, startPoint x: 456, startPoint y: 471, endPoint x: 1197, endPoint y: 285, distance: 764.7
click at [1184, 292] on div "Janela de atendimento Grade de atendimento Capacidade Transportadoras Veículos …" at bounding box center [657, 296] width 1314 height 592
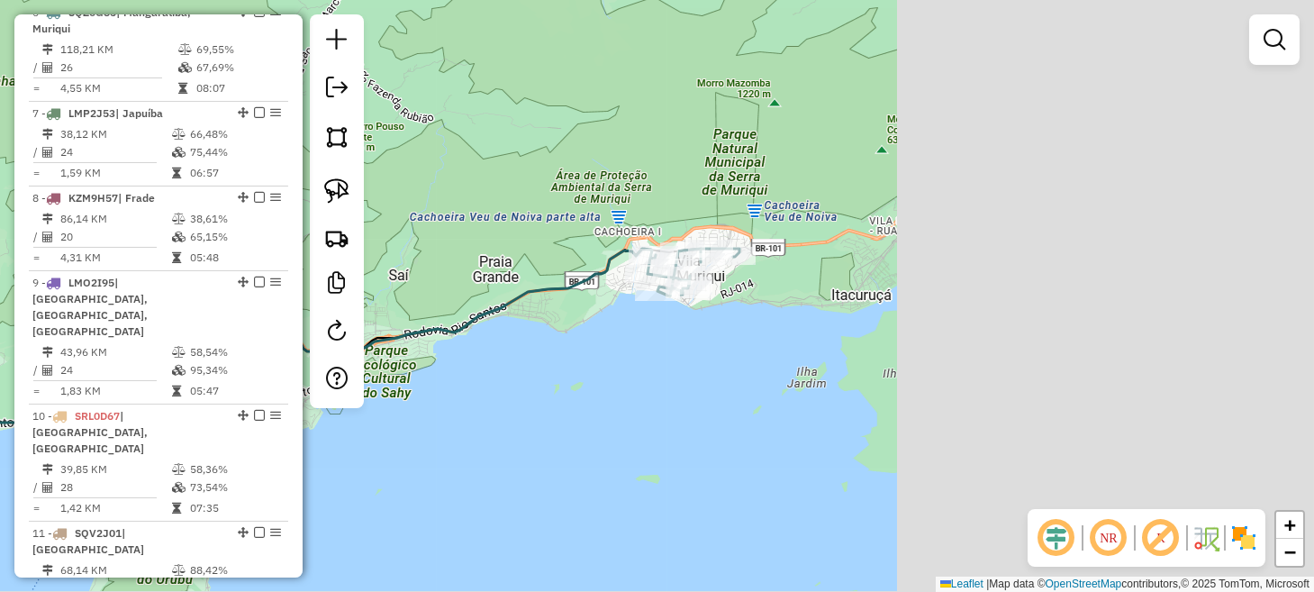
drag, startPoint x: 1123, startPoint y: 357, endPoint x: 471, endPoint y: 370, distance: 652.0
click at [474, 369] on div "Janela de atendimento Grade de atendimento Capacidade Transportadoras Veículos …" at bounding box center [657, 296] width 1314 height 592
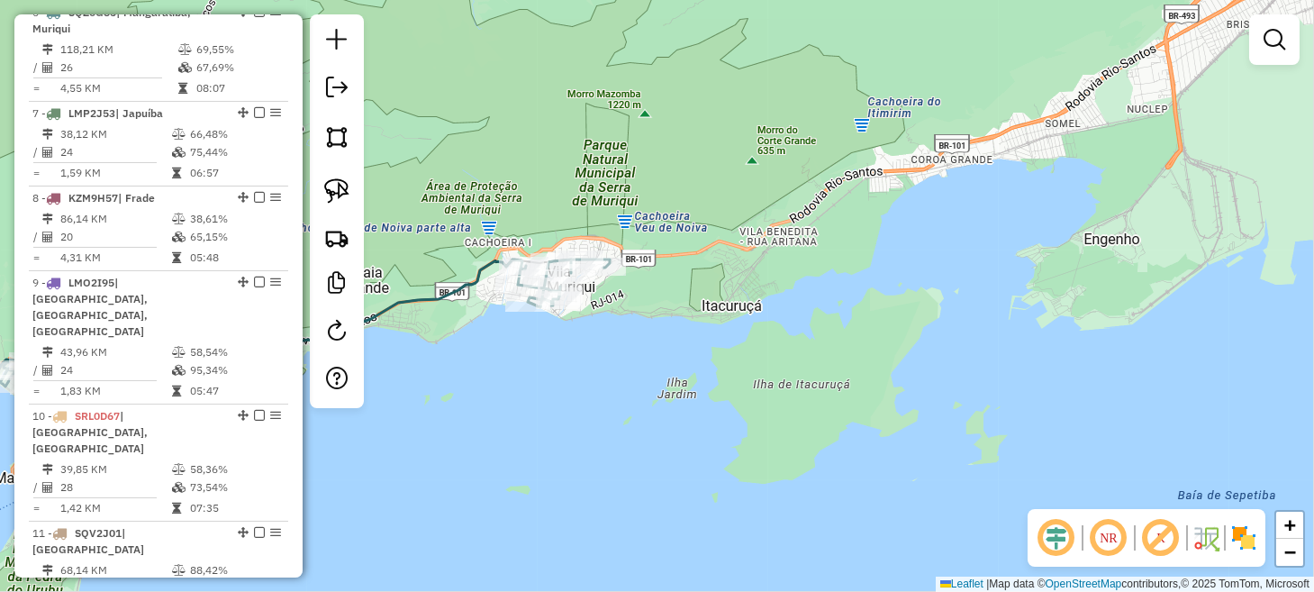
drag, startPoint x: 811, startPoint y: 343, endPoint x: 421, endPoint y: 496, distance: 418.8
click at [434, 489] on div "Janela de atendimento Grade de atendimento Capacidade Transportadoras Veículos …" at bounding box center [657, 296] width 1314 height 592
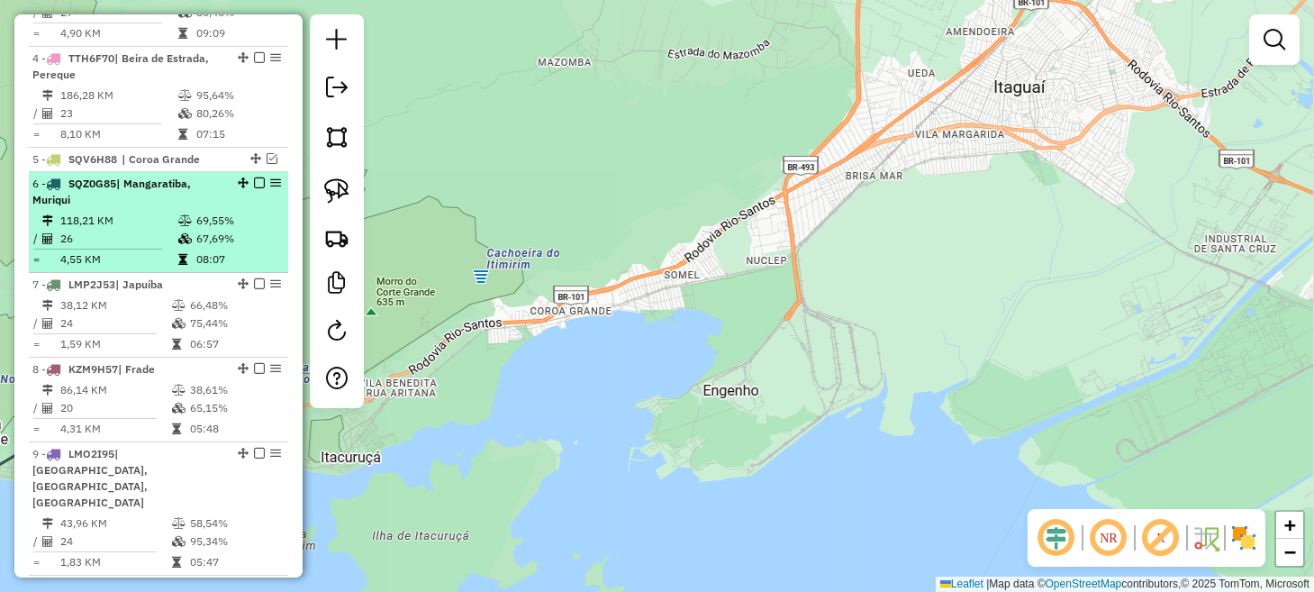
scroll to position [933, 0]
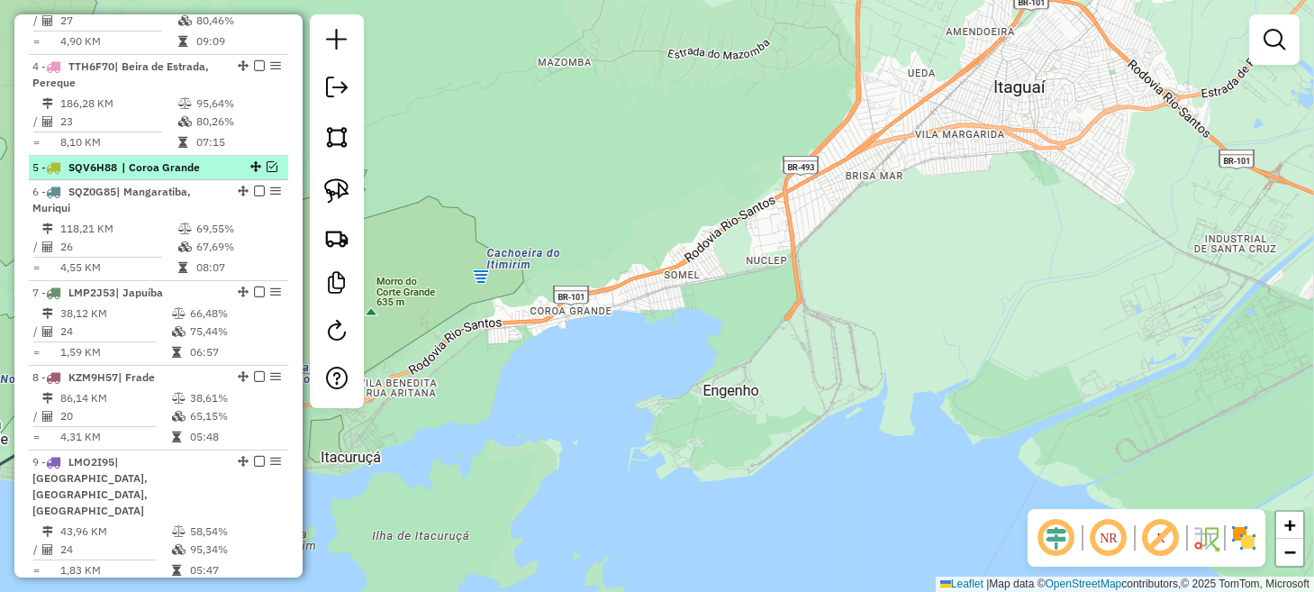
drag, startPoint x: 263, startPoint y: 177, endPoint x: 330, endPoint y: 212, distance: 75.7
click at [266, 172] on em at bounding box center [271, 166] width 11 height 11
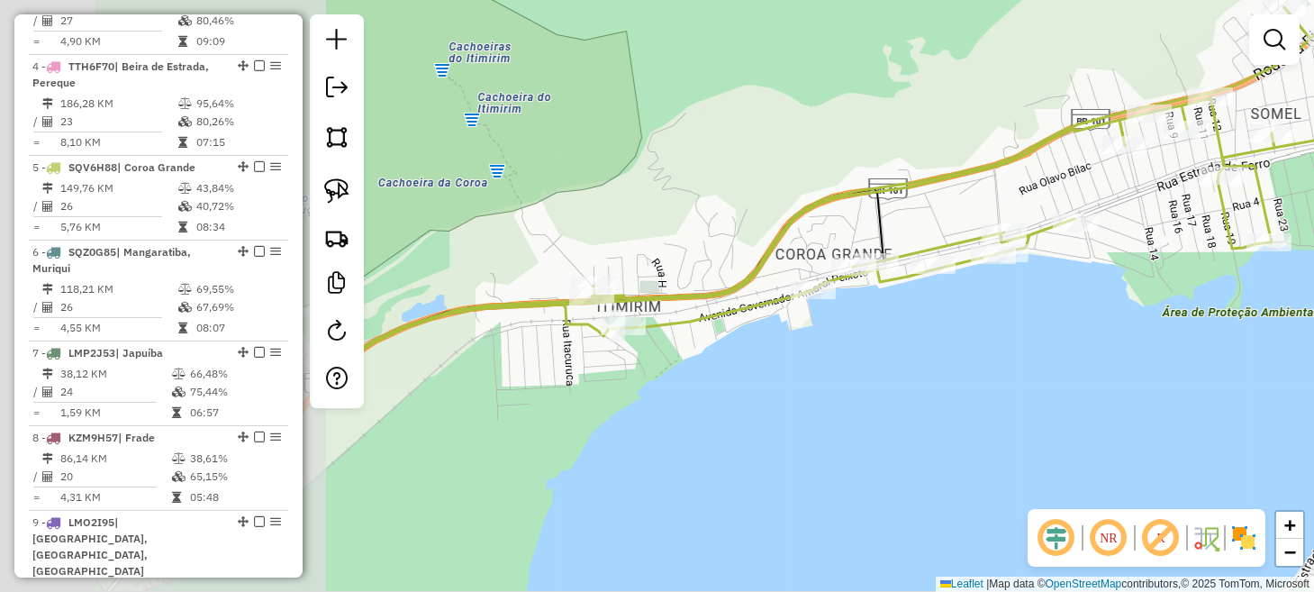
drag, startPoint x: 566, startPoint y: 320, endPoint x: 1059, endPoint y: 326, distance: 492.5
click at [1059, 326] on div "Janela de atendimento Grade de atendimento Capacidade Transportadoras Veículos …" at bounding box center [657, 296] width 1314 height 592
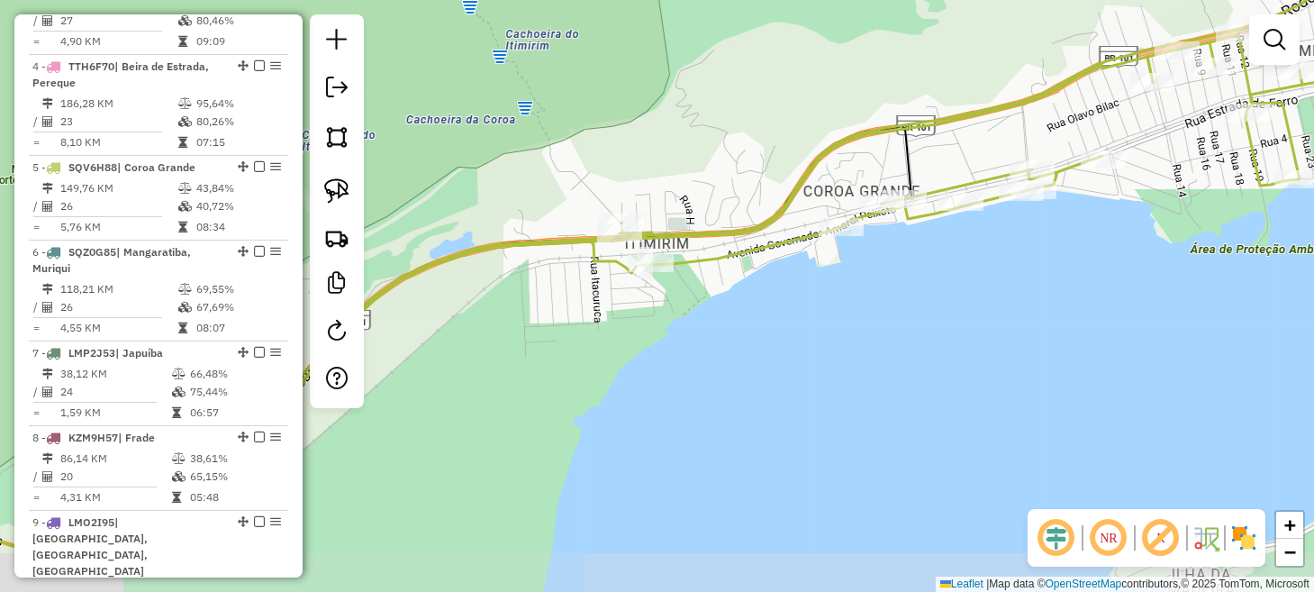
drag, startPoint x: 806, startPoint y: 352, endPoint x: 833, endPoint y: 348, distance: 27.2
click at [826, 352] on div "Janela de atendimento Grade de atendimento Capacidade Transportadoras Veículos …" at bounding box center [657, 296] width 1314 height 592
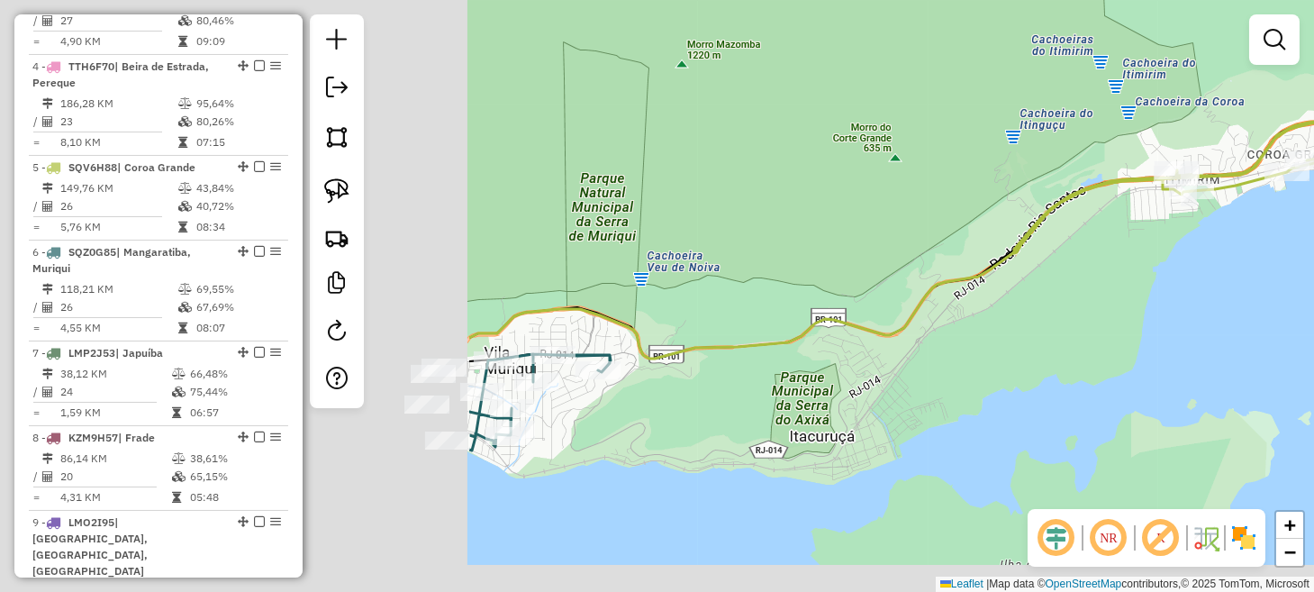
drag, startPoint x: 549, startPoint y: 346, endPoint x: 1310, endPoint y: 255, distance: 766.2
click at [1310, 257] on div "Janela de atendimento Grade de atendimento Capacidade Transportadoras Veículos …" at bounding box center [657, 296] width 1314 height 592
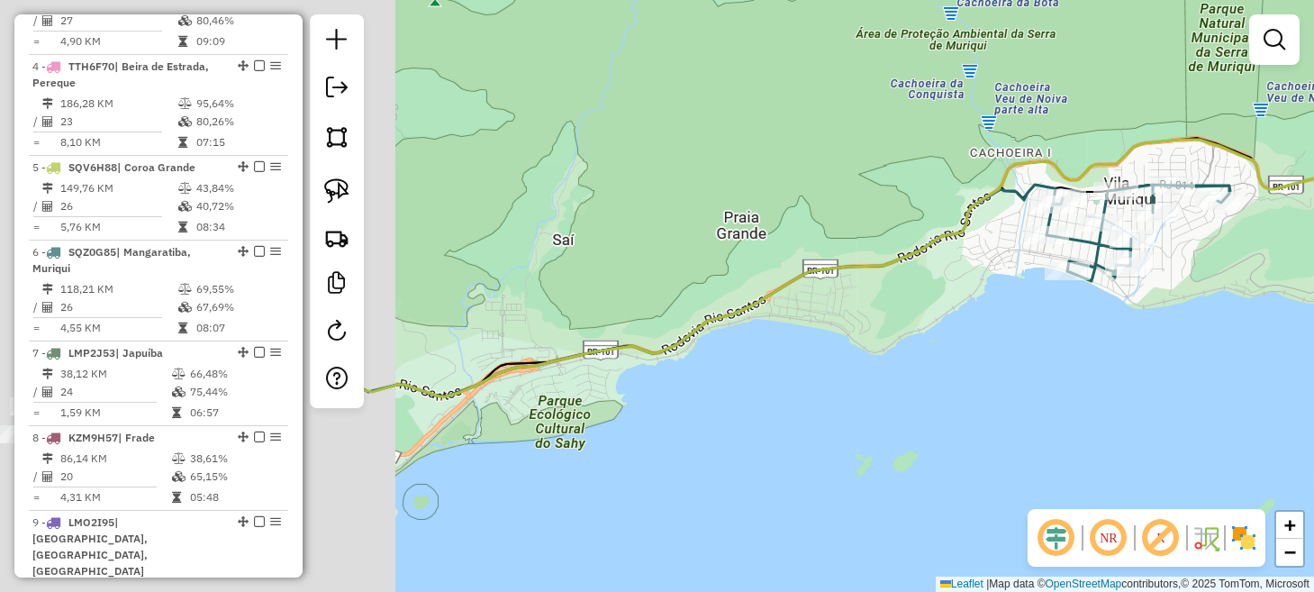
drag, startPoint x: 857, startPoint y: 398, endPoint x: 1211, endPoint y: 285, distance: 371.3
click at [1201, 288] on div "Janela de atendimento Grade de atendimento Capacidade Transportadoras Veículos …" at bounding box center [657, 296] width 1314 height 592
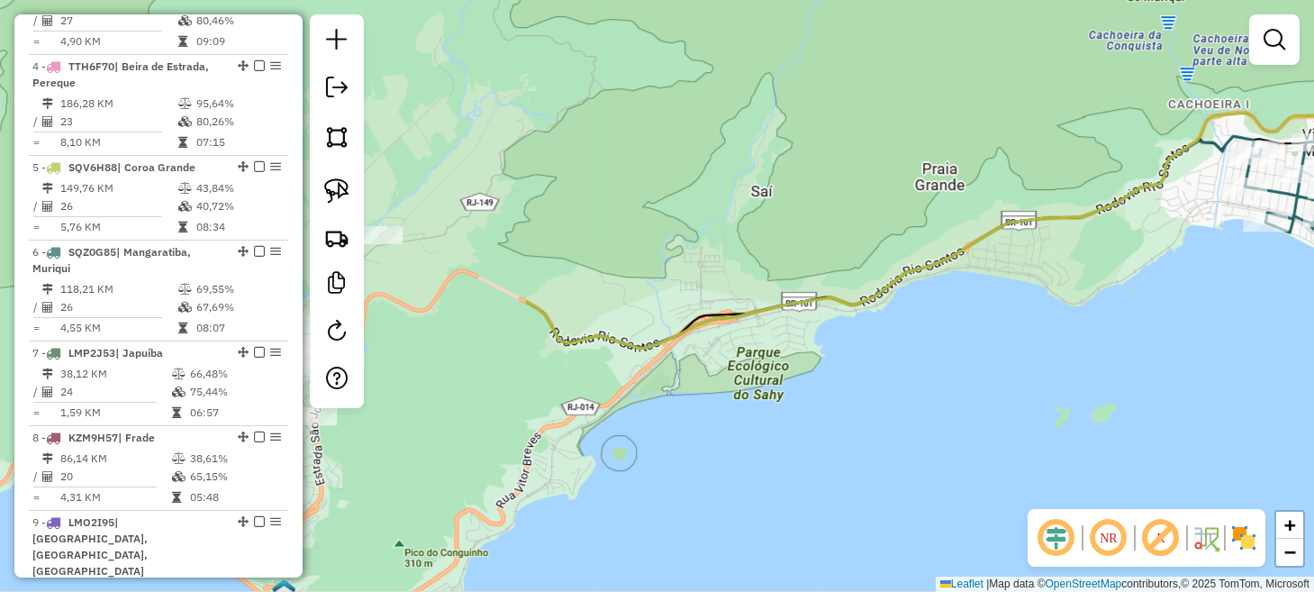
drag, startPoint x: 880, startPoint y: 374, endPoint x: 1287, endPoint y: 233, distance: 431.3
click at [1276, 237] on div "Janela de atendimento Grade de atendimento Capacidade Transportadoras Veículos …" at bounding box center [657, 296] width 1314 height 592
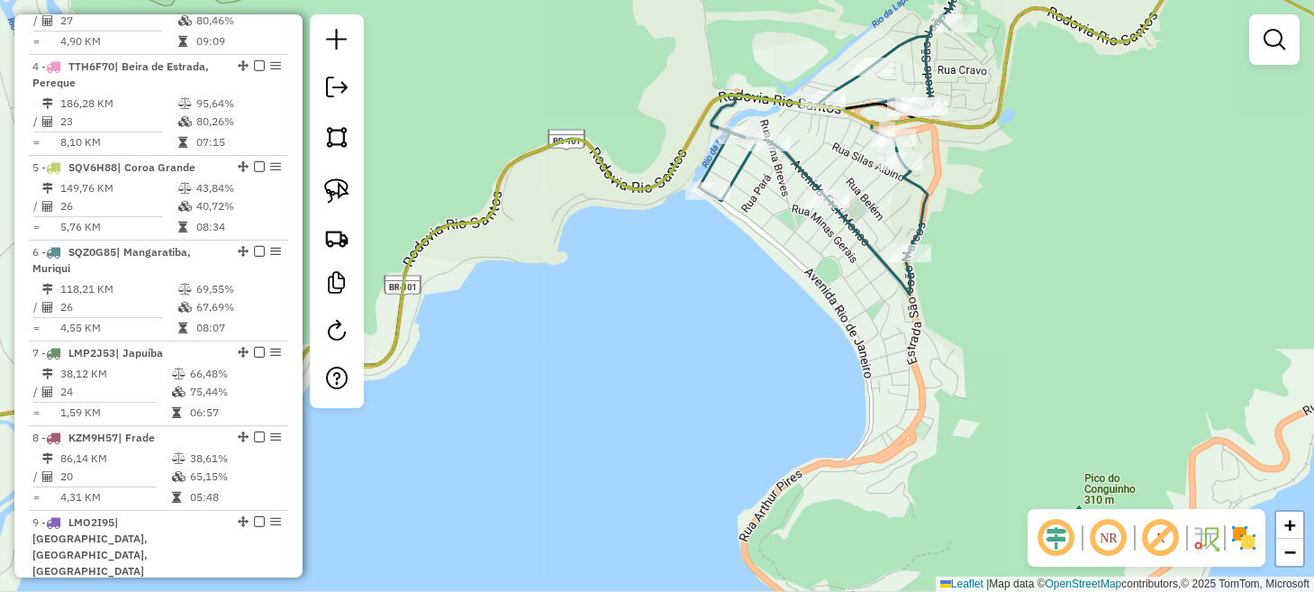
drag, startPoint x: 342, startPoint y: 187, endPoint x: 380, endPoint y: 187, distance: 37.8
click at [342, 187] on img at bounding box center [336, 190] width 25 height 25
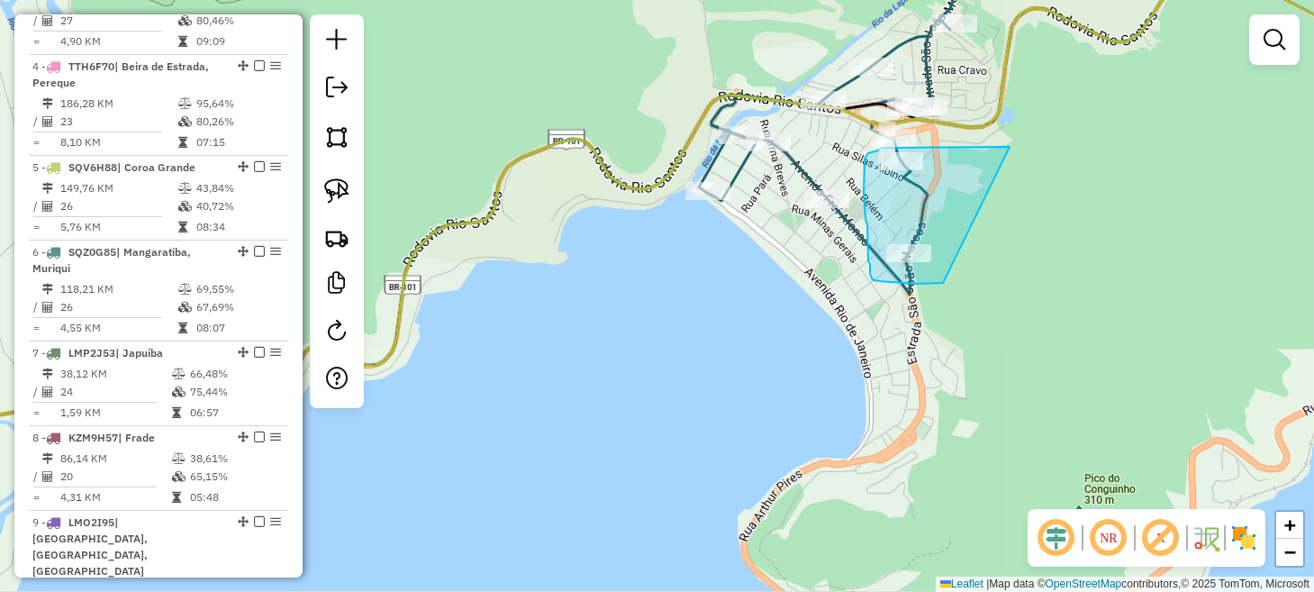
drag, startPoint x: 1009, startPoint y: 147, endPoint x: 943, endPoint y: 283, distance: 151.4
click at [943, 283] on div "Janela de atendimento Grade de atendimento Capacidade Transportadoras Veículos …" at bounding box center [657, 296] width 1314 height 592
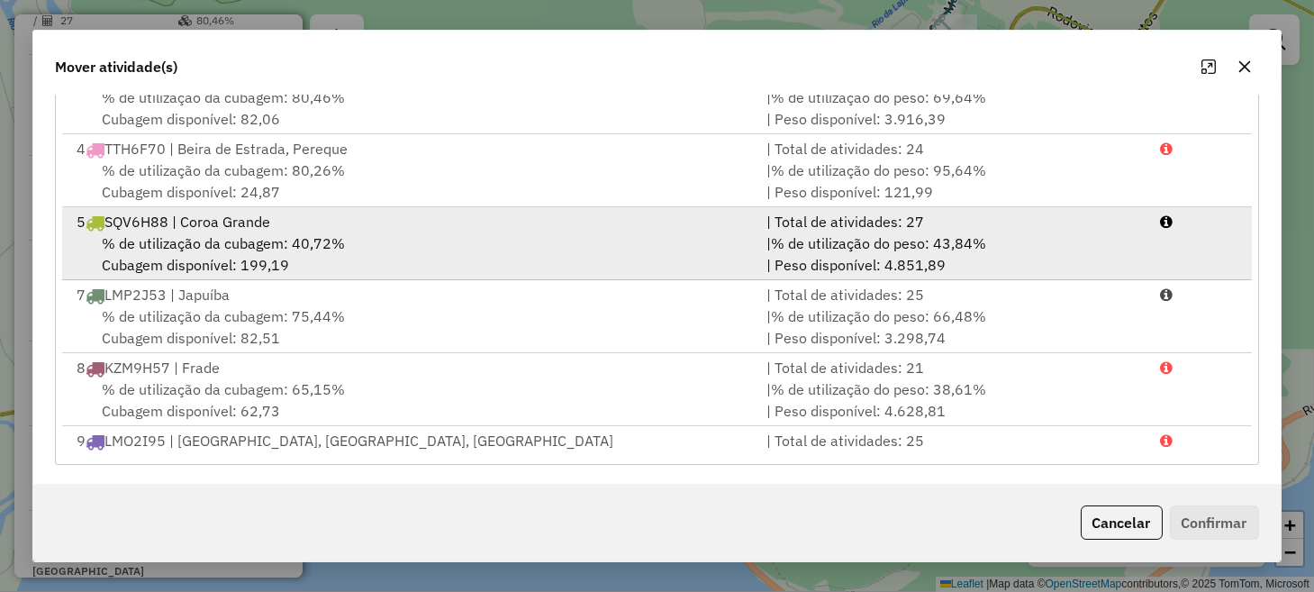
scroll to position [169, 0]
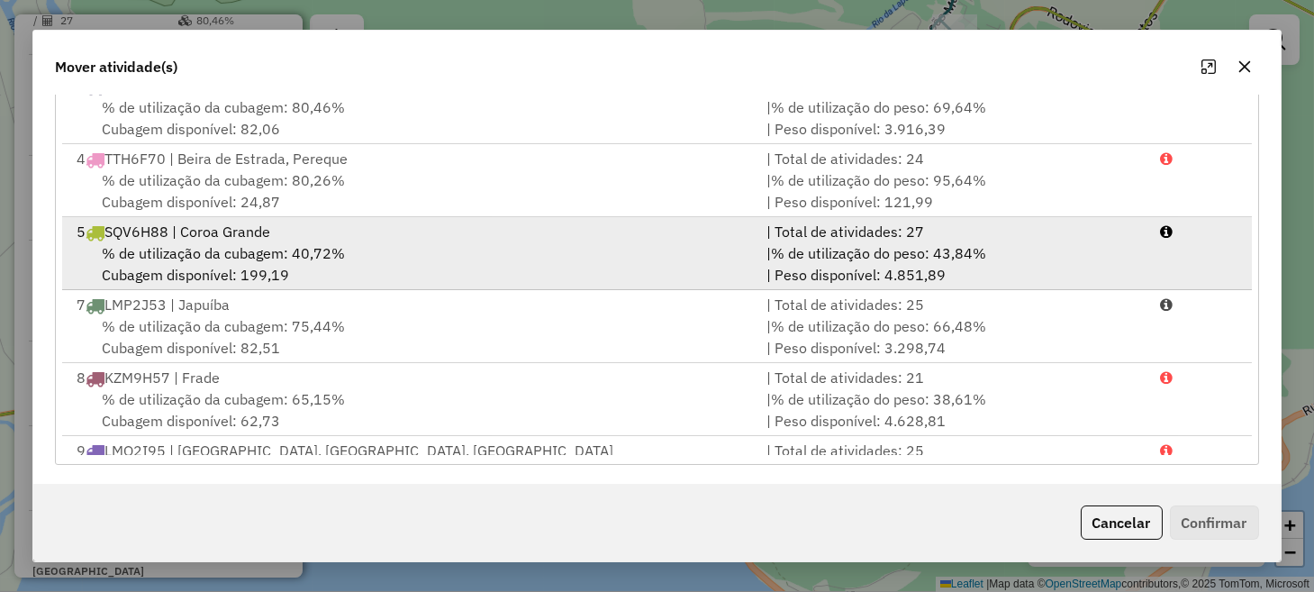
click at [426, 256] on div "% de utilização da cubagem: 40,72% Cubagem disponível: 199,19" at bounding box center [410, 263] width 689 height 43
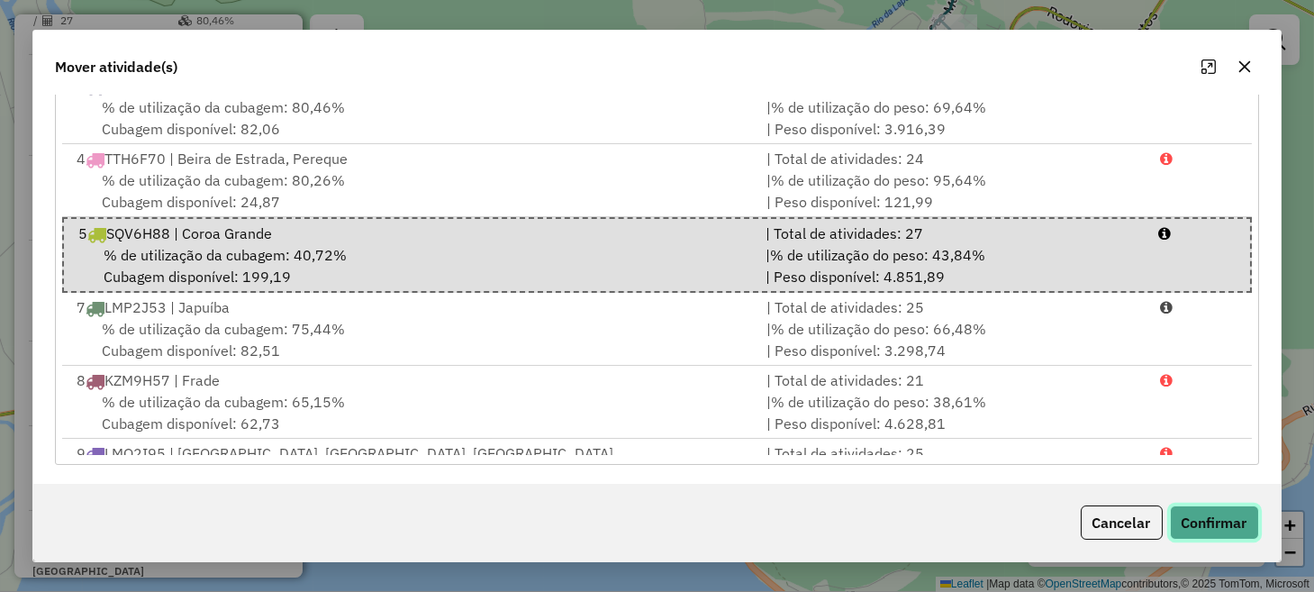
click at [1196, 528] on button "Confirmar" at bounding box center [1214, 522] width 89 height 34
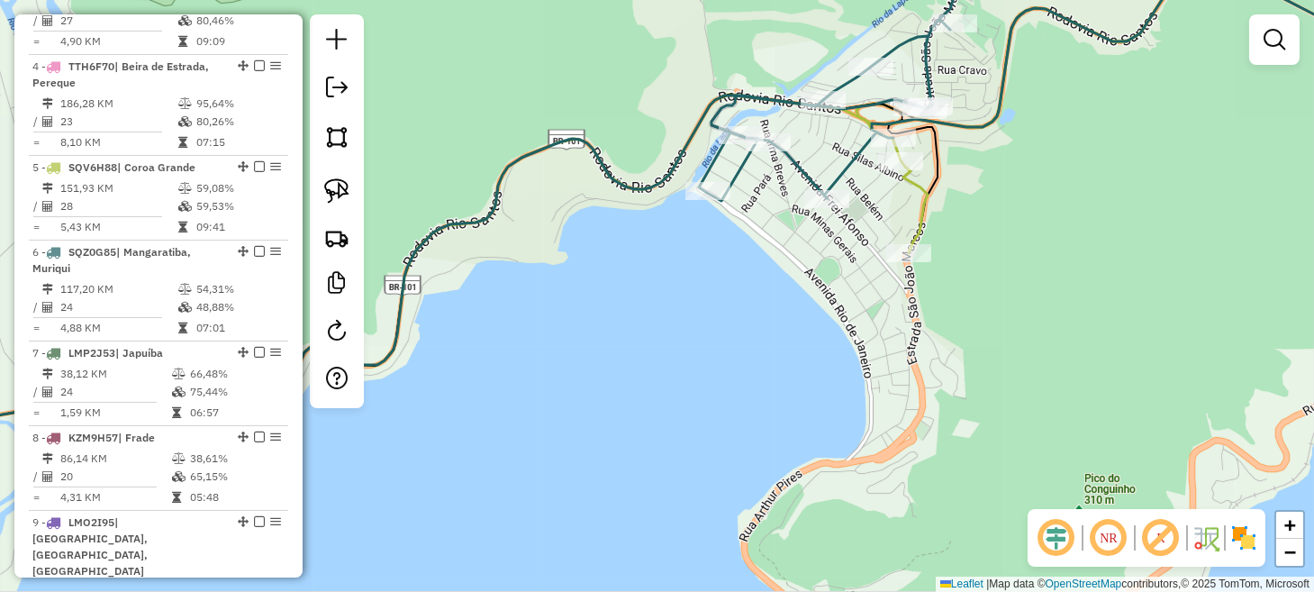
scroll to position [0, 0]
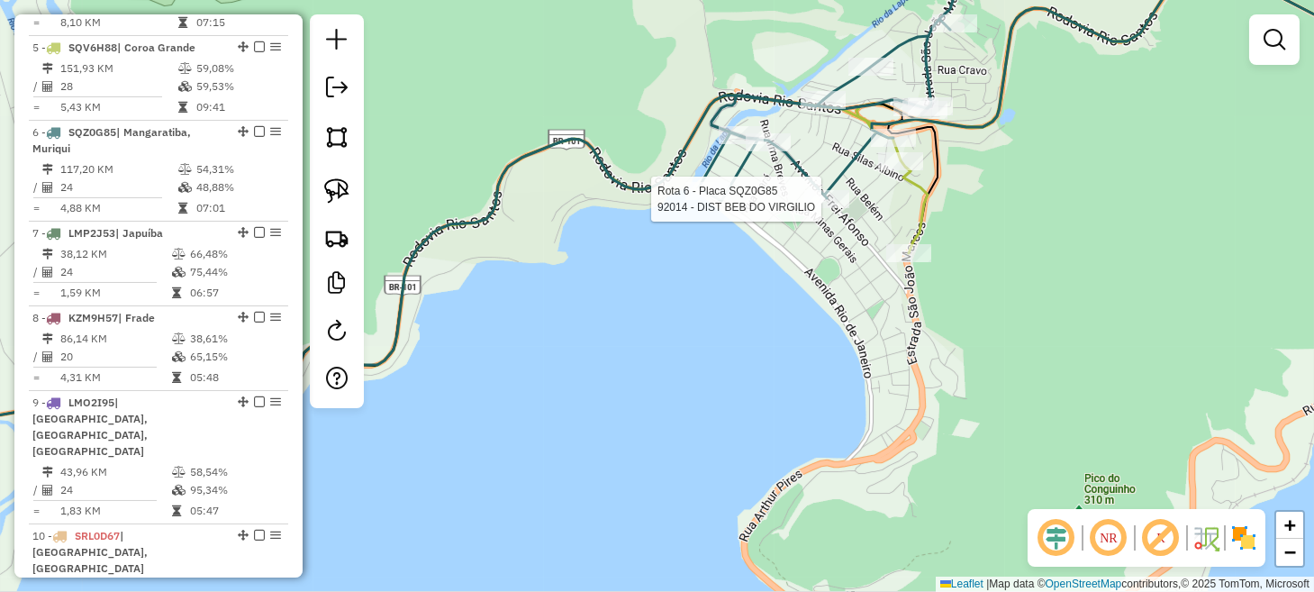
select select "**********"
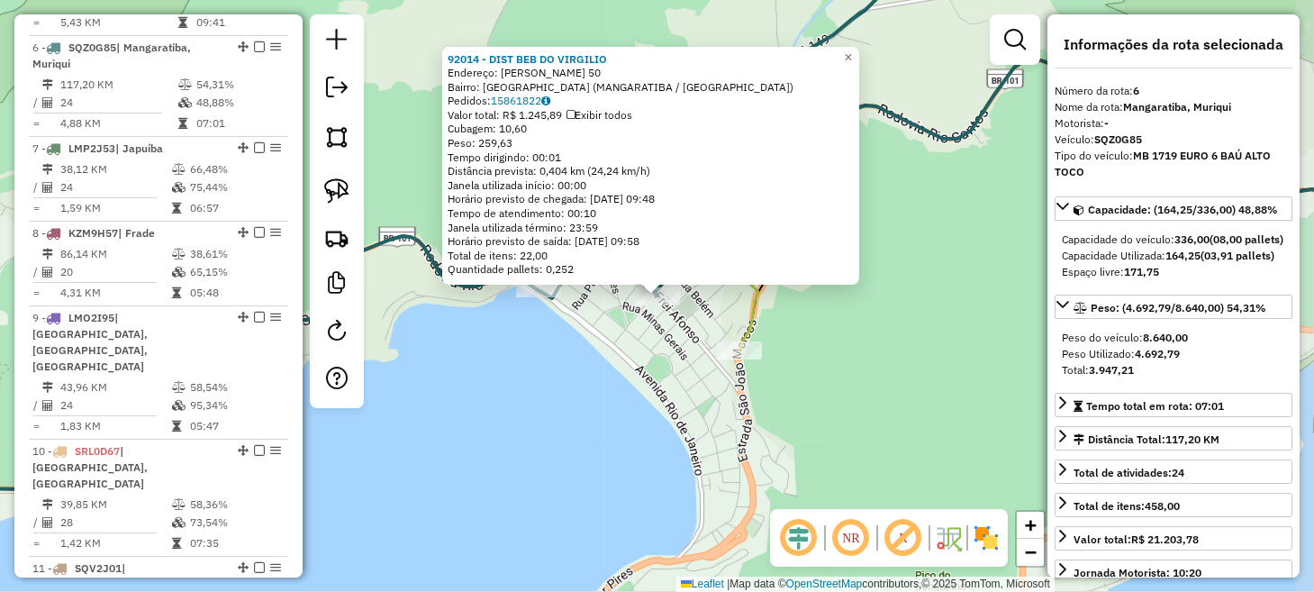
scroll to position [1172, 0]
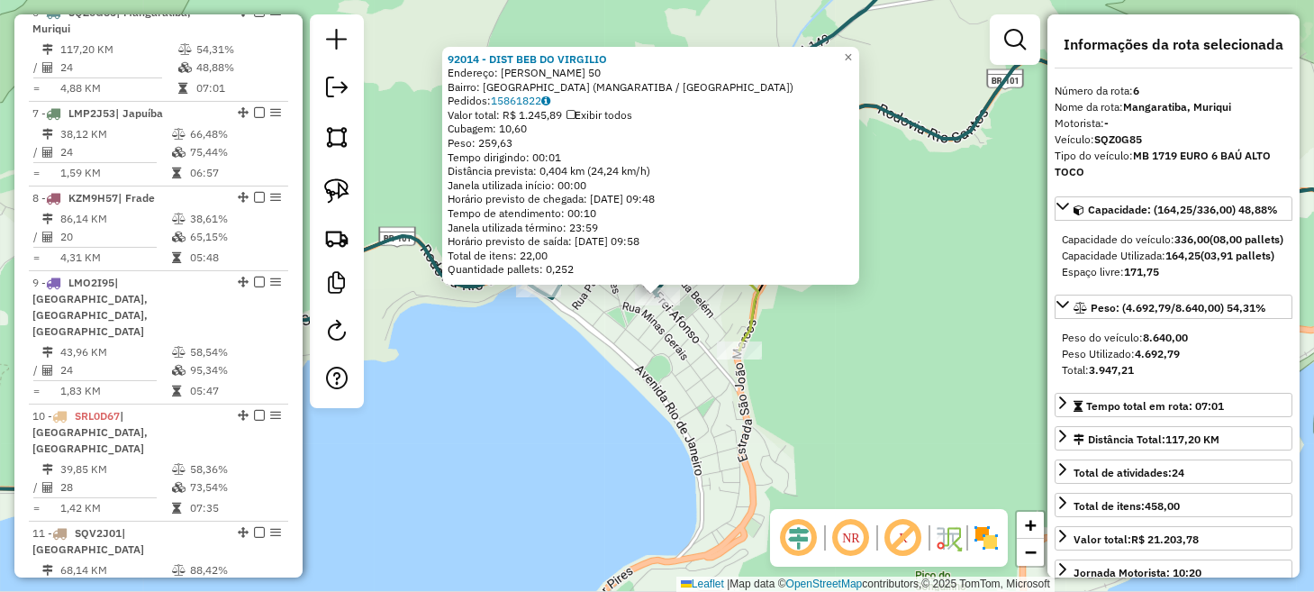
click at [955, 353] on div "92014 - DIST BEB DO VIRGILIO Endereço: FREI AFONSO JORGE BRAGA 50 Bairro: PRAIA…" at bounding box center [657, 296] width 1314 height 592
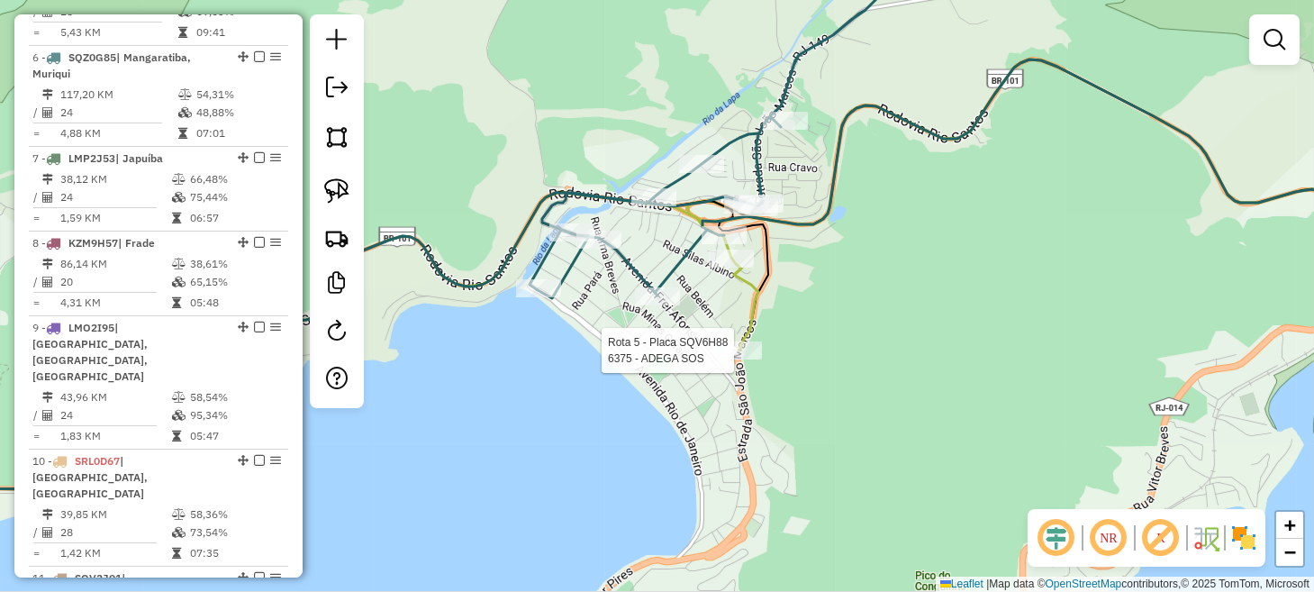
select select "**********"
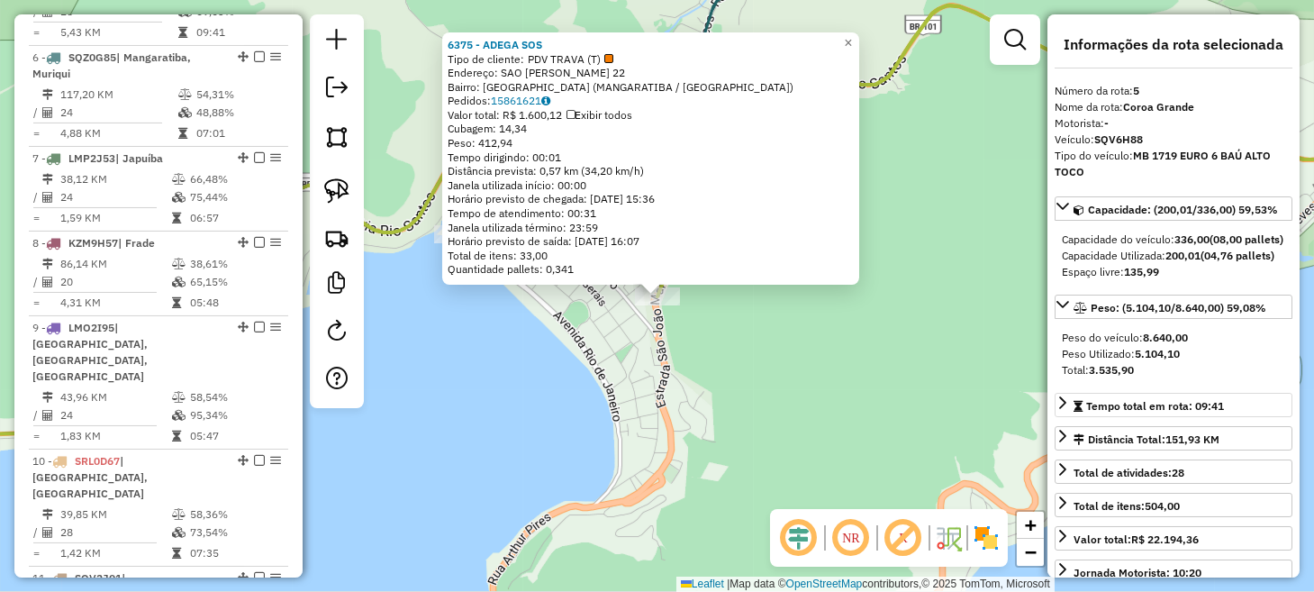
scroll to position [1088, 0]
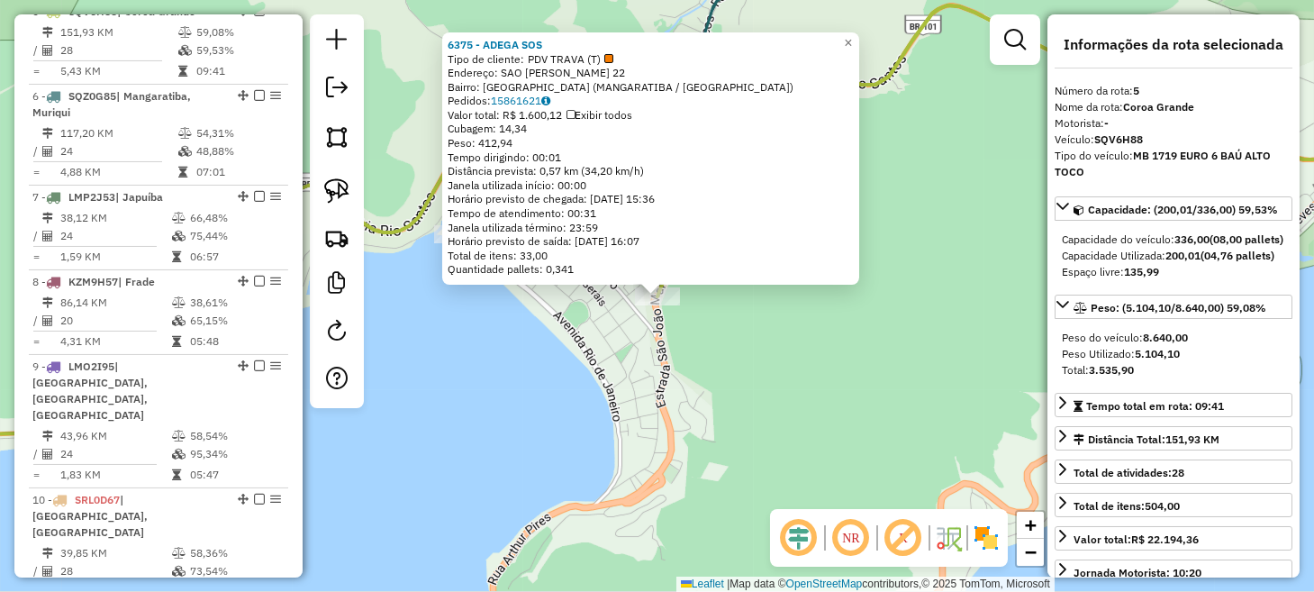
click at [555, 369] on div "6375 - ADEGA SOS Tipo de cliente: PDV TRAVA (T) Endereço: SAO JOAO MARCOS 22 Ba…" at bounding box center [657, 296] width 1314 height 592
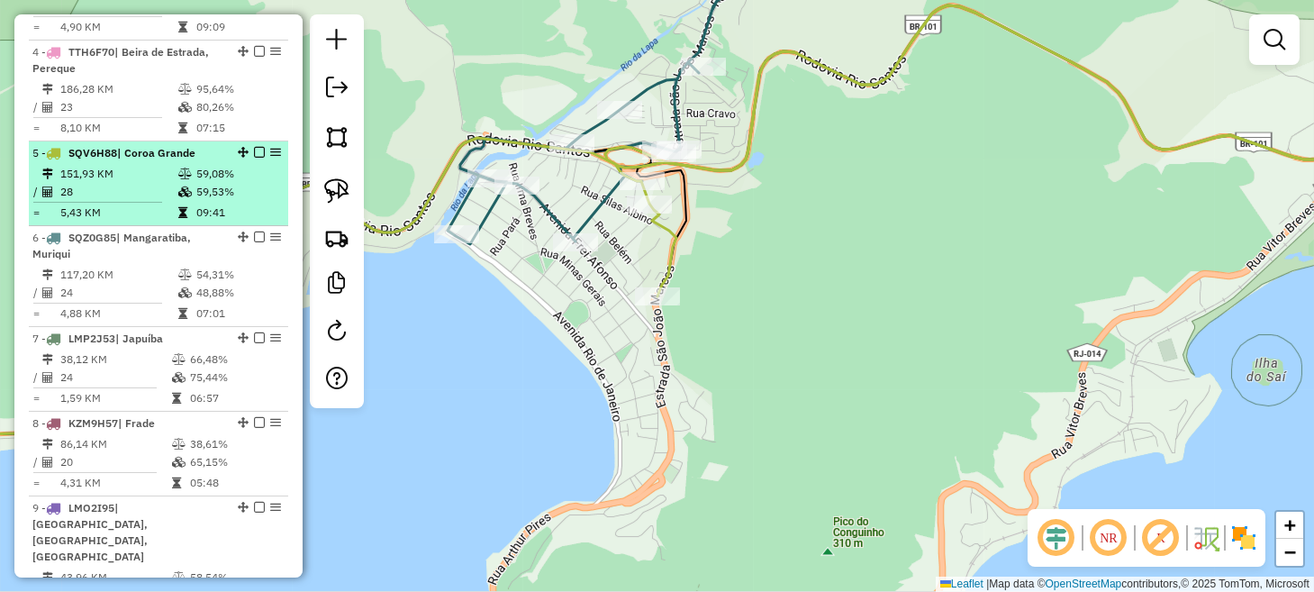
scroll to position [908, 0]
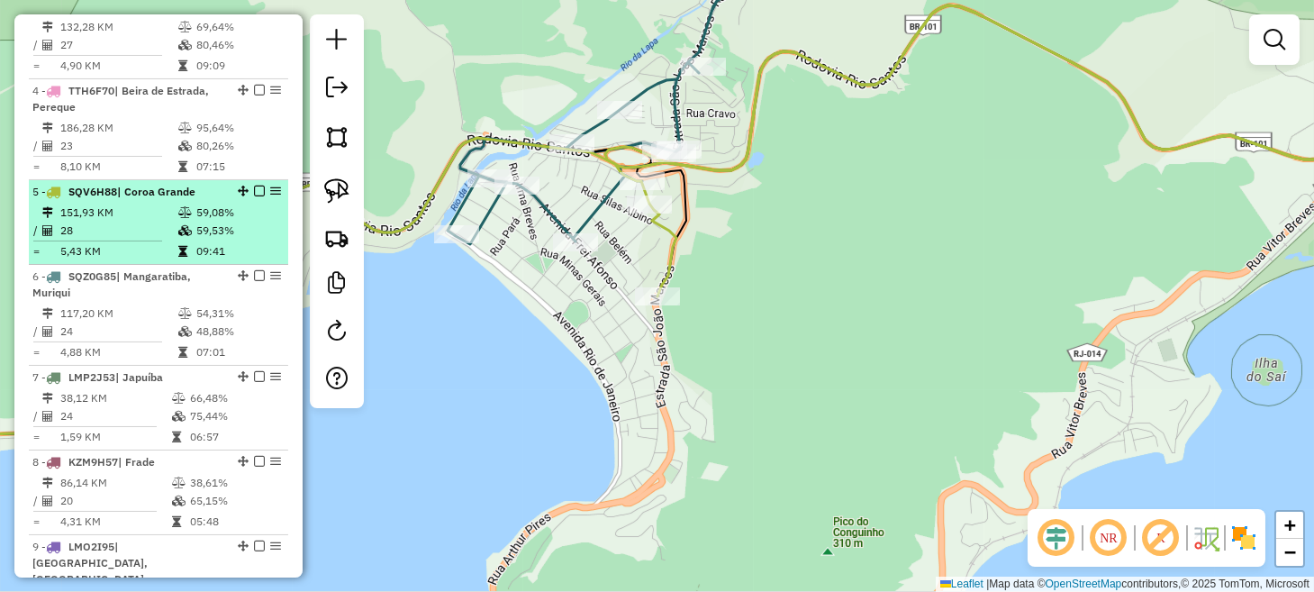
click at [254, 196] on em at bounding box center [259, 190] width 11 height 11
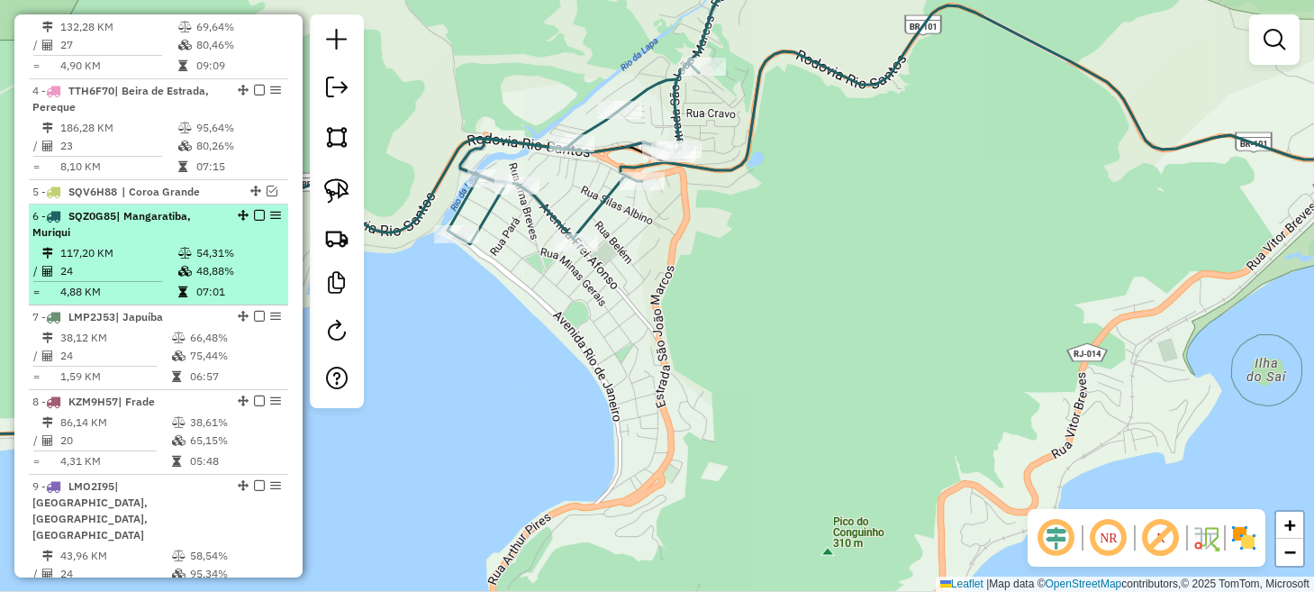
click at [256, 221] on em at bounding box center [259, 215] width 11 height 11
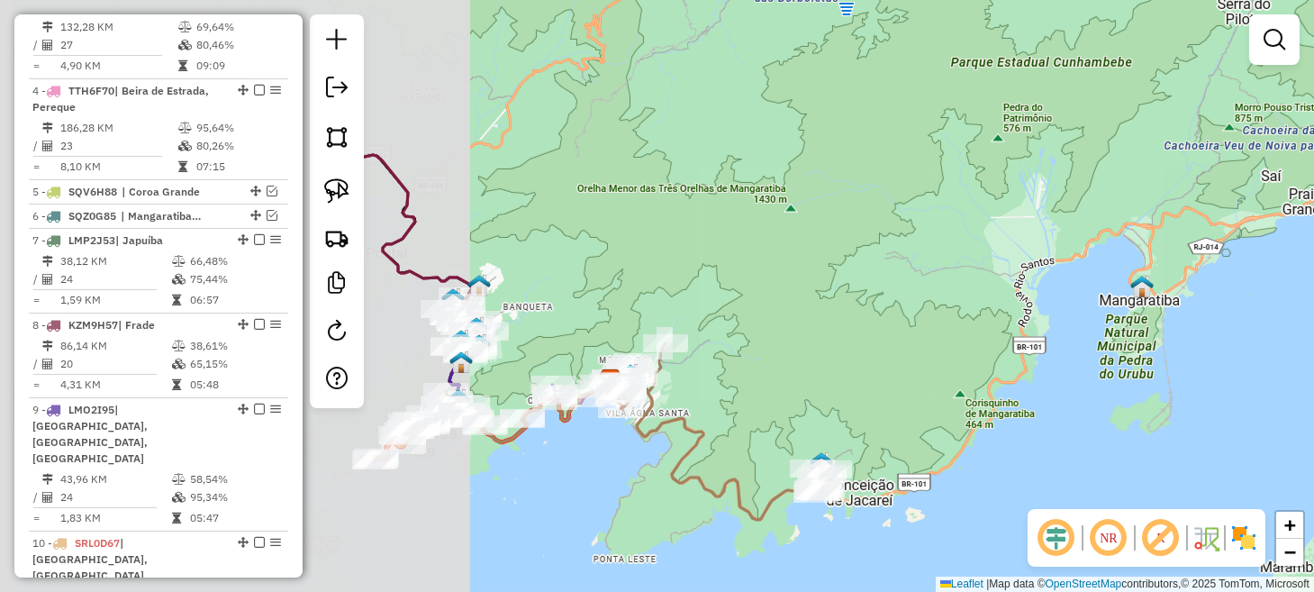
drag, startPoint x: 576, startPoint y: 458, endPoint x: 1245, endPoint y: 354, distance: 677.0
click at [1244, 355] on div "Janela de atendimento Grade de atendimento Capacidade Transportadoras Veículos …" at bounding box center [657, 296] width 1314 height 592
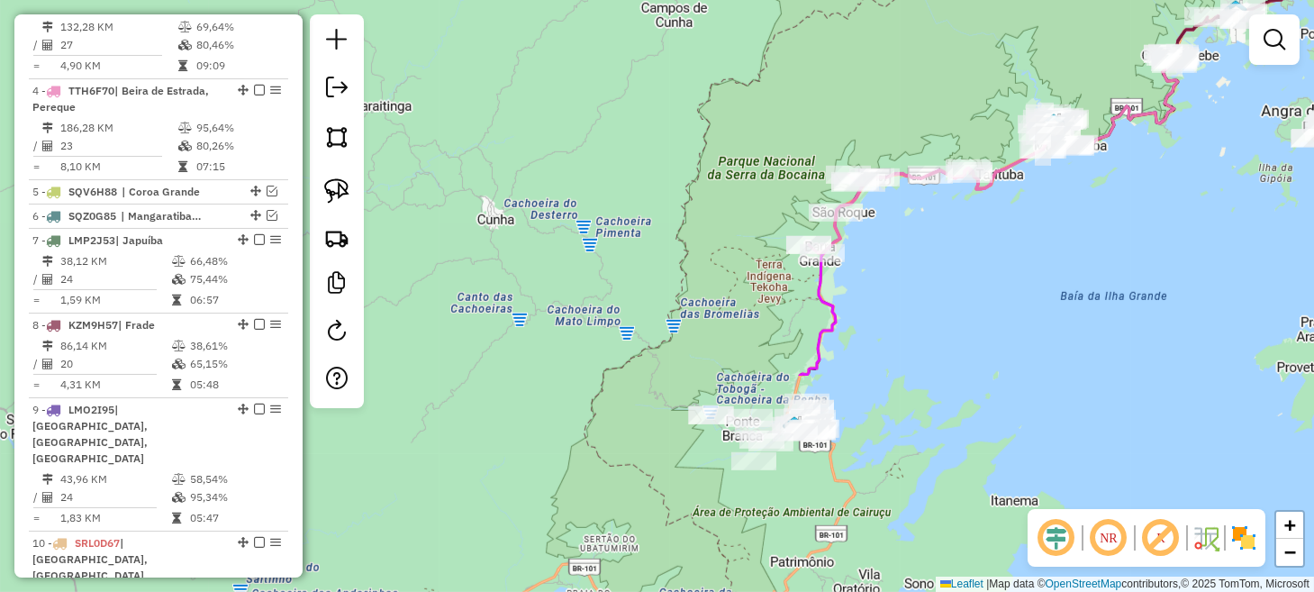
drag, startPoint x: 768, startPoint y: 449, endPoint x: 1310, endPoint y: 125, distance: 631.5
click at [1310, 125] on div "Janela de atendimento Grade de atendimento Capacidade Transportadoras Veículos …" at bounding box center [657, 296] width 1314 height 592
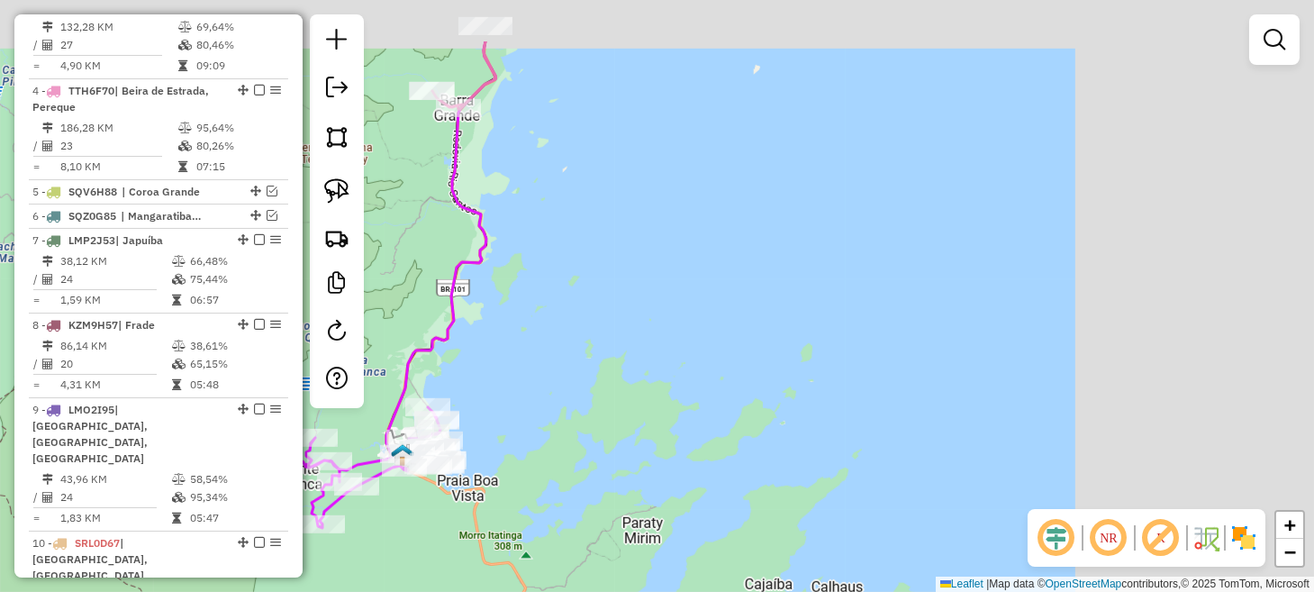
drag, startPoint x: 1166, startPoint y: 288, endPoint x: 600, endPoint y: 418, distance: 581.0
click at [578, 435] on div "Janela de atendimento Grade de atendimento Capacidade Transportadoras Veículos …" at bounding box center [657, 296] width 1314 height 592
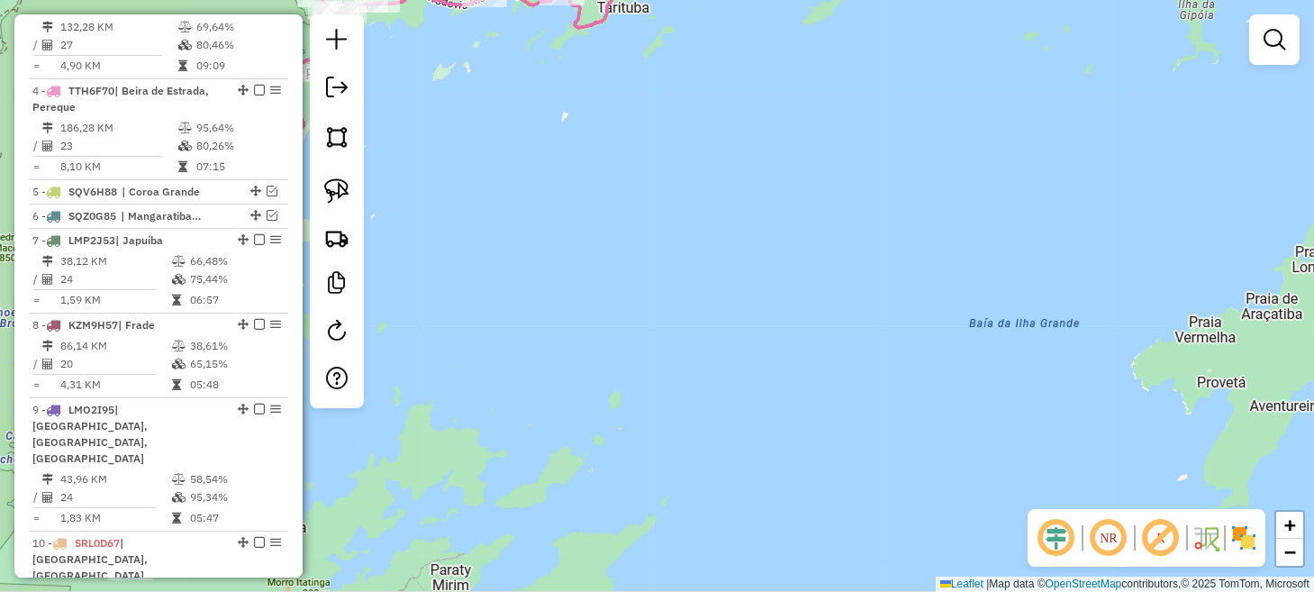
drag, startPoint x: 1037, startPoint y: 269, endPoint x: 579, endPoint y: 482, distance: 505.1
click at [580, 481] on div "Janela de atendimento Grade de atendimento Capacidade Transportadoras Veículos …" at bounding box center [657, 296] width 1314 height 592
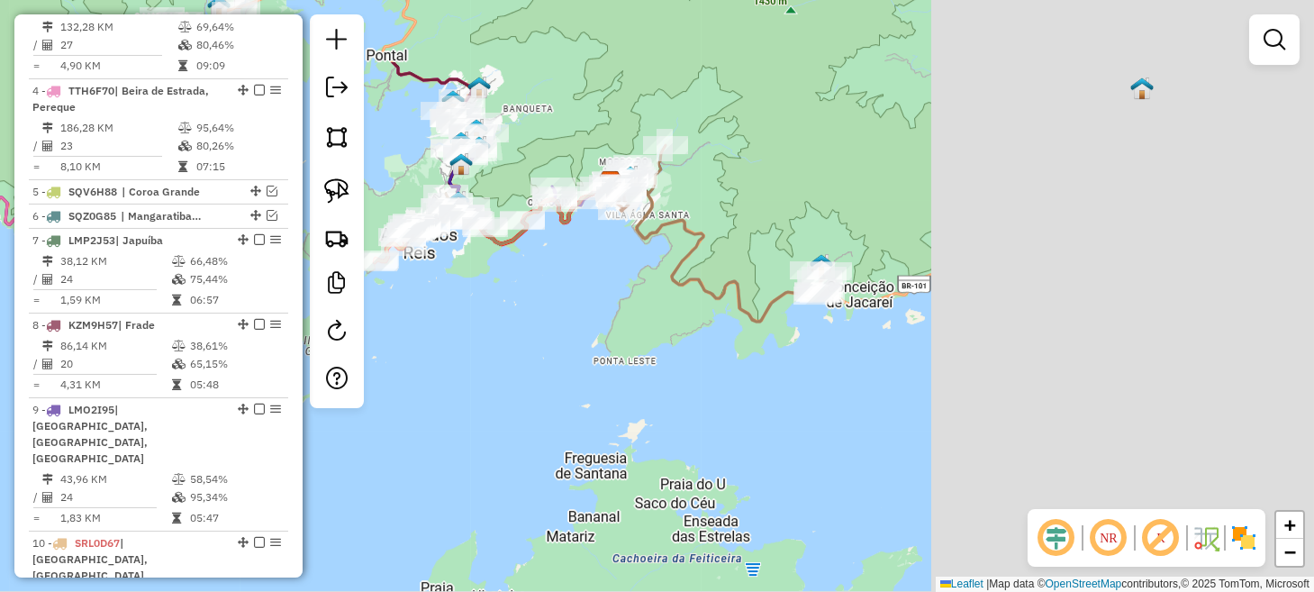
drag, startPoint x: 1062, startPoint y: 243, endPoint x: 559, endPoint y: 366, distance: 518.2
click at [559, 366] on div "Janela de atendimento Grade de atendimento Capacidade Transportadoras Veículos …" at bounding box center [657, 296] width 1314 height 592
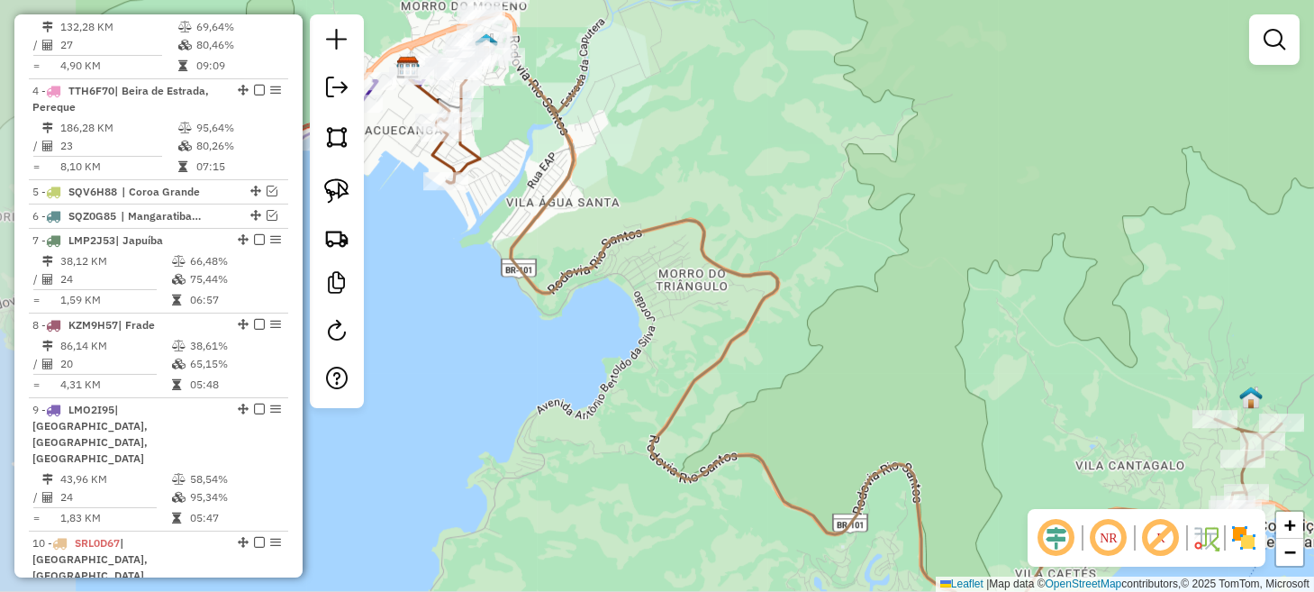
drag, startPoint x: 584, startPoint y: 262, endPoint x: 979, endPoint y: 411, distance: 421.4
click at [975, 411] on div "Janela de atendimento Grade de atendimento Capacidade Transportadoras Veículos …" at bounding box center [657, 296] width 1314 height 592
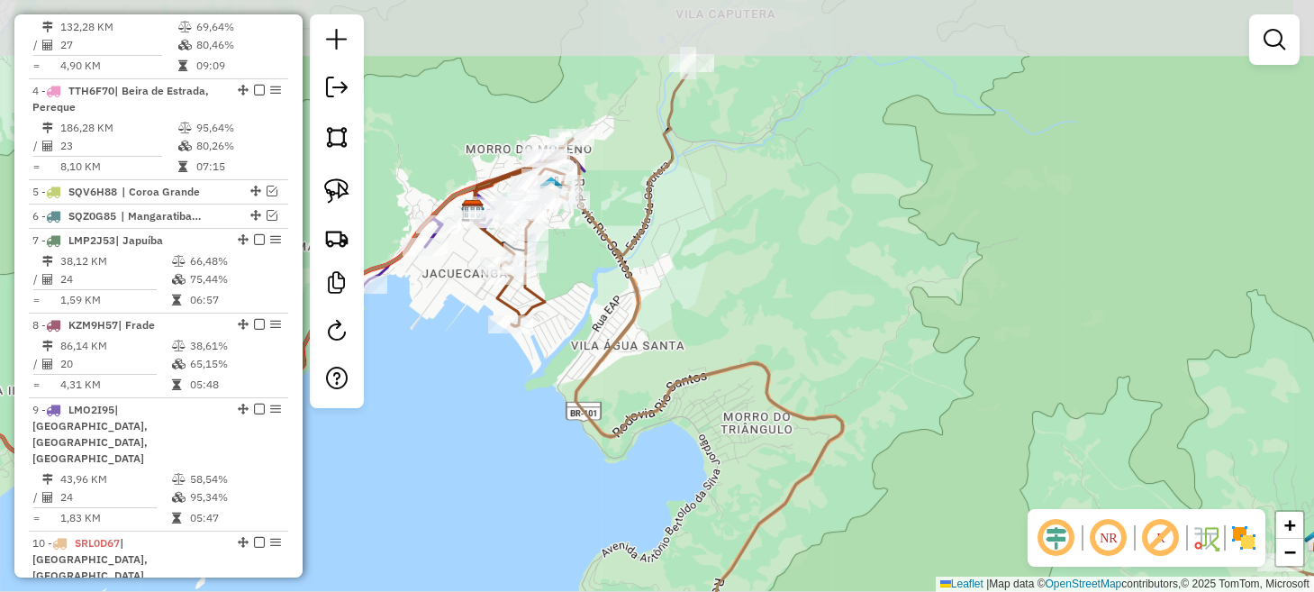
drag, startPoint x: 521, startPoint y: 245, endPoint x: 549, endPoint y: 384, distance: 141.4
click at [549, 384] on div "Janela de atendimento Grade de atendimento Capacidade Transportadoras Veículos …" at bounding box center [657, 296] width 1314 height 592
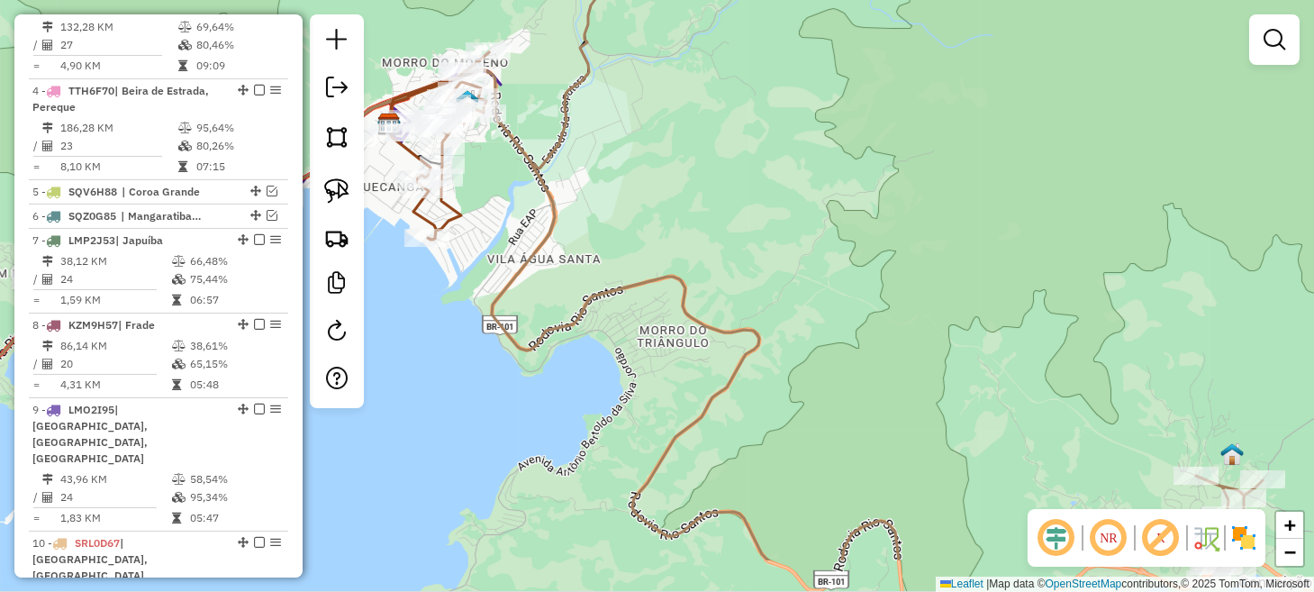
drag, startPoint x: 885, startPoint y: 392, endPoint x: 1036, endPoint y: 391, distance: 151.3
click at [1036, 391] on div "Janela de atendimento Grade de atendimento Capacidade Transportadoras Veículos …" at bounding box center [657, 296] width 1314 height 592
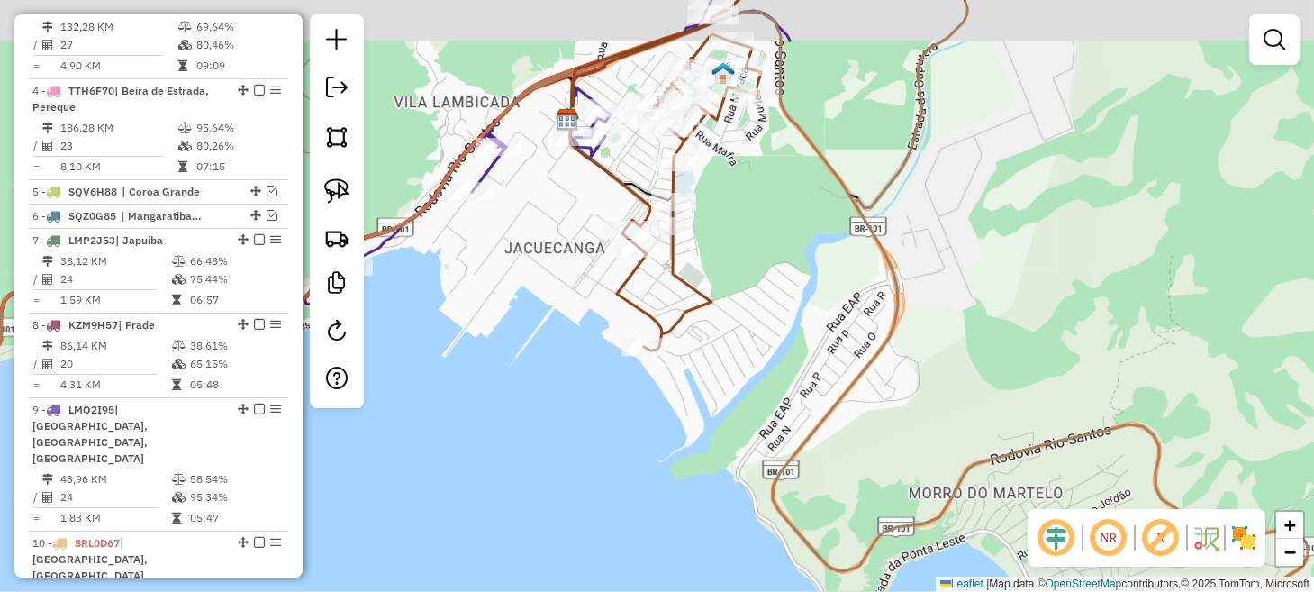
drag, startPoint x: 695, startPoint y: 233, endPoint x: 705, endPoint y: 339, distance: 105.8
click at [705, 338] on div "Janela de atendimento Grade de atendimento Capacidade Transportadoras Veículos …" at bounding box center [657, 296] width 1314 height 592
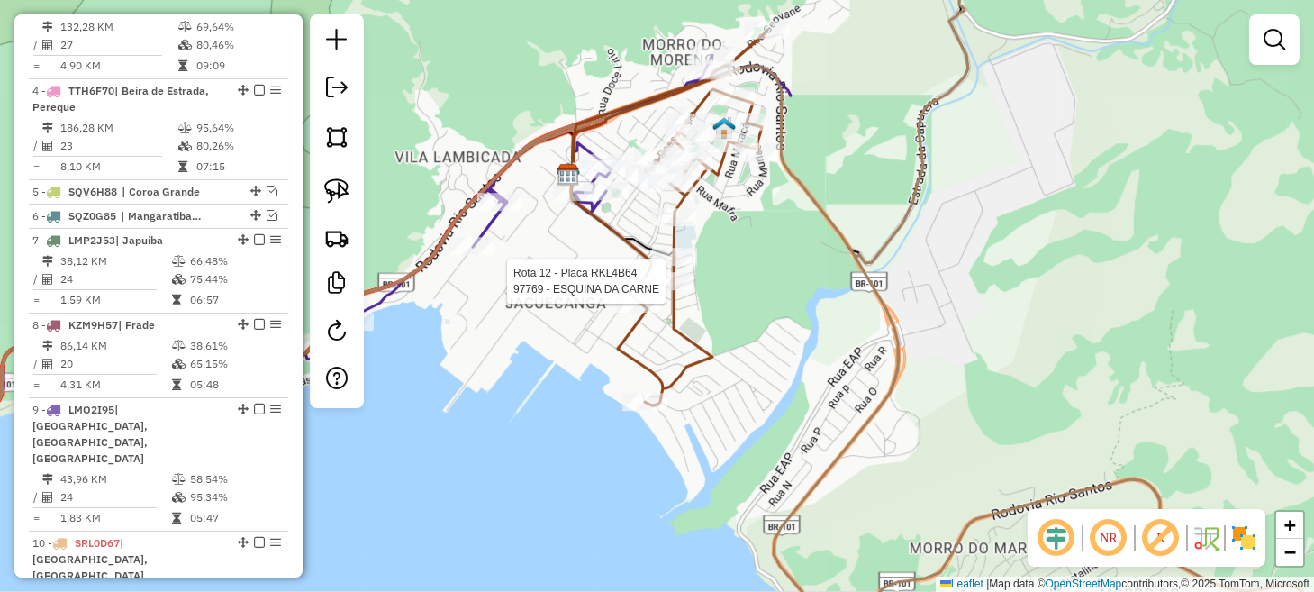
select select "**********"
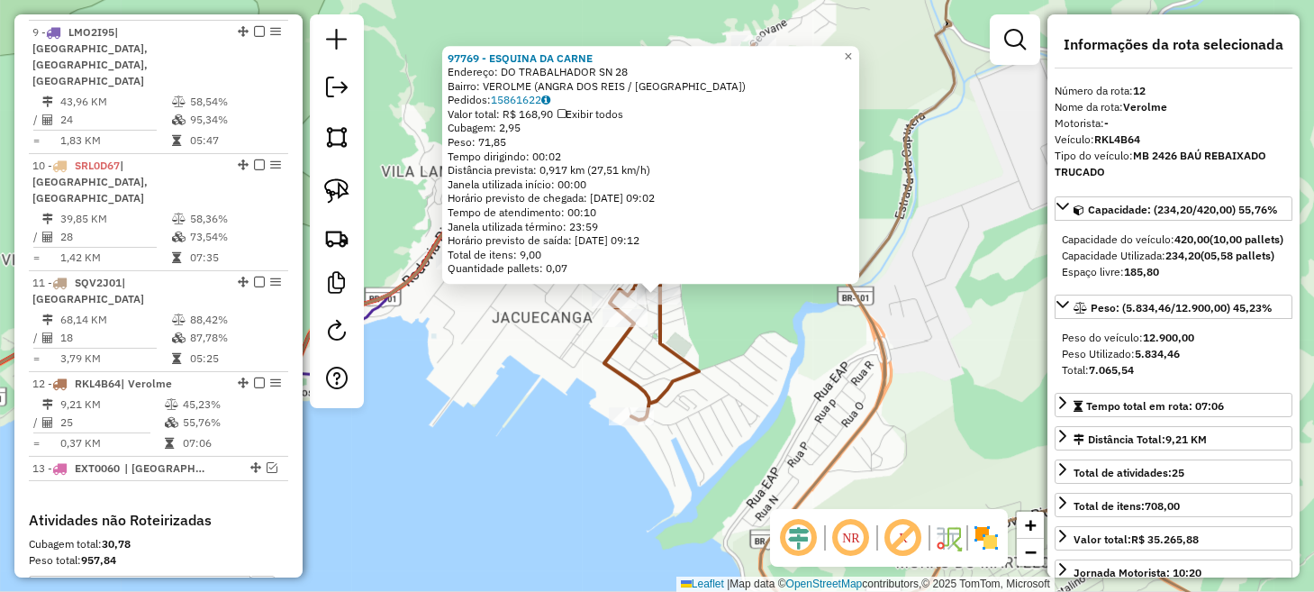
scroll to position [1490, 0]
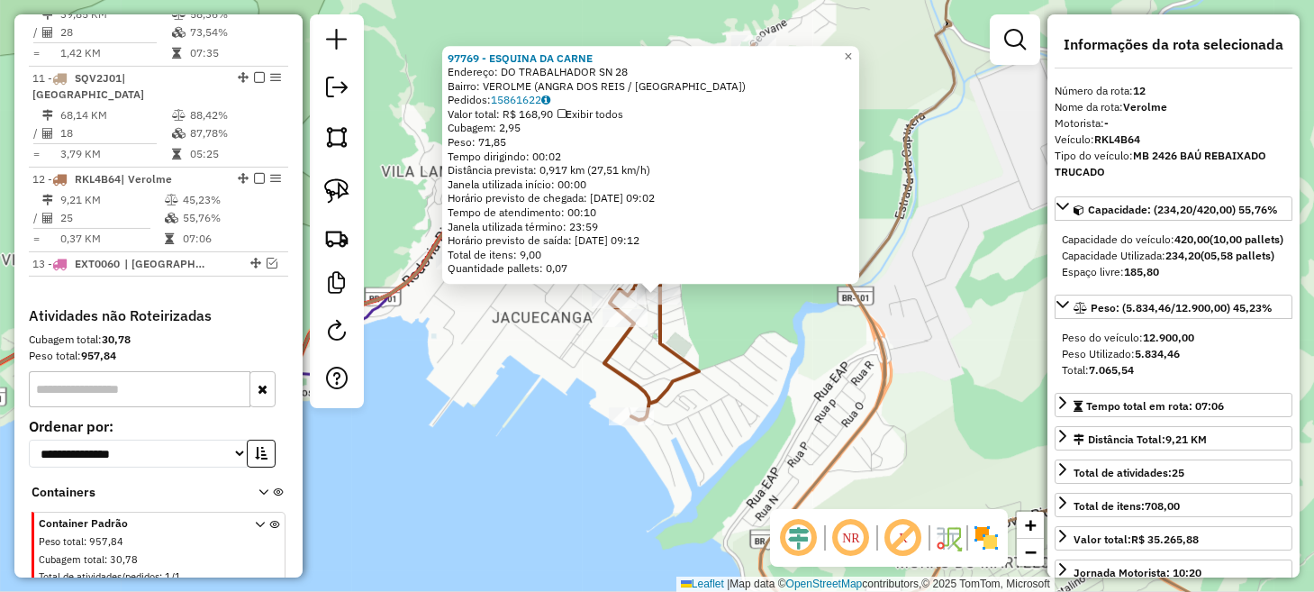
click at [821, 366] on div "97769 - ESQUINA DA CARNE Endereço: DO TRABALHADOR SN 28 Bairro: VEROLME (ANGRA …" at bounding box center [657, 296] width 1314 height 592
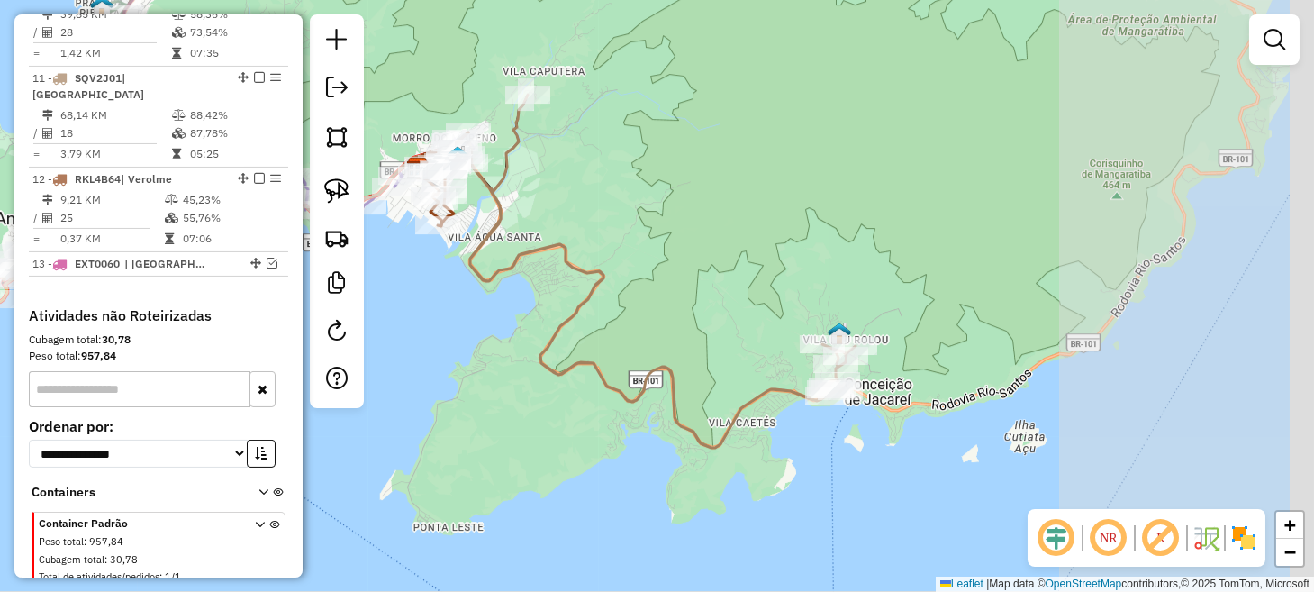
drag, startPoint x: 942, startPoint y: 344, endPoint x: 652, endPoint y: 222, distance: 314.4
click at [652, 222] on div "Janela de atendimento Grade de atendimento Capacidade Transportadoras Veículos …" at bounding box center [657, 296] width 1314 height 592
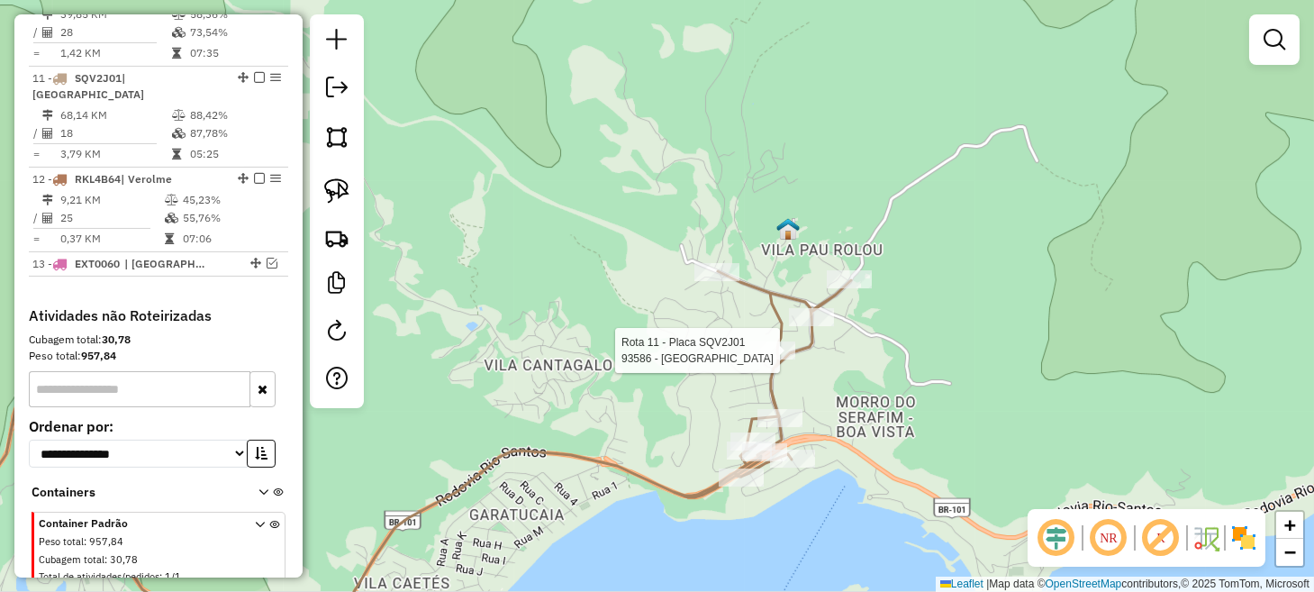
select select "**********"
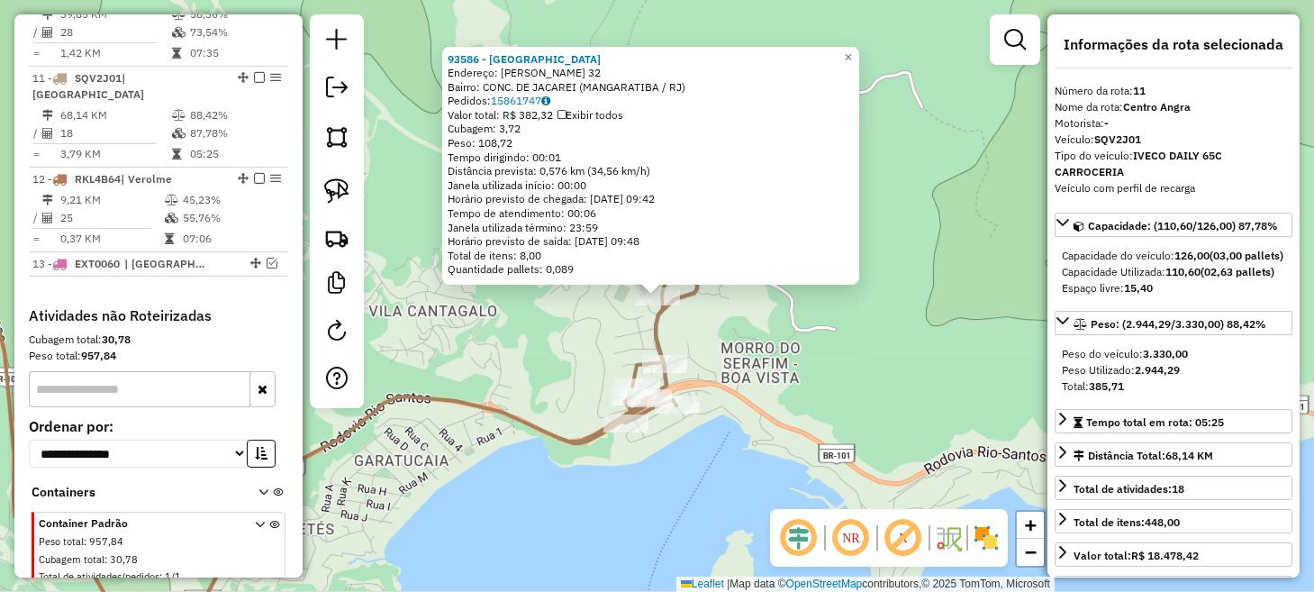
click at [837, 366] on div "Rota 11 - Placa SQV2J01 9879 - MERCADINHO DO ELIAZE 93586 - BAR DO SEVERINO End…" at bounding box center [657, 296] width 1314 height 592
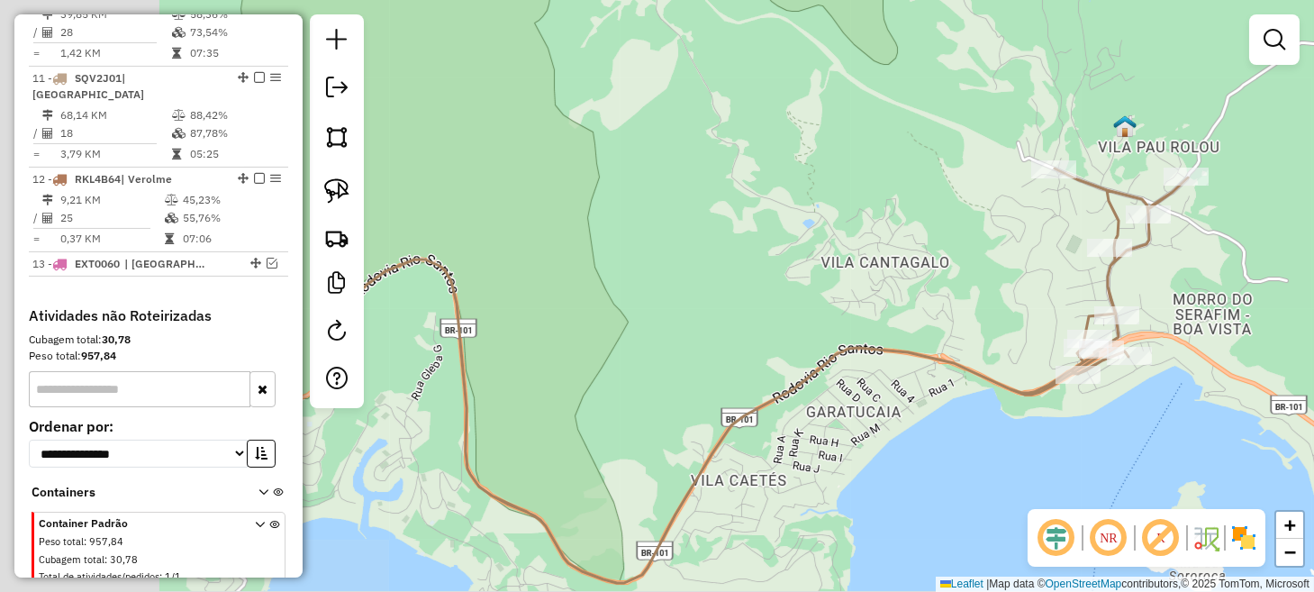
drag, startPoint x: 495, startPoint y: 271, endPoint x: 1008, endPoint y: 203, distance: 517.7
click at [1005, 203] on div "Janela de atendimento Grade de atendimento Capacidade Transportadoras Veículos …" at bounding box center [657, 296] width 1314 height 592
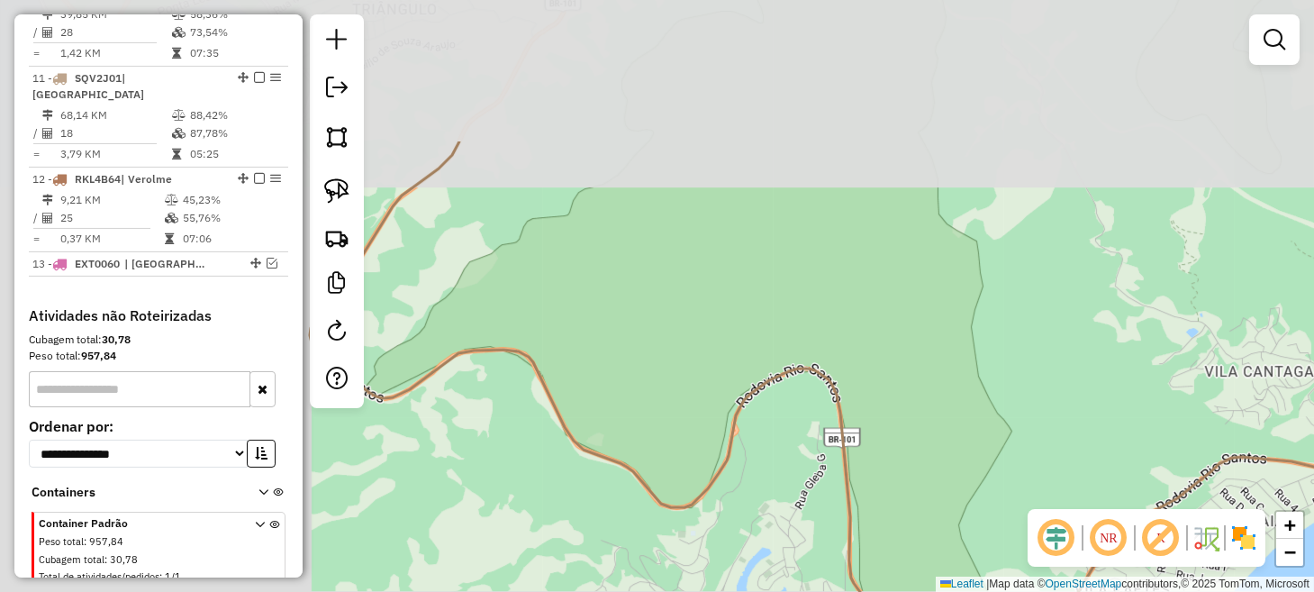
drag, startPoint x: 656, startPoint y: 171, endPoint x: 1117, endPoint y: 379, distance: 505.7
click at [1115, 379] on div "Janela de atendimento Grade de atendimento Capacidade Transportadoras Veículos …" at bounding box center [657, 296] width 1314 height 592
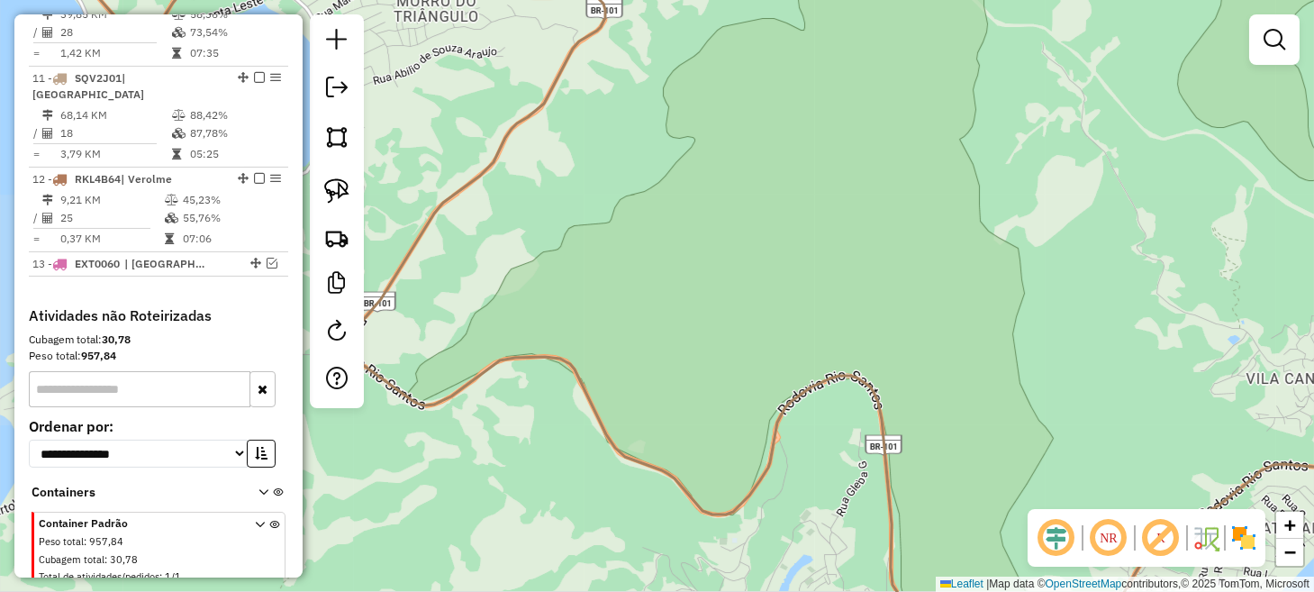
drag, startPoint x: 700, startPoint y: 182, endPoint x: 899, endPoint y: 473, distance: 352.4
click at [898, 473] on div "Janela de atendimento Grade de atendimento Capacidade Transportadoras Veículos …" at bounding box center [657, 296] width 1314 height 592
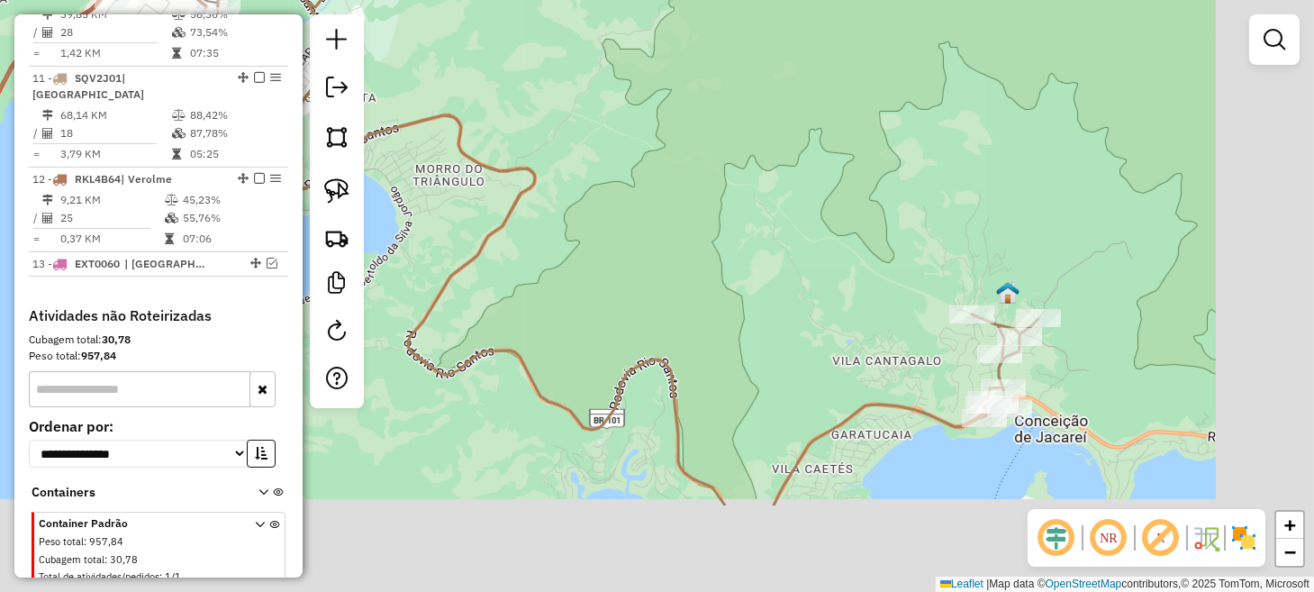
drag, startPoint x: 1116, startPoint y: 386, endPoint x: 848, endPoint y: 239, distance: 306.2
click at [855, 239] on div "Janela de atendimento Grade de atendimento Capacidade Transportadoras Veículos …" at bounding box center [657, 296] width 1314 height 592
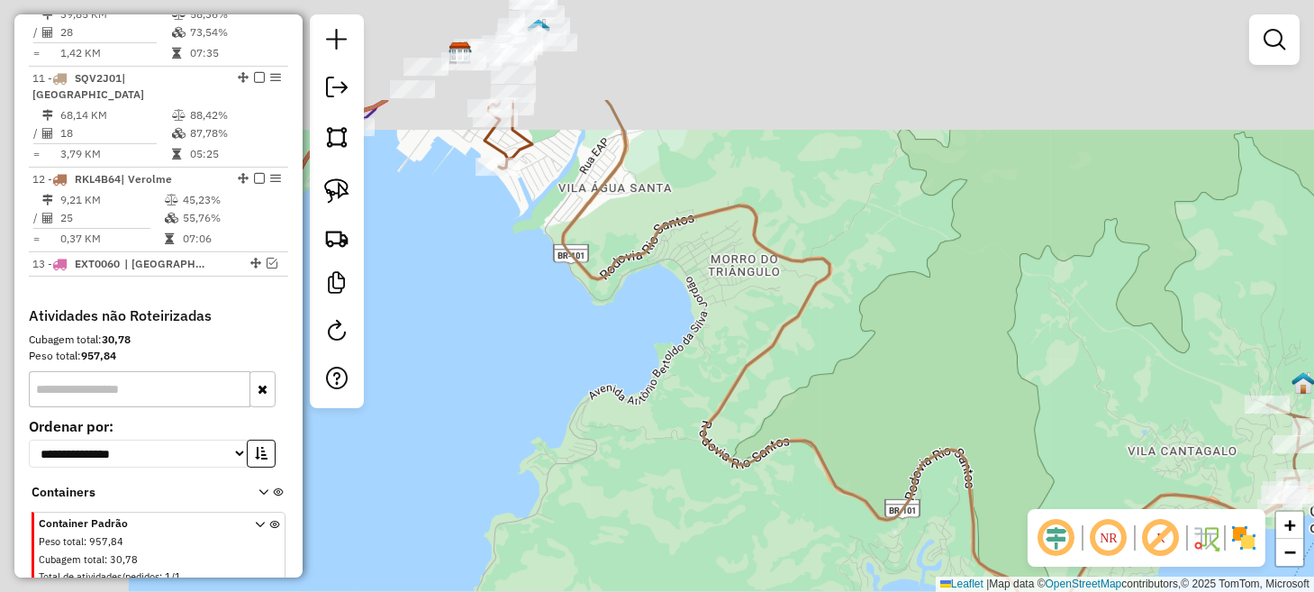
drag, startPoint x: 726, startPoint y: 269, endPoint x: 1251, endPoint y: 478, distance: 565.8
click at [1250, 478] on div "Janela de atendimento Grade de atendimento Capacidade Transportadoras Veículos …" at bounding box center [657, 296] width 1314 height 592
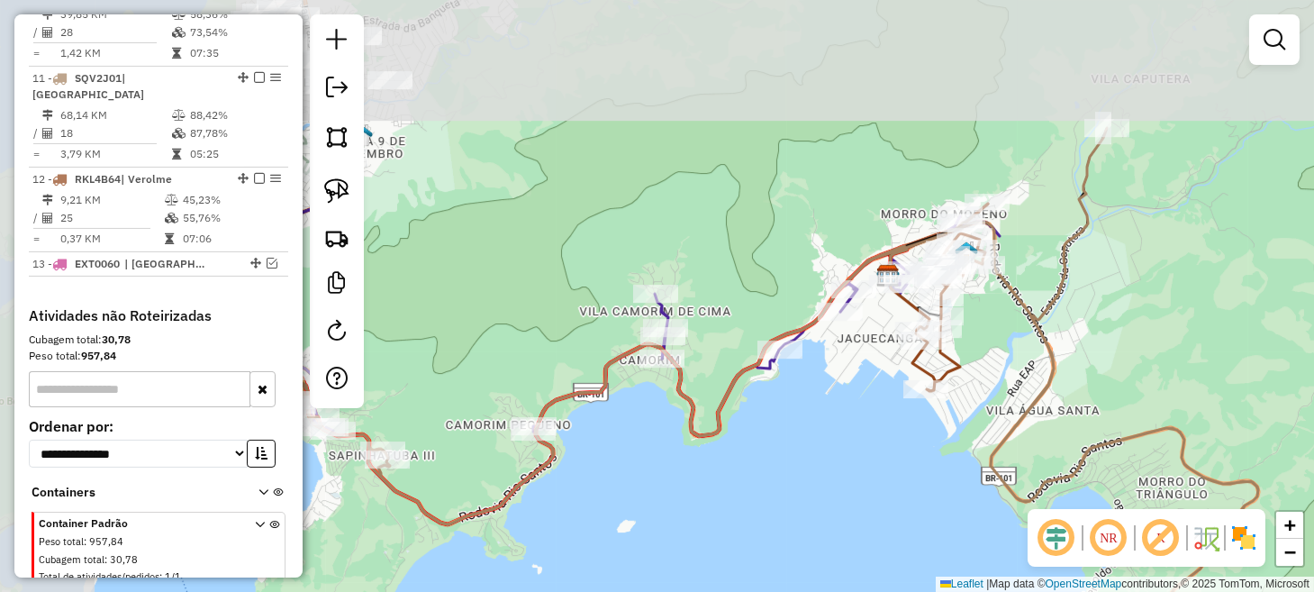
drag, startPoint x: 861, startPoint y: 360, endPoint x: 1154, endPoint y: 554, distance: 351.6
click at [1153, 554] on hb-router-mapa "Informações da Sessão 980293 - 16/08/2025 Criação: 15/08/2025 18:05 Depósito: L…" at bounding box center [657, 296] width 1314 height 592
click at [1154, 554] on em at bounding box center [1160, 537] width 43 height 43
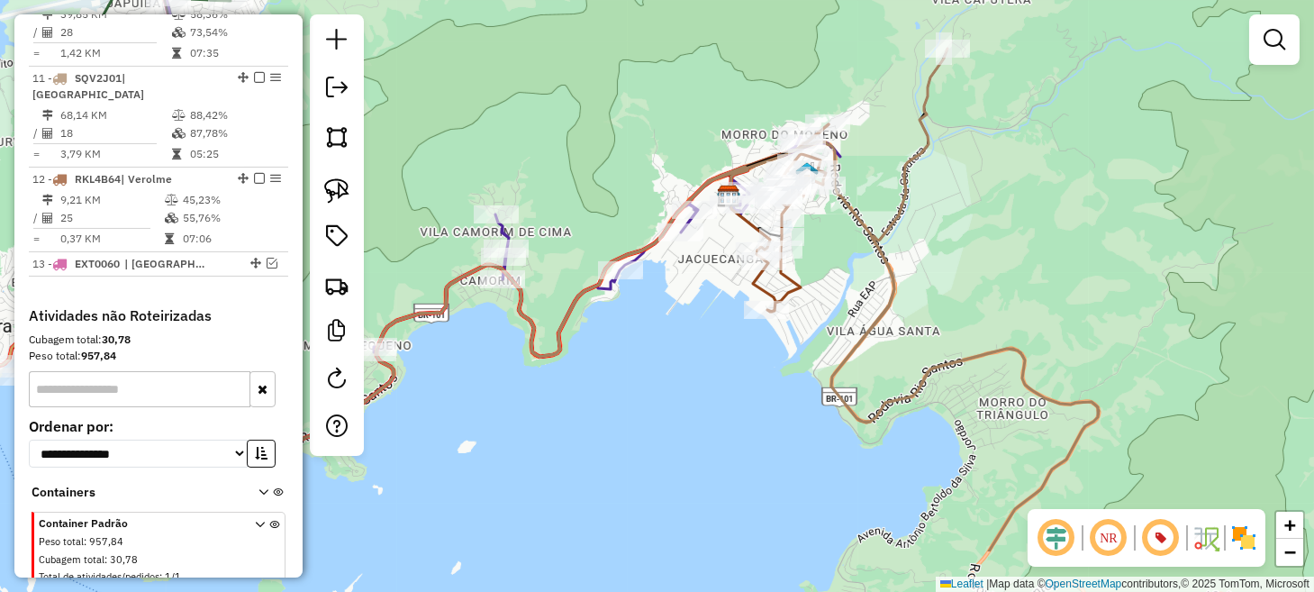
drag, startPoint x: 987, startPoint y: 505, endPoint x: 685, endPoint y: 366, distance: 331.9
click at [708, 379] on div "Janela de atendimento Grade de atendimento Capacidade Transportadoras Veículos …" at bounding box center [657, 296] width 1314 height 592
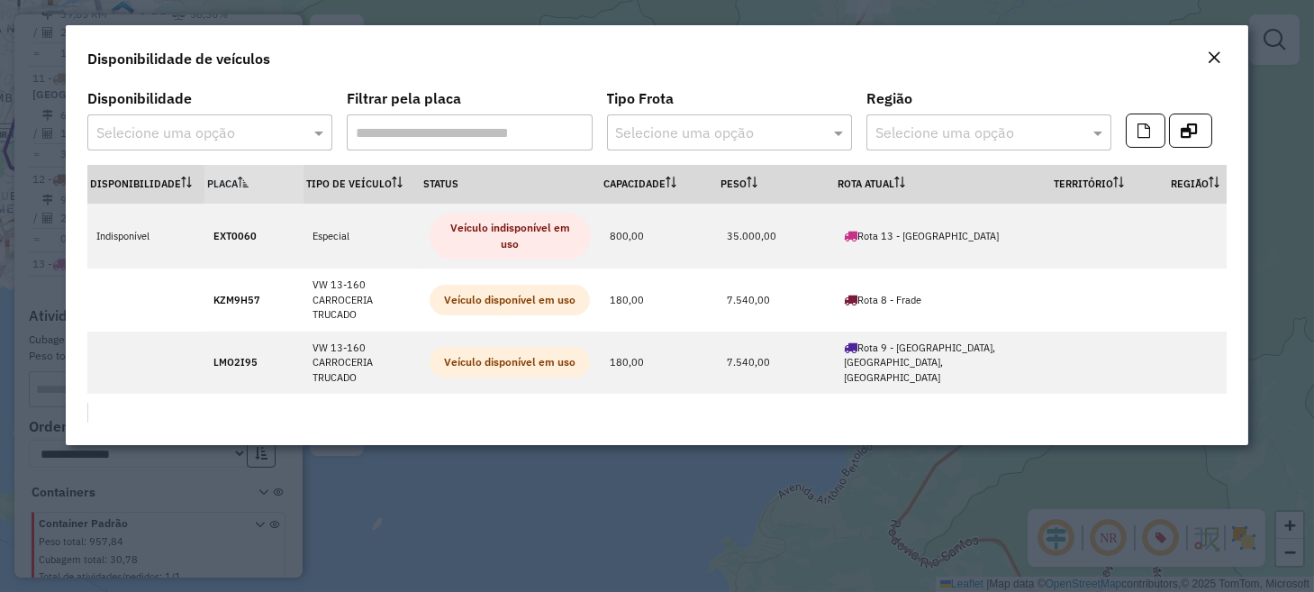
click at [1224, 58] on button "Close" at bounding box center [1213, 58] width 25 height 23
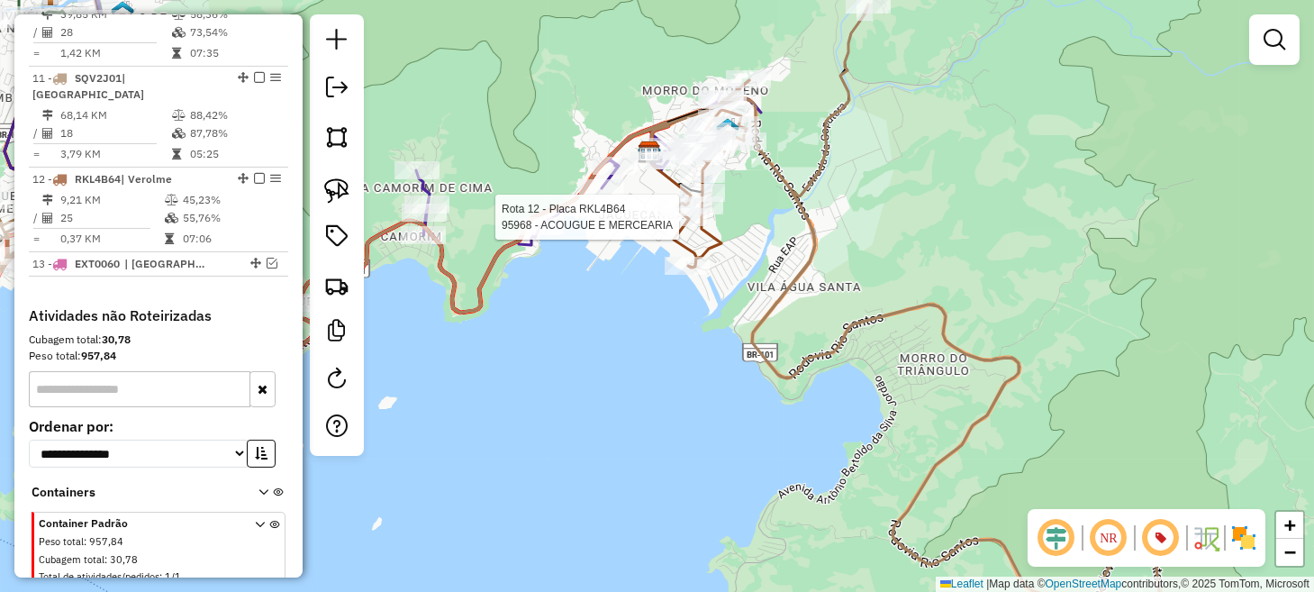
select select "**********"
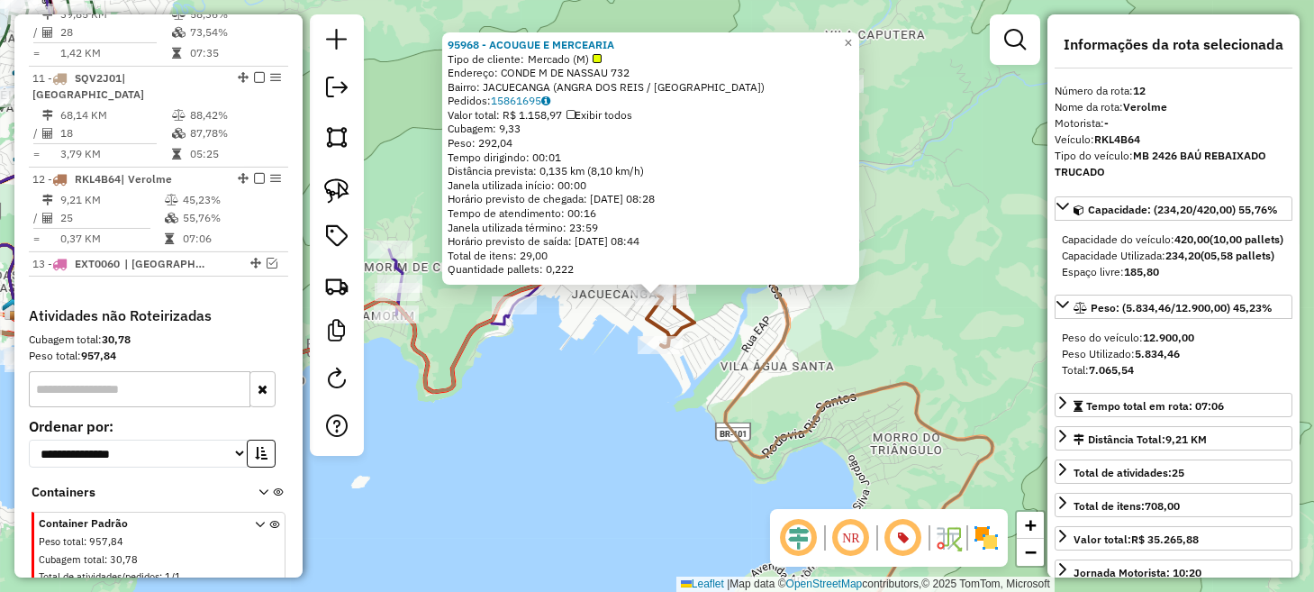
click at [648, 381] on div "Rota 12 - Placa RKL4B64 95968 - ACOUGUE E MERCEARIA Rota 12 - Placa RKL4B64 650…" at bounding box center [657, 296] width 1314 height 592
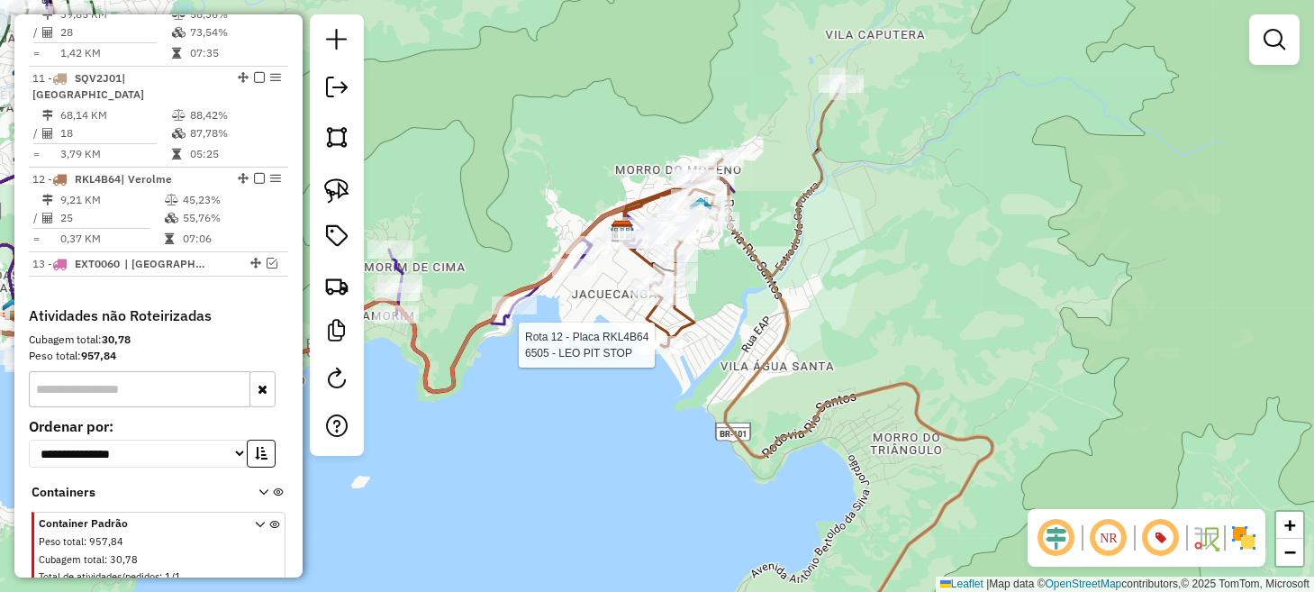
select select "**********"
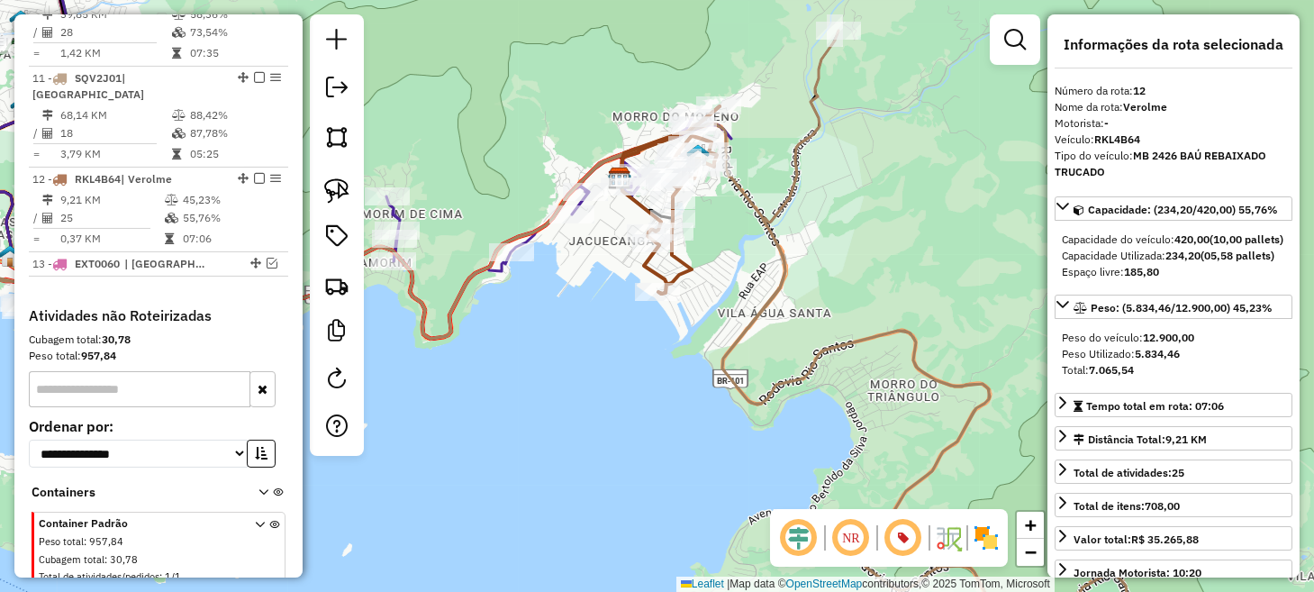
drag, startPoint x: 700, startPoint y: 434, endPoint x: 475, endPoint y: 279, distance: 272.5
click at [503, 297] on div "Janela de atendimento Grade de atendimento Capacidade Transportadoras Veículos …" at bounding box center [657, 296] width 1314 height 592
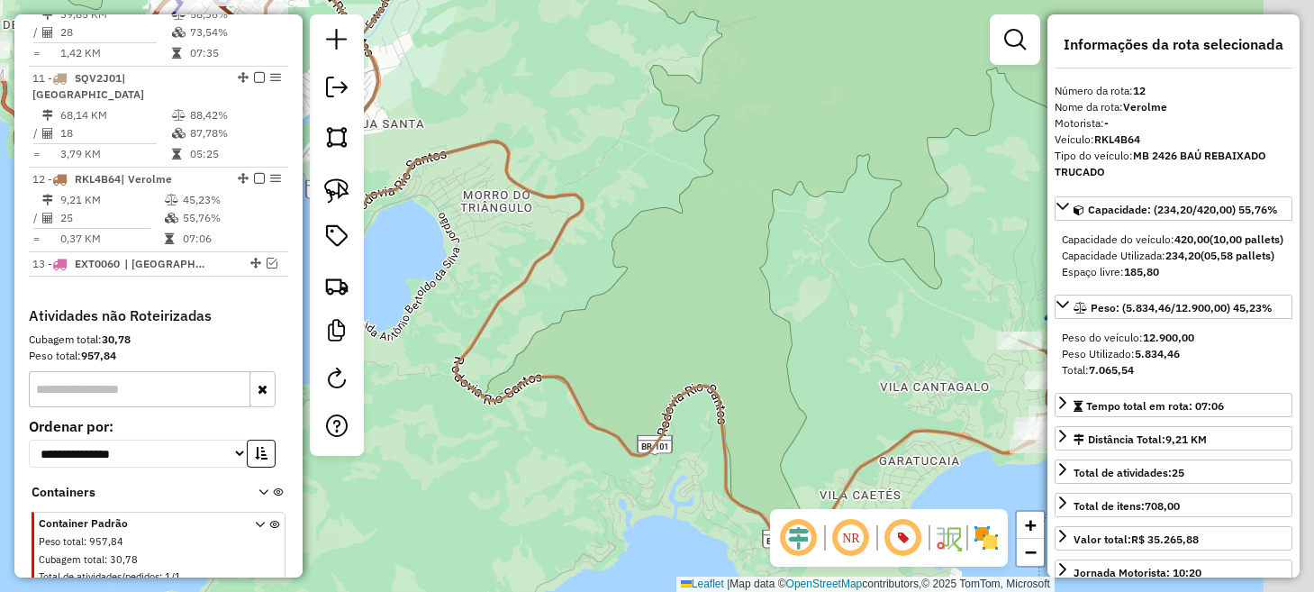
drag, startPoint x: 763, startPoint y: 340, endPoint x: 447, endPoint y: 292, distance: 318.8
click at [452, 292] on div "Janela de atendimento Grade de atendimento Capacidade Transportadoras Veículos …" at bounding box center [657, 296] width 1314 height 592
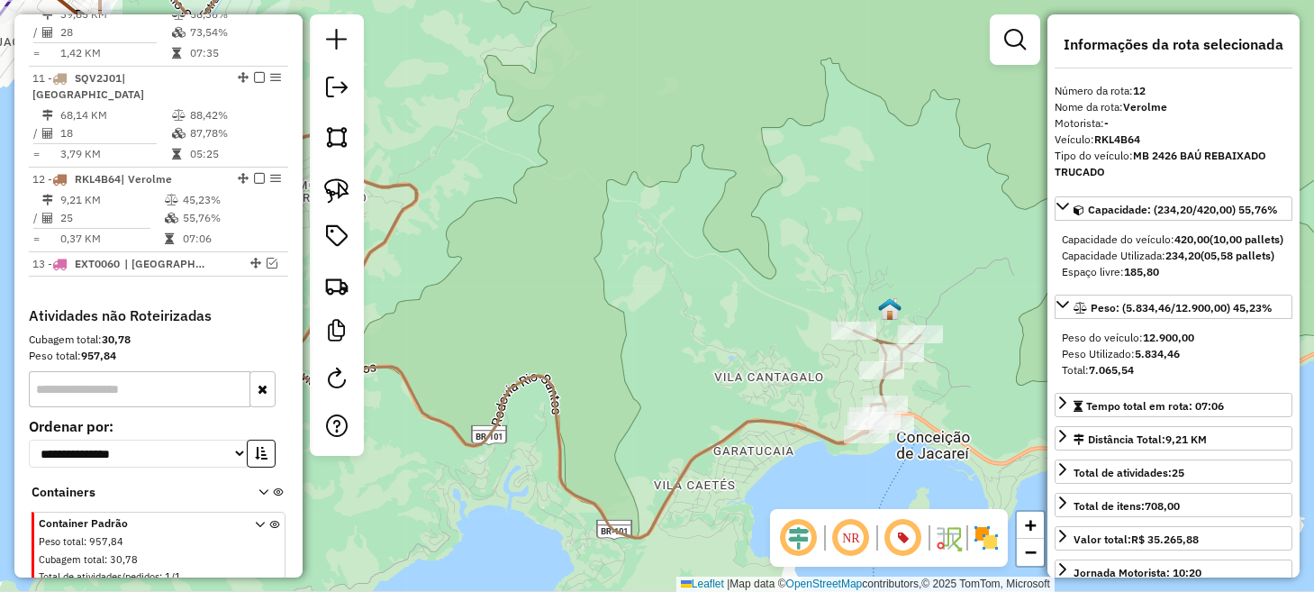
drag, startPoint x: 768, startPoint y: 354, endPoint x: 698, endPoint y: 326, distance: 75.6
click at [698, 326] on div "Janela de atendimento Grade de atendimento Capacidade Transportadoras Veículos …" at bounding box center [657, 296] width 1314 height 592
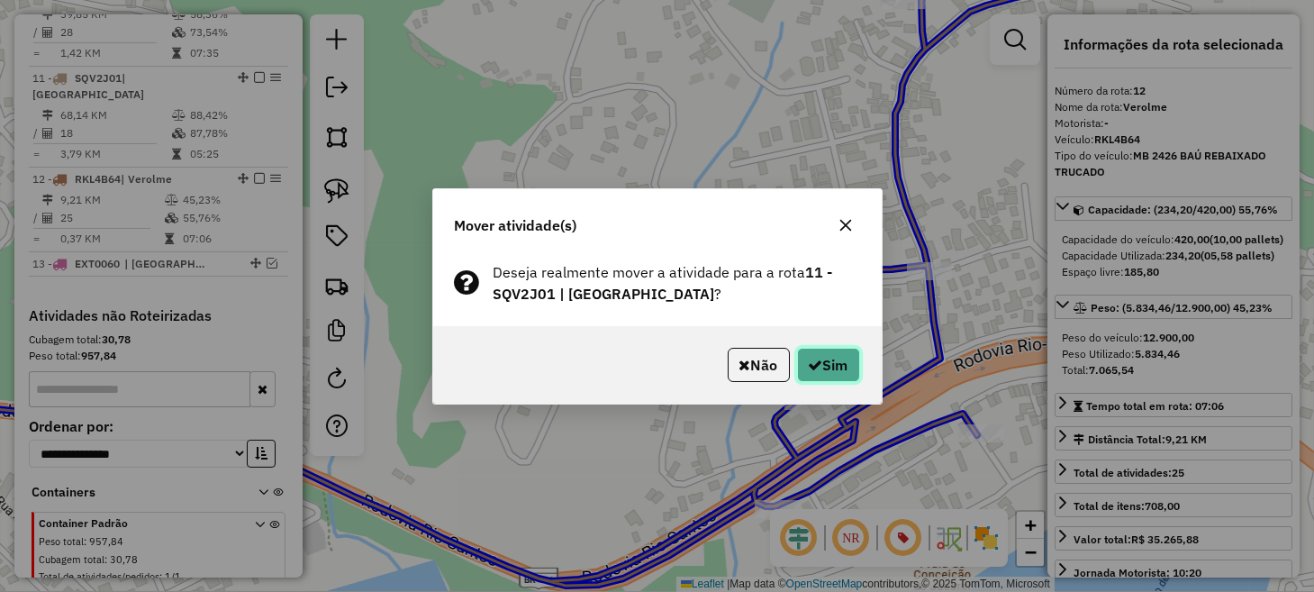
click at [829, 372] on button "Sim" at bounding box center [828, 365] width 63 height 34
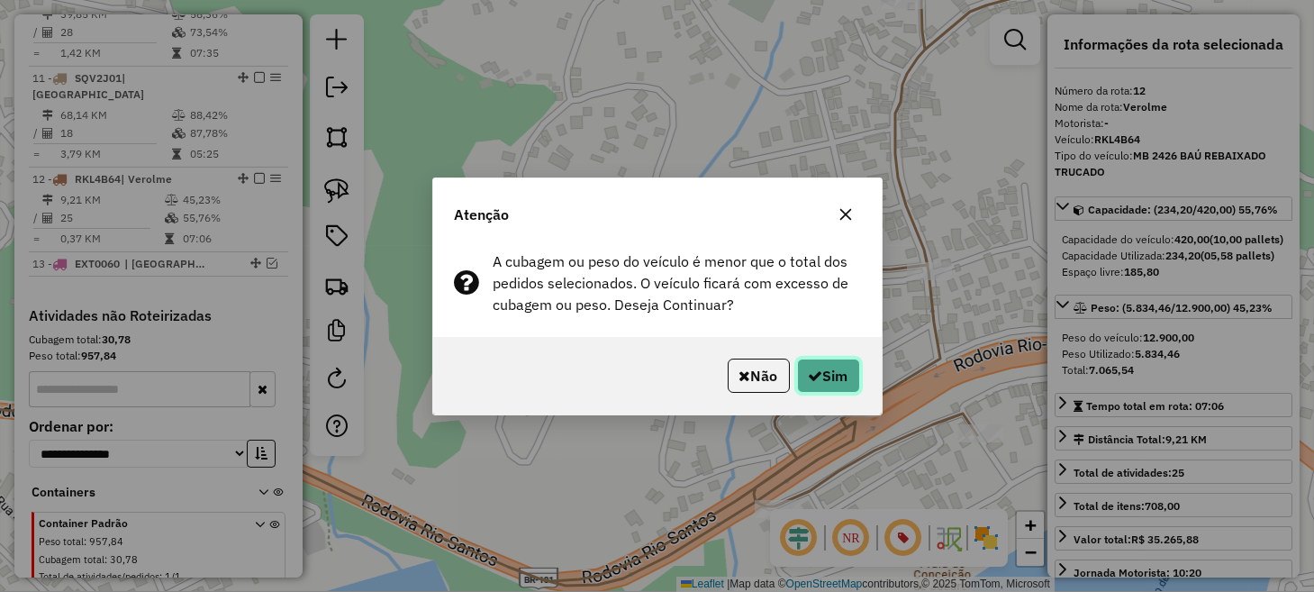
click at [838, 377] on button "Sim" at bounding box center [828, 375] width 63 height 34
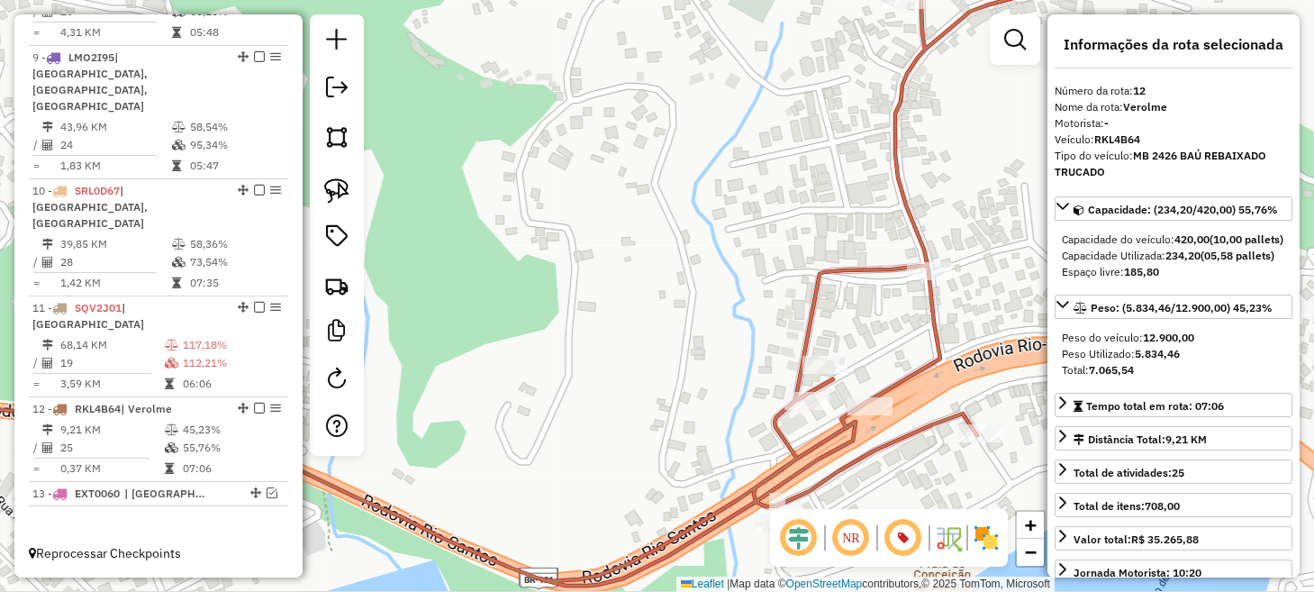
scroll to position [1207, 0]
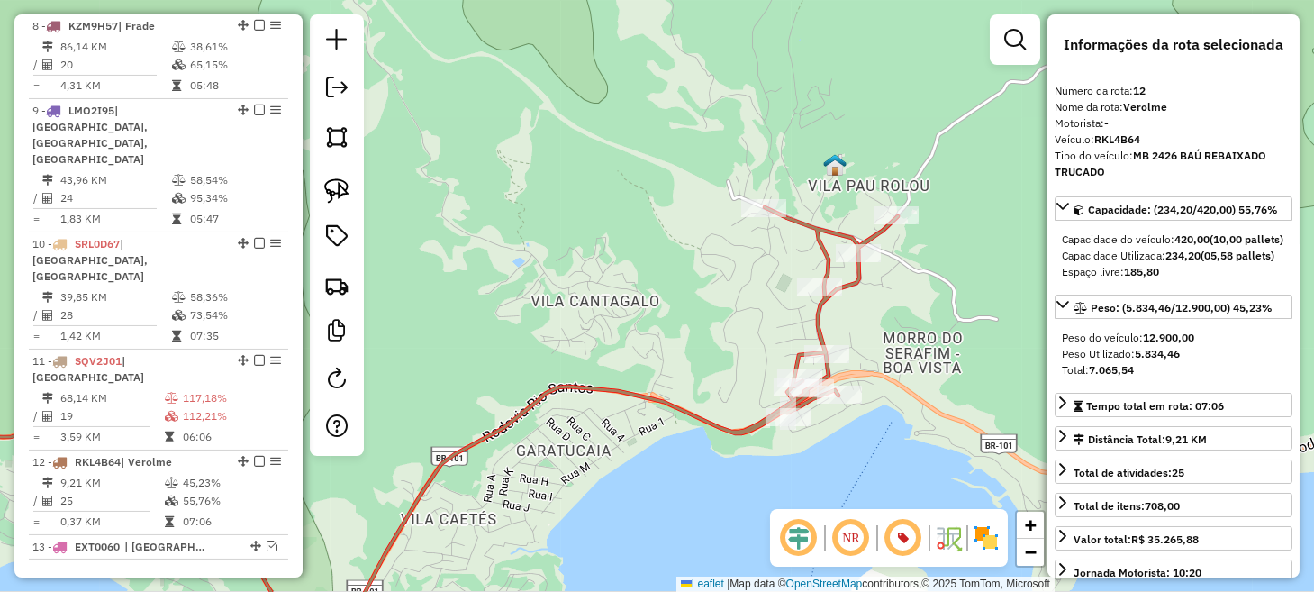
drag, startPoint x: 655, startPoint y: 269, endPoint x: 988, endPoint y: 373, distance: 348.8
click at [980, 372] on div "Janela de atendimento Grade de atendimento Capacidade Transportadoras Veículos …" at bounding box center [657, 296] width 1314 height 592
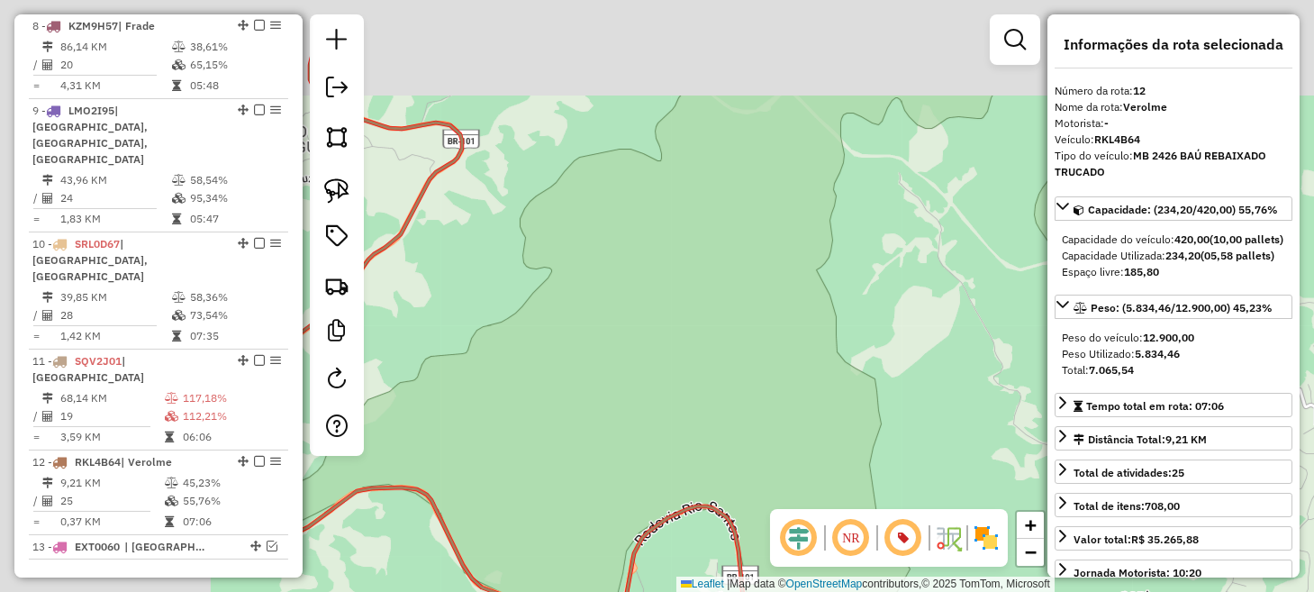
drag, startPoint x: 691, startPoint y: 274, endPoint x: 858, endPoint y: 322, distance: 173.5
click at [912, 374] on div "Janela de atendimento Grade de atendimento Capacidade Transportadoras Veículos …" at bounding box center [657, 296] width 1314 height 592
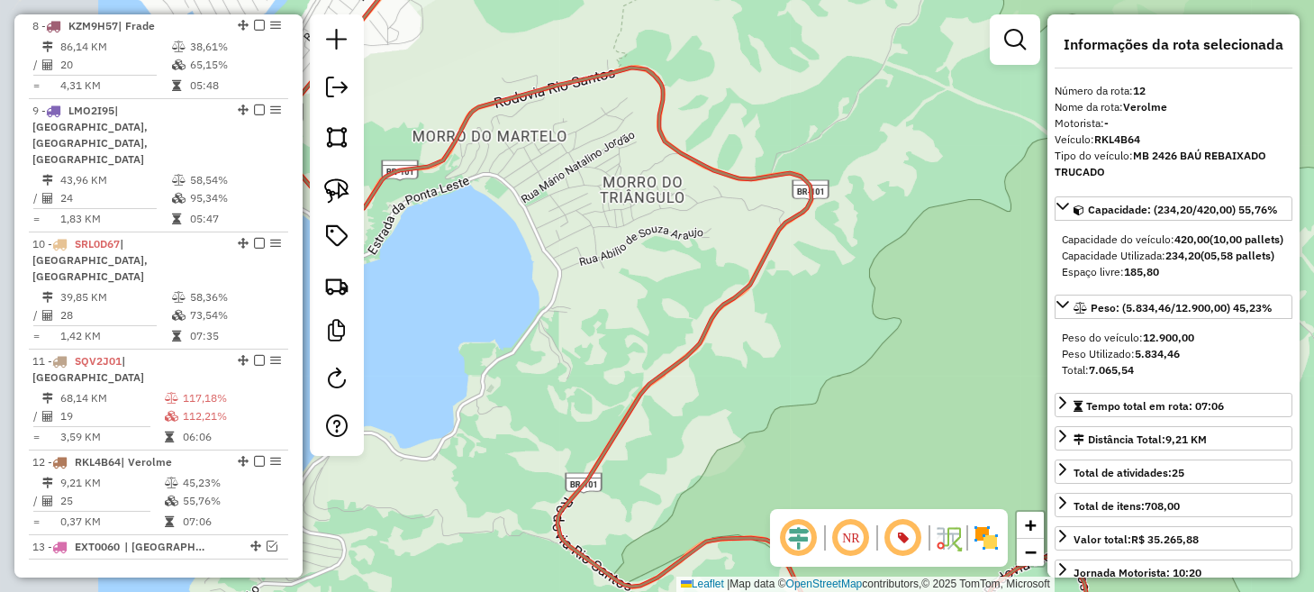
drag, startPoint x: 685, startPoint y: 257, endPoint x: 1016, endPoint y: 295, distance: 332.7
click at [1011, 295] on div "Janela de atendimento Grade de atendimento Capacidade Transportadoras Veículos …" at bounding box center [657, 296] width 1314 height 592
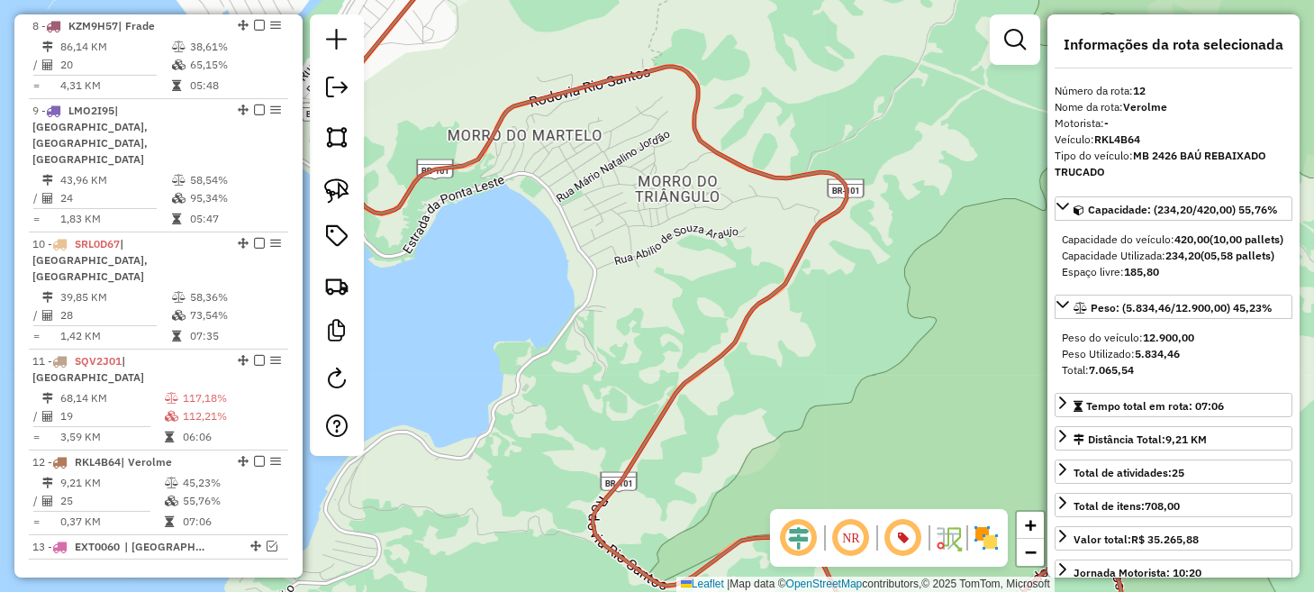
drag, startPoint x: 616, startPoint y: 254, endPoint x: 742, endPoint y: 294, distance: 132.1
click at [735, 294] on div "Janela de atendimento Grade de atendimento Capacidade Transportadoras Veículos …" at bounding box center [657, 296] width 1314 height 592
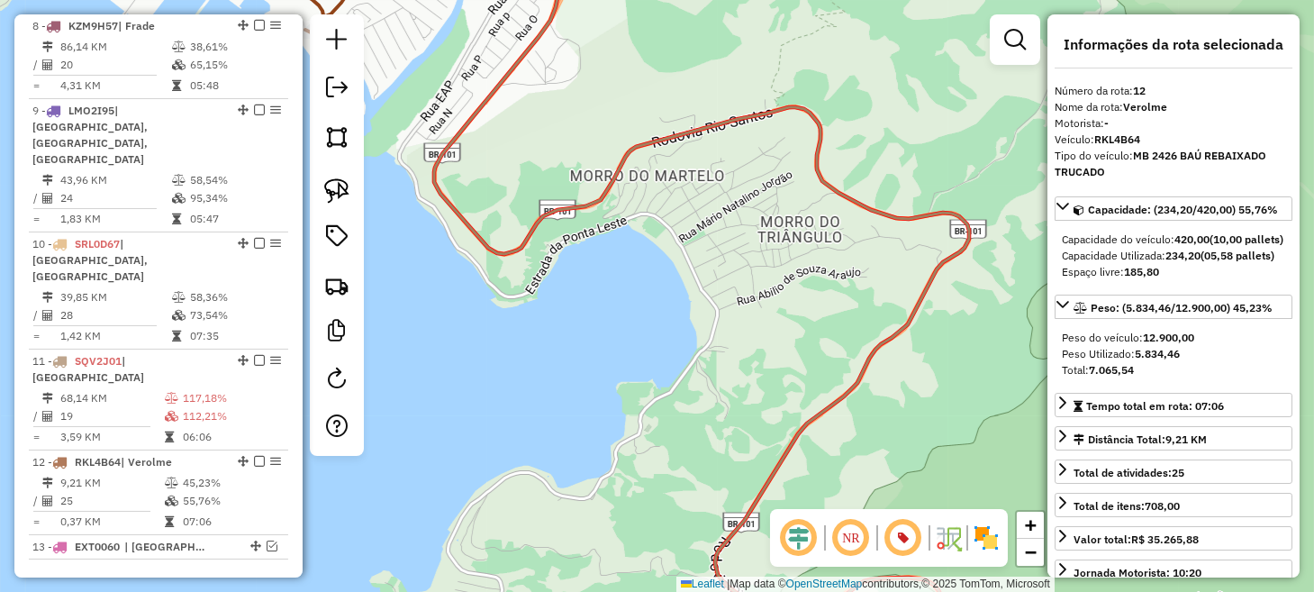
drag, startPoint x: 674, startPoint y: 288, endPoint x: 979, endPoint y: 440, distance: 340.2
click at [973, 439] on div "Janela de atendimento Grade de atendimento Capacidade Transportadoras Veículos …" at bounding box center [657, 296] width 1314 height 592
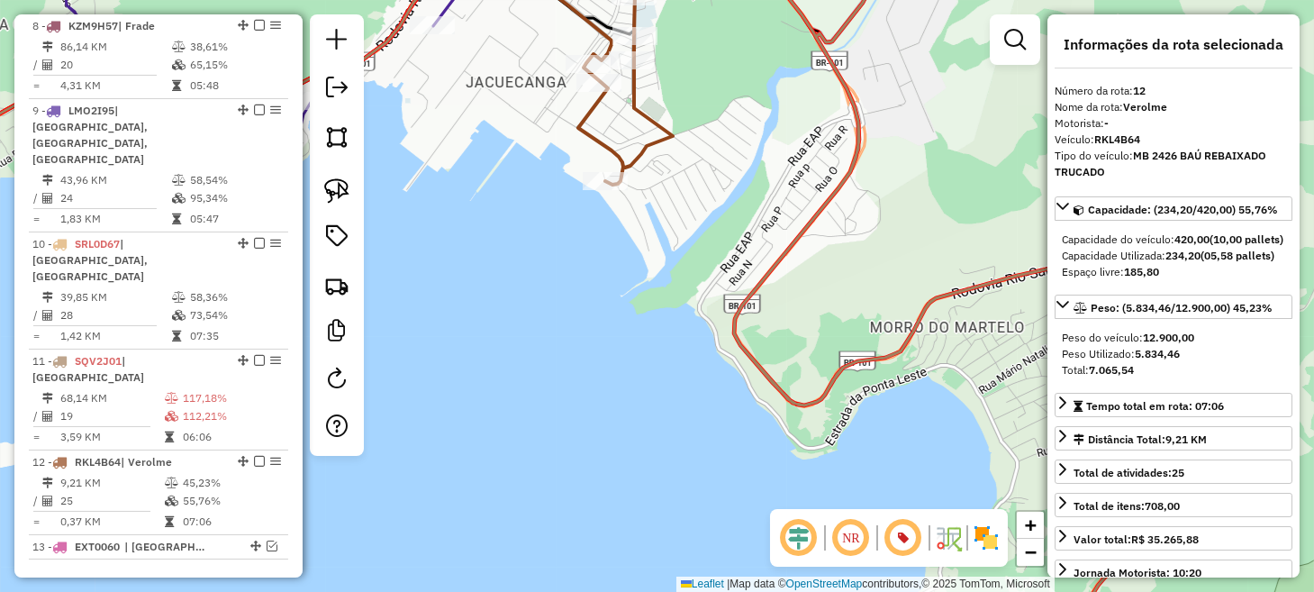
click at [662, 139] on icon at bounding box center [606, 63] width 151 height 244
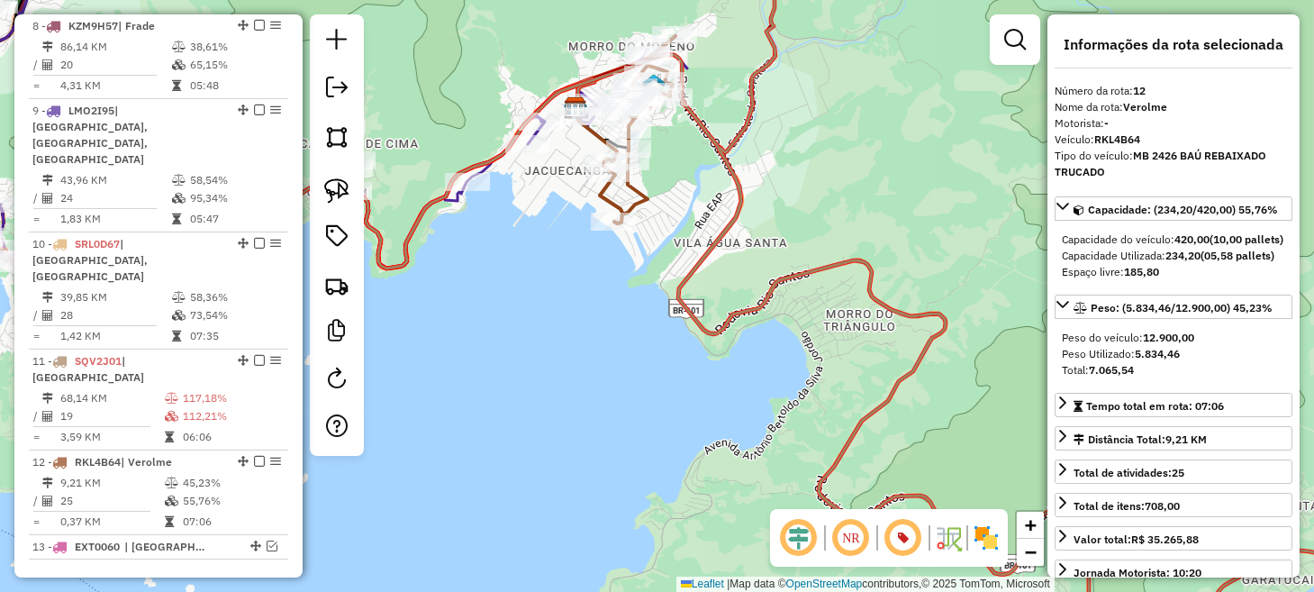
click at [622, 296] on div "Janela de atendimento Grade de atendimento Capacidade Transportadoras Veículos …" at bounding box center [657, 296] width 1314 height 592
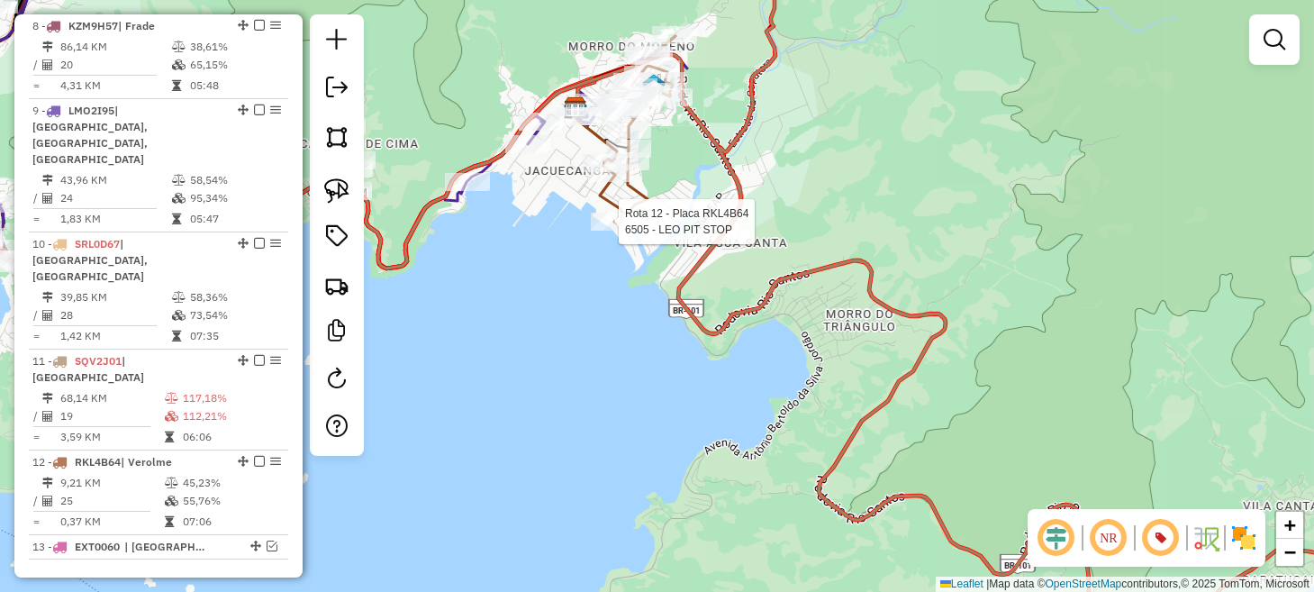
select select "**********"
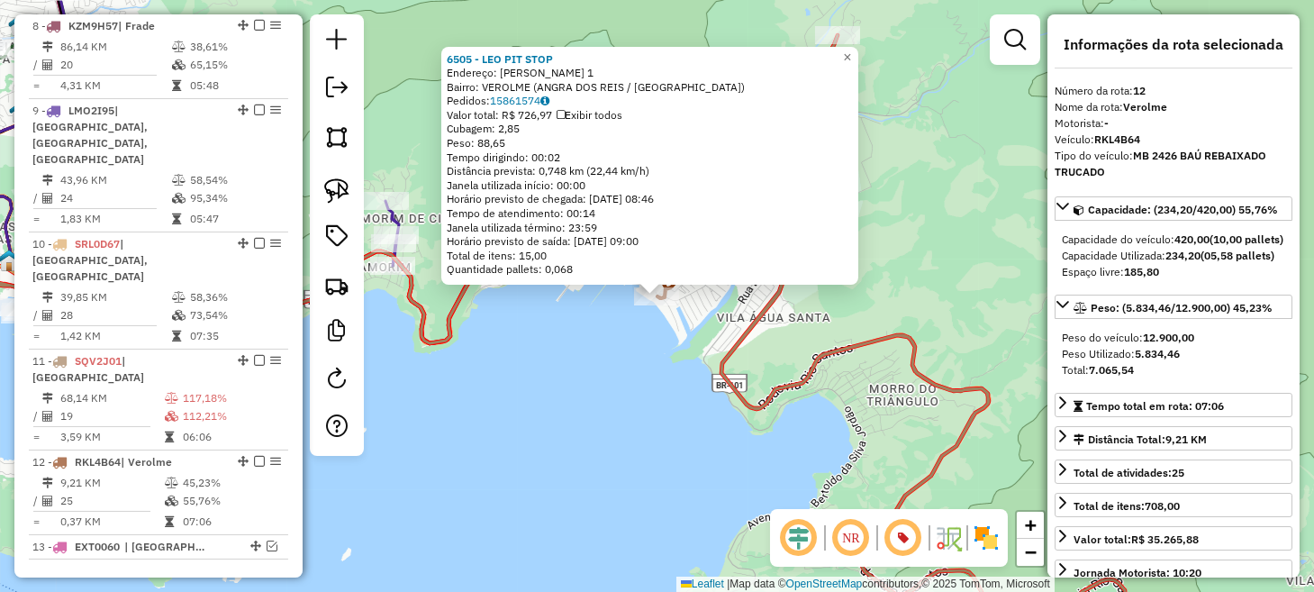
click at [648, 382] on div "6505 - LEO PIT STOP Endereço: JAIME CRUZ DOS SANTOS 1 Bairro: VEROLME (ANGRA DO…" at bounding box center [657, 296] width 1314 height 592
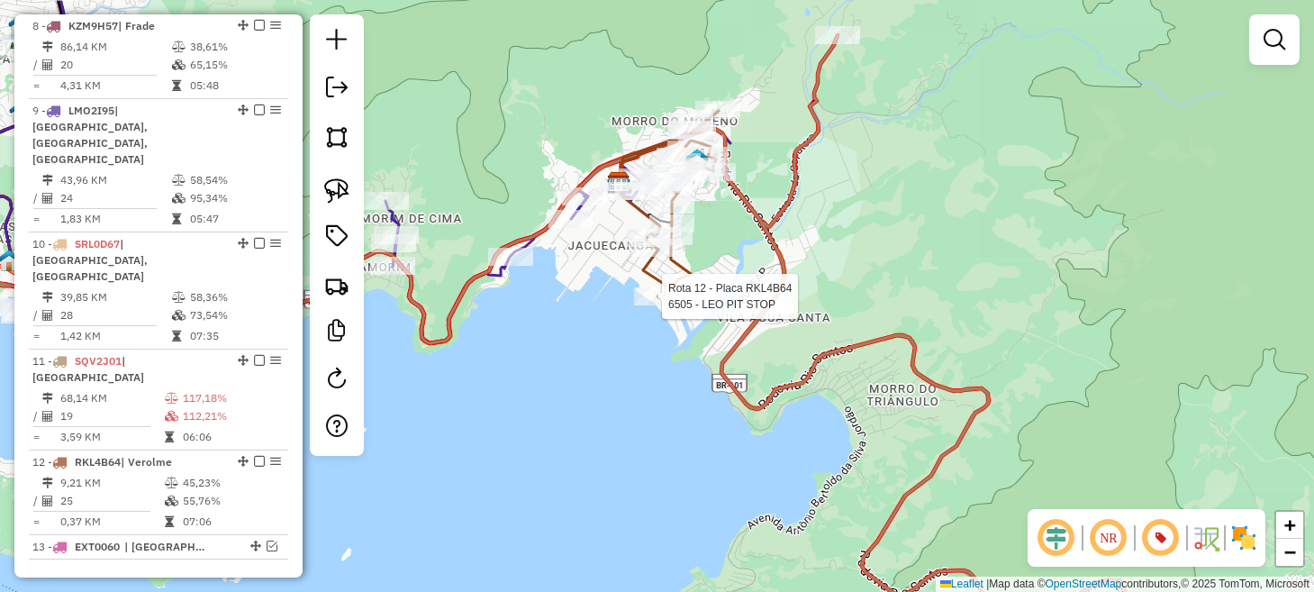
select select "**********"
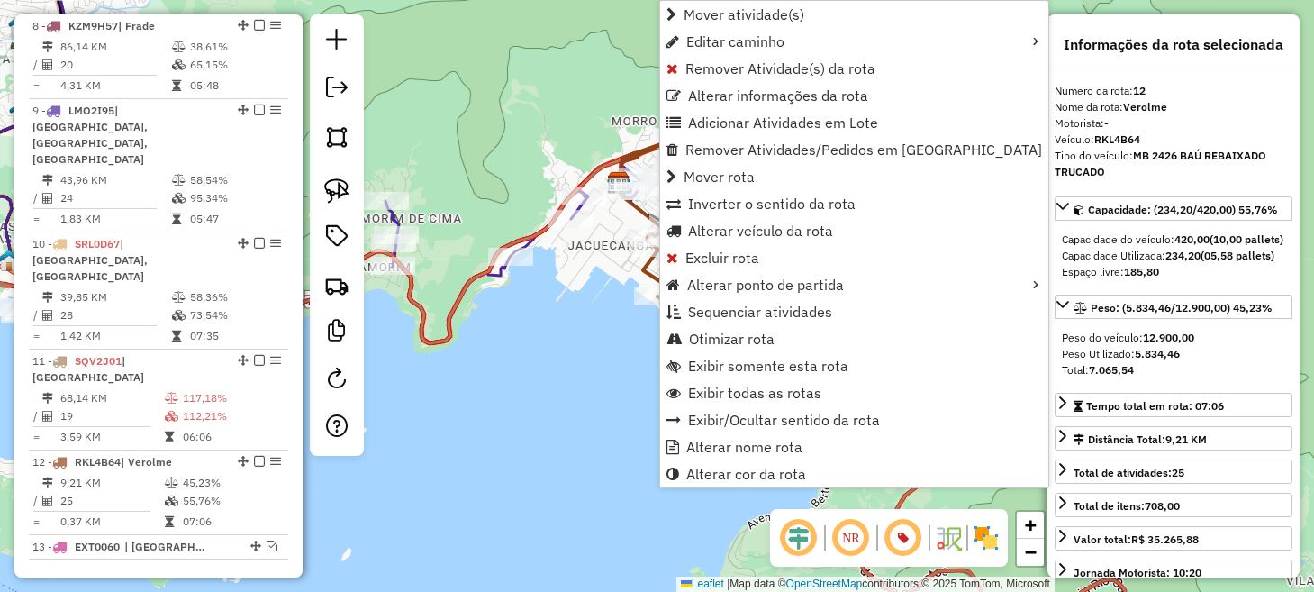
click at [633, 346] on div "Janela de atendimento Grade de atendimento Capacidade Transportadoras Veículos …" at bounding box center [657, 296] width 1314 height 592
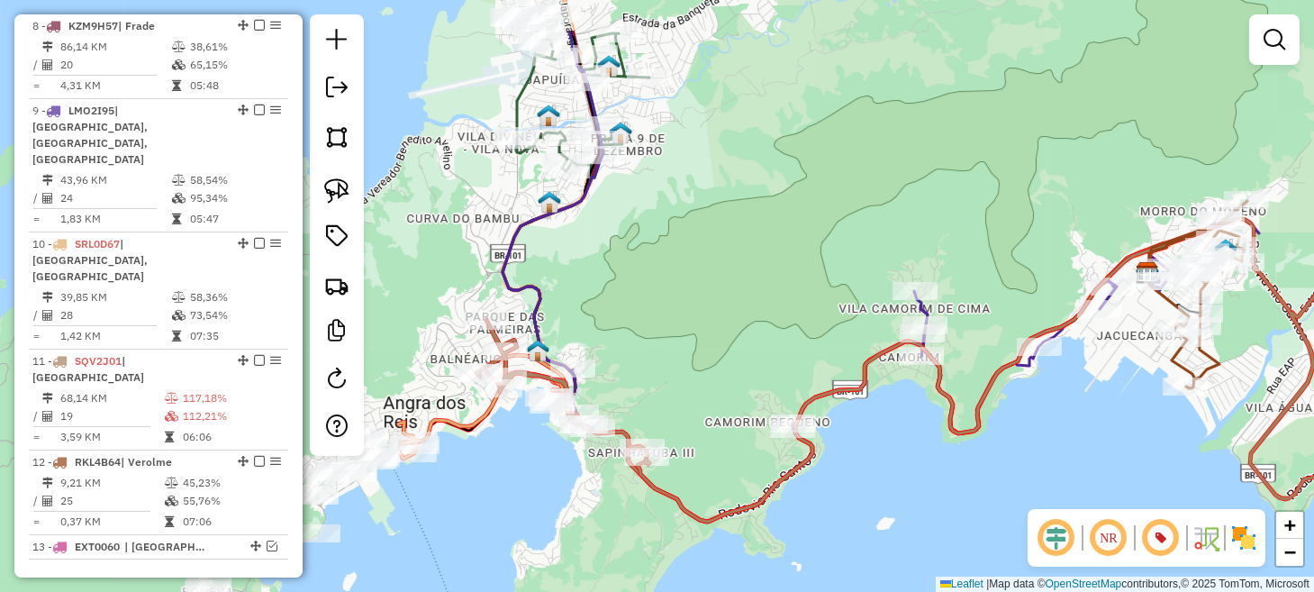
drag, startPoint x: 592, startPoint y: 321, endPoint x: 1120, endPoint y: 411, distance: 536.1
click at [1120, 411] on div "Janela de atendimento Grade de atendimento Capacidade Transportadoras Veículos …" at bounding box center [657, 296] width 1314 height 592
click at [1165, 542] on em at bounding box center [1160, 537] width 43 height 43
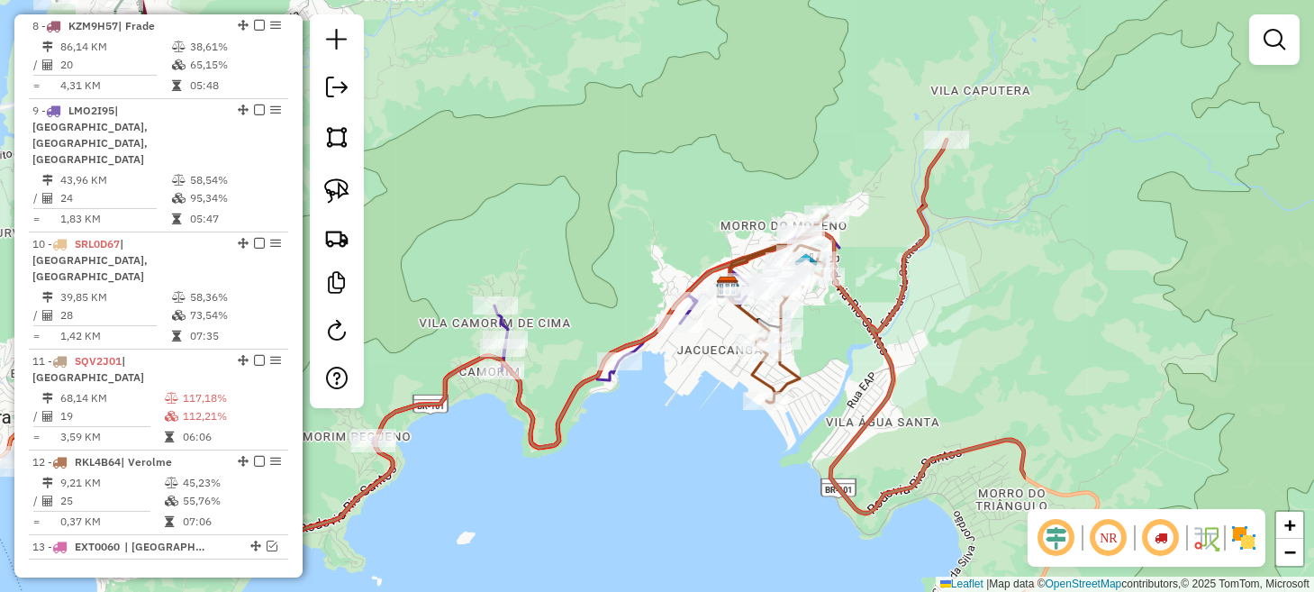
drag, startPoint x: 1095, startPoint y: 420, endPoint x: 671, endPoint y: 434, distance: 424.3
click at [671, 434] on div "Janela de atendimento Grade de atendimento Capacidade Transportadoras Veículos …" at bounding box center [657, 296] width 1314 height 592
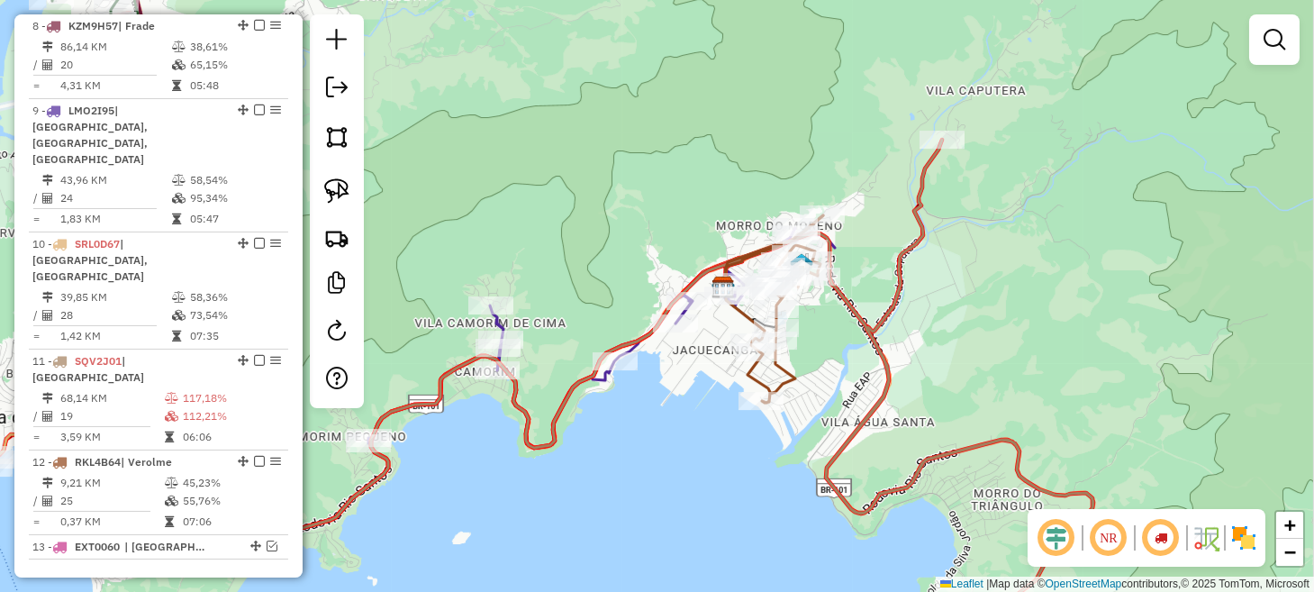
click at [1155, 542] on em at bounding box center [1160, 537] width 43 height 43
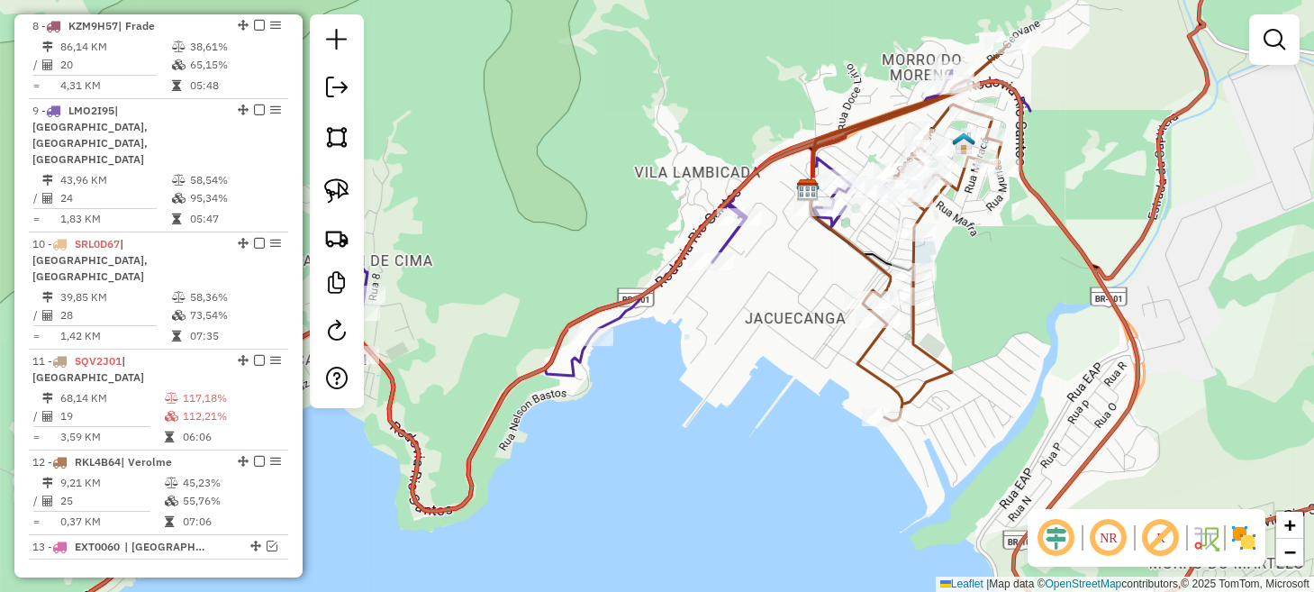
drag, startPoint x: 546, startPoint y: 406, endPoint x: 691, endPoint y: 408, distance: 145.9
click at [691, 408] on div "Janela de atendimento Grade de atendimento Capacidade Transportadoras Veículos …" at bounding box center [657, 296] width 1314 height 592
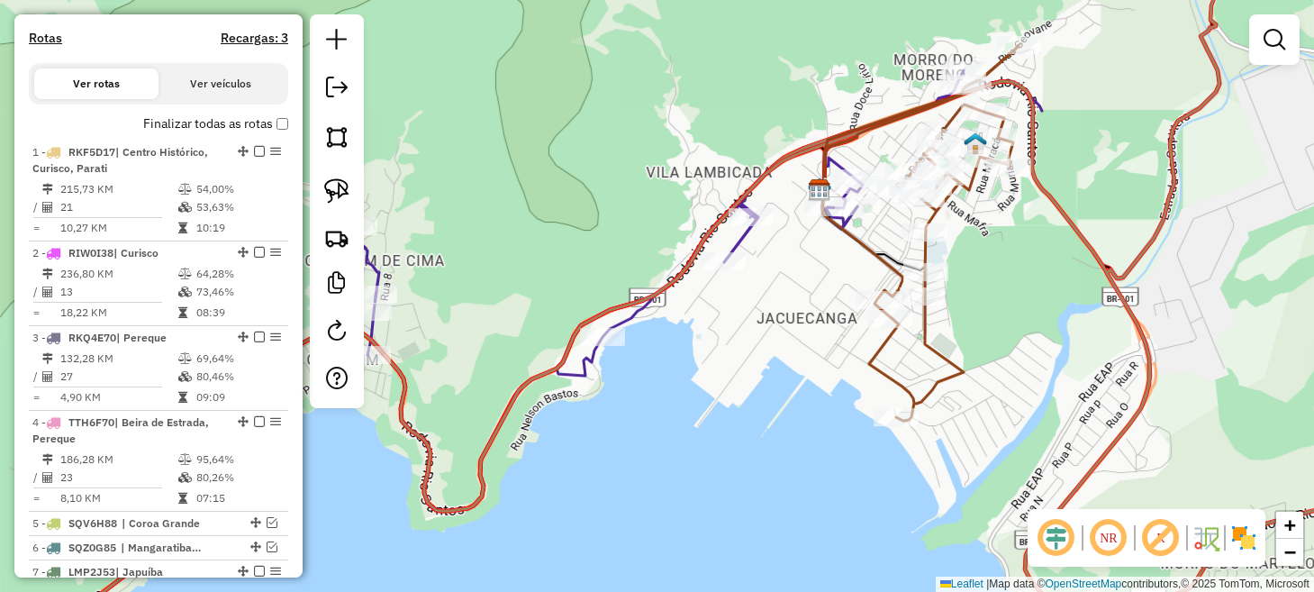
scroll to position [487, 0]
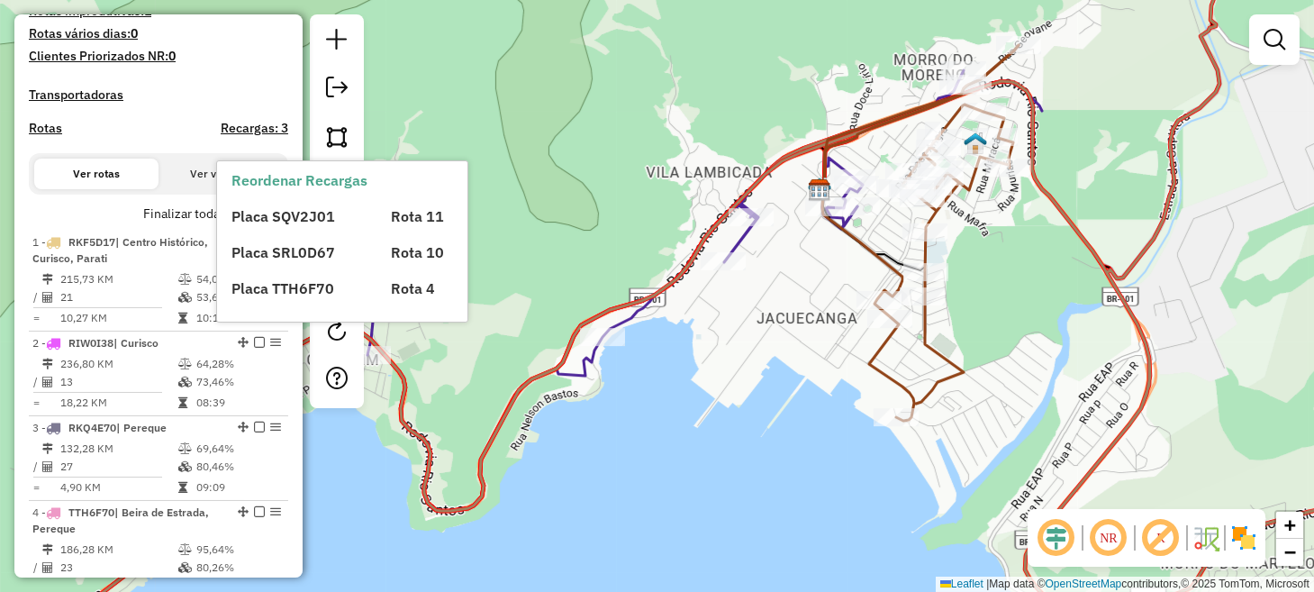
click at [275, 225] on div "Placa SQV2J01 Rota 11 Placa SRL0D67 Rota 10 Placa TTH6F70 Rota 4" at bounding box center [357, 245] width 252 height 108
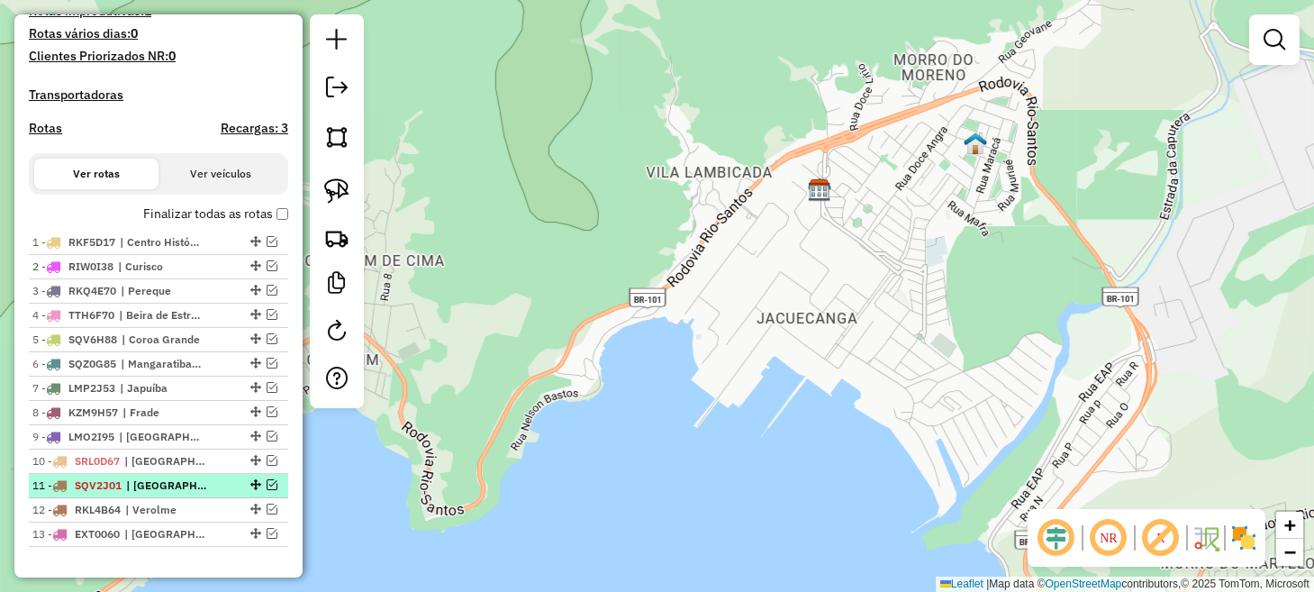
click at [266, 490] on em at bounding box center [271, 484] width 11 height 11
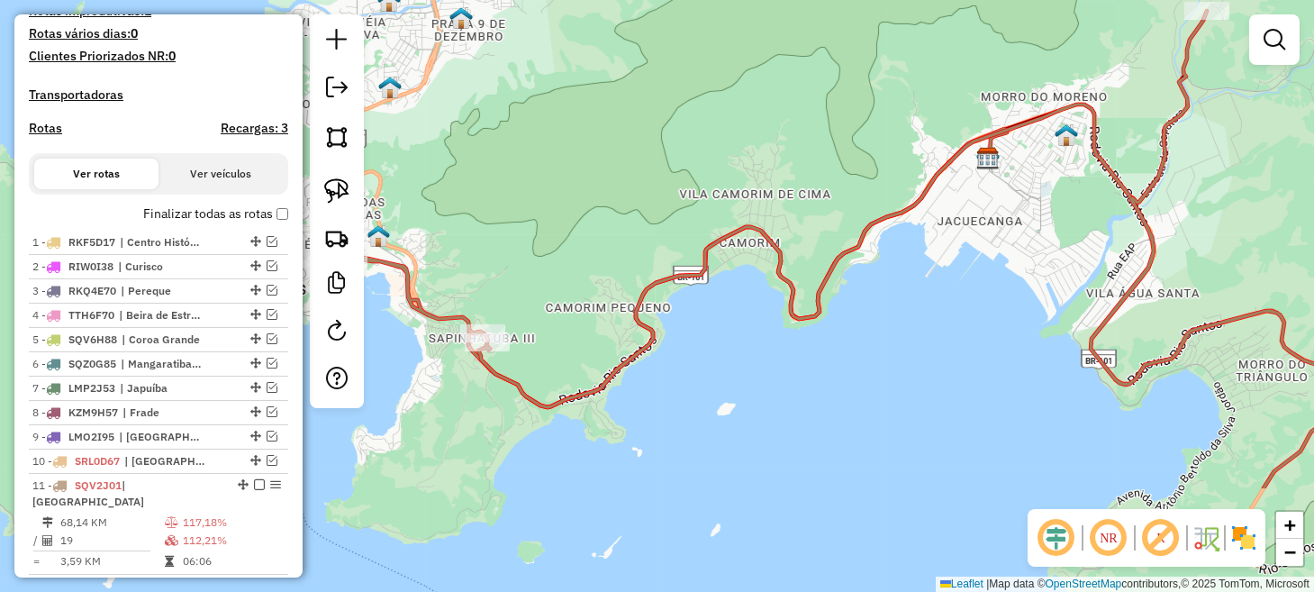
drag, startPoint x: 527, startPoint y: 473, endPoint x: 806, endPoint y: 288, distance: 334.6
click at [806, 294] on icon at bounding box center [837, 249] width 1041 height 477
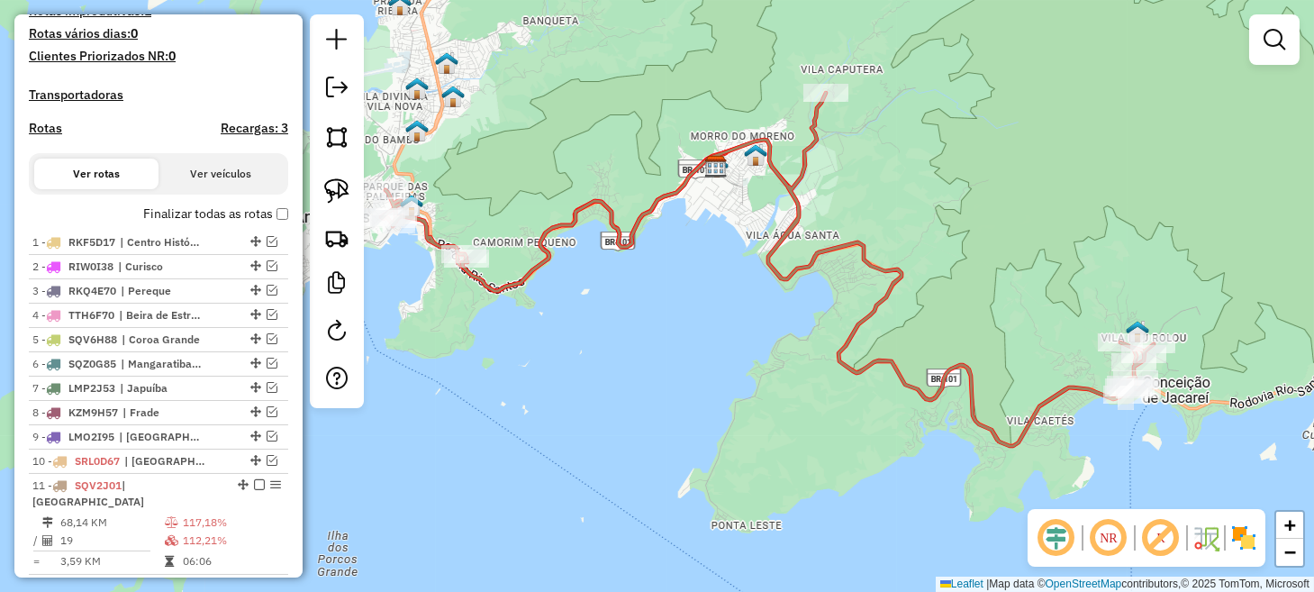
drag, startPoint x: 872, startPoint y: 339, endPoint x: 691, endPoint y: 289, distance: 187.6
click at [691, 289] on div "Janela de atendimento Grade de atendimento Capacidade Transportadoras Veículos …" at bounding box center [657, 296] width 1314 height 592
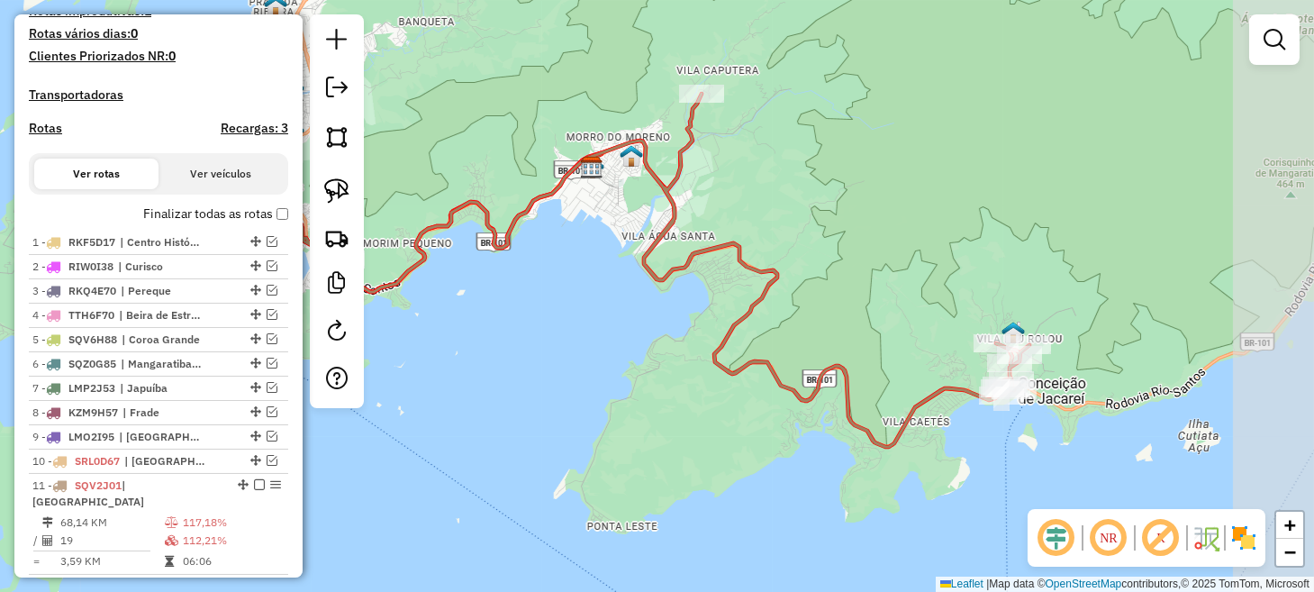
drag, startPoint x: 1089, startPoint y: 385, endPoint x: 948, endPoint y: 437, distance: 150.4
click at [948, 432] on icon at bounding box center [643, 270] width 772 height 353
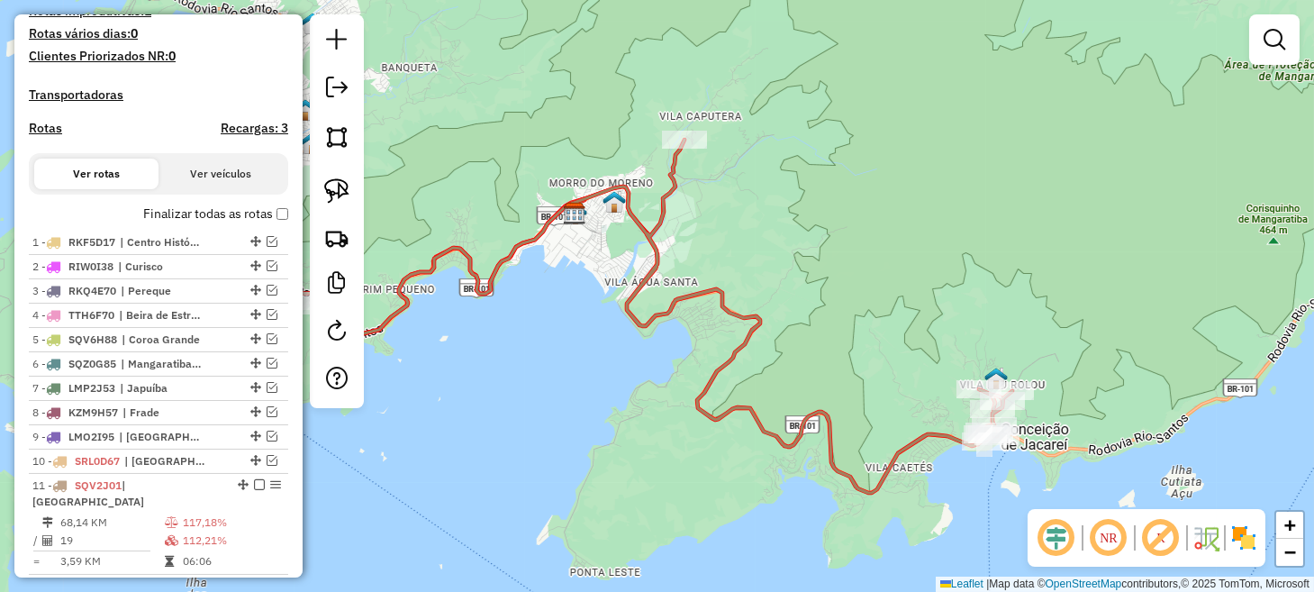
drag, startPoint x: 745, startPoint y: 239, endPoint x: 885, endPoint y: 300, distance: 152.0
click at [885, 300] on div "Janela de atendimento Grade de atendimento Capacidade Transportadoras Veículos …" at bounding box center [657, 296] width 1314 height 592
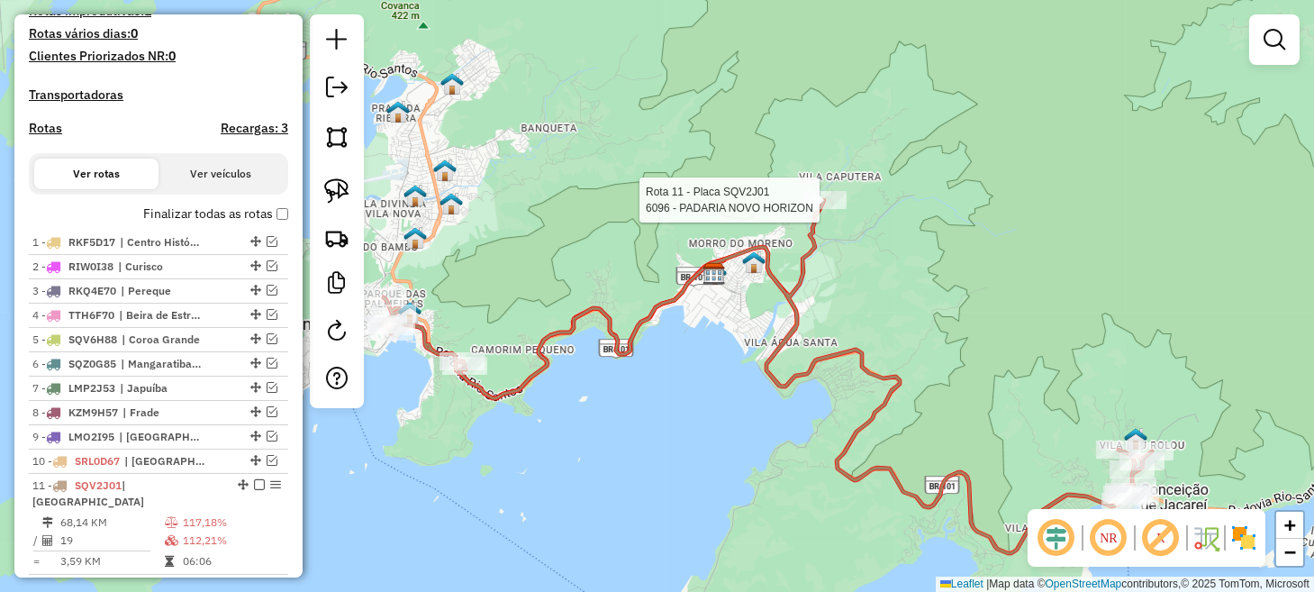
scroll to position [600, 0]
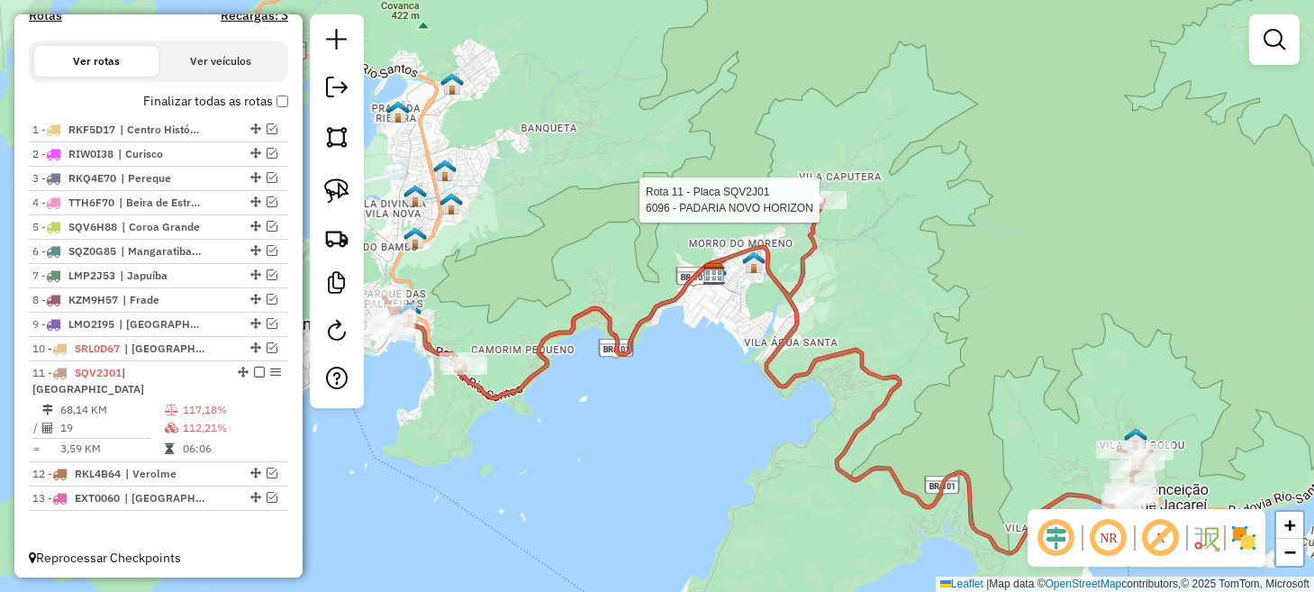
select select "**********"
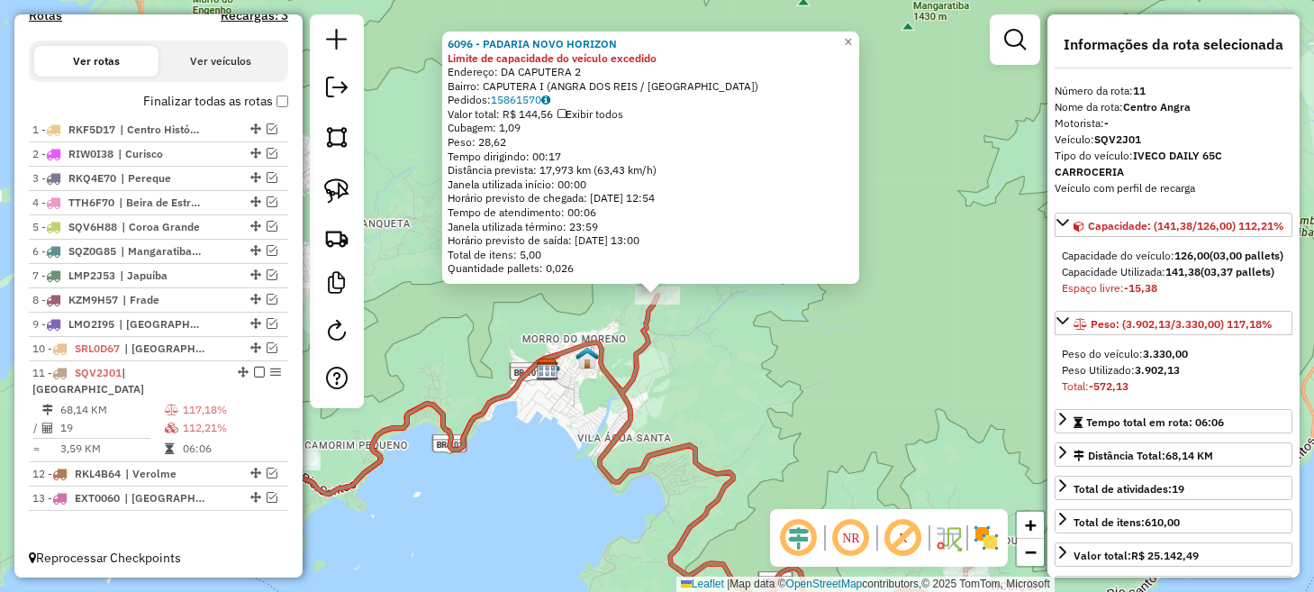
click at [825, 344] on div "6096 - PADARIA NOVO HORIZON Limite de capacidade do veículo excedido Endereço: …" at bounding box center [657, 296] width 1314 height 592
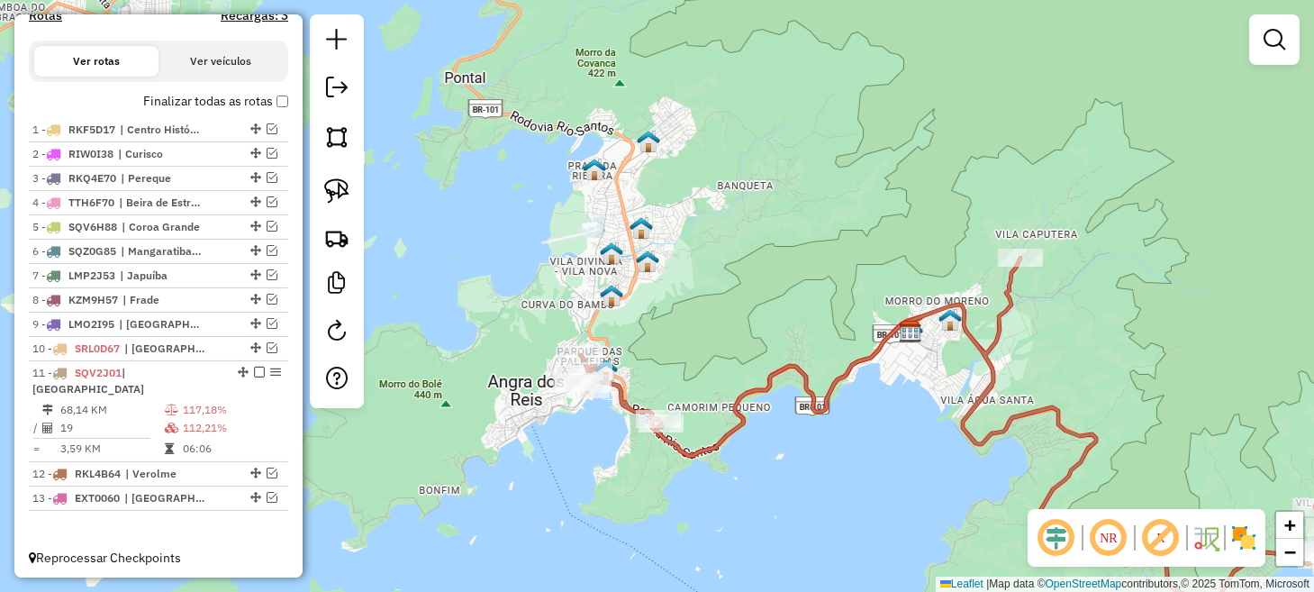
drag, startPoint x: 735, startPoint y: 367, endPoint x: 1037, endPoint y: 339, distance: 303.8
click at [1104, 326] on div "Janela de atendimento Grade de atendimento Capacidade Transportadoras Veículos …" at bounding box center [657, 296] width 1314 height 592
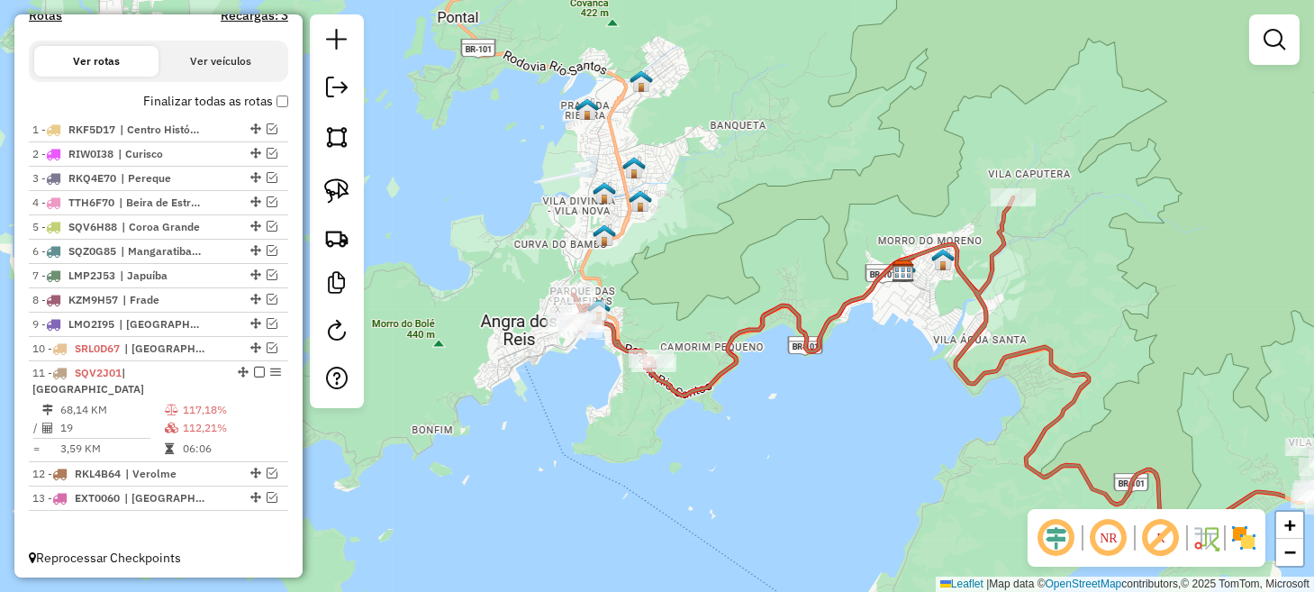
drag, startPoint x: 884, startPoint y: 499, endPoint x: 725, endPoint y: 464, distance: 163.2
click at [725, 464] on div "Janela de atendimento Grade de atendimento Capacidade Transportadoras Veículos …" at bounding box center [657, 296] width 1314 height 592
click at [270, 329] on em at bounding box center [271, 323] width 11 height 11
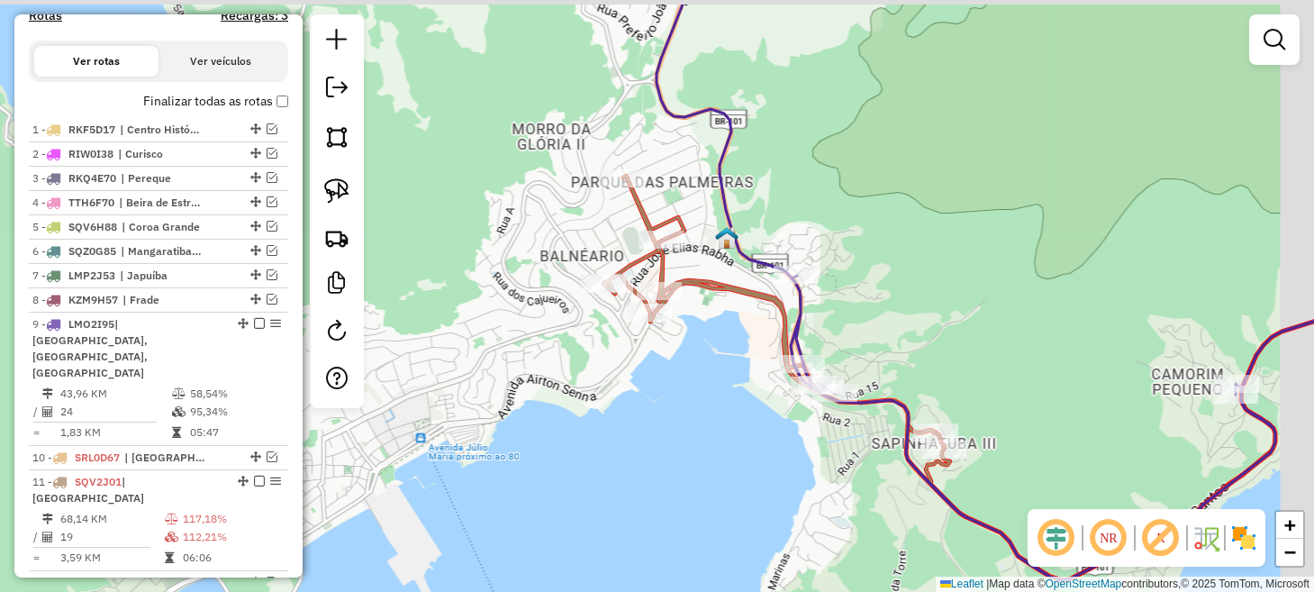
drag, startPoint x: 674, startPoint y: 312, endPoint x: 577, endPoint y: 416, distance: 142.0
click at [578, 416] on div "Janela de atendimento Grade de atendimento Capacidade Transportadoras Veículos …" at bounding box center [657, 296] width 1314 height 592
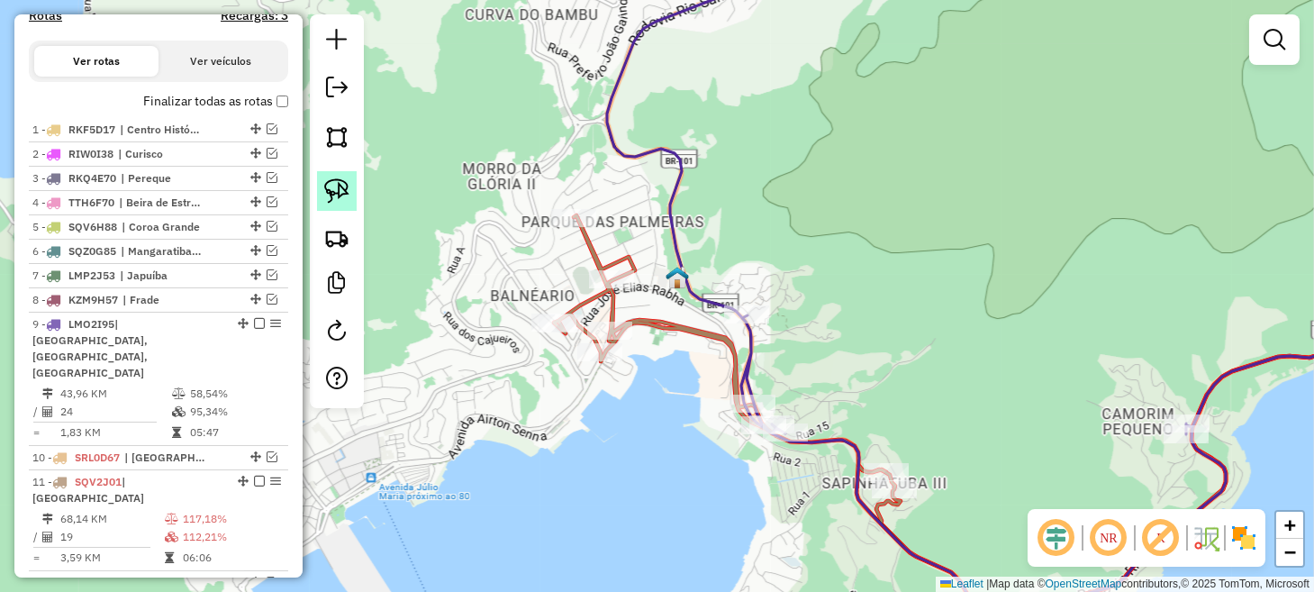
drag, startPoint x: 339, startPoint y: 188, endPoint x: 533, endPoint y: 216, distance: 195.6
click at [339, 188] on img at bounding box center [336, 190] width 25 height 25
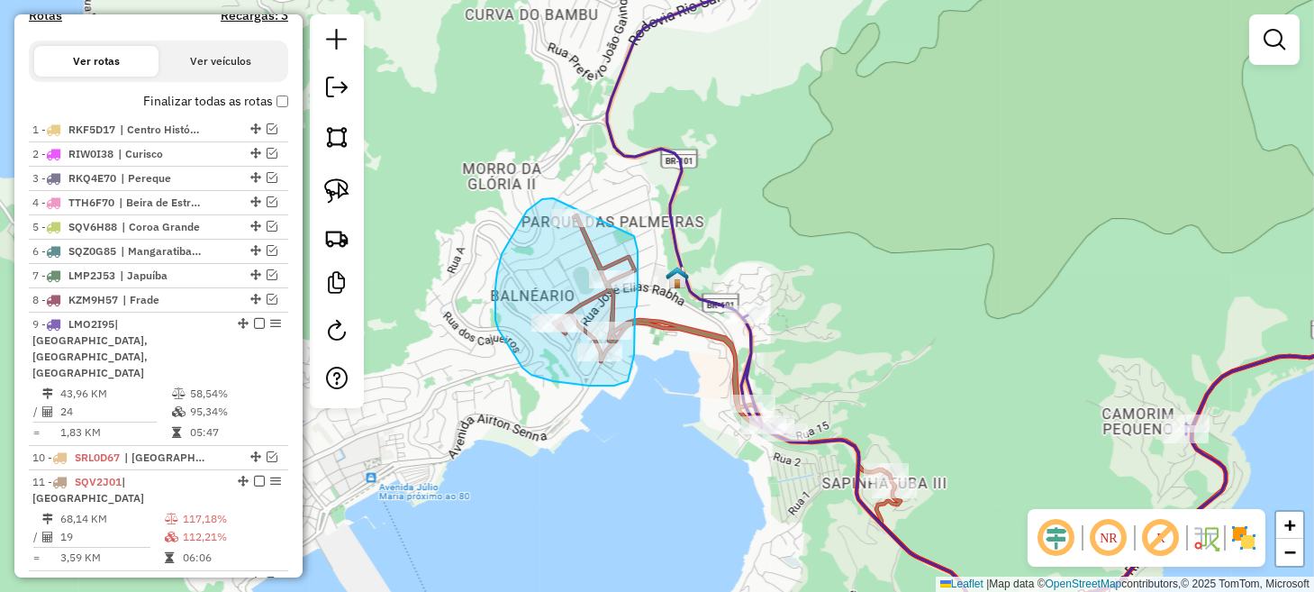
drag, startPoint x: 553, startPoint y: 198, endPoint x: 620, endPoint y: 204, distance: 67.8
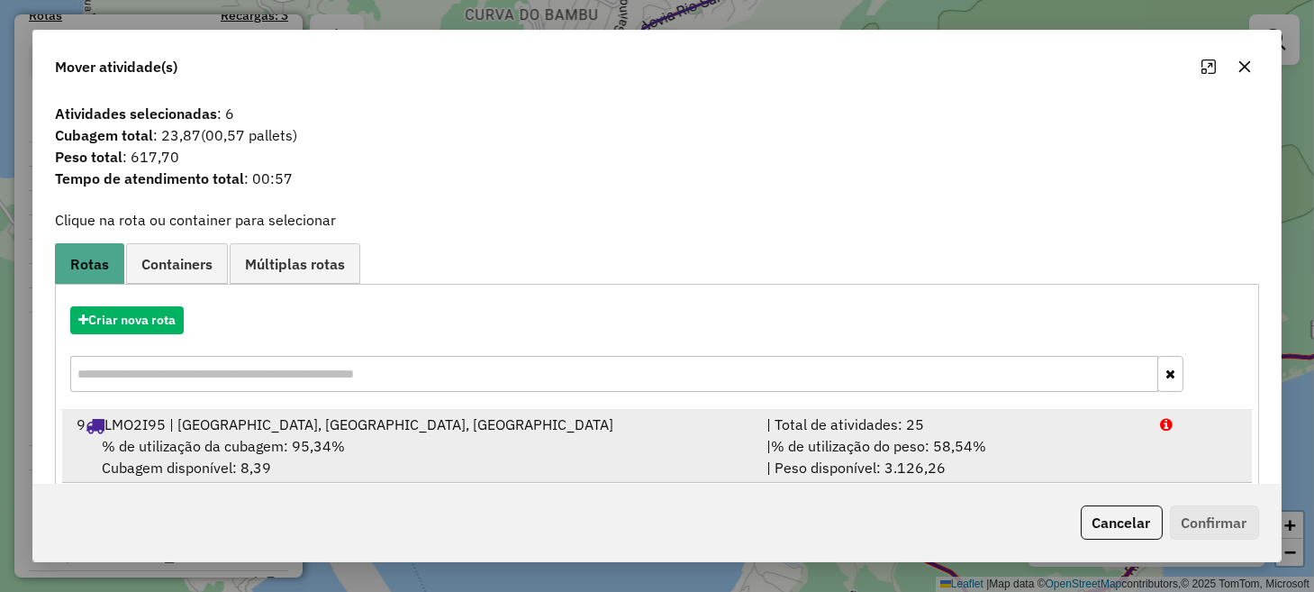
click at [423, 442] on div "% de utilização da cubagem: 95,34% Cubagem disponível: 8,39" at bounding box center [410, 456] width 689 height 43
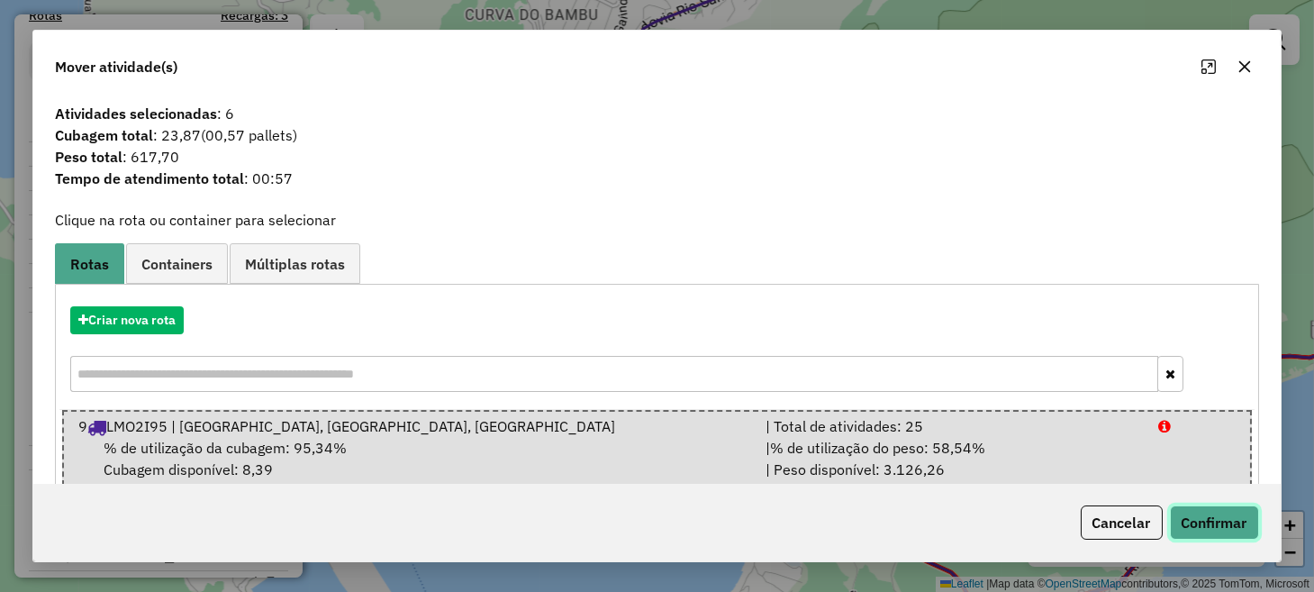
click at [1224, 525] on button "Confirmar" at bounding box center [1214, 522] width 89 height 34
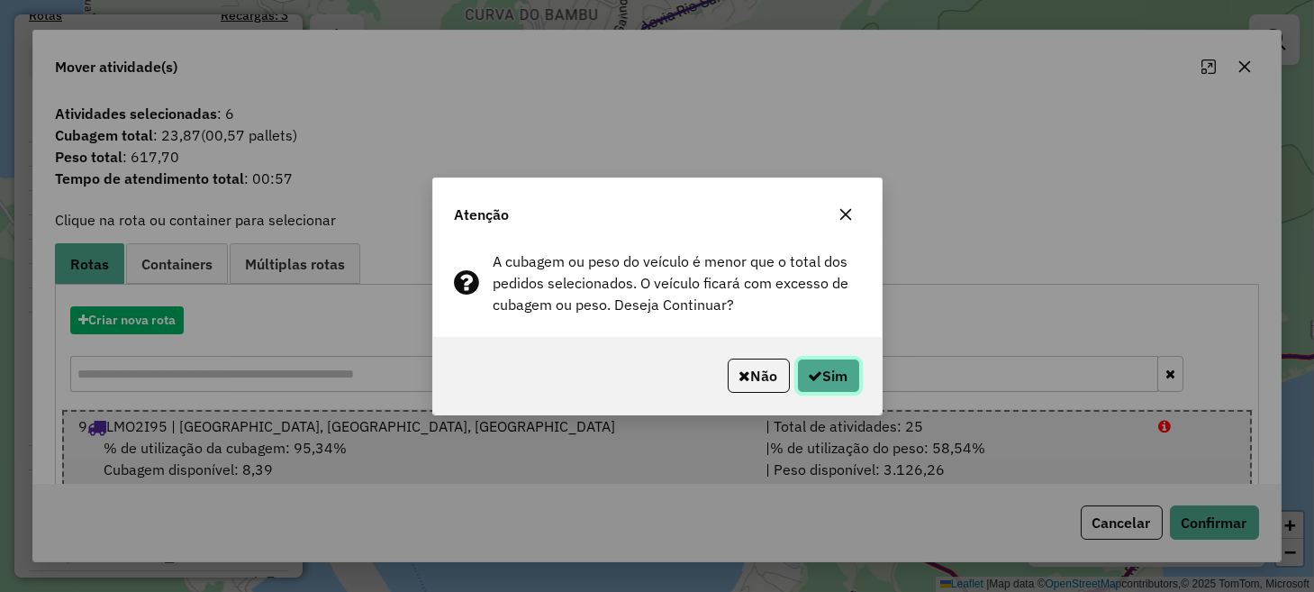
click at [839, 384] on button "Sim" at bounding box center [828, 375] width 63 height 34
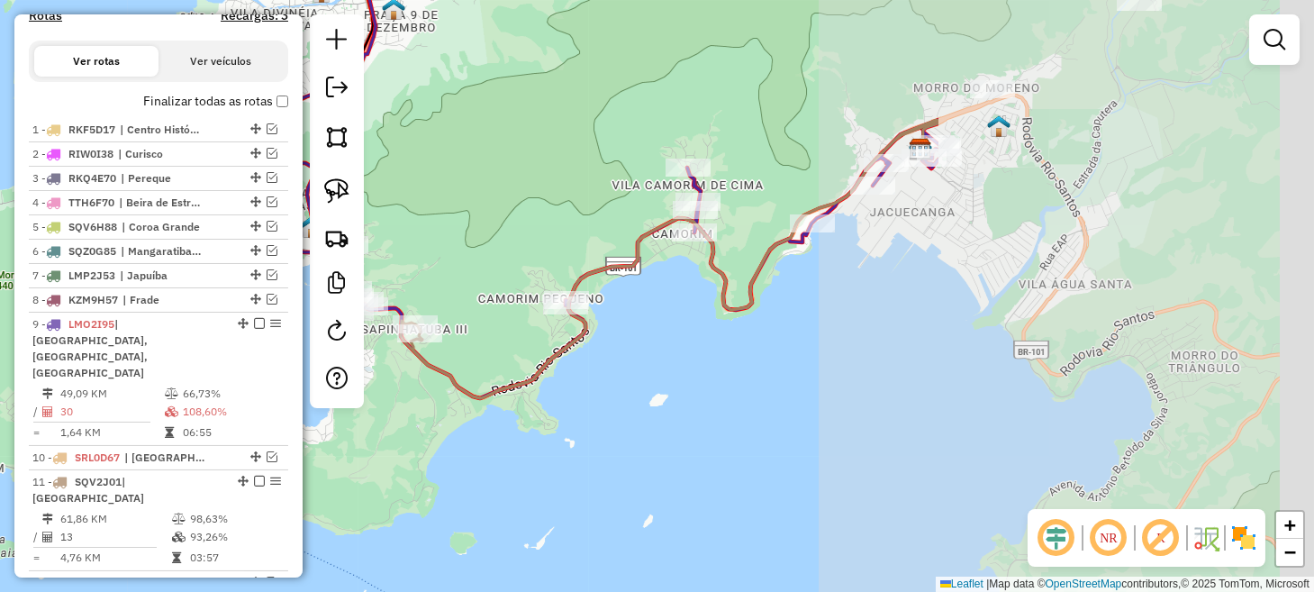
drag, startPoint x: 1003, startPoint y: 331, endPoint x: 545, endPoint y: 276, distance: 461.5
click at [438, 257] on div "Janela de atendimento Grade de atendimento Capacidade Transportadoras Veículos …" at bounding box center [657, 296] width 1314 height 592
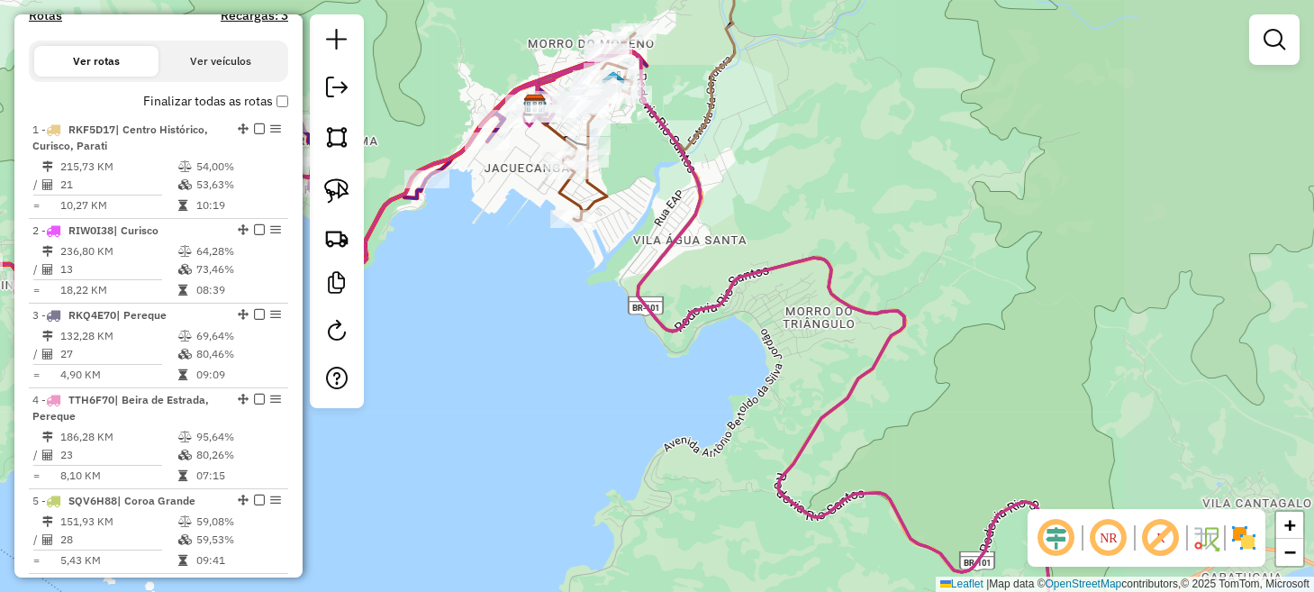
drag, startPoint x: 833, startPoint y: 366, endPoint x: 426, endPoint y: 282, distance: 415.5
click at [426, 282] on div "Janela de atendimento Grade de atendimento Capacidade Transportadoras Veículos …" at bounding box center [657, 296] width 1314 height 592
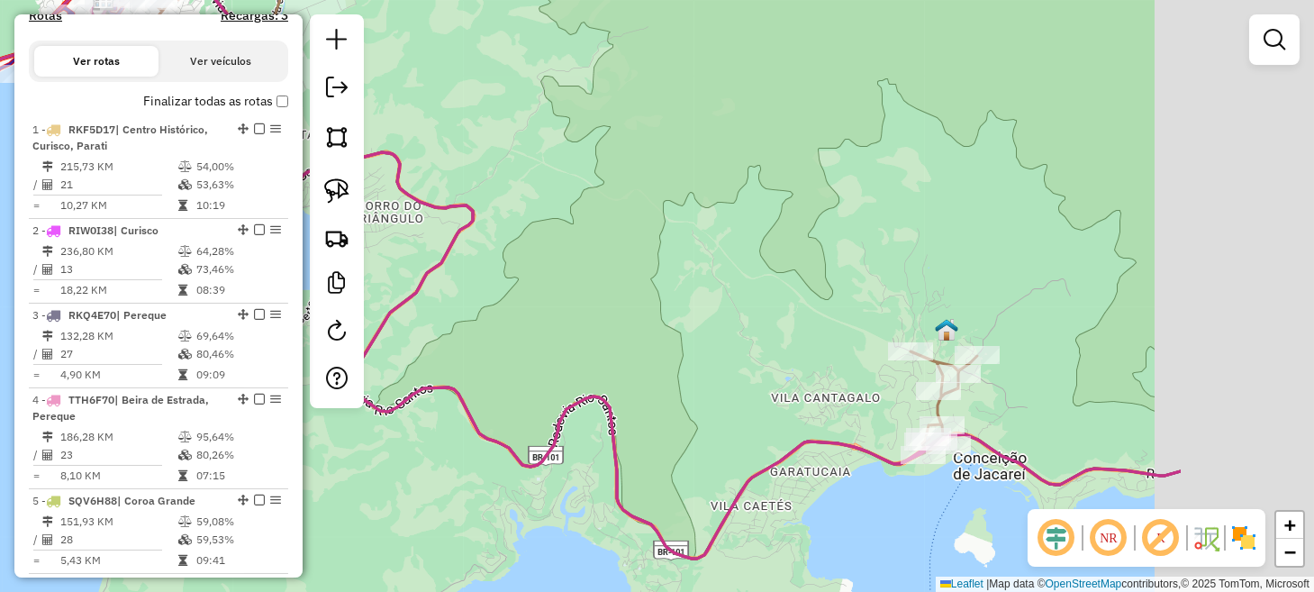
drag, startPoint x: 930, startPoint y: 375, endPoint x: 665, endPoint y: 344, distance: 266.6
click at [665, 344] on div "Janela de atendimento Grade de atendimento Capacidade Transportadoras Veículos …" at bounding box center [657, 296] width 1314 height 592
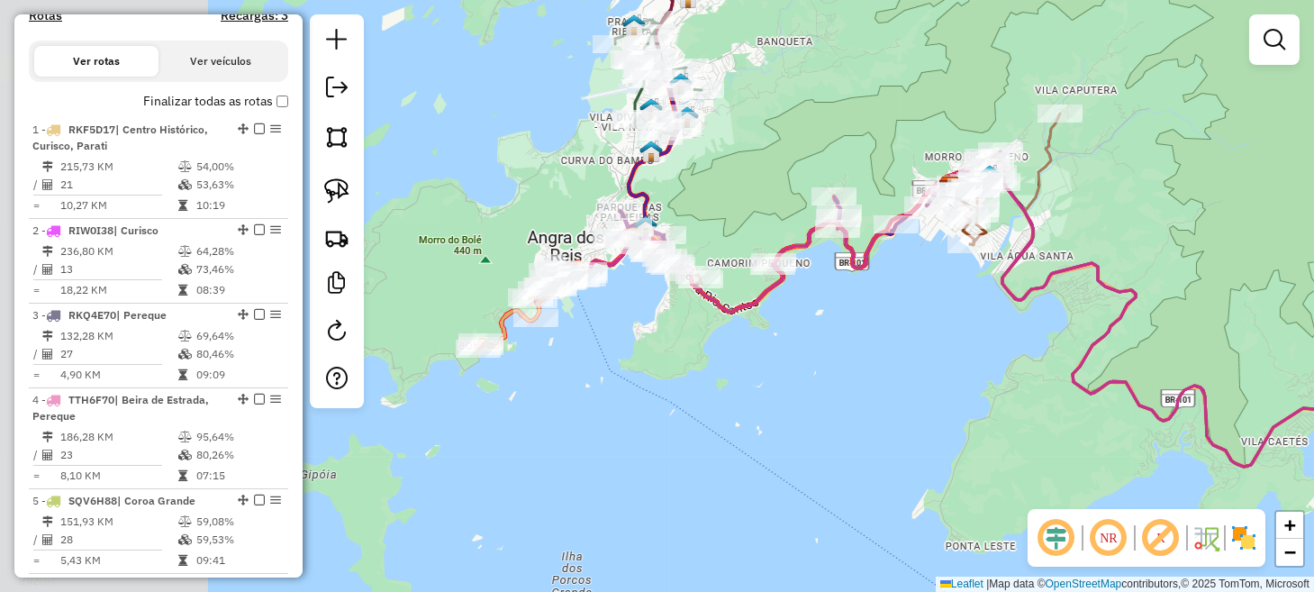
drag, startPoint x: 533, startPoint y: 375, endPoint x: 1023, endPoint y: 393, distance: 490.1
click at [1035, 387] on div "Janela de atendimento Grade de atendimento Capacidade Transportadoras Veículos …" at bounding box center [657, 296] width 1314 height 592
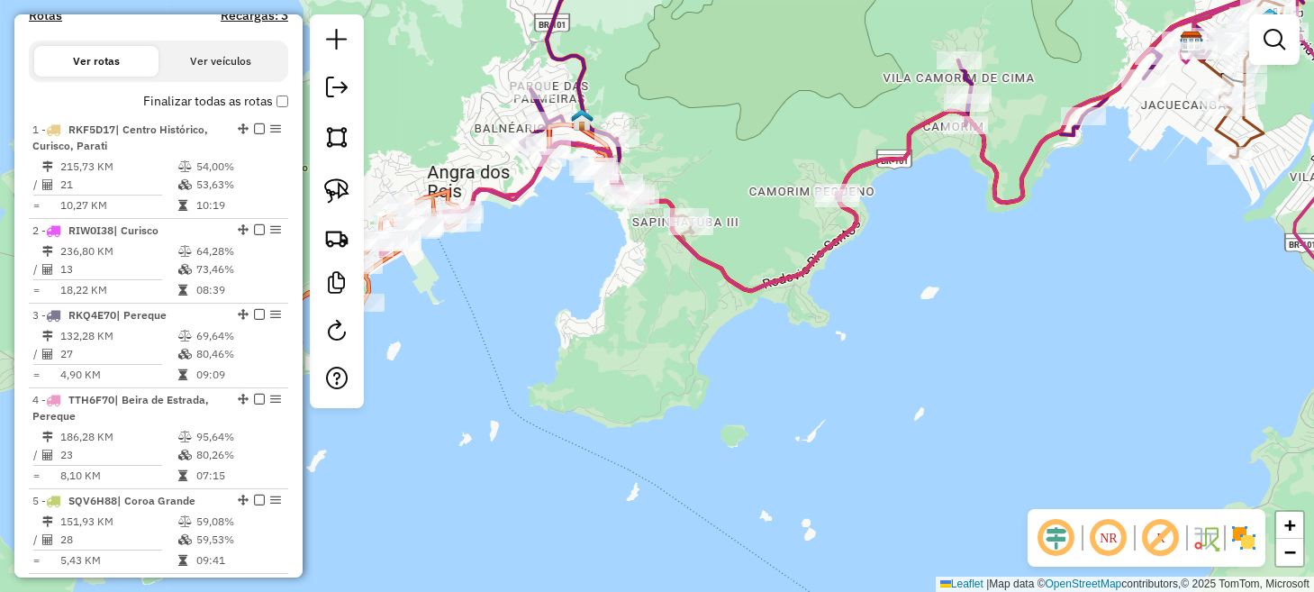
drag, startPoint x: 685, startPoint y: 345, endPoint x: 765, endPoint y: 408, distance: 101.9
click at [760, 405] on div "Janela de atendimento Grade de atendimento Capacidade Transportadoras Veículos …" at bounding box center [657, 296] width 1314 height 592
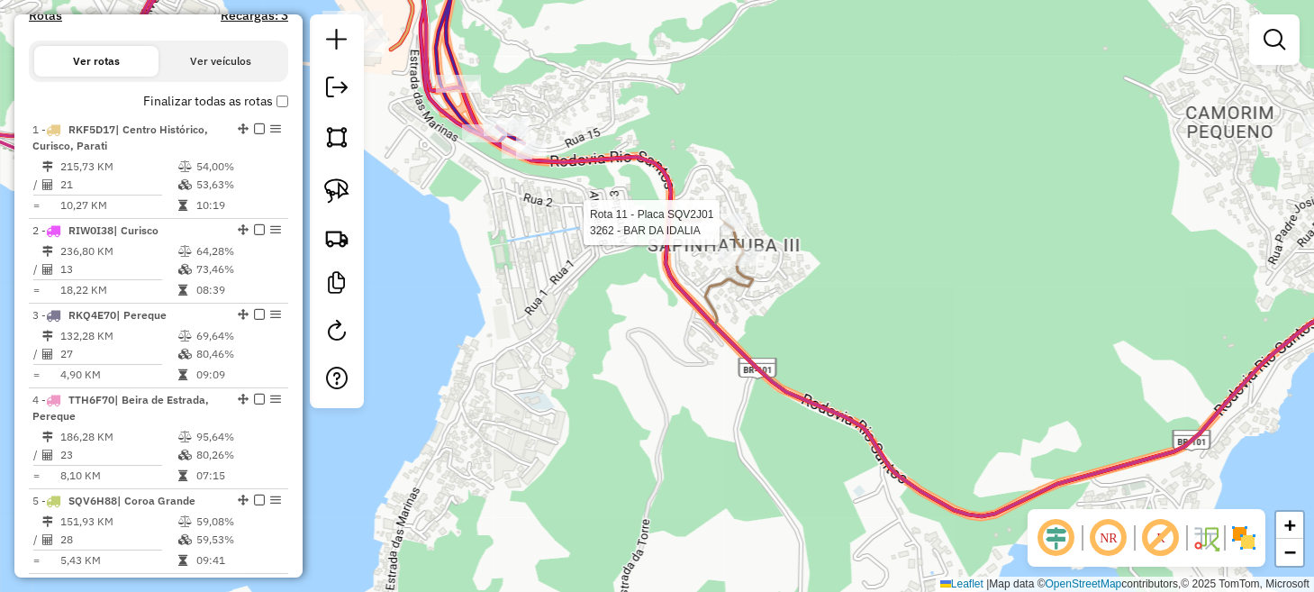
select select "**********"
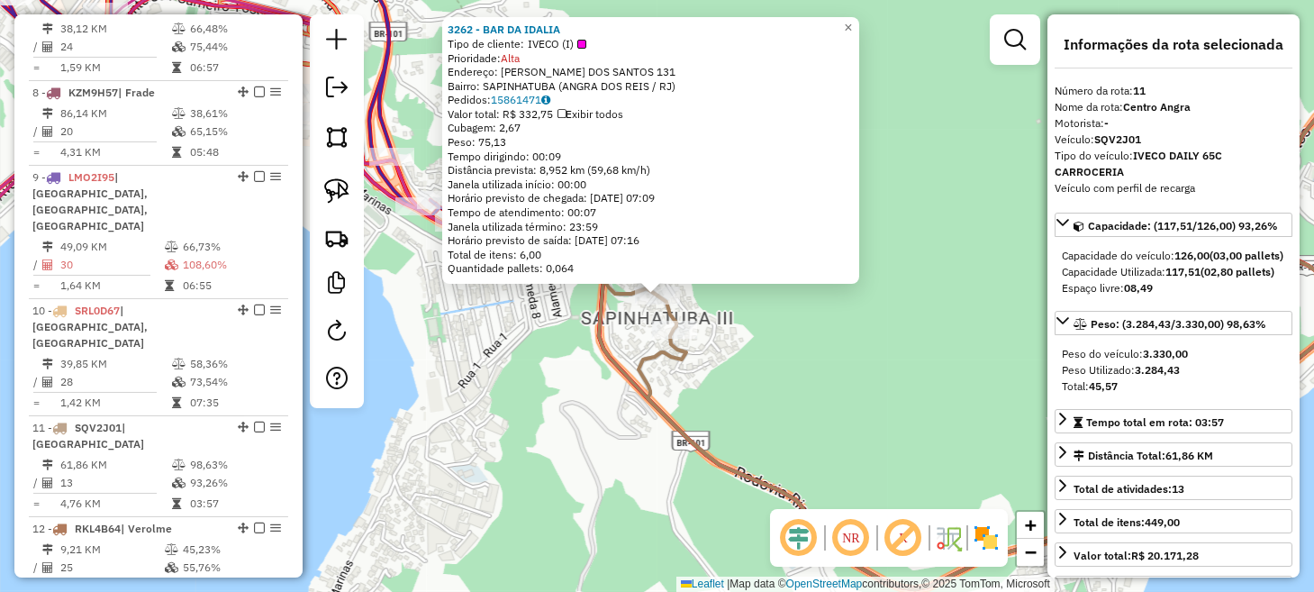
scroll to position [1405, 0]
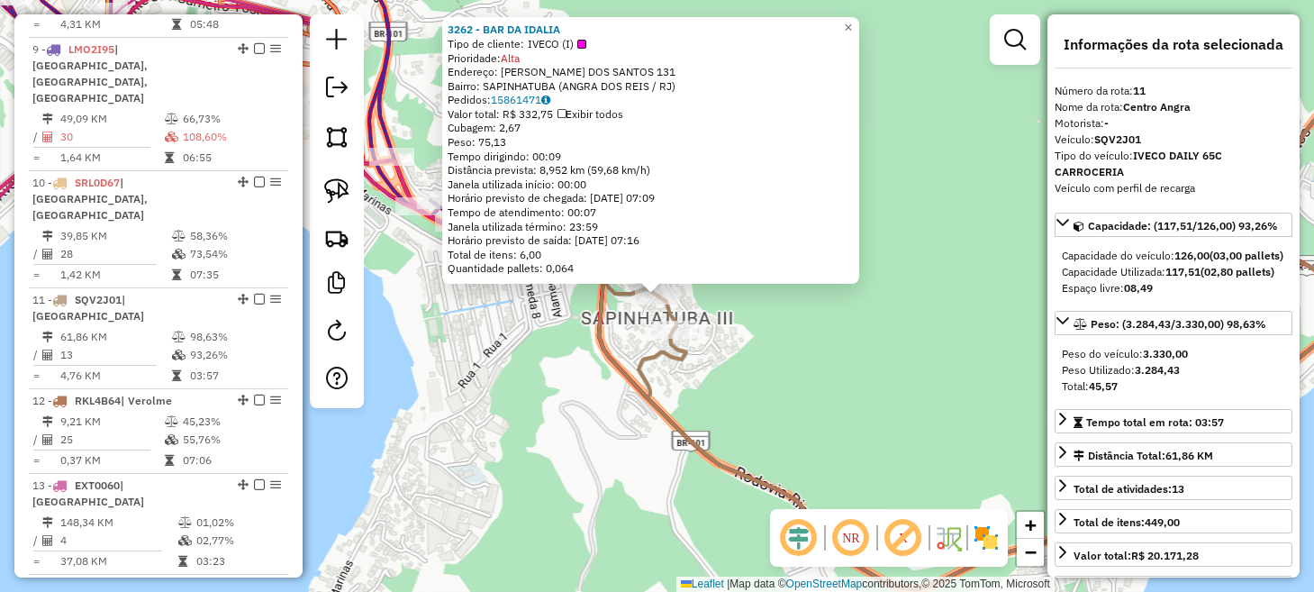
click at [697, 365] on div "3262 - BAR DA IDALIA Tipo de cliente: IVECO (I) Prioridade: Alta Endereço: R [P…" at bounding box center [657, 296] width 1314 height 592
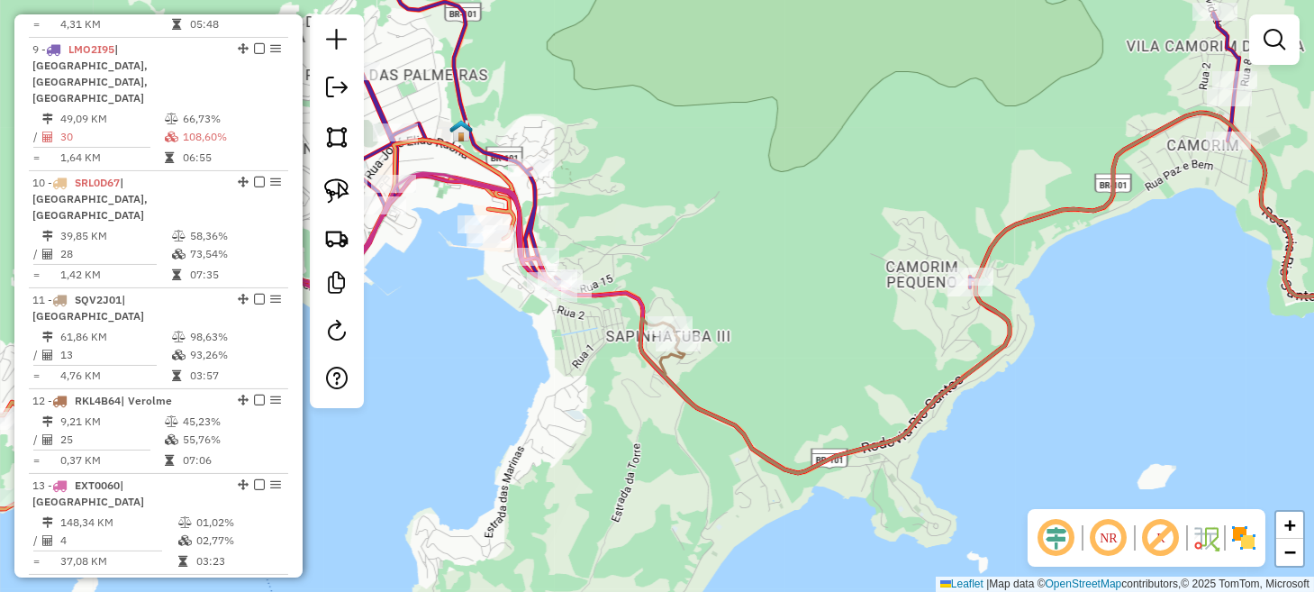
drag, startPoint x: 1077, startPoint y: 408, endPoint x: 1016, endPoint y: 408, distance: 61.2
click at [1016, 408] on div "Janela de atendimento Grade de atendimento Capacidade Transportadoras Veículos …" at bounding box center [657, 296] width 1314 height 592
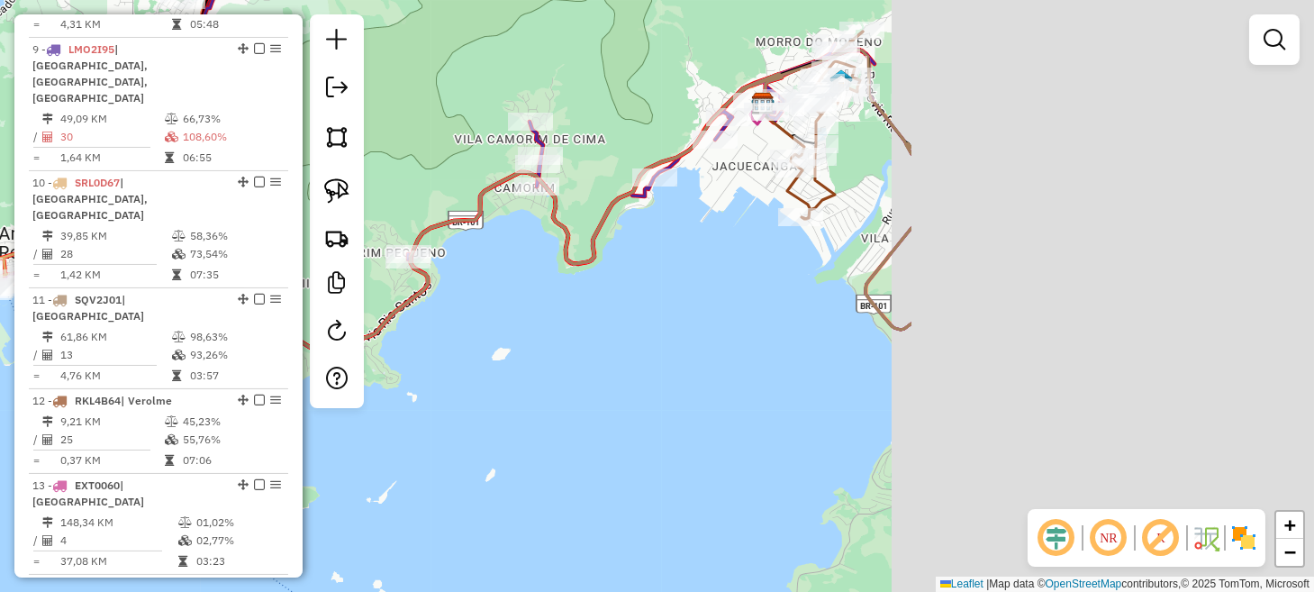
drag, startPoint x: 1100, startPoint y: 410, endPoint x: 378, endPoint y: 329, distance: 726.6
click at [378, 329] on div "Janela de atendimento Grade de atendimento Capacidade Transportadoras Veículos …" at bounding box center [657, 296] width 1314 height 592
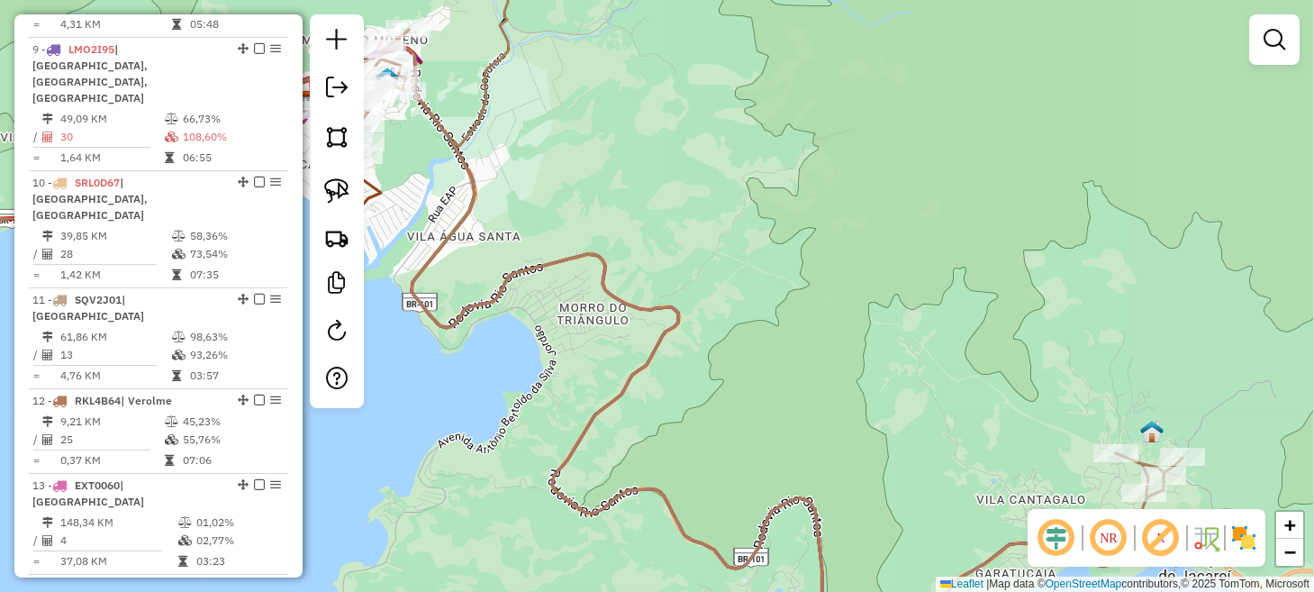
drag, startPoint x: 784, startPoint y: 345, endPoint x: 403, endPoint y: 357, distance: 381.0
click at [405, 358] on div "Janela de atendimento Grade de atendimento Capacidade Transportadoras Veículos …" at bounding box center [657, 296] width 1314 height 592
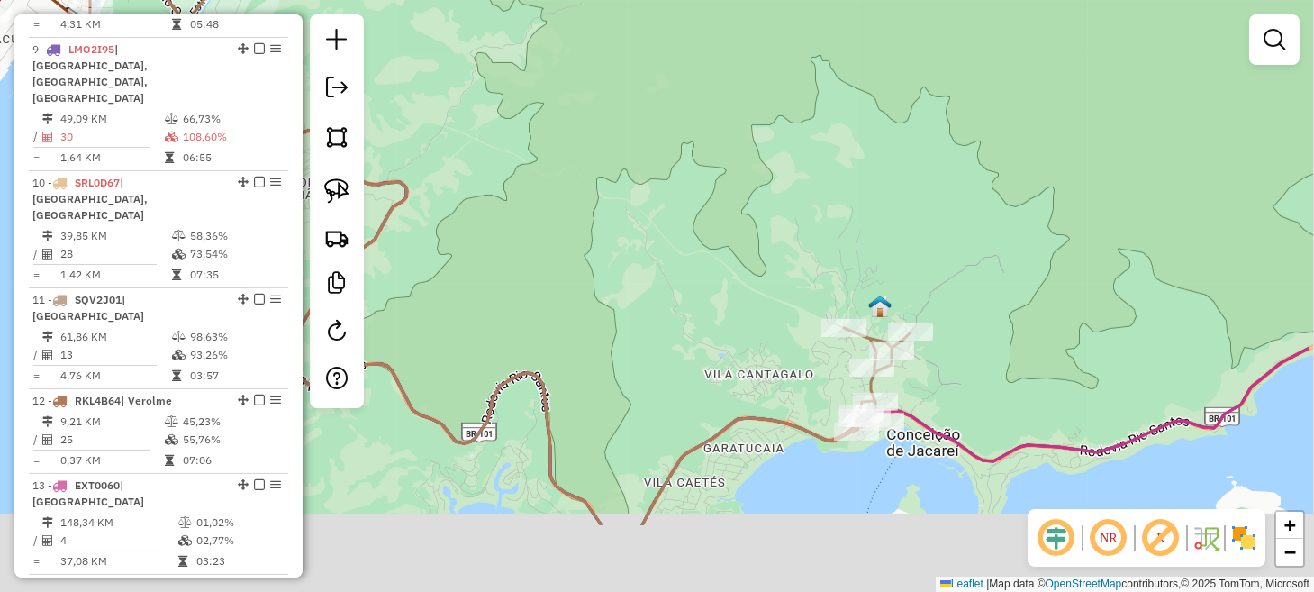
drag, startPoint x: 746, startPoint y: 374, endPoint x: 541, endPoint y: 171, distance: 288.4
click at [541, 171] on div "Janela de atendimento Grade de atendimento Capacidade Transportadoras Veículos …" at bounding box center [657, 296] width 1314 height 592
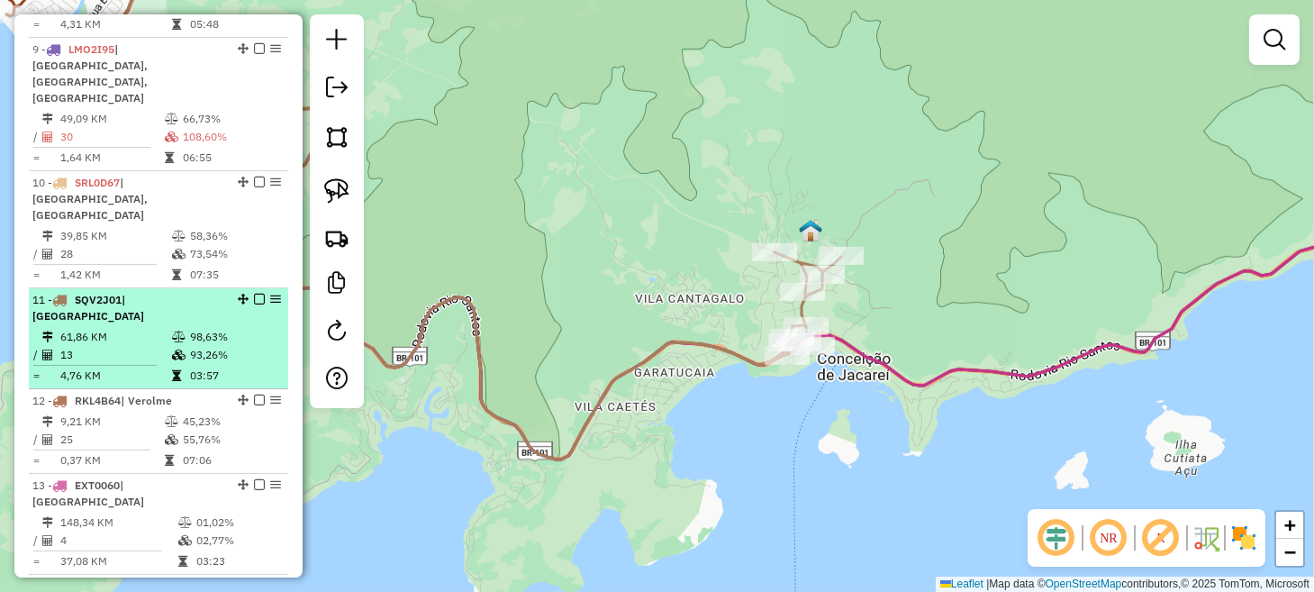
click at [254, 294] on em at bounding box center [259, 299] width 11 height 11
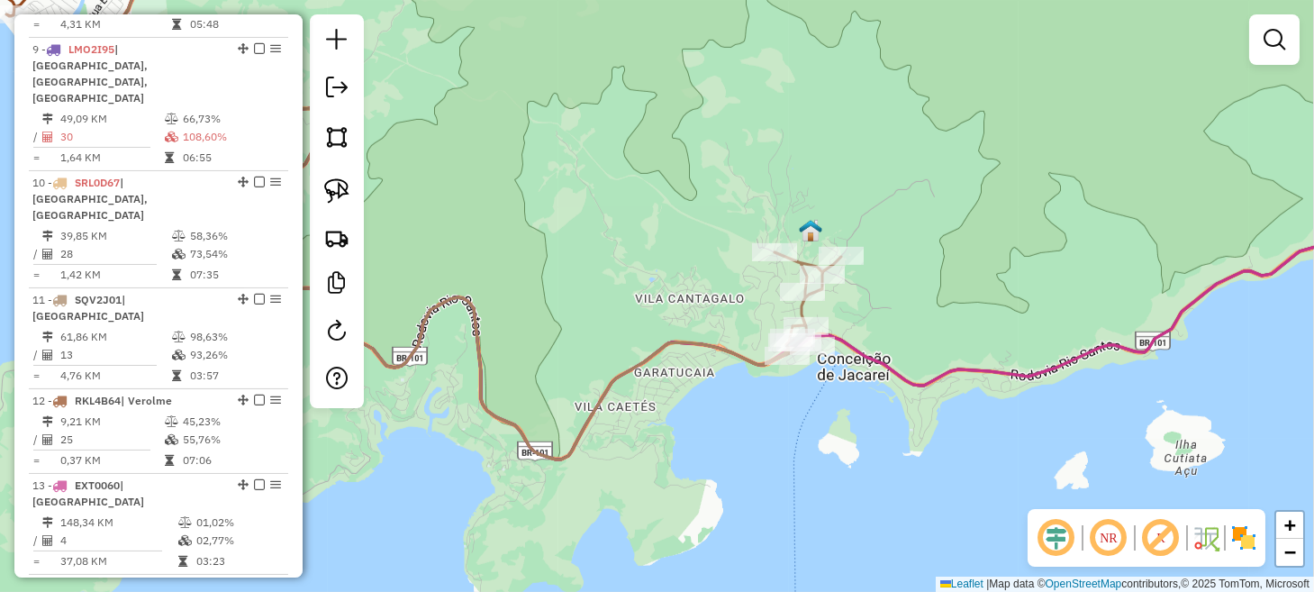
scroll to position [1345, 0]
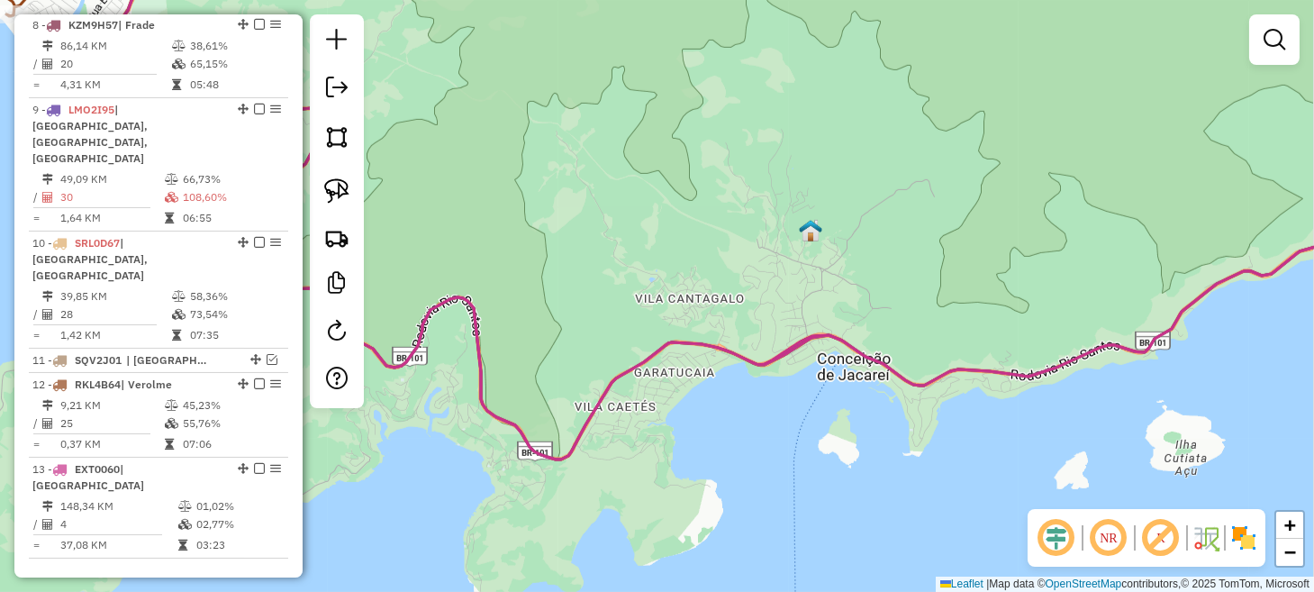
drag, startPoint x: 558, startPoint y: 285, endPoint x: 817, endPoint y: 327, distance: 261.7
click at [817, 327] on div "Janela de atendimento Grade de atendimento Capacidade Transportadoras Veículos …" at bounding box center [657, 296] width 1314 height 592
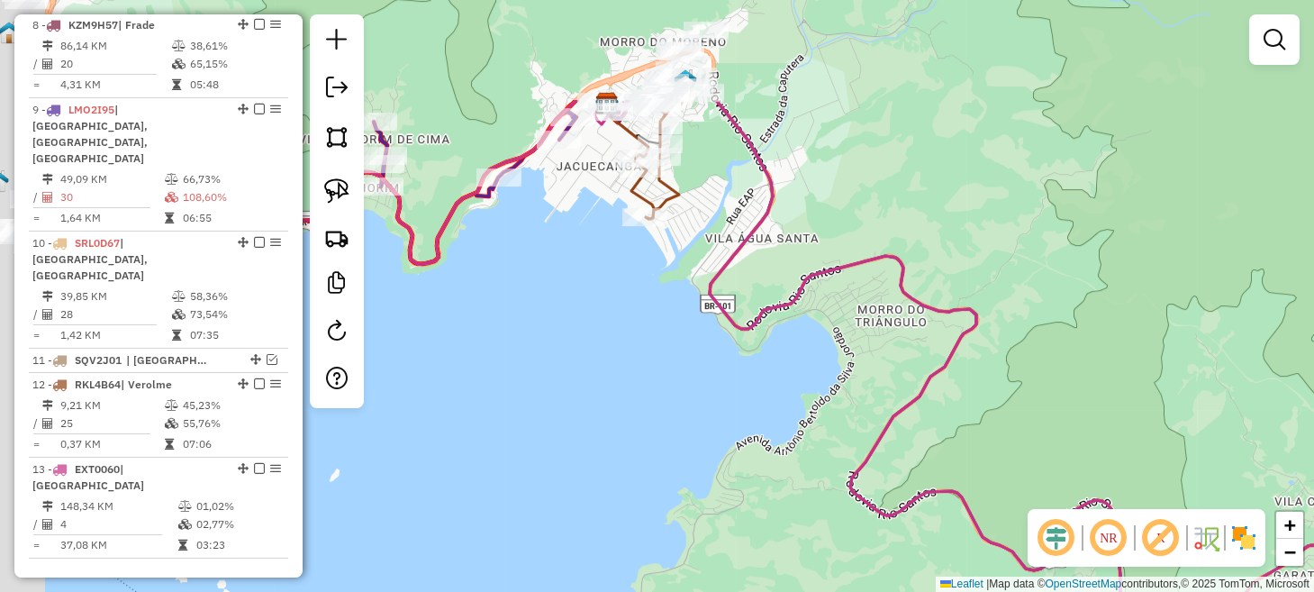
drag, startPoint x: 659, startPoint y: 189, endPoint x: 1187, endPoint y: 399, distance: 567.8
click at [1156, 389] on div "Janela de atendimento Grade de atendimento Capacidade Transportadoras Veículos …" at bounding box center [657, 296] width 1314 height 592
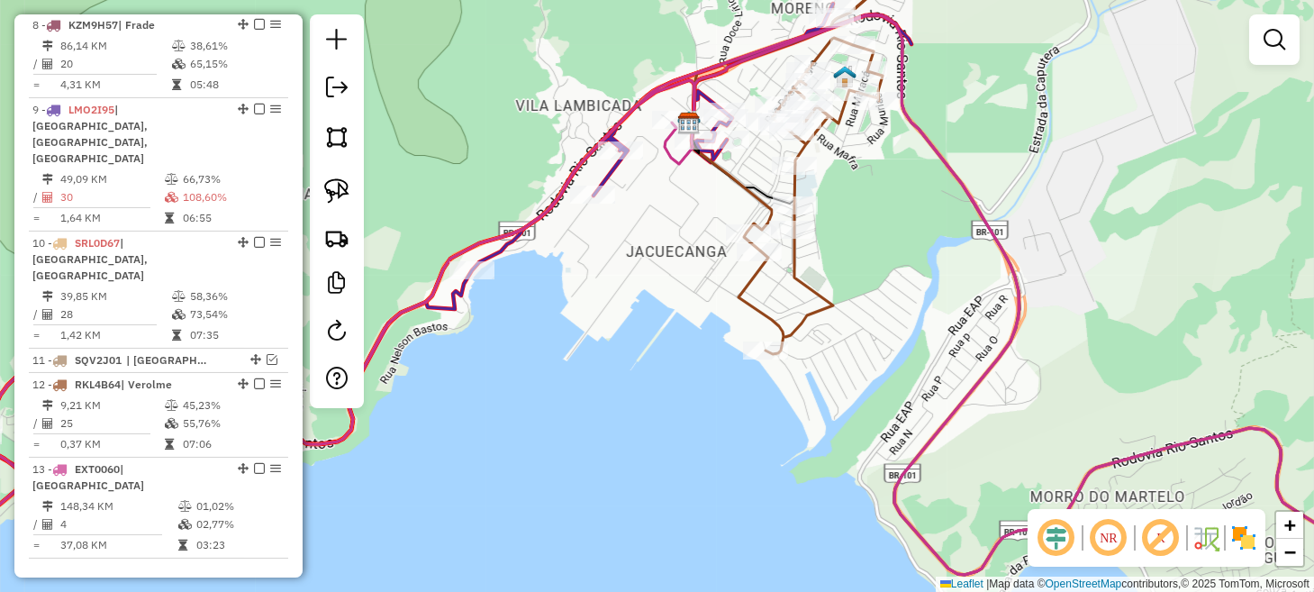
drag, startPoint x: 855, startPoint y: 204, endPoint x: 1023, endPoint y: 363, distance: 230.5
click at [1023, 363] on div "Janela de atendimento Grade de atendimento Capacidade Transportadoras Veículos …" at bounding box center [657, 296] width 1314 height 592
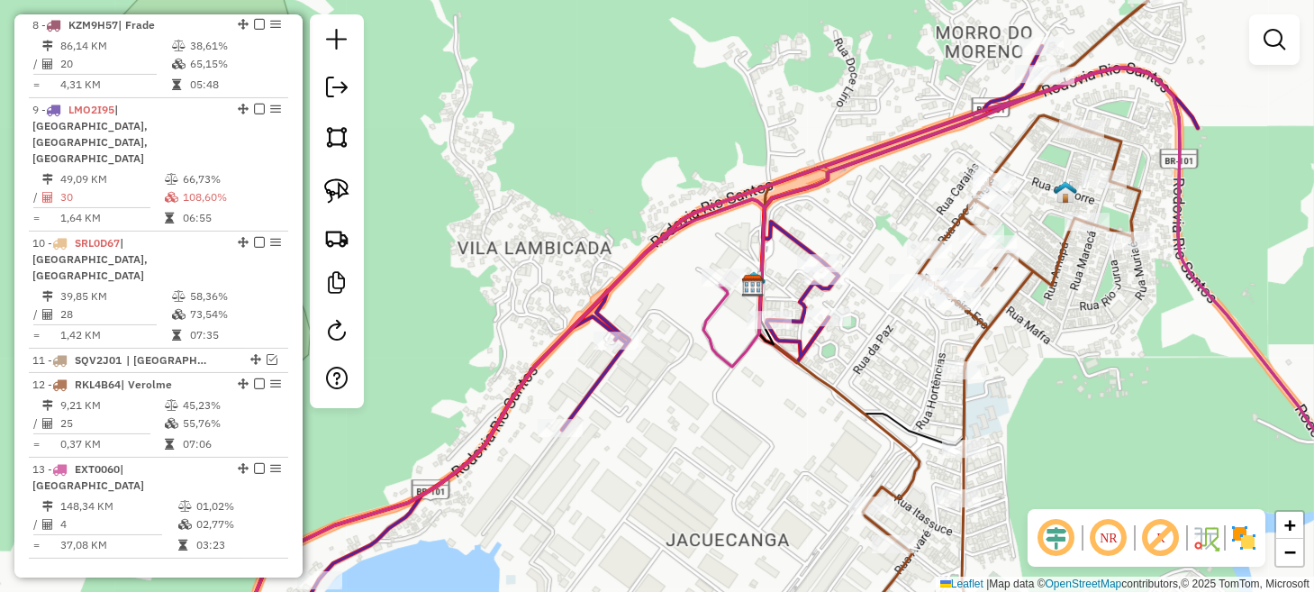
drag, startPoint x: 830, startPoint y: 185, endPoint x: 780, endPoint y: 255, distance: 86.4
click at [780, 255] on icon at bounding box center [517, 374] width 1360 height 656
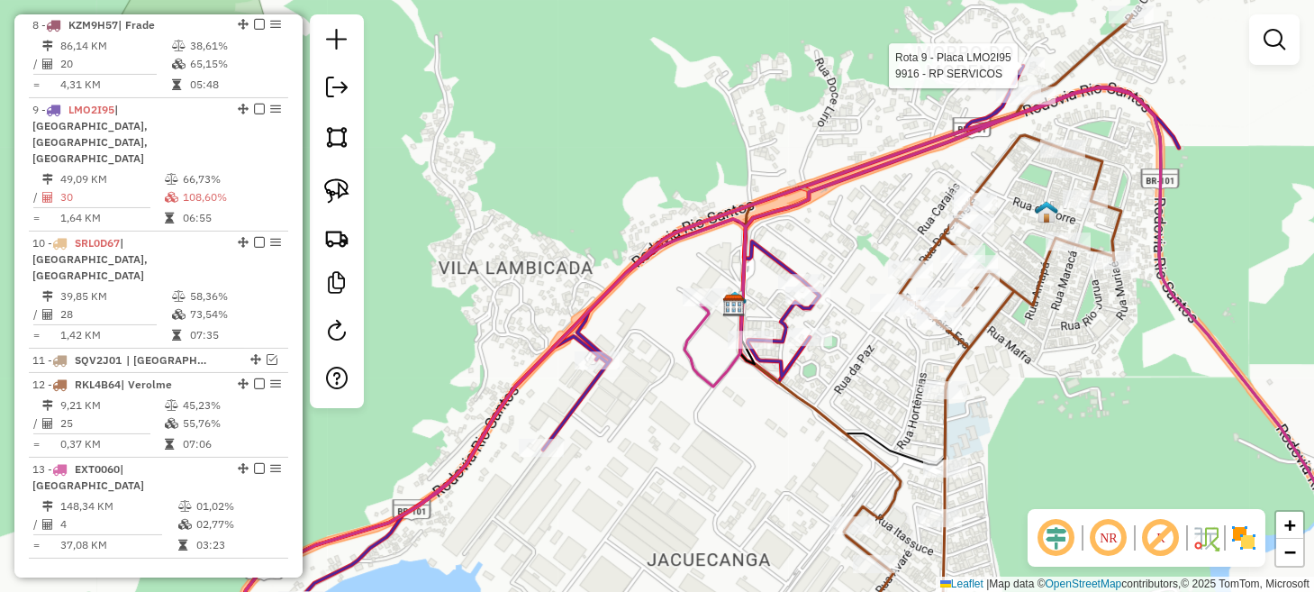
select select "**********"
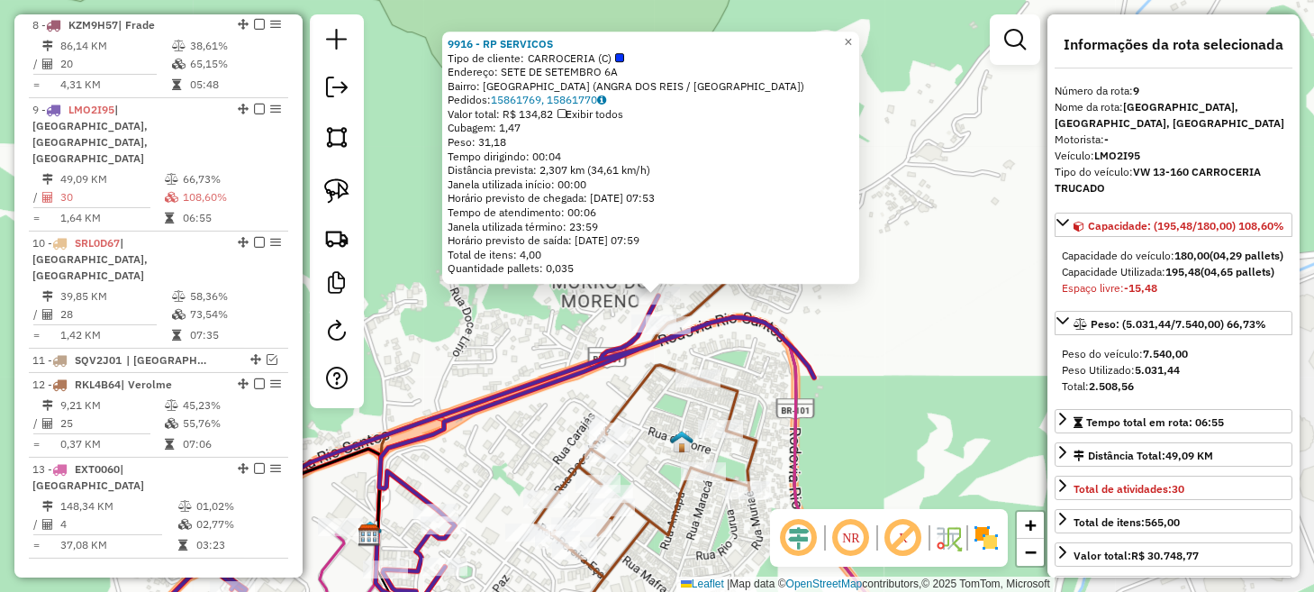
click at [673, 400] on div "9916 - RP SERVICOS Tipo de cliente: CARROCERIA (C) Endereço: SETE DE SETEMBRO 6…" at bounding box center [657, 296] width 1314 height 592
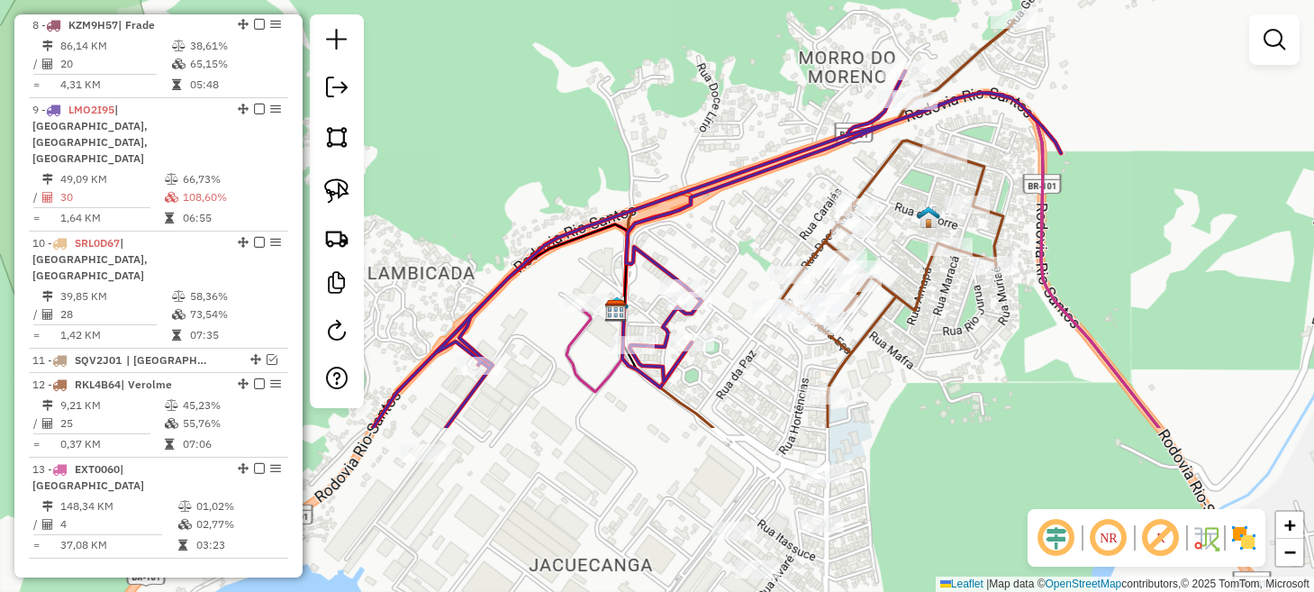
drag, startPoint x: 683, startPoint y: 401, endPoint x: 962, endPoint y: 163, distance: 366.6
click at [962, 166] on div "Janela de atendimento Grade de atendimento Capacidade Transportadoras Veículos …" at bounding box center [657, 296] width 1314 height 592
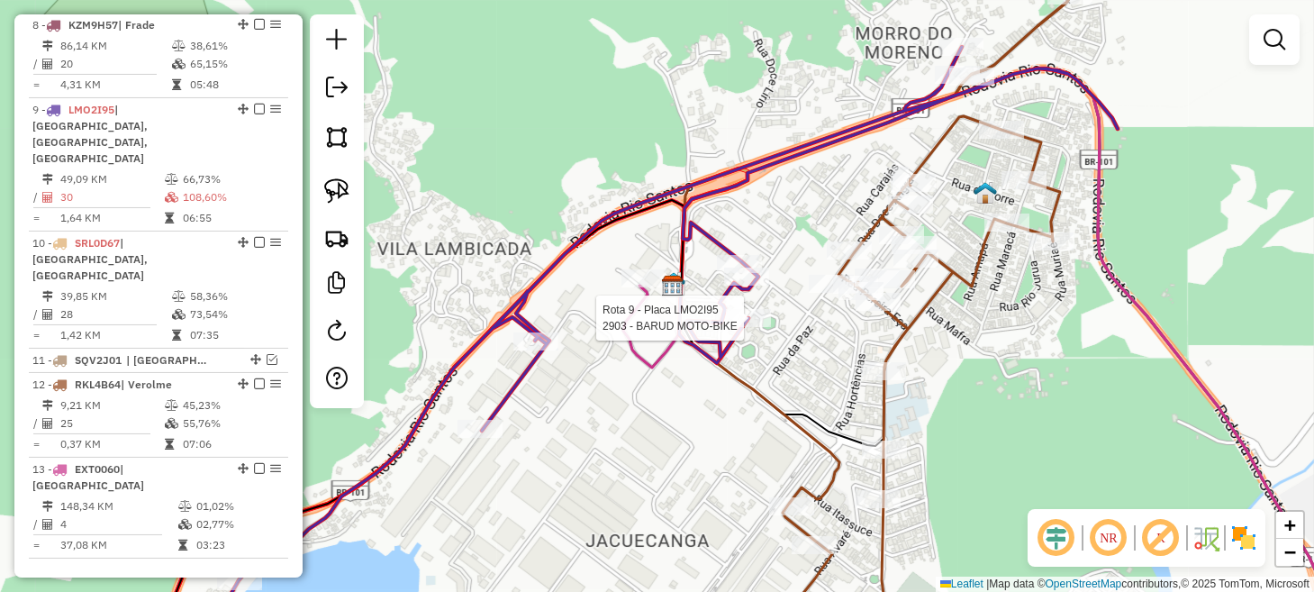
select select "**********"
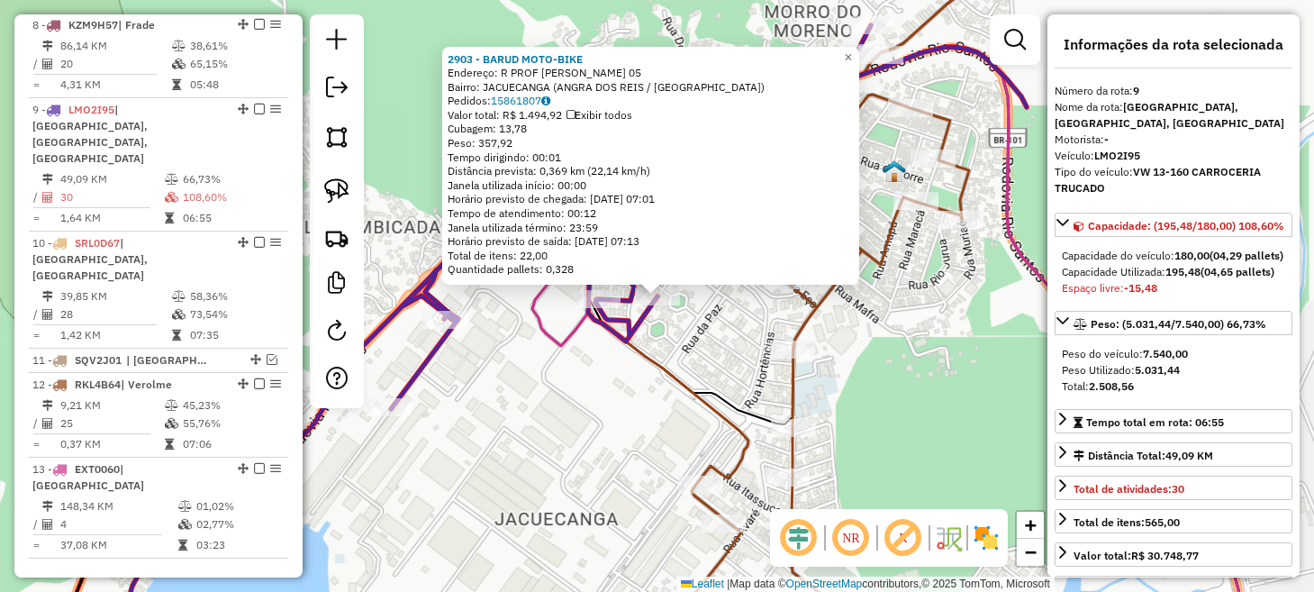
click at [892, 396] on div "2903 - BARUD MOTO-BIKE Endereço: R PROF [PERSON_NAME] 05 Bairro: JACUECANGA ([G…" at bounding box center [657, 296] width 1314 height 592
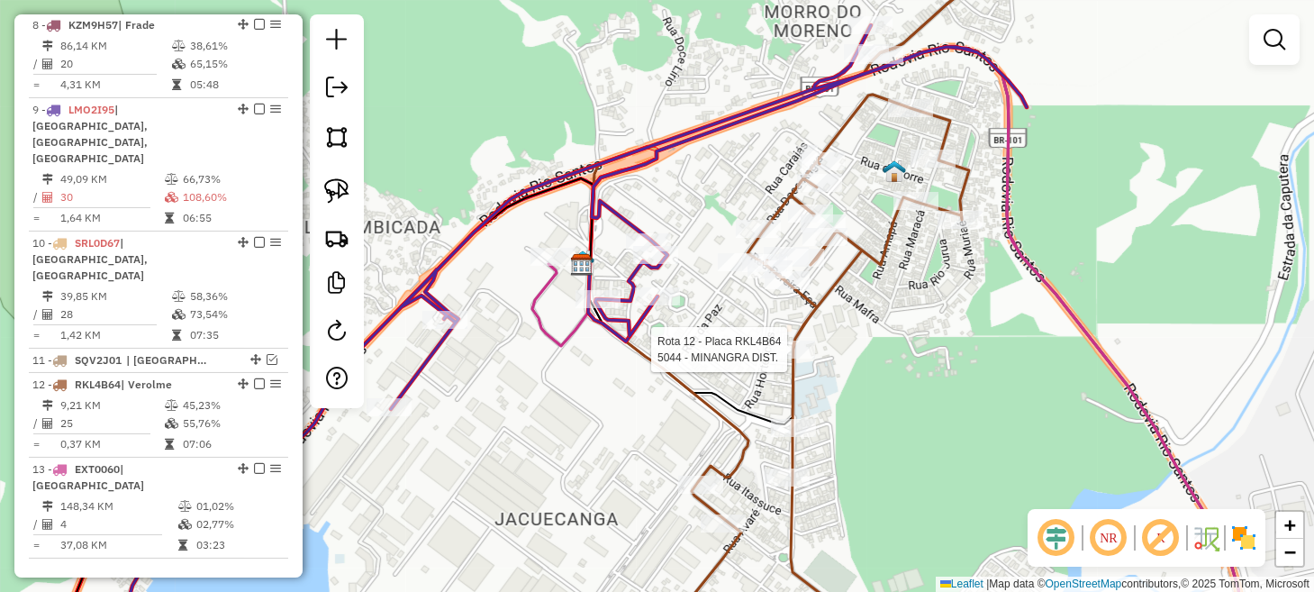
select select "**********"
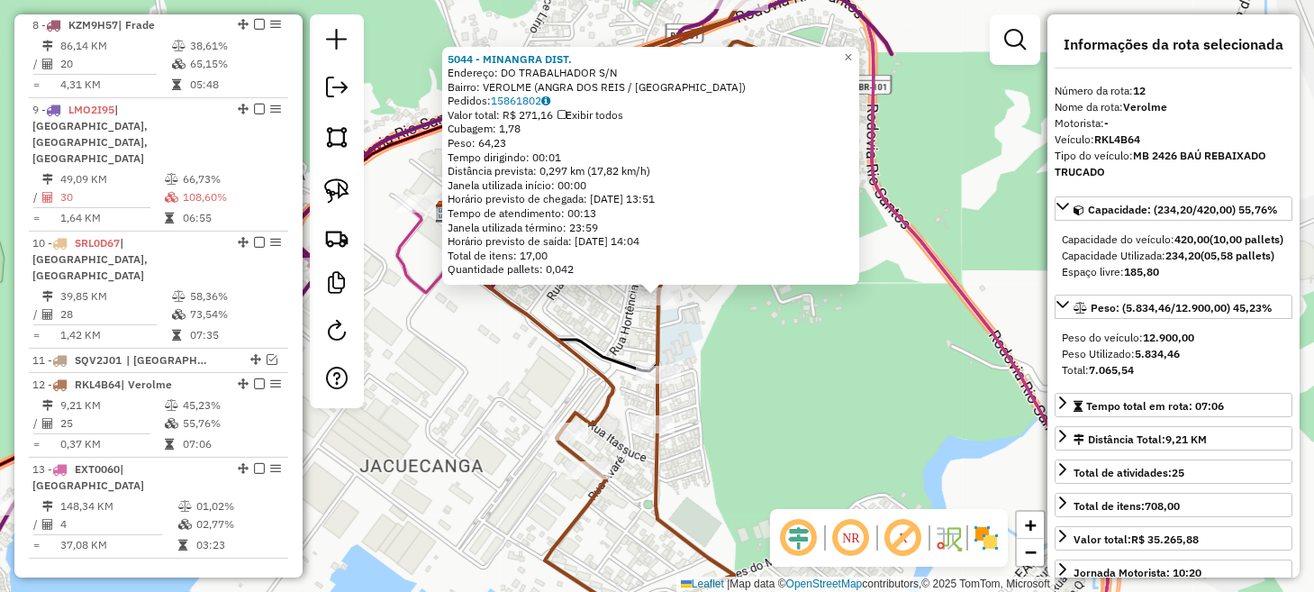
click at [839, 400] on div "5044 - MINANGRA DIST. Endereço: DO TRABALHADOR S/N Bairro: VEROLME ([GEOGRAPHIC…" at bounding box center [657, 296] width 1314 height 592
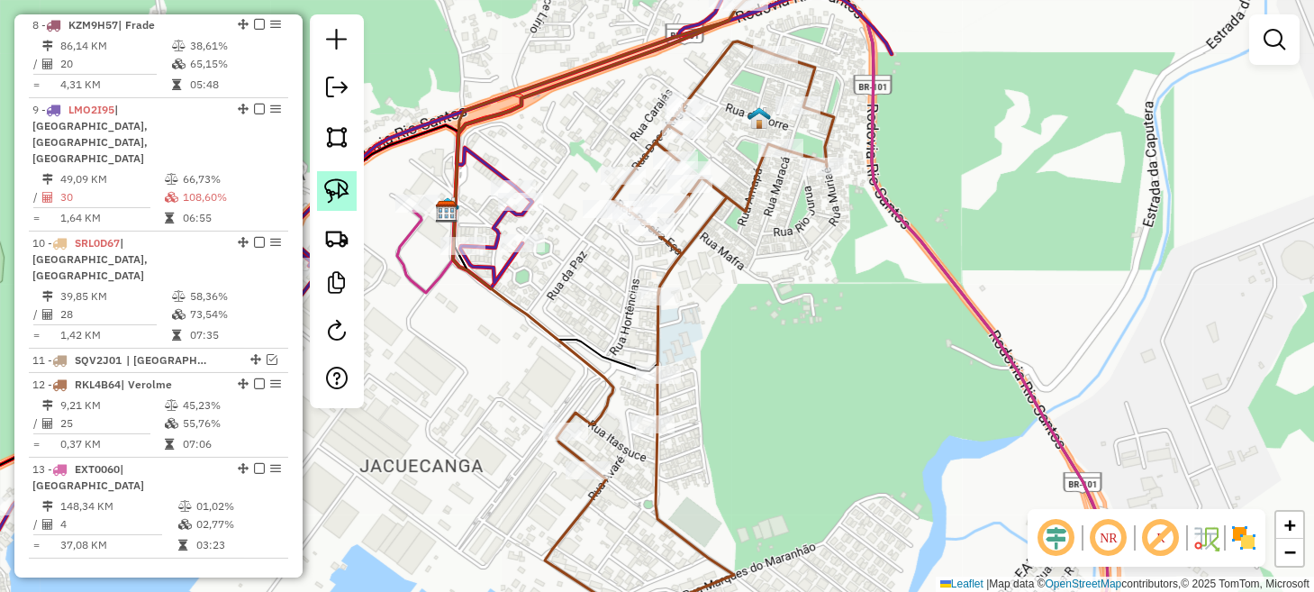
click at [334, 183] on img at bounding box center [336, 190] width 25 height 25
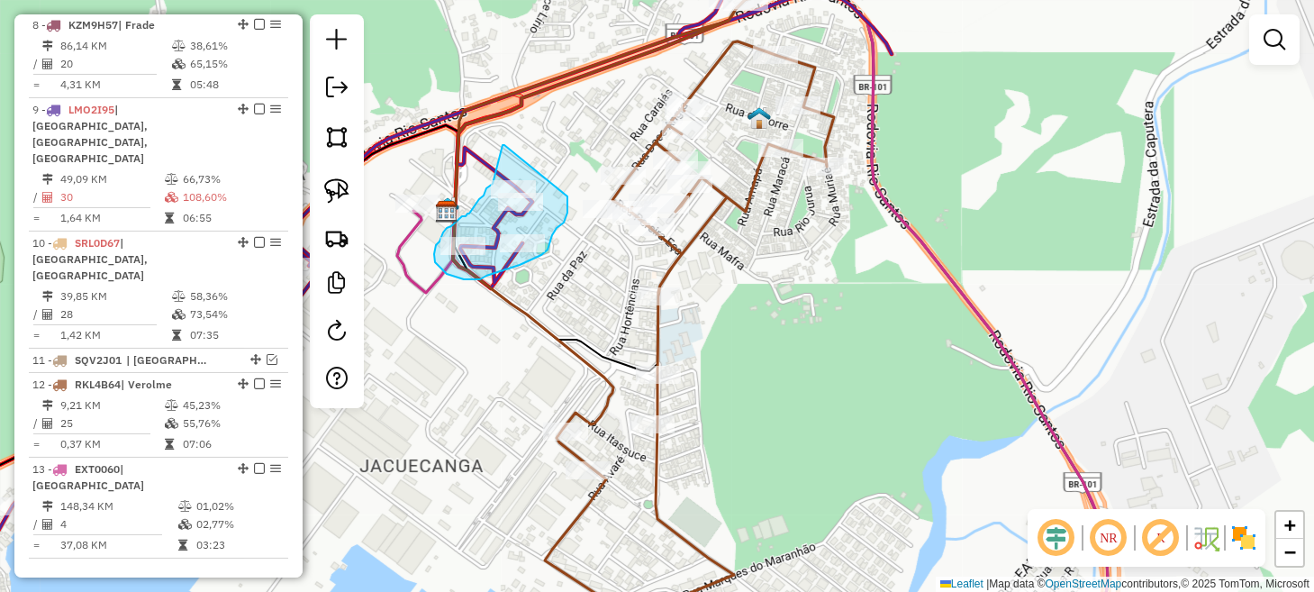
drag, startPoint x: 504, startPoint y: 145, endPoint x: 555, endPoint y: 173, distance: 58.4
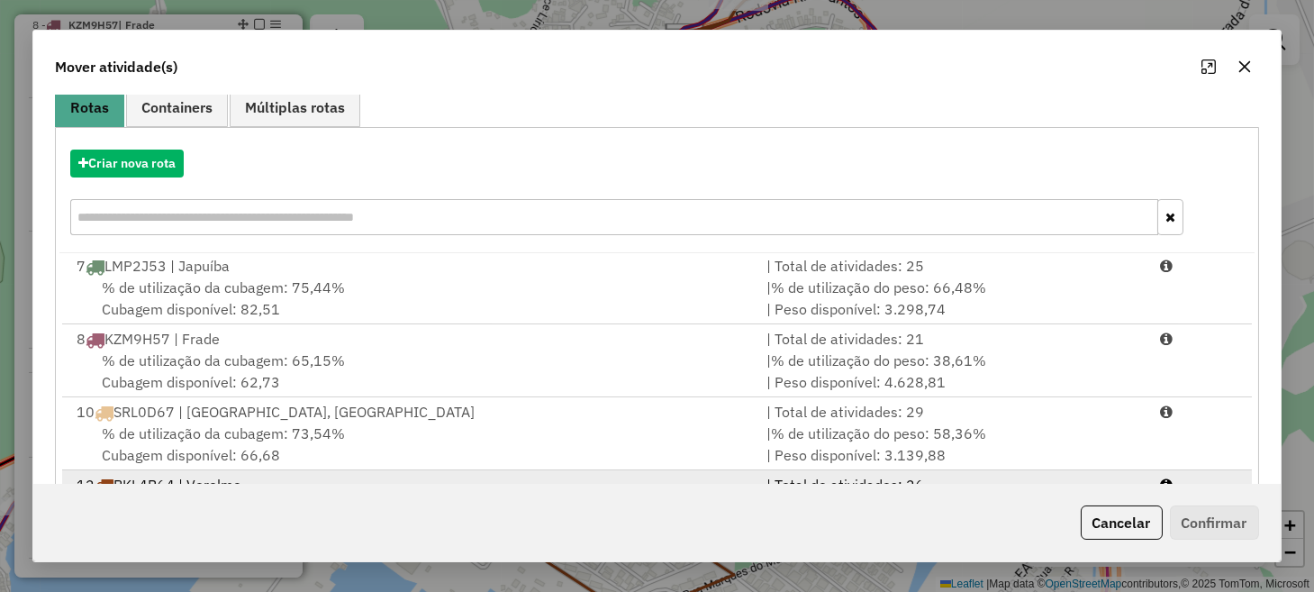
scroll to position [315, 0]
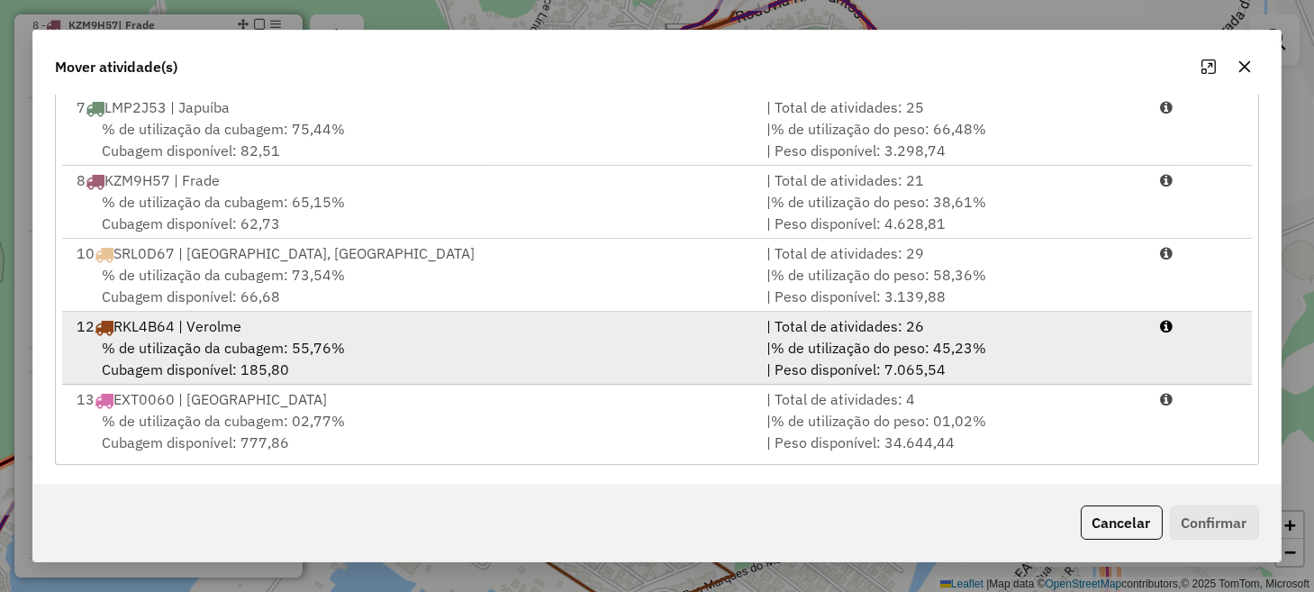
click at [393, 341] on div "% de utilização da cubagem: 55,76% Cubagem disponível: 185,80" at bounding box center [410, 358] width 689 height 43
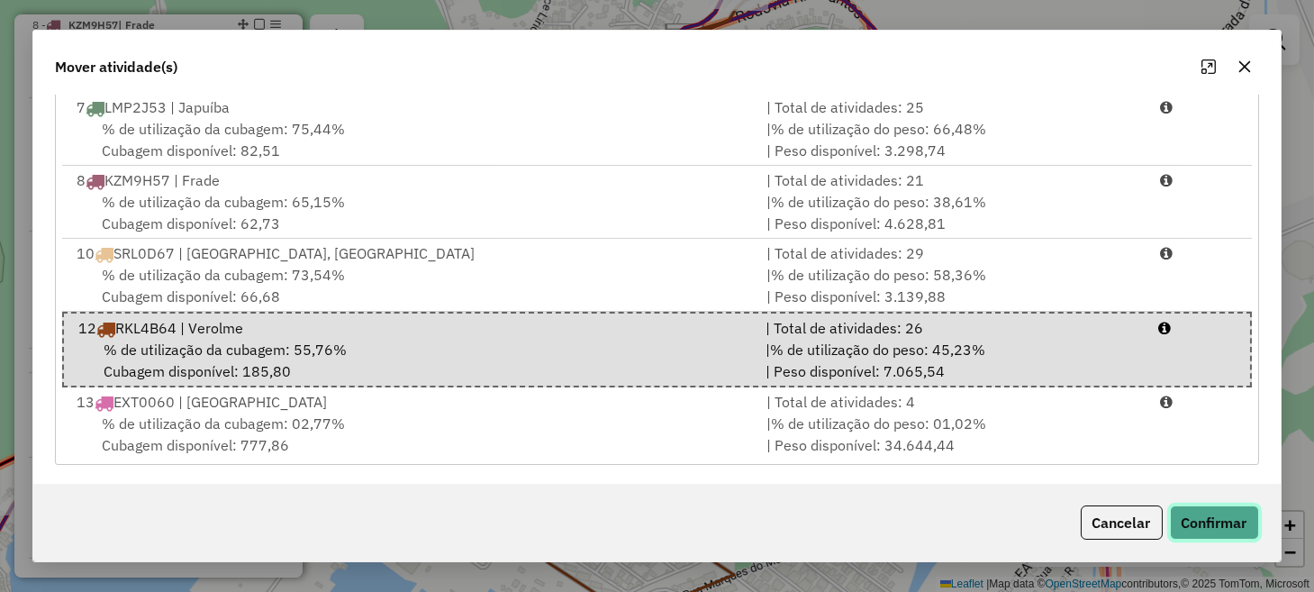
click at [1185, 523] on button "Confirmar" at bounding box center [1214, 522] width 89 height 34
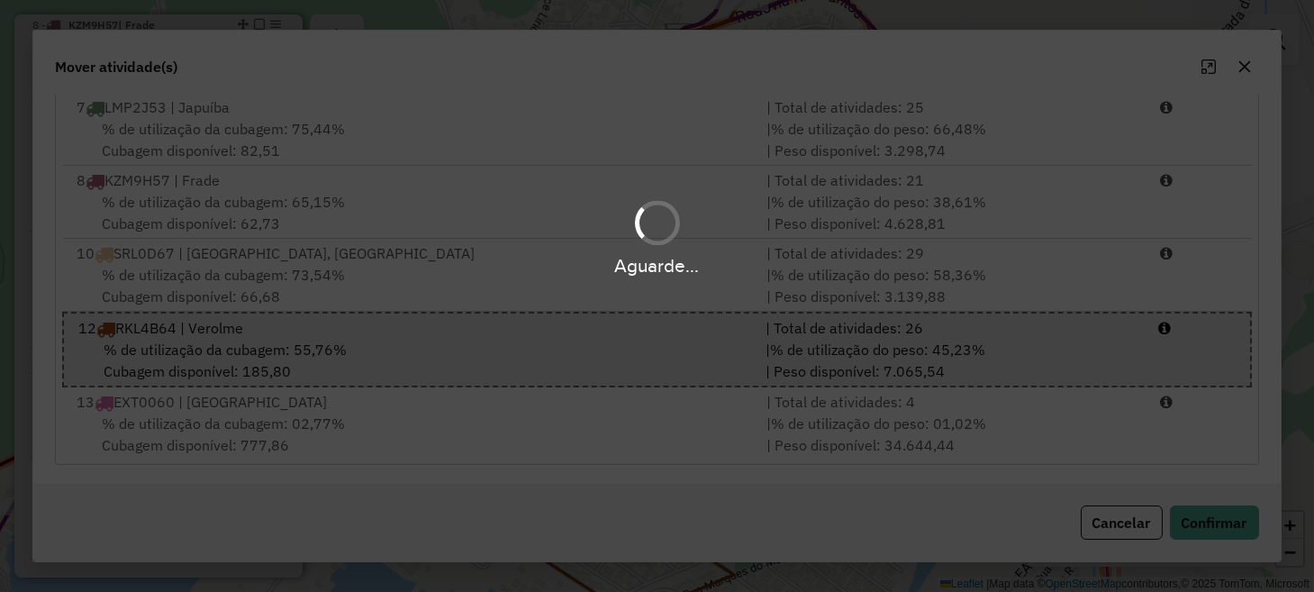
scroll to position [0, 0]
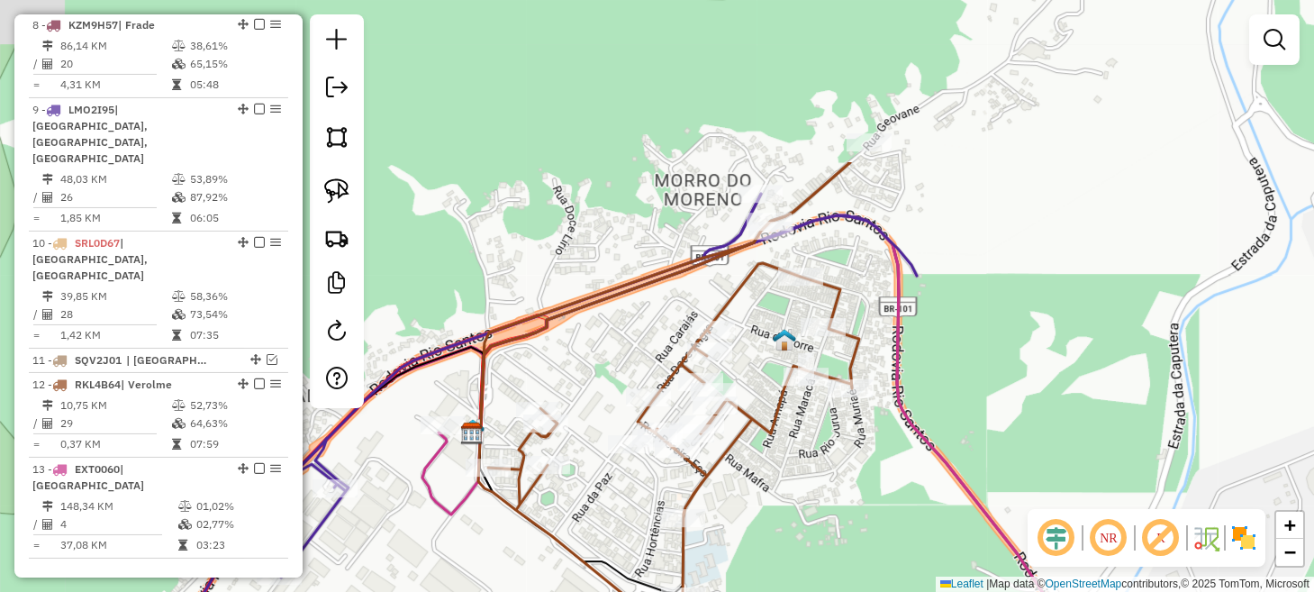
drag, startPoint x: 781, startPoint y: 360, endPoint x: 813, endPoint y: 487, distance: 131.0
click at [808, 538] on div "Janela de atendimento Grade de atendimento Capacidade Transportadoras Veículos …" at bounding box center [657, 296] width 1314 height 592
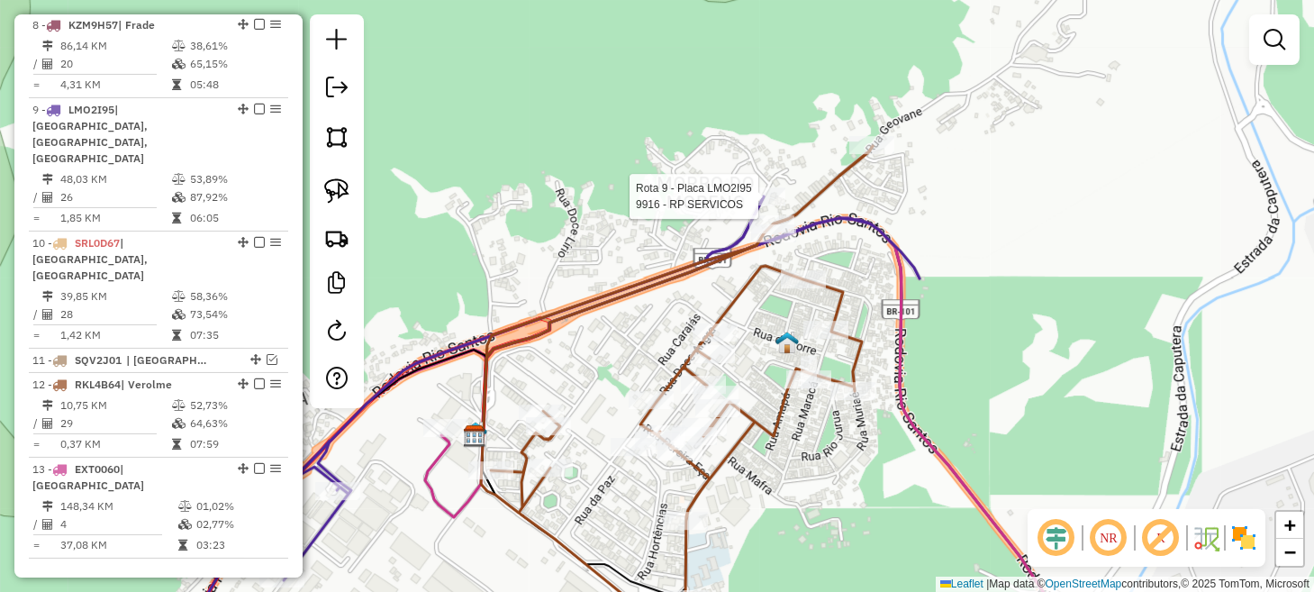
select select "**********"
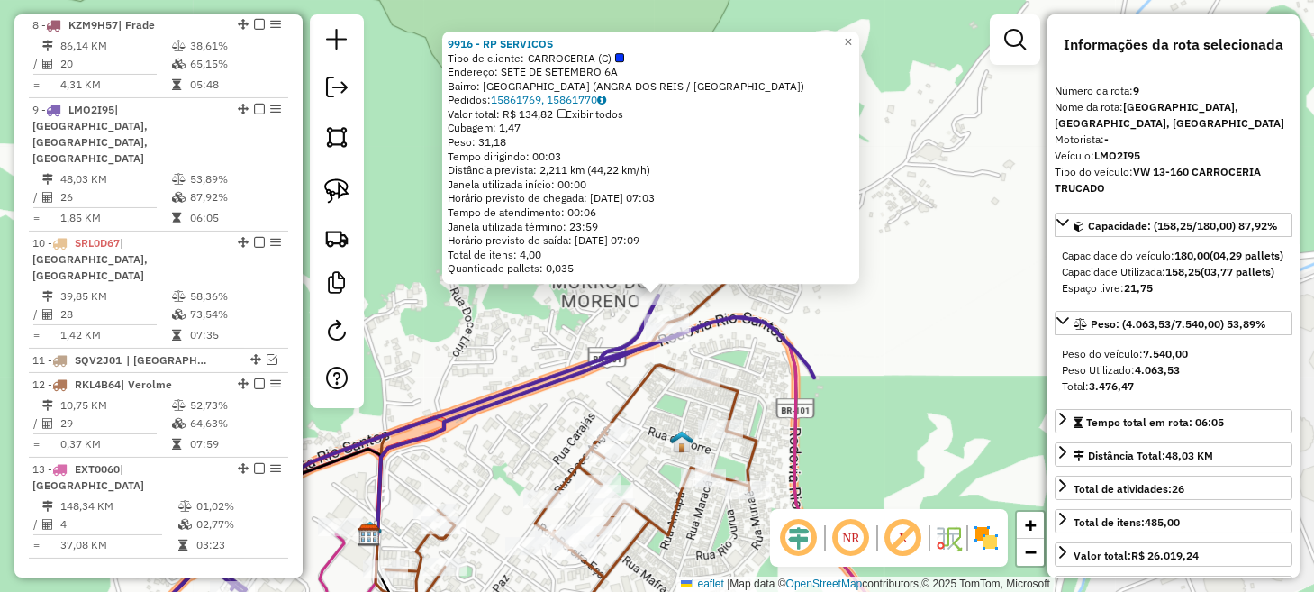
click at [832, 296] on div "9916 - RP SERVICOS Tipo de cliente: CARROCERIA (C) Endereço: SETE DE SETEMBRO 6…" at bounding box center [657, 296] width 1314 height 592
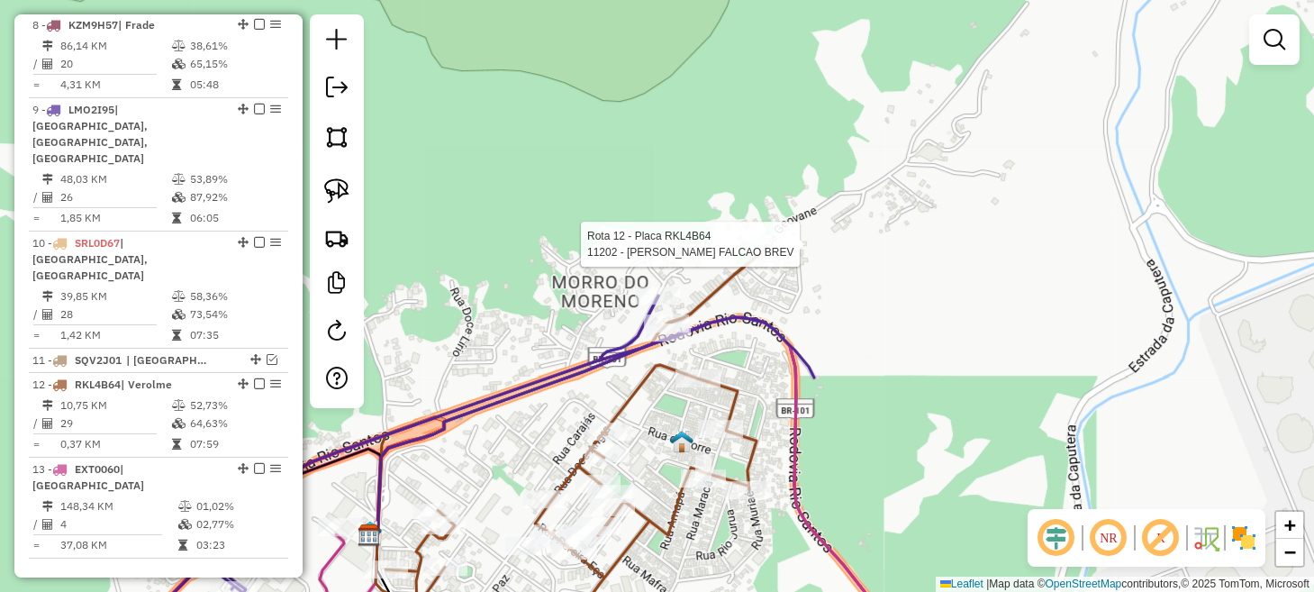
select select "**********"
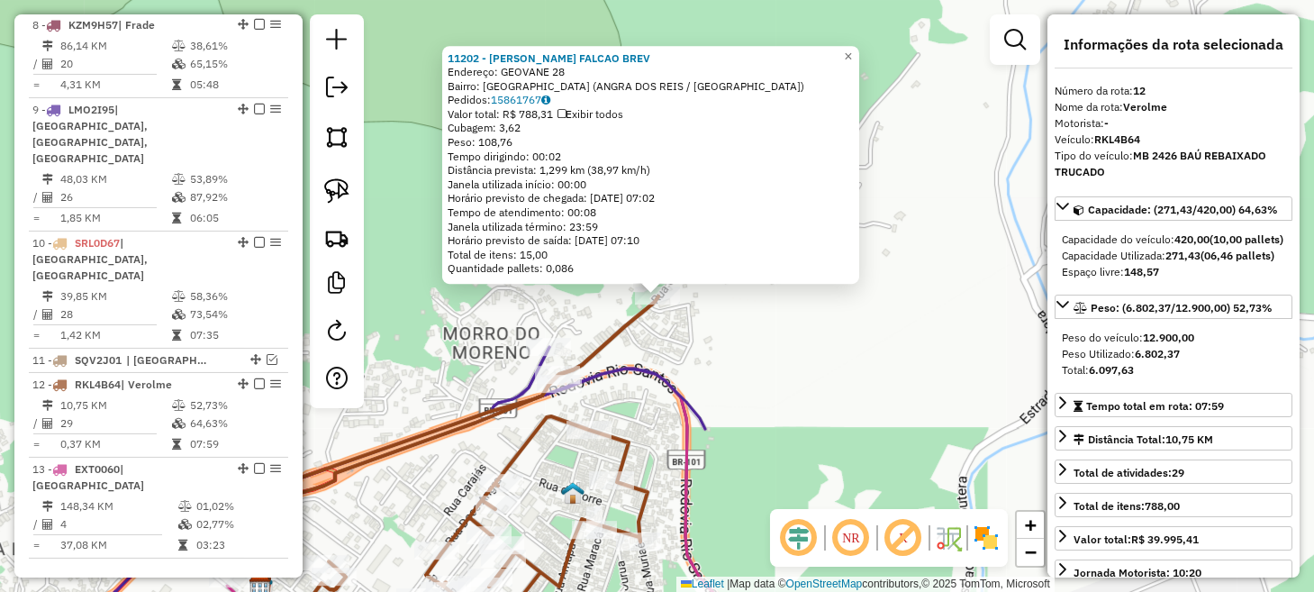
click at [744, 377] on div "11202 - WALLACE FALCAO BREV Endereço: GEOVANE 28 Bairro: MORRO DO MORENO (ANGRA…" at bounding box center [657, 296] width 1314 height 592
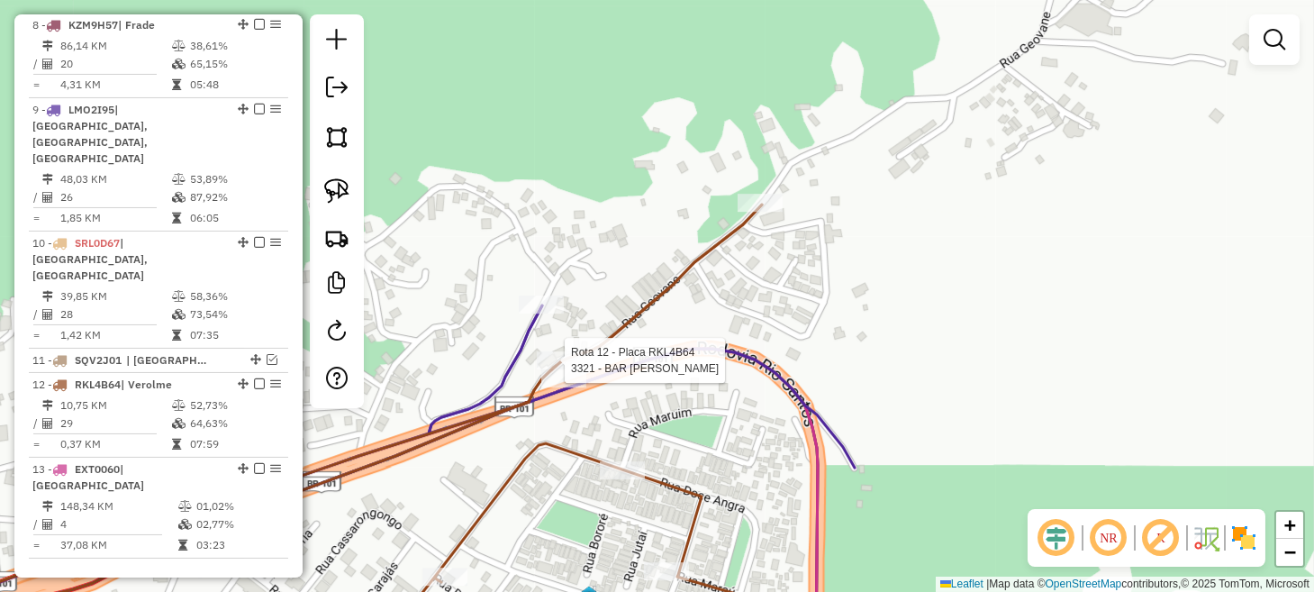
select select "**********"
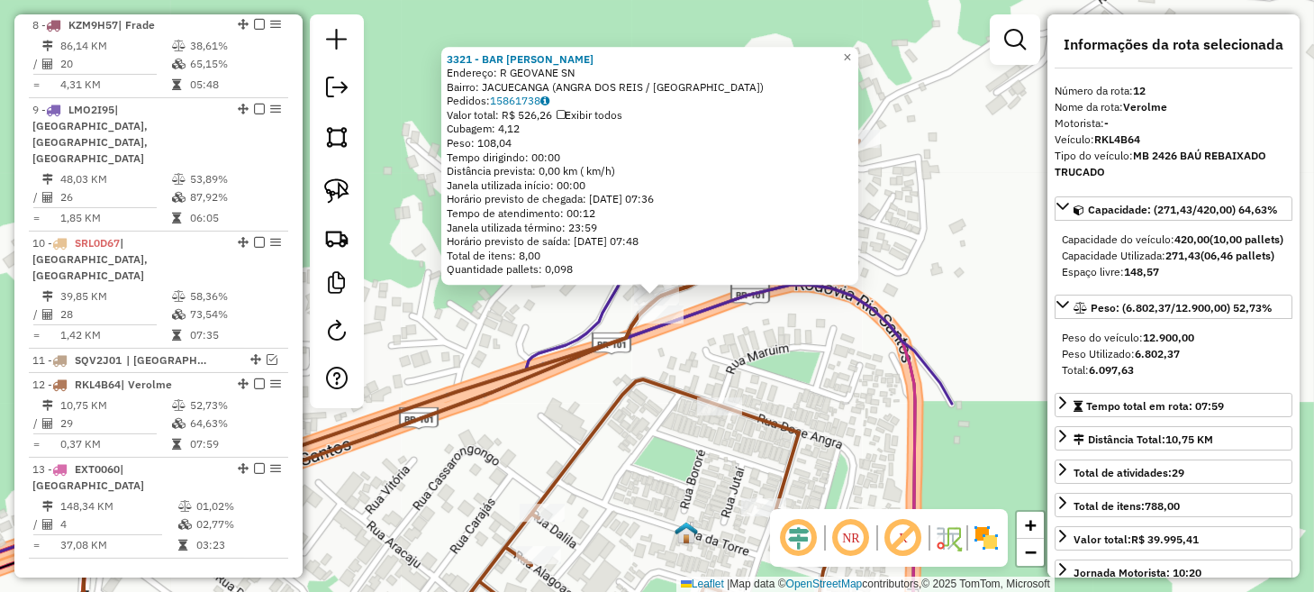
drag, startPoint x: 596, startPoint y: 360, endPoint x: 664, endPoint y: 335, distance: 72.1
click at [597, 360] on div "3321 - BAR ANA MARIA Endereço: R GEOVANE SN Bairro: JACUECANGA (ANGRA DOS REIS …" at bounding box center [657, 296] width 1314 height 592
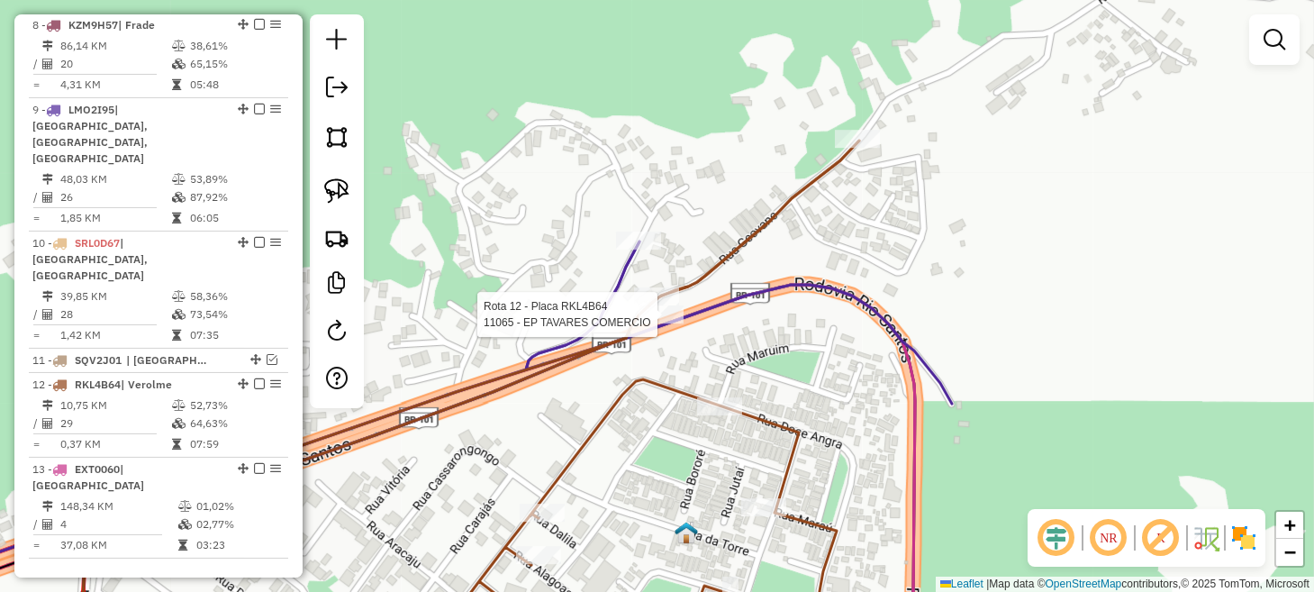
select select "**********"
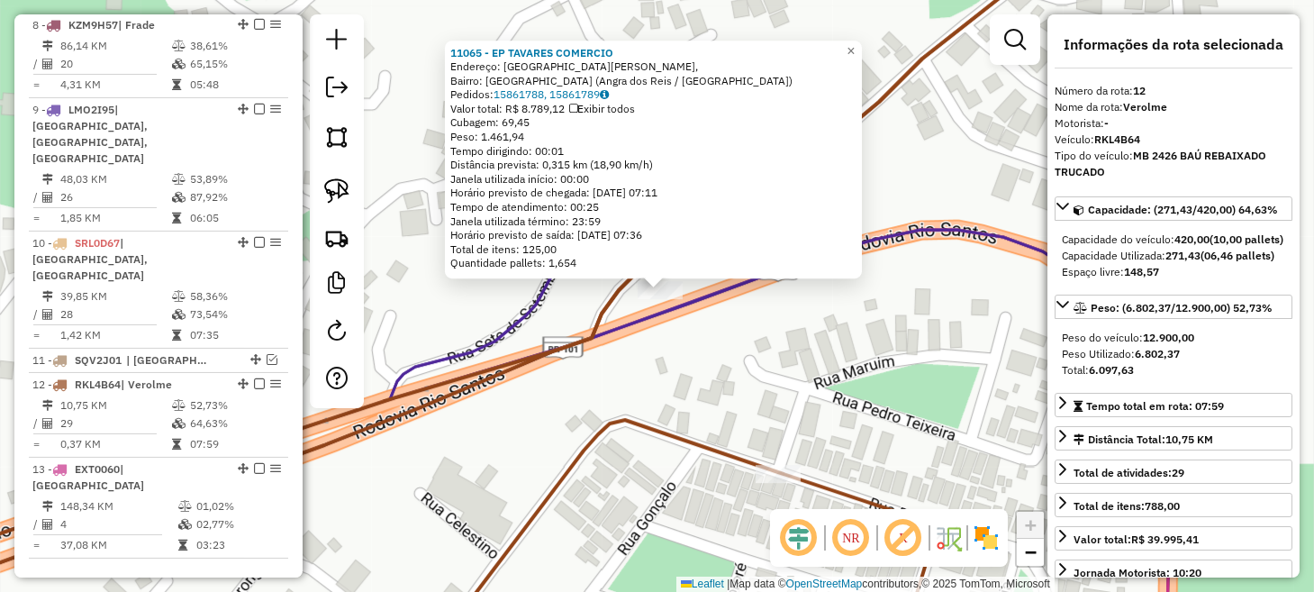
click at [766, 343] on div "11065 - EP TAVARES COMERCIO Endereço: Rua José Nicácio, Bairro: Morro do Moreno…" at bounding box center [657, 296] width 1314 height 592
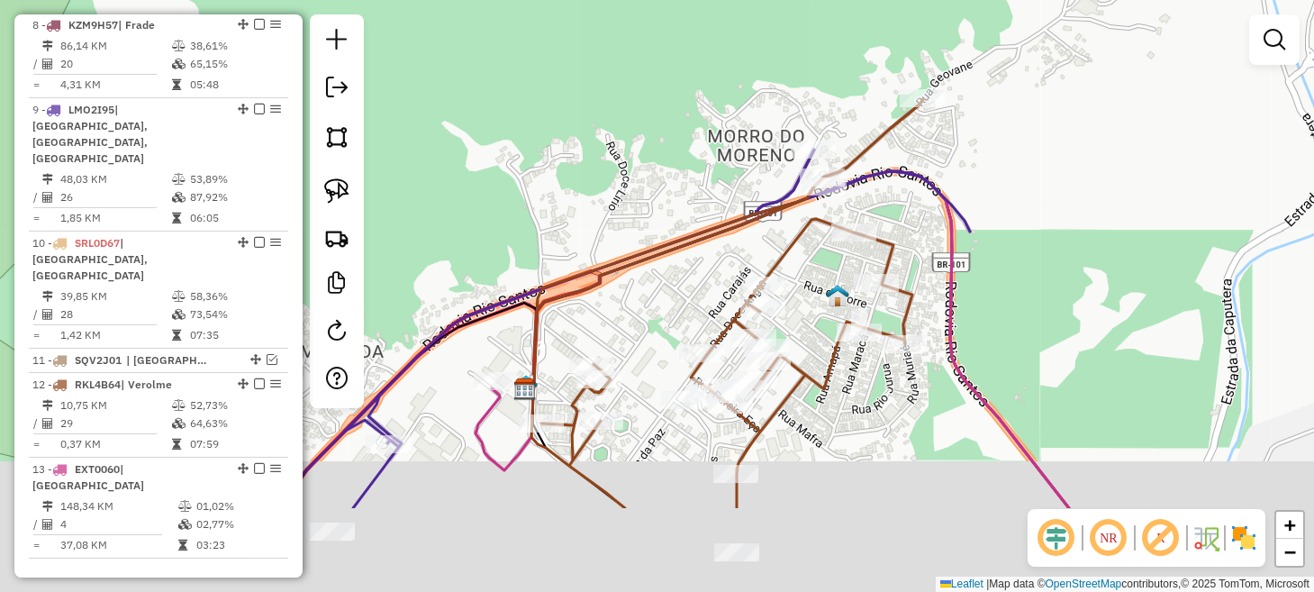
drag, startPoint x: 826, startPoint y: 355, endPoint x: 905, endPoint y: 159, distance: 210.5
click at [901, 165] on div "Janela de atendimento Grade de atendimento Capacidade Transportadoras Veículos …" at bounding box center [657, 296] width 1314 height 592
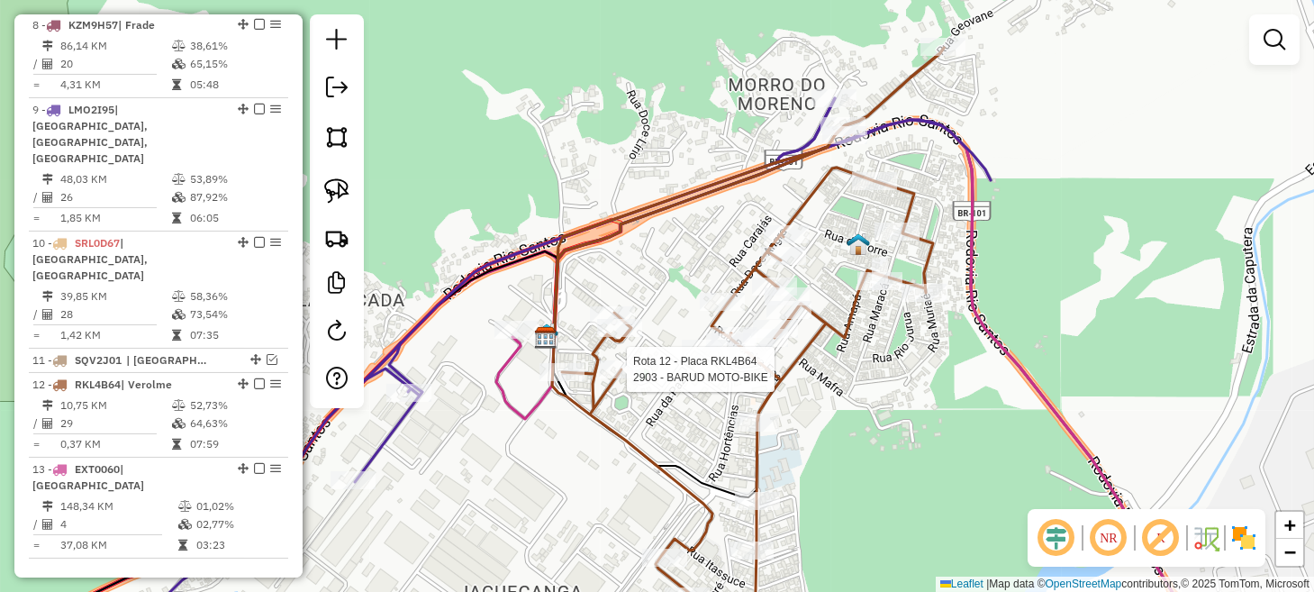
select select "**********"
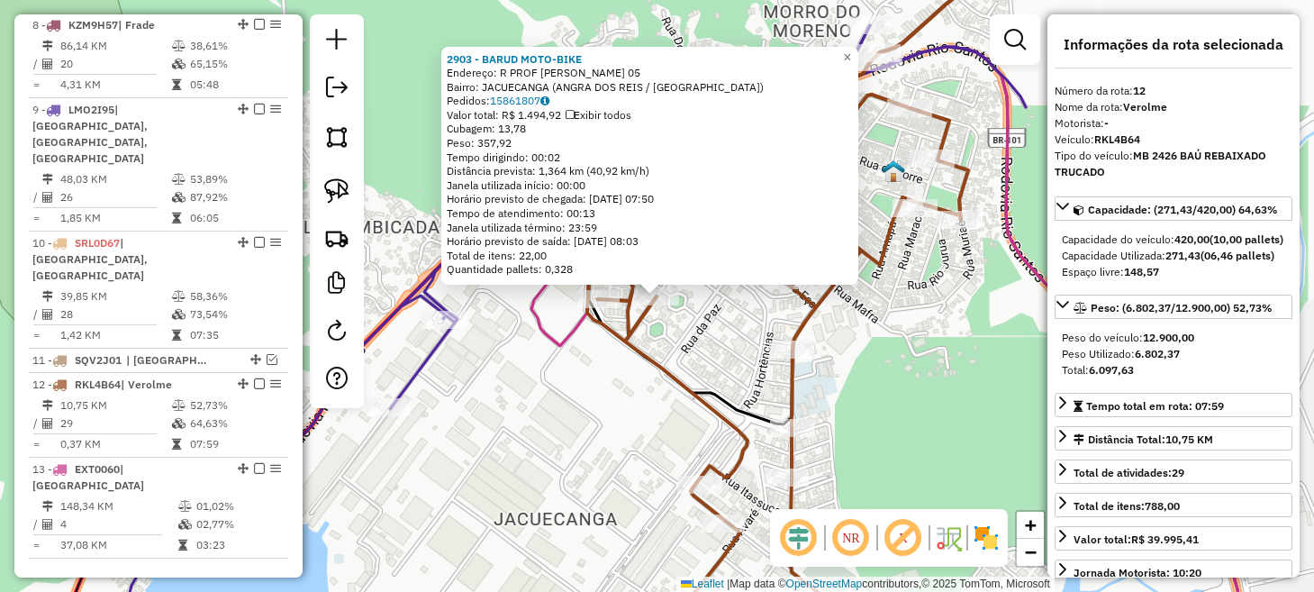
click at [601, 418] on div "2903 - BARUD MOTO-BIKE Endereço: R PROF ROSILENE DE CARVALHO 05 Bairro: JACUECA…" at bounding box center [657, 296] width 1314 height 592
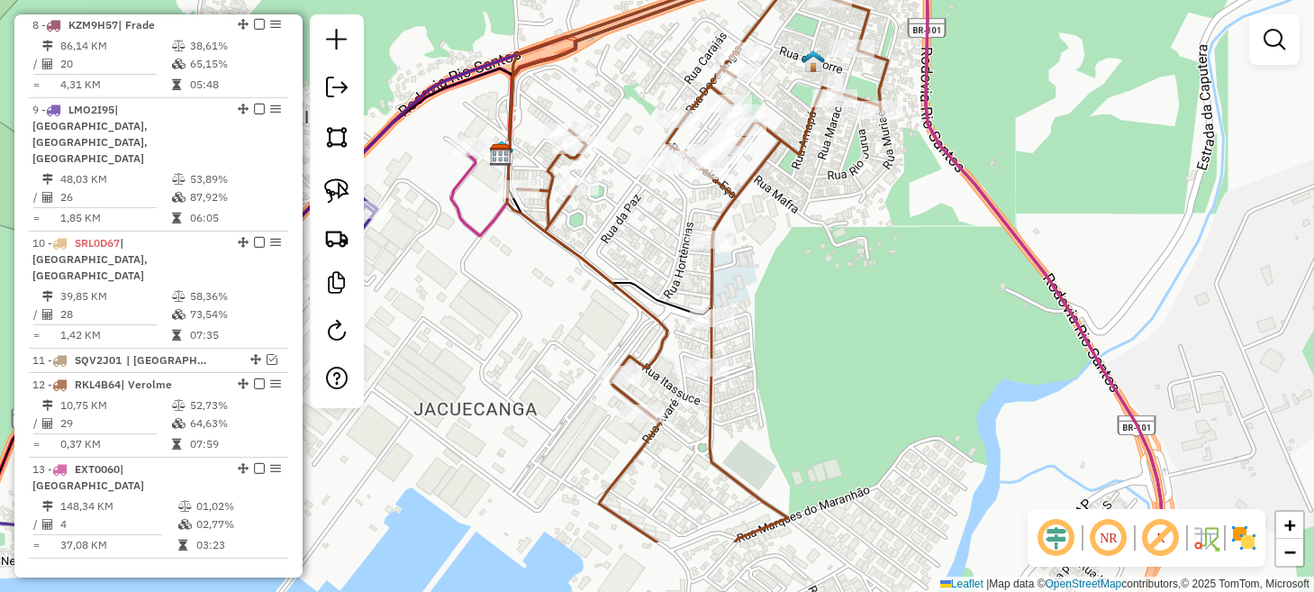
drag, startPoint x: 599, startPoint y: 416, endPoint x: 510, endPoint y: 309, distance: 139.4
click at [510, 309] on div "Janela de atendimento Grade de atendimento Capacidade Transportadoras Veículos …" at bounding box center [657, 296] width 1314 height 592
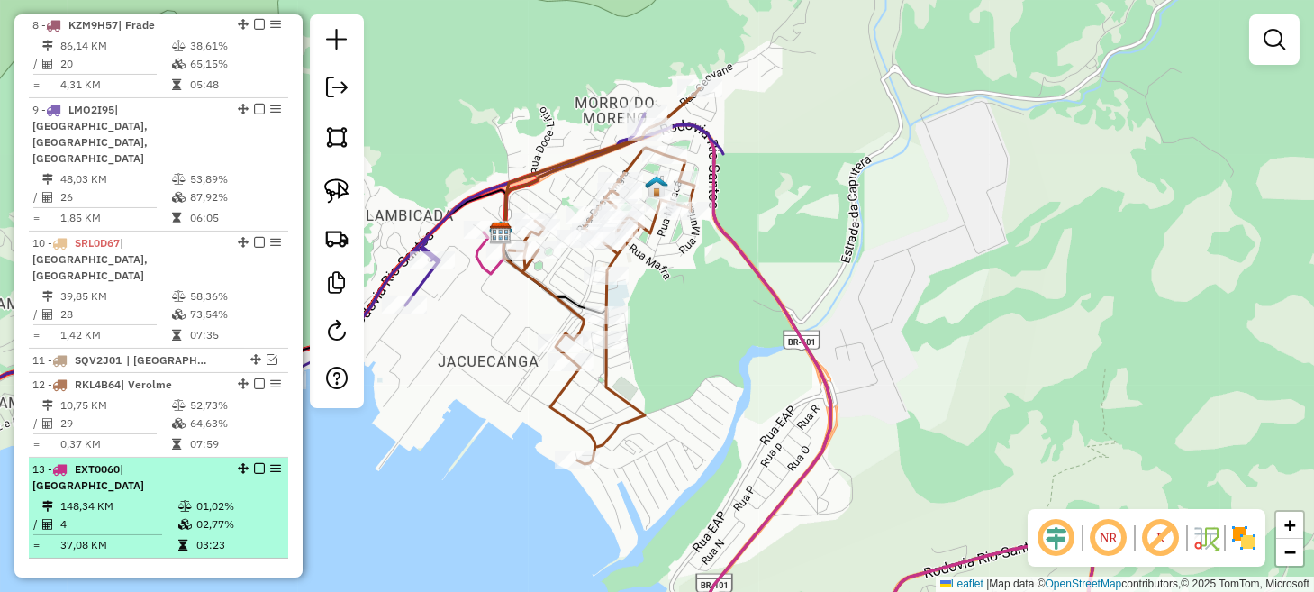
click at [254, 463] on em at bounding box center [259, 468] width 11 height 11
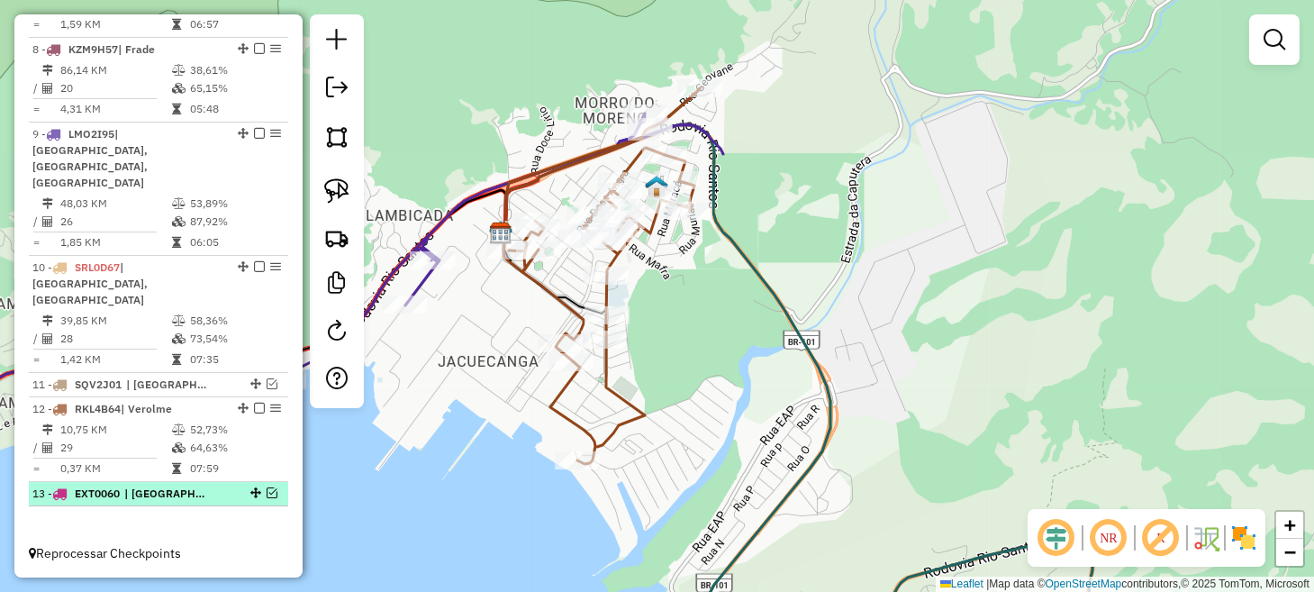
scroll to position [1285, 0]
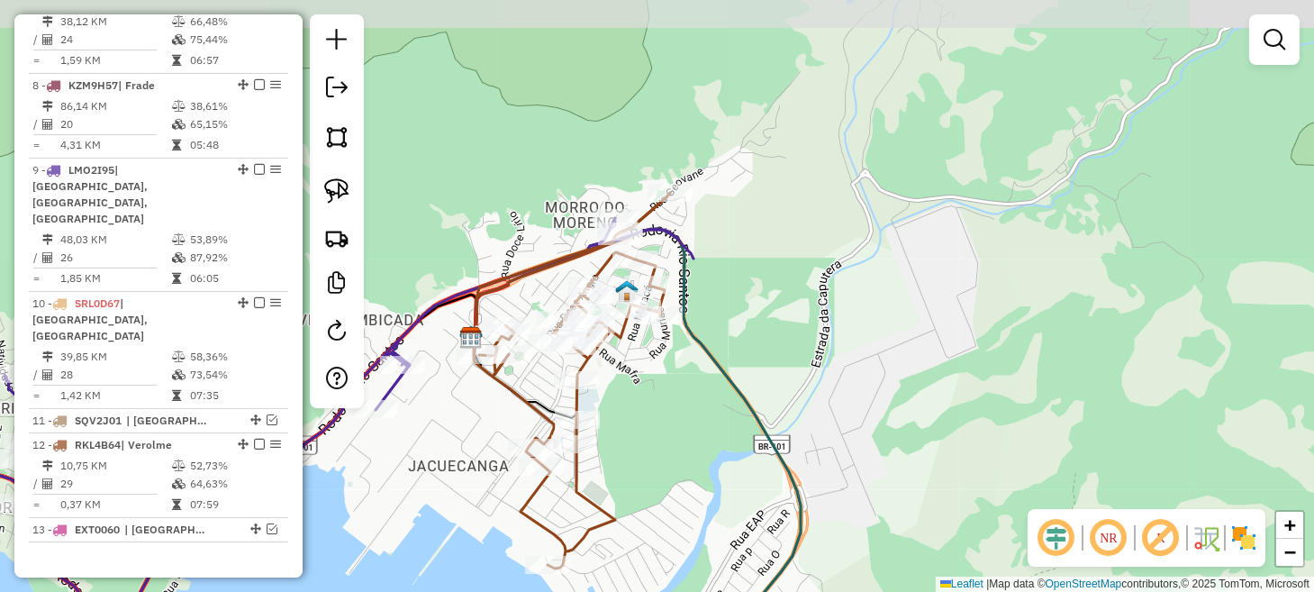
drag, startPoint x: 663, startPoint y: 251, endPoint x: 630, endPoint y: 360, distance: 113.7
click at [630, 360] on div "Janela de atendimento Grade de atendimento Capacidade Transportadoras Veículos …" at bounding box center [657, 296] width 1314 height 592
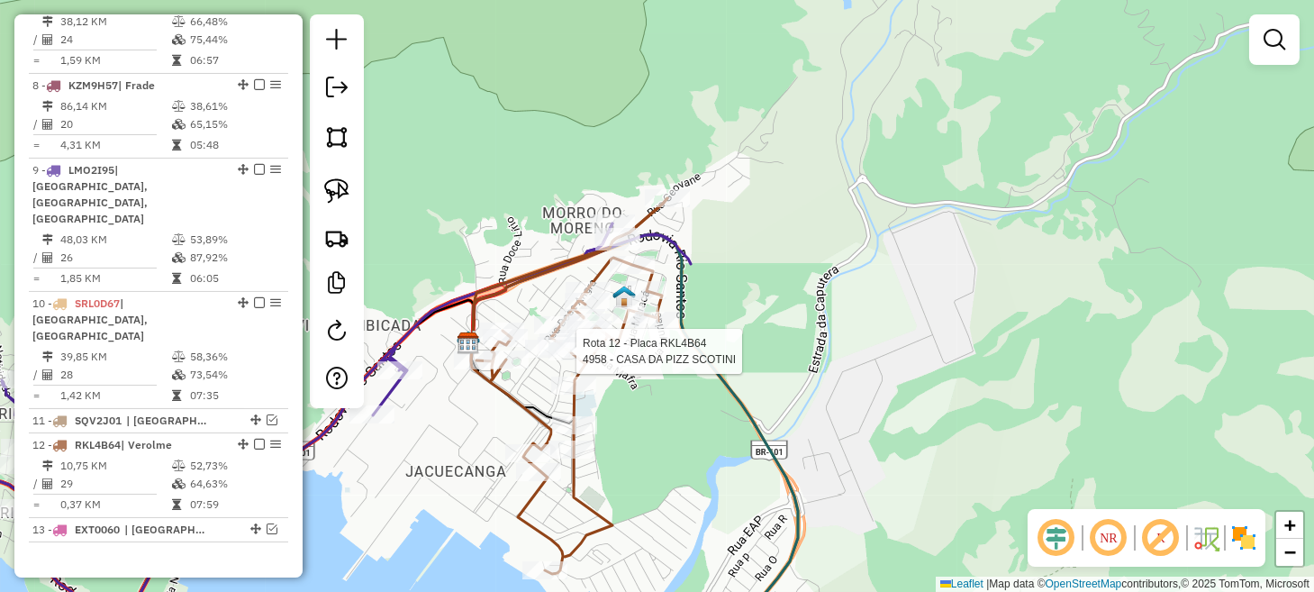
select select "**********"
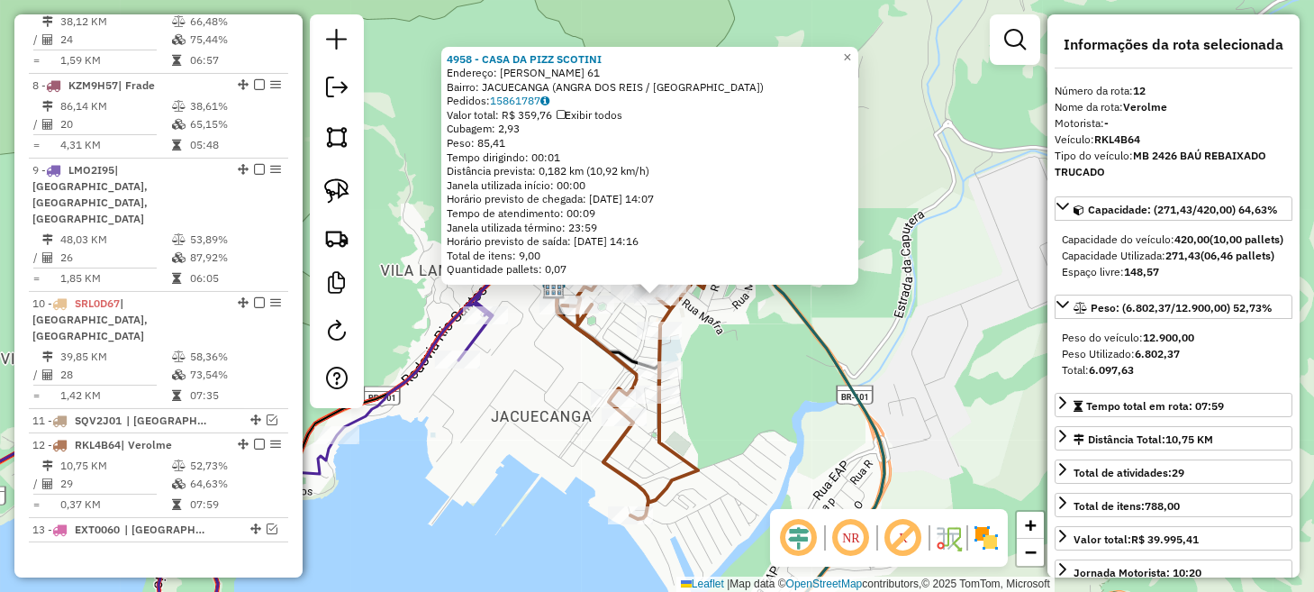
click at [717, 411] on div "4958 - CASA DA PIZZ SCOTINI Endereço: FRANCISCO DE PAULA 61 Bairro: JACUECANGA …" at bounding box center [657, 296] width 1314 height 592
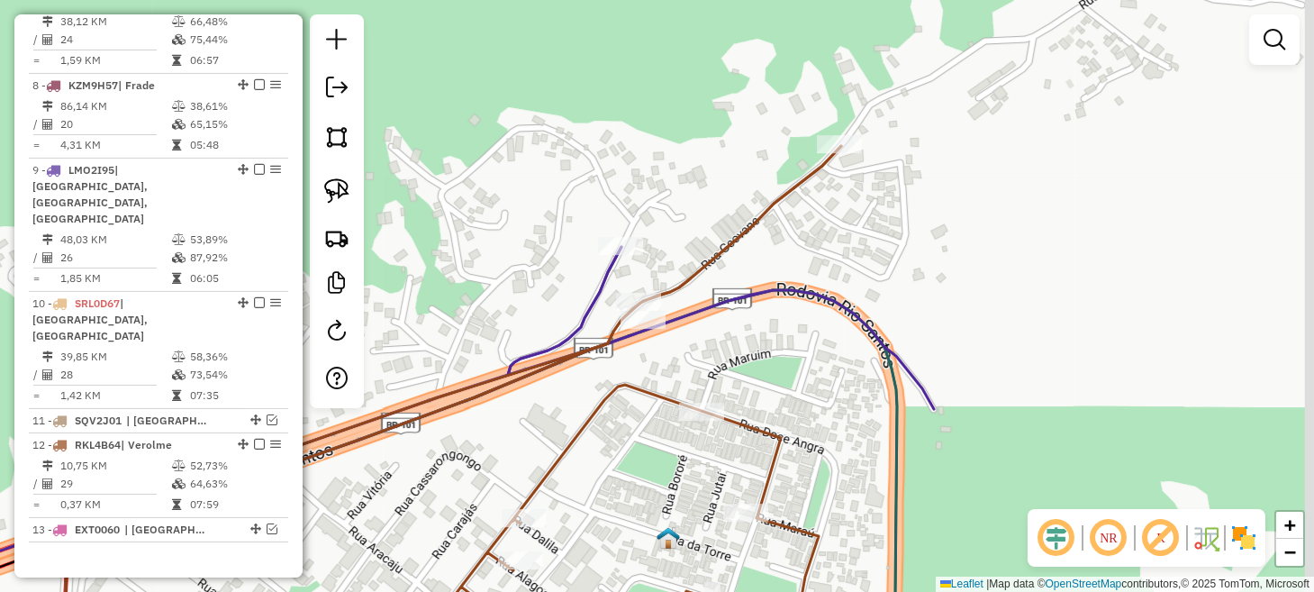
drag, startPoint x: 906, startPoint y: 119, endPoint x: 811, endPoint y: 286, distance: 192.3
click at [811, 286] on icon at bounding box center [497, 486] width 872 height 478
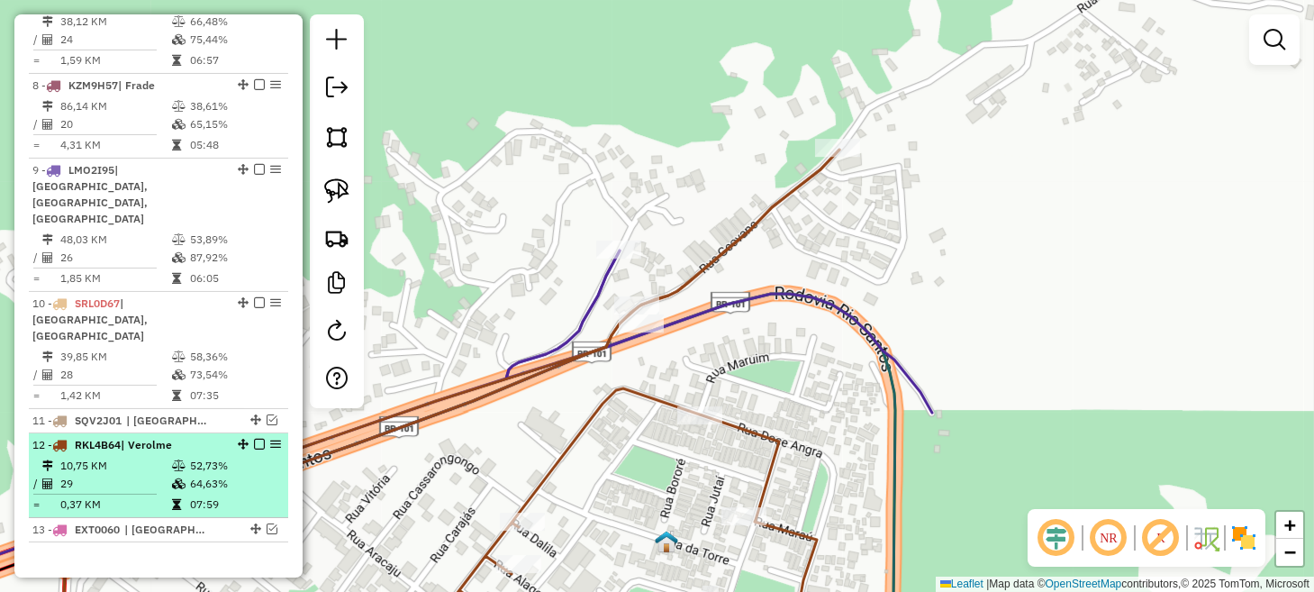
click at [254, 438] on em at bounding box center [259, 443] width 11 height 11
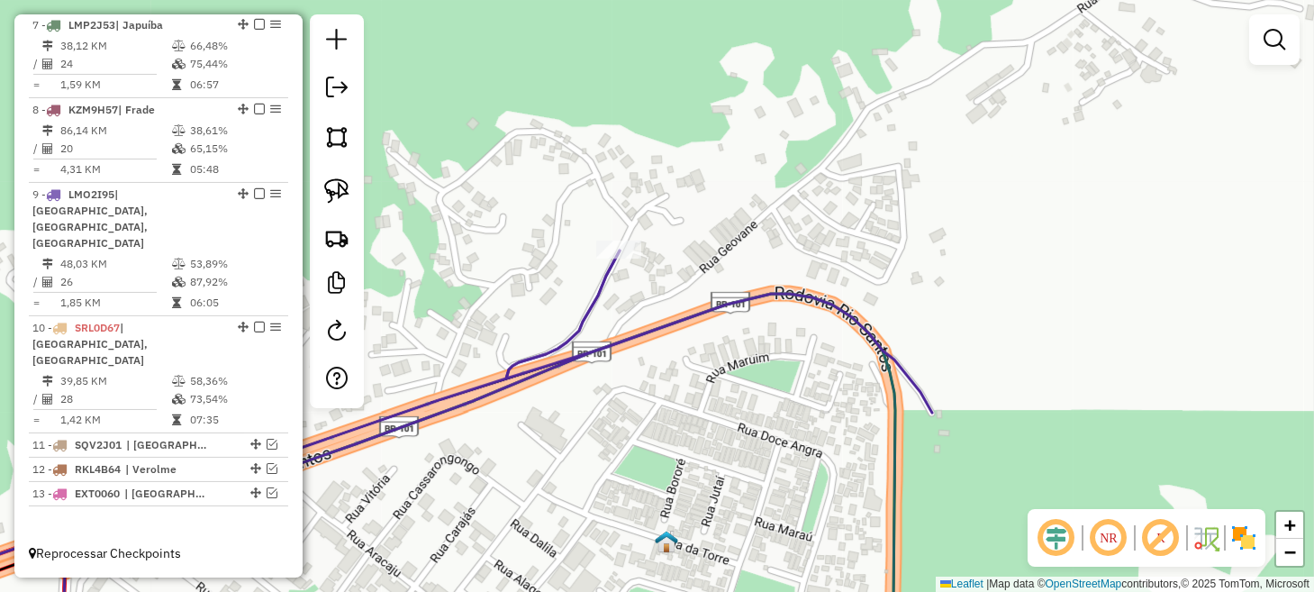
scroll to position [1224, 0]
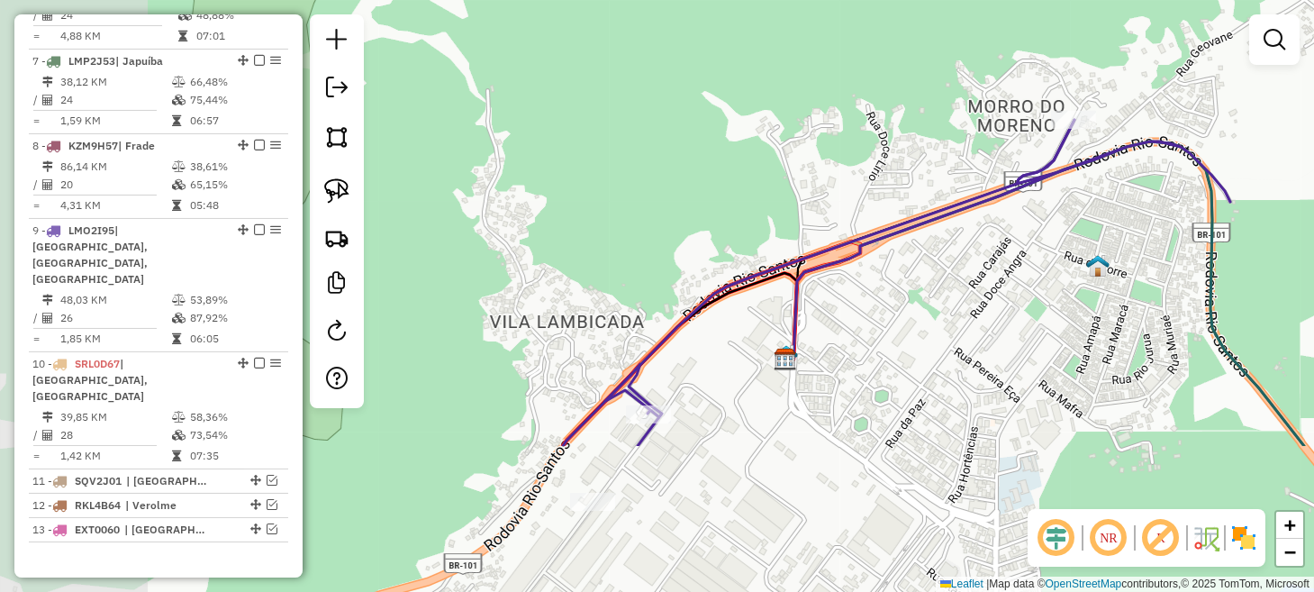
drag, startPoint x: 410, startPoint y: 456, endPoint x: 999, endPoint y: 179, distance: 651.3
click at [998, 182] on div "Janela de atendimento Grade de atendimento Capacidade Transportadoras Veículos …" at bounding box center [657, 296] width 1314 height 592
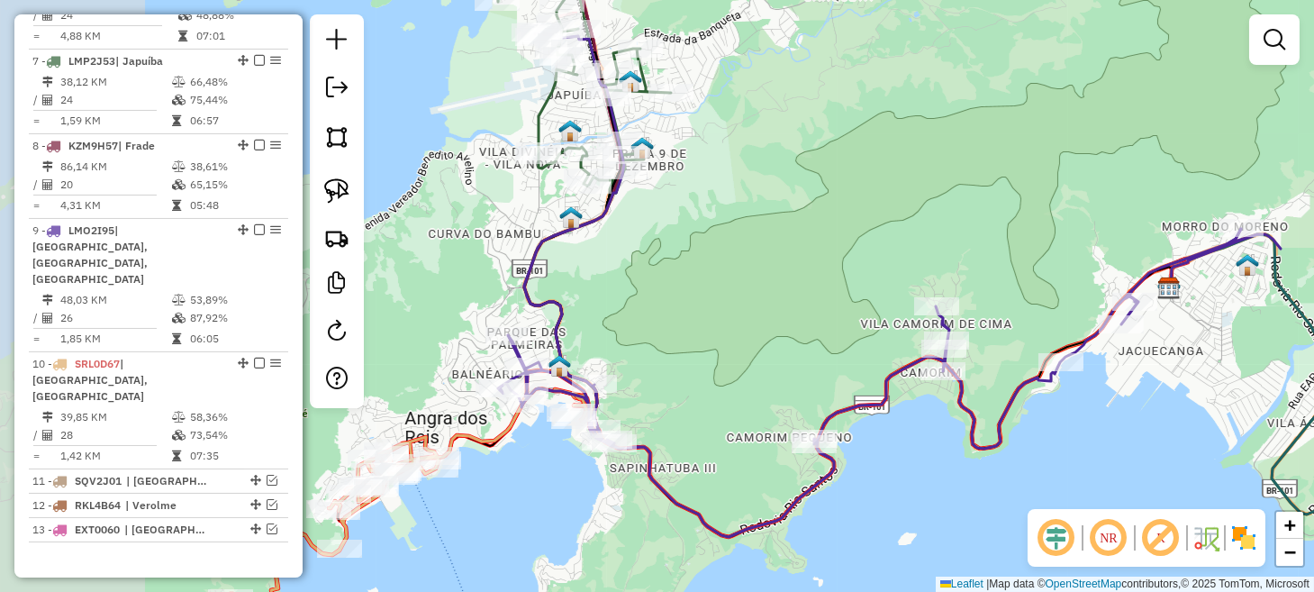
drag, startPoint x: 625, startPoint y: 402, endPoint x: 971, endPoint y: 402, distance: 345.7
click at [972, 403] on div "Janela de atendimento Grade de atendimento Capacidade Transportadoras Veículos …" at bounding box center [657, 296] width 1314 height 592
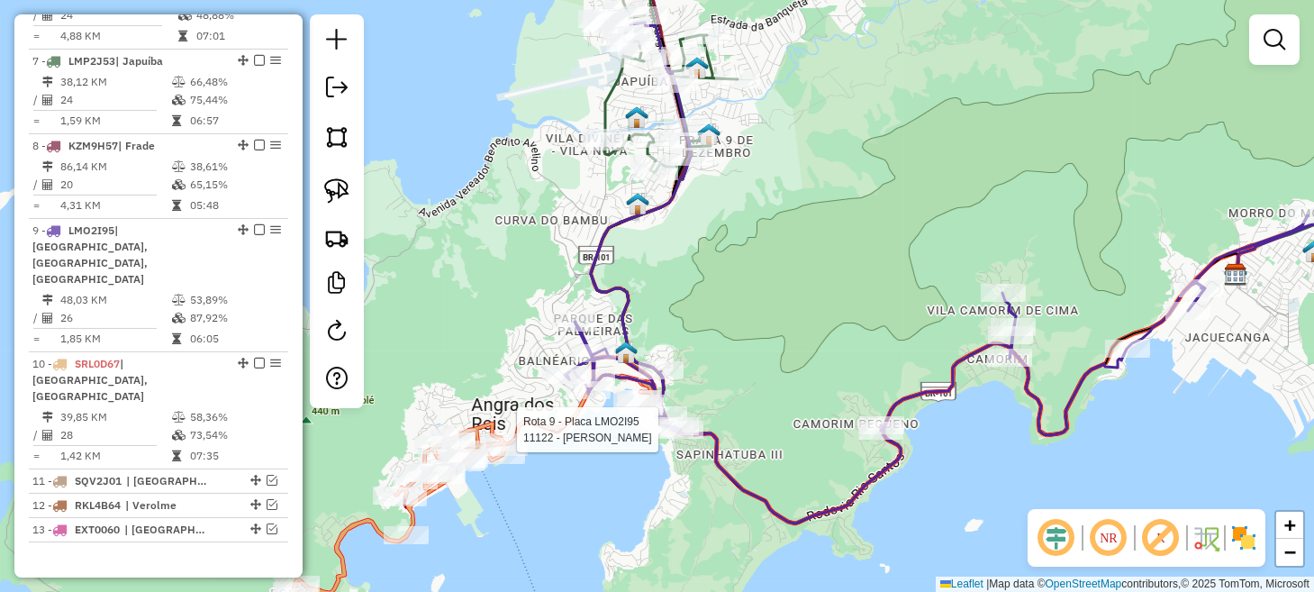
select select "**********"
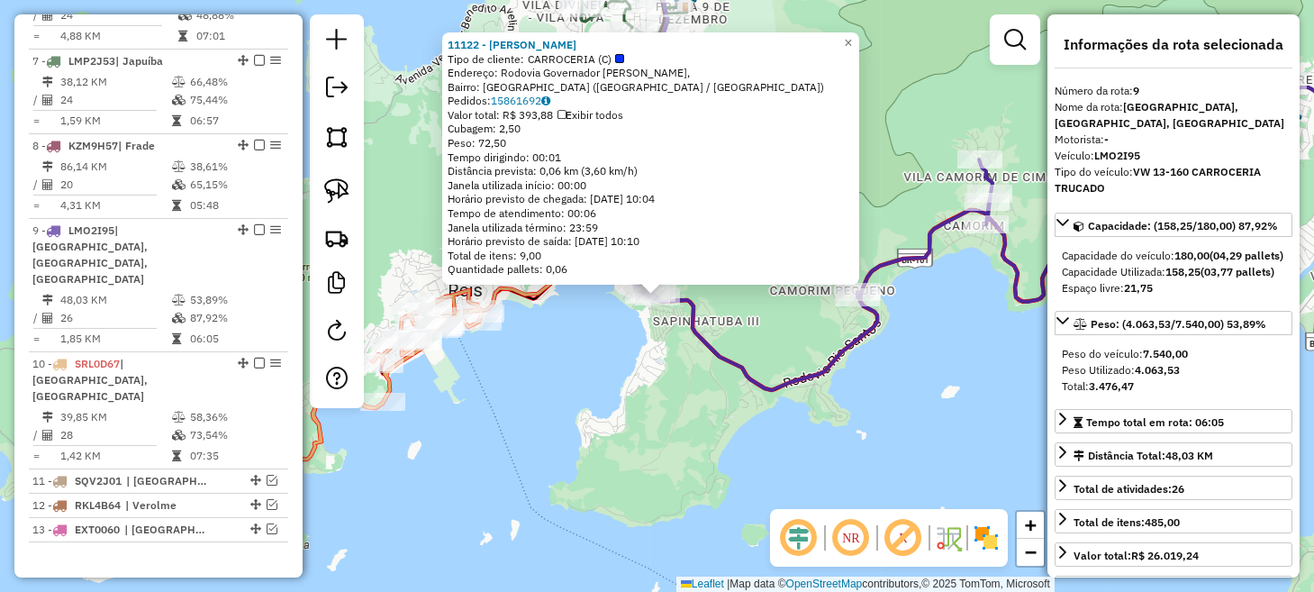
click at [584, 406] on div "11122 - CLAUDINEI PEREIRA Tipo de cliente: CARROCERIA (C) Endereço: Rodovia Gov…" at bounding box center [657, 296] width 1314 height 592
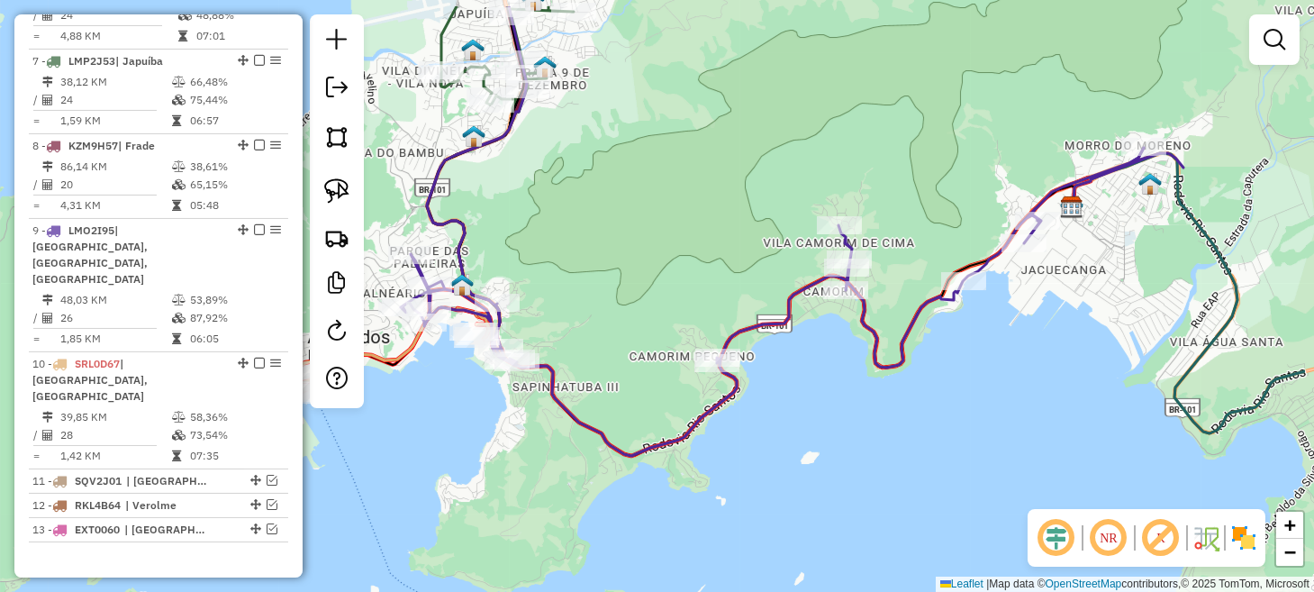
drag, startPoint x: 997, startPoint y: 338, endPoint x: 779, endPoint y: 439, distance: 240.5
click at [779, 439] on div "Janela de atendimento Grade de atendimento Capacidade Transportadoras Veículos …" at bounding box center [657, 296] width 1314 height 592
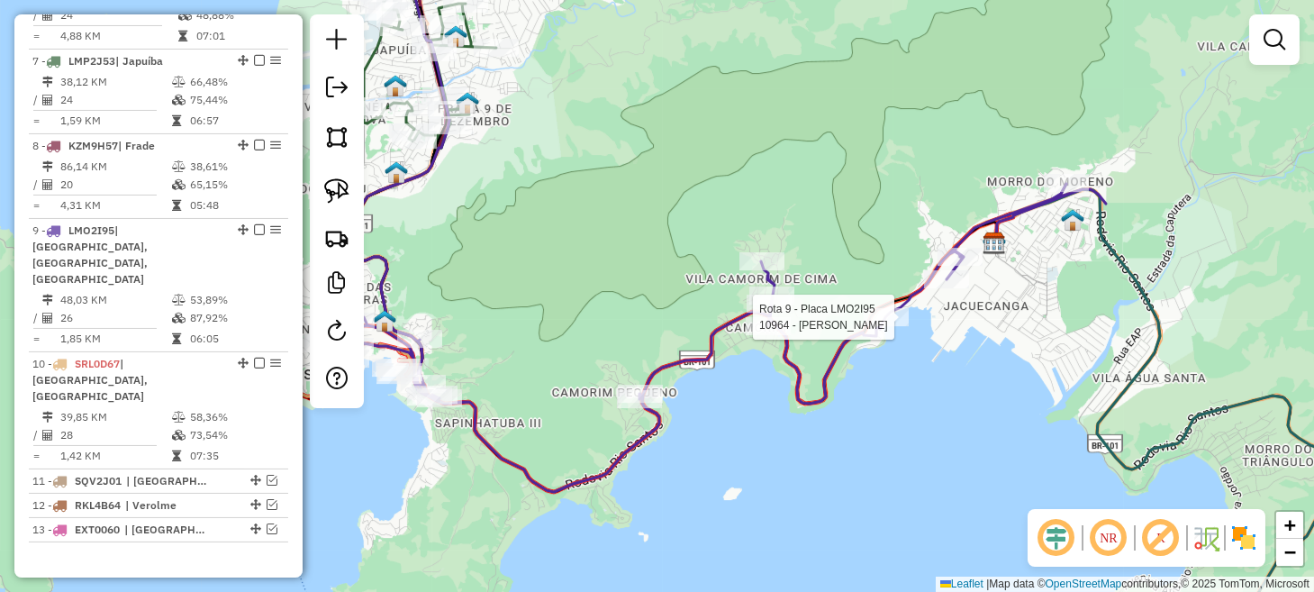
select select "**********"
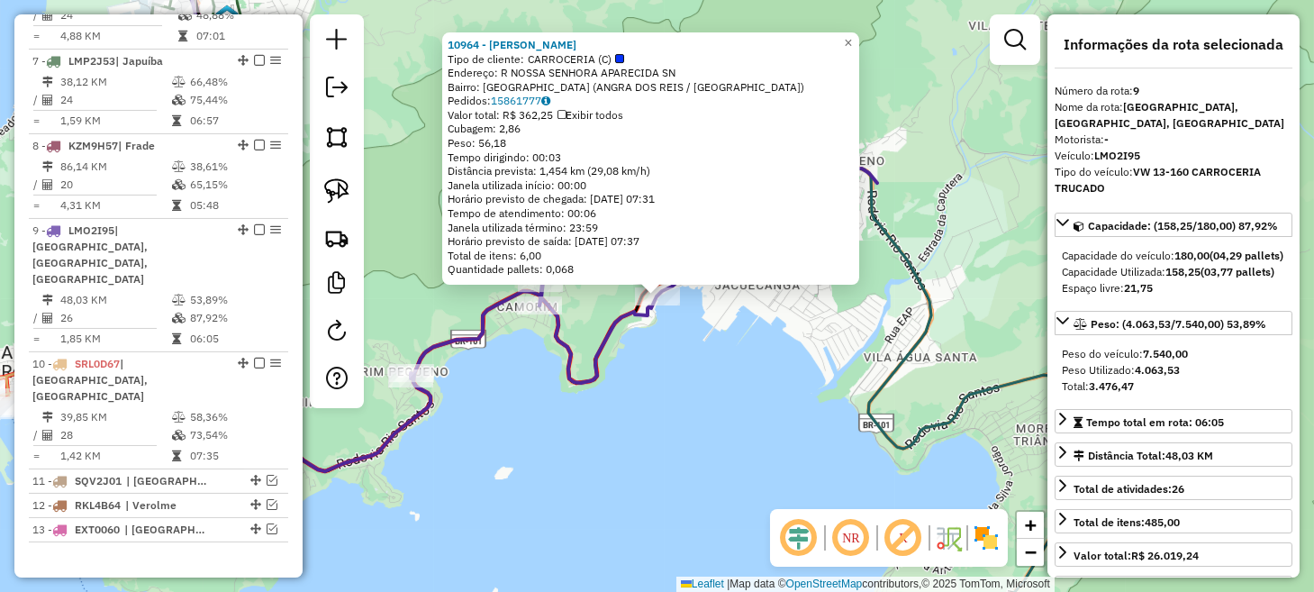
click at [745, 406] on div "10964 - JOSE CARLOS Tipo de cliente: CARROCERIA (C) Endereço: R NOSSA SENHORA A…" at bounding box center [657, 296] width 1314 height 592
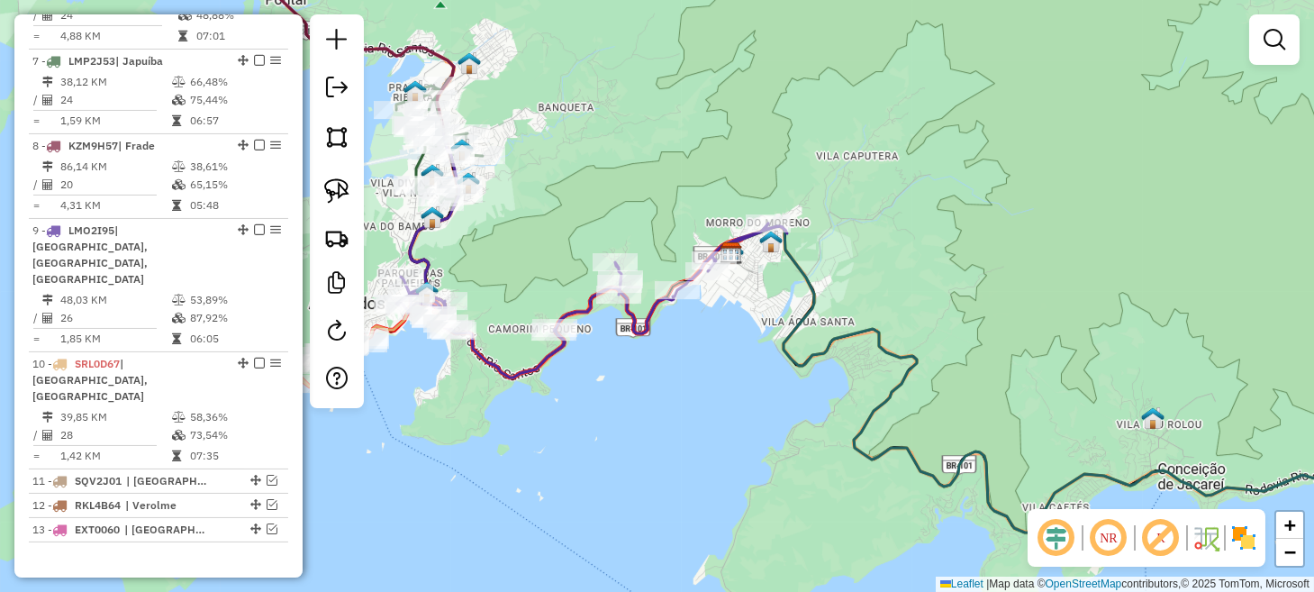
drag, startPoint x: 495, startPoint y: 183, endPoint x: 817, endPoint y: 309, distance: 345.2
click at [817, 309] on div "Janela de atendimento Grade de atendimento Capacidade Transportadoras Veículos …" at bounding box center [657, 296] width 1314 height 592
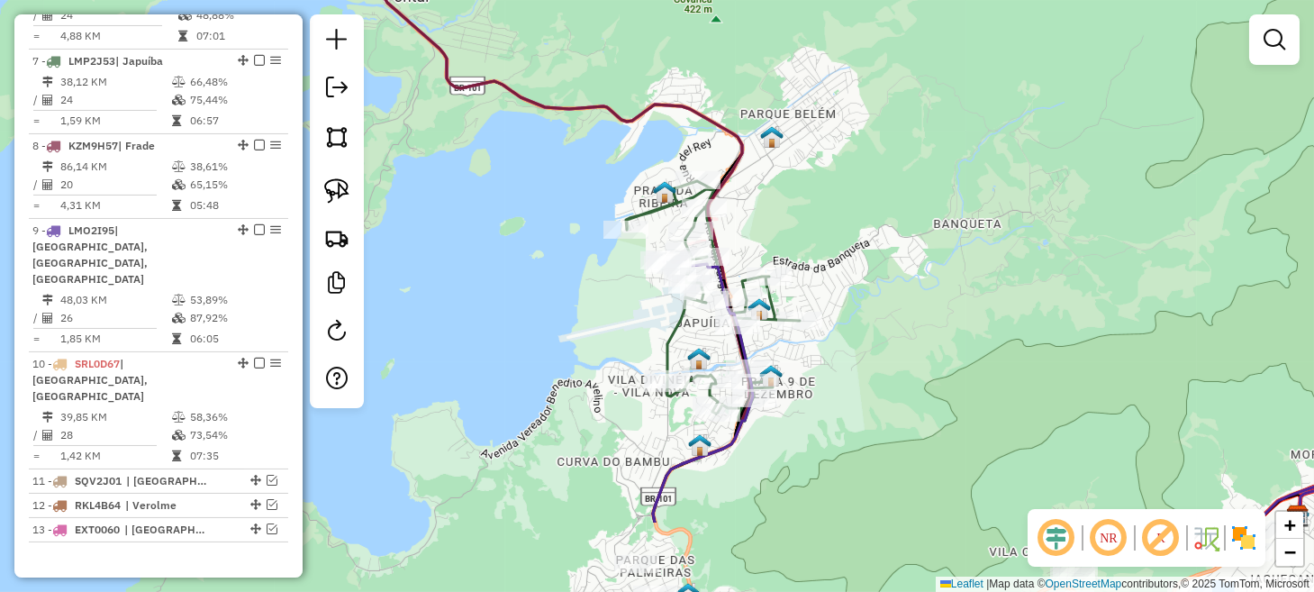
drag, startPoint x: 637, startPoint y: 445, endPoint x: 532, endPoint y: 147, distance: 316.1
click at [532, 150] on div "Janela de atendimento Grade de atendimento Capacidade Transportadoras Veículos …" at bounding box center [657, 296] width 1314 height 592
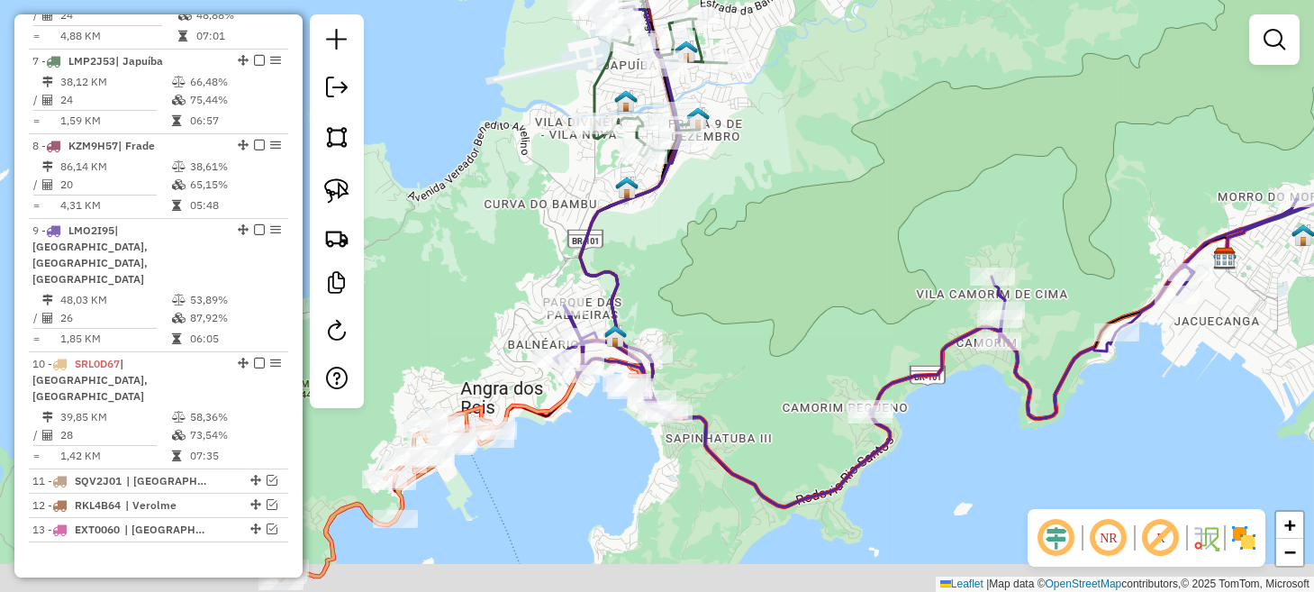
drag, startPoint x: 720, startPoint y: 319, endPoint x: 709, endPoint y: 280, distance: 40.4
click at [709, 280] on div "Janela de atendimento Grade de atendimento Capacidade Transportadoras Veículos …" at bounding box center [657, 296] width 1314 height 592
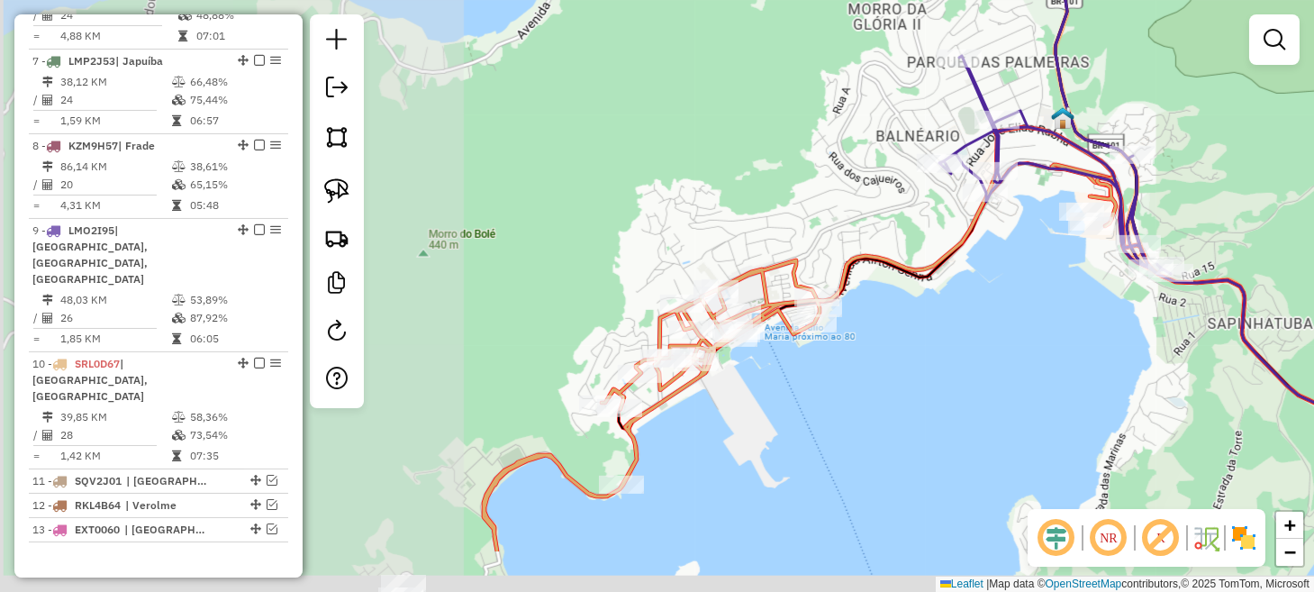
drag, startPoint x: 742, startPoint y: 255, endPoint x: 1310, endPoint y: 136, distance: 580.4
click at [1310, 136] on div "Janela de atendimento Grade de atendimento Capacidade Transportadoras Veículos …" at bounding box center [657, 296] width 1314 height 592
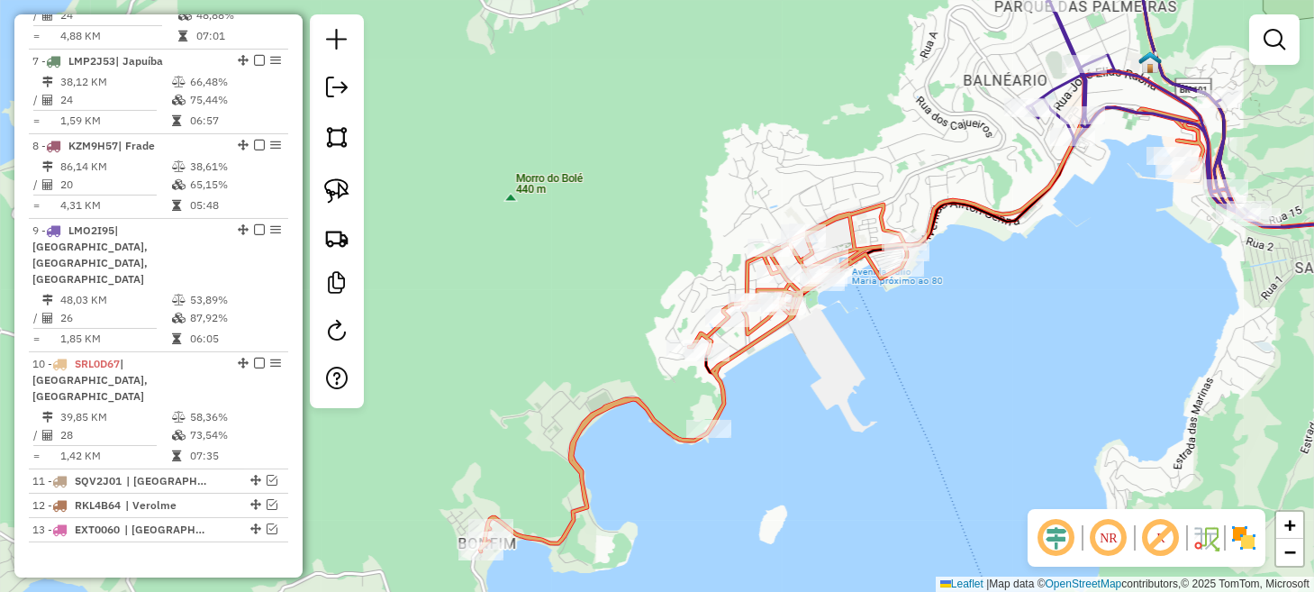
drag, startPoint x: 771, startPoint y: 411, endPoint x: 817, endPoint y: 368, distance: 63.1
click at [817, 368] on div "Janela de atendimento Grade de atendimento Capacidade Transportadoras Veículos …" at bounding box center [657, 296] width 1314 height 592
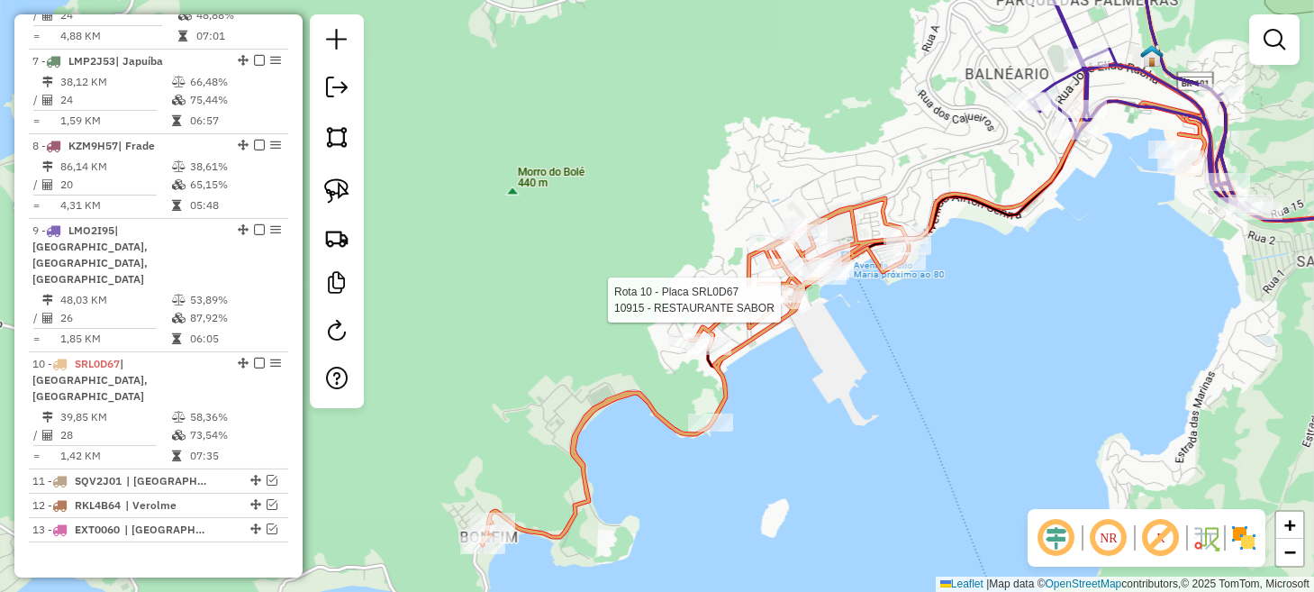
select select "**********"
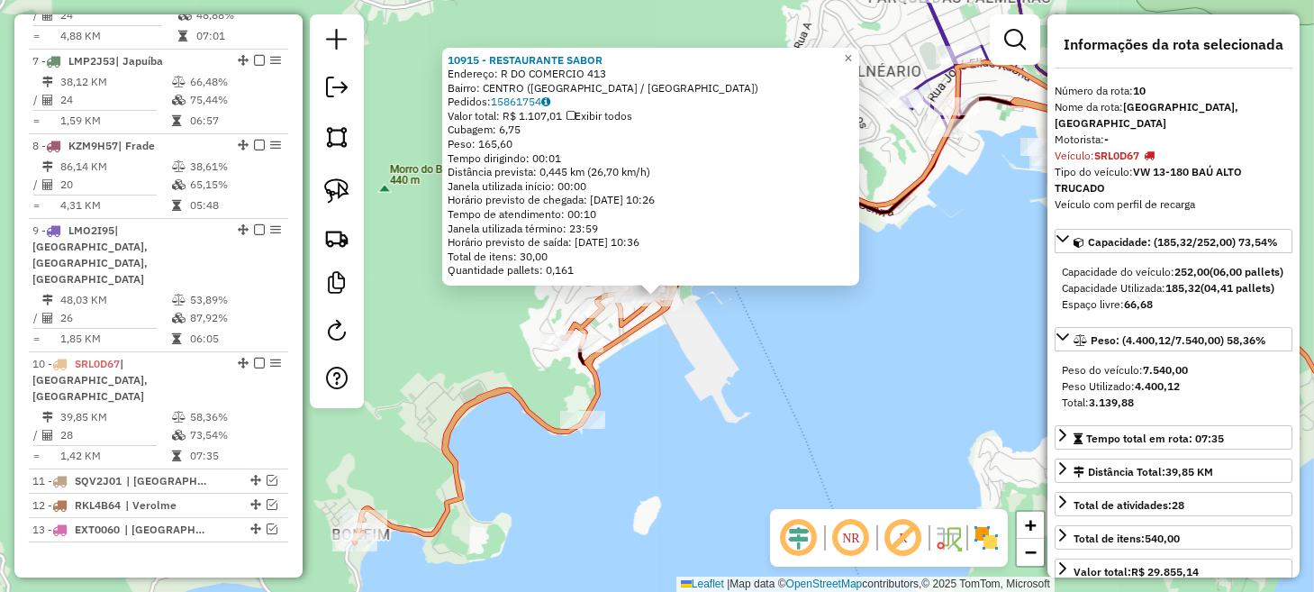
click at [853, 366] on div "10915 - RESTAURANTE SABOR Endereço: R DO COMERCIO 413 Bairro: CENTRO (ANGRA DOS…" at bounding box center [657, 296] width 1314 height 592
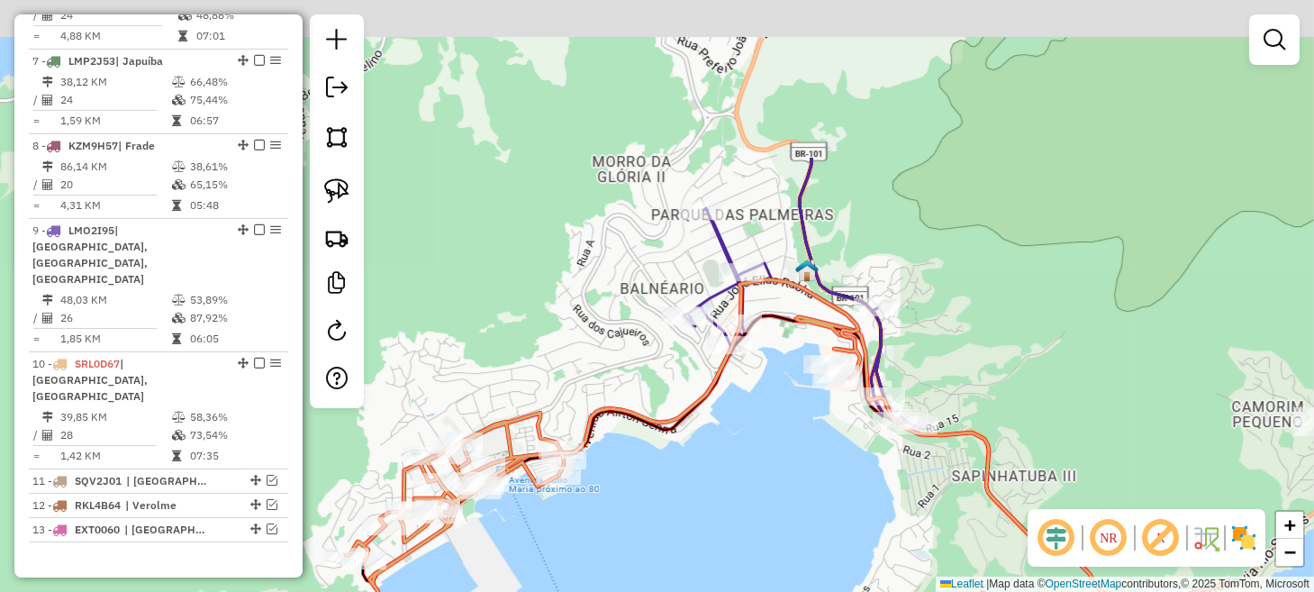
drag, startPoint x: 961, startPoint y: 244, endPoint x: 730, endPoint y: 476, distance: 327.2
click at [730, 476] on div "Janela de atendimento Grade de atendimento Capacidade Transportadoras Veículos …" at bounding box center [657, 296] width 1314 height 592
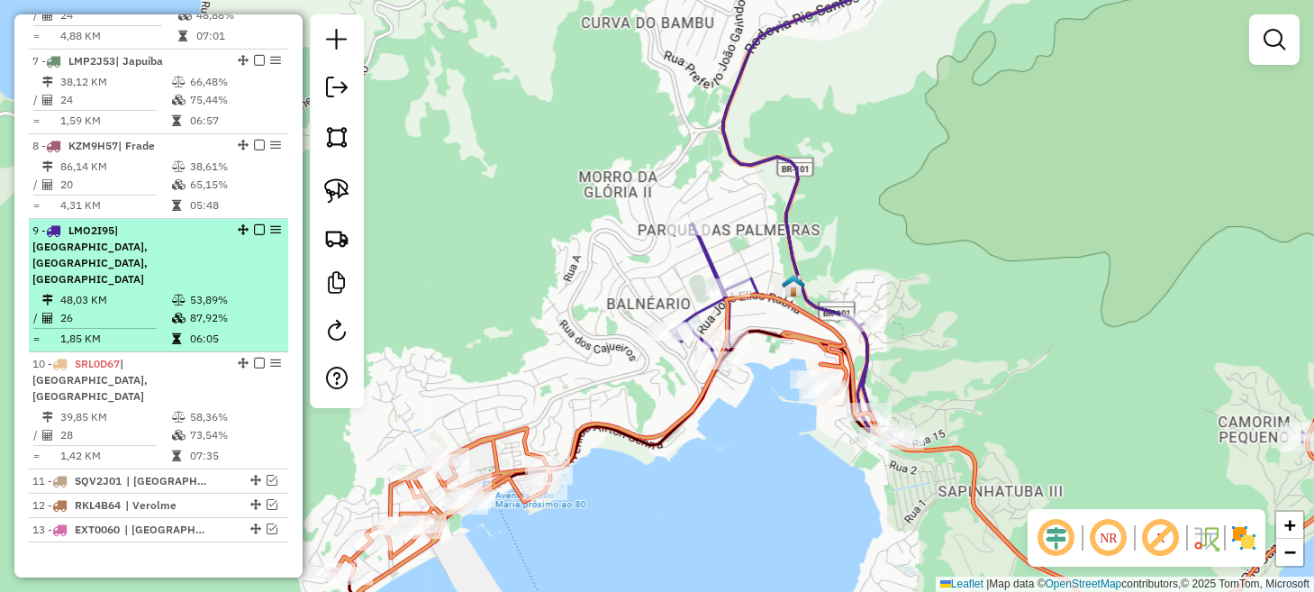
click at [254, 235] on em at bounding box center [259, 229] width 11 height 11
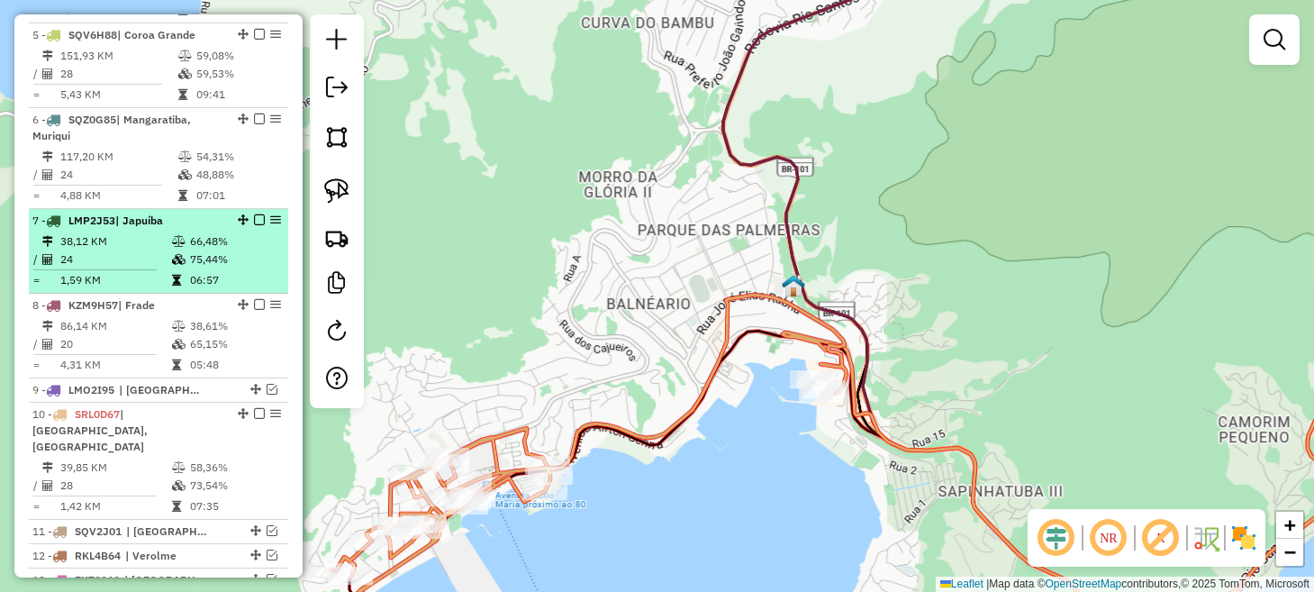
scroll to position [1147, 0]
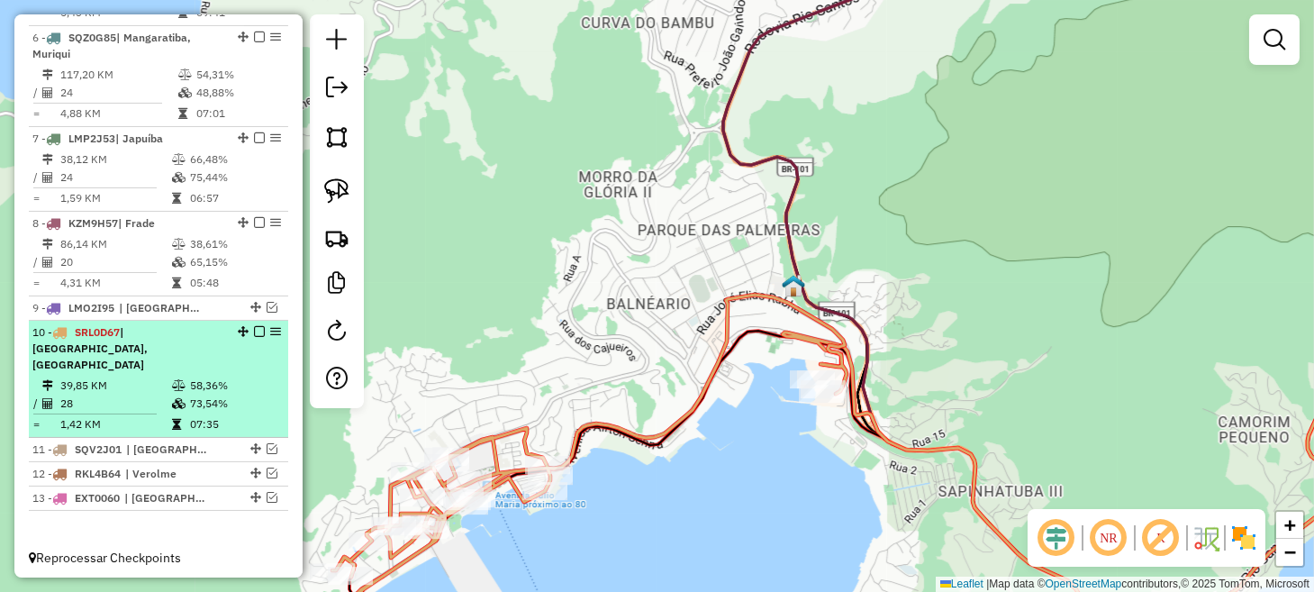
click at [254, 337] on em at bounding box center [259, 331] width 11 height 11
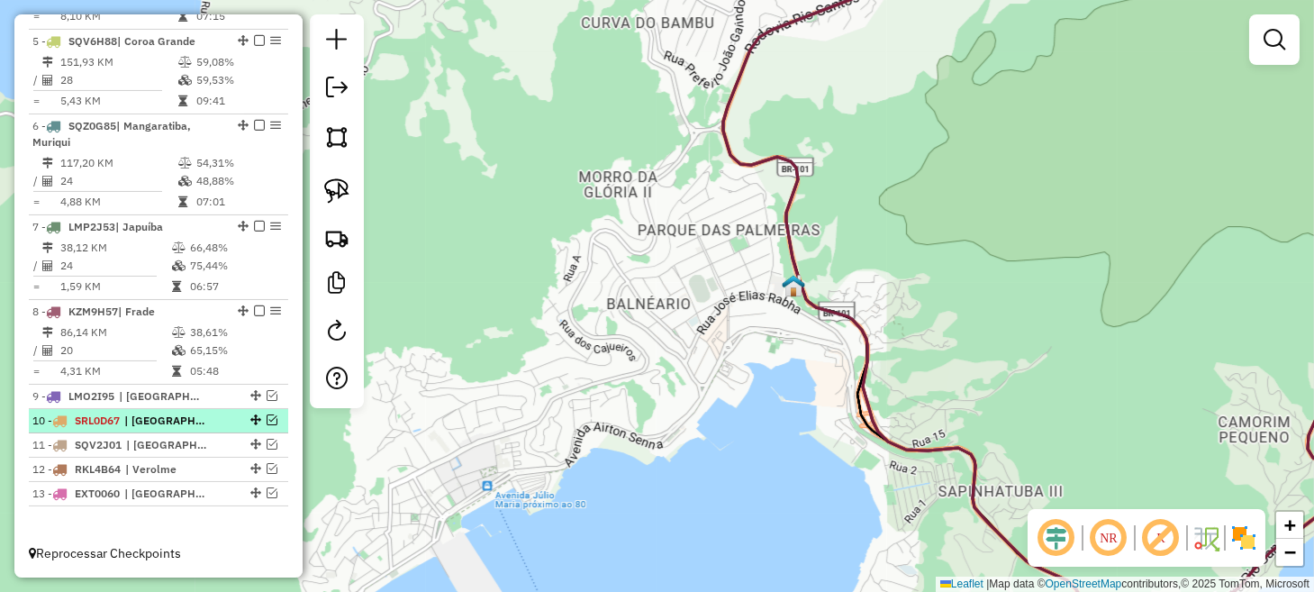
scroll to position [1071, 0]
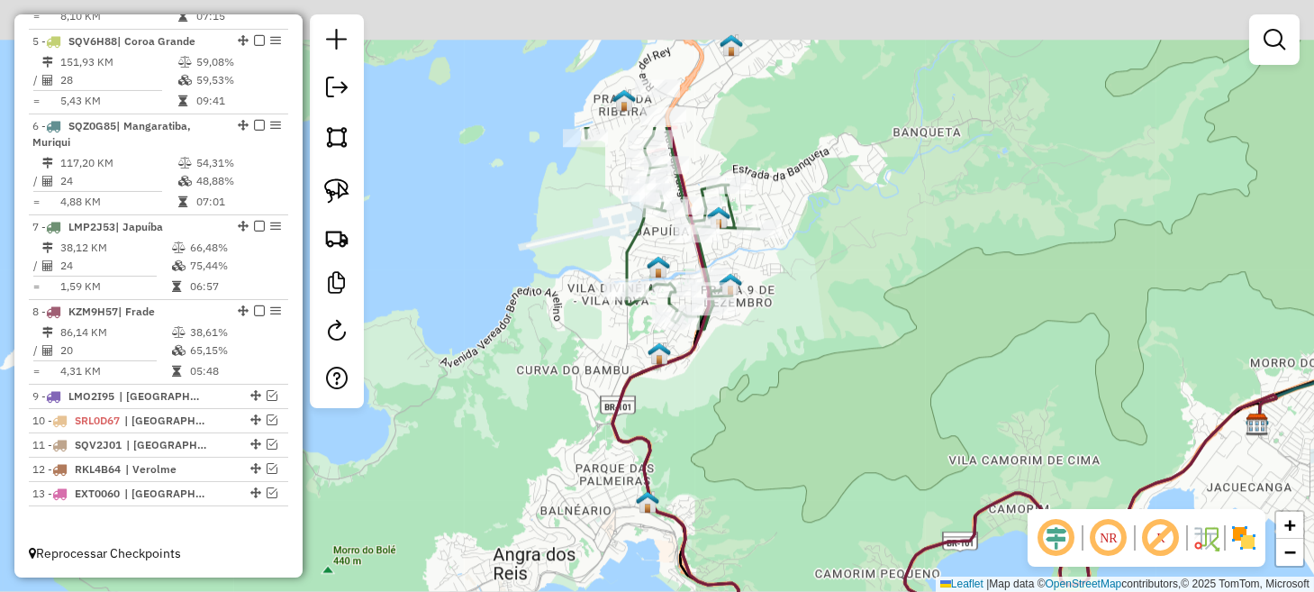
drag, startPoint x: 798, startPoint y: 231, endPoint x: 754, endPoint y: 541, distance: 312.7
click at [754, 540] on div "Janela de atendimento Grade de atendimento Capacidade Transportadoras Veículos …" at bounding box center [657, 296] width 1314 height 592
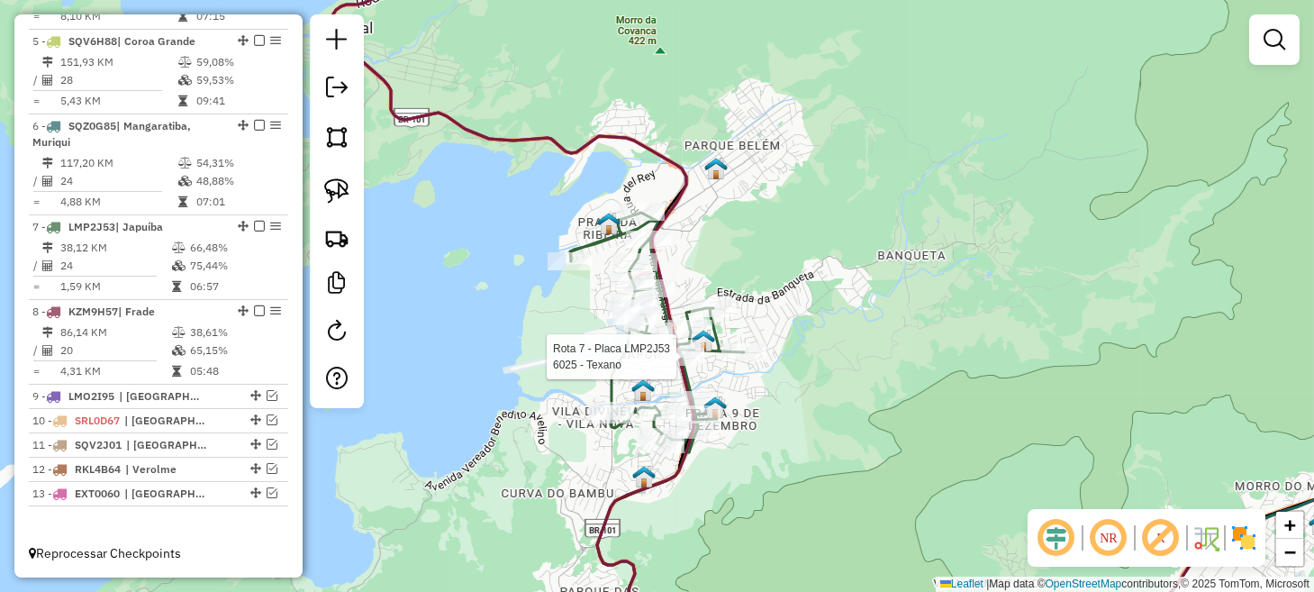
select select "**********"
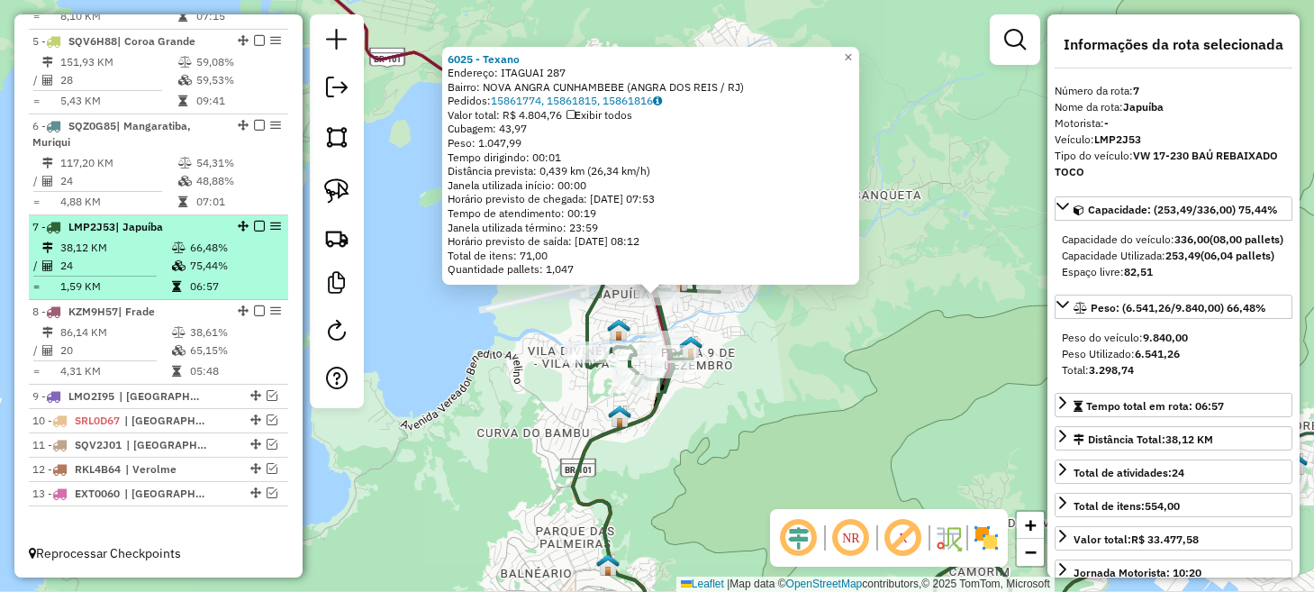
click at [257, 227] on em at bounding box center [259, 226] width 11 height 11
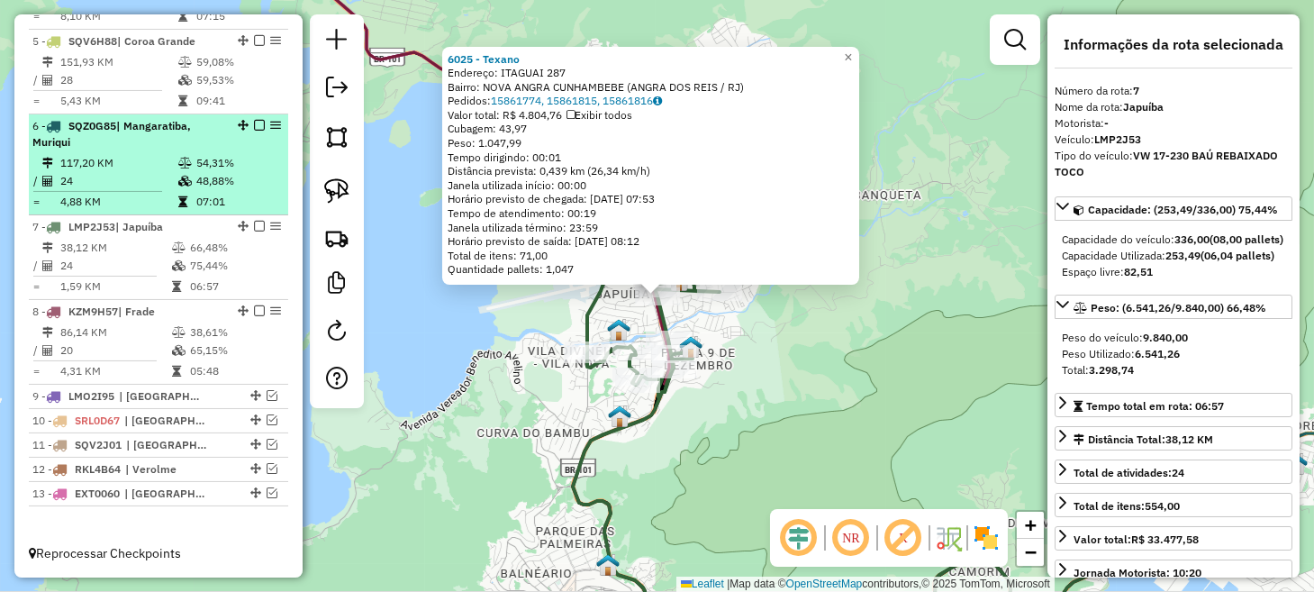
scroll to position [1011, 0]
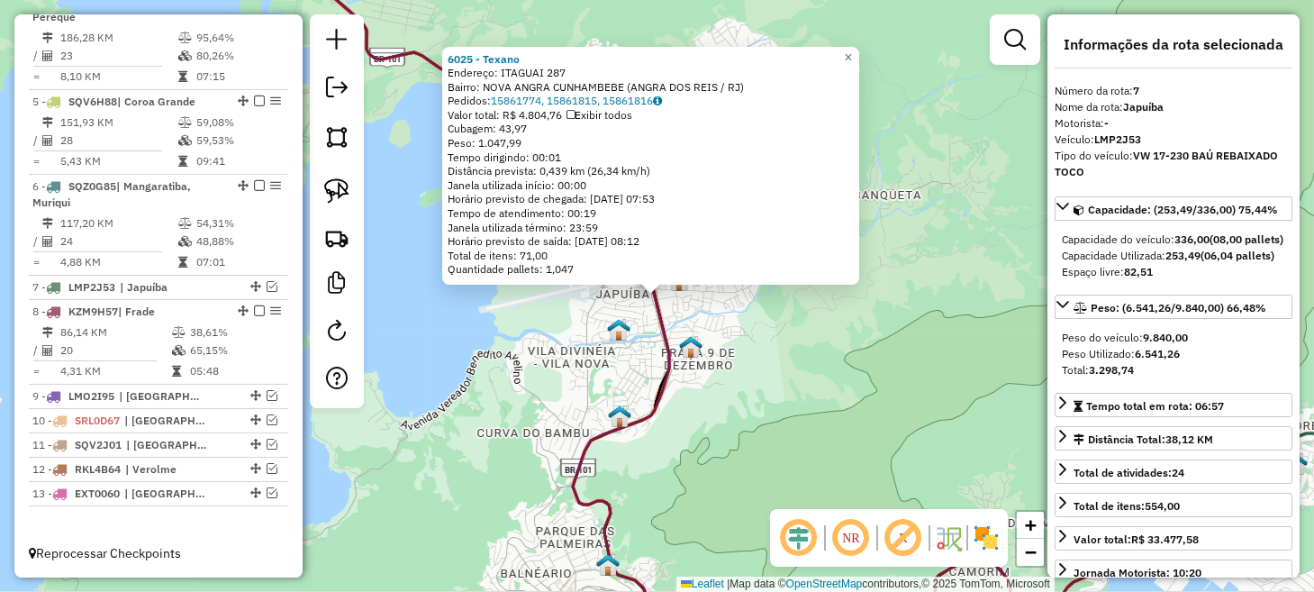
click at [610, 343] on div "6025 - Texano Endereço: ITAGUAI 287 Bairro: NOVA ANGRA CUNHAMBEBE (ANGRA DOS RE…" at bounding box center [657, 296] width 1314 height 592
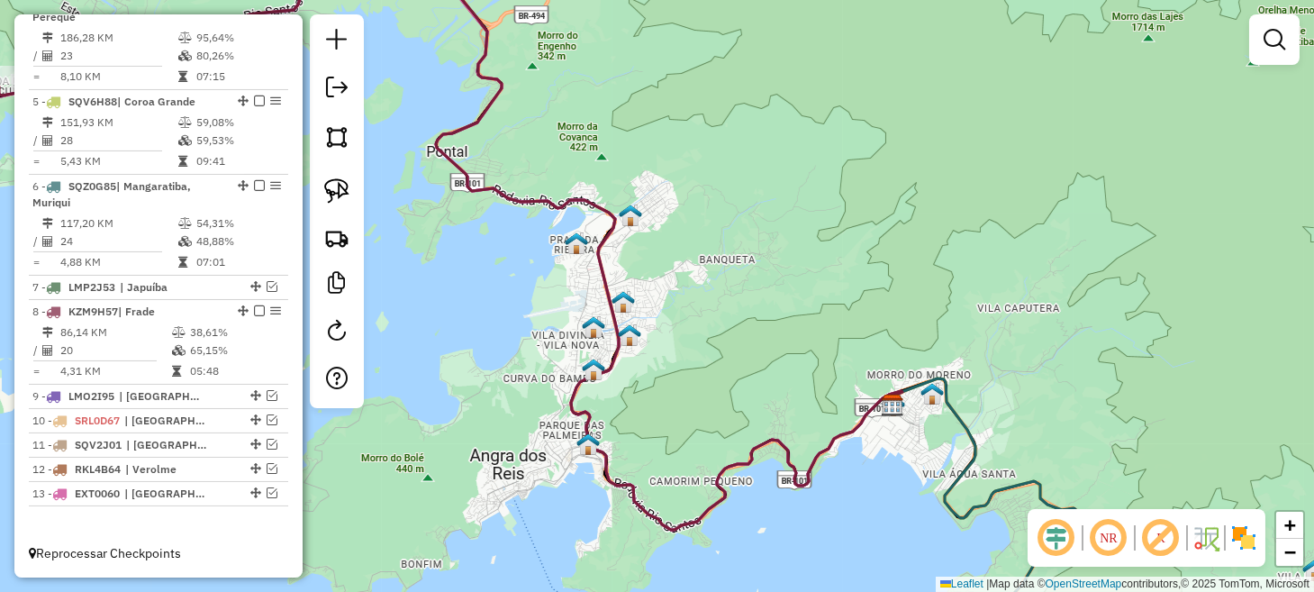
drag, startPoint x: 515, startPoint y: 296, endPoint x: 778, endPoint y: 403, distance: 283.9
click at [771, 403] on div "Janela de atendimento Grade de atendimento Capacidade Transportadoras Veículos …" at bounding box center [657, 296] width 1314 height 592
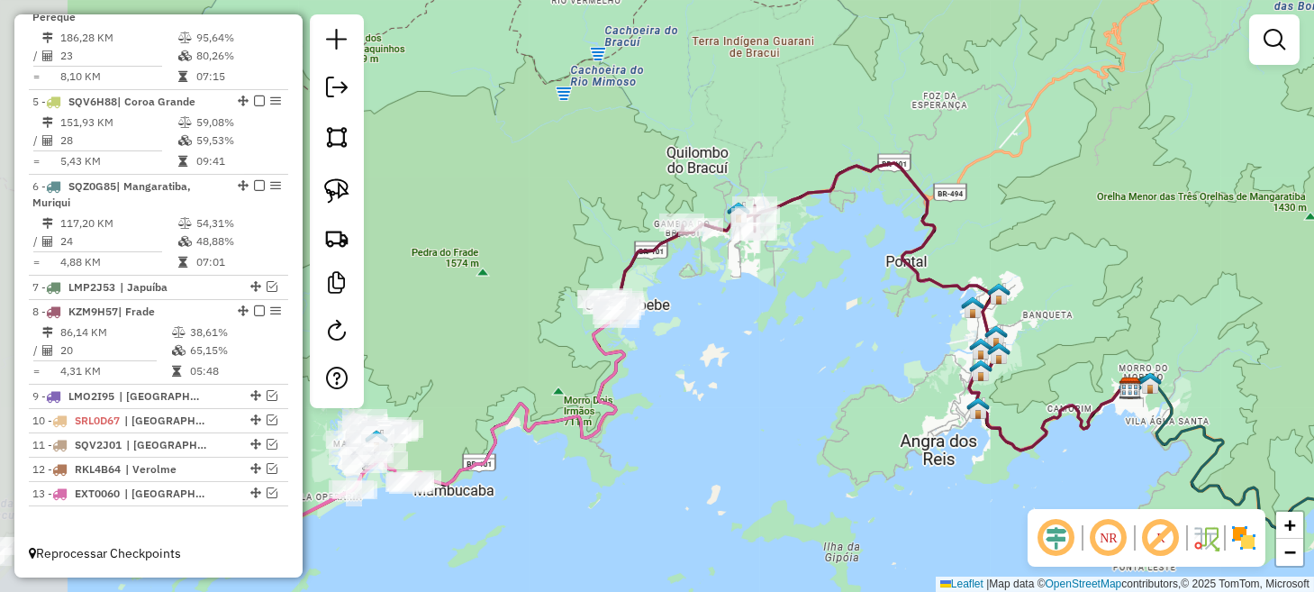
drag, startPoint x: 551, startPoint y: 395, endPoint x: 799, endPoint y: 337, distance: 254.4
click at [782, 345] on div "Janela de atendimento Grade de atendimento Capacidade Transportadoras Veículos …" at bounding box center [657, 296] width 1314 height 592
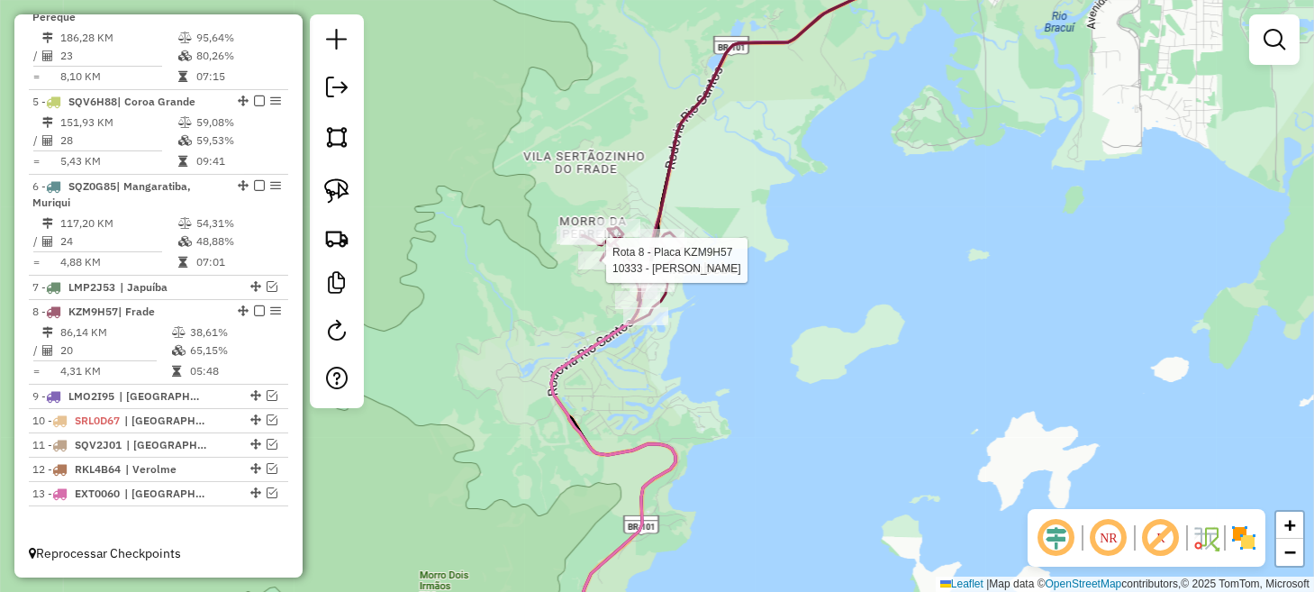
select select "**********"
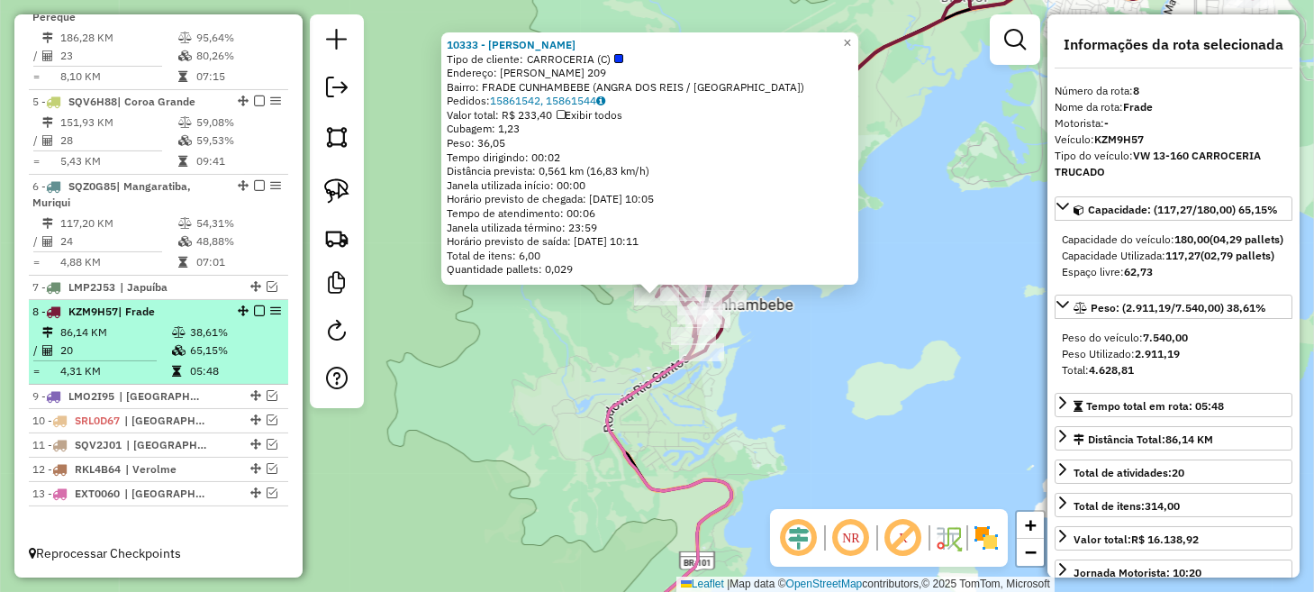
click at [254, 312] on em at bounding box center [259, 310] width 11 height 11
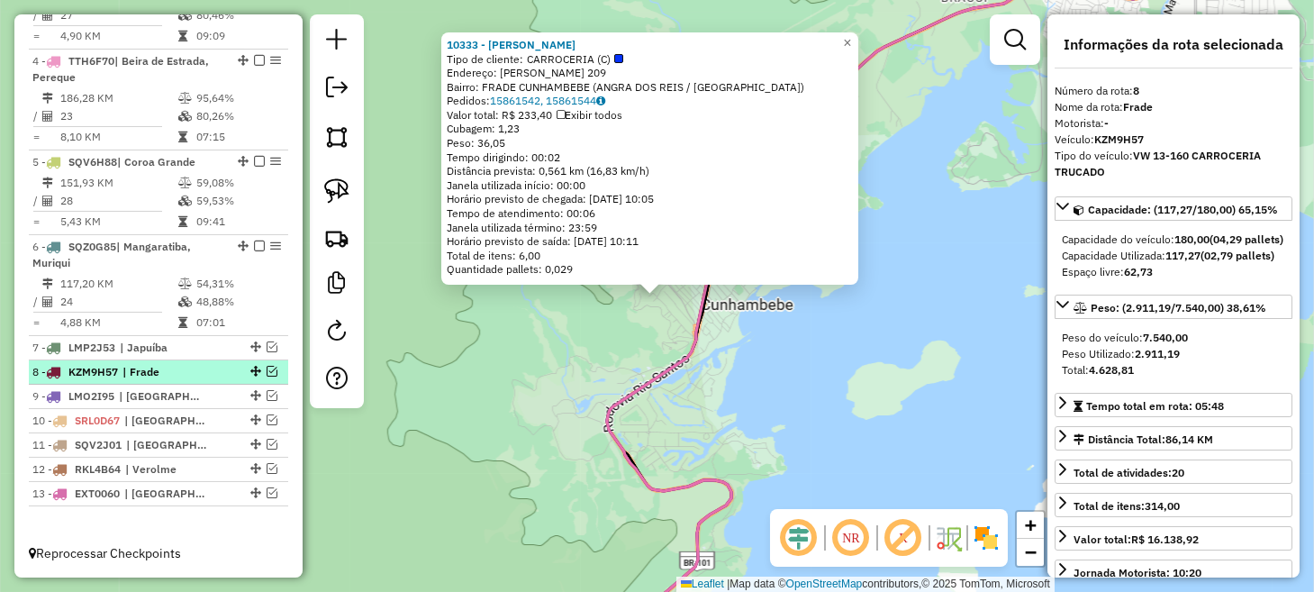
scroll to position [951, 0]
click at [462, 397] on div "10333 - FABIANO ALVES Tipo de cliente: CARROCERIA (C) Endereço: ISIDORO DE CAST…" at bounding box center [657, 296] width 1314 height 592
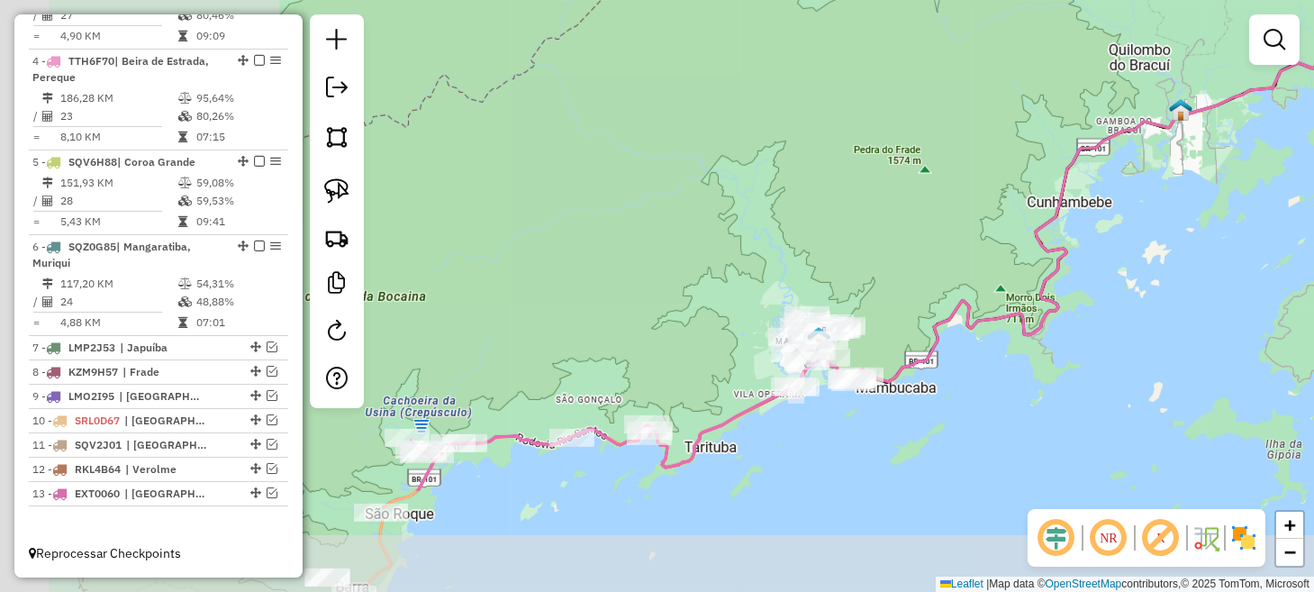
drag, startPoint x: 449, startPoint y: 429, endPoint x: 1021, endPoint y: 251, distance: 598.8
click at [1019, 253] on div "Janela de atendimento Grade de atendimento Capacidade Transportadoras Veículos …" at bounding box center [657, 296] width 1314 height 592
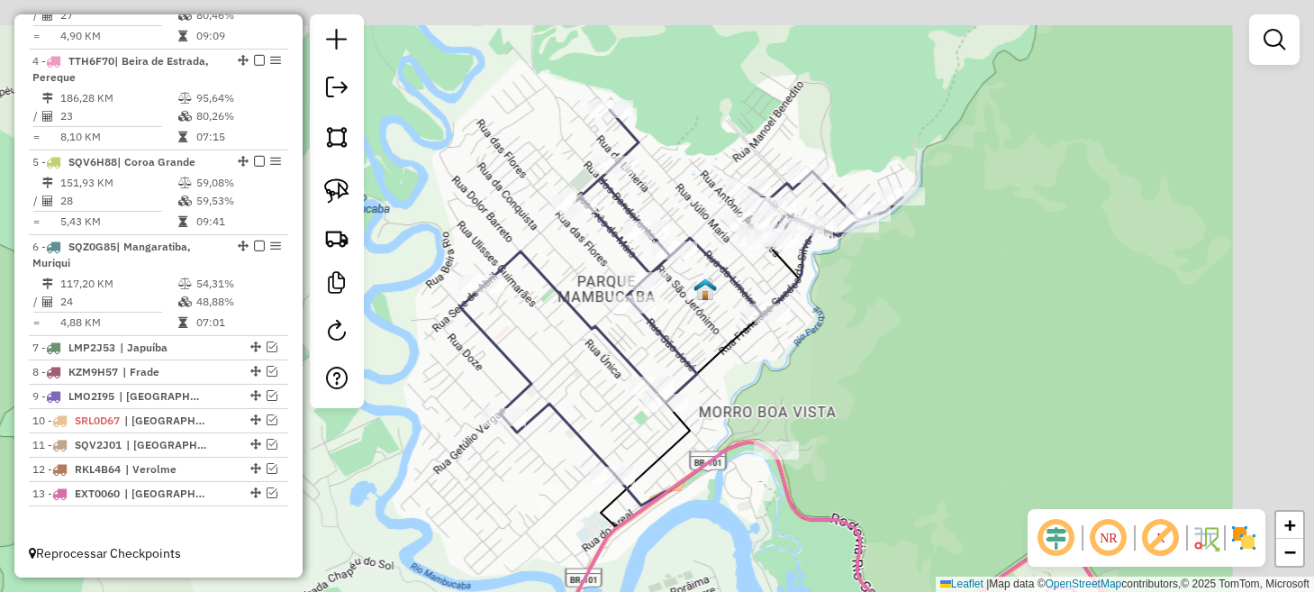
drag, startPoint x: 1001, startPoint y: 296, endPoint x: 799, endPoint y: 374, distance: 216.0
click at [835, 368] on div "Janela de atendimento Grade de atendimento Capacidade Transportadoras Veículos …" at bounding box center [657, 296] width 1314 height 592
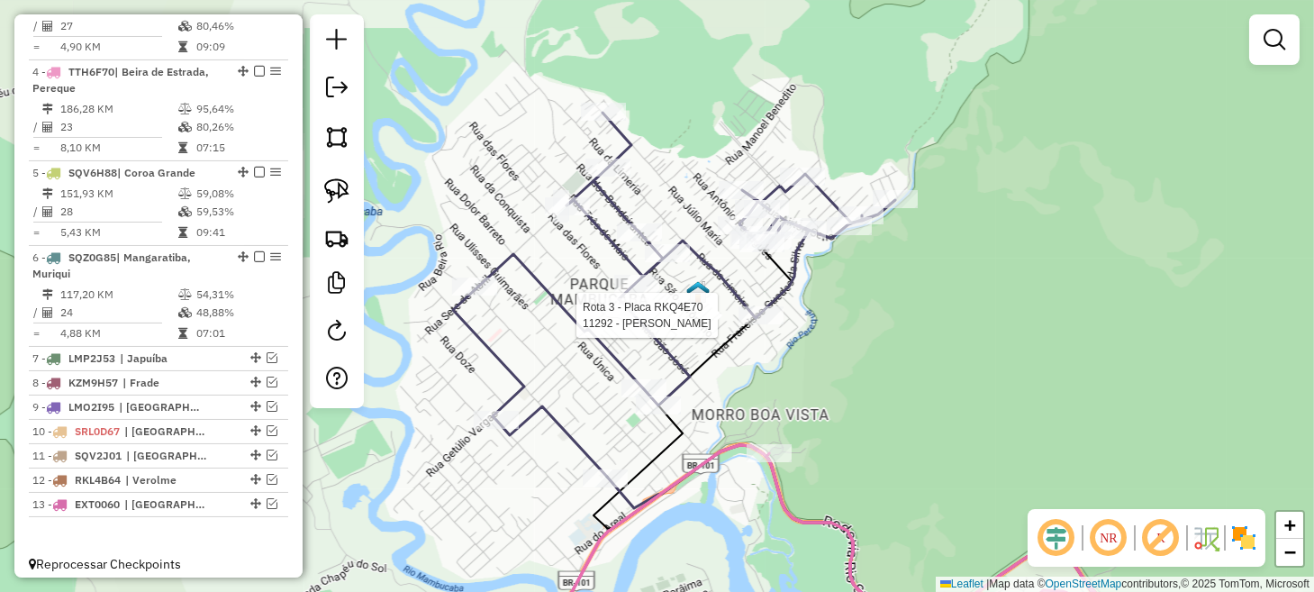
select select "**********"
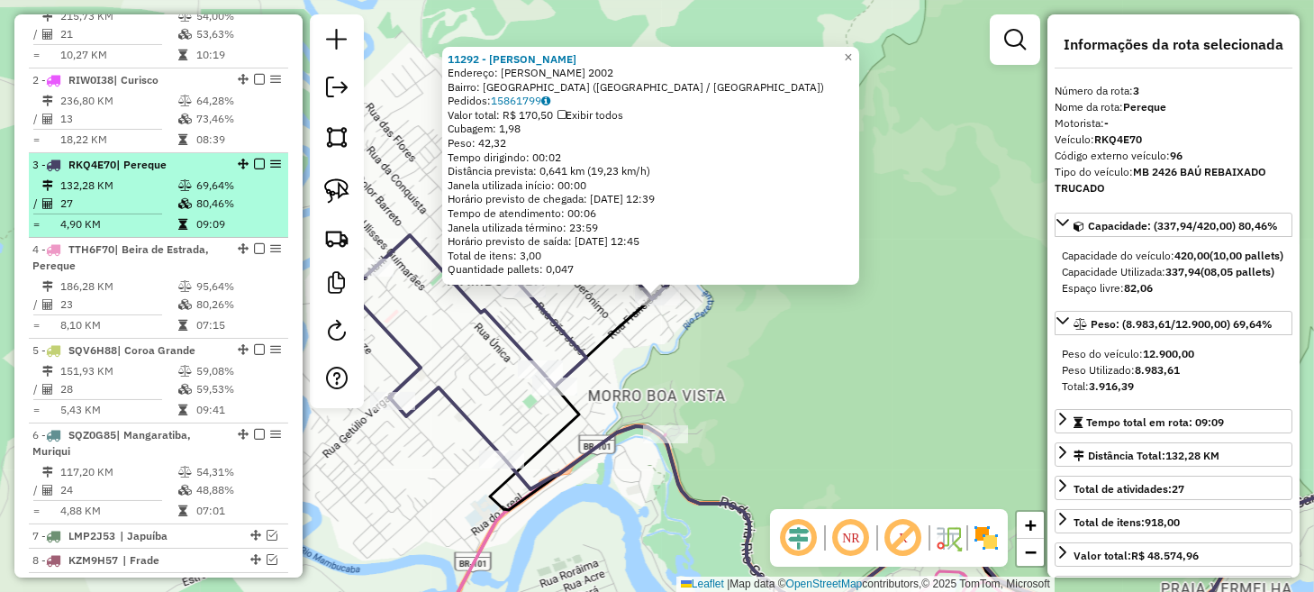
scroll to position [724, 0]
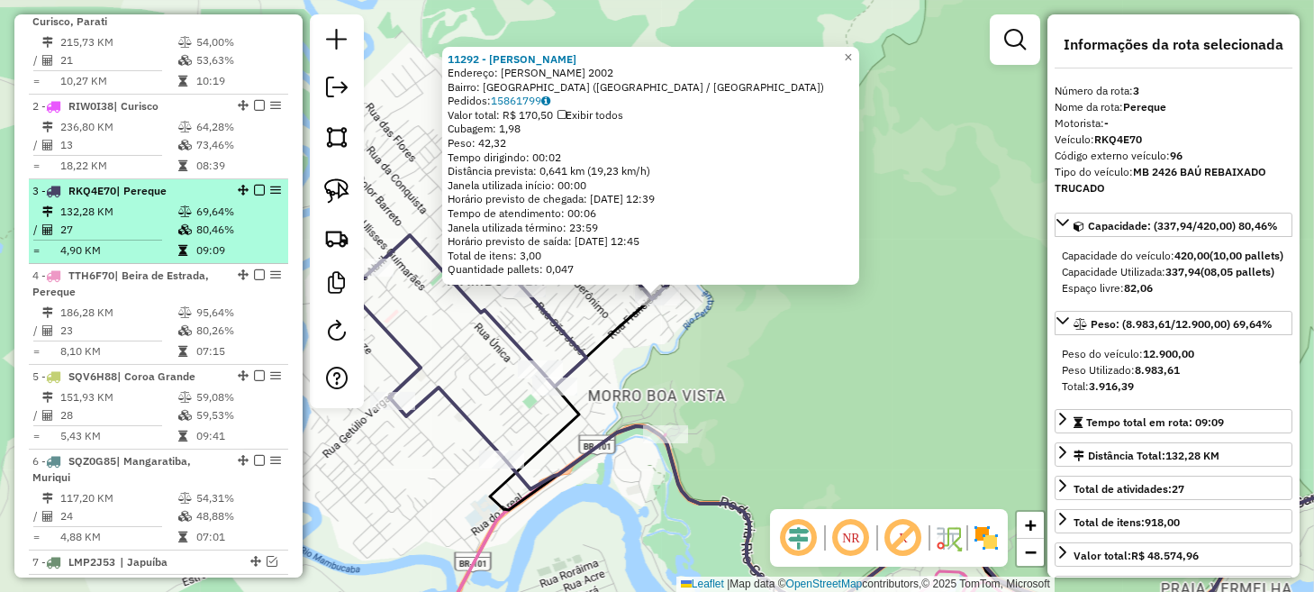
click at [254, 195] on em at bounding box center [259, 190] width 11 height 11
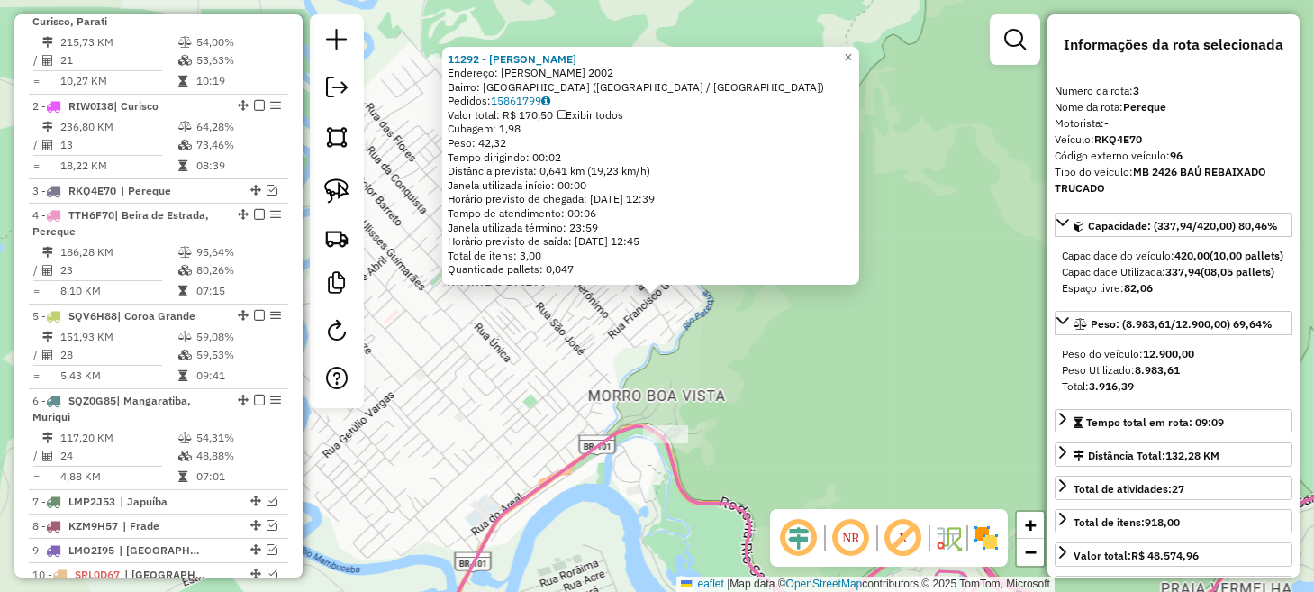
click at [599, 326] on div "11292 - ROGERIO FABIANO JUNI Endereço: FRANCISCO GUEDES DA SILVA 2002 Bairro: P…" at bounding box center [657, 296] width 1314 height 592
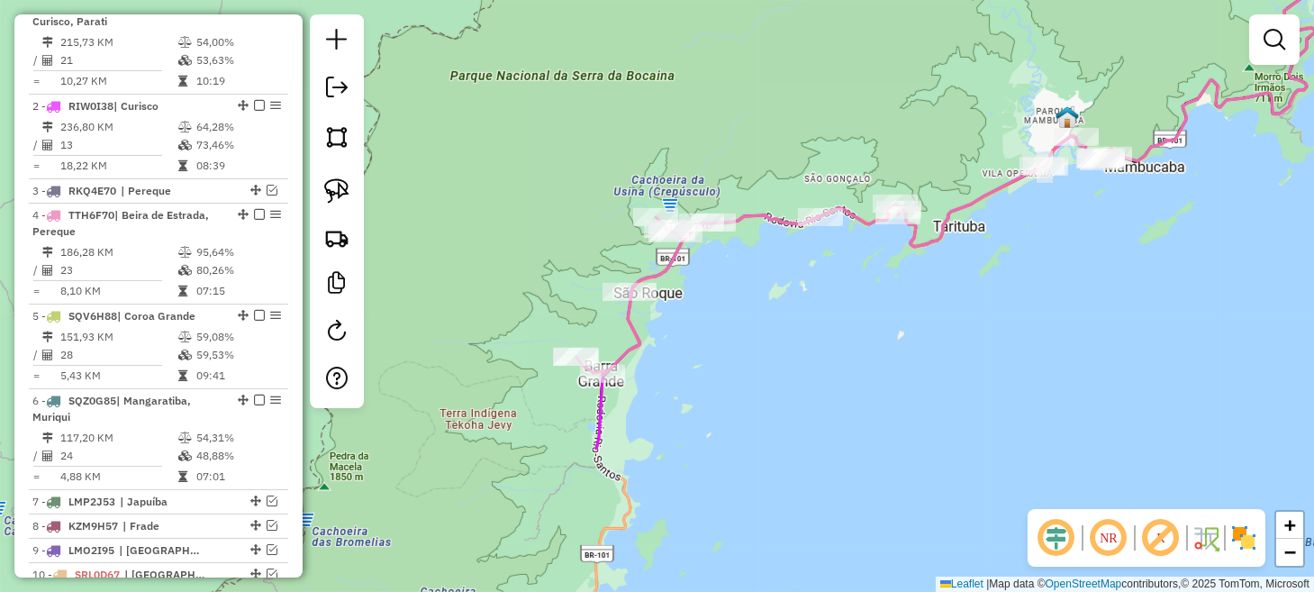
drag, startPoint x: 580, startPoint y: 447, endPoint x: 1049, endPoint y: 244, distance: 510.9
click at [1049, 244] on div "Janela de atendimento Grade de atendimento Capacidade Transportadoras Veículos …" at bounding box center [657, 296] width 1314 height 592
drag, startPoint x: 887, startPoint y: 317, endPoint x: 827, endPoint y: 347, distance: 66.4
click at [833, 346] on div "Janela de atendimento Grade de atendimento Capacidade Transportadoras Veículos …" at bounding box center [657, 296] width 1314 height 592
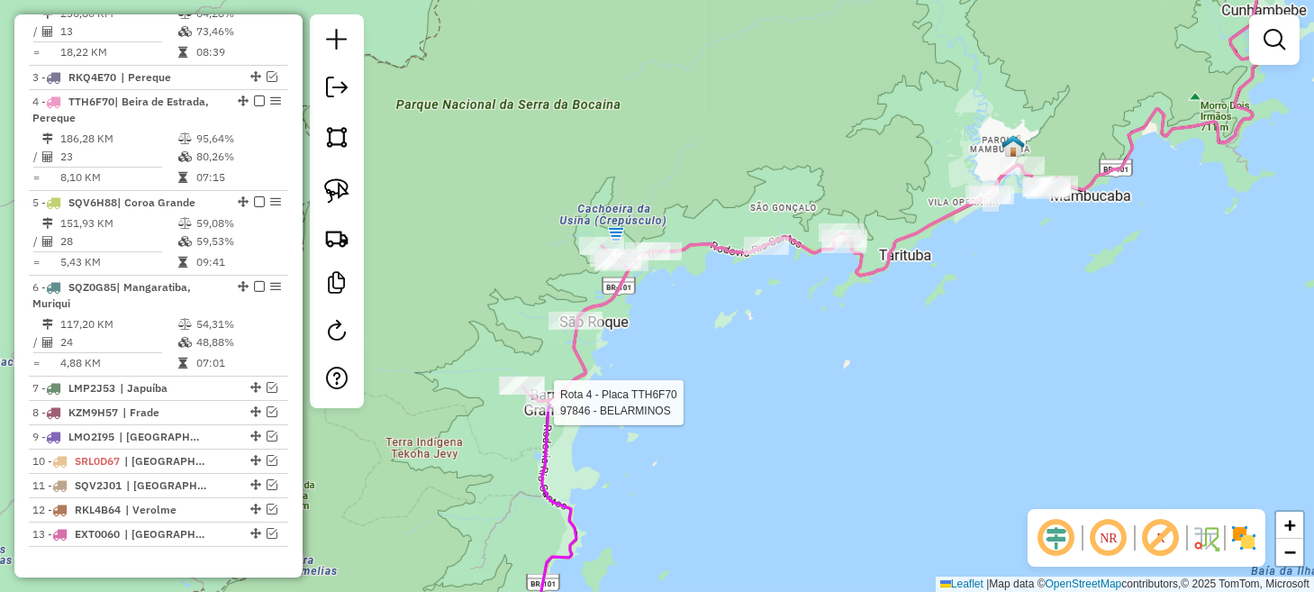
select select "**********"
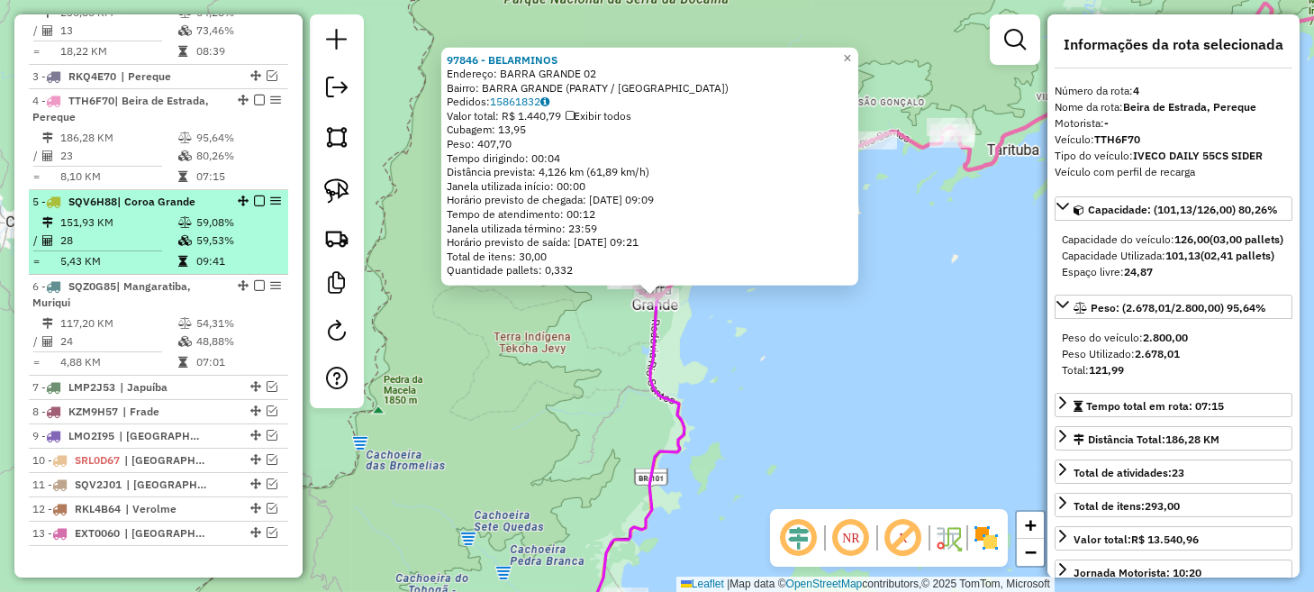
scroll to position [799, 0]
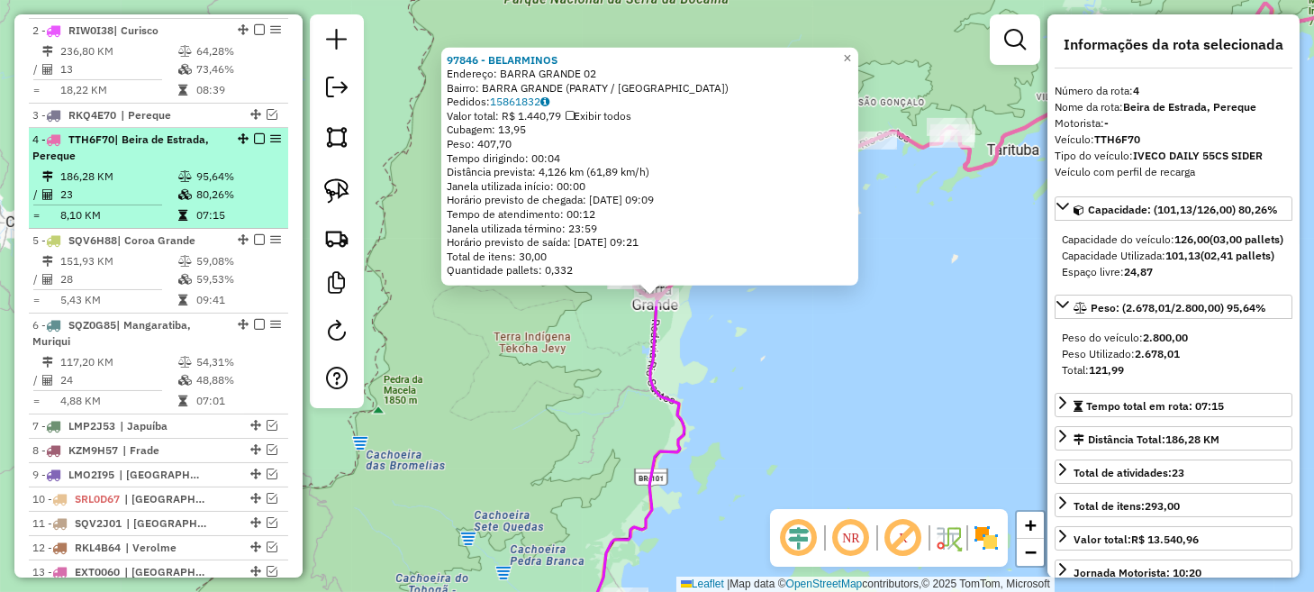
click at [254, 144] on em at bounding box center [259, 138] width 11 height 11
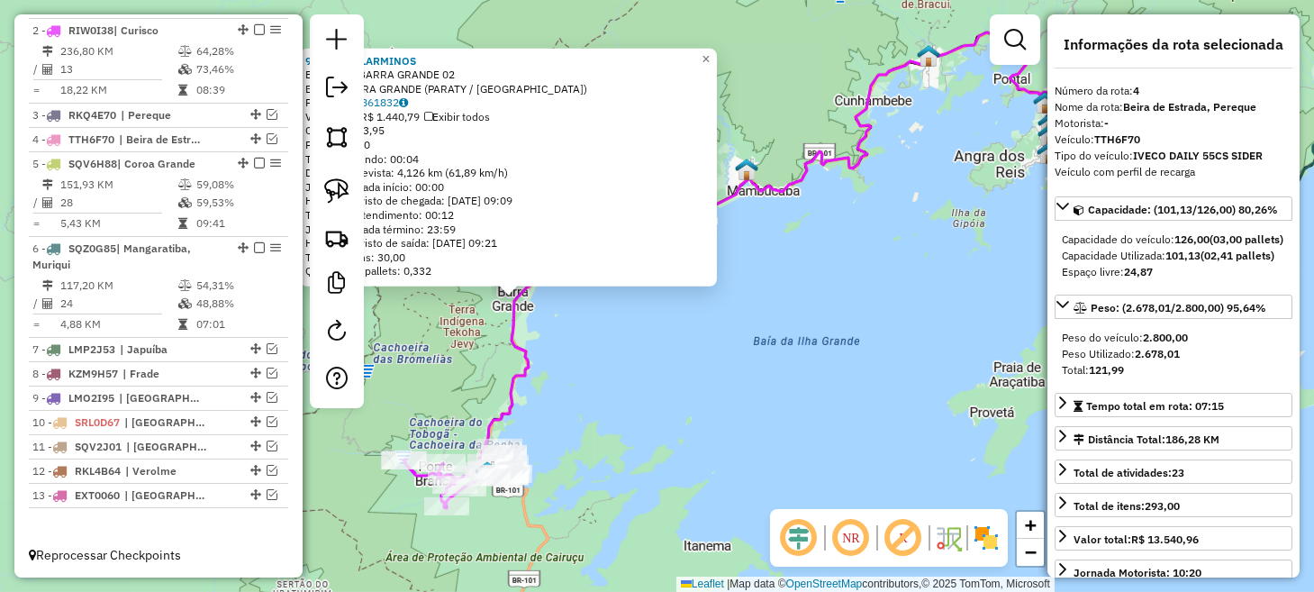
click at [411, 375] on div "97846 - BELARMINOS Endereço: BARRA GRANDE 02 Bairro: BARRA GRANDE (PARATY / RJ)…" at bounding box center [657, 296] width 1314 height 592
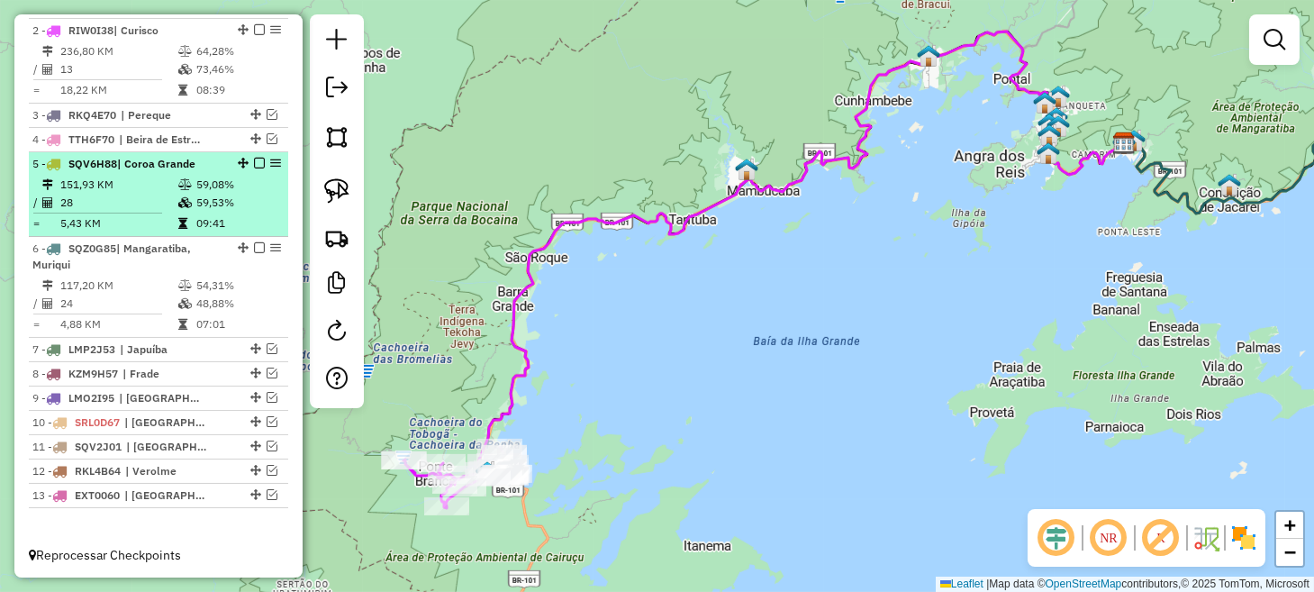
click at [254, 168] on em at bounding box center [259, 163] width 11 height 11
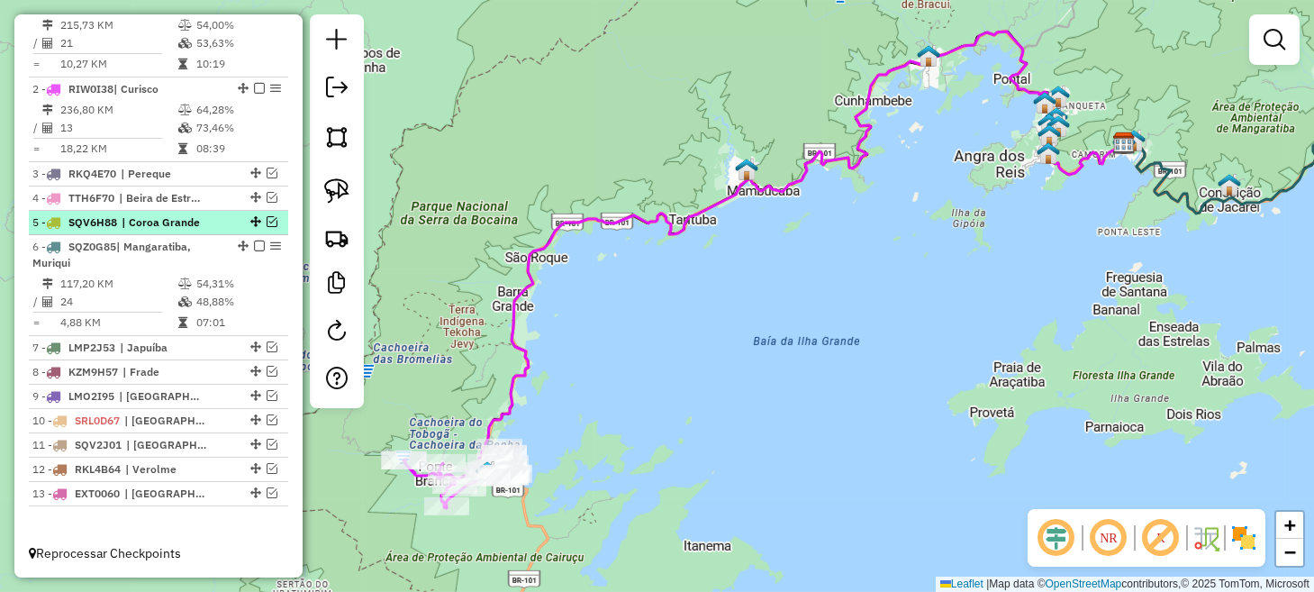
scroll to position [753, 0]
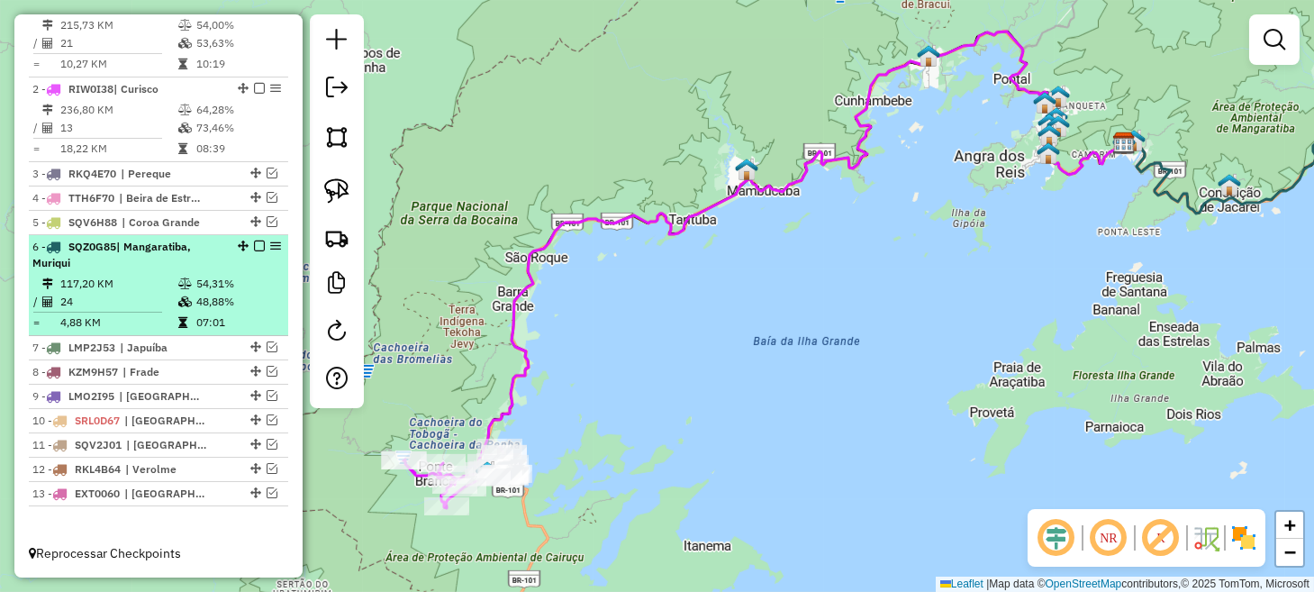
click at [256, 247] on em at bounding box center [259, 245] width 11 height 11
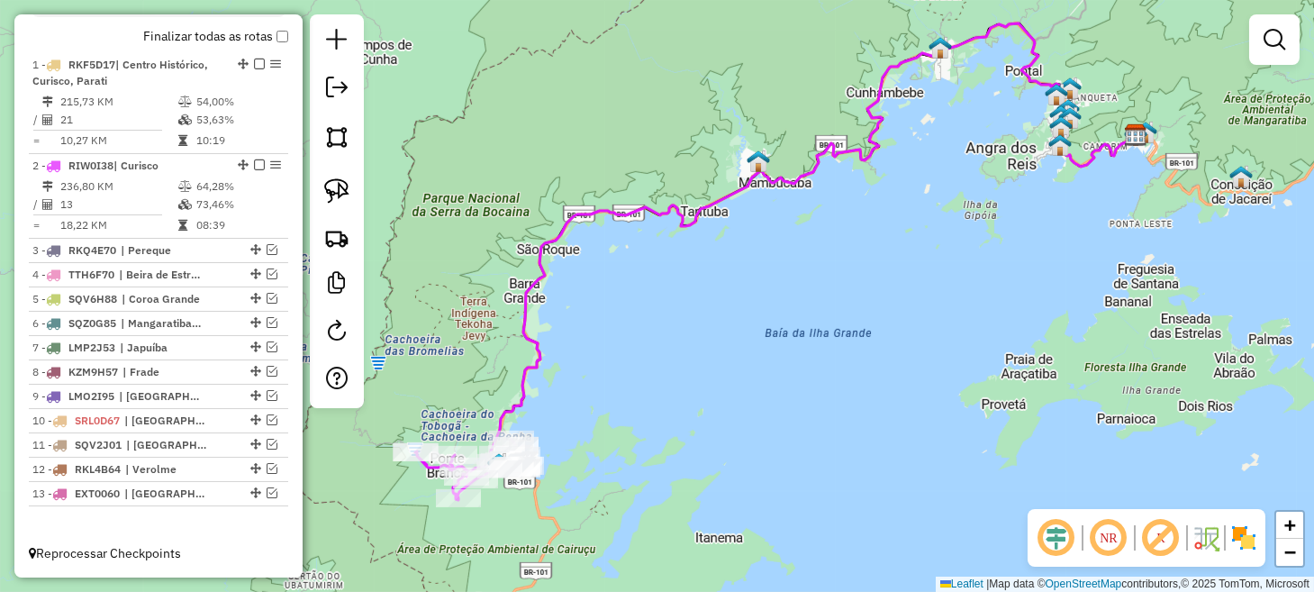
drag, startPoint x: 546, startPoint y: 352, endPoint x: 688, endPoint y: 237, distance: 182.4
click at [683, 239] on icon at bounding box center [800, 246] width 676 height 447
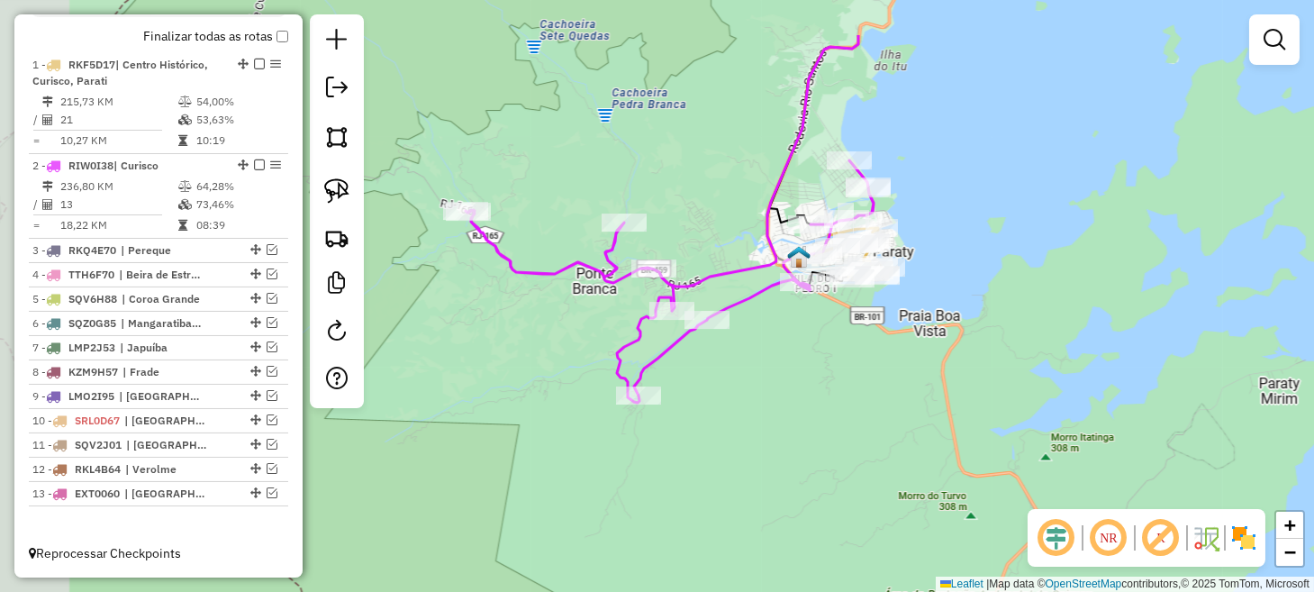
drag, startPoint x: 706, startPoint y: 349, endPoint x: 806, endPoint y: 457, distance: 147.2
click at [806, 457] on div "Janela de atendimento Grade de atendimento Capacidade Transportadoras Veículos …" at bounding box center [657, 296] width 1314 height 592
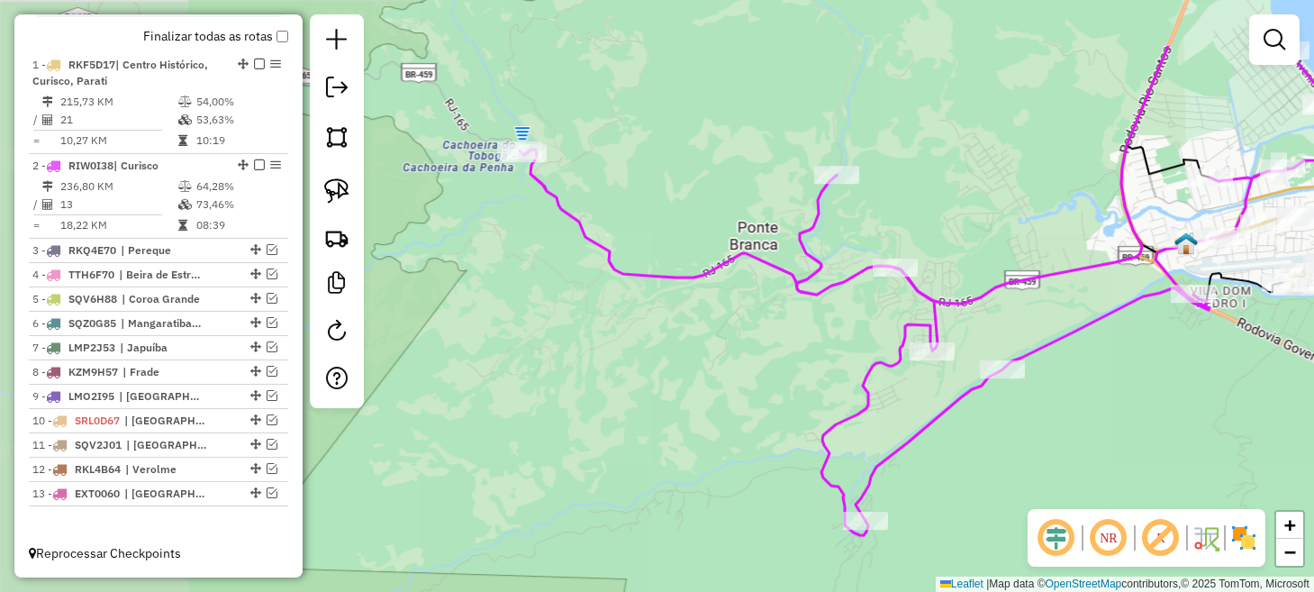
drag, startPoint x: 711, startPoint y: 334, endPoint x: 1229, endPoint y: 439, distance: 528.3
click at [1229, 439] on div "Janela de atendimento Grade de atendimento Capacidade Transportadoras Veículos …" at bounding box center [657, 296] width 1314 height 592
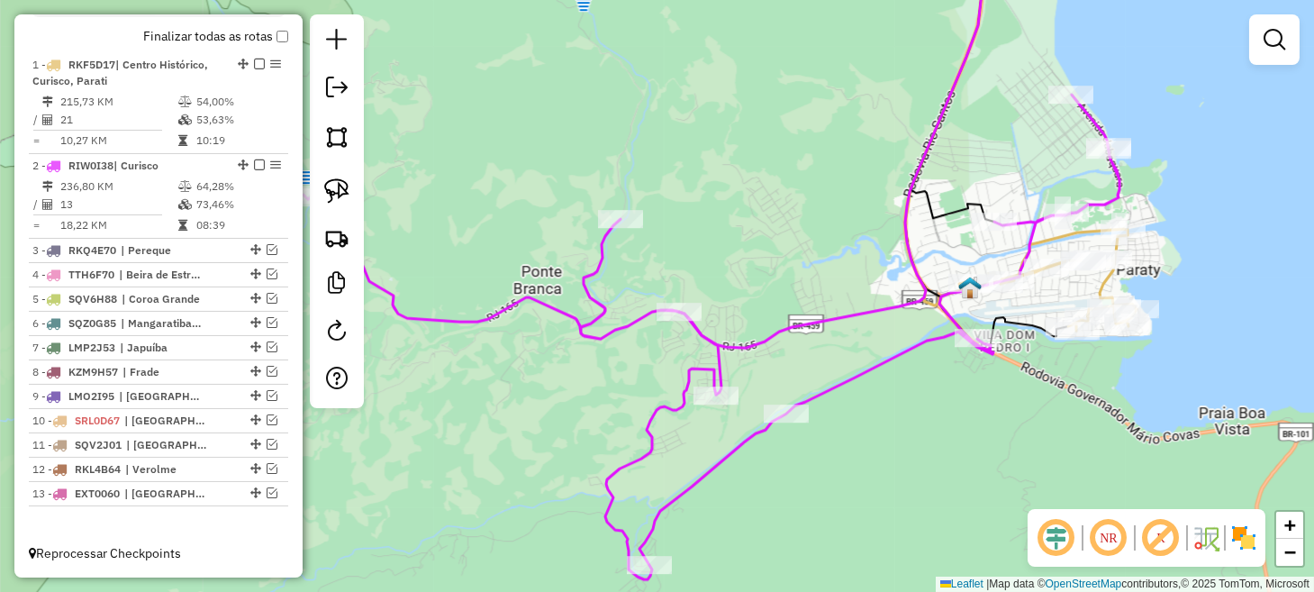
drag, startPoint x: 1139, startPoint y: 400, endPoint x: 929, endPoint y: 447, distance: 214.9
click at [929, 447] on div "Janela de atendimento Grade de atendimento Capacidade Transportadoras Veículos …" at bounding box center [657, 296] width 1314 height 592
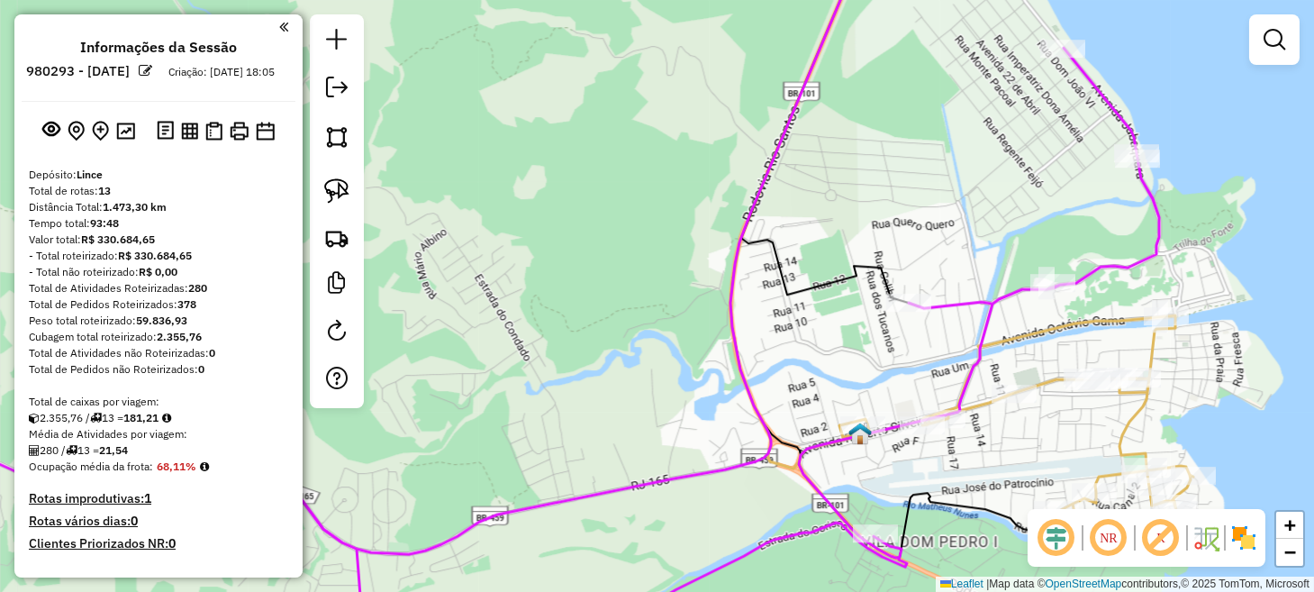
scroll to position [677, 0]
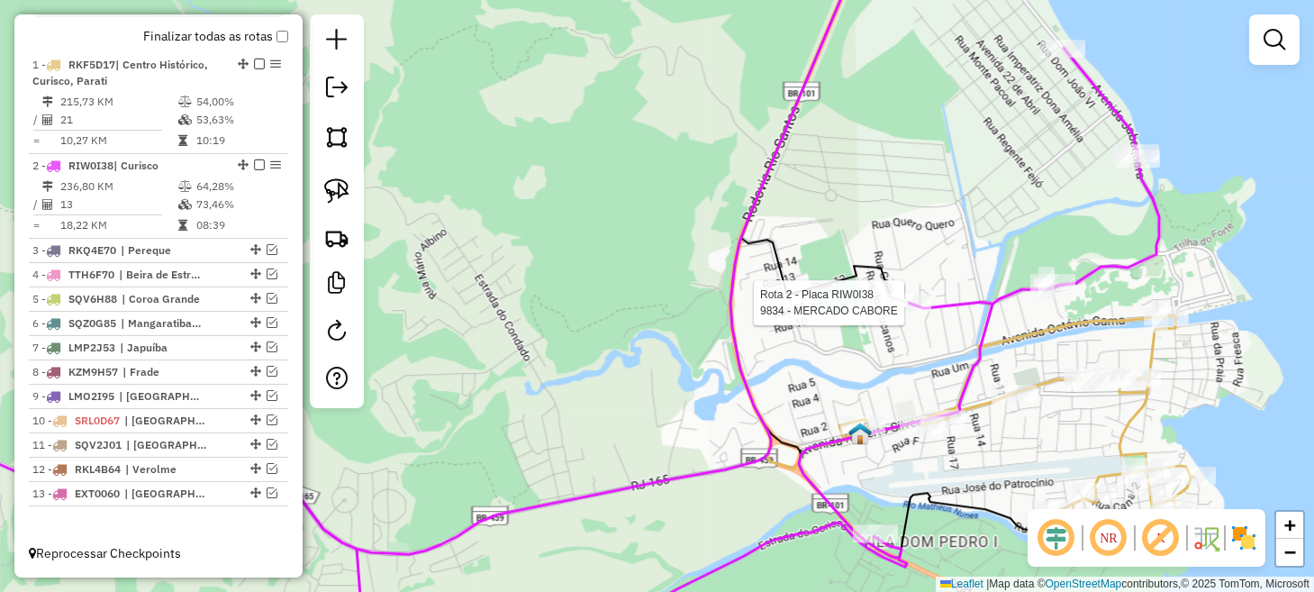
select select "**********"
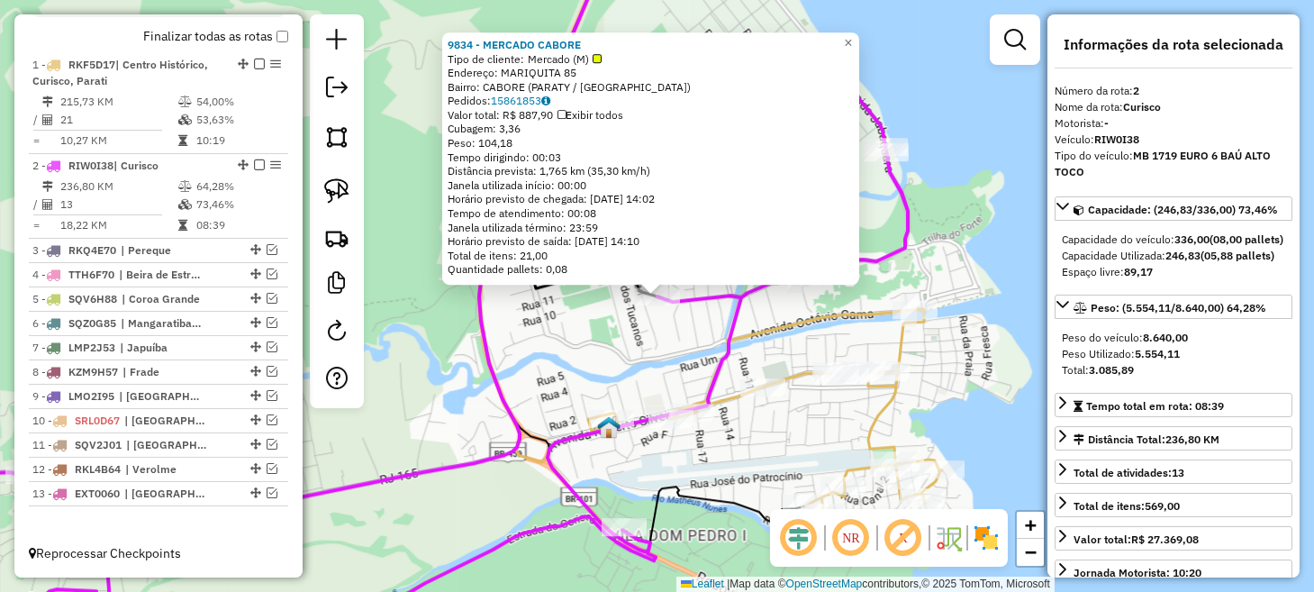
click at [952, 392] on div "9834 - MERCADO CABORE Tipo de cliente: Mercado (M) Endereço: MARIQUITA 85 Bairr…" at bounding box center [657, 296] width 1314 height 592
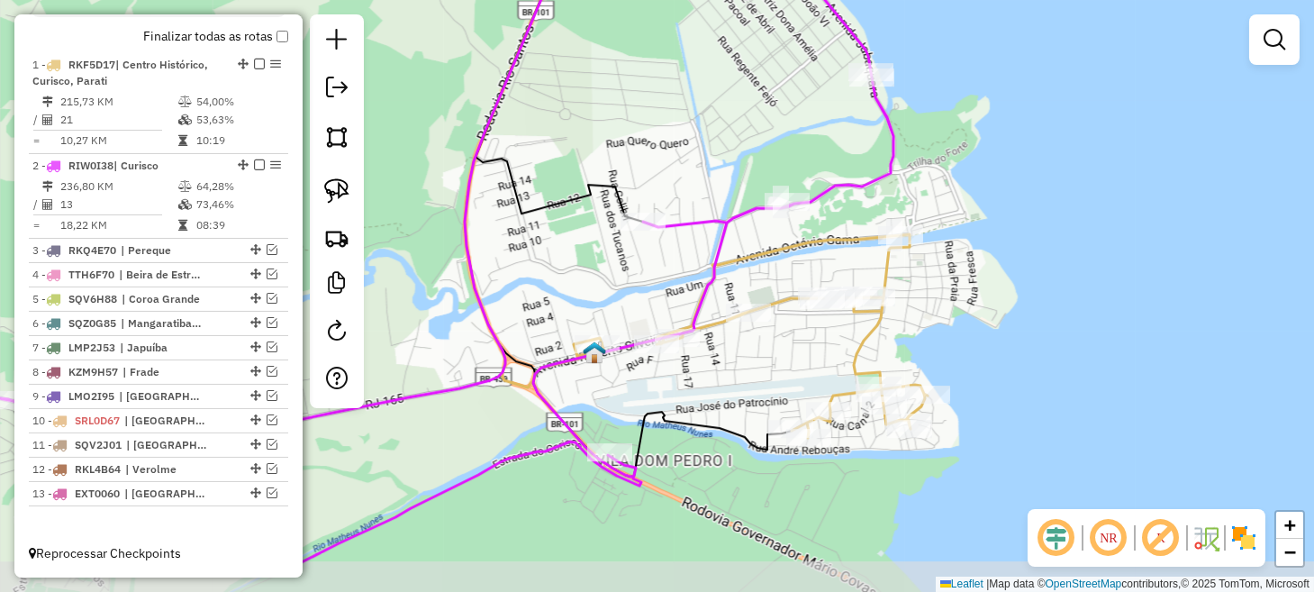
drag, startPoint x: 955, startPoint y: 385, endPoint x: 940, endPoint y: 317, distance: 70.1
click at [940, 317] on div "Janela de atendimento Grade de atendimento Capacidade Transportadoras Veículos …" at bounding box center [657, 296] width 1314 height 592
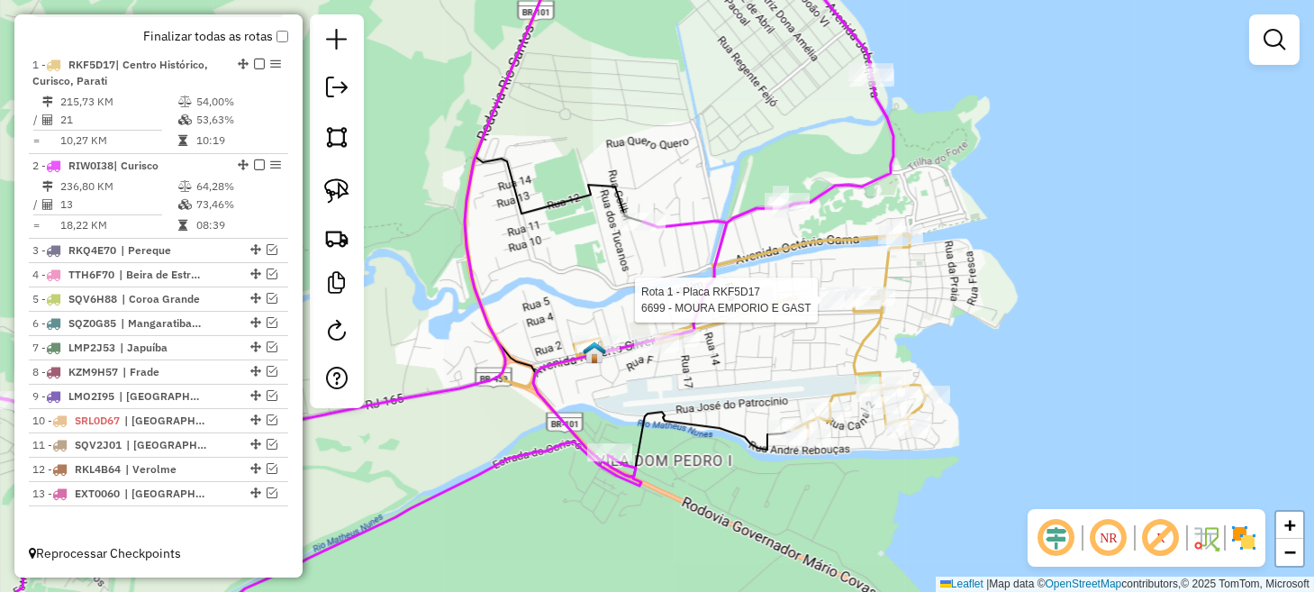
select select "**********"
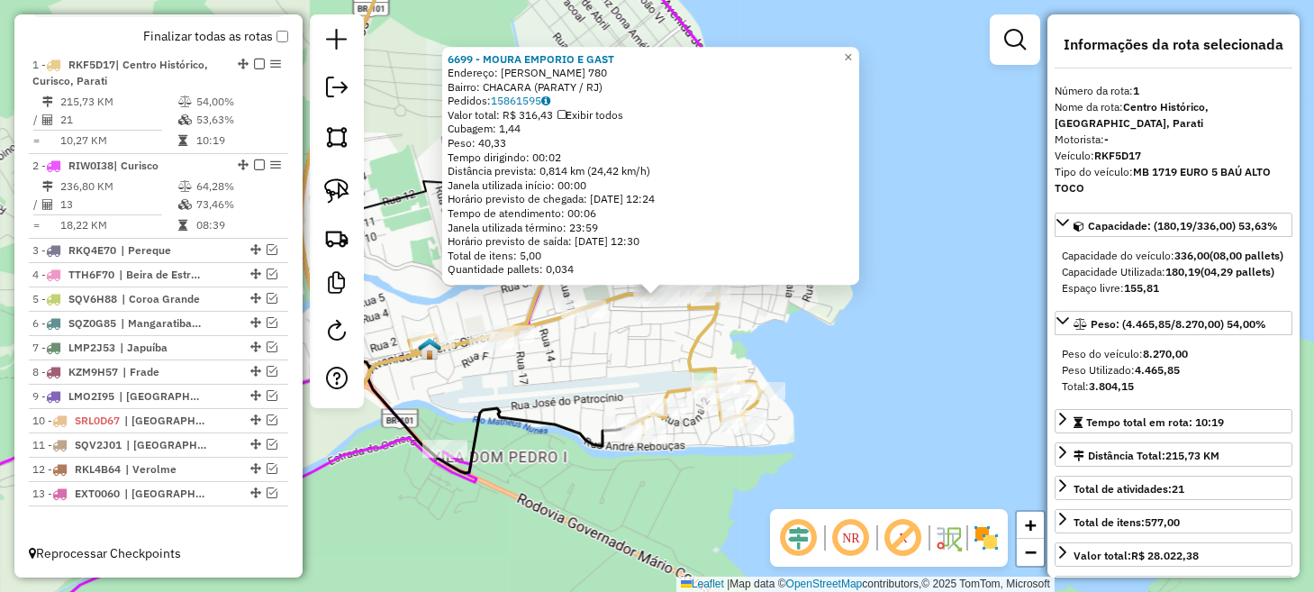
click at [890, 316] on div "6699 - MOURA EMPORIO E GAST Endereço: ROBERTO SILVEIRA 780 Bairro: CHACARA (PAR…" at bounding box center [657, 296] width 1314 height 592
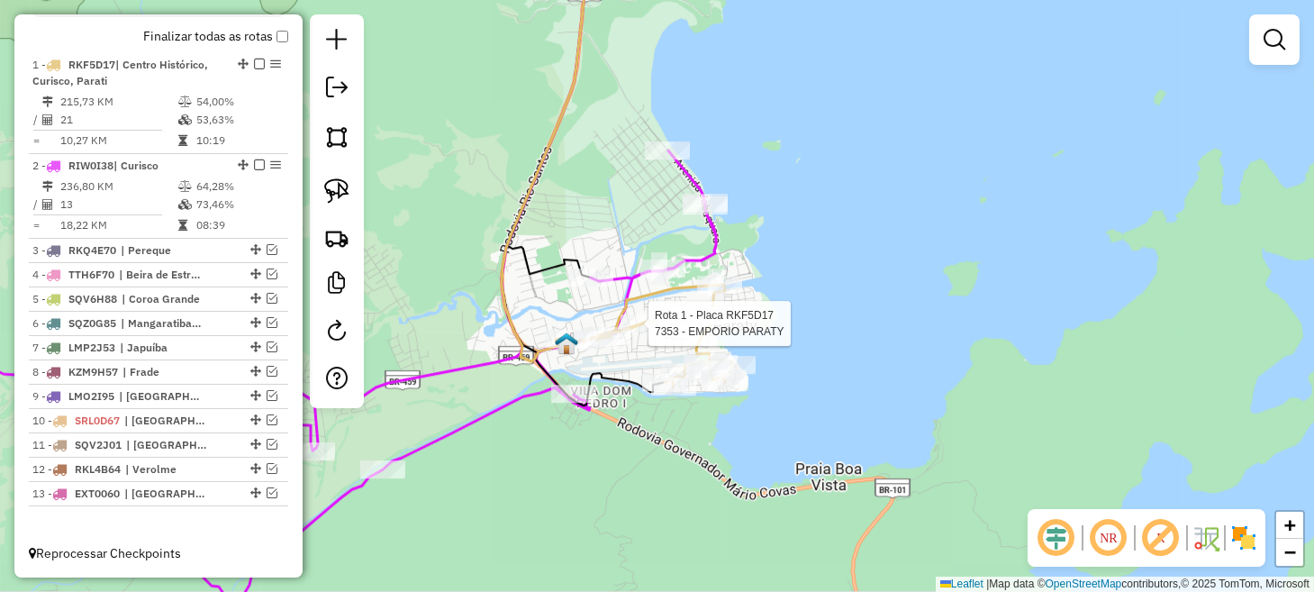
select select "**********"
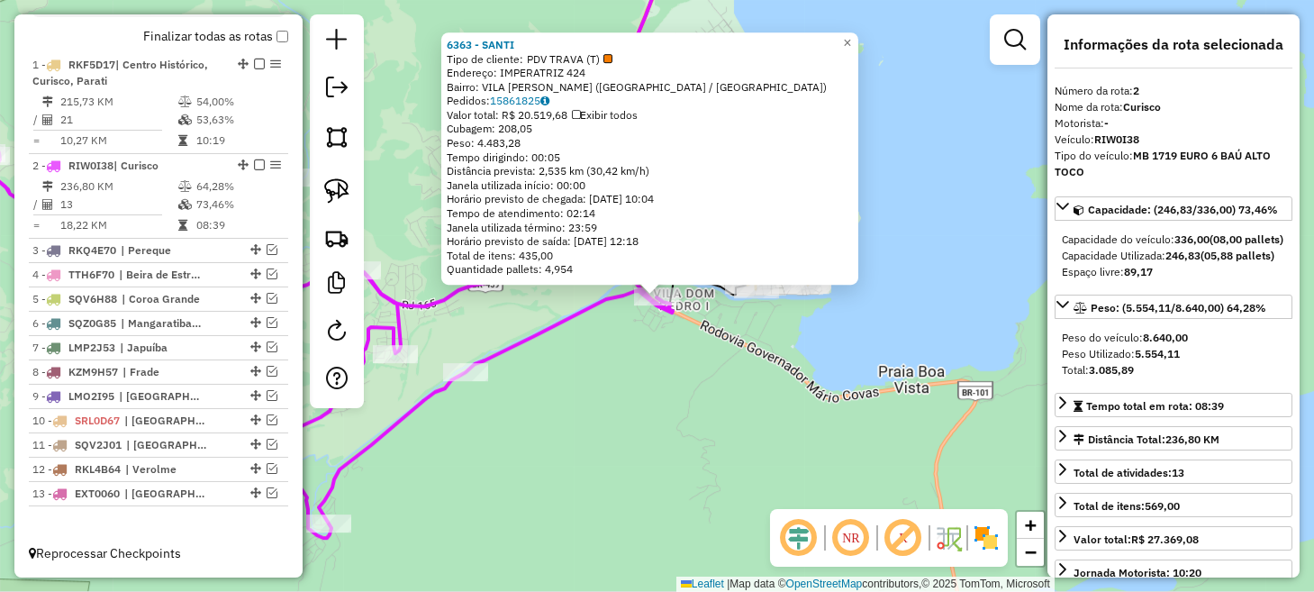
click at [582, 424] on div "6363 - SANTI Tipo de cliente: PDV TRAVA (T) Endereço: IMPERATRIZ 424 Bairro: VI…" at bounding box center [657, 296] width 1314 height 592
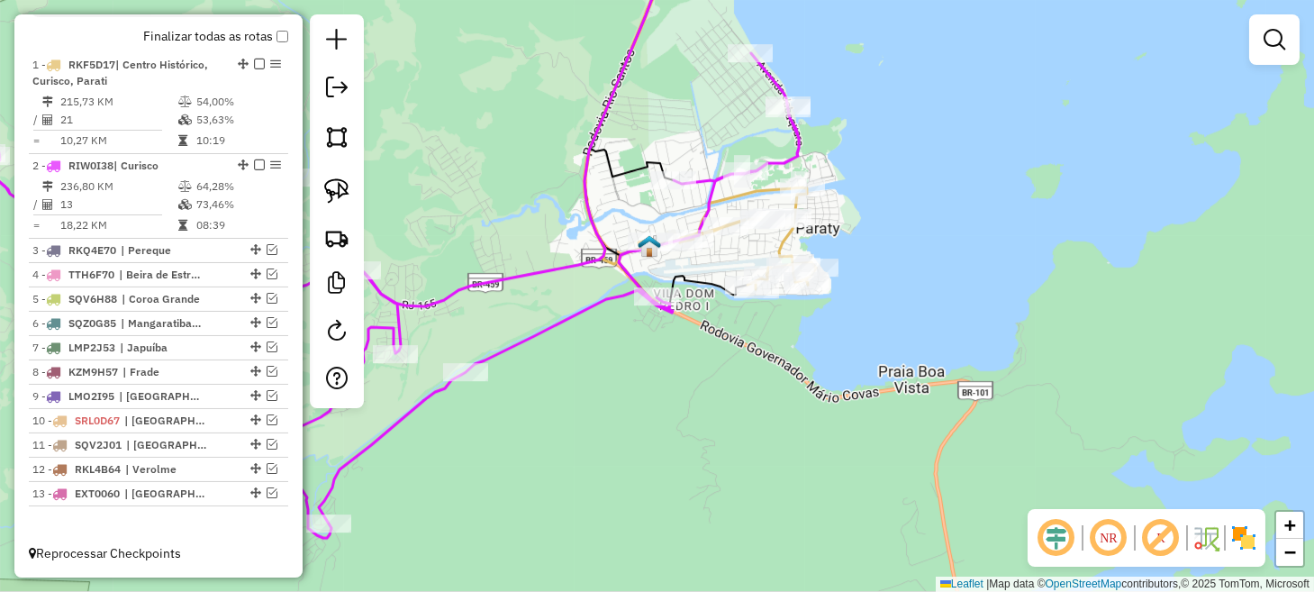
scroll to position [539, 0]
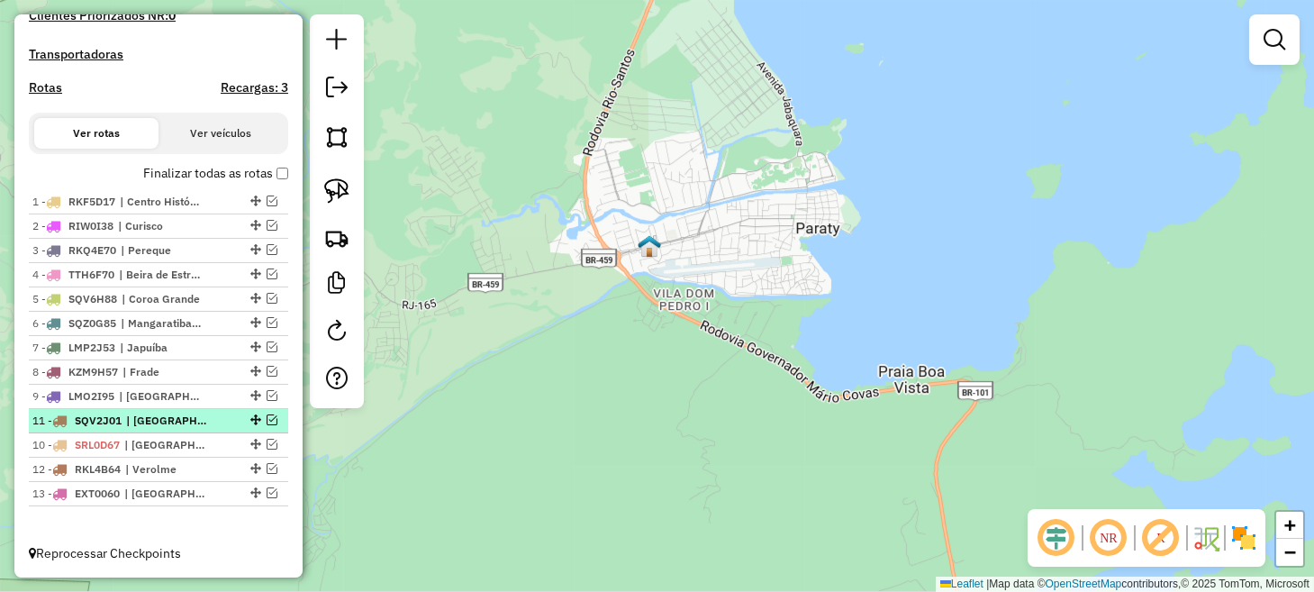
drag, startPoint x: 250, startPoint y: 420, endPoint x: 251, endPoint y: 447, distance: 26.1
drag, startPoint x: 252, startPoint y: 372, endPoint x: 243, endPoint y: 447, distance: 75.3
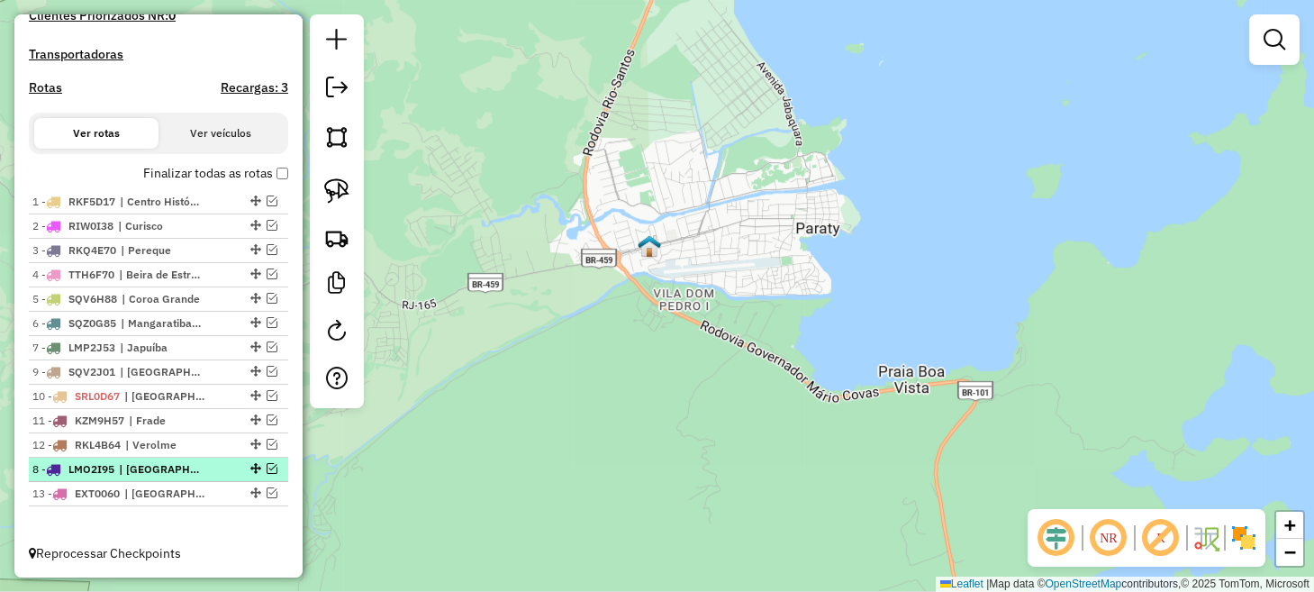
drag, startPoint x: 246, startPoint y: 369, endPoint x: 233, endPoint y: 475, distance: 107.0
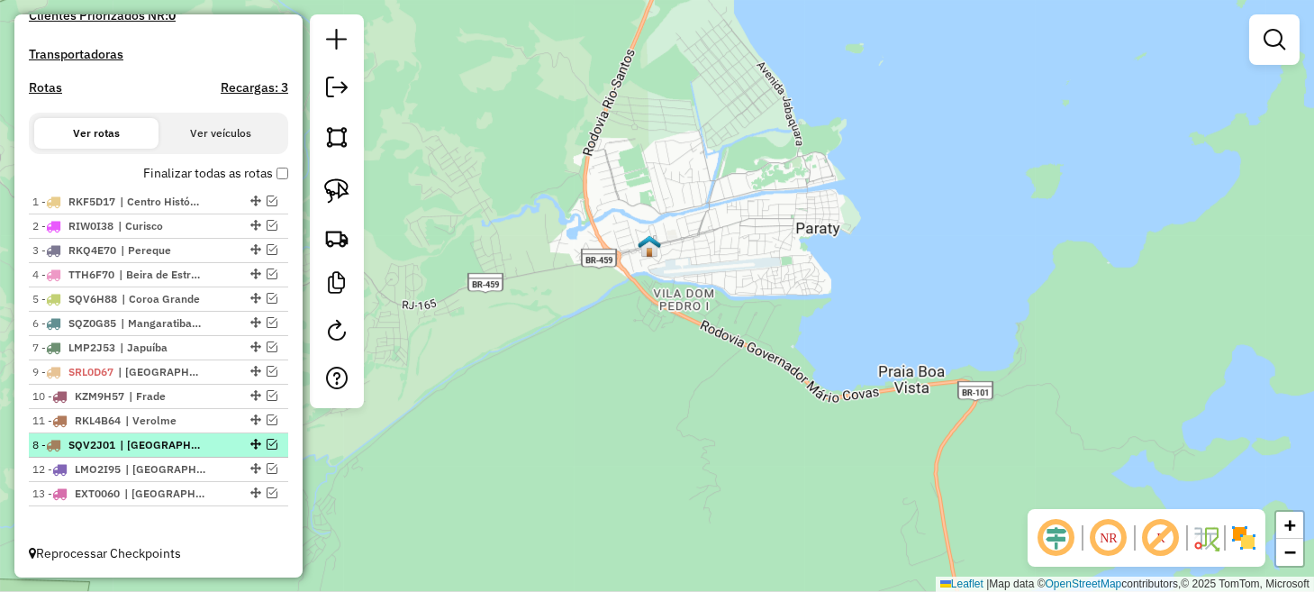
drag, startPoint x: 247, startPoint y: 373, endPoint x: 245, endPoint y: 448, distance: 75.6
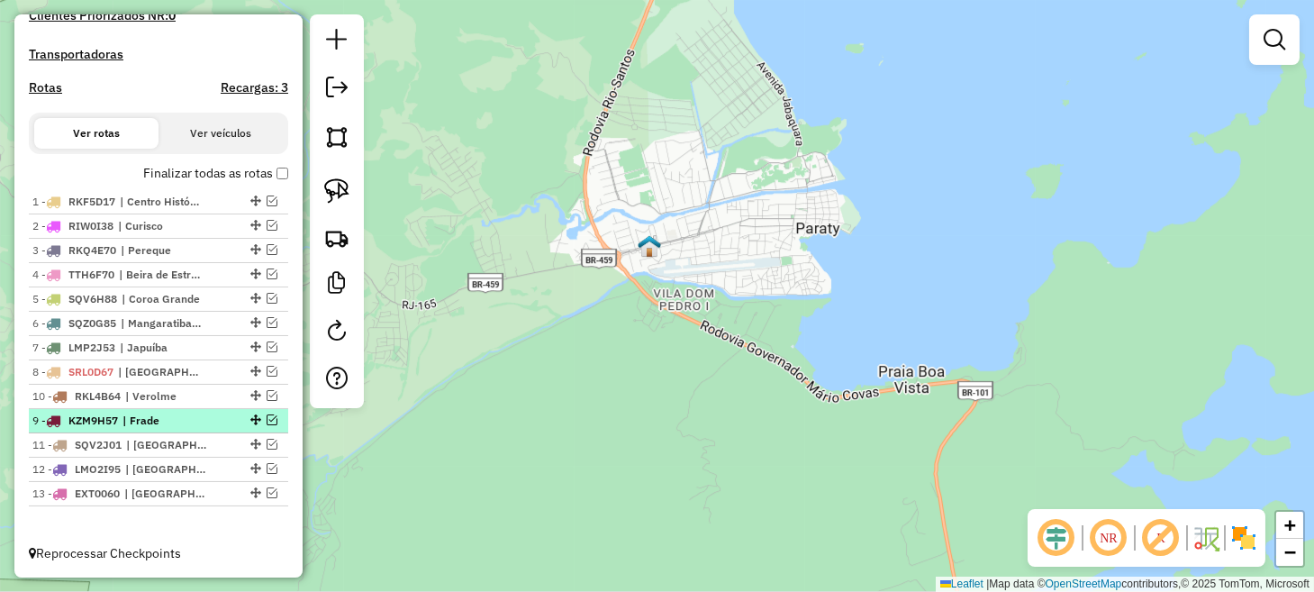
drag, startPoint x: 248, startPoint y: 395, endPoint x: 246, endPoint y: 426, distance: 30.7
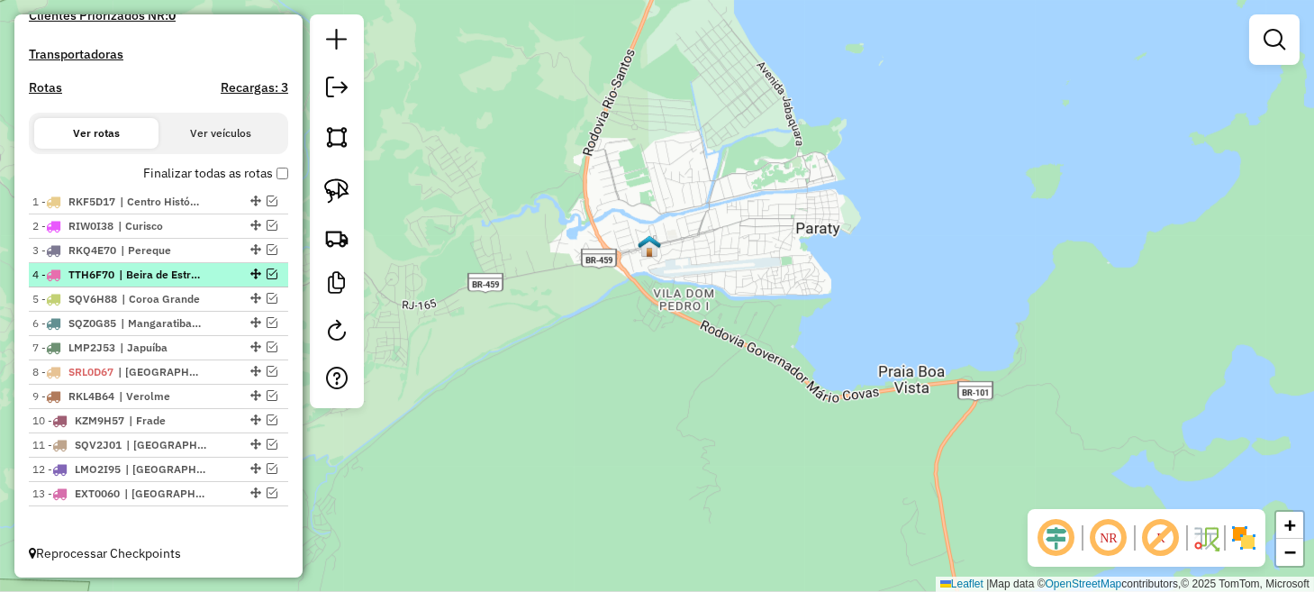
click at [266, 277] on em at bounding box center [271, 273] width 11 height 11
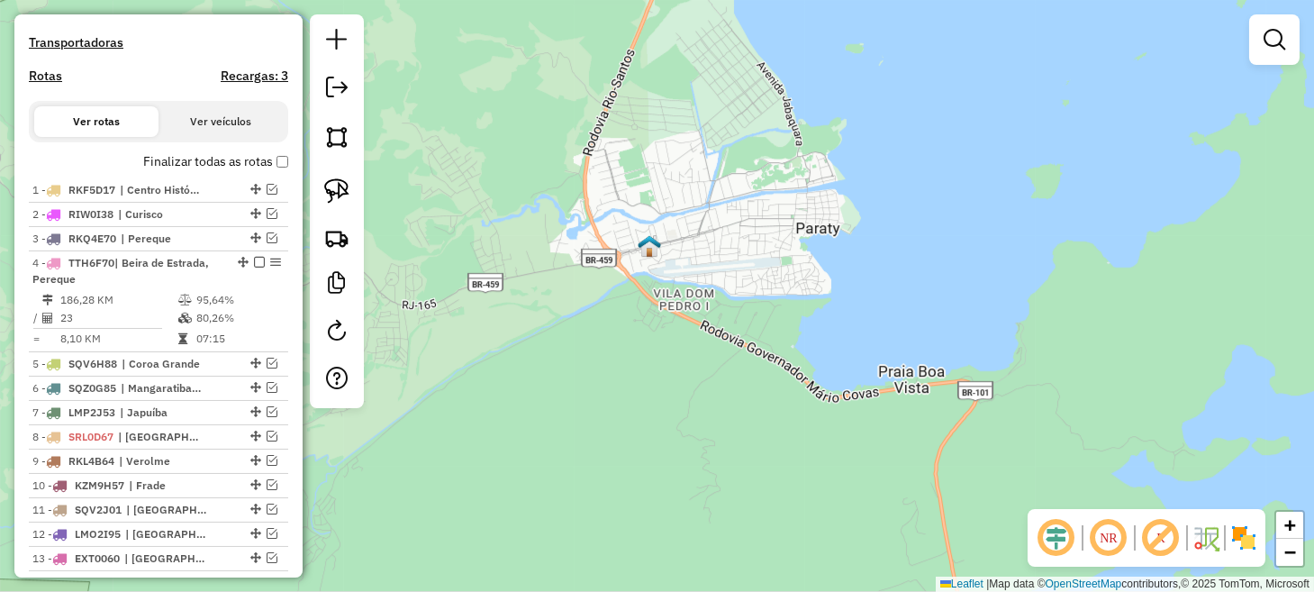
drag, startPoint x: 704, startPoint y: 174, endPoint x: 552, endPoint y: 528, distance: 386.0
click at [553, 528] on div "Janela de atendimento Grade de atendimento Capacidade Transportadoras Veículos …" at bounding box center [657, 296] width 1314 height 592
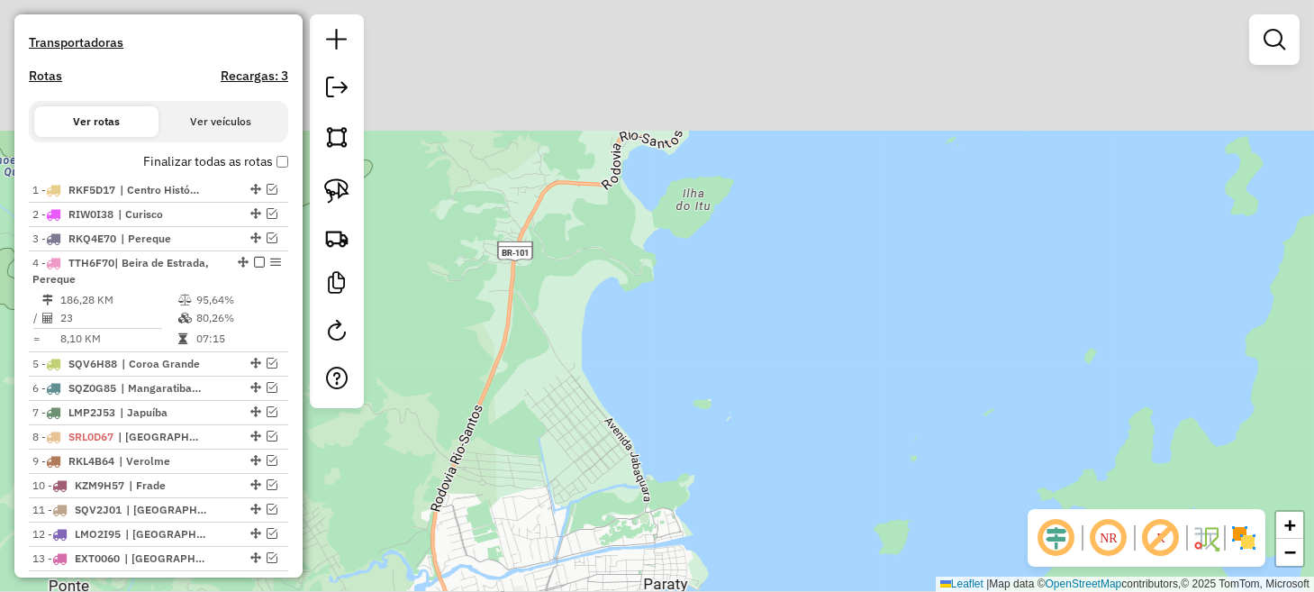
drag, startPoint x: 714, startPoint y: 339, endPoint x: 503, endPoint y: 626, distance: 355.5
click at [503, 591] on html "Aguarde... Pop-up bloqueado! Seu navegador bloqueou automáticamente a abertura …" at bounding box center [657, 296] width 1314 height 592
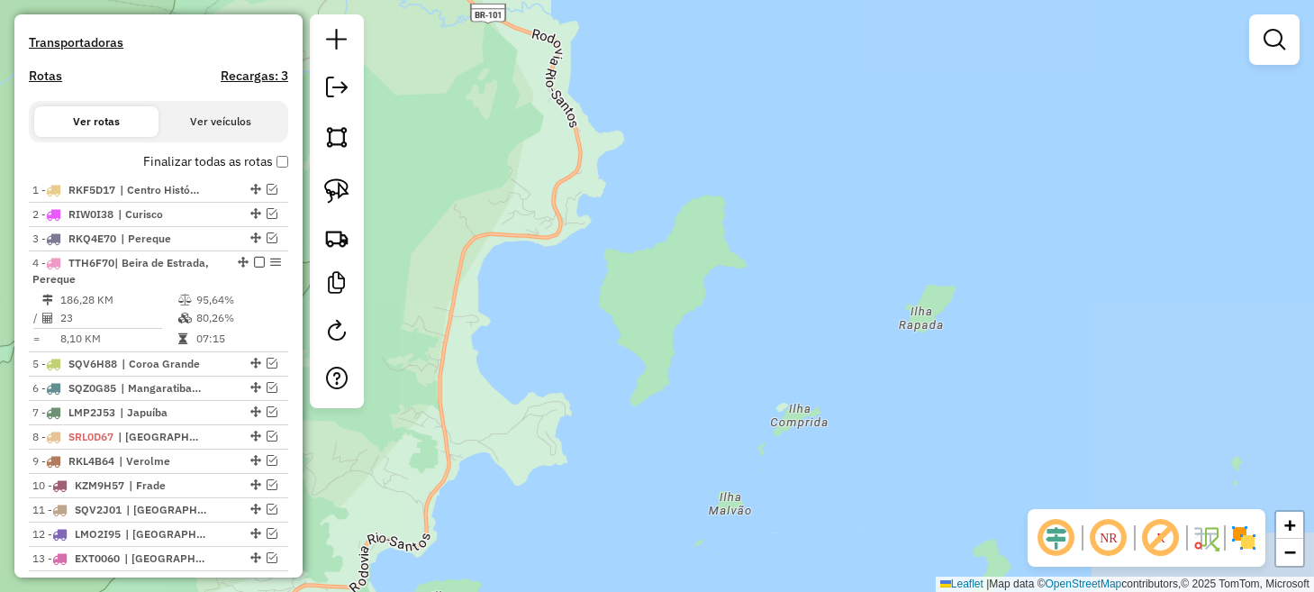
drag, startPoint x: 761, startPoint y: 326, endPoint x: 645, endPoint y: 454, distance: 172.7
click at [629, 510] on div "Janela de atendimento Grade de atendimento Capacidade Transportadoras Veículos …" at bounding box center [657, 296] width 1314 height 592
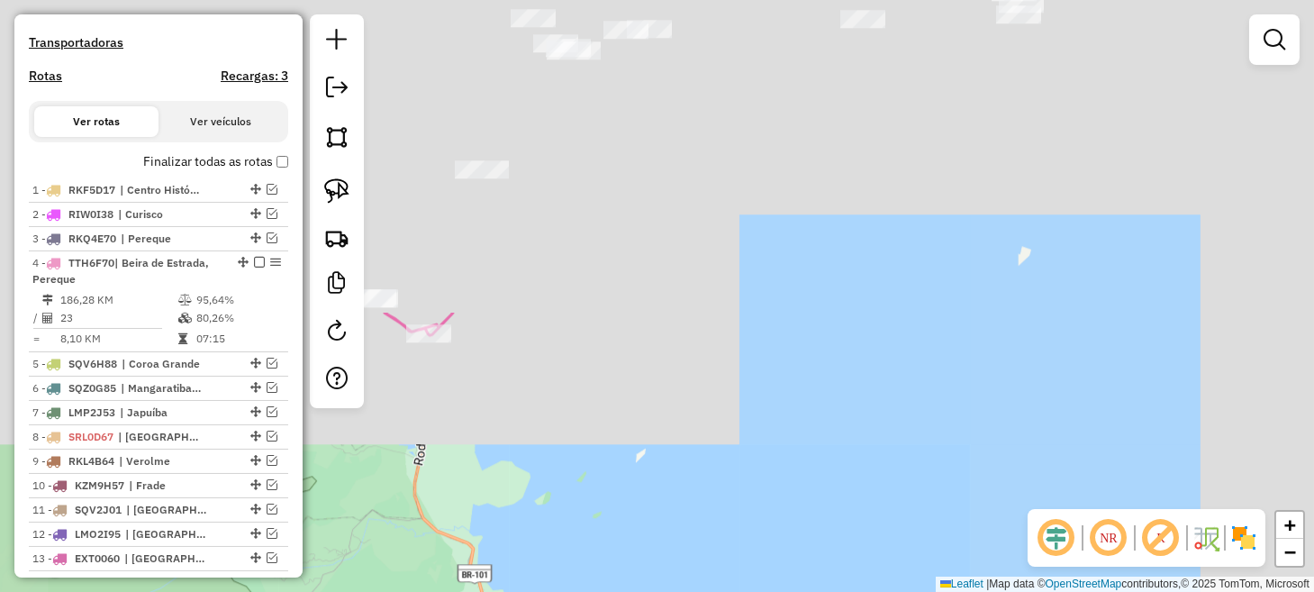
drag, startPoint x: 766, startPoint y: 141, endPoint x: 639, endPoint y: 513, distance: 392.9
click at [639, 513] on div "Janela de atendimento Grade de atendimento Capacidade Transportadoras Veículos …" at bounding box center [657, 296] width 1314 height 592
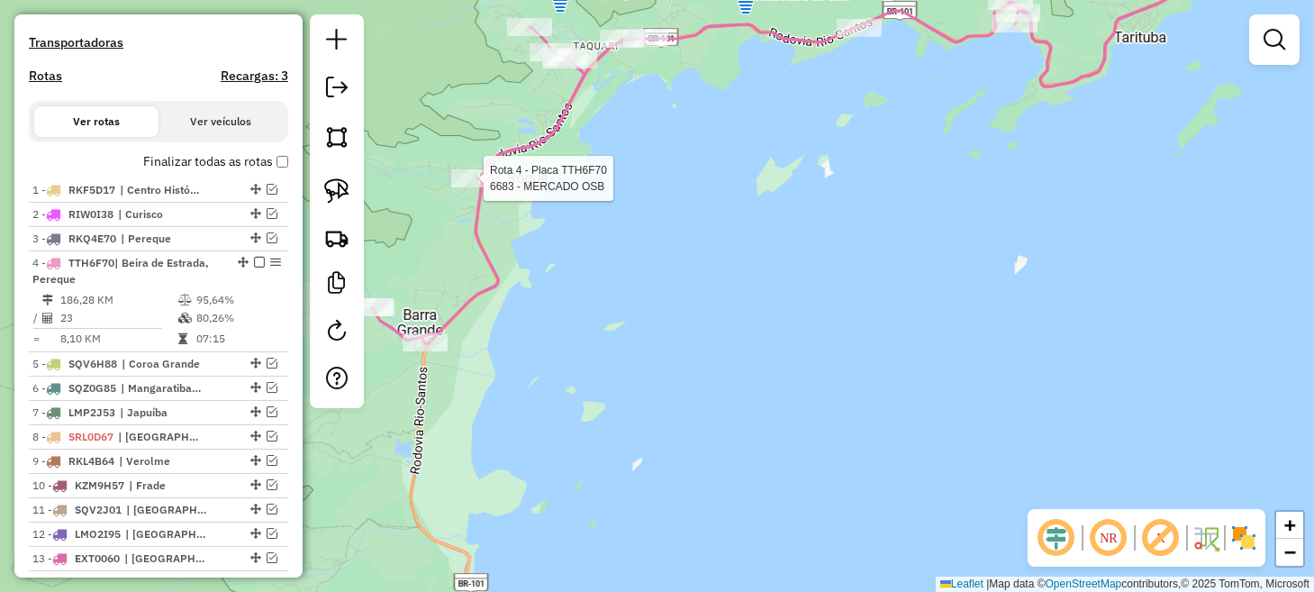
select select "**********"
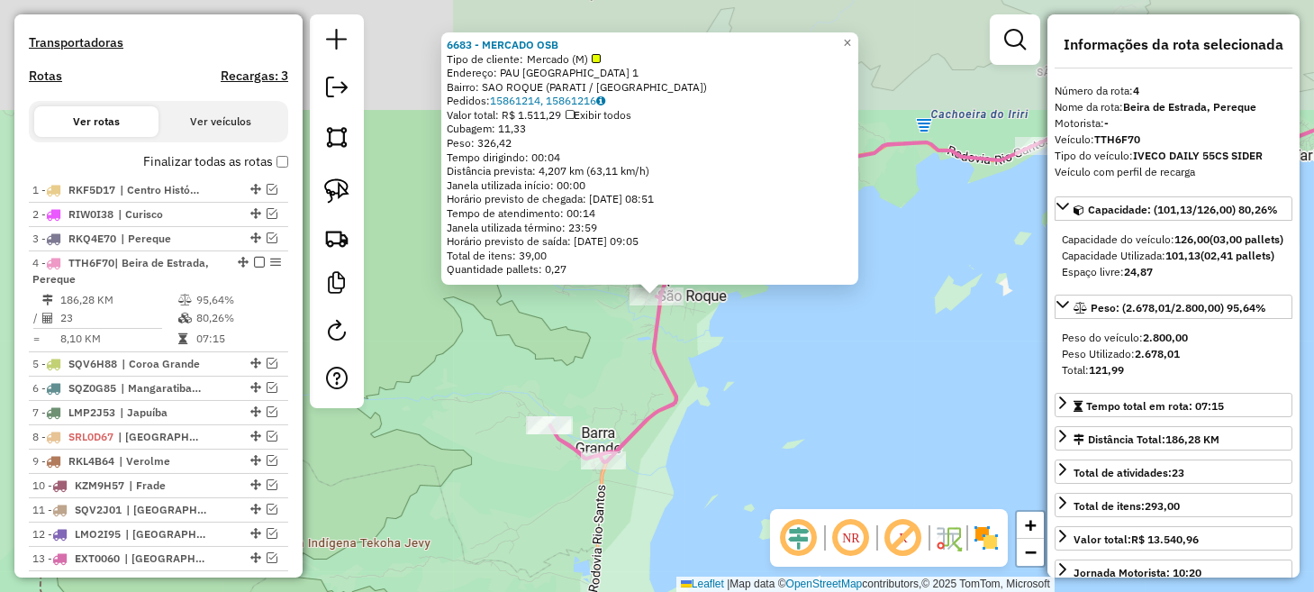
scroll to position [616, 0]
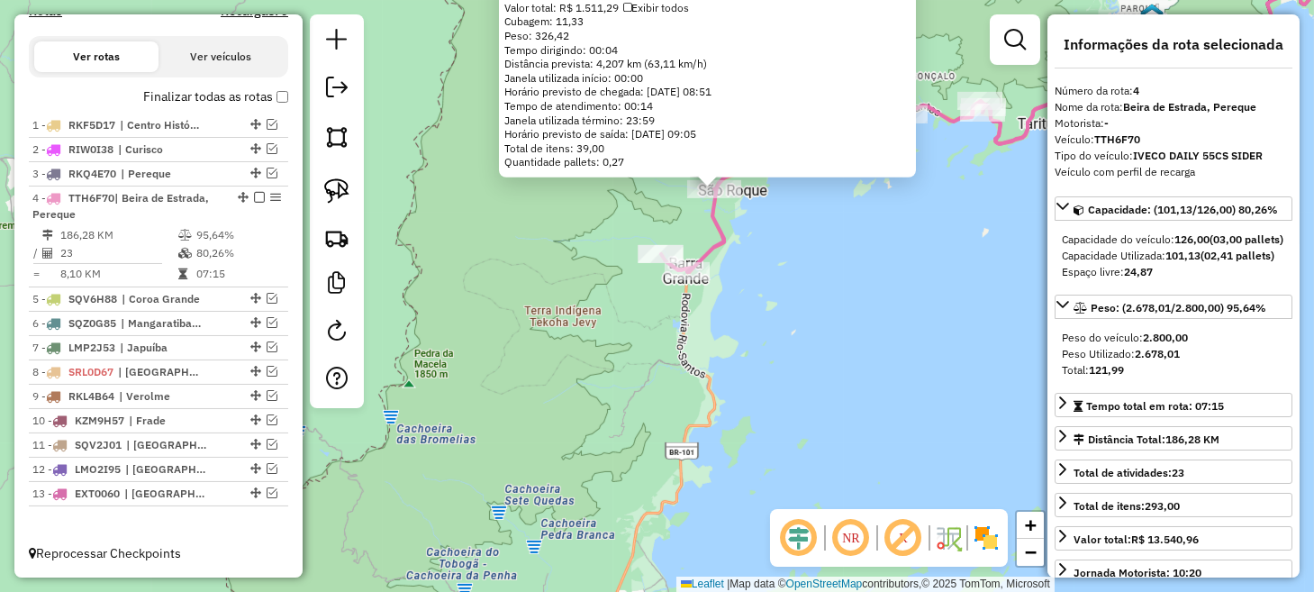
drag, startPoint x: 751, startPoint y: 464, endPoint x: 771, endPoint y: 297, distance: 167.7
click at [771, 297] on div "6683 - MERCADO OSB Tipo de cliente: Mercado (M) Endereço: PAU BRASIL 1 Bairro: …" at bounding box center [657, 296] width 1314 height 592
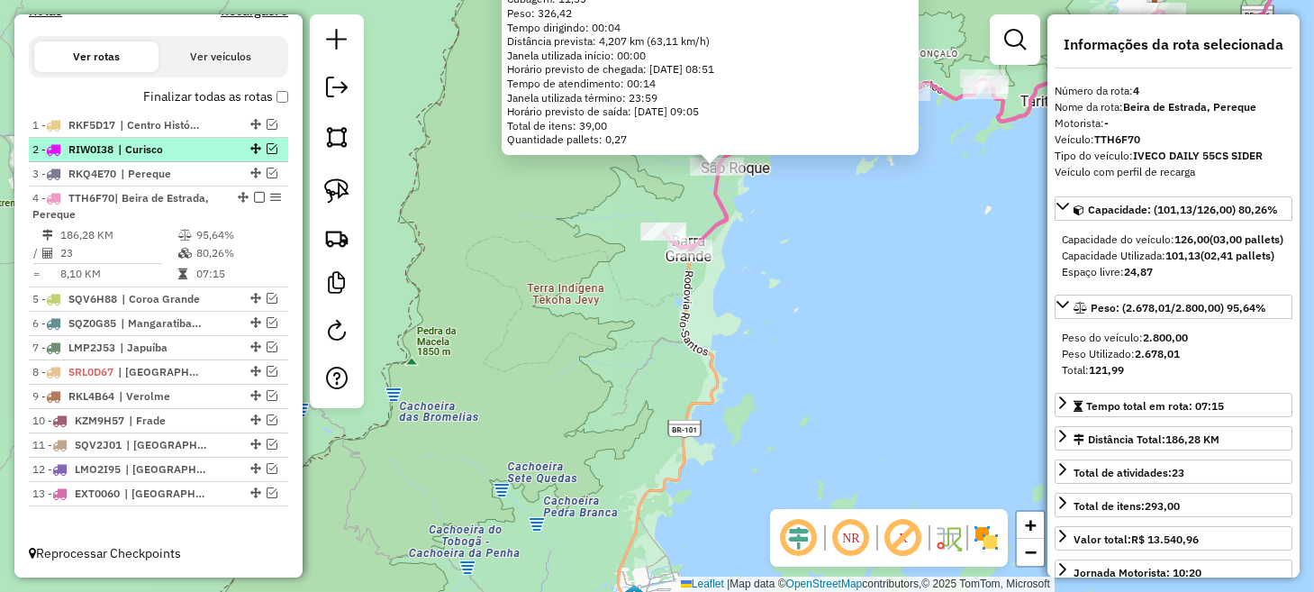
click at [266, 150] on em at bounding box center [271, 148] width 11 height 11
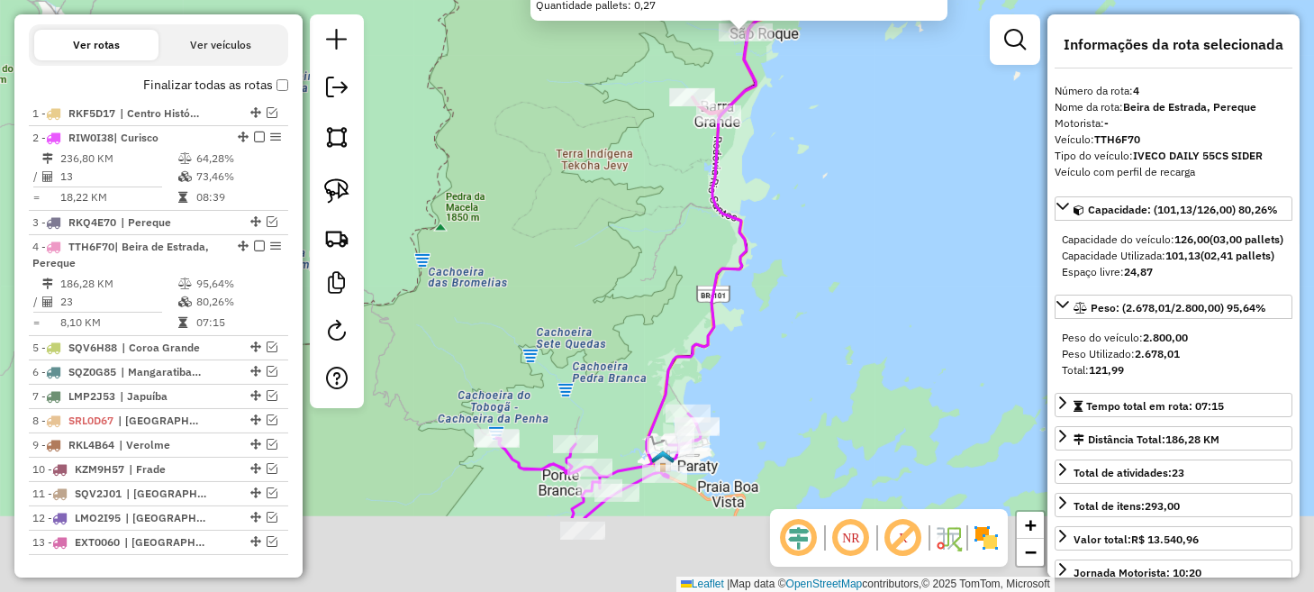
drag, startPoint x: 492, startPoint y: 367, endPoint x: 520, endPoint y: 233, distance: 137.2
click at [520, 233] on div "6683 - MERCADO OSB Tipo de cliente: Mercado (M) Endereço: PAU BRASIL 1 Bairro: …" at bounding box center [657, 296] width 1314 height 592
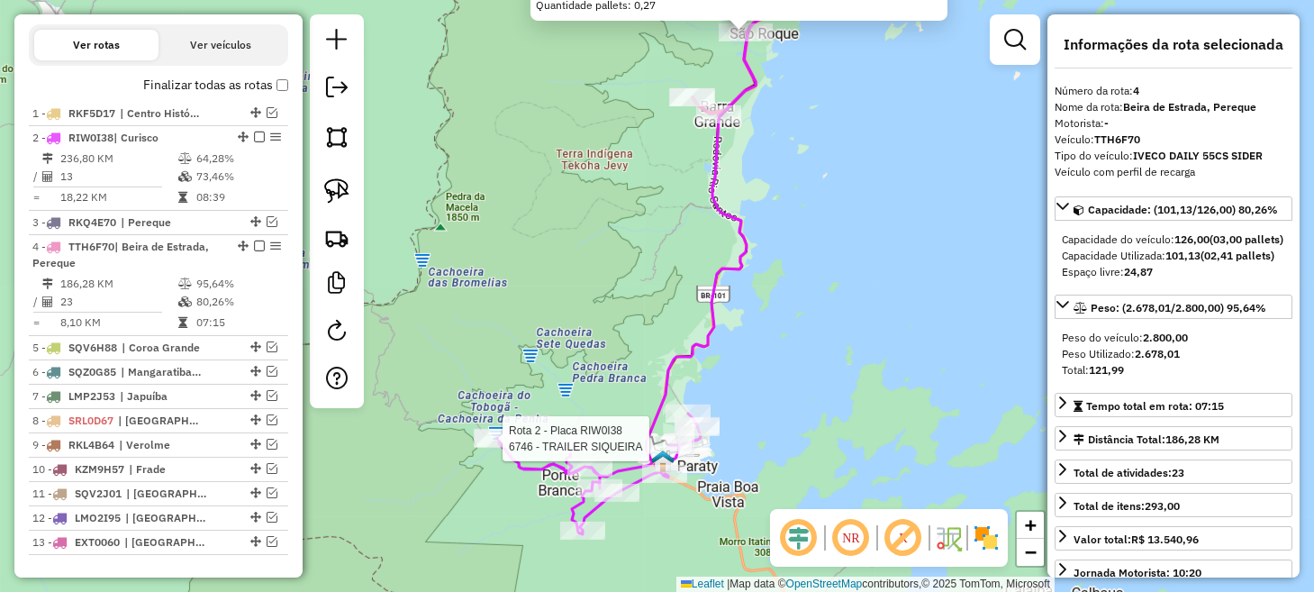
scroll to position [677, 0]
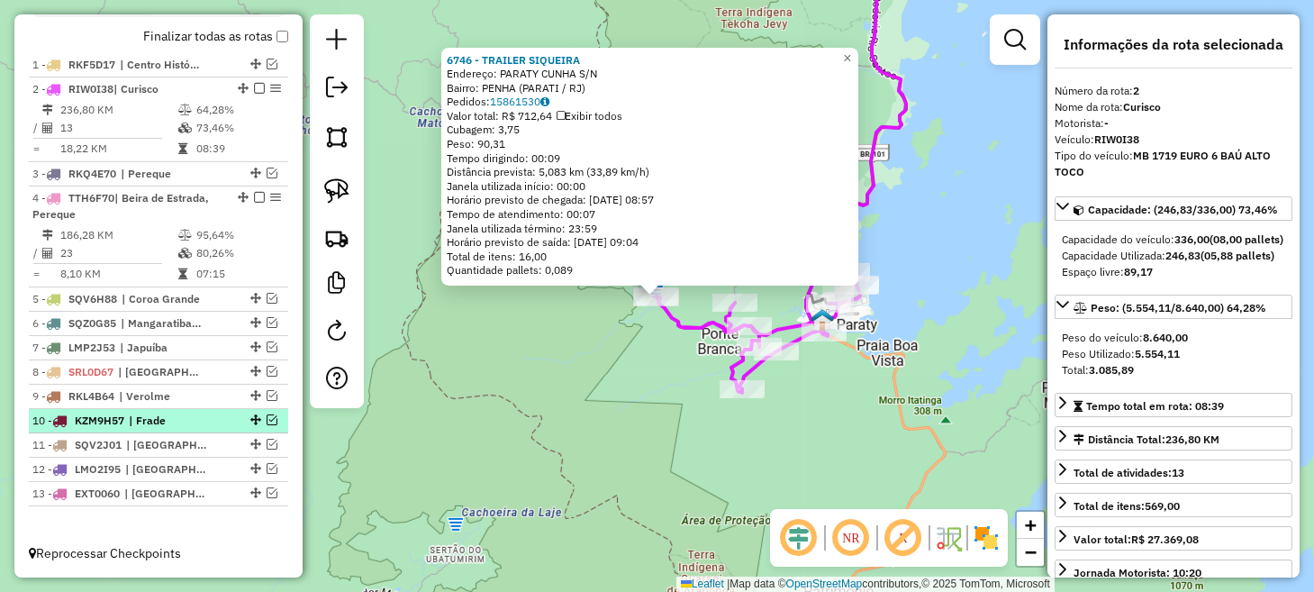
click at [267, 417] on em at bounding box center [271, 419] width 11 height 11
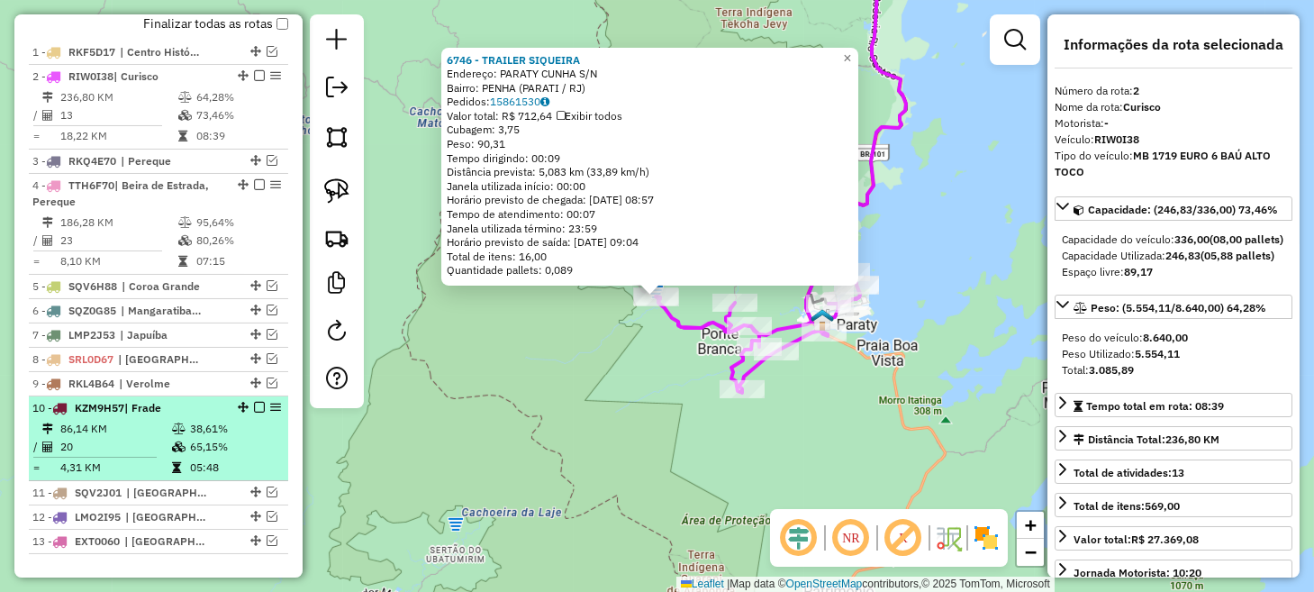
click at [227, 412] on div at bounding box center [254, 407] width 54 height 11
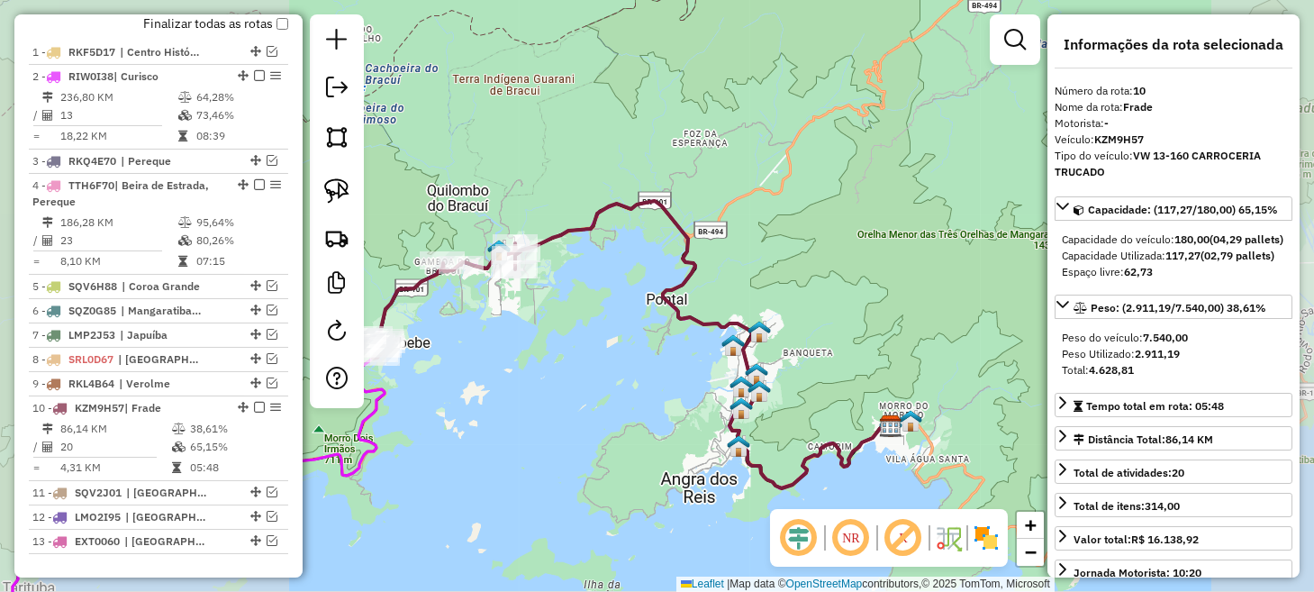
drag, startPoint x: 535, startPoint y: 384, endPoint x: 783, endPoint y: 379, distance: 248.5
click at [782, 379] on div "Janela de atendimento Grade de atendimento Capacidade Transportadoras Veículos …" at bounding box center [657, 296] width 1314 height 592
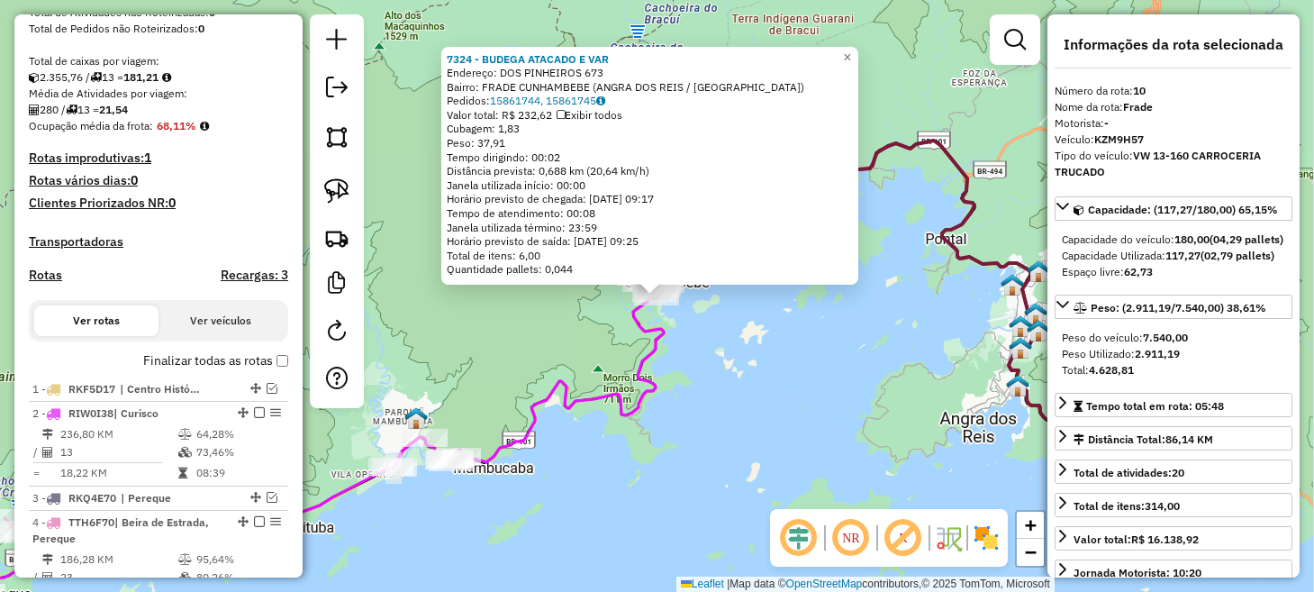
scroll to position [197, 0]
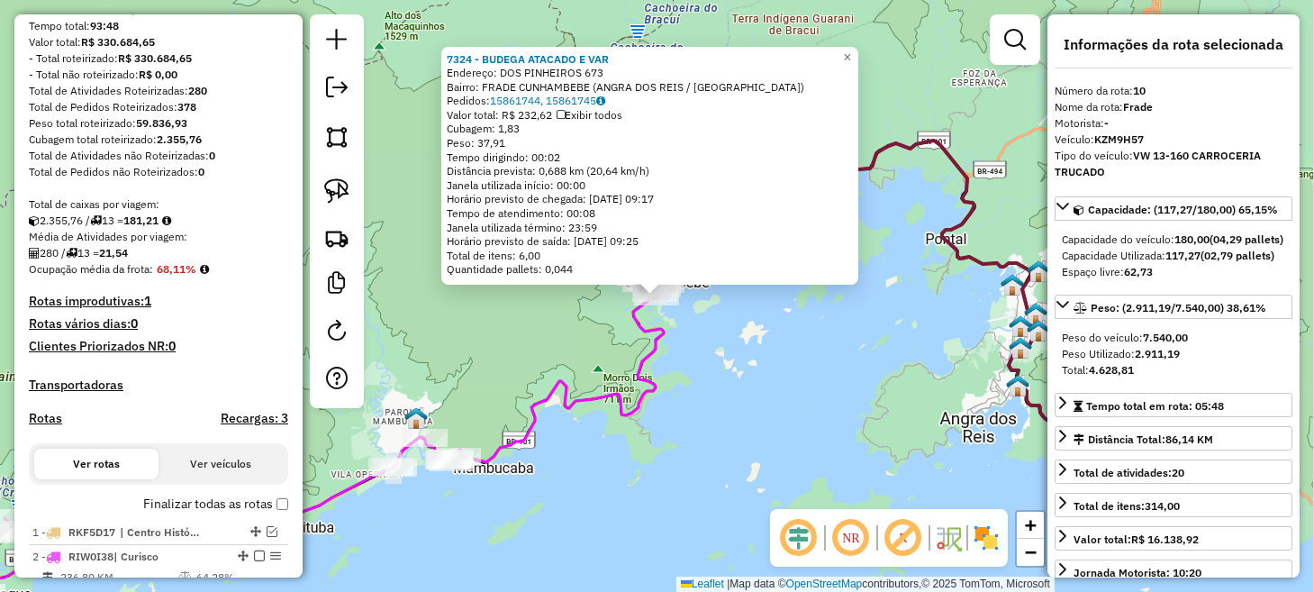
click at [501, 357] on div "7324 - BUDEGA ATACADO E VAR Endereço: DOS PINHEIROS 673 Bairro: FRADE CUNHAMBEB…" at bounding box center [657, 296] width 1314 height 592
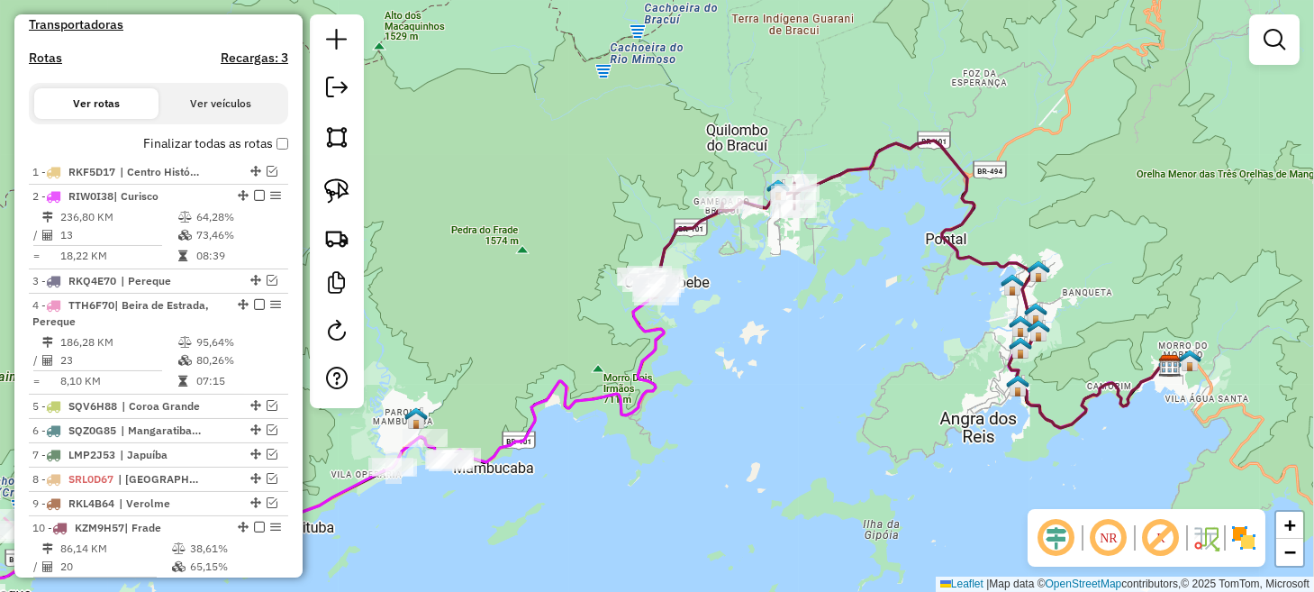
scroll to position [539, 0]
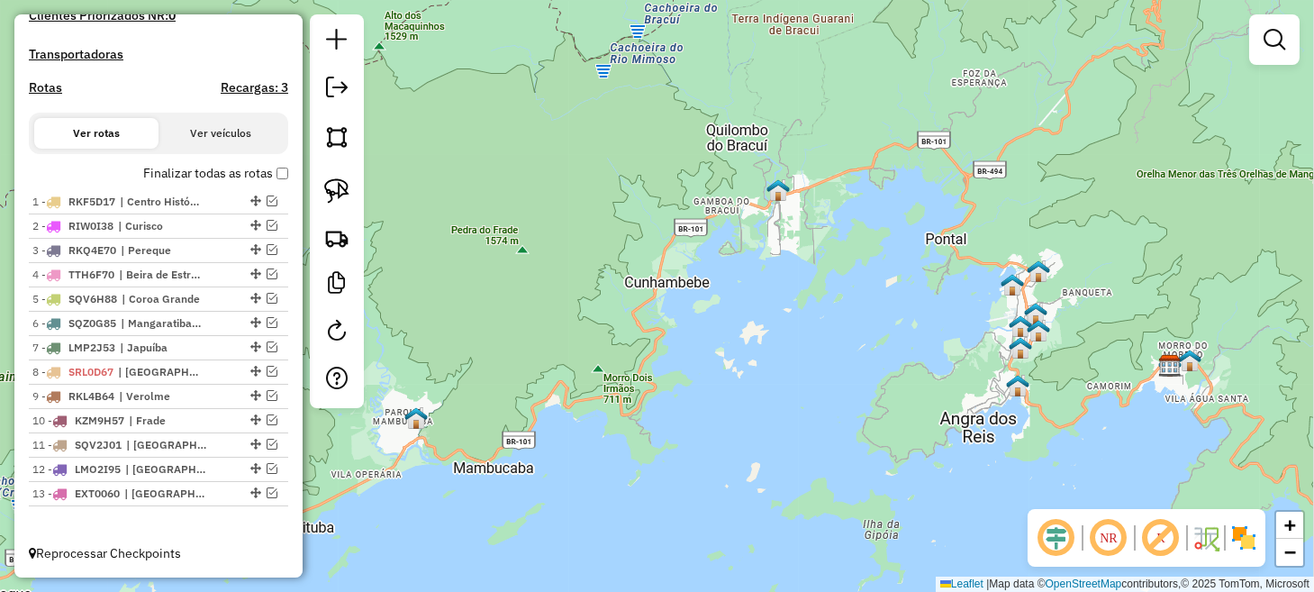
click at [276, 160] on div "Depósito: Lince Total de rotas: 13 Distância Total: 1.473,30 km Tempo total: 93…" at bounding box center [159, 88] width 274 height 898
click at [276, 170] on label "Finalizar todas as rotas" at bounding box center [215, 173] width 145 height 19
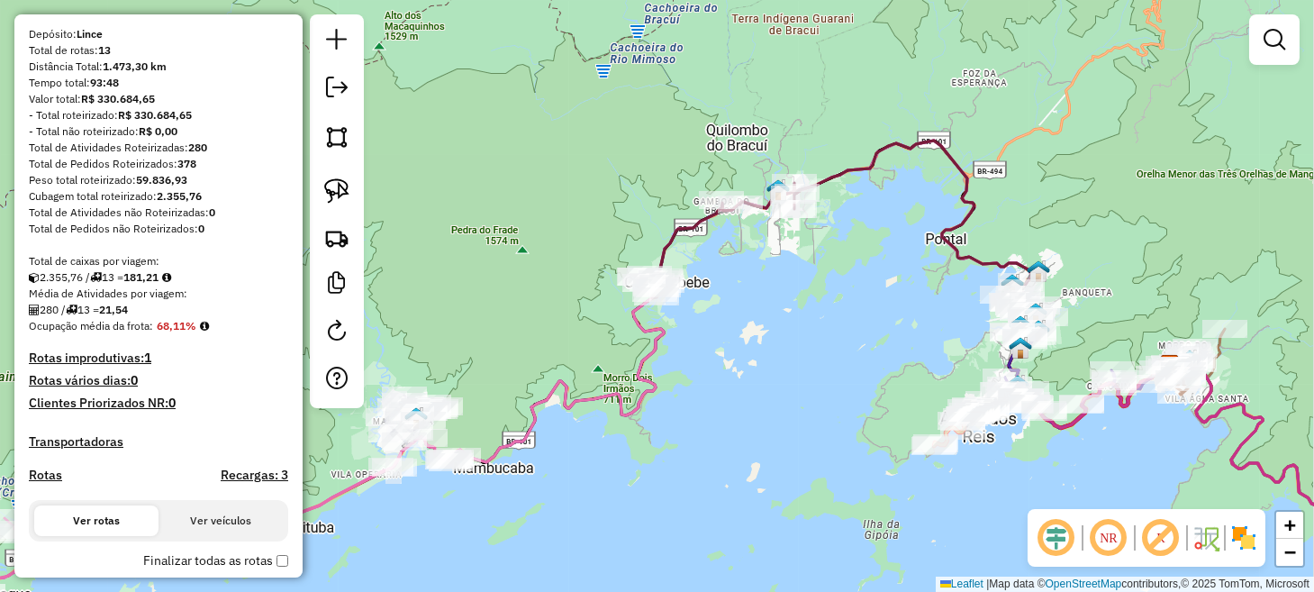
scroll to position [0, 0]
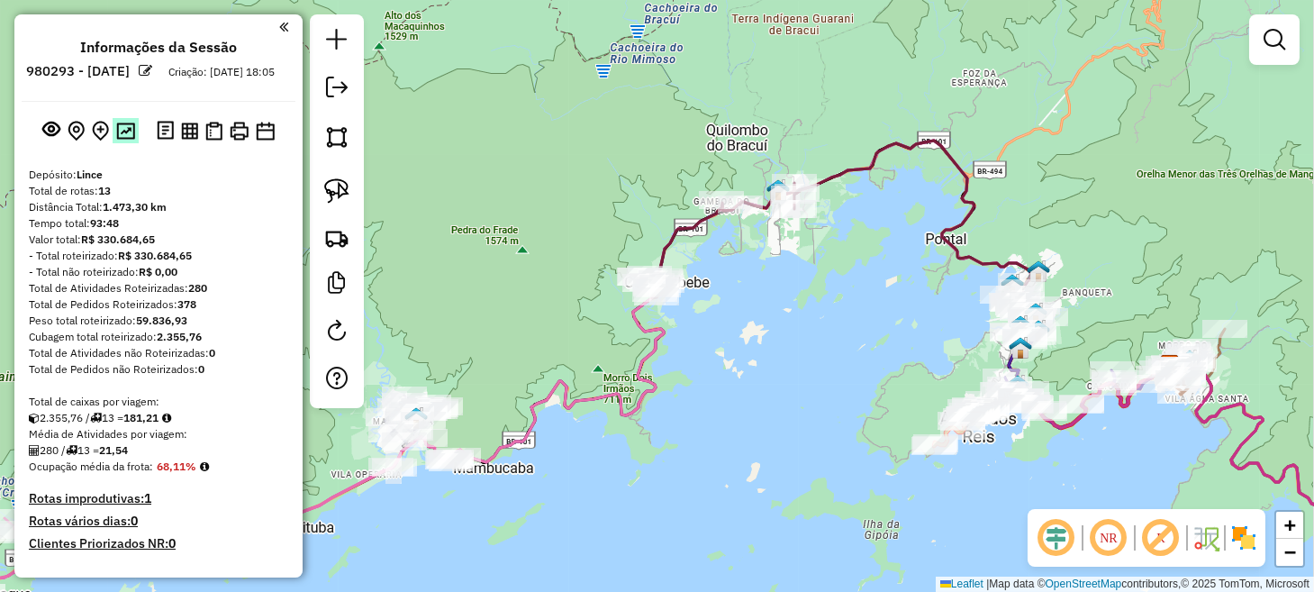
click at [129, 140] on img at bounding box center [125, 130] width 19 height 17
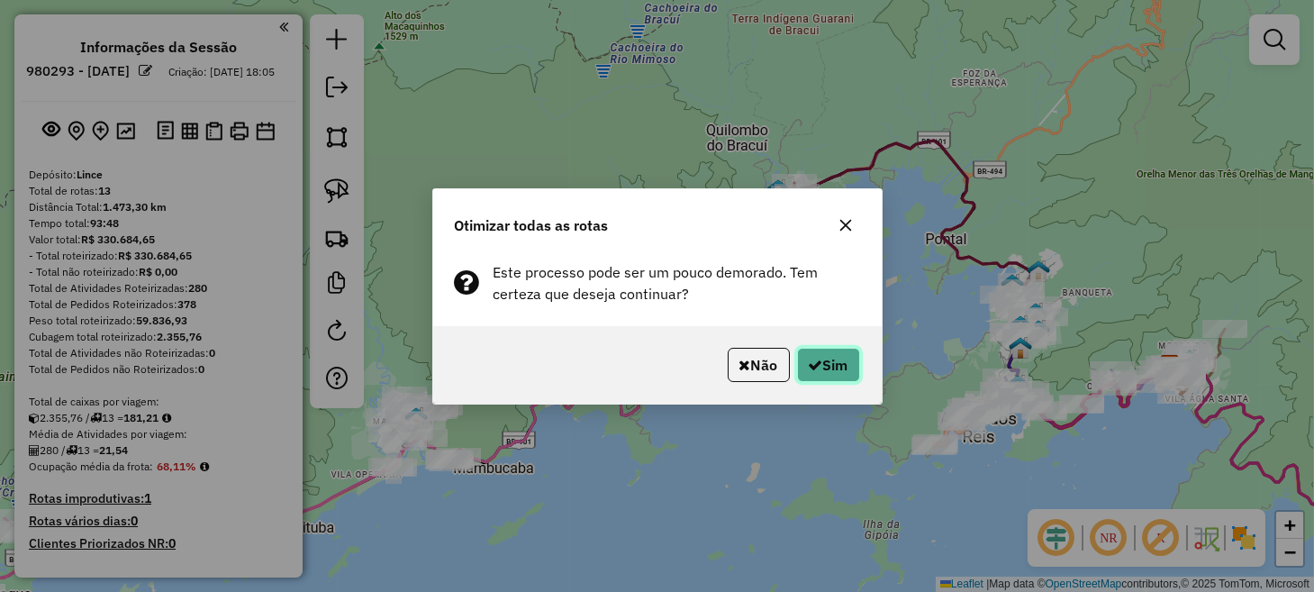
click at [836, 357] on button "Sim" at bounding box center [828, 365] width 63 height 34
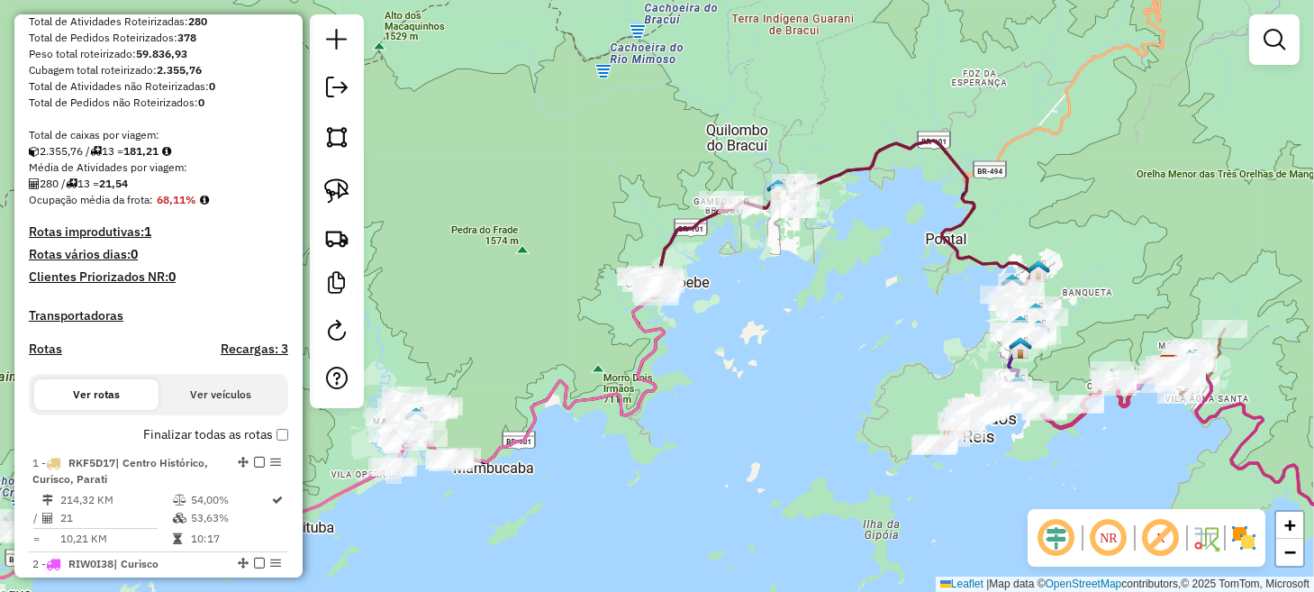
scroll to position [270, 0]
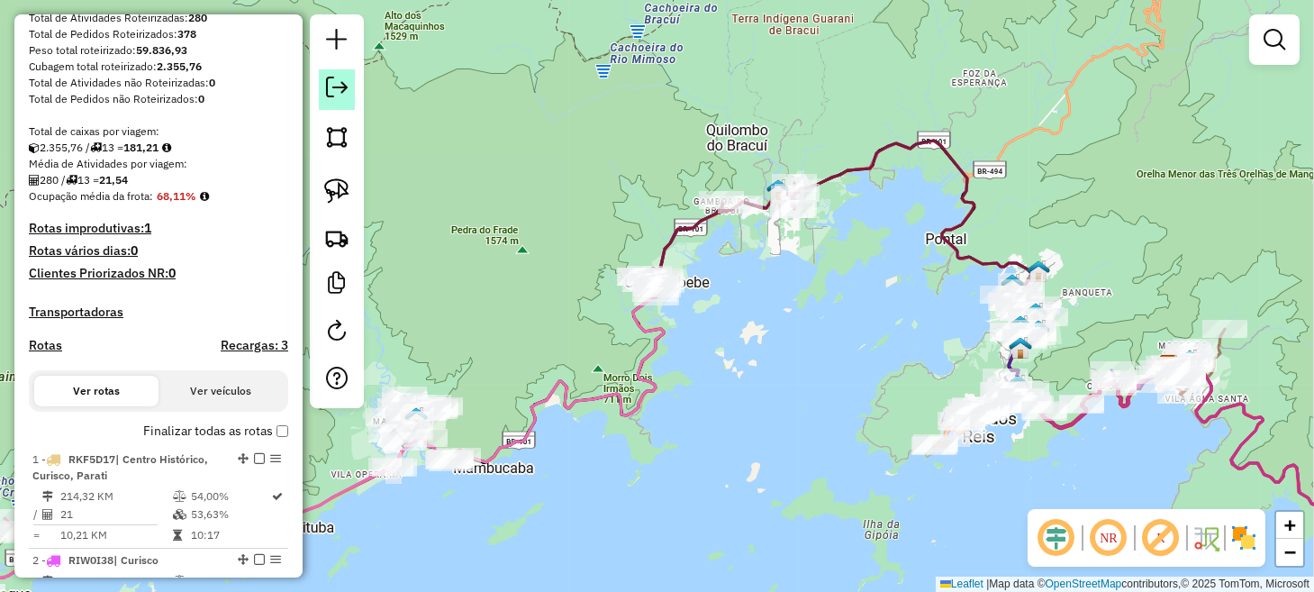
click at [348, 86] on link at bounding box center [337, 89] width 36 height 41
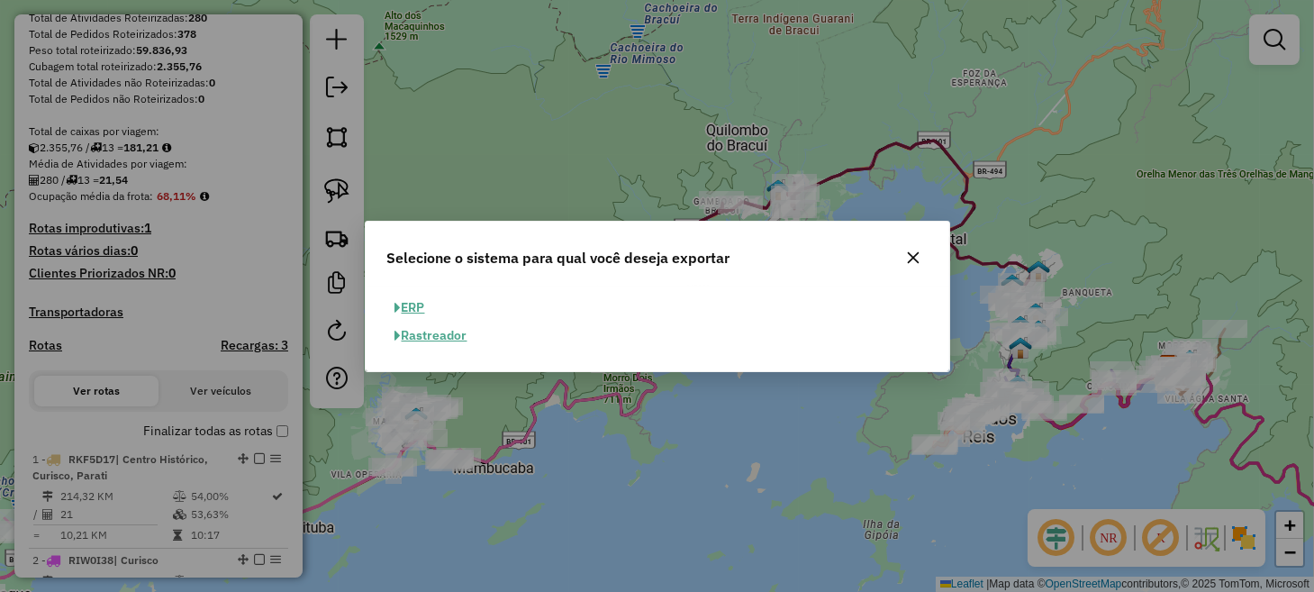
click at [423, 303] on button "ERP" at bounding box center [410, 308] width 46 height 28
select select "**"
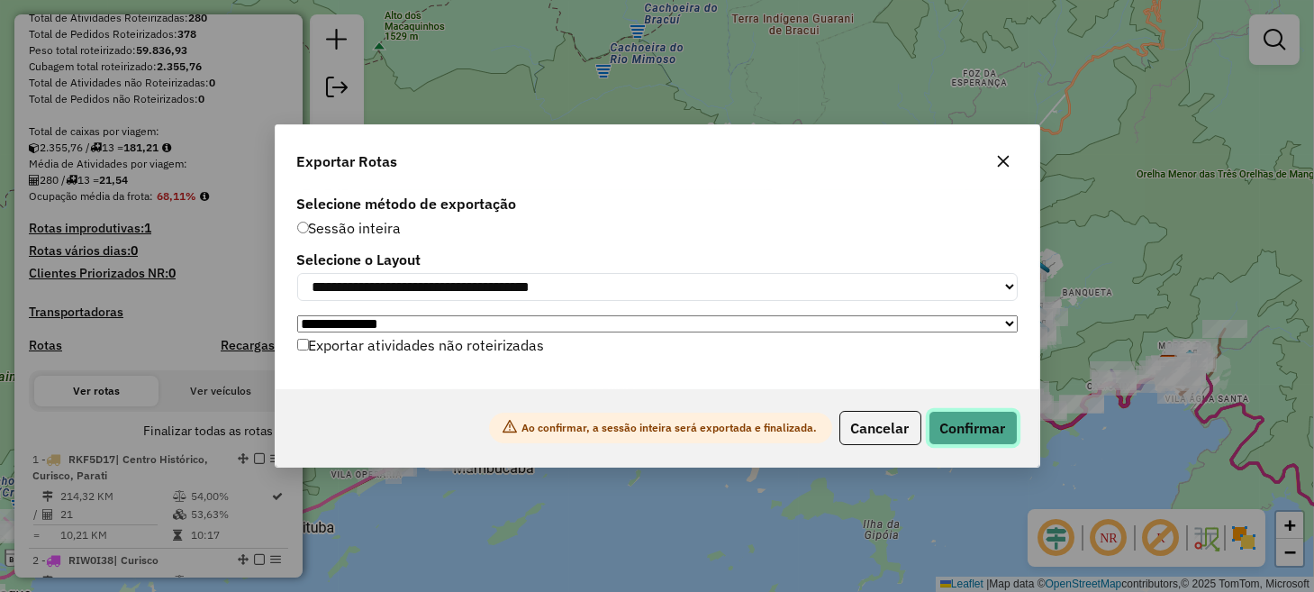
click at [976, 432] on button "Confirmar" at bounding box center [972, 428] width 89 height 34
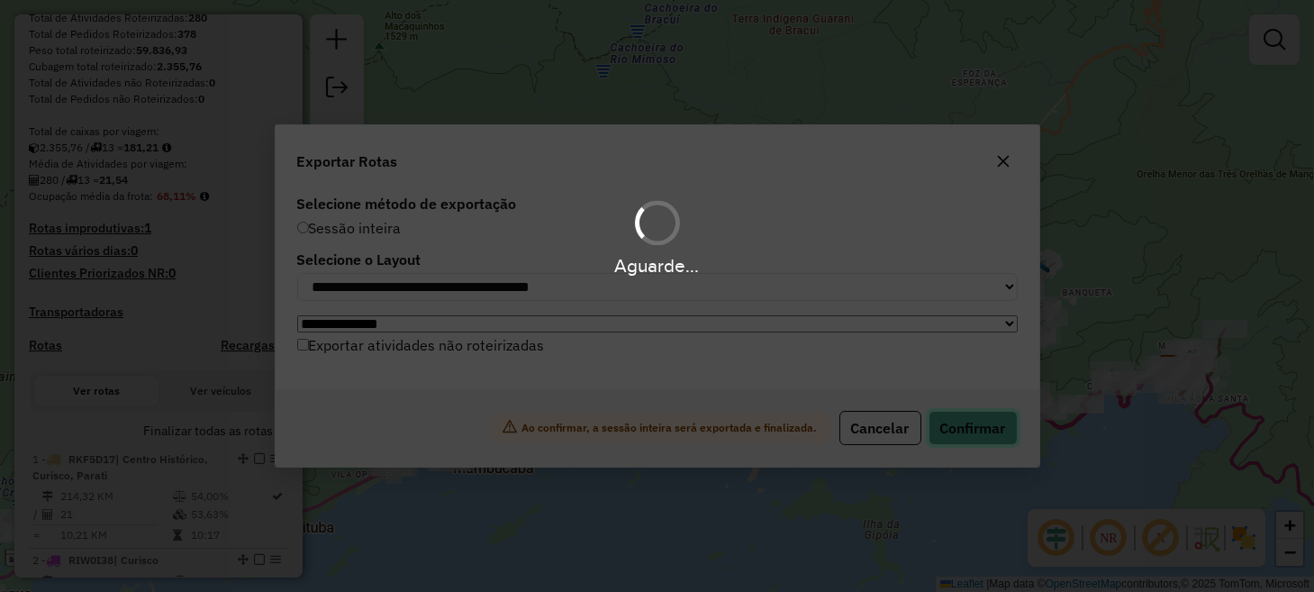
scroll to position [318, 0]
